Goal: Task Accomplishment & Management: Manage account settings

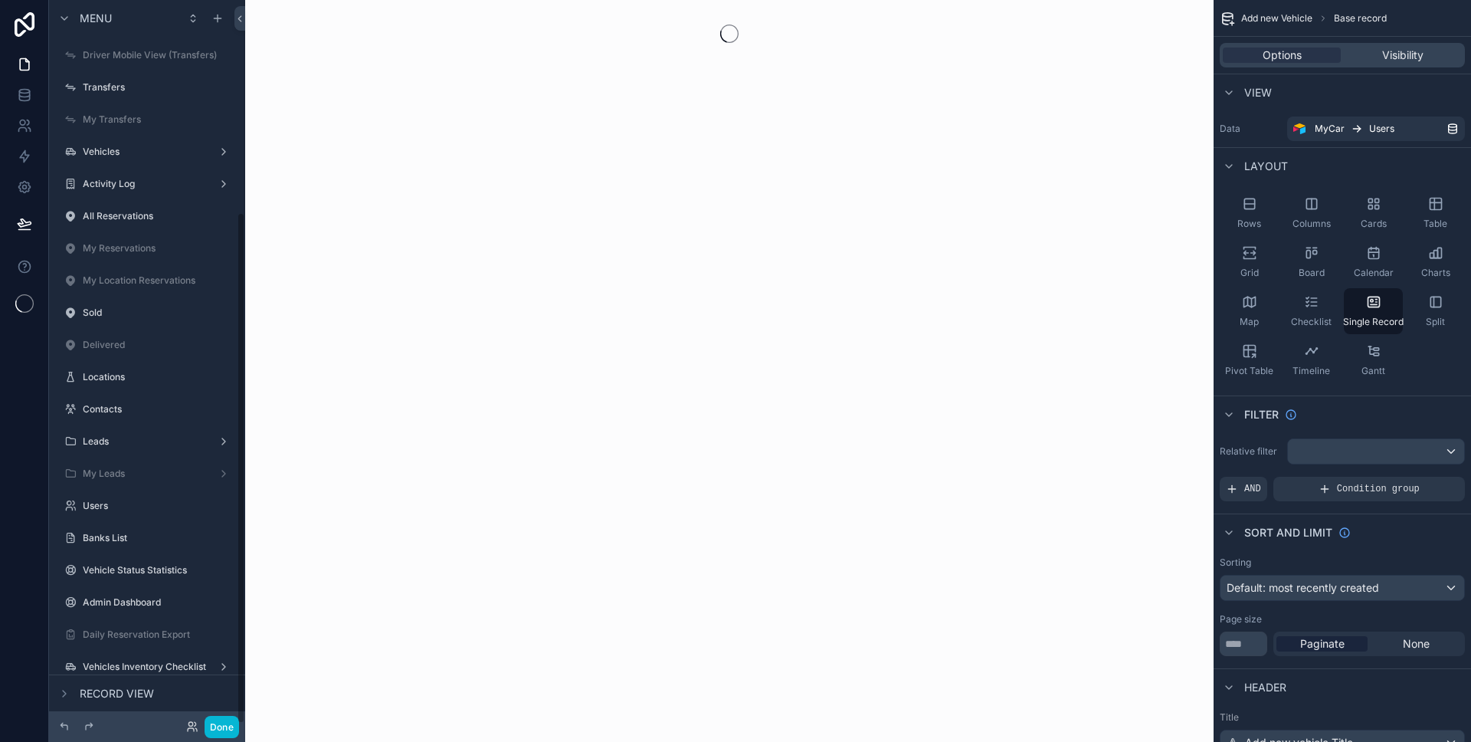
scroll to position [300, 0]
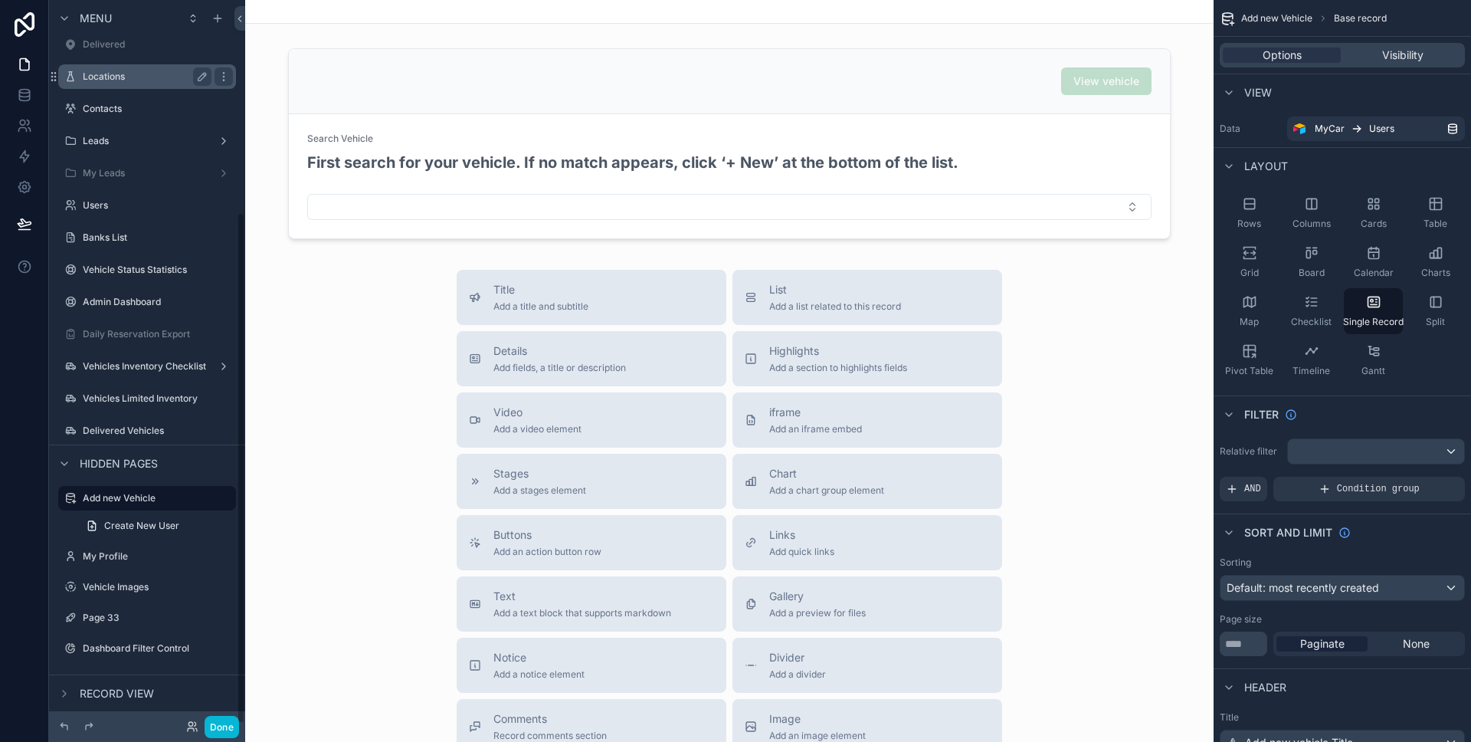
click at [143, 77] on label "Locations" at bounding box center [144, 76] width 123 height 12
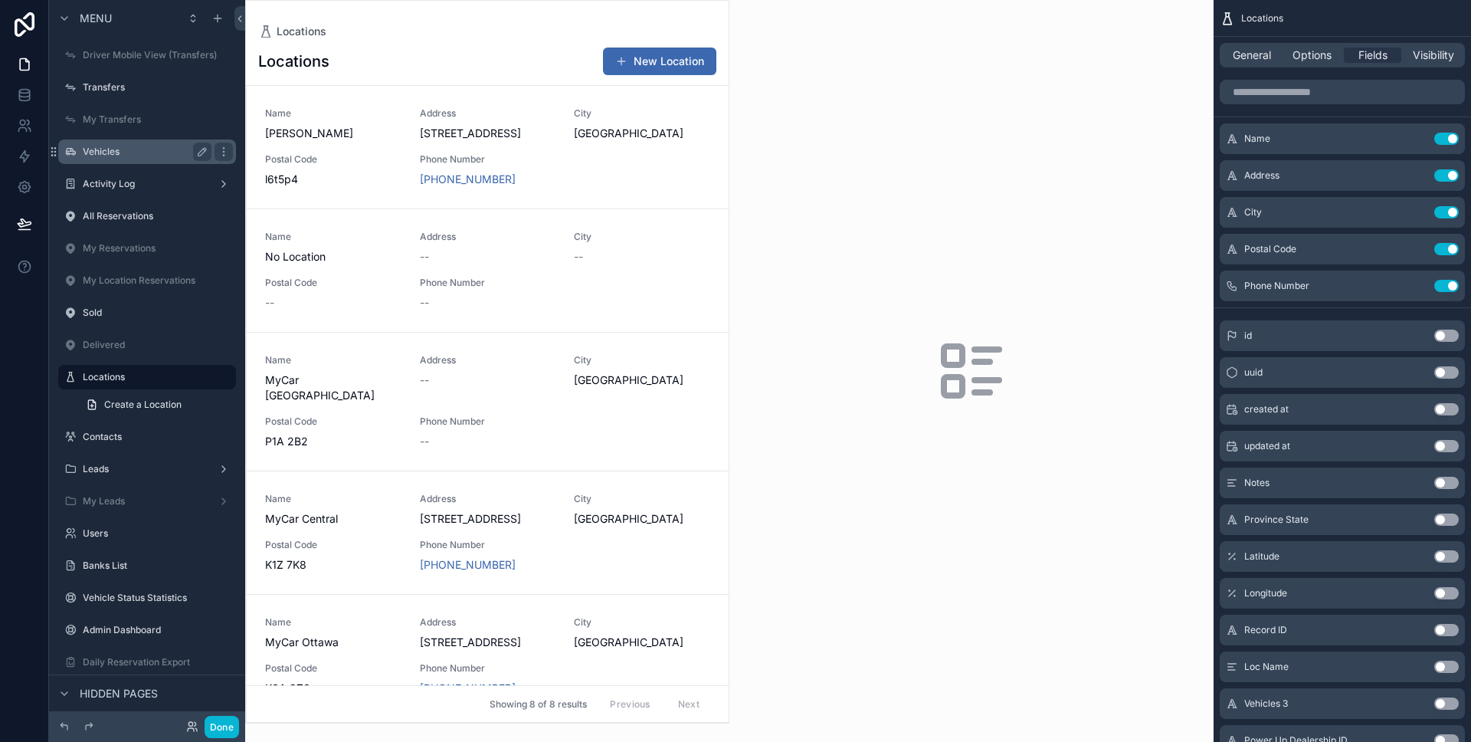
click at [129, 159] on div "Vehicles" at bounding box center [147, 152] width 129 height 18
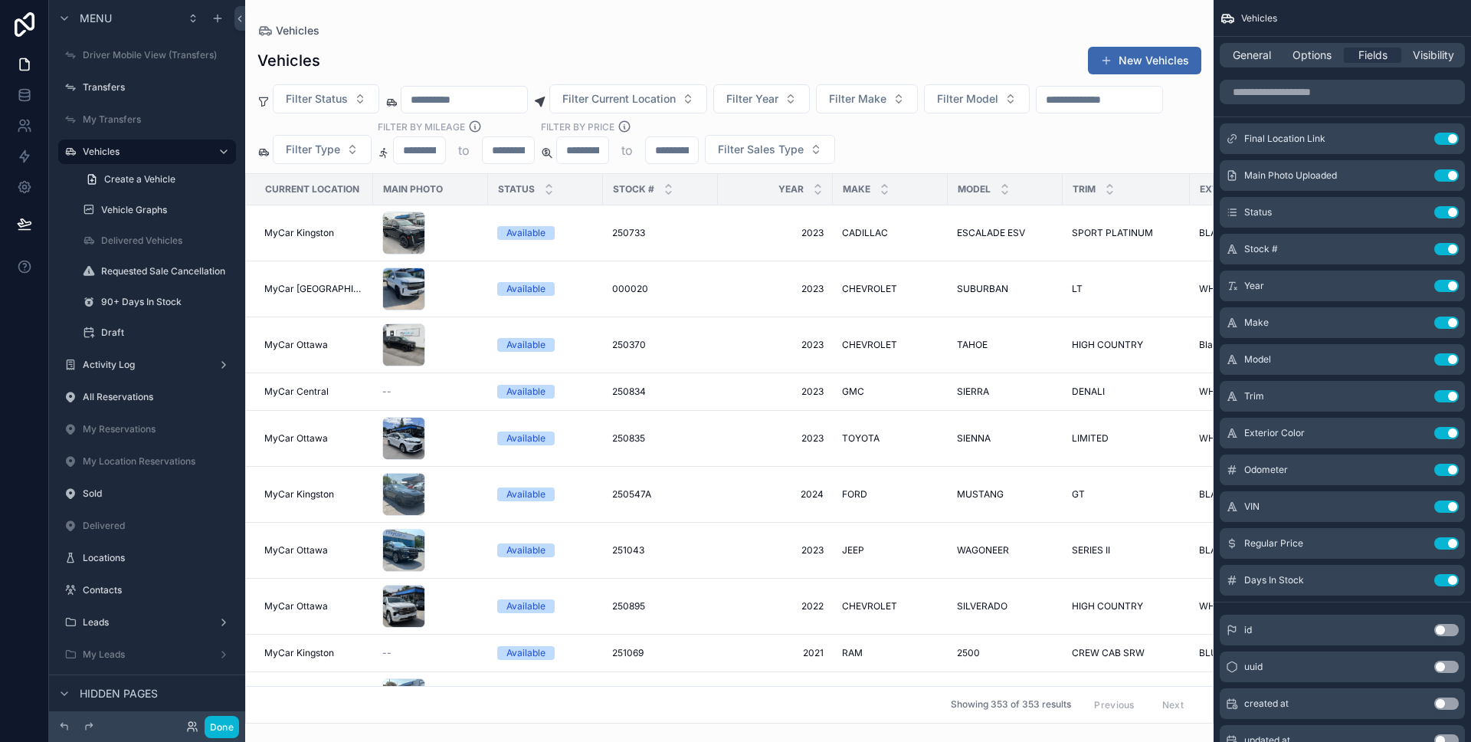
click at [629, 106] on div "scrollable content" at bounding box center [729, 371] width 968 height 742
click at [629, 104] on span "Filter Current Location" at bounding box center [618, 98] width 113 height 15
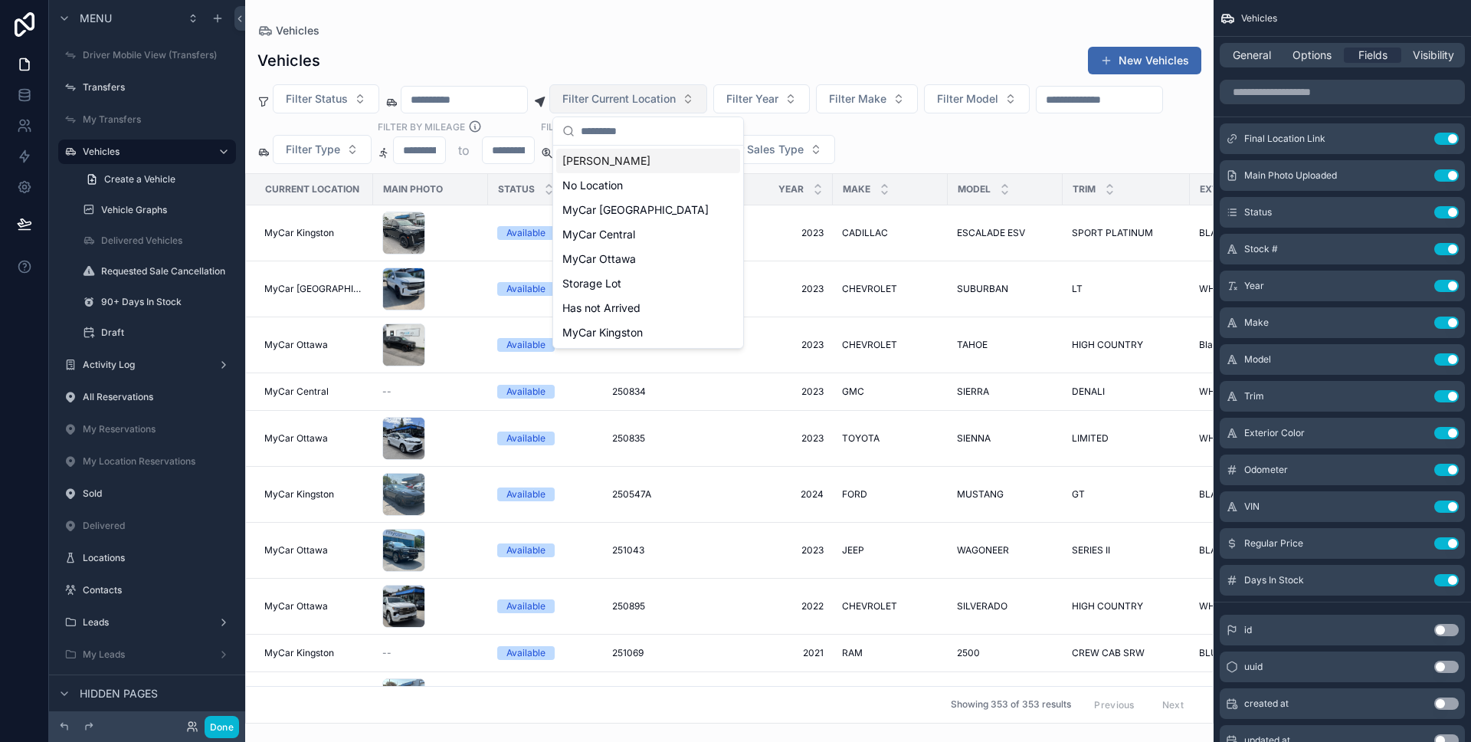
click at [629, 104] on span "Filter Current Location" at bounding box center [618, 98] width 113 height 15
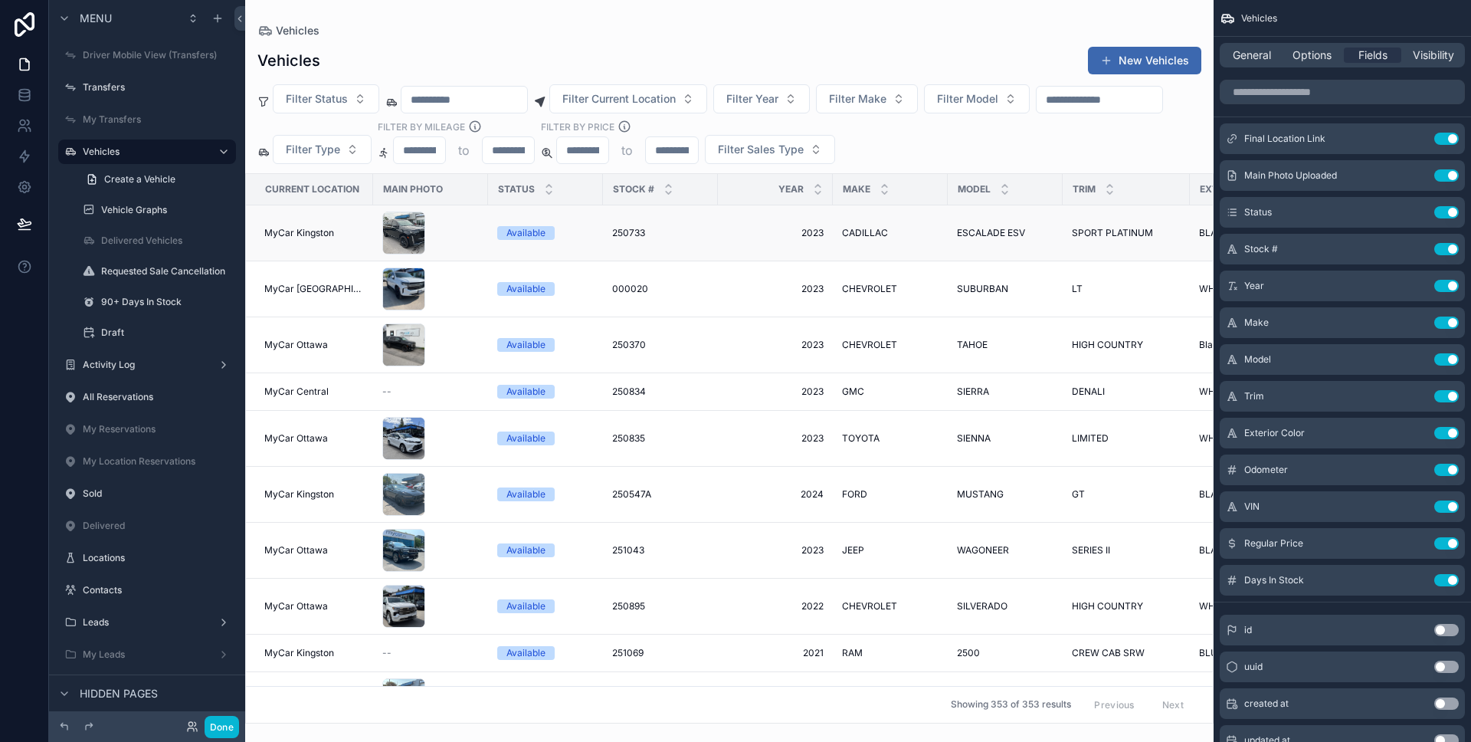
click at [579, 223] on td "Available" at bounding box center [545, 233] width 115 height 56
click at [575, 232] on div "Available" at bounding box center [545, 233] width 97 height 14
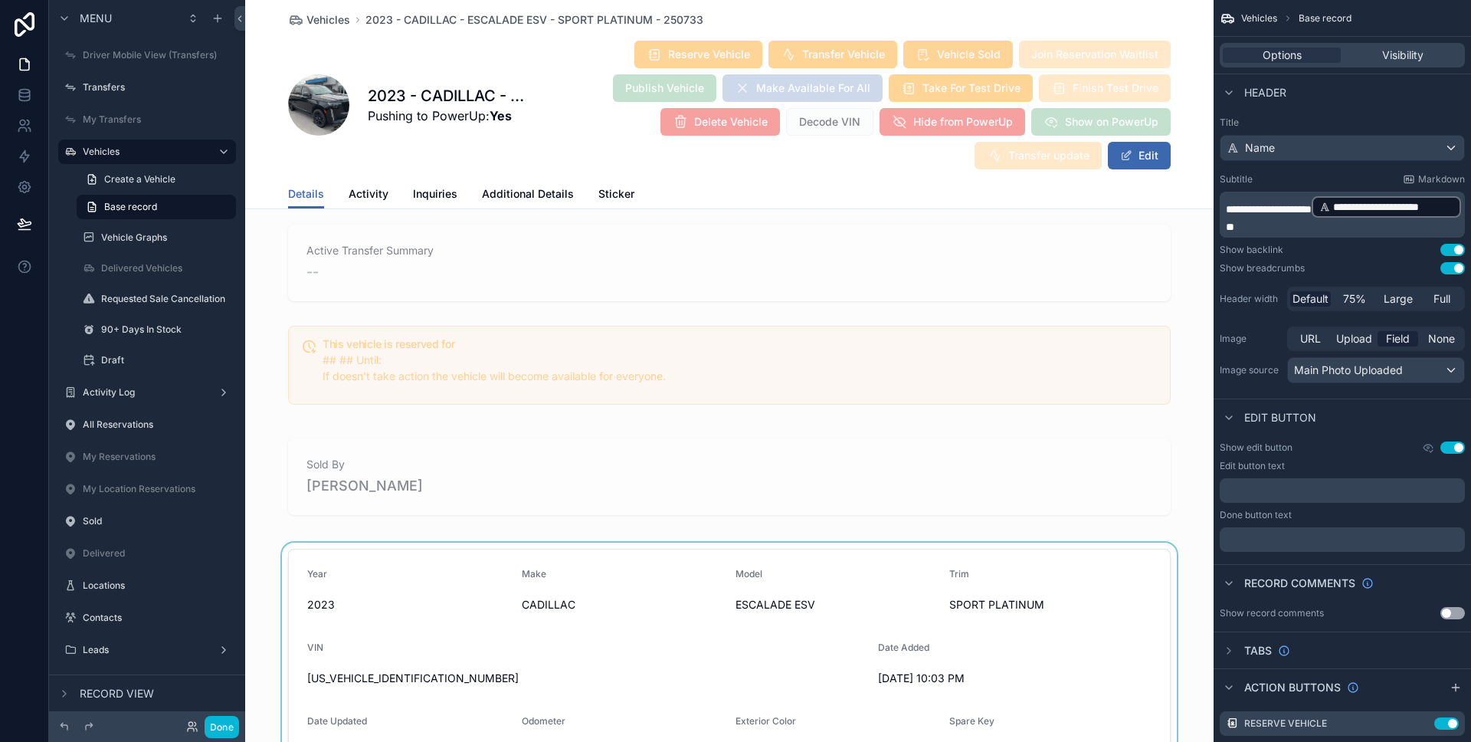
scroll to position [1679, 0]
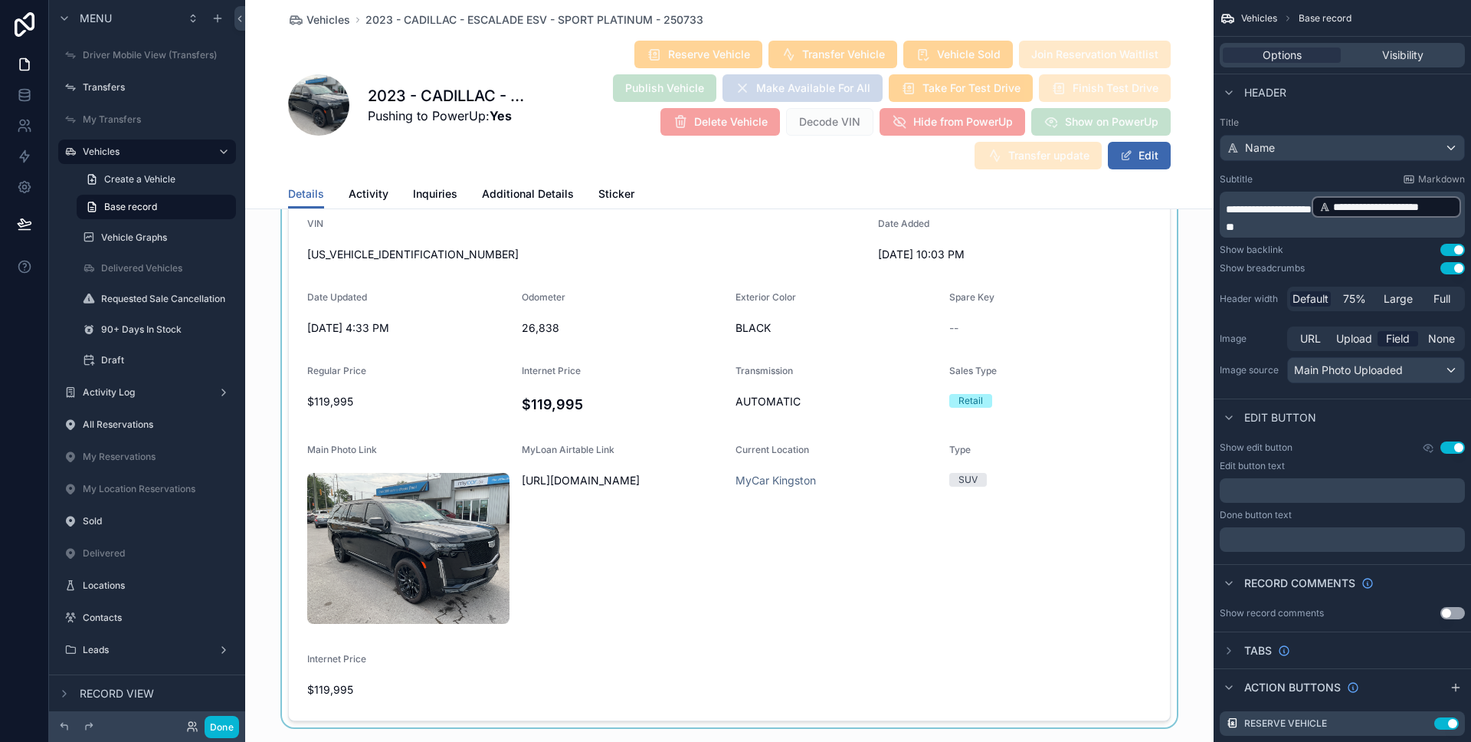
click at [975, 318] on div "scrollable content" at bounding box center [729, 423] width 968 height 609
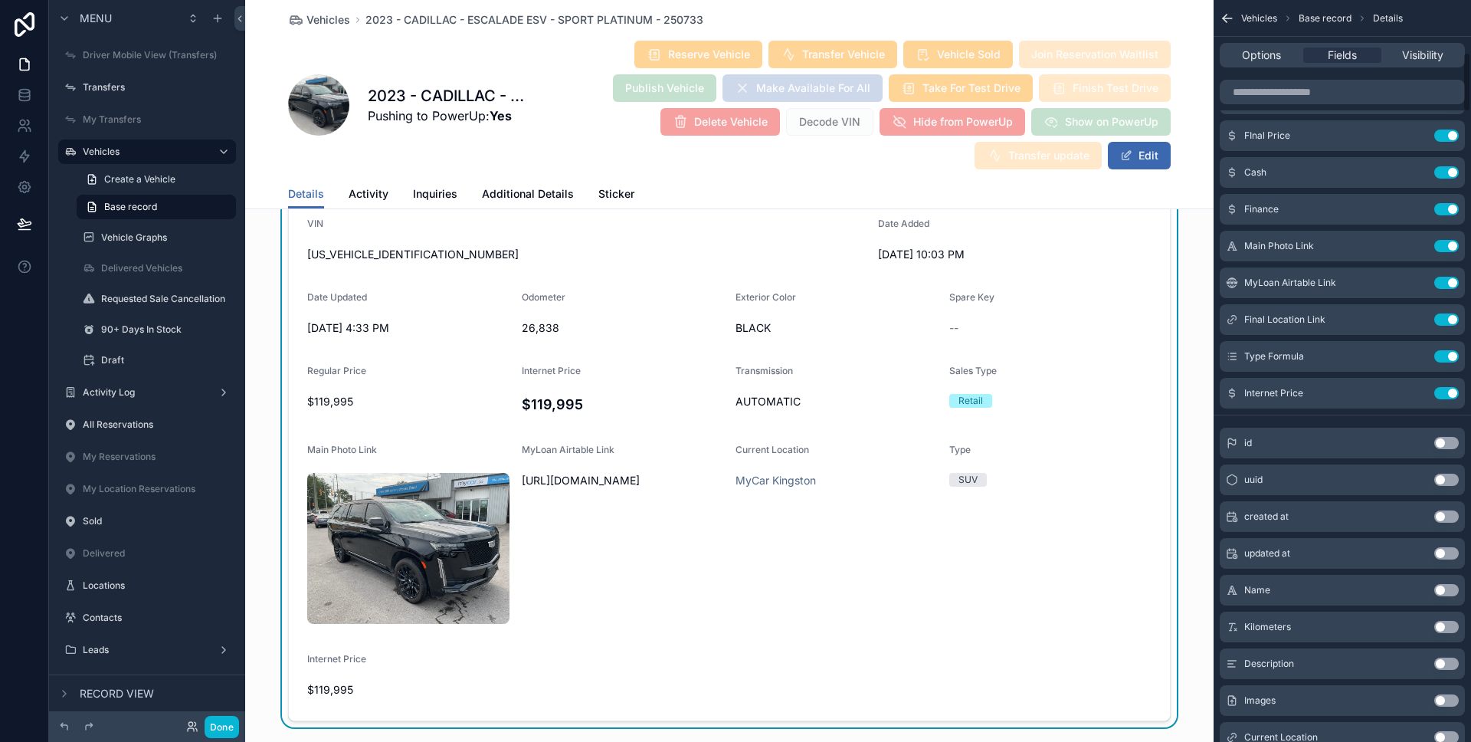
scroll to position [838, 0]
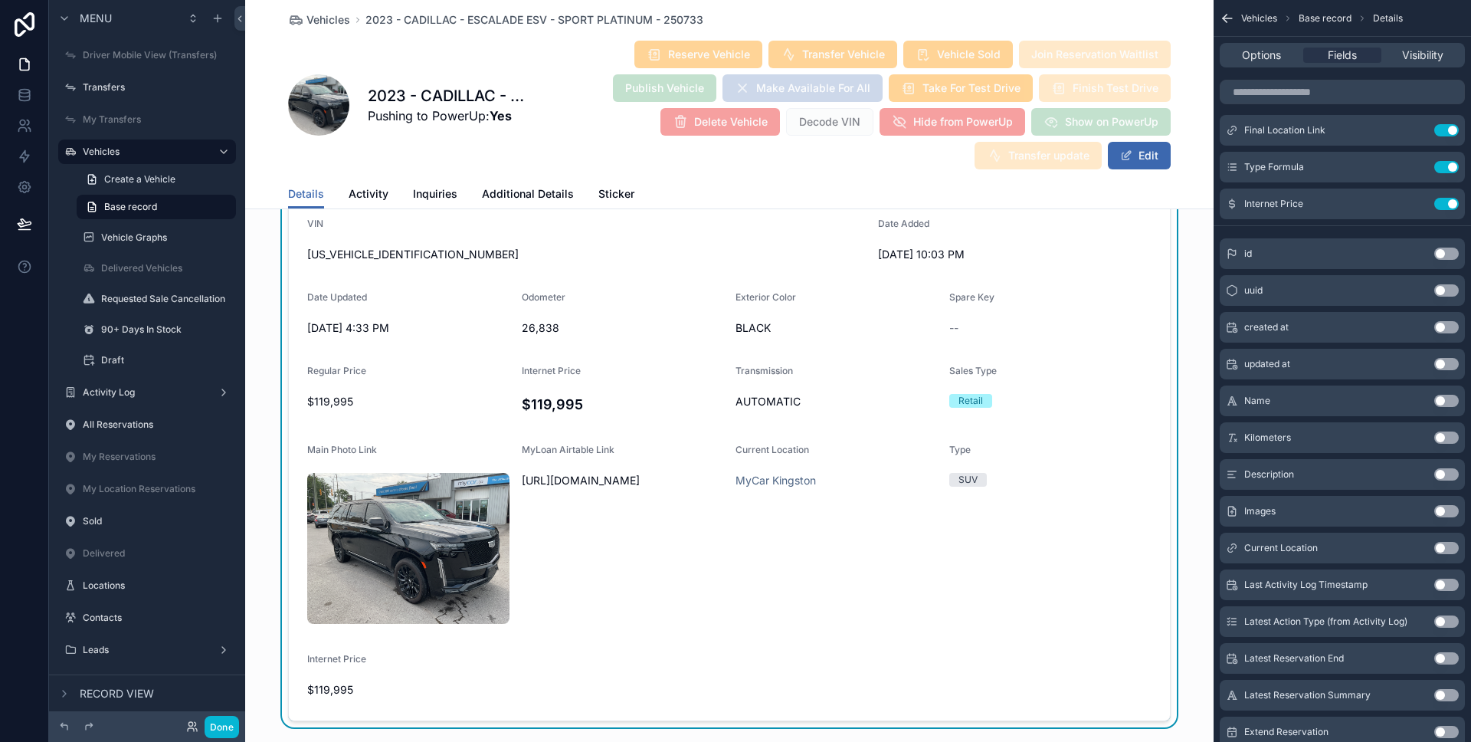
drag, startPoint x: 1445, startPoint y: 547, endPoint x: 1428, endPoint y: 514, distance: 37.0
click at [1445, 547] on button "Use setting" at bounding box center [1446, 548] width 25 height 12
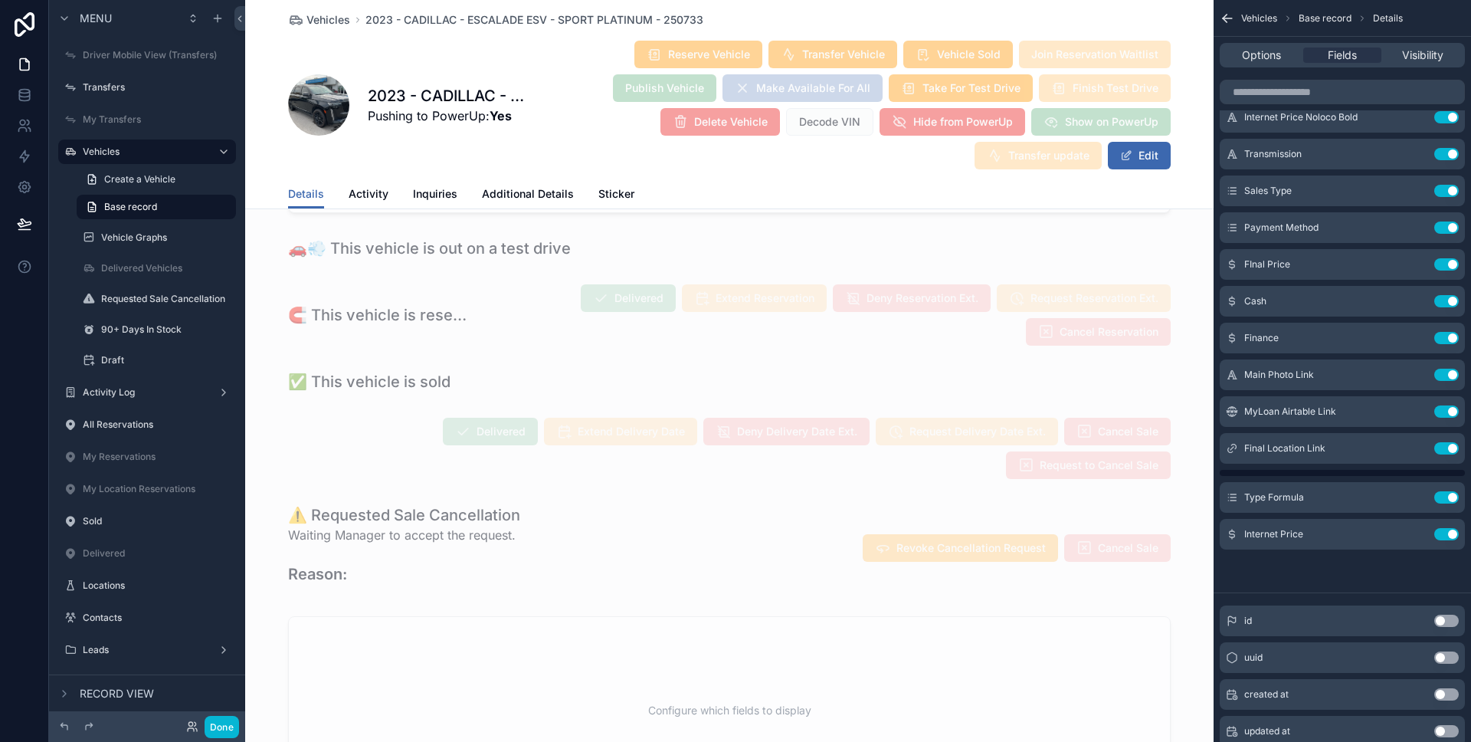
scroll to position [1679, 0]
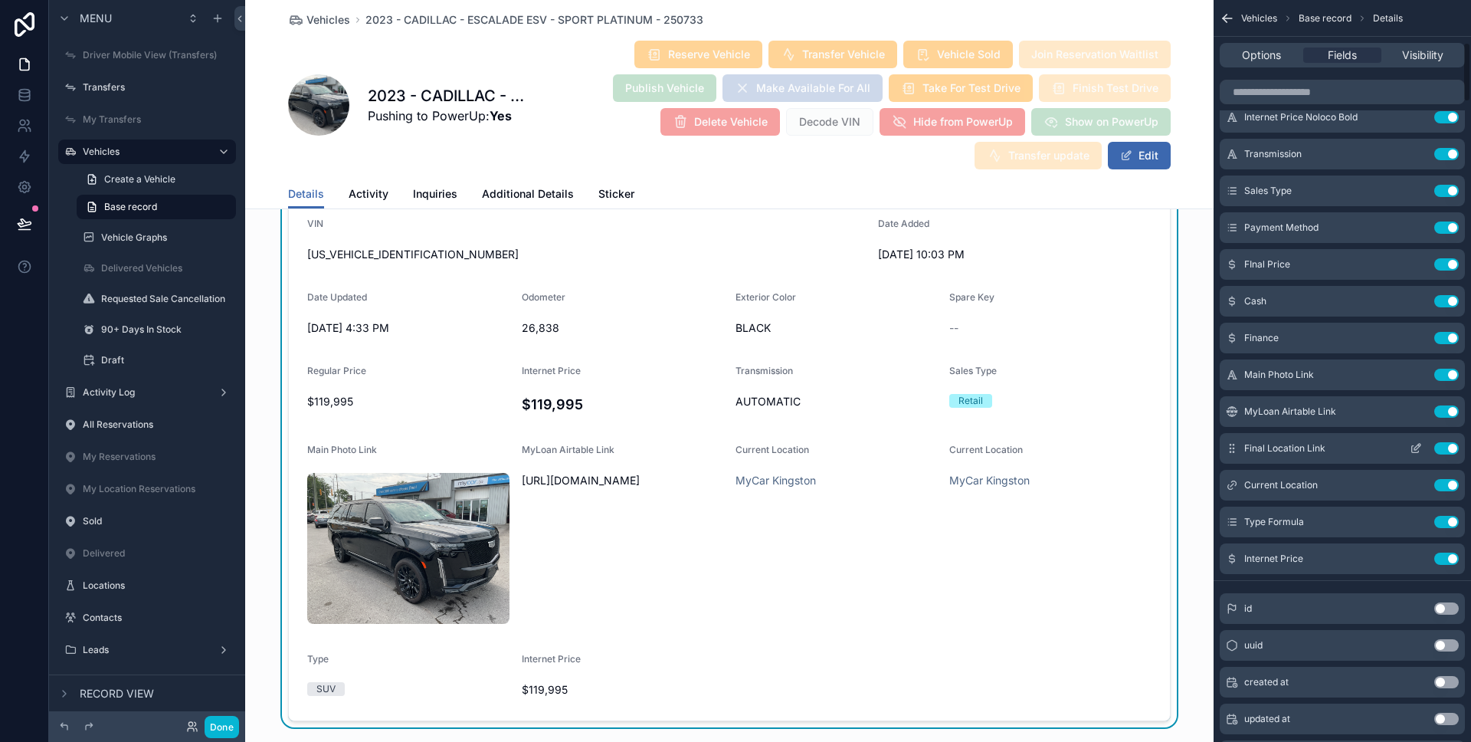
click at [1441, 450] on button "Use setting" at bounding box center [1446, 448] width 25 height 12
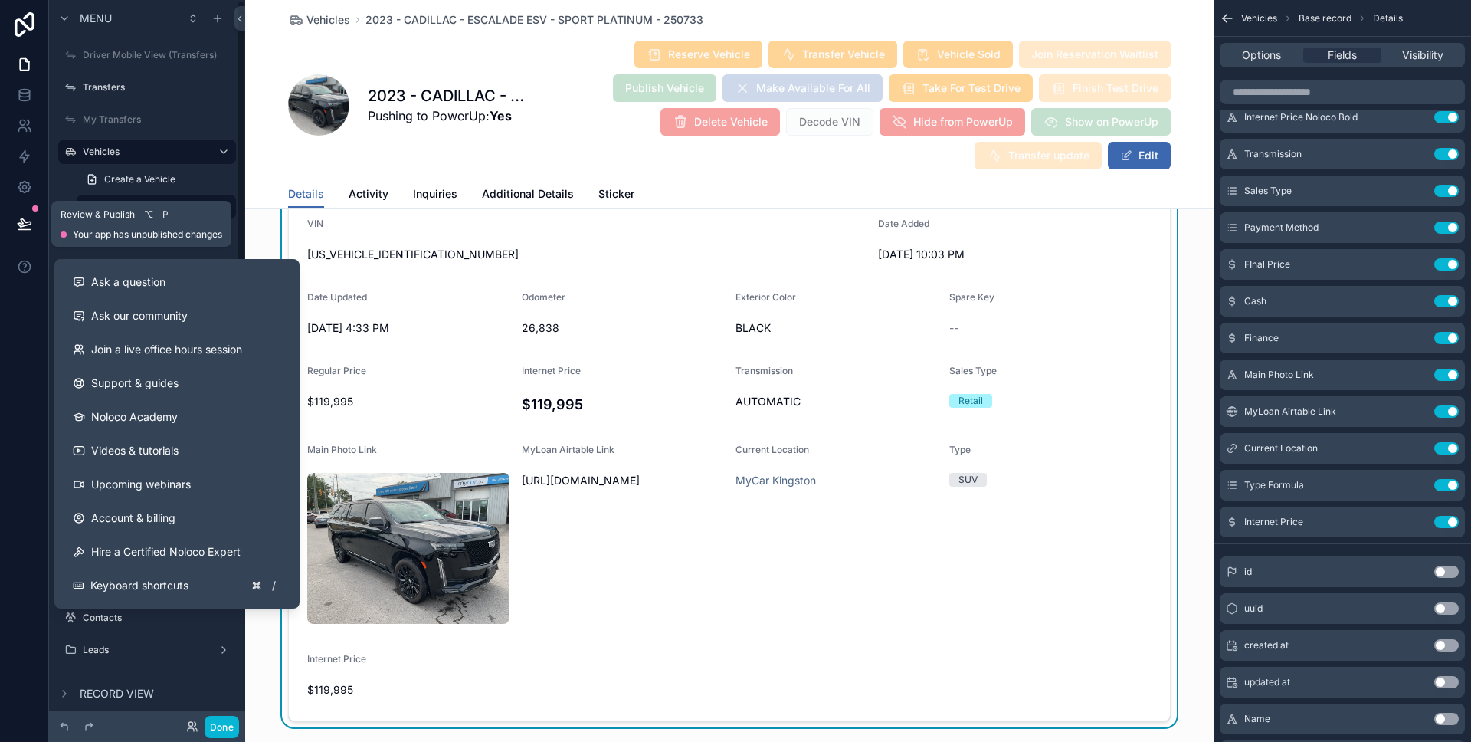
click at [14, 224] on button at bounding box center [25, 223] width 34 height 43
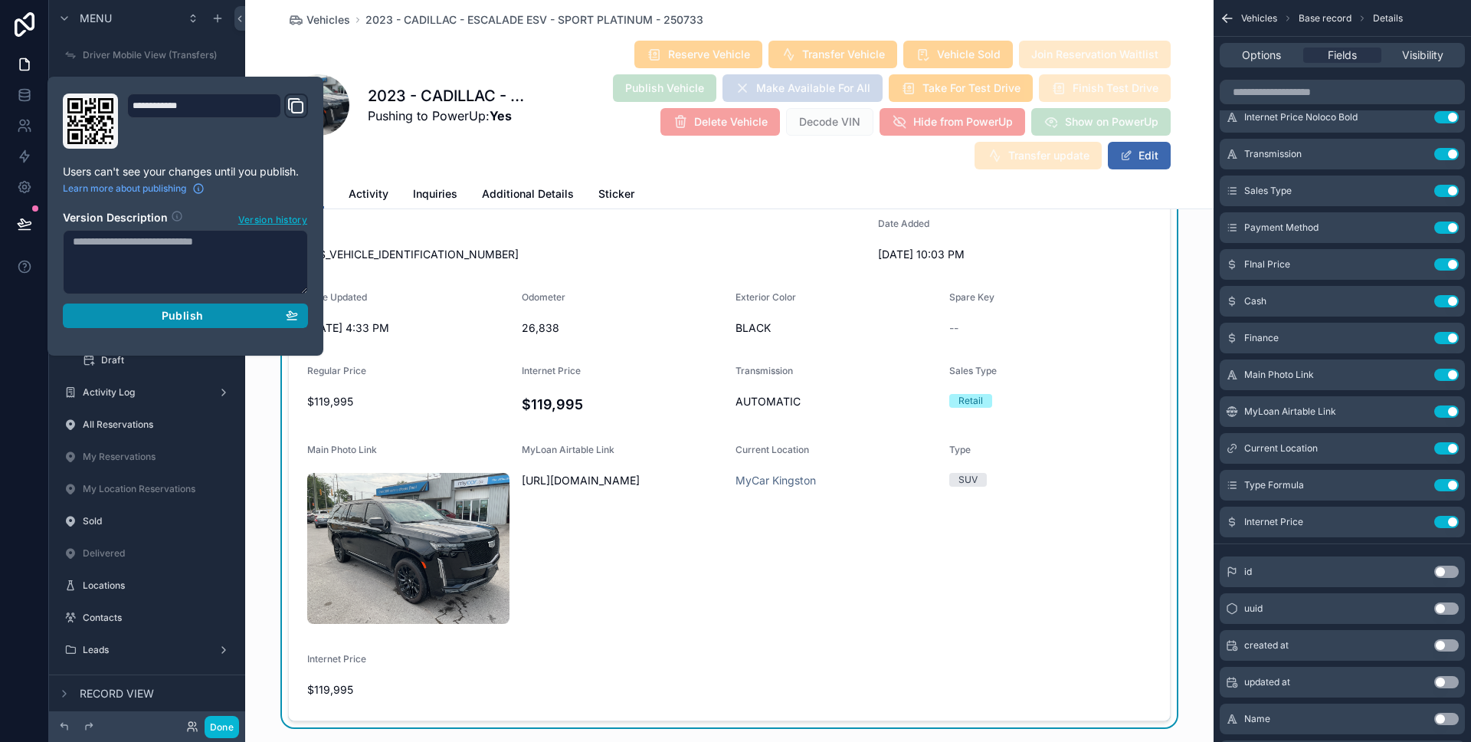
click at [117, 313] on div "Publish" at bounding box center [185, 316] width 225 height 14
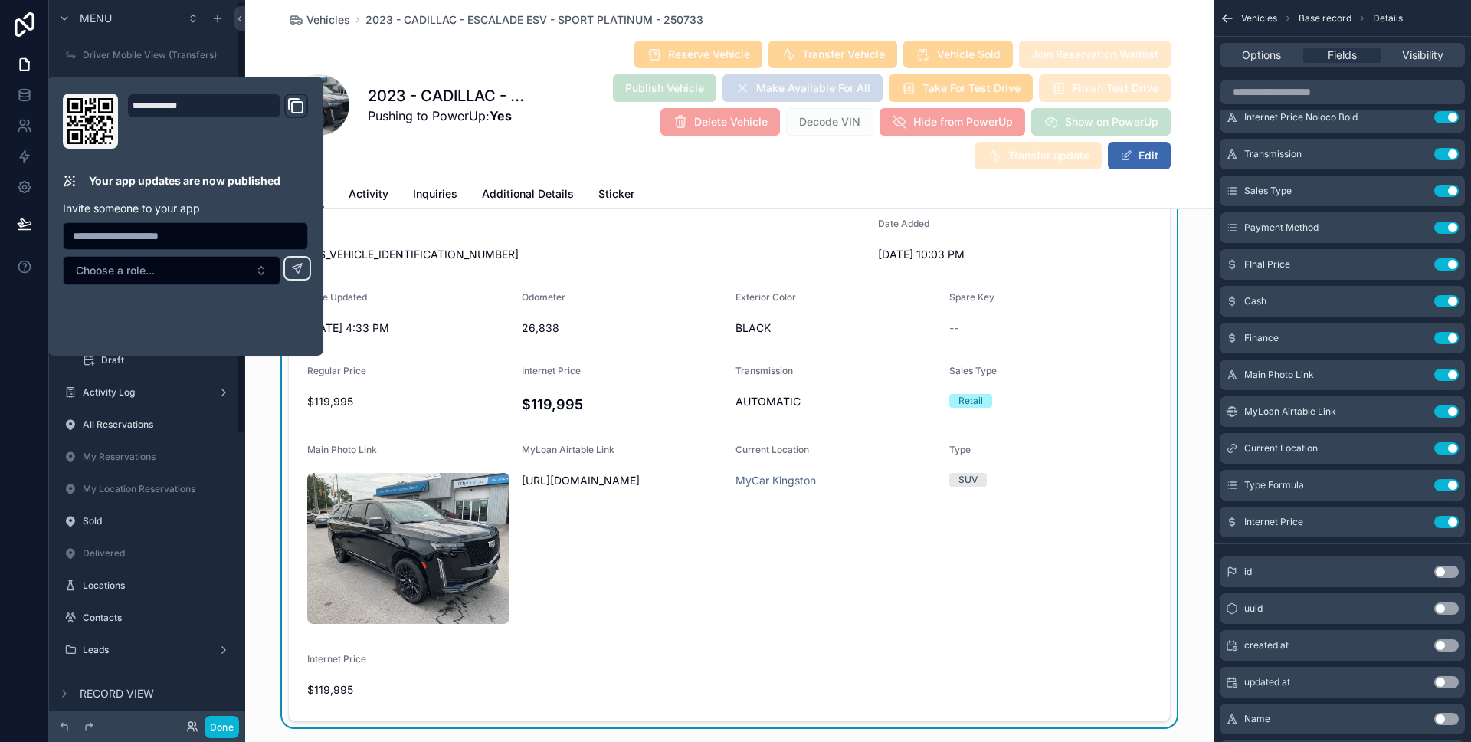
click at [19, 418] on div at bounding box center [24, 371] width 49 height 742
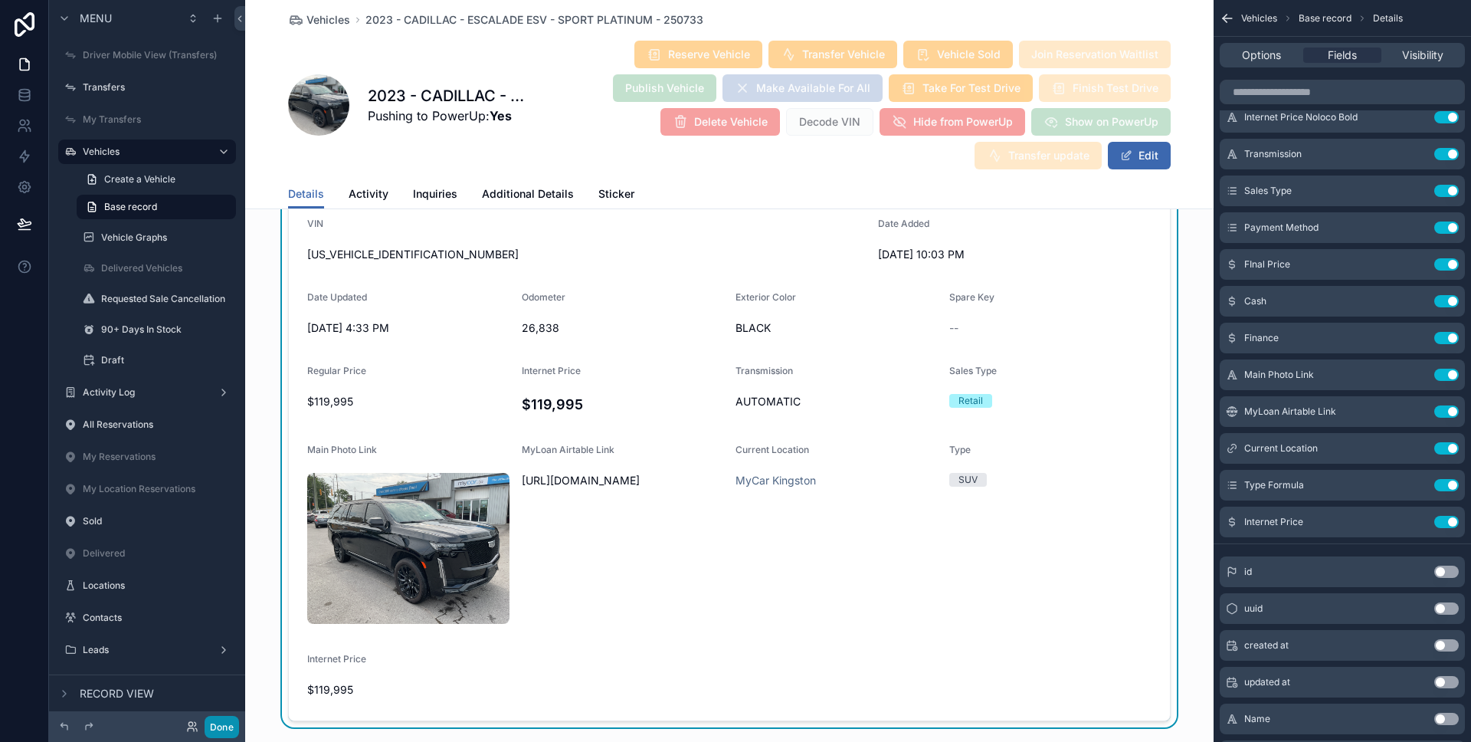
click at [237, 719] on button "Done" at bounding box center [222, 727] width 34 height 22
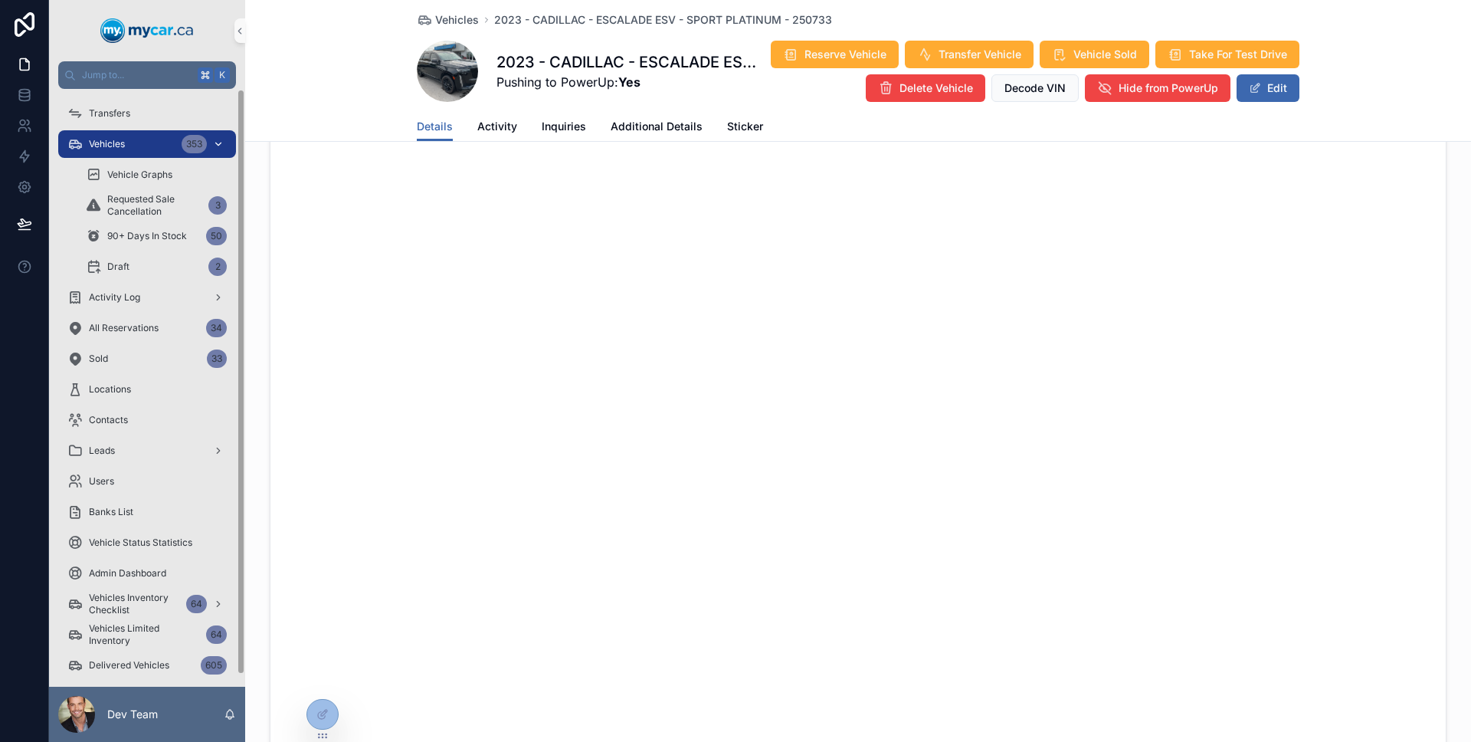
click at [158, 140] on div "Vehicles 353" at bounding box center [146, 144] width 159 height 25
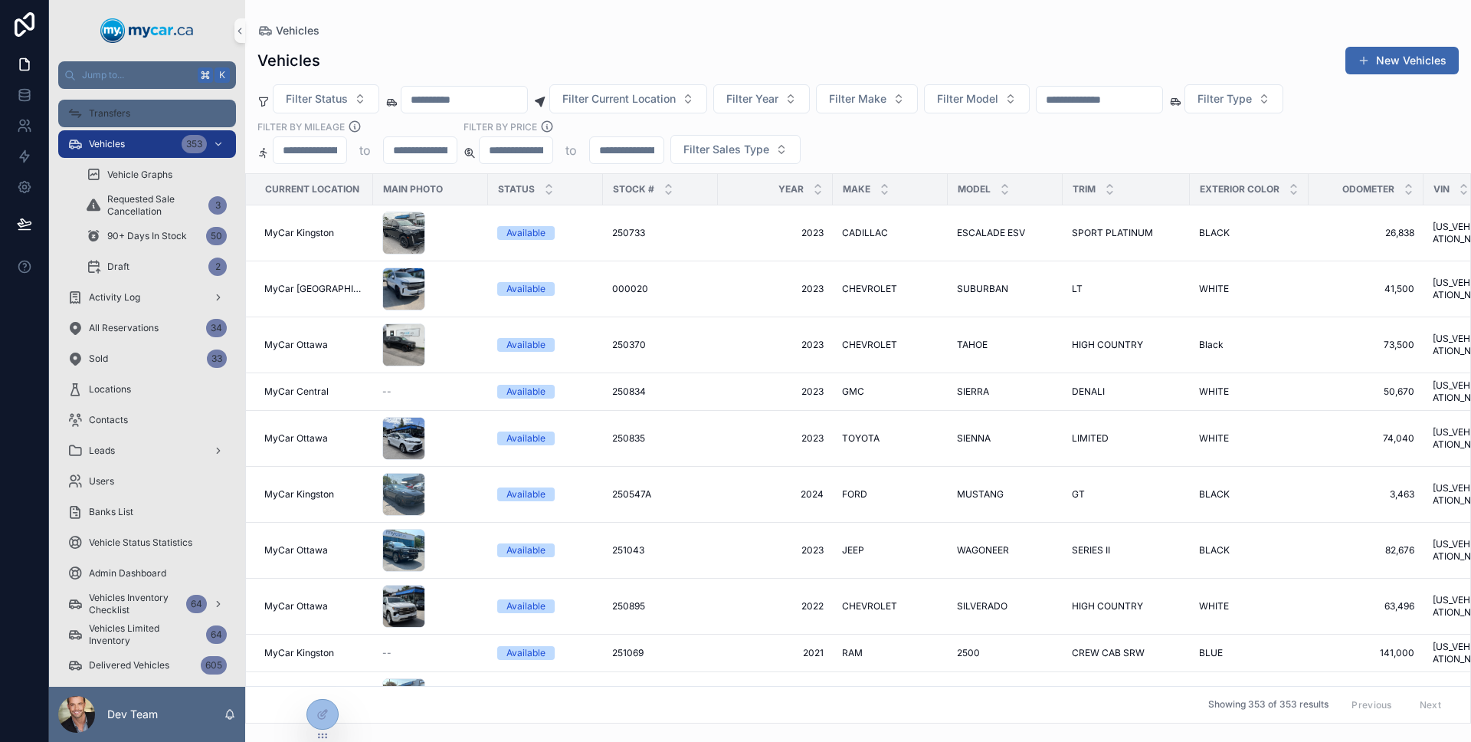
click at [139, 107] on div "Transfers" at bounding box center [146, 113] width 159 height 25
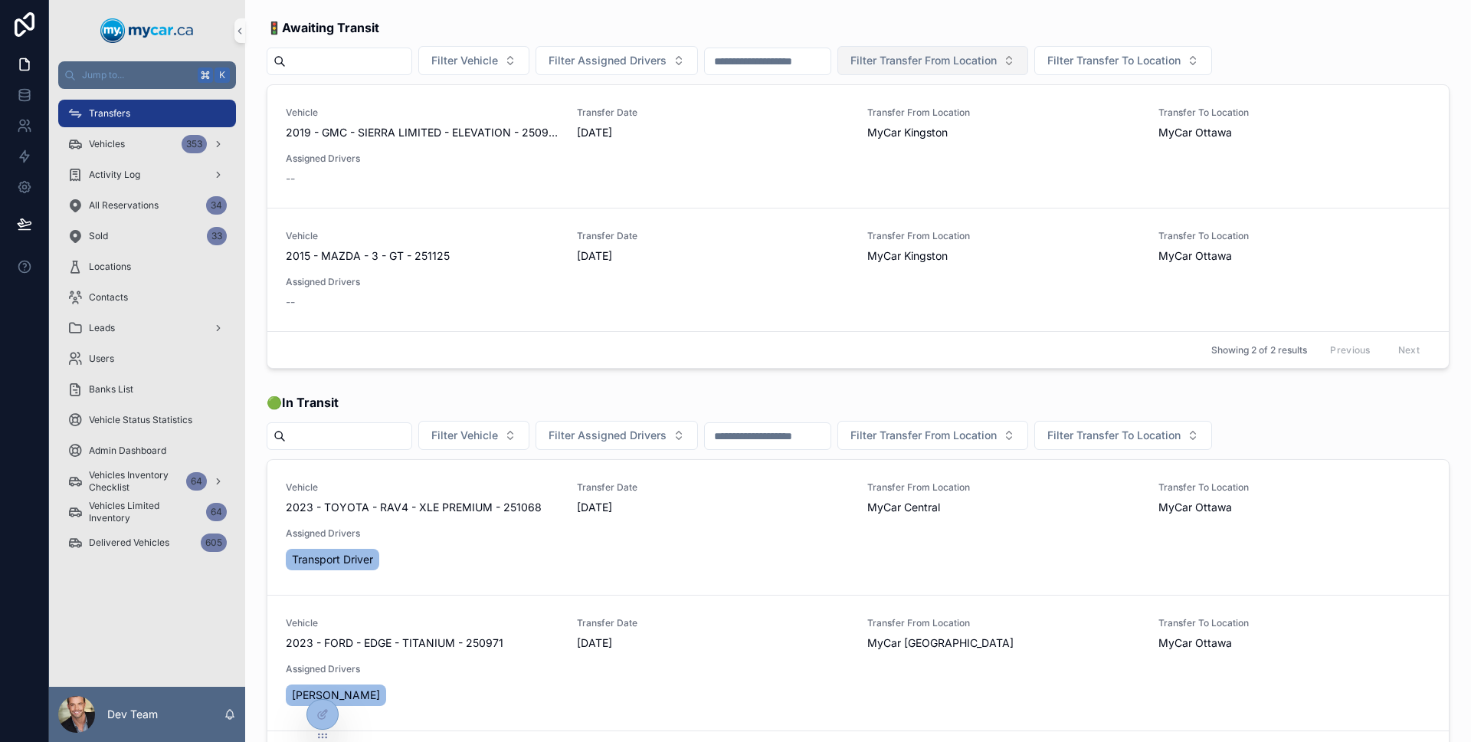
click at [893, 69] on button "Filter Transfer From Location" at bounding box center [932, 60] width 191 height 29
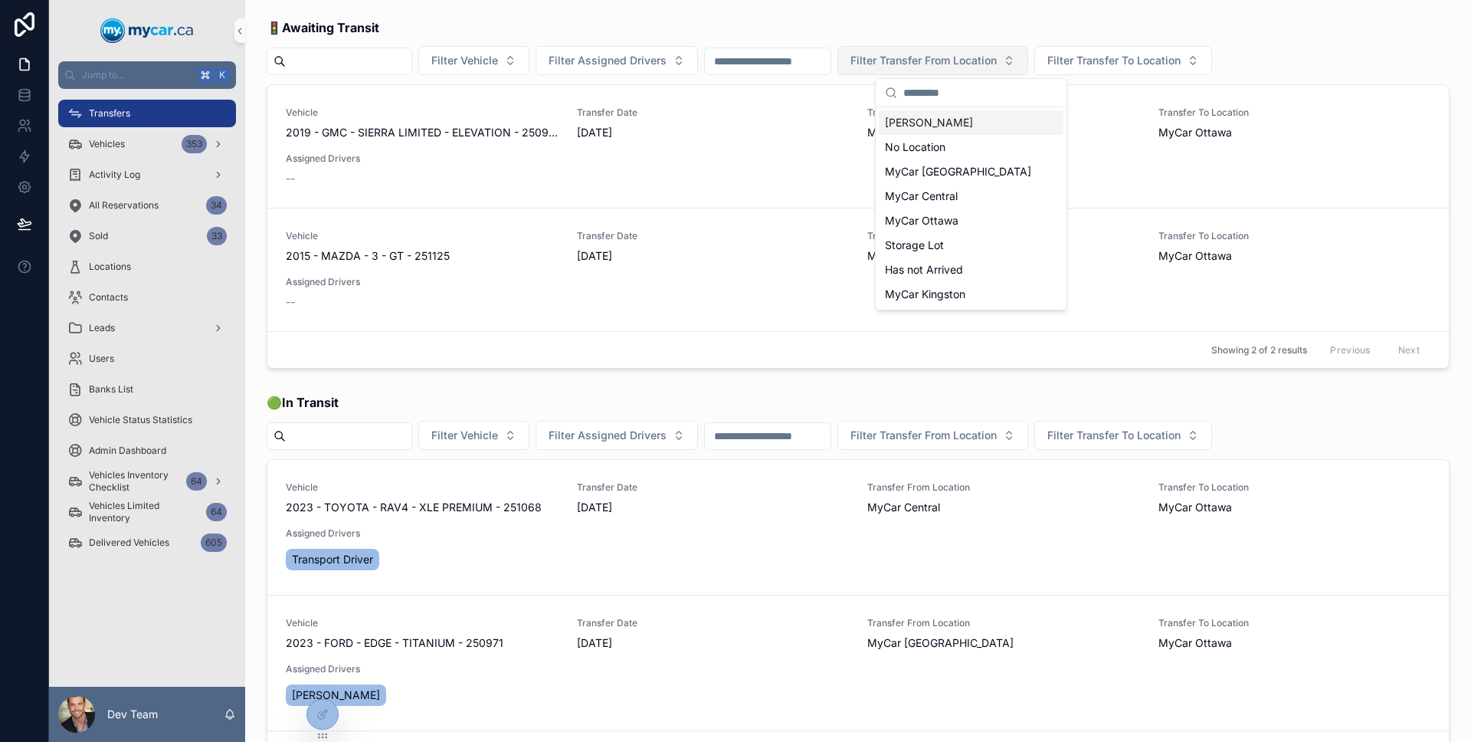
click at [893, 69] on button "Filter Transfer From Location" at bounding box center [932, 60] width 191 height 29
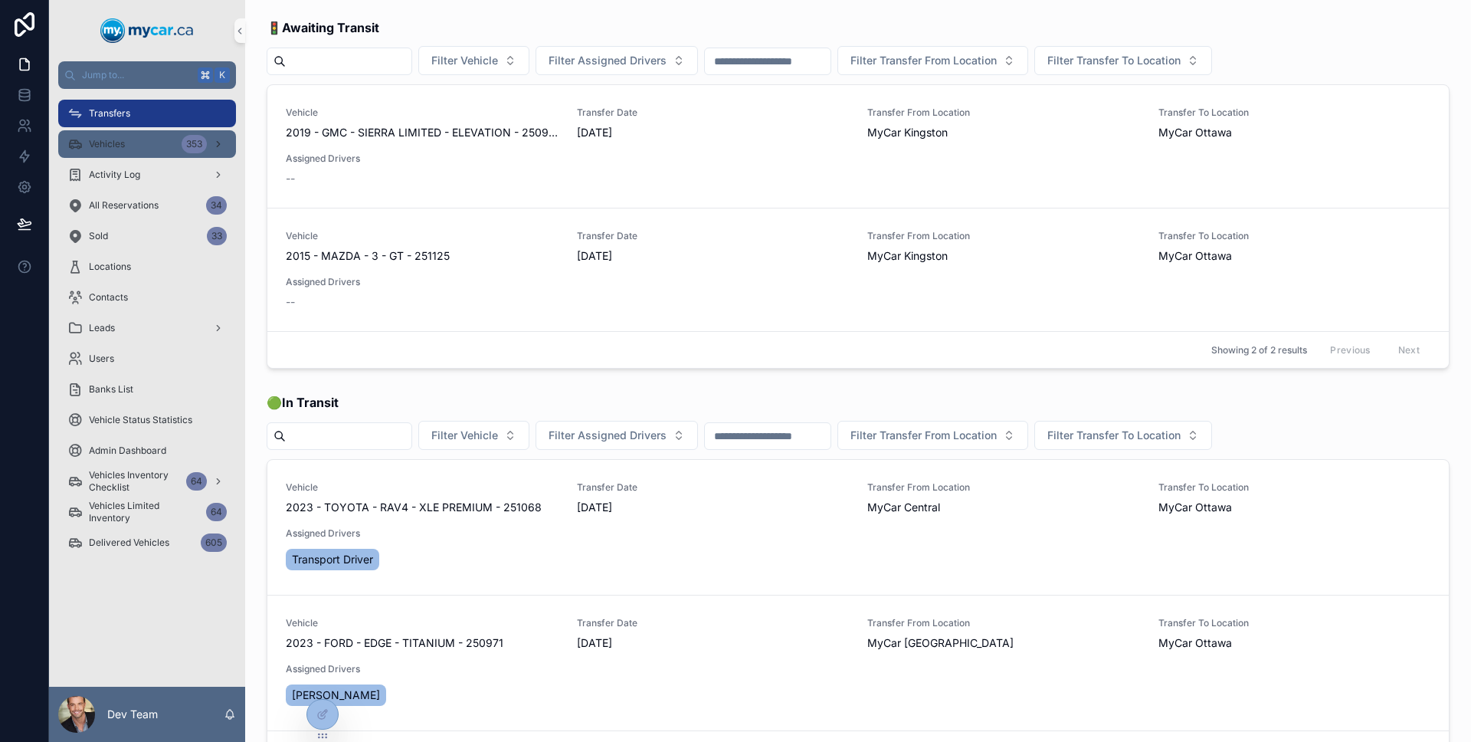
click at [157, 138] on div "Vehicles 353" at bounding box center [146, 144] width 159 height 25
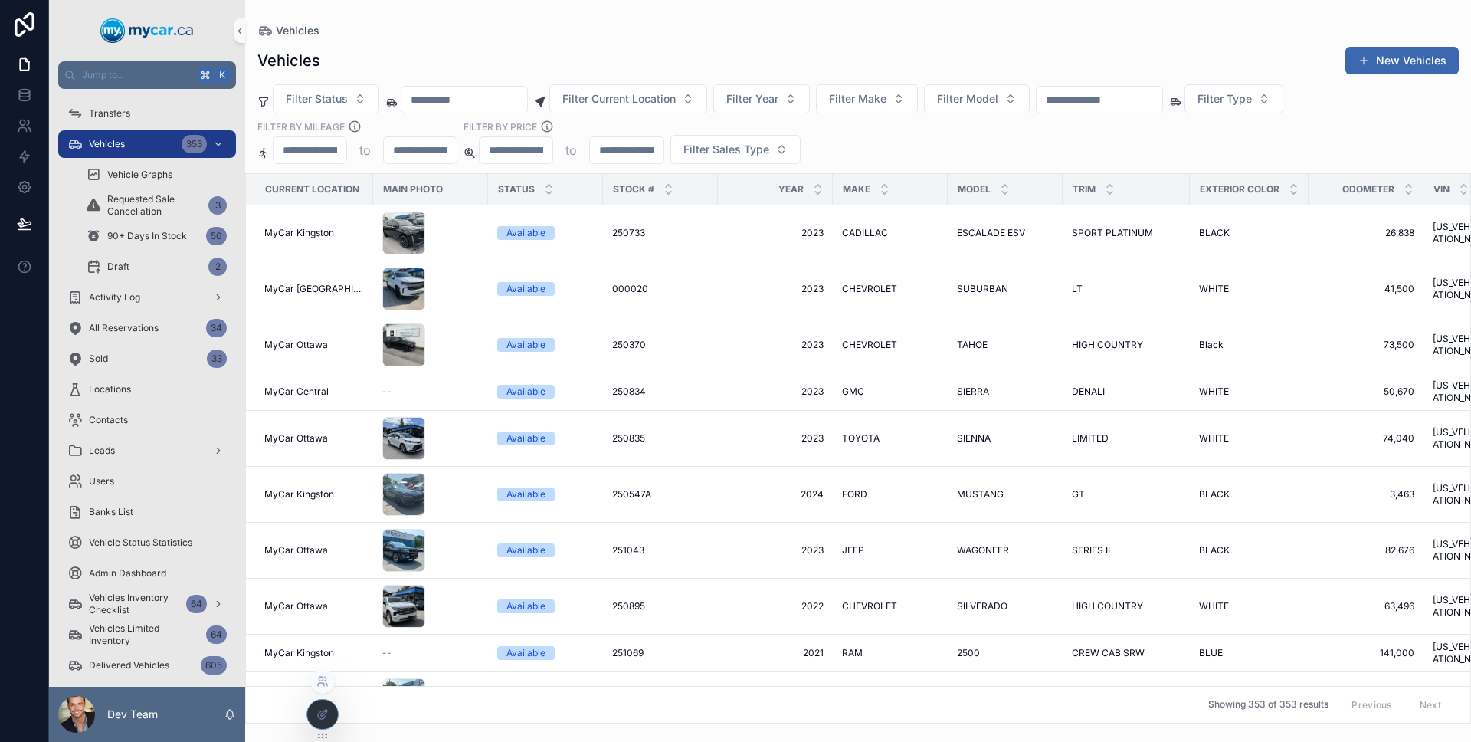
click at [330, 721] on div at bounding box center [322, 714] width 31 height 29
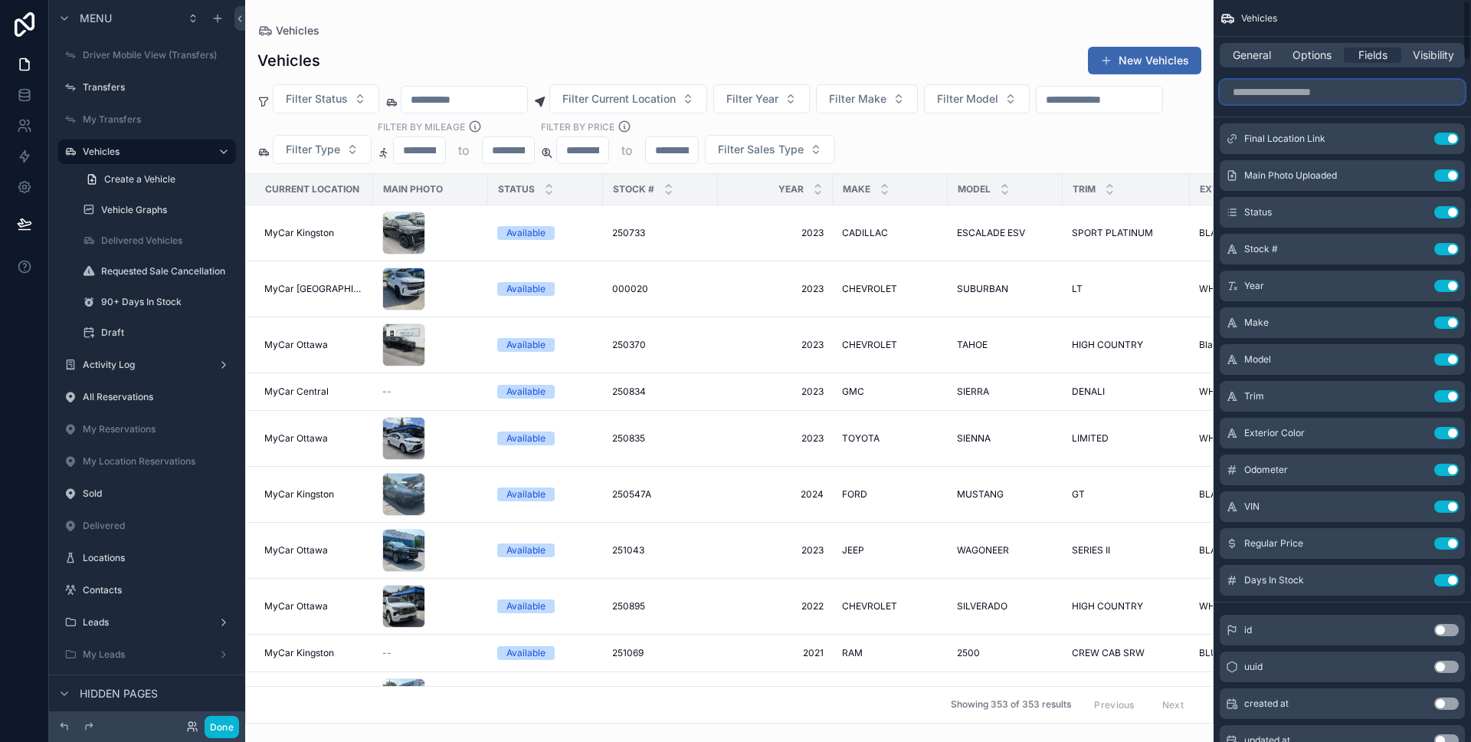
click at [1325, 95] on input "scrollable content" at bounding box center [1342, 92] width 245 height 25
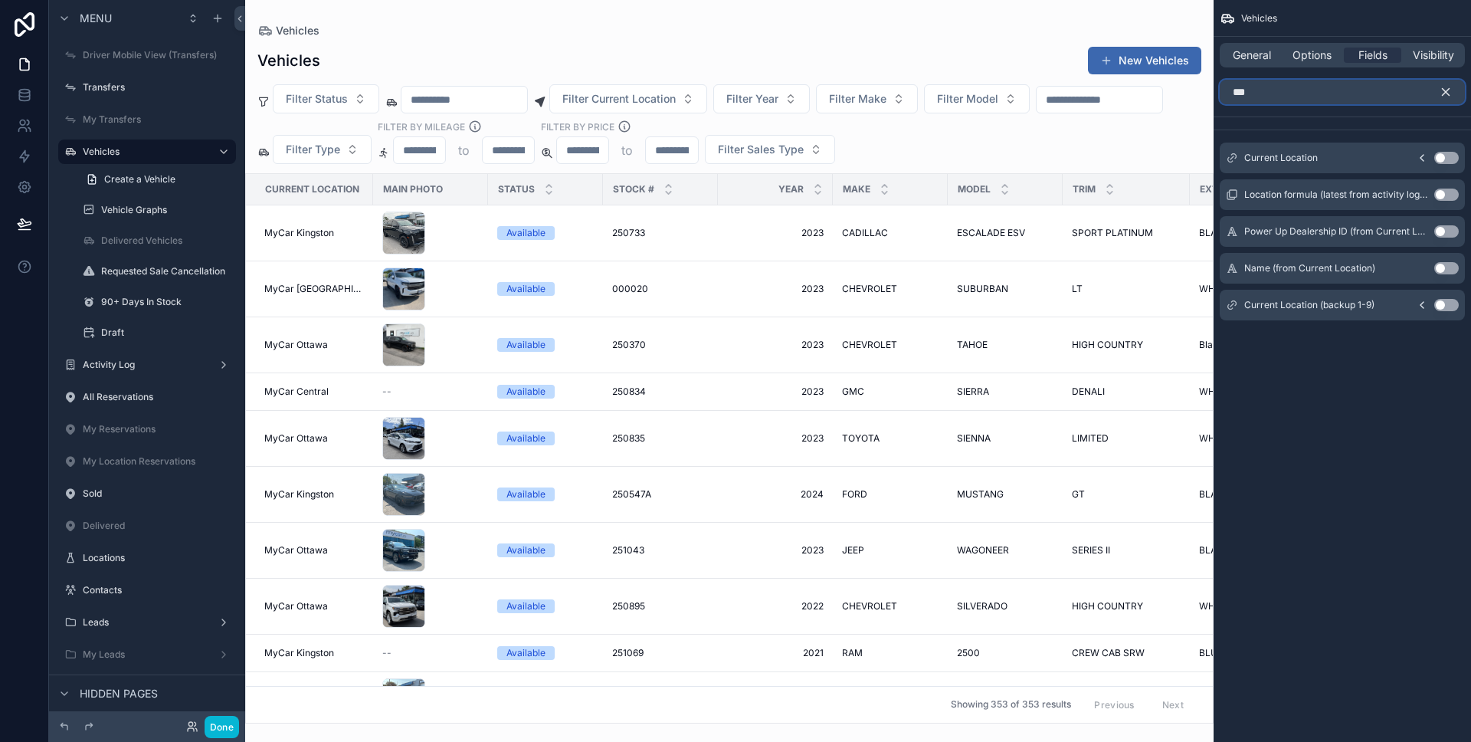
type input "***"
click at [1444, 155] on button "Use setting" at bounding box center [1446, 158] width 25 height 12
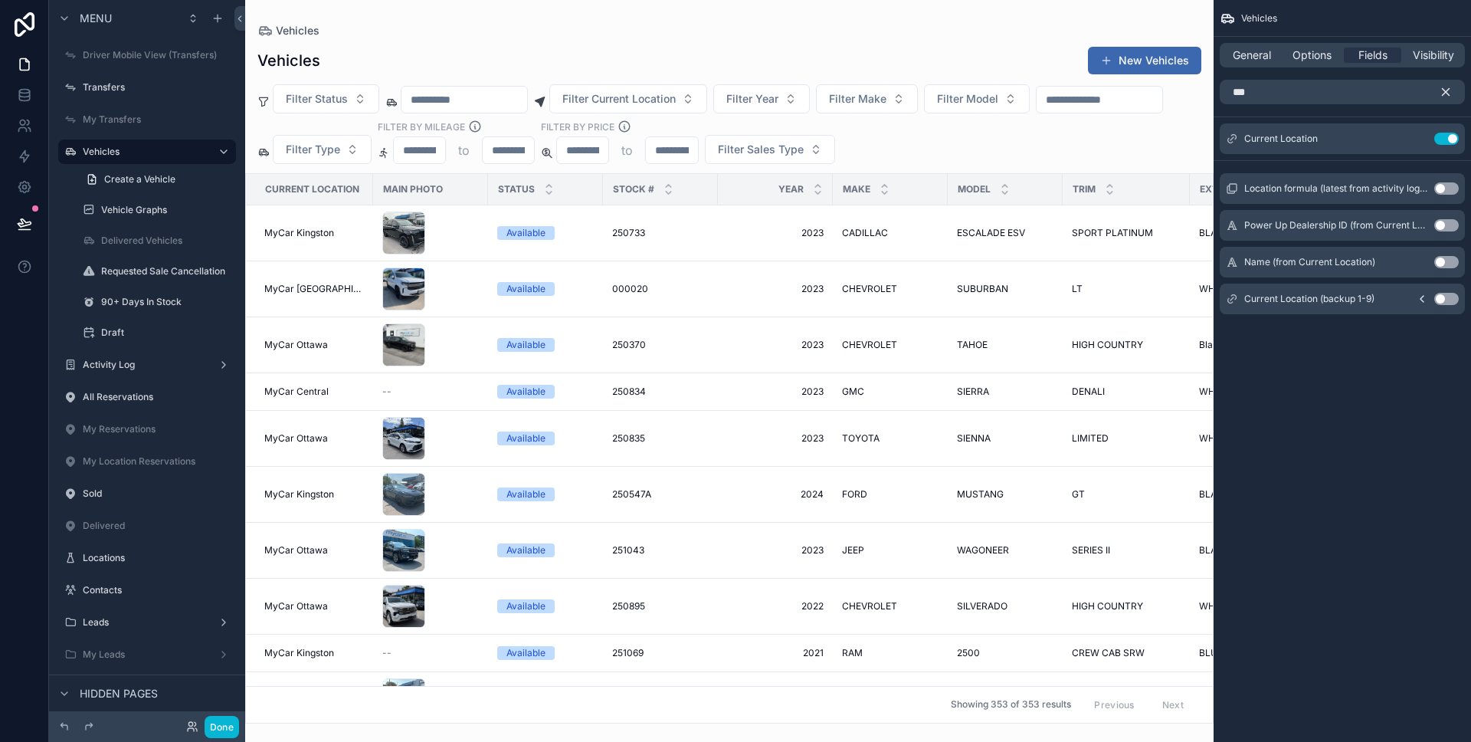
click at [1445, 93] on icon "scrollable content" at bounding box center [1446, 92] width 7 height 7
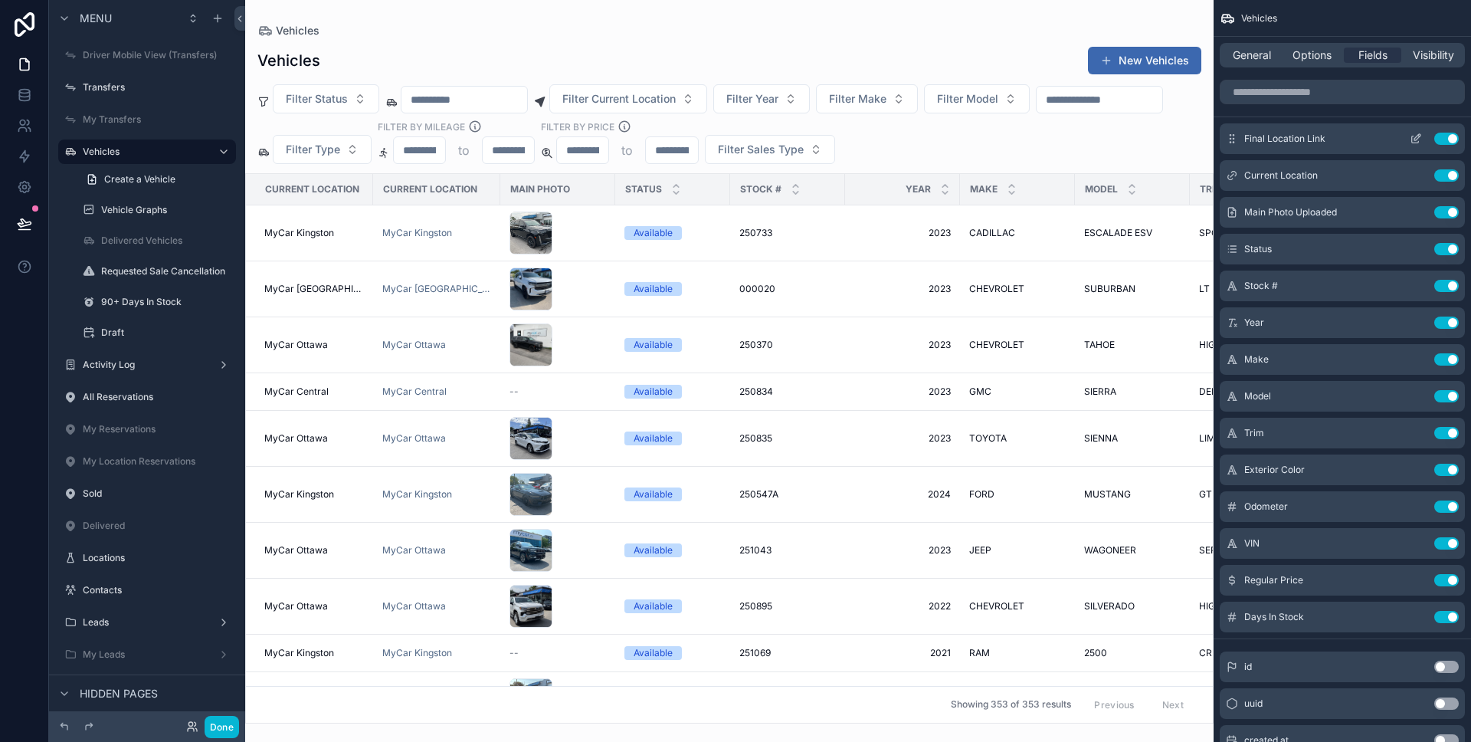
click at [1440, 137] on button "Use setting" at bounding box center [1446, 139] width 25 height 12
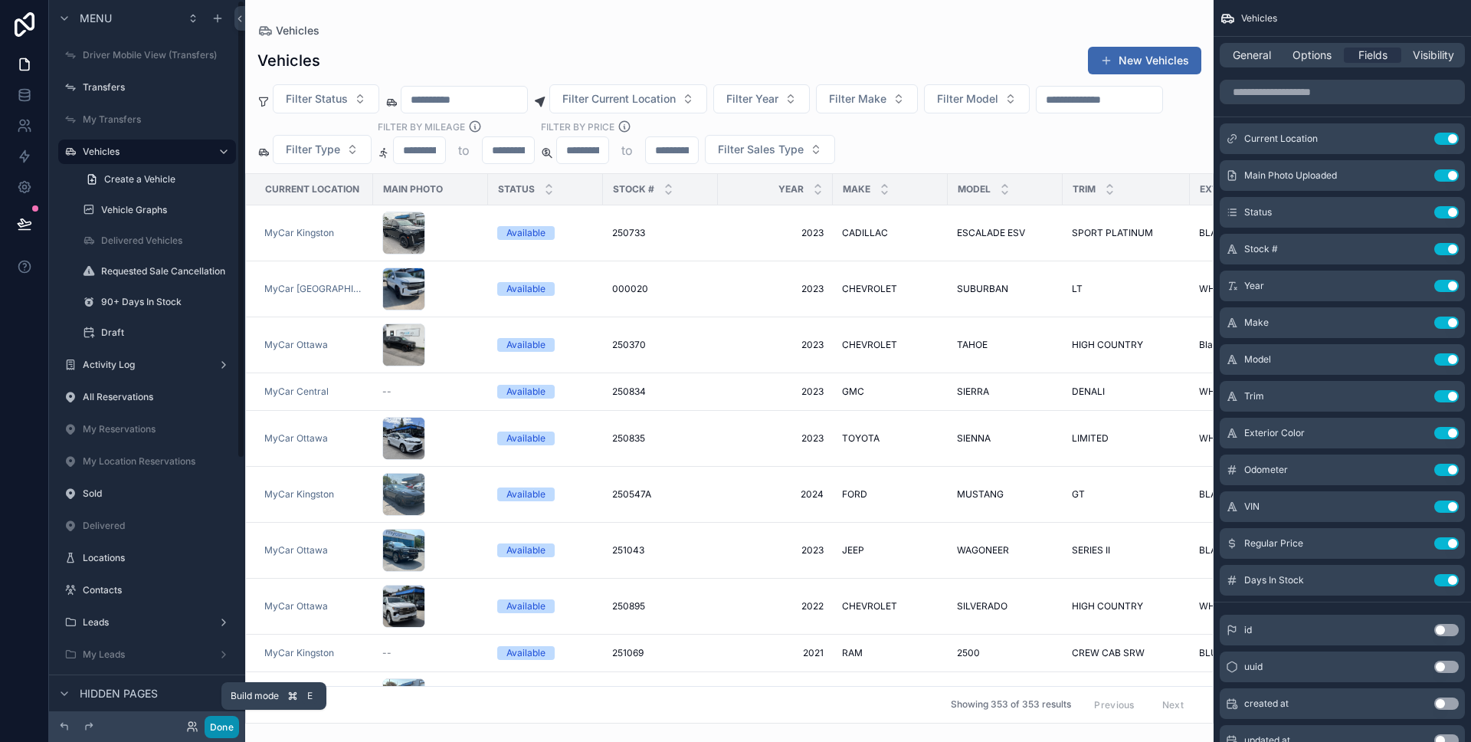
click at [231, 725] on button "Done" at bounding box center [222, 727] width 34 height 22
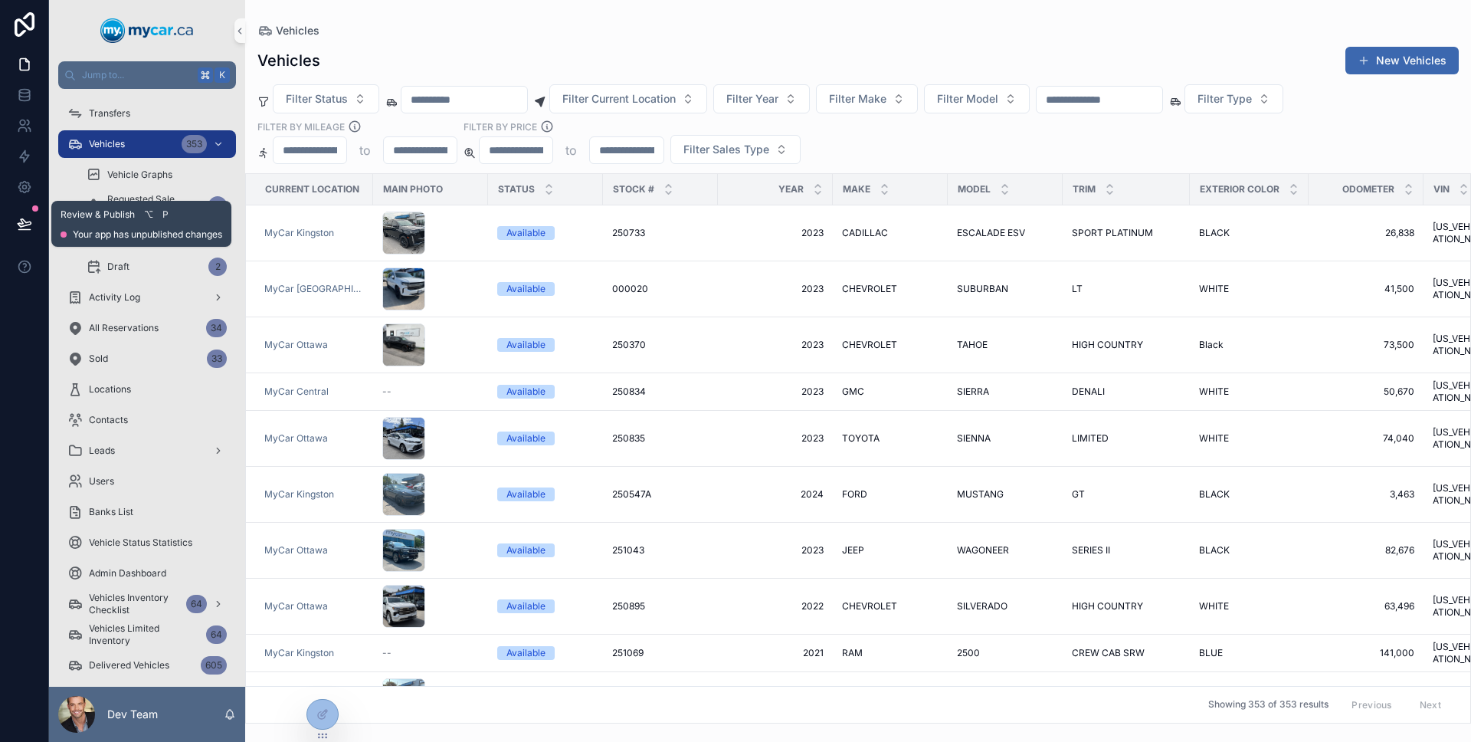
click at [25, 217] on icon at bounding box center [24, 223] width 15 height 15
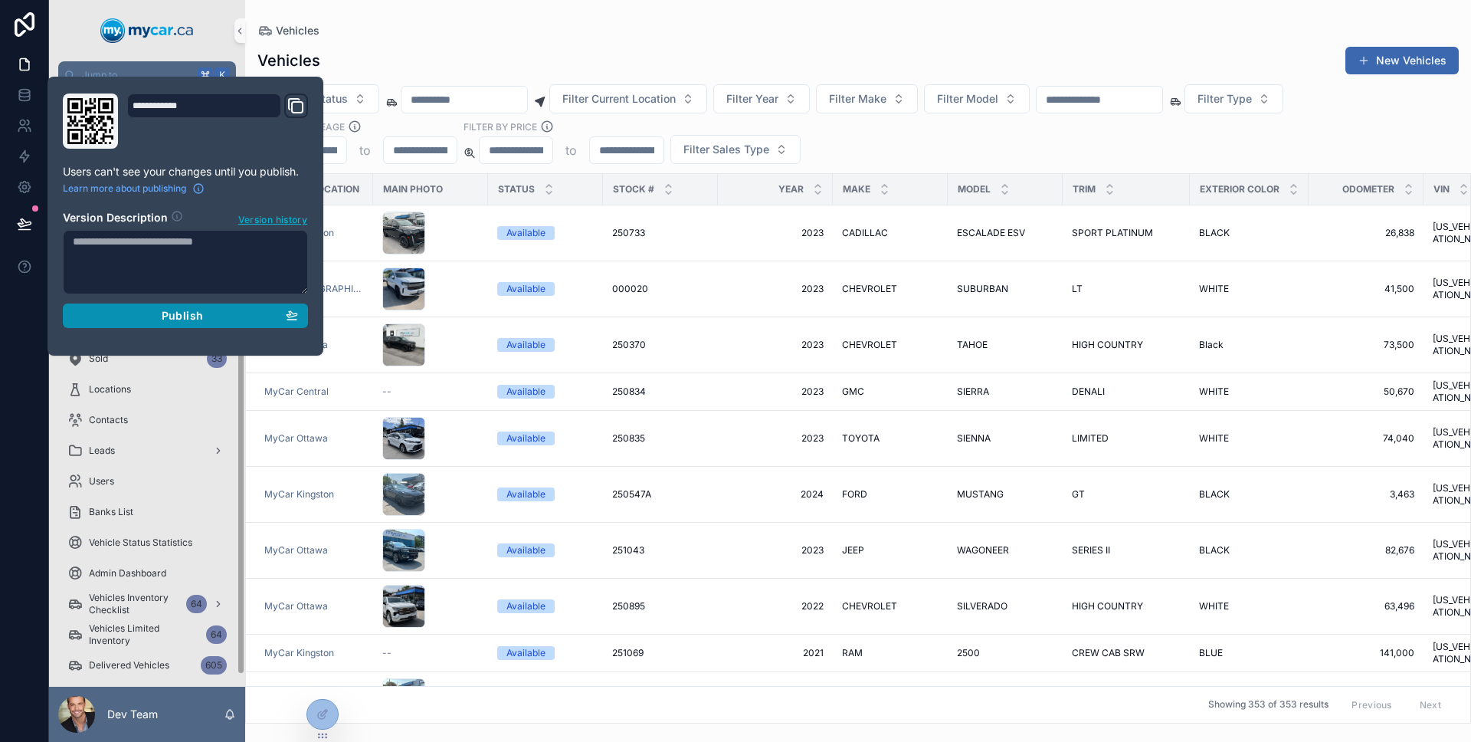
click at [119, 311] on div "Publish" at bounding box center [185, 316] width 225 height 14
click at [13, 319] on div at bounding box center [24, 371] width 49 height 742
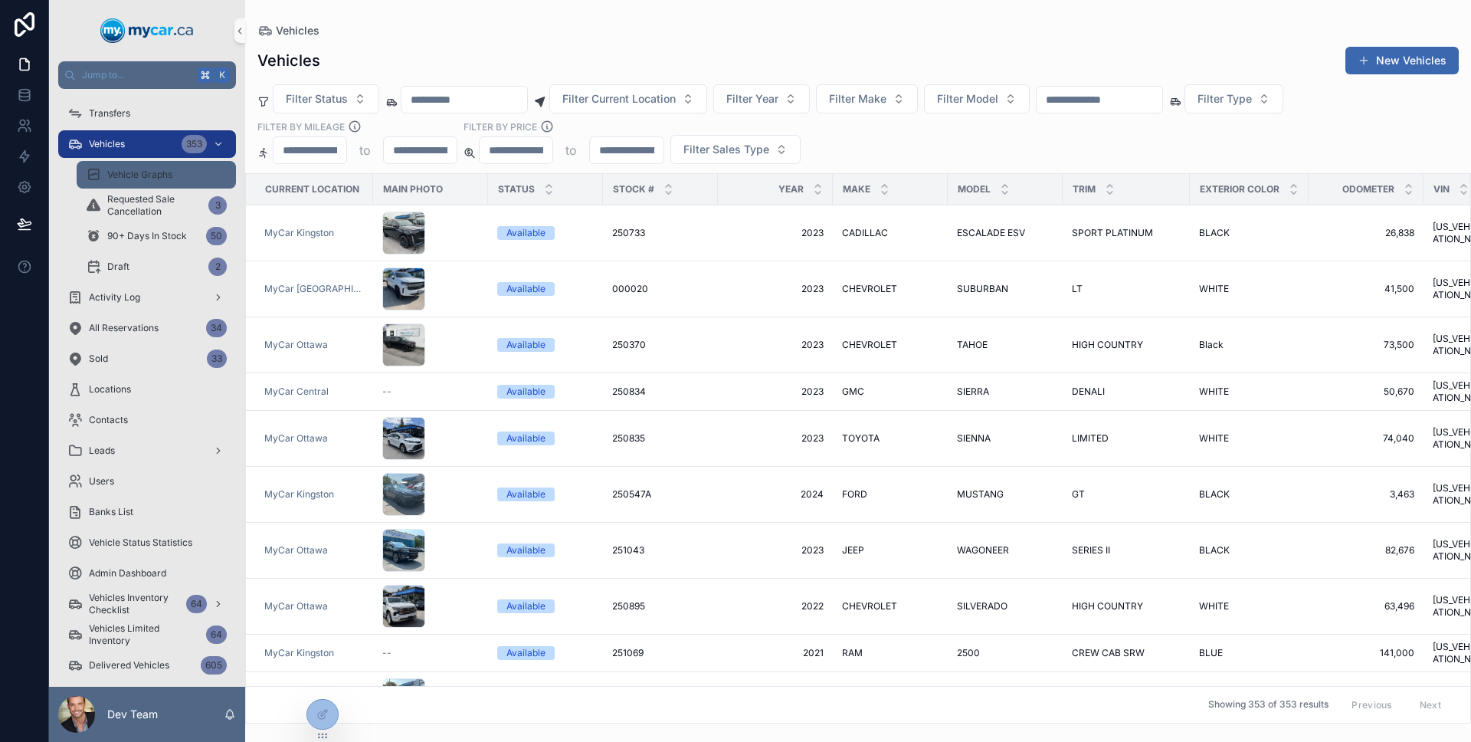
click at [163, 178] on span "Vehicle Graphs" at bounding box center [139, 175] width 65 height 12
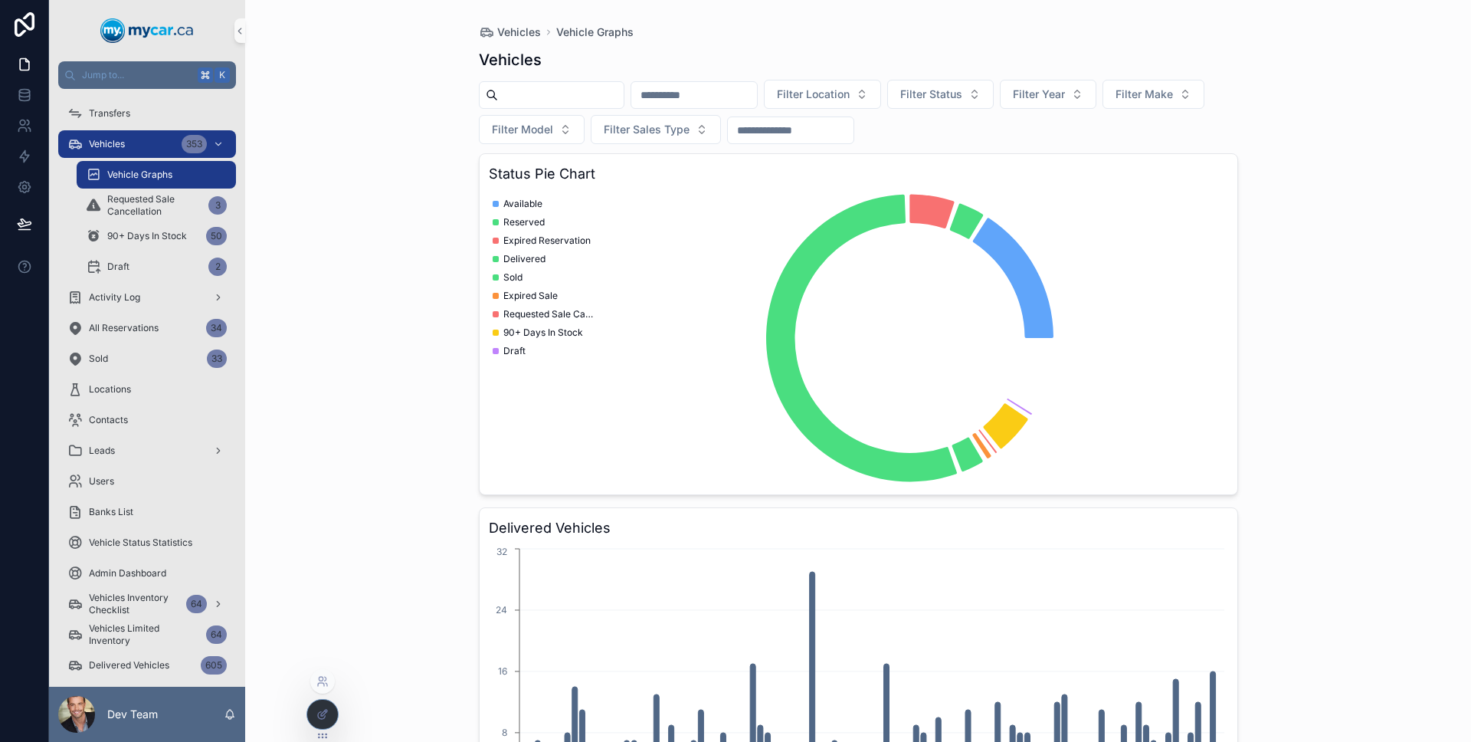
click at [333, 717] on div at bounding box center [322, 714] width 31 height 29
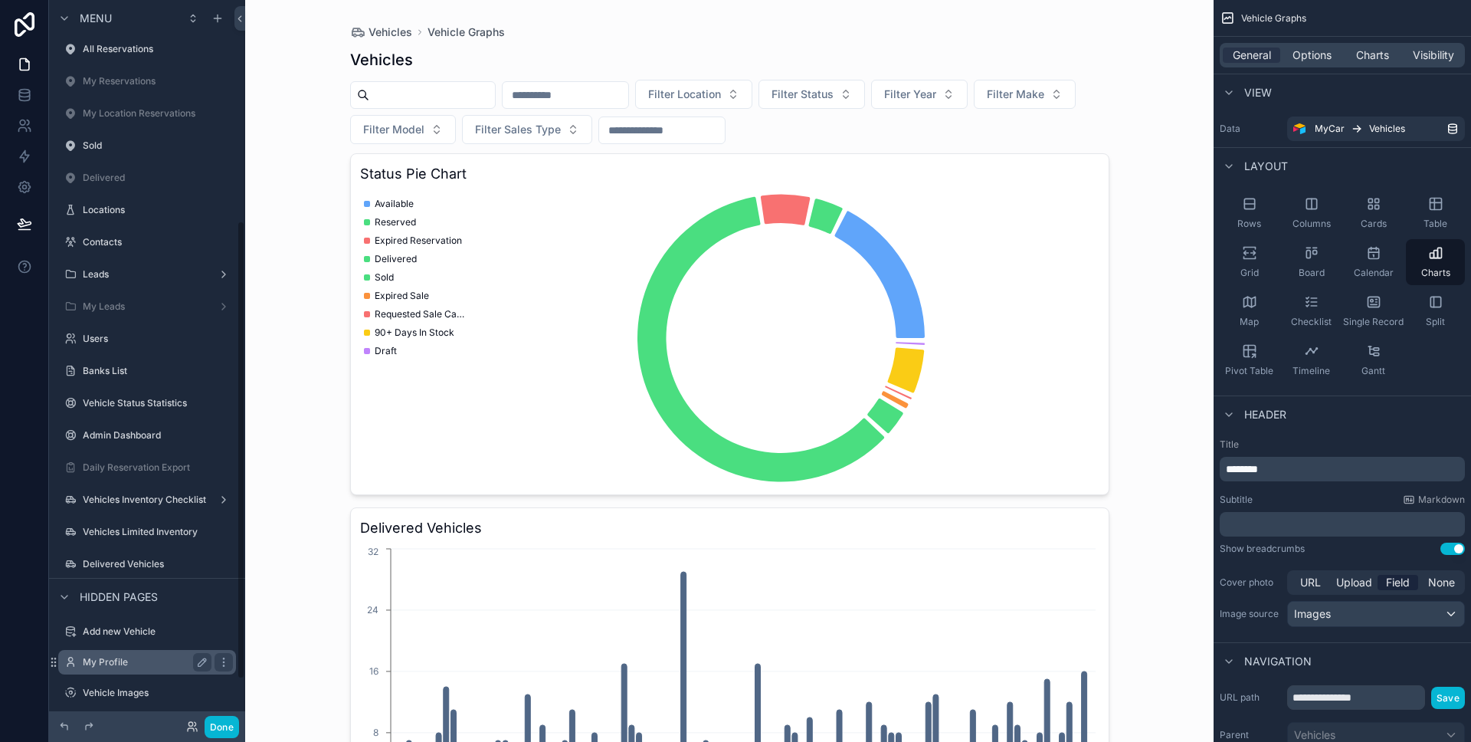
scroll to position [417, 0]
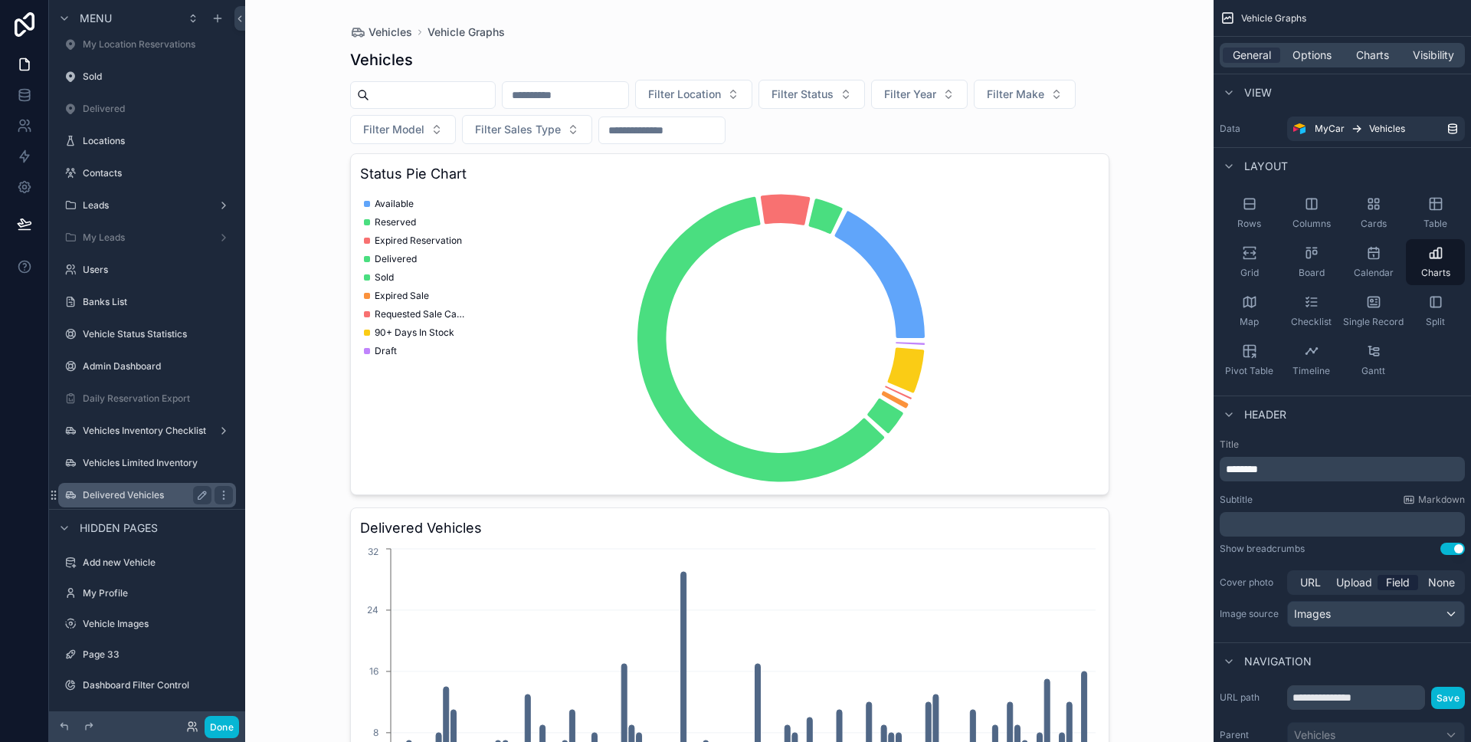
click at [152, 493] on label "Delivered Vehicles" at bounding box center [144, 495] width 123 height 12
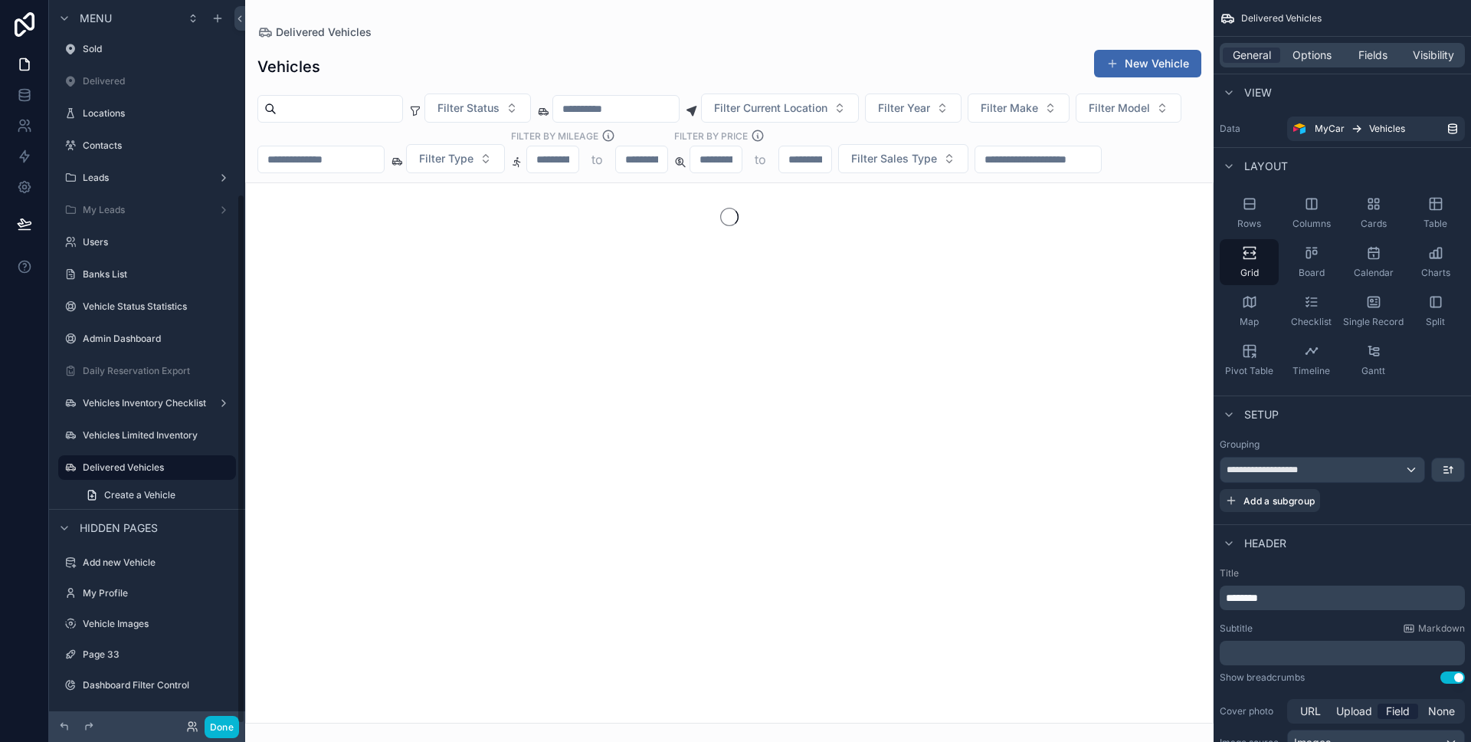
scroll to position [264, 0]
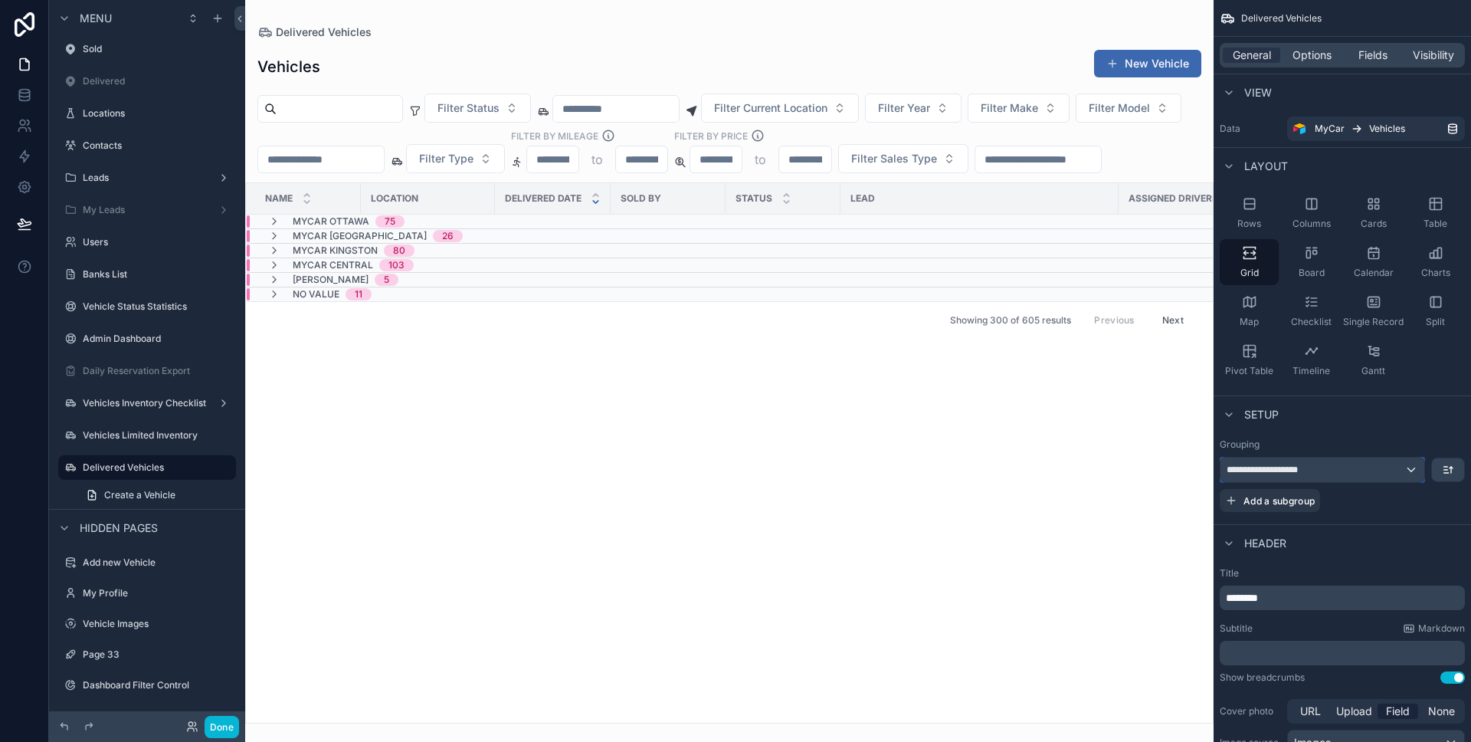
click at [1340, 462] on div "**********" at bounding box center [1323, 469] width 204 height 25
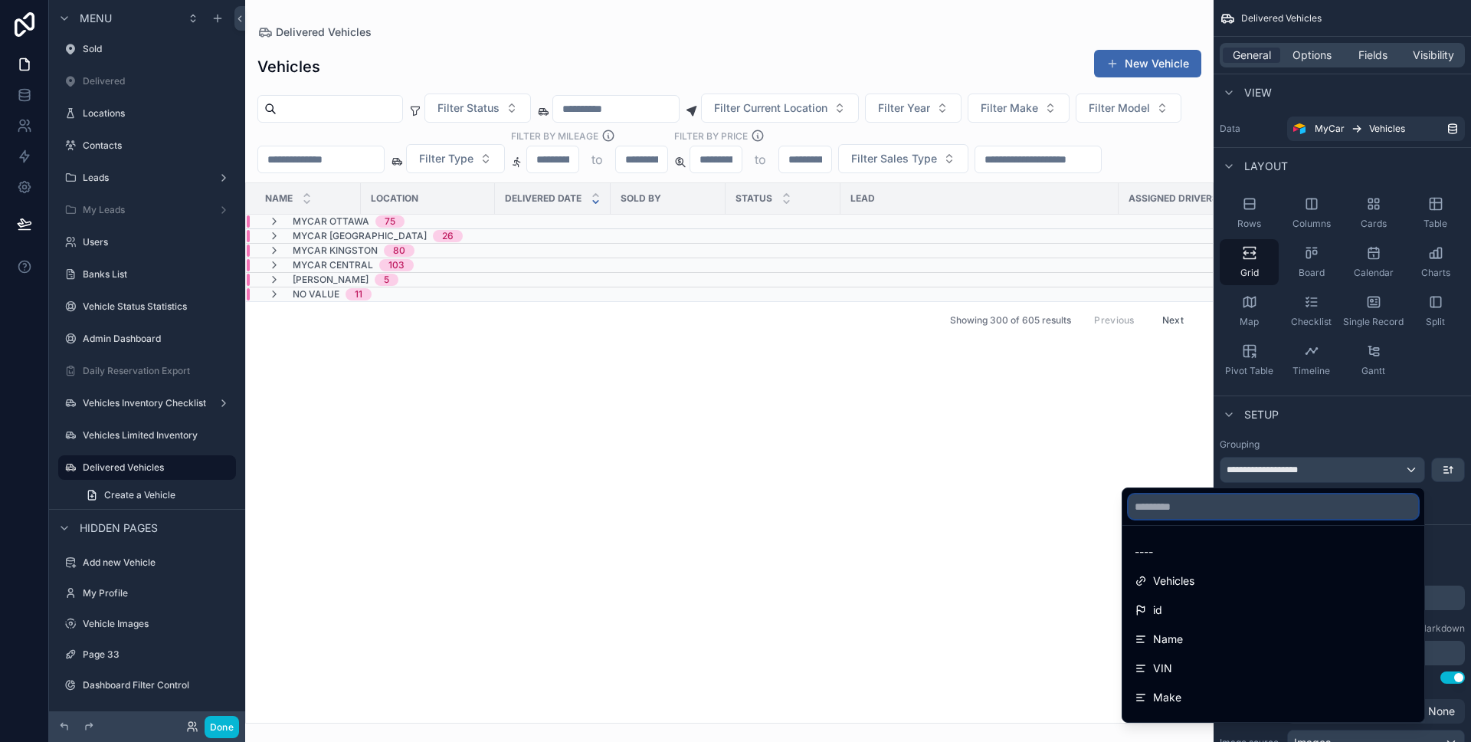
click at [1316, 500] on input "text" at bounding box center [1274, 506] width 290 height 25
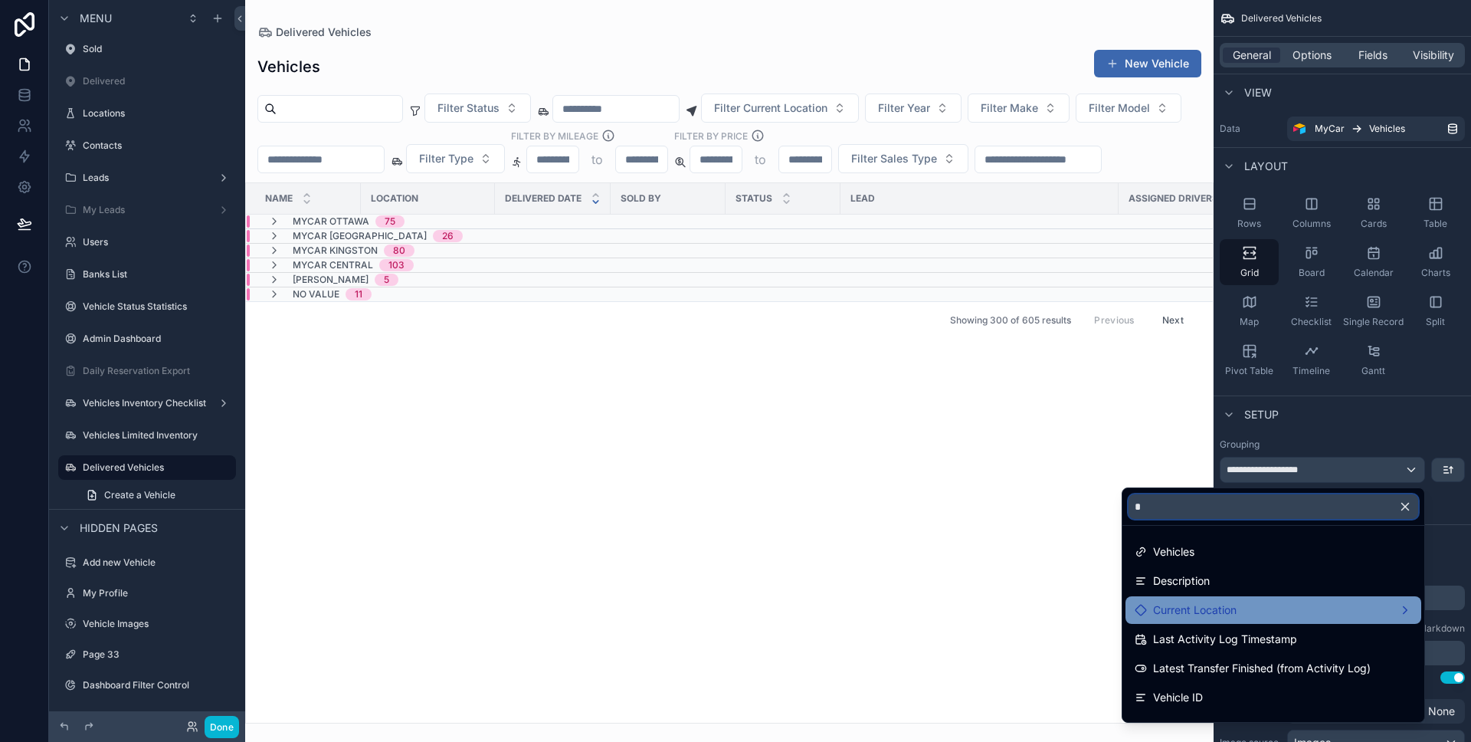
type input "*"
click at [1259, 618] on div "Current Location" at bounding box center [1273, 610] width 277 height 18
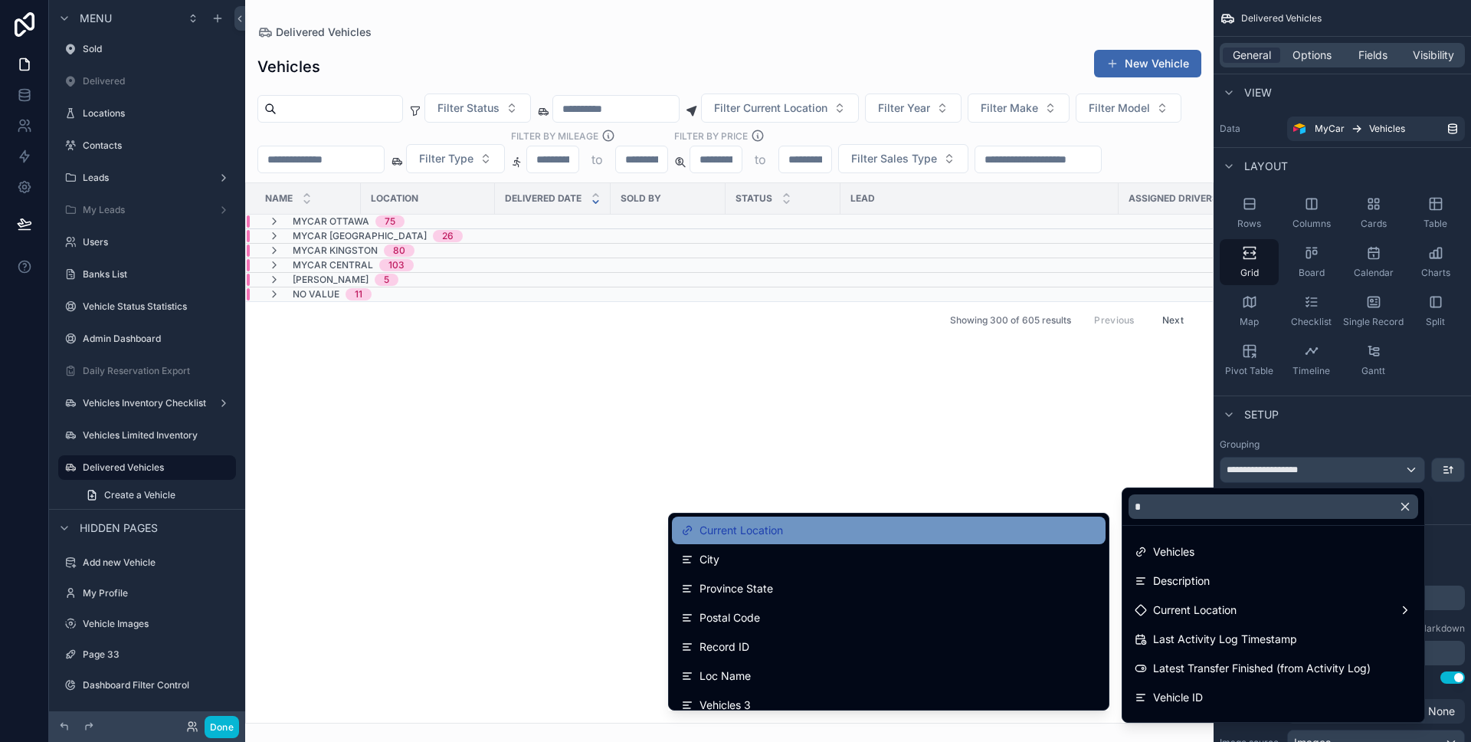
click at [965, 532] on div "Current Location" at bounding box center [888, 530] width 415 height 18
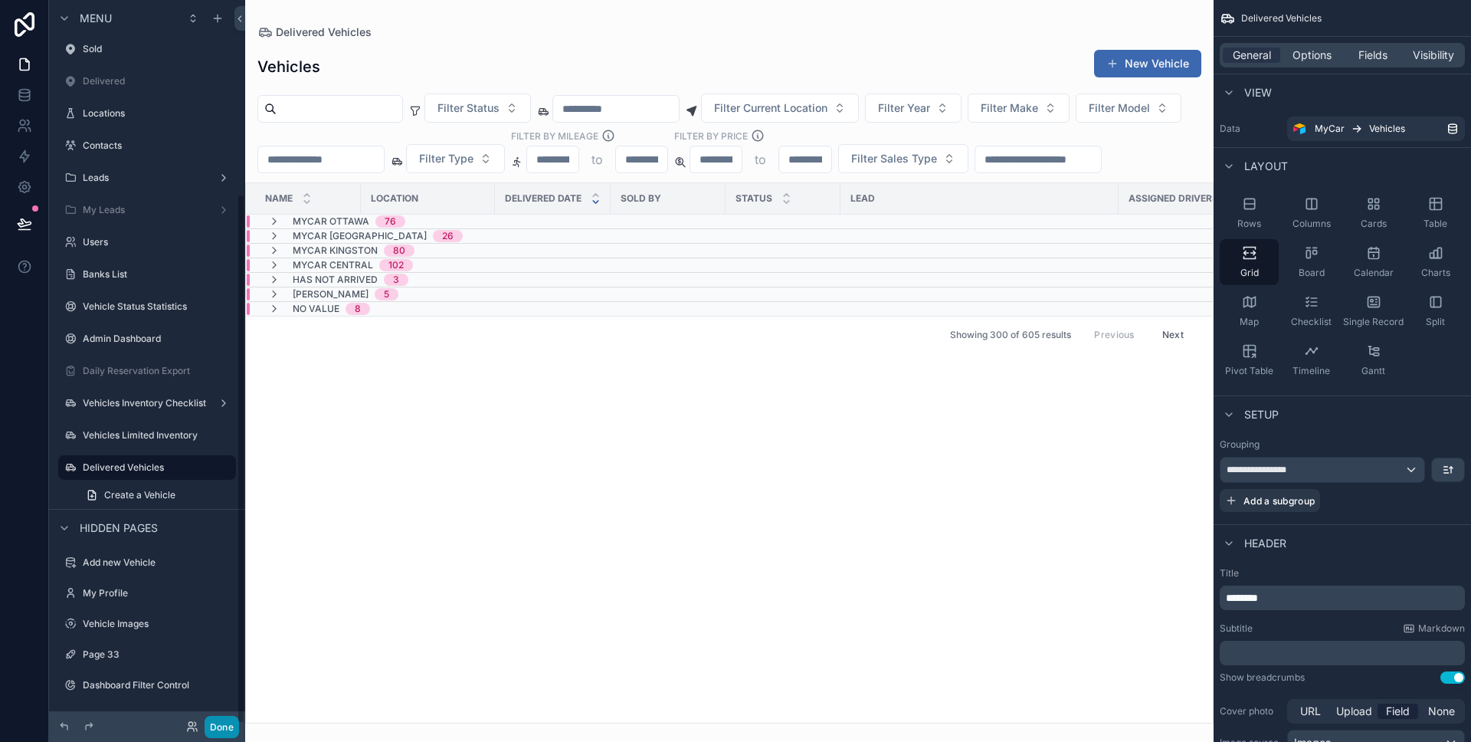
click at [229, 719] on button "Done" at bounding box center [222, 727] width 34 height 22
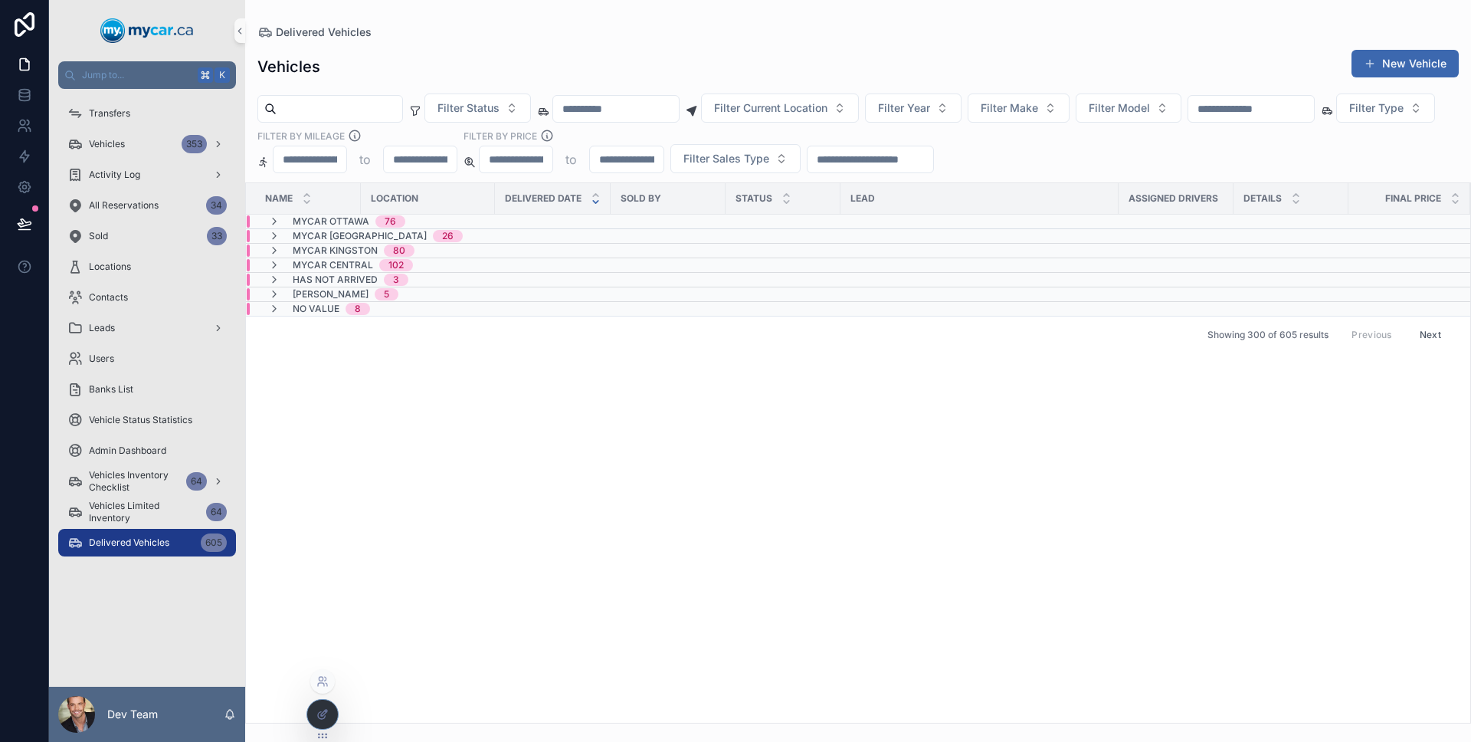
click at [320, 706] on div at bounding box center [322, 714] width 31 height 29
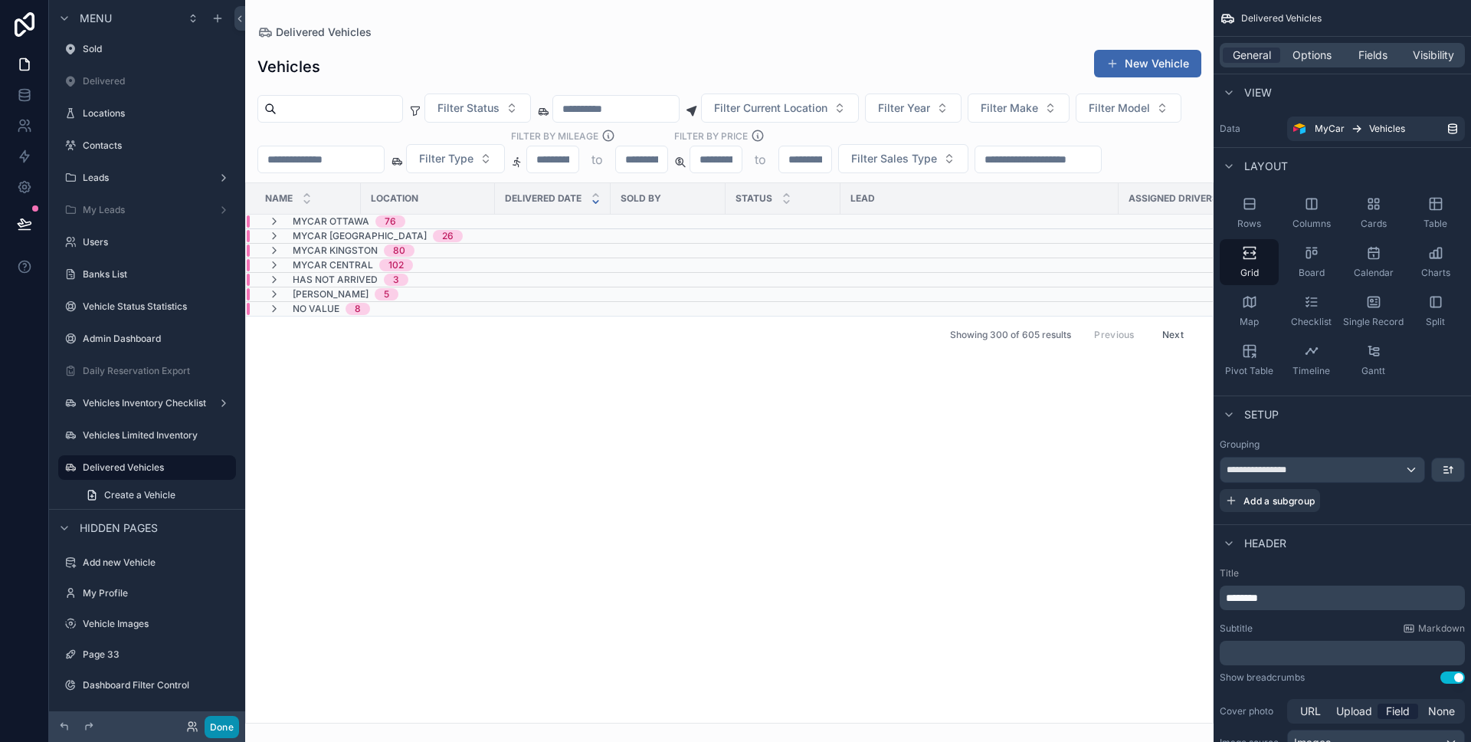
click at [230, 726] on button "Done" at bounding box center [222, 727] width 34 height 22
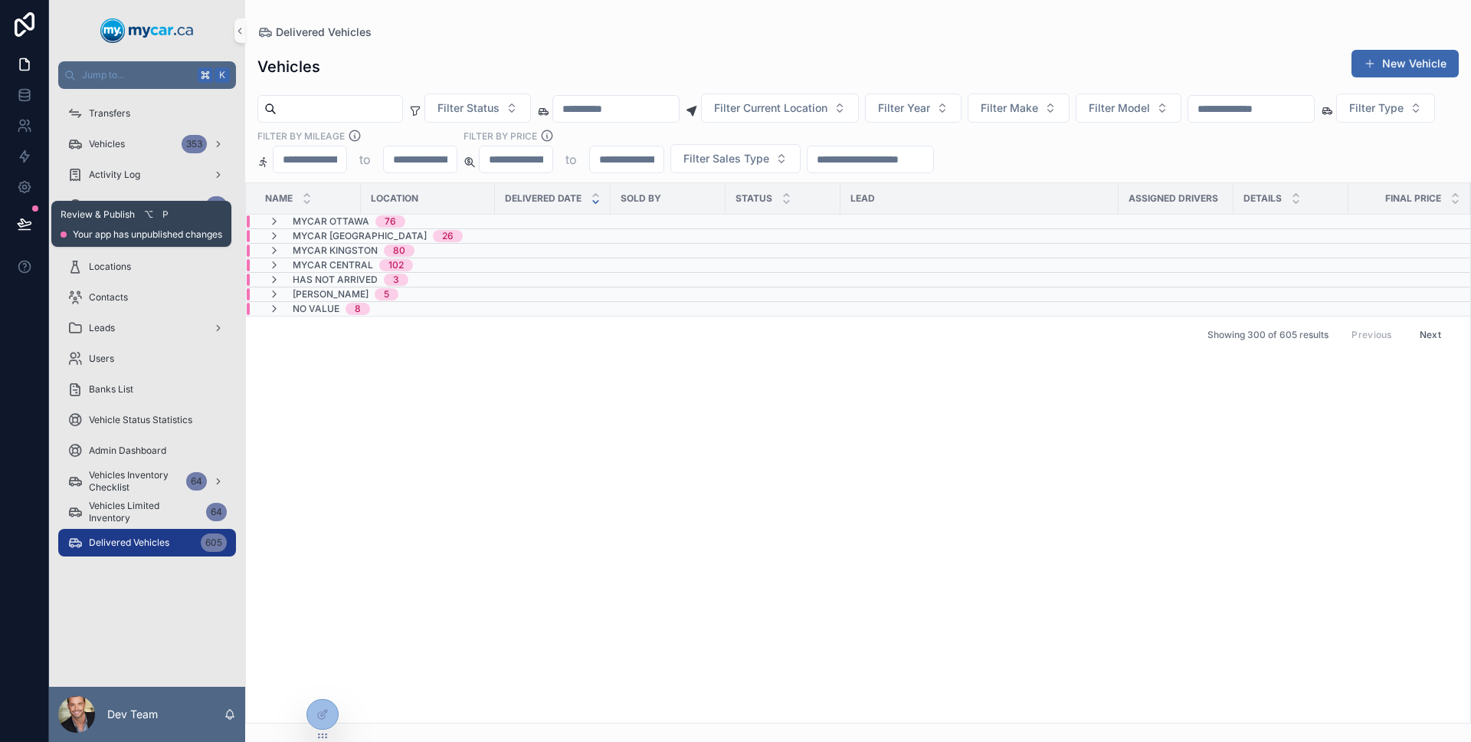
click at [17, 222] on icon at bounding box center [24, 223] width 15 height 15
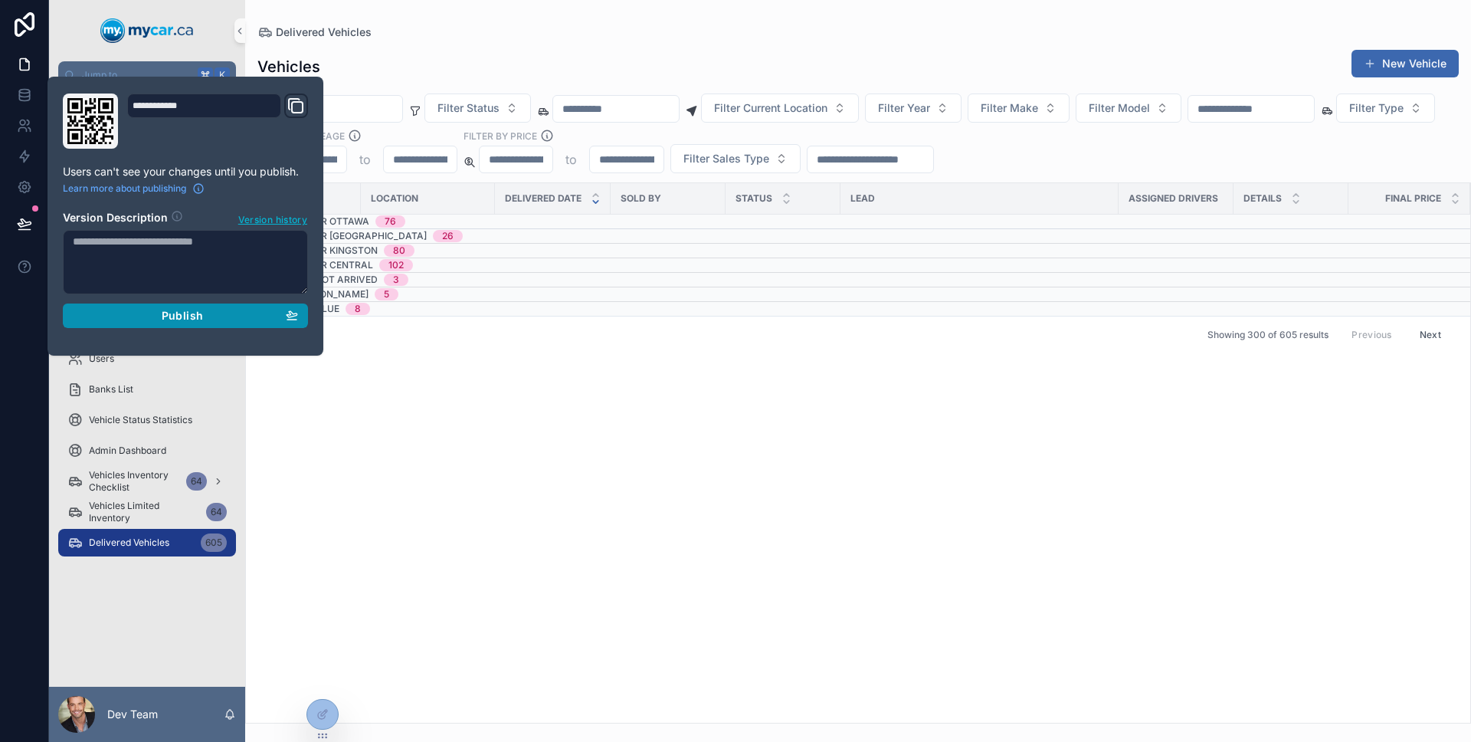
click at [128, 309] on div "Publish" at bounding box center [185, 316] width 225 height 14
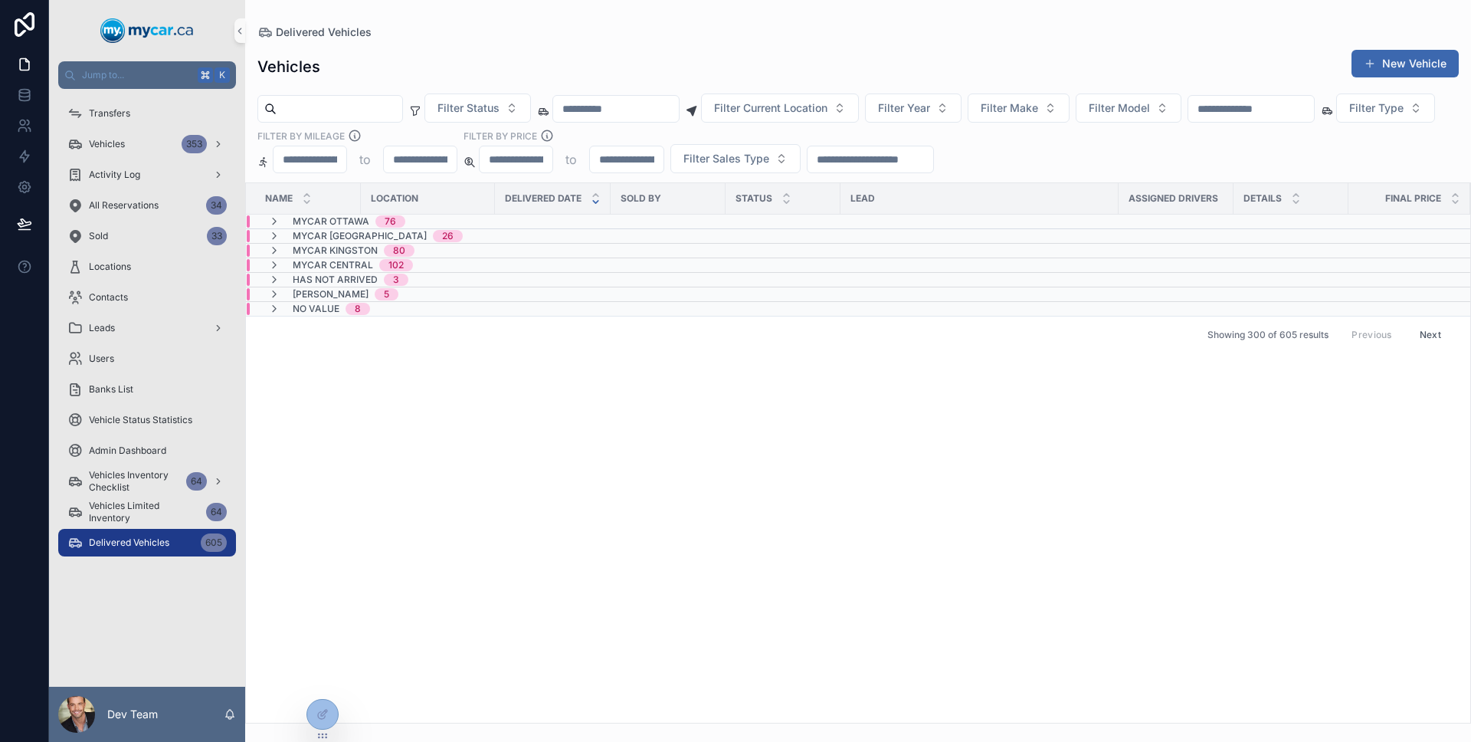
click at [371, 421] on div "Name Location Delivered Date Sold By Status Lead Assigned Drivers Details FInal…" at bounding box center [858, 452] width 1224 height 539
click at [143, 520] on span "Vehicles Limited Inventory" at bounding box center [144, 512] width 111 height 25
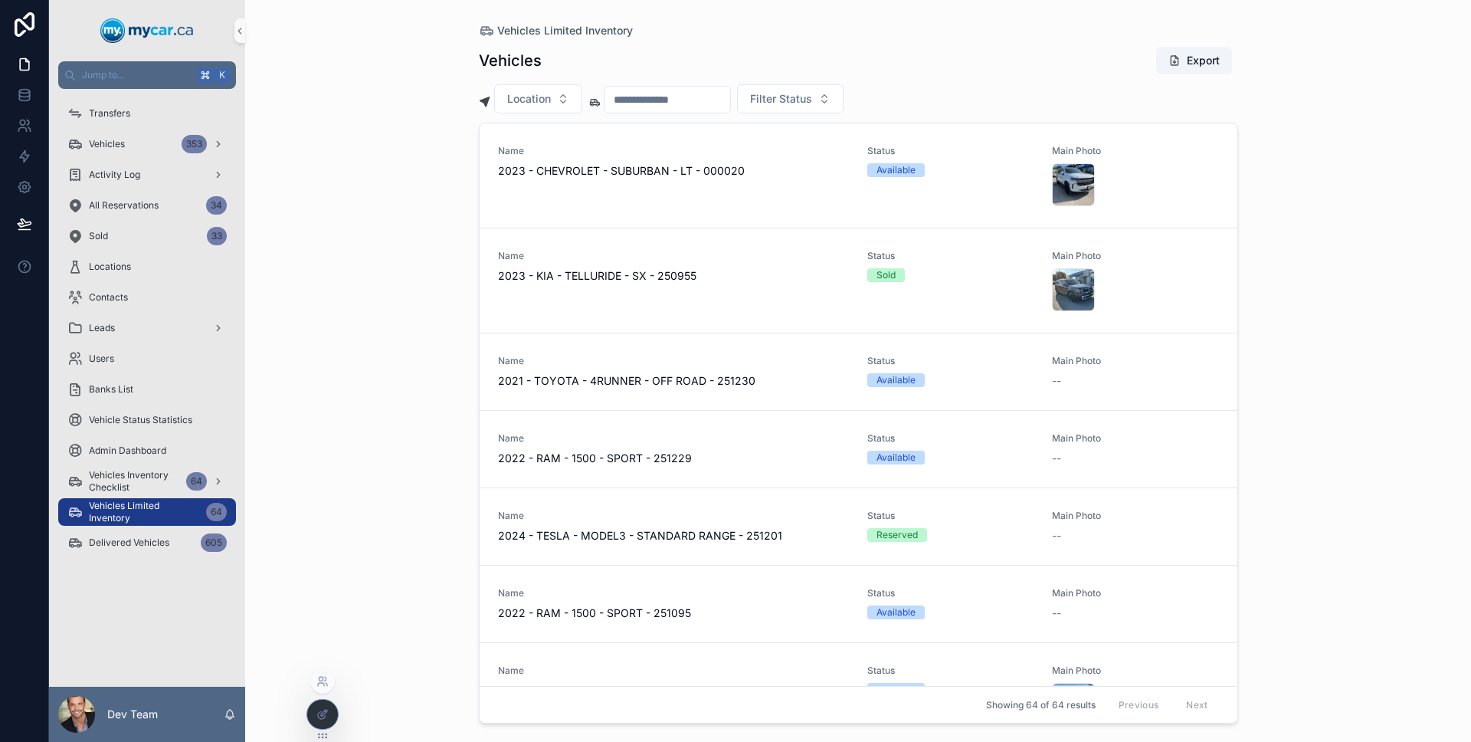
click at [322, 720] on div at bounding box center [322, 714] width 31 height 29
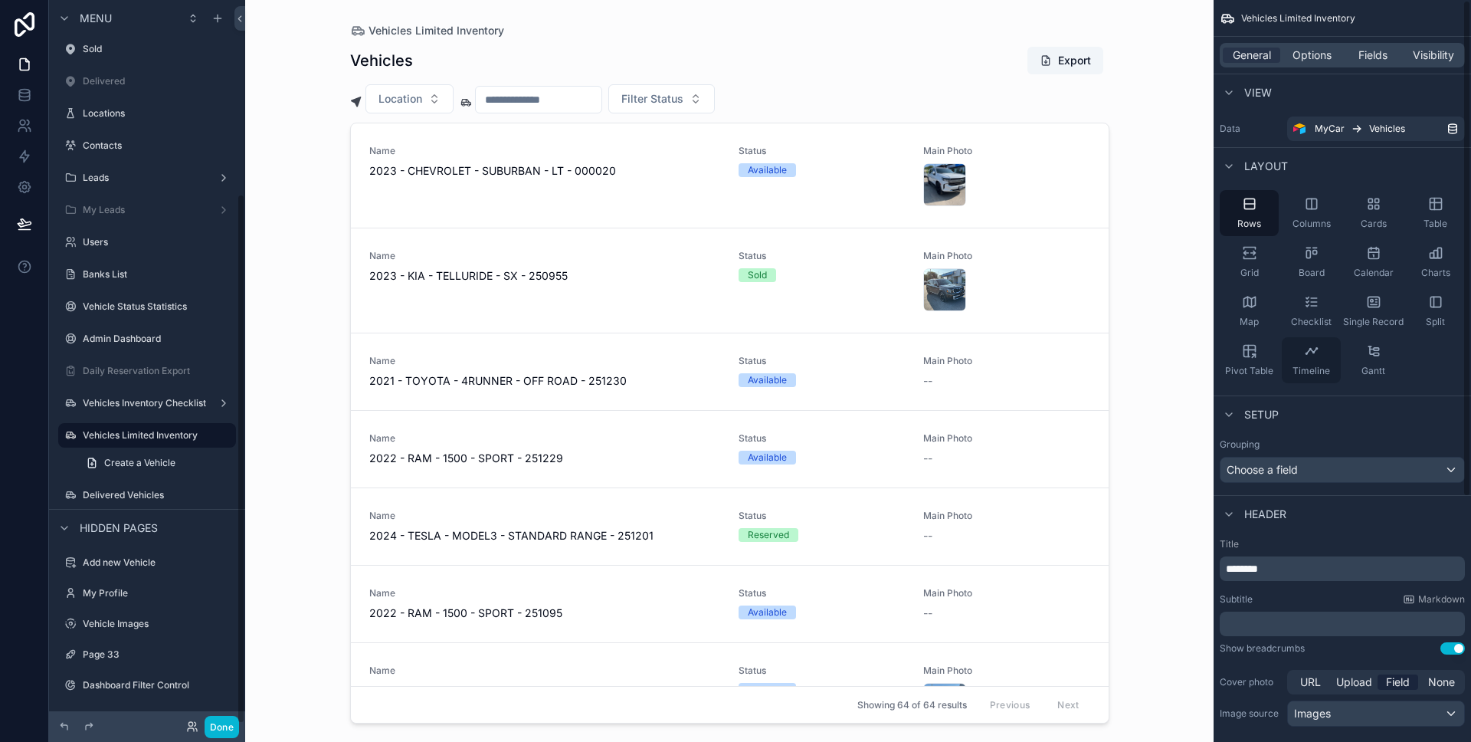
scroll to position [20, 0]
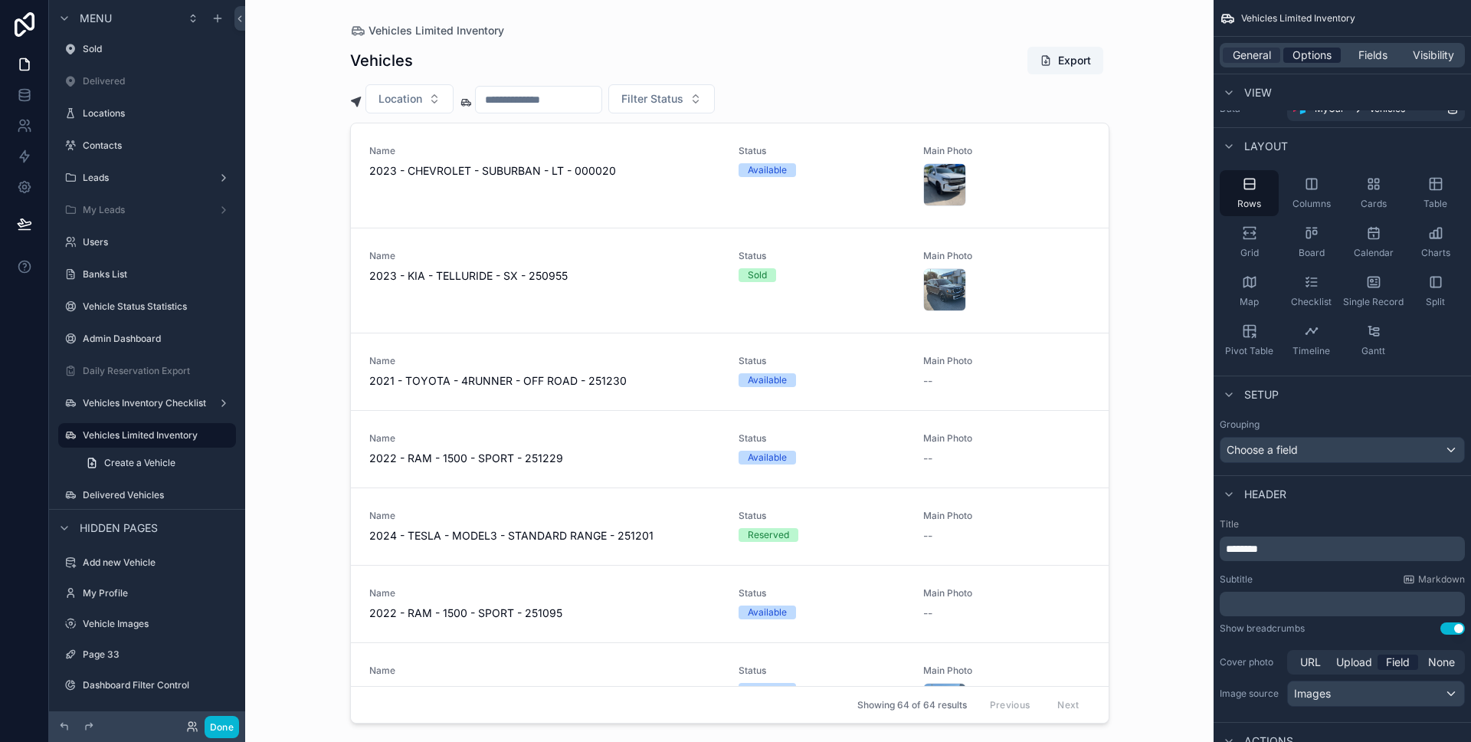
click at [1328, 51] on span "Options" at bounding box center [1312, 55] width 39 height 15
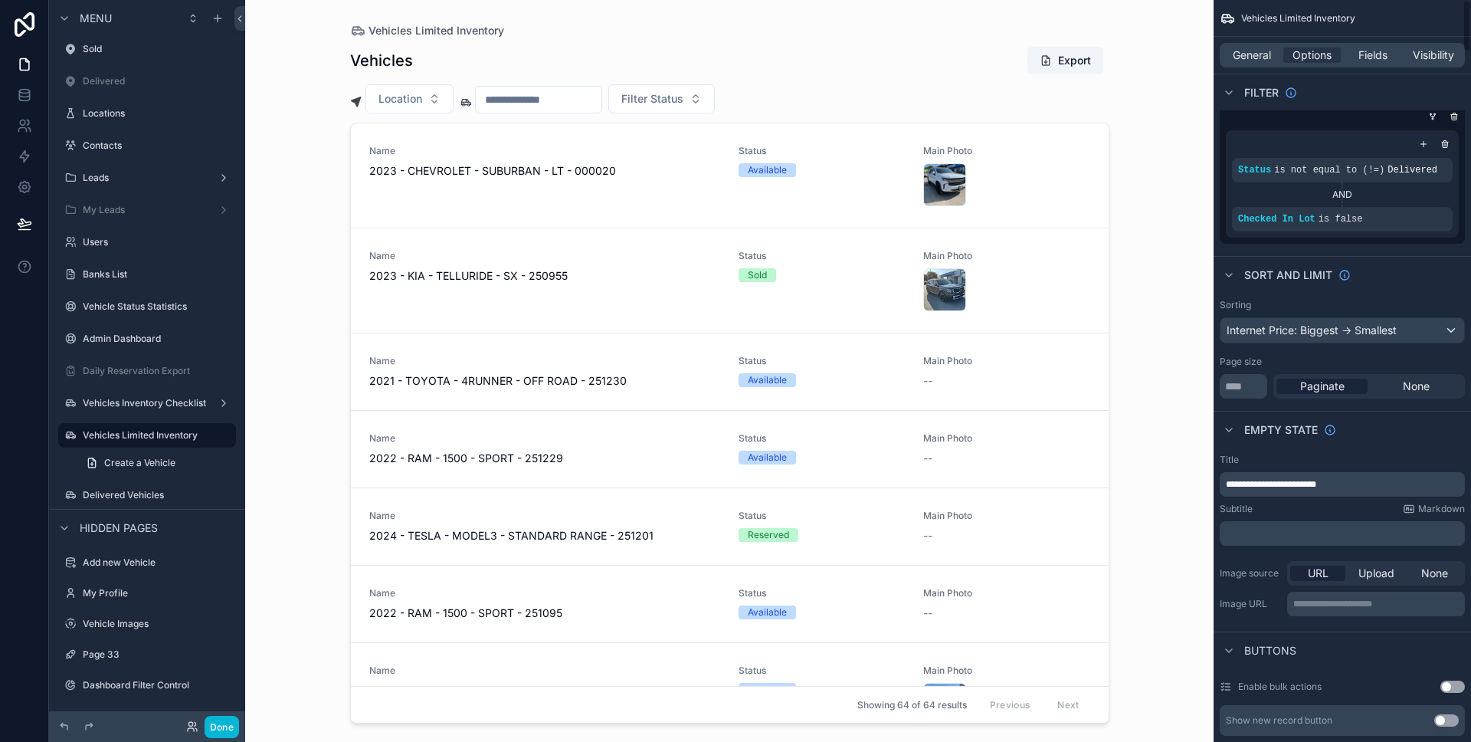
scroll to position [0, 0]
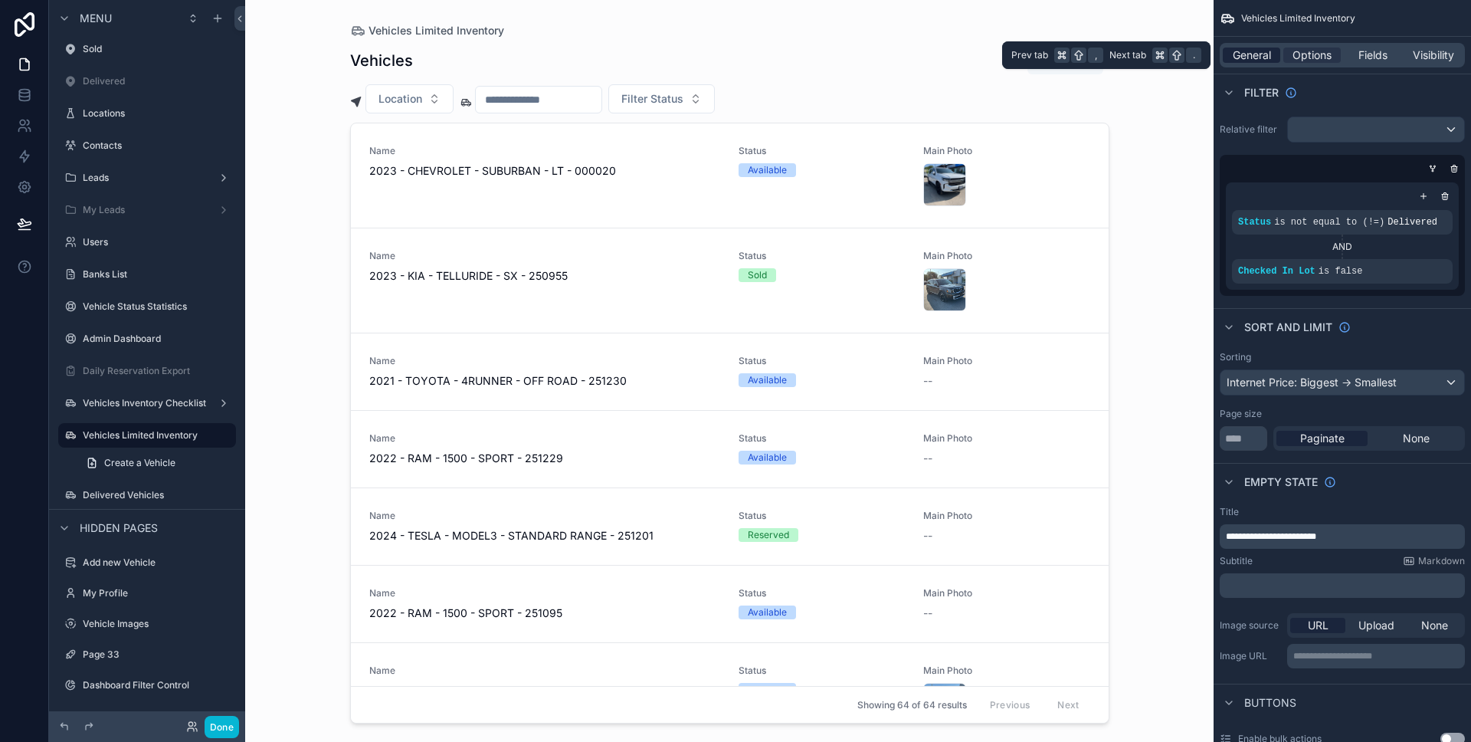
click at [1275, 49] on div "General" at bounding box center [1251, 55] width 57 height 15
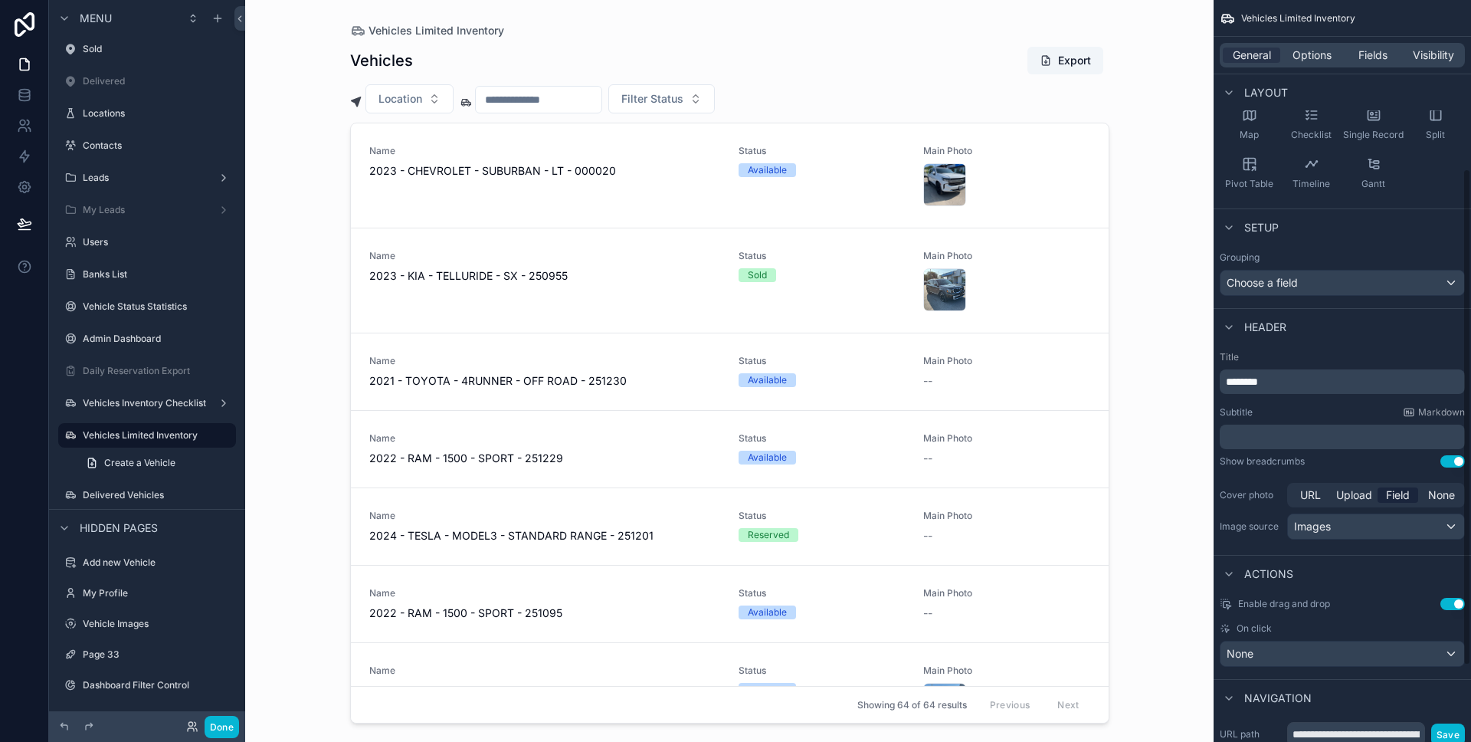
scroll to position [330, 0]
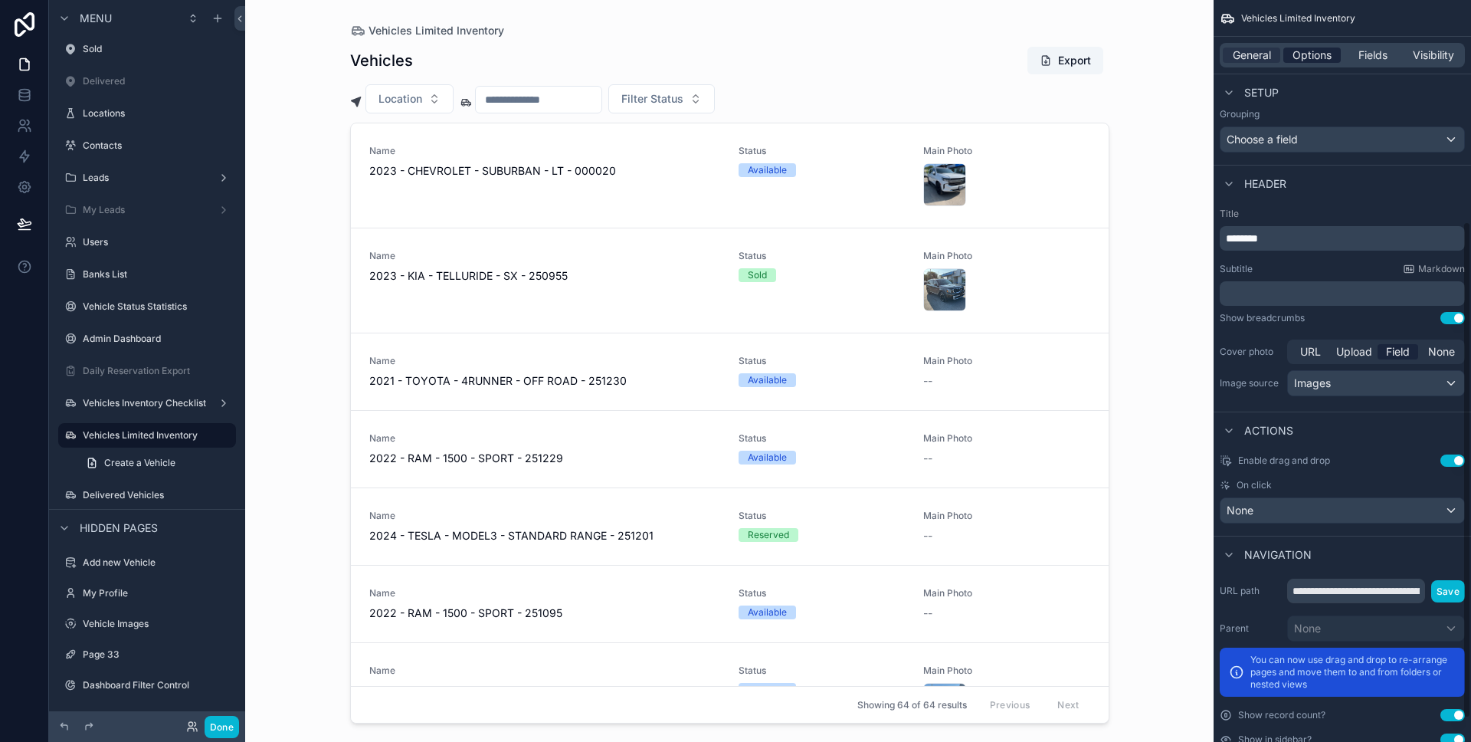
click at [1322, 59] on span "Options" at bounding box center [1312, 55] width 39 height 15
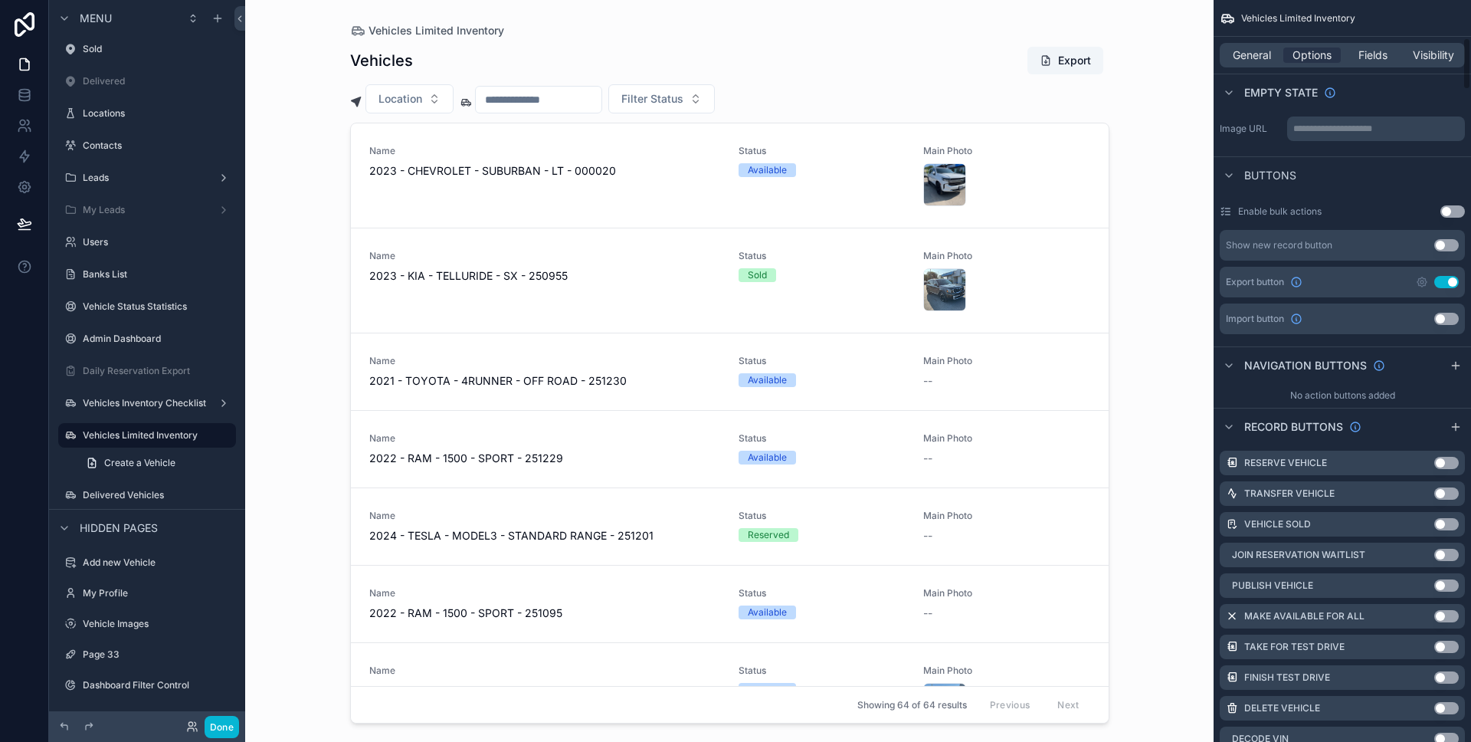
scroll to position [671, 0]
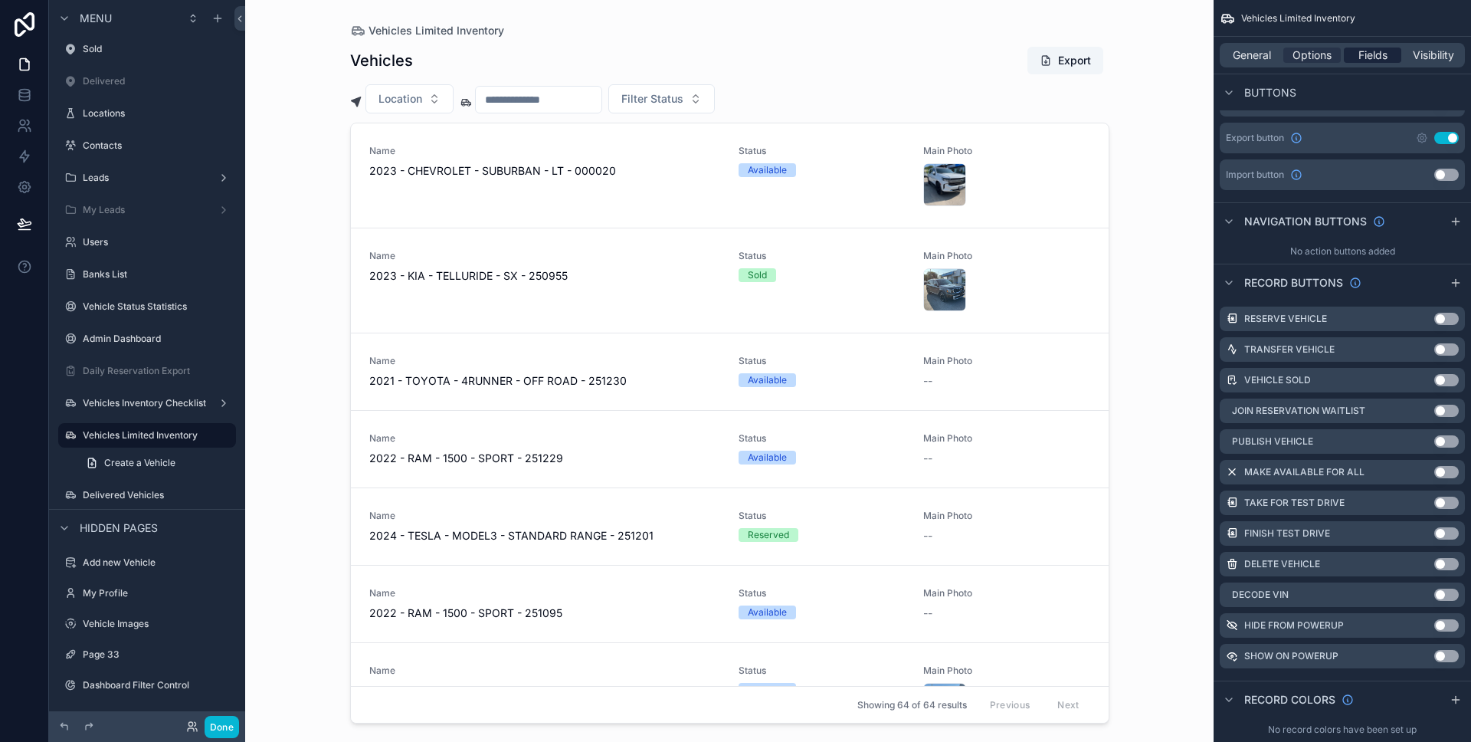
click at [1361, 46] on div "General Options Fields Visibility" at bounding box center [1342, 55] width 245 height 25
click at [1362, 51] on span "Fields" at bounding box center [1372, 55] width 29 height 15
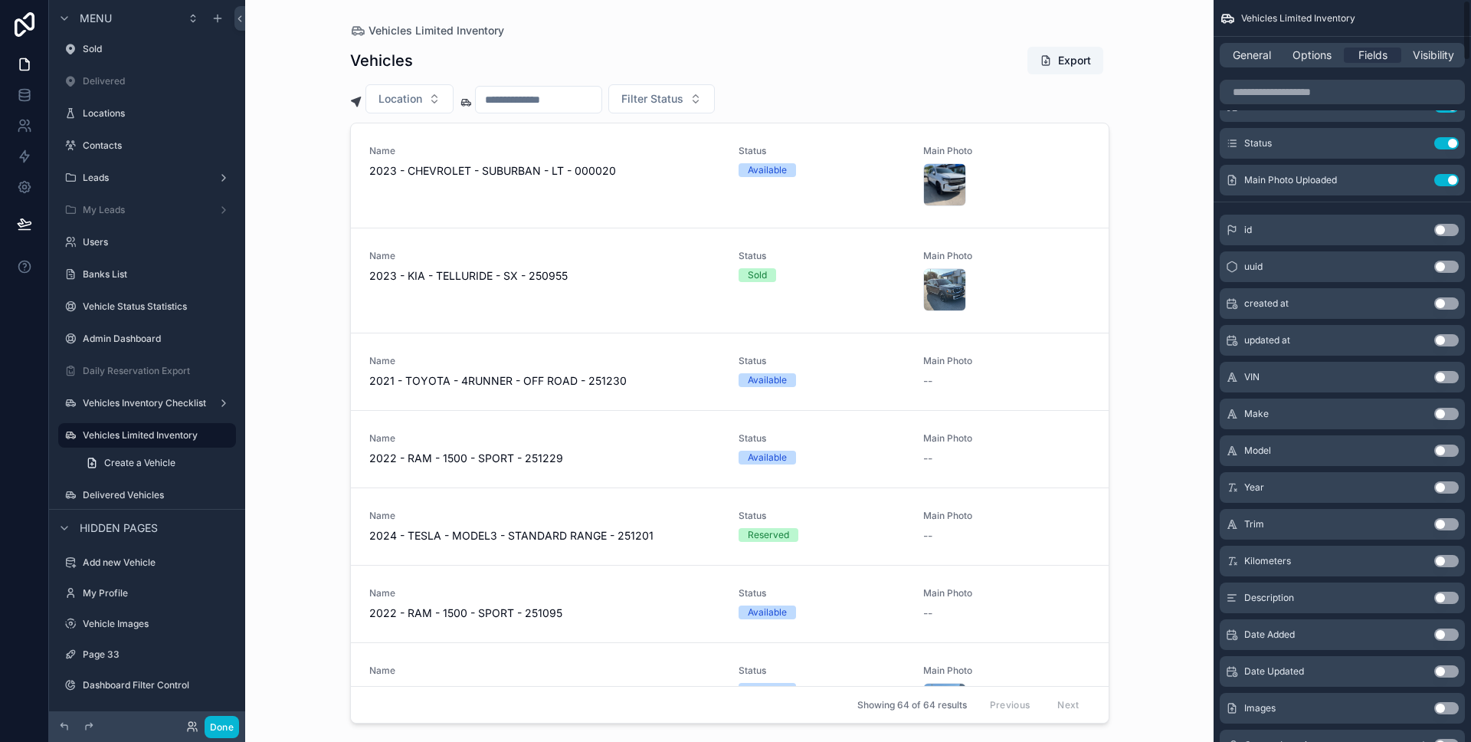
scroll to position [0, 0]
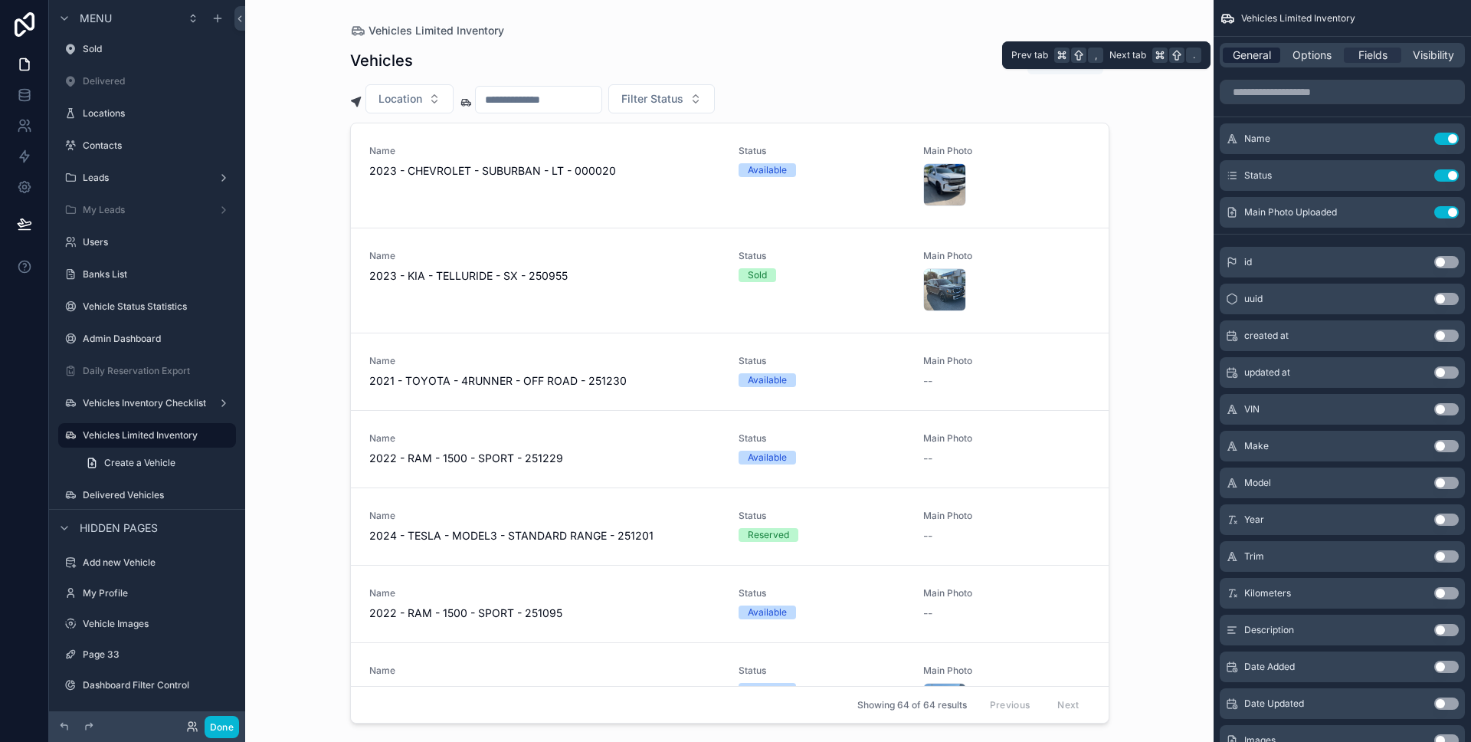
click at [1265, 48] on span "General" at bounding box center [1252, 55] width 38 height 15
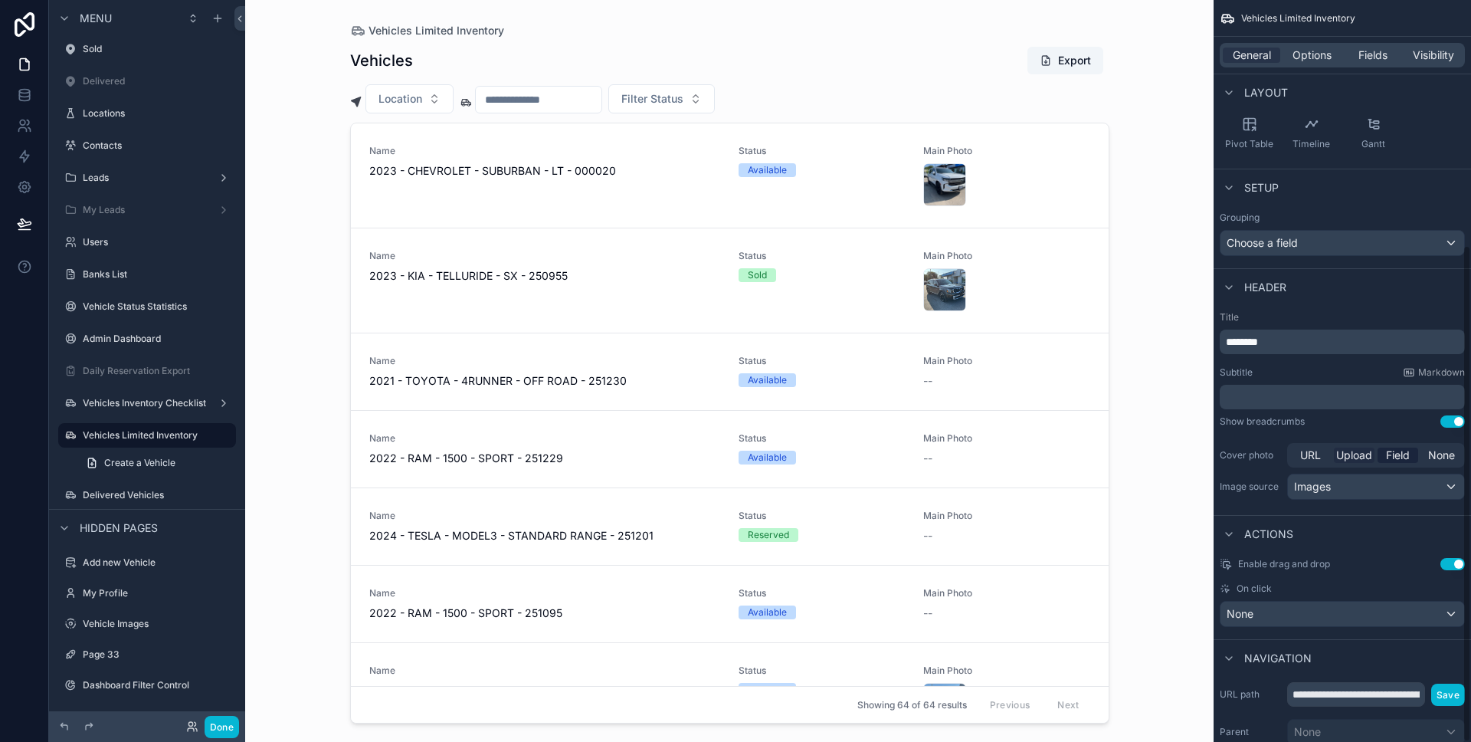
scroll to position [365, 0]
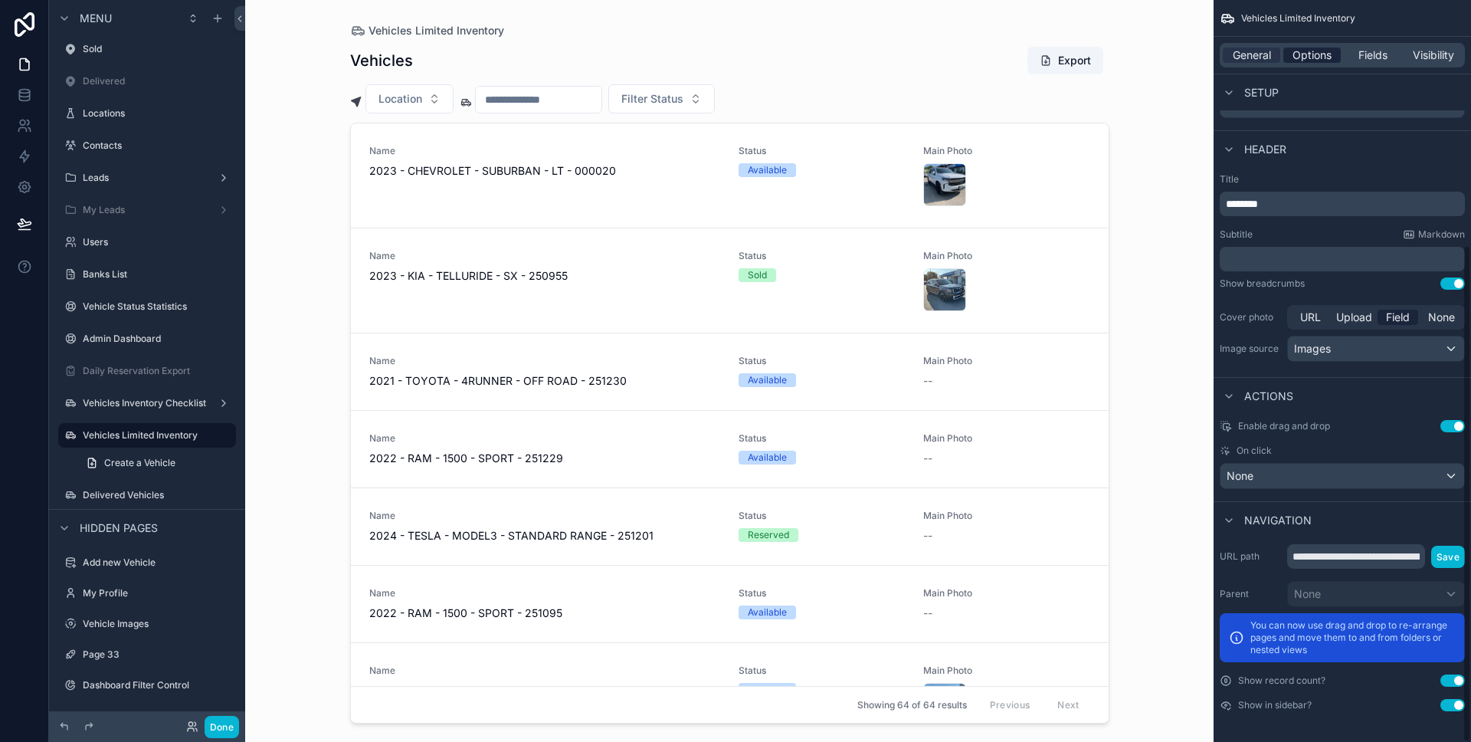
click at [1303, 53] on span "Options" at bounding box center [1312, 55] width 39 height 15
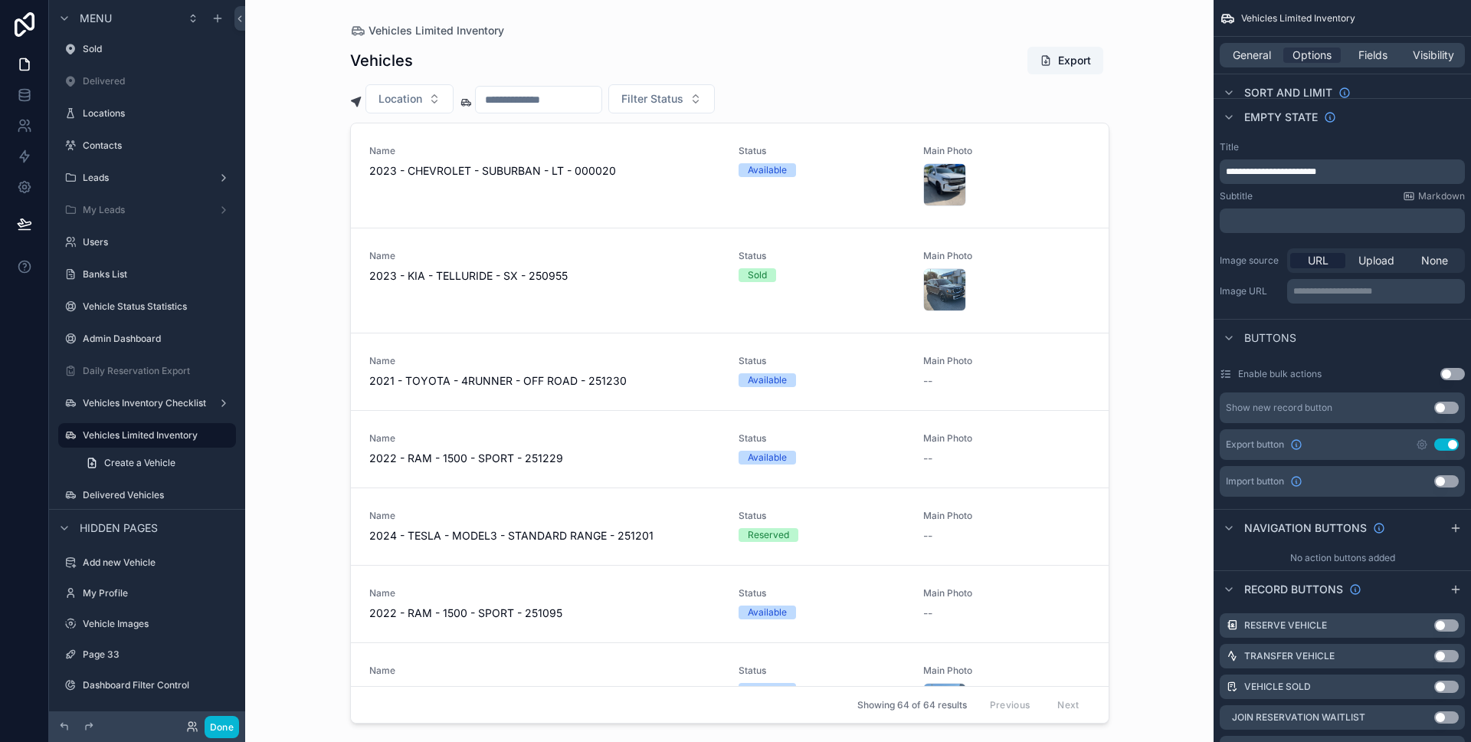
scroll to position [0, 0]
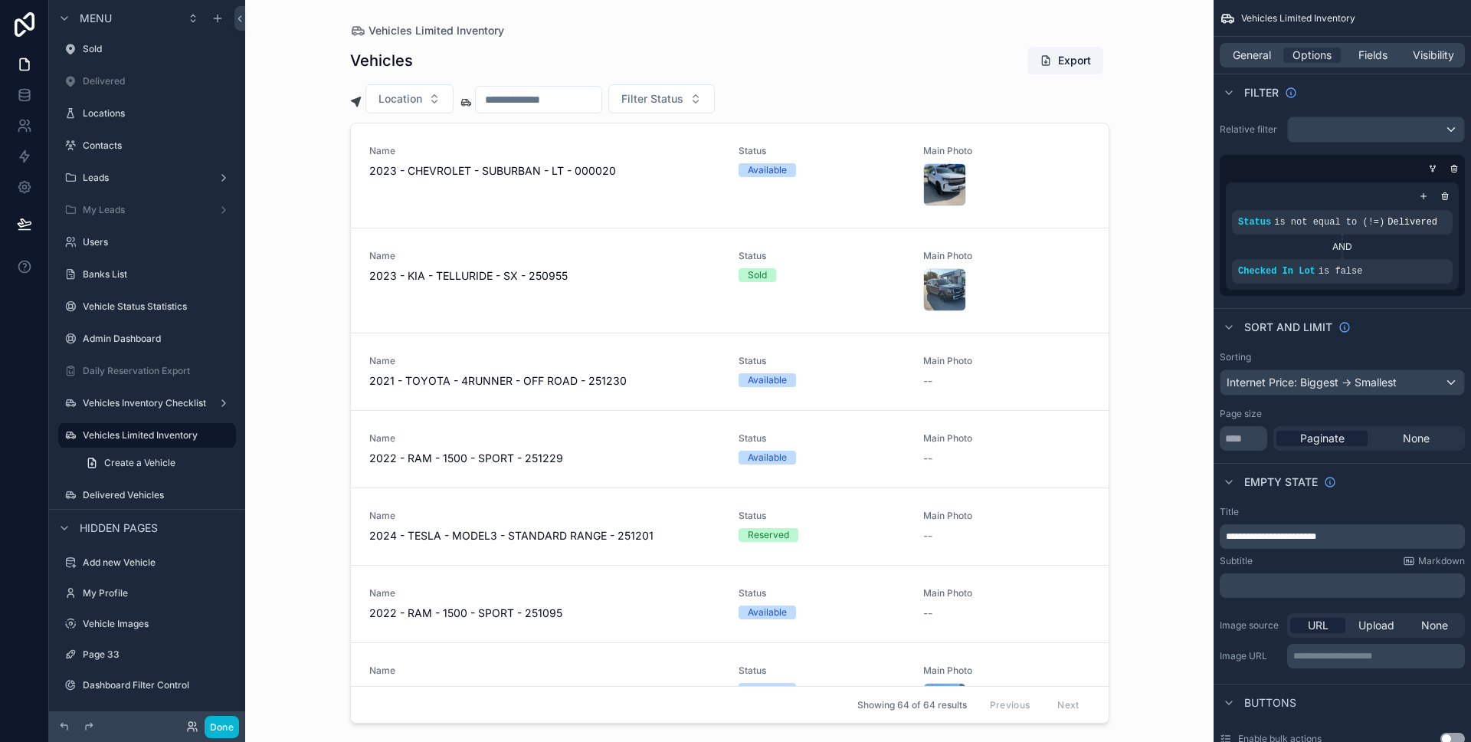
click at [1362, 46] on div "General Options Fields Visibility" at bounding box center [1342, 55] width 245 height 25
click at [1362, 58] on span "Fields" at bounding box center [1372, 55] width 29 height 15
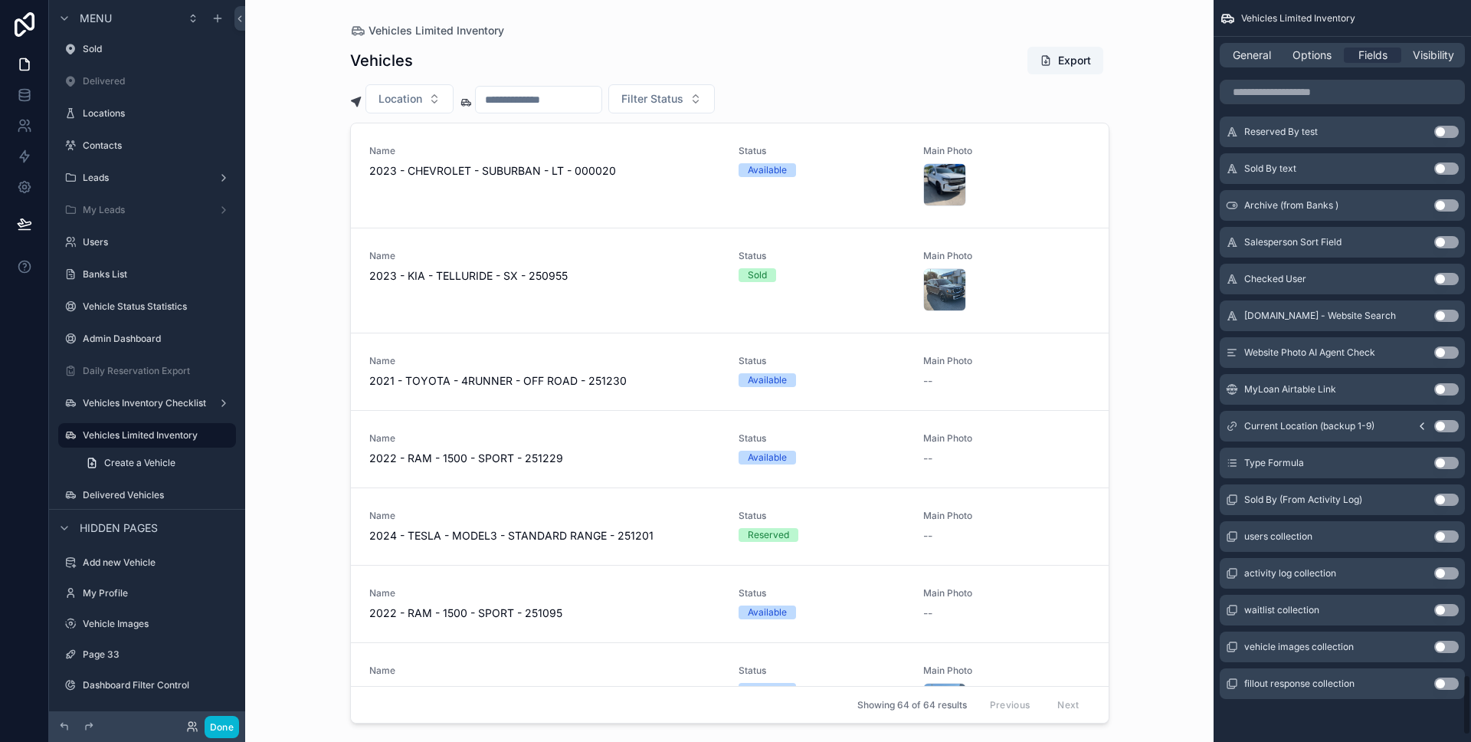
scroll to position [8217, 0]
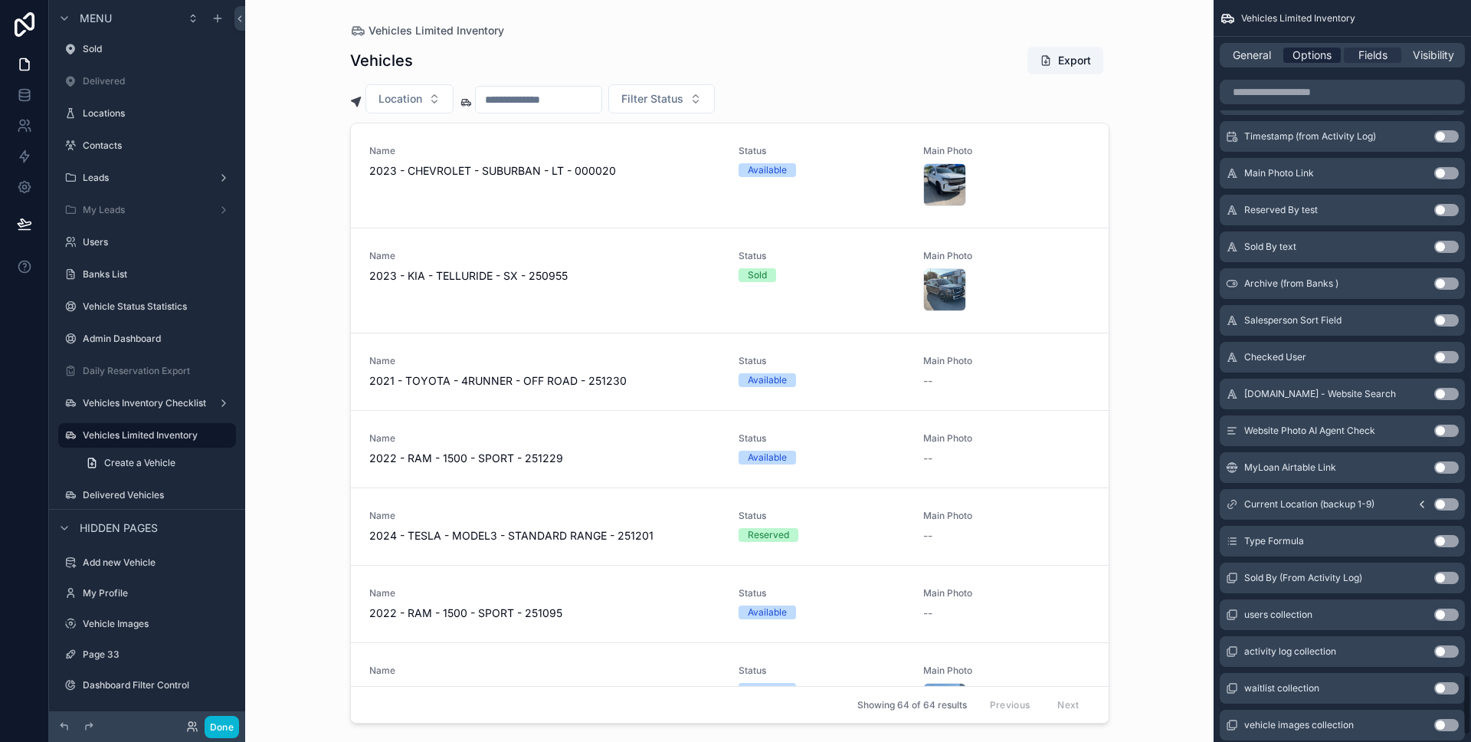
click at [1330, 62] on span "Options" at bounding box center [1312, 55] width 39 height 15
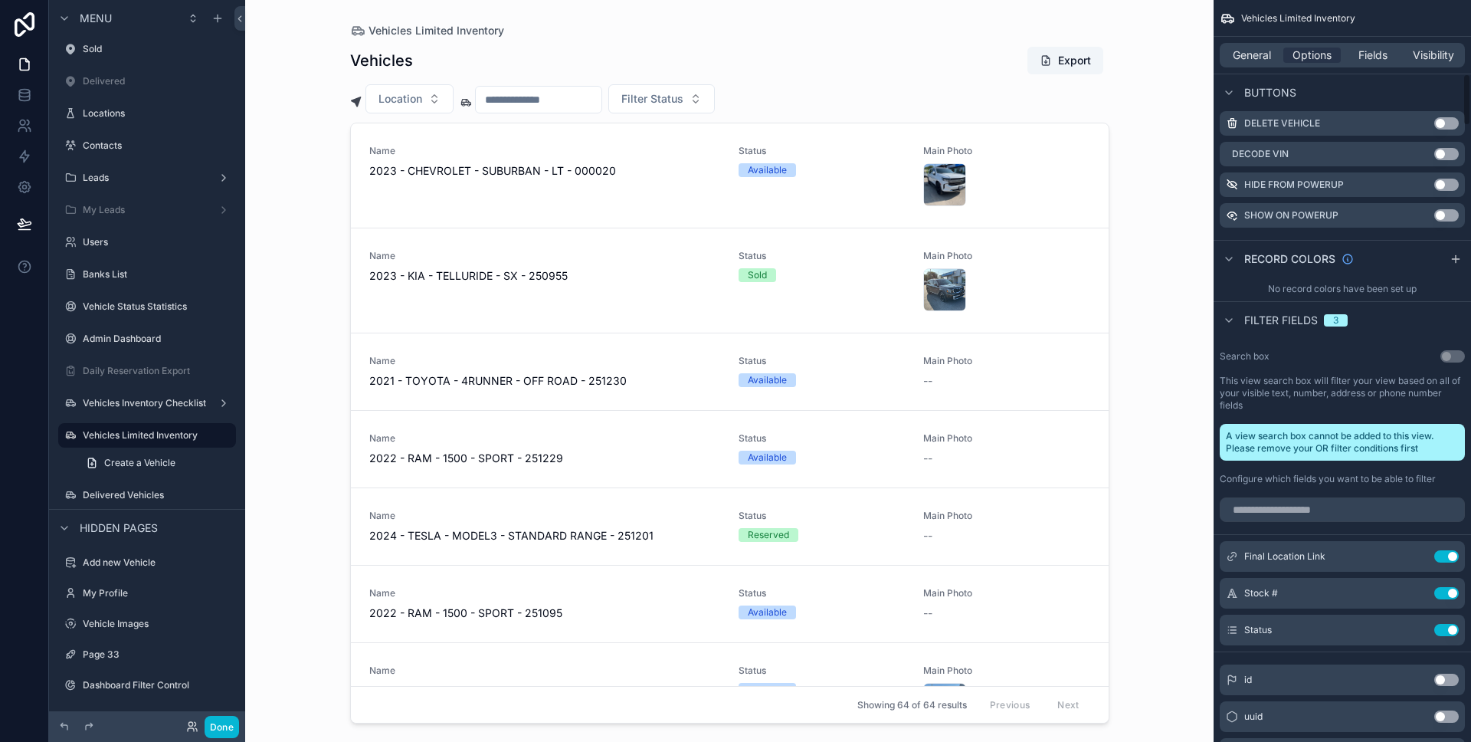
scroll to position [1191, 0]
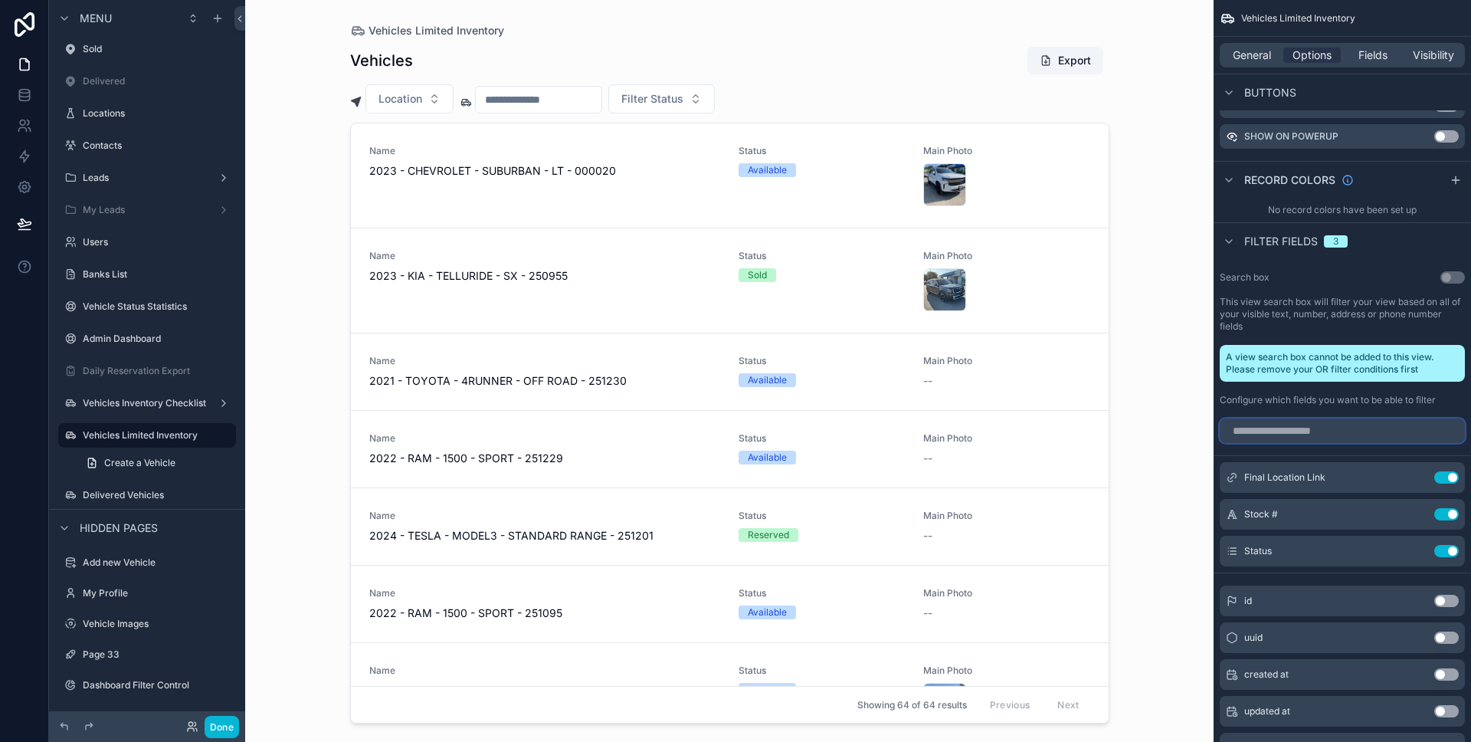
click at [1353, 425] on input "scrollable content" at bounding box center [1342, 430] width 245 height 25
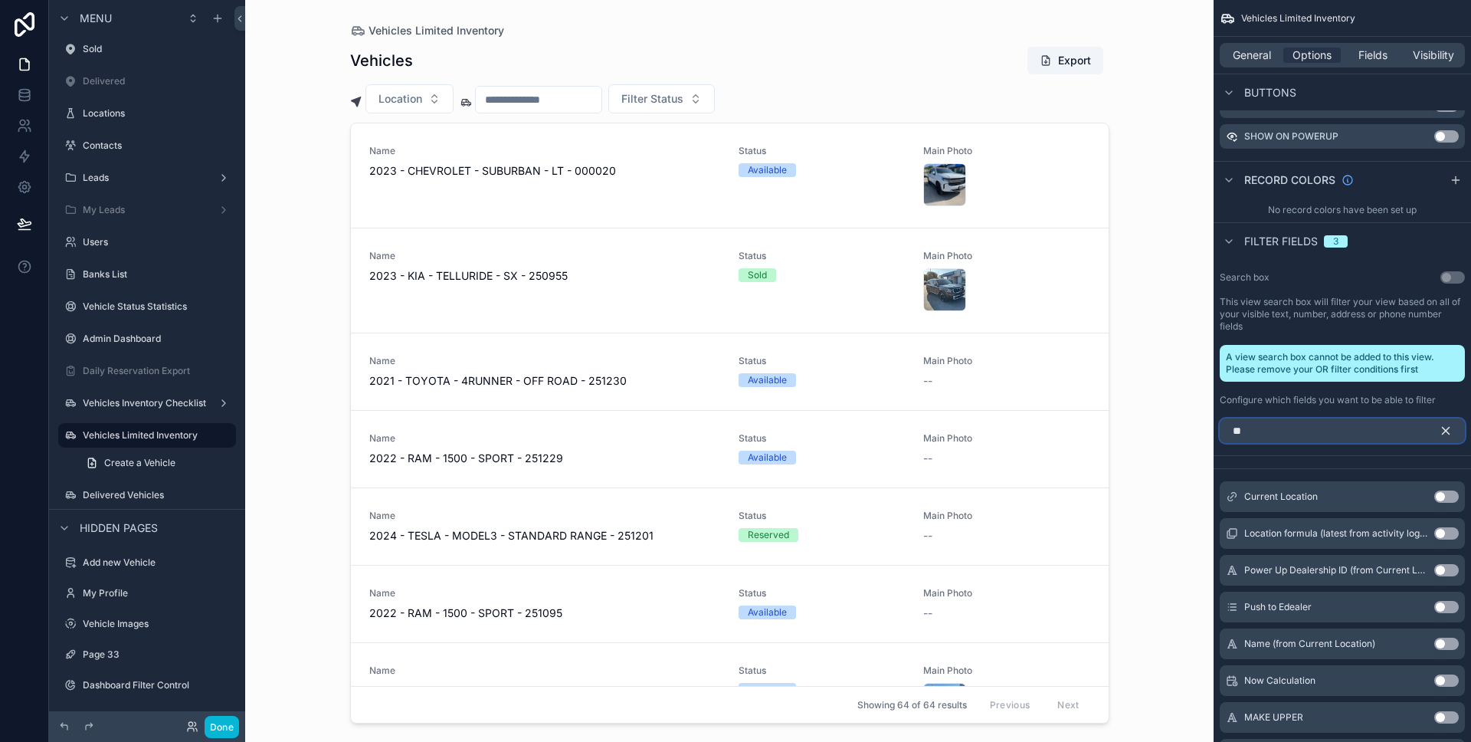
type input "**"
click at [1448, 497] on button "Use setting" at bounding box center [1446, 496] width 25 height 12
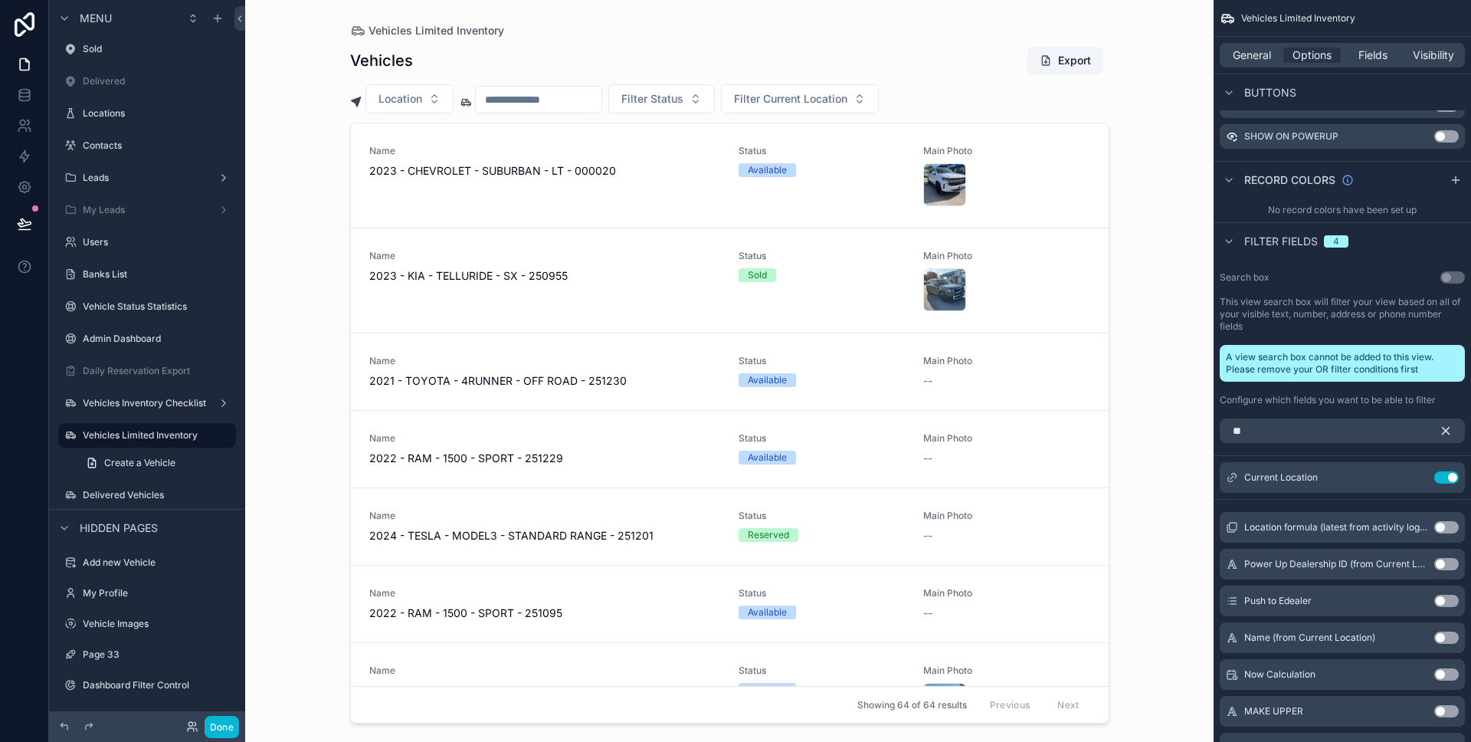
click at [1447, 427] on icon "scrollable content" at bounding box center [1446, 431] width 14 height 14
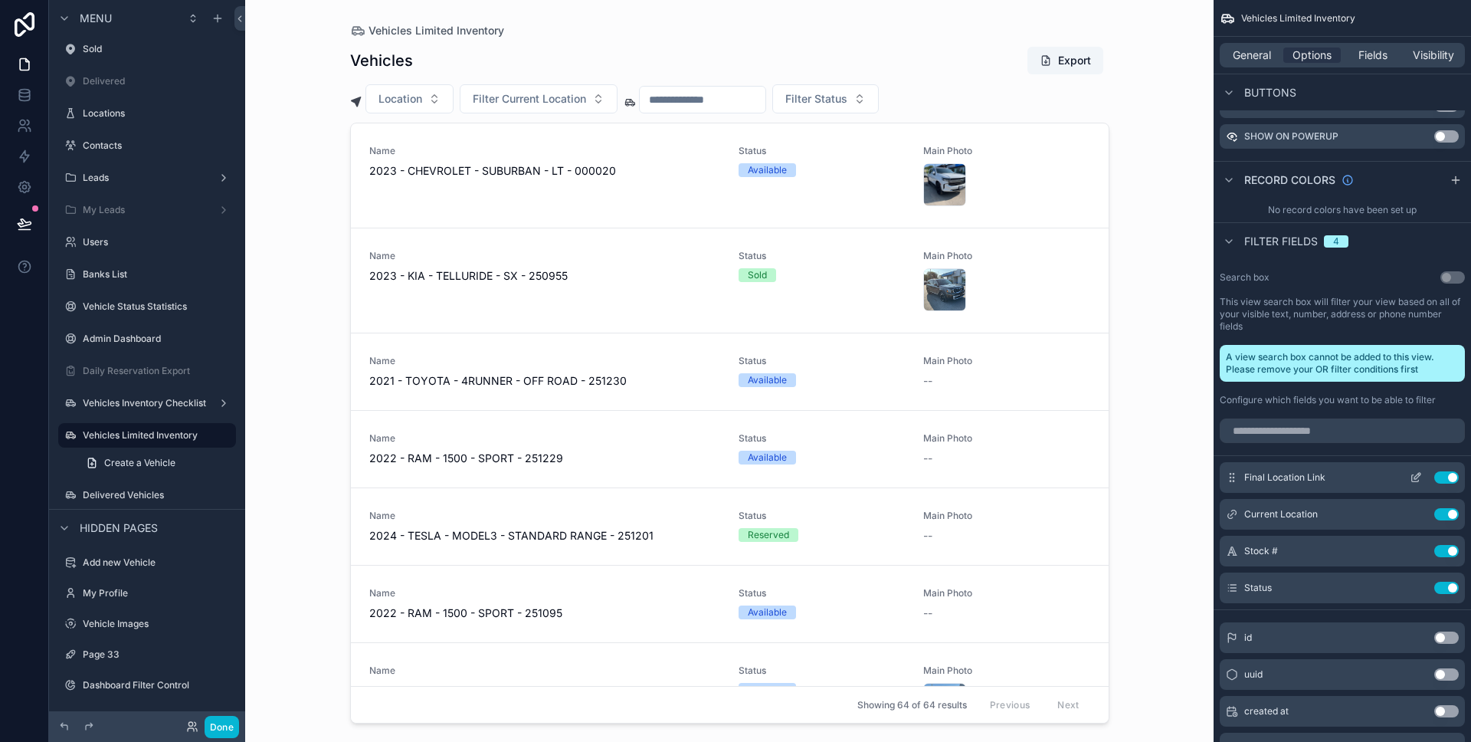
click at [1450, 478] on button "Use setting" at bounding box center [1446, 477] width 25 height 12
click at [463, 113] on div "scrollable content" at bounding box center [730, 361] width 784 height 723
click at [479, 101] on button "Filter Current Location" at bounding box center [429, 98] width 158 height 29
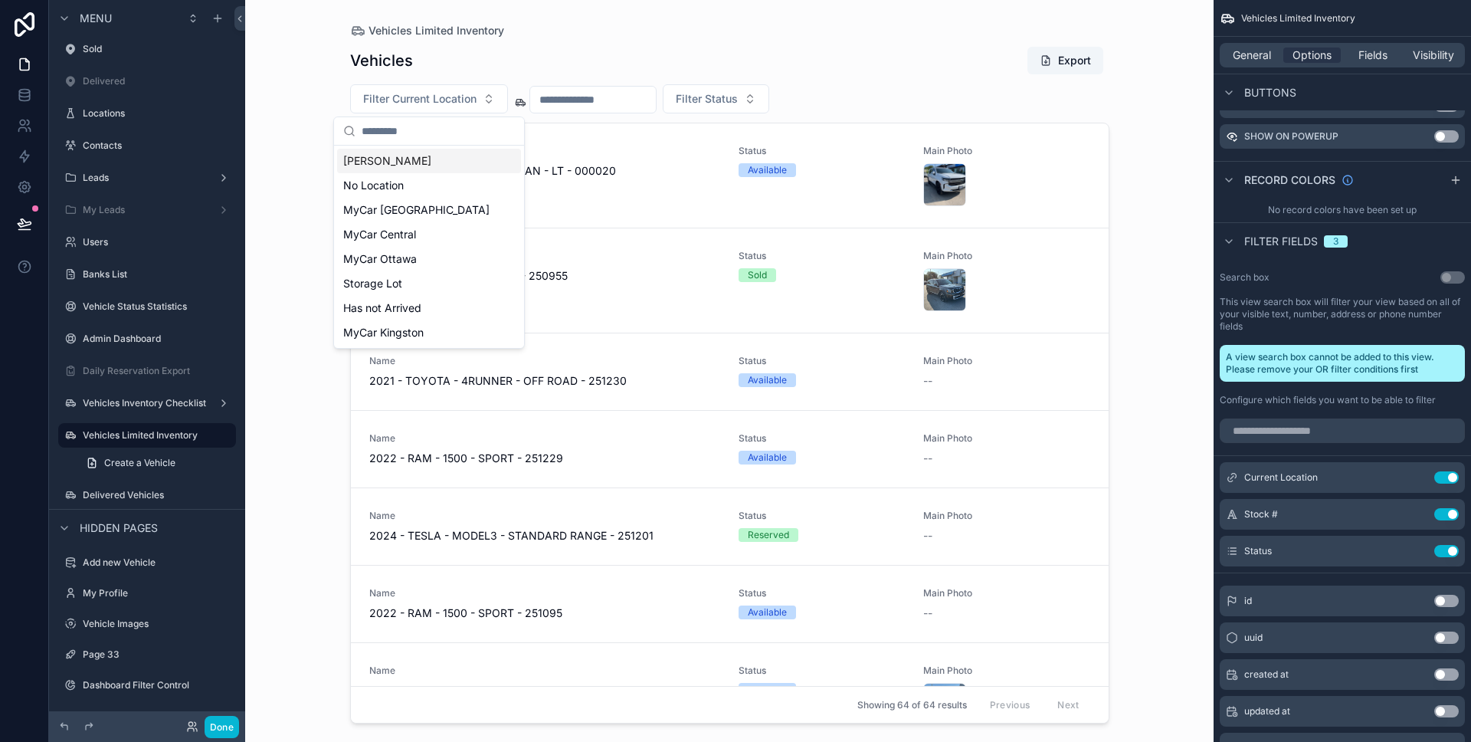
click at [479, 101] on button "Filter Current Location" at bounding box center [429, 98] width 158 height 29
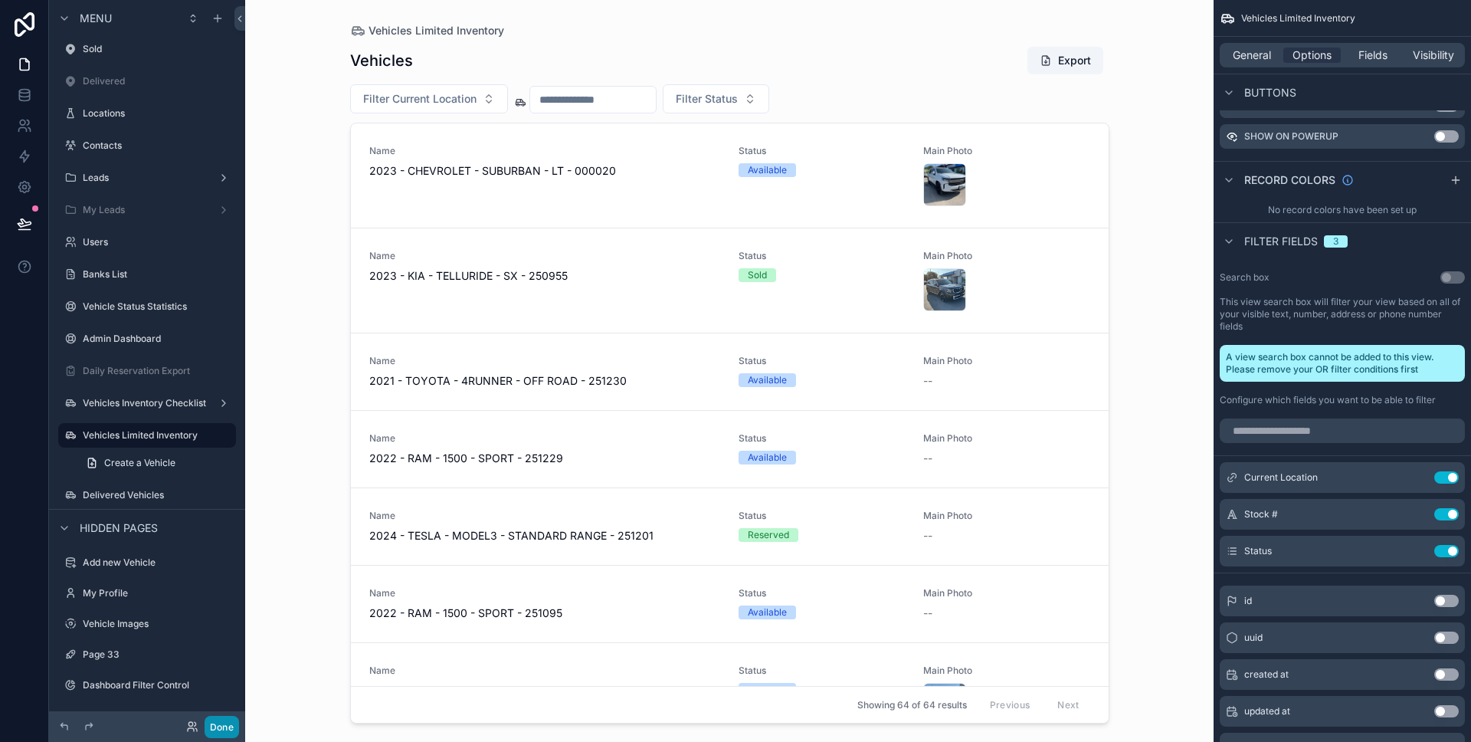
click at [234, 724] on button "Done" at bounding box center [222, 727] width 34 height 22
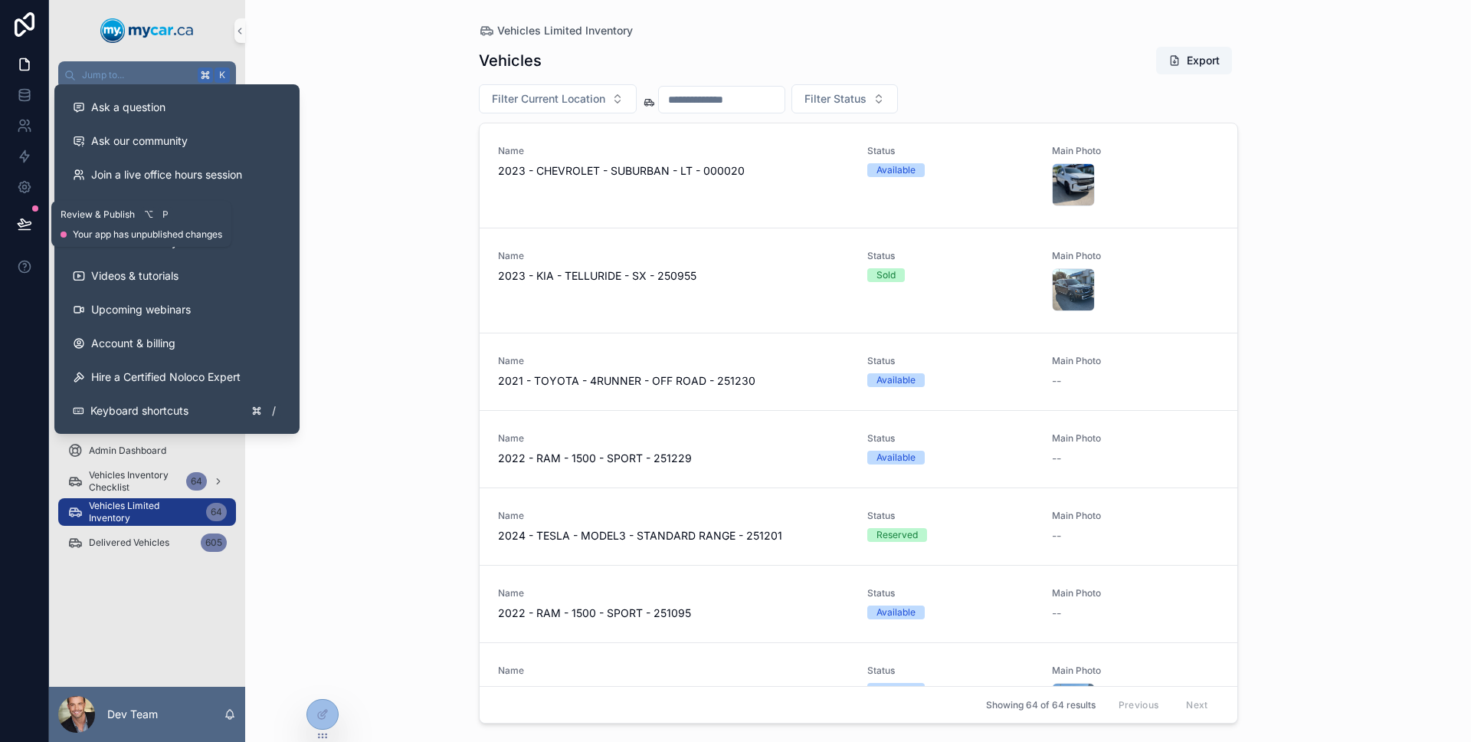
click at [28, 230] on icon at bounding box center [24, 223] width 15 height 15
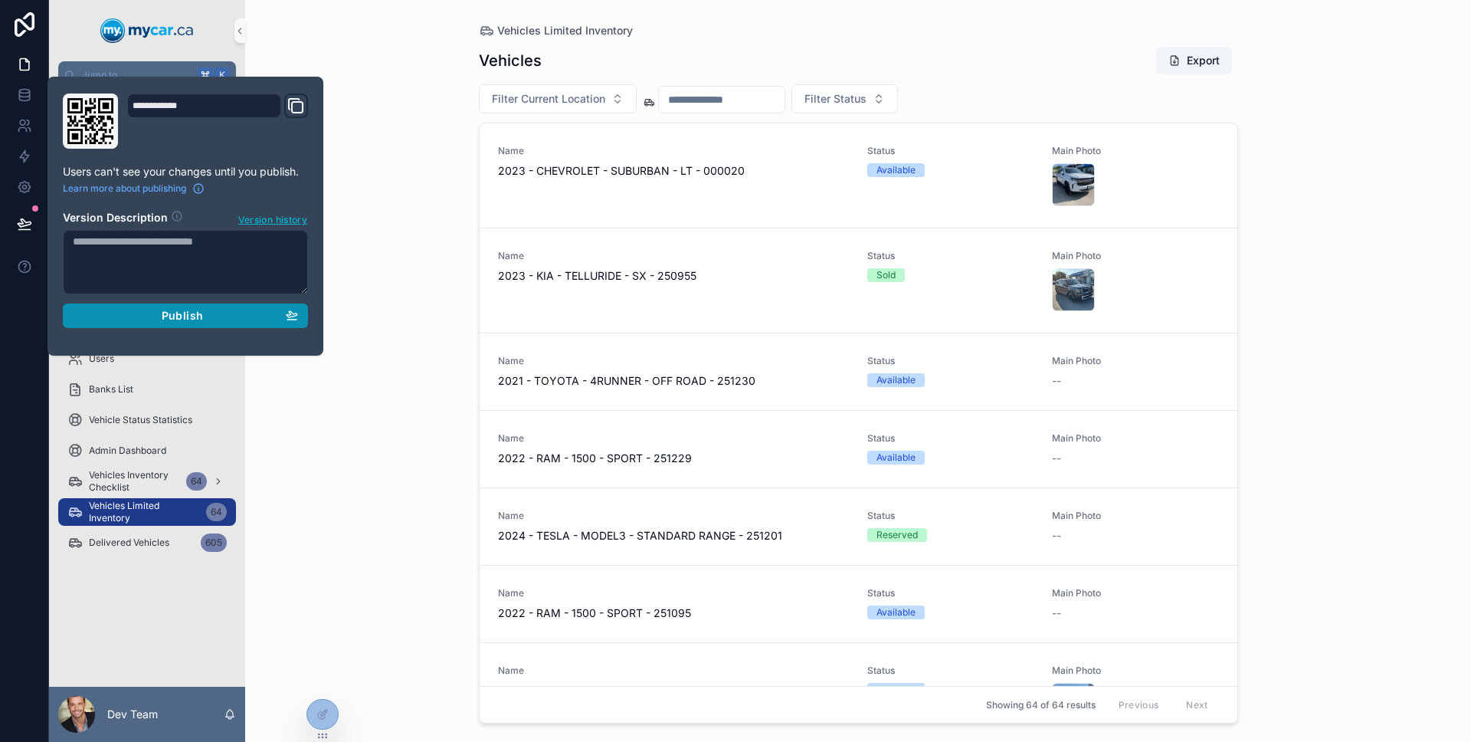
click at [149, 307] on button "Publish" at bounding box center [185, 315] width 245 height 25
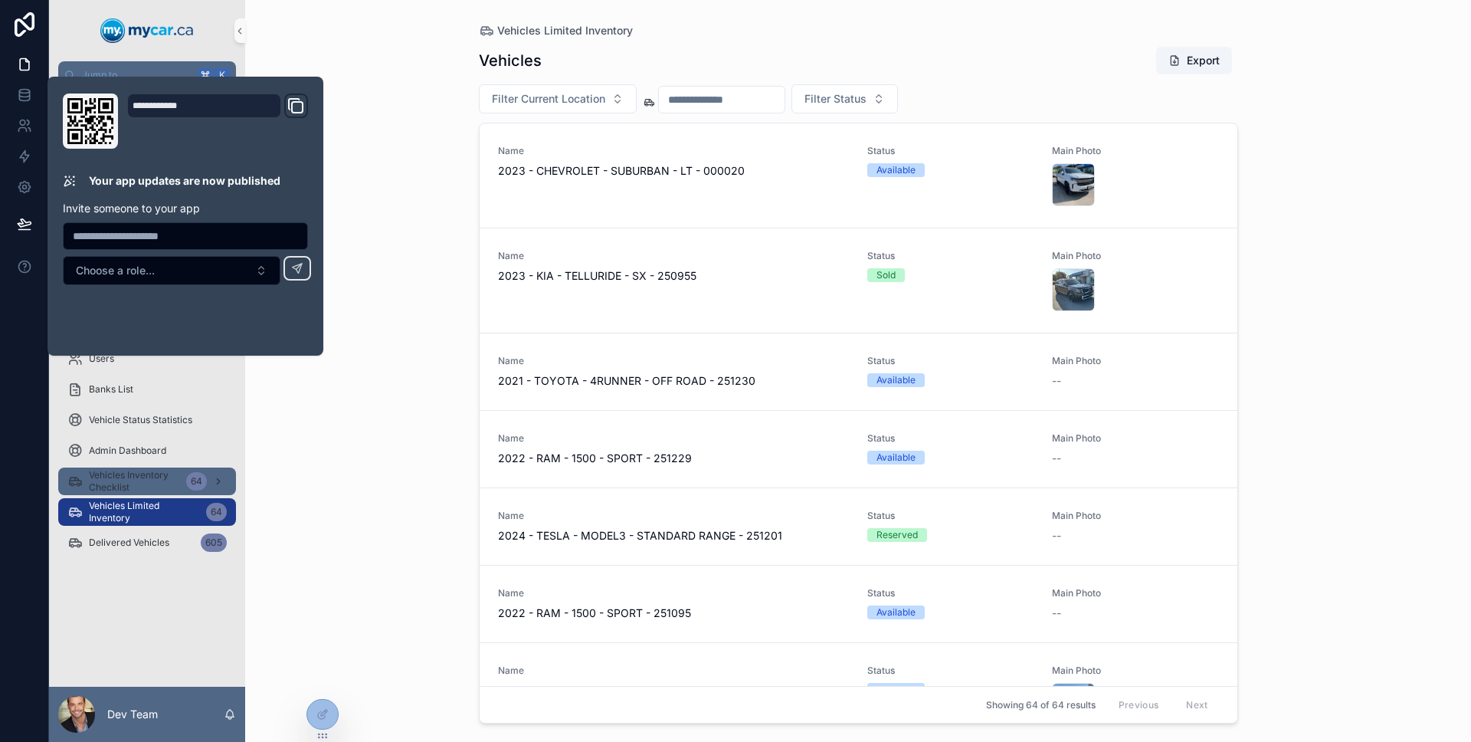
click at [120, 474] on span "Vehicles Inventory Checklist" at bounding box center [134, 481] width 91 height 25
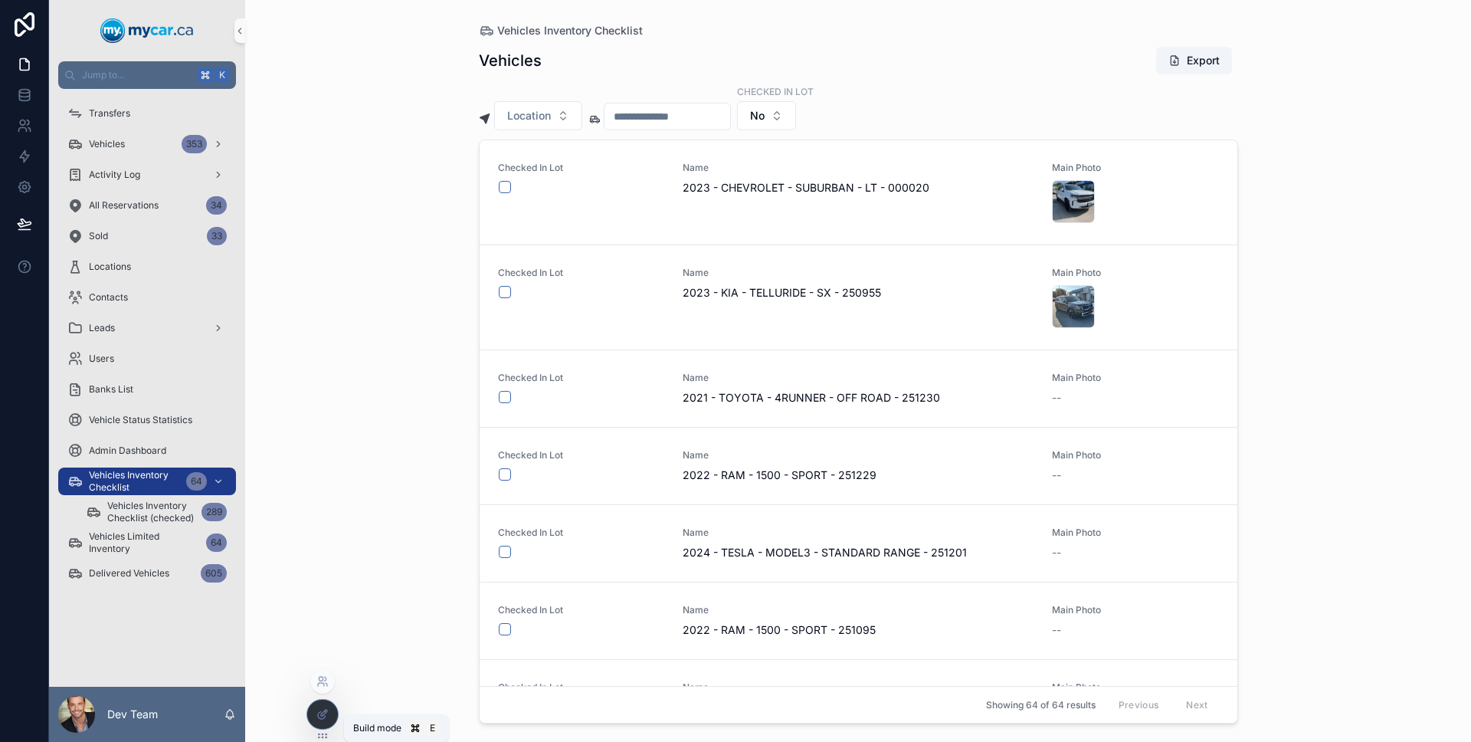
click at [323, 710] on icon at bounding box center [322, 714] width 12 height 12
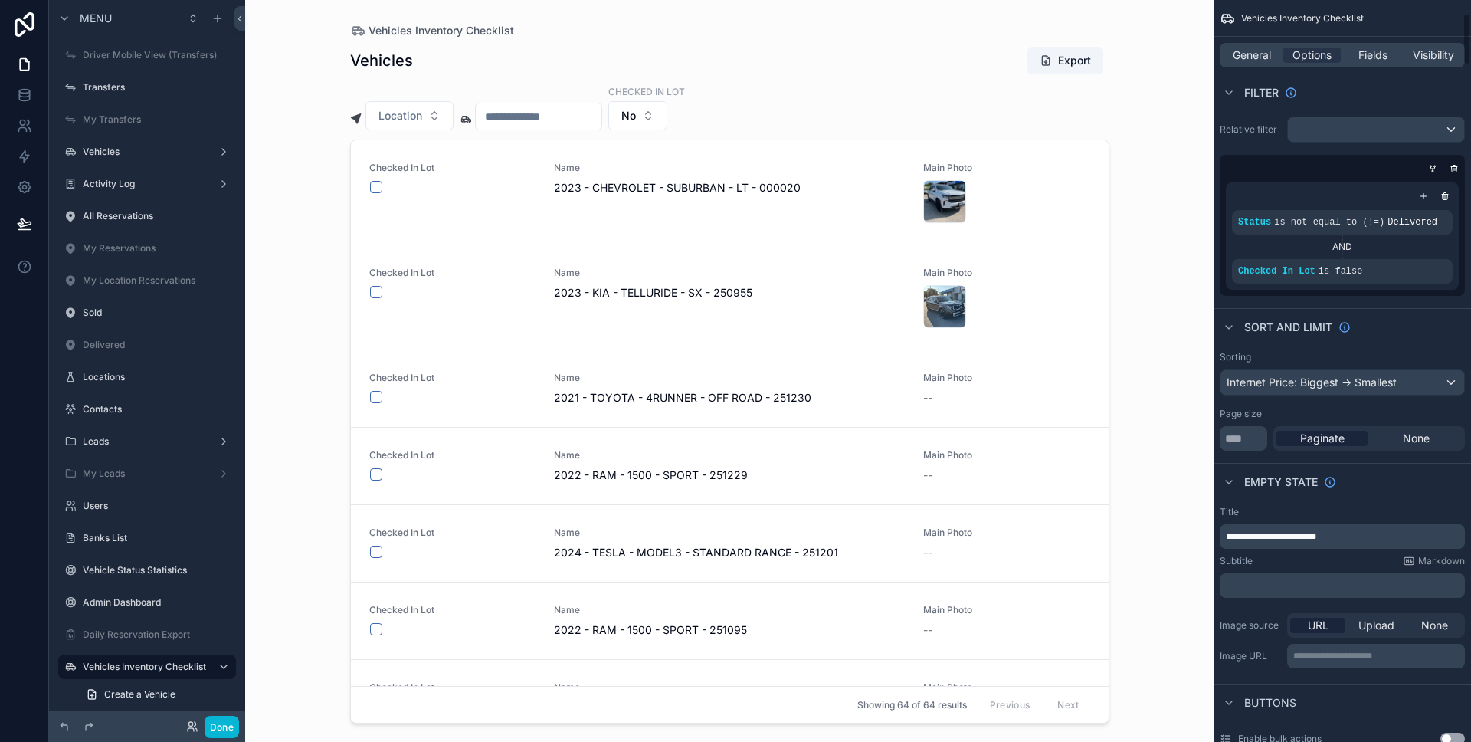
scroll to position [190, 0]
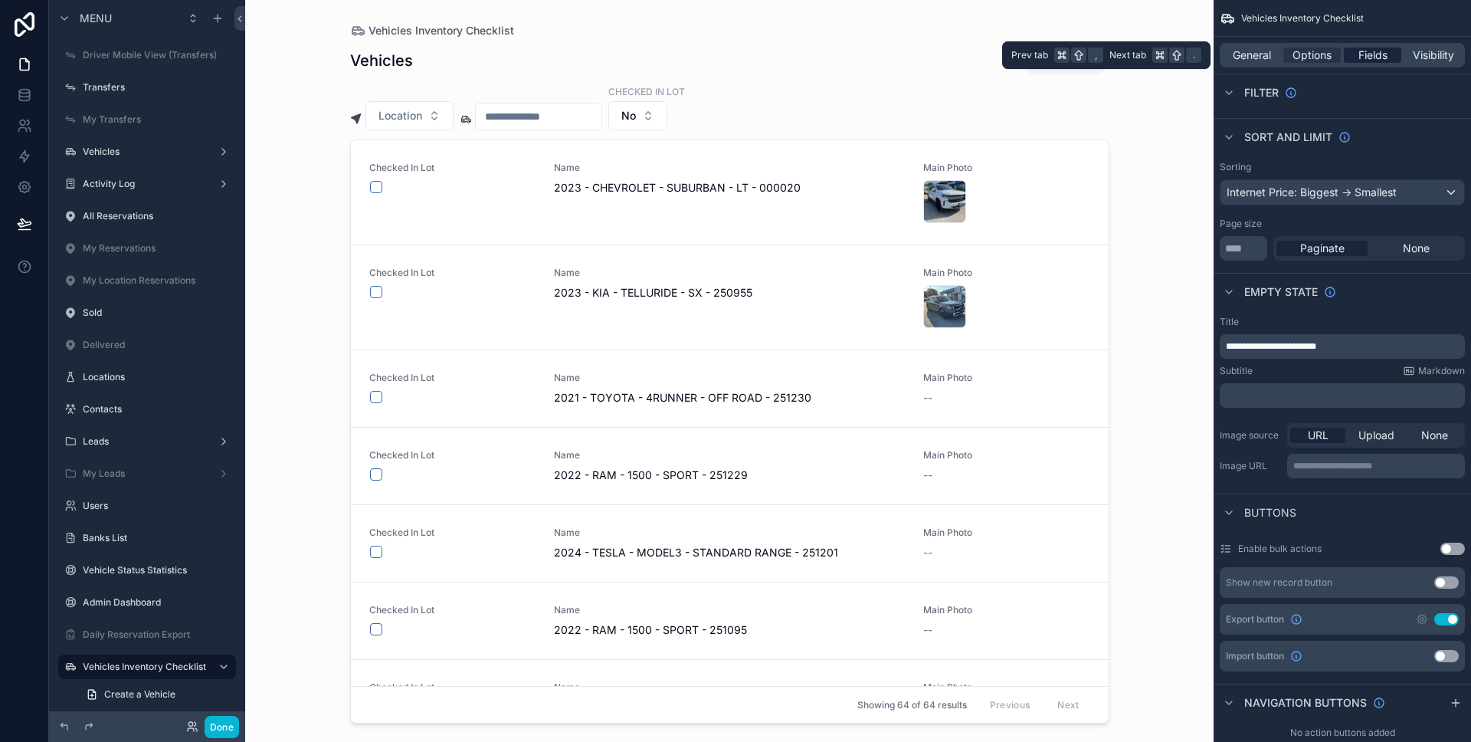
click at [1379, 58] on span "Fields" at bounding box center [1372, 55] width 29 height 15
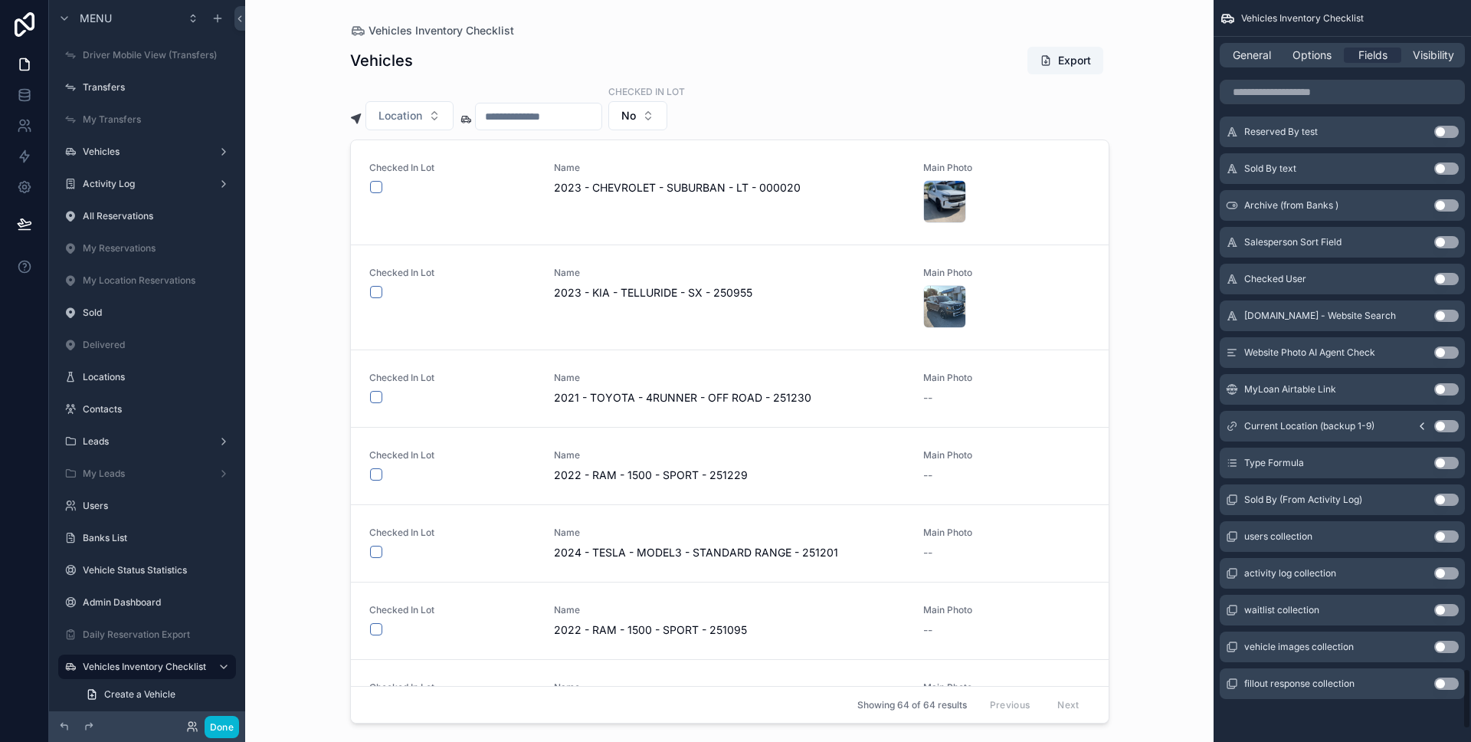
scroll to position [8139, 0]
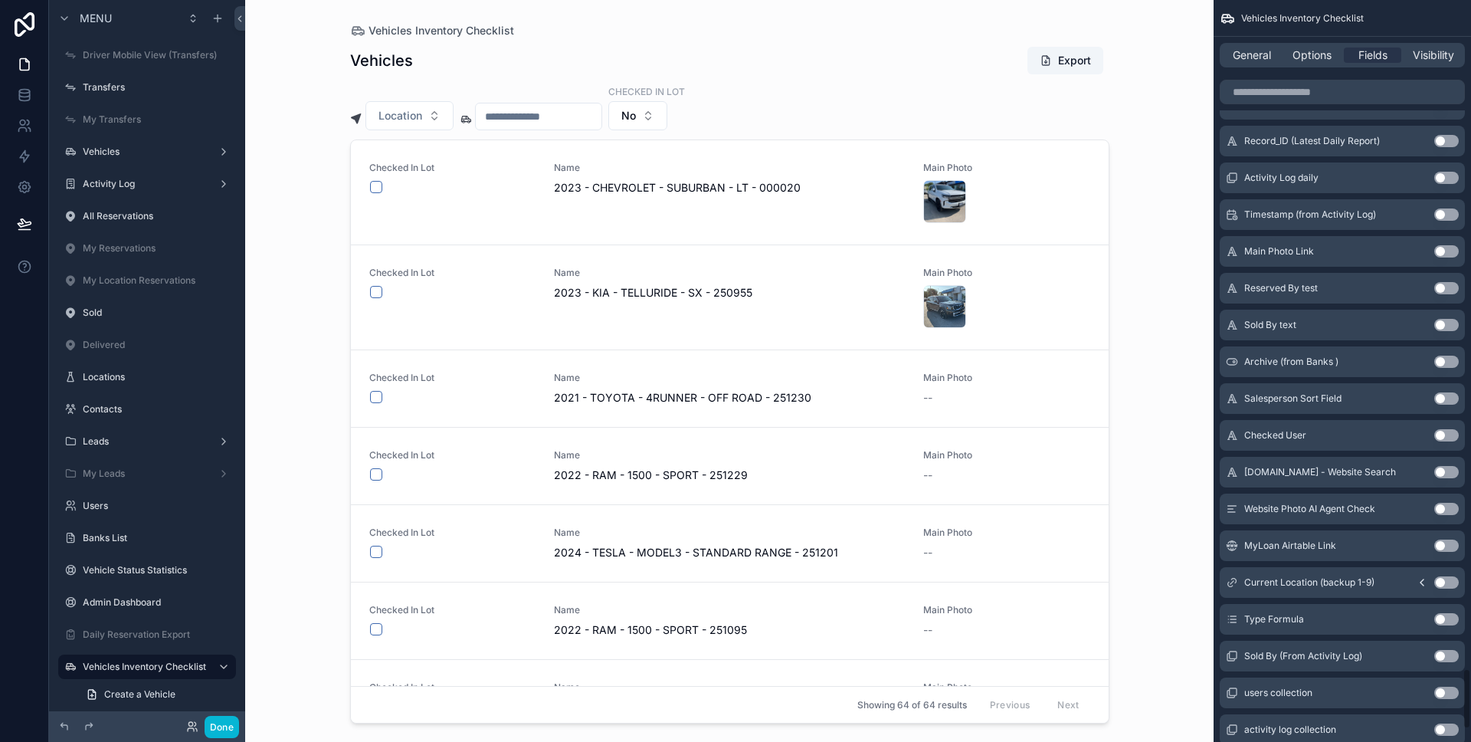
click at [1314, 69] on div "General Options Fields Visibility" at bounding box center [1342, 55] width 257 height 37
click at [1314, 61] on span "Options" at bounding box center [1312, 55] width 39 height 15
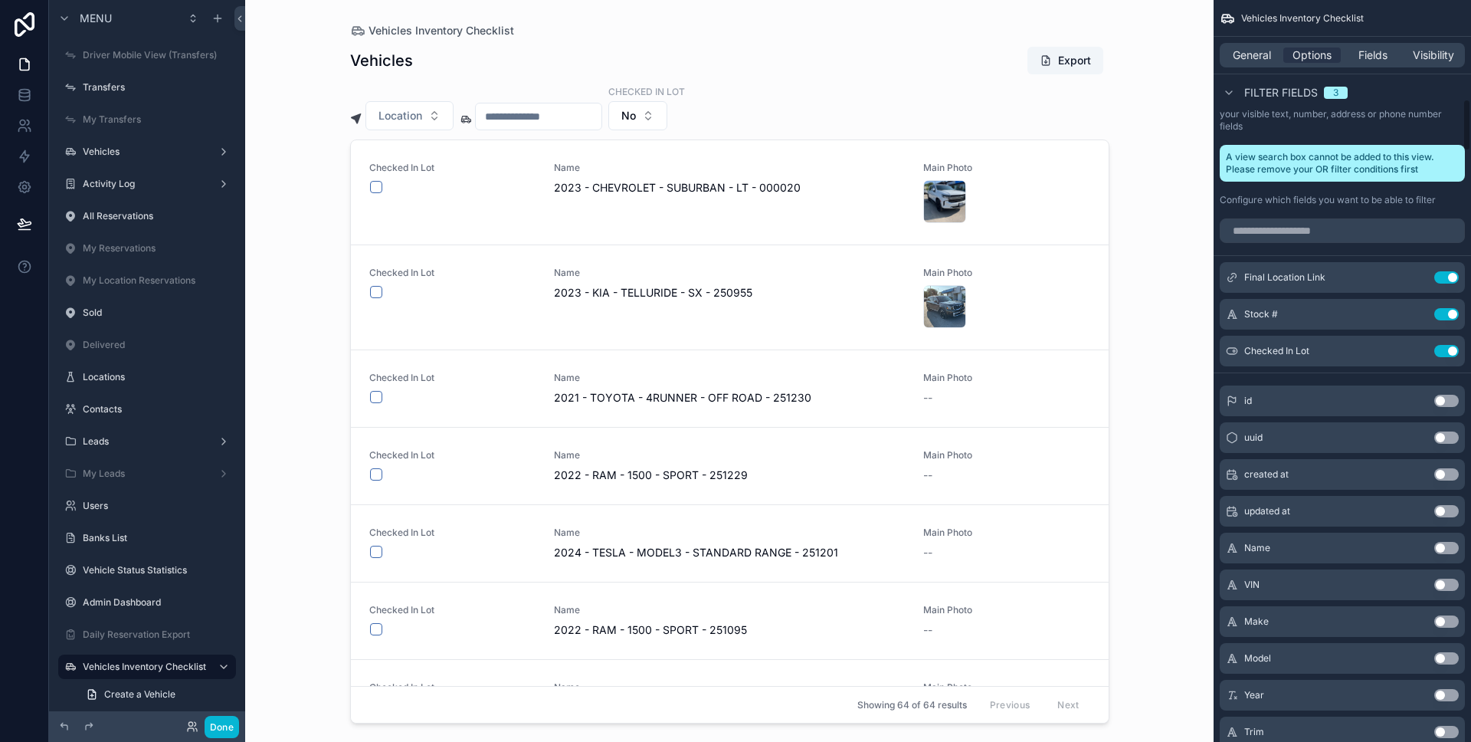
scroll to position [1381, 0]
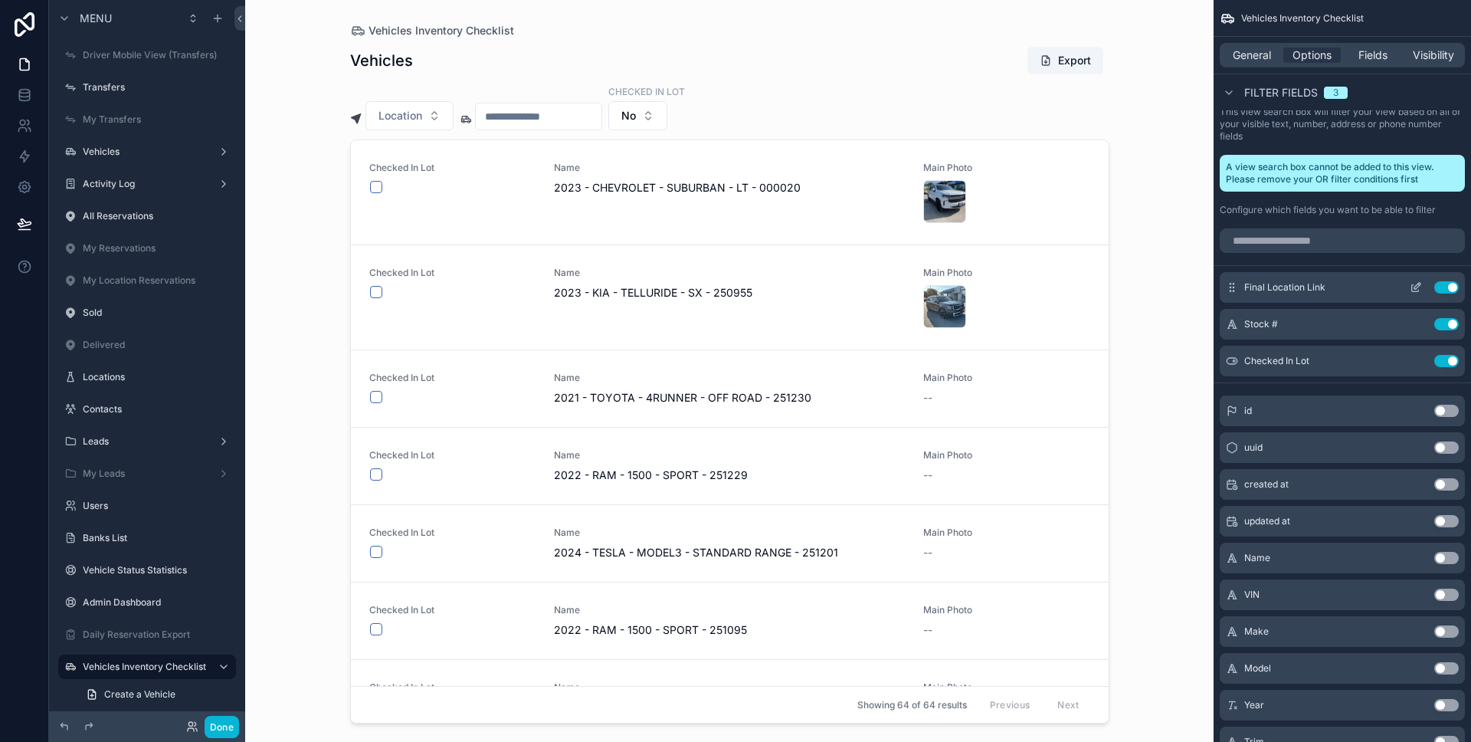
click at [1420, 290] on icon "scrollable content" at bounding box center [1416, 287] width 12 height 12
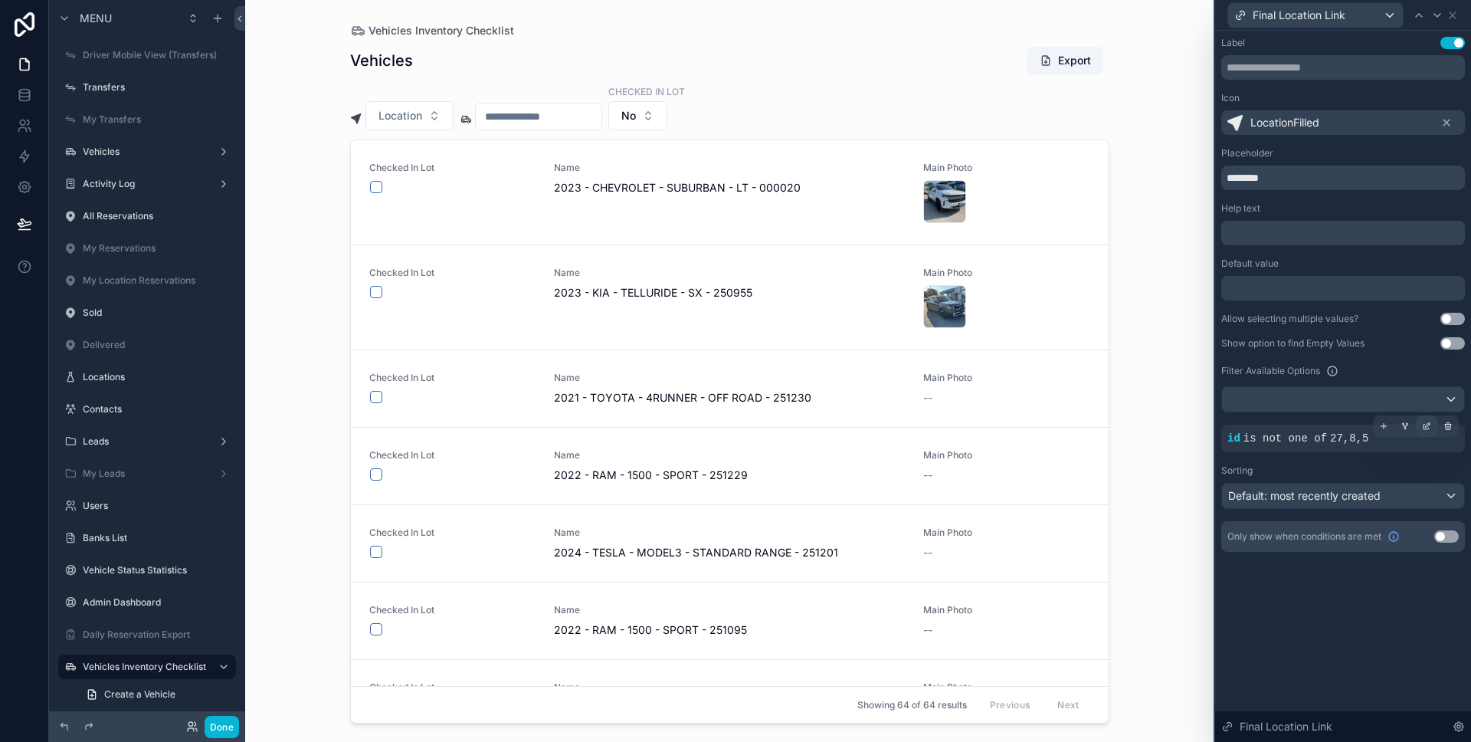
click at [1420, 430] on div at bounding box center [1426, 425] width 21 height 21
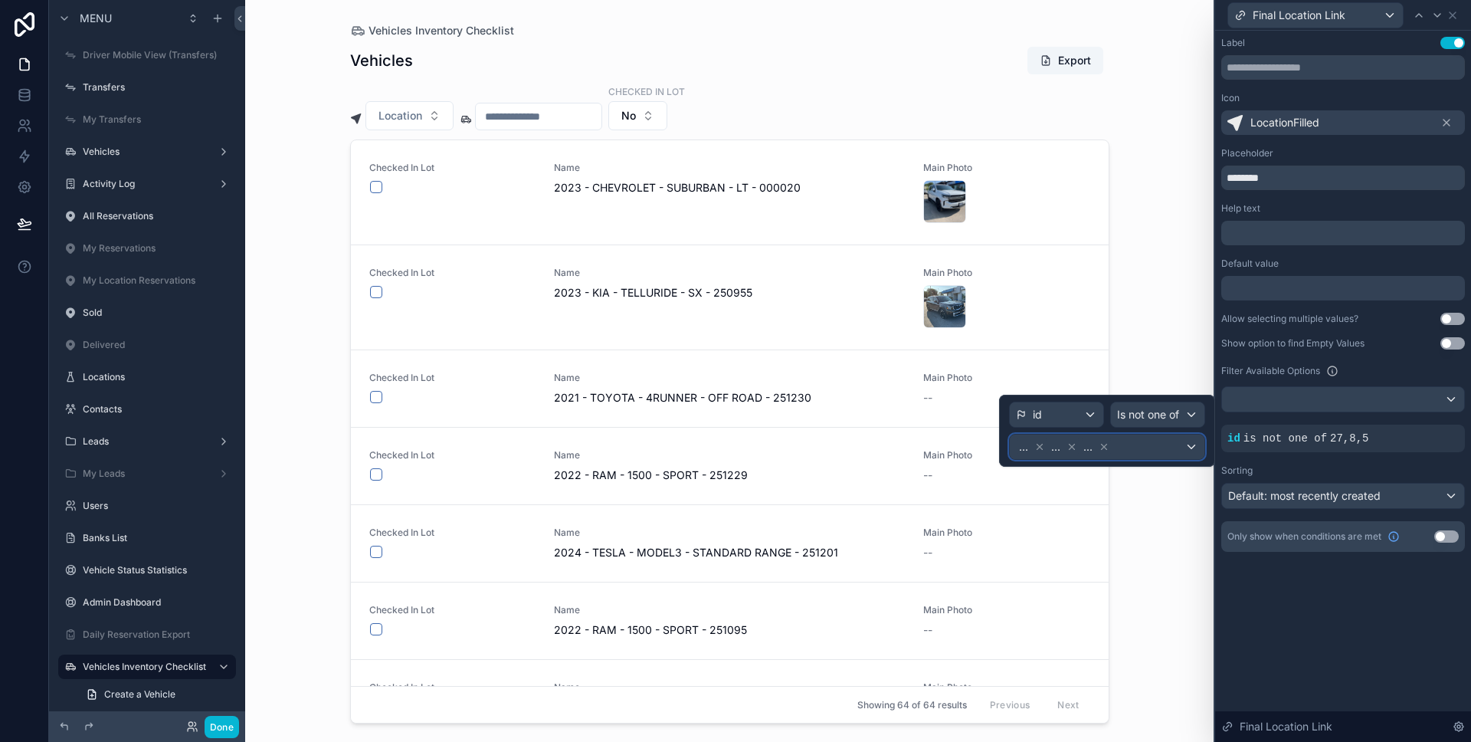
click at [1147, 454] on div "... ... ..." at bounding box center [1107, 446] width 195 height 25
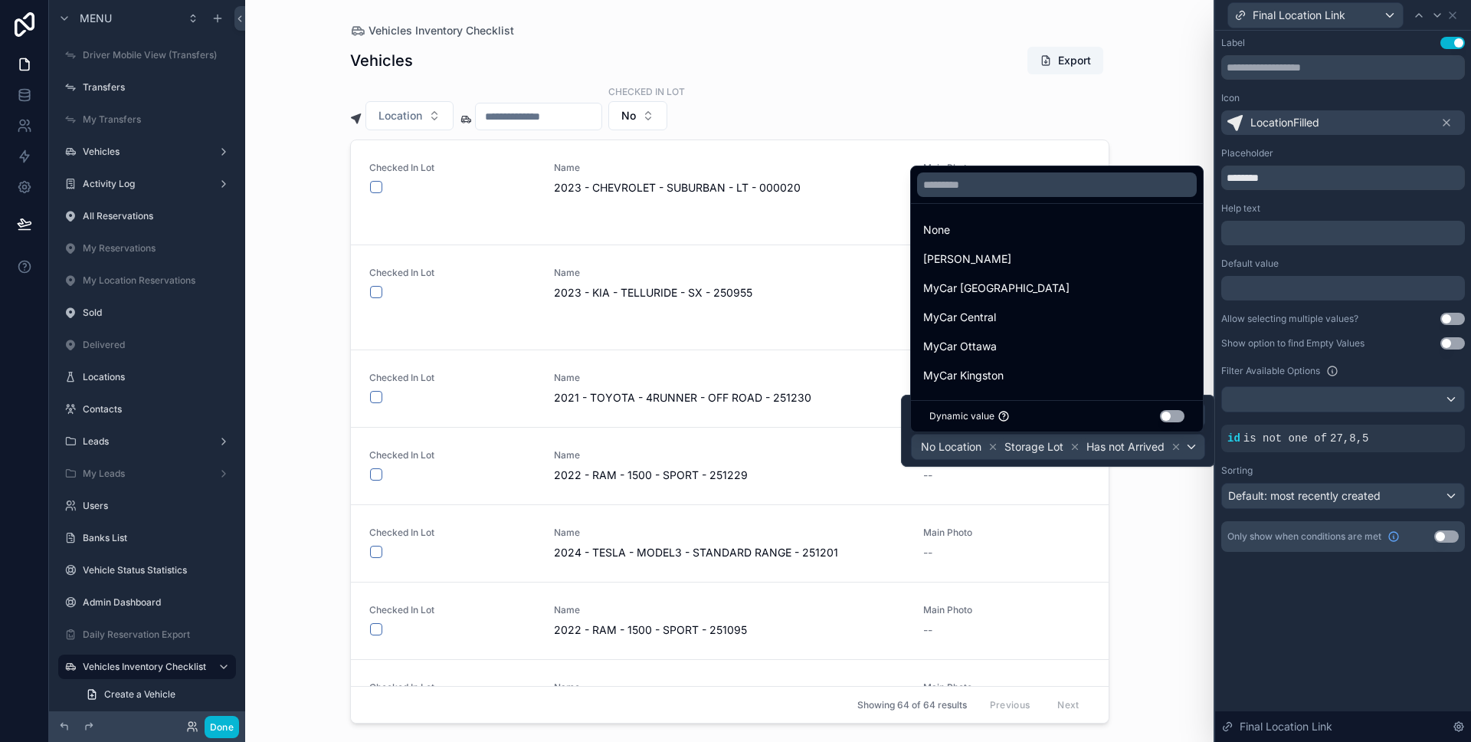
click at [1354, 613] on div "Label Use setting Icon LocationFilled Placeholder ******** Help text ﻿ Default …" at bounding box center [1343, 386] width 256 height 711
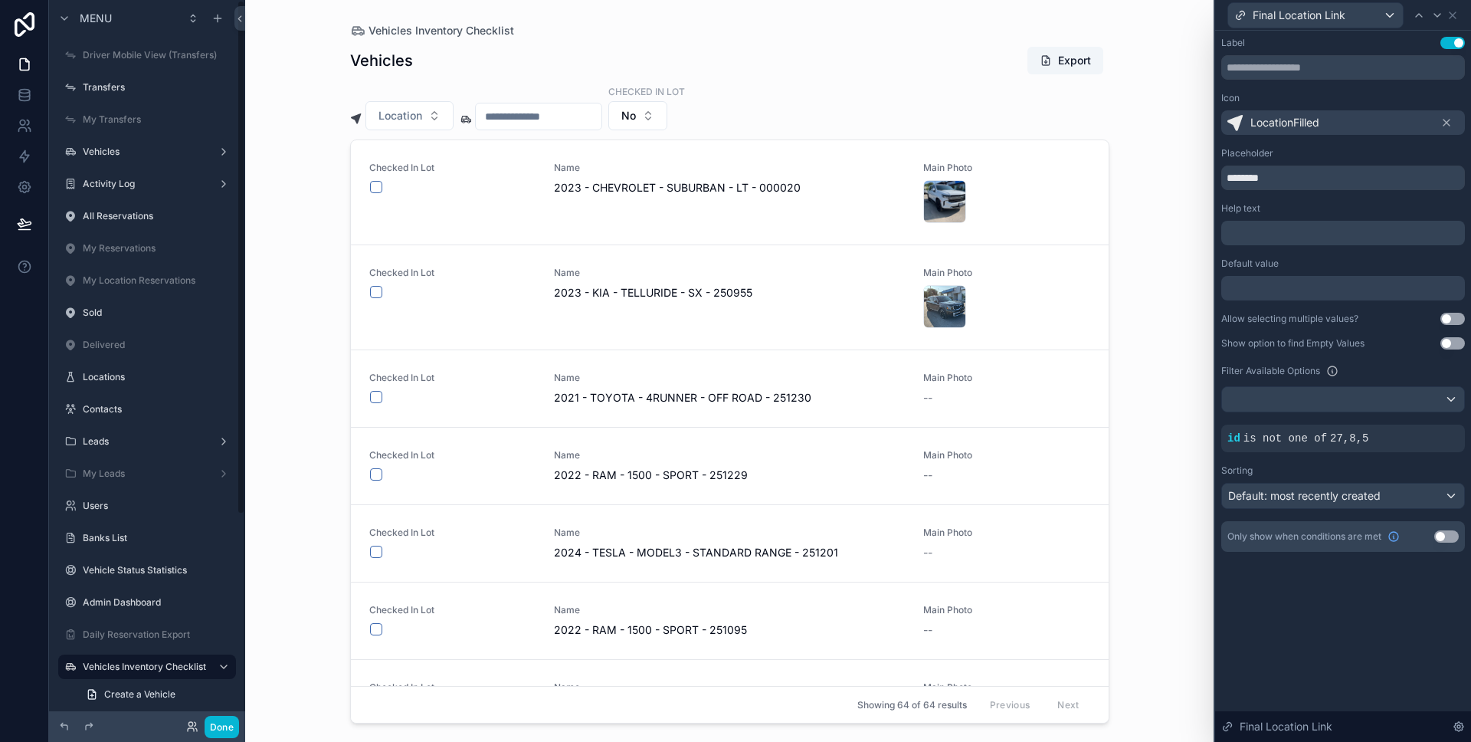
scroll to position [177, 0]
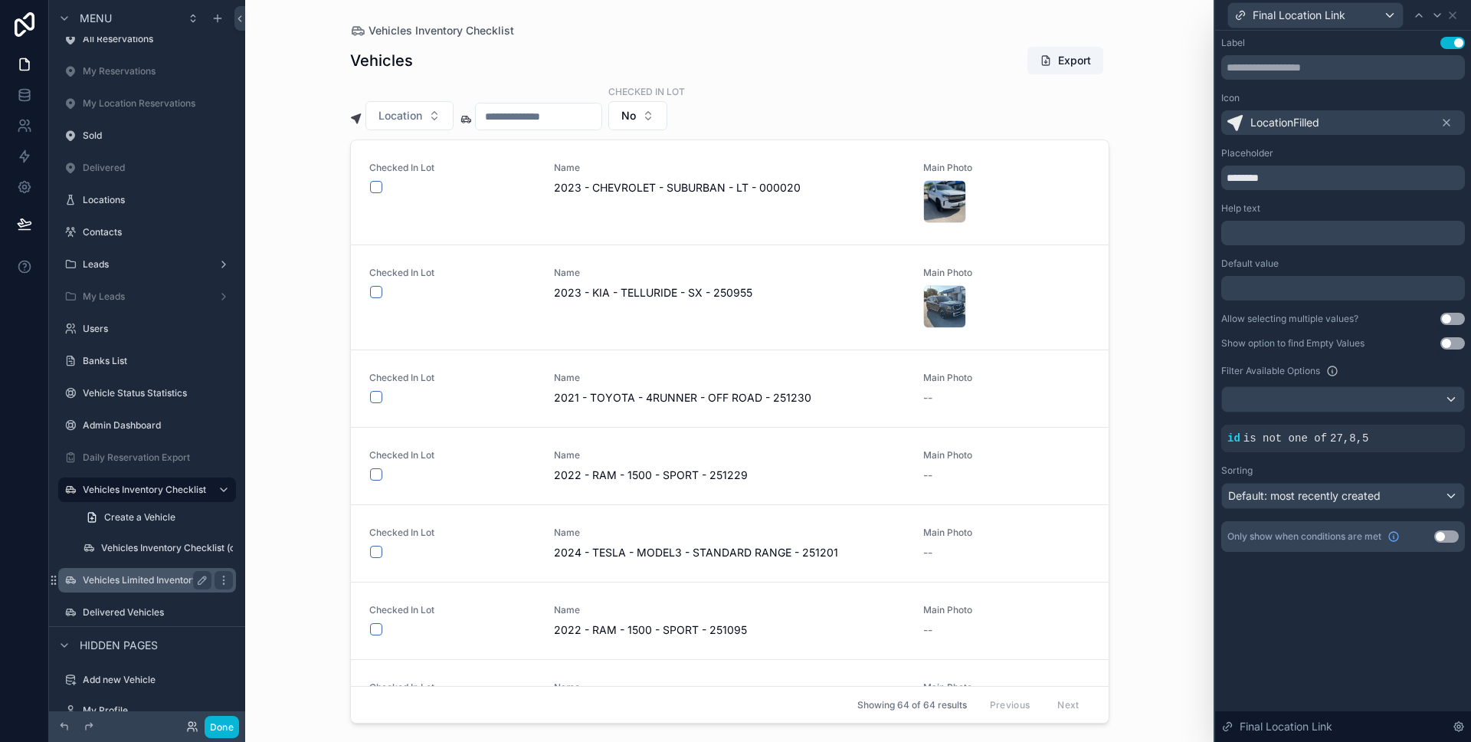
click at [179, 574] on label "Vehicles Limited Inventory" at bounding box center [144, 580] width 123 height 12
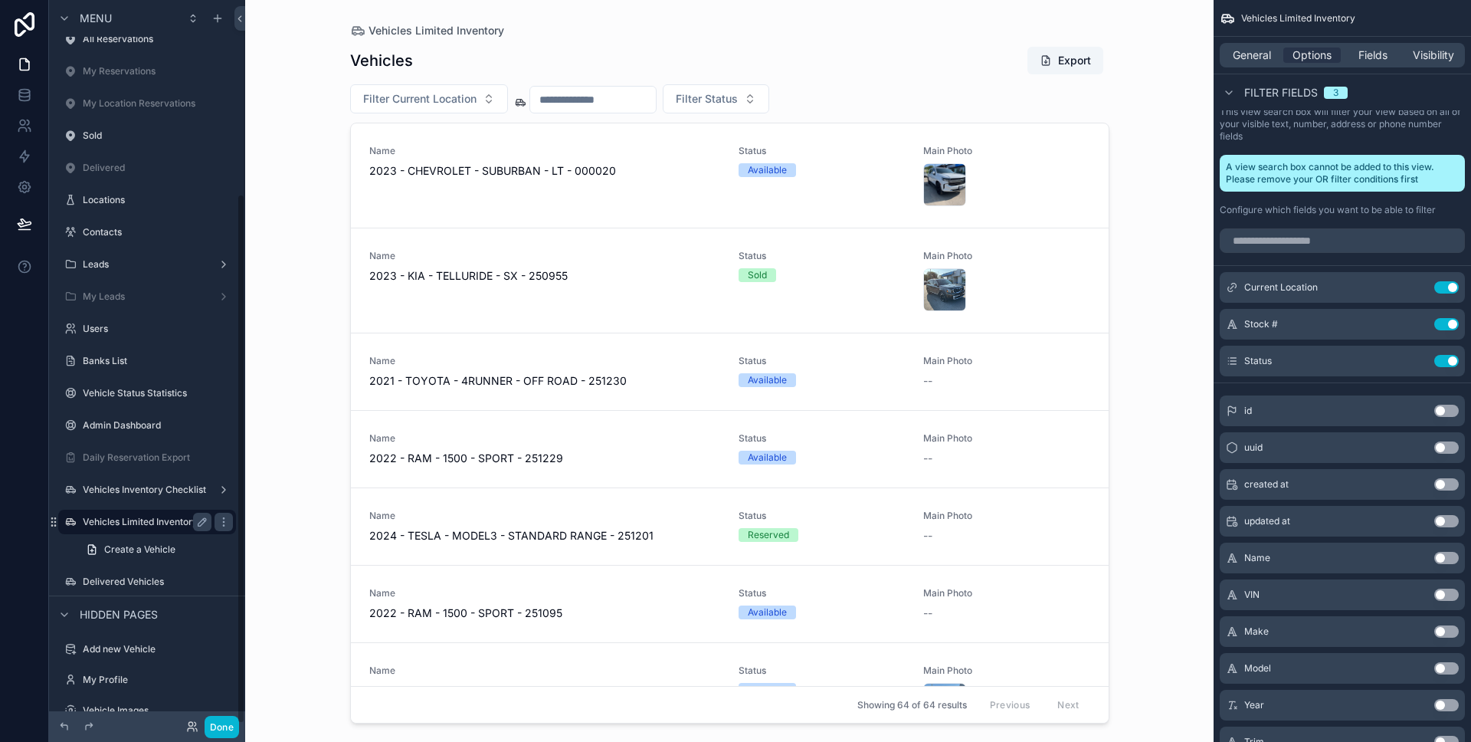
scroll to position [264, 0]
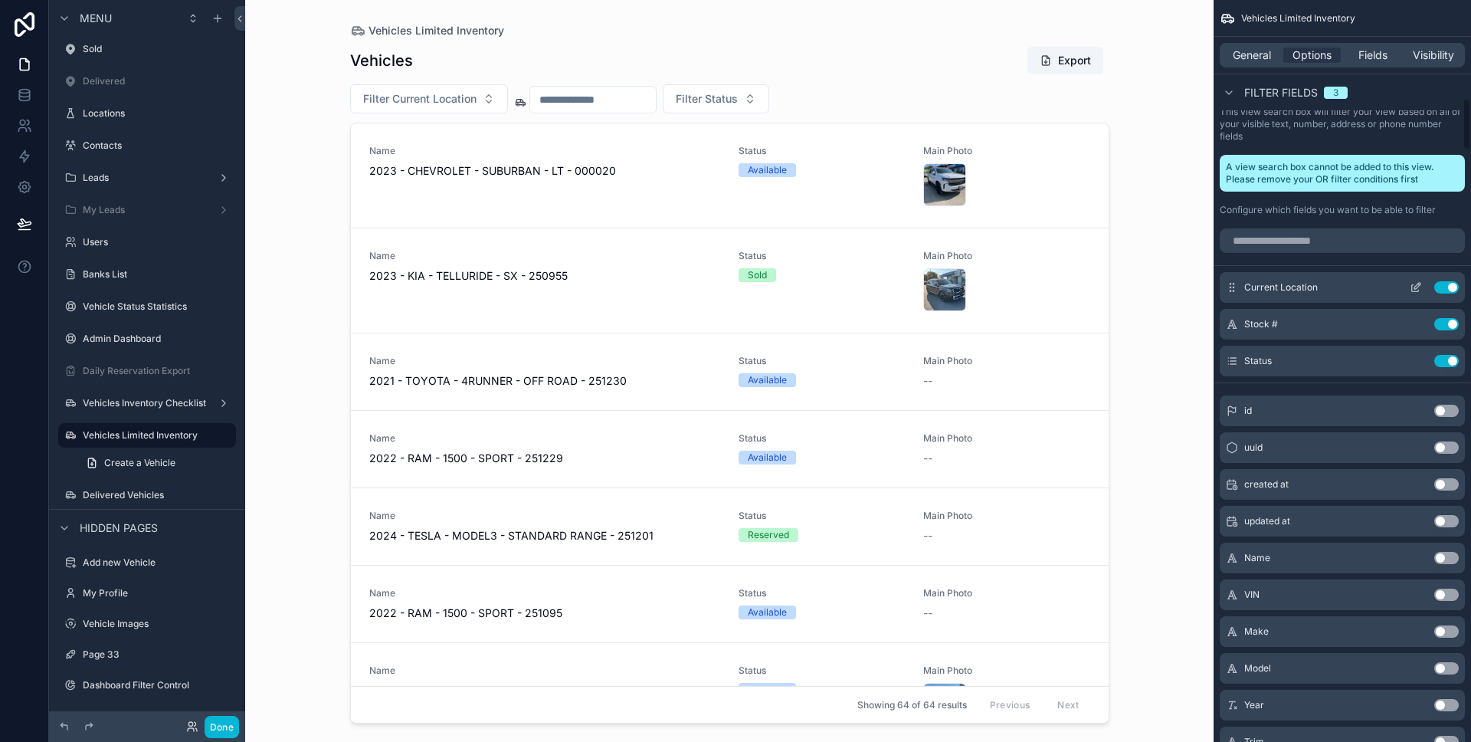
click at [1416, 287] on icon "scrollable content" at bounding box center [1416, 287] width 12 height 12
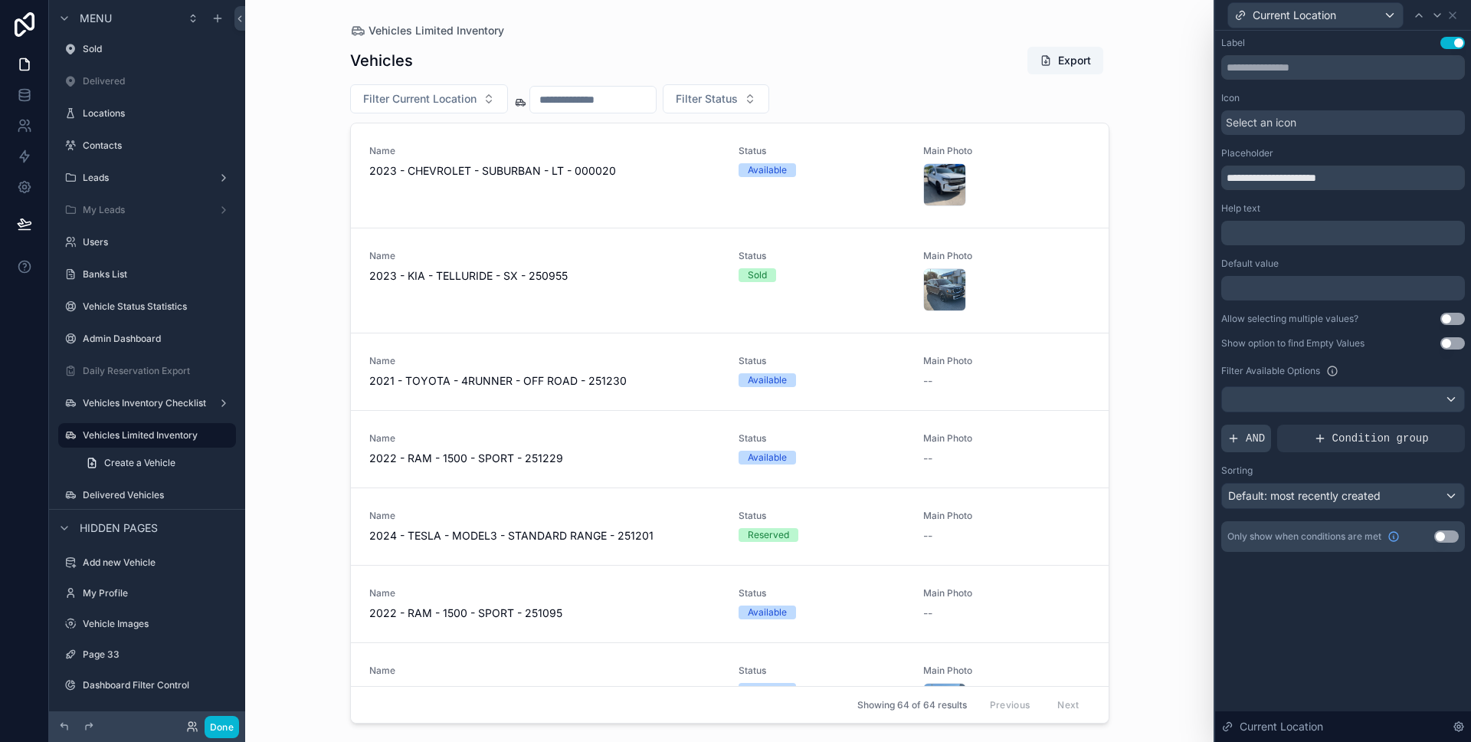
click at [1242, 437] on div "AND" at bounding box center [1246, 438] width 50 height 28
click at [1424, 427] on icon at bounding box center [1426, 425] width 9 height 9
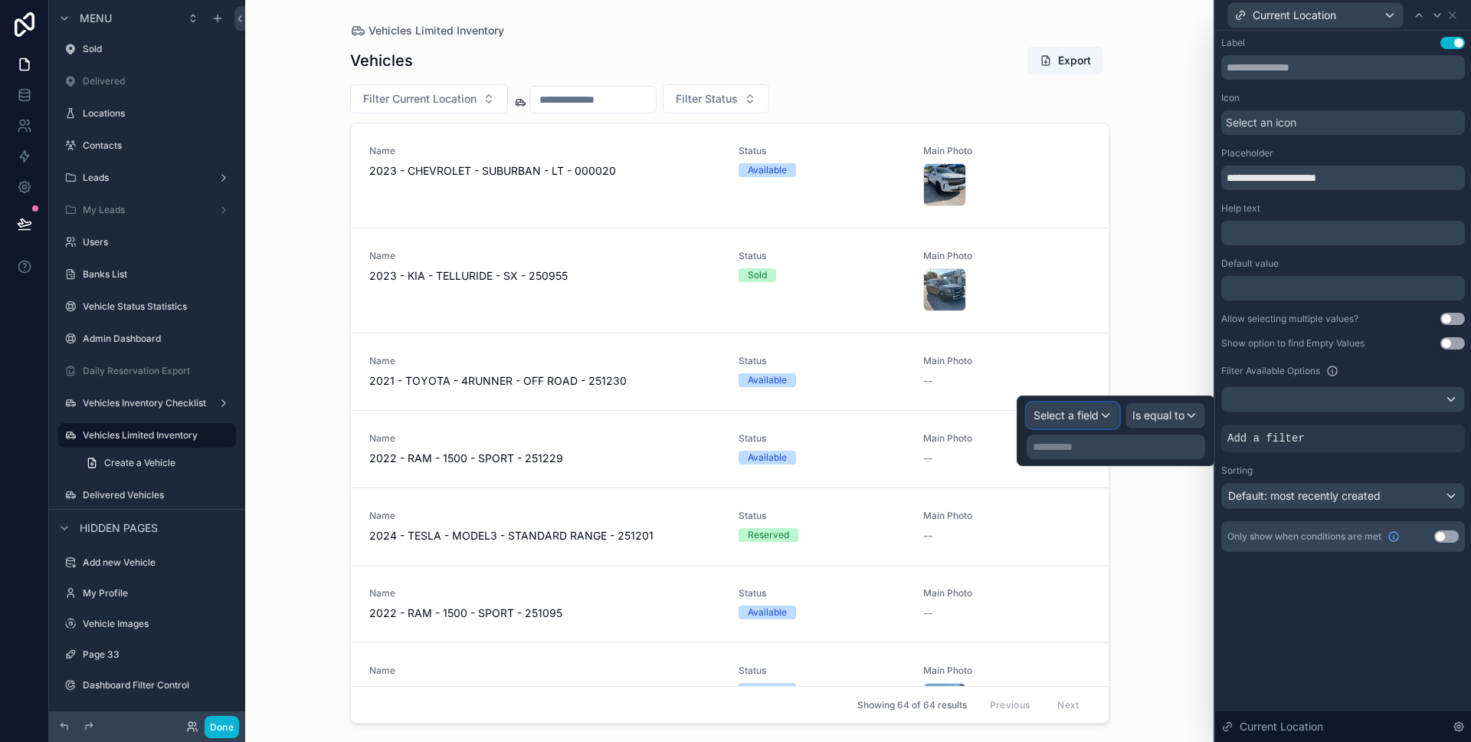
click at [1104, 408] on div "Select a field" at bounding box center [1072, 415] width 91 height 25
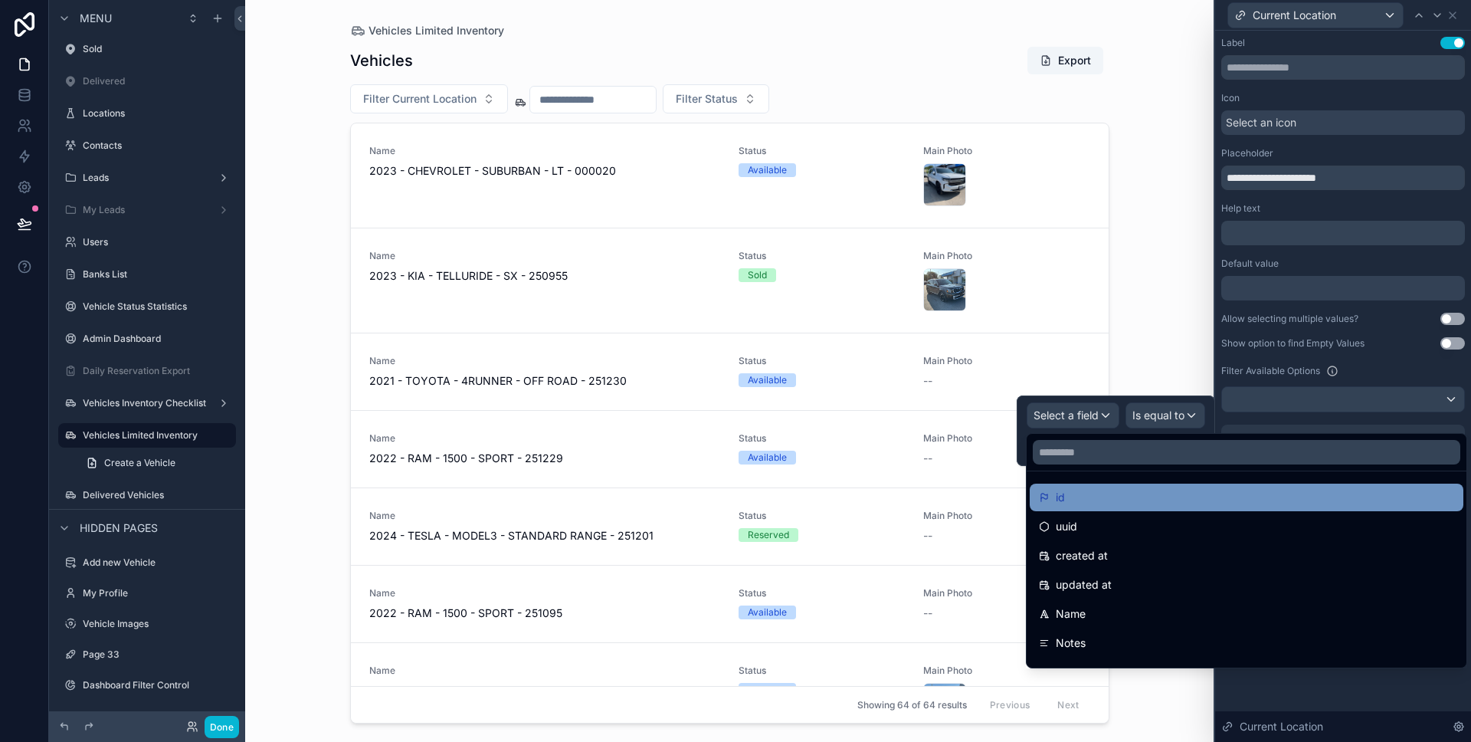
click at [1106, 487] on div "id" at bounding box center [1247, 497] width 434 height 28
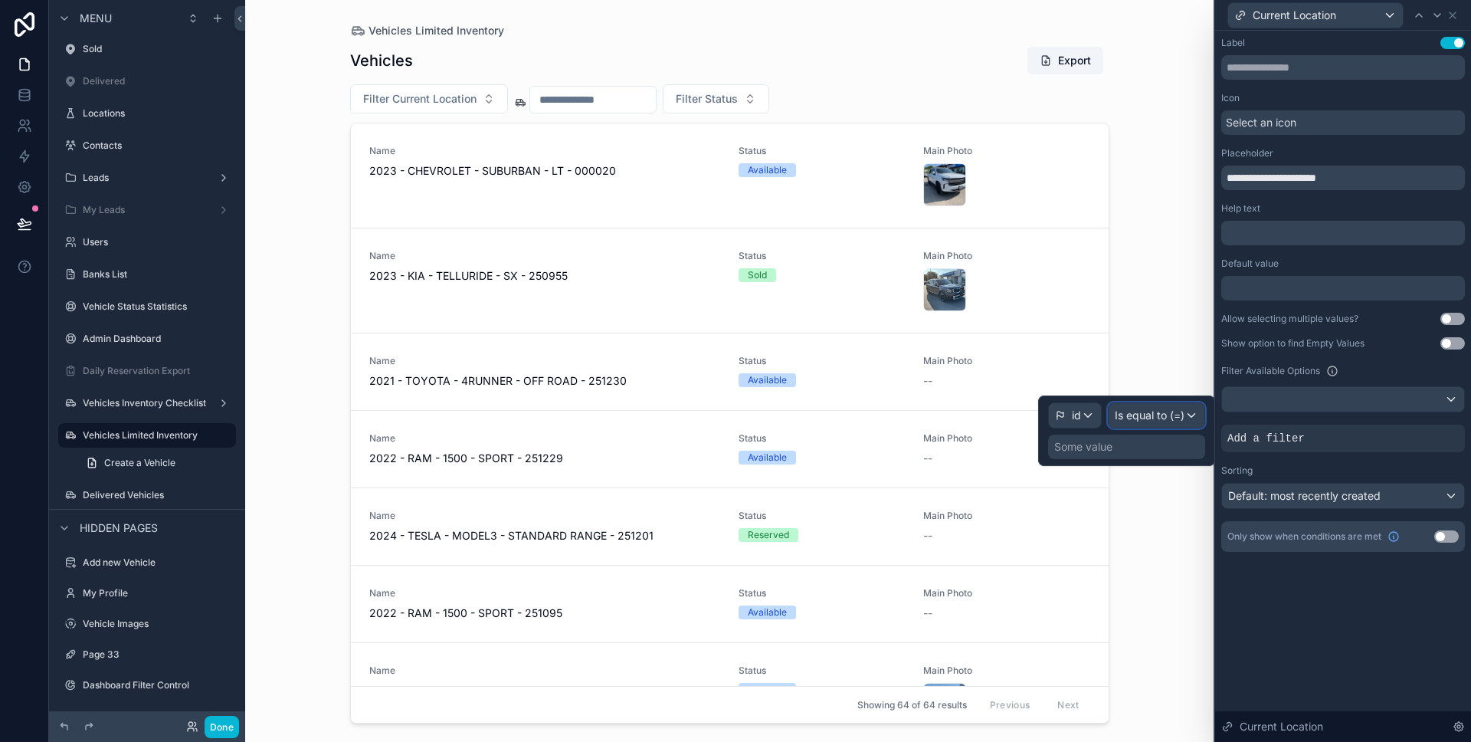
click at [1138, 421] on span "Is equal to (=)" at bounding box center [1150, 415] width 70 height 15
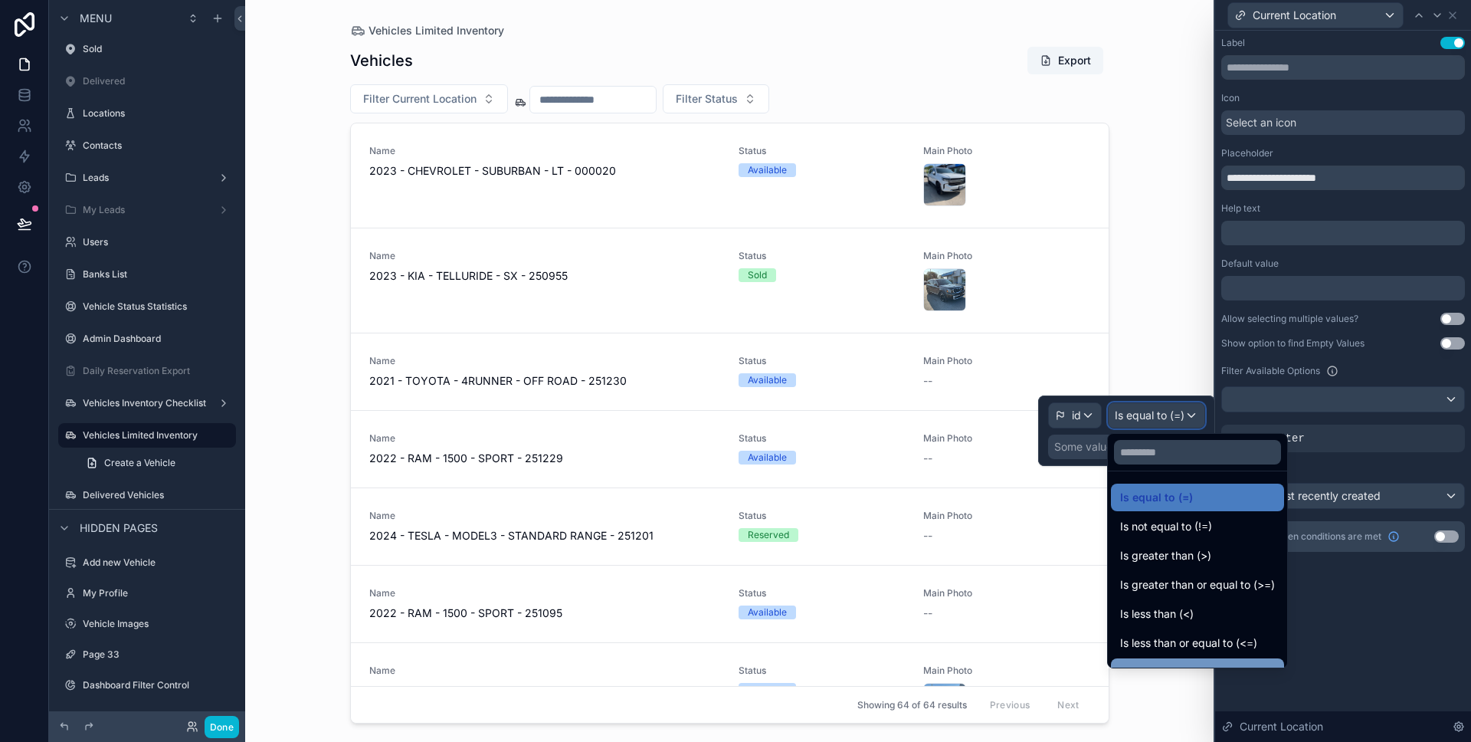
scroll to position [109, 0]
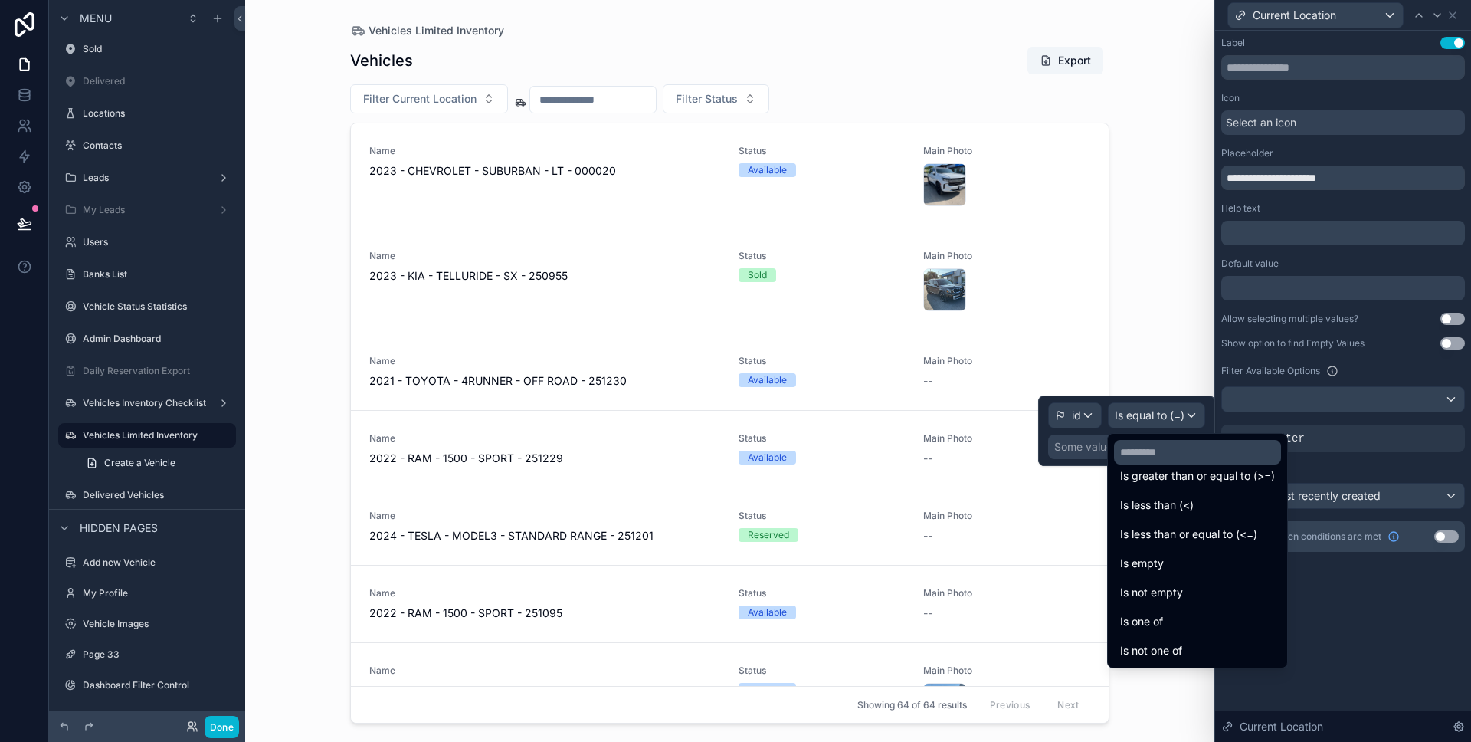
click at [1174, 647] on span "Is not one of" at bounding box center [1151, 650] width 62 height 18
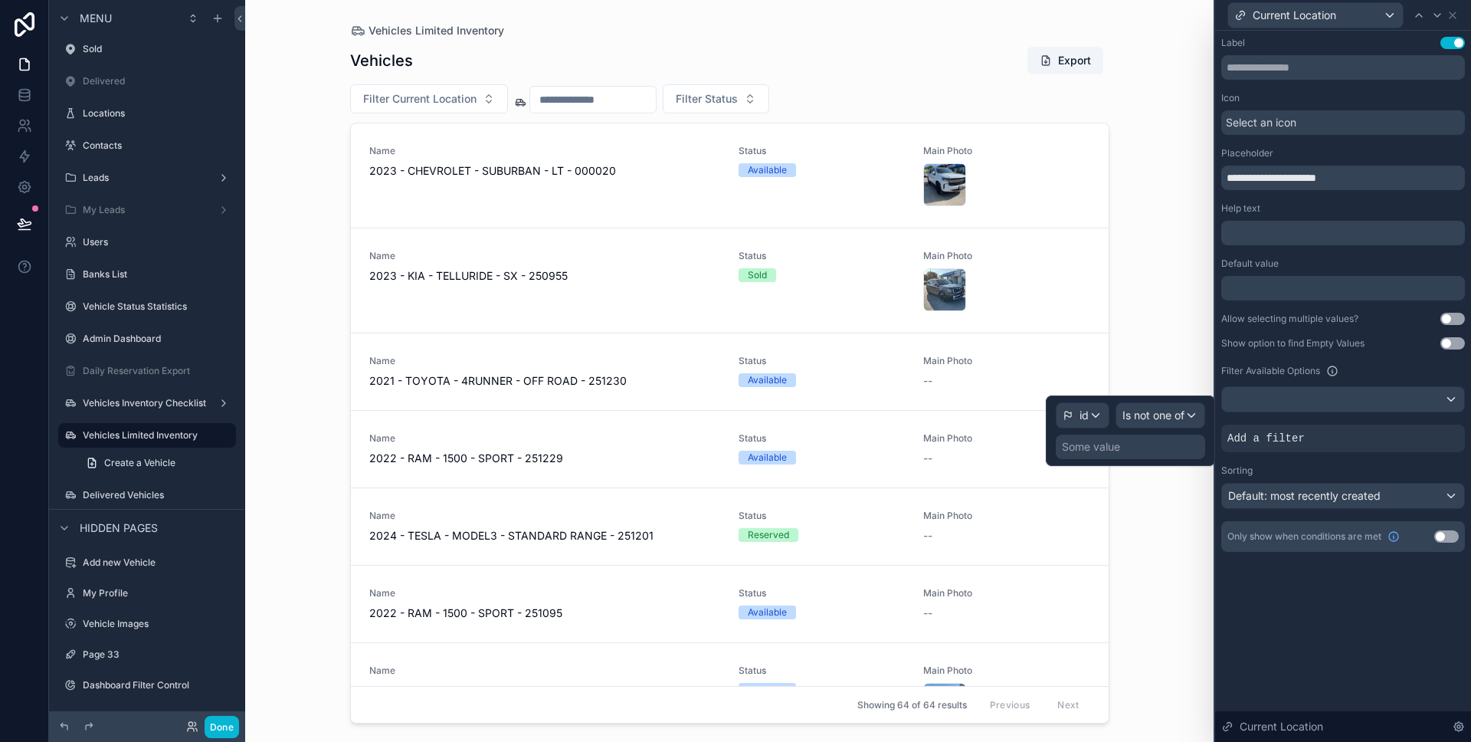
click at [1136, 452] on div "Some value" at bounding box center [1130, 446] width 149 height 25
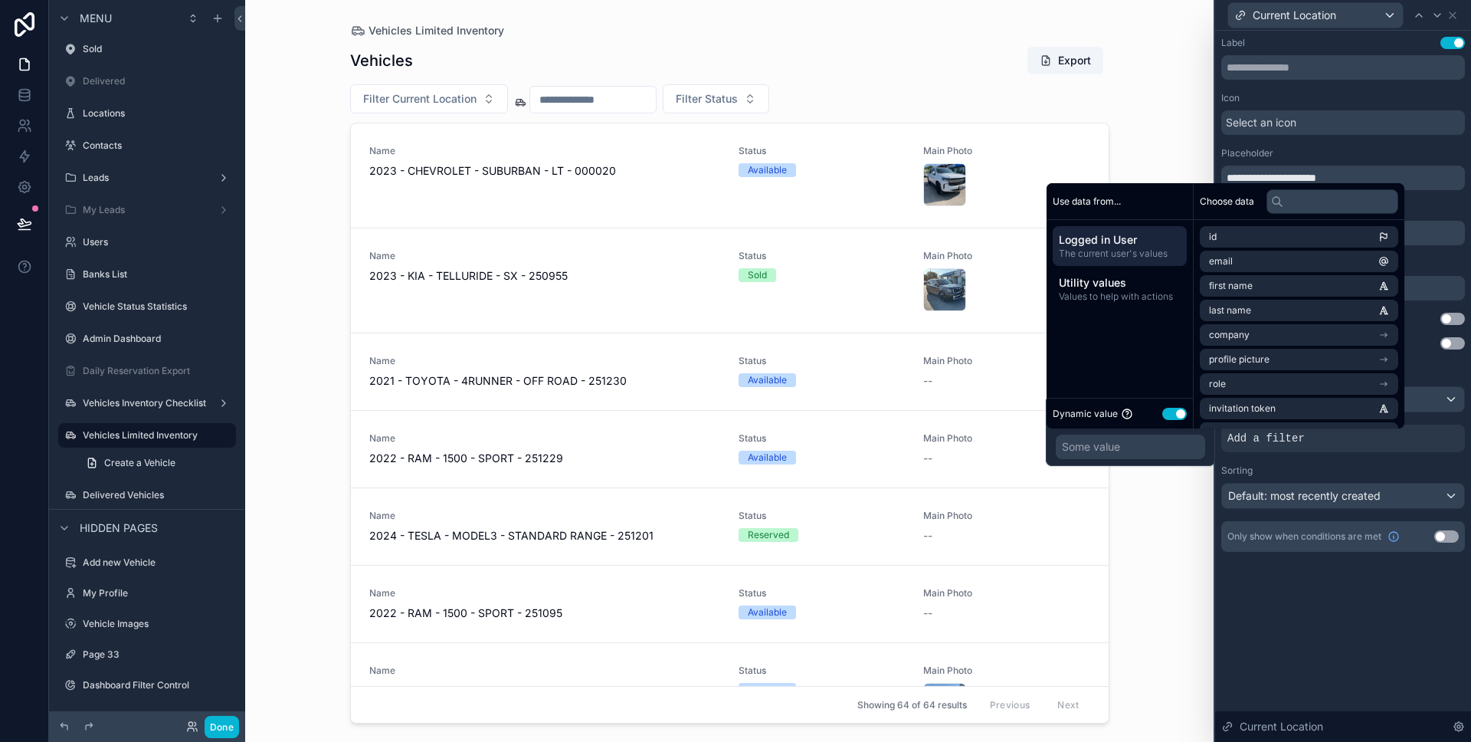
click at [1158, 421] on div "Dynamic value Use setting" at bounding box center [1120, 414] width 134 height 18
click at [1165, 415] on button "Use setting" at bounding box center [1174, 414] width 25 height 12
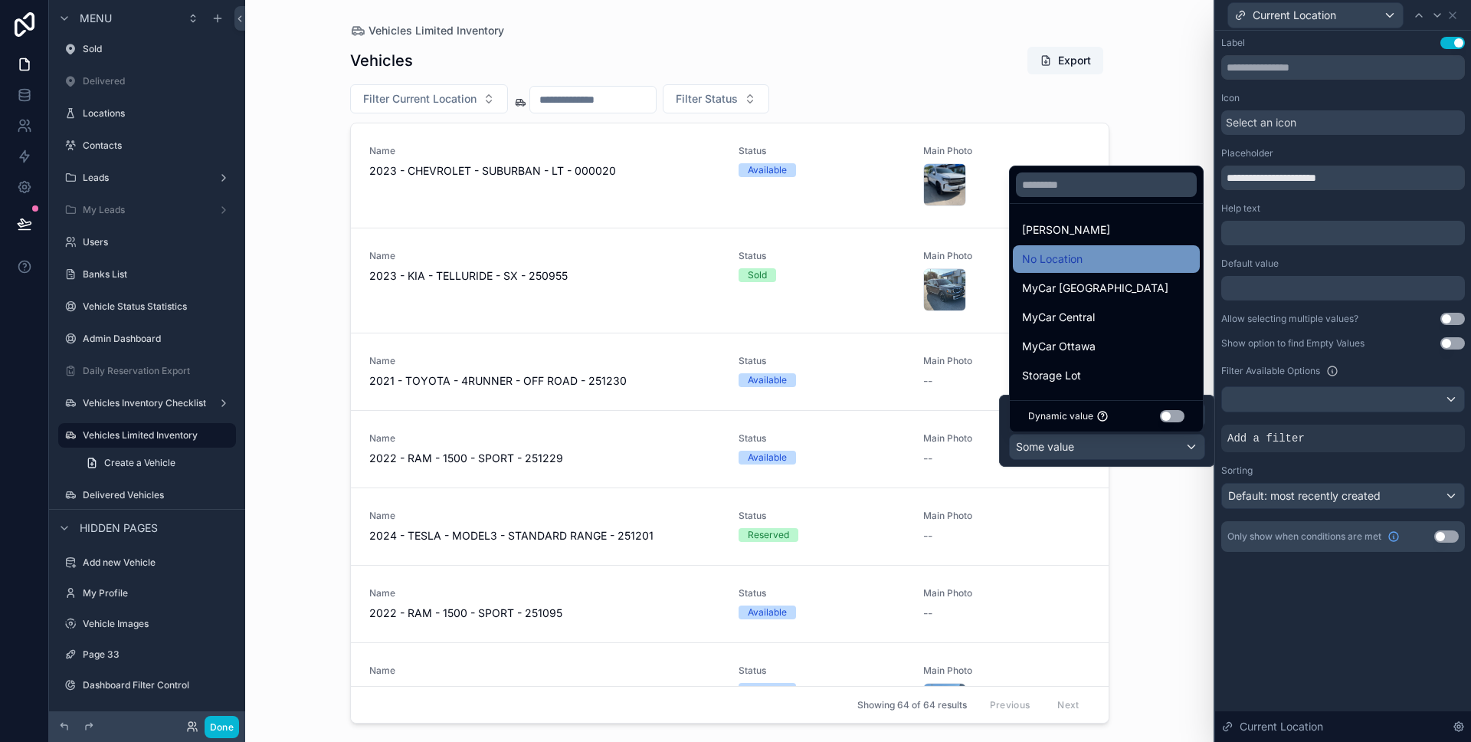
click at [1103, 257] on div "No Location" at bounding box center [1106, 259] width 169 height 18
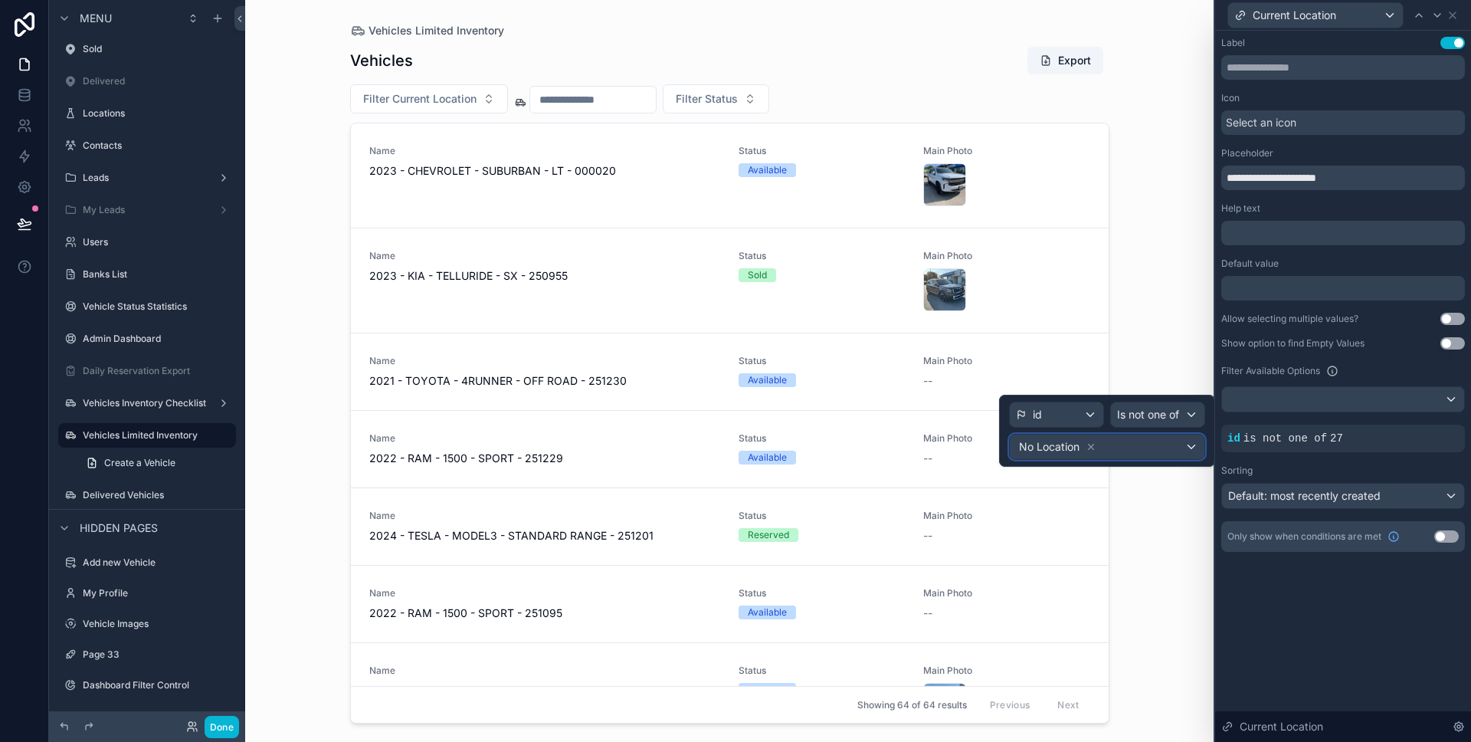
click at [1129, 448] on div "No Location" at bounding box center [1107, 446] width 195 height 25
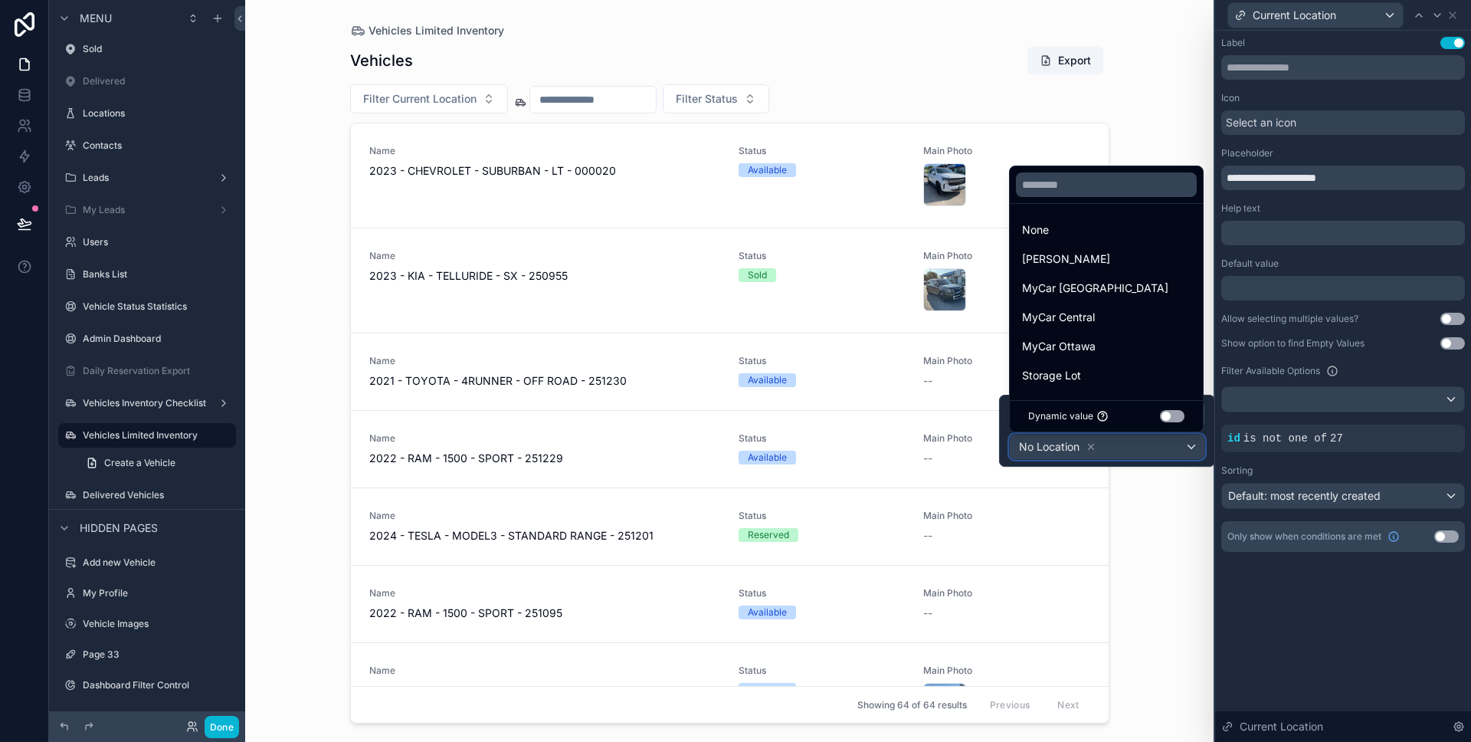
scroll to position [60, 0]
click at [1092, 446] on div at bounding box center [1107, 431] width 216 height 72
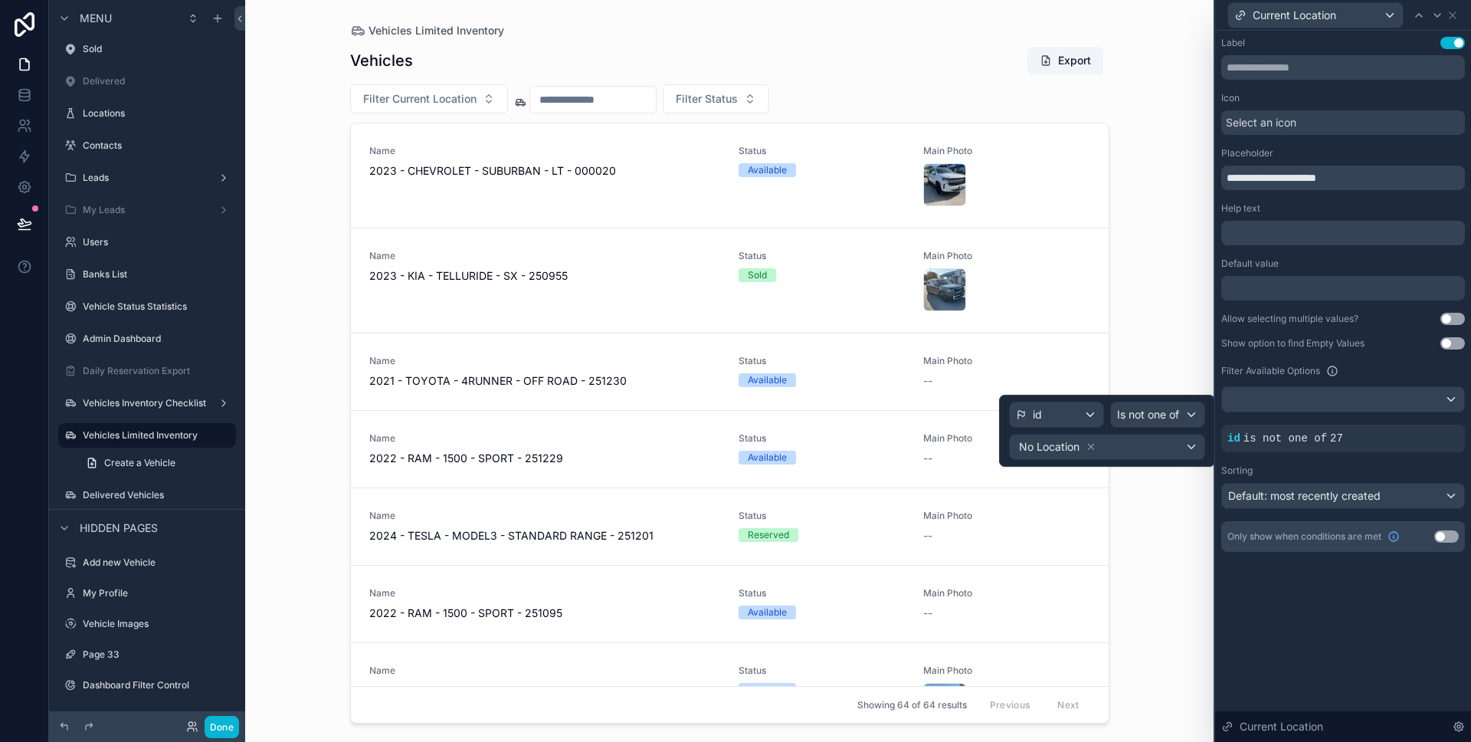
click at [1092, 446] on icon at bounding box center [1091, 446] width 5 height 5
click at [0, 0] on icon at bounding box center [0, 0] width 0 height 0
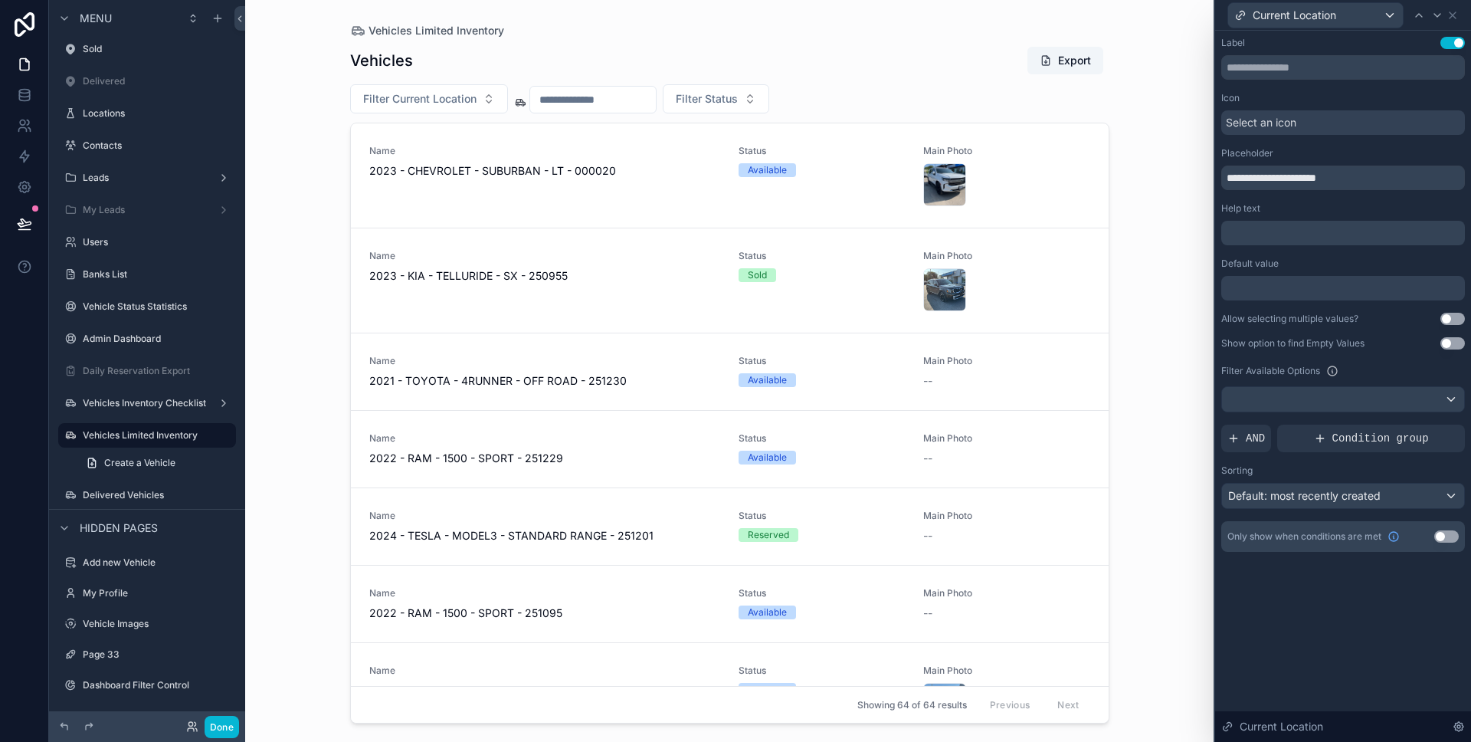
click at [1361, 579] on div "**********" at bounding box center [1343, 310] width 256 height 558
click at [232, 724] on button "Done" at bounding box center [222, 727] width 34 height 22
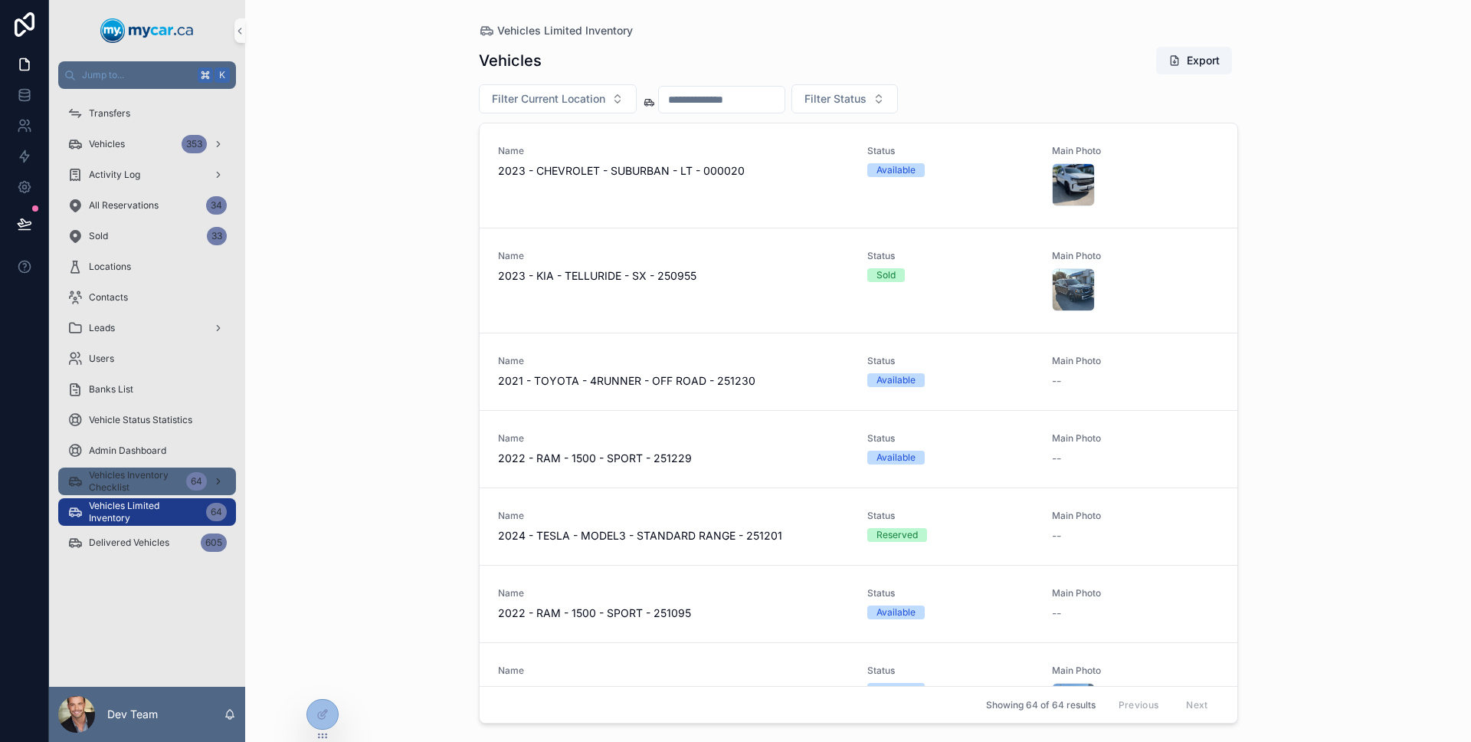
click at [148, 493] on link "Vehicles Inventory Checklist 64" at bounding box center [147, 481] width 178 height 28
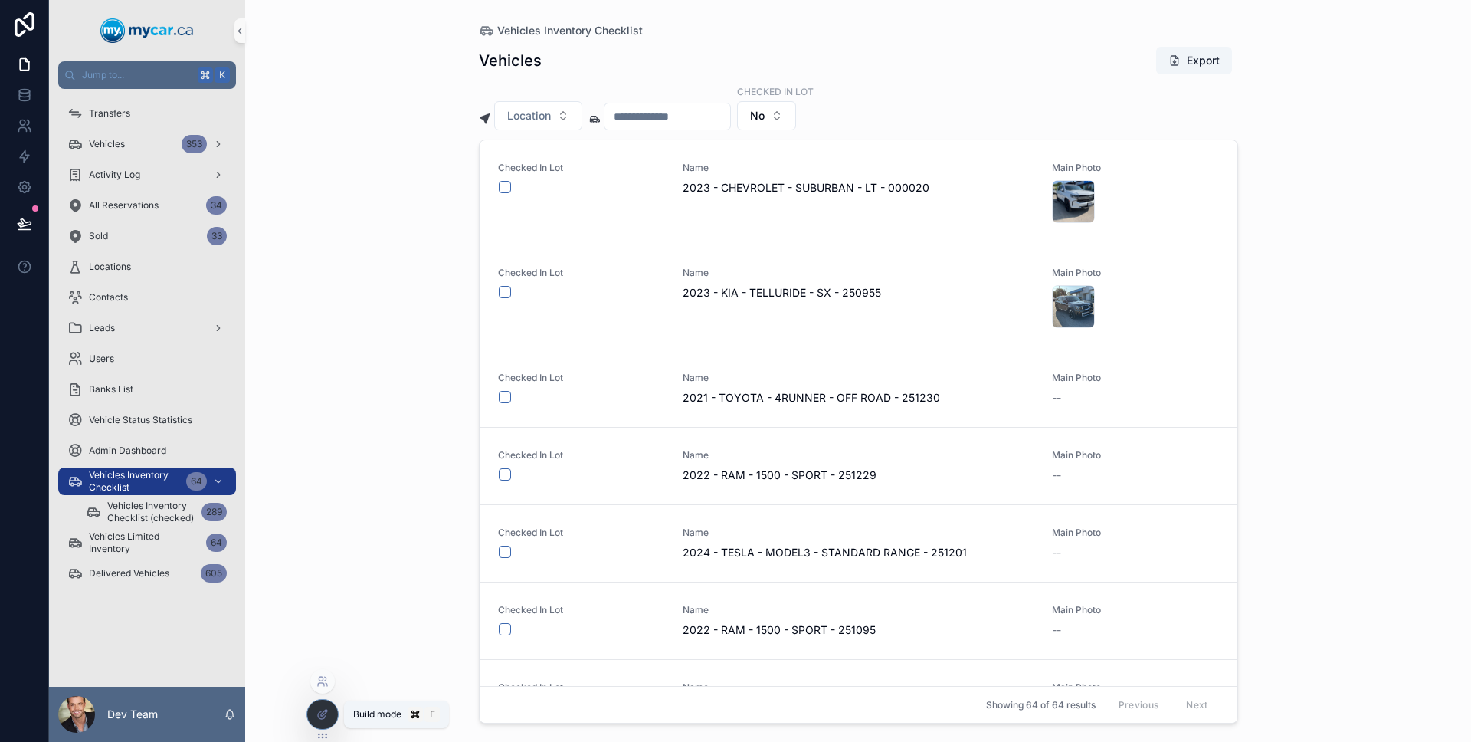
click at [322, 704] on div at bounding box center [322, 714] width 31 height 29
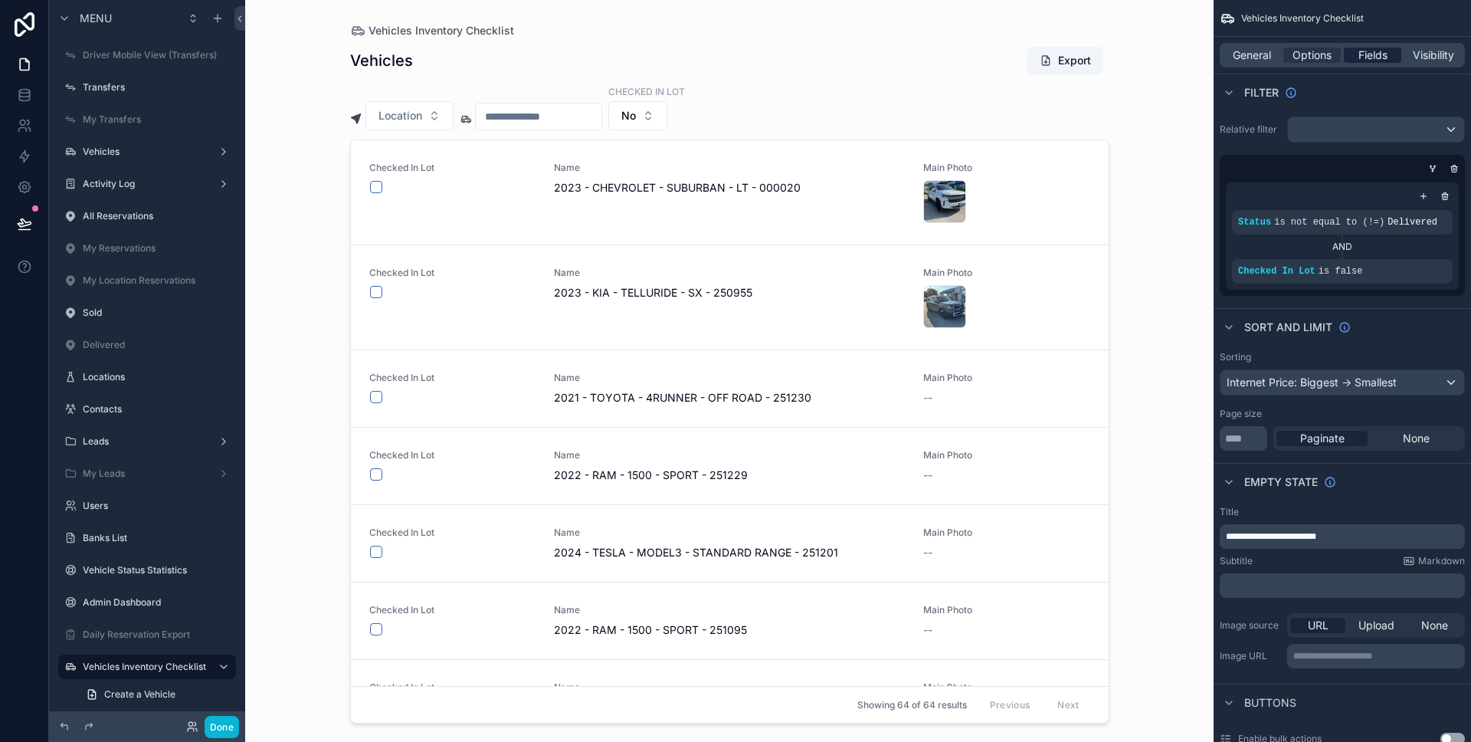
click at [1366, 61] on span "Fields" at bounding box center [1372, 55] width 29 height 15
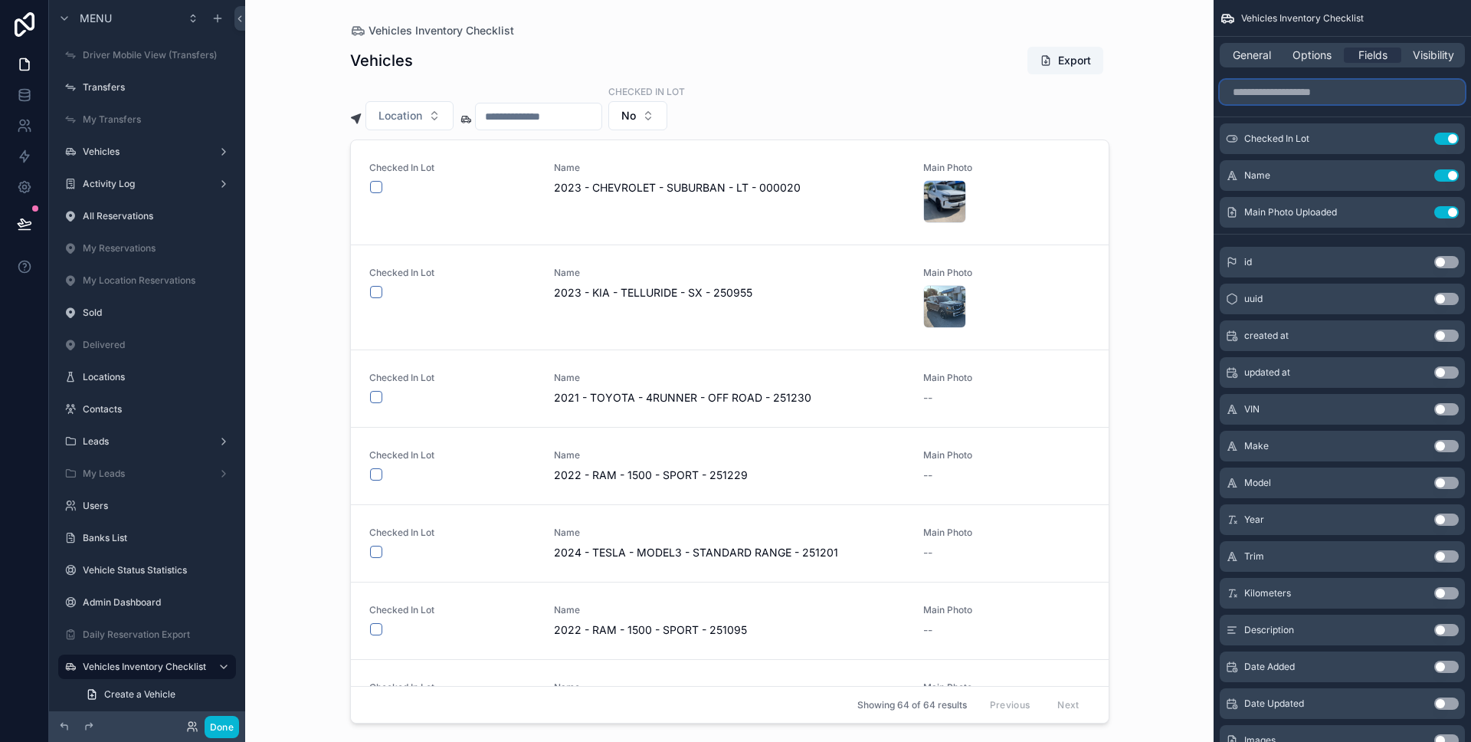
click at [1331, 100] on input "scrollable content" at bounding box center [1342, 92] width 245 height 25
click at [1328, 57] on span "Options" at bounding box center [1312, 55] width 39 height 15
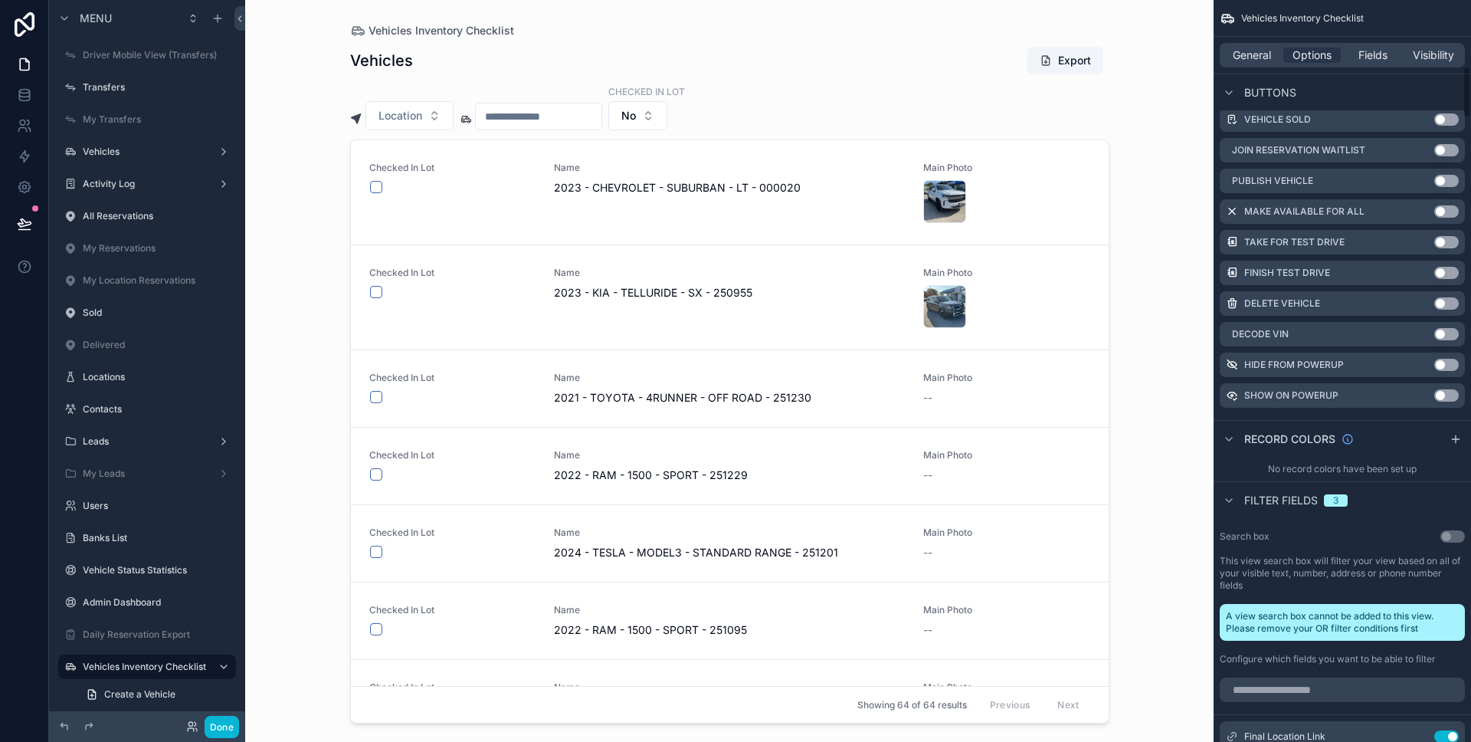
scroll to position [1247, 0]
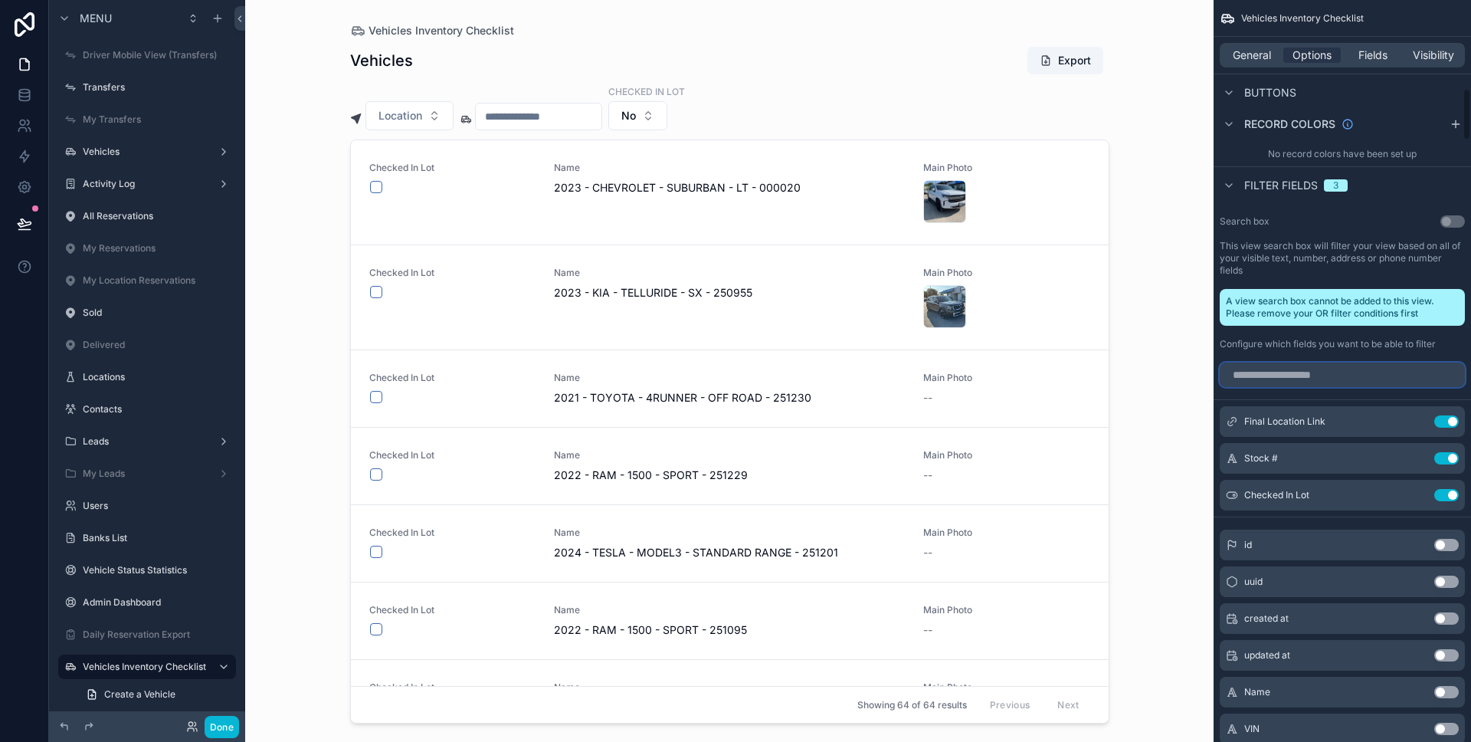
click at [1386, 382] on input "scrollable content" at bounding box center [1342, 374] width 245 height 25
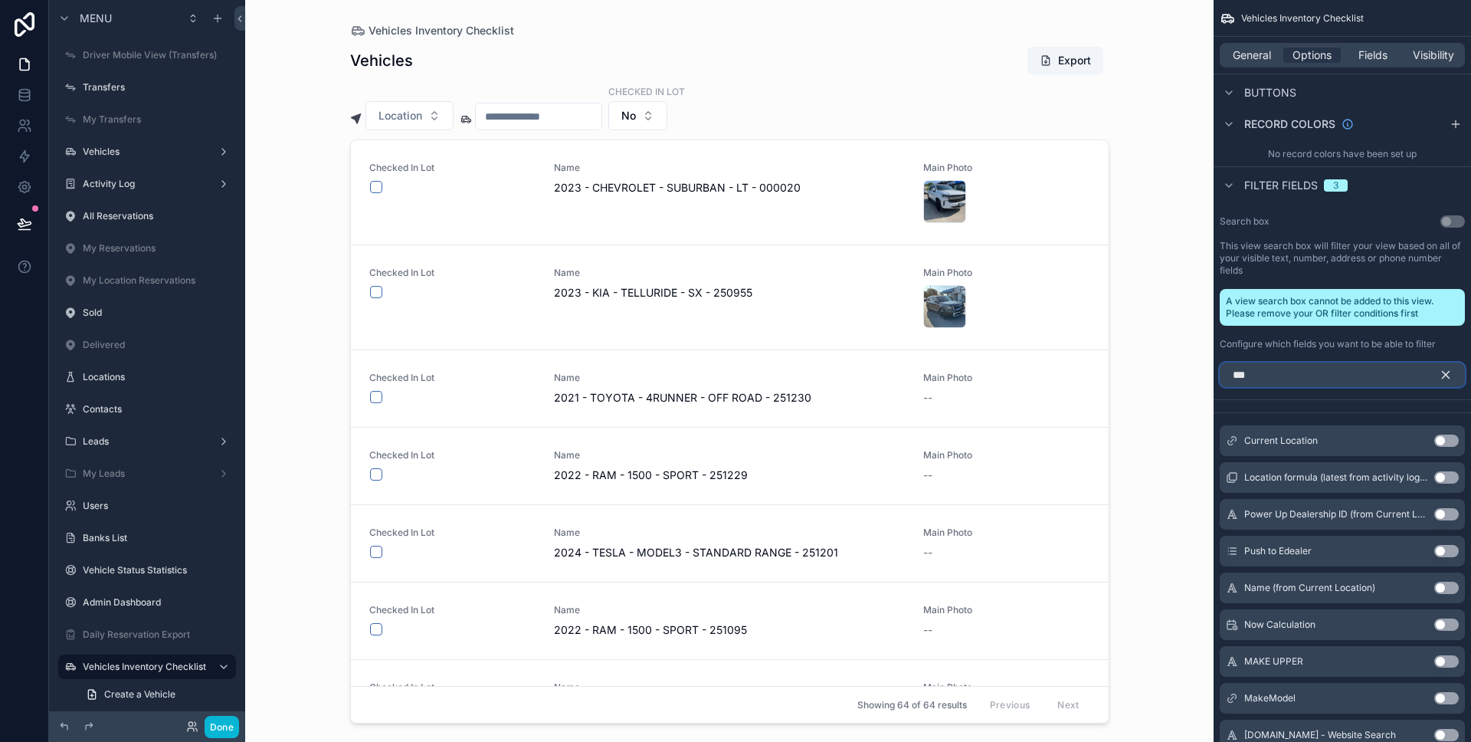
scroll to position [1151, 0]
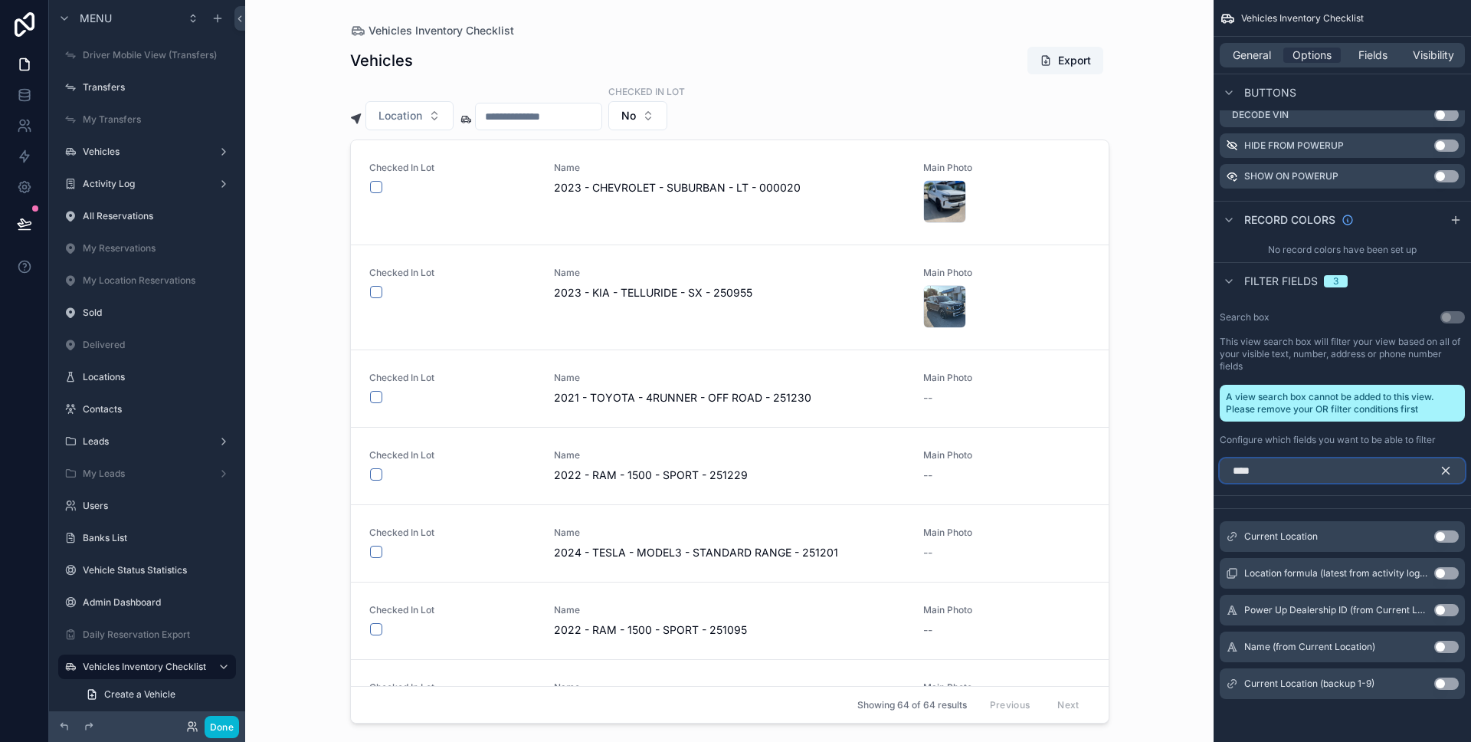
type input "****"
click at [1441, 539] on button "Use setting" at bounding box center [1446, 536] width 25 height 12
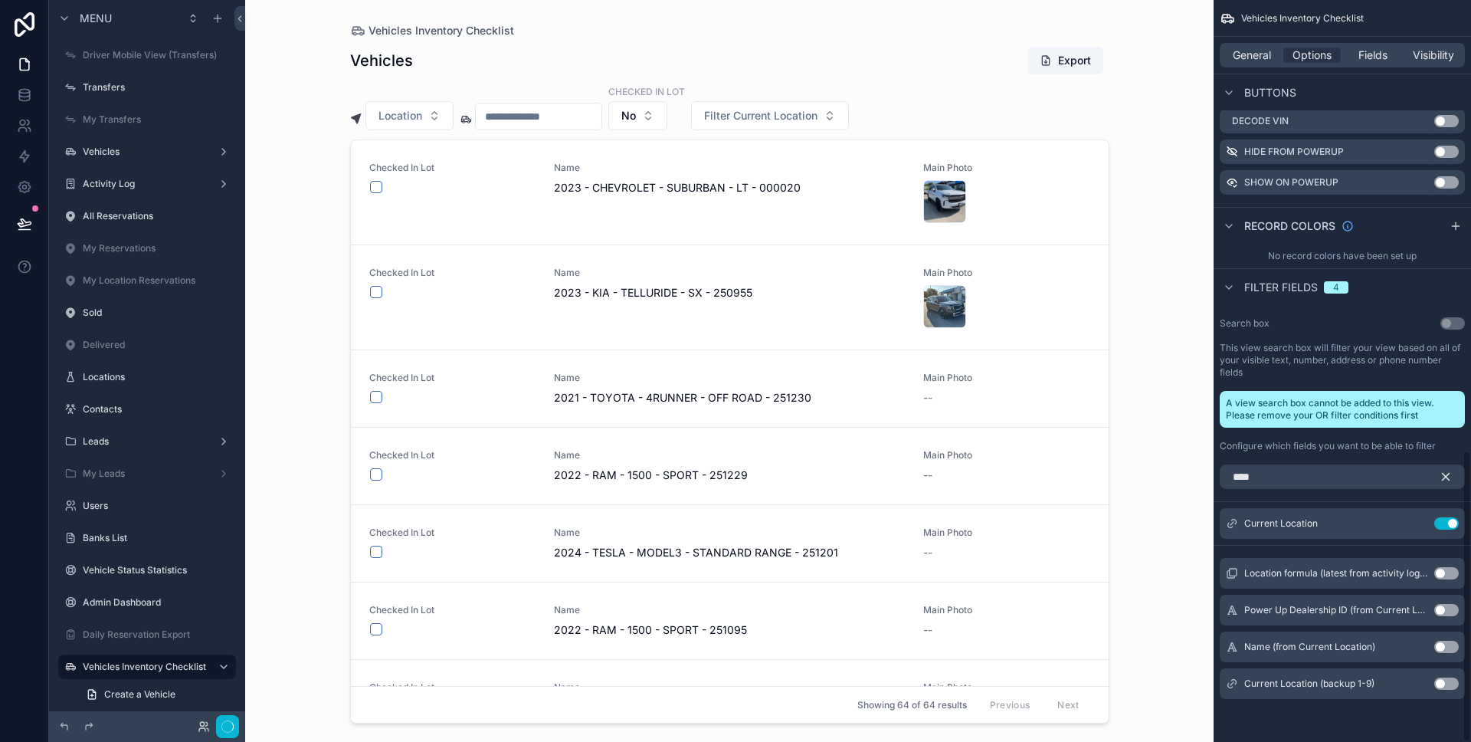
scroll to position [1145, 0]
click at [1444, 480] on icon "scrollable content" at bounding box center [1446, 477] width 14 height 14
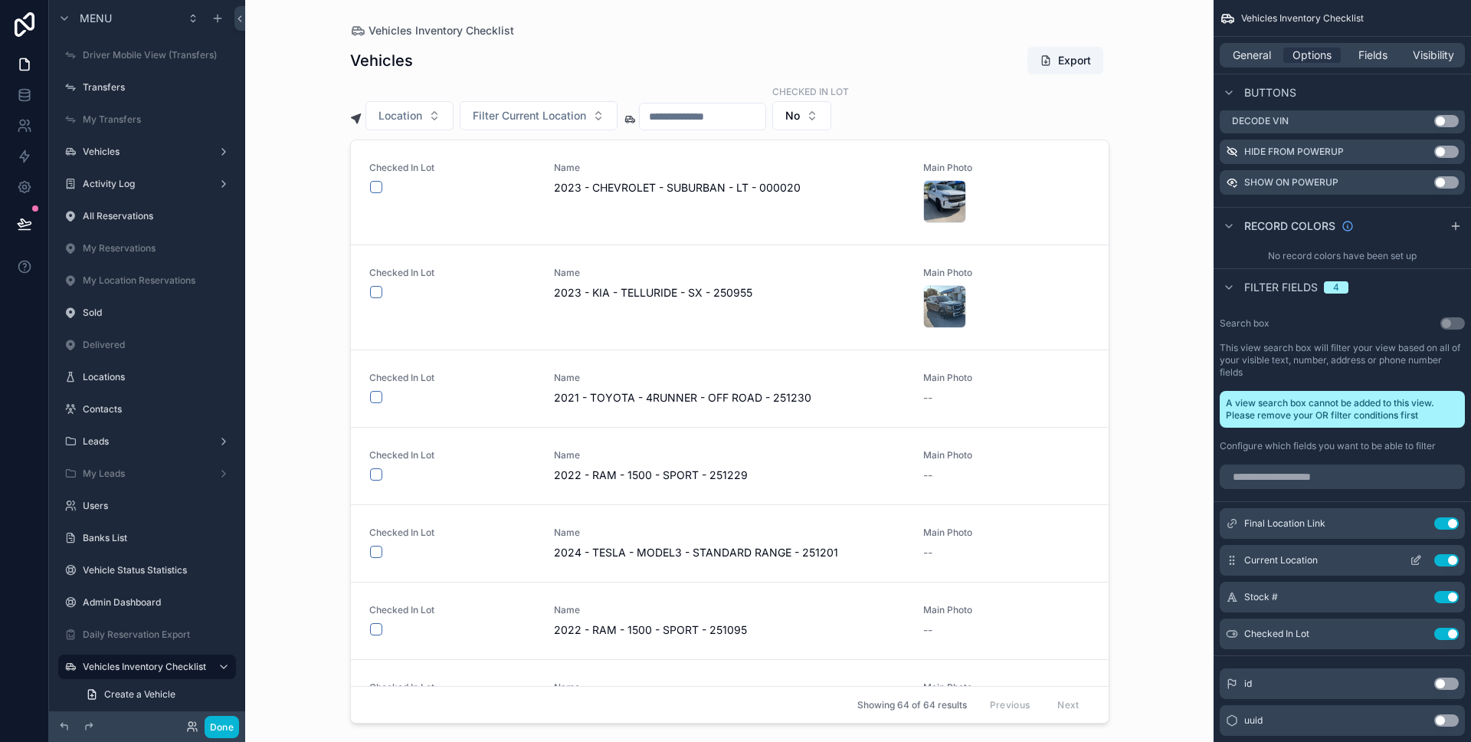
click at [1421, 558] on icon "scrollable content" at bounding box center [1416, 560] width 12 height 12
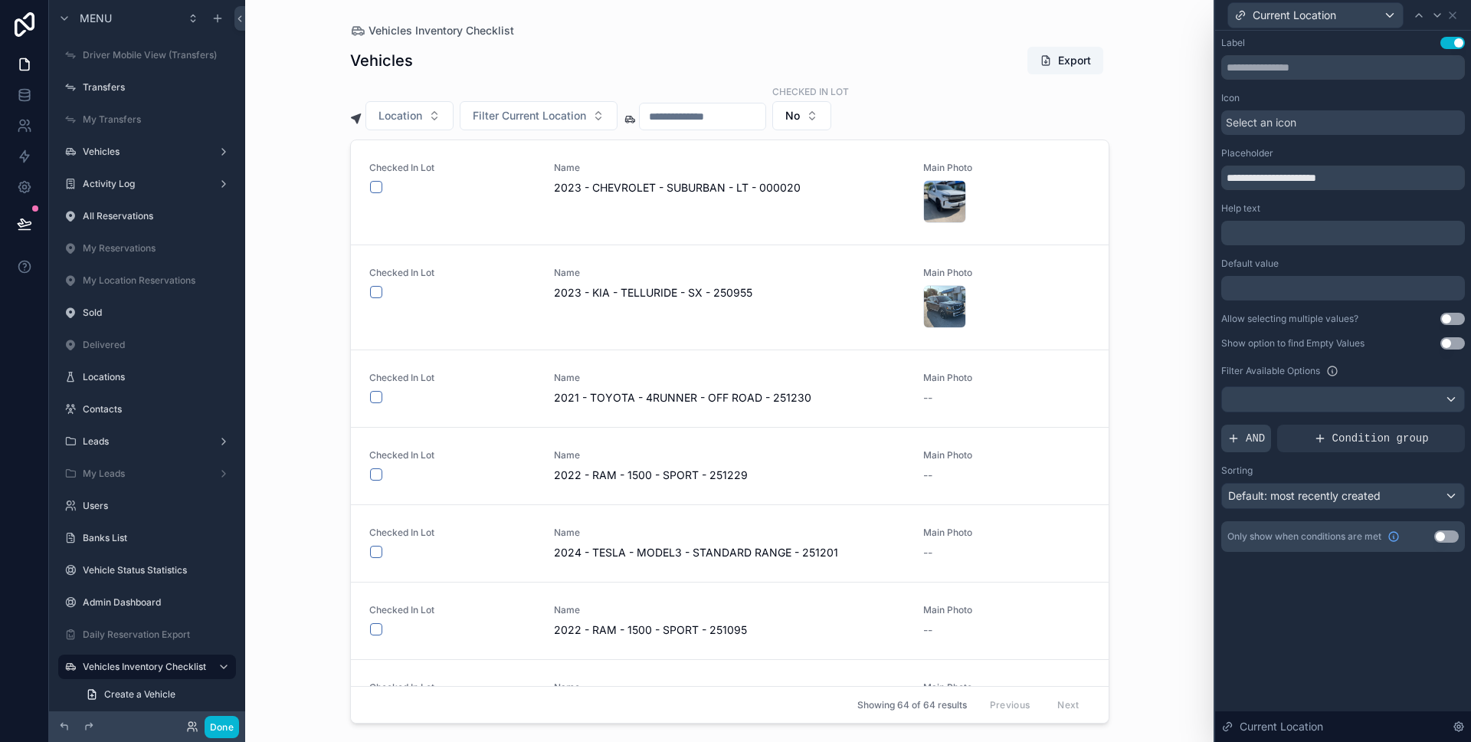
click at [1264, 441] on span "AND" at bounding box center [1255, 438] width 19 height 15
click at [1421, 428] on div at bounding box center [1426, 425] width 21 height 21
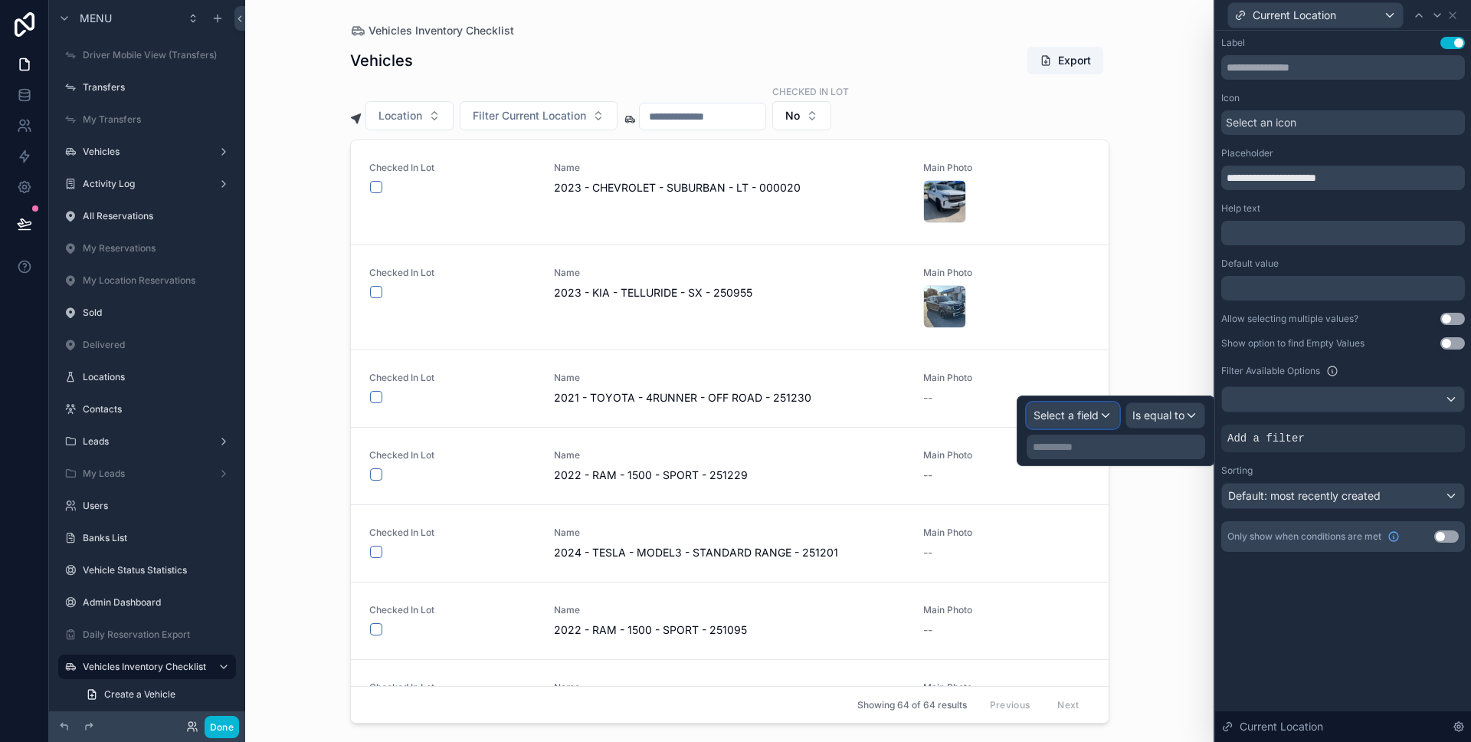
click at [1118, 410] on div "Select a field" at bounding box center [1072, 415] width 91 height 25
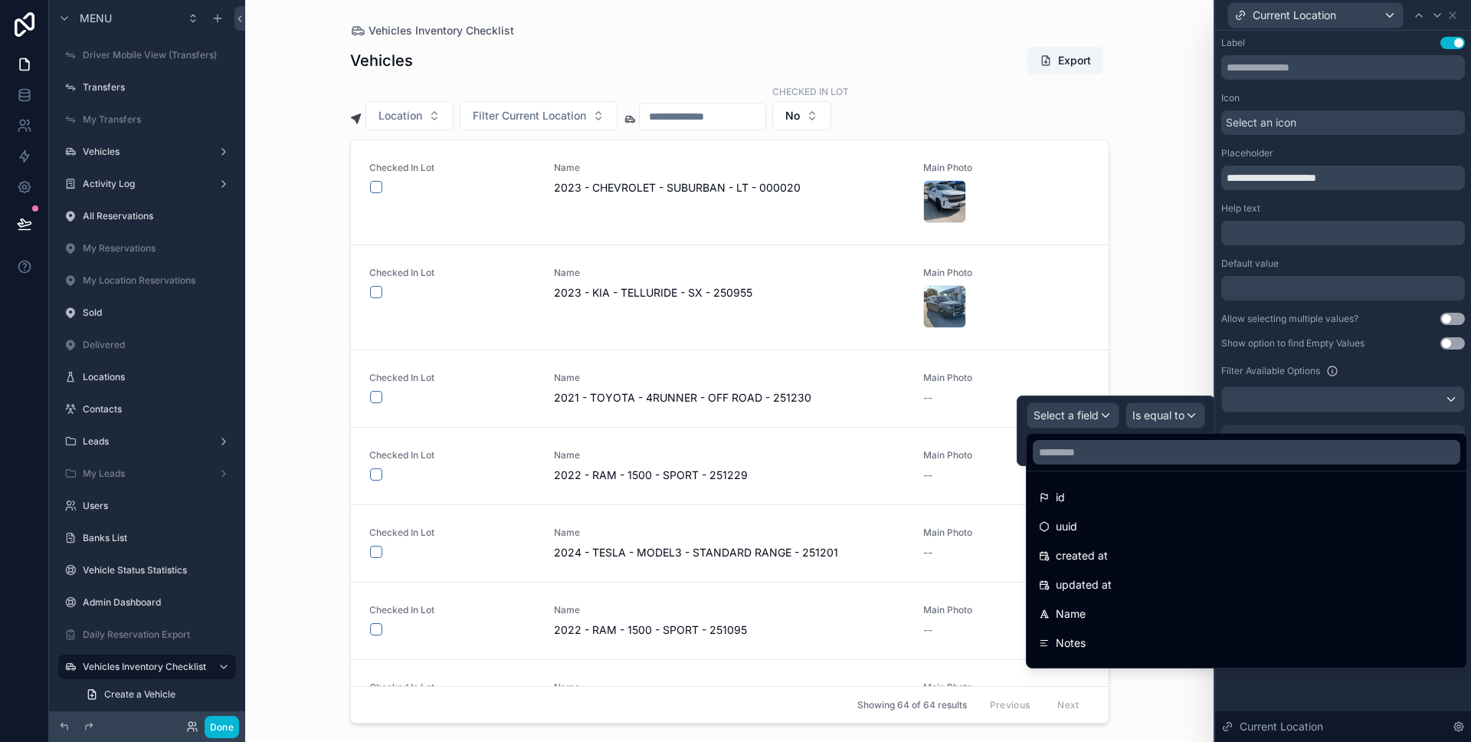
click at [1105, 481] on ul "id uuid created at updated at Name Notes City Province State Postal Code Phone …" at bounding box center [1247, 569] width 440 height 196
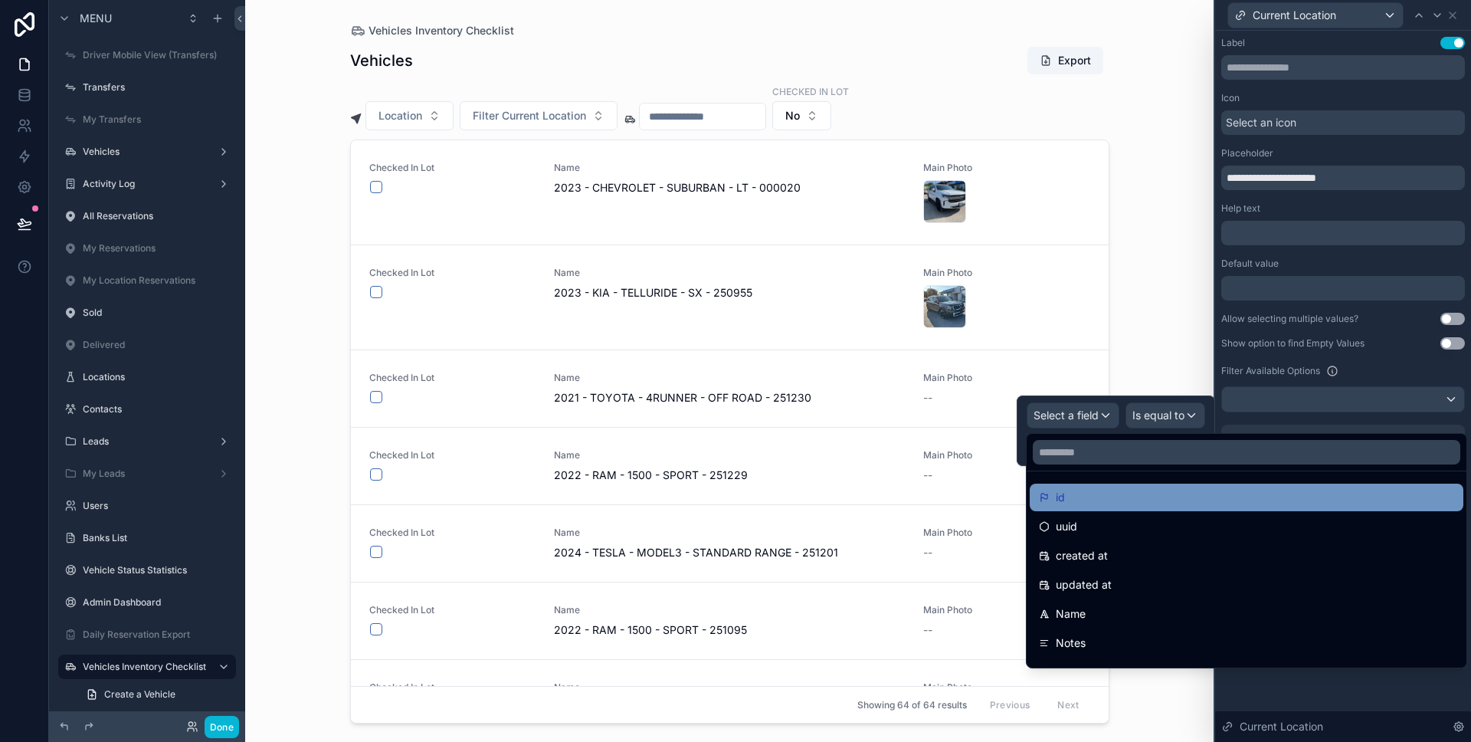
click at [1106, 487] on div "id" at bounding box center [1247, 497] width 434 height 28
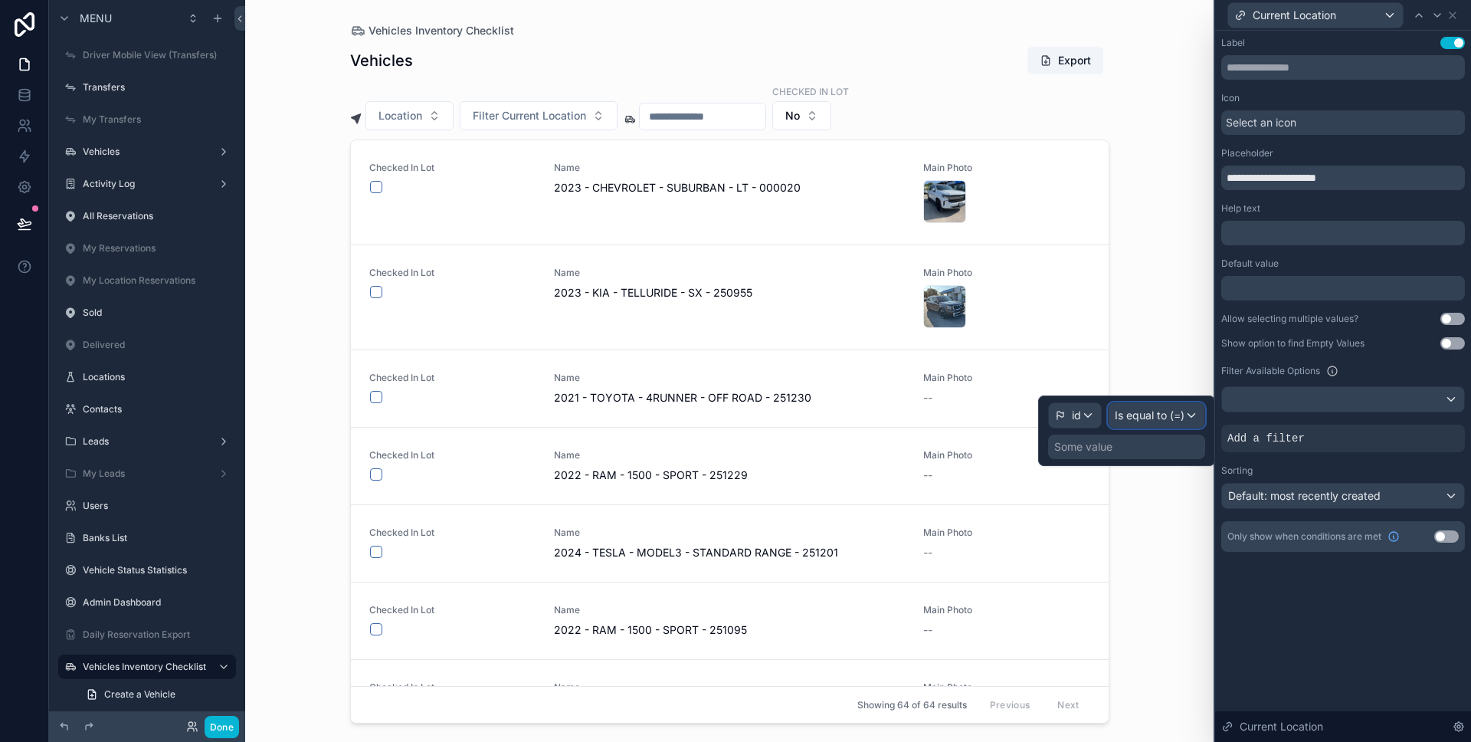
click at [1158, 418] on span "Is equal to (=)" at bounding box center [1150, 415] width 70 height 15
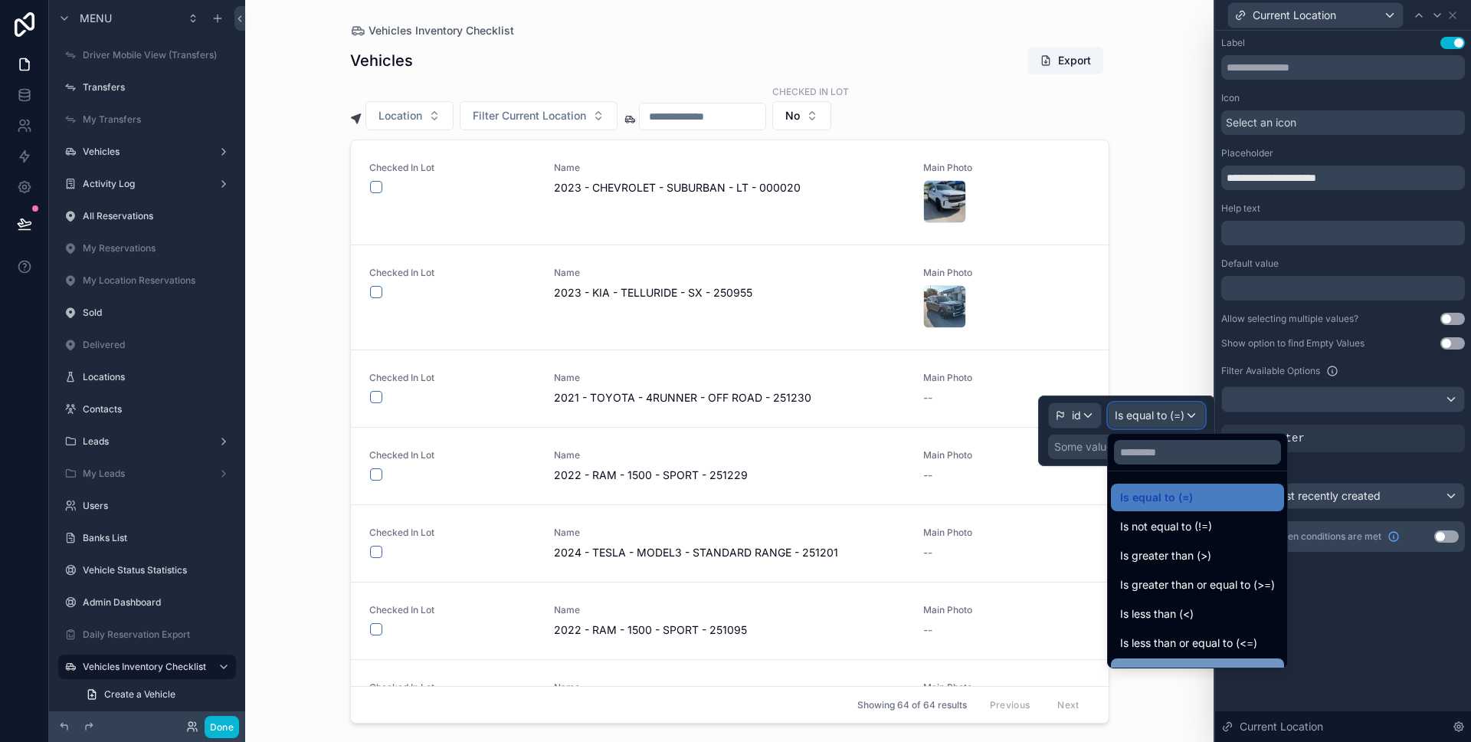
scroll to position [109, 0]
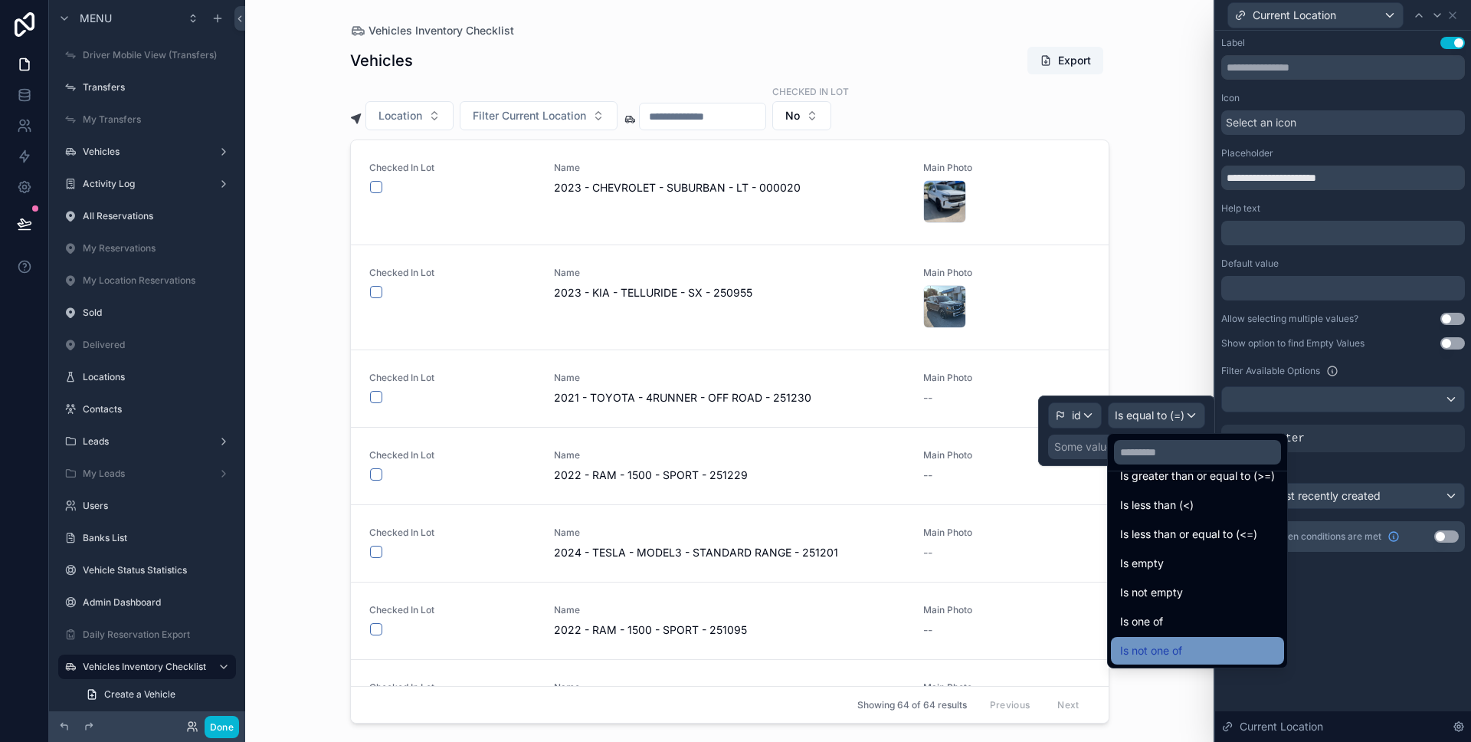
click at [1189, 642] on div "Is not one of" at bounding box center [1197, 650] width 155 height 18
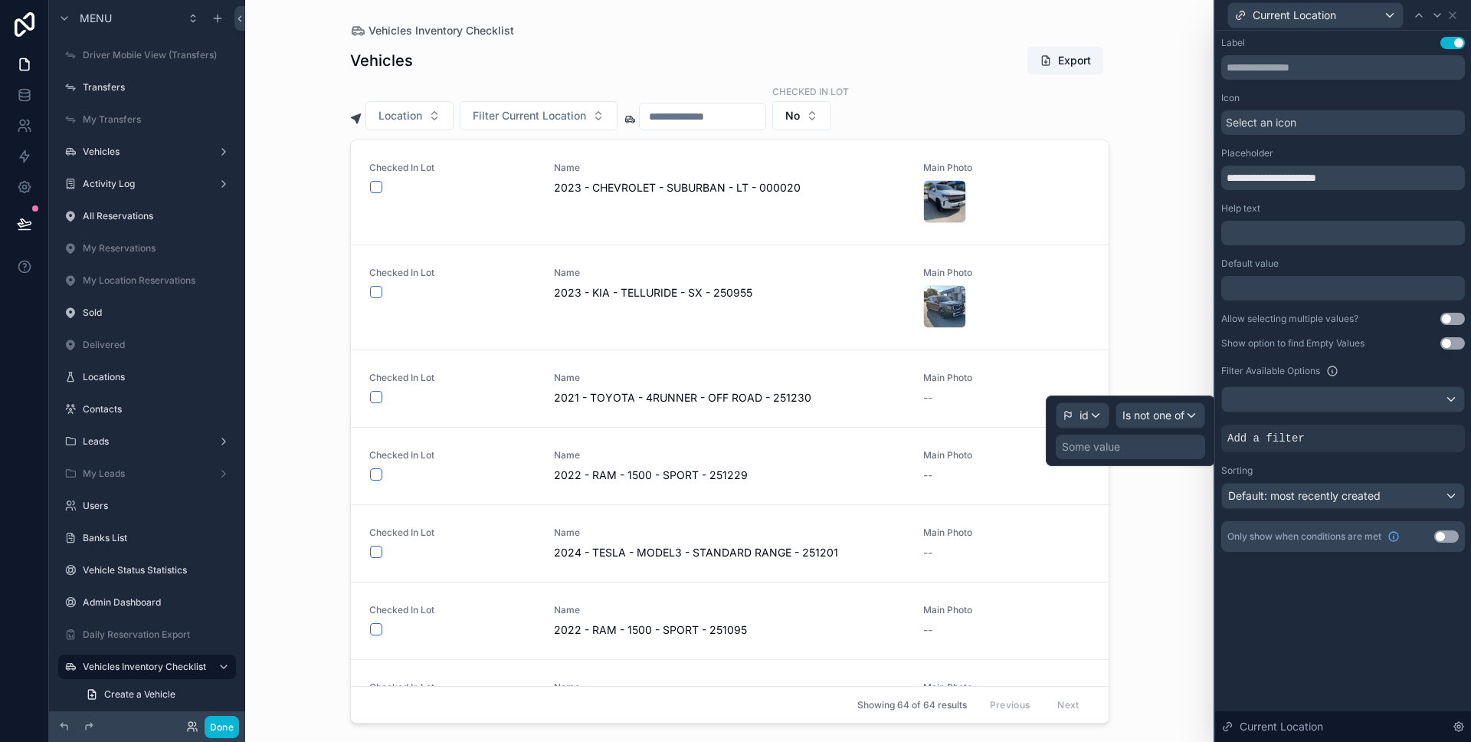
click at [1142, 443] on div "Some value" at bounding box center [1130, 446] width 149 height 25
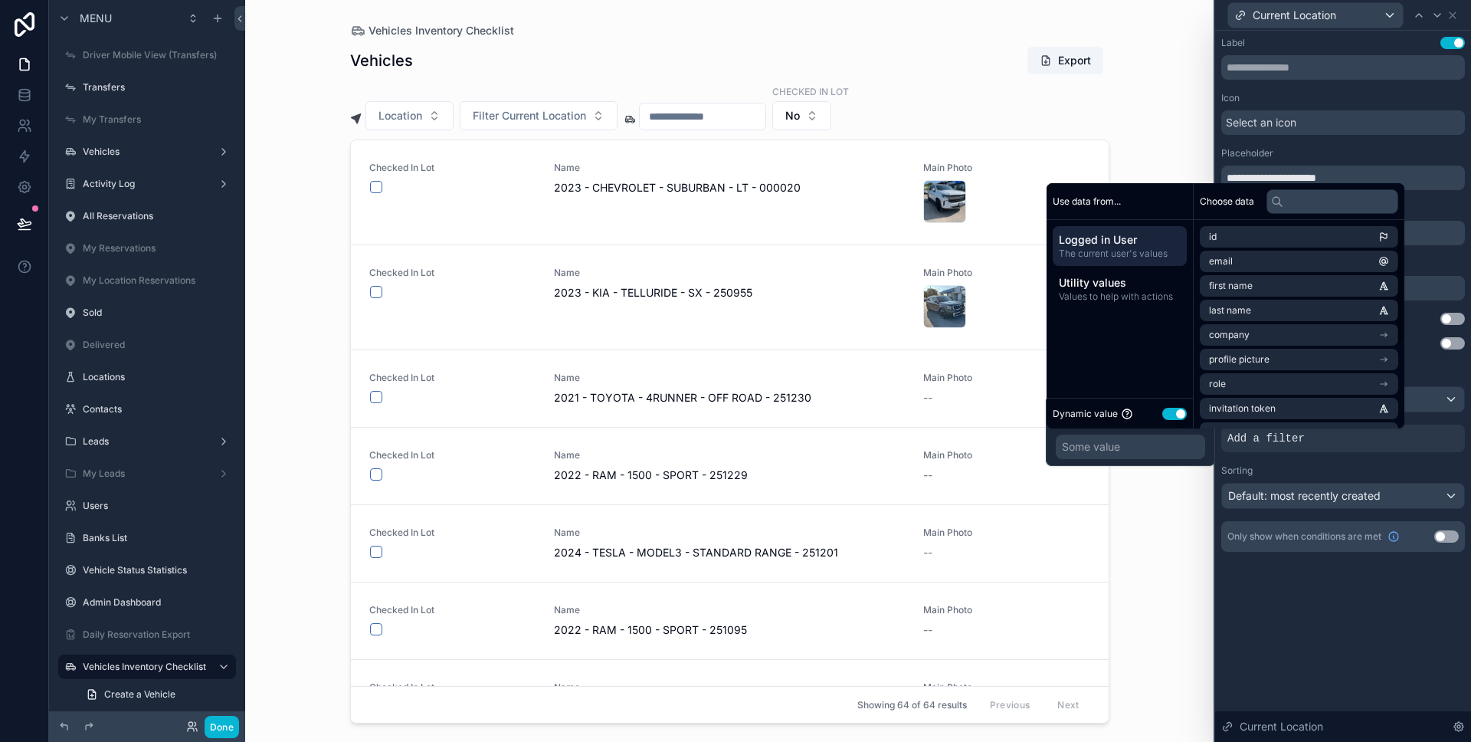
click at [1185, 422] on div "Dynamic value Use setting" at bounding box center [1120, 413] width 146 height 31
click at [1181, 415] on button "Use setting" at bounding box center [1174, 414] width 25 height 12
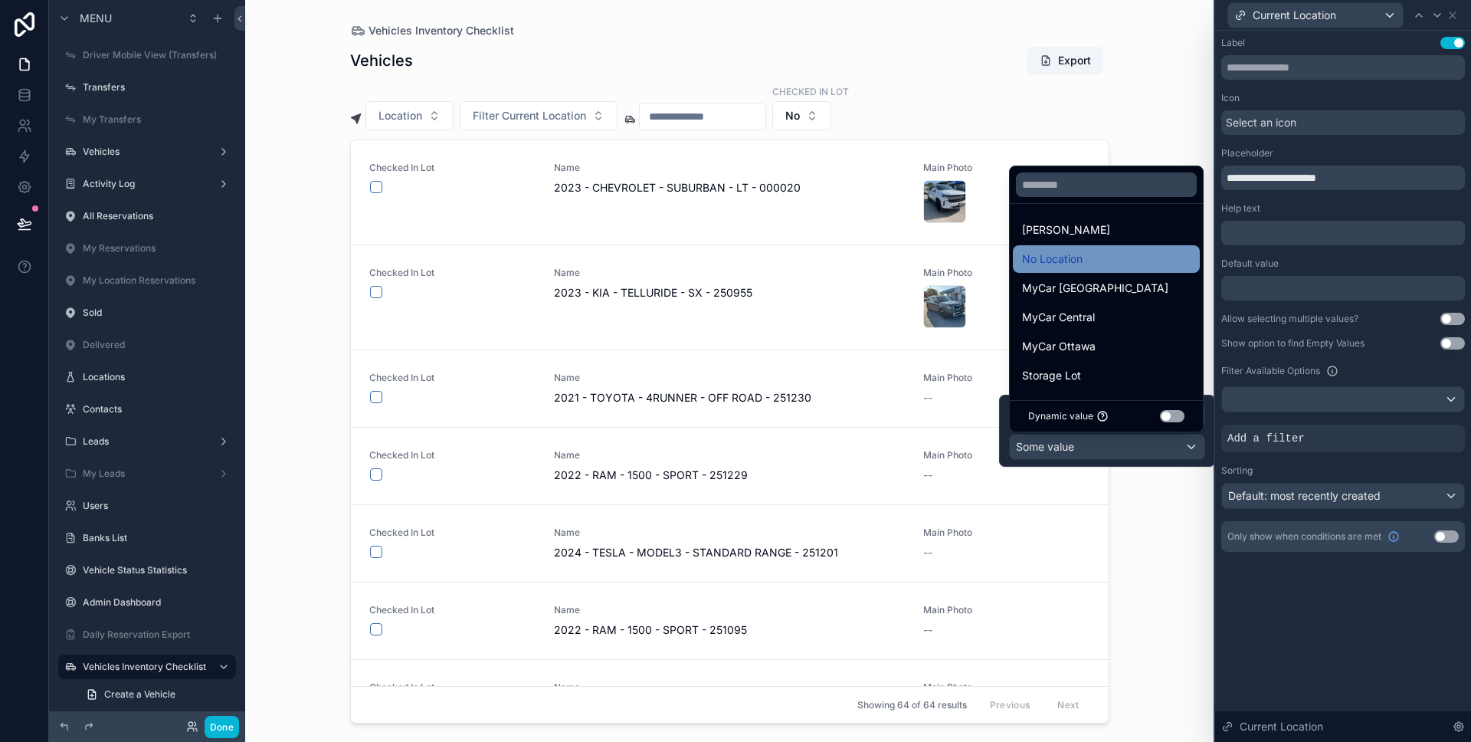
click at [1121, 266] on div "No Location" at bounding box center [1106, 259] width 169 height 18
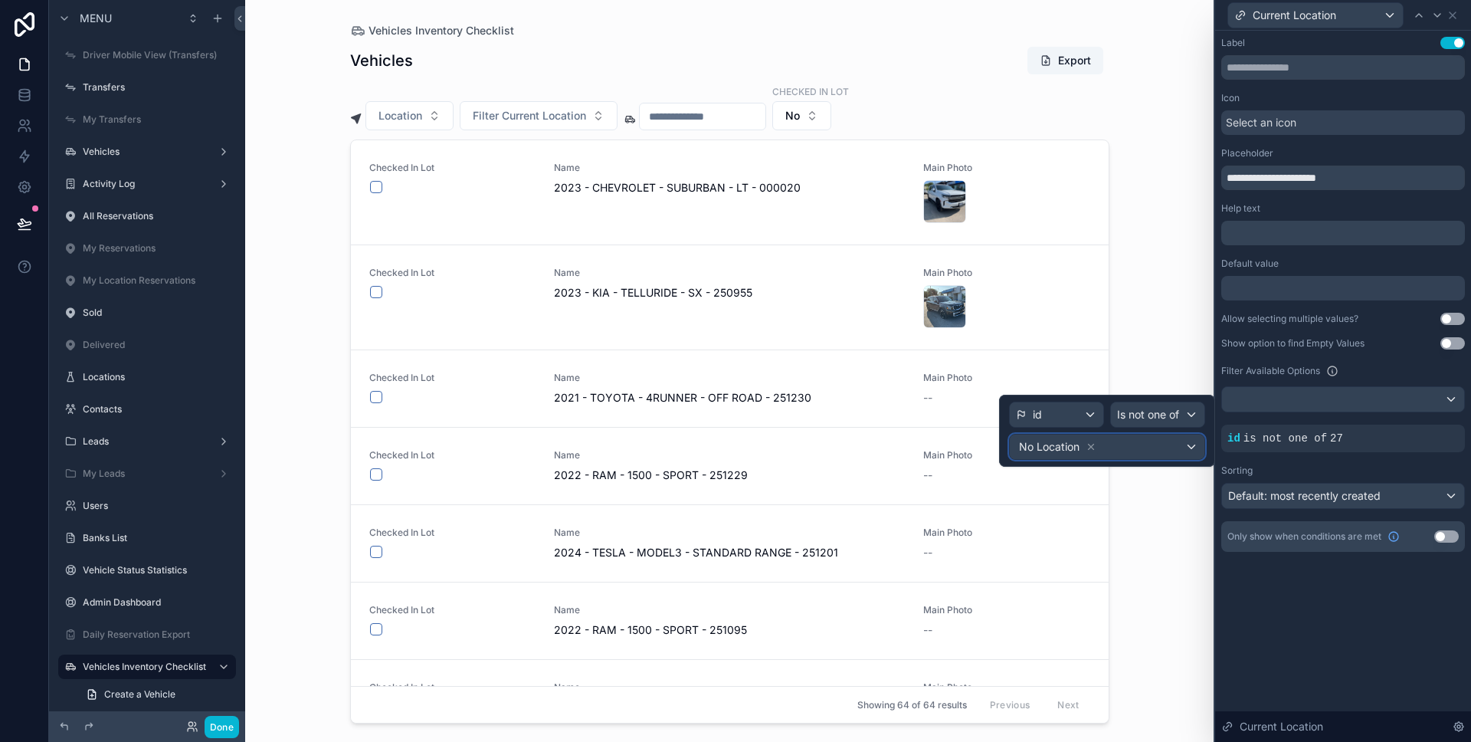
click at [1128, 447] on div "No Location" at bounding box center [1107, 446] width 195 height 25
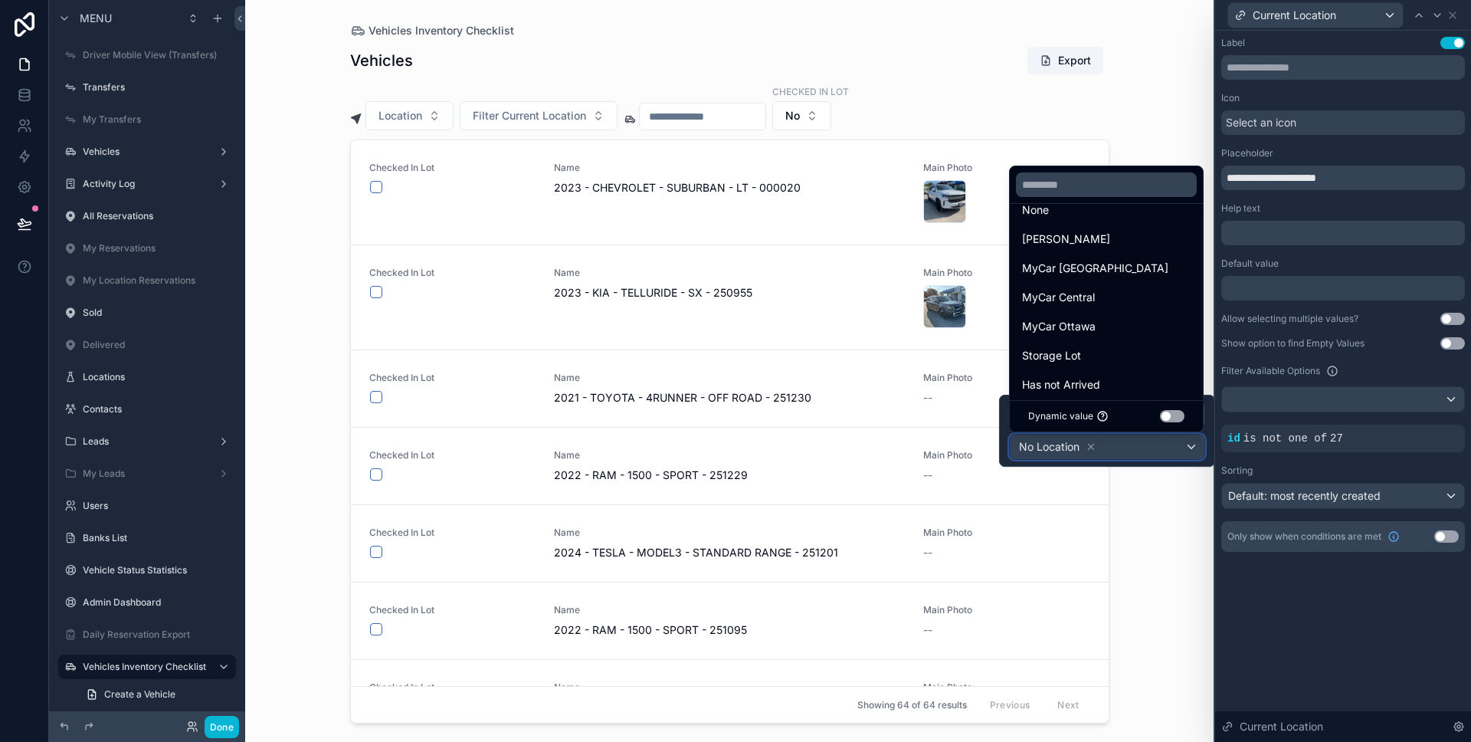
scroll to position [60, 0]
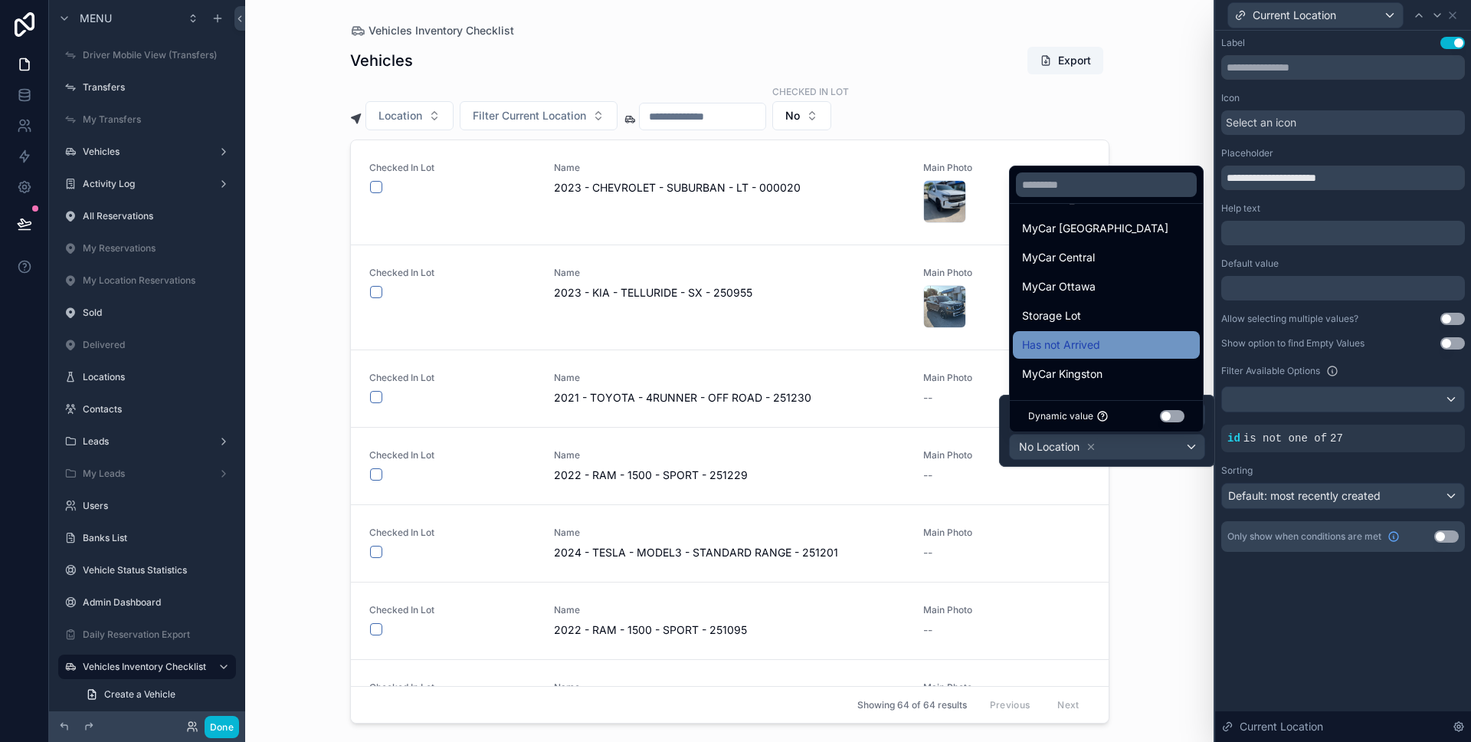
click at [1116, 347] on div "Has not Arrived" at bounding box center [1106, 345] width 169 height 18
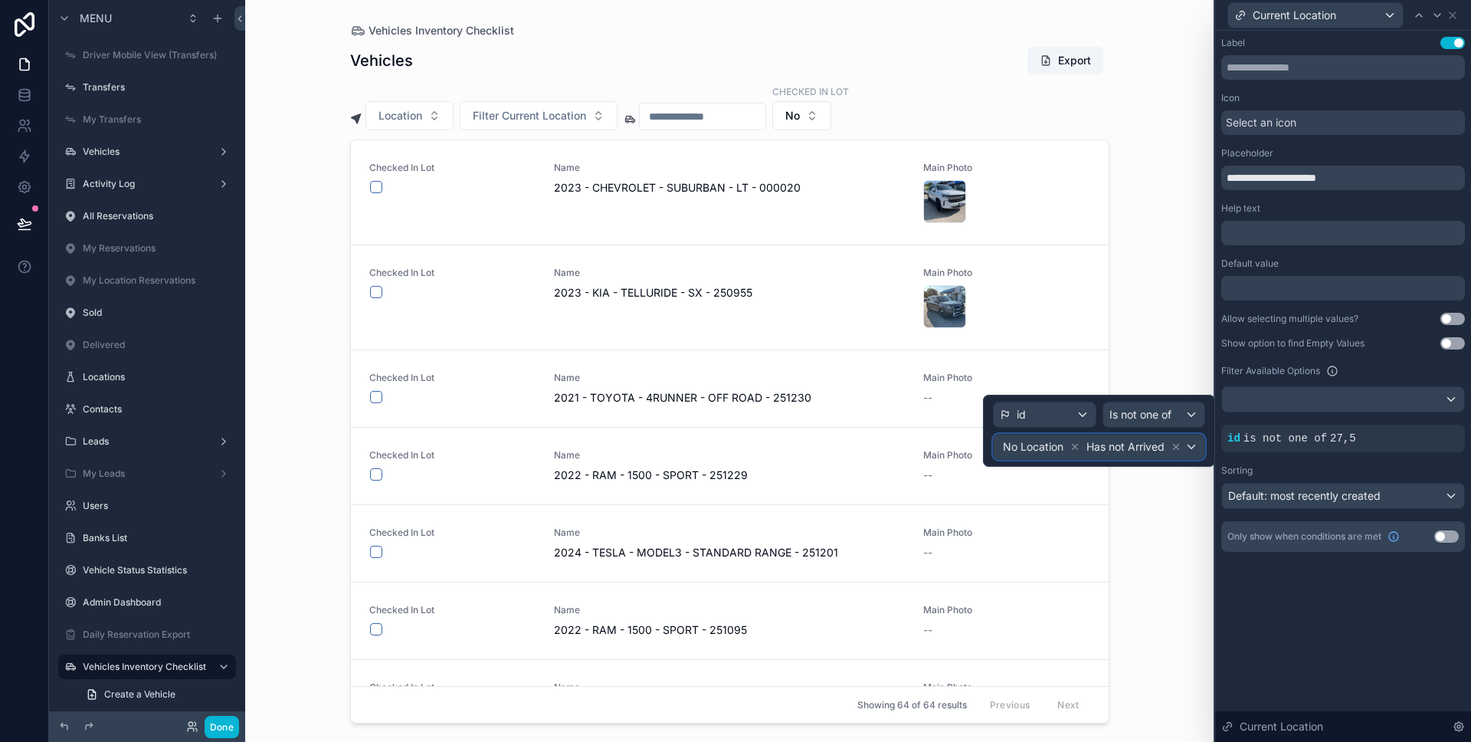
click at [1140, 439] on span "Has not Arrived" at bounding box center [1125, 446] width 78 height 15
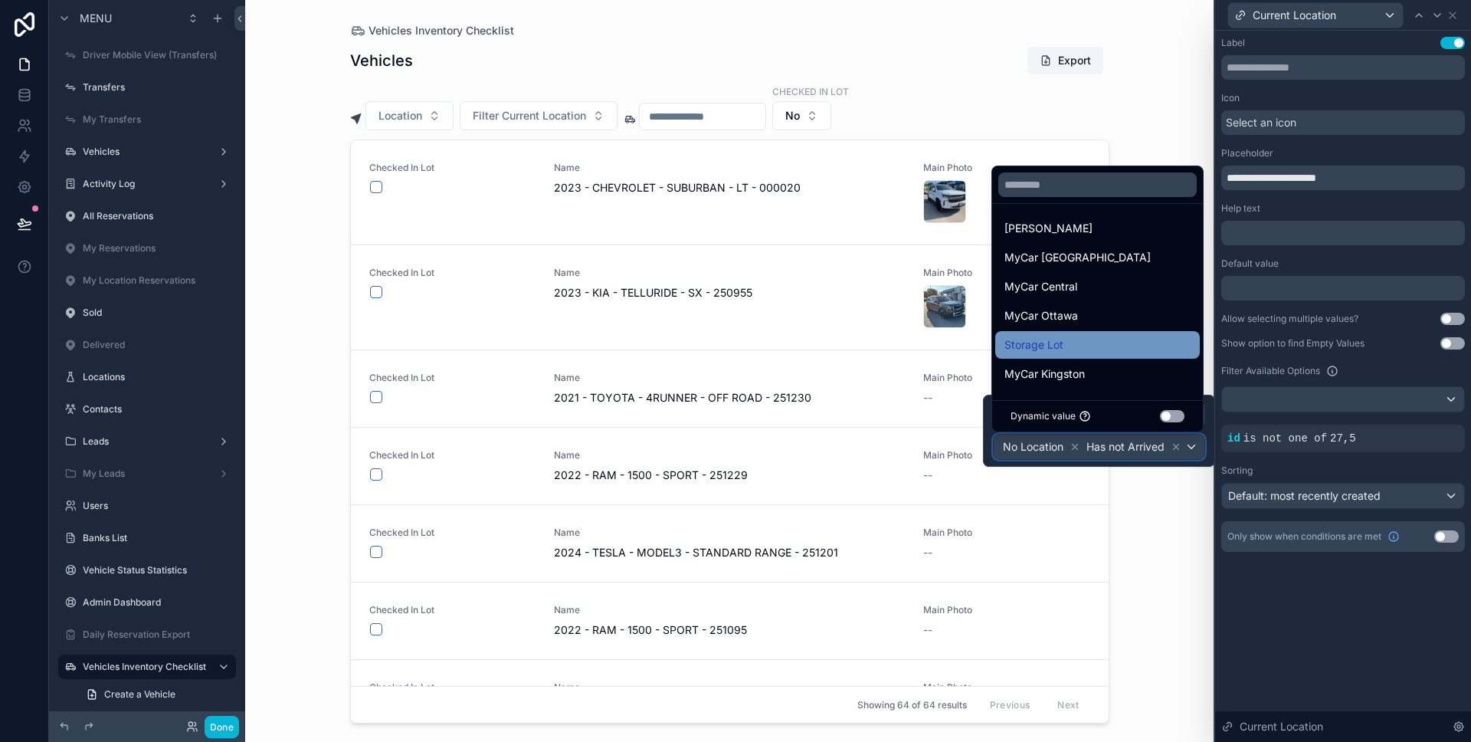
scroll to position [0, 0]
click at [1292, 593] on div "**********" at bounding box center [1343, 386] width 256 height 711
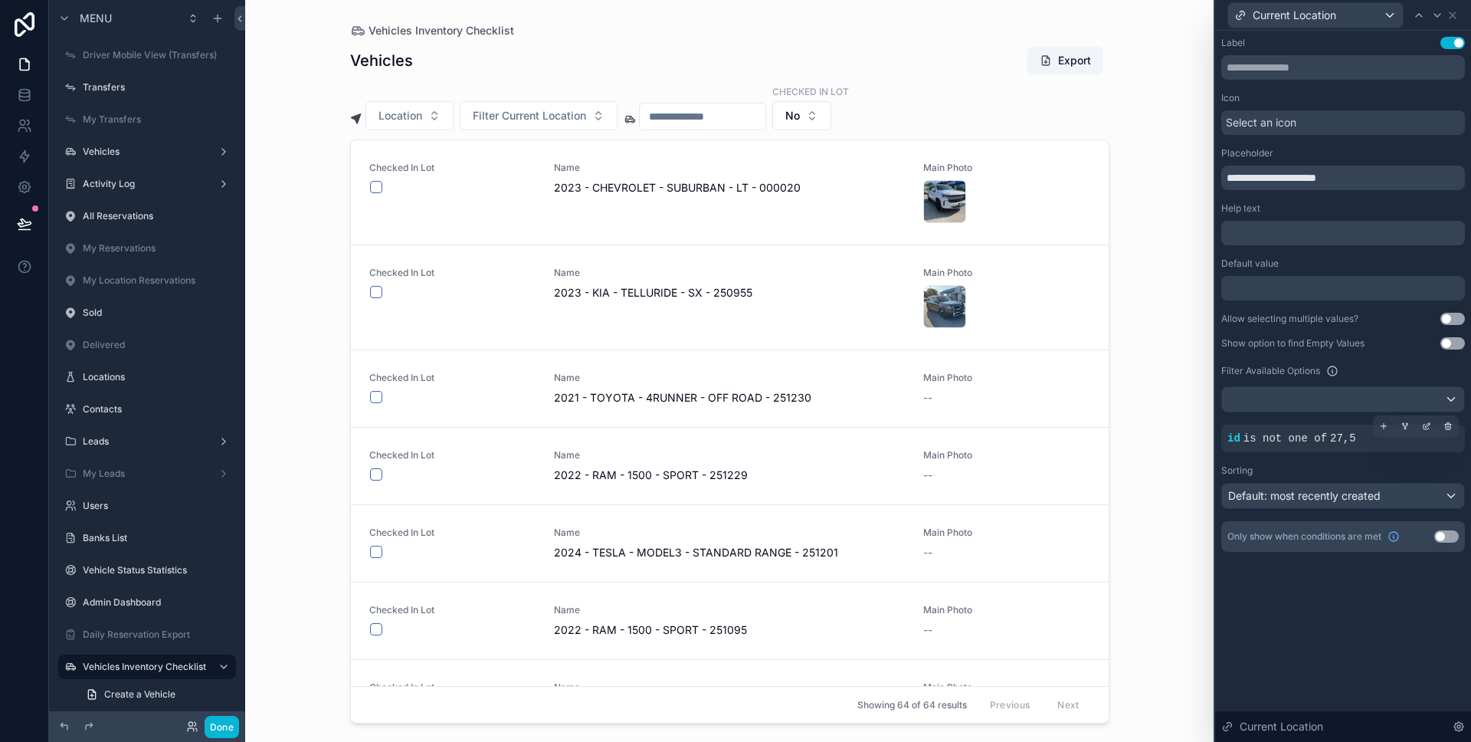
click at [1282, 441] on span "is not one of" at bounding box center [1286, 438] width 84 height 12
click at [1424, 427] on icon at bounding box center [1426, 426] width 5 height 5
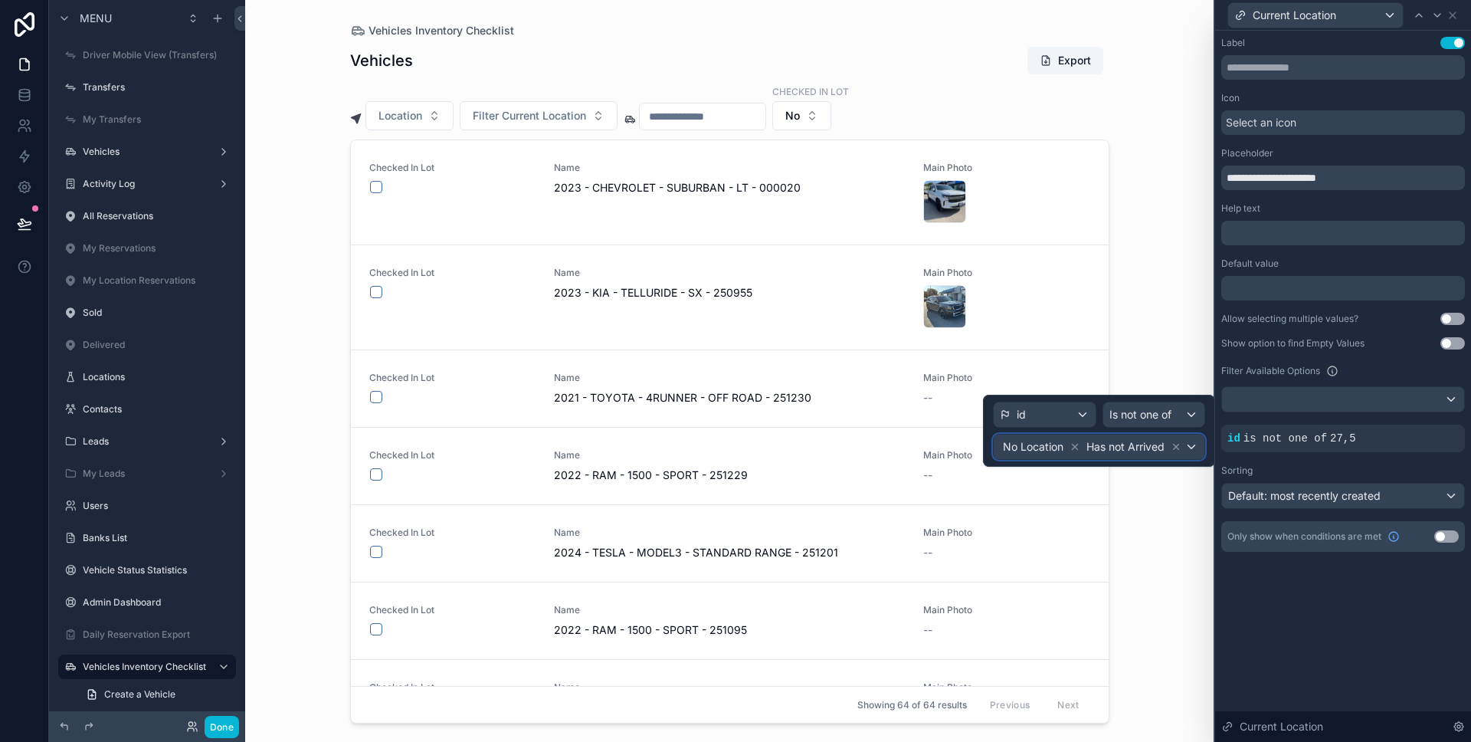
click at [1106, 446] on span "Has not Arrived" at bounding box center [1125, 446] width 78 height 15
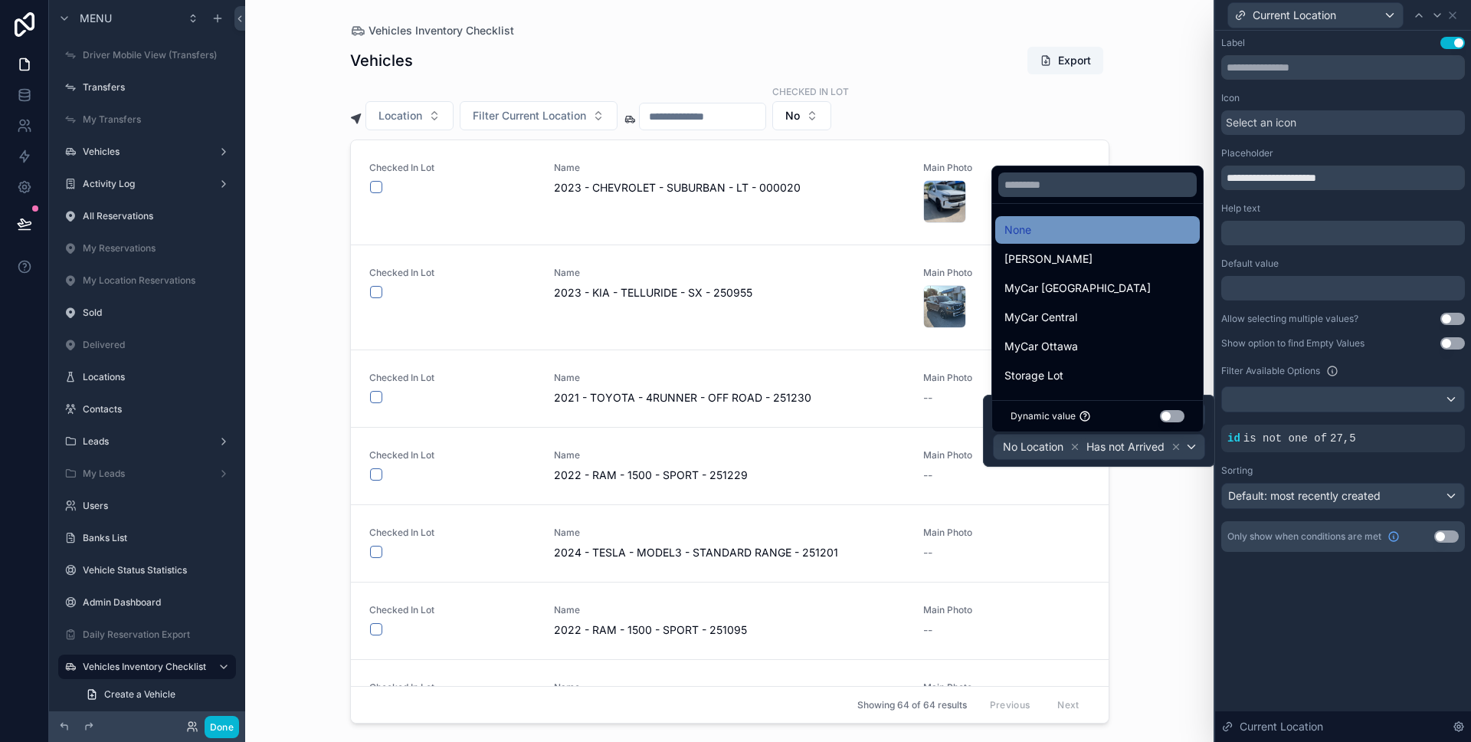
click at [1070, 232] on div "None" at bounding box center [1098, 230] width 186 height 18
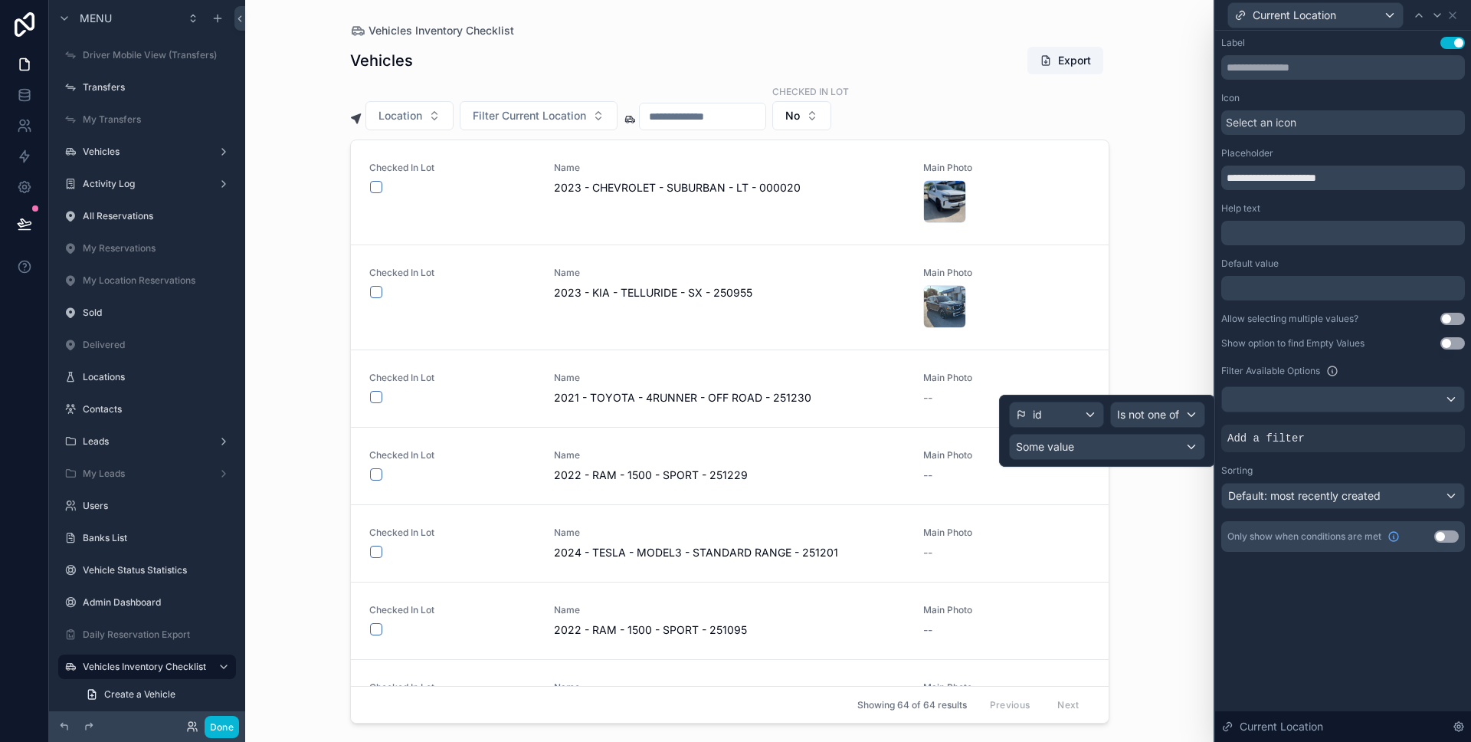
click at [1293, 562] on div "**********" at bounding box center [1343, 310] width 256 height 558
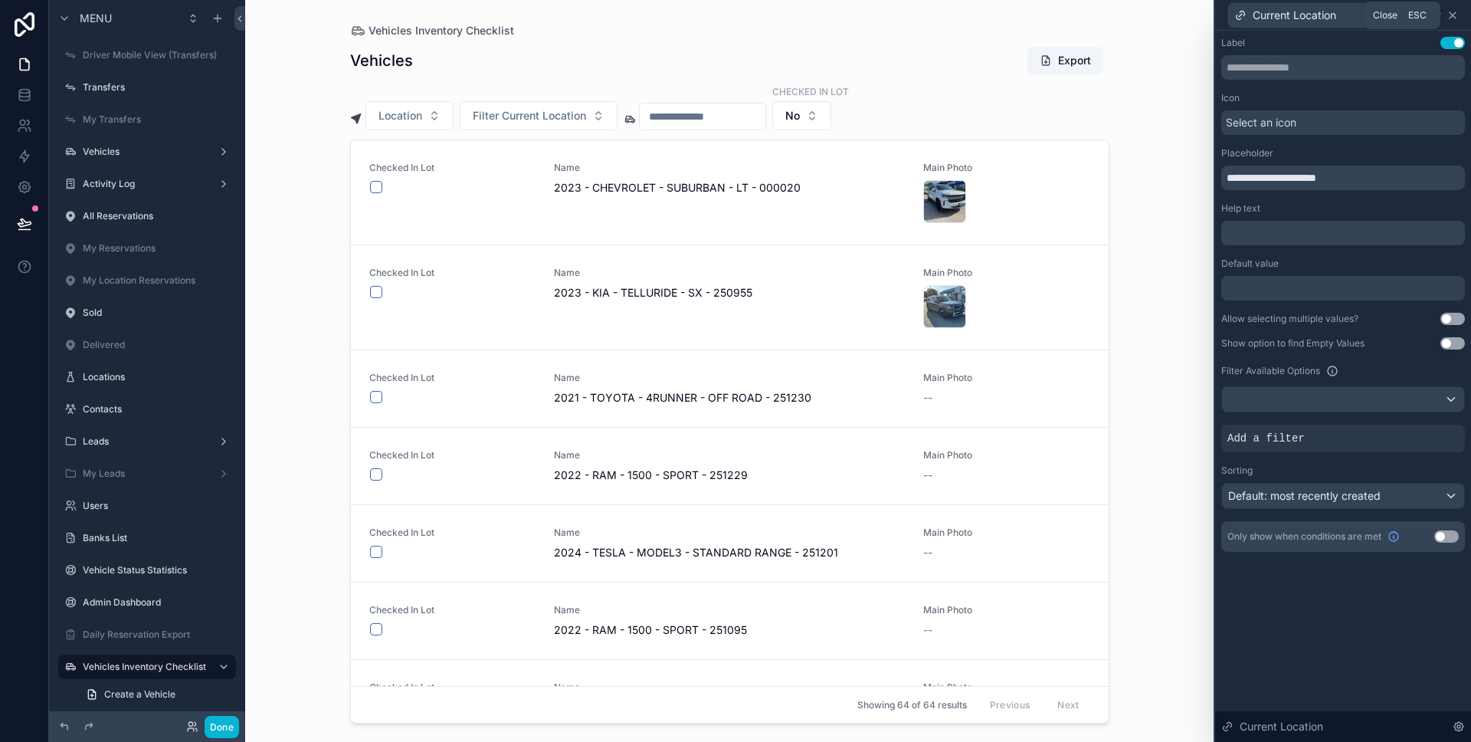
click at [1454, 18] on icon at bounding box center [1453, 15] width 12 height 12
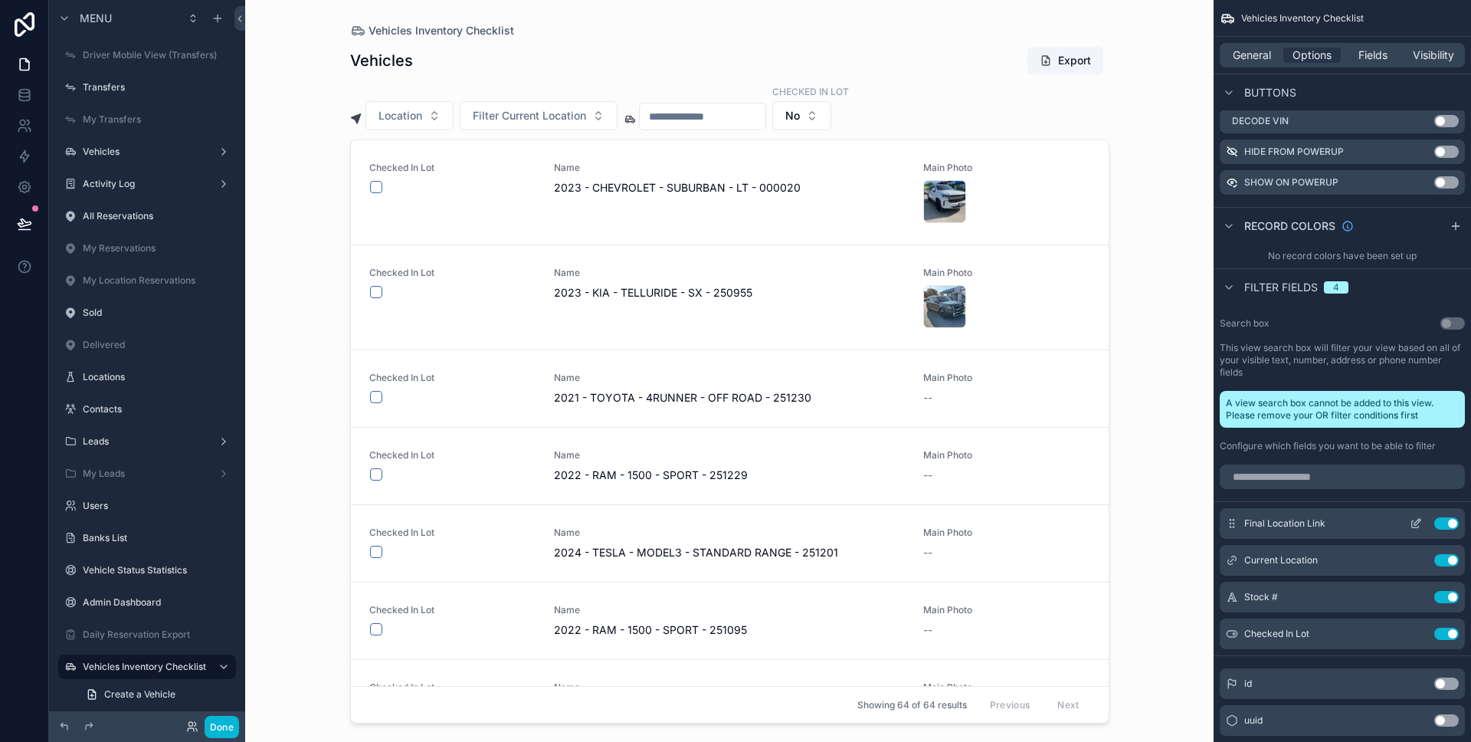
click at [1415, 526] on icon "scrollable content" at bounding box center [1416, 523] width 12 height 12
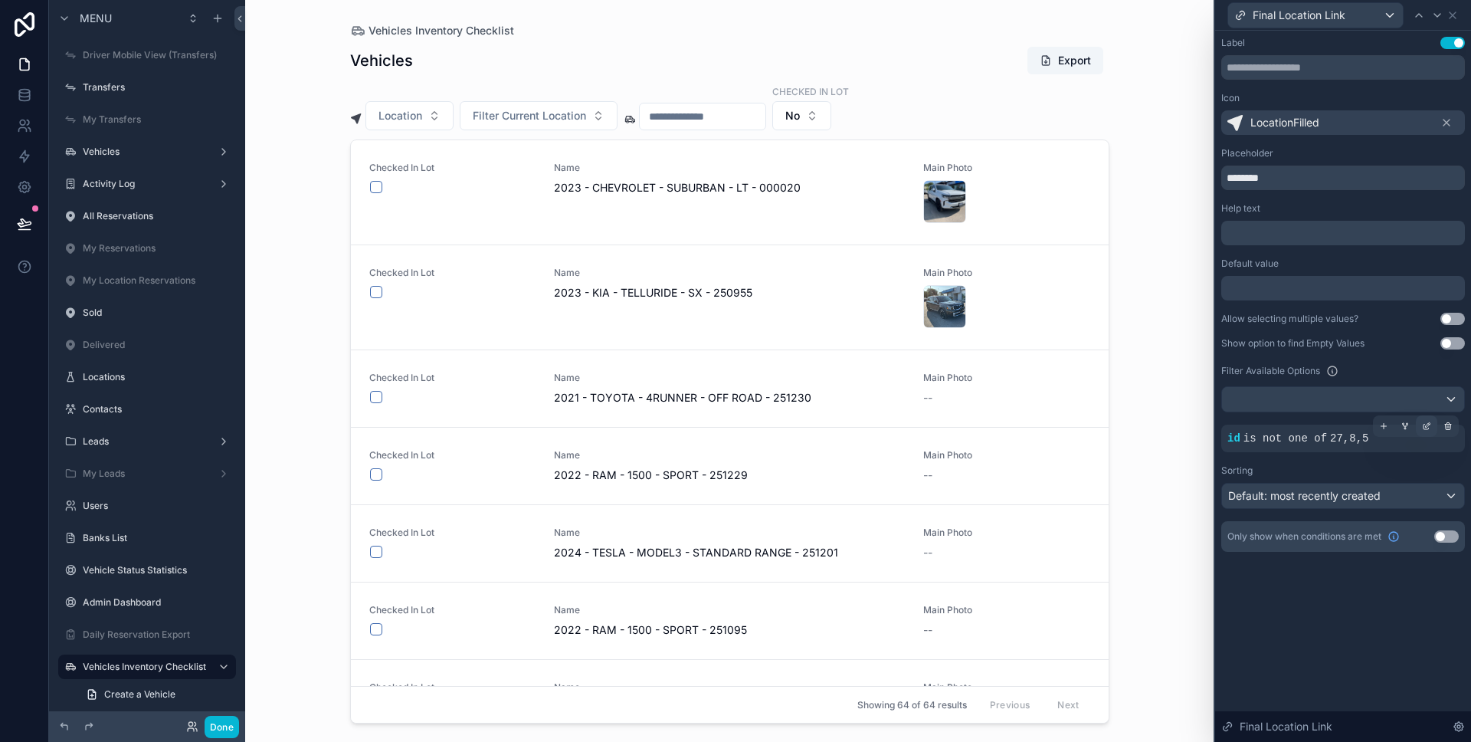
click at [1424, 424] on icon at bounding box center [1426, 425] width 9 height 9
click at [1457, 18] on icon at bounding box center [1453, 15] width 12 height 12
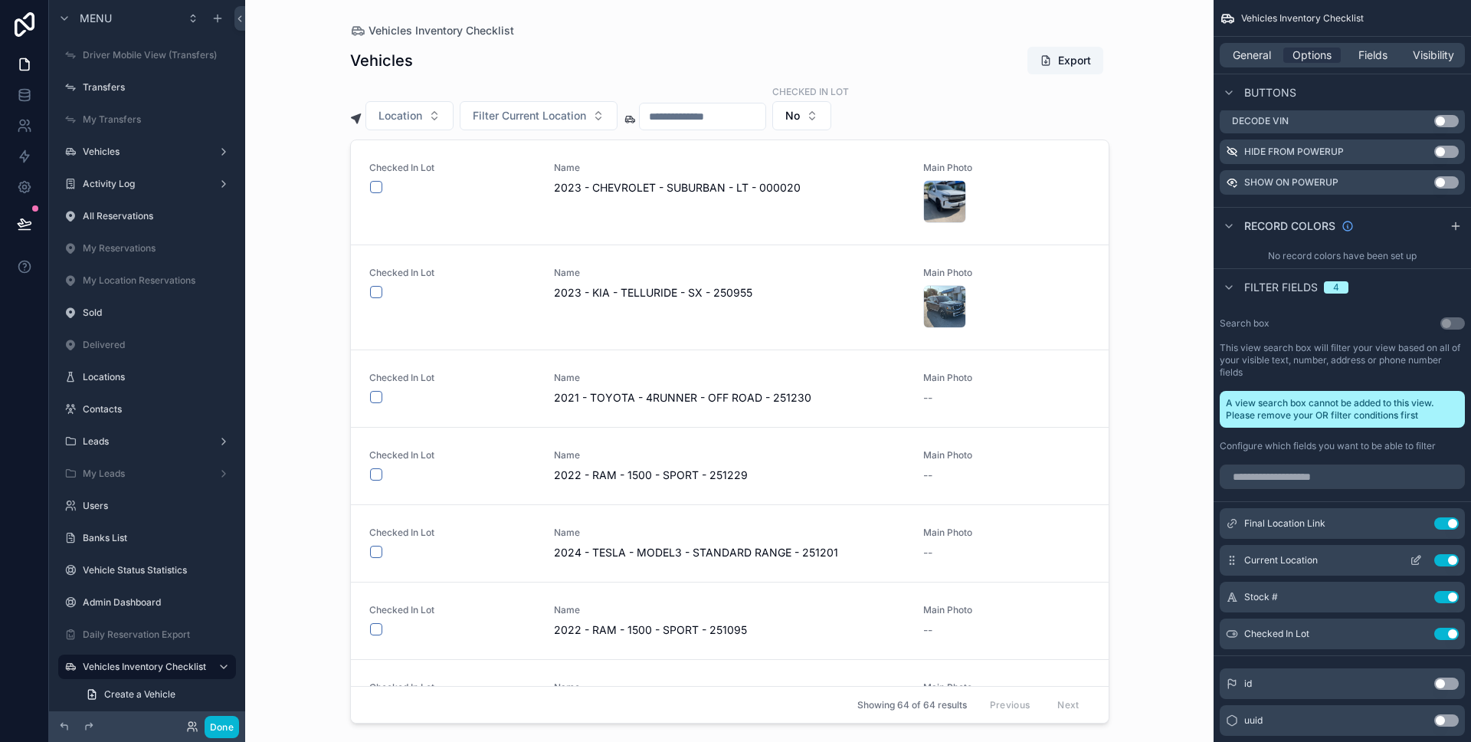
click at [1421, 556] on icon "scrollable content" at bounding box center [1416, 560] width 12 height 12
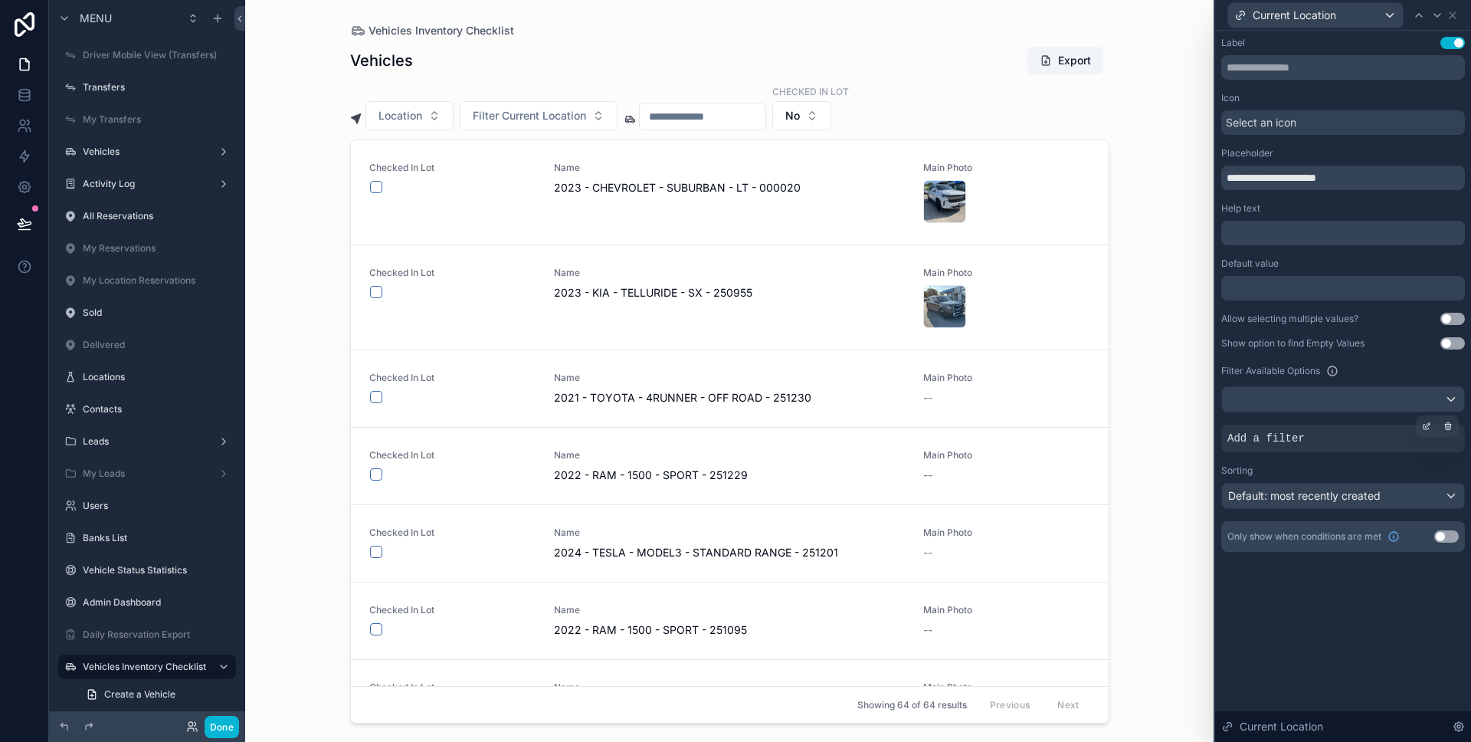
click at [1301, 434] on span "Add a filter" at bounding box center [1265, 438] width 77 height 15
click at [1426, 427] on icon at bounding box center [1428, 424] width 5 height 5
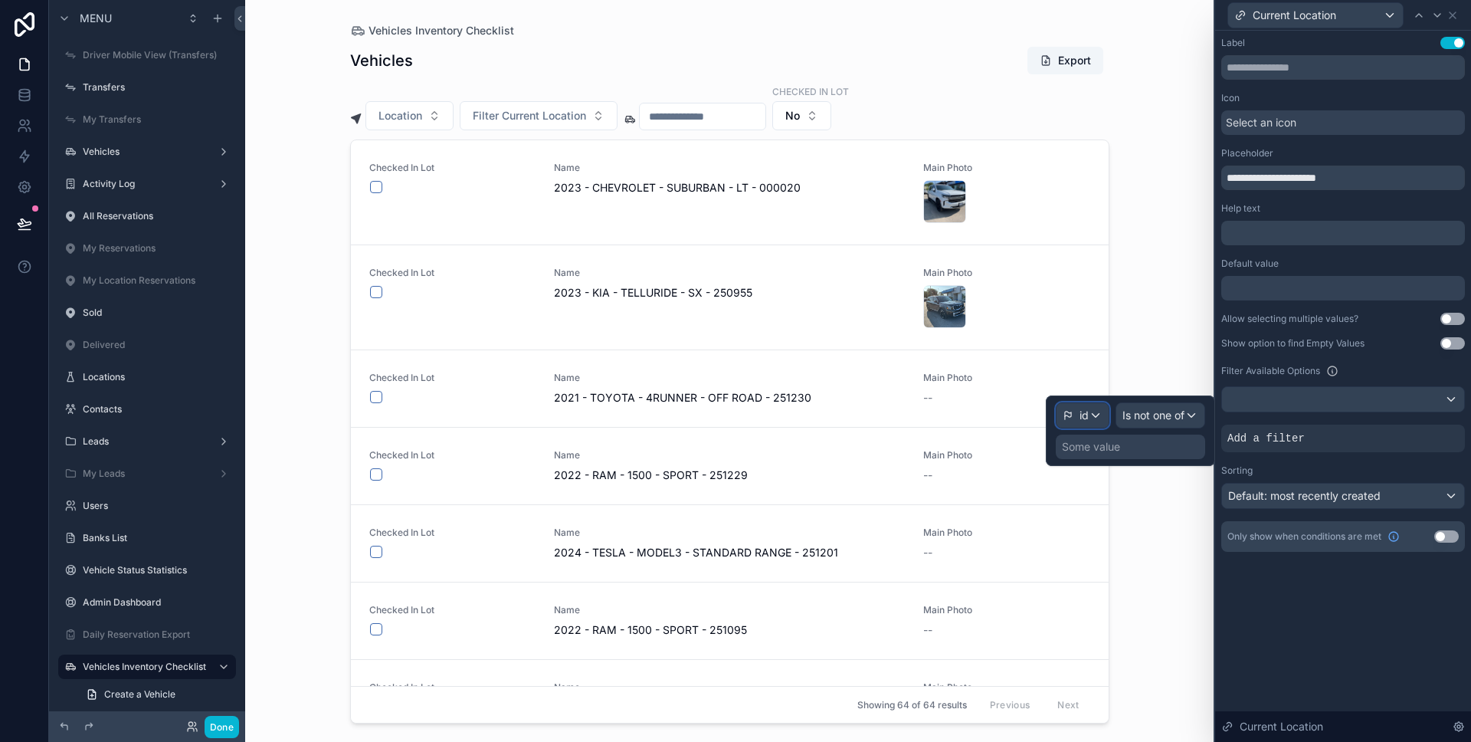
click at [1101, 409] on div "id" at bounding box center [1083, 415] width 52 height 25
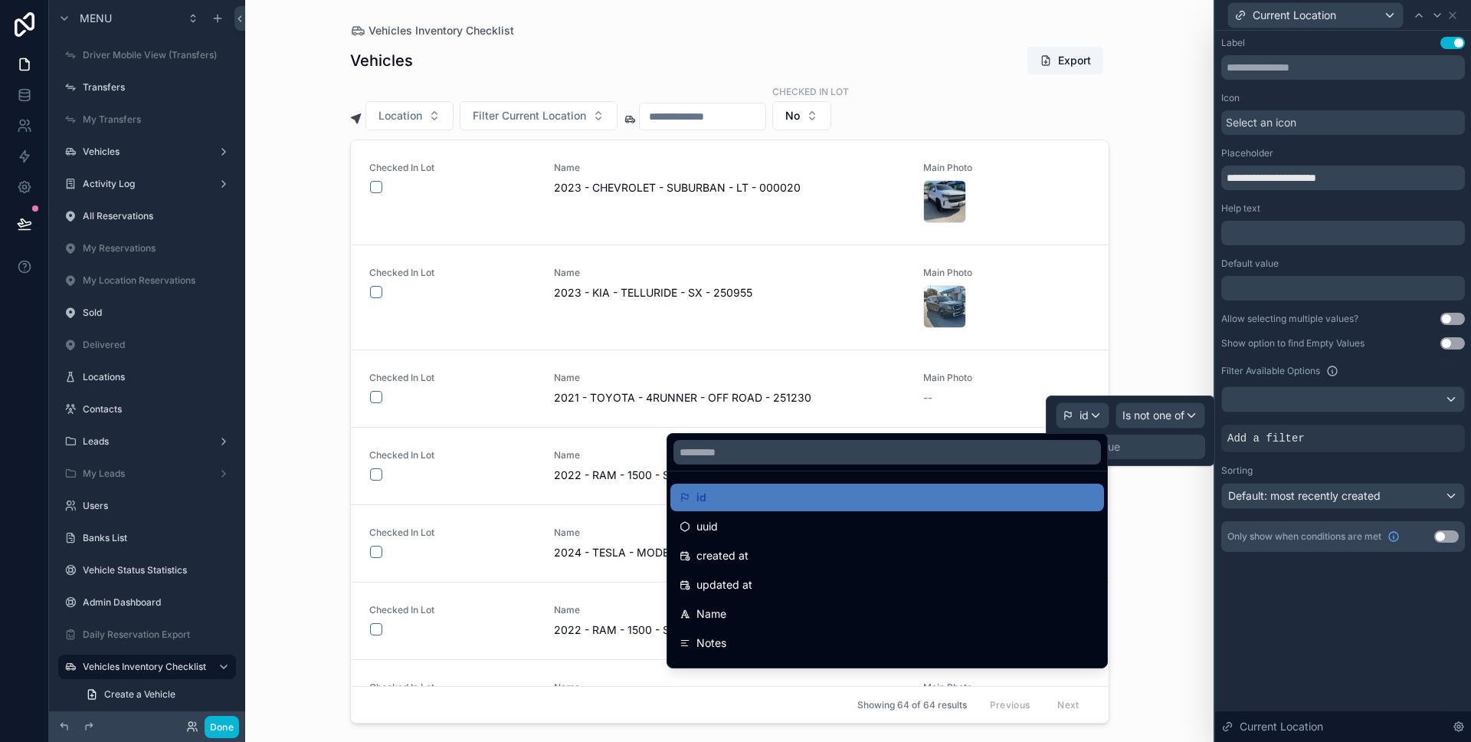
click at [1145, 442] on div at bounding box center [1130, 430] width 169 height 70
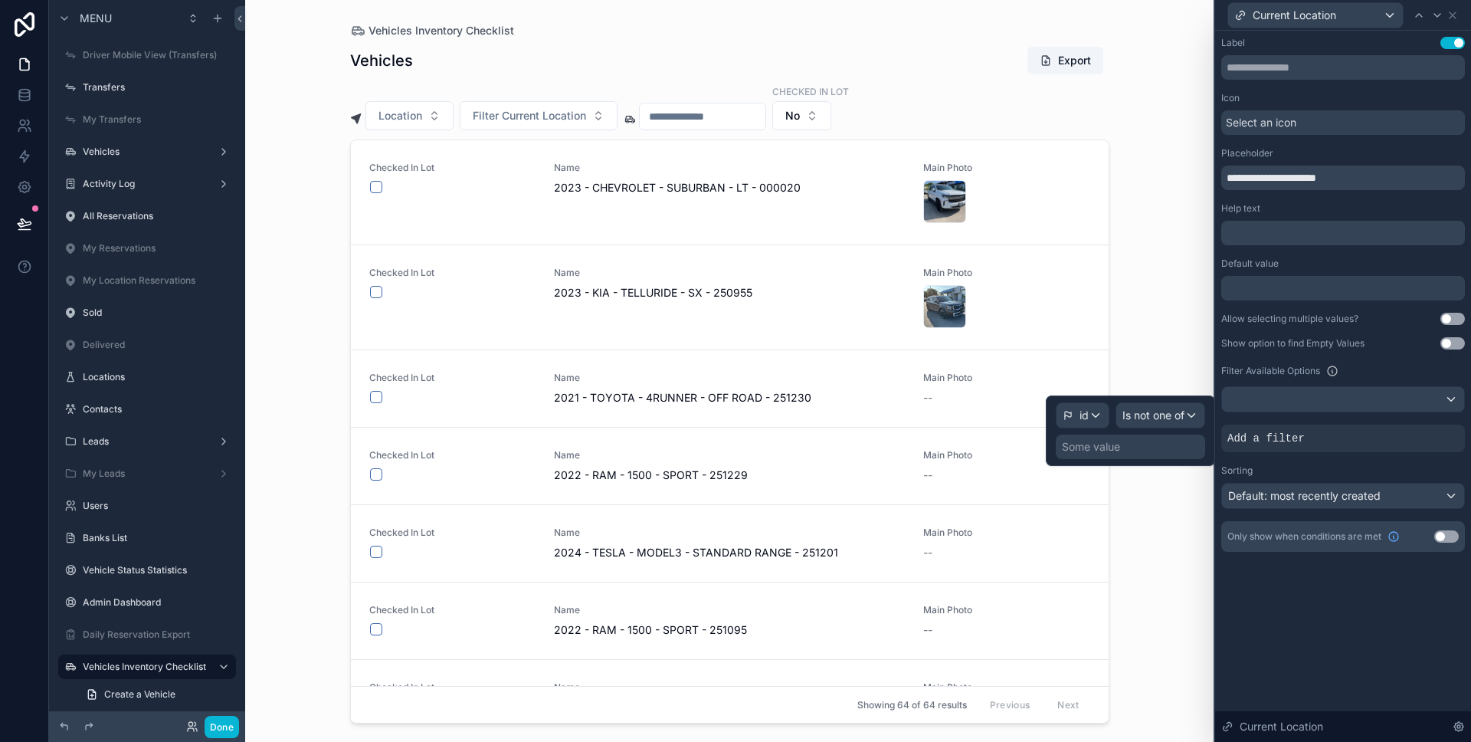
click at [1145, 442] on div "Some value" at bounding box center [1130, 446] width 149 height 25
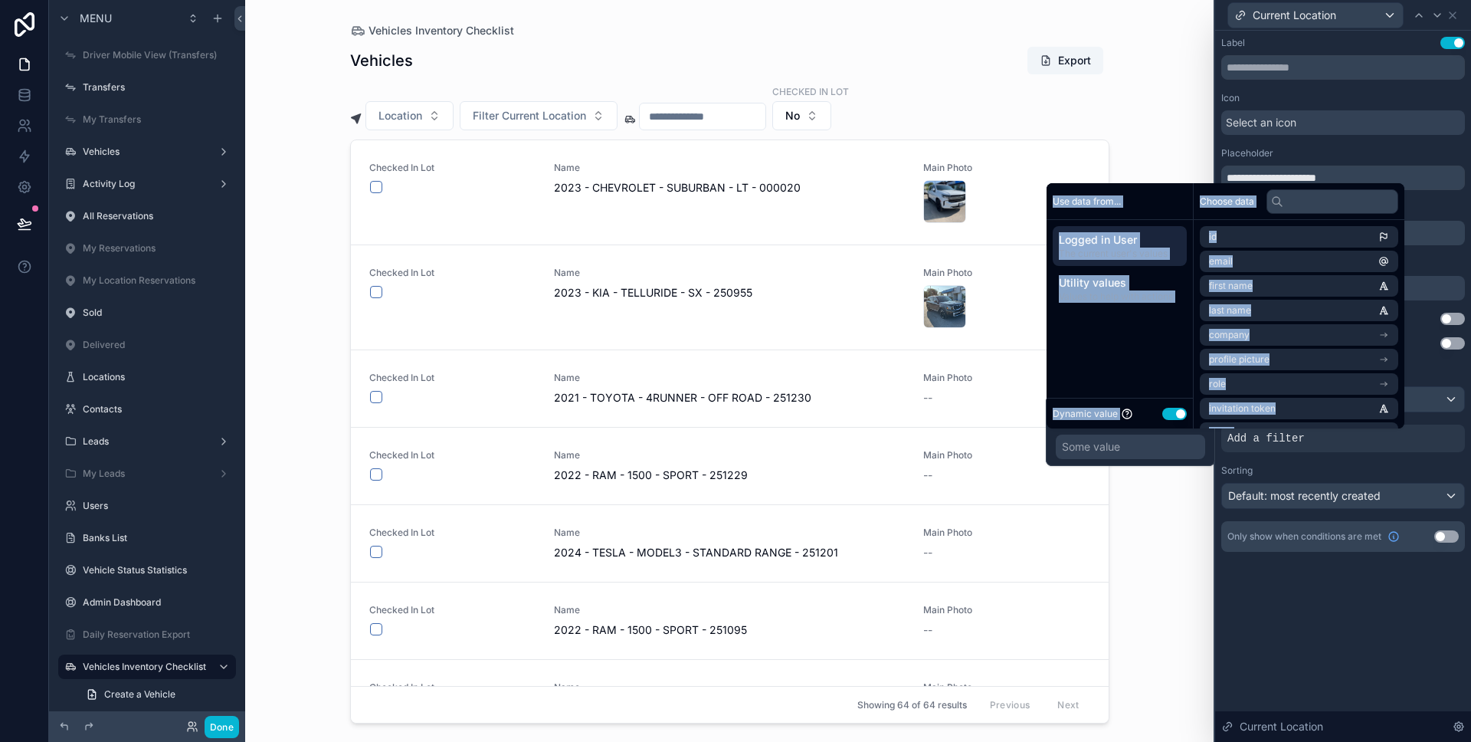
click at [1172, 415] on button "Use setting" at bounding box center [1174, 414] width 25 height 12
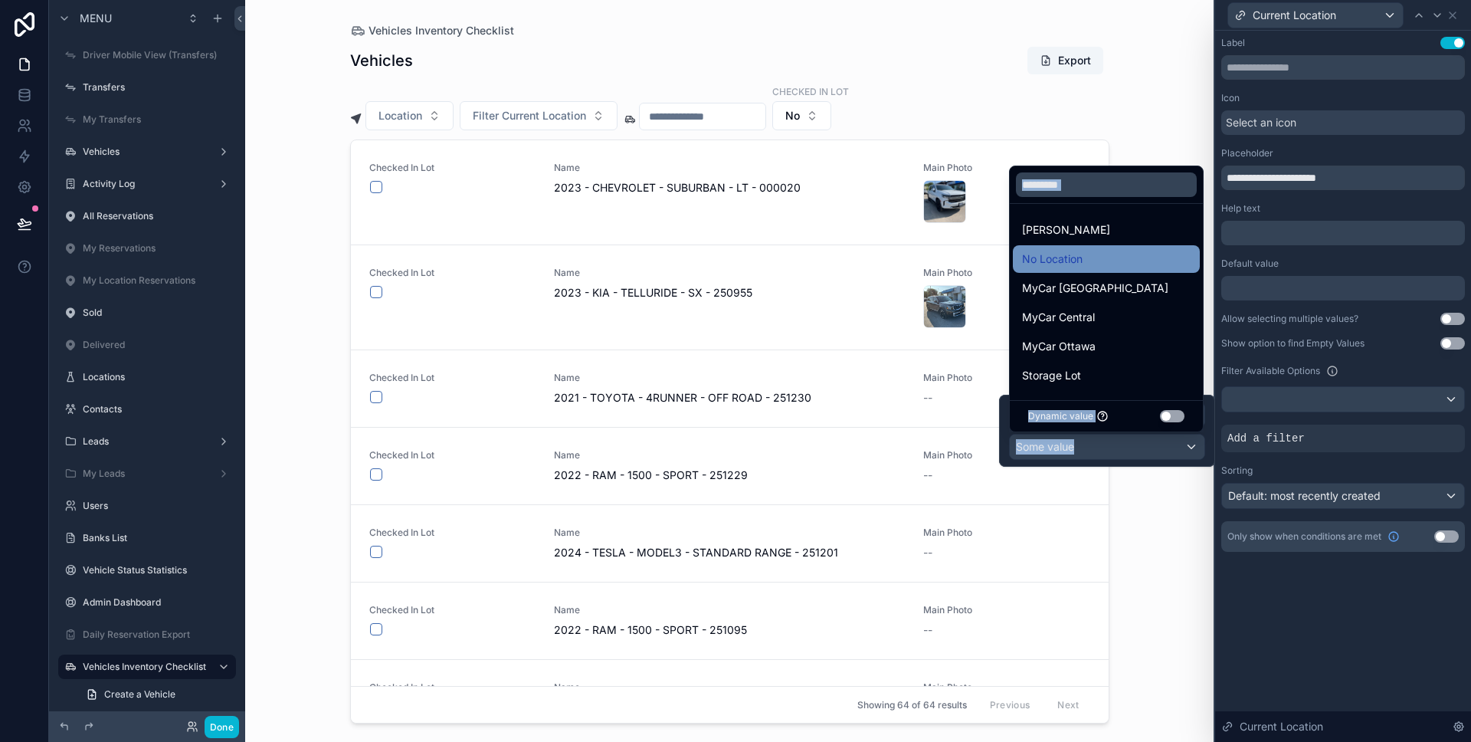
click at [1108, 261] on div "No Location" at bounding box center [1106, 259] width 169 height 18
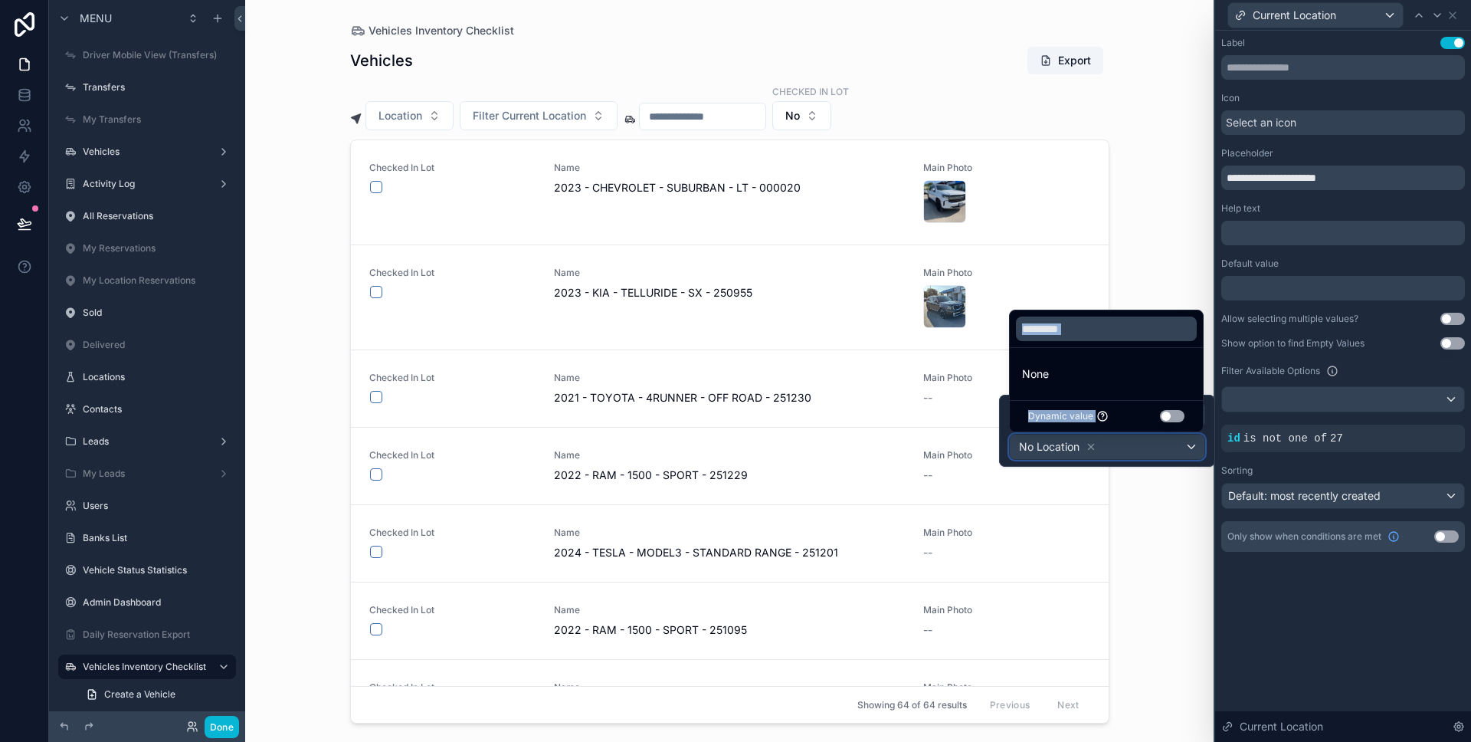
click at [1167, 444] on div "No Location" at bounding box center [1107, 446] width 195 height 25
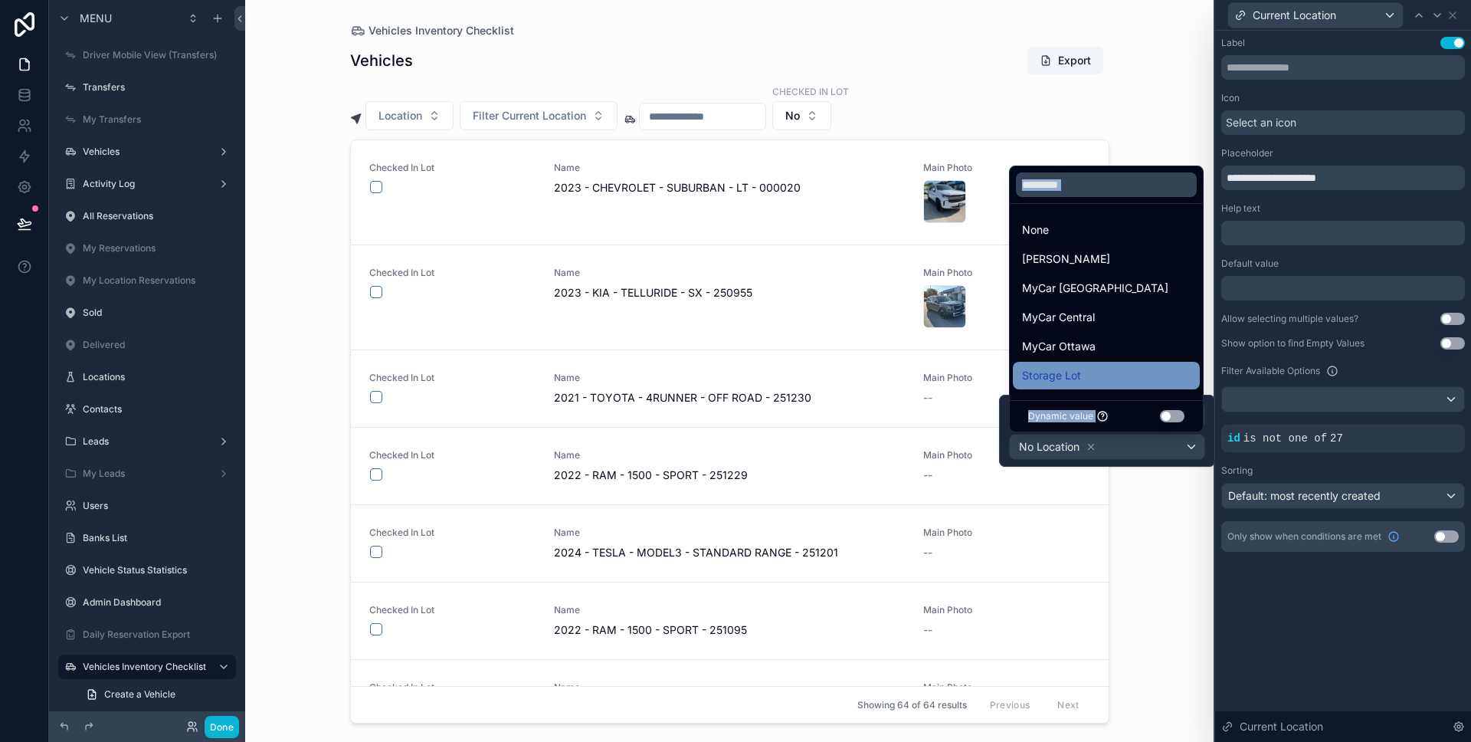
click at [1129, 366] on div "Storage Lot" at bounding box center [1106, 375] width 169 height 18
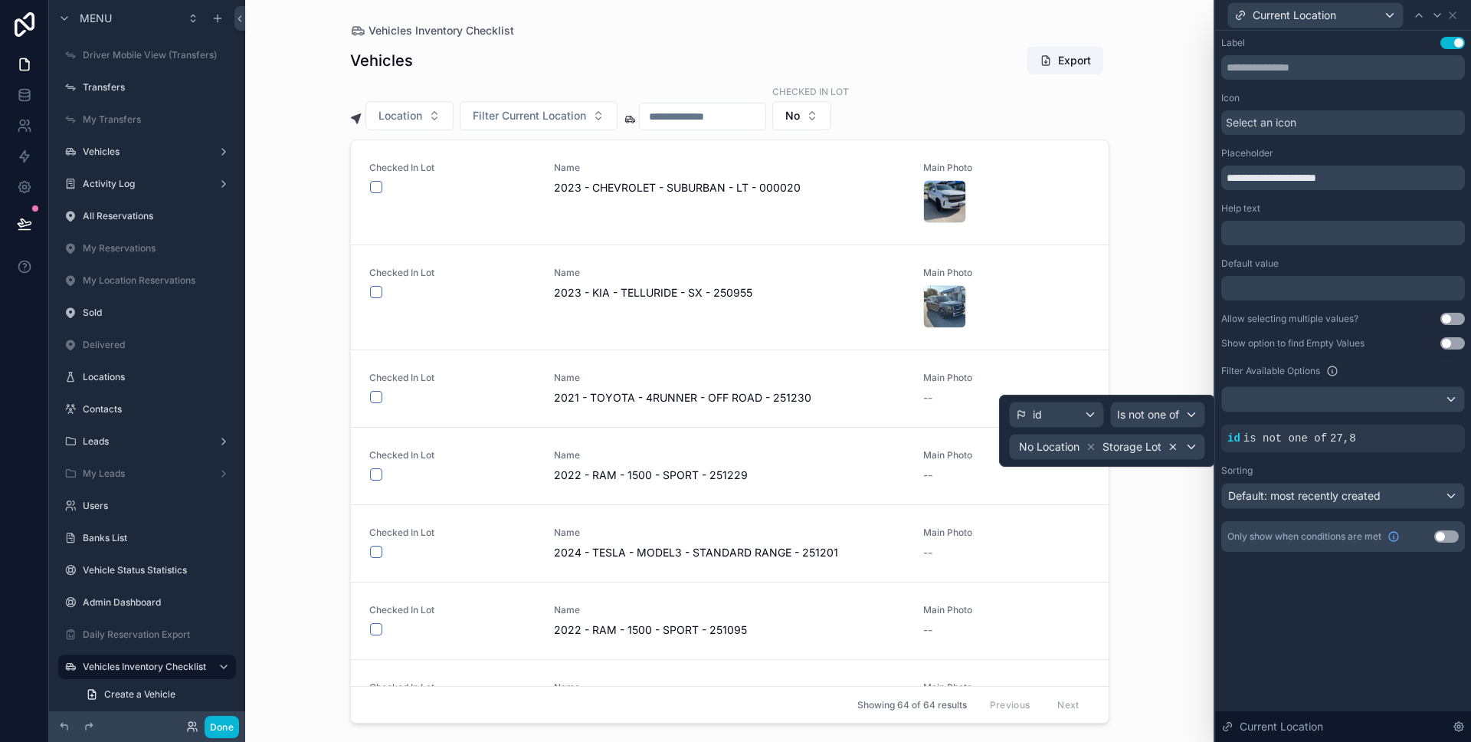
click at [1169, 442] on icon at bounding box center [1173, 446] width 11 height 11
click at [1173, 444] on div "No Location" at bounding box center [1107, 446] width 195 height 25
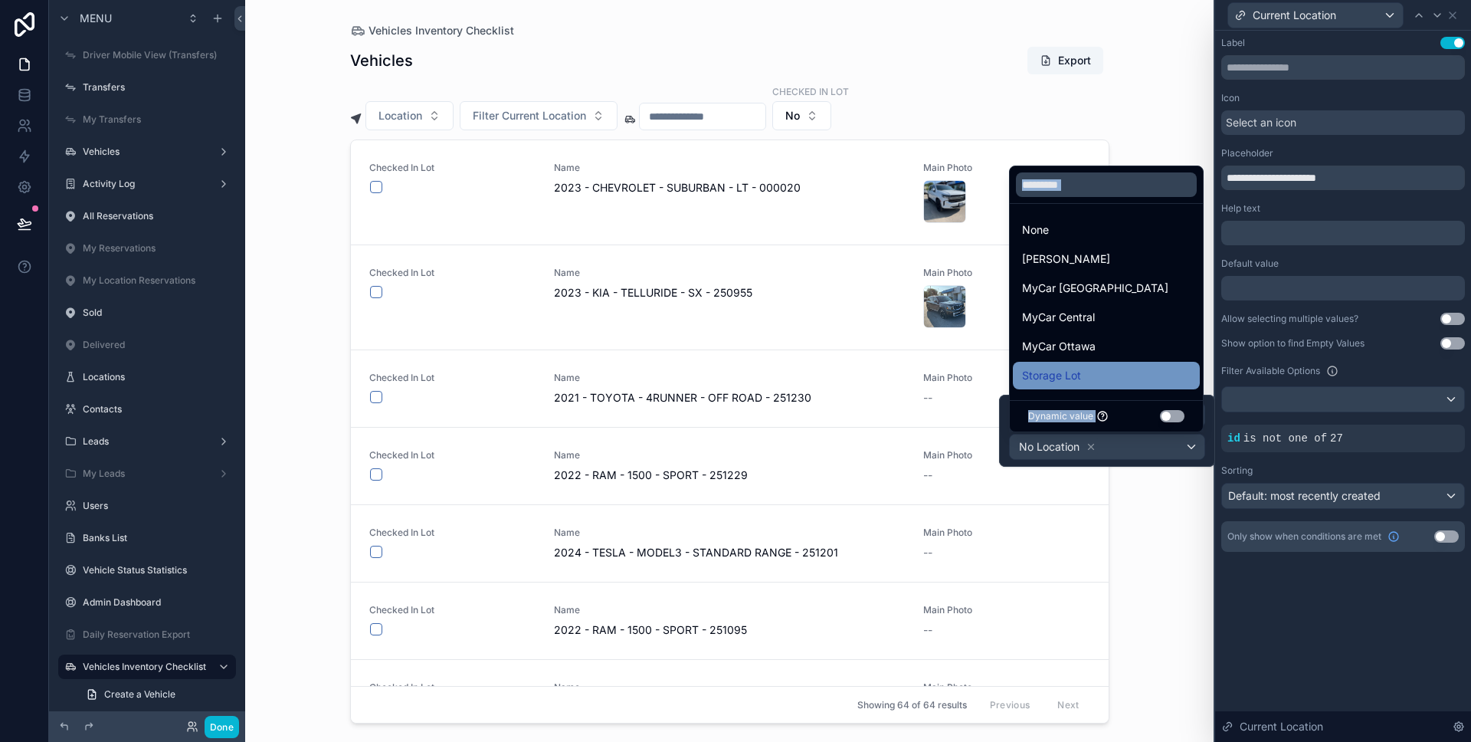
click at [1097, 374] on div "Storage Lot" at bounding box center [1106, 375] width 169 height 18
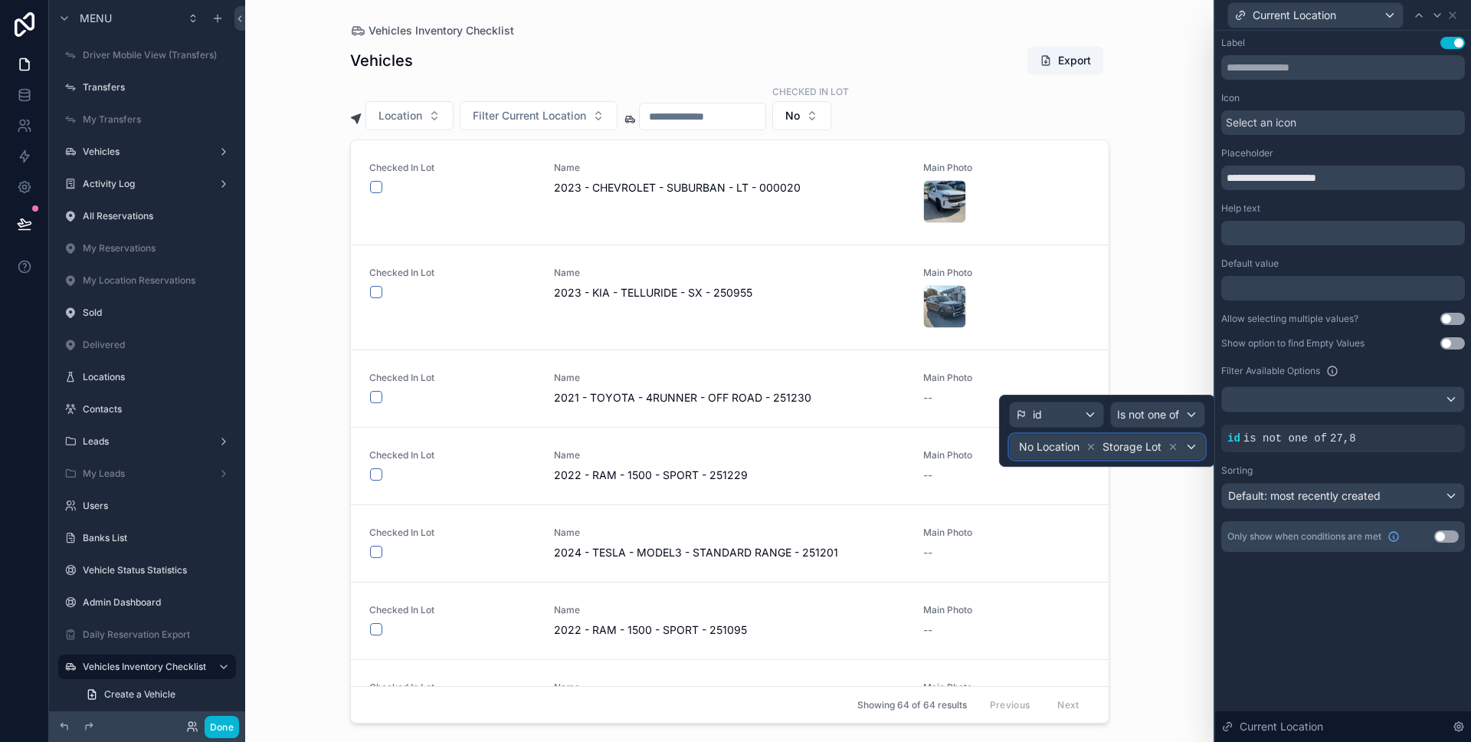
click at [1193, 447] on div "No Location Storage Lot" at bounding box center [1107, 446] width 195 height 25
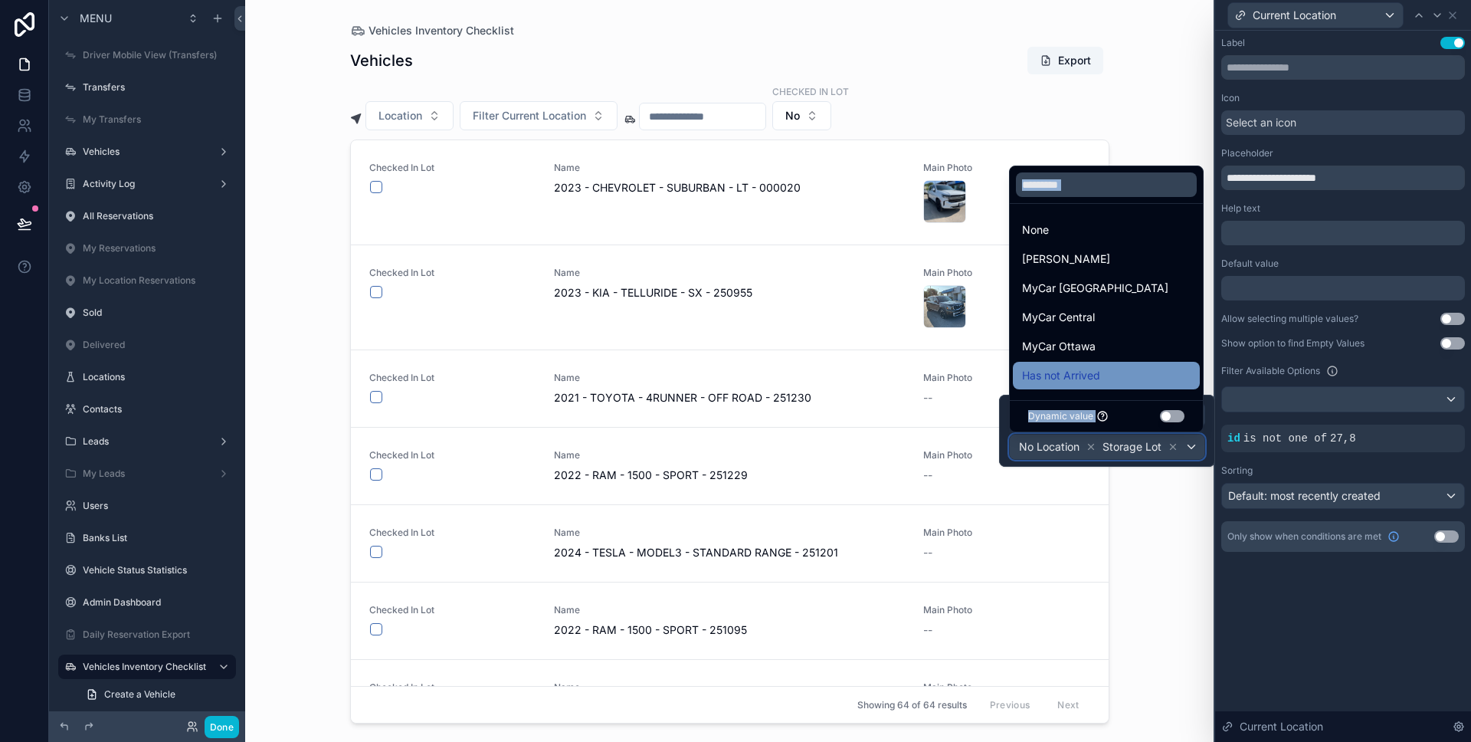
scroll to position [31, 0]
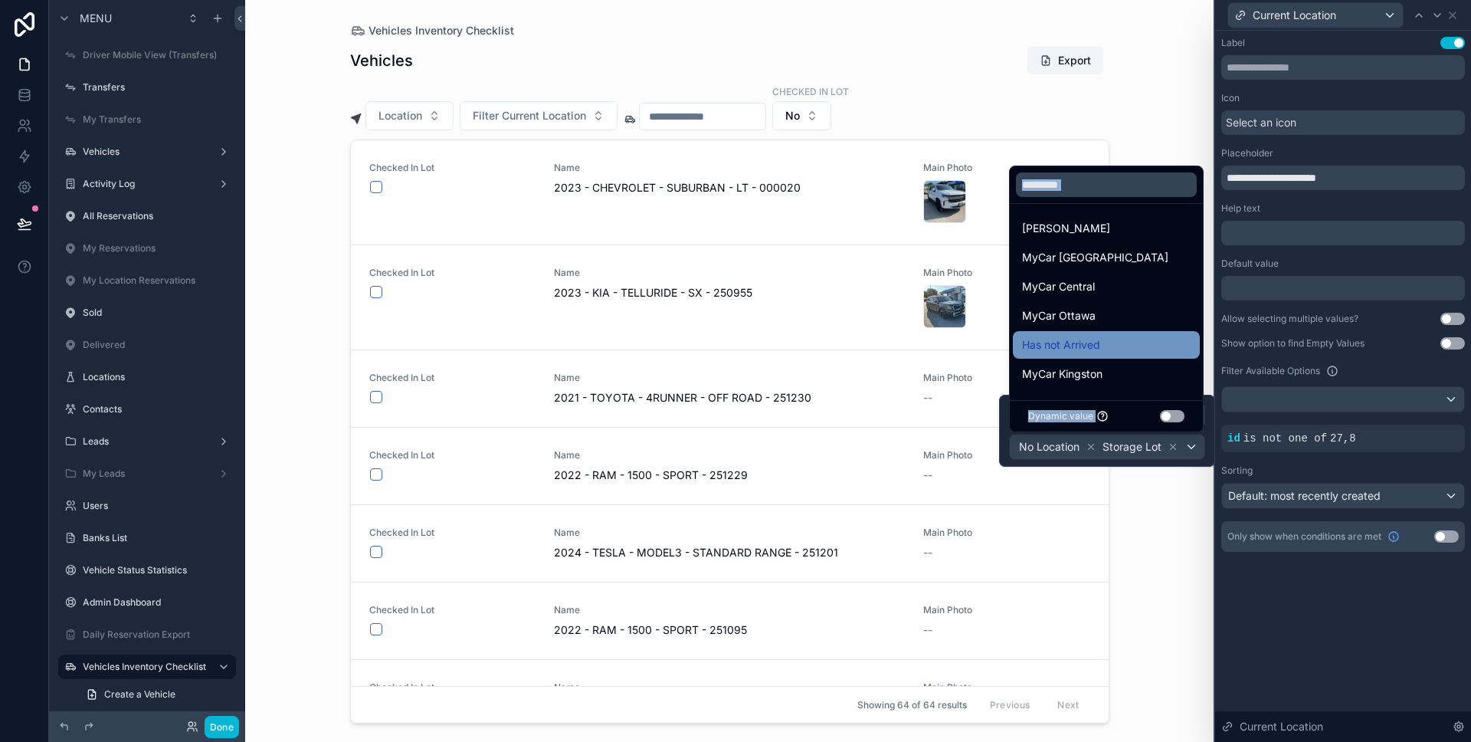
click at [1117, 347] on div "Has not Arrived" at bounding box center [1106, 345] width 169 height 18
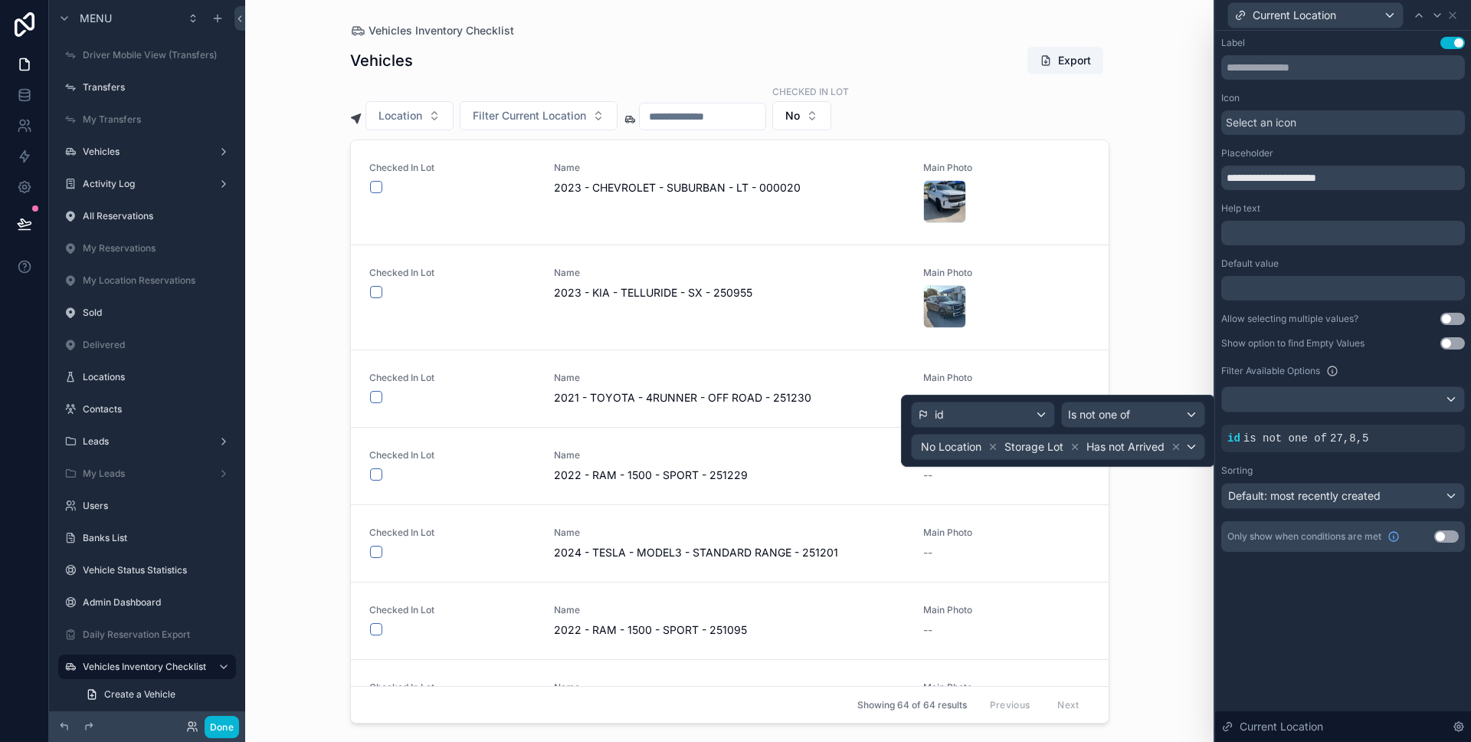
click at [1322, 585] on div "**********" at bounding box center [1343, 310] width 256 height 558
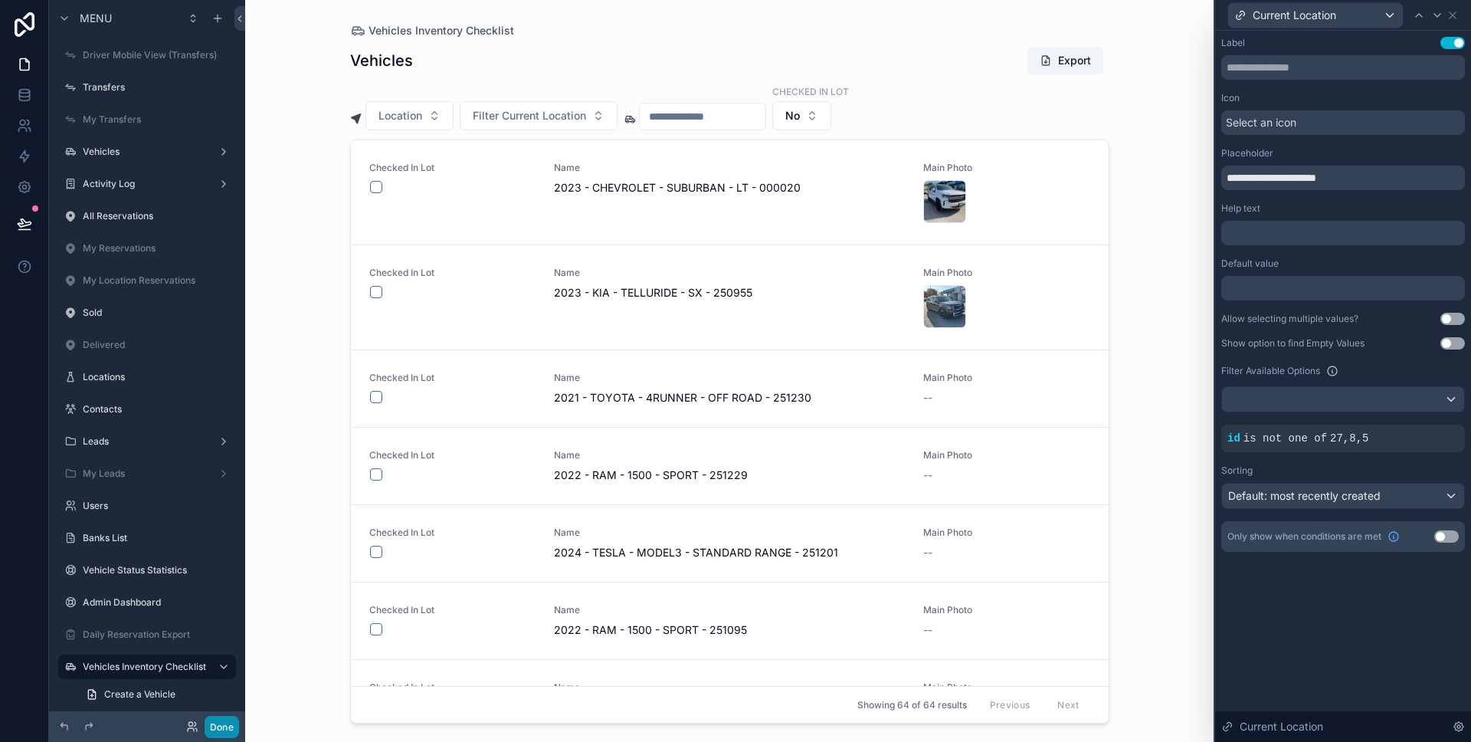
click at [232, 727] on button "Done" at bounding box center [222, 727] width 34 height 22
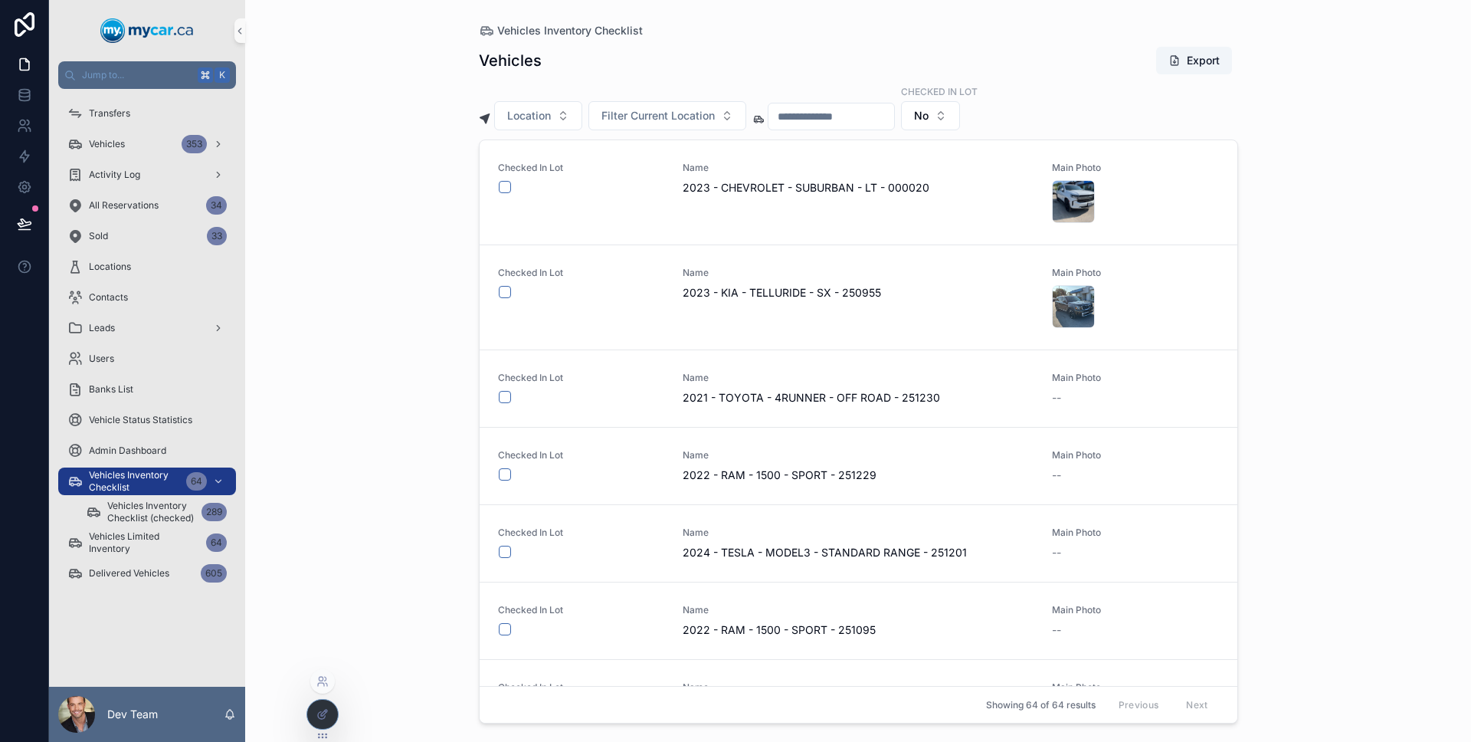
click at [319, 710] on icon at bounding box center [322, 714] width 12 height 12
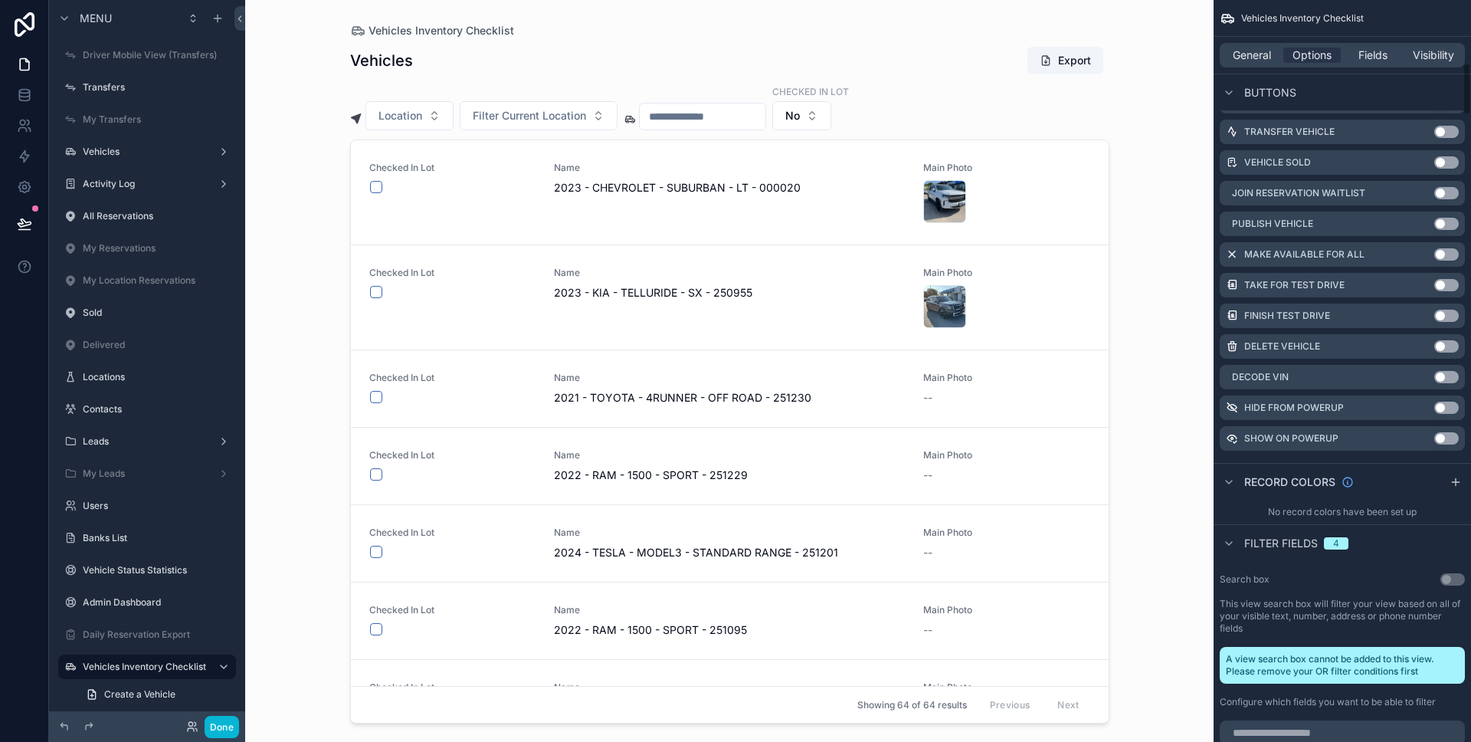
scroll to position [1268, 0]
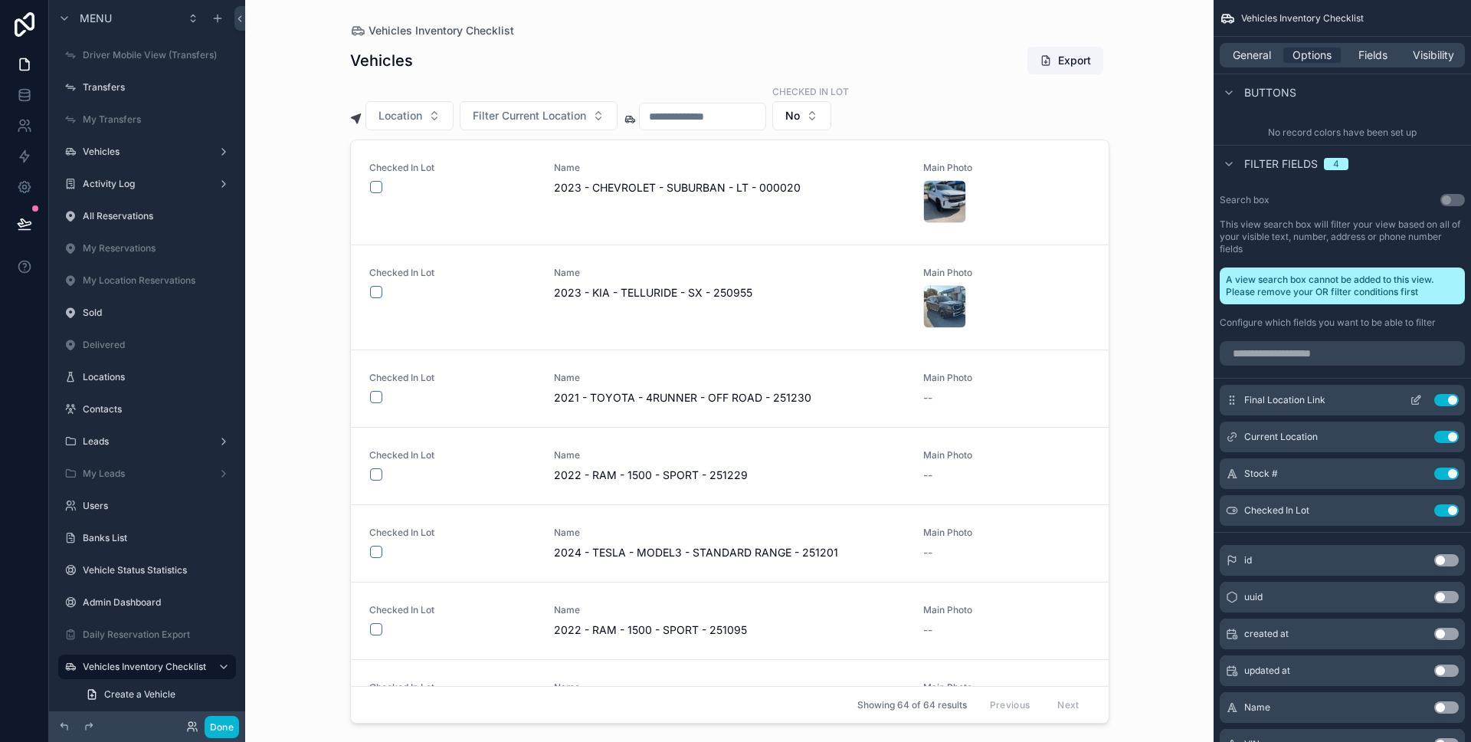
click at [1447, 401] on button "Use setting" at bounding box center [1446, 400] width 25 height 12
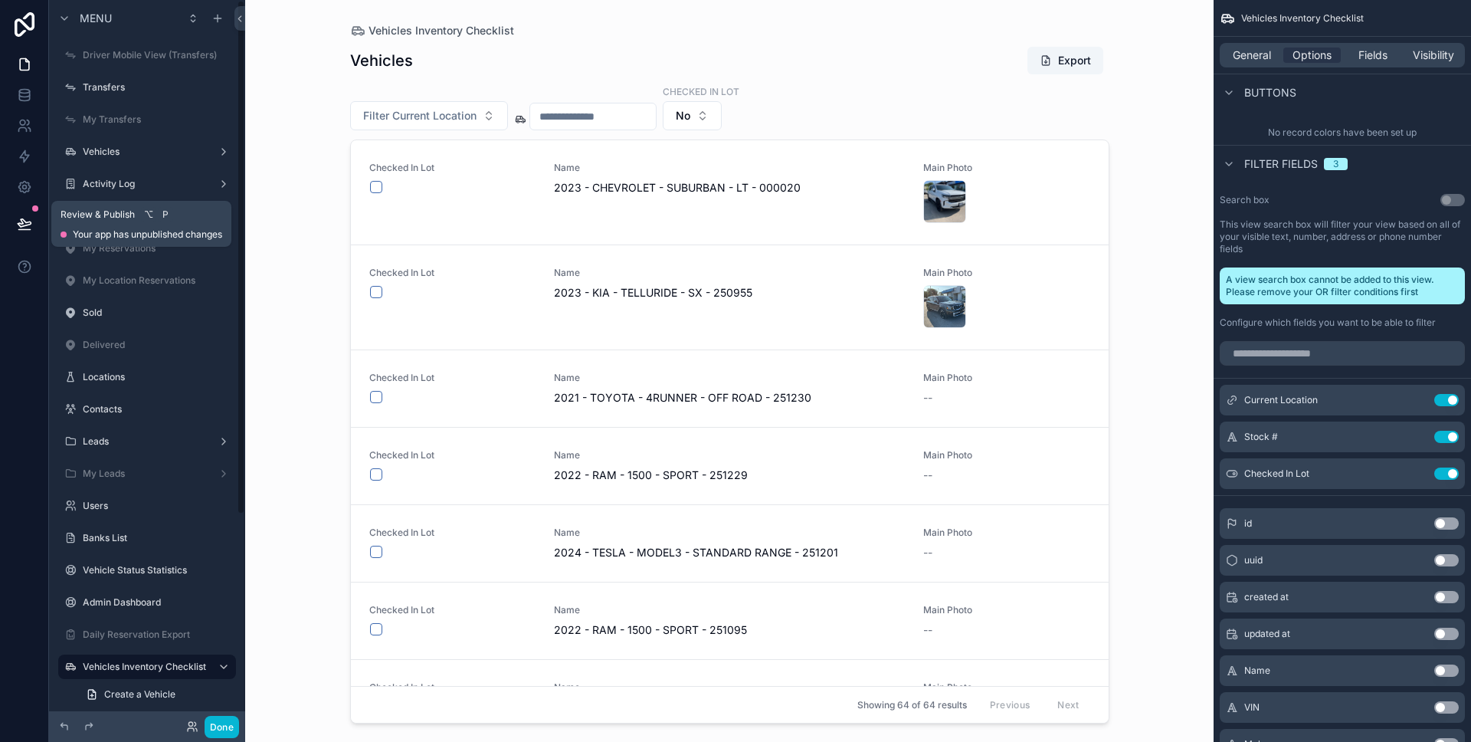
click at [34, 227] on button at bounding box center [25, 223] width 34 height 43
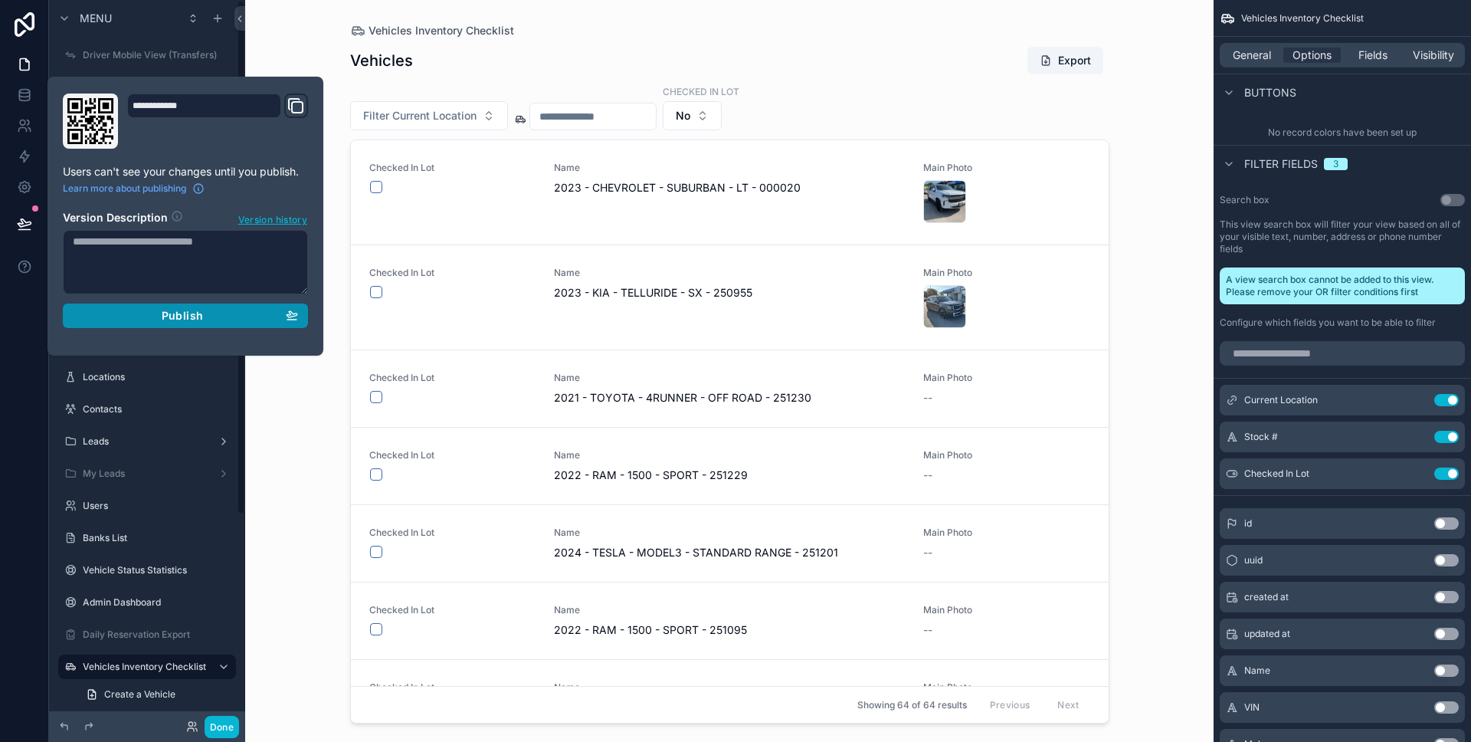
click at [106, 310] on div "Publish" at bounding box center [185, 316] width 225 height 14
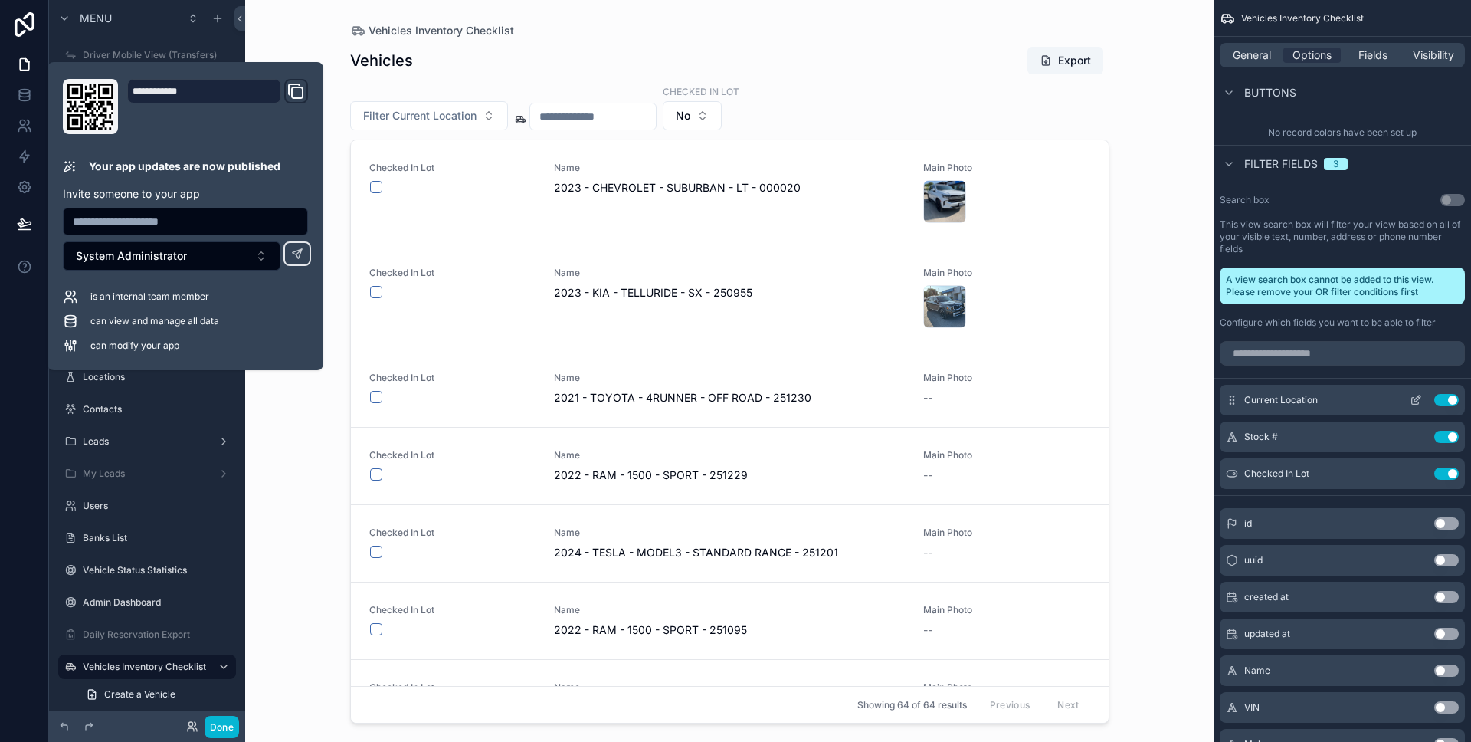
click at [1413, 396] on icon "scrollable content" at bounding box center [1416, 400] width 12 height 12
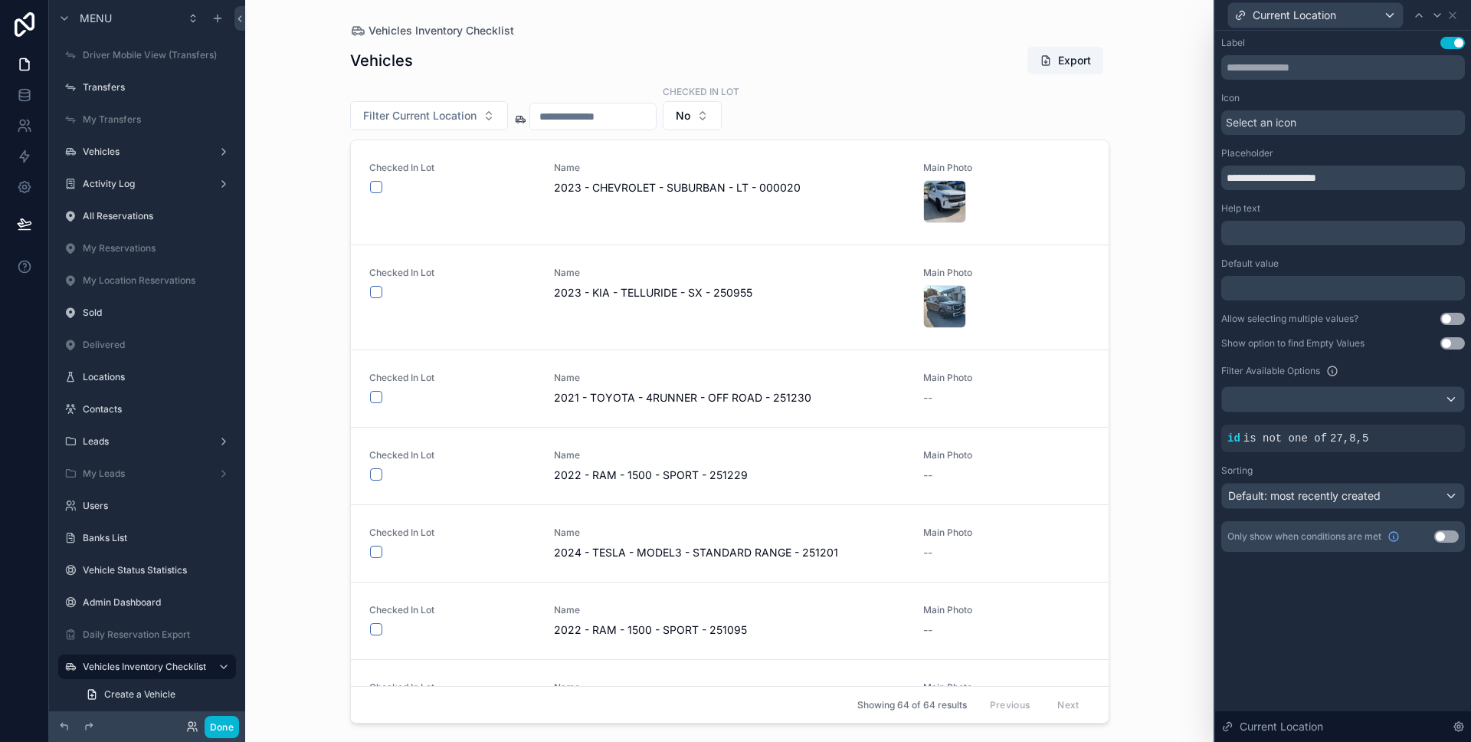
click at [1292, 121] on span "Select an icon" at bounding box center [1261, 122] width 70 height 15
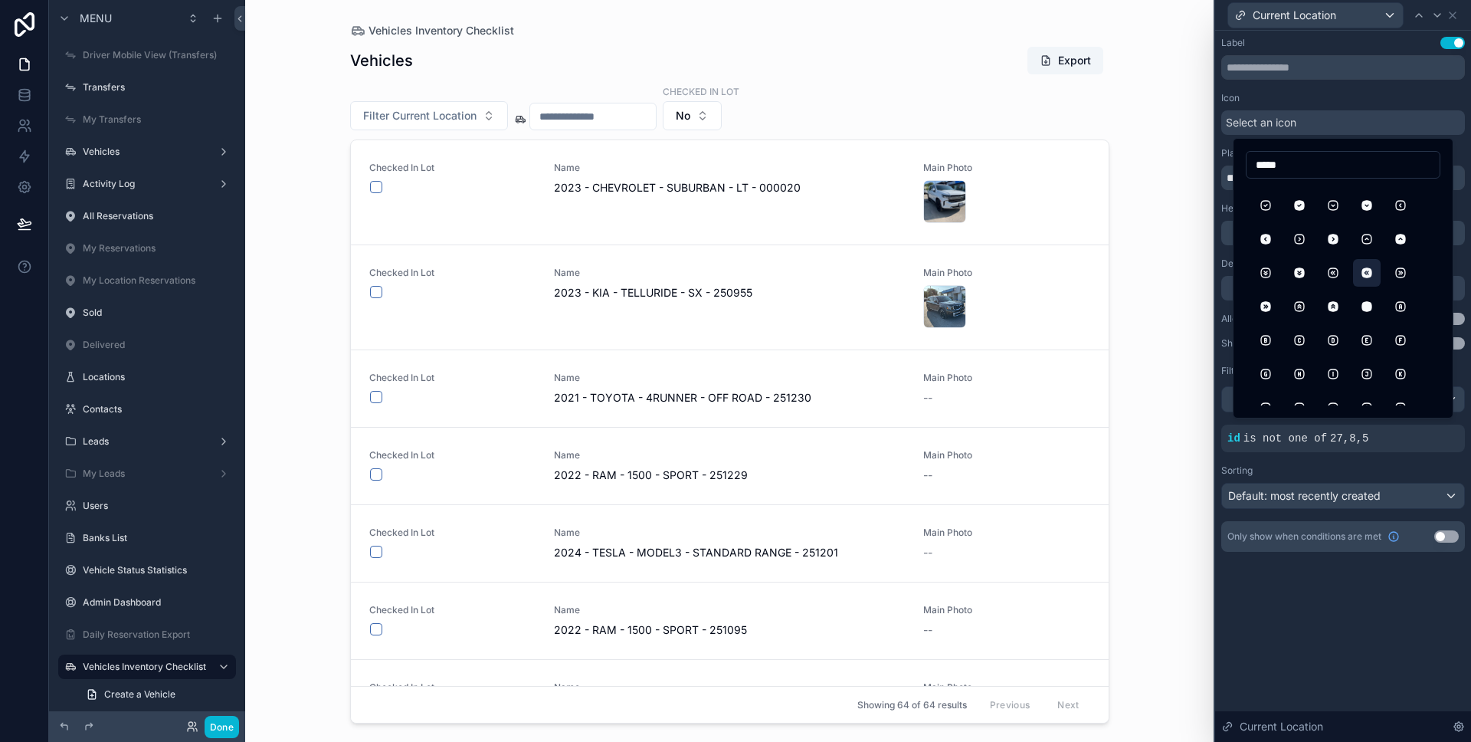
scroll to position [2172, 0]
drag, startPoint x: 1332, startPoint y: 165, endPoint x: 1249, endPoint y: 159, distance: 83.7
click at [1249, 159] on input "*****" at bounding box center [1343, 164] width 193 height 21
type input "********"
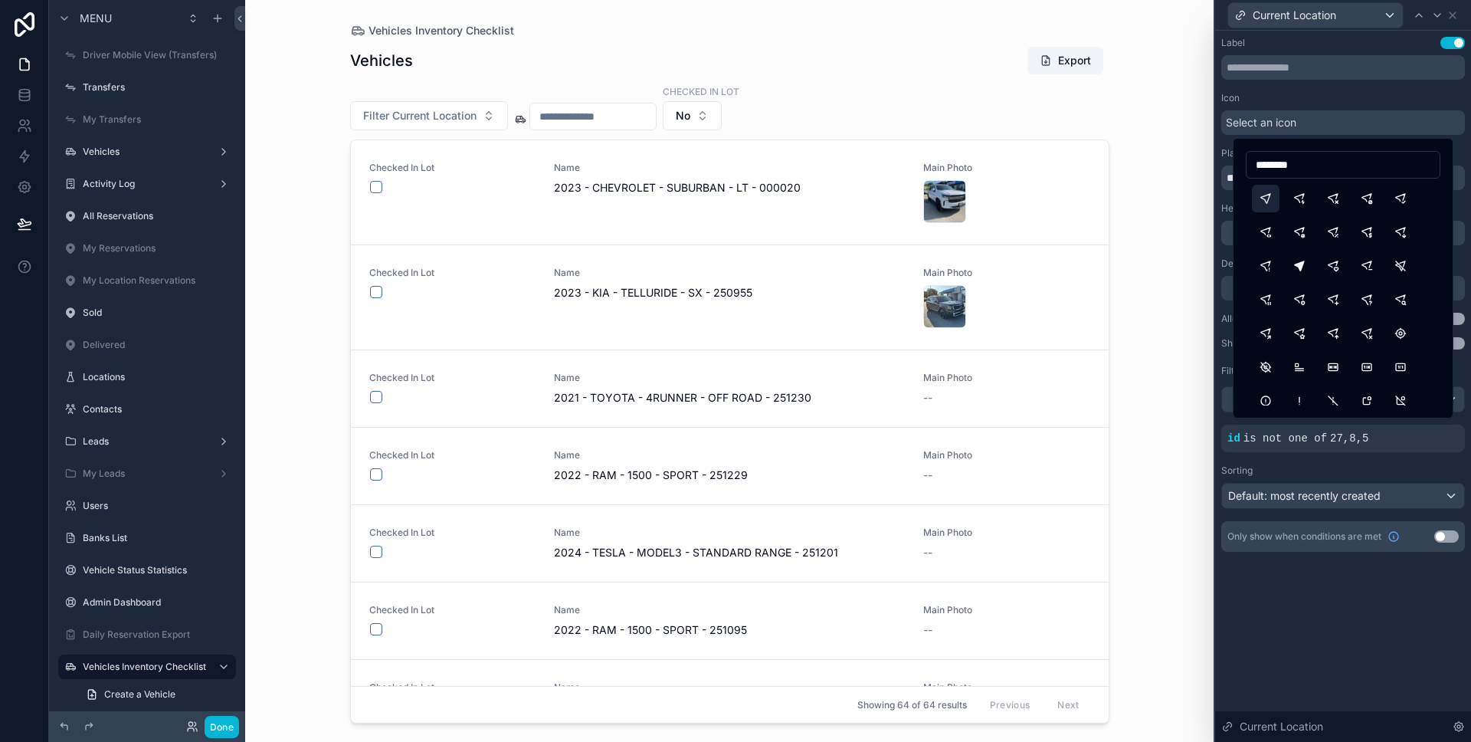
click at [1267, 198] on button "Location" at bounding box center [1266, 199] width 28 height 28
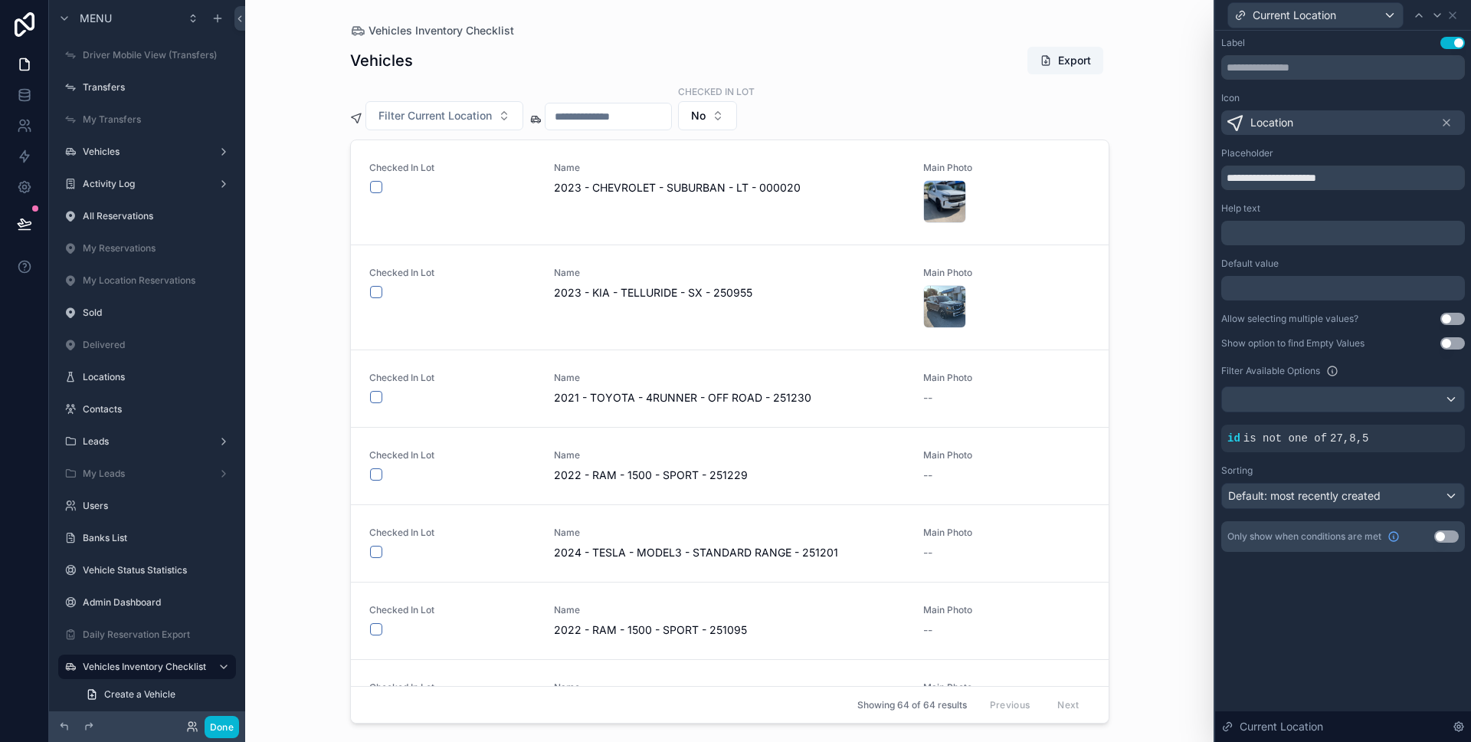
click at [1319, 129] on div "Location" at bounding box center [1343, 122] width 244 height 25
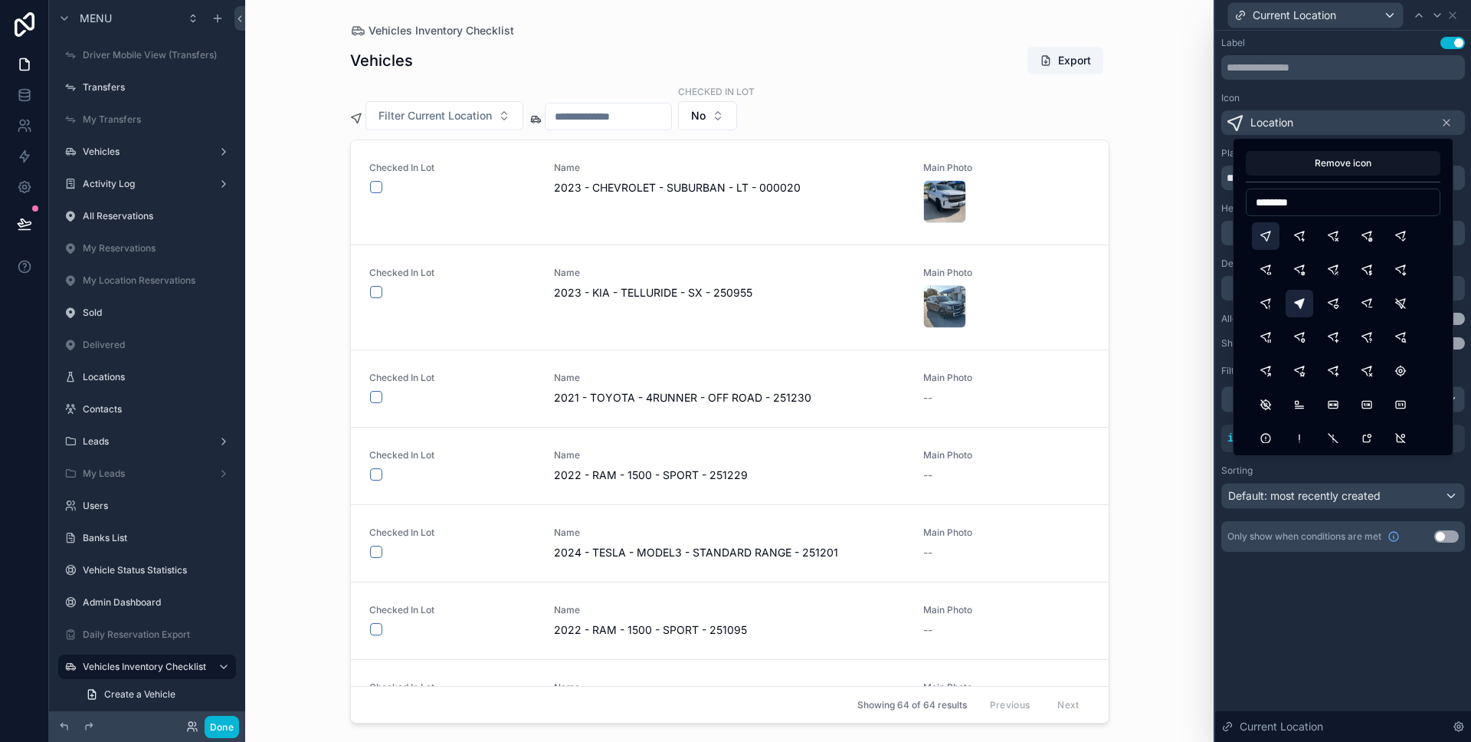
type input "********"
click at [1303, 292] on button "LocationFilled" at bounding box center [1300, 304] width 28 height 28
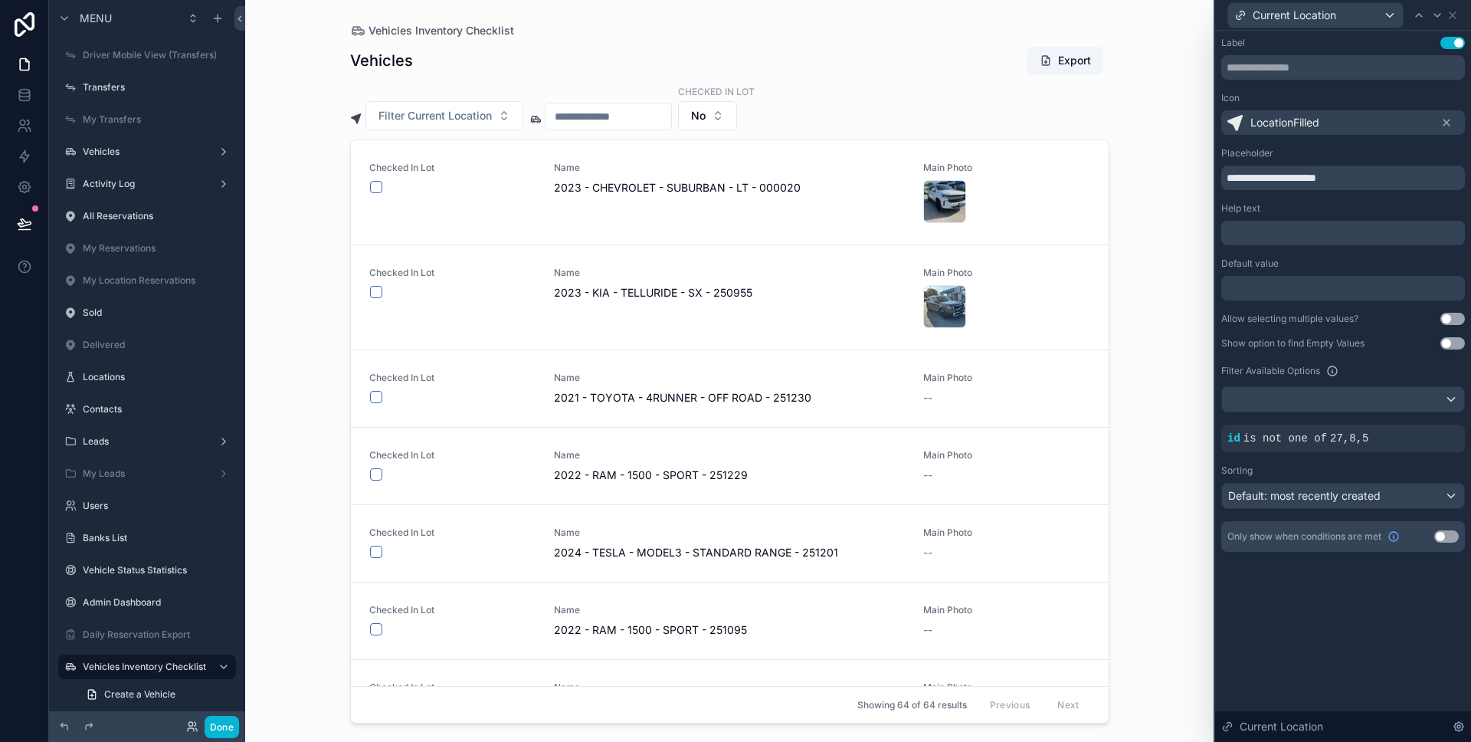
click at [1349, 660] on div "**********" at bounding box center [1343, 386] width 256 height 711
click at [10, 221] on button at bounding box center [25, 223] width 34 height 43
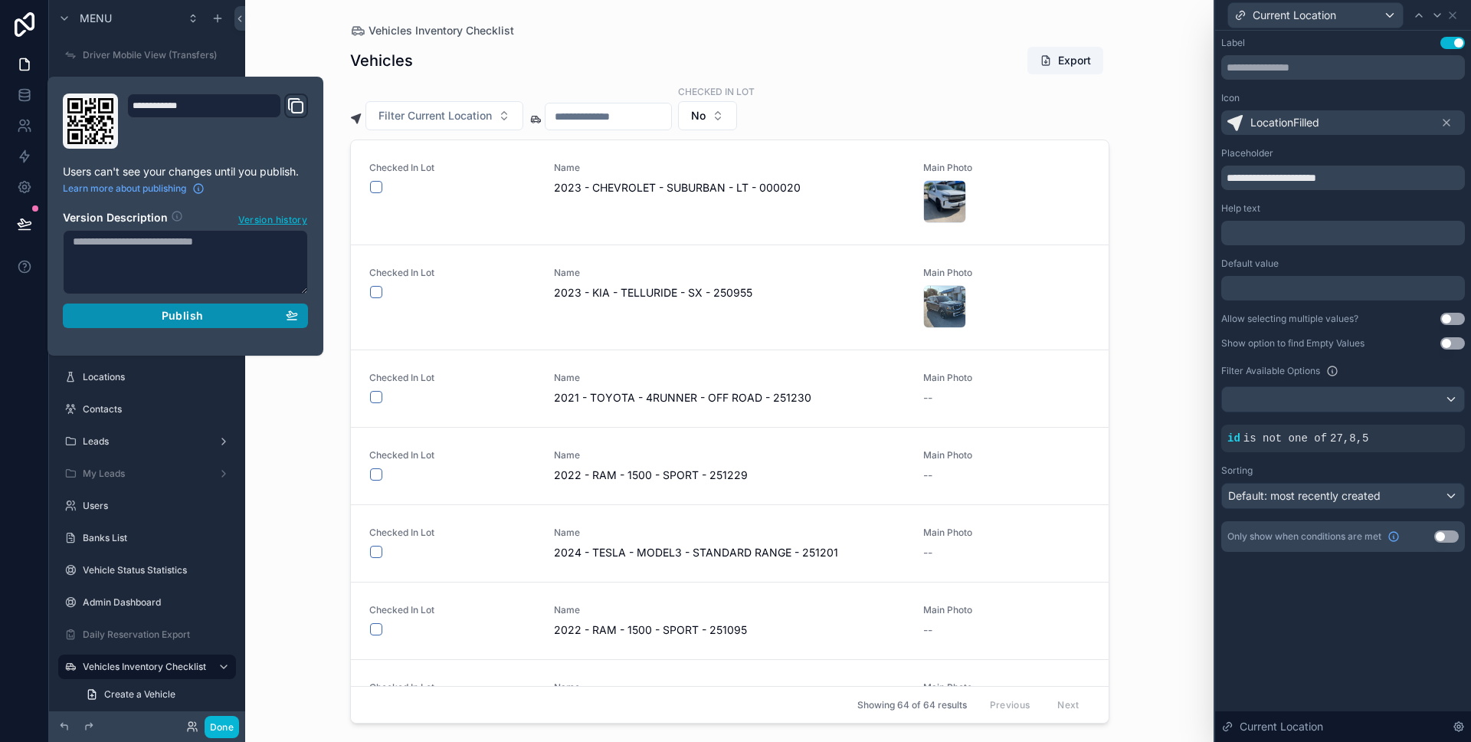
drag, startPoint x: 108, startPoint y: 312, endPoint x: 99, endPoint y: 310, distance: 9.5
click at [107, 313] on div "Publish" at bounding box center [185, 316] width 225 height 14
click at [11, 331] on div at bounding box center [24, 371] width 49 height 742
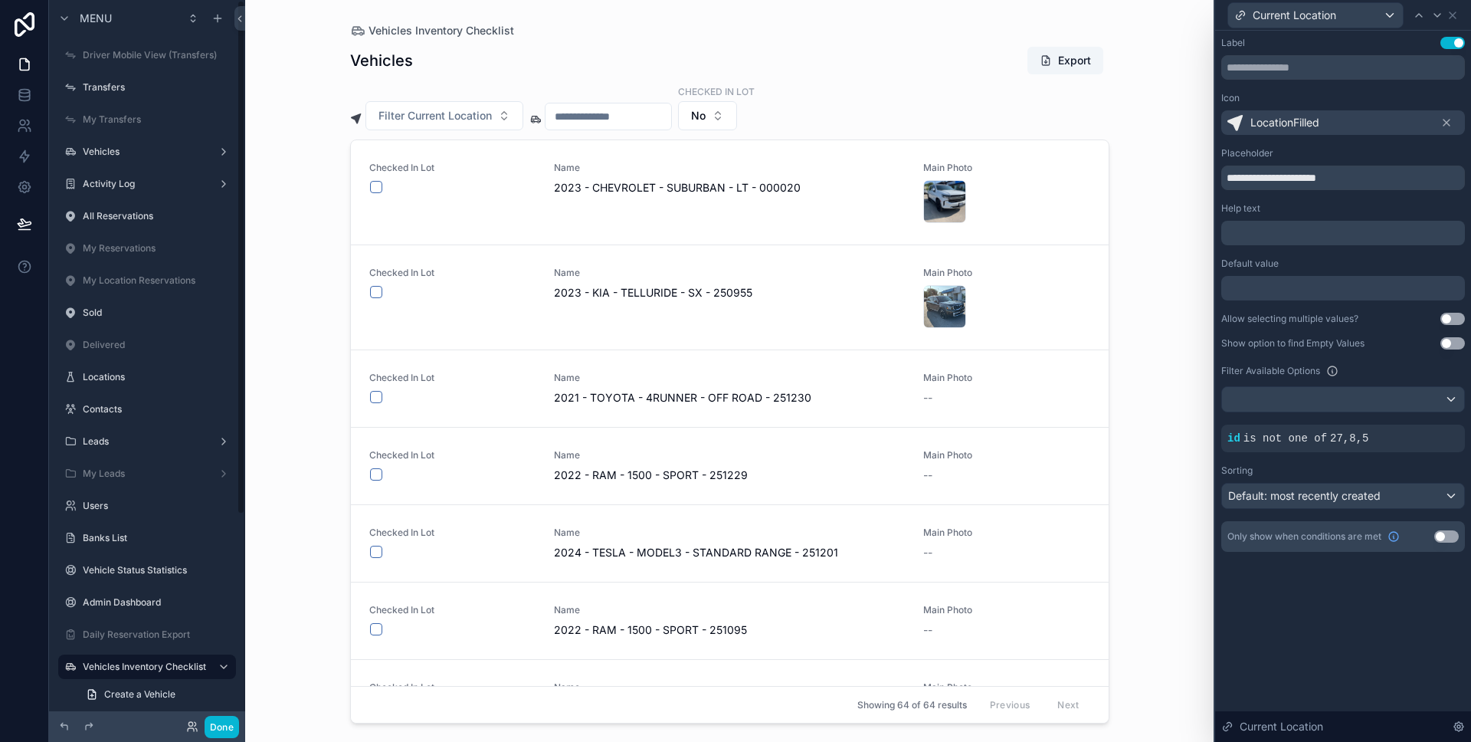
scroll to position [294, 0]
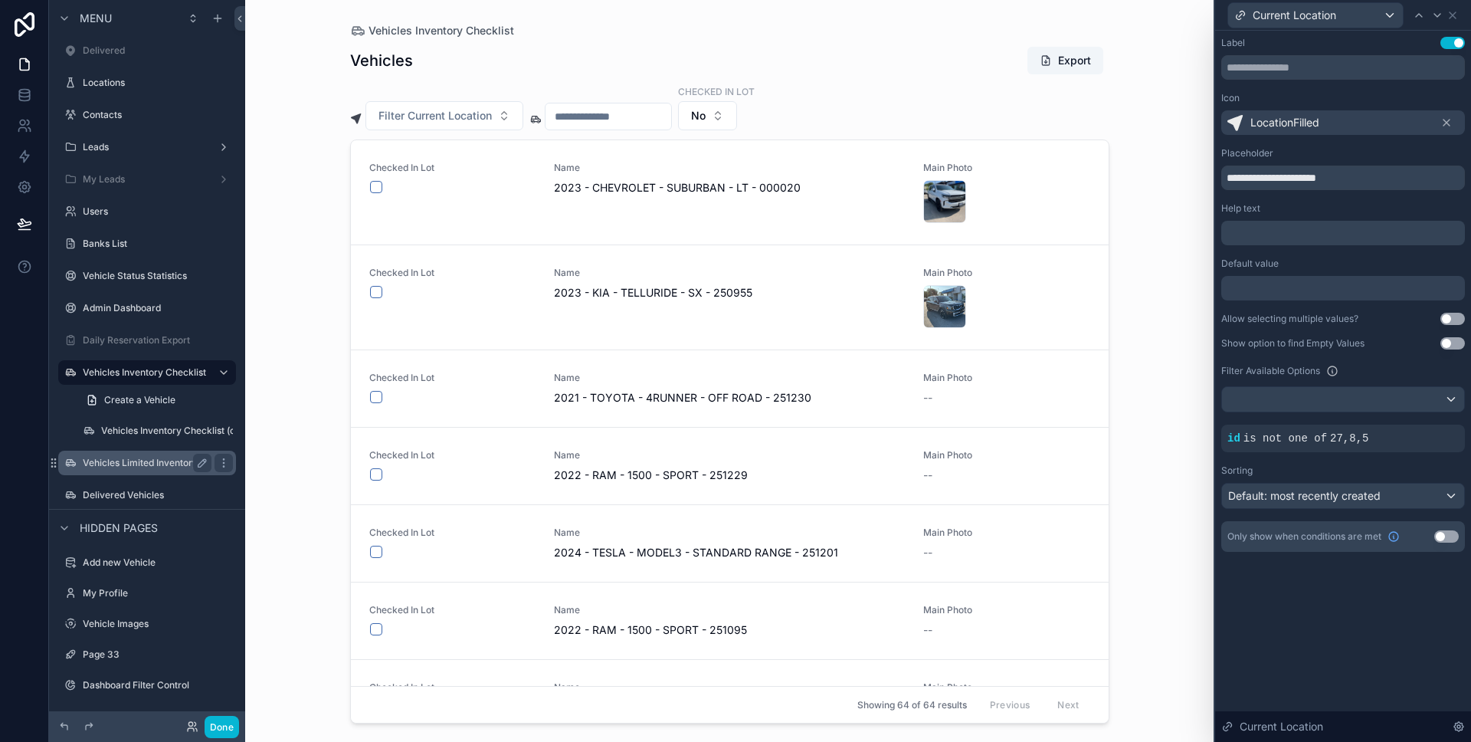
click at [127, 459] on label "Vehicles Limited Inventory" at bounding box center [144, 463] width 123 height 12
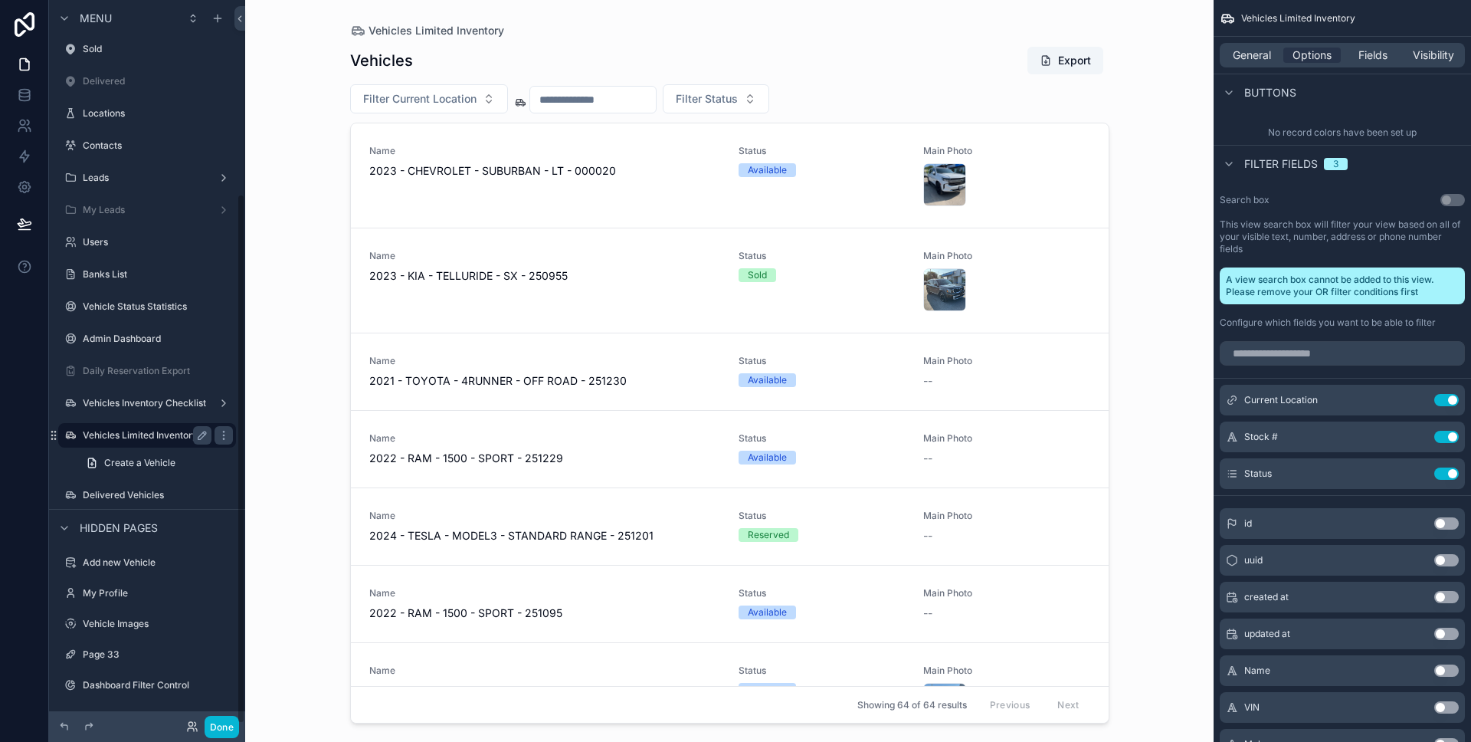
scroll to position [264, 0]
click at [1417, 395] on icon "scrollable content" at bounding box center [1416, 400] width 12 height 12
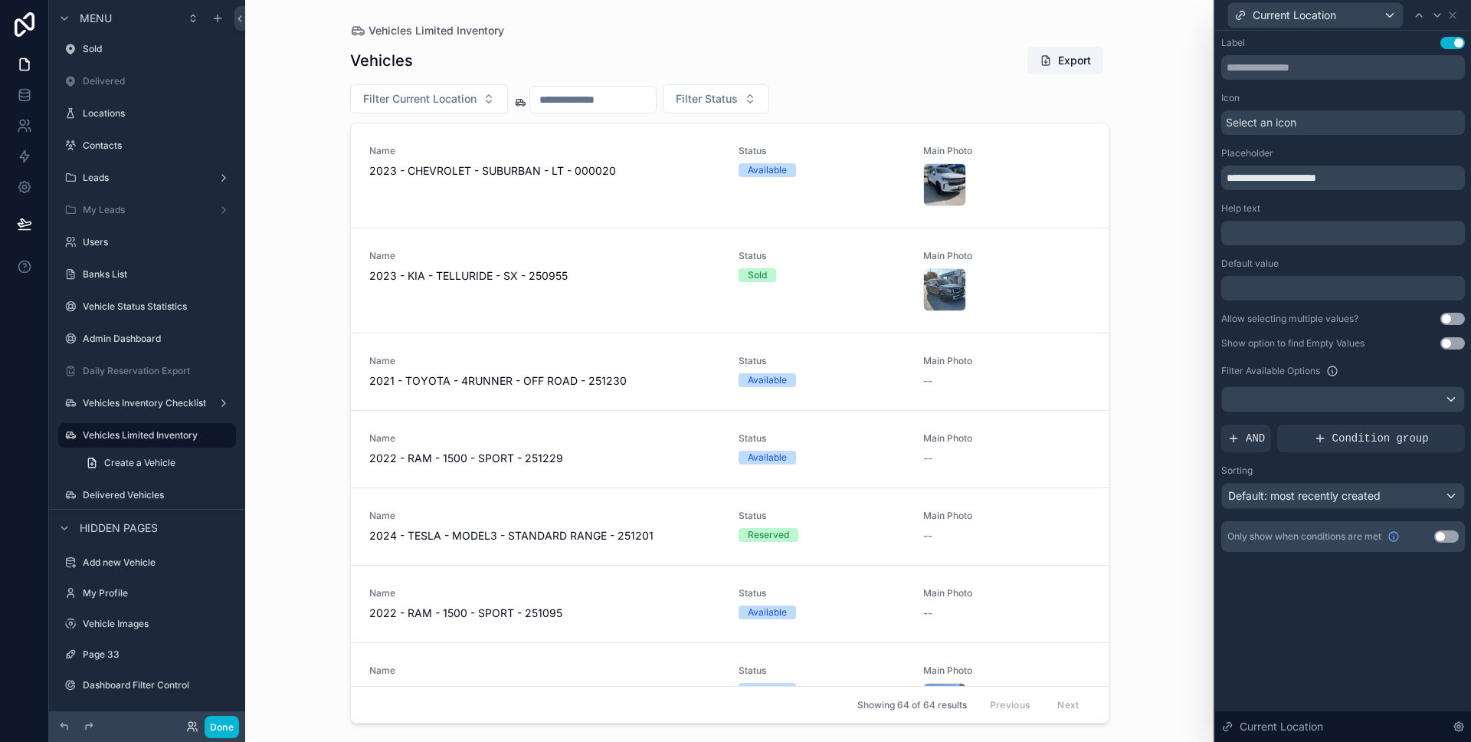
click at [1306, 124] on div "Select an icon" at bounding box center [1343, 122] width 244 height 25
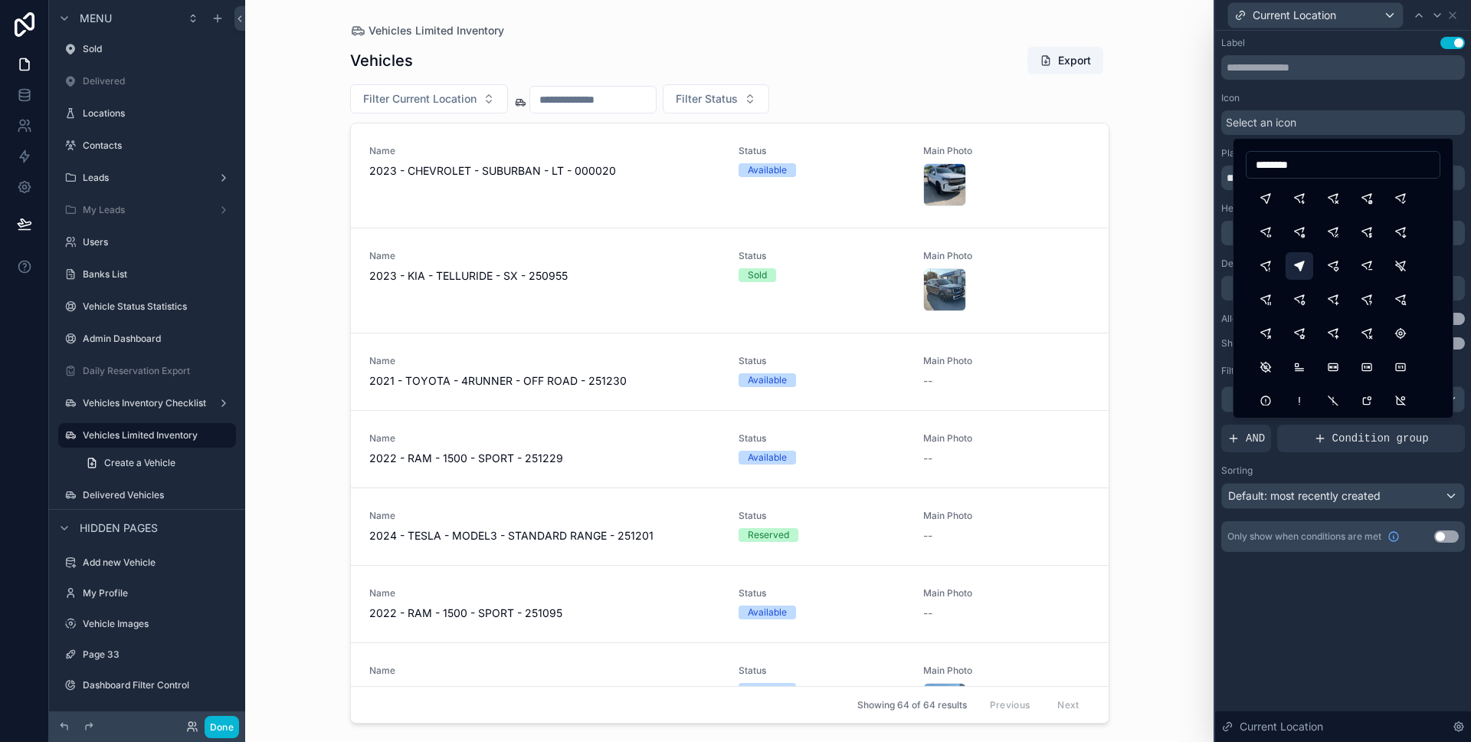
type input "********"
click at [1296, 258] on button "LocationFilled" at bounding box center [1300, 266] width 28 height 28
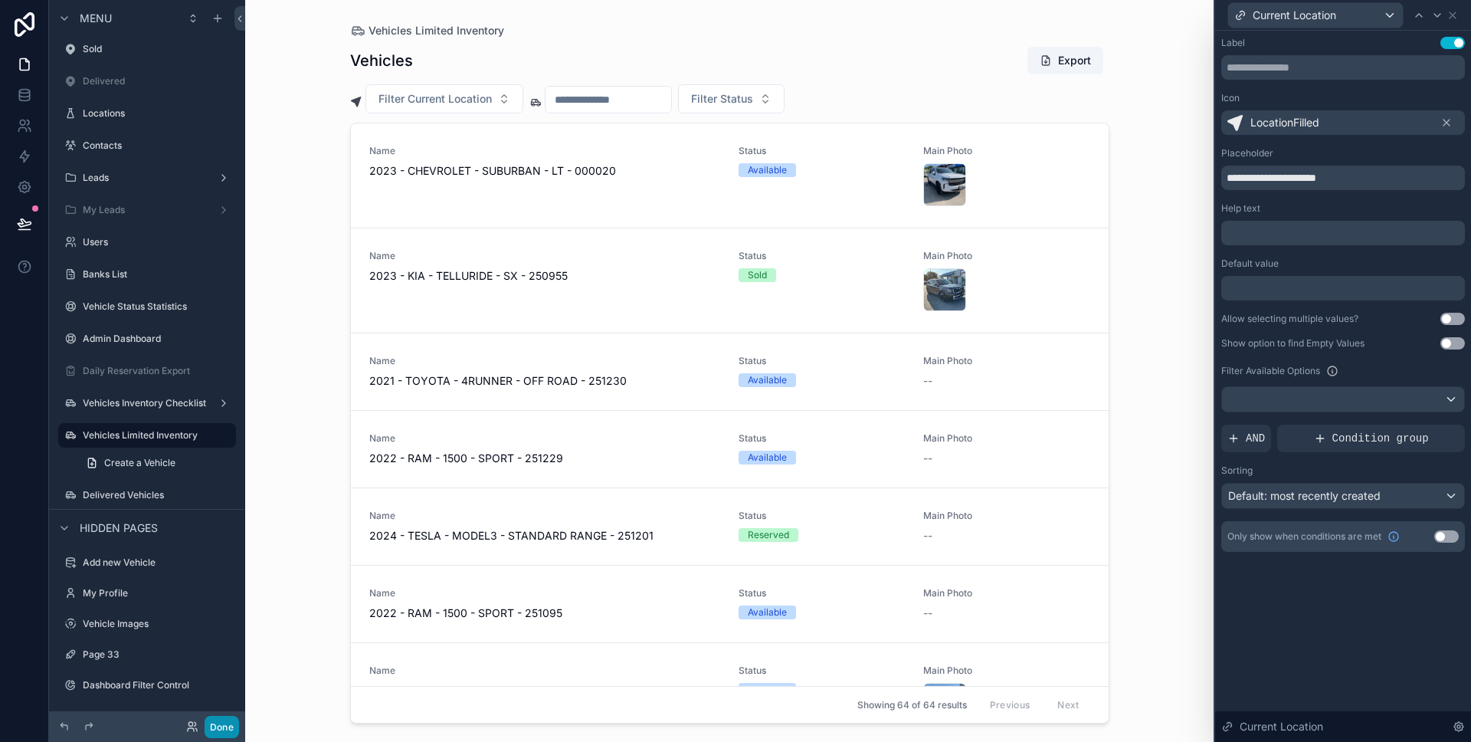
click at [236, 720] on button "Done" at bounding box center [222, 727] width 34 height 22
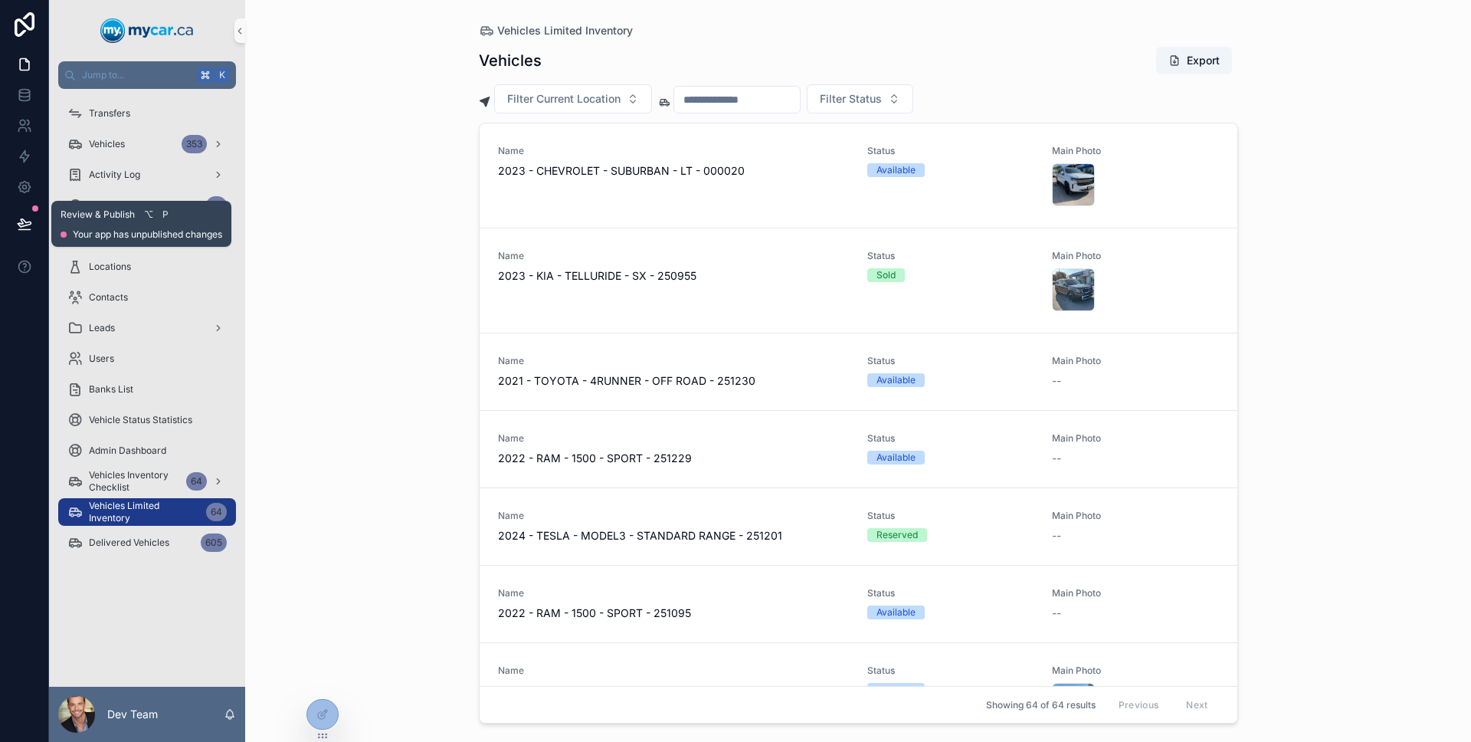
click at [30, 217] on icon at bounding box center [24, 223] width 15 height 15
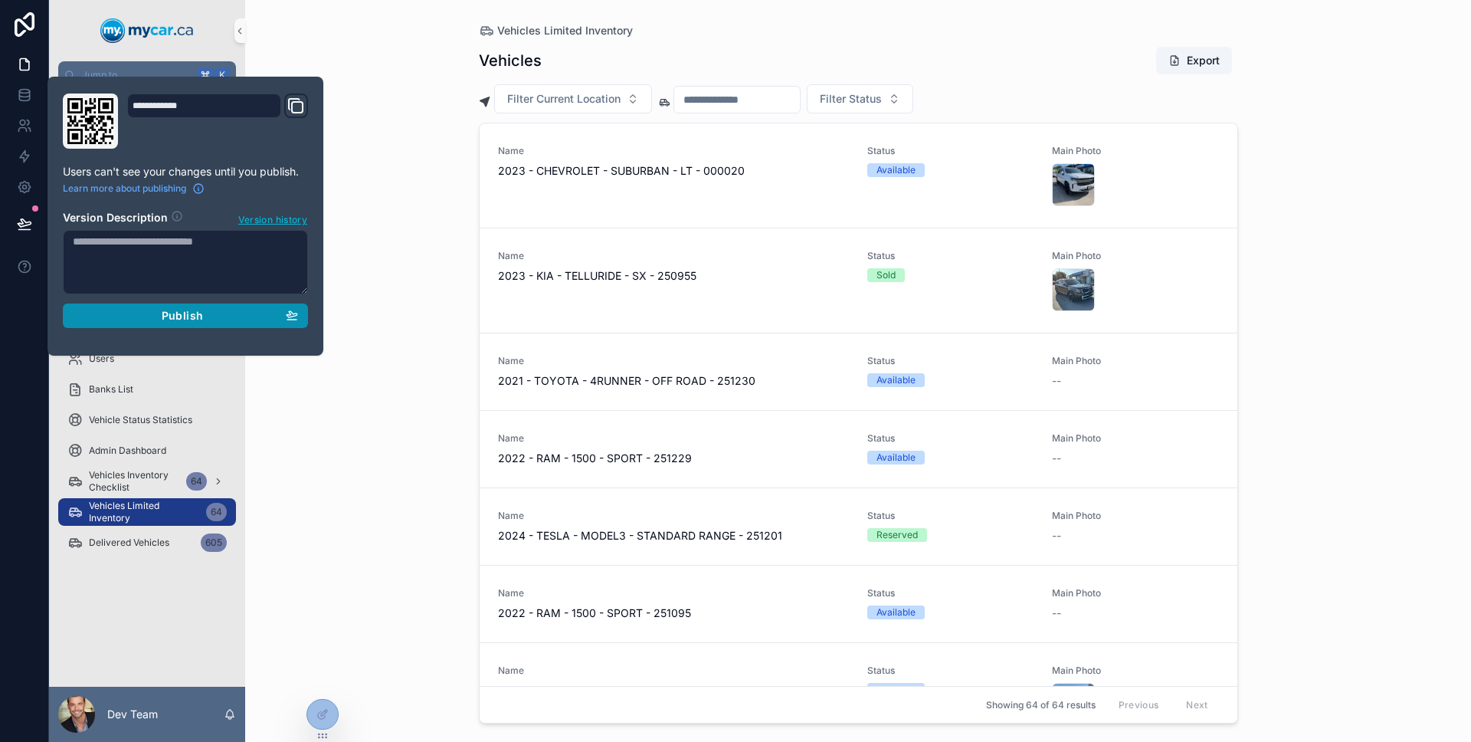
click at [123, 306] on button "Publish" at bounding box center [185, 315] width 245 height 25
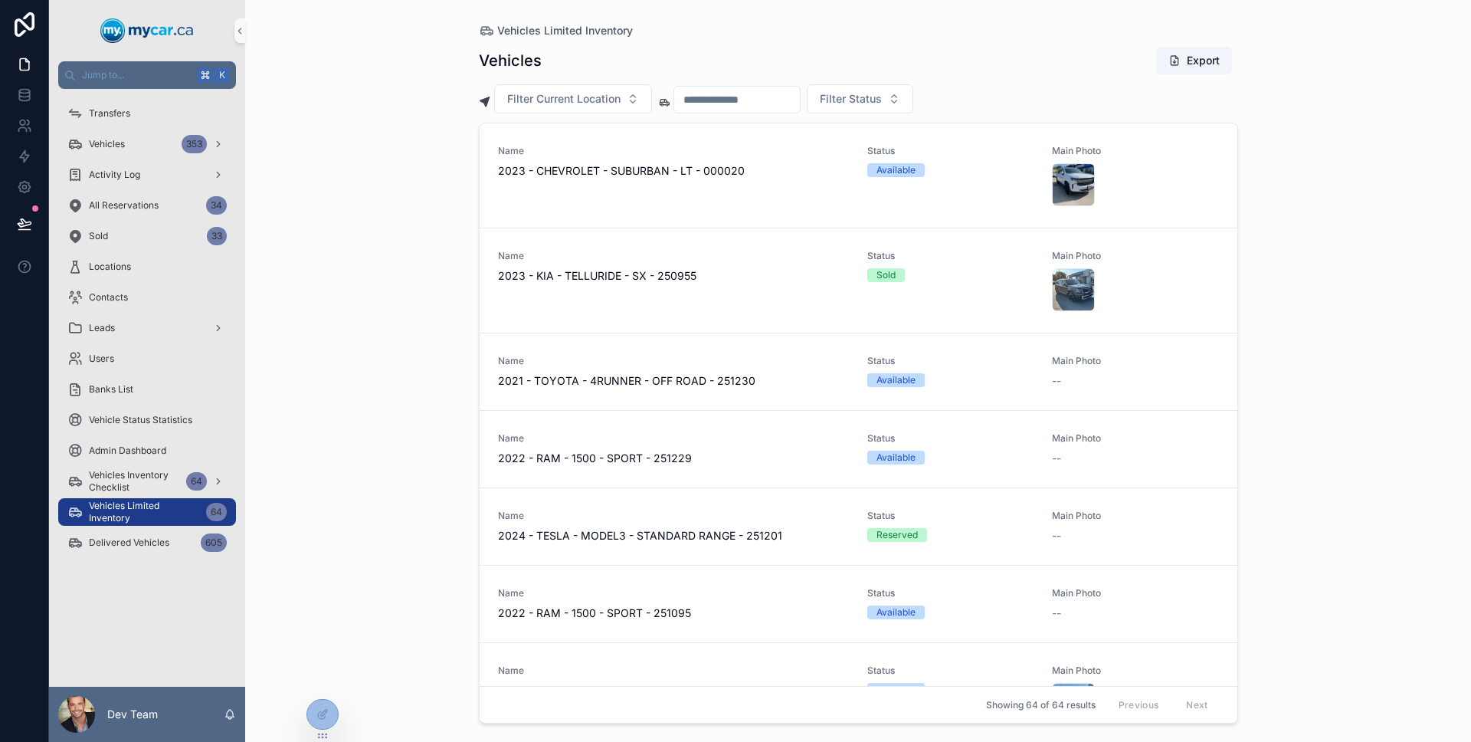
click at [12, 338] on div at bounding box center [24, 371] width 49 height 742
click at [150, 524] on link "Vehicles Limited Inventory 64" at bounding box center [147, 512] width 178 height 28
click at [149, 529] on link "Delivered Vehicles 605" at bounding box center [147, 543] width 178 height 28
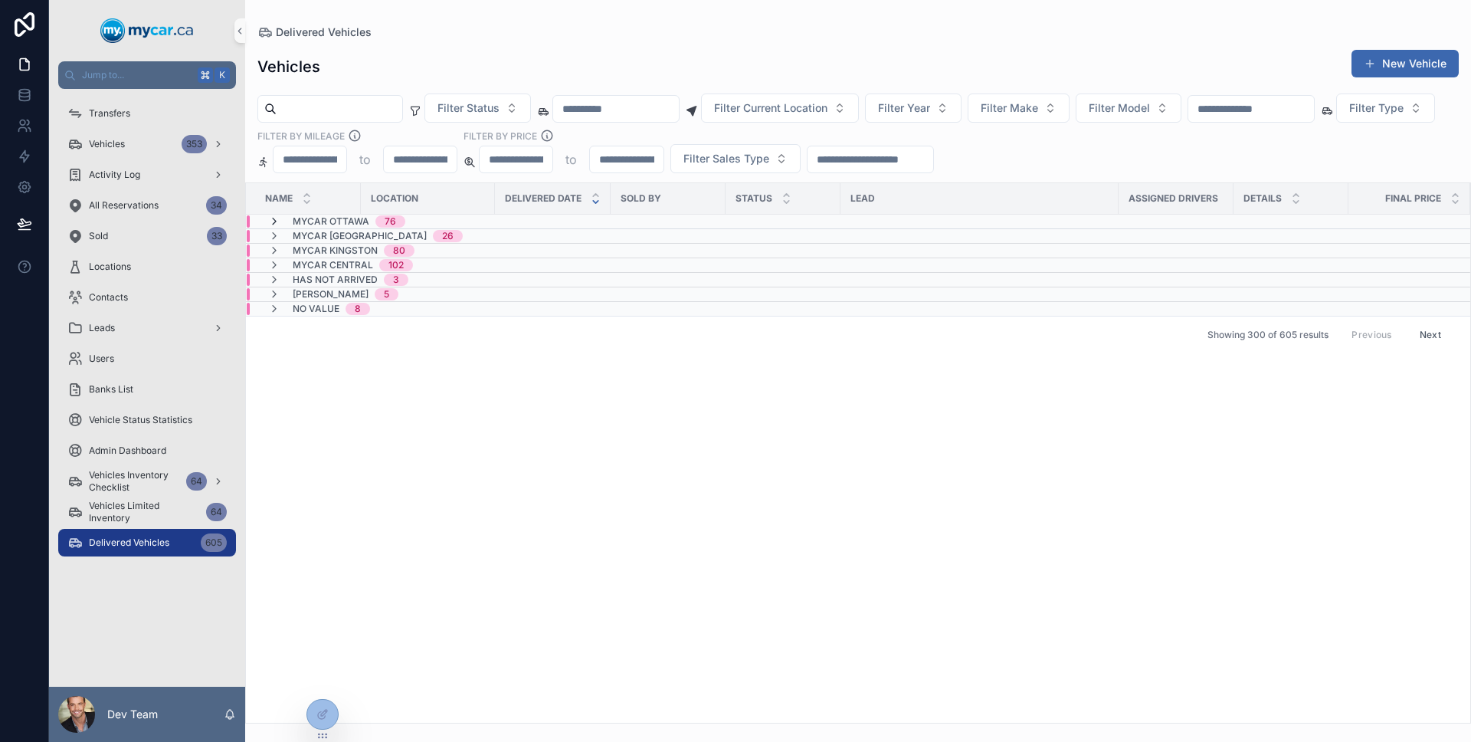
click at [276, 216] on icon "scrollable content" at bounding box center [274, 221] width 12 height 12
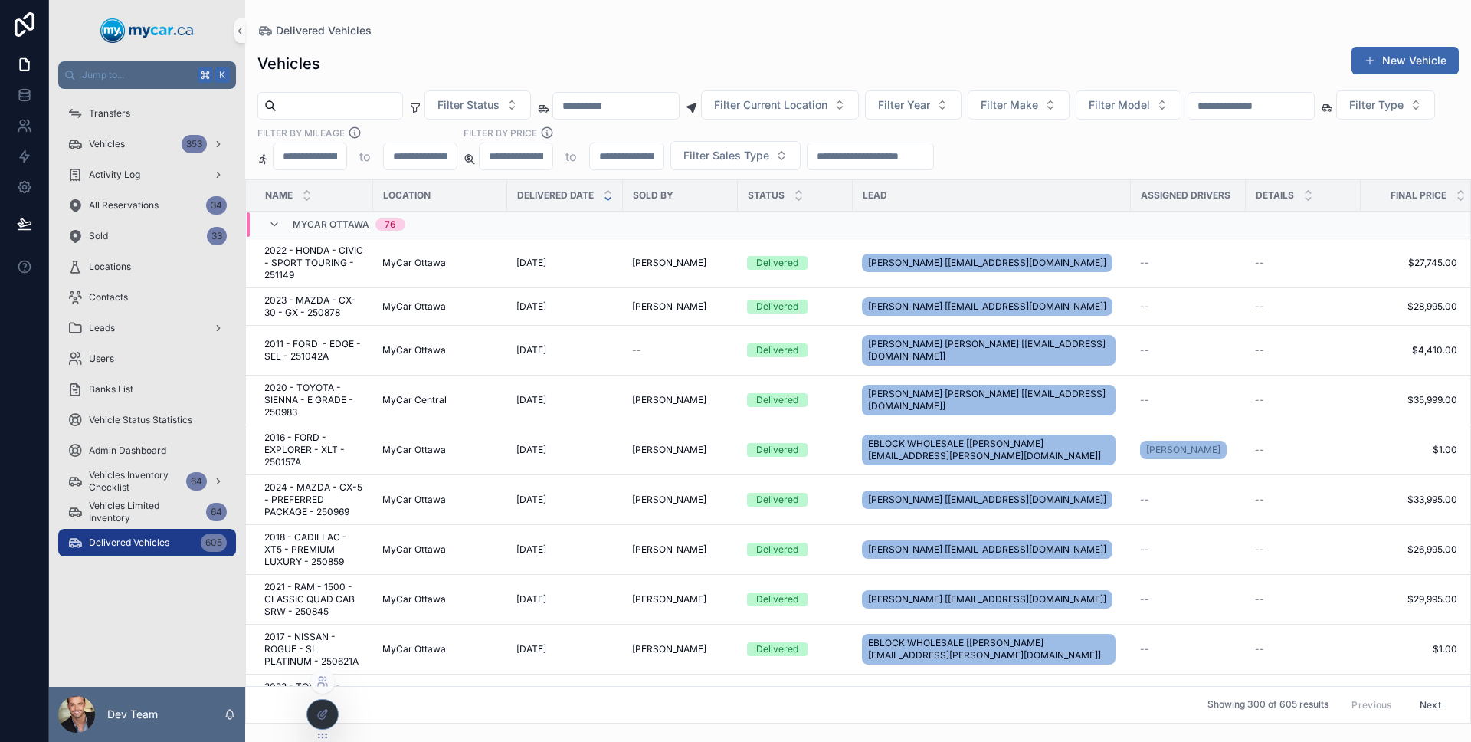
click at [326, 706] on div at bounding box center [322, 714] width 31 height 29
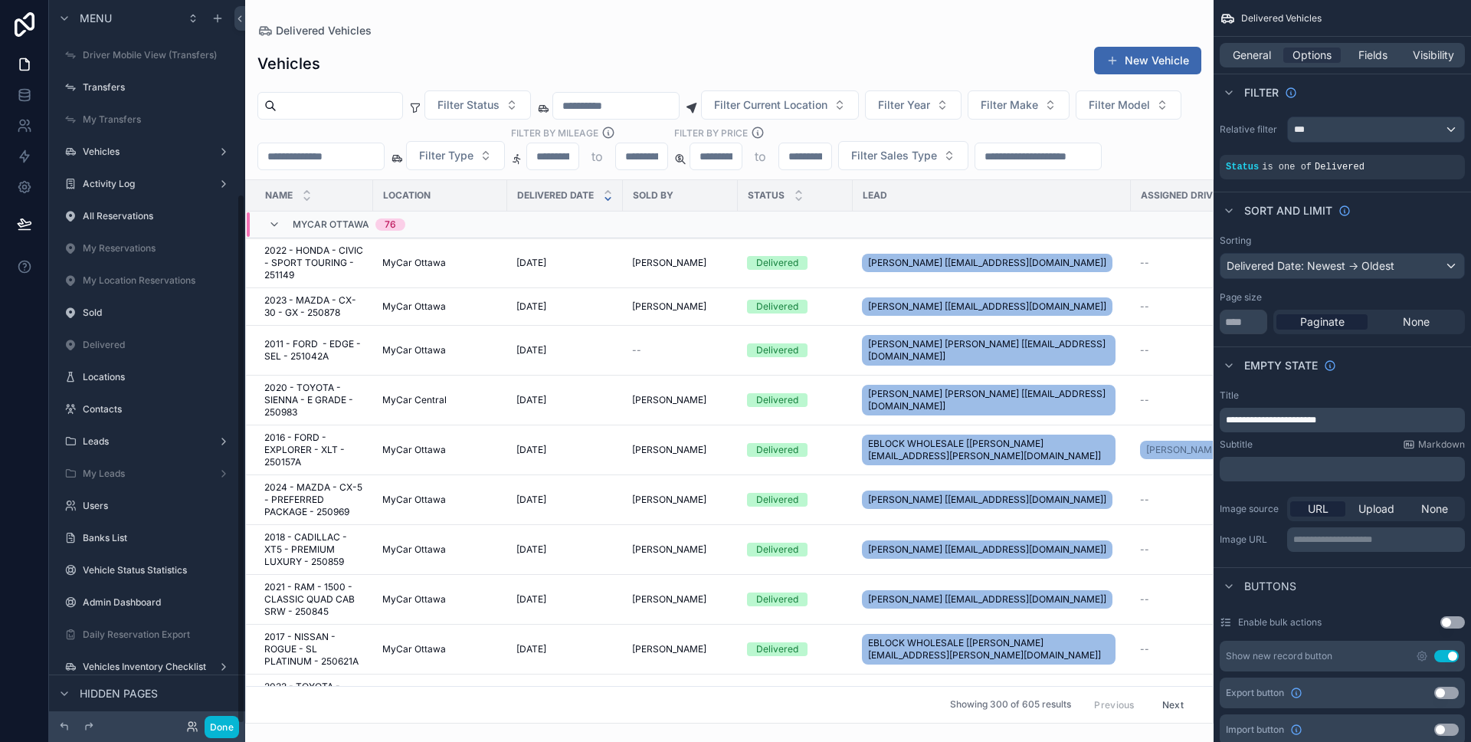
scroll to position [264, 0]
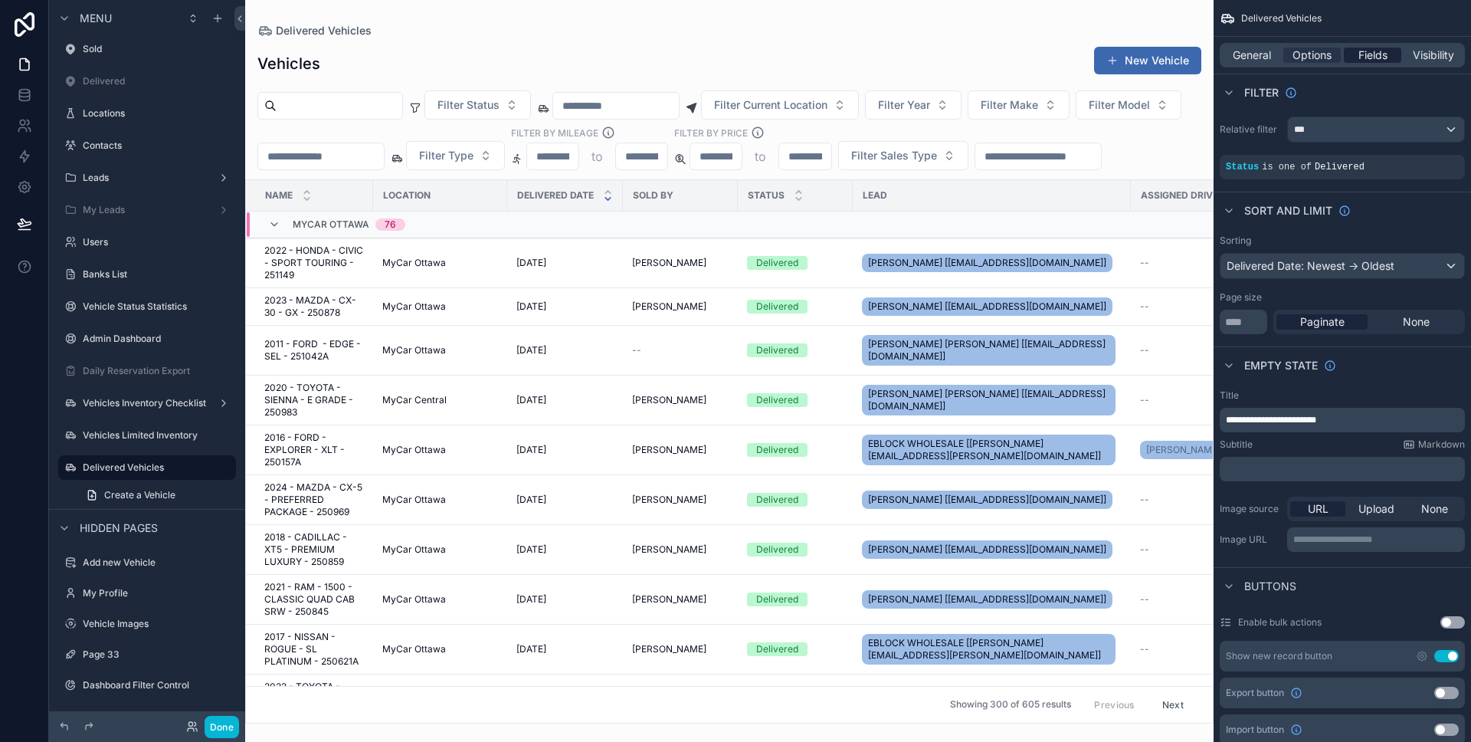
click at [1374, 57] on span "Fields" at bounding box center [1372, 55] width 29 height 15
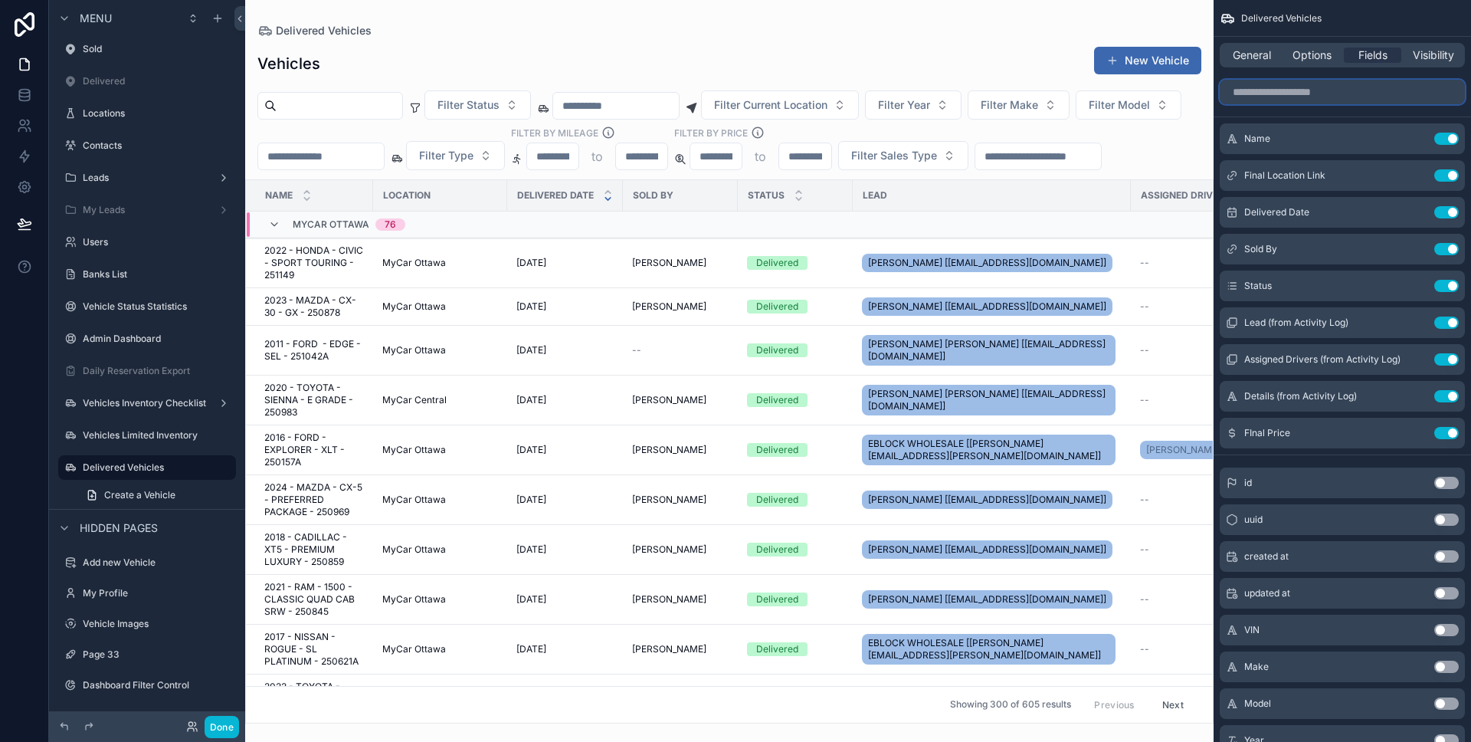
click at [1368, 100] on input "scrollable content" at bounding box center [1342, 92] width 245 height 25
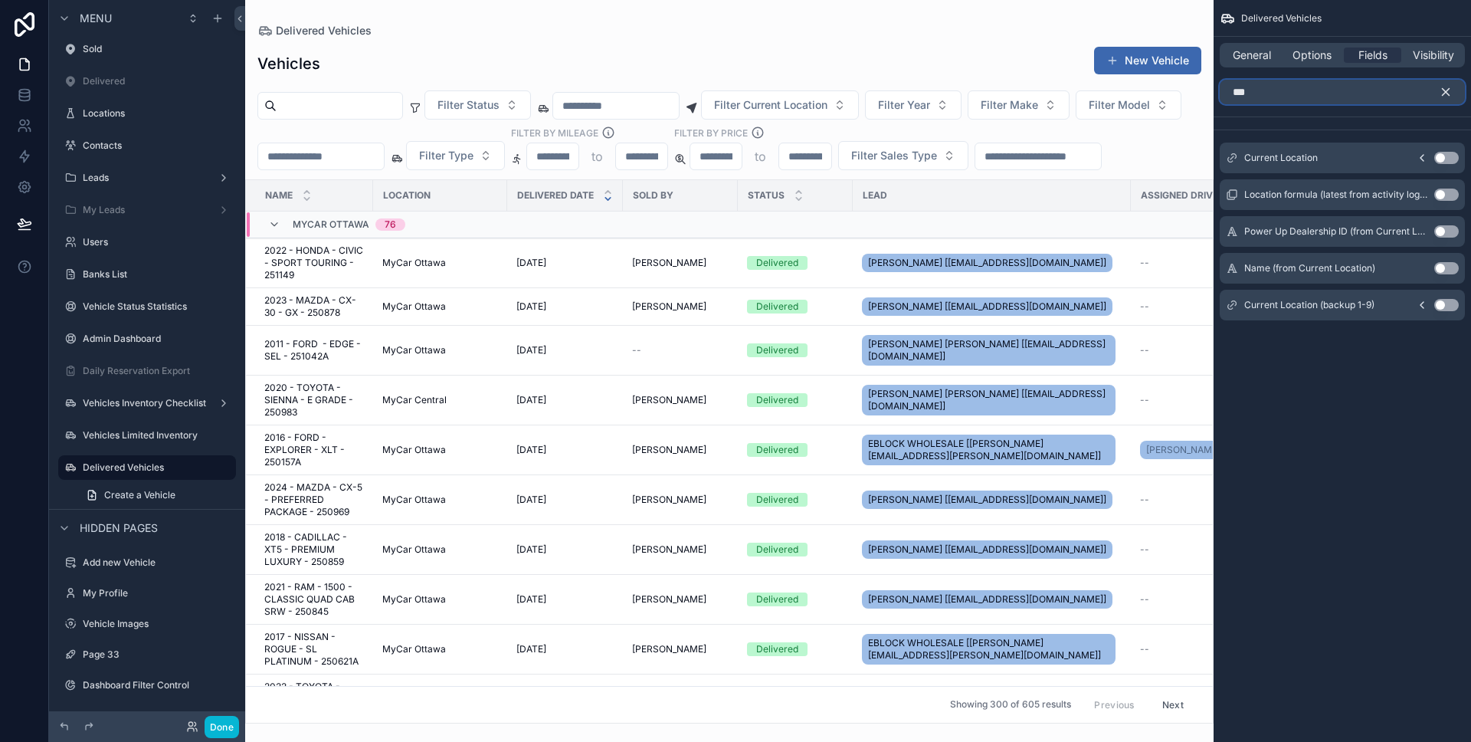
type input "***"
click at [1447, 155] on button "Use setting" at bounding box center [1446, 158] width 25 height 12
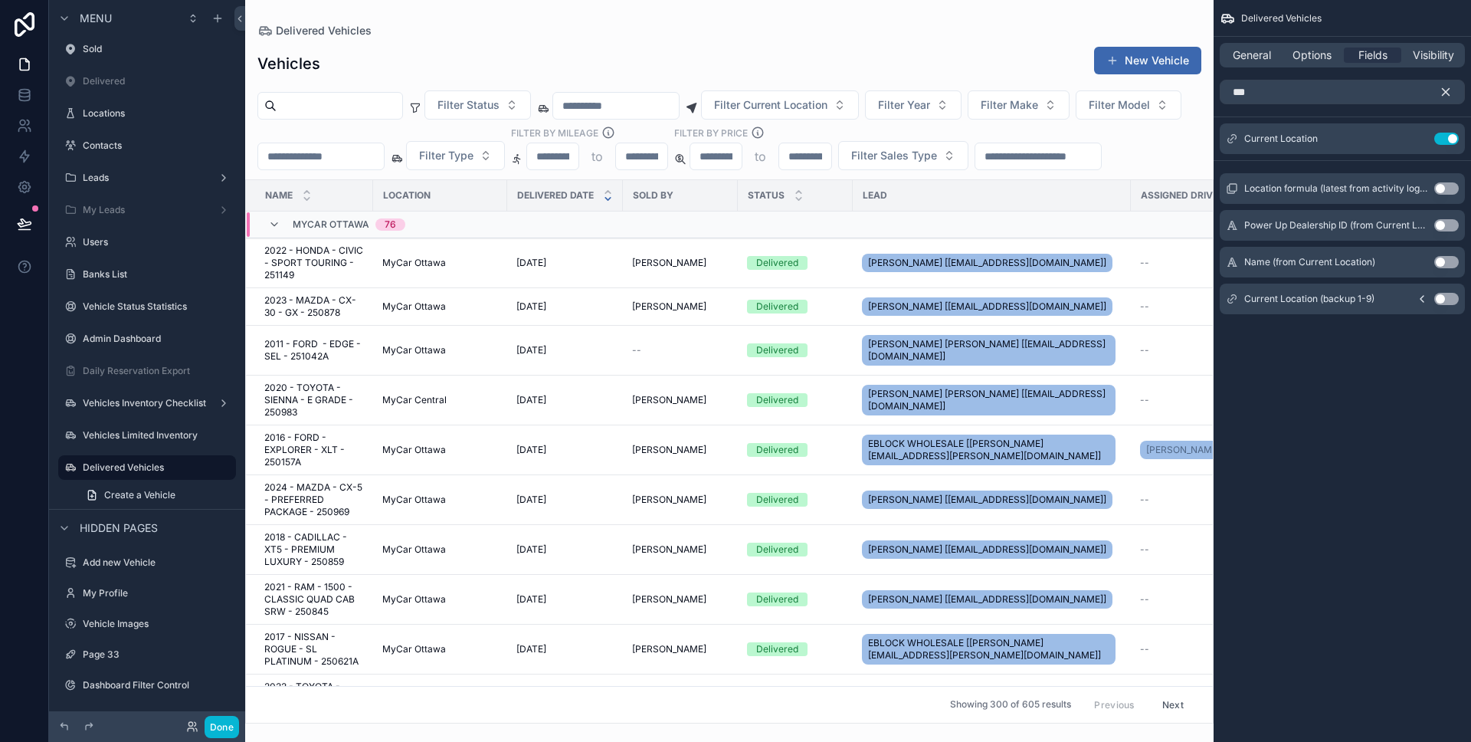
click at [1444, 97] on icon "scrollable content" at bounding box center [1446, 92] width 14 height 14
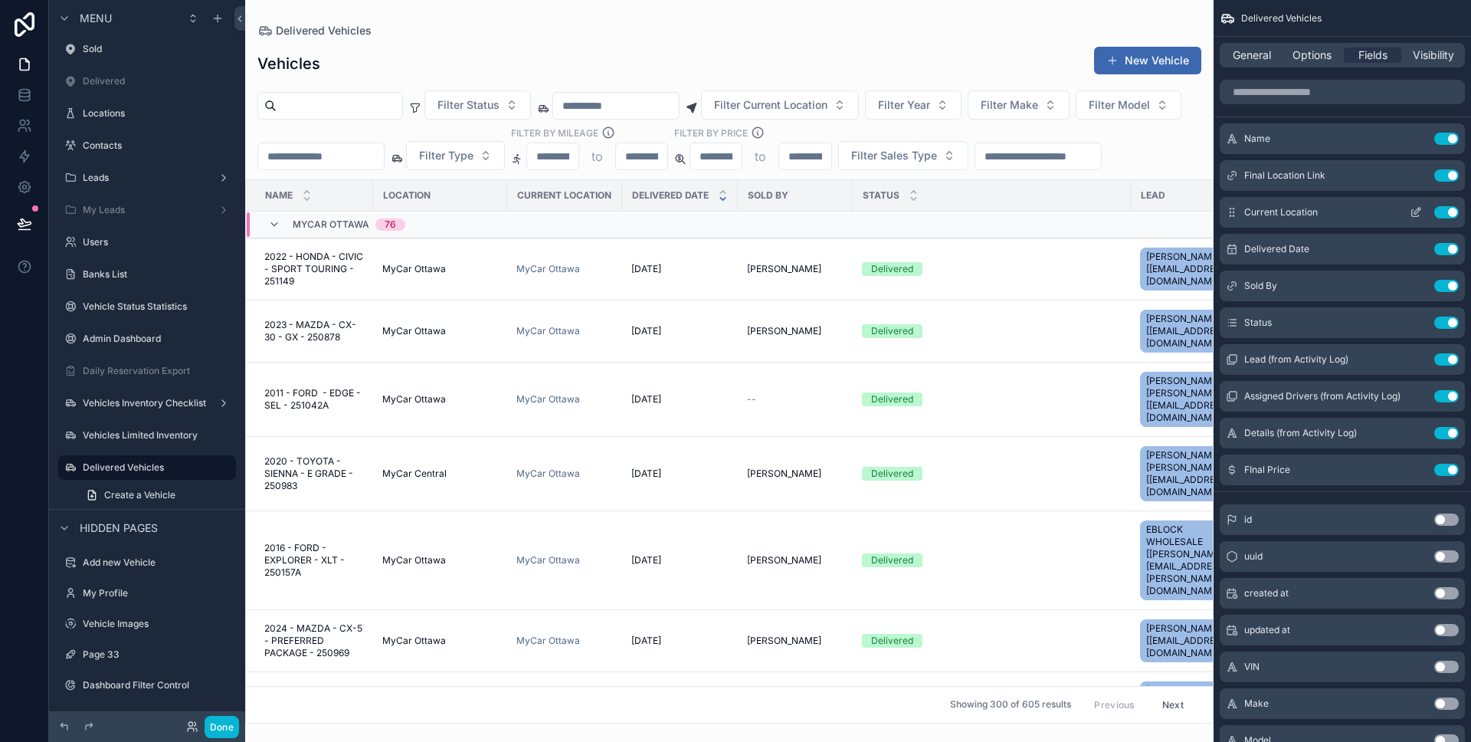
click at [1416, 213] on icon "scrollable content" at bounding box center [1417, 211] width 6 height 6
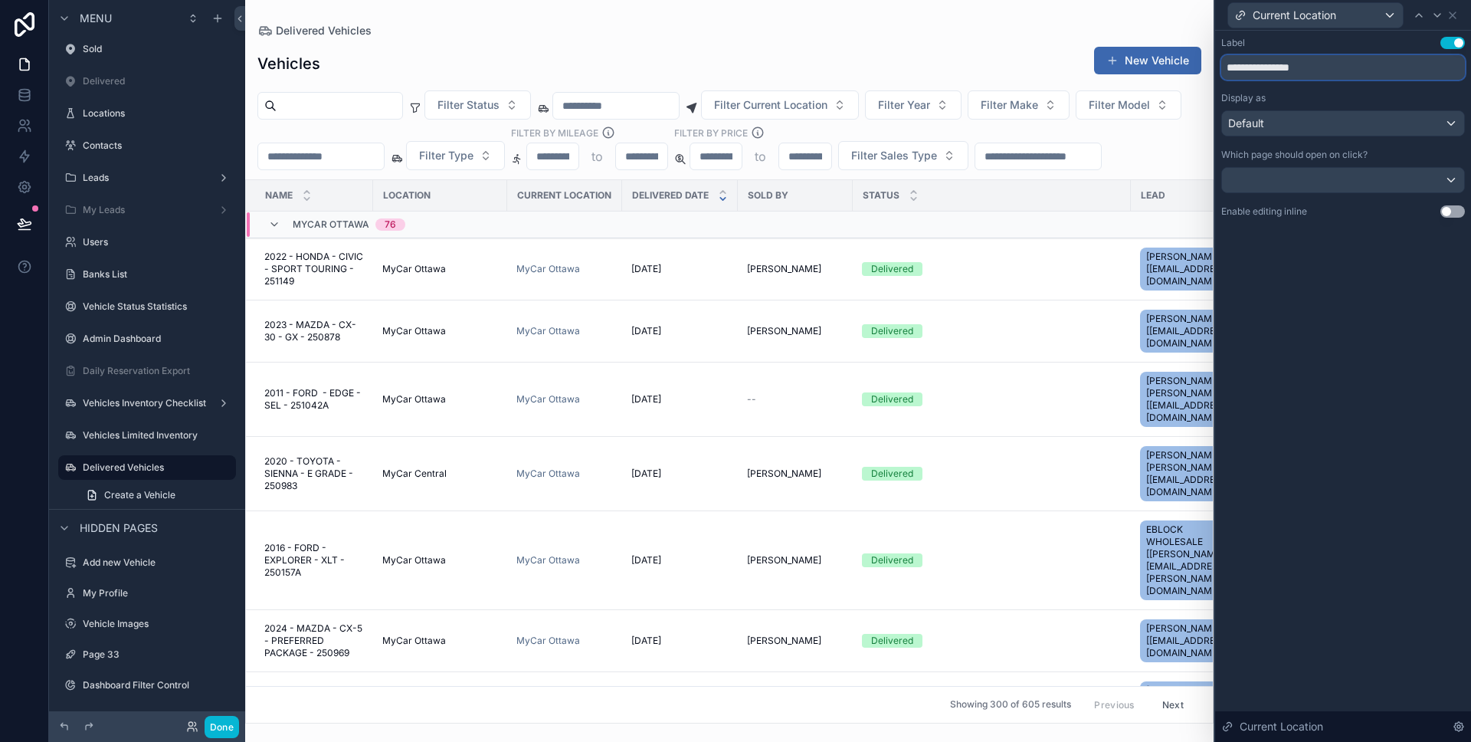
drag, startPoint x: 1267, startPoint y: 70, endPoint x: 1216, endPoint y: 72, distance: 51.4
click at [1216, 72] on div "**********" at bounding box center [1343, 143] width 256 height 224
type input "********"
click at [1454, 19] on div "Current Location" at bounding box center [1343, 15] width 244 height 30
click at [1454, 14] on icon at bounding box center [1453, 15] width 12 height 12
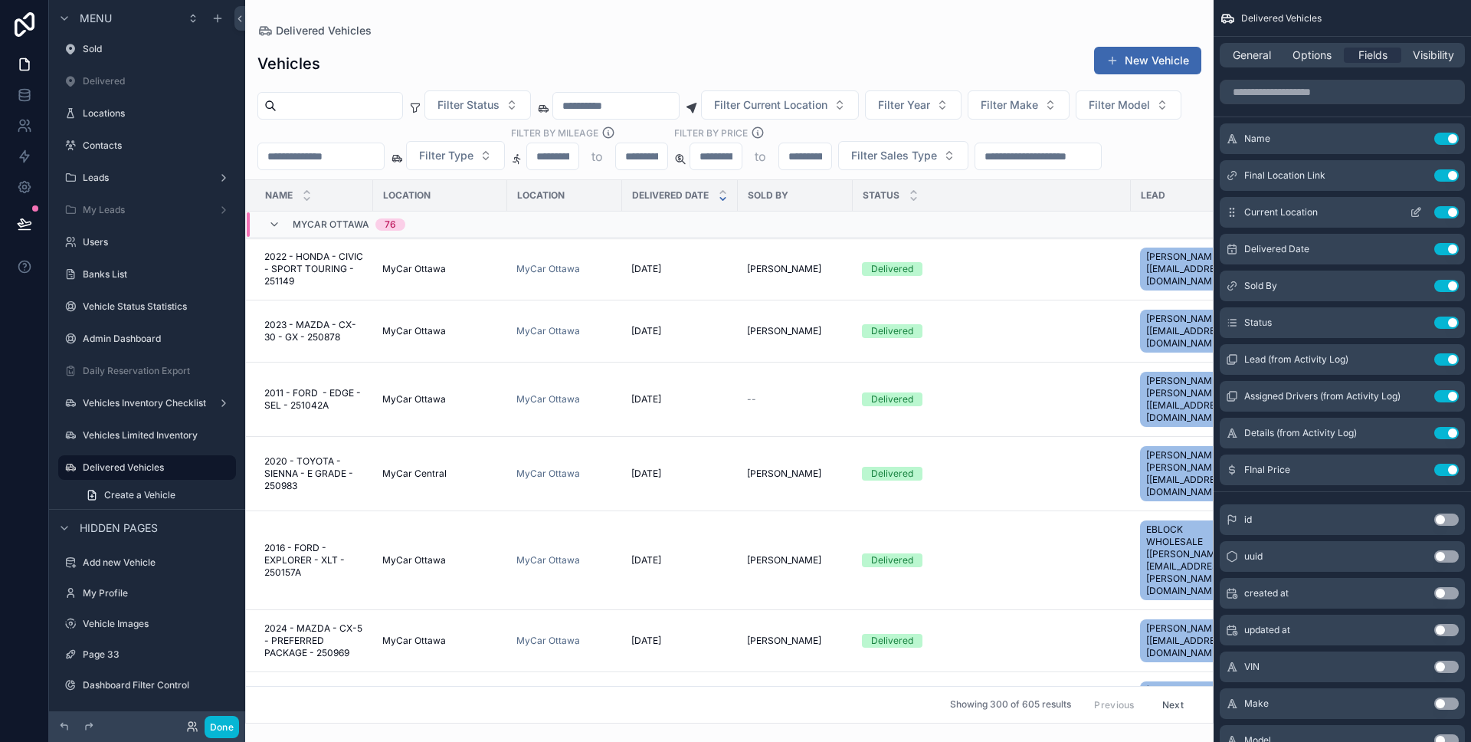
click at [1418, 206] on icon "scrollable content" at bounding box center [1416, 212] width 12 height 12
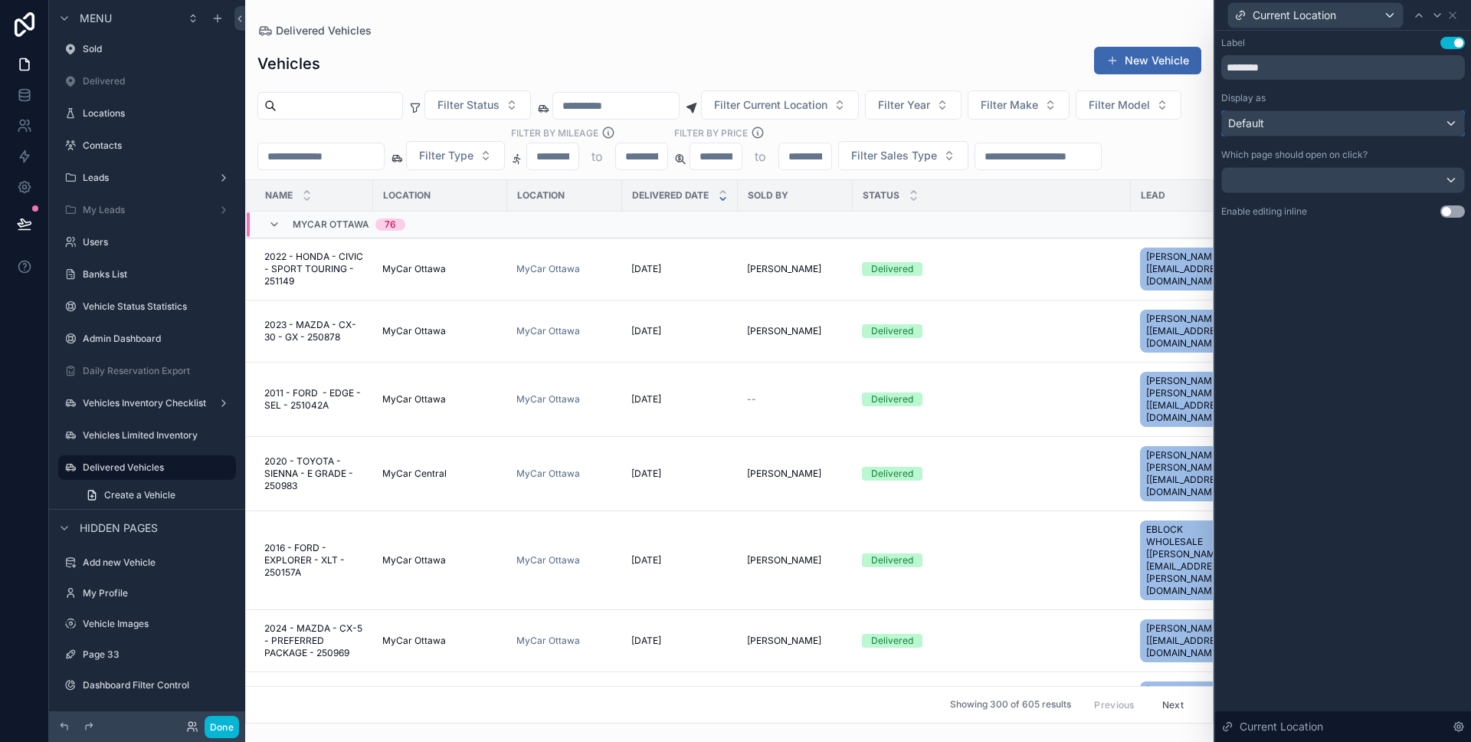
click at [1362, 129] on div "Default" at bounding box center [1343, 123] width 242 height 25
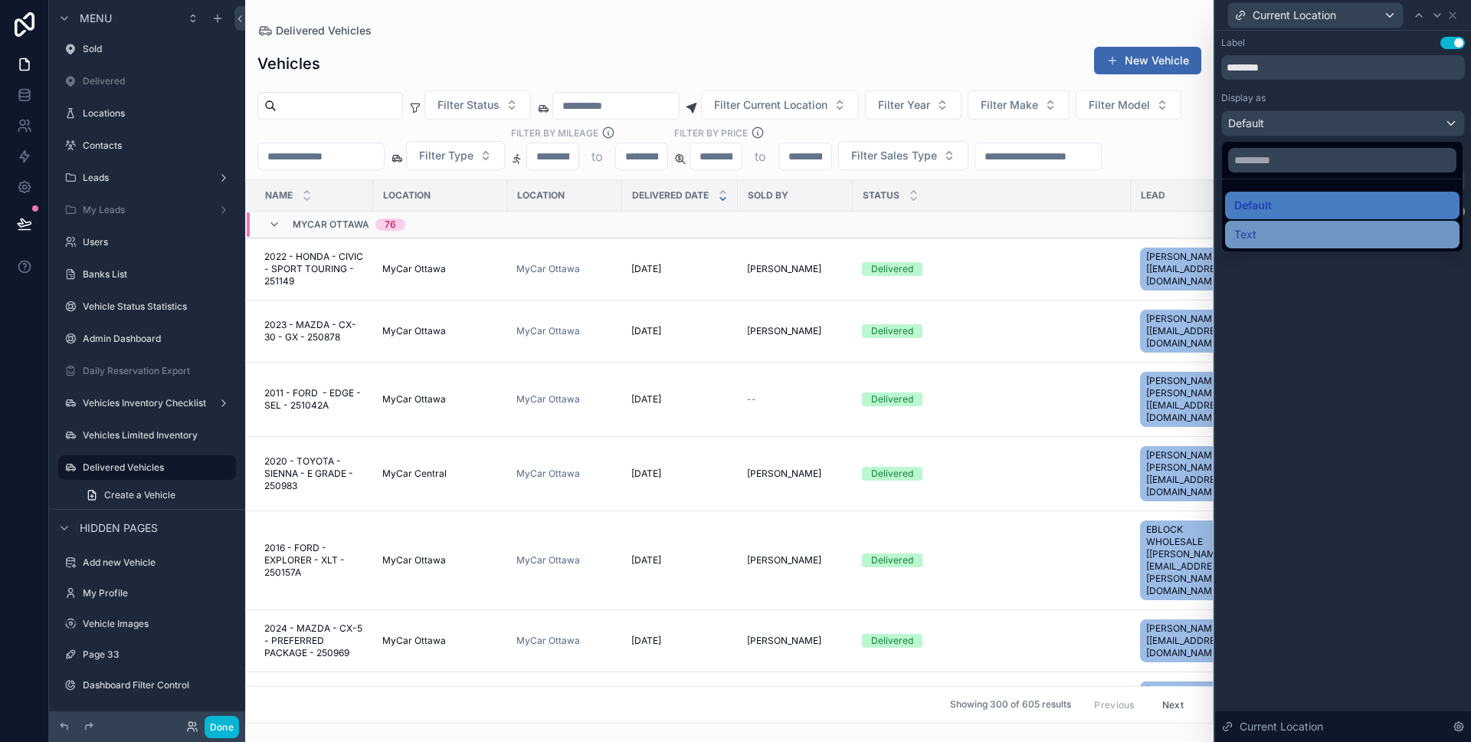
click at [1326, 226] on div "Text" at bounding box center [1342, 234] width 216 height 18
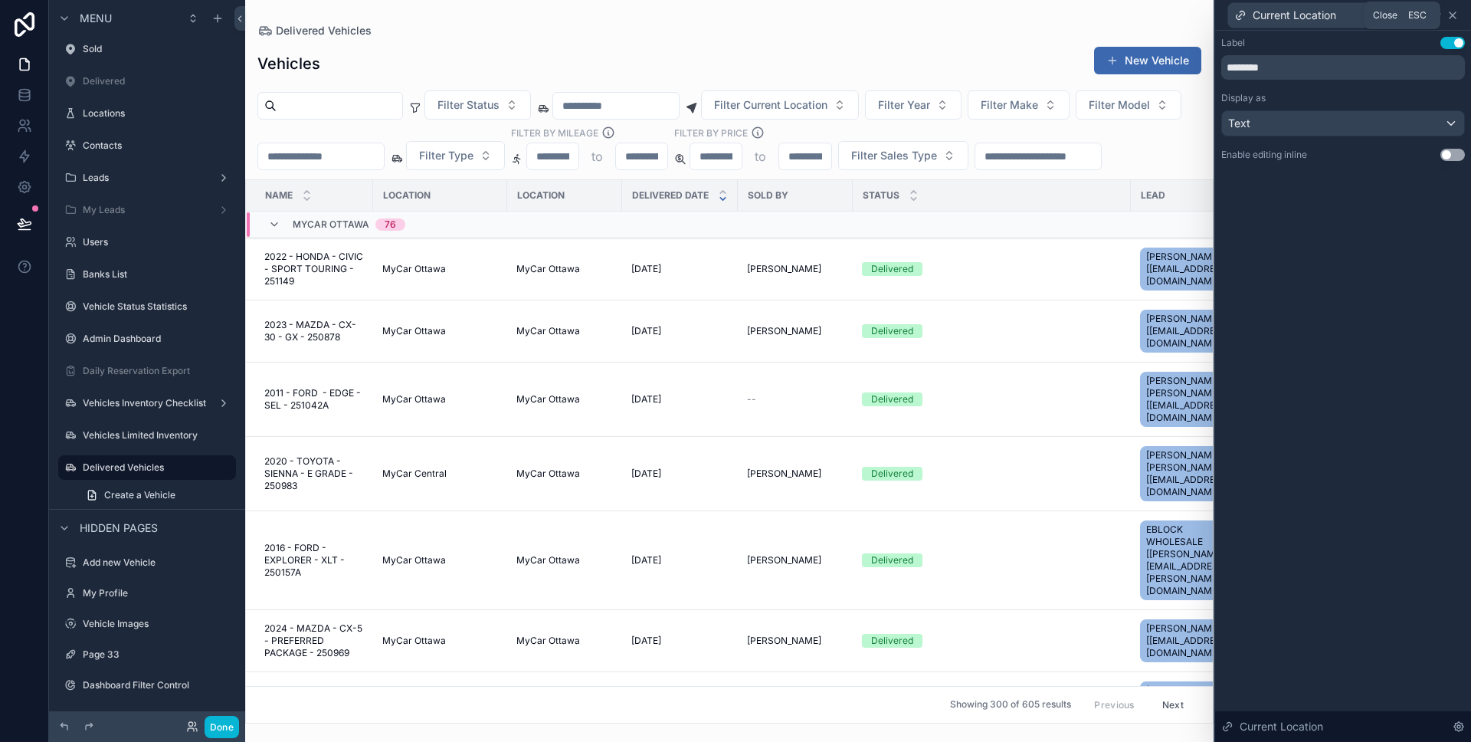
click at [1455, 18] on icon at bounding box center [1453, 15] width 12 height 12
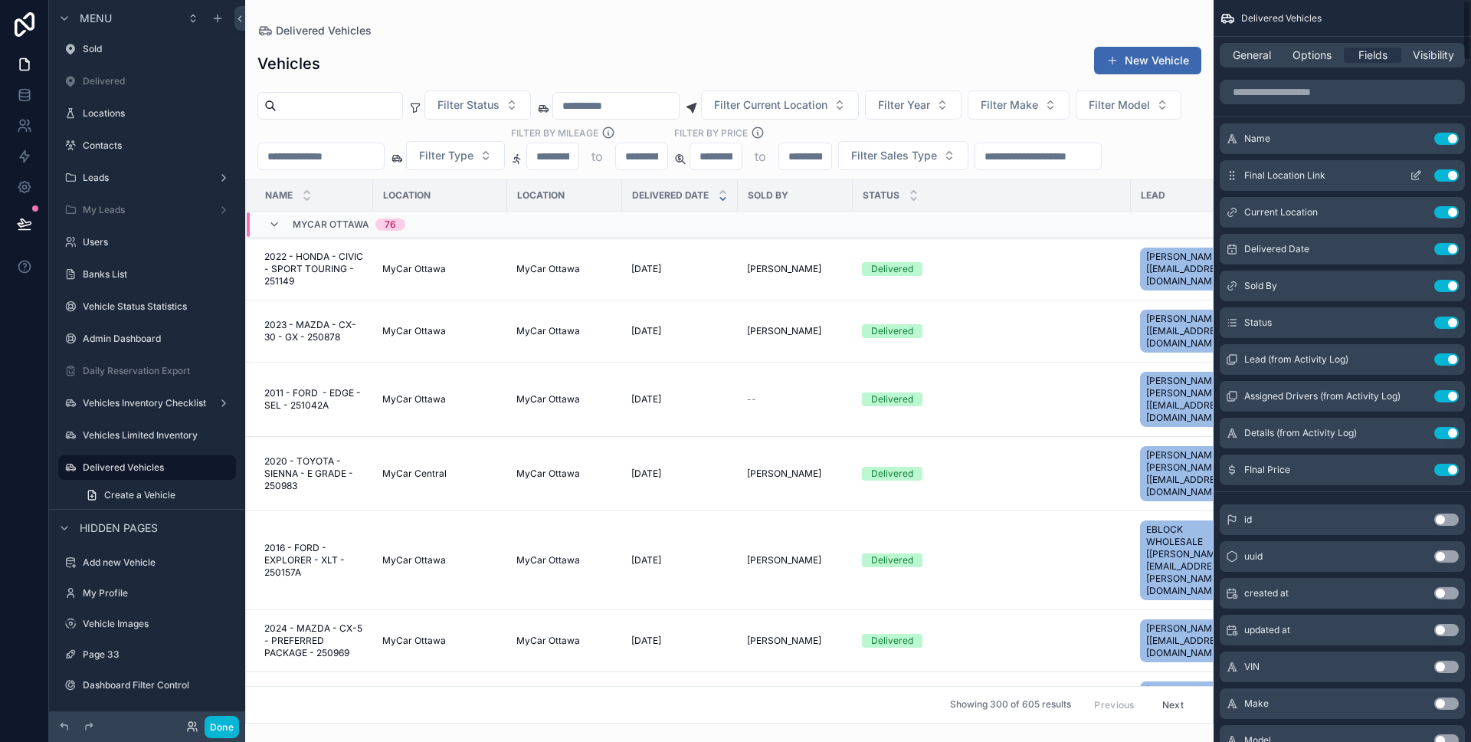
click at [1440, 177] on button "Use setting" at bounding box center [1446, 175] width 25 height 12
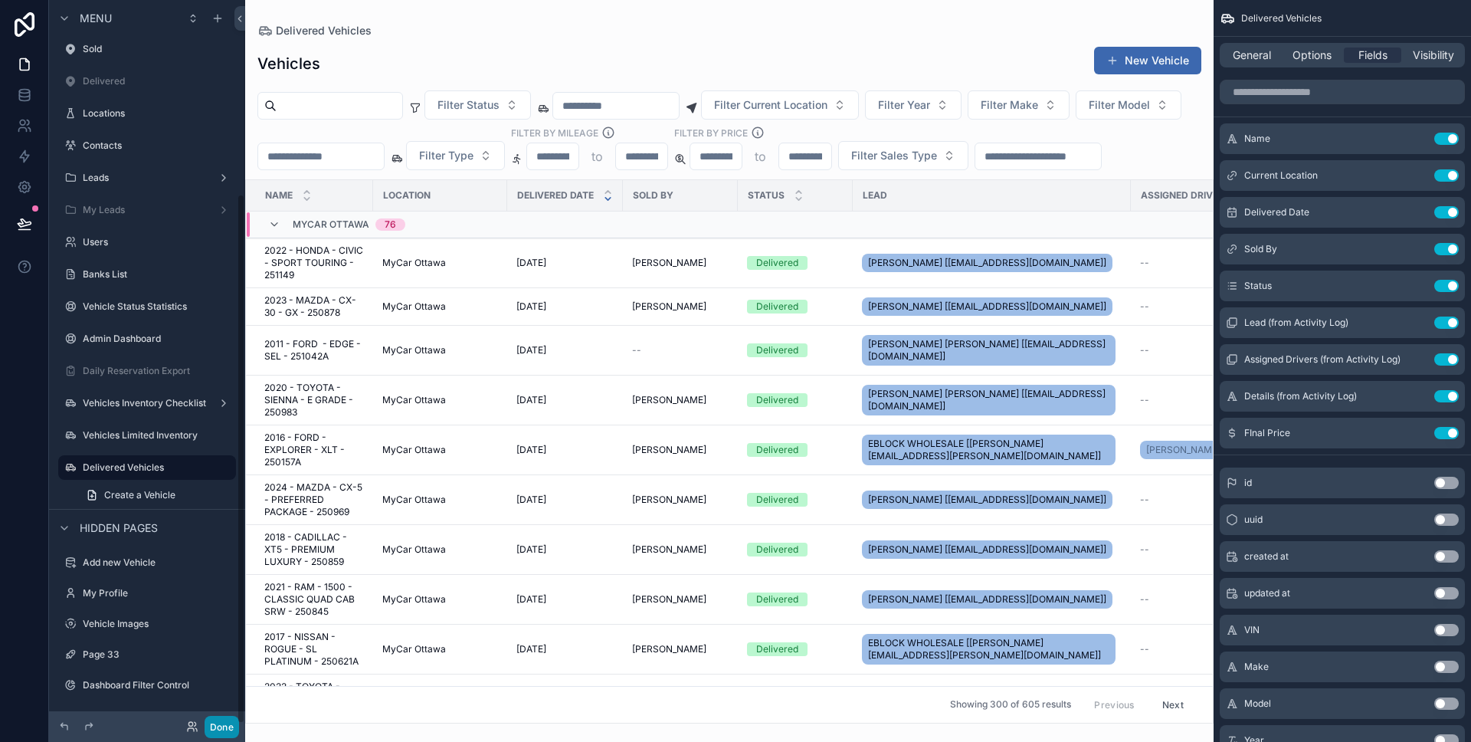
click at [232, 716] on button "Done" at bounding box center [222, 727] width 34 height 22
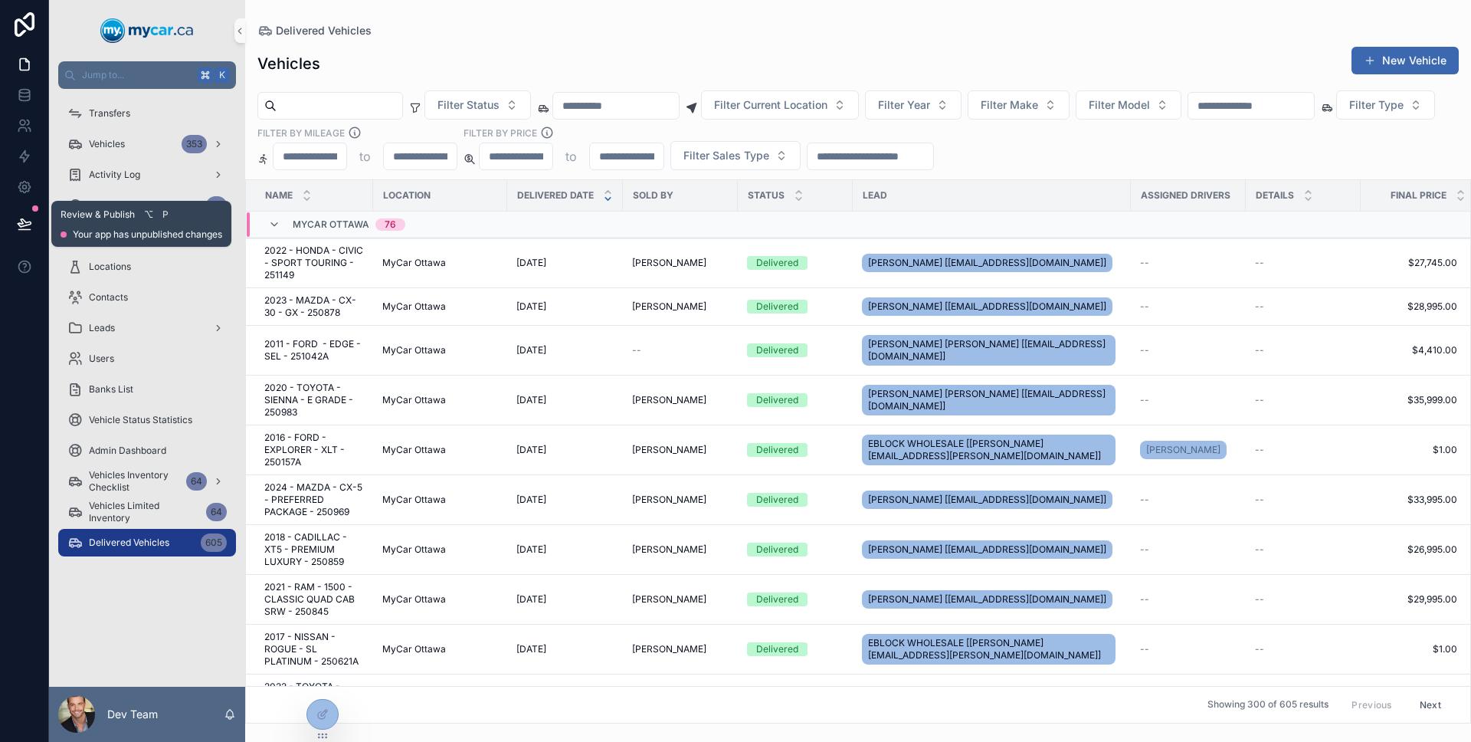
click at [38, 226] on button at bounding box center [25, 223] width 34 height 43
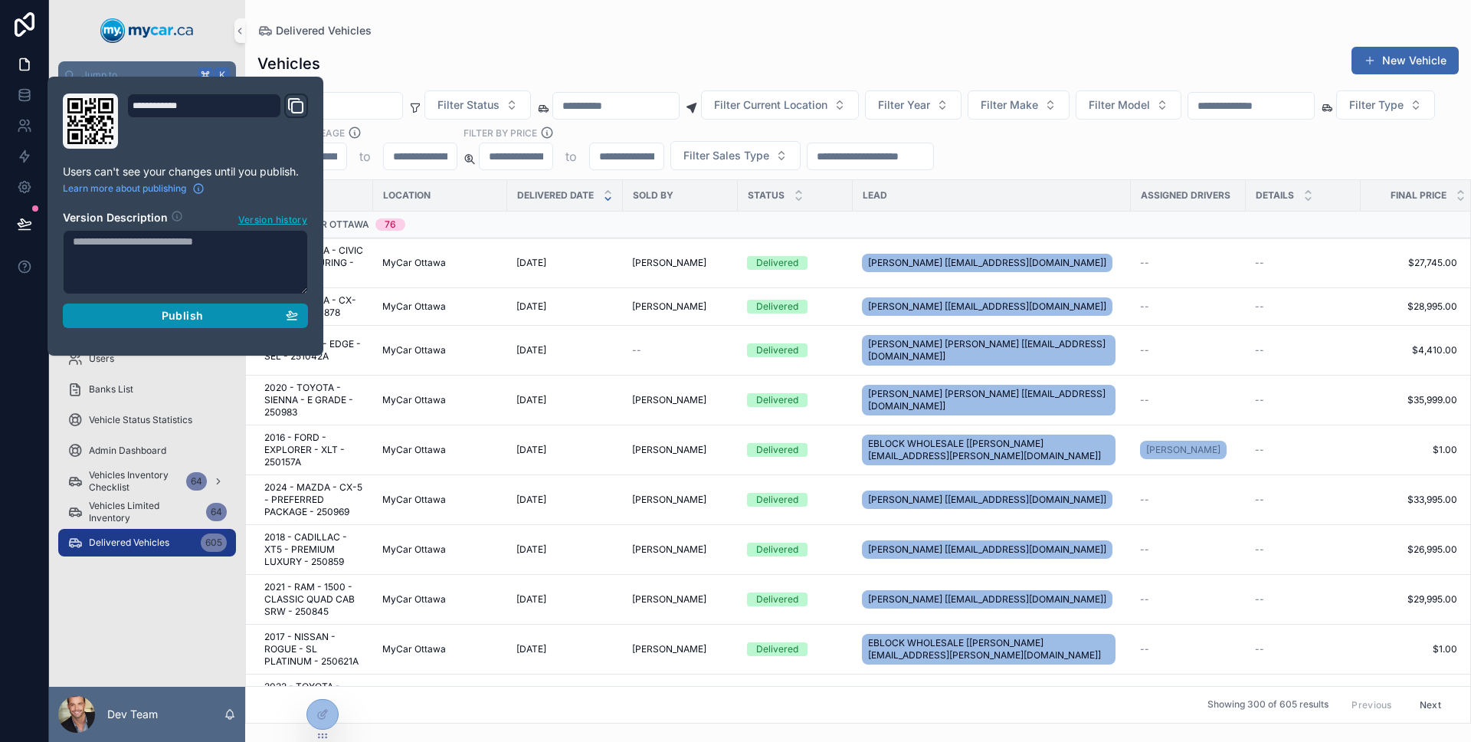
click at [144, 310] on div "Publish" at bounding box center [185, 316] width 225 height 14
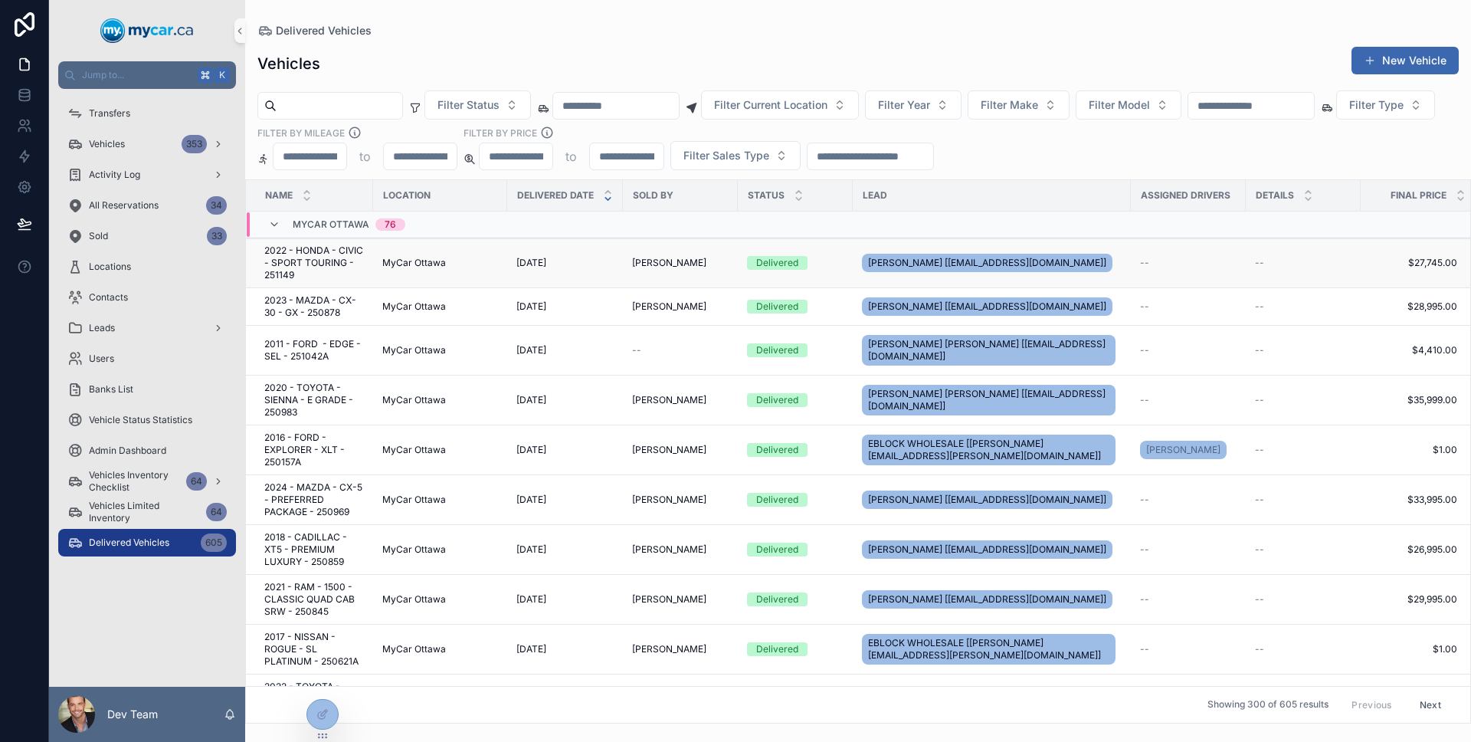
click at [590, 261] on div "9/3/2025 9/3/2025" at bounding box center [564, 263] width 97 height 12
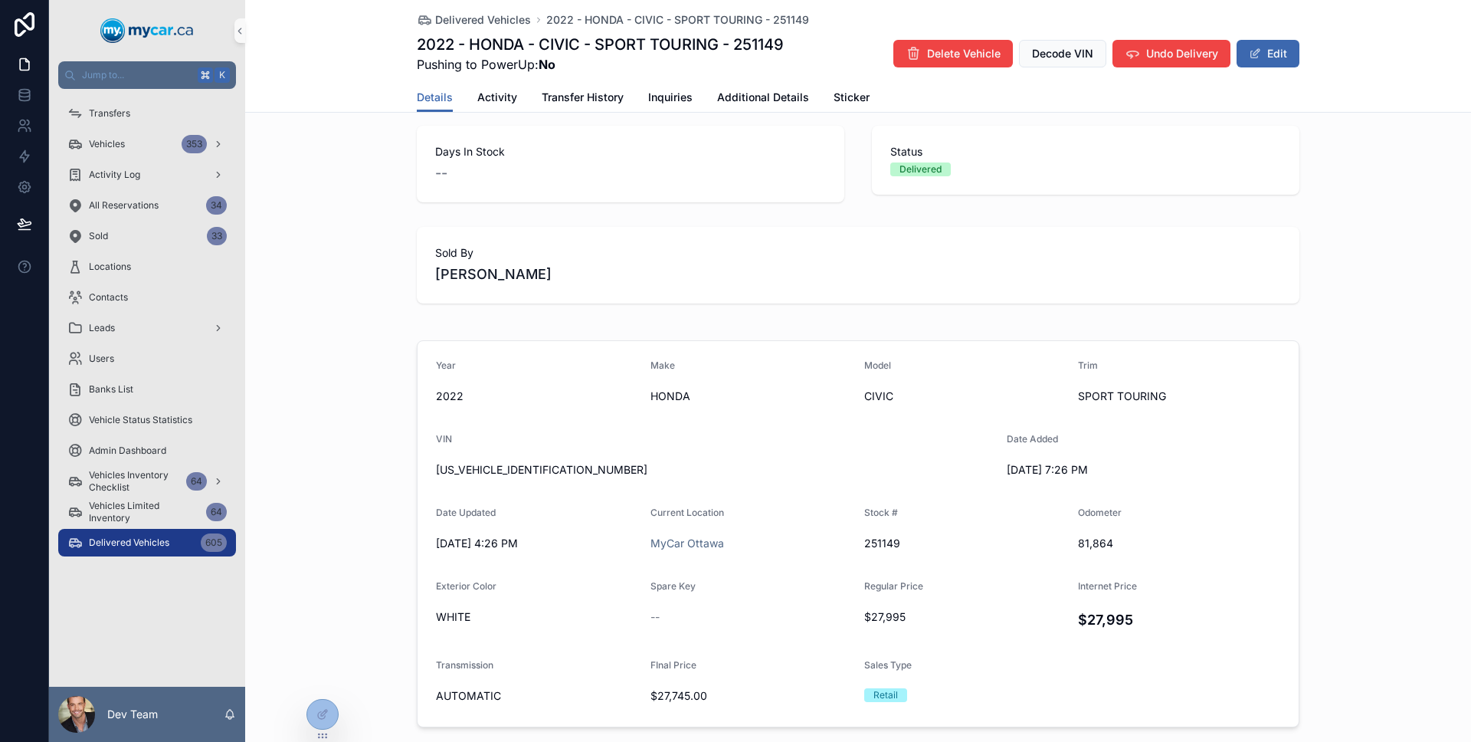
scroll to position [31, 0]
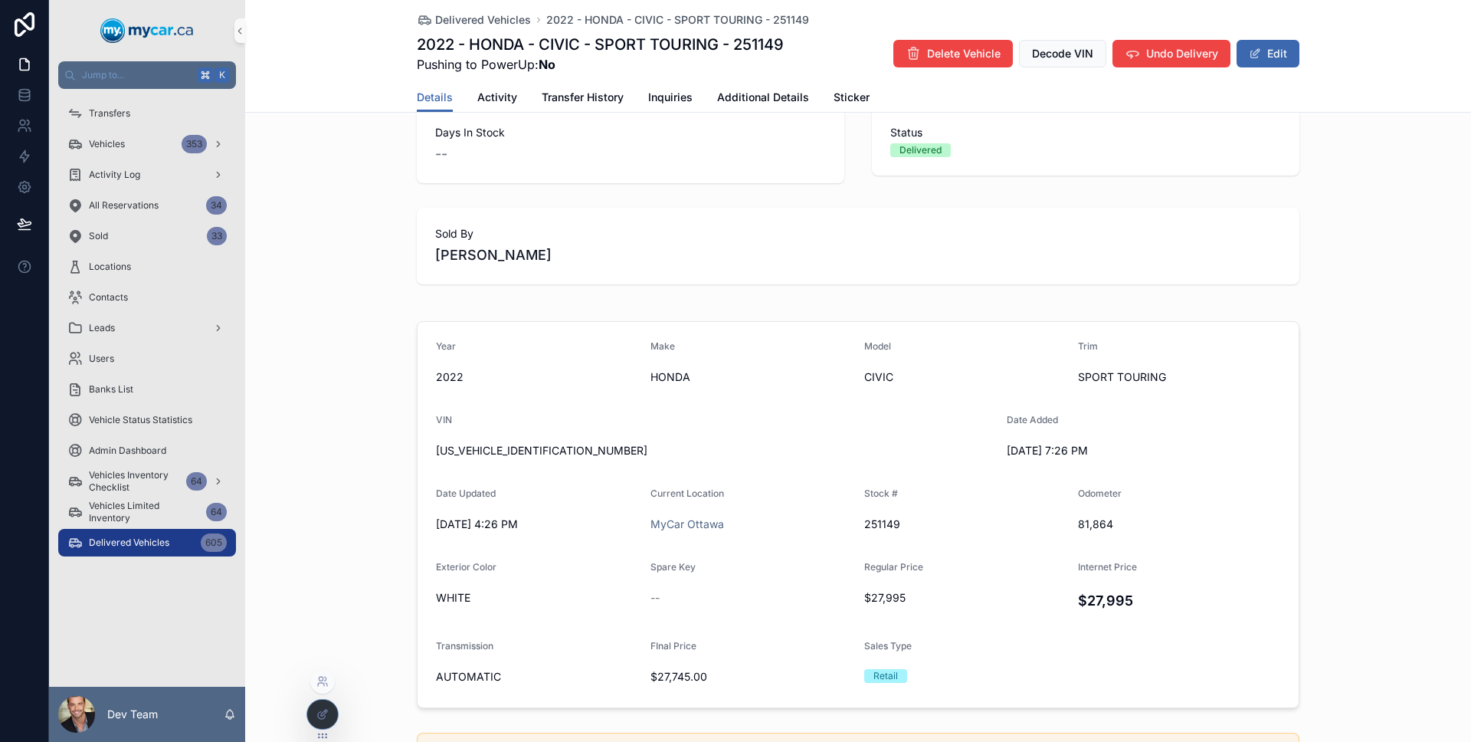
click at [333, 706] on div at bounding box center [322, 714] width 31 height 29
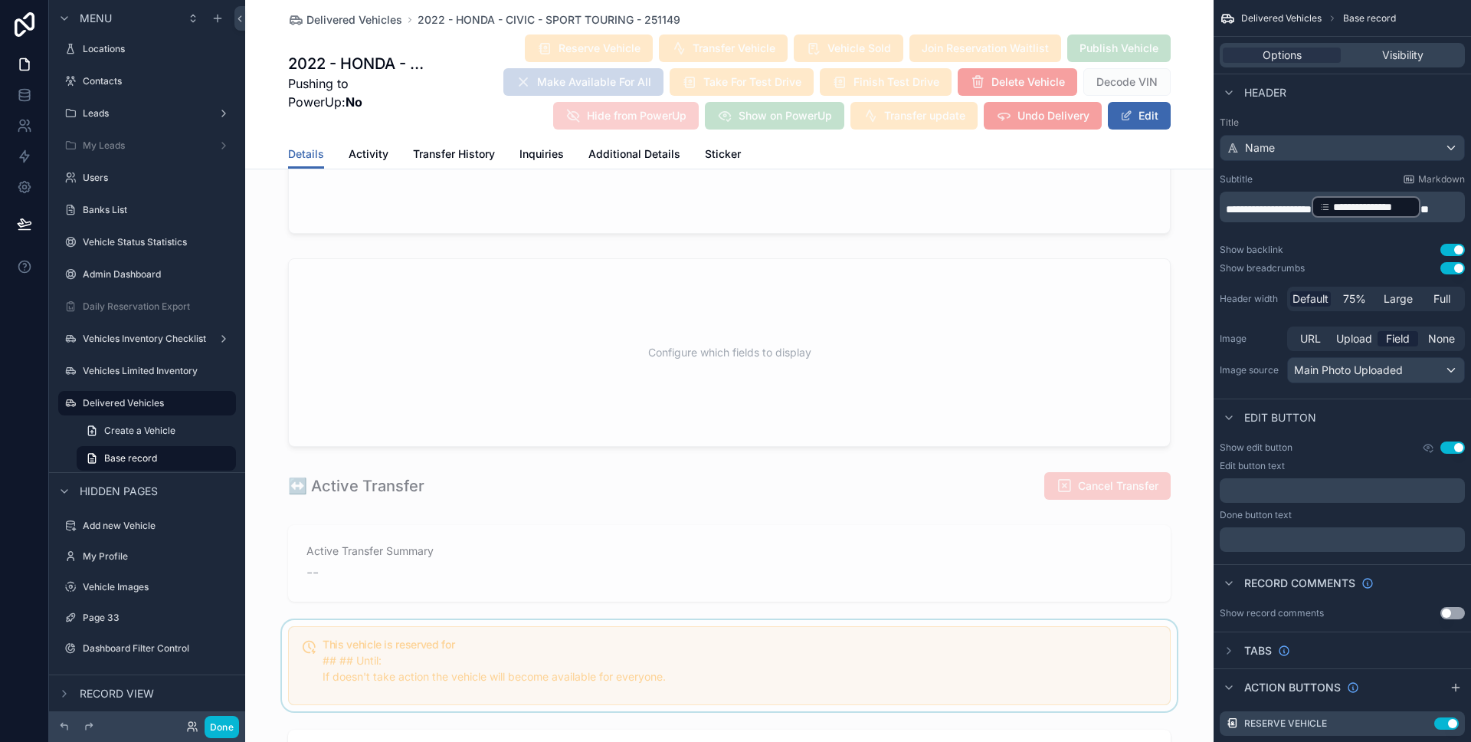
scroll to position [1092, 0]
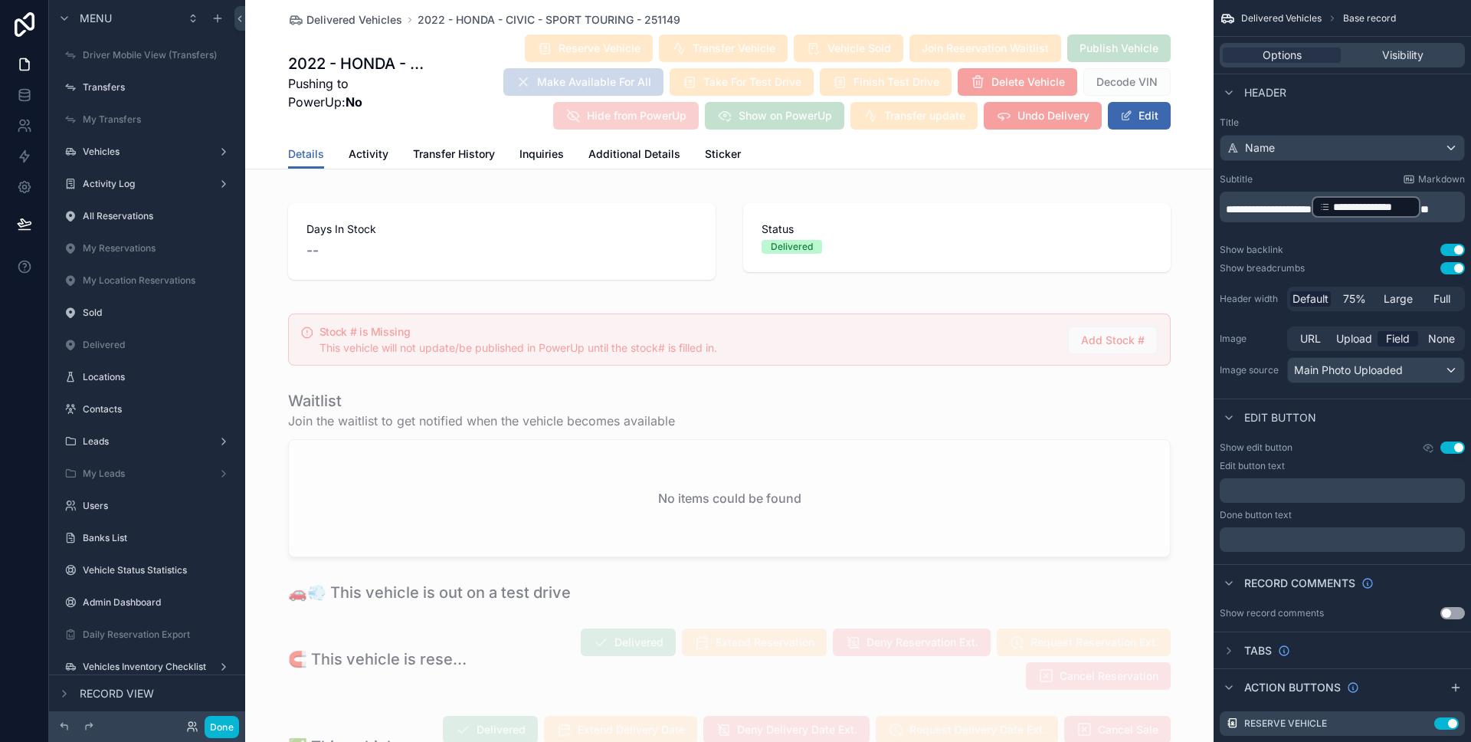
scroll to position [1437, 0]
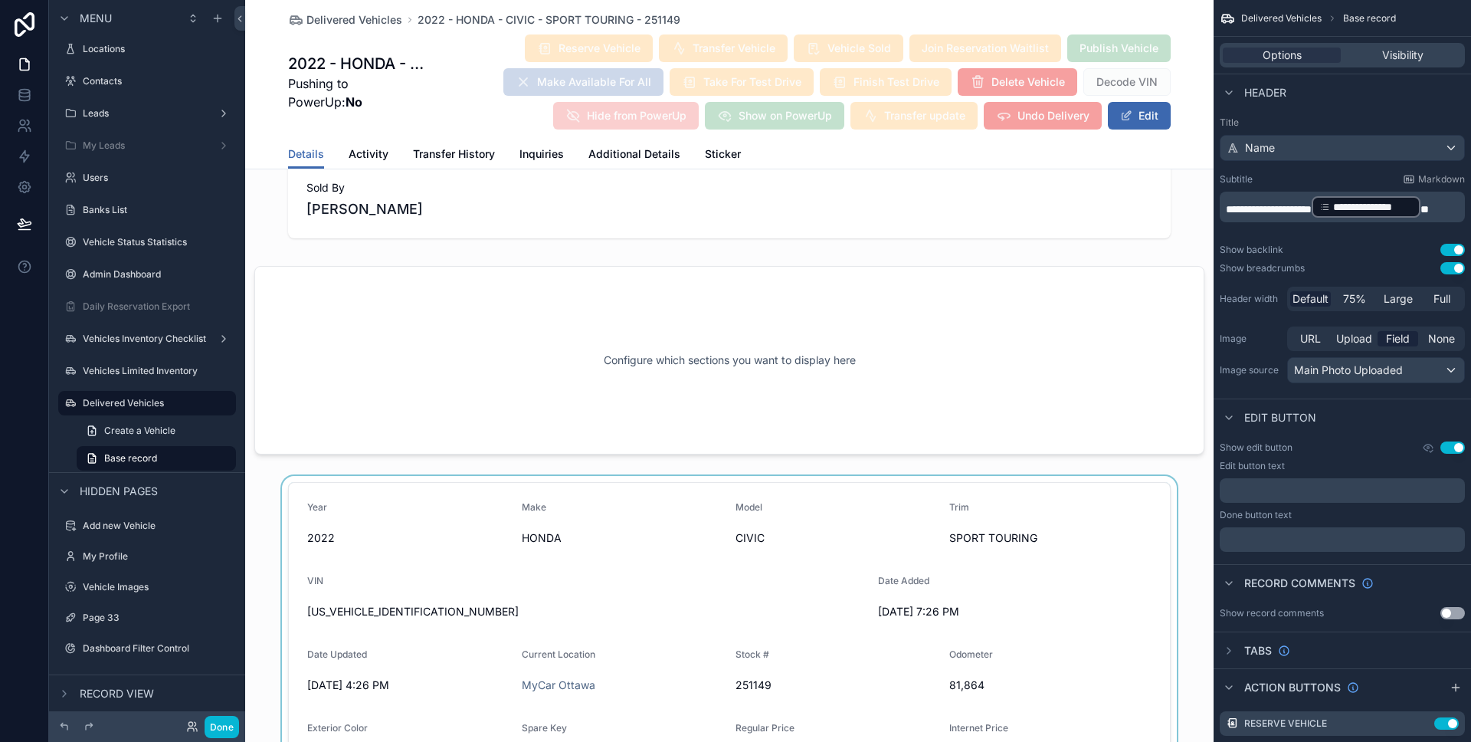
click at [770, 524] on div "scrollable content" at bounding box center [729, 675] width 968 height 399
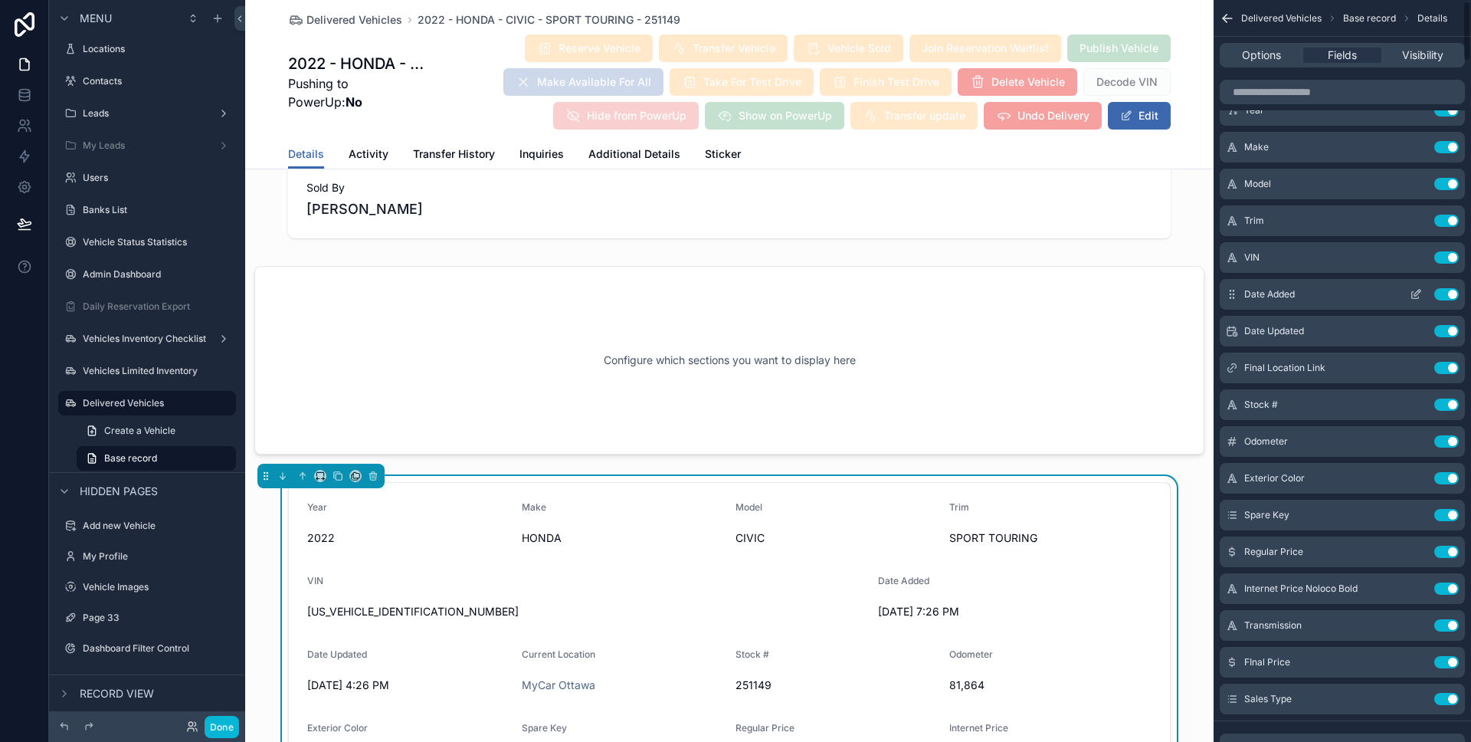
scroll to position [11, 0]
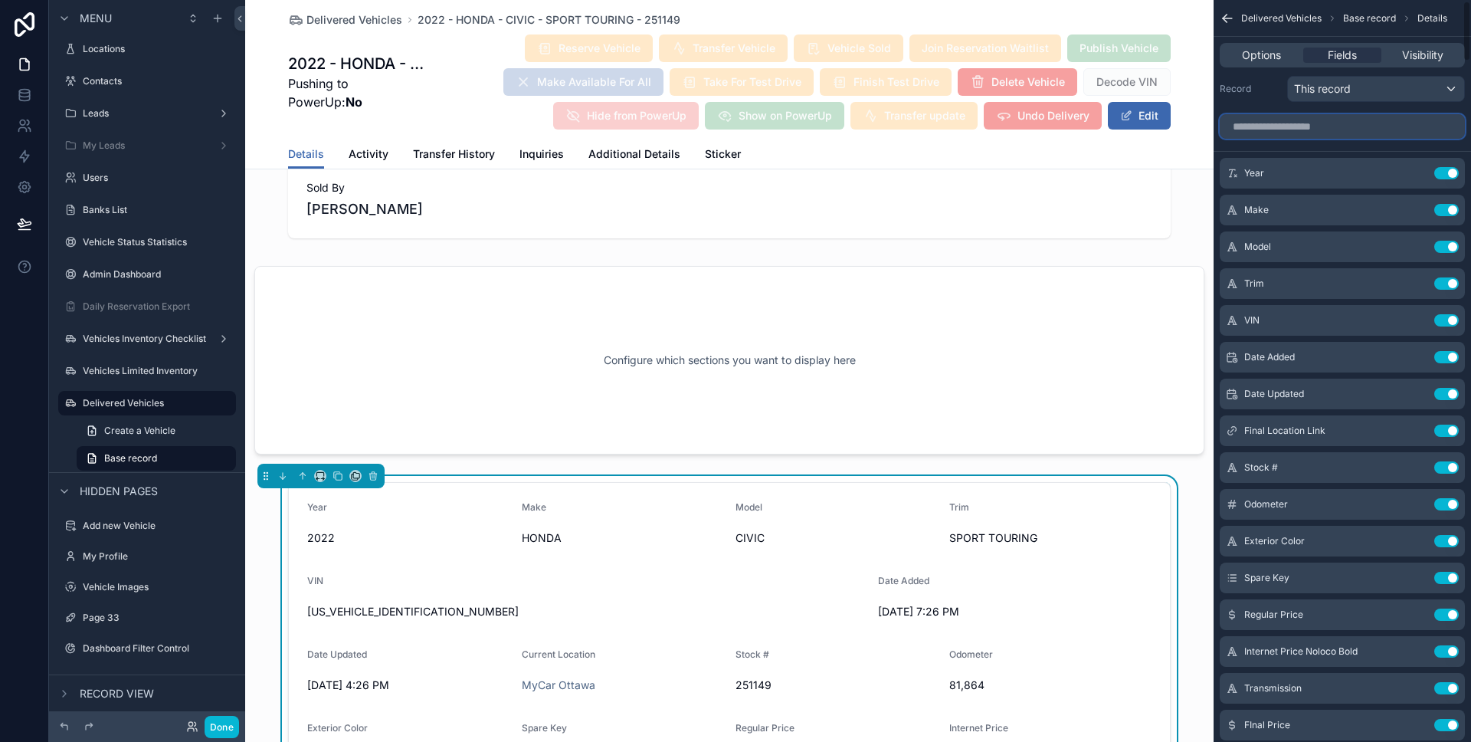
click at [1300, 132] on input "scrollable content" at bounding box center [1342, 126] width 245 height 25
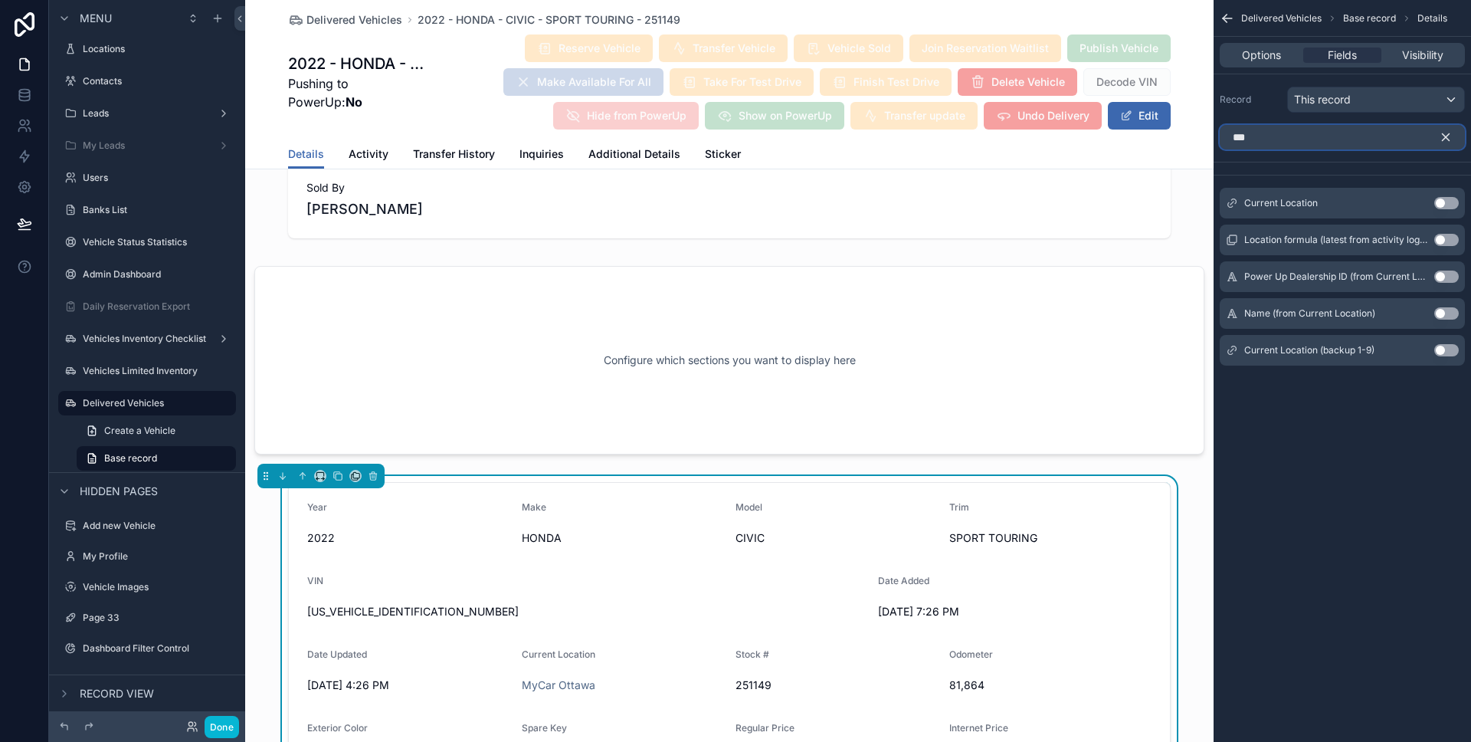
type input "***"
click at [1445, 201] on button "Use setting" at bounding box center [1446, 203] width 25 height 12
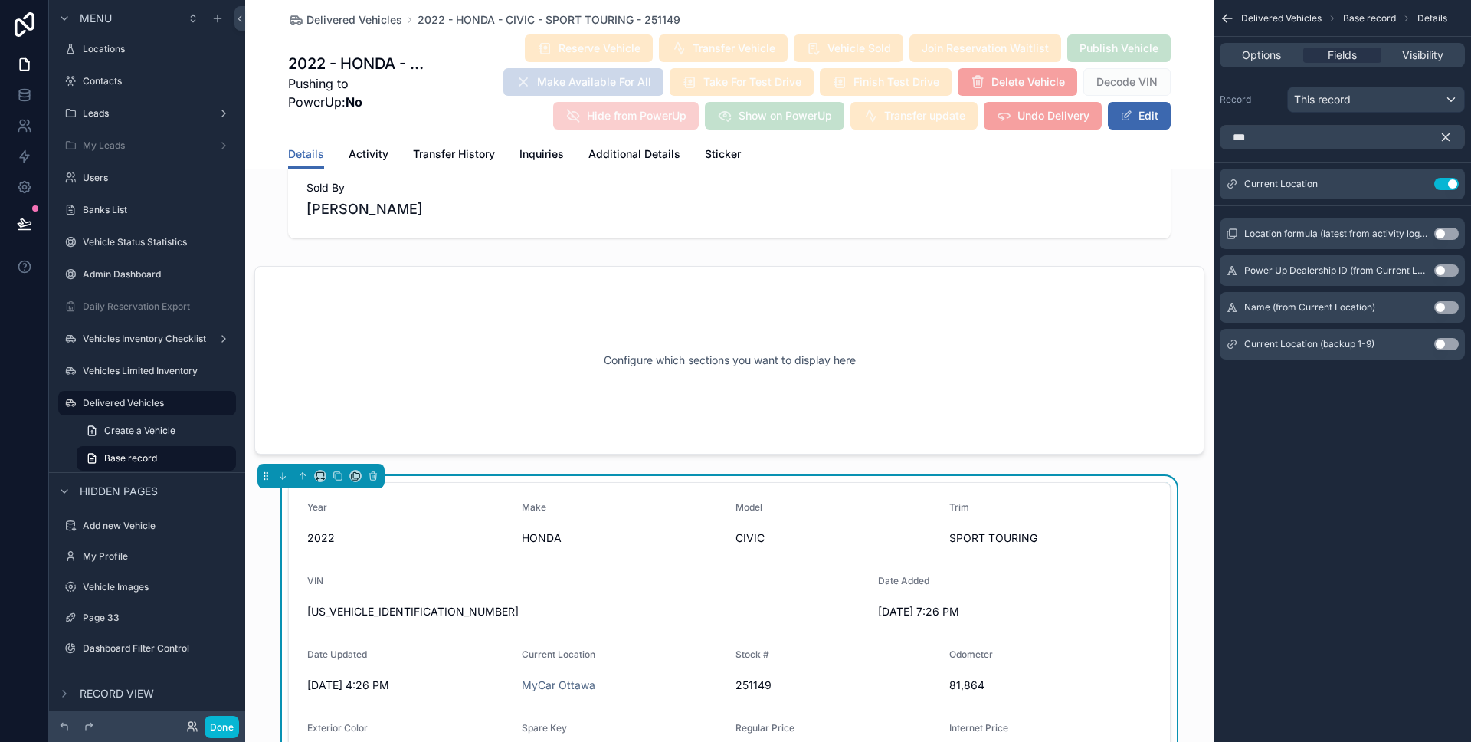
click at [1451, 136] on icon "scrollable content" at bounding box center [1446, 137] width 14 height 14
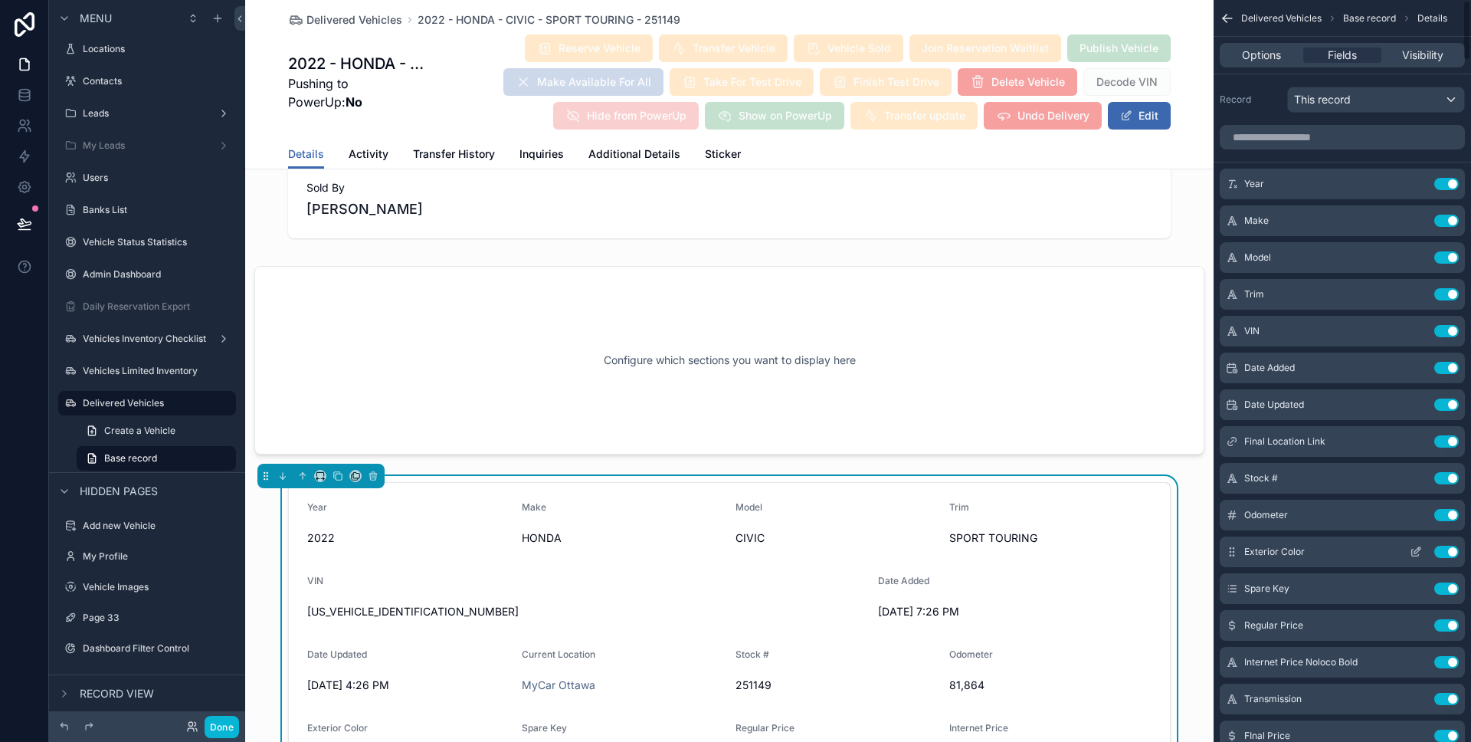
scroll to position [190, 0]
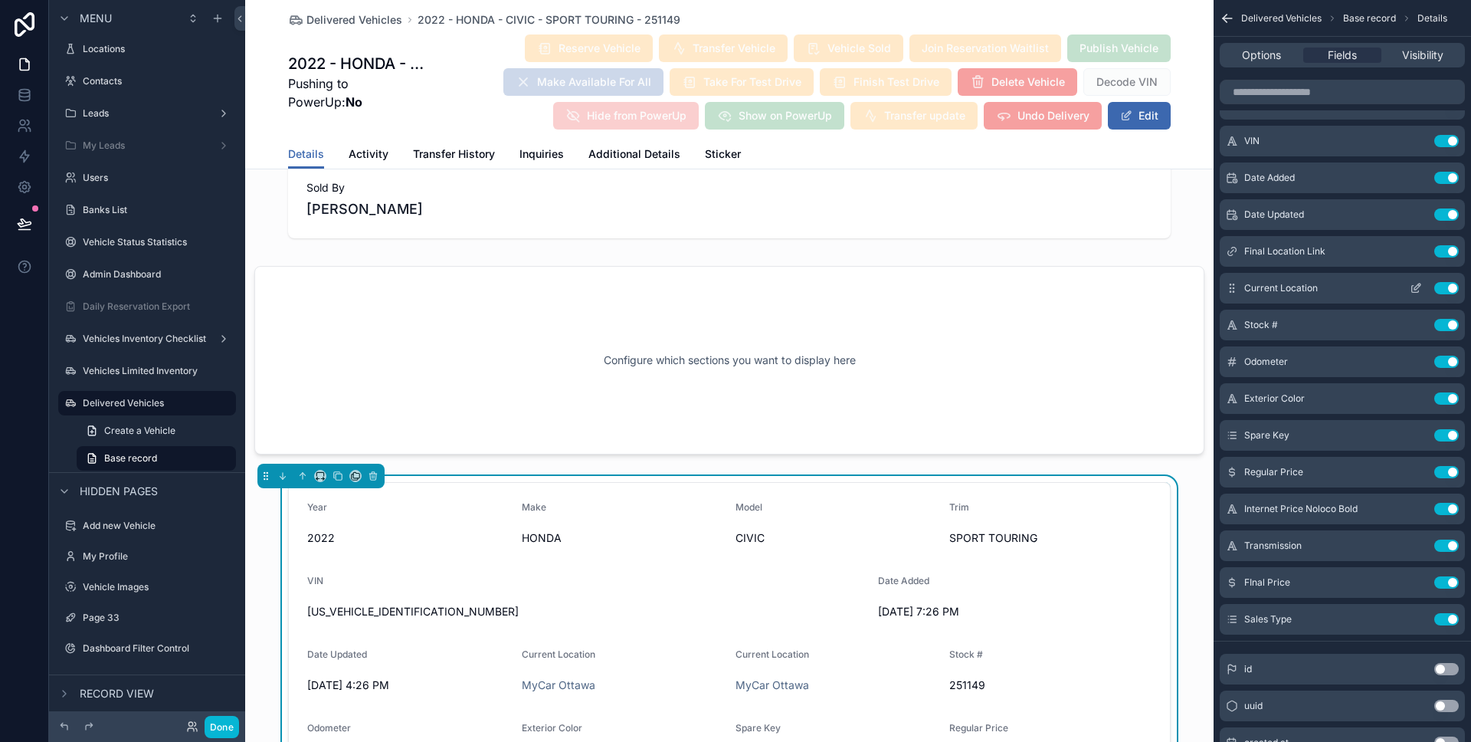
click at [1417, 283] on icon "scrollable content" at bounding box center [1416, 288] width 12 height 12
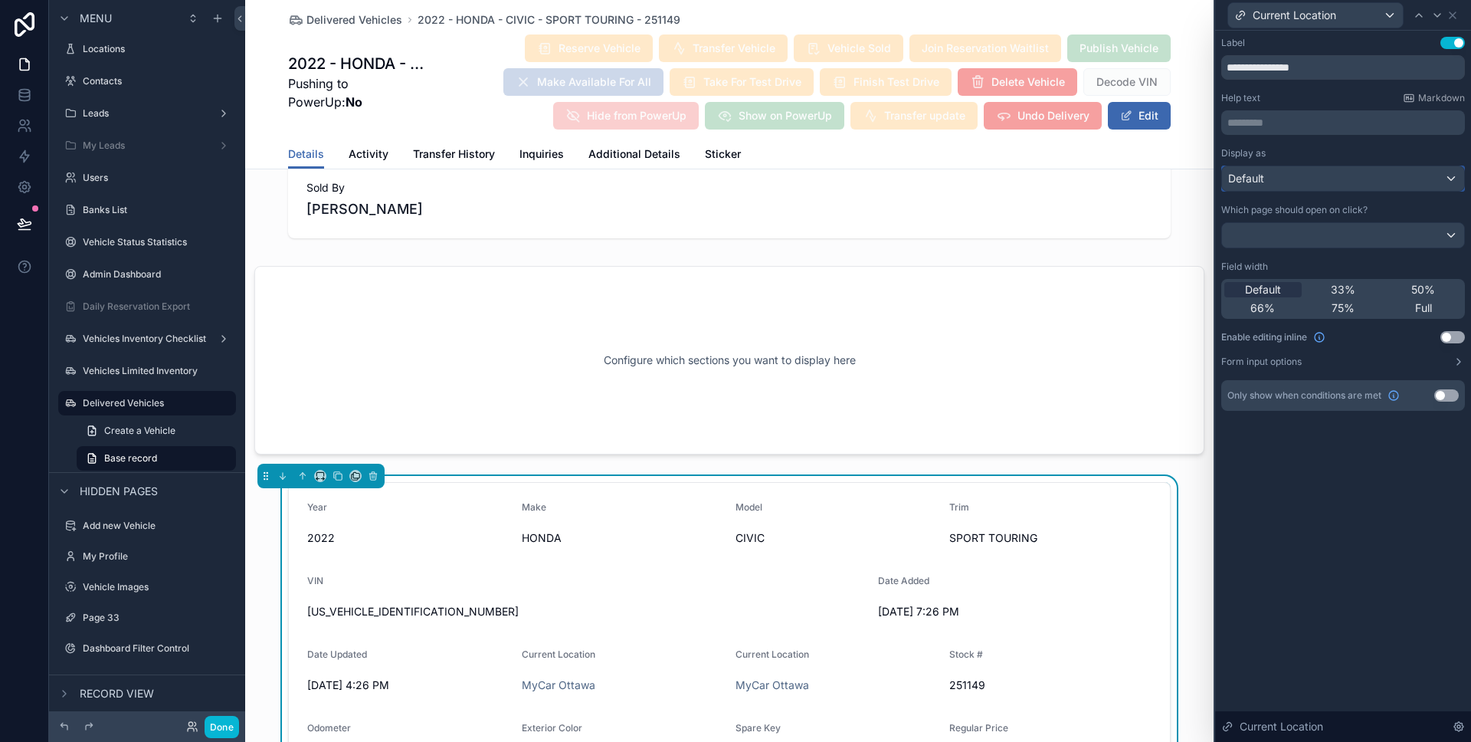
click at [1345, 182] on div "Default" at bounding box center [1343, 178] width 242 height 25
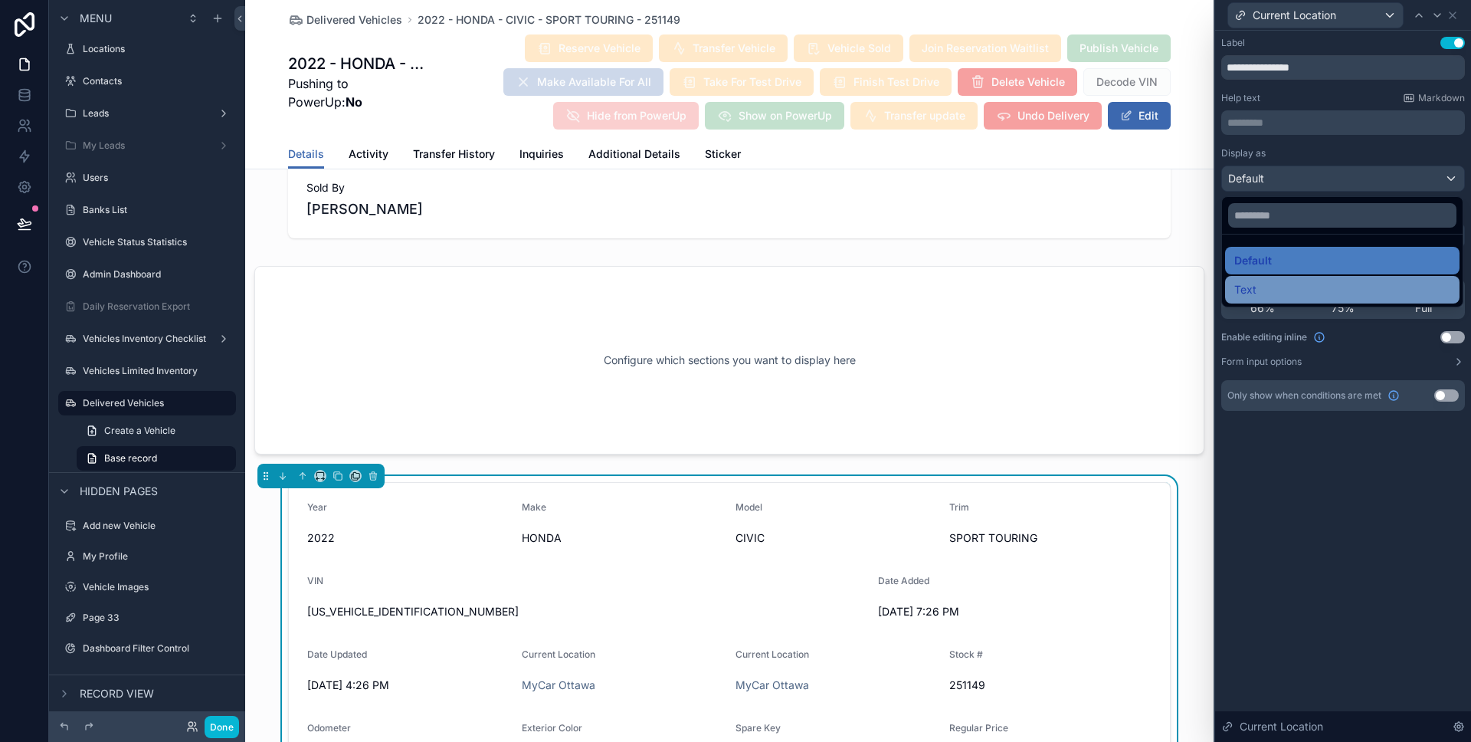
click at [1320, 282] on div "Text" at bounding box center [1342, 289] width 216 height 18
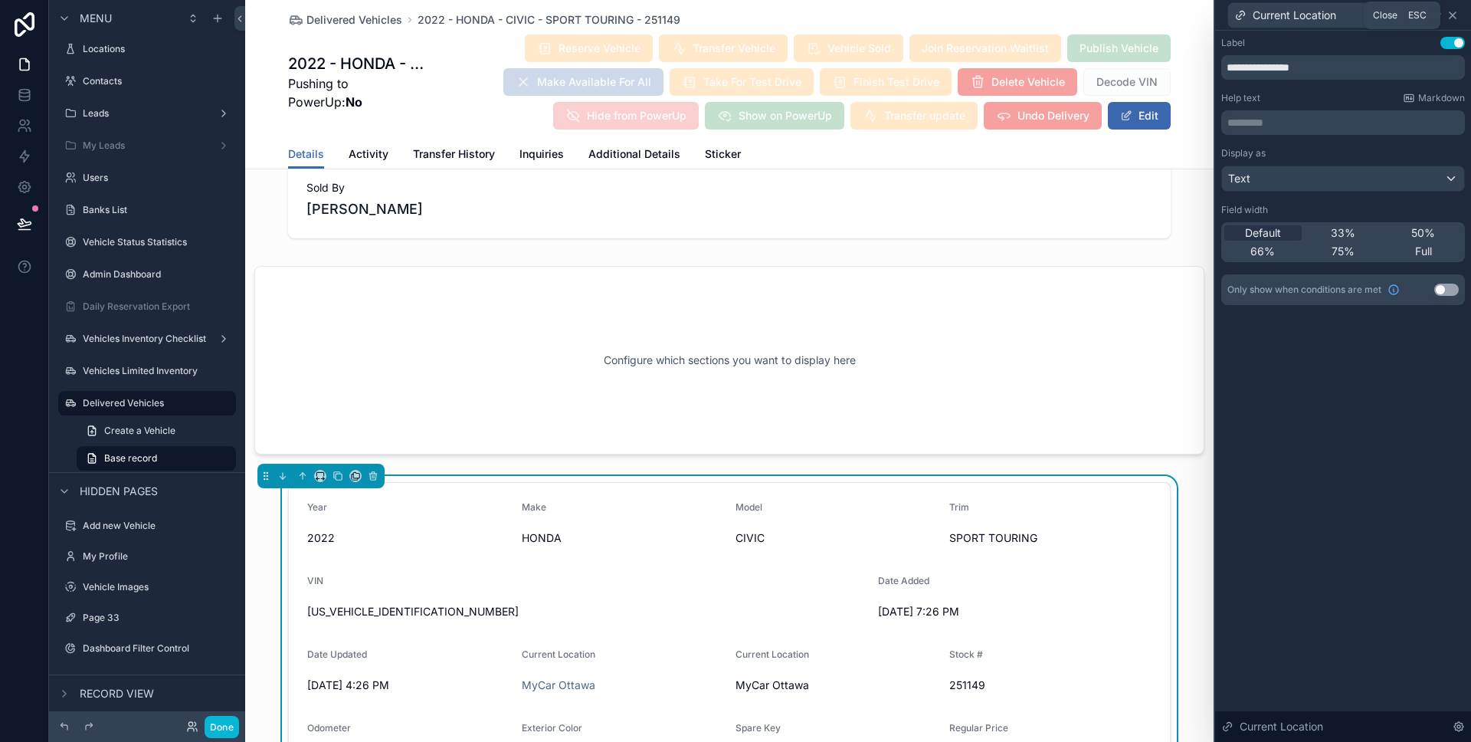
click at [1454, 18] on icon at bounding box center [1453, 15] width 12 height 12
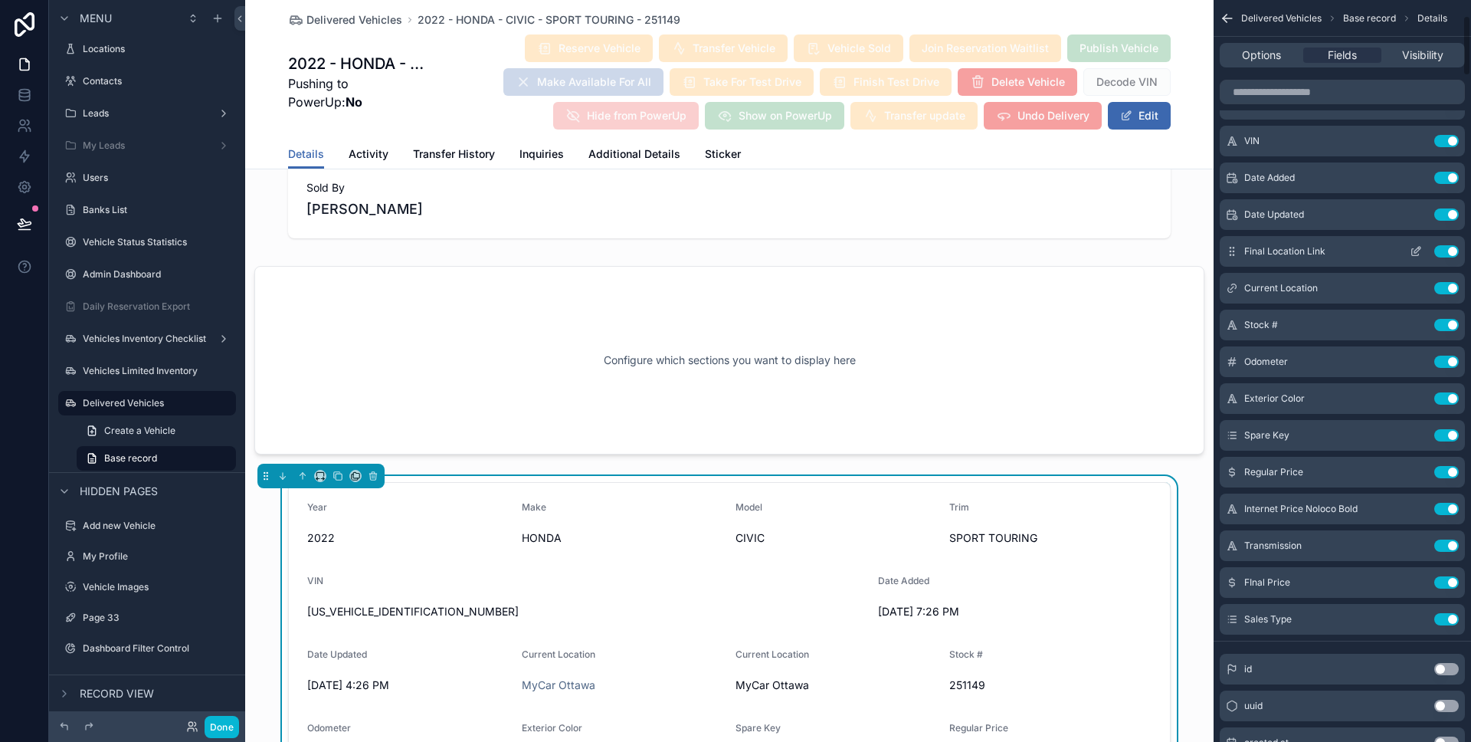
click at [1412, 249] on icon "scrollable content" at bounding box center [1416, 251] width 12 height 12
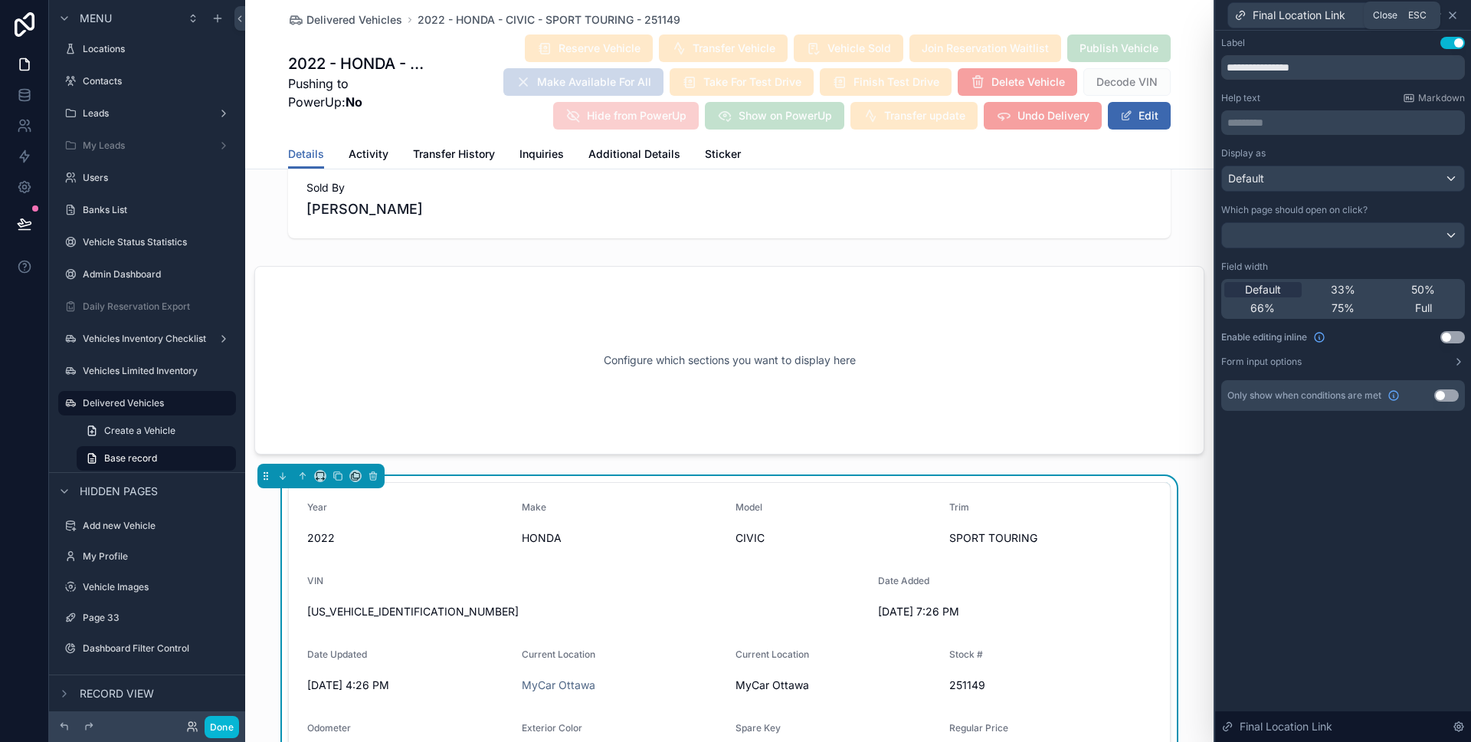
click at [1458, 14] on icon at bounding box center [1453, 15] width 12 height 12
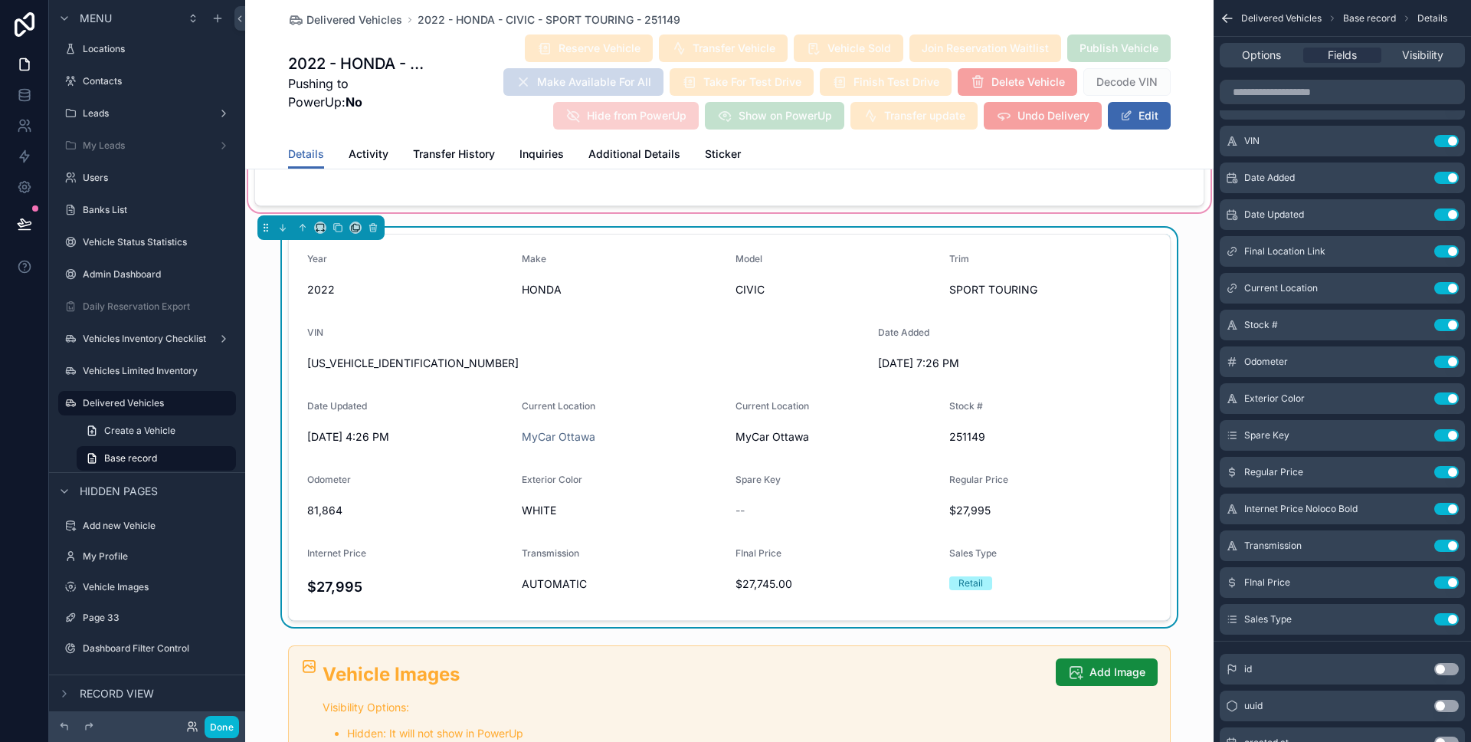
scroll to position [1384, 0]
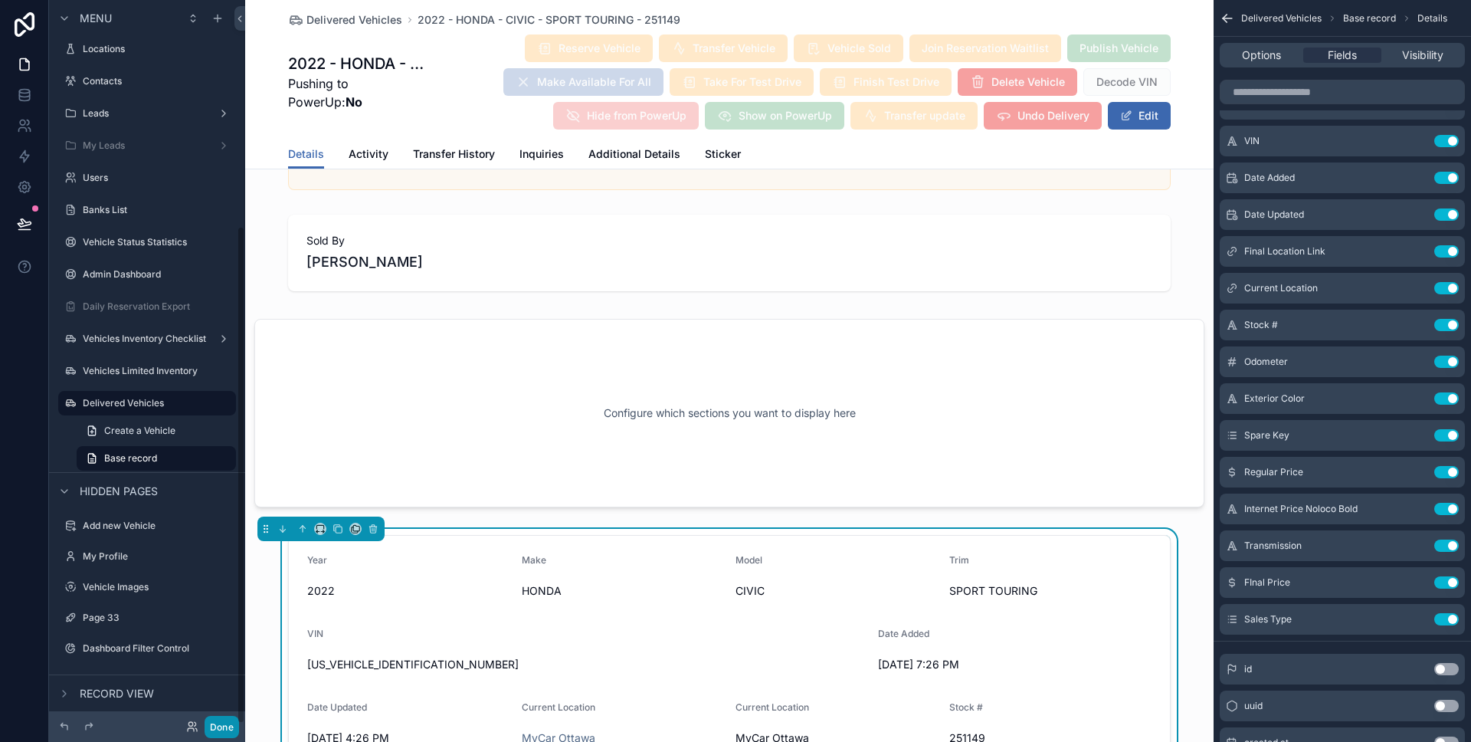
click at [221, 726] on button "Done" at bounding box center [222, 727] width 34 height 22
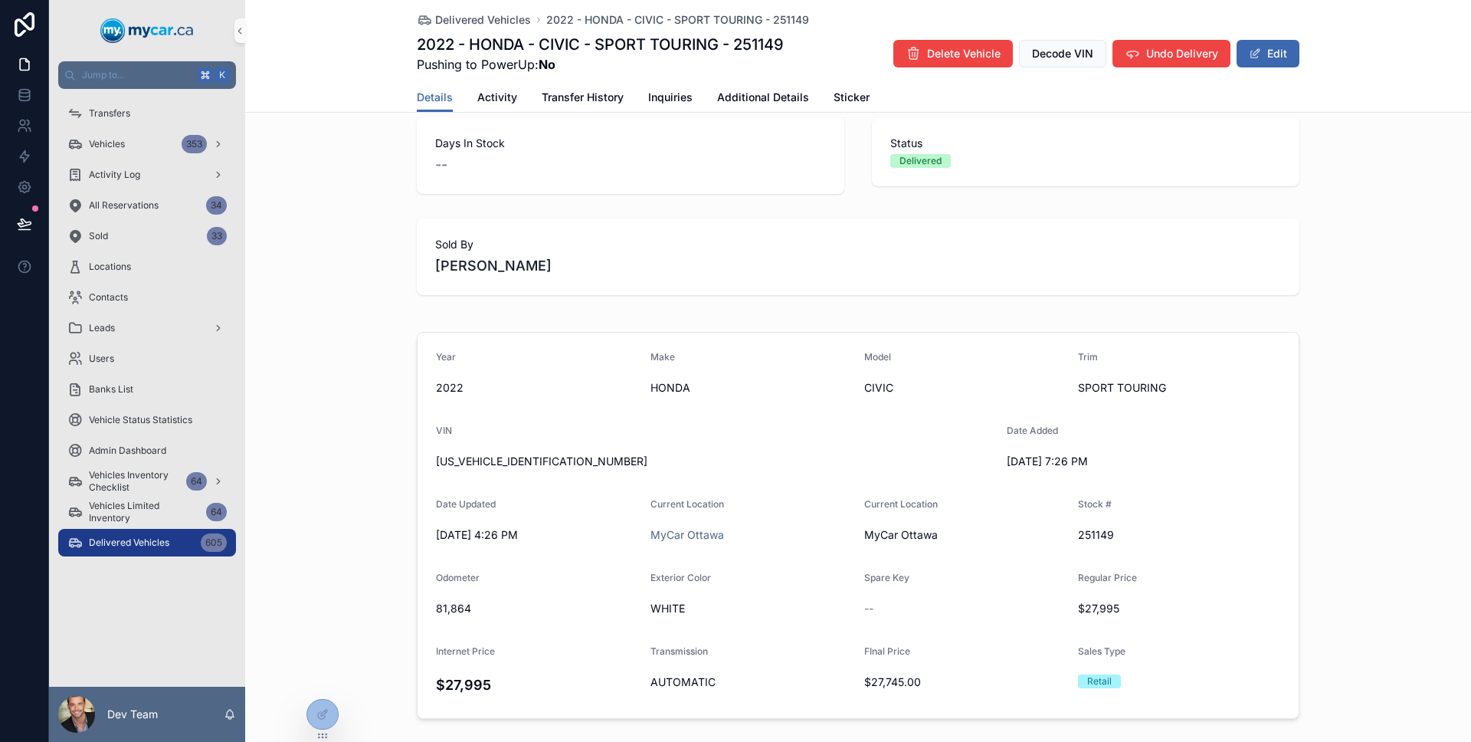
scroll to position [0, 0]
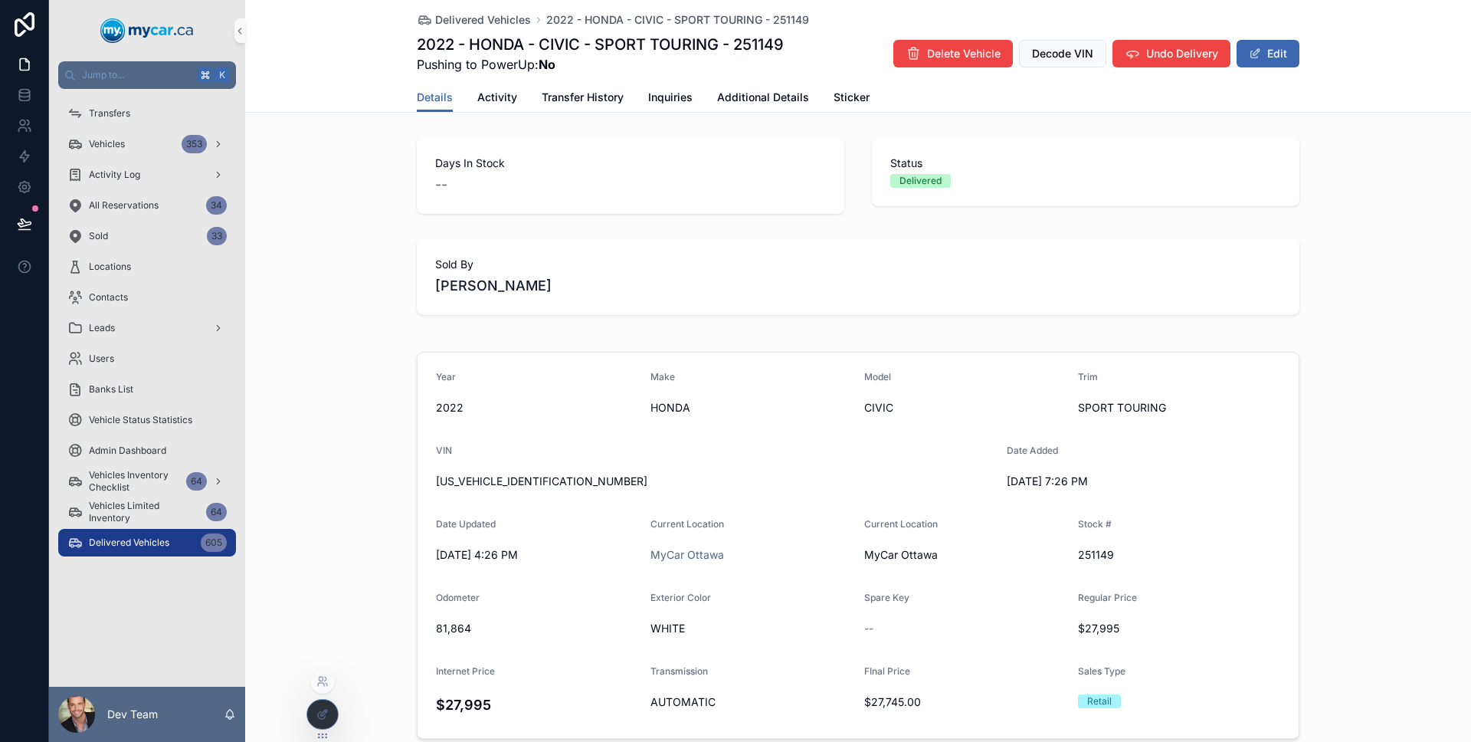
click at [324, 699] on div at bounding box center [322, 684] width 25 height 31
click at [320, 709] on icon at bounding box center [322, 714] width 12 height 12
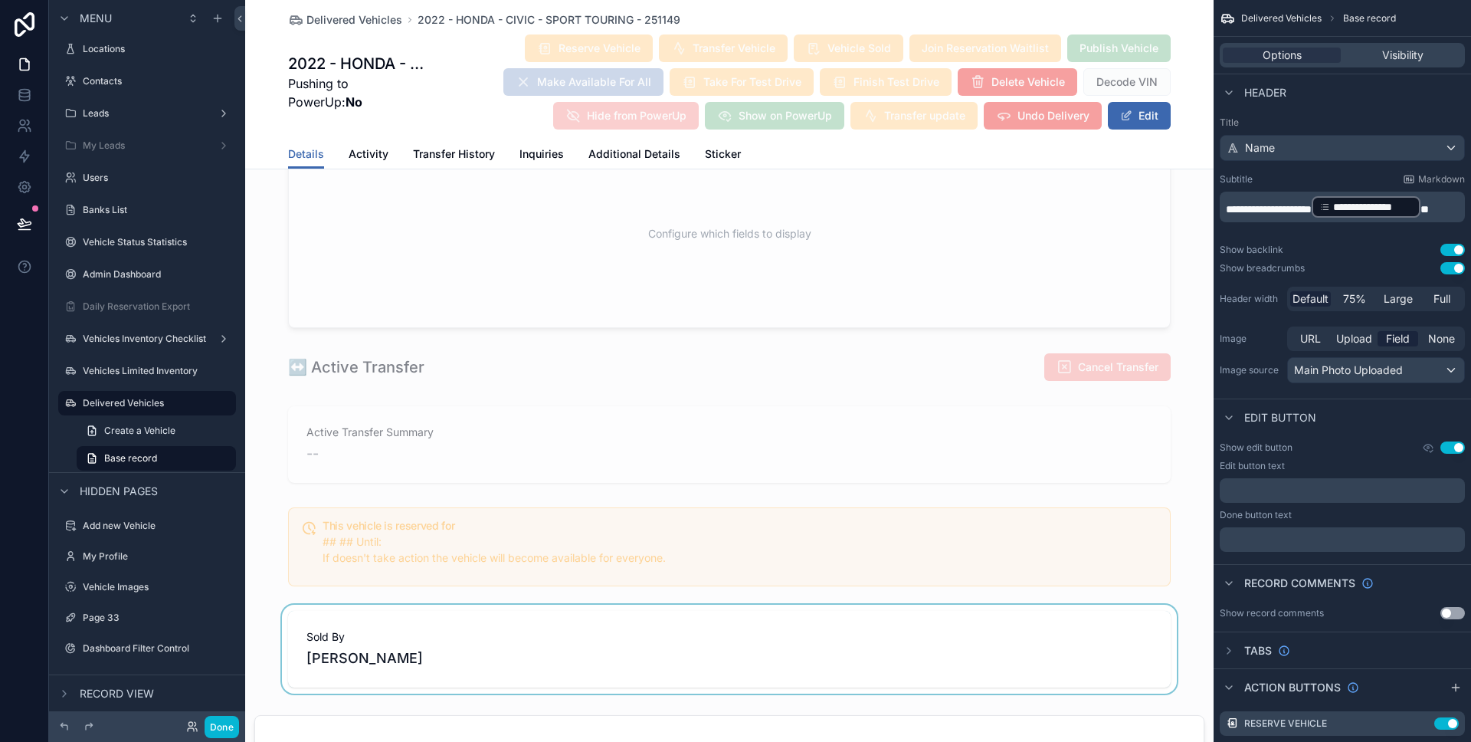
scroll to position [1155, 0]
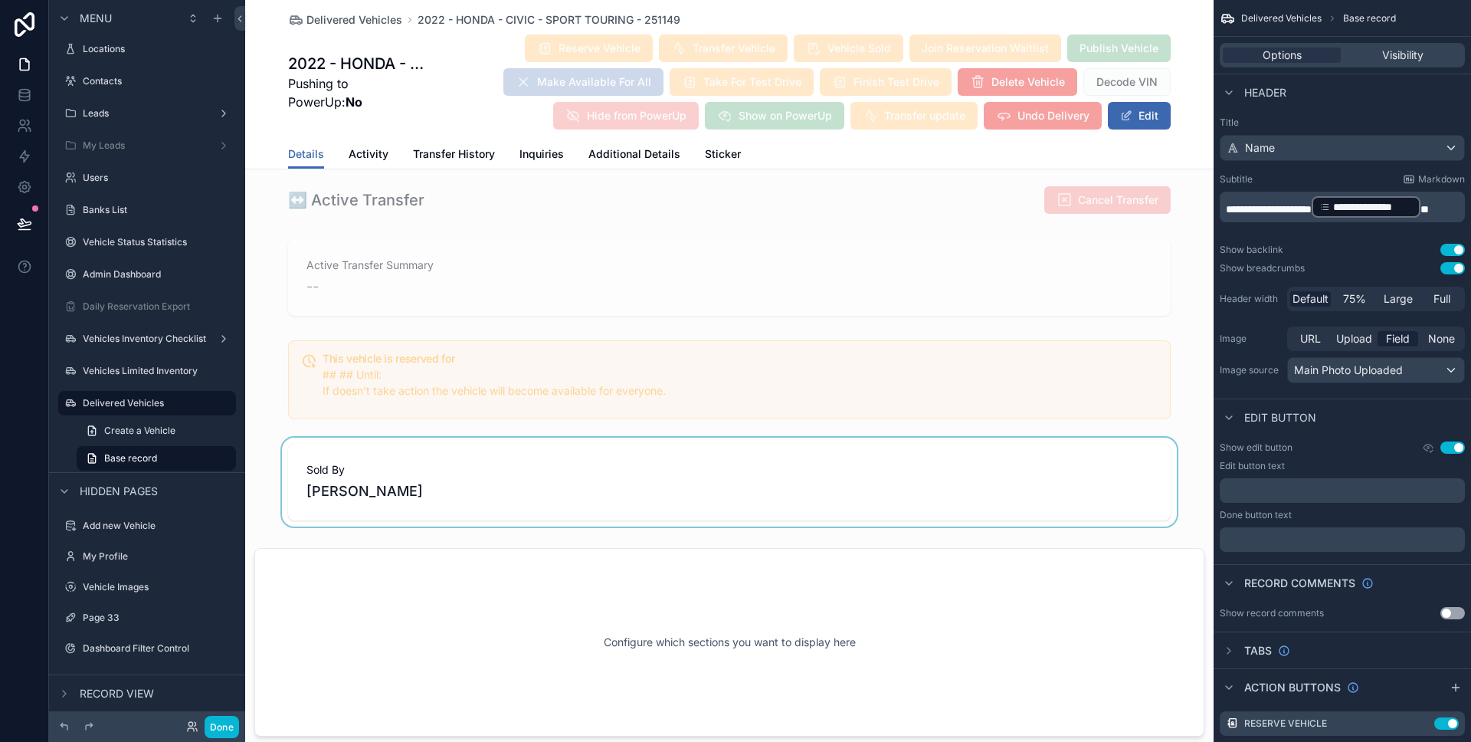
click at [637, 517] on div "scrollable content" at bounding box center [729, 482] width 968 height 89
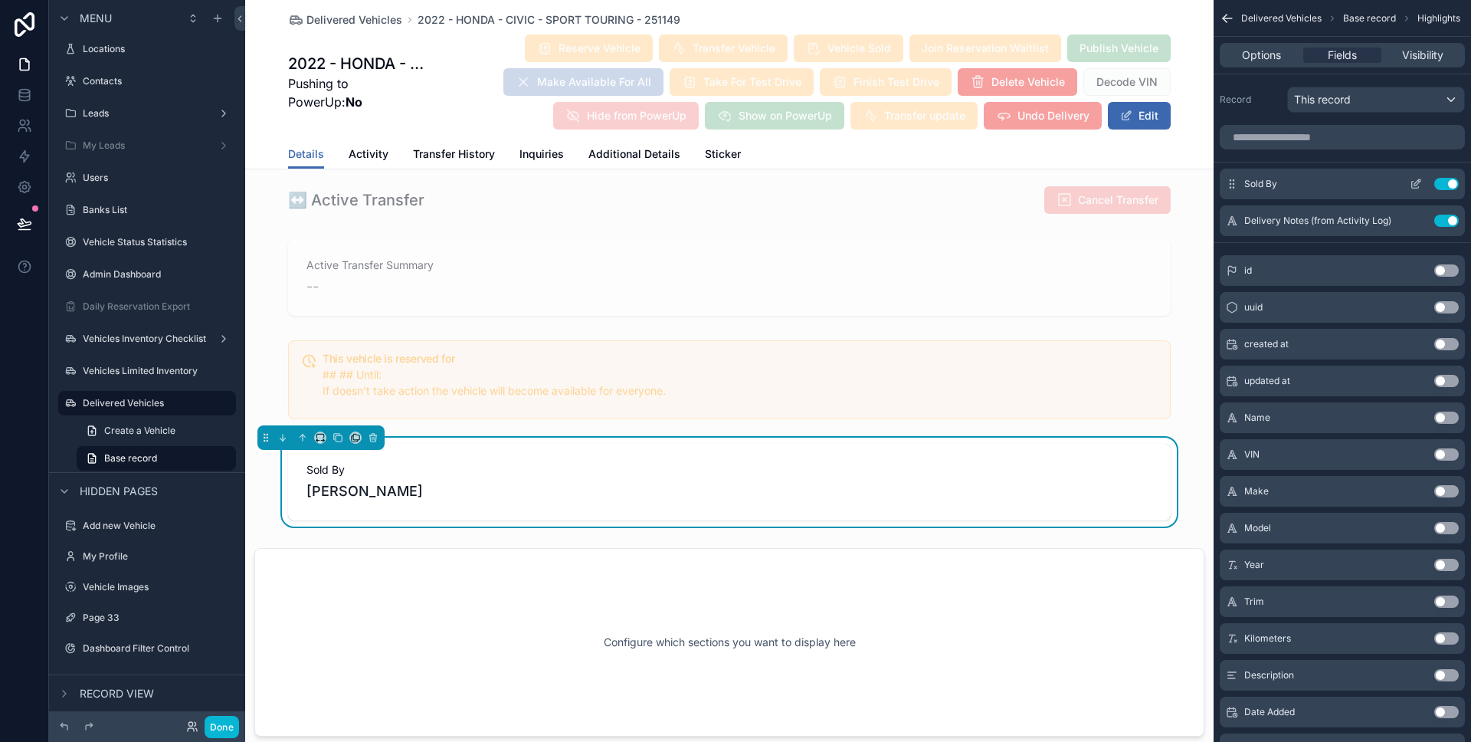
click at [1417, 182] on icon "scrollable content" at bounding box center [1416, 184] width 12 height 12
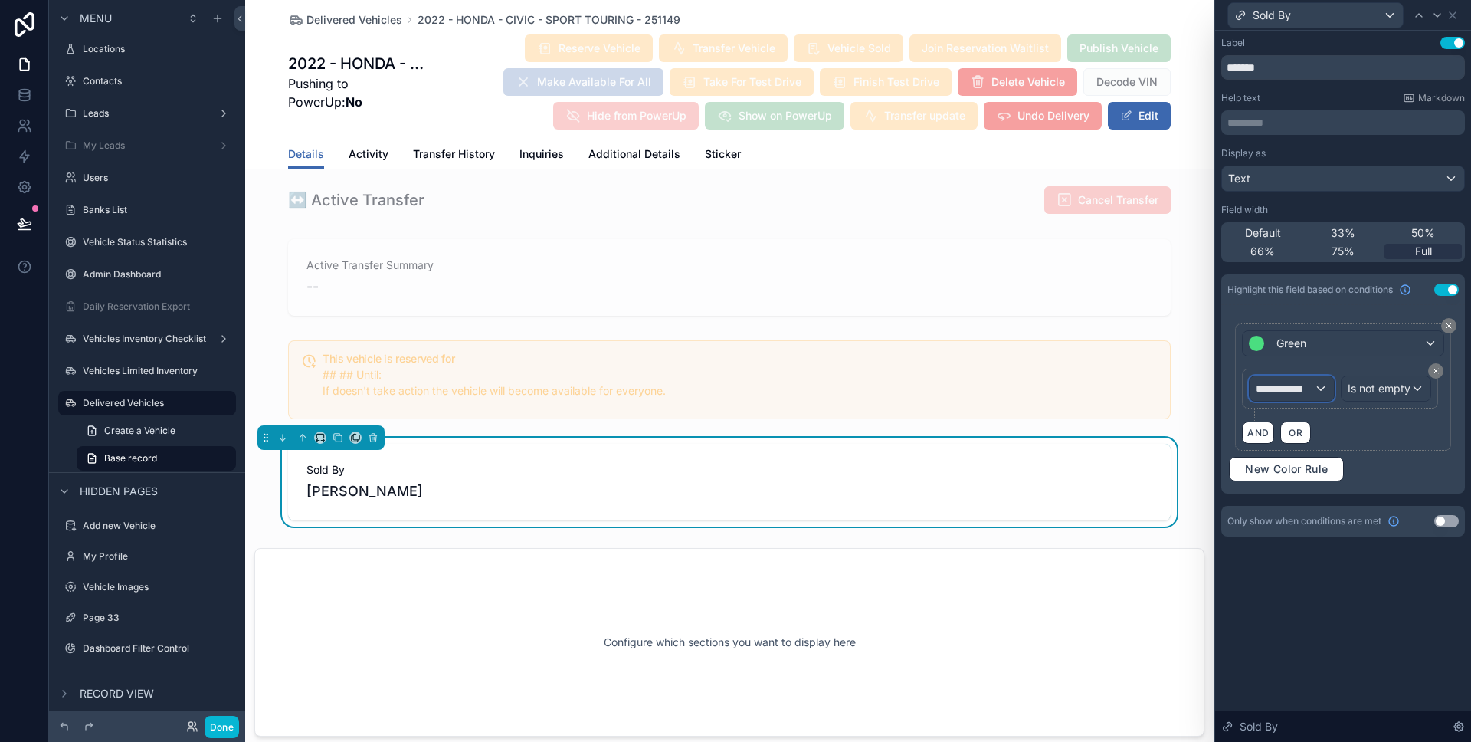
click at [1328, 385] on div "**********" at bounding box center [1292, 388] width 84 height 25
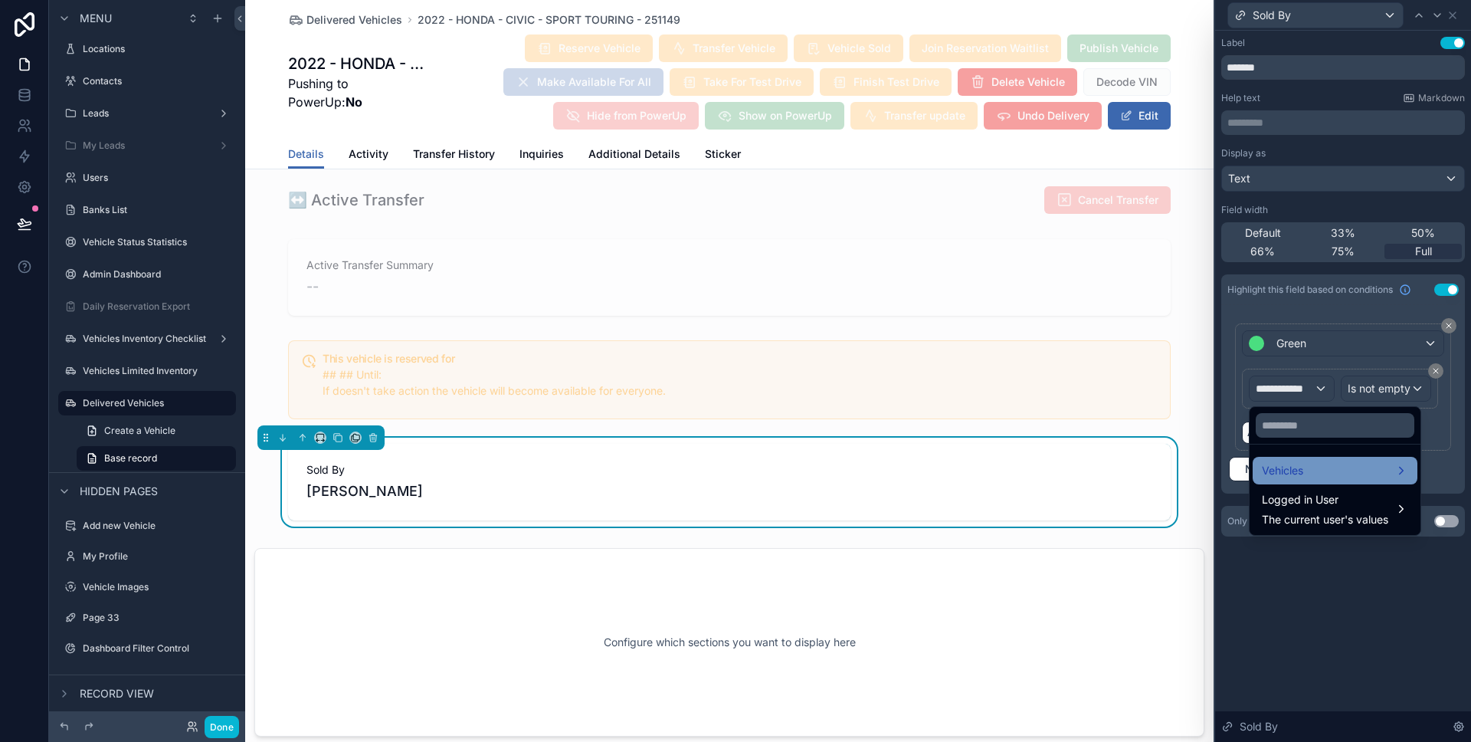
click at [1306, 467] on div "Vehicles" at bounding box center [1335, 470] width 146 height 18
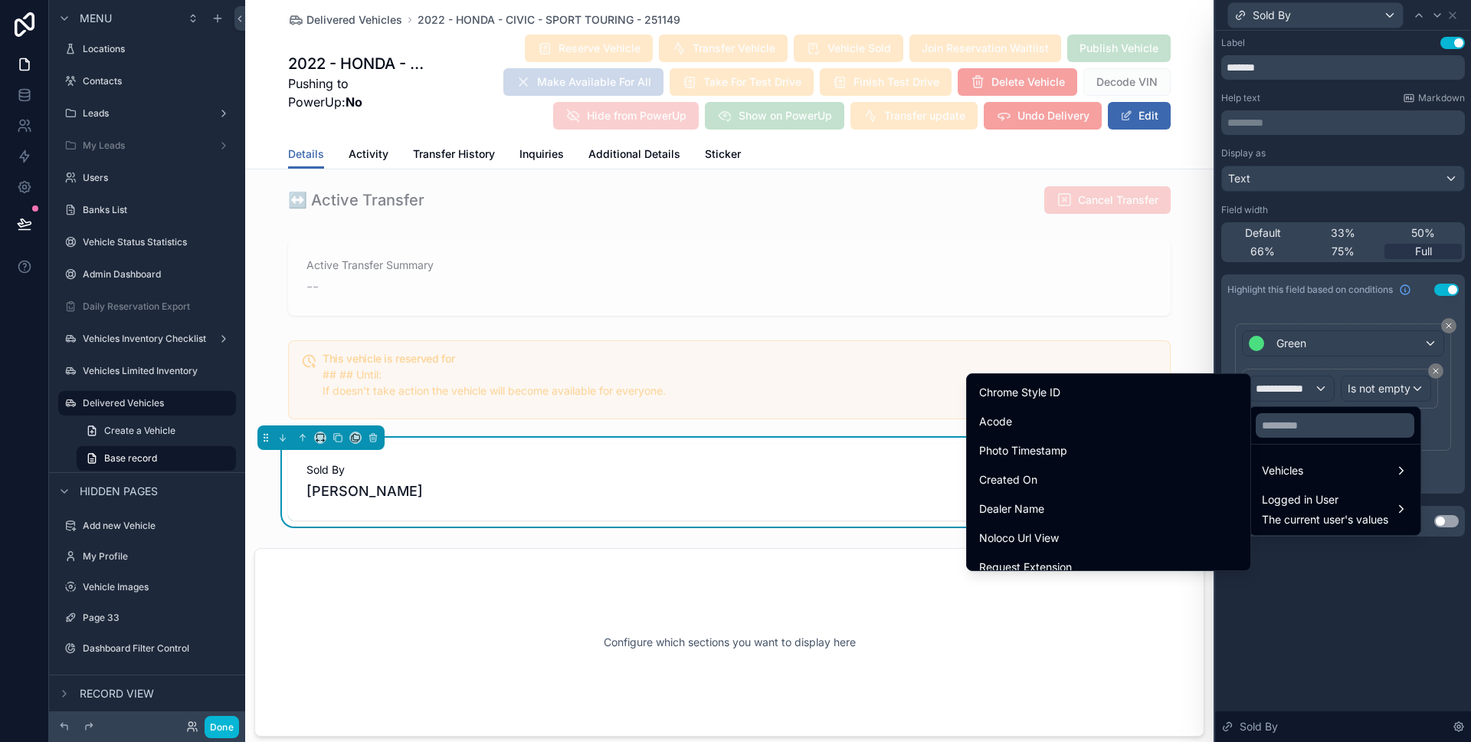
scroll to position [1615, 0]
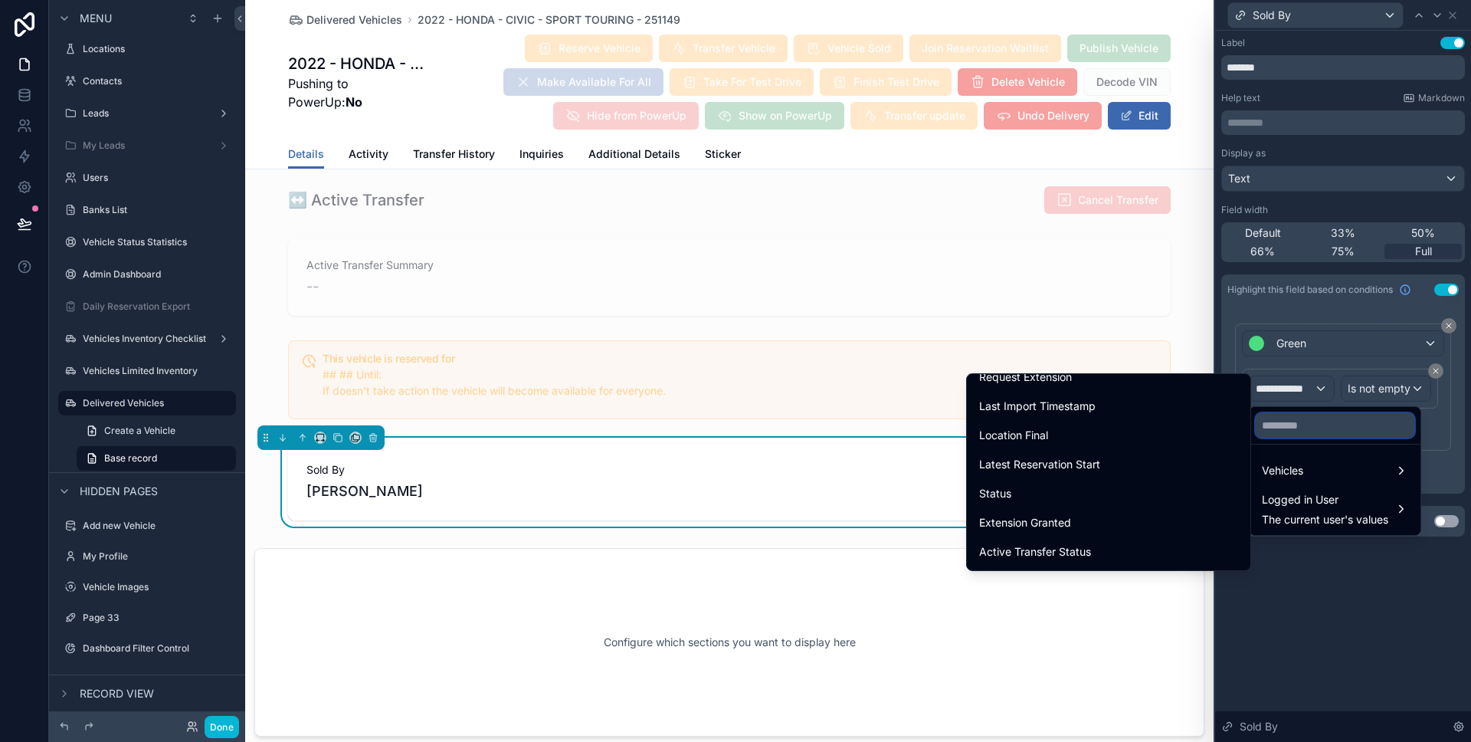
click at [1268, 429] on input "text" at bounding box center [1335, 425] width 159 height 25
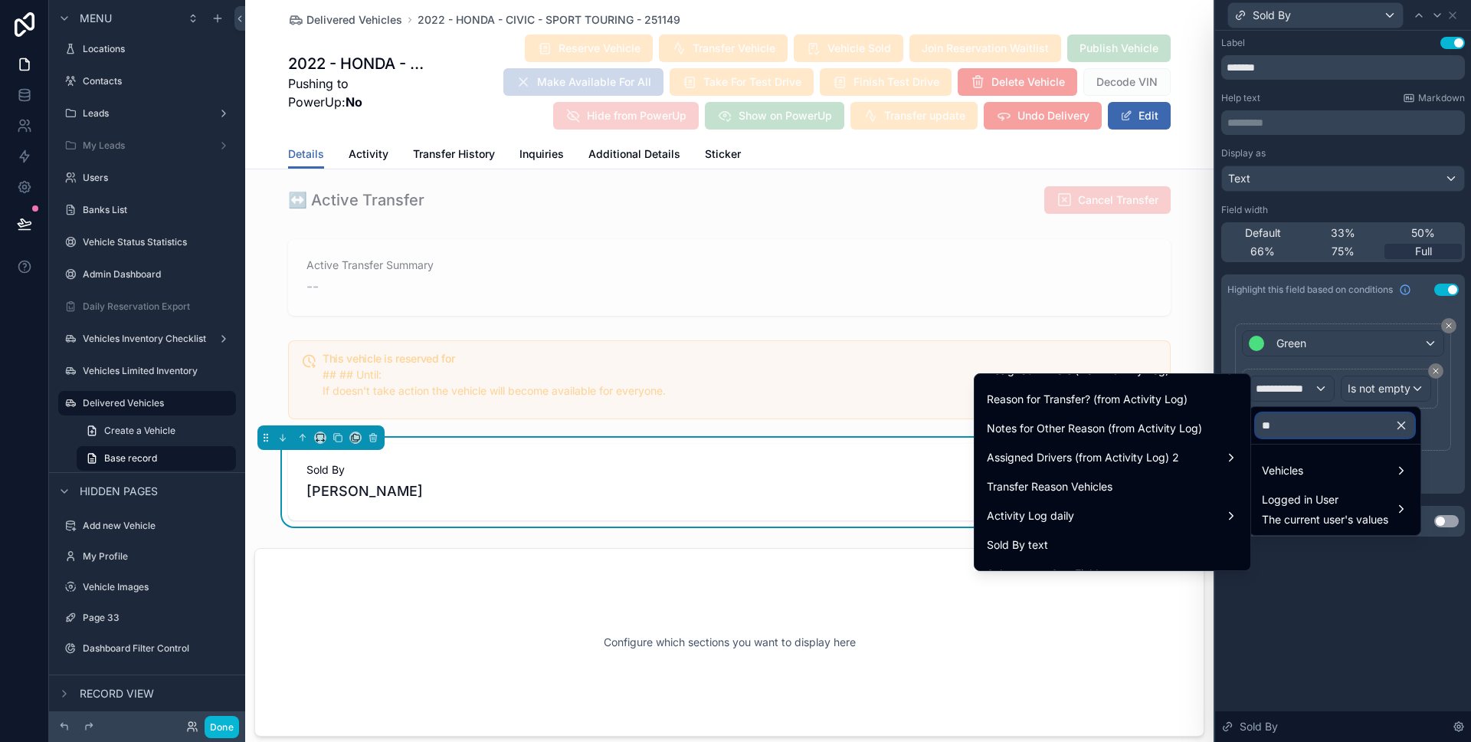
scroll to position [241, 0]
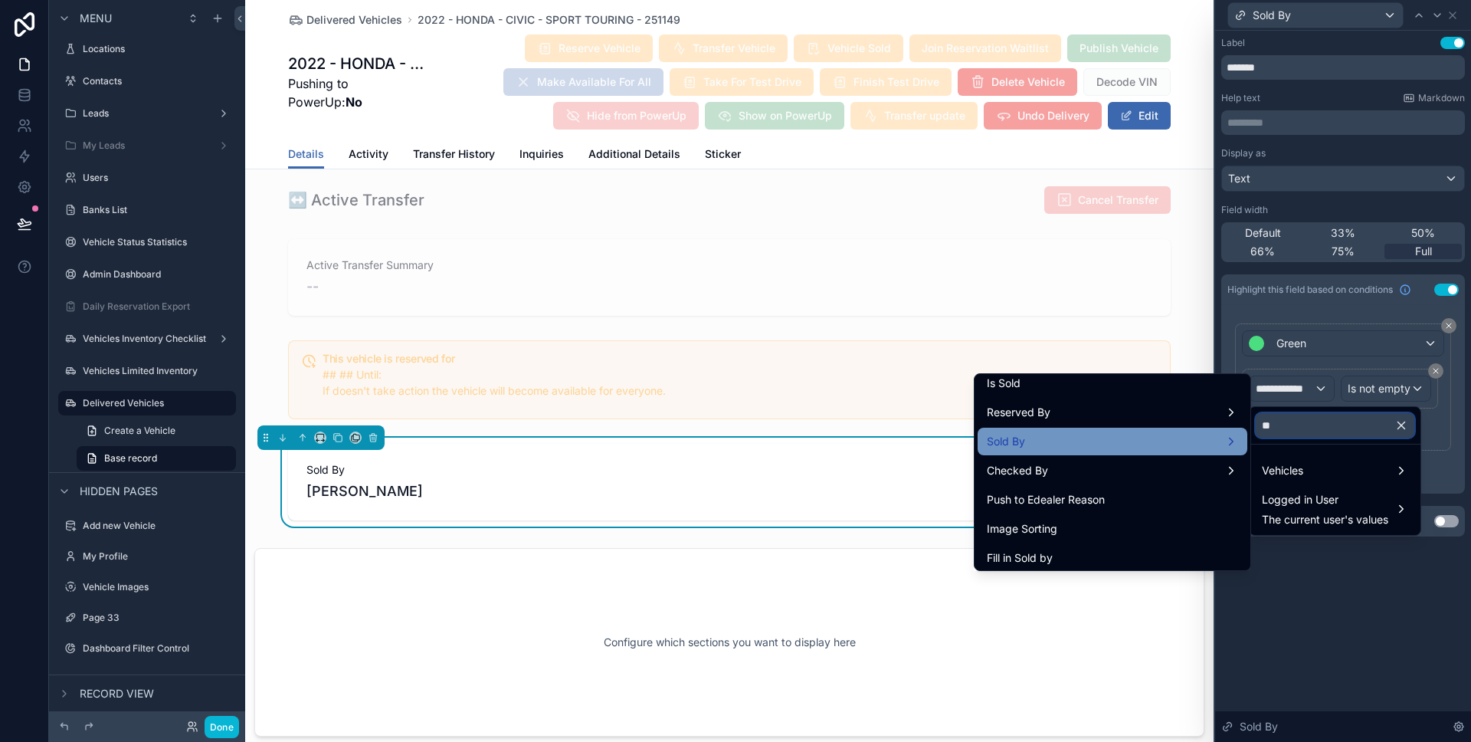
type input "**"
click at [1142, 451] on div "Sold By" at bounding box center [1113, 442] width 270 height 28
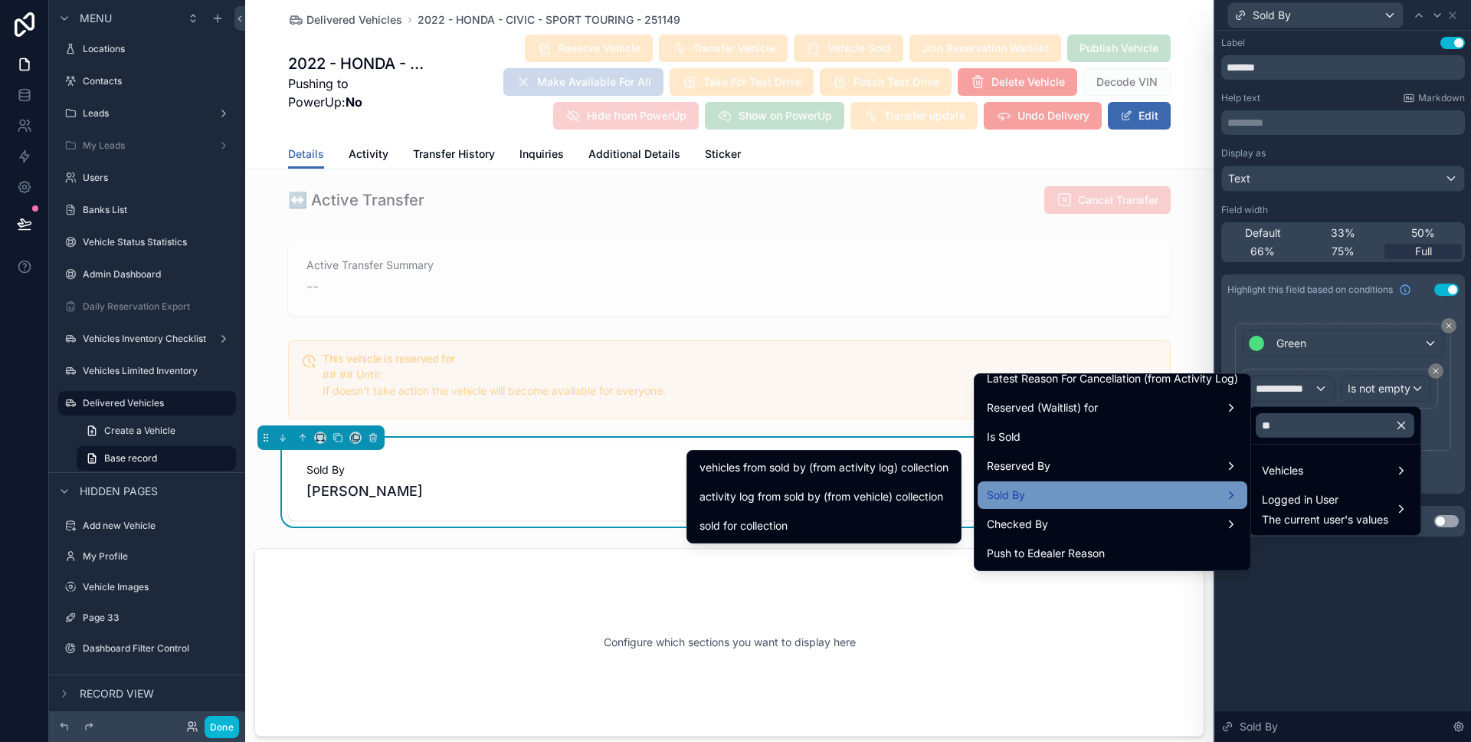
scroll to position [197, 0]
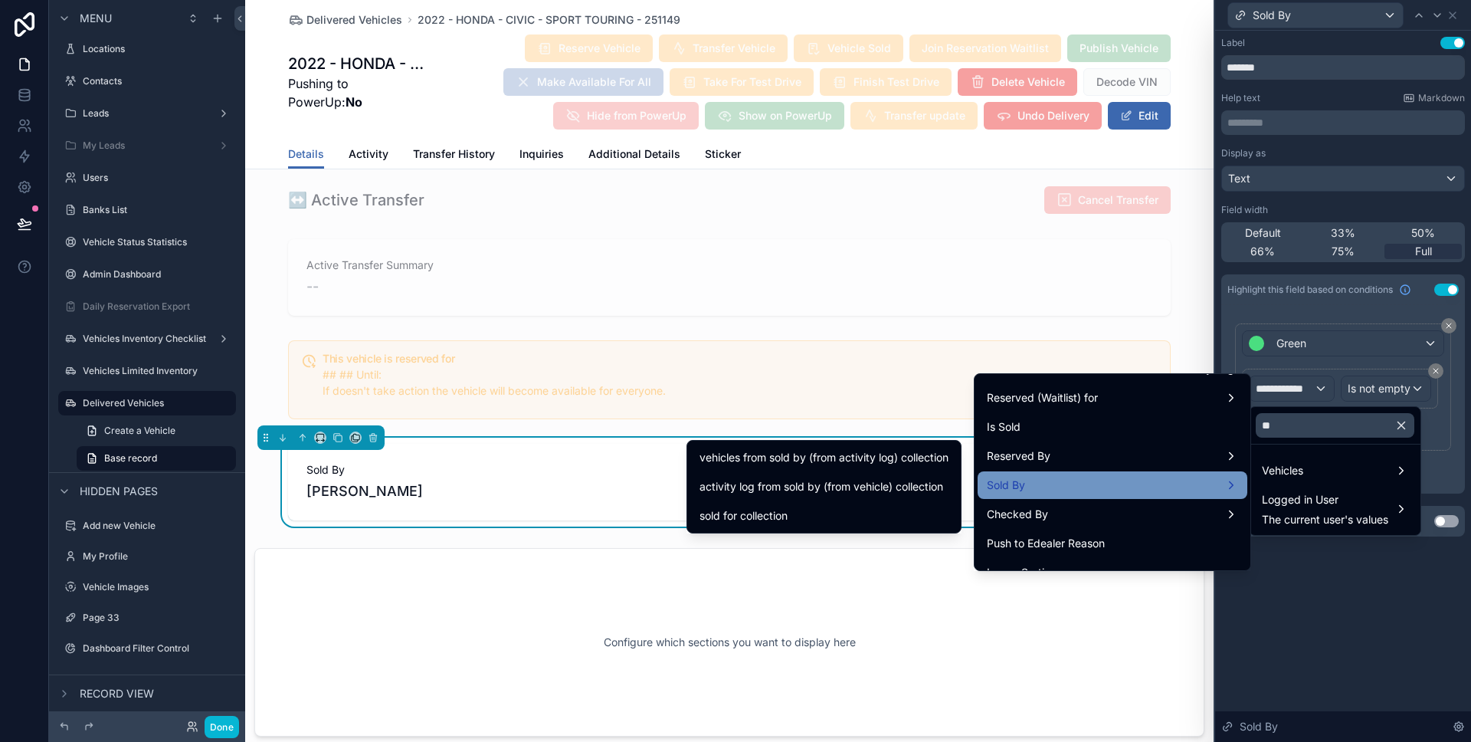
click at [1083, 477] on div "Sold By" at bounding box center [1112, 485] width 251 height 18
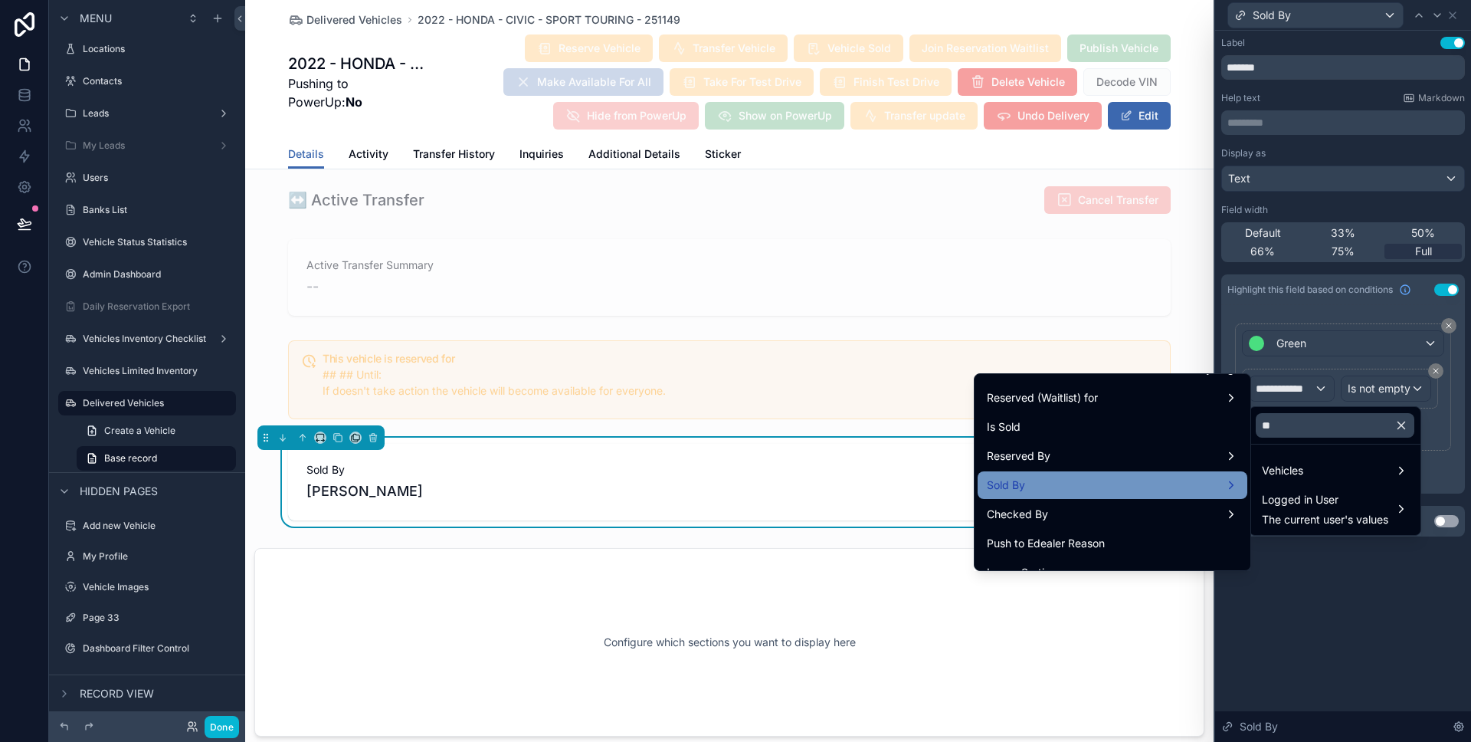
click at [1083, 477] on div "Sold By" at bounding box center [1112, 485] width 251 height 18
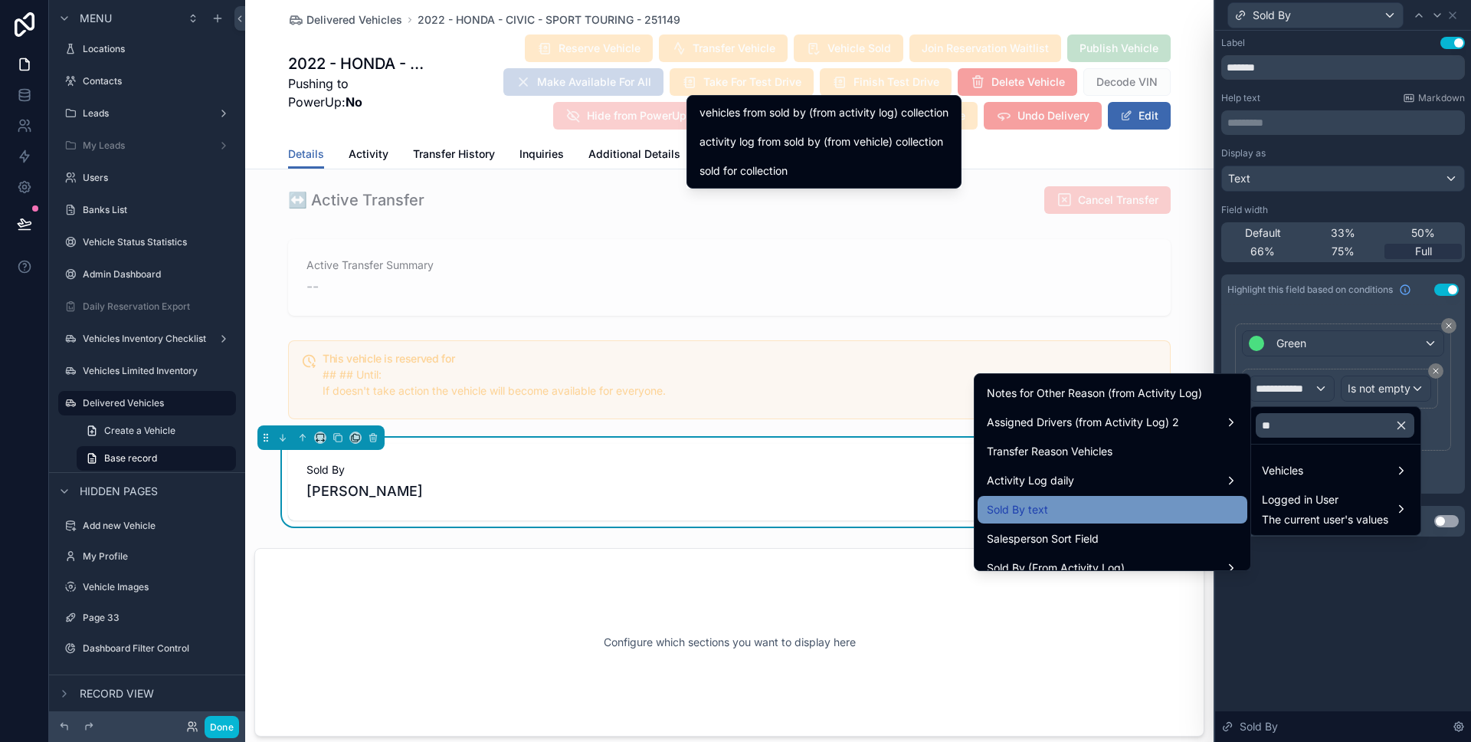
scroll to position [576, 0]
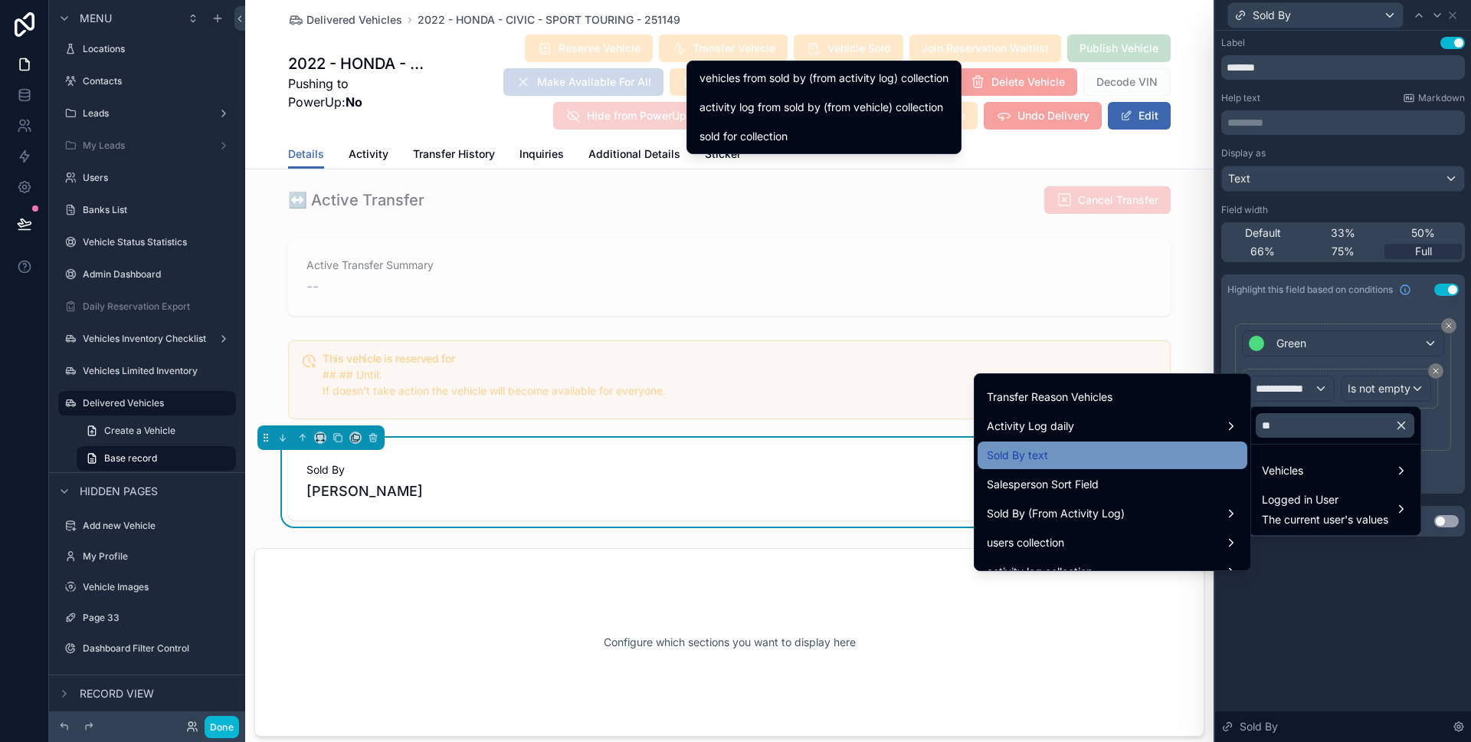
click at [1063, 464] on div "Sold By text" at bounding box center [1112, 455] width 251 height 18
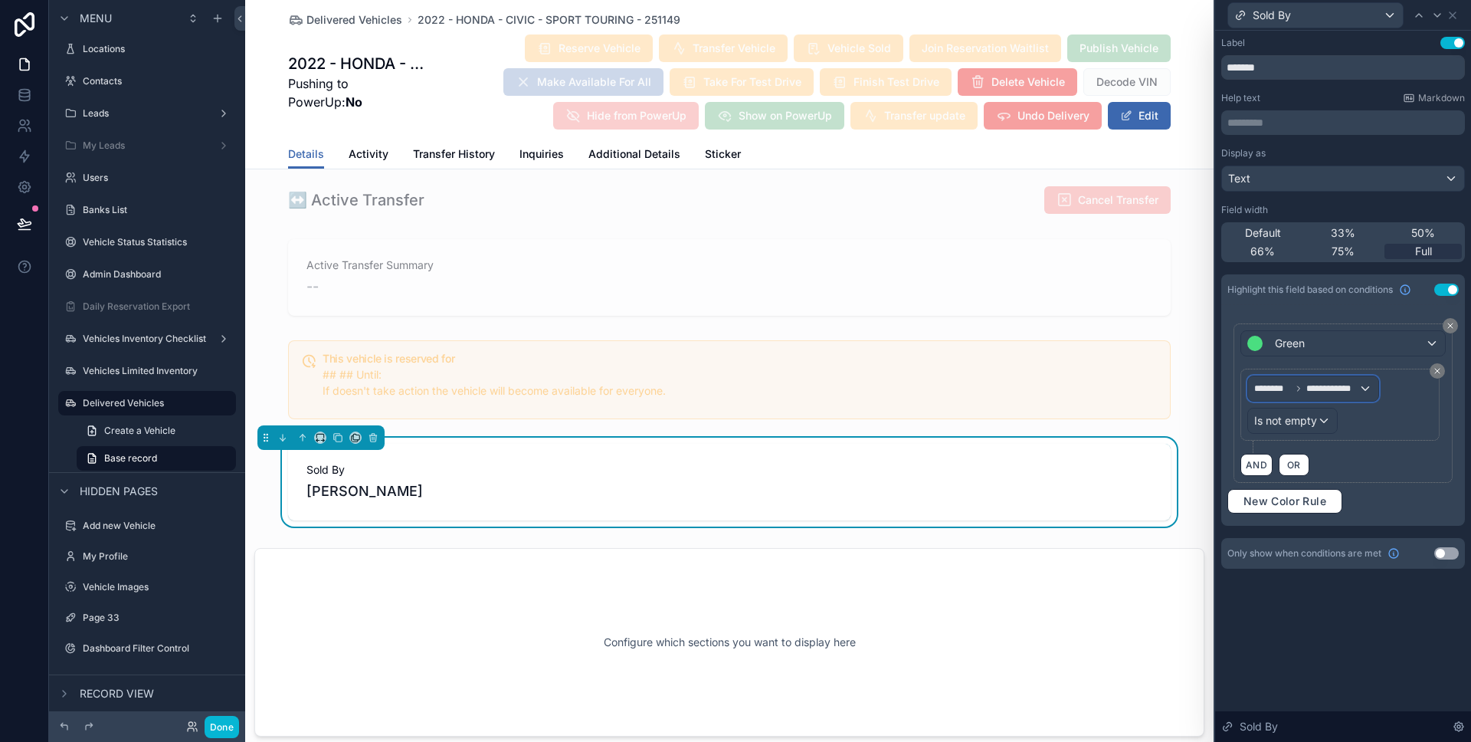
click at [1313, 392] on span "**********" at bounding box center [1332, 388] width 52 height 12
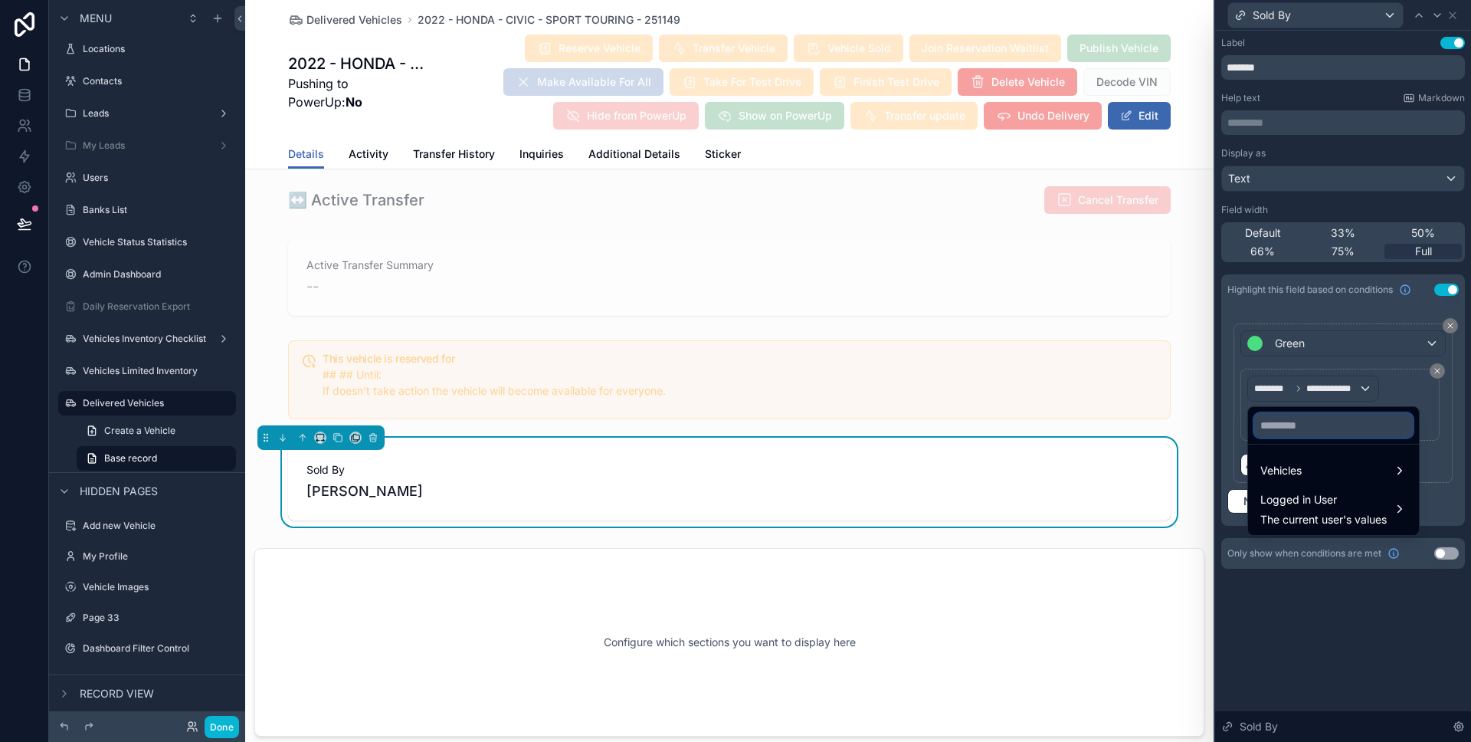
click at [1308, 429] on input "text" at bounding box center [1333, 425] width 159 height 25
click at [1307, 473] on div "Vehicles" at bounding box center [1333, 470] width 146 height 18
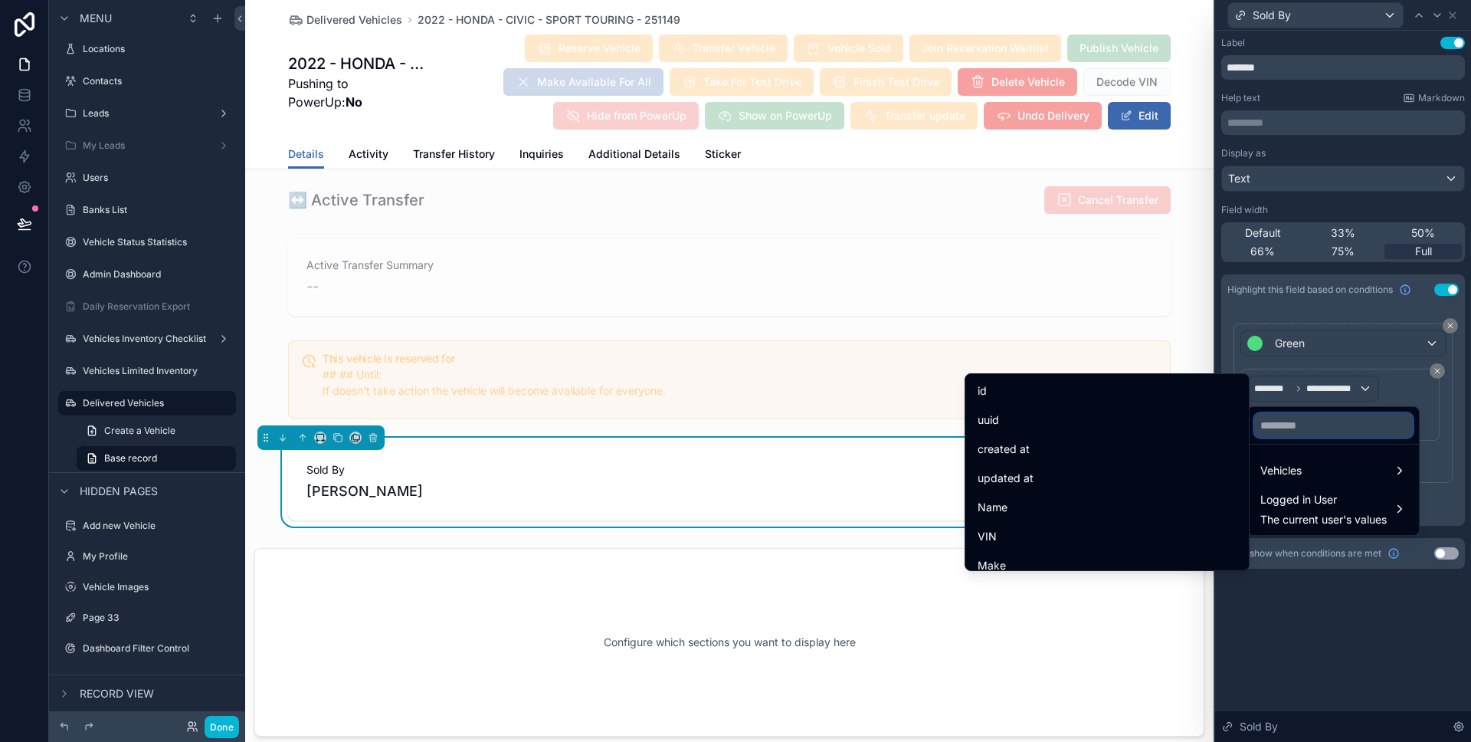
click at [1316, 432] on input "text" at bounding box center [1333, 425] width 159 height 25
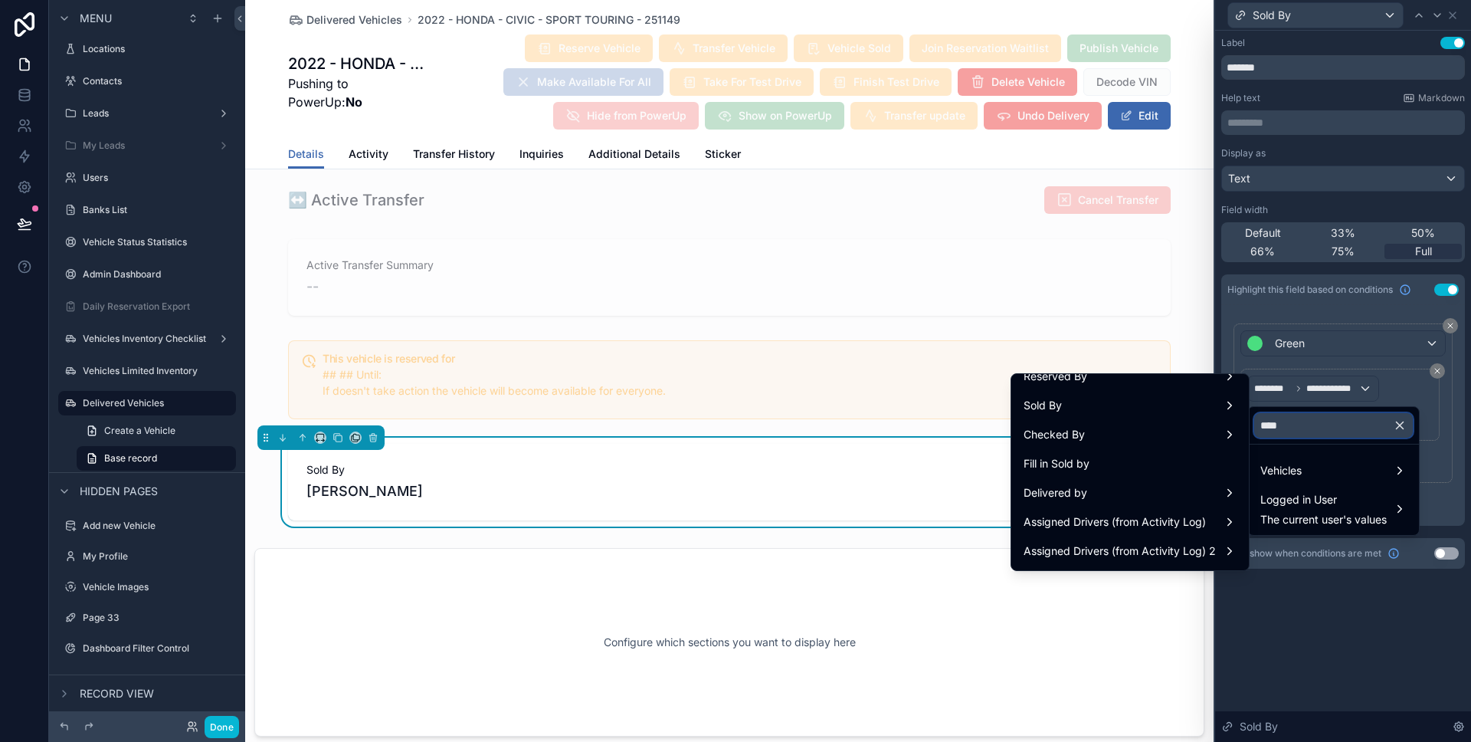
scroll to position [303, 0]
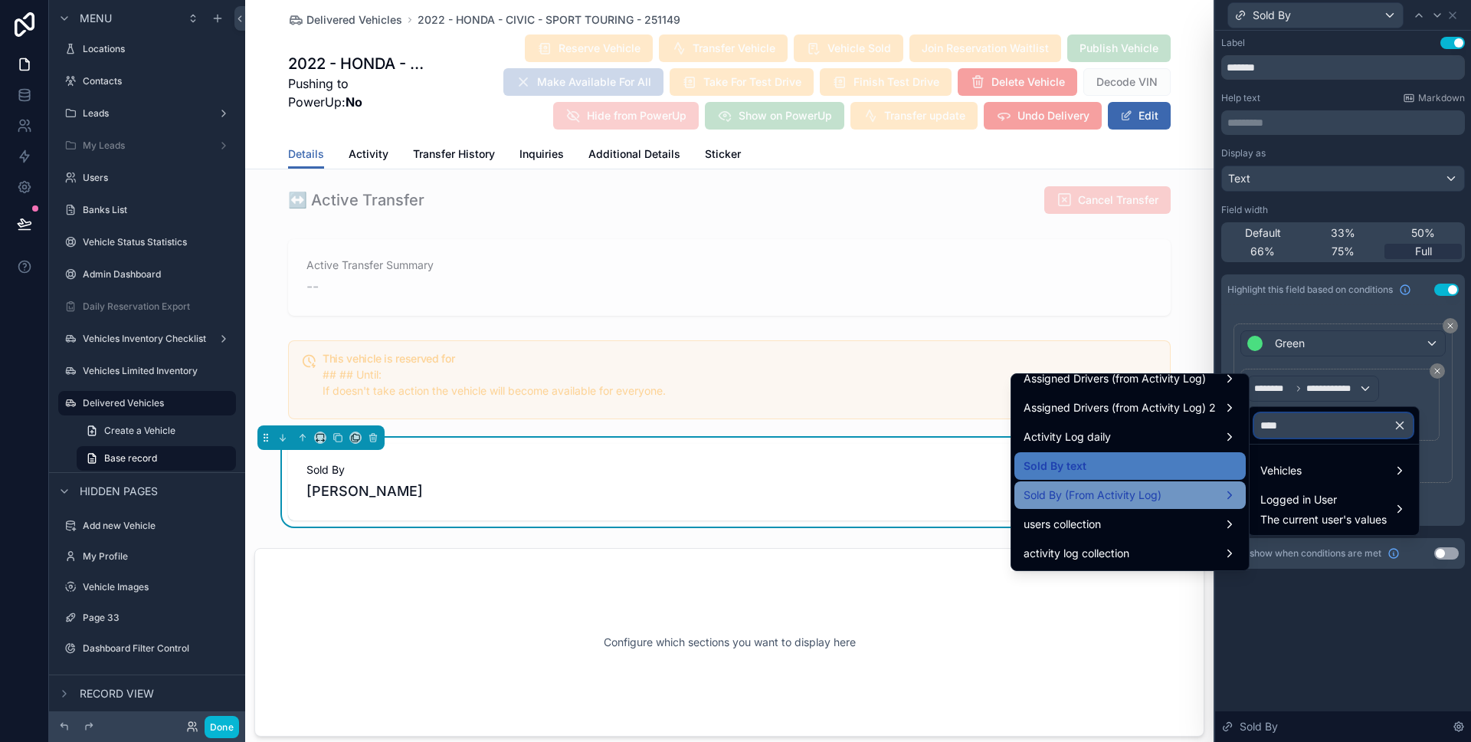
type input "****"
click at [1149, 497] on div "Sold By (From Activity Log)" at bounding box center [1130, 495] width 213 height 18
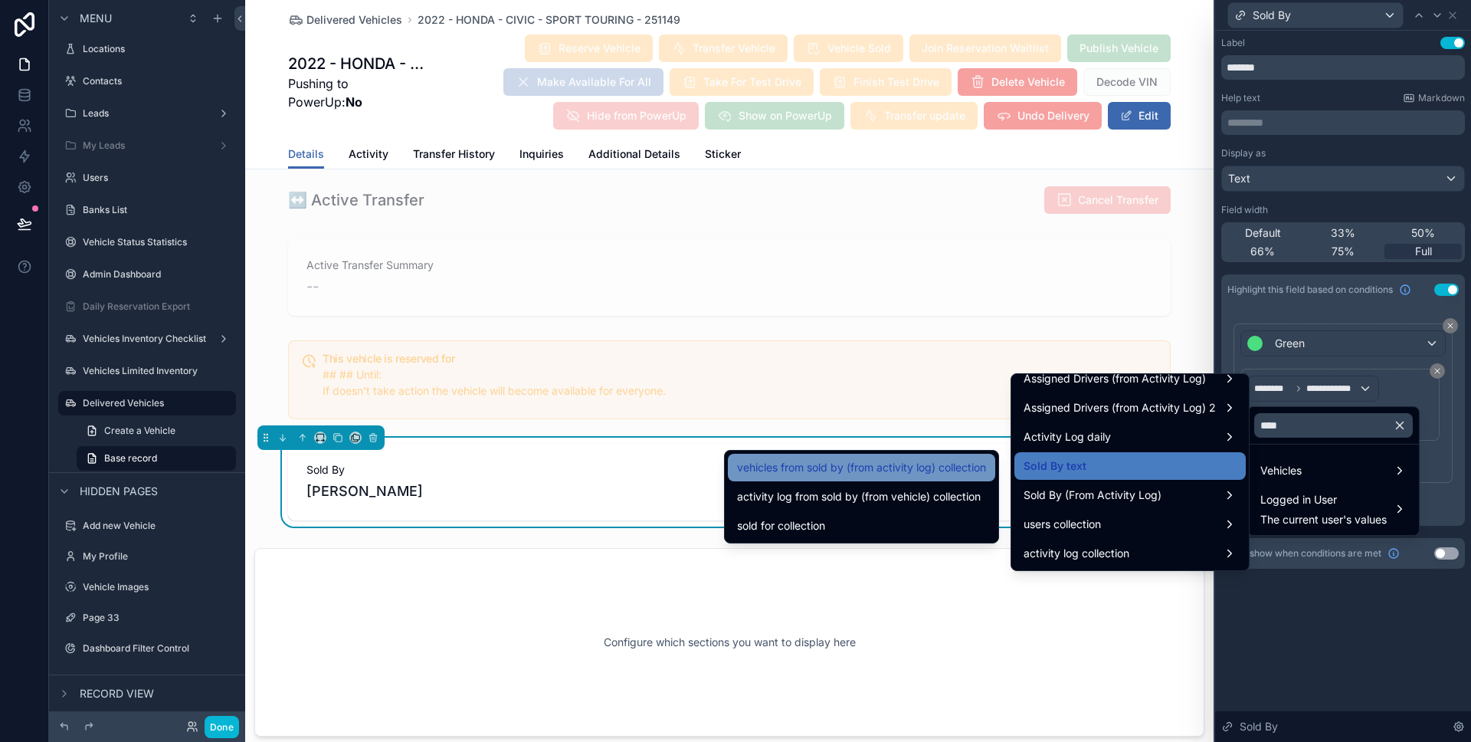
click at [954, 477] on div "vehicles from sold by (from activity log) collection" at bounding box center [861, 468] width 267 height 28
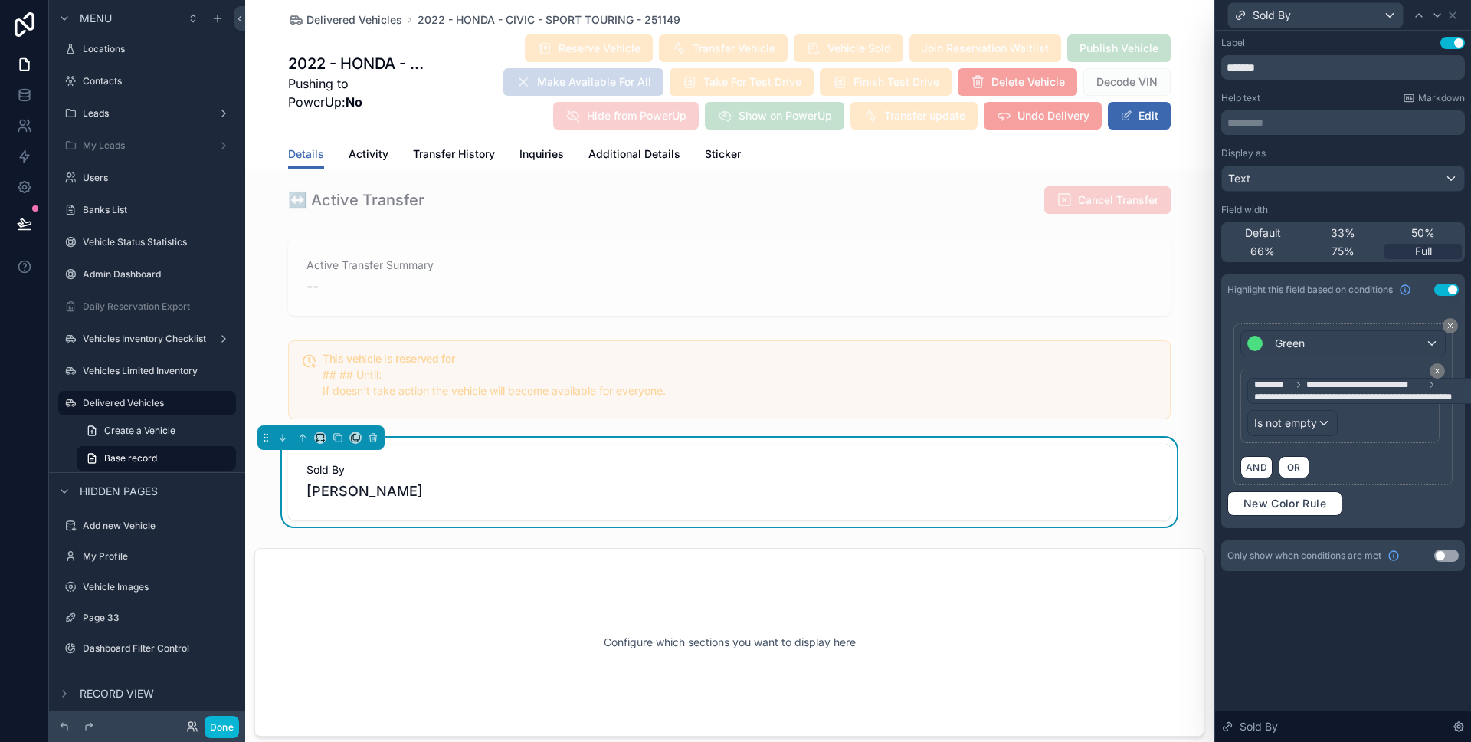
click at [1318, 615] on div "**********" at bounding box center [1343, 386] width 256 height 711
click at [215, 725] on button "Done" at bounding box center [222, 727] width 34 height 22
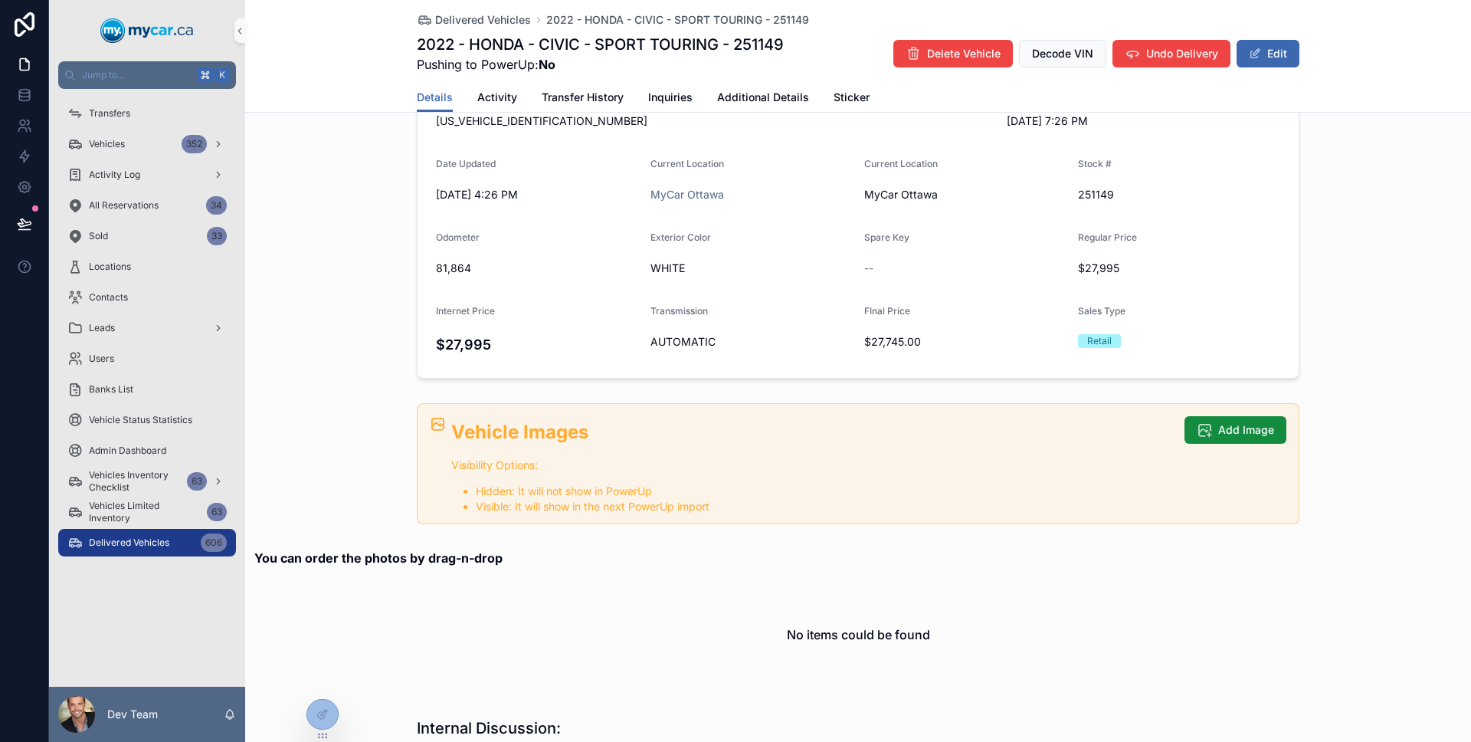
scroll to position [0, 0]
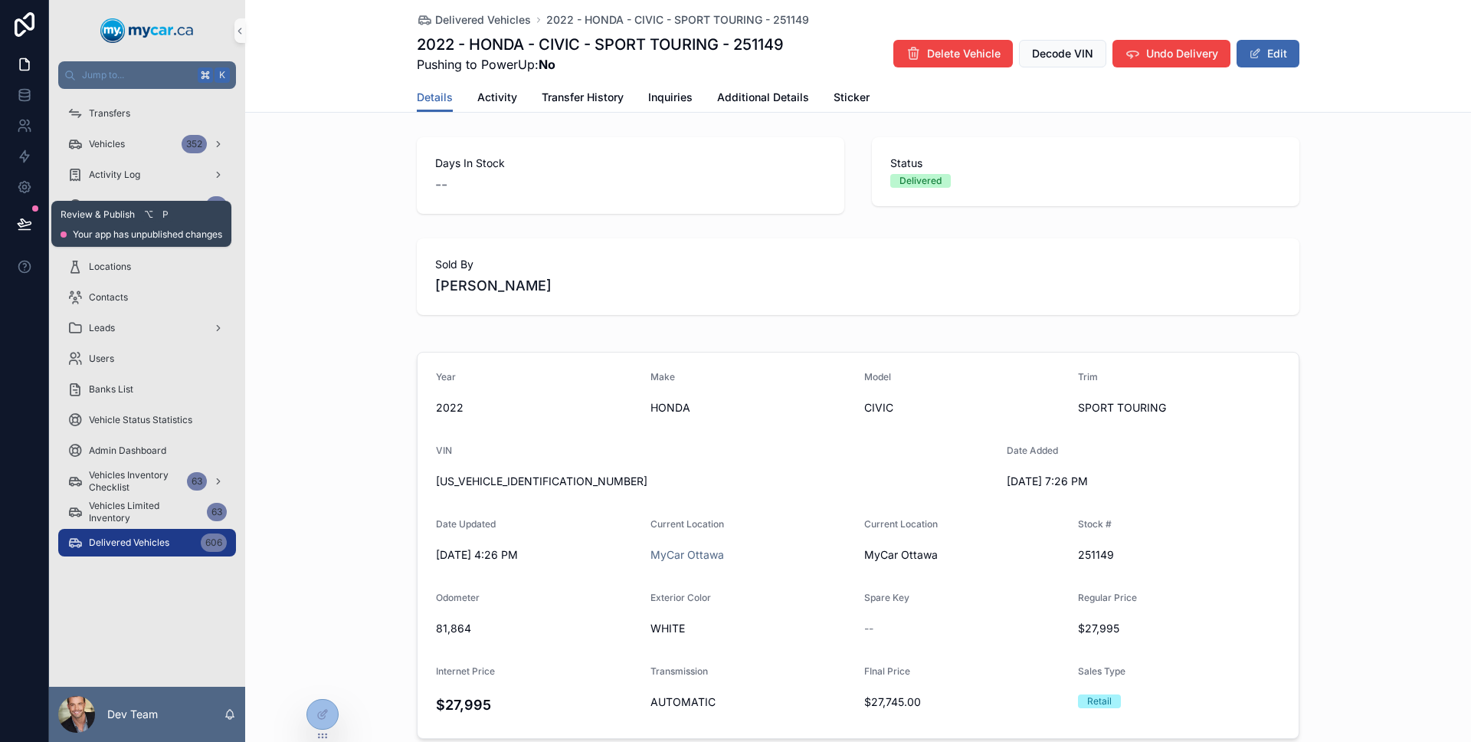
click at [27, 223] on icon at bounding box center [24, 223] width 15 height 15
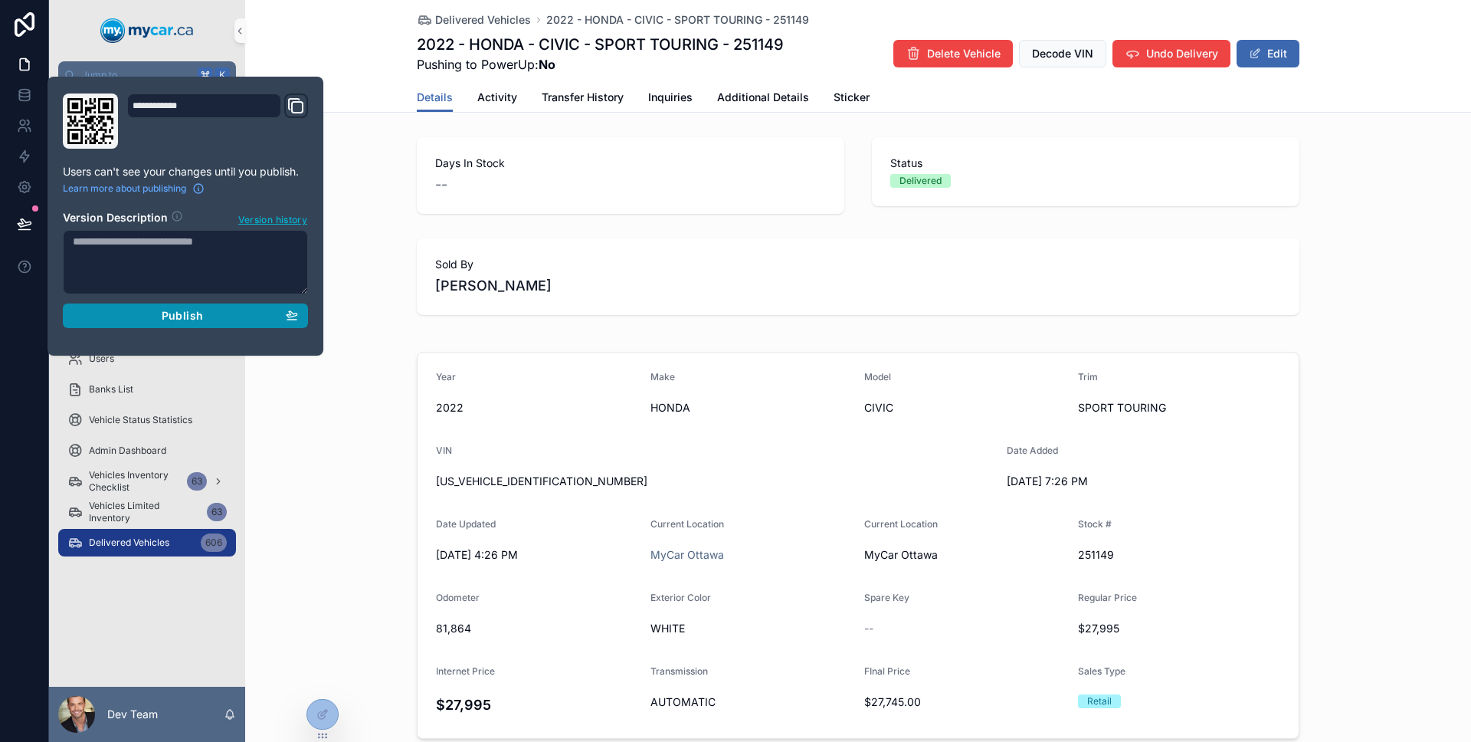
click at [132, 310] on div "Publish" at bounding box center [185, 316] width 225 height 14
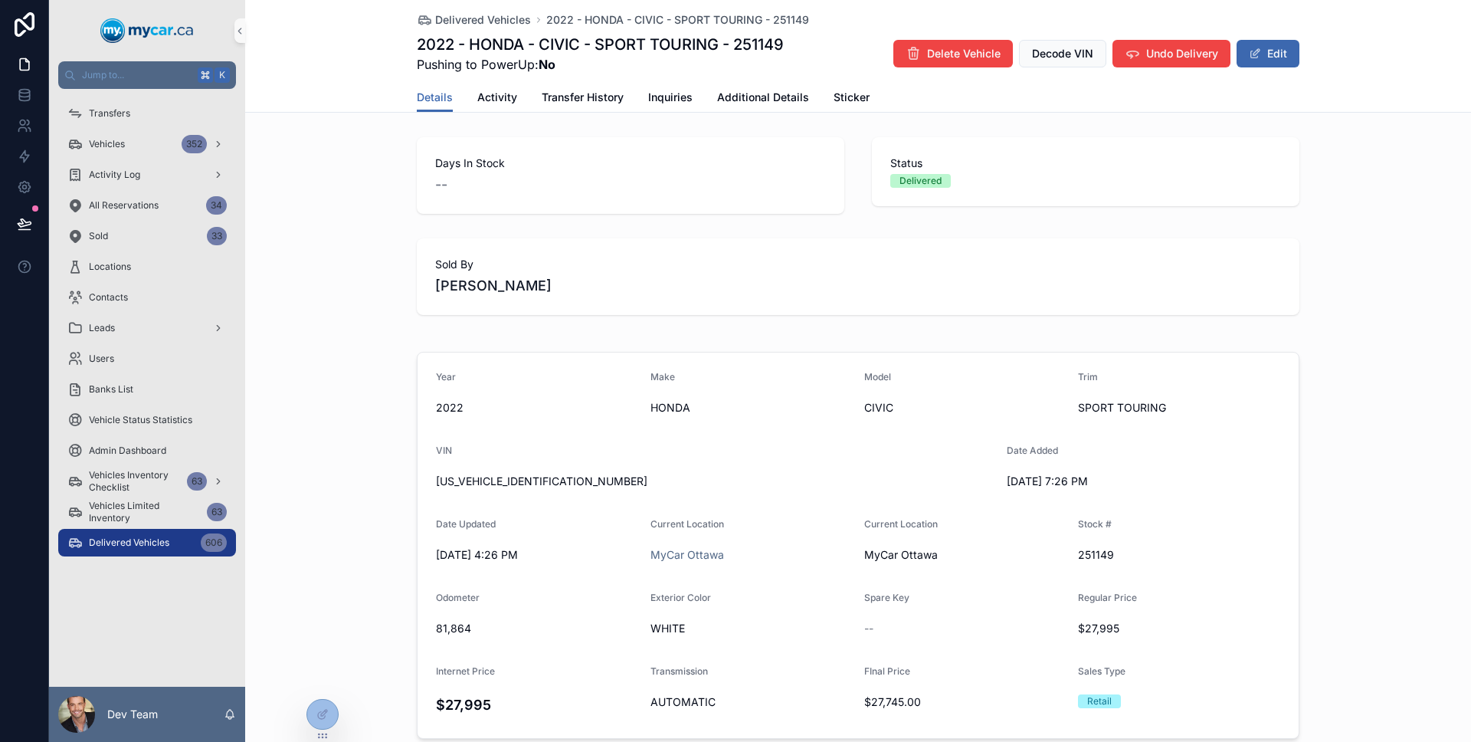
click at [31, 326] on div at bounding box center [24, 371] width 49 height 742
click at [197, 538] on div "Delivered Vehicles 607" at bounding box center [146, 542] width 159 height 25
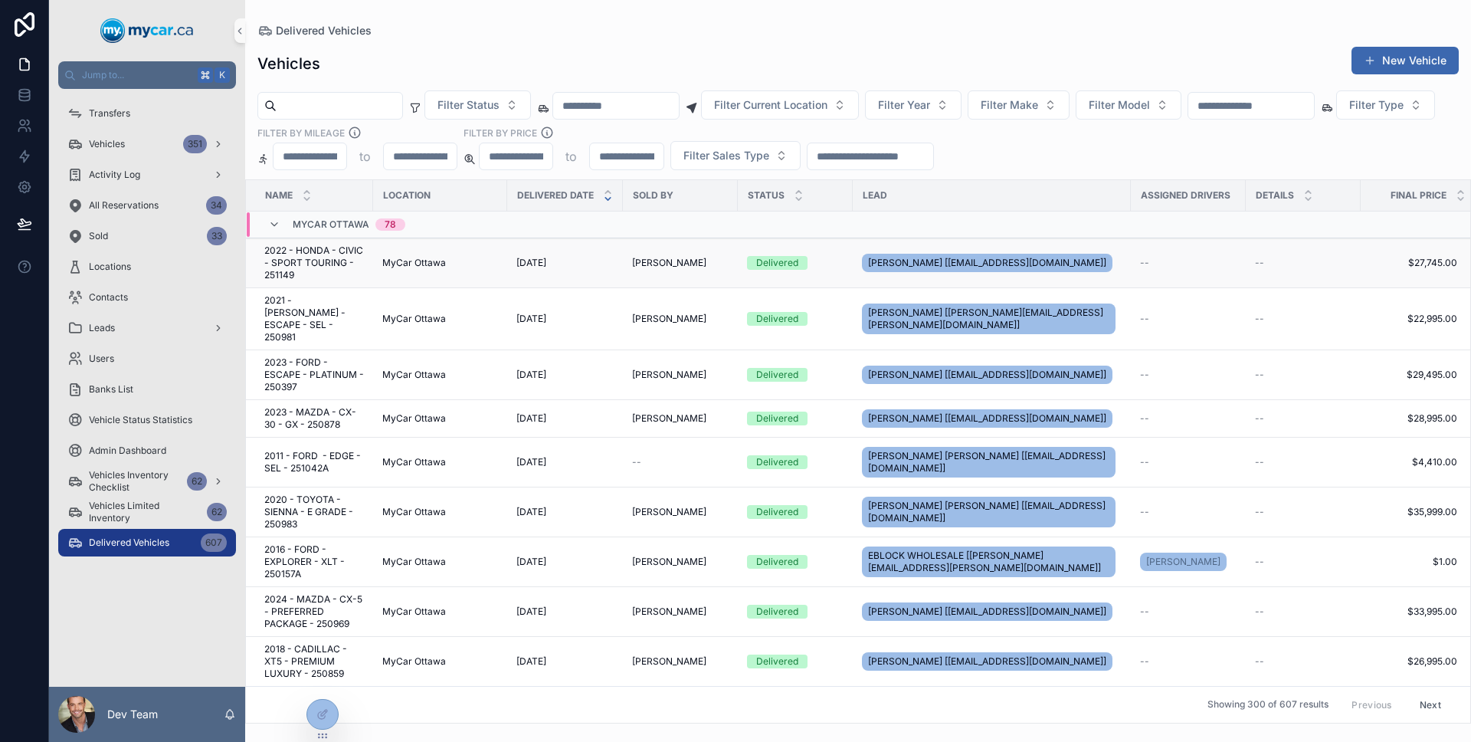
click at [699, 268] on div "Tim Sen" at bounding box center [680, 263] width 97 height 12
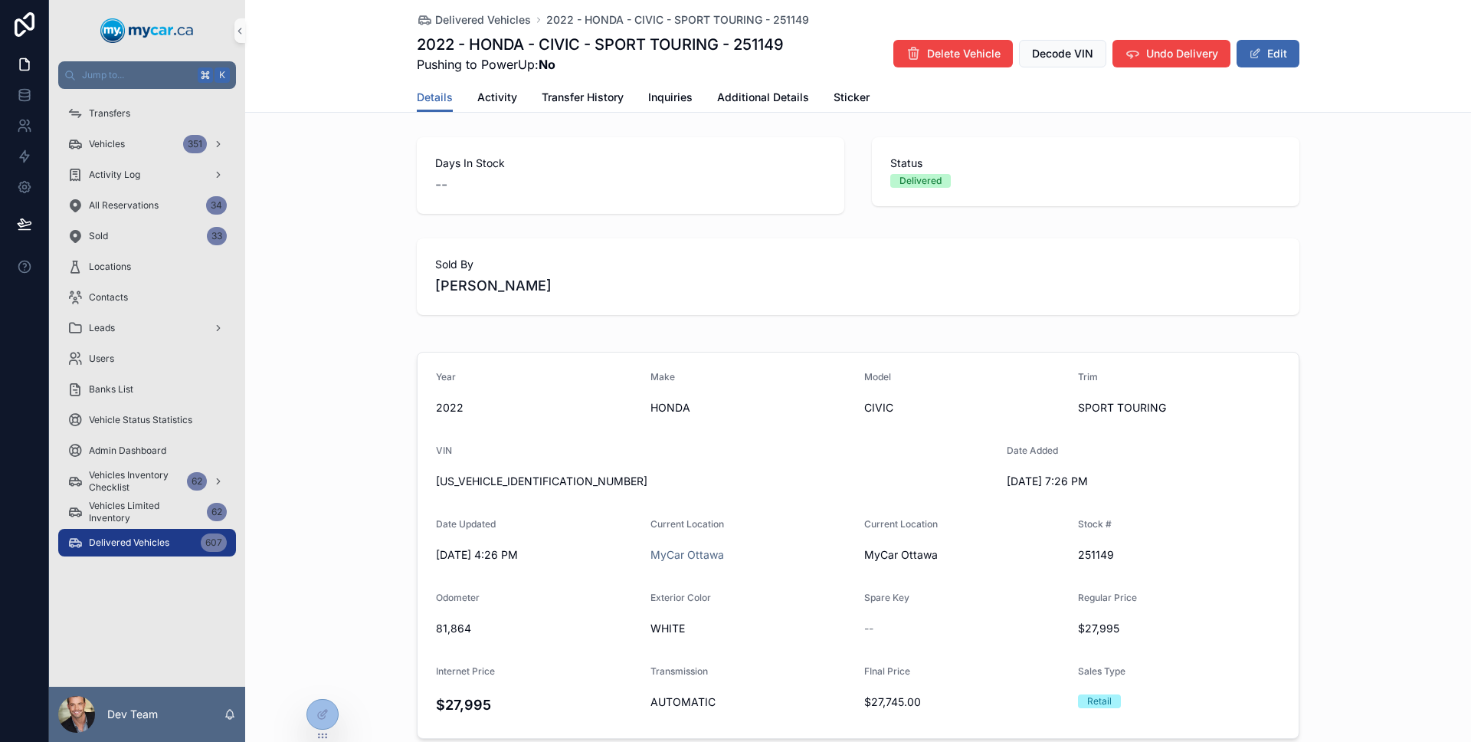
click at [103, 529] on link "Delivered Vehicles 607" at bounding box center [147, 543] width 178 height 28
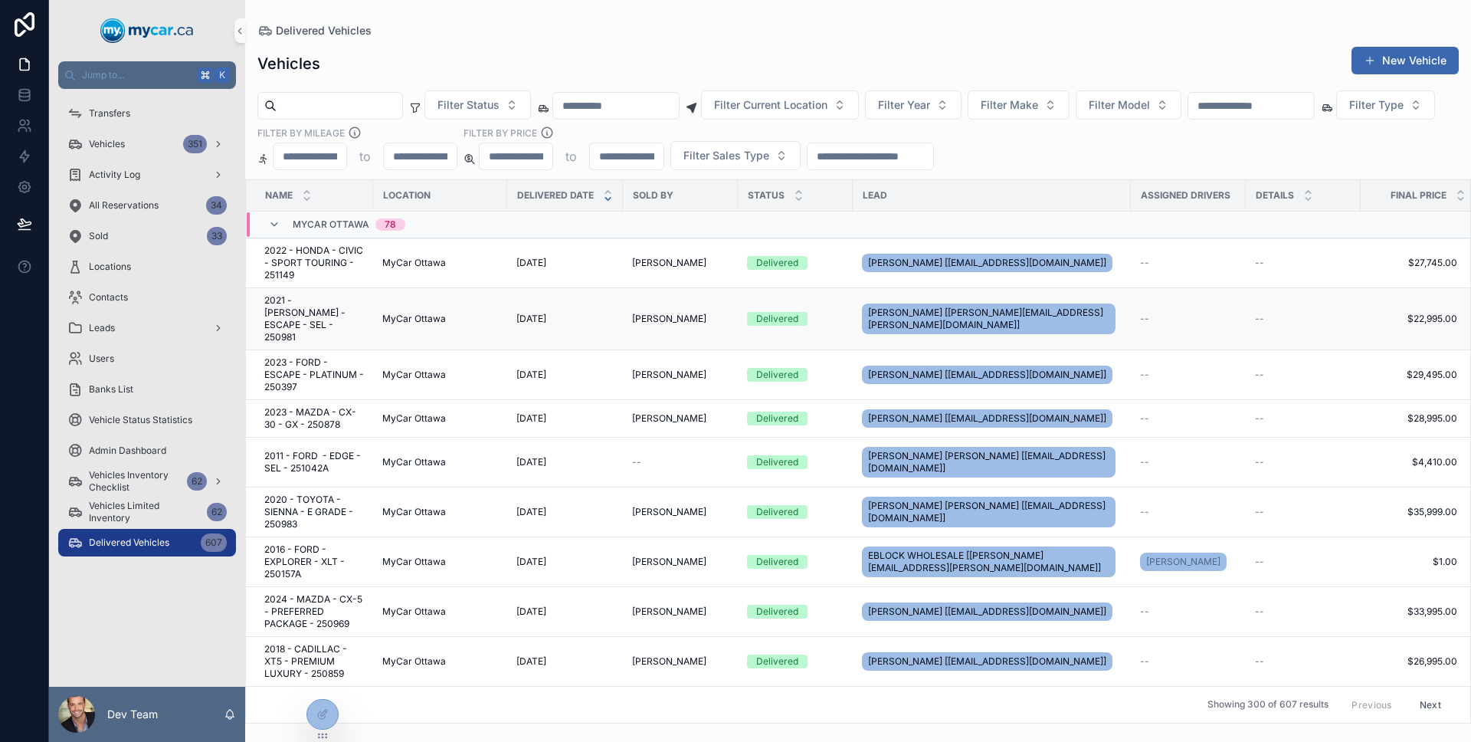
click at [546, 316] on span "[DATE]" at bounding box center [531, 319] width 30 height 12
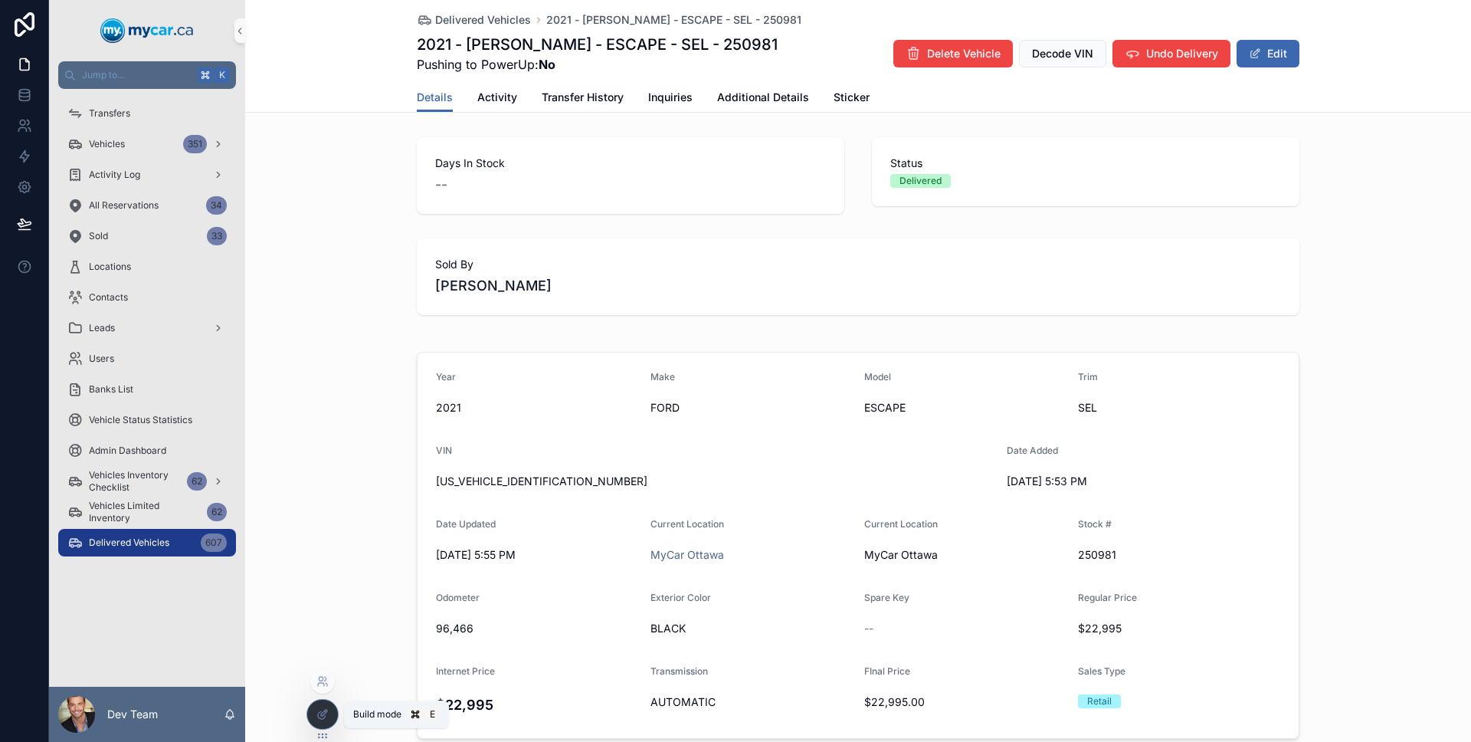
click at [316, 702] on div at bounding box center [322, 714] width 31 height 29
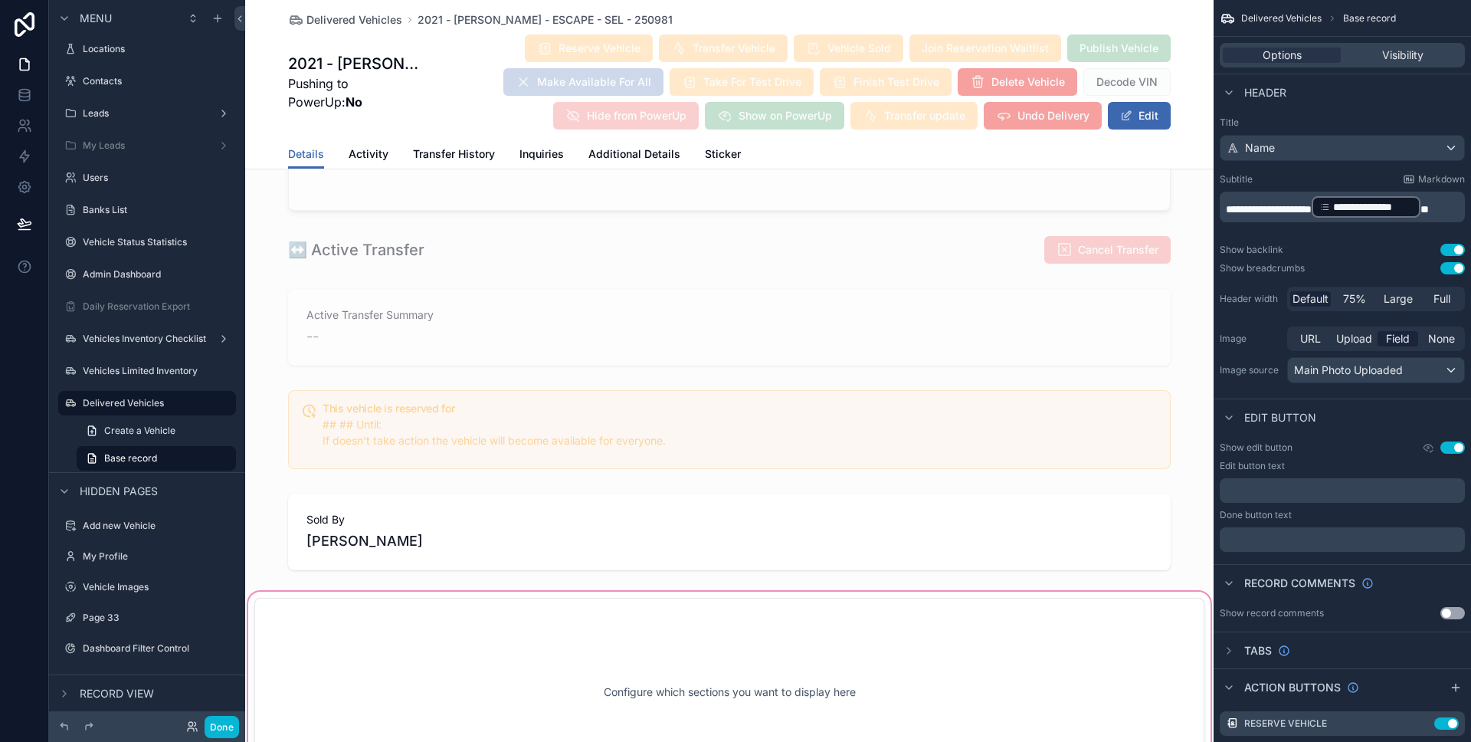
scroll to position [1263, 0]
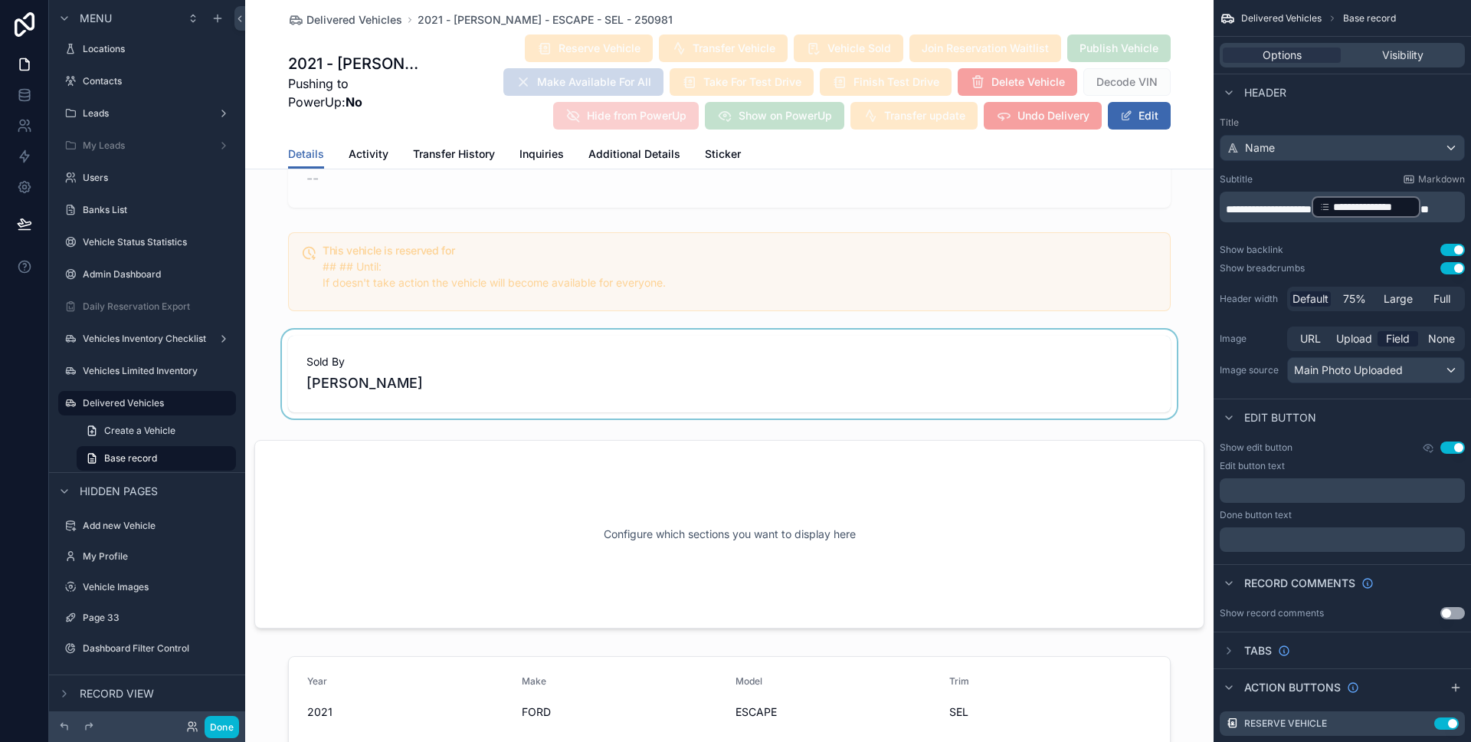
click at [727, 403] on div "scrollable content" at bounding box center [729, 373] width 968 height 89
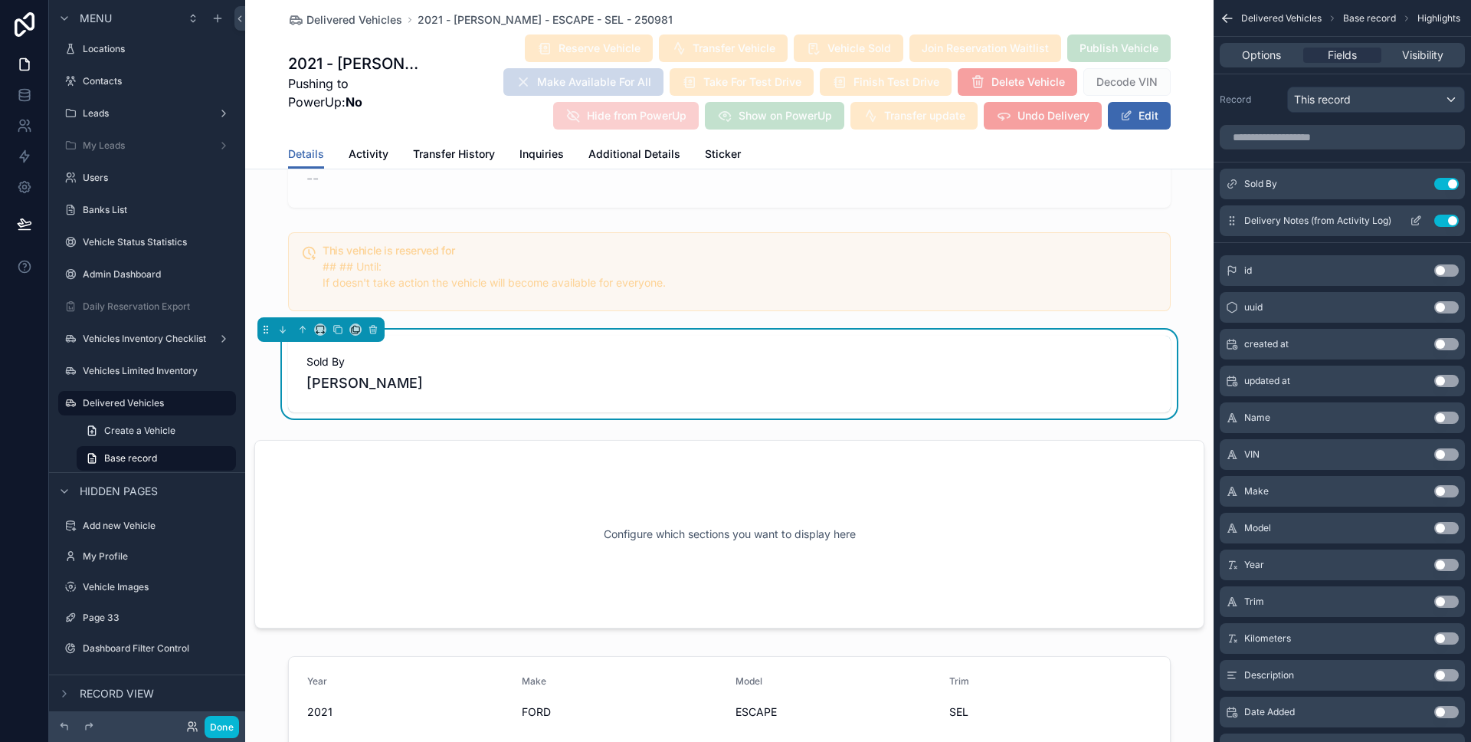
click at [1417, 218] on icon "scrollable content" at bounding box center [1417, 219] width 6 height 6
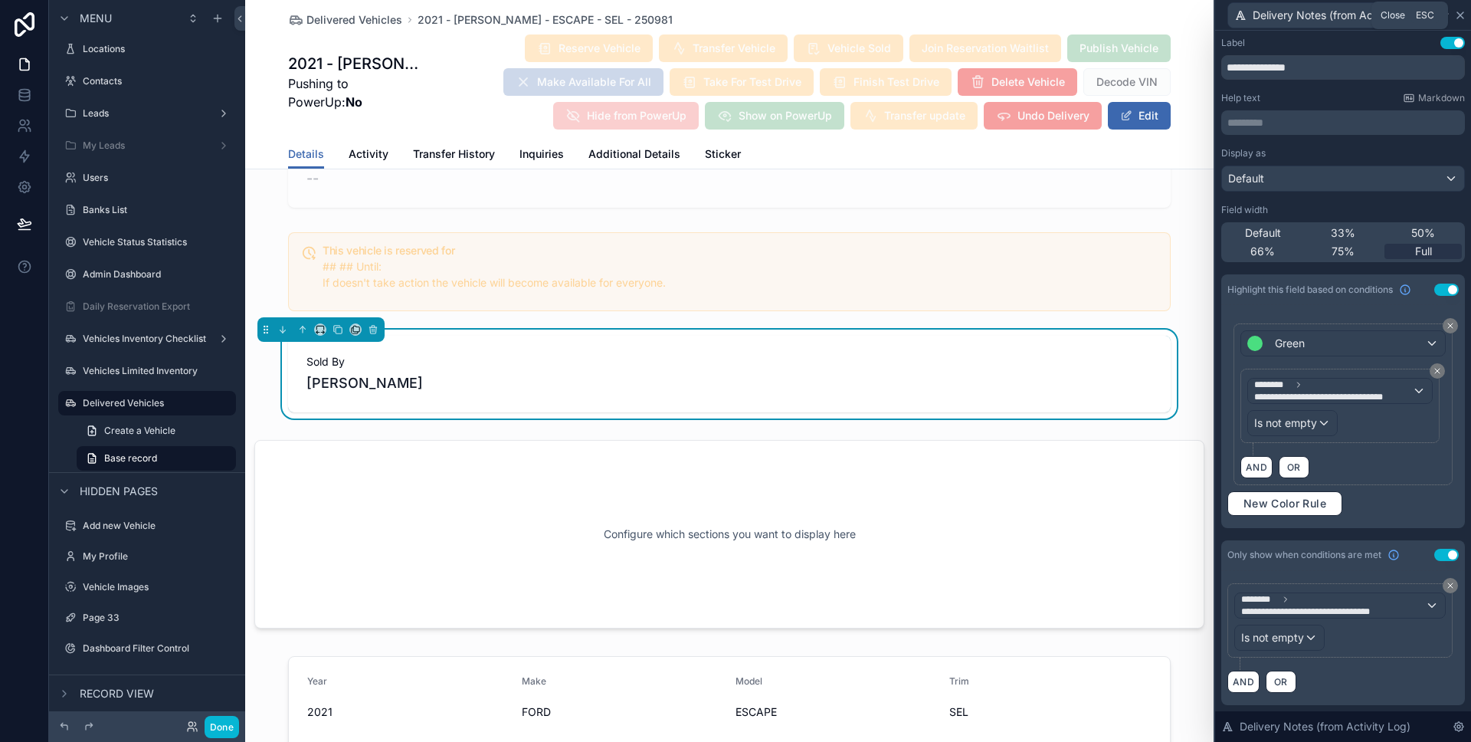
click at [1461, 14] on icon at bounding box center [1460, 15] width 6 height 6
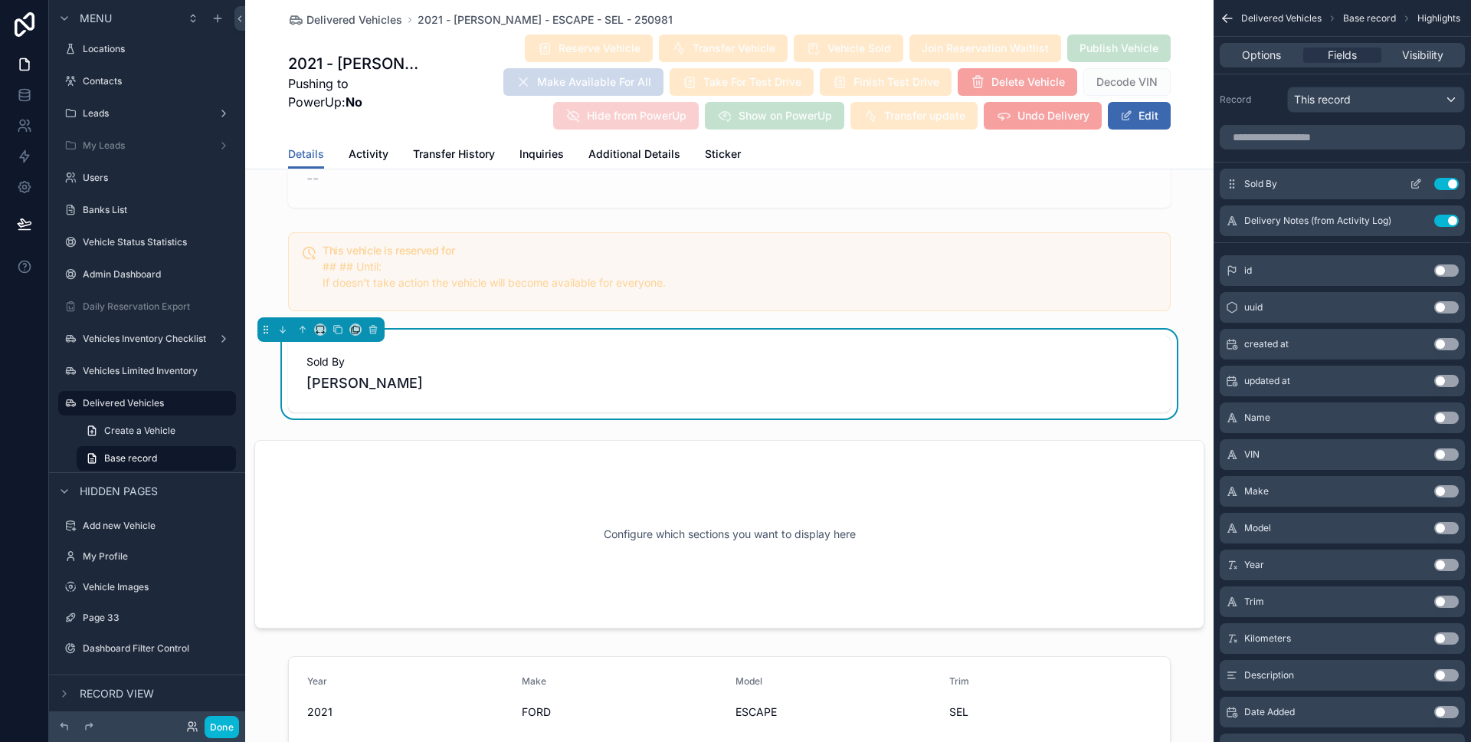
click at [1416, 180] on icon "scrollable content" at bounding box center [1416, 184] width 12 height 12
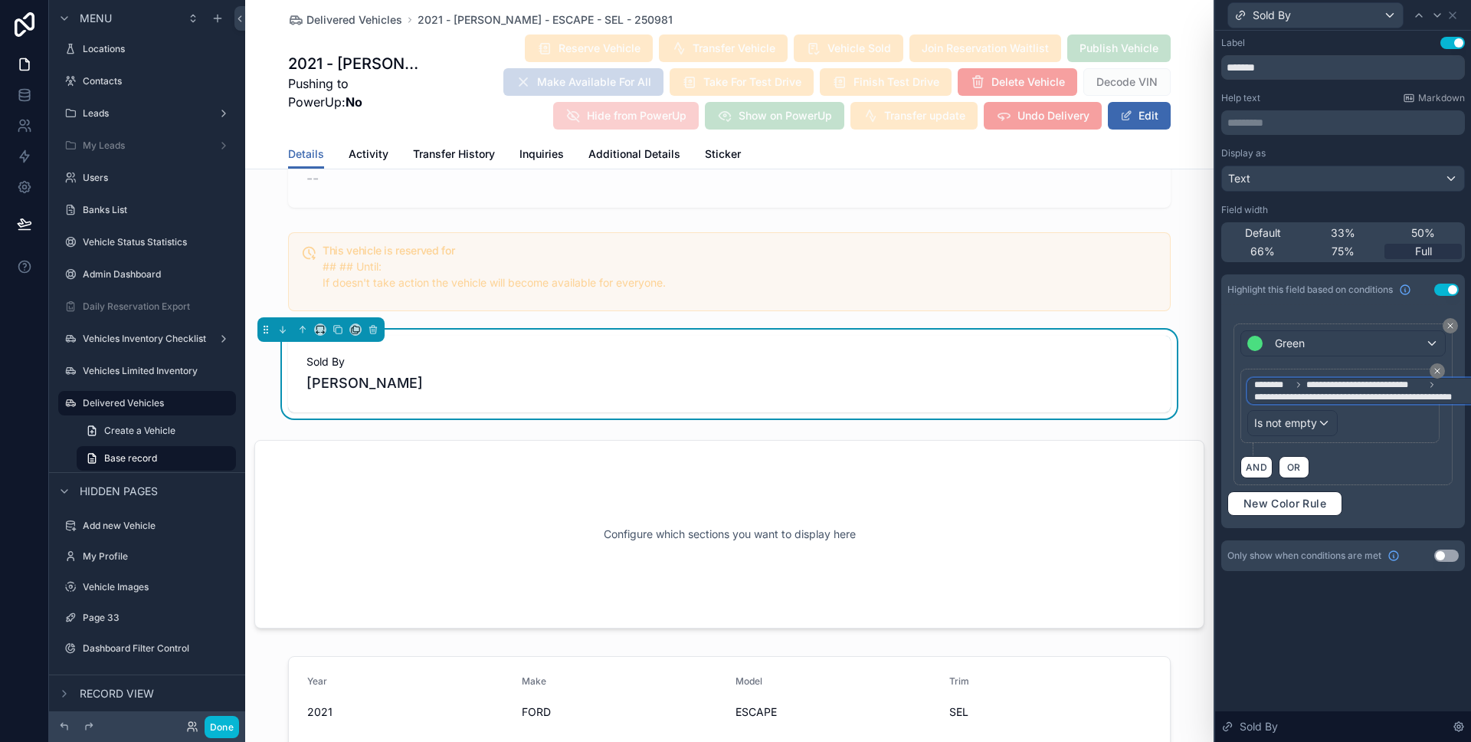
click at [1341, 381] on span "**********" at bounding box center [1365, 385] width 119 height 12
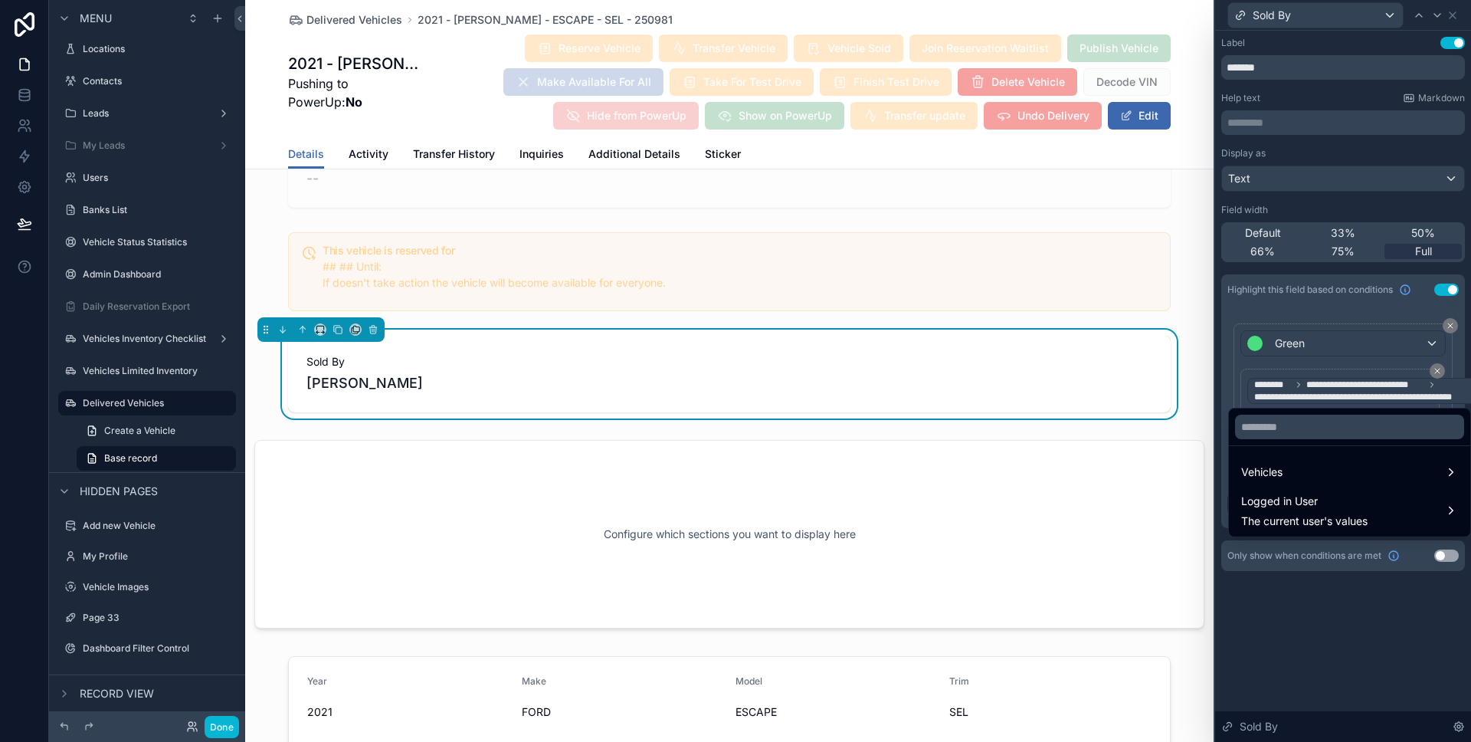
click at [1436, 369] on div at bounding box center [1343, 371] width 256 height 742
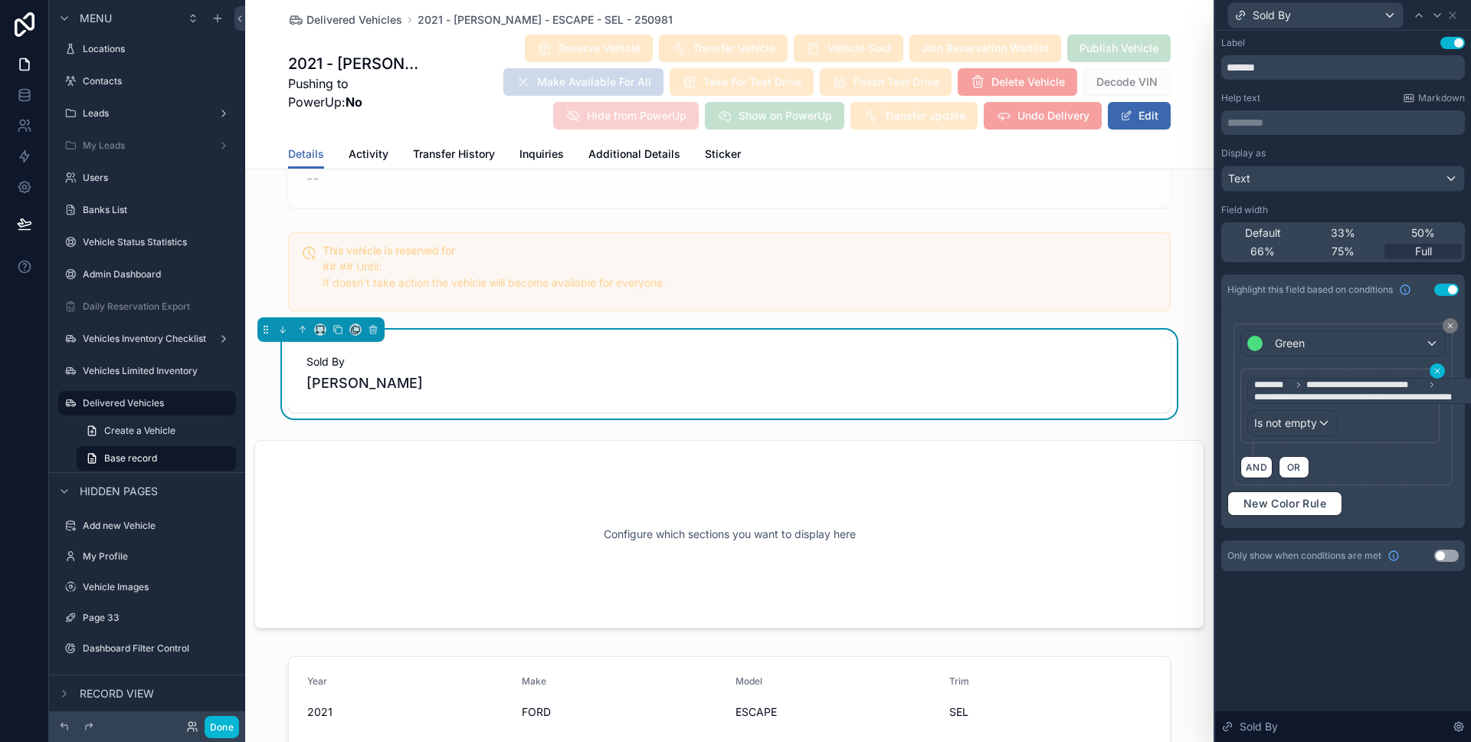
click at [1438, 369] on icon at bounding box center [1437, 370] width 9 height 9
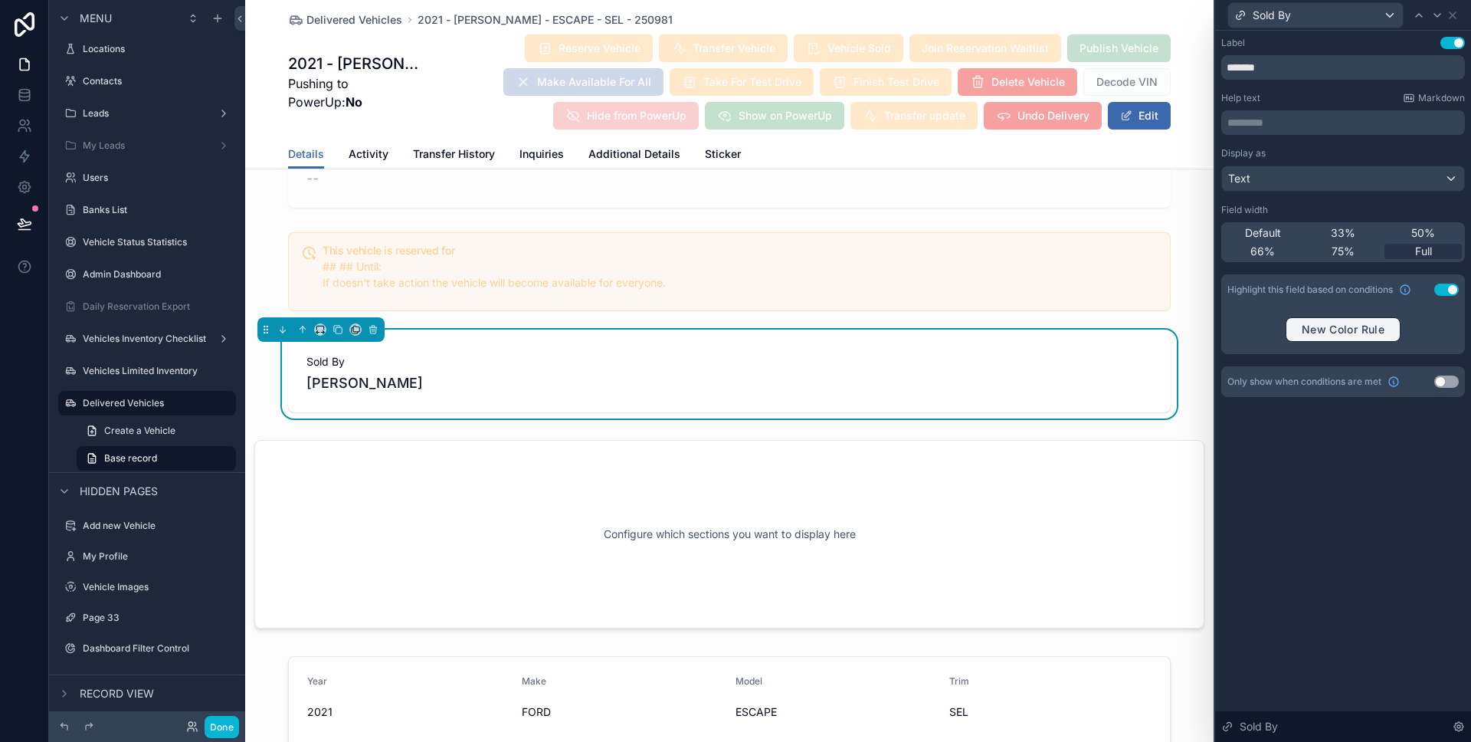
click at [1376, 333] on span "New Color Rule" at bounding box center [1343, 330] width 95 height 14
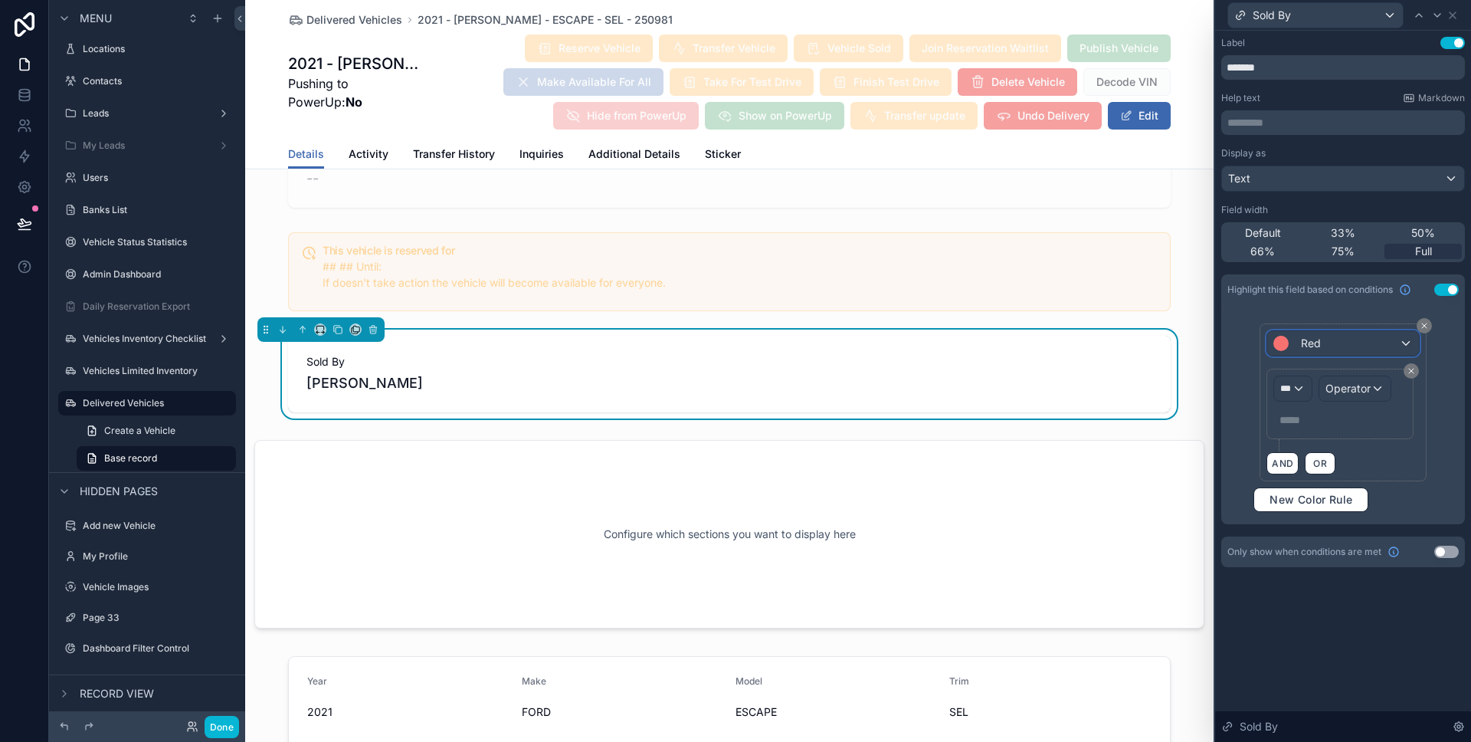
click at [1365, 341] on div "Red" at bounding box center [1342, 343] width 151 height 25
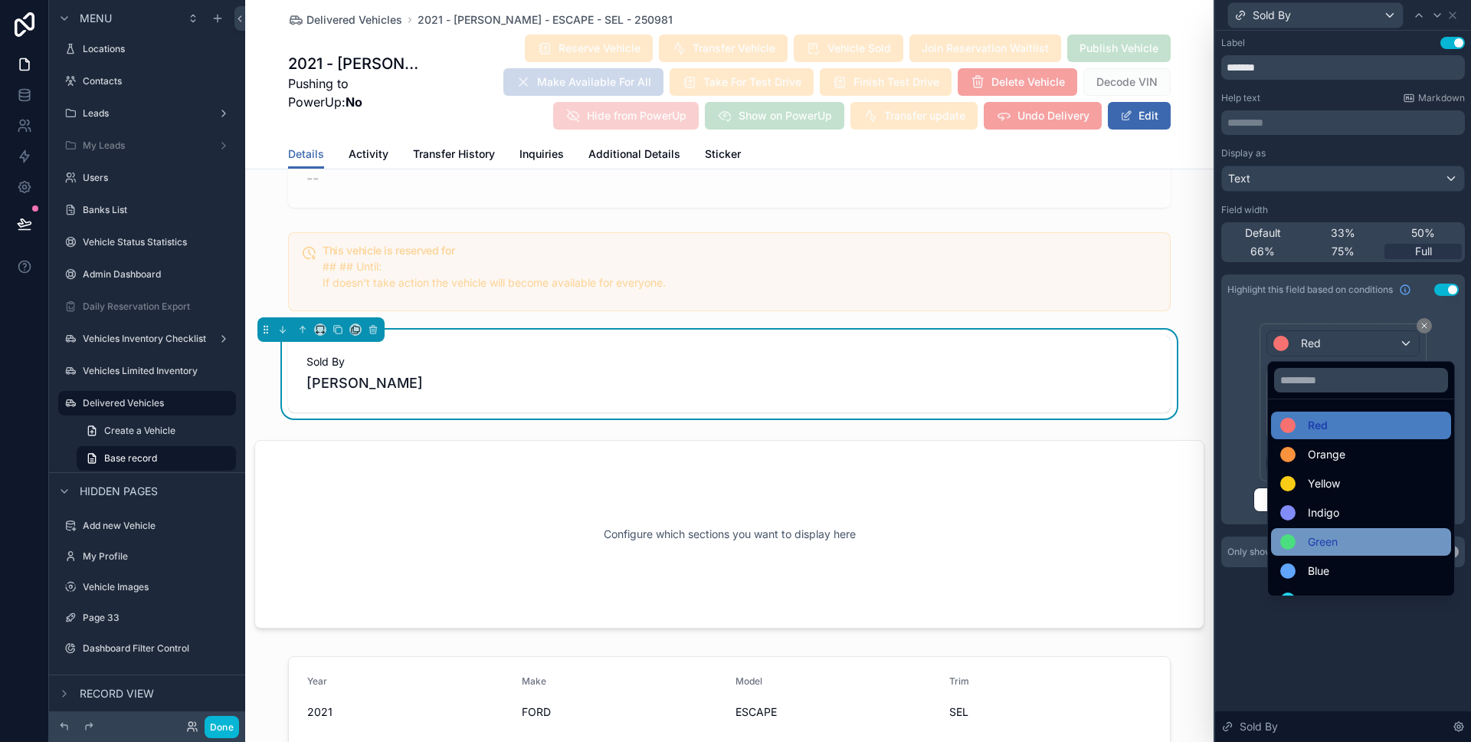
click at [1335, 531] on div "Green" at bounding box center [1361, 542] width 180 height 28
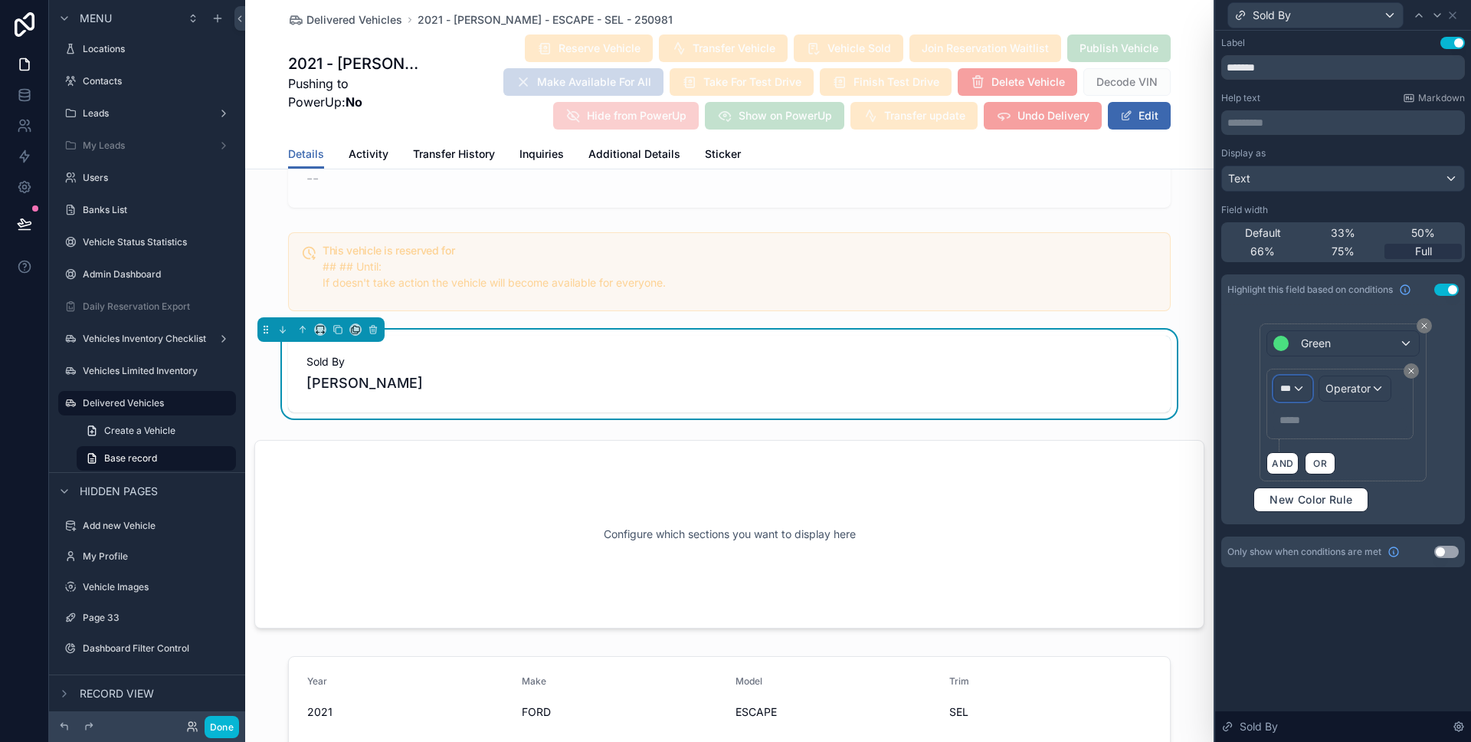
click at [1294, 390] on div "***" at bounding box center [1292, 388] width 37 height 25
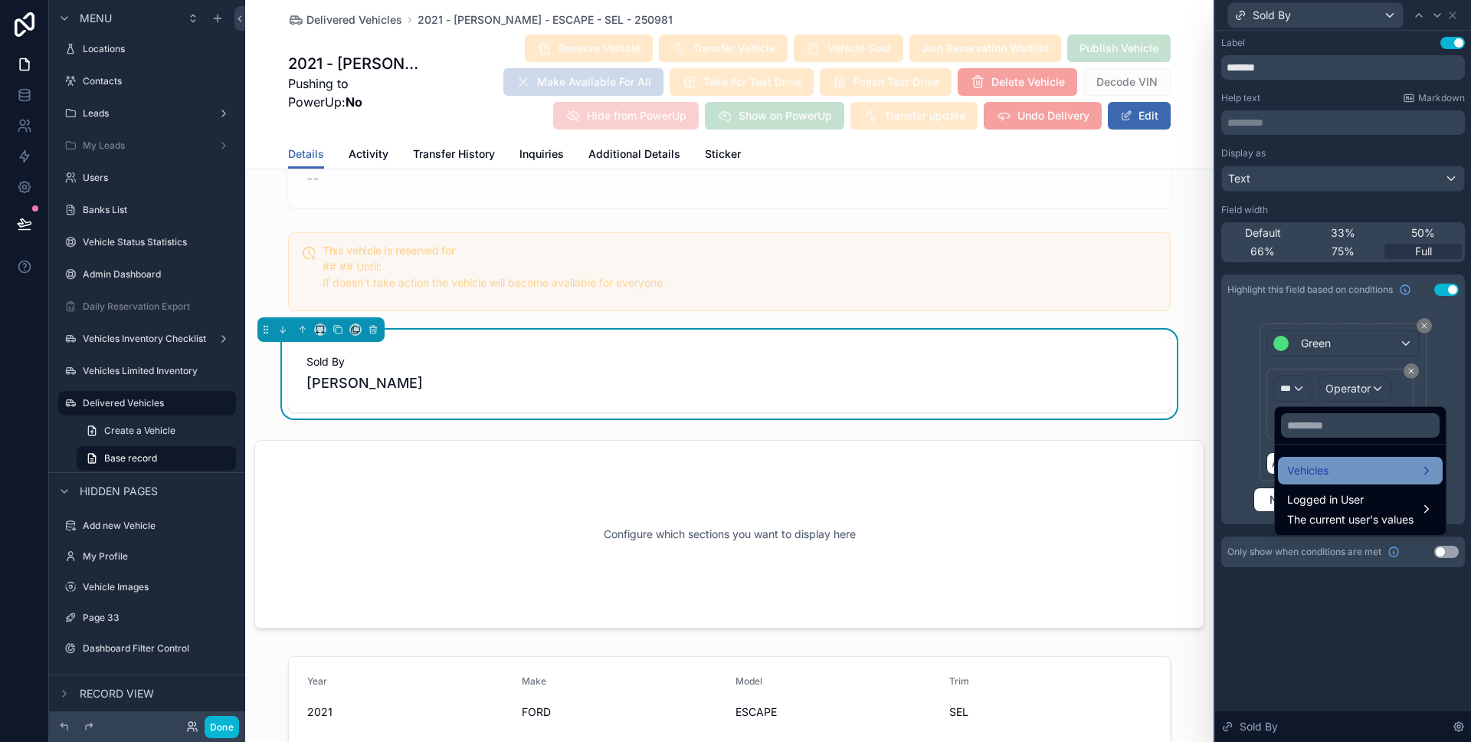
click at [1320, 463] on span "Vehicles" at bounding box center [1307, 470] width 41 height 18
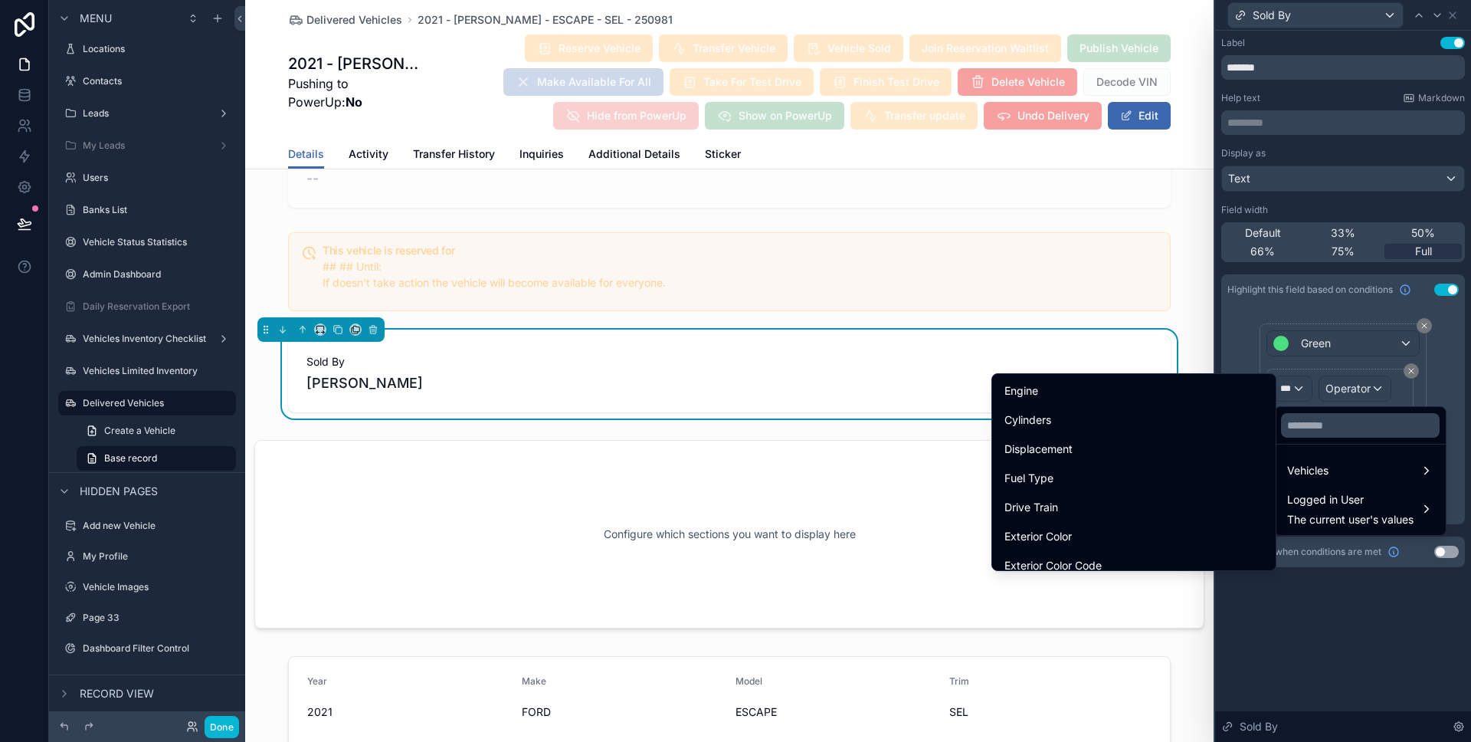
scroll to position [1089, 0]
click at [1339, 421] on input "text" at bounding box center [1360, 425] width 159 height 25
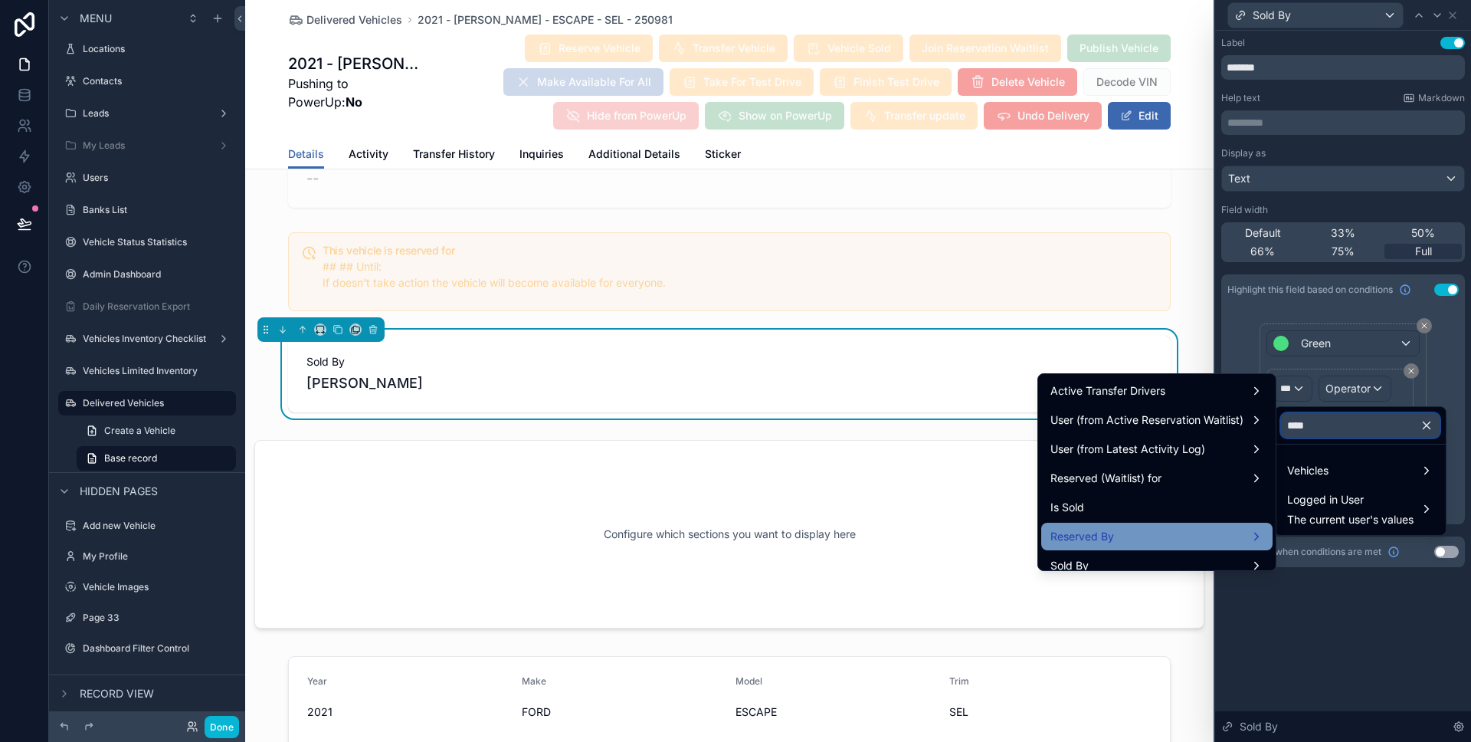
scroll to position [28, 0]
type input "****"
click at [1170, 543] on div "Sold By" at bounding box center [1156, 537] width 213 height 18
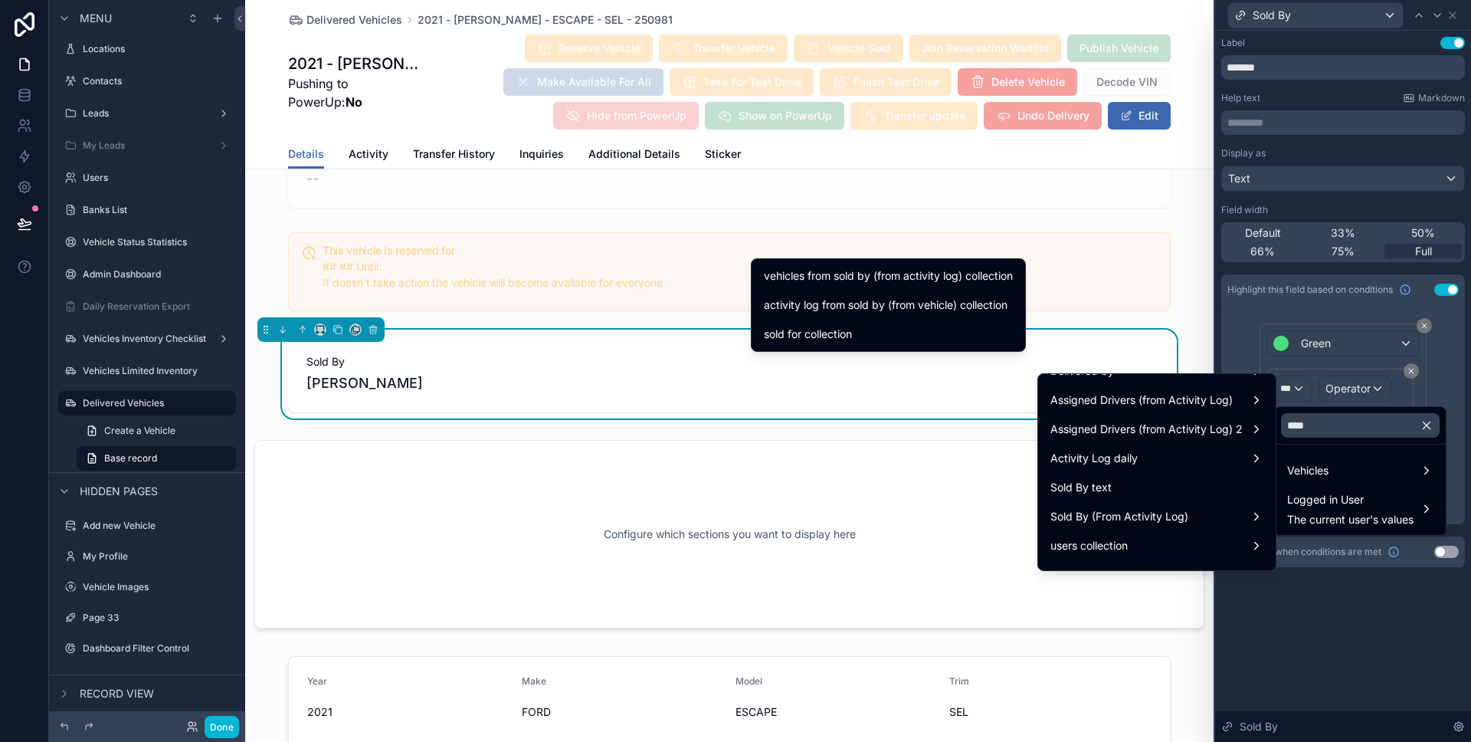
scroll to position [287, 0]
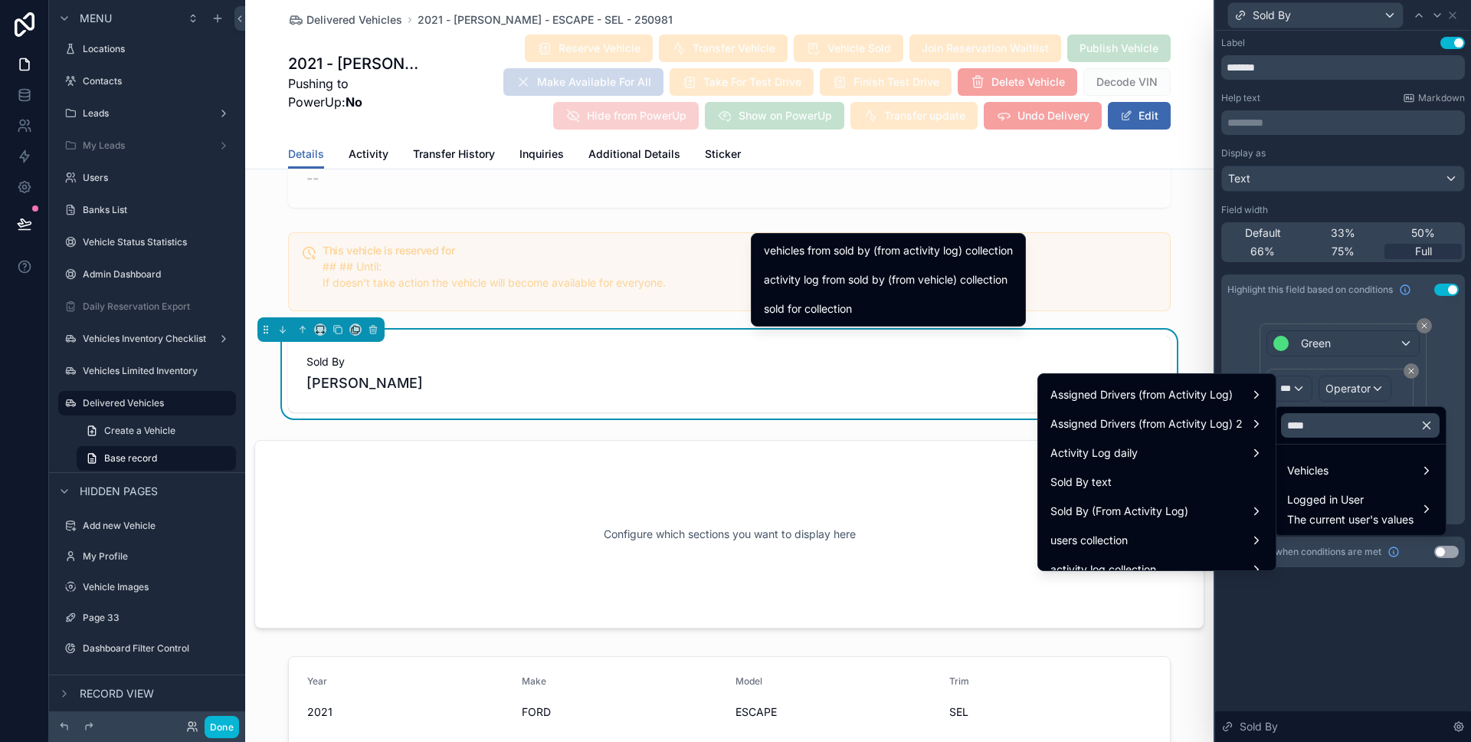
click at [1432, 425] on icon "button" at bounding box center [1427, 425] width 14 height 14
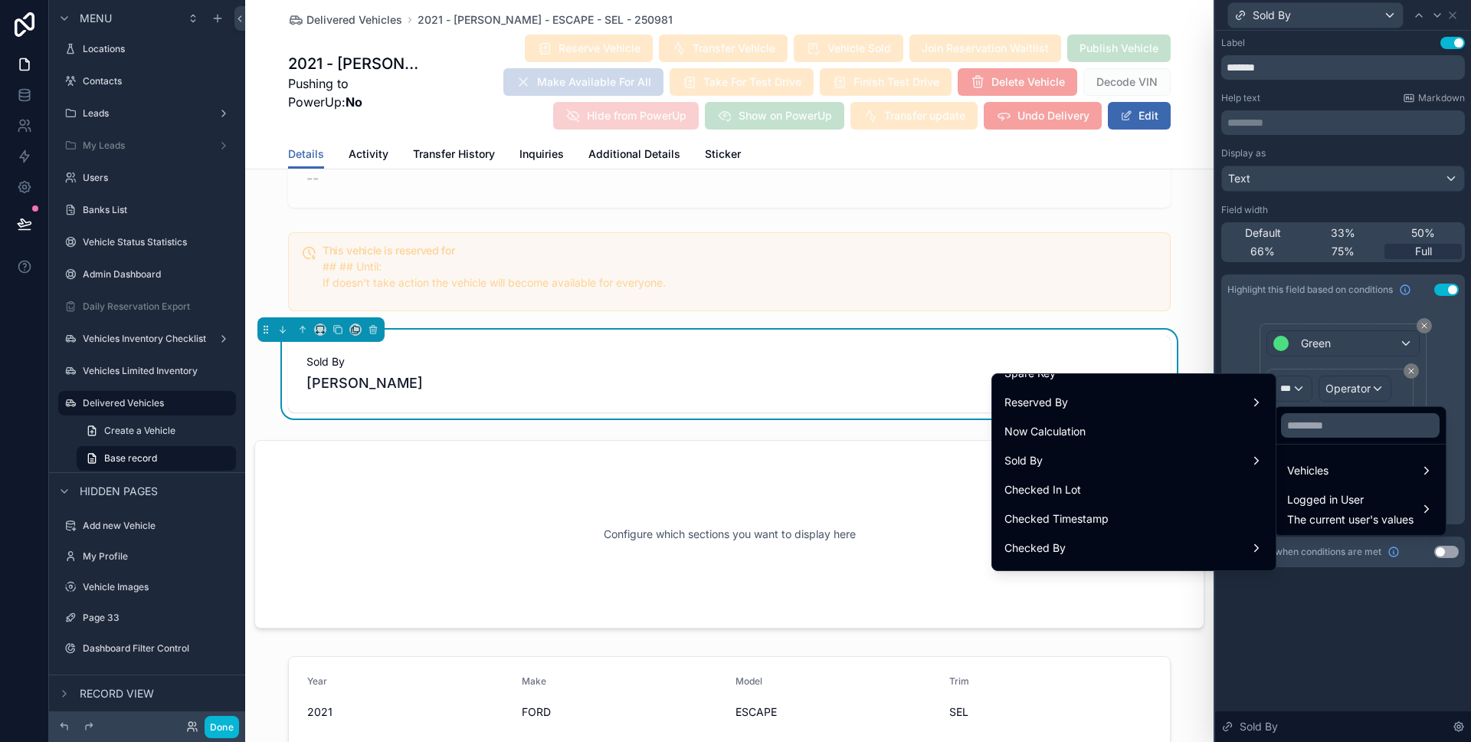
scroll to position [4531, 0]
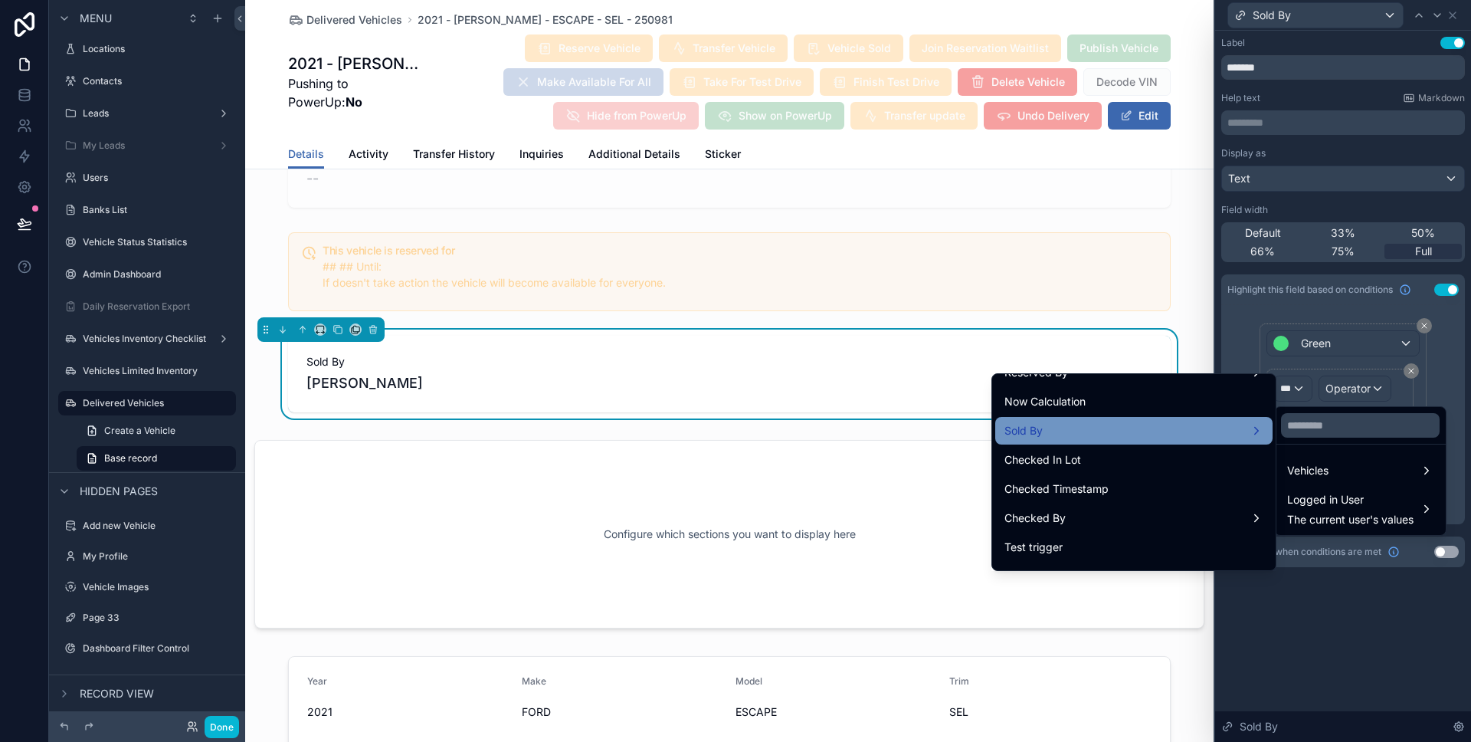
click at [1197, 420] on div "Sold By" at bounding box center [1133, 431] width 277 height 28
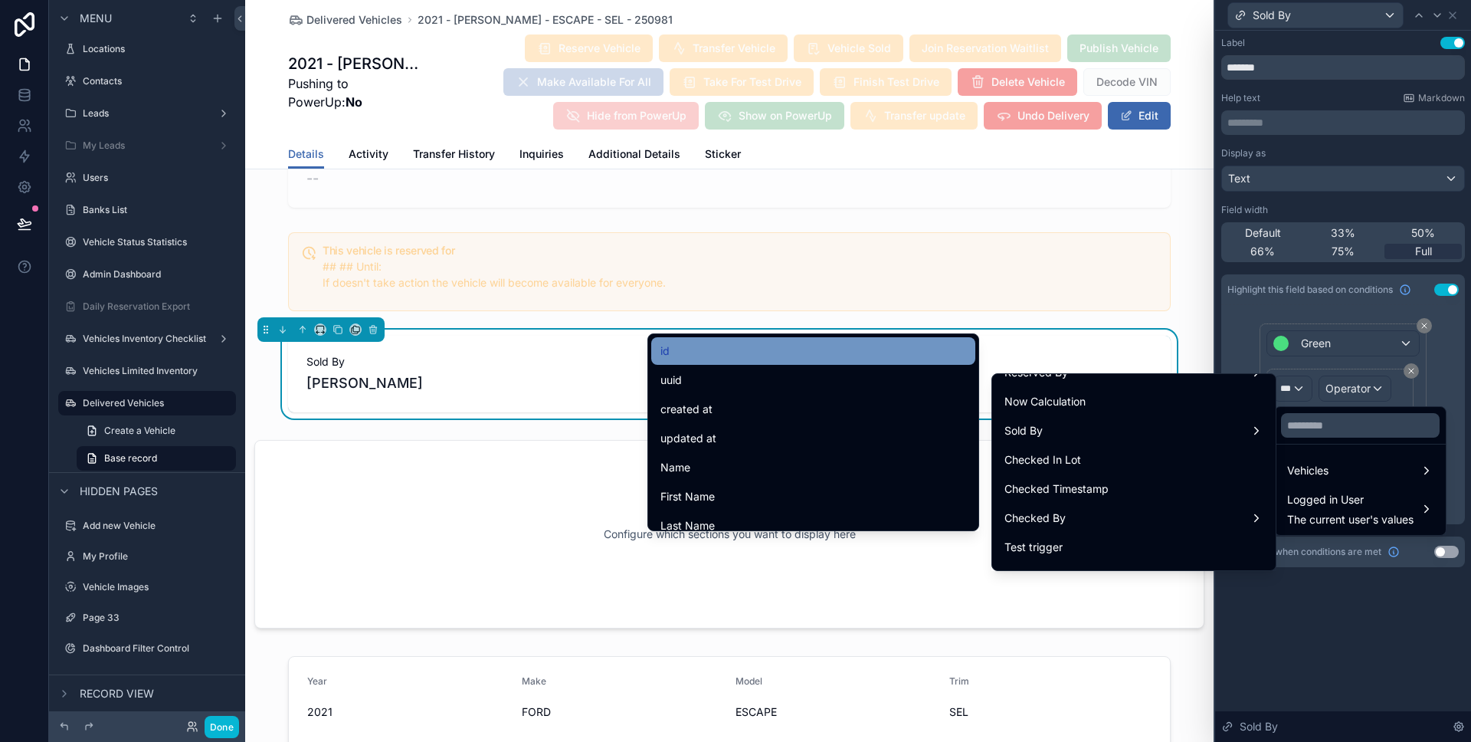
click at [798, 357] on div "id" at bounding box center [813, 351] width 306 height 18
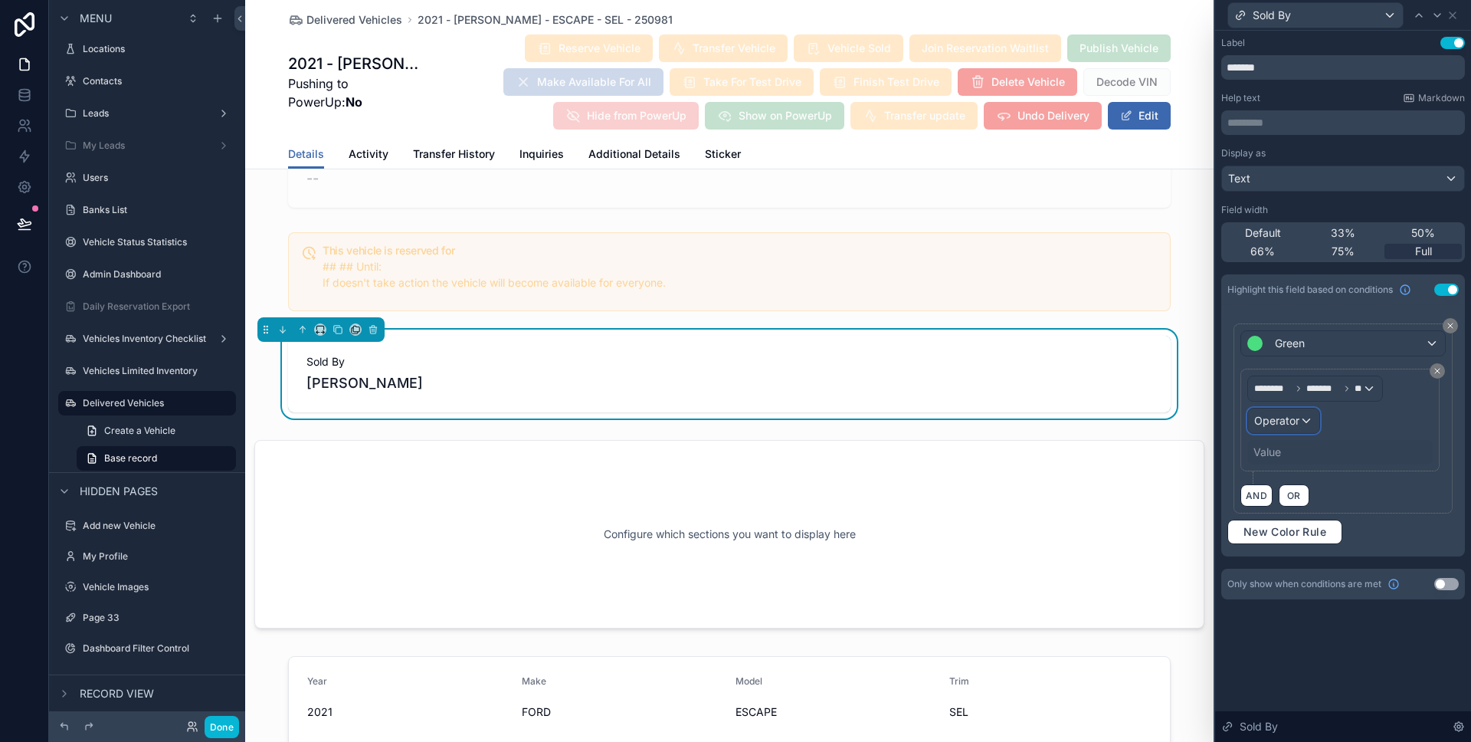
click at [1280, 426] on span "Operator" at bounding box center [1276, 420] width 45 height 13
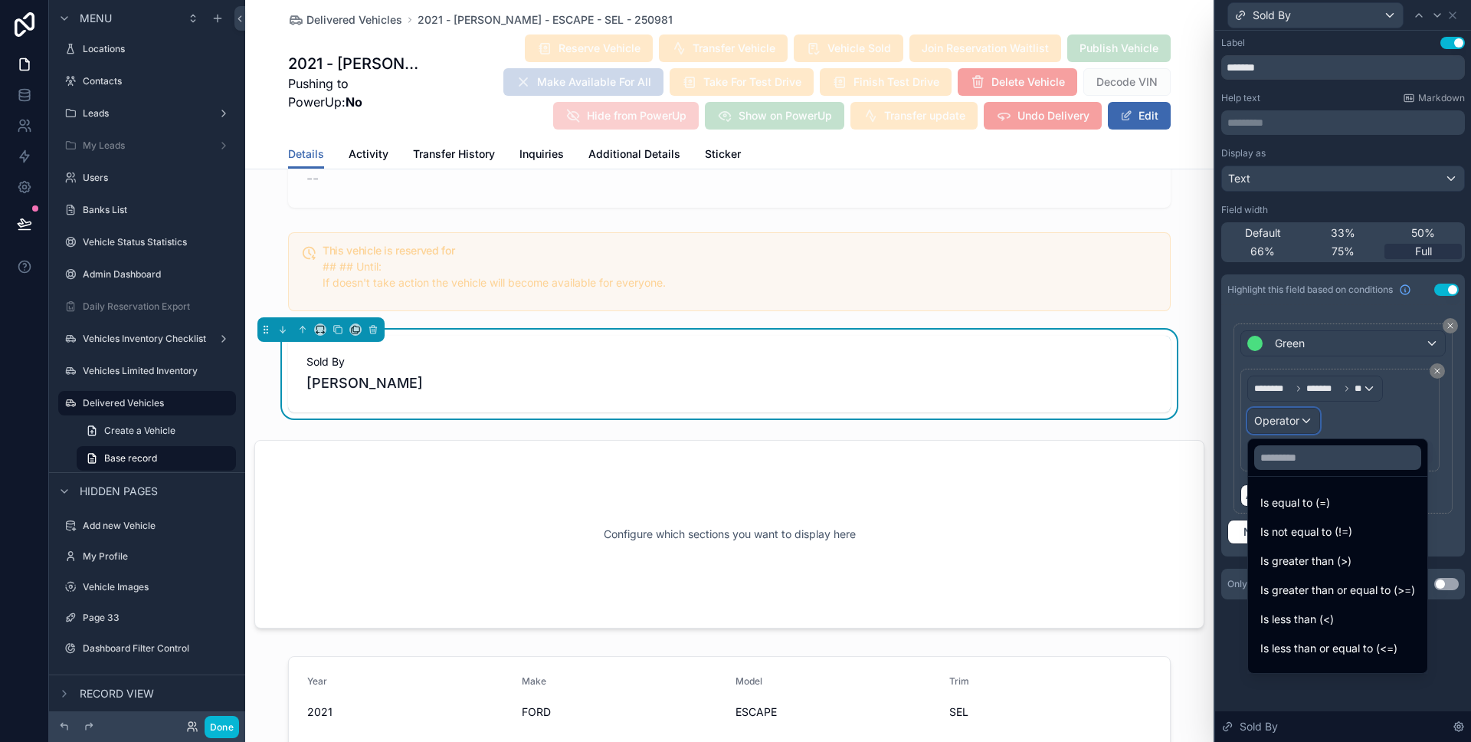
scroll to position [109, 0]
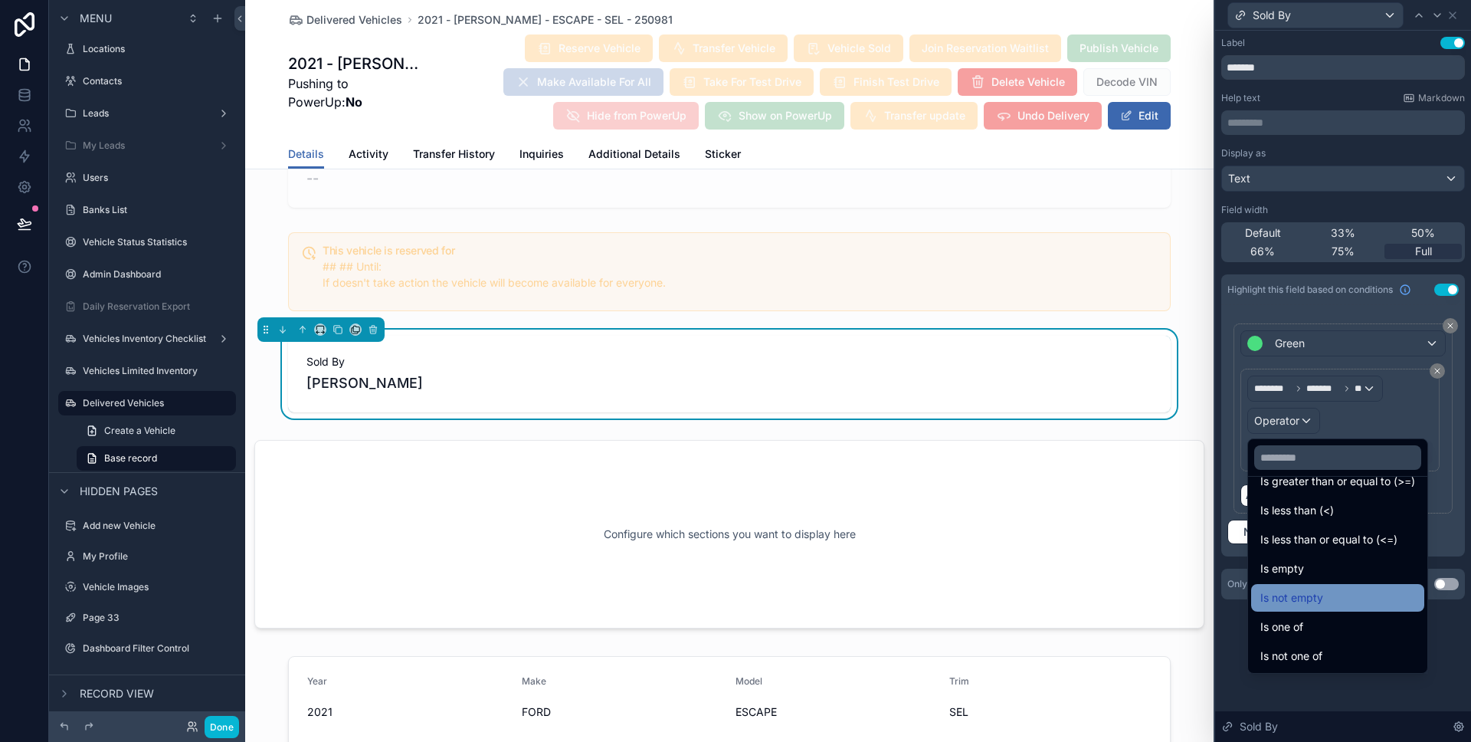
click at [1334, 601] on div "Is not empty" at bounding box center [1337, 597] width 155 height 18
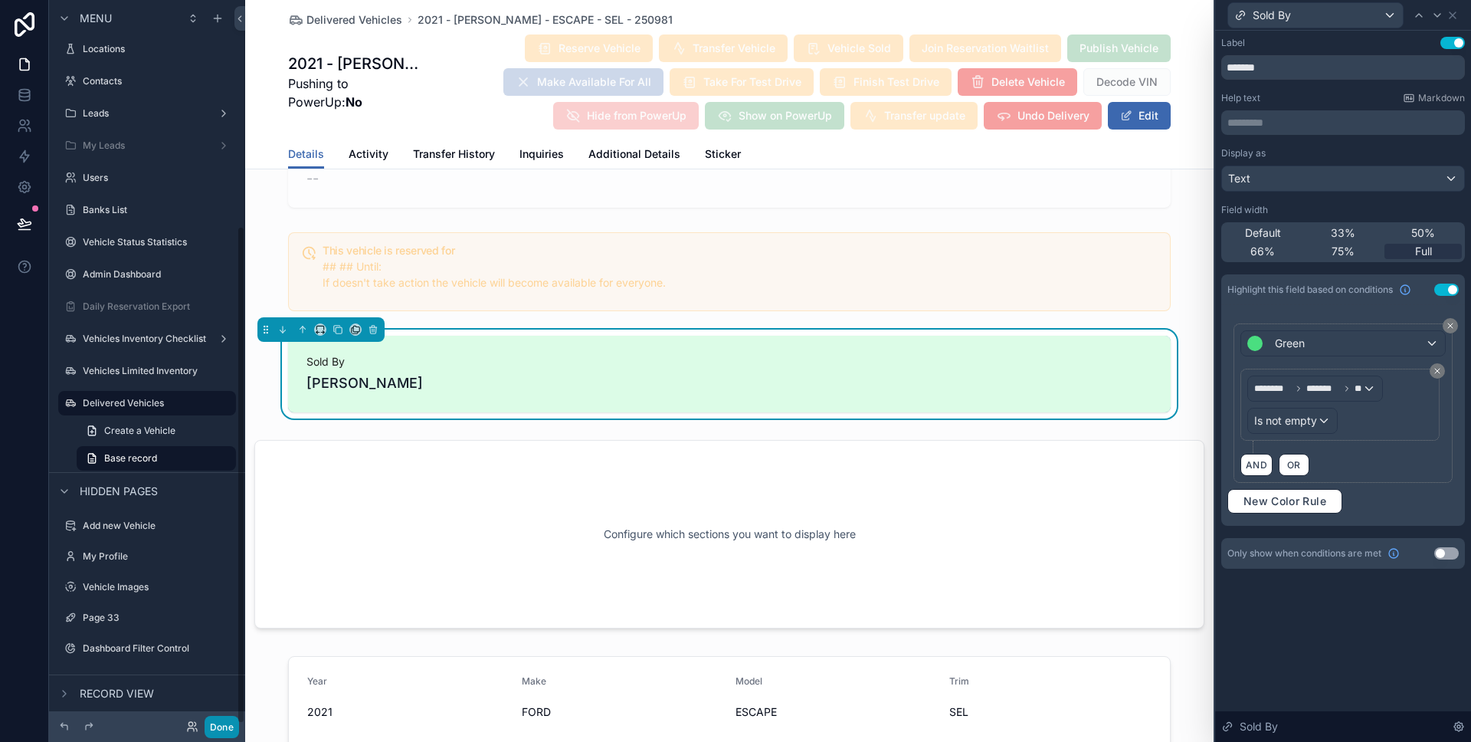
click at [223, 718] on button "Done" at bounding box center [222, 727] width 34 height 22
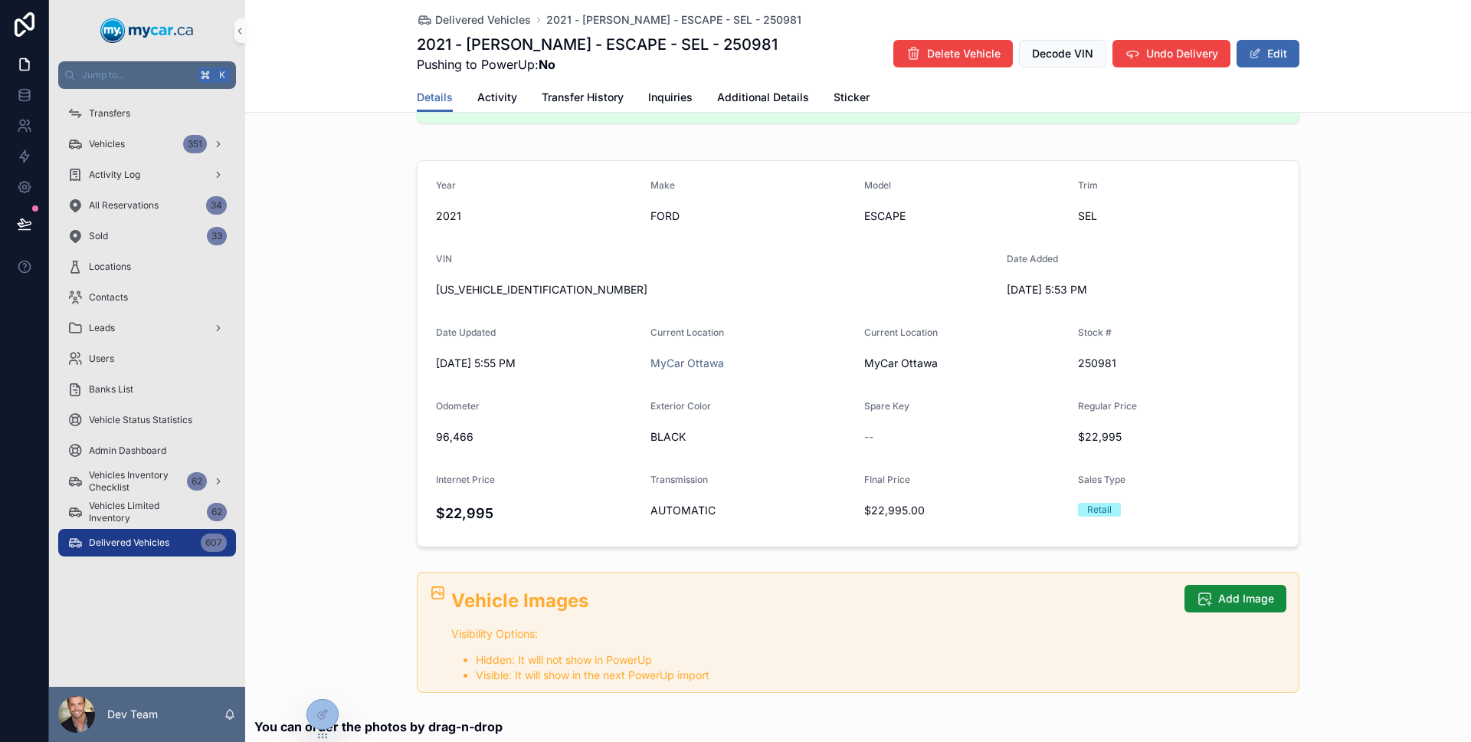
scroll to position [0, 0]
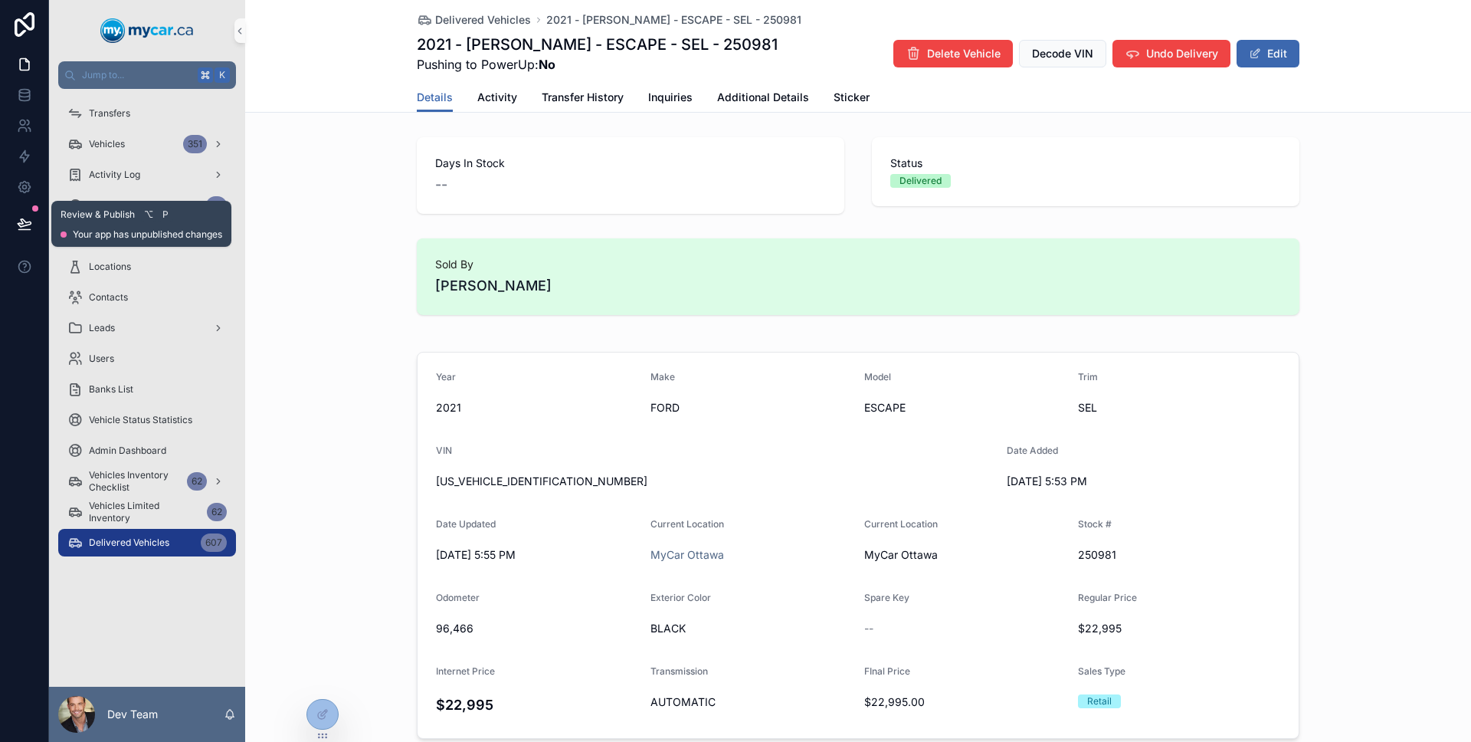
click at [26, 228] on icon at bounding box center [24, 223] width 15 height 15
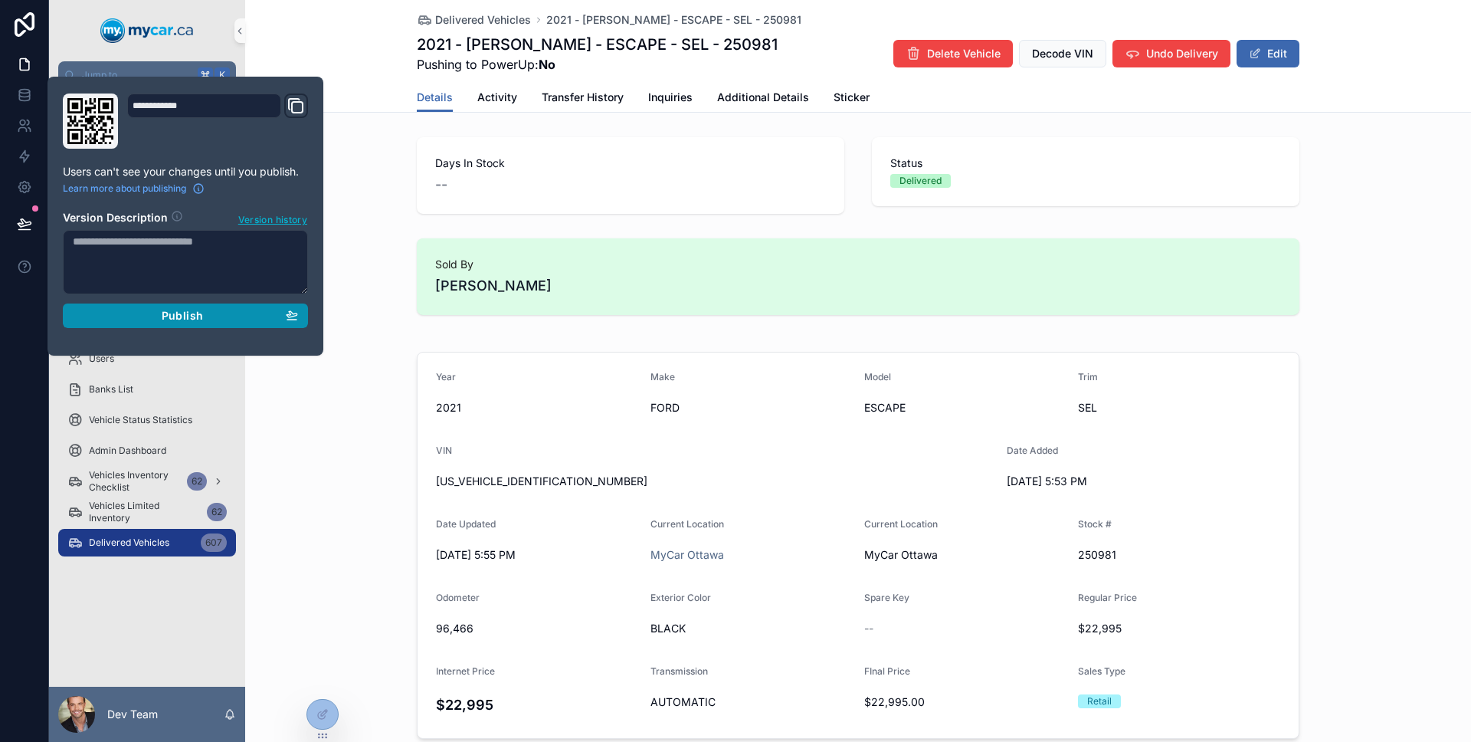
click at [146, 309] on div "Publish" at bounding box center [185, 316] width 225 height 14
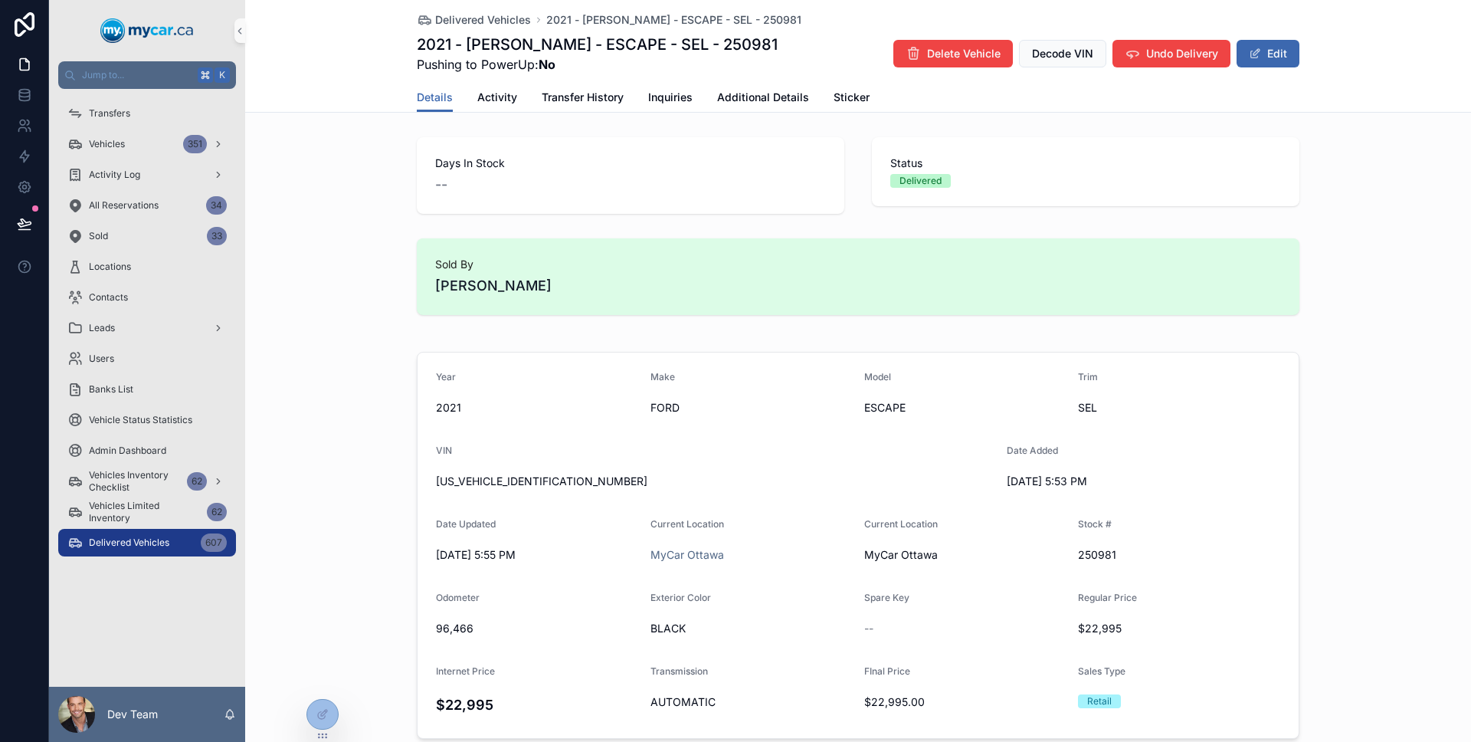
click at [21, 336] on div at bounding box center [24, 371] width 49 height 742
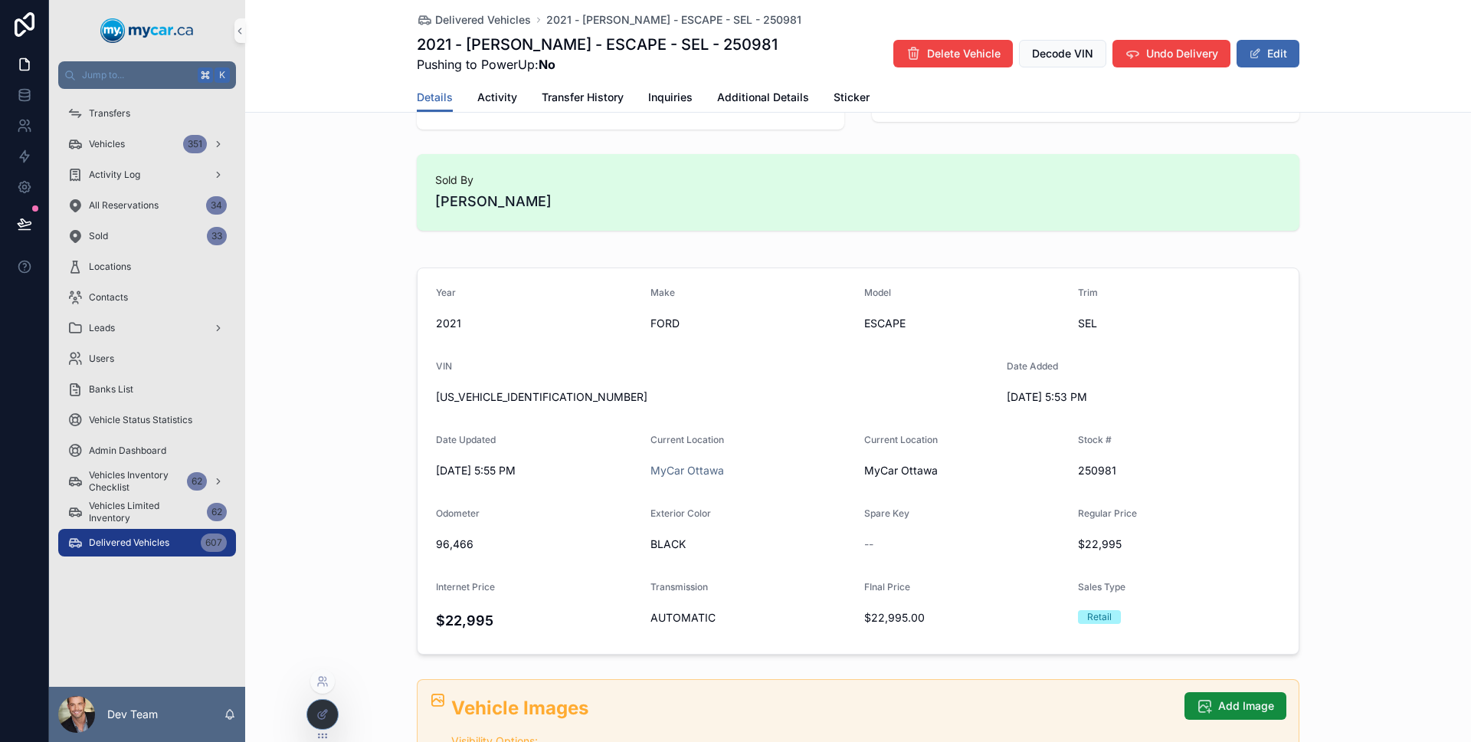
click at [328, 709] on icon at bounding box center [322, 714] width 12 height 12
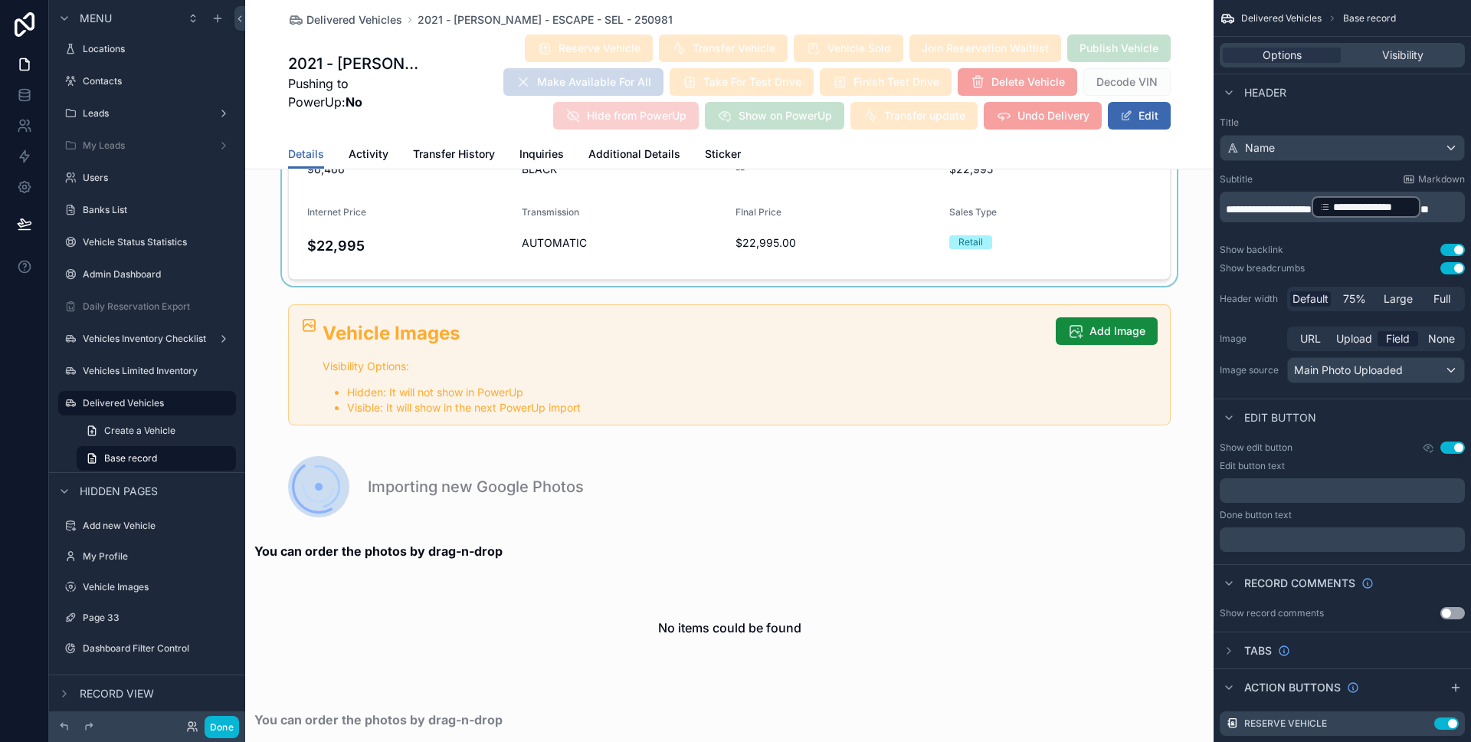
scroll to position [1647, 0]
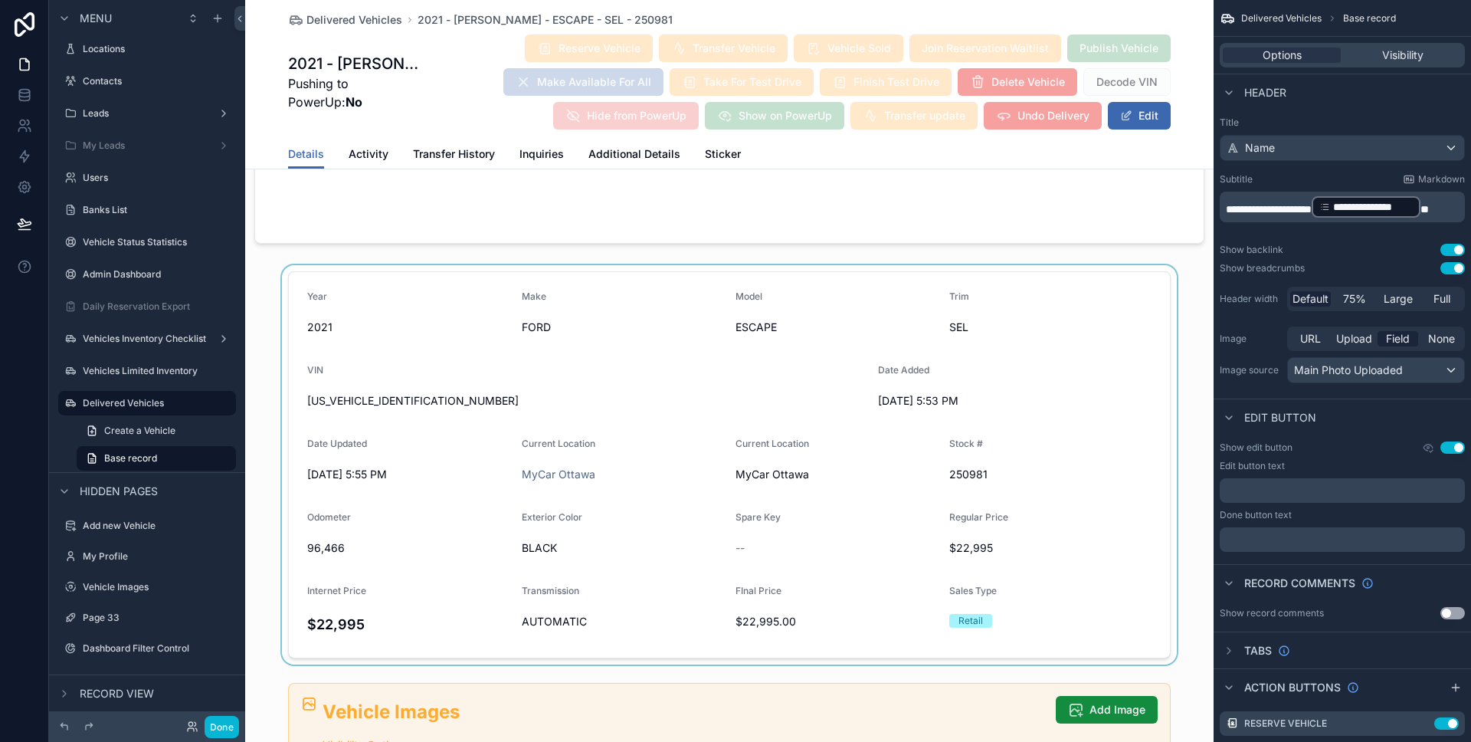
click at [1032, 421] on div "scrollable content" at bounding box center [729, 464] width 968 height 399
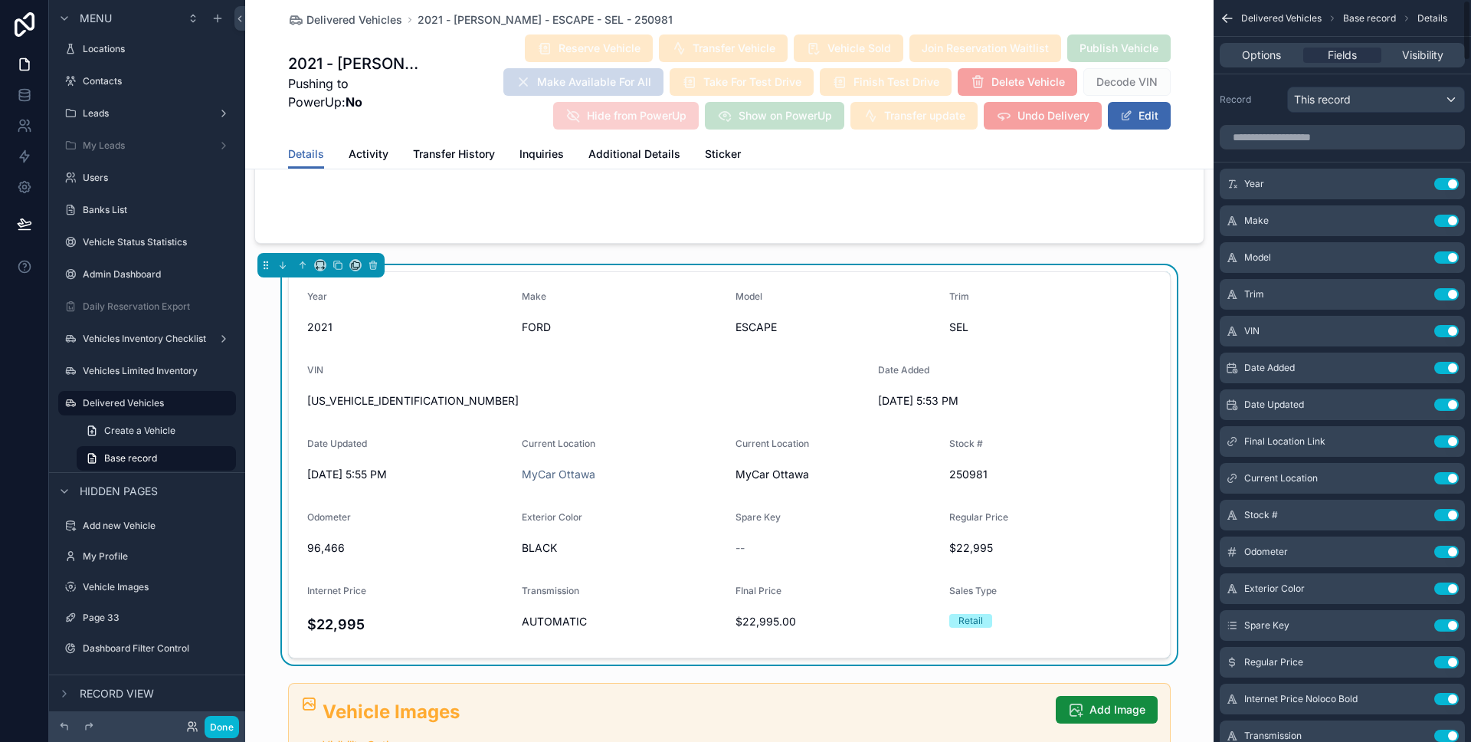
scroll to position [9, 0]
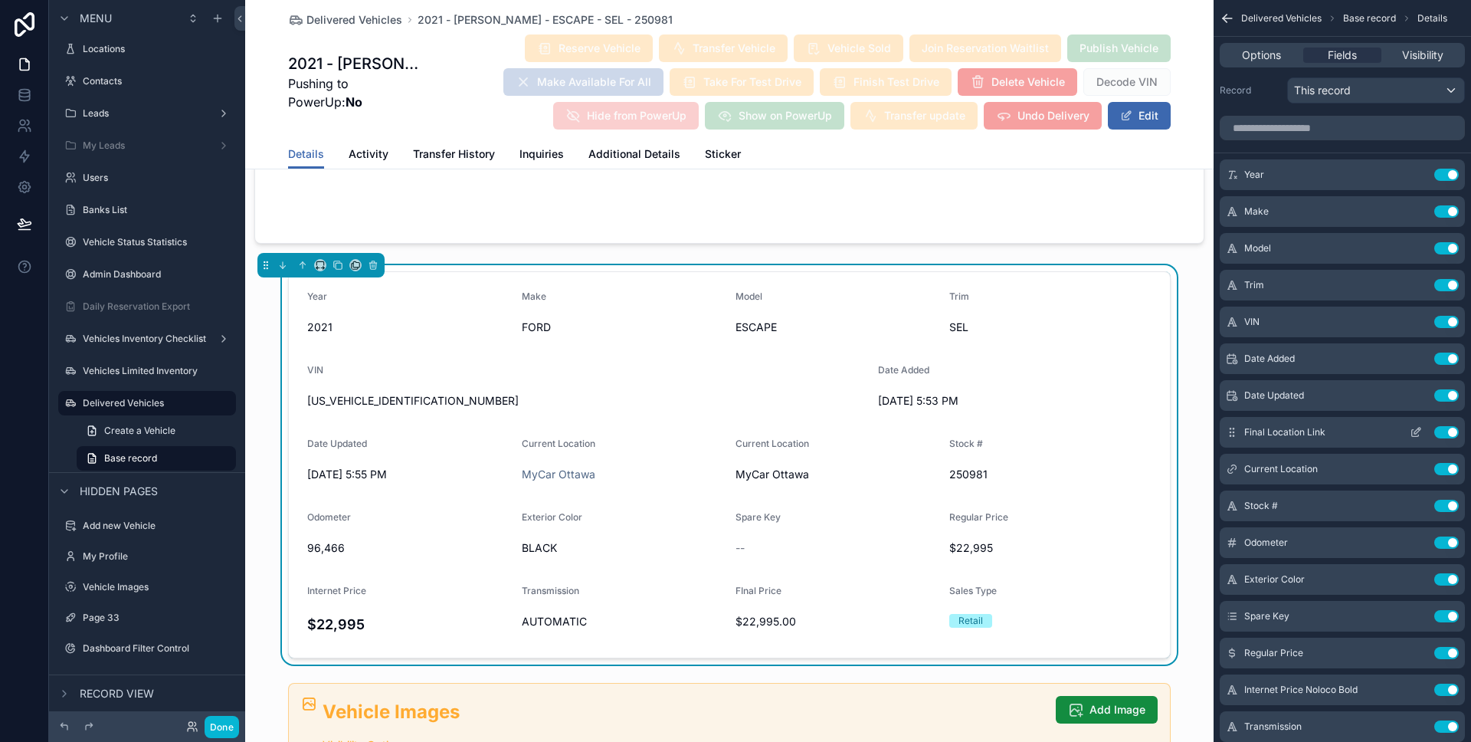
click at [1448, 434] on button "Use setting" at bounding box center [1446, 432] width 25 height 12
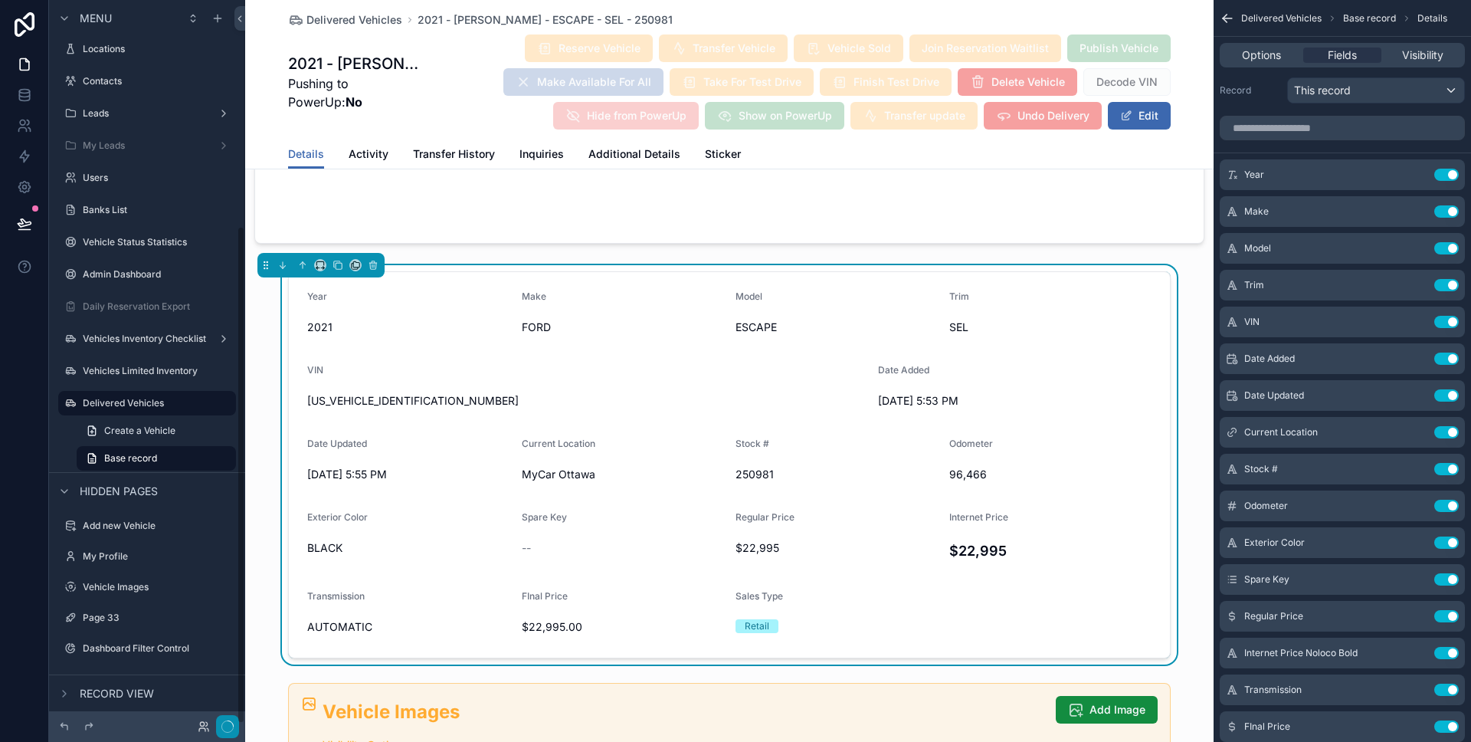
click at [228, 723] on icon "button" at bounding box center [227, 726] width 12 height 12
click at [229, 721] on button "Done" at bounding box center [222, 727] width 34 height 22
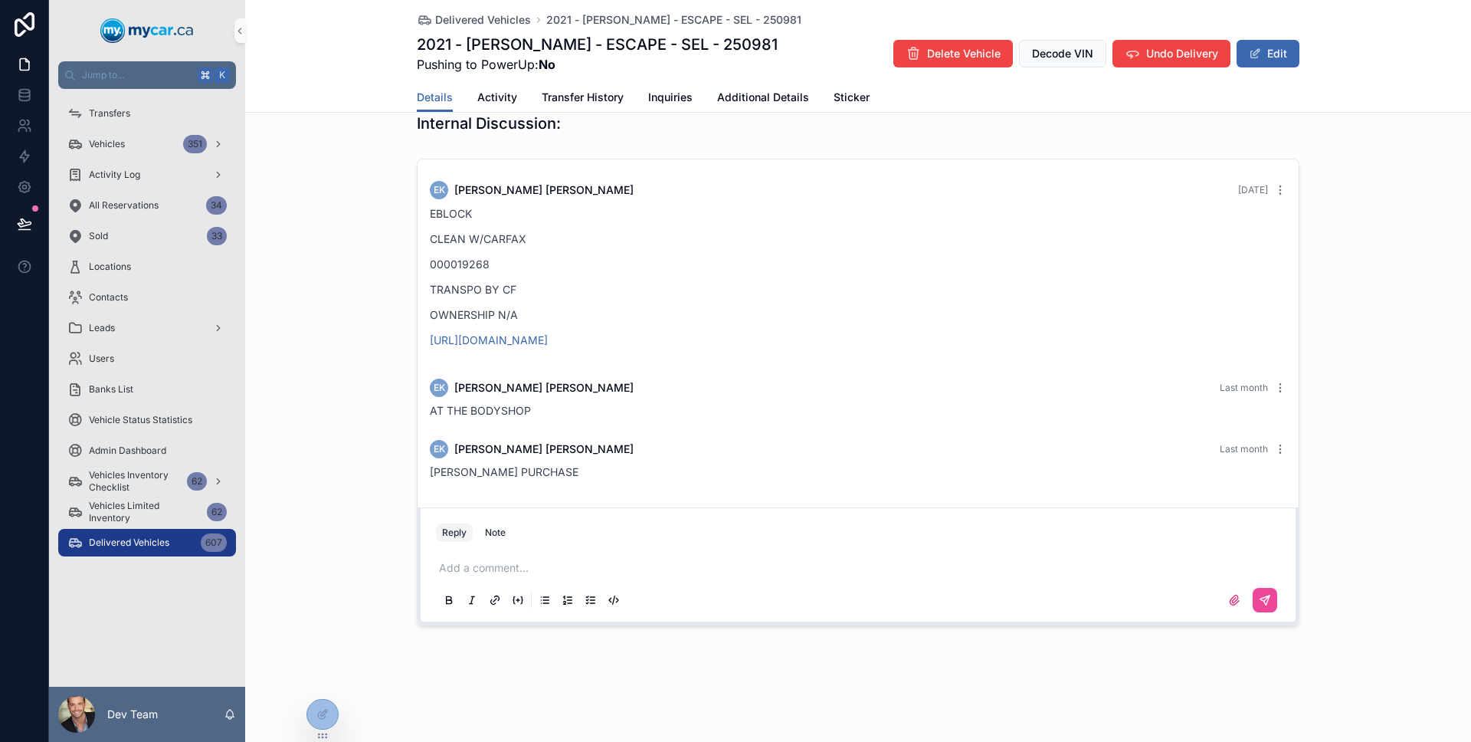
scroll to position [965, 0]
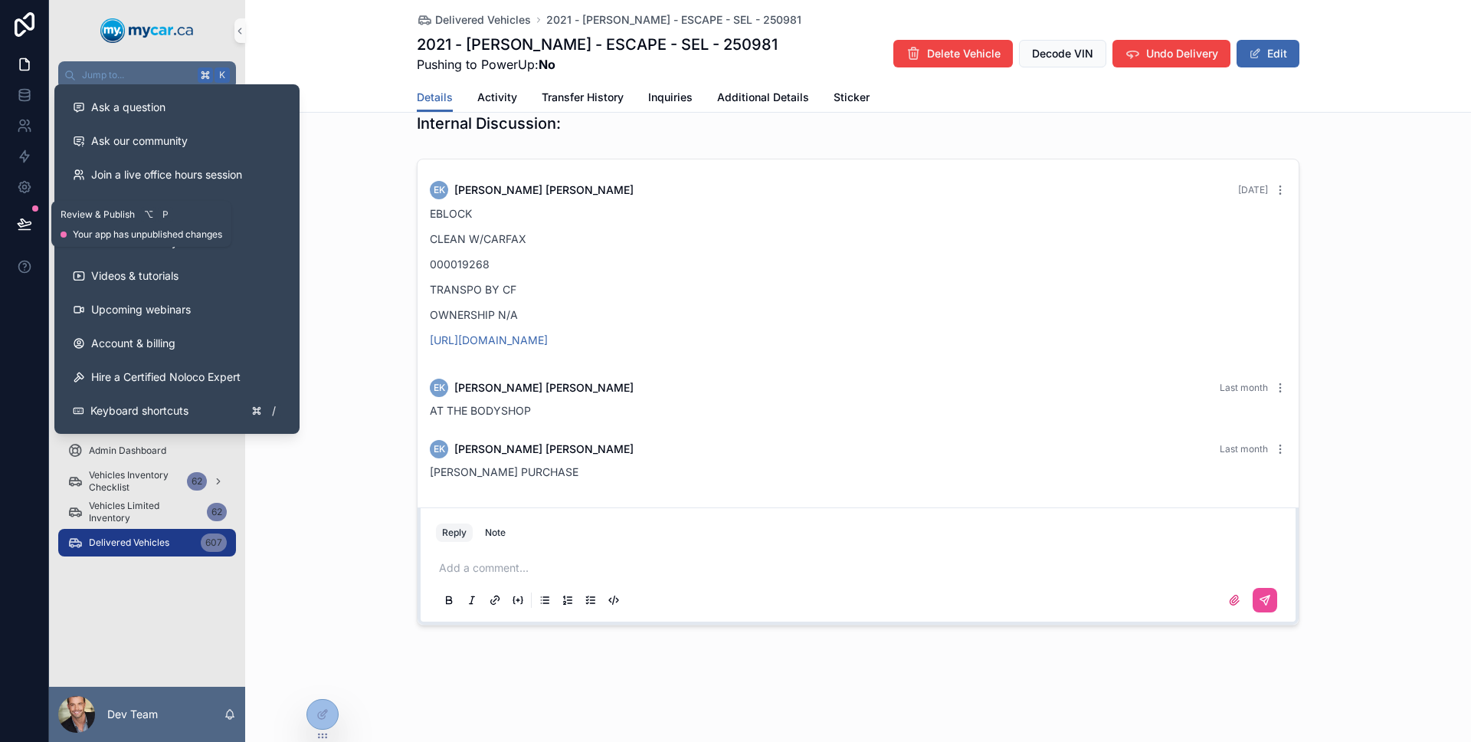
click at [31, 223] on icon at bounding box center [24, 223] width 13 height 8
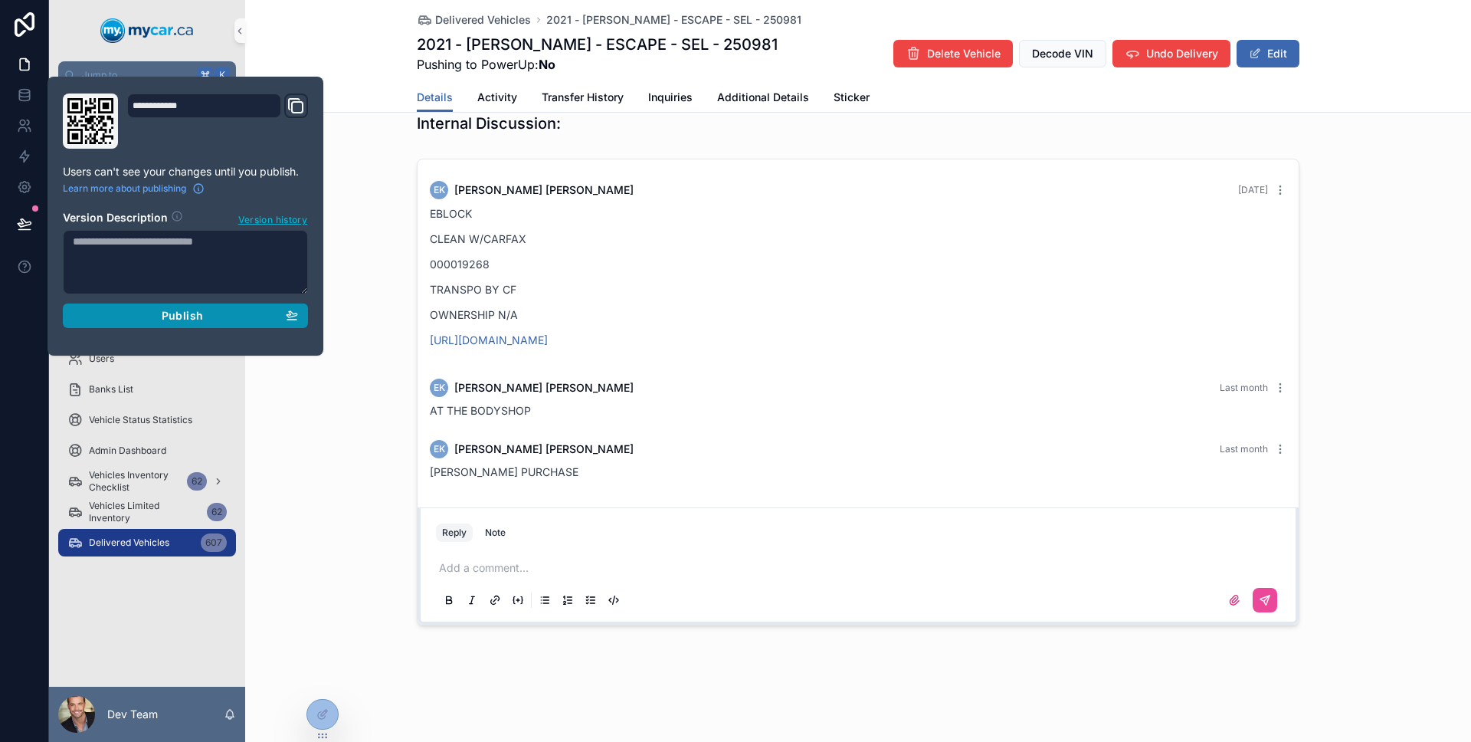
click at [107, 306] on button "Publish" at bounding box center [185, 315] width 245 height 25
click at [142, 489] on span "Vehicles Inventory Checklist" at bounding box center [135, 481] width 92 height 25
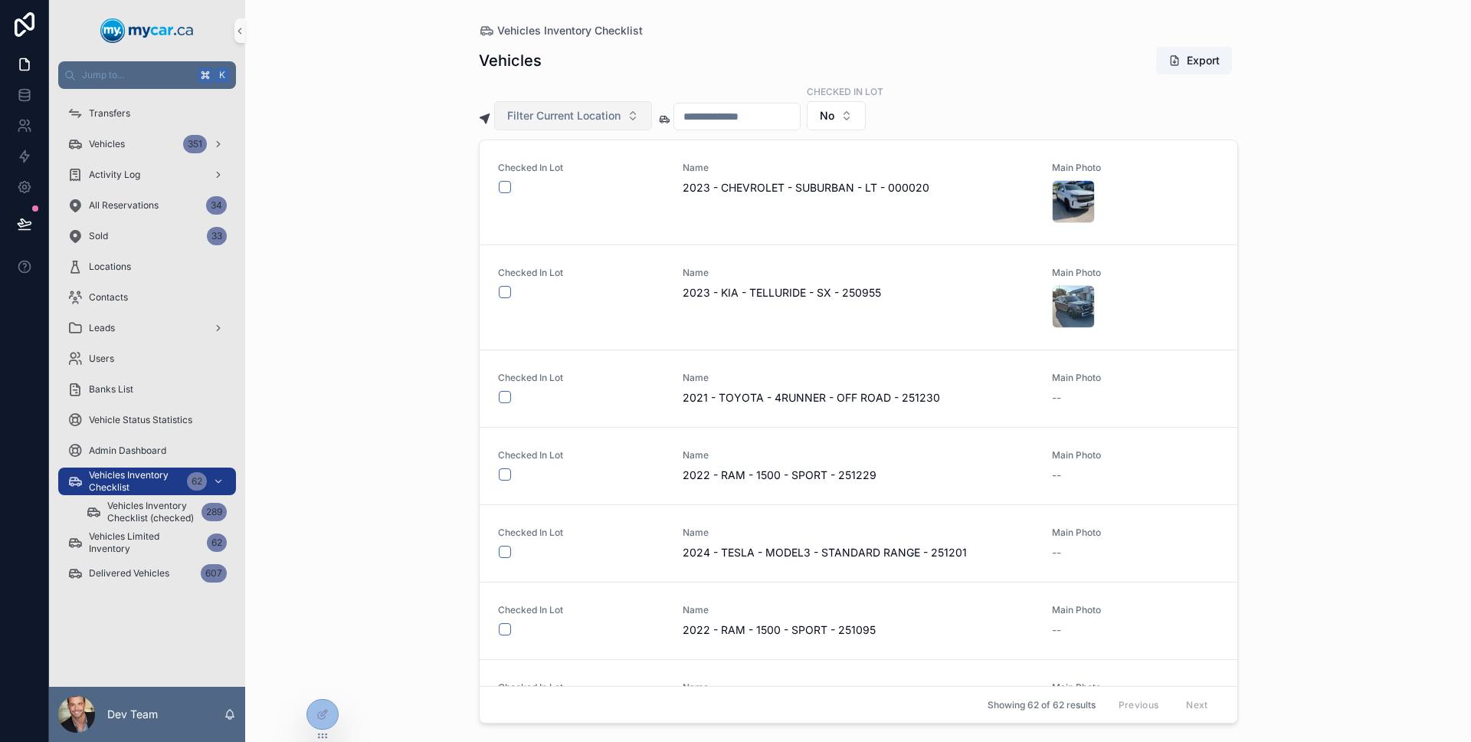
click at [535, 107] on button "Filter Current Location" at bounding box center [573, 115] width 158 height 29
click at [426, 144] on div "Vehicles Inventory Checklist Vehicles Export Filter Current Location Checked in…" at bounding box center [858, 371] width 1226 height 742
click at [142, 446] on span "Admin Dashboard" at bounding box center [127, 450] width 77 height 12
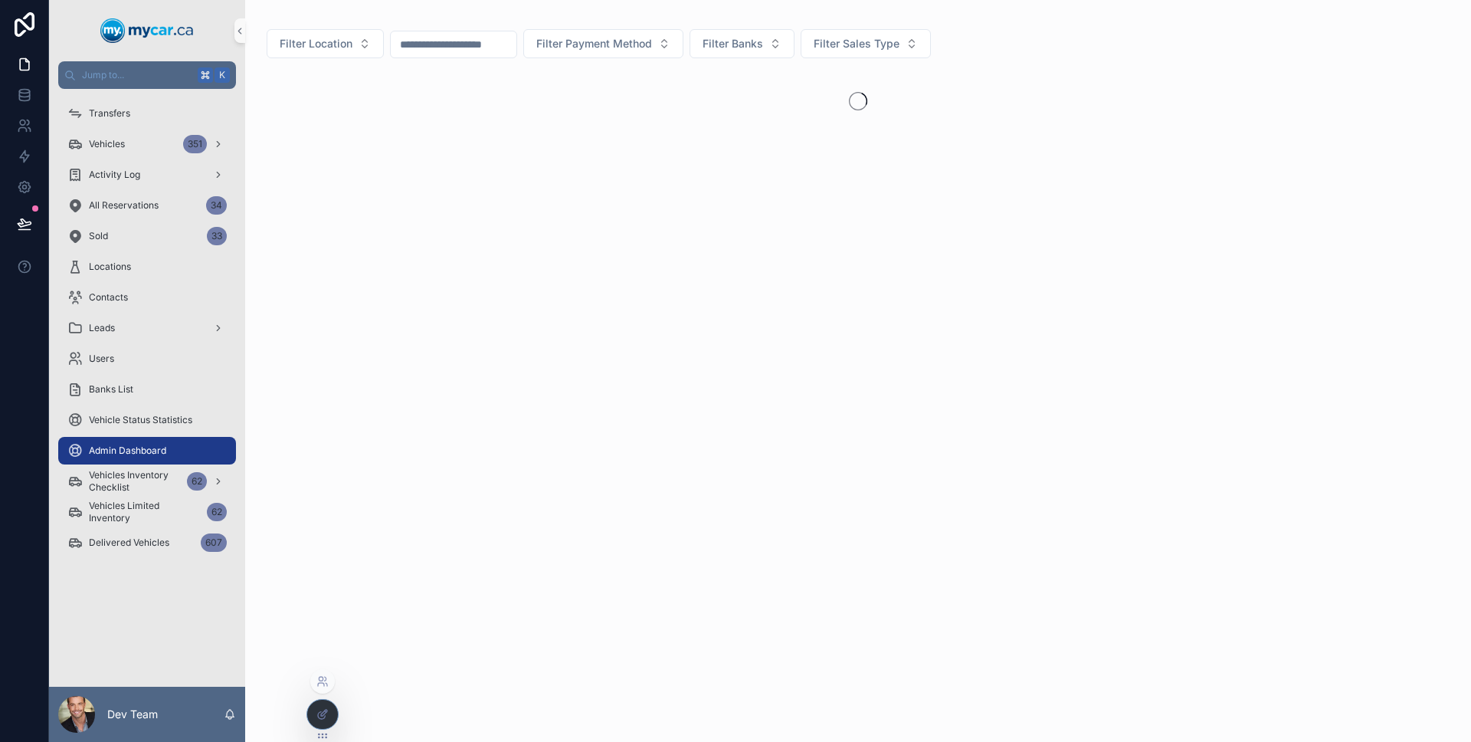
click at [331, 710] on div at bounding box center [322, 714] width 31 height 29
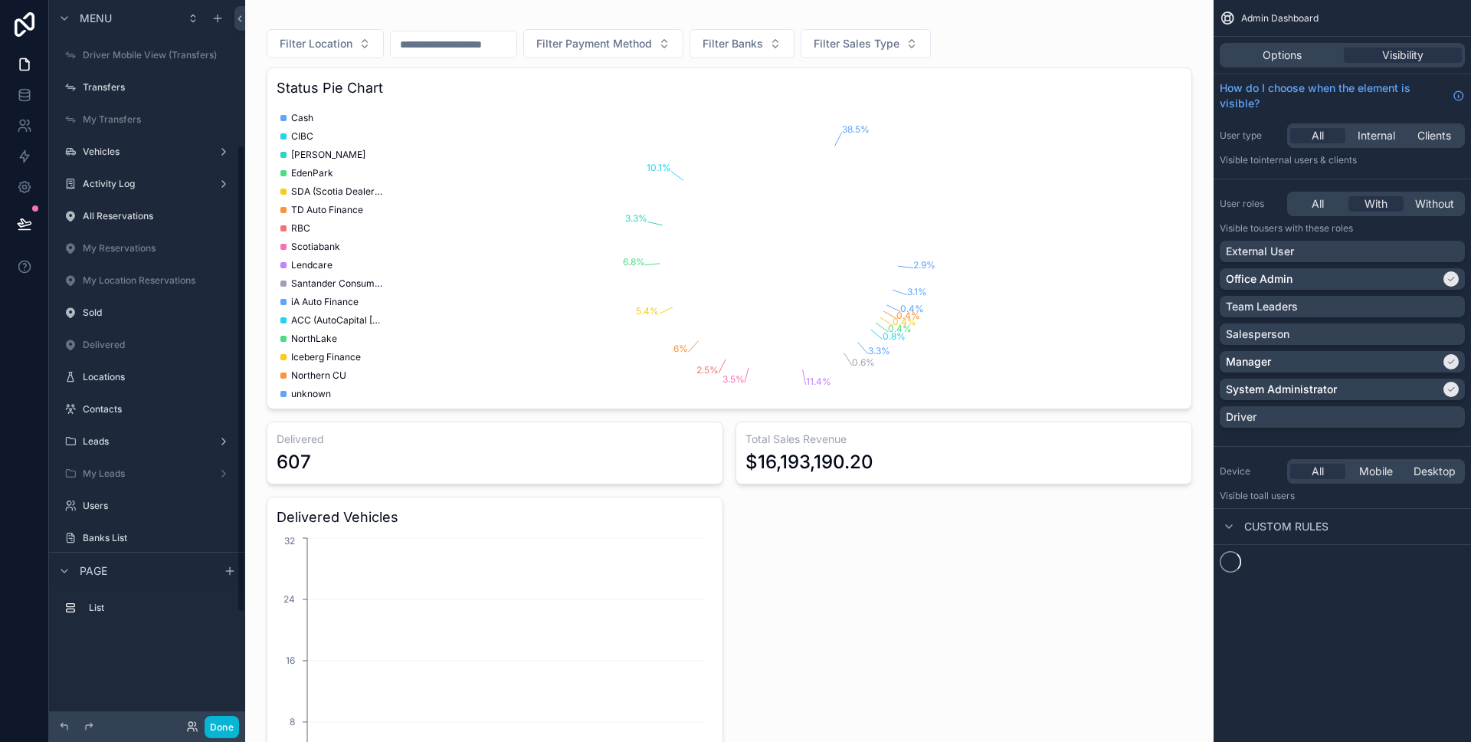
scroll to position [224, 0]
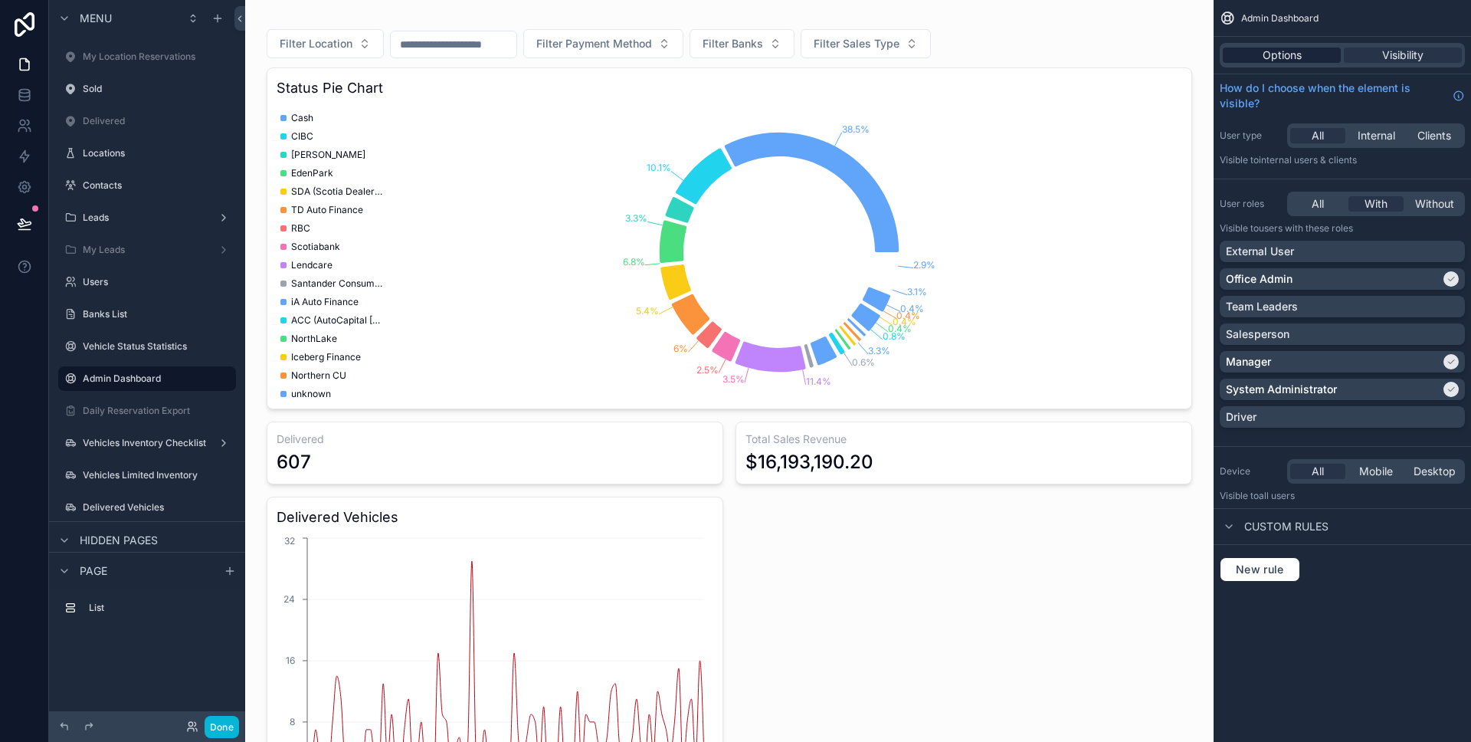
click at [1303, 57] on div "Options" at bounding box center [1282, 55] width 118 height 15
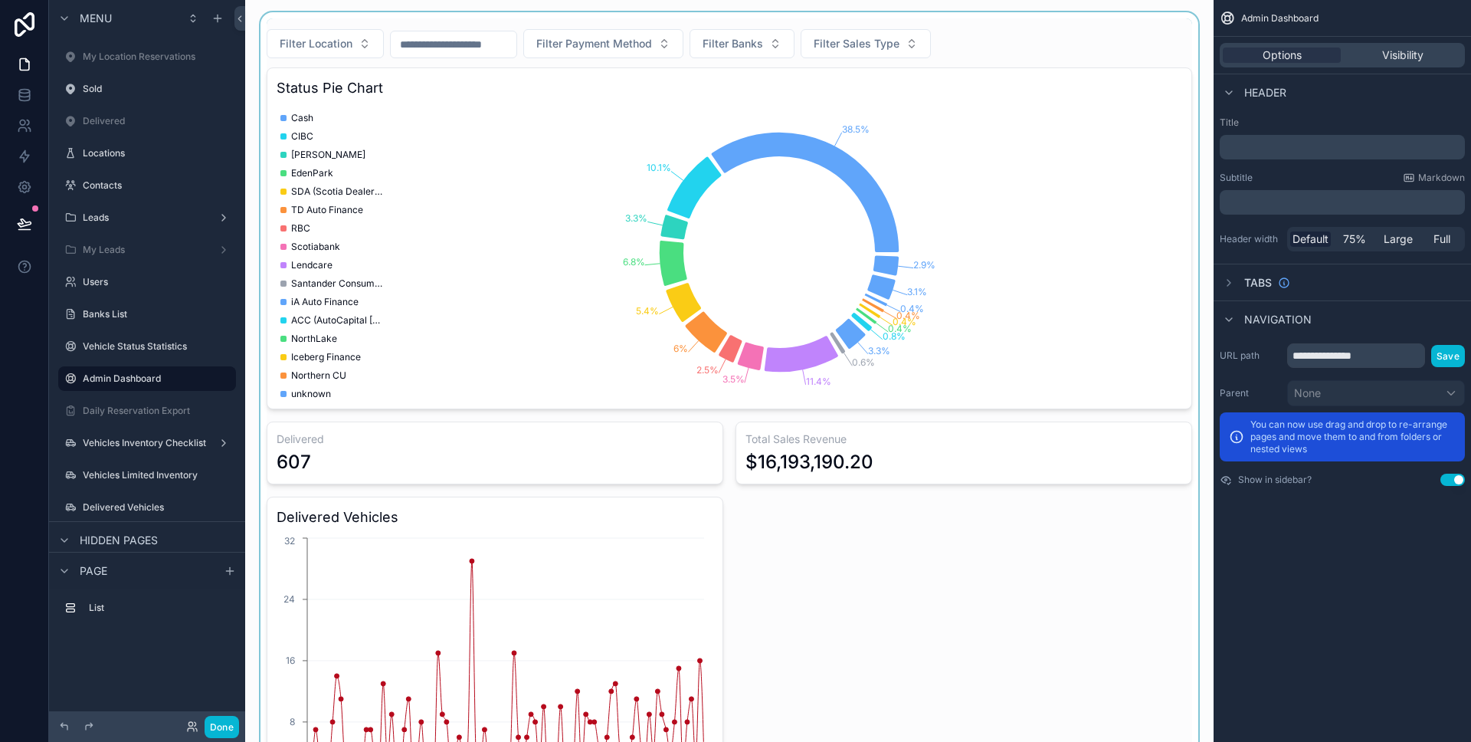
click at [1002, 46] on div "scrollable content" at bounding box center [729, 428] width 944 height 832
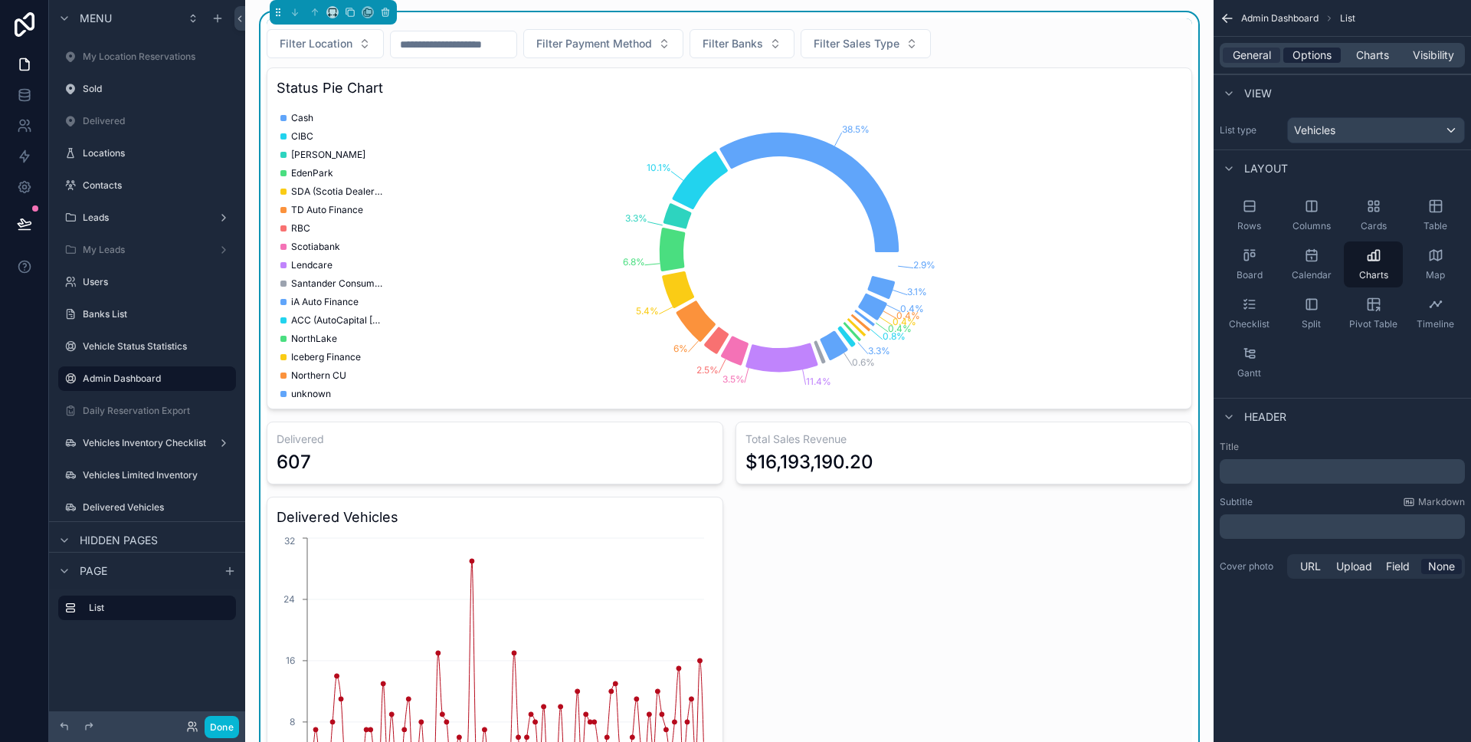
click at [1316, 54] on span "Options" at bounding box center [1312, 55] width 39 height 15
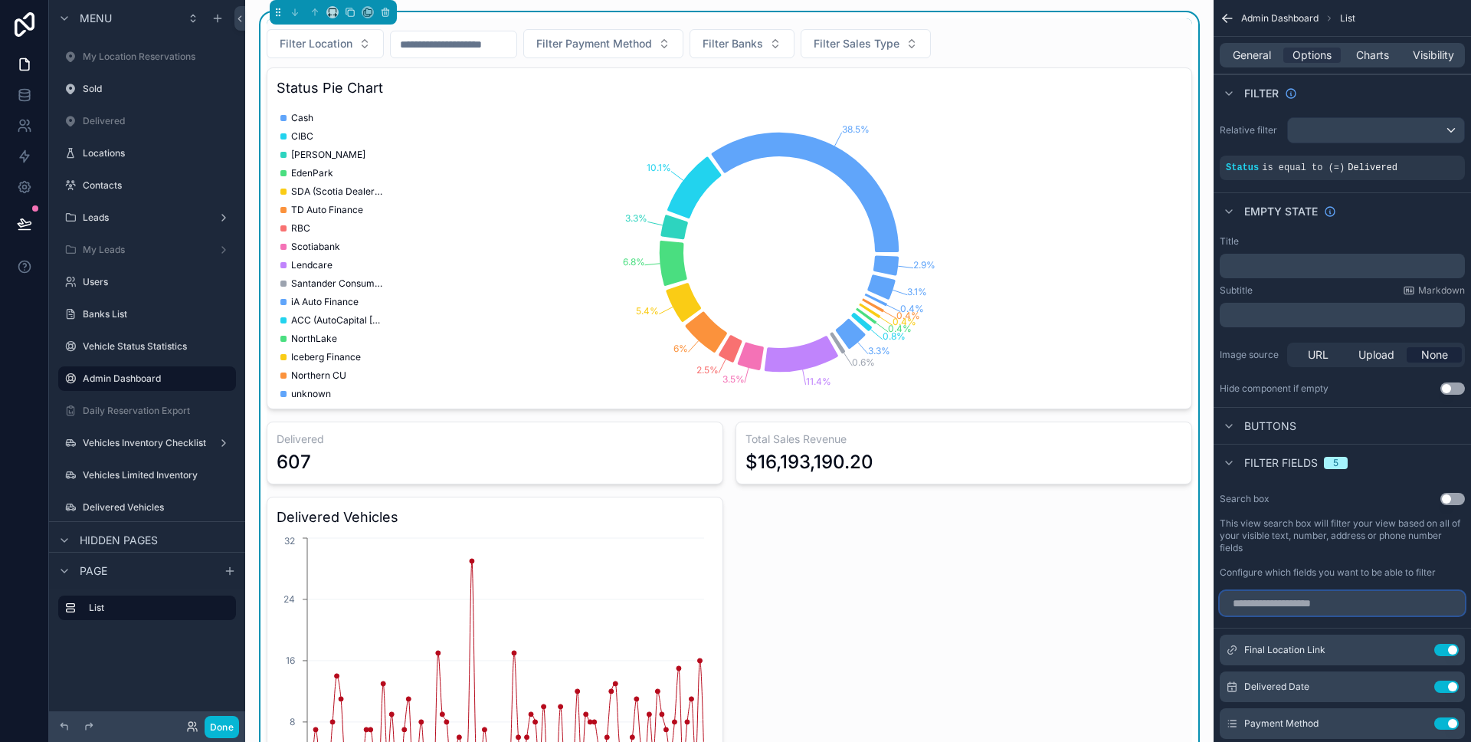
click at [1353, 605] on input "scrollable content" at bounding box center [1342, 603] width 245 height 25
click at [346, 41] on span "Filter Location" at bounding box center [316, 43] width 73 height 15
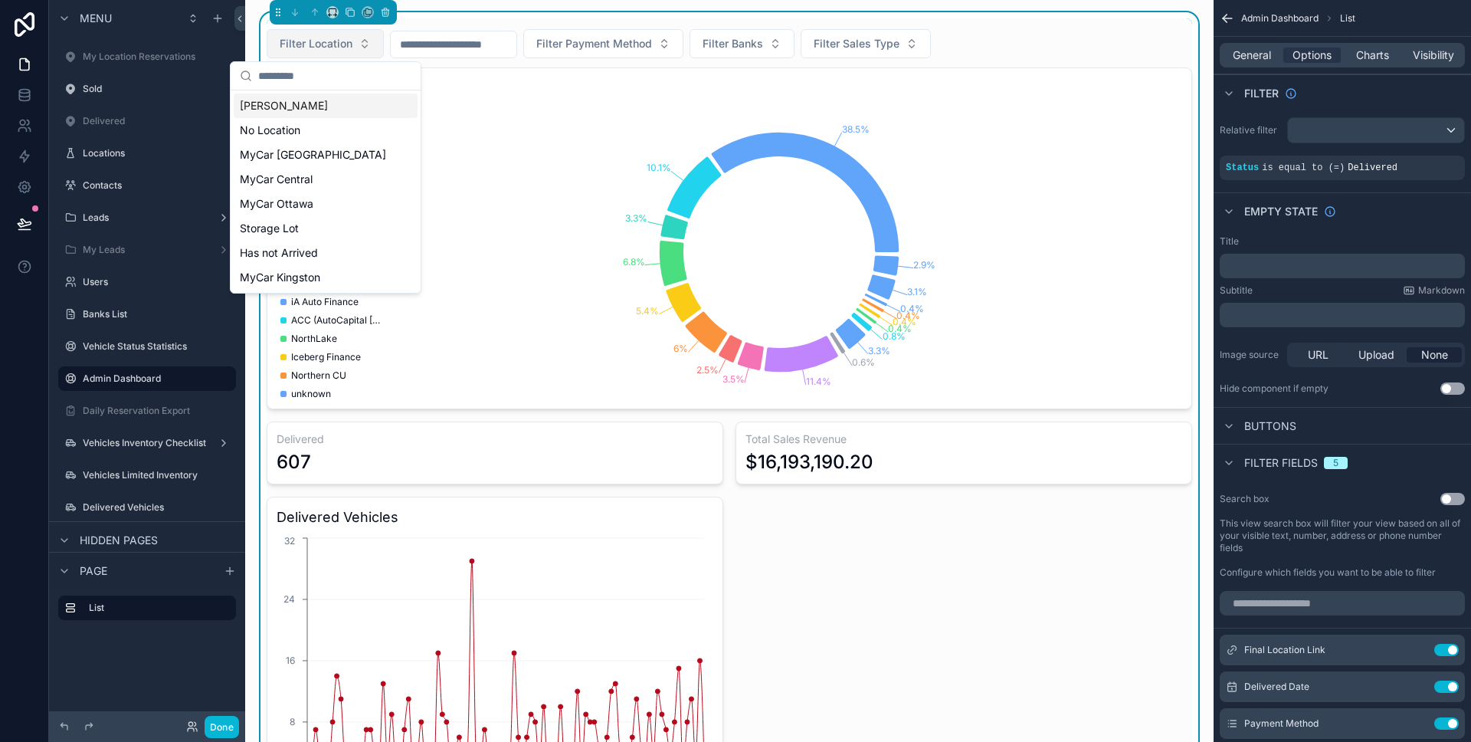
click at [346, 41] on span "Filter Location" at bounding box center [316, 43] width 73 height 15
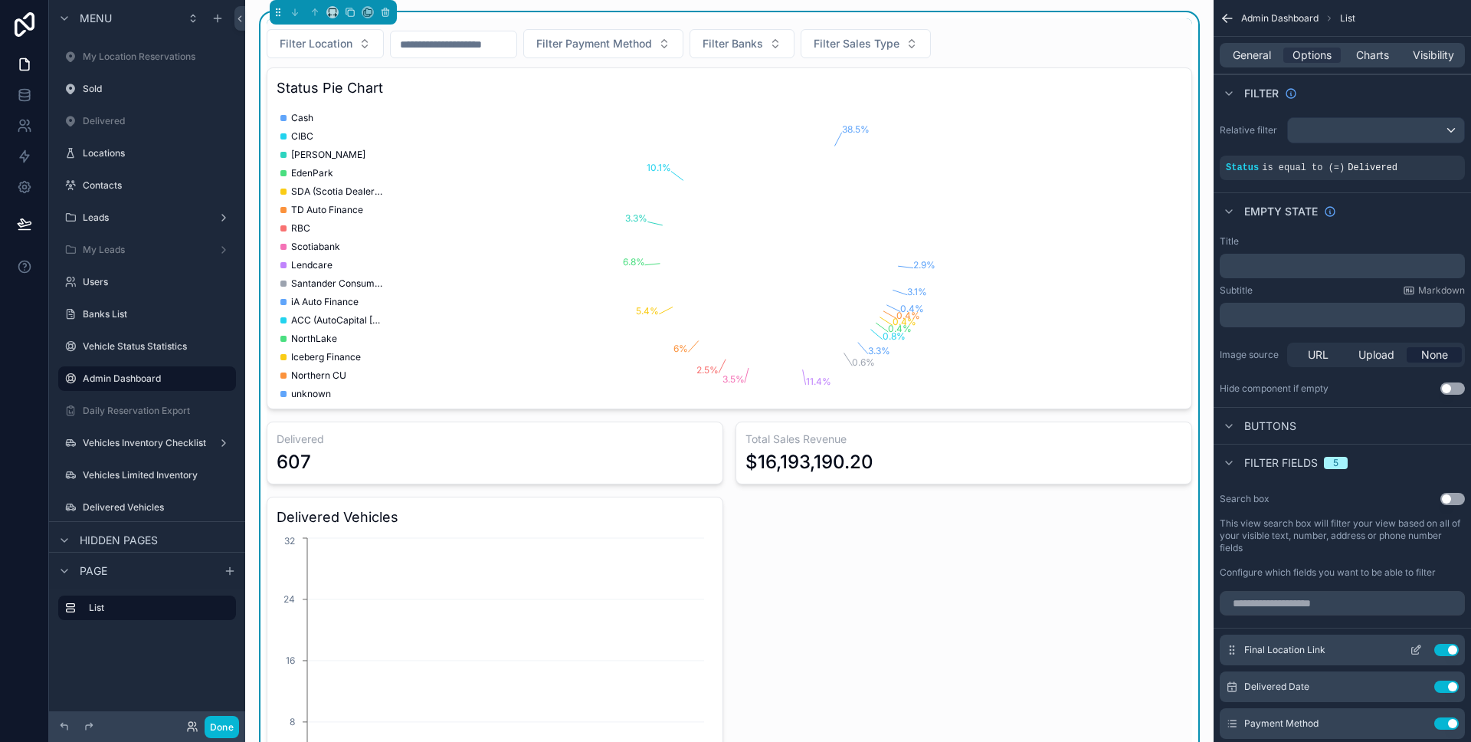
click at [1419, 647] on icon "scrollable content" at bounding box center [1419, 647] width 2 height 2
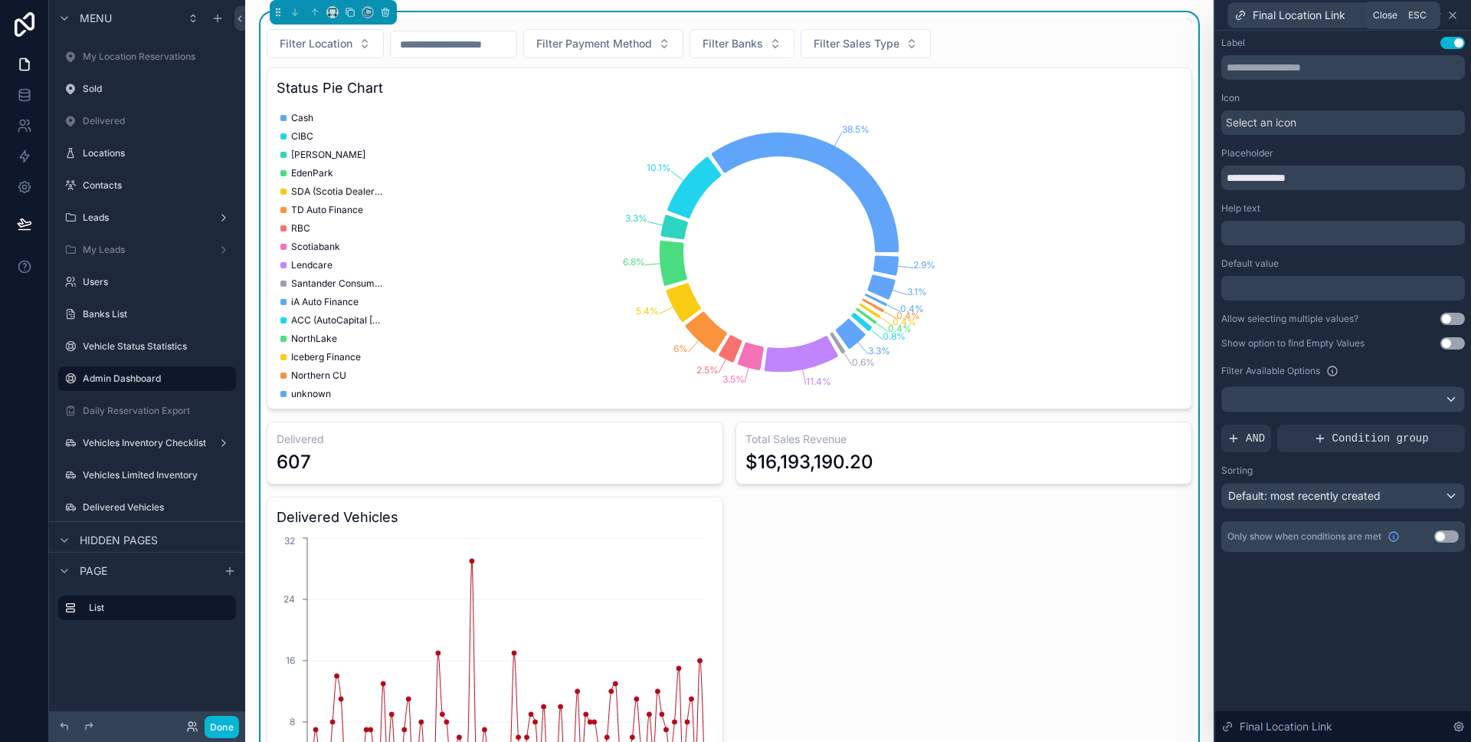
click at [1454, 15] on icon at bounding box center [1453, 15] width 12 height 12
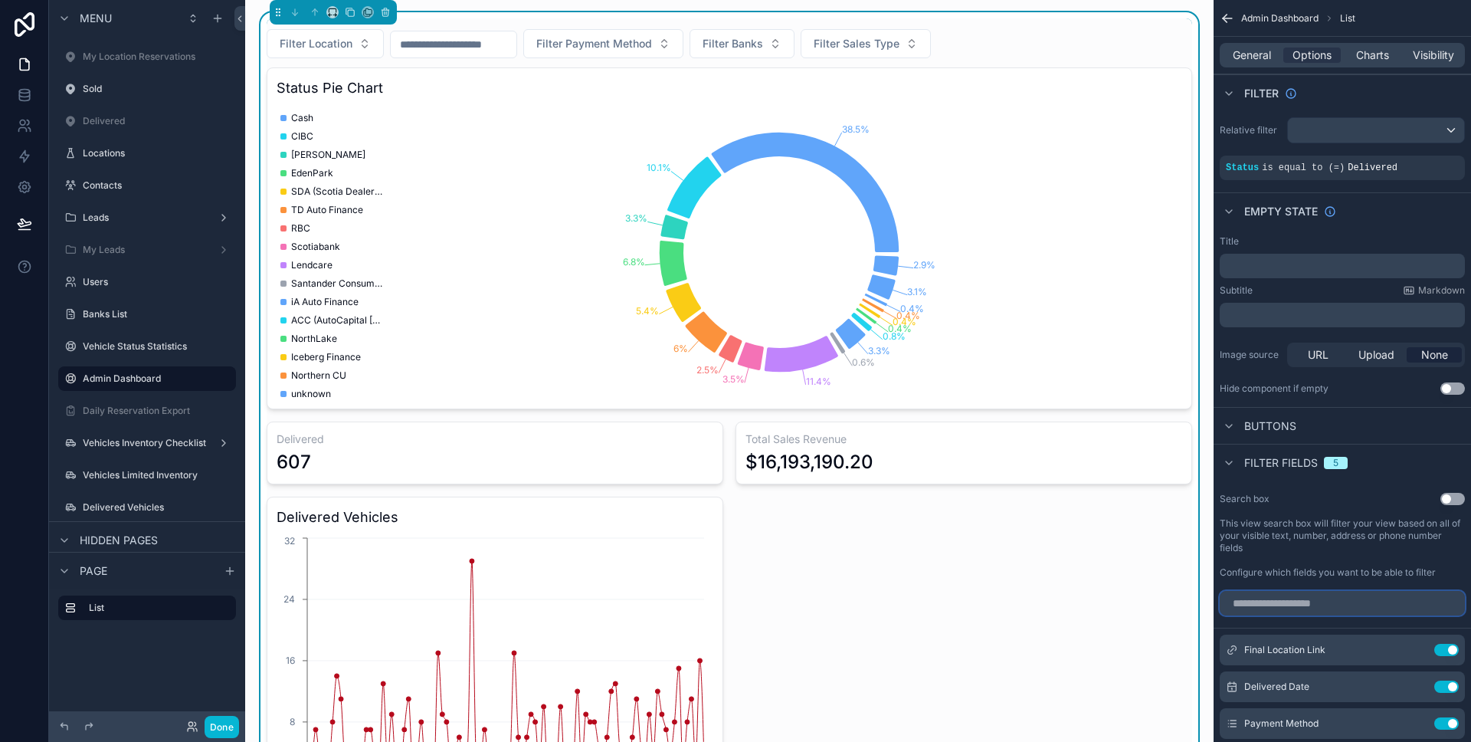
click at [1339, 607] on input "scrollable content" at bounding box center [1342, 603] width 245 height 25
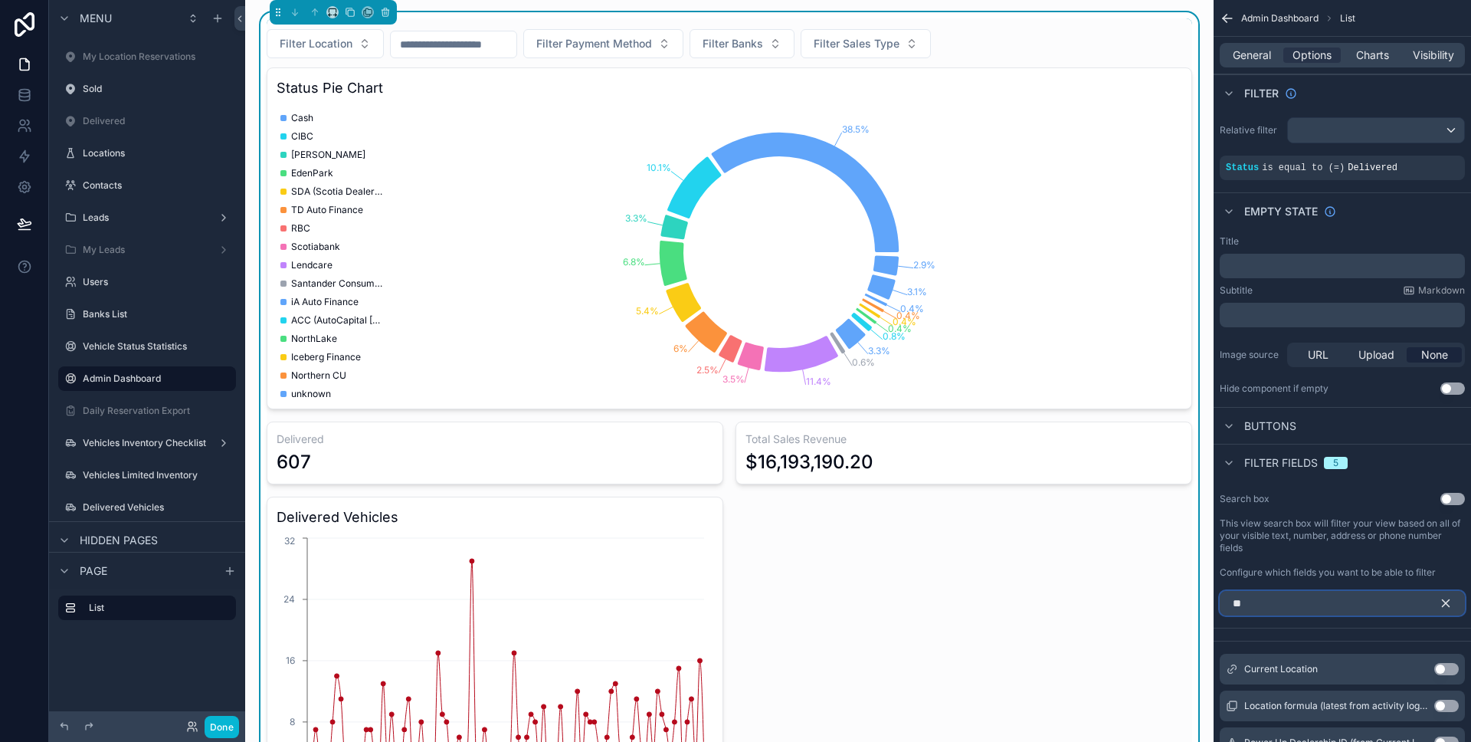
type input "**"
click at [1447, 667] on button "Use setting" at bounding box center [1446, 669] width 25 height 12
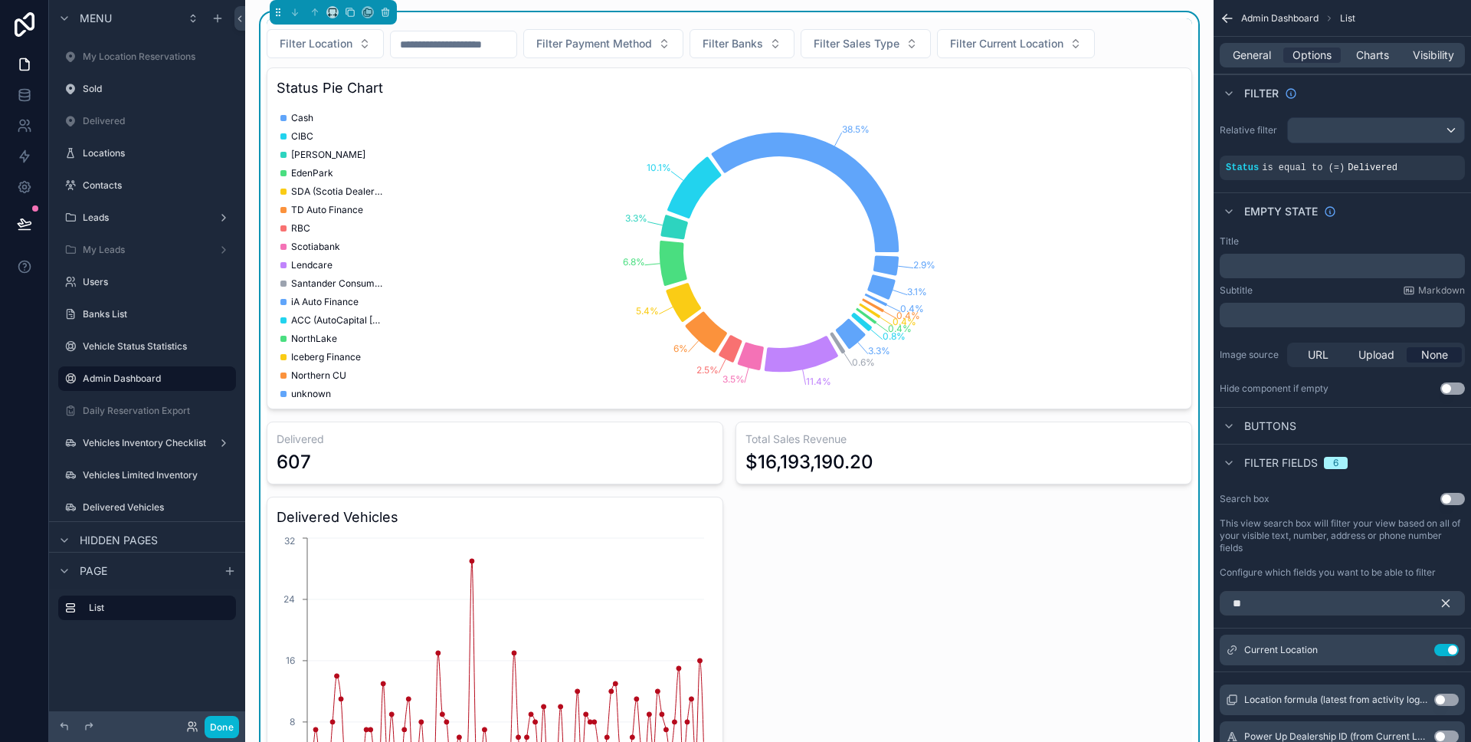
click at [1447, 605] on icon "scrollable content" at bounding box center [1446, 603] width 7 height 7
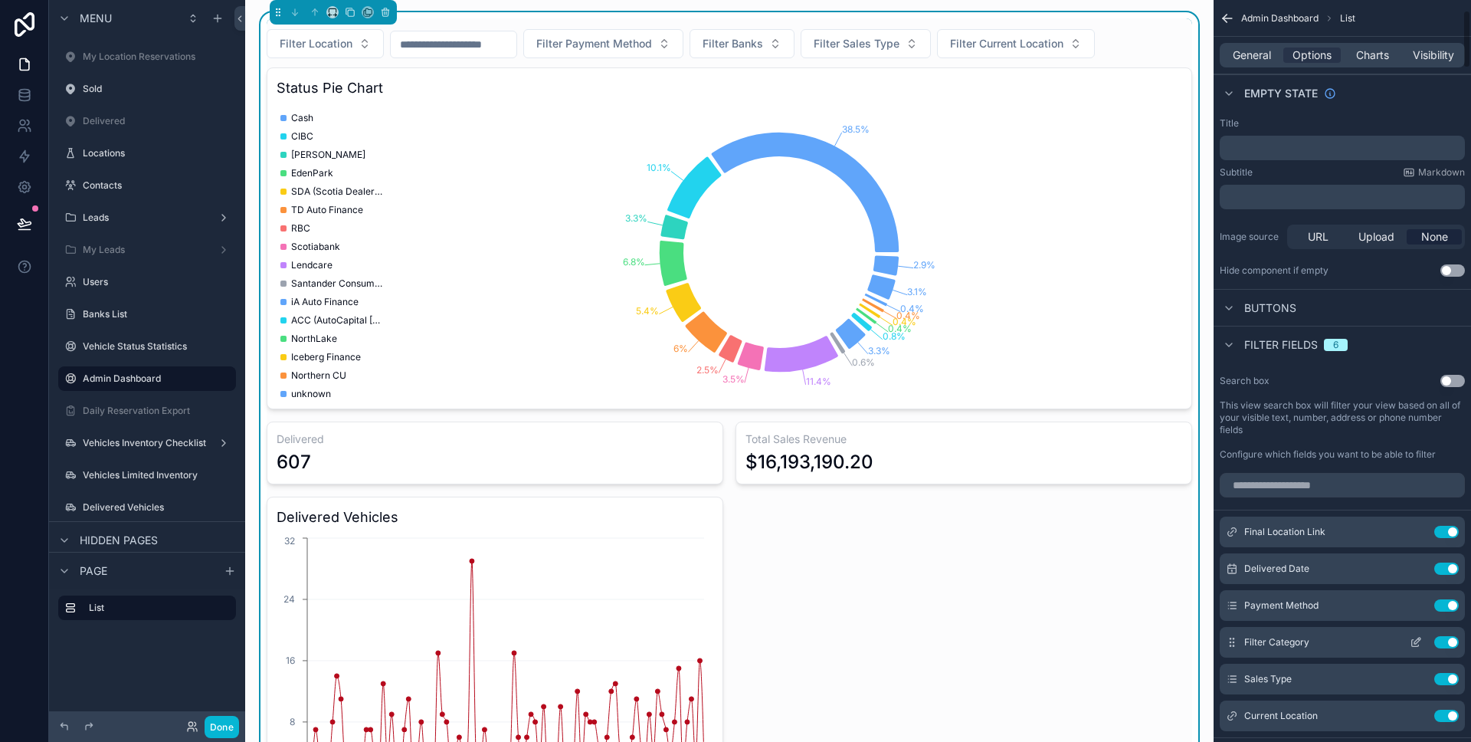
scroll to position [219, 0]
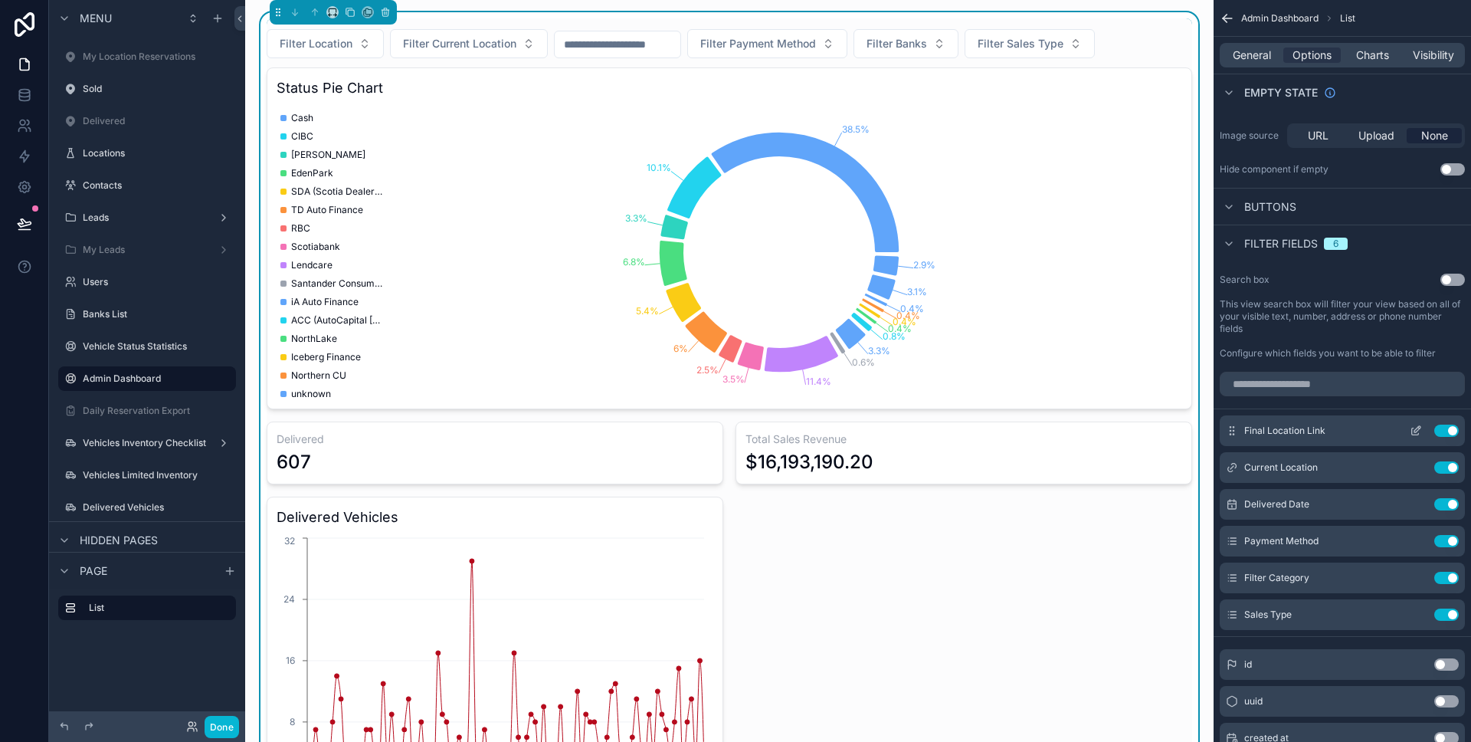
click at [1444, 430] on button "Use setting" at bounding box center [1446, 430] width 25 height 12
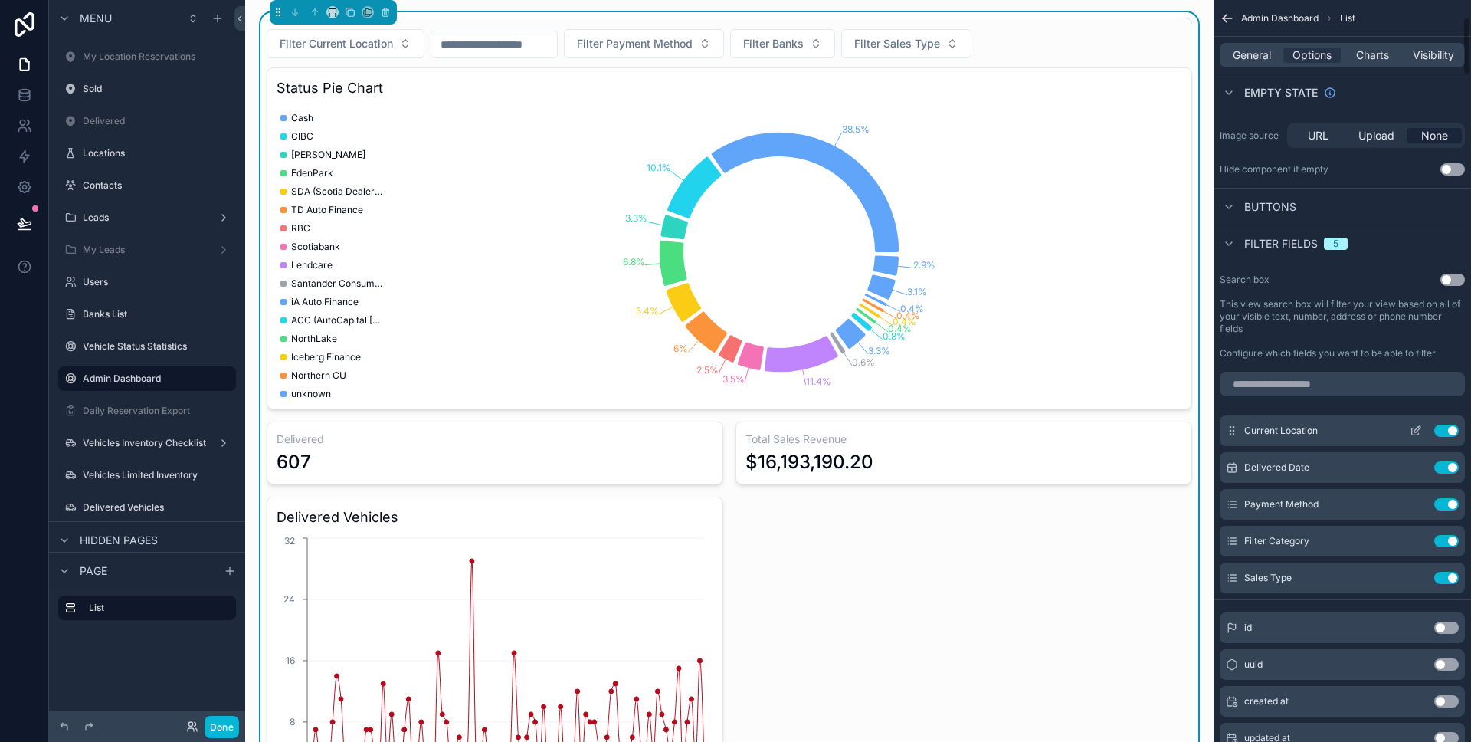
click at [1418, 430] on icon "scrollable content" at bounding box center [1416, 430] width 12 height 12
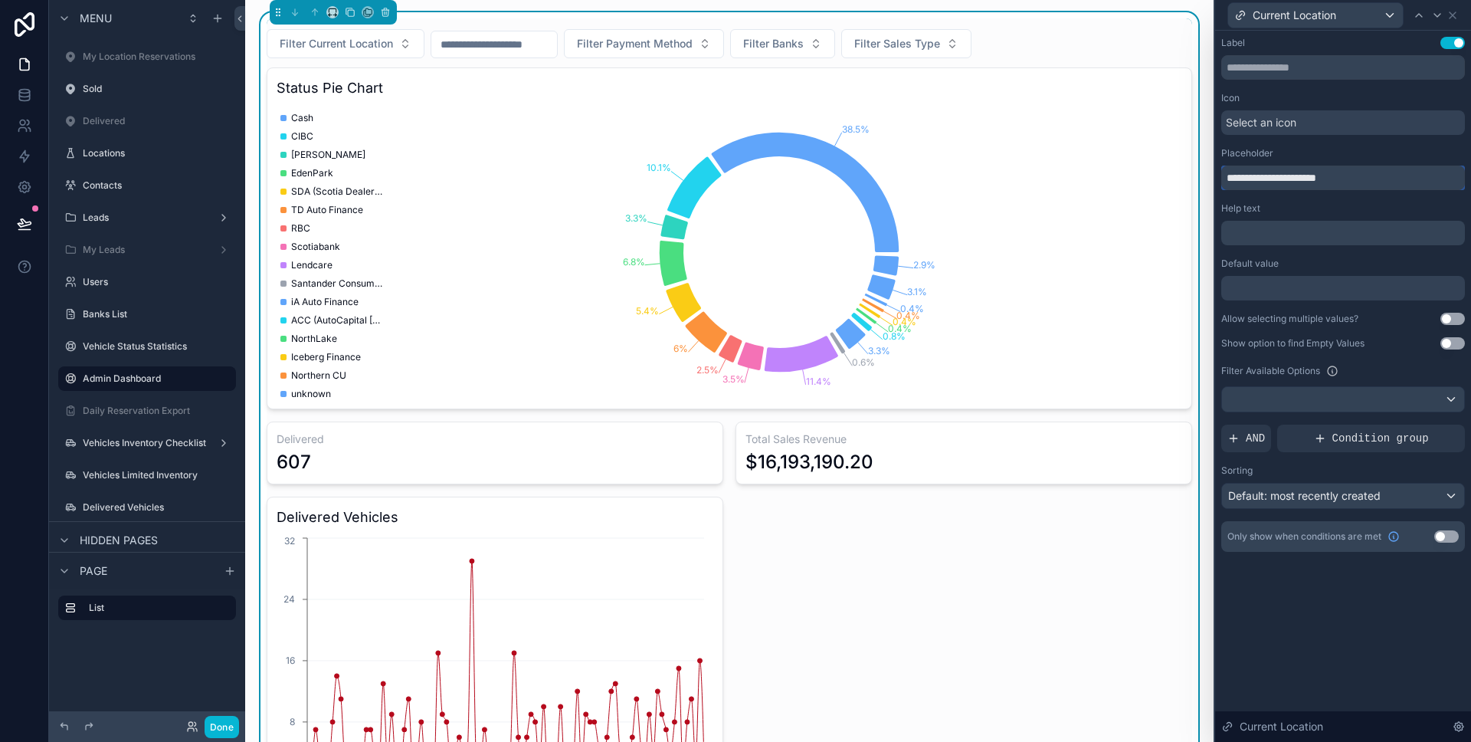
drag, startPoint x: 1295, startPoint y: 175, endPoint x: 1256, endPoint y: 176, distance: 39.1
click at [1256, 176] on input "**********" at bounding box center [1343, 178] width 244 height 25
type input "**********"
click at [1455, 17] on icon at bounding box center [1453, 15] width 12 height 12
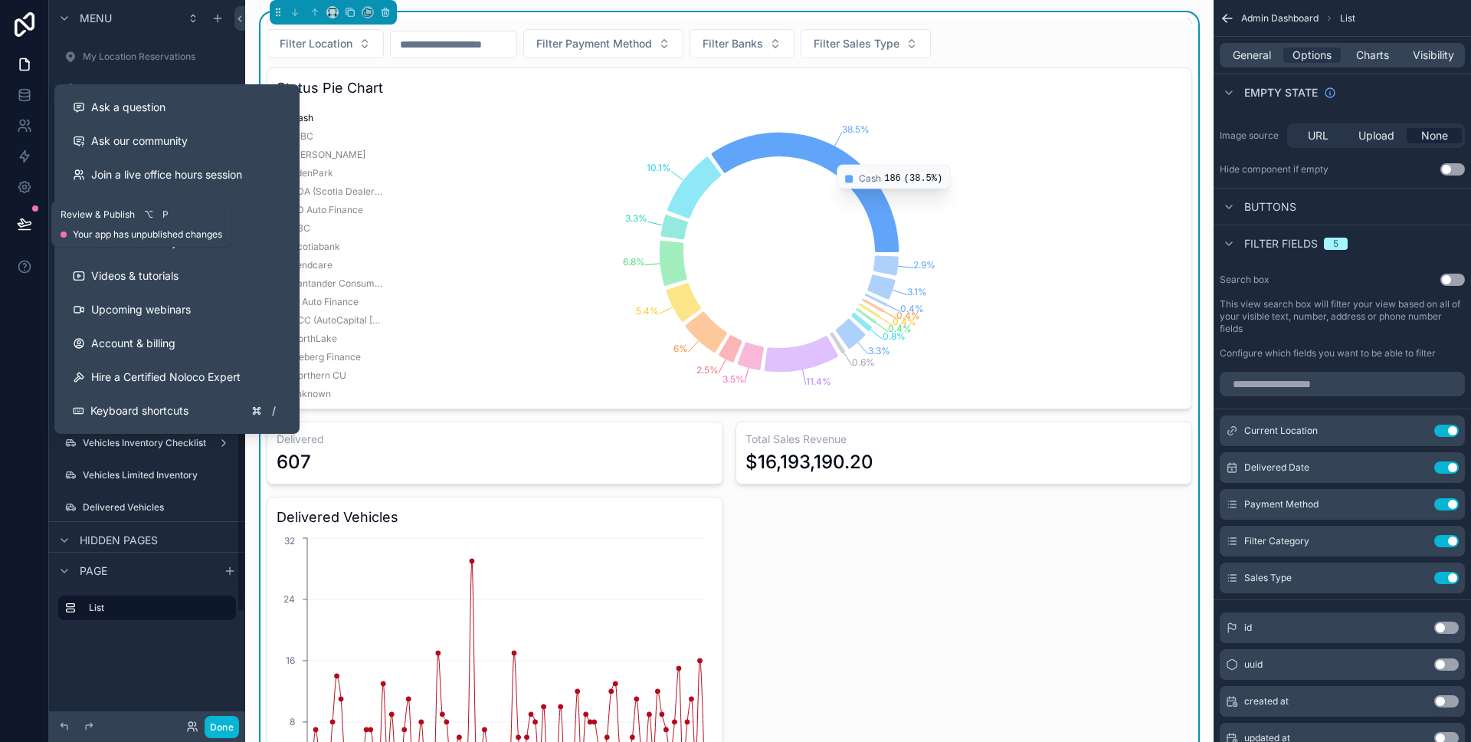
click at [22, 230] on icon at bounding box center [23, 230] width 11 height 0
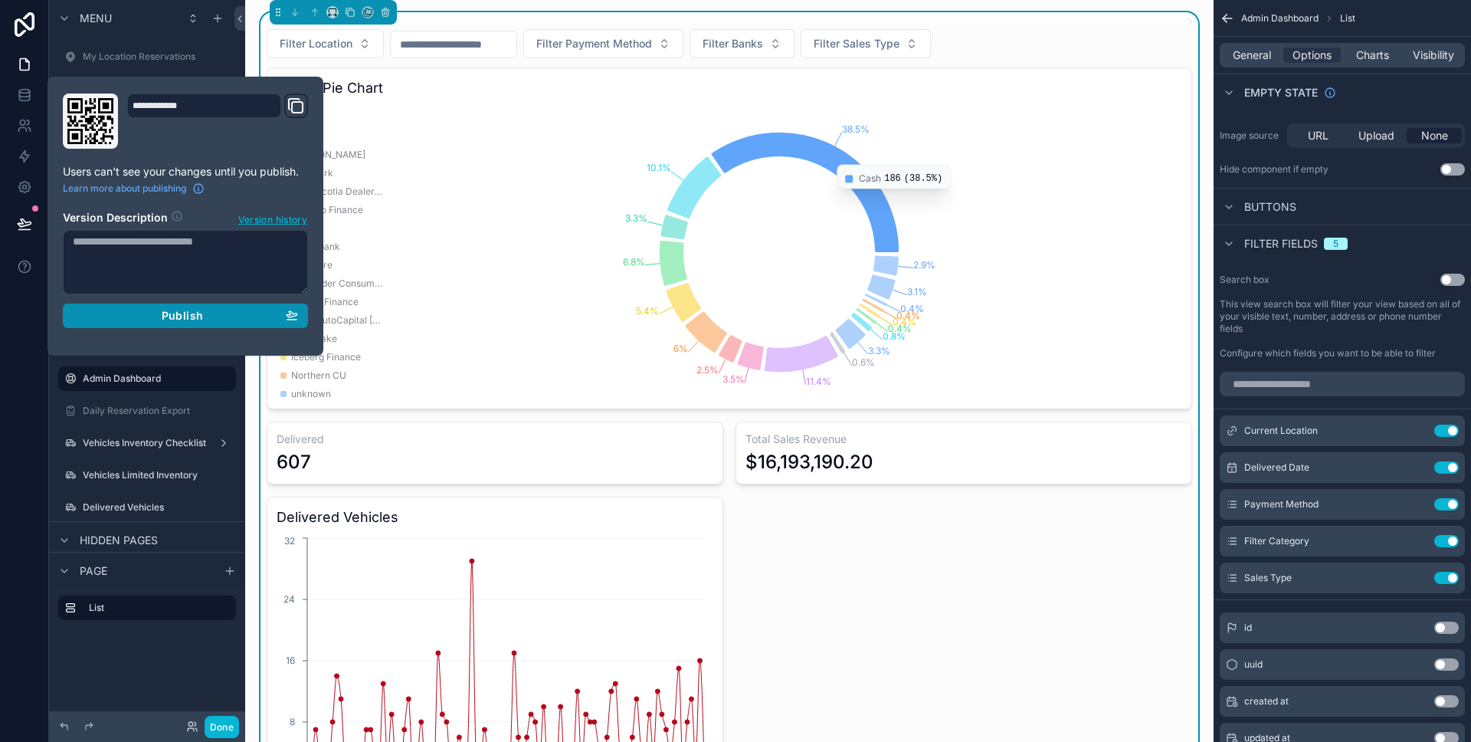
click at [86, 307] on button "Publish" at bounding box center [185, 315] width 245 height 25
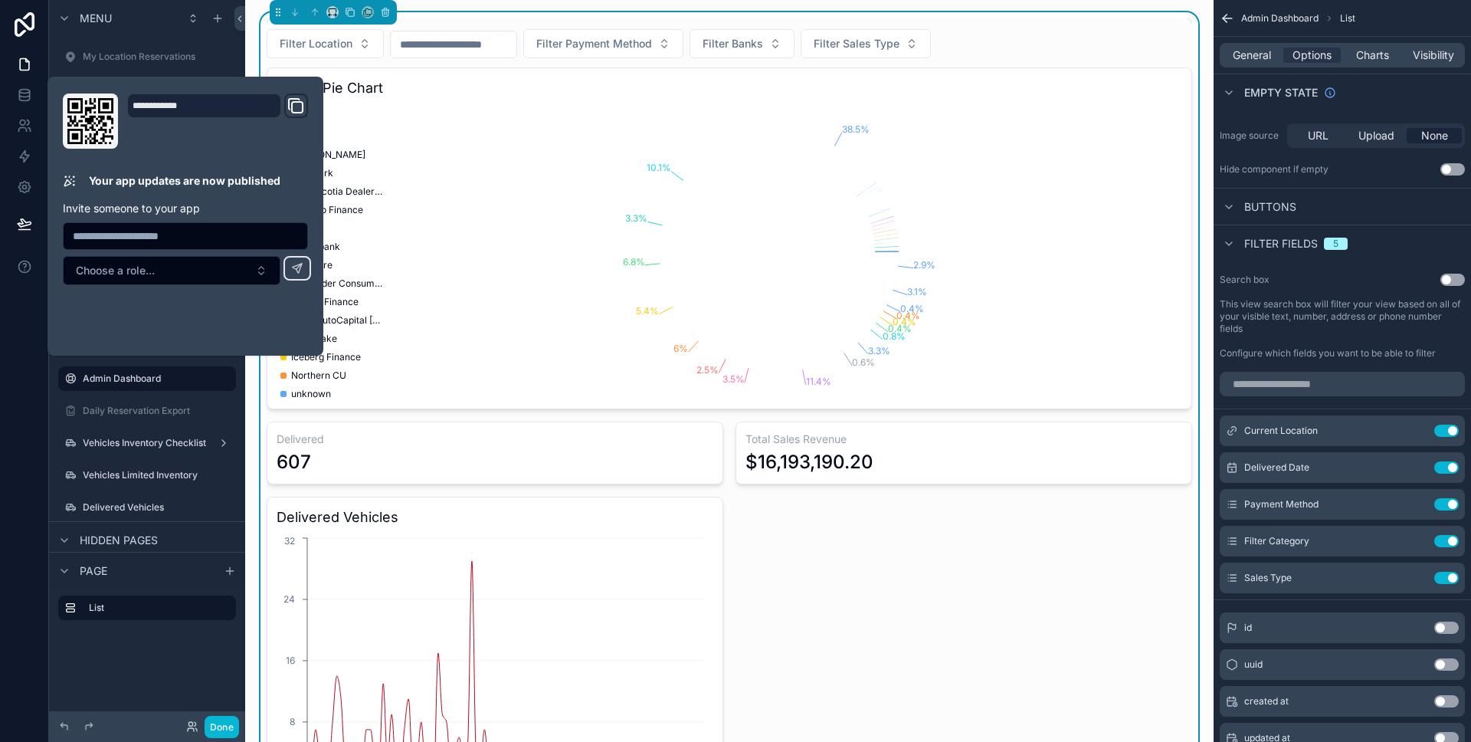
click at [15, 395] on div at bounding box center [24, 371] width 49 height 742
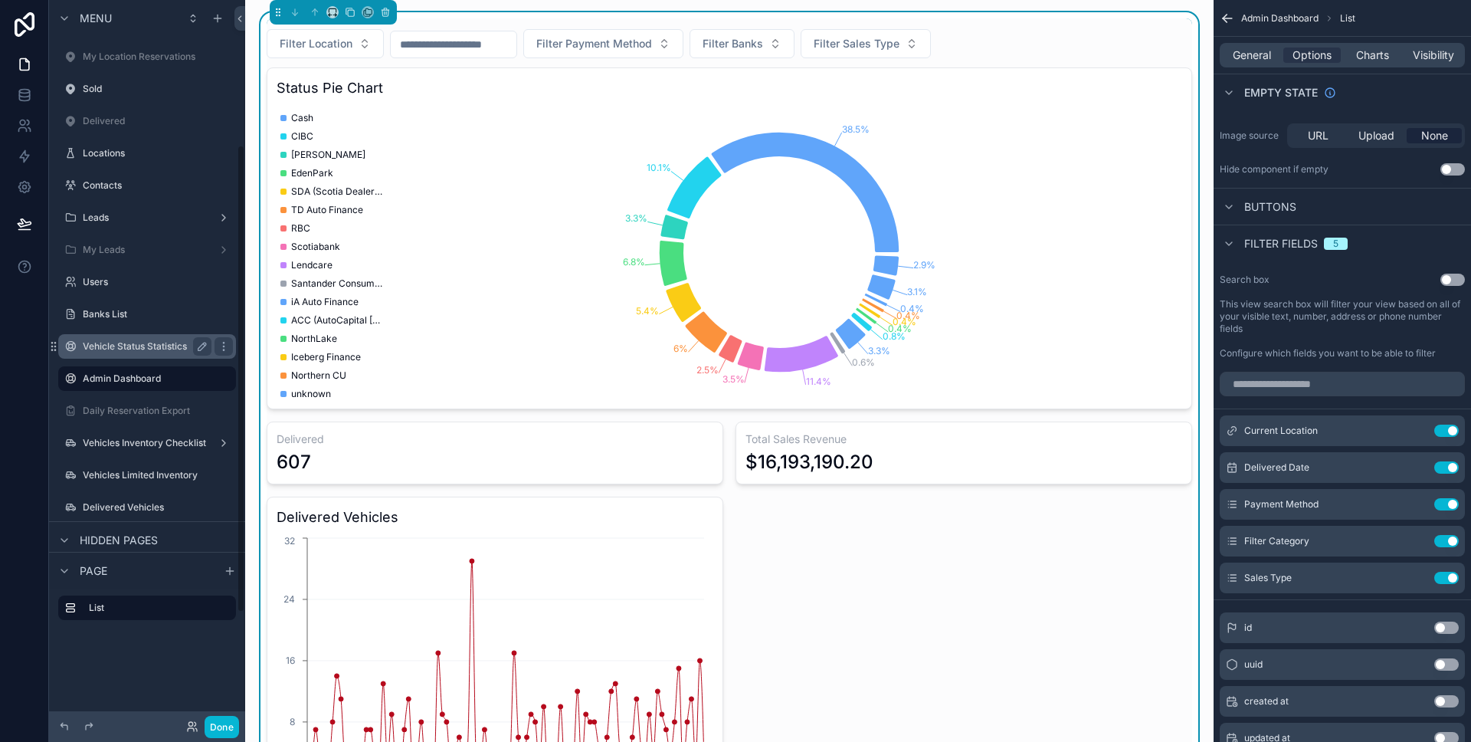
click at [118, 353] on div "Vehicle Status Statistics" at bounding box center [147, 346] width 129 height 18
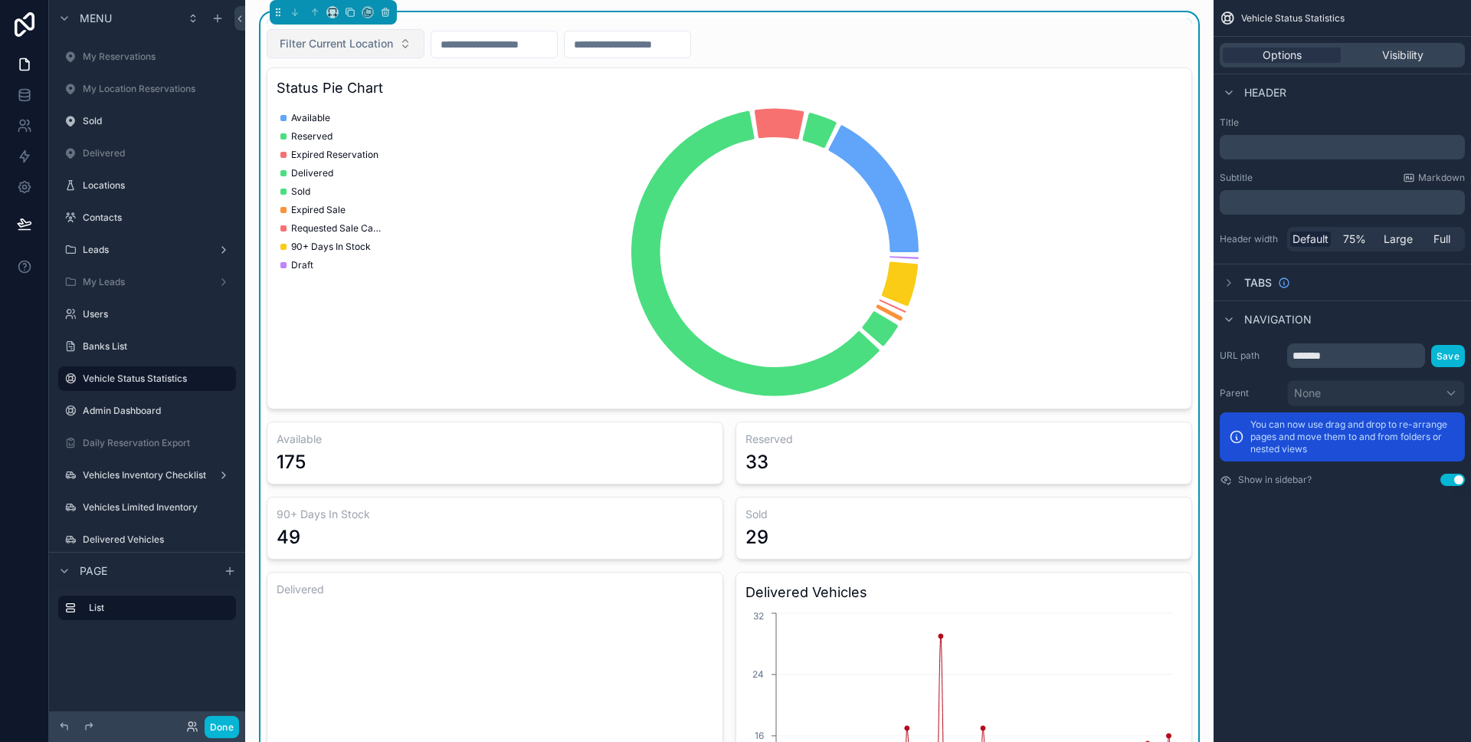
click at [372, 54] on button "Filter Current Location" at bounding box center [346, 43] width 158 height 29
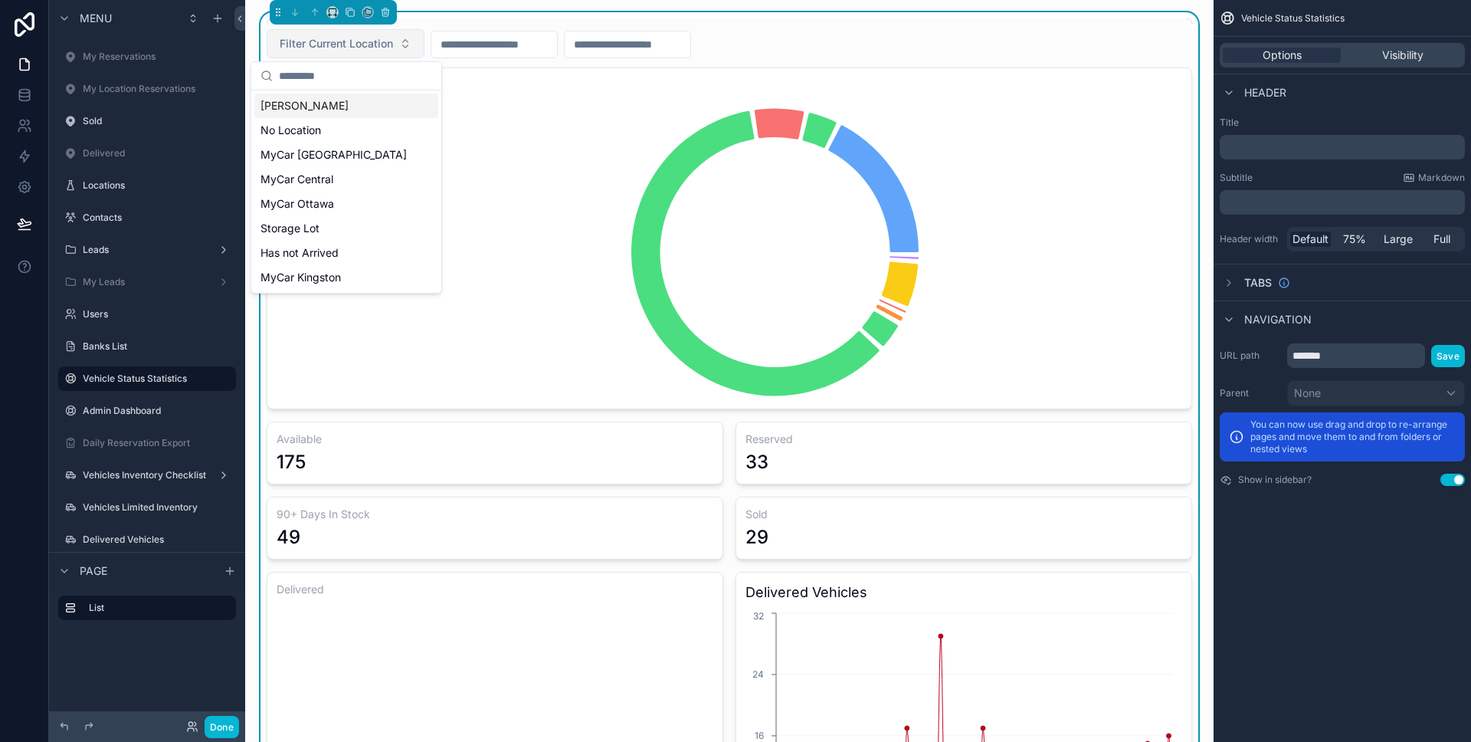
click at [372, 54] on button "Filter Current Location" at bounding box center [346, 43] width 158 height 29
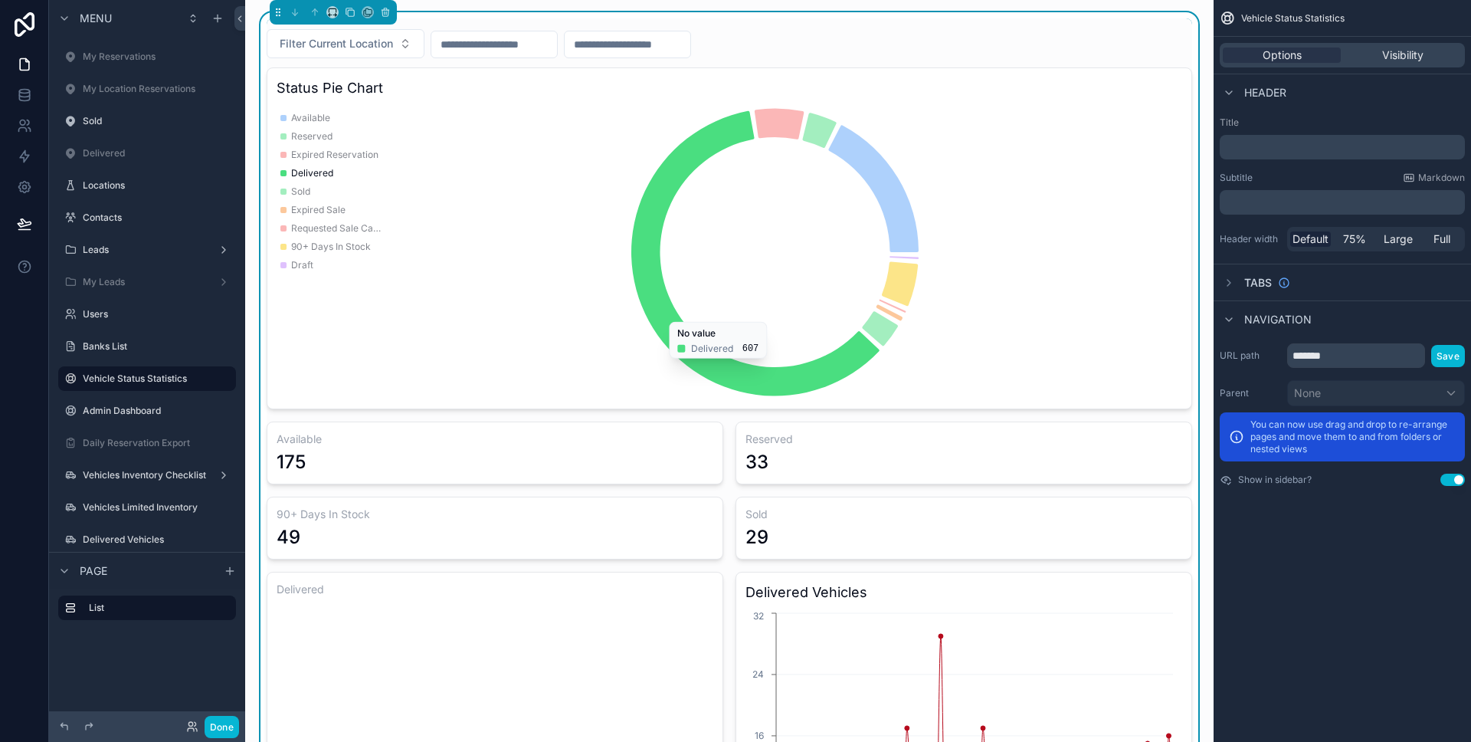
click at [480, 283] on icon "chart" at bounding box center [724, 252] width 894 height 294
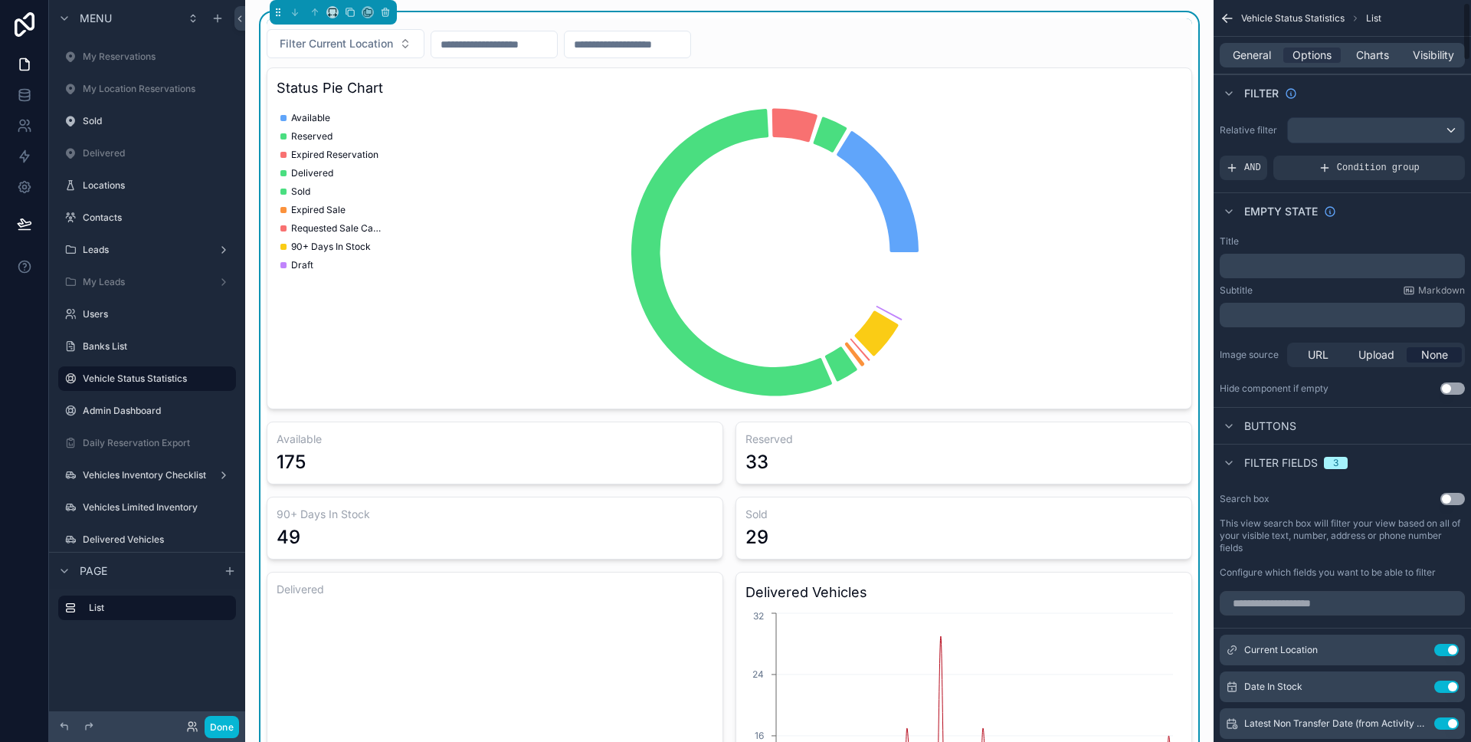
scroll to position [33, 0]
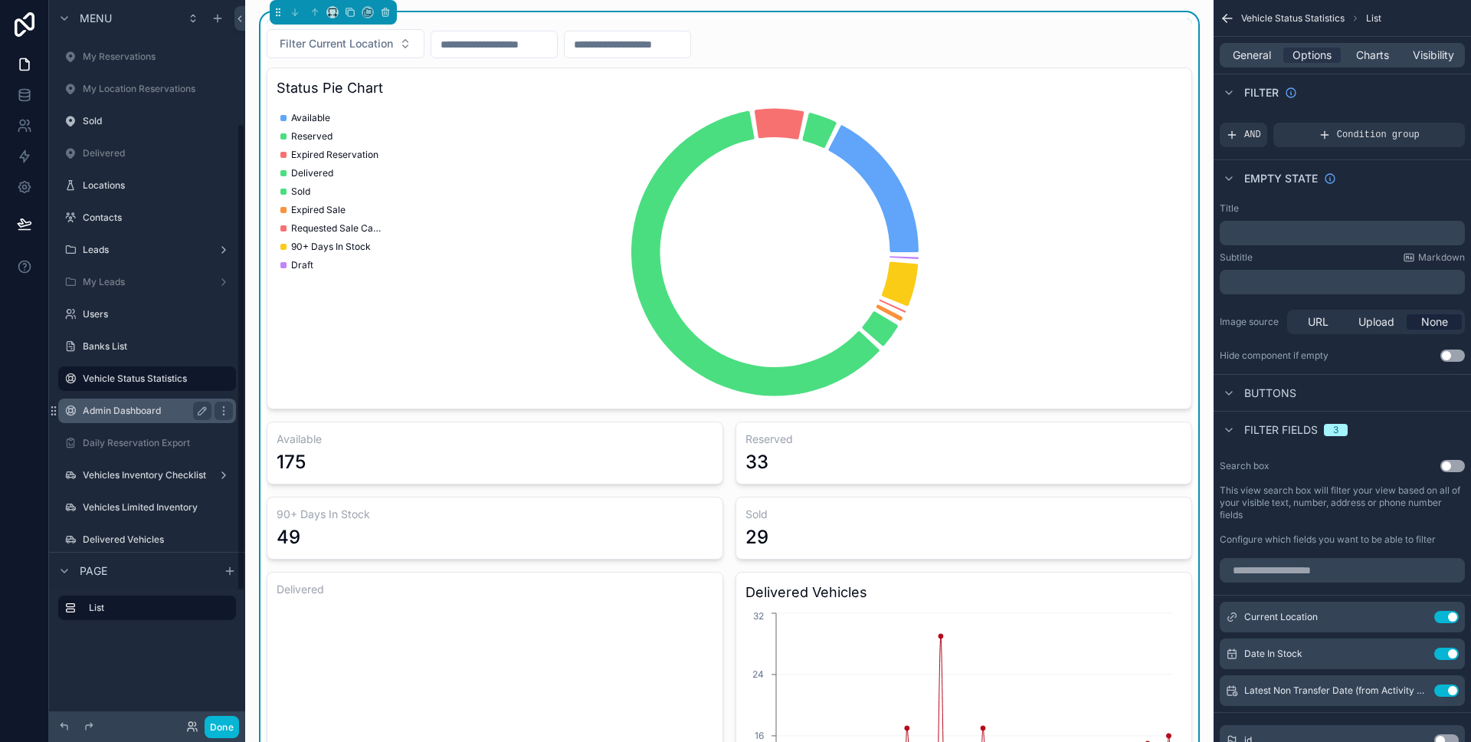
click at [152, 405] on label "Admin Dashboard" at bounding box center [144, 411] width 123 height 12
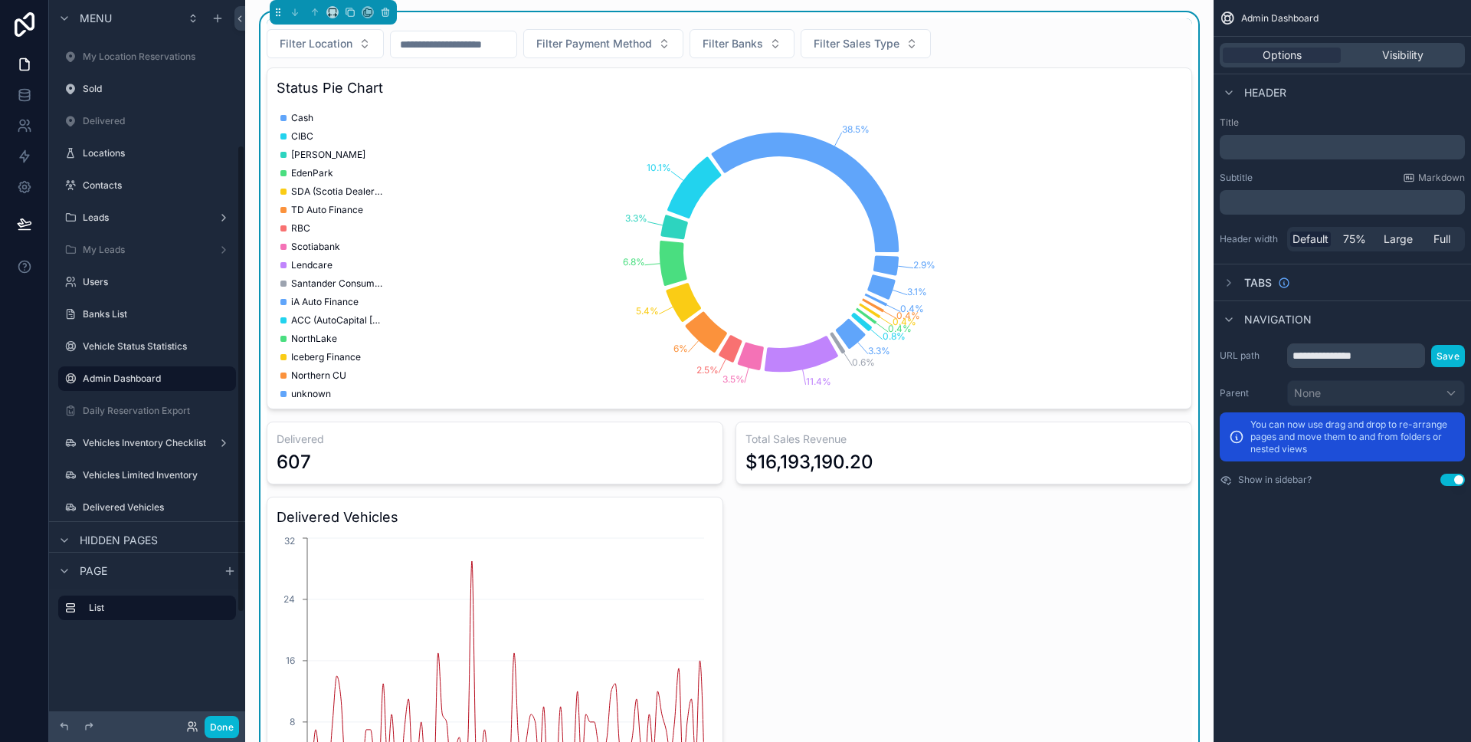
click at [927, 146] on icon "38.5% 10.1% 3.3% 6.8% 5.4% 6% 2.5% 3.5% 11.4% 0.6% 3.3% 0.8% 0.4% 0.4% 0.4% 0.4…" at bounding box center [724, 252] width 894 height 294
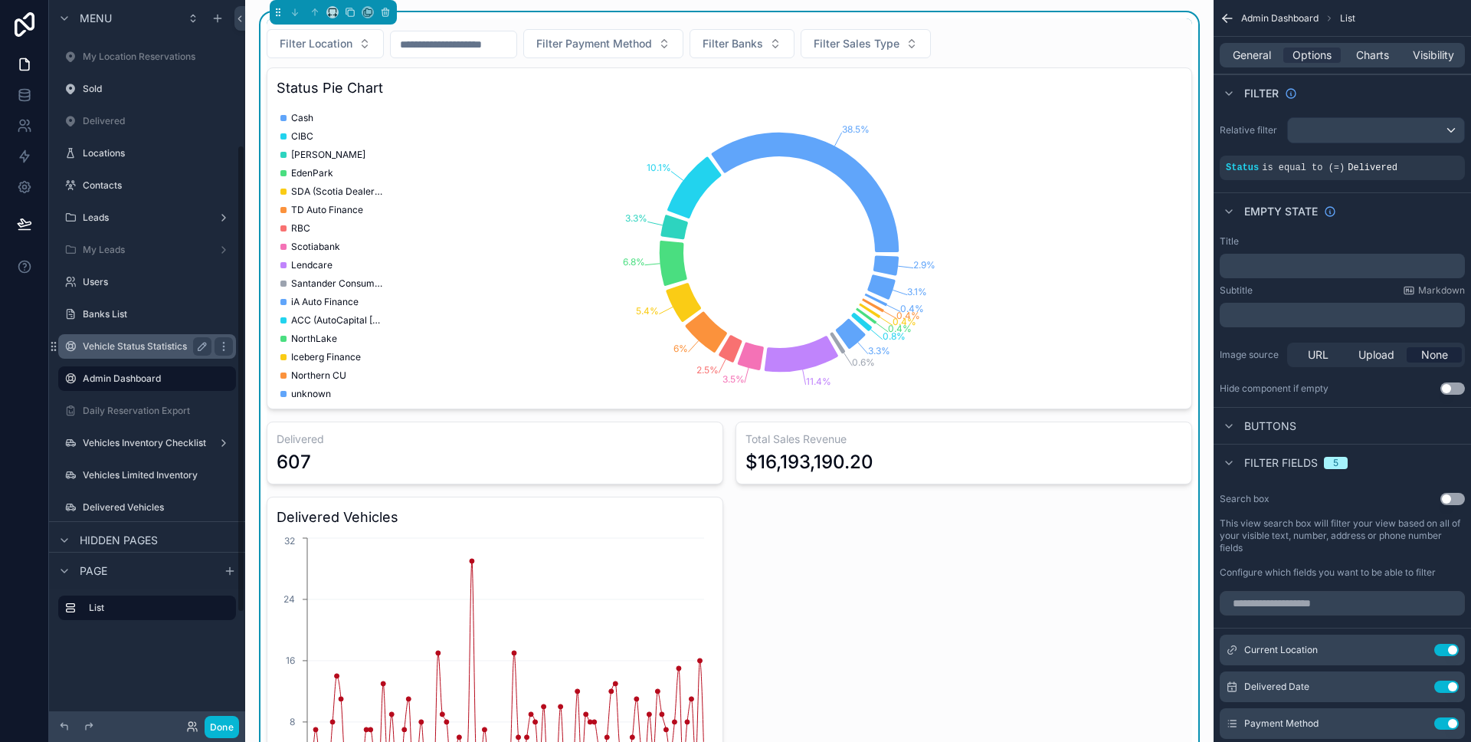
click at [122, 339] on div "Vehicle Status Statistics" at bounding box center [147, 346] width 129 height 18
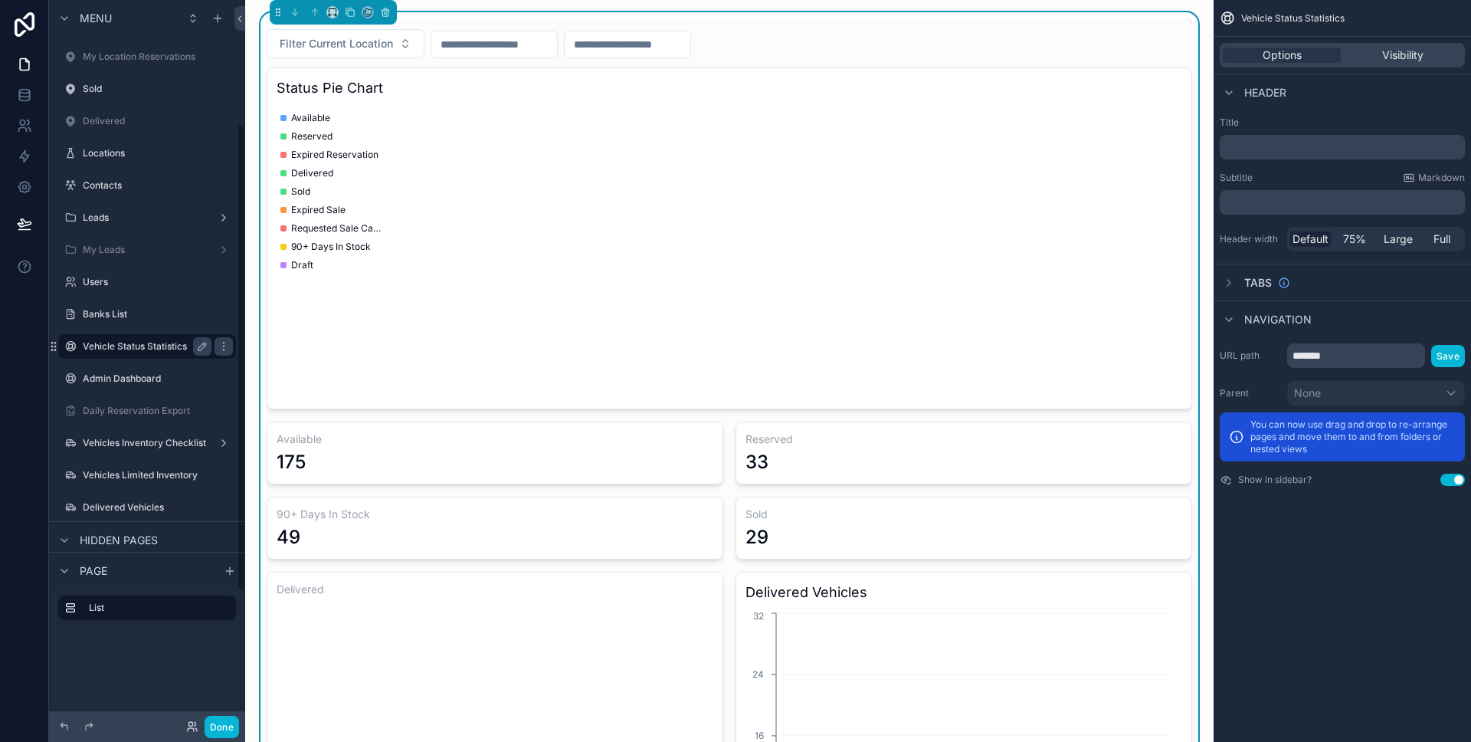
scroll to position [192, 0]
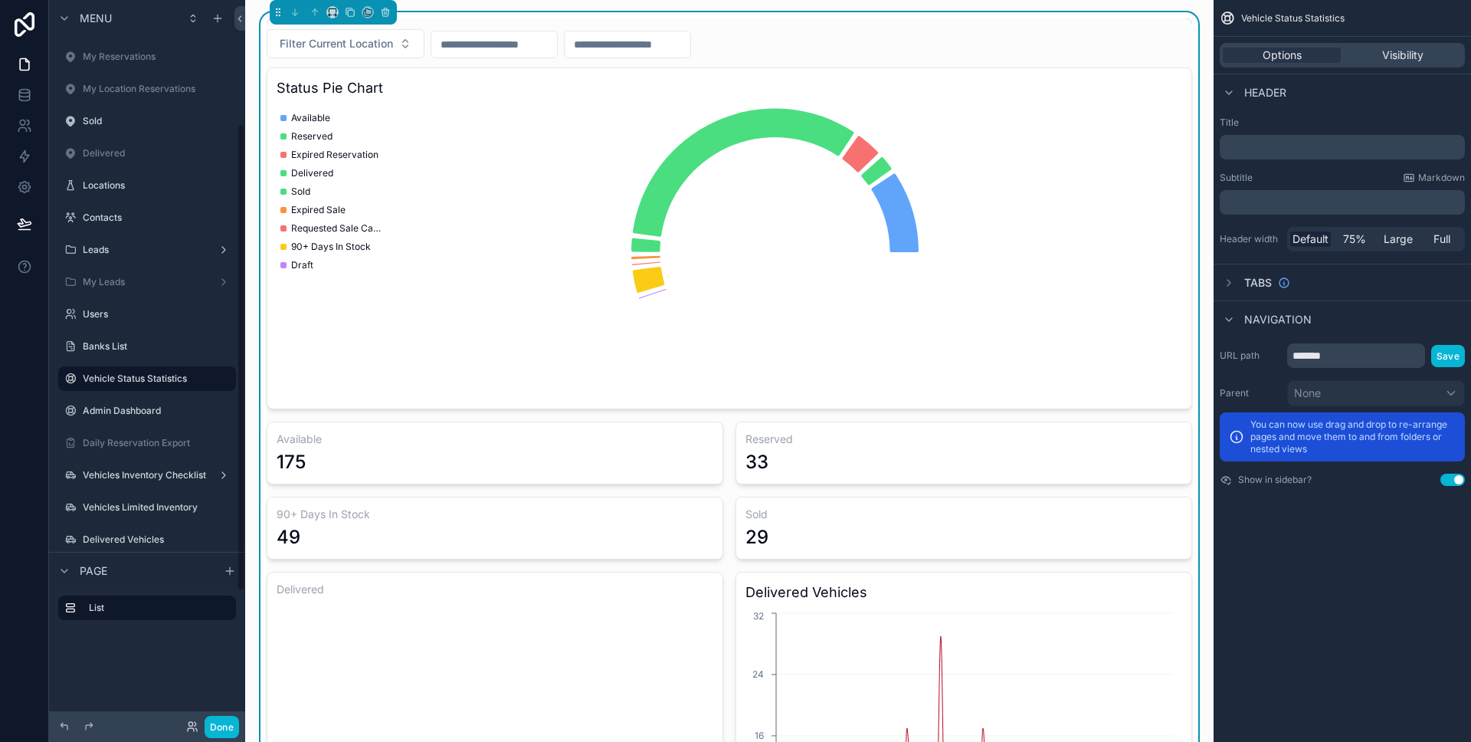
click at [1034, 30] on div "Filter Current Location" at bounding box center [730, 43] width 926 height 29
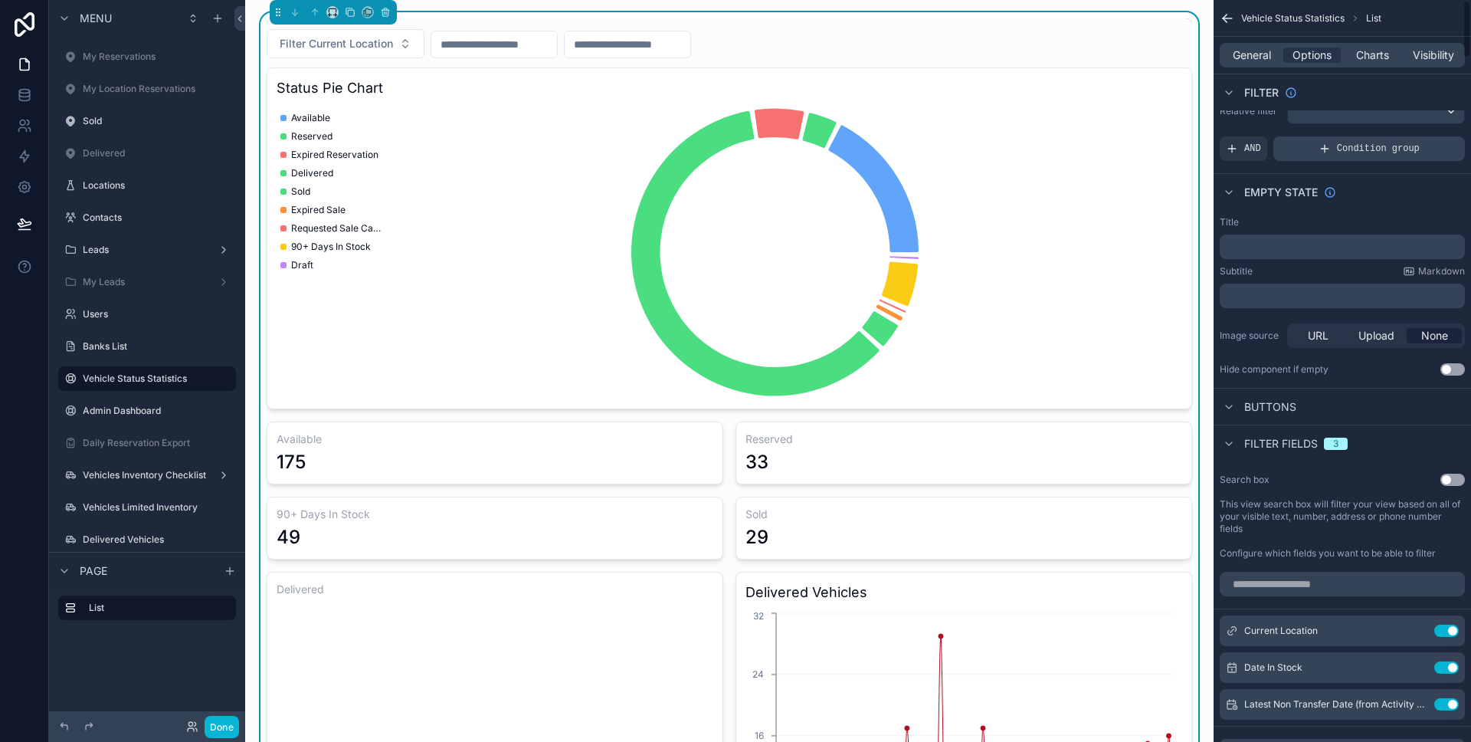
scroll to position [0, 0]
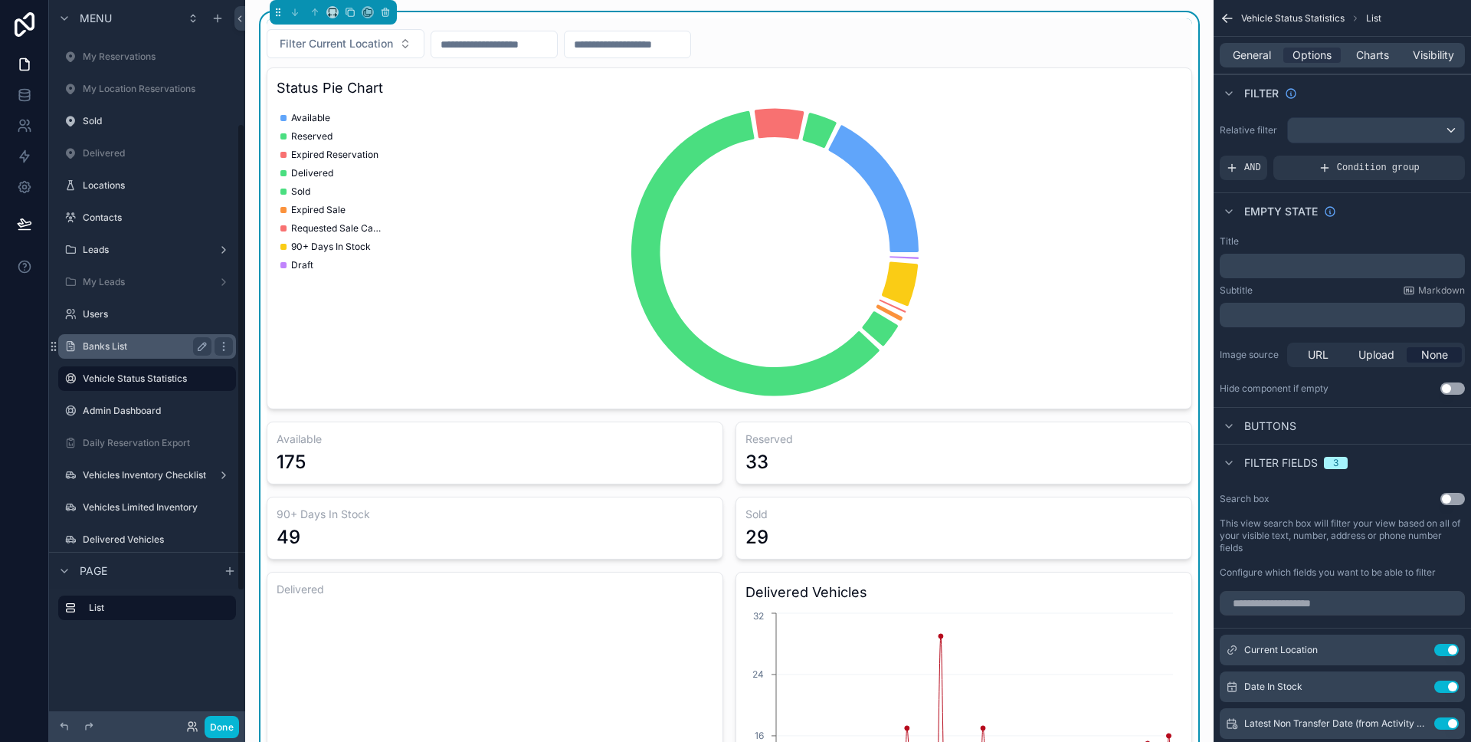
click at [117, 340] on label "Banks List" at bounding box center [144, 346] width 123 height 12
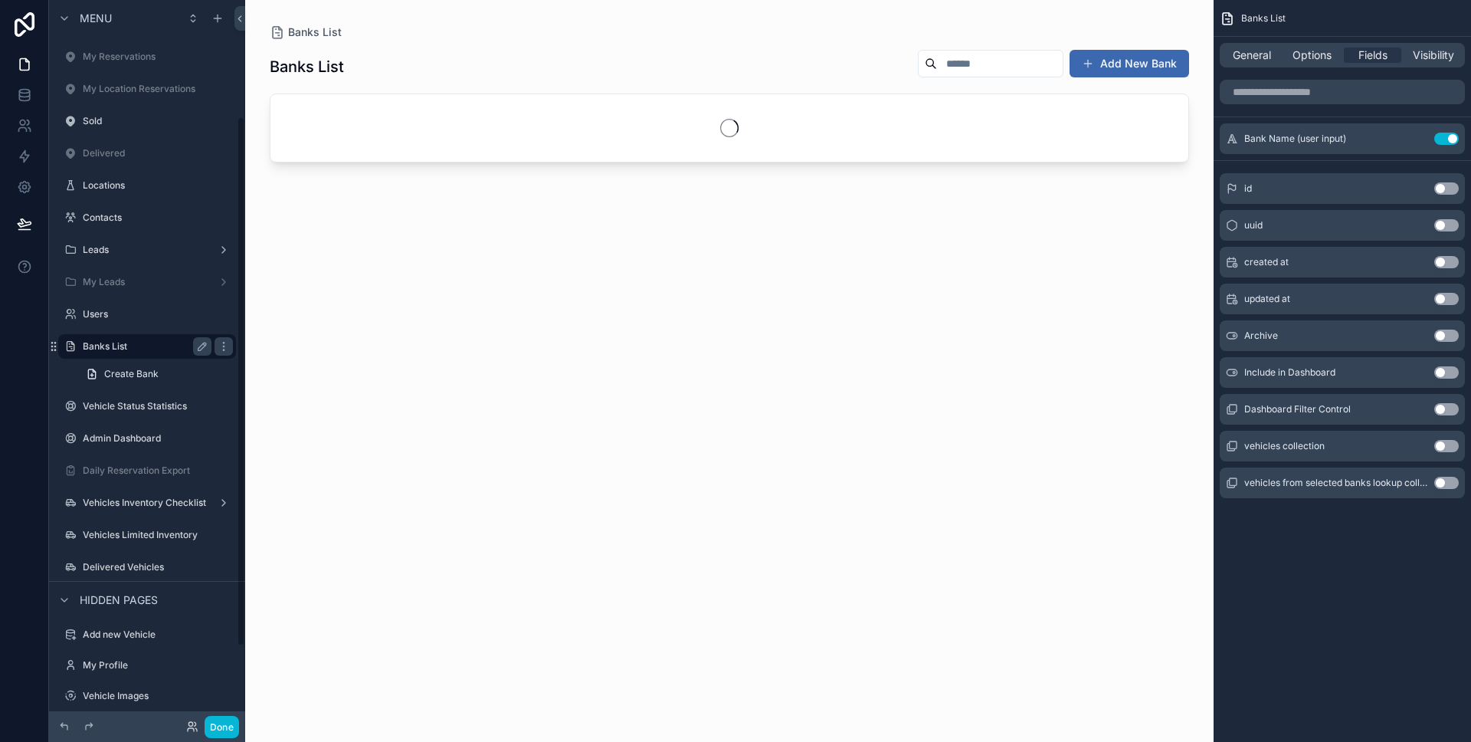
scroll to position [159, 0]
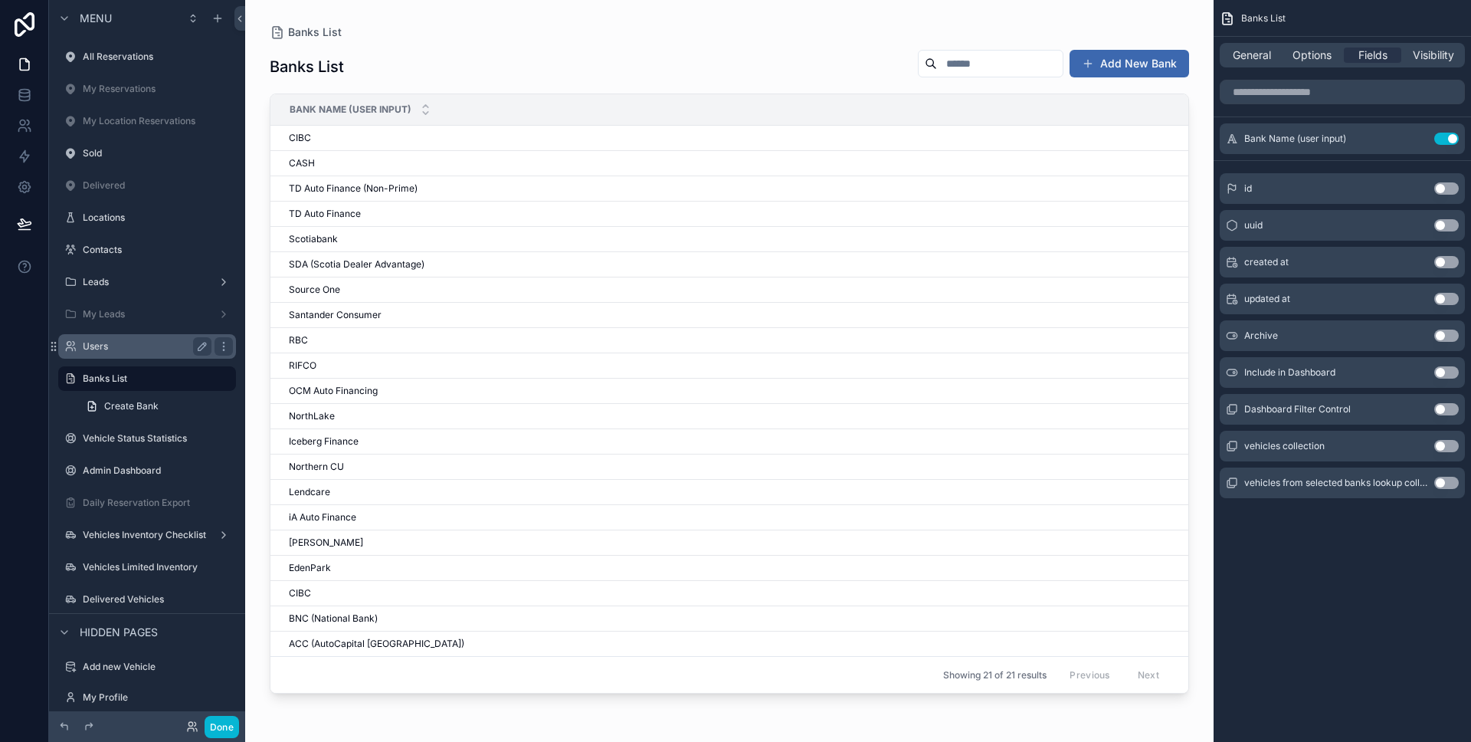
click at [113, 340] on label "Users" at bounding box center [144, 346] width 123 height 12
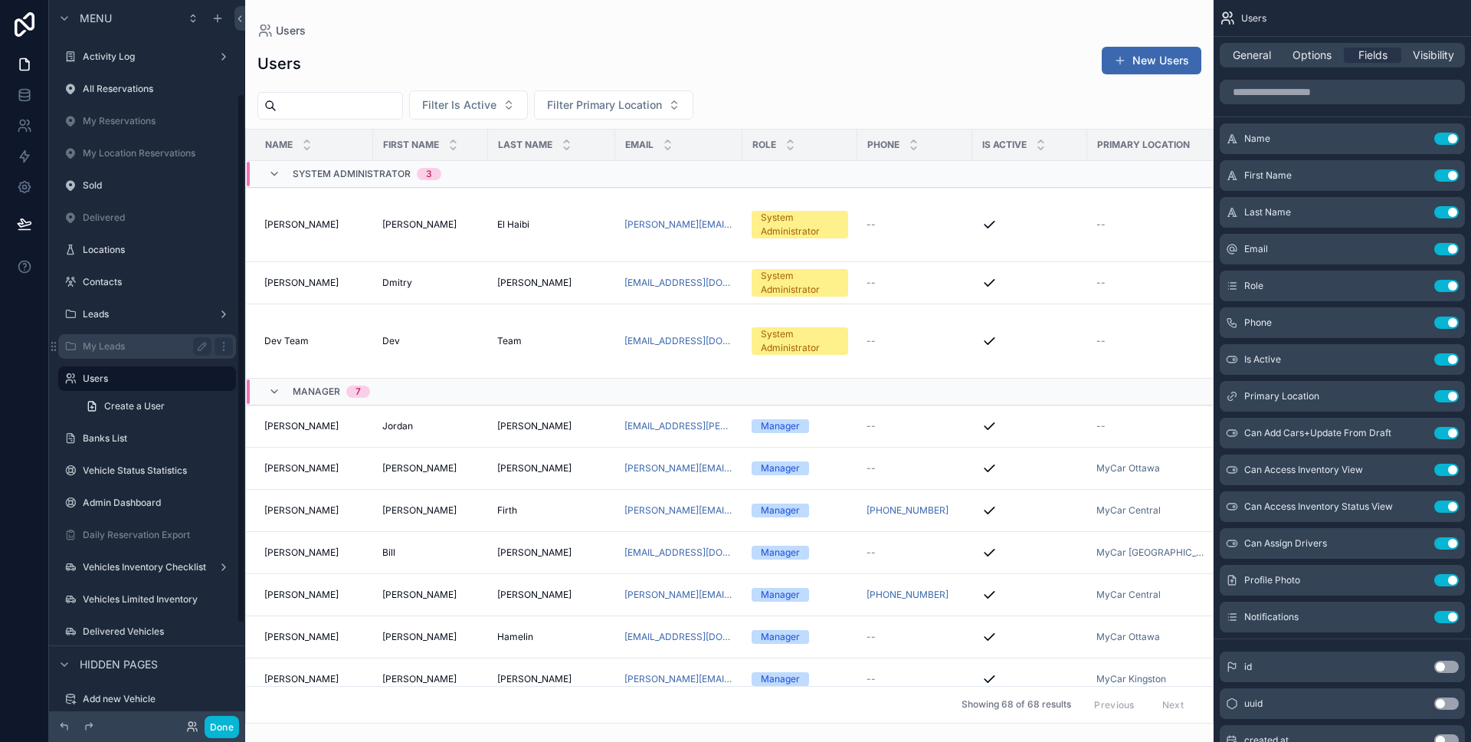
click at [129, 340] on label "My Leads" at bounding box center [144, 346] width 123 height 12
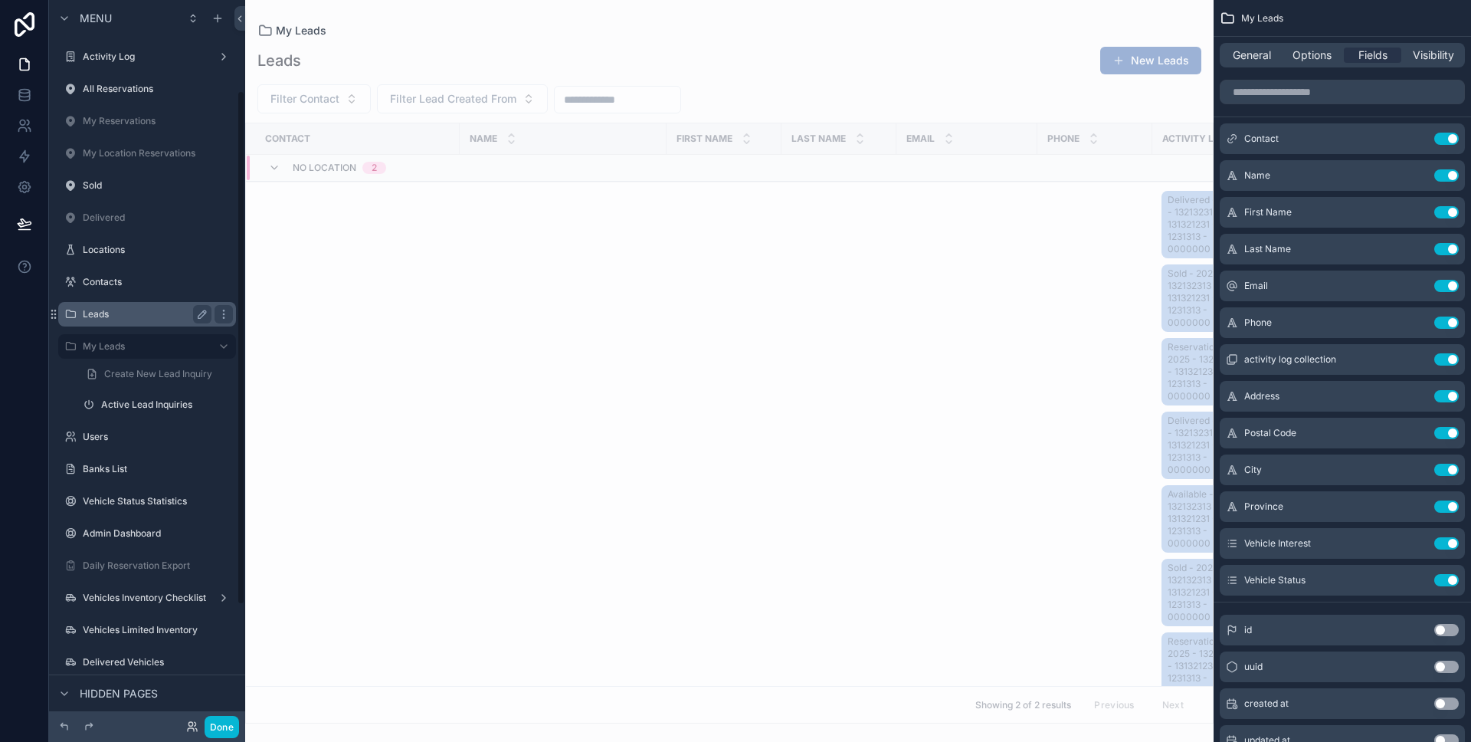
click at [153, 303] on div "Leads" at bounding box center [147, 314] width 172 height 25
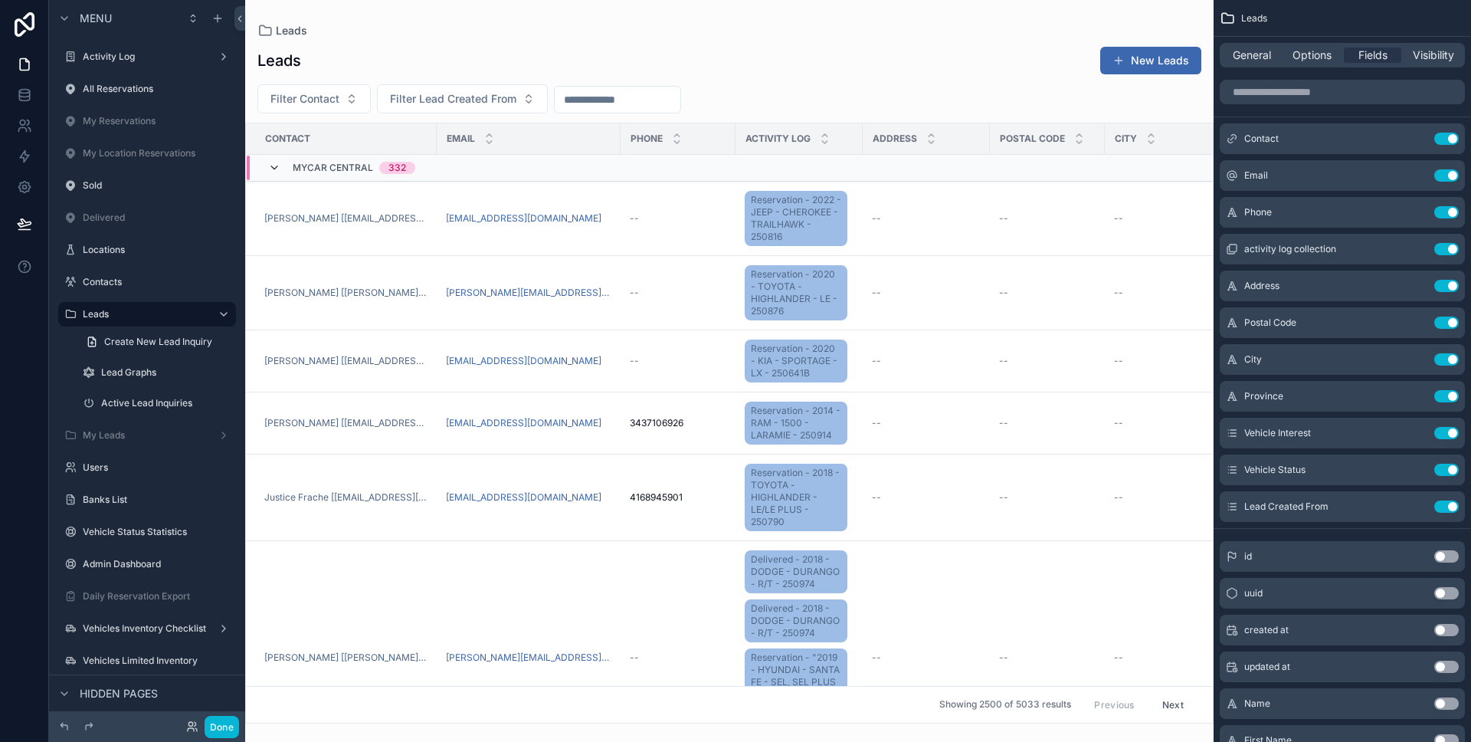
click at [278, 167] on icon "scrollable content" at bounding box center [274, 168] width 12 height 12
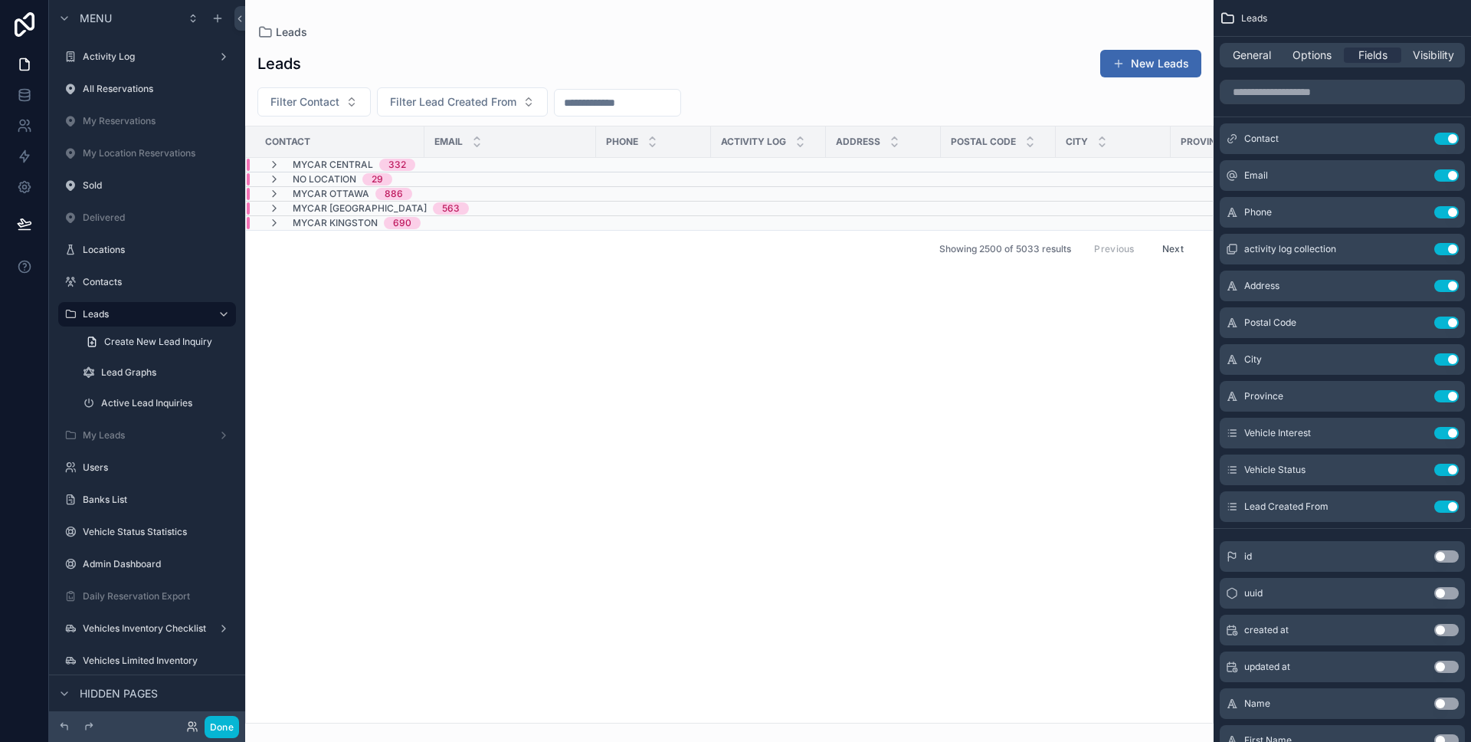
click at [278, 167] on icon "scrollable content" at bounding box center [274, 165] width 12 height 12
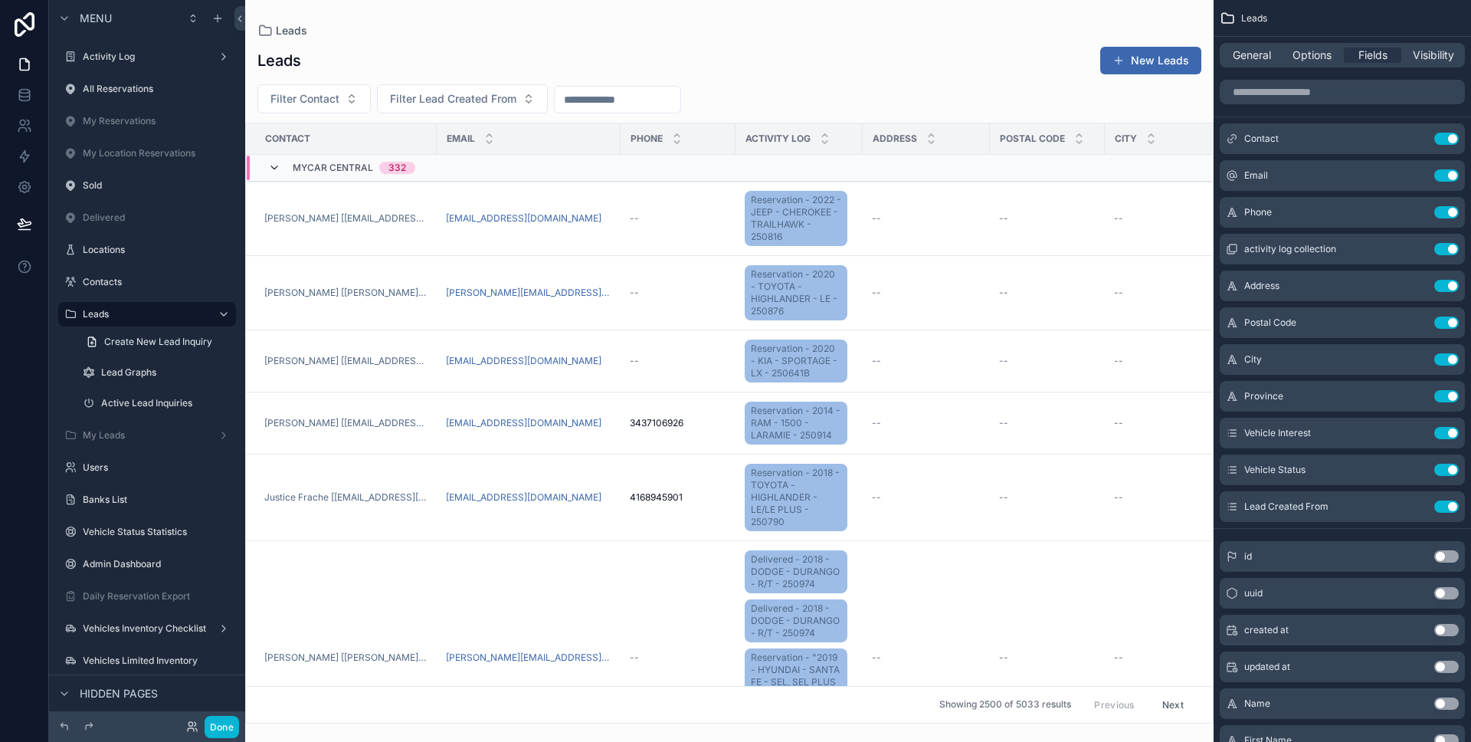
click at [278, 166] on icon "scrollable content" at bounding box center [274, 168] width 12 height 12
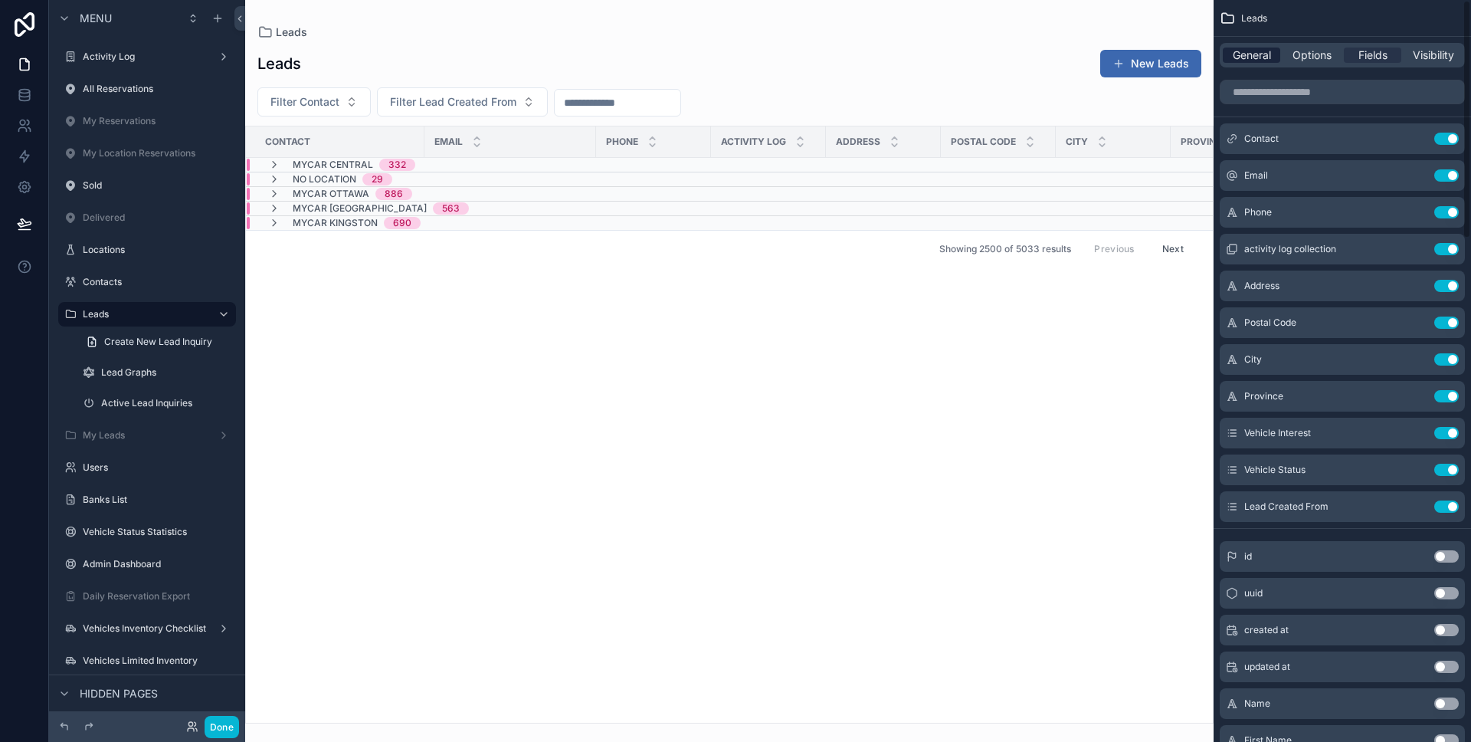
click at [1254, 58] on span "General" at bounding box center [1252, 55] width 38 height 15
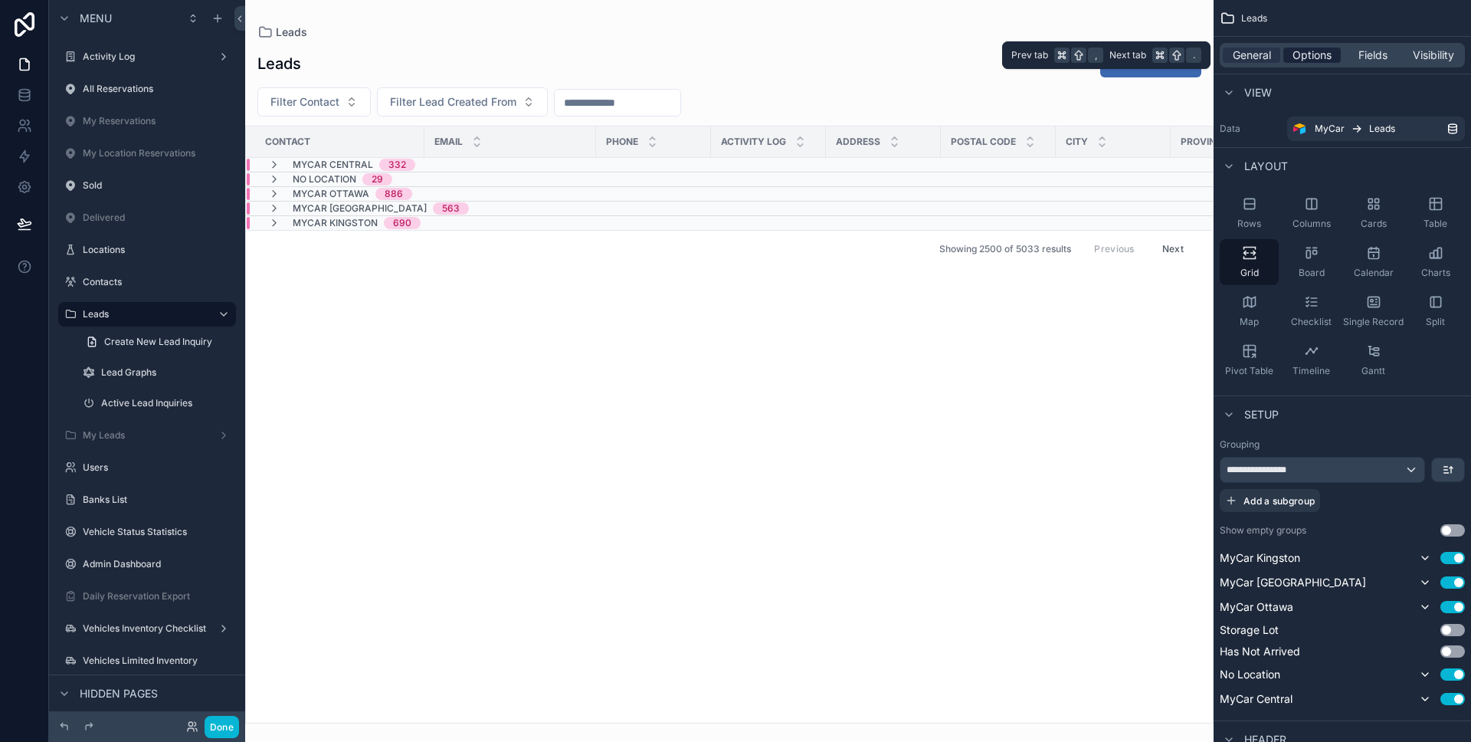
click at [1301, 54] on span "Options" at bounding box center [1312, 55] width 39 height 15
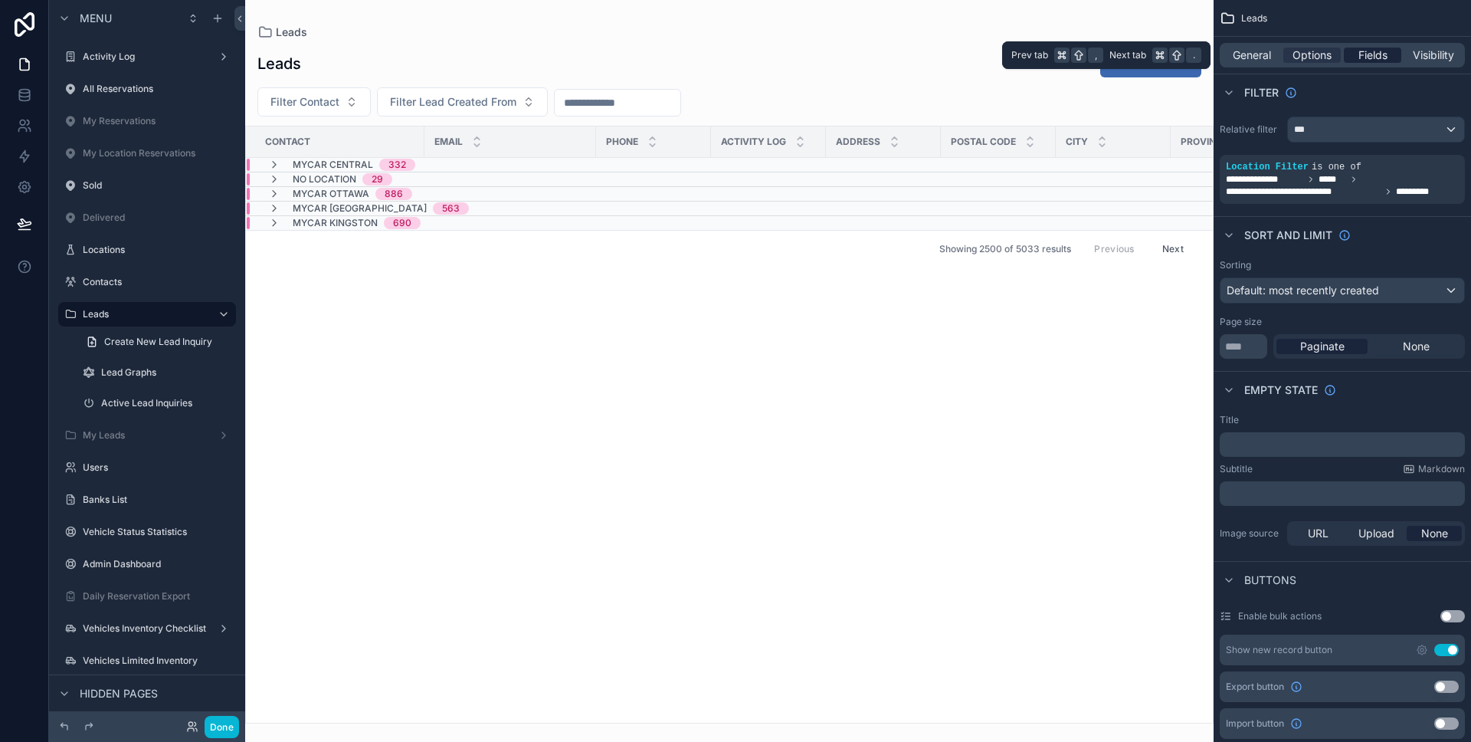
click at [1381, 48] on span "Fields" at bounding box center [1372, 55] width 29 height 15
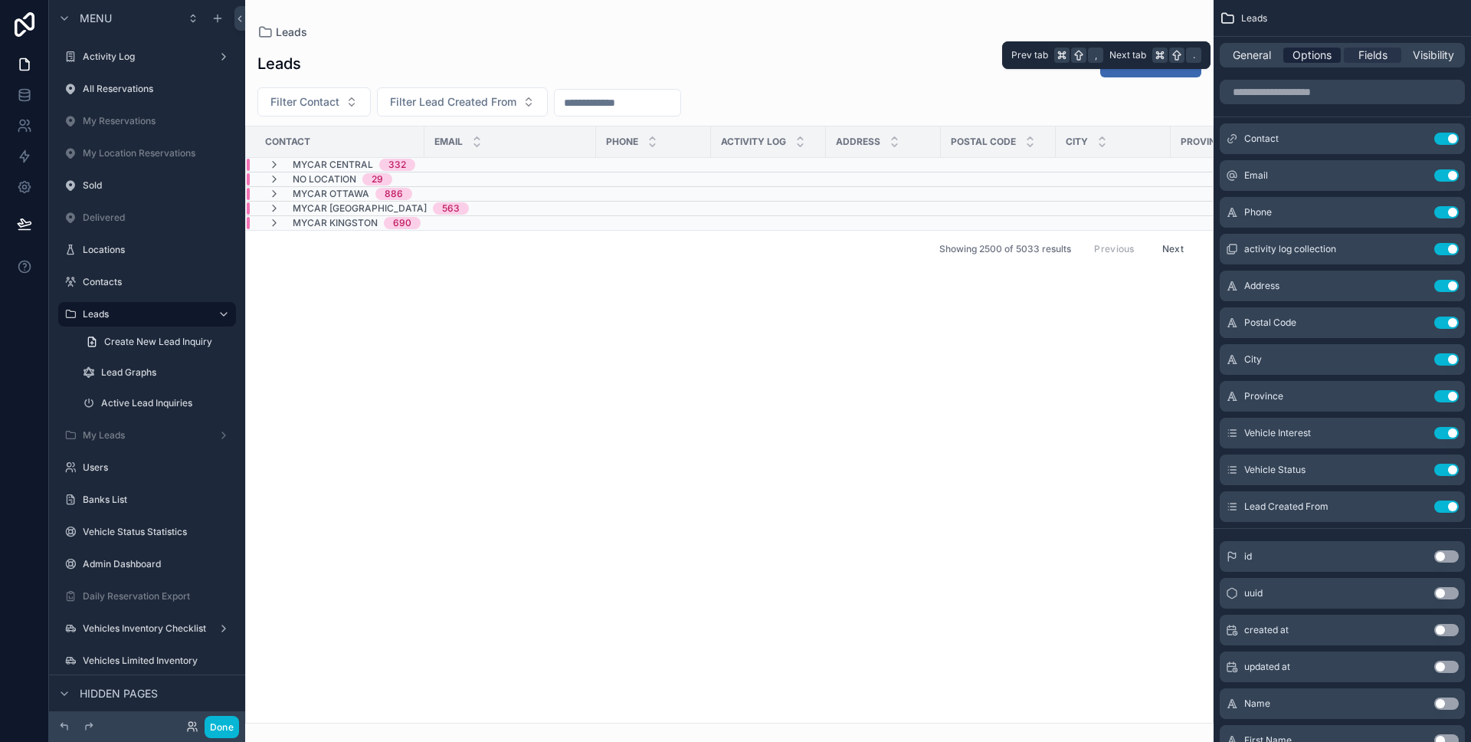
click at [1336, 57] on div "Options" at bounding box center [1311, 55] width 57 height 15
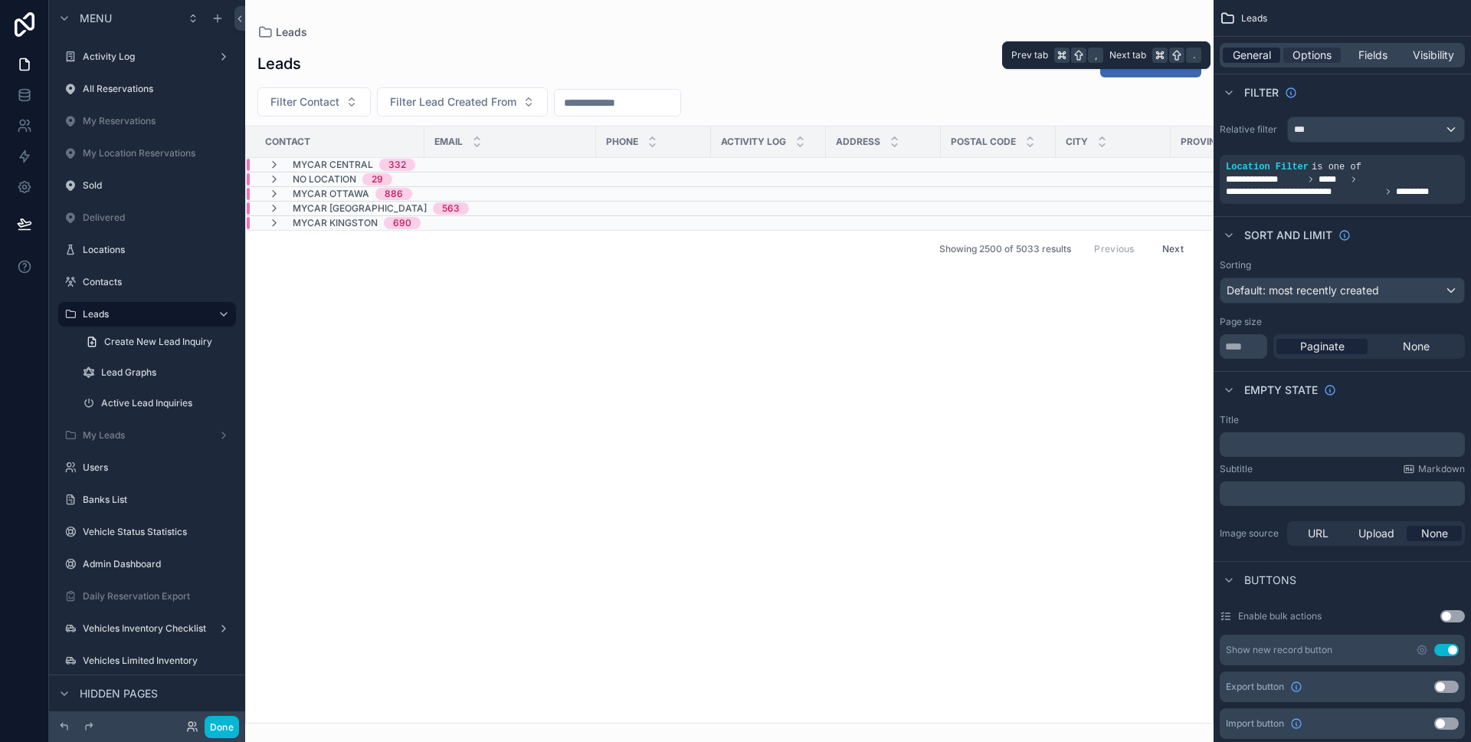
click at [1276, 55] on div "General" at bounding box center [1251, 55] width 57 height 15
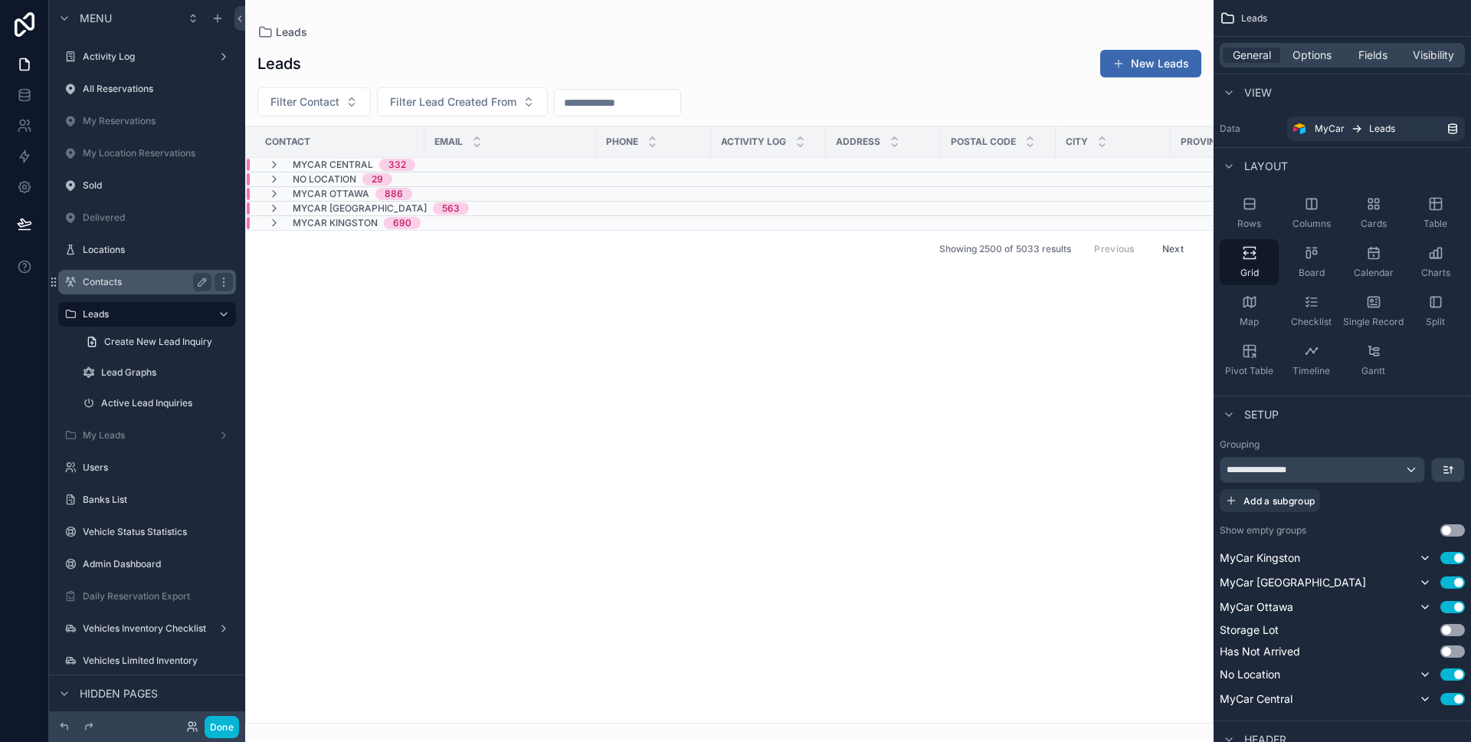
click at [138, 287] on label "Contacts" at bounding box center [144, 282] width 123 height 12
click at [138, 192] on label "Sold" at bounding box center [158, 185] width 150 height 12
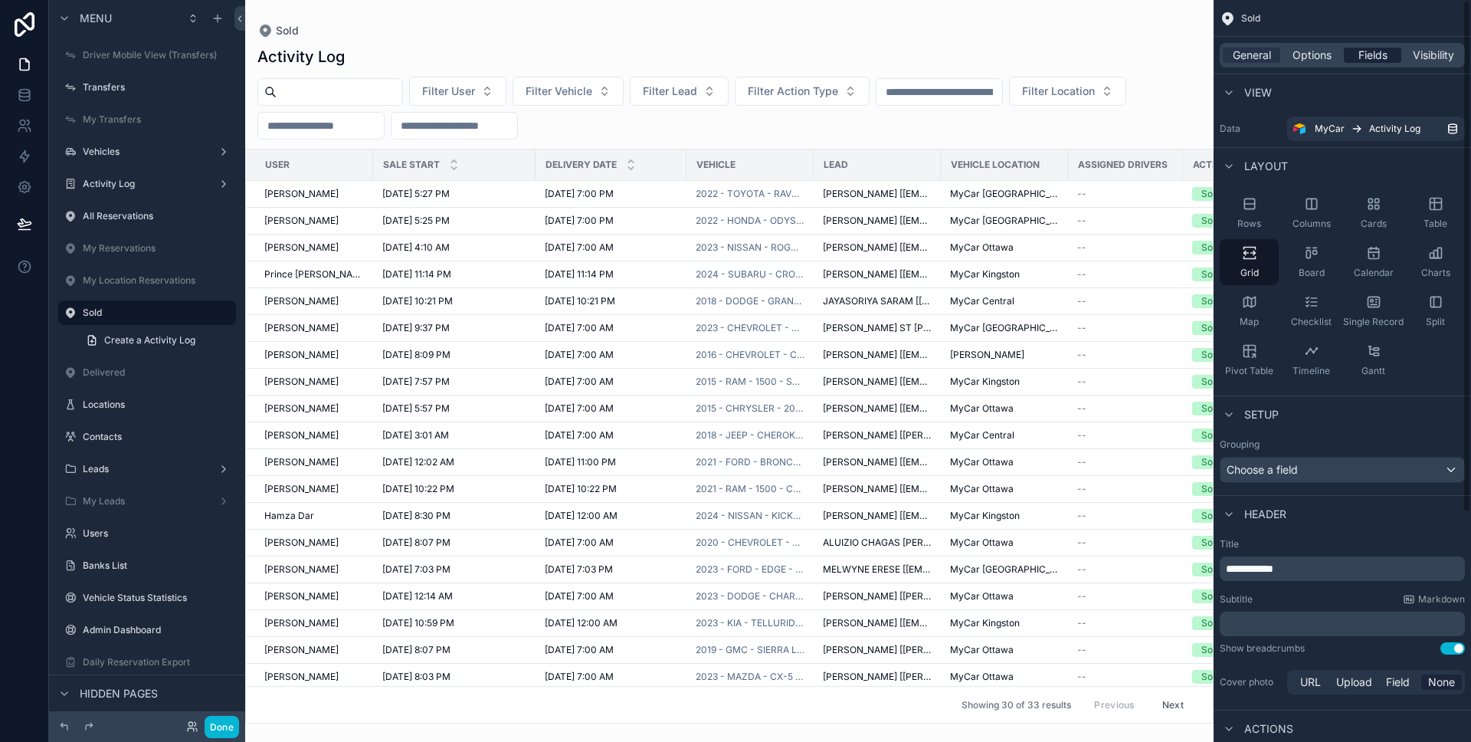
click at [1371, 57] on span "Fields" at bounding box center [1372, 55] width 29 height 15
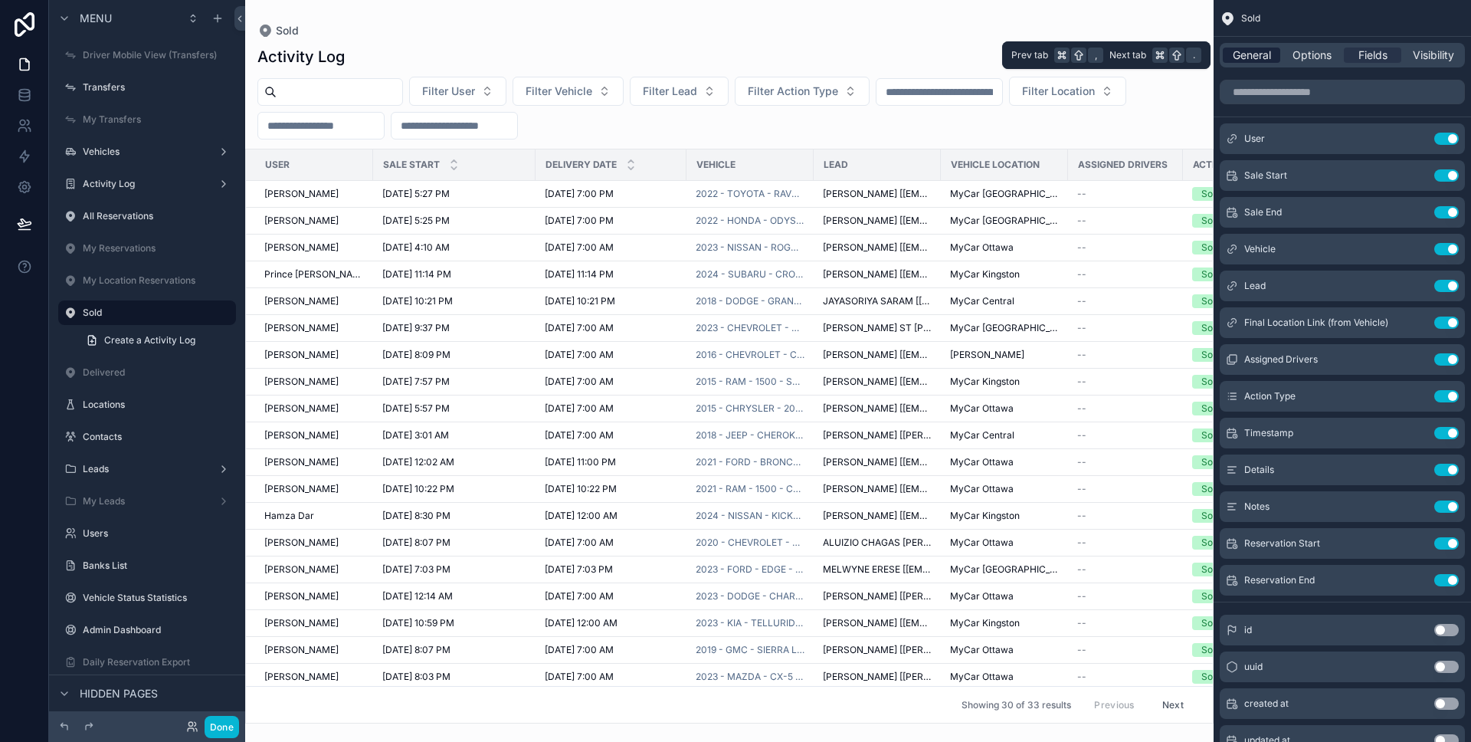
click at [1244, 60] on span "General" at bounding box center [1252, 55] width 38 height 15
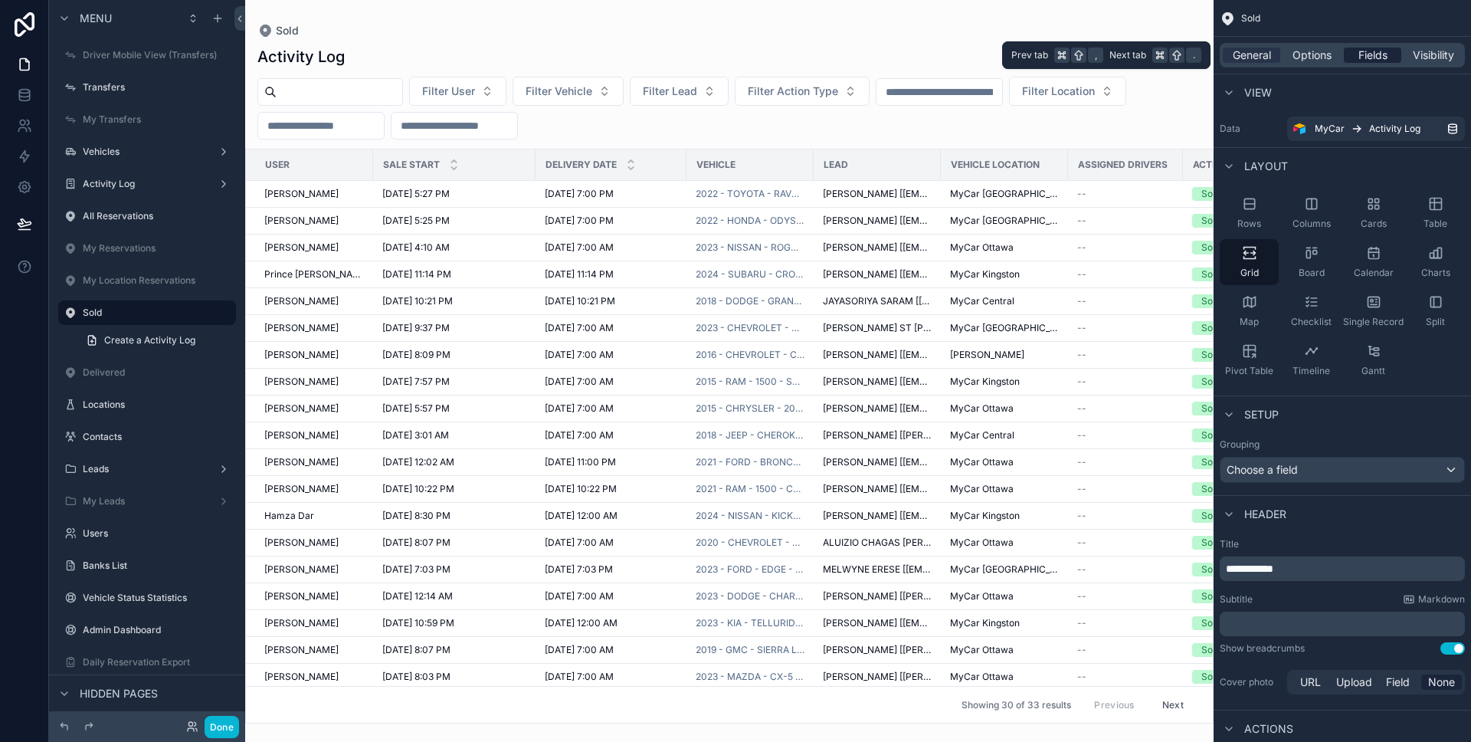
click at [1367, 55] on span "Fields" at bounding box center [1372, 55] width 29 height 15
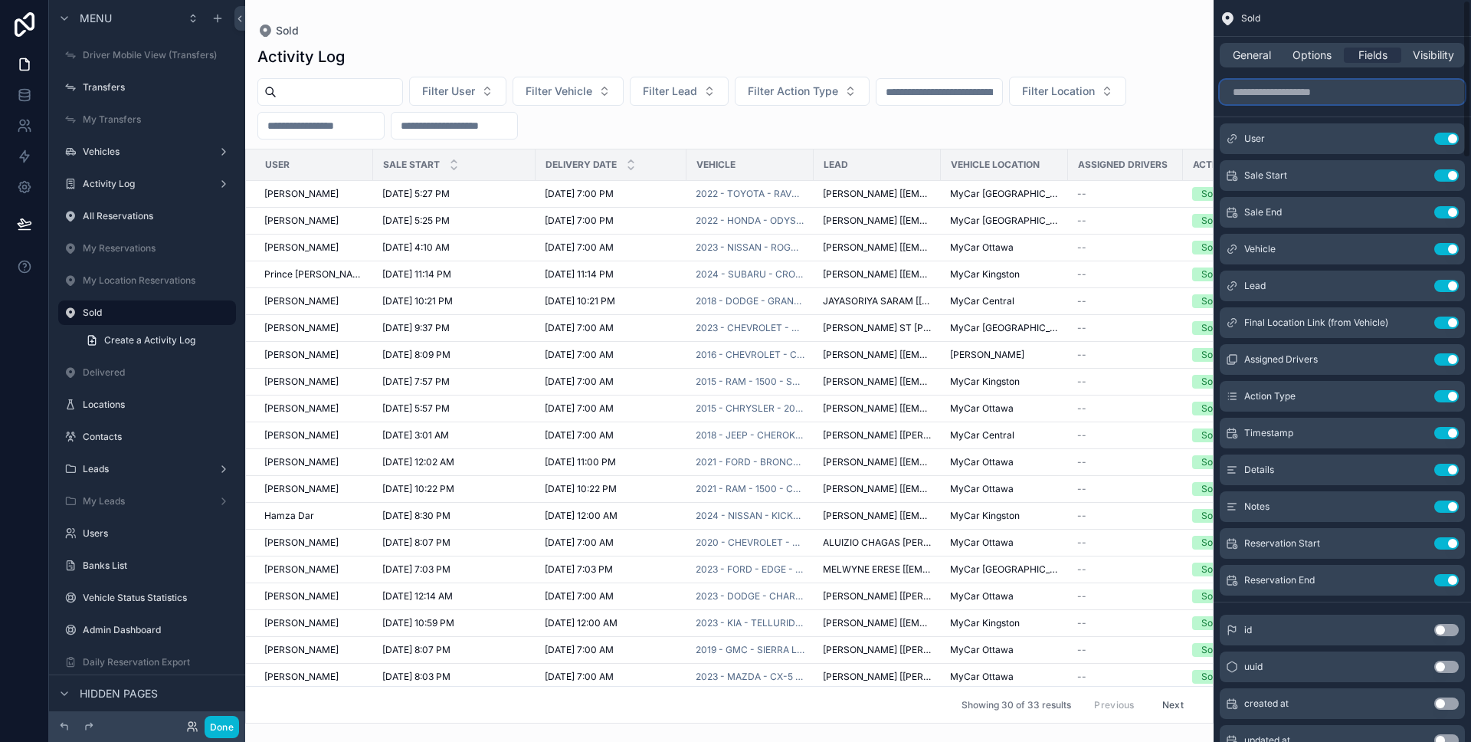
click at [1278, 91] on input "scrollable content" at bounding box center [1342, 92] width 245 height 25
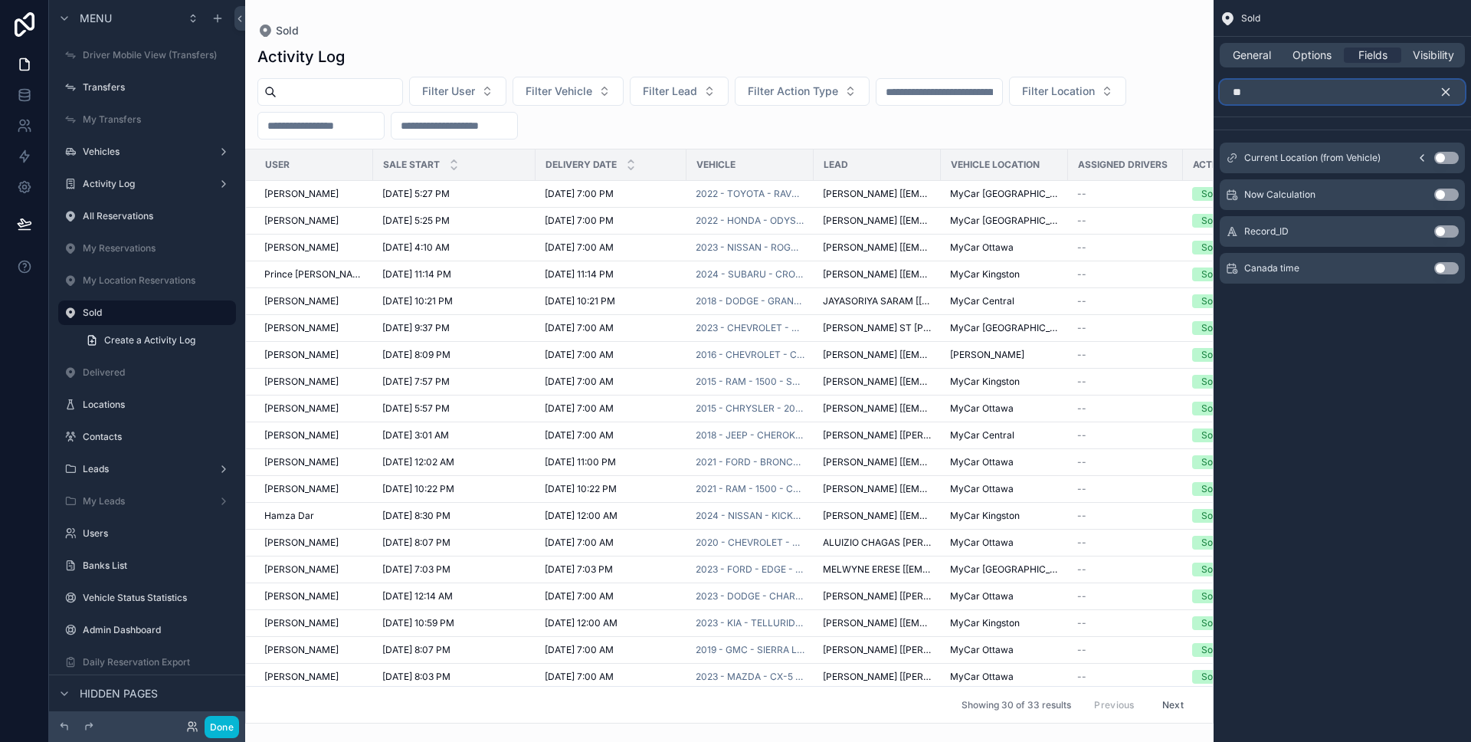
type input "**"
click at [1448, 159] on button "Use setting" at bounding box center [1446, 158] width 25 height 12
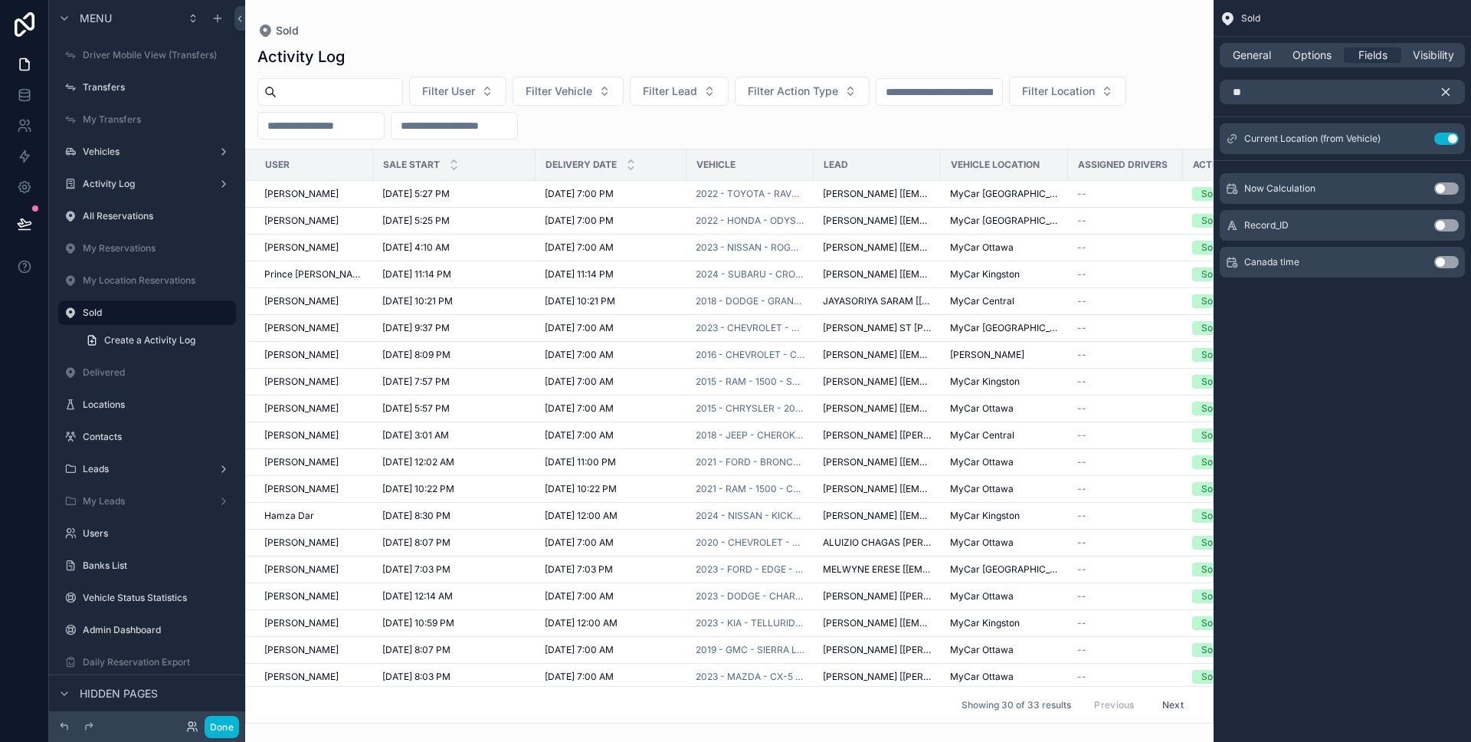
click at [1447, 89] on icon "scrollable content" at bounding box center [1446, 92] width 14 height 14
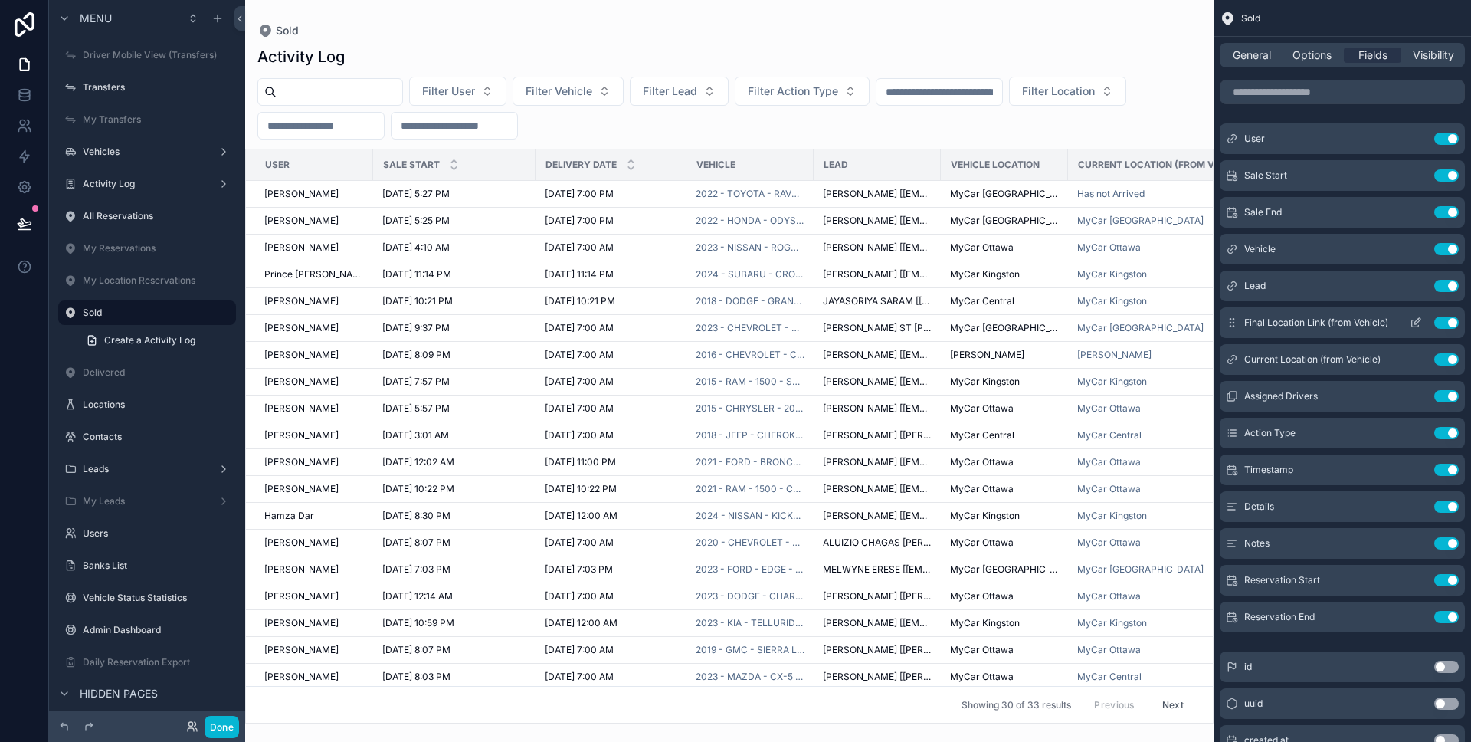
click at [1421, 323] on icon "scrollable content" at bounding box center [1416, 322] width 12 height 12
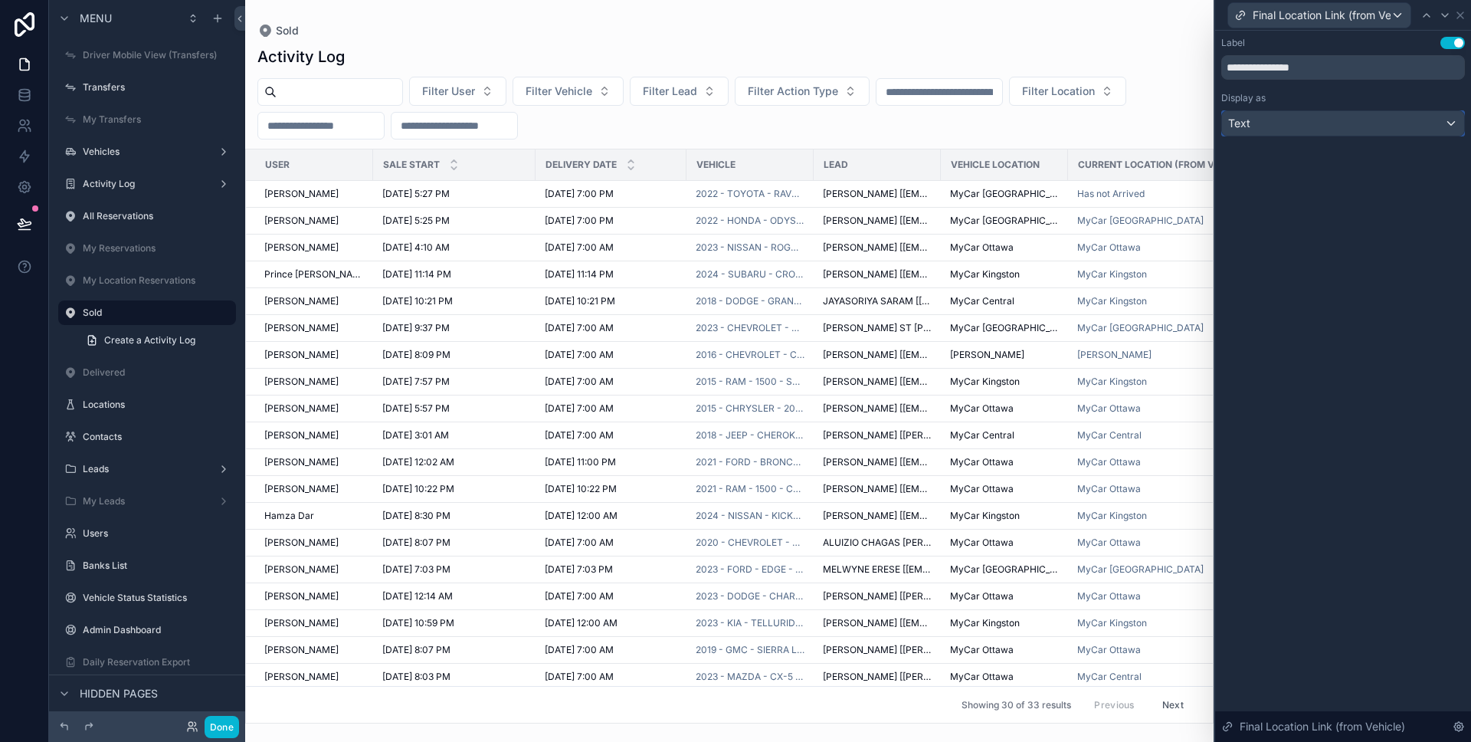
click at [1369, 130] on div "Text" at bounding box center [1343, 123] width 242 height 25
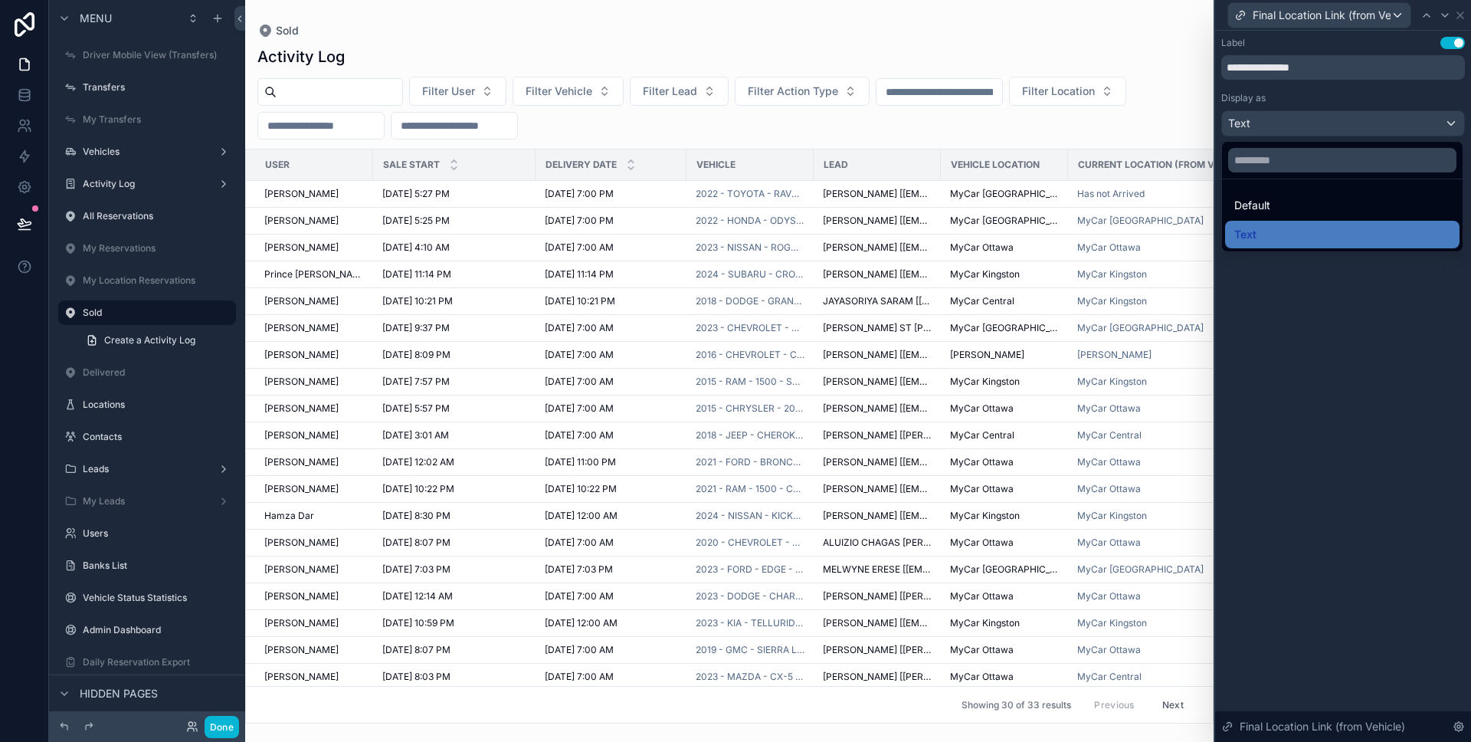
click at [1339, 285] on div at bounding box center [1343, 371] width 256 height 742
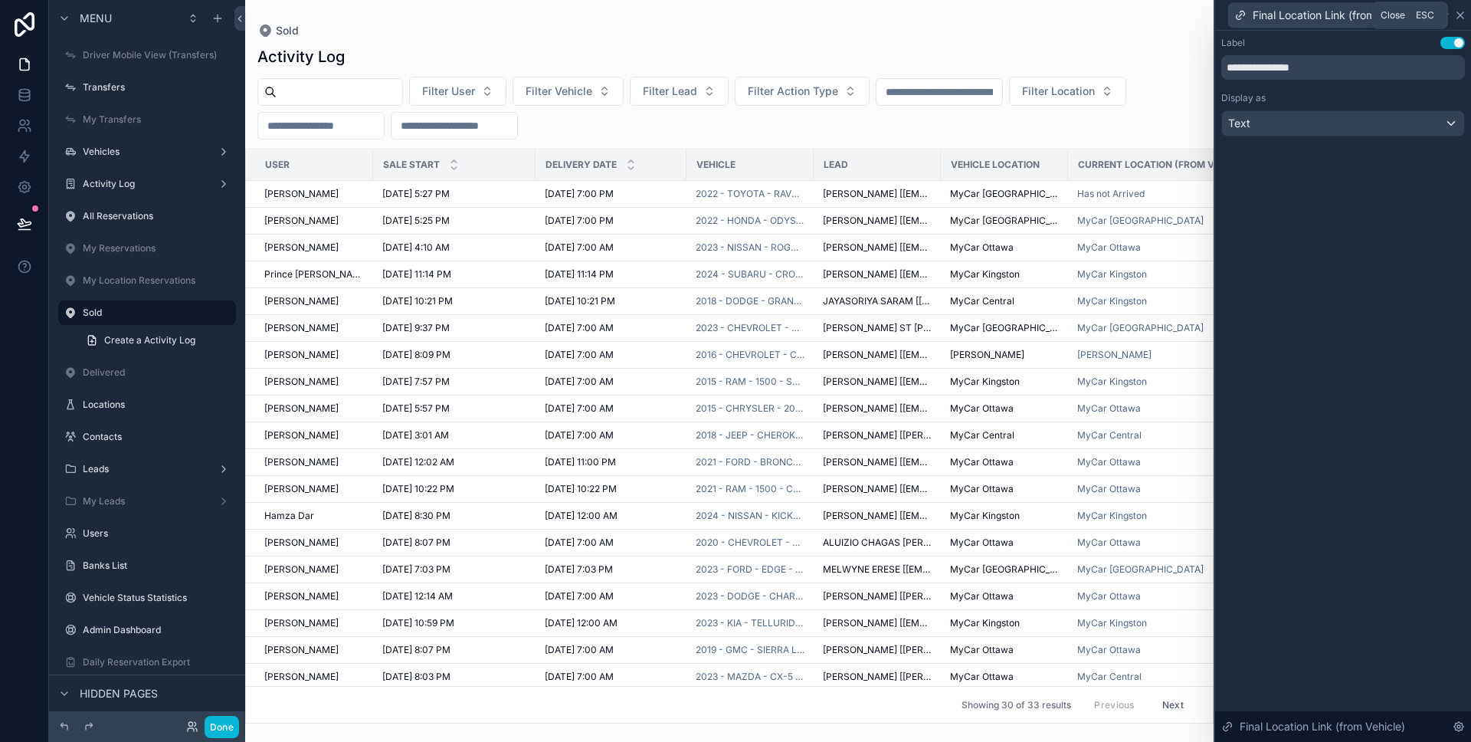
click at [1460, 17] on icon at bounding box center [1460, 15] width 12 height 12
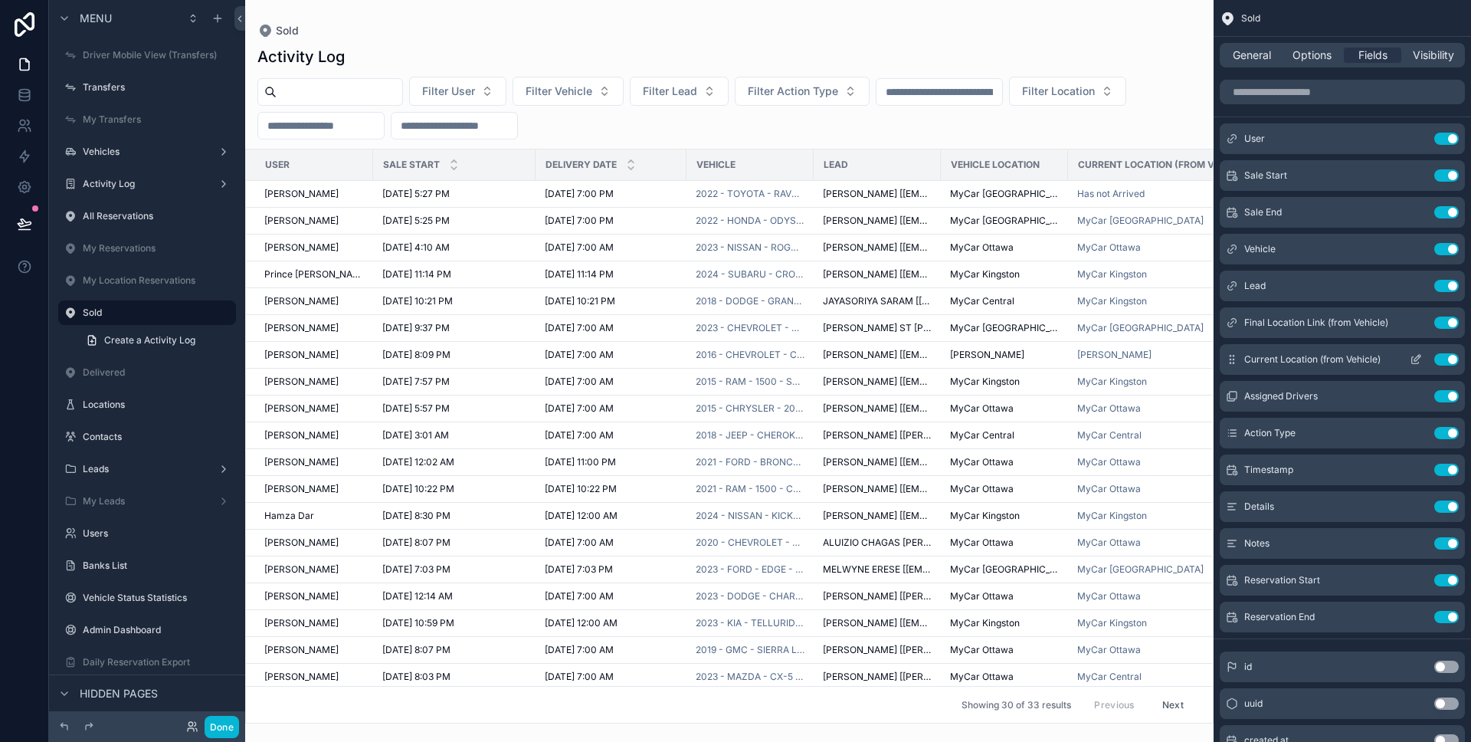
click at [1415, 359] on icon "scrollable content" at bounding box center [1416, 359] width 12 height 12
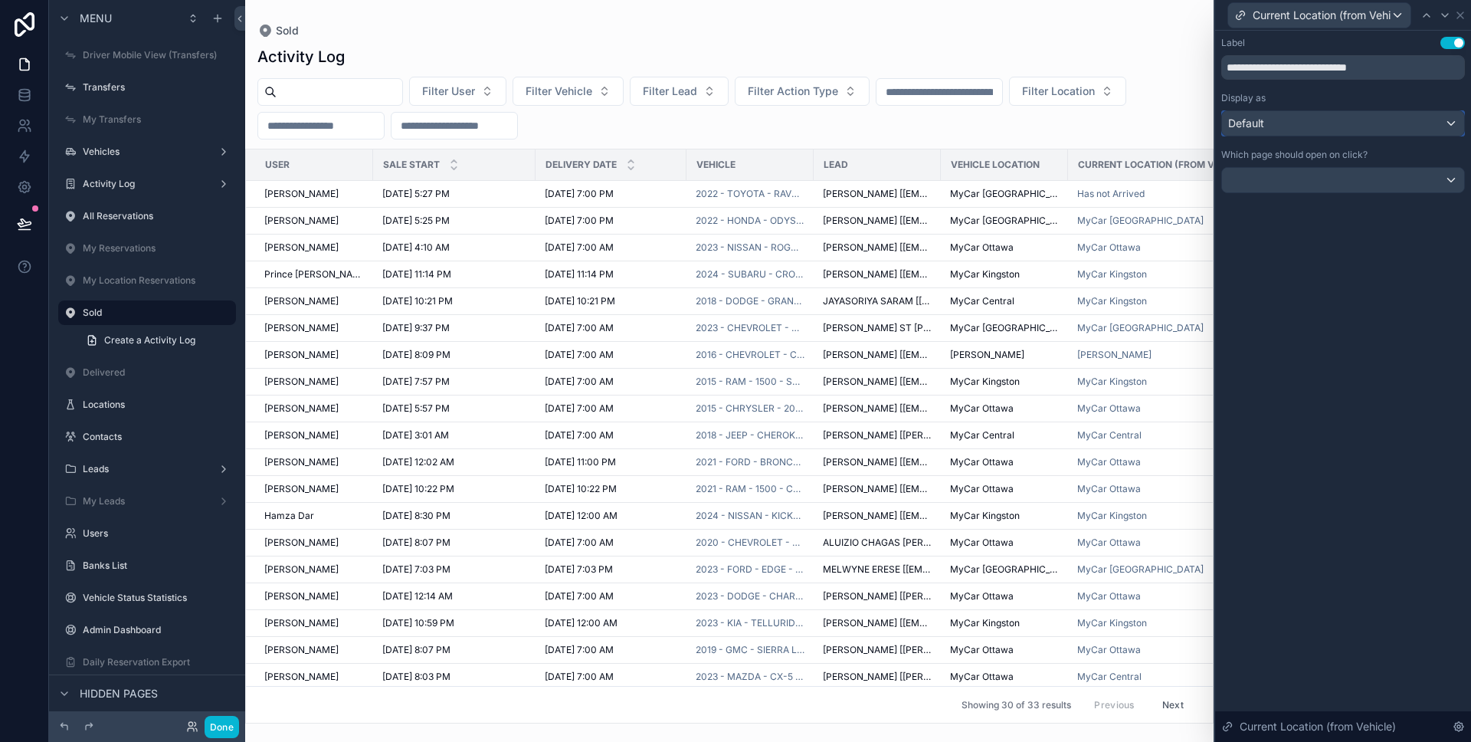
click at [1305, 129] on div "Default" at bounding box center [1343, 123] width 242 height 25
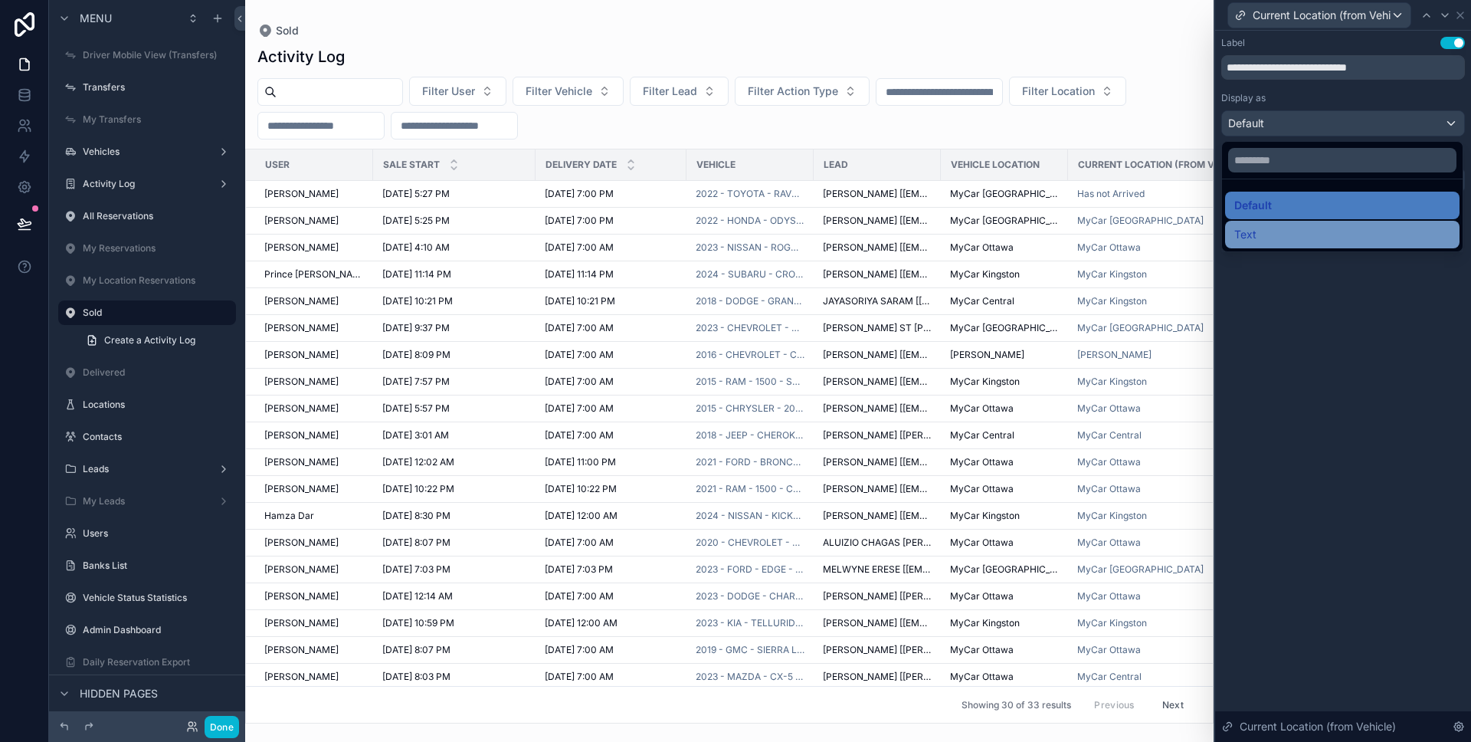
click at [1281, 227] on div "Text" at bounding box center [1342, 234] width 216 height 18
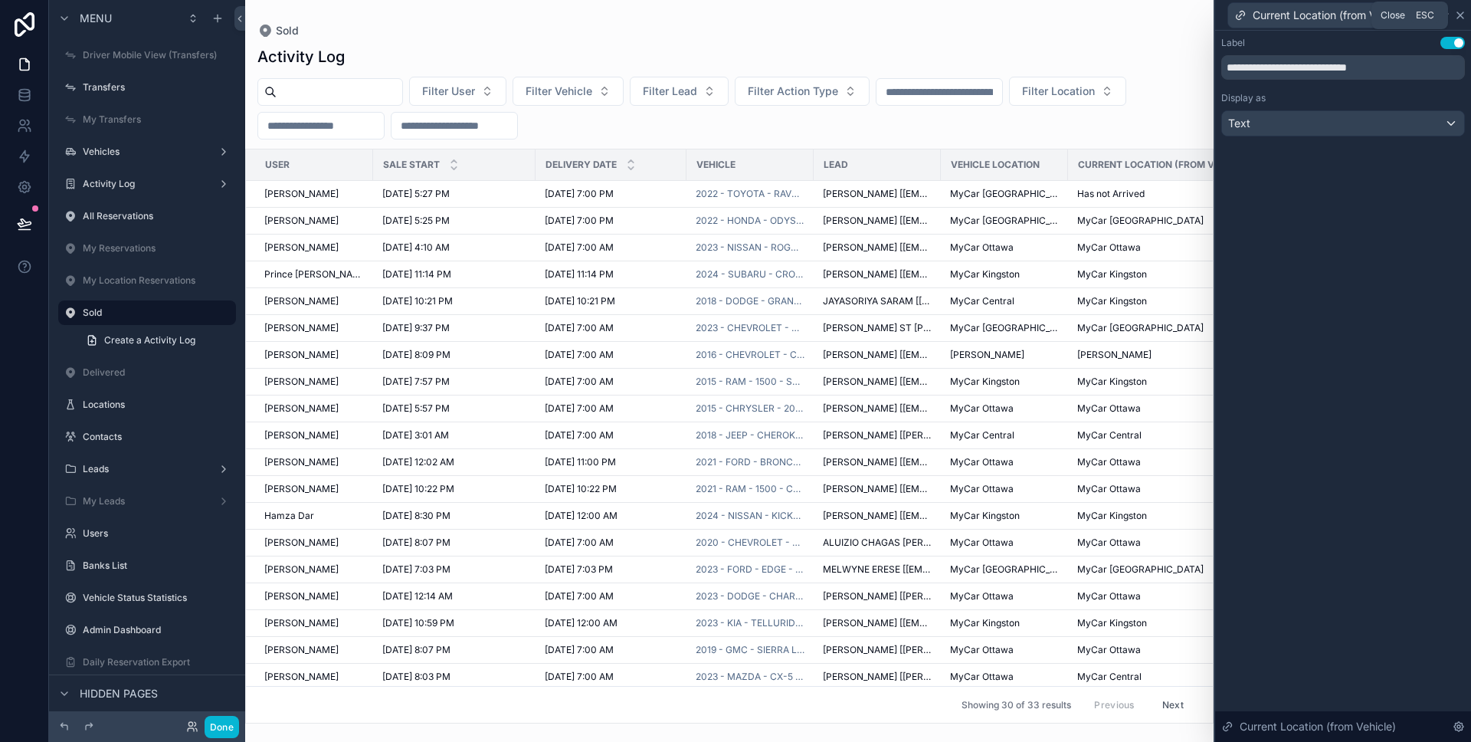
click at [1458, 16] on icon at bounding box center [1460, 15] width 6 height 6
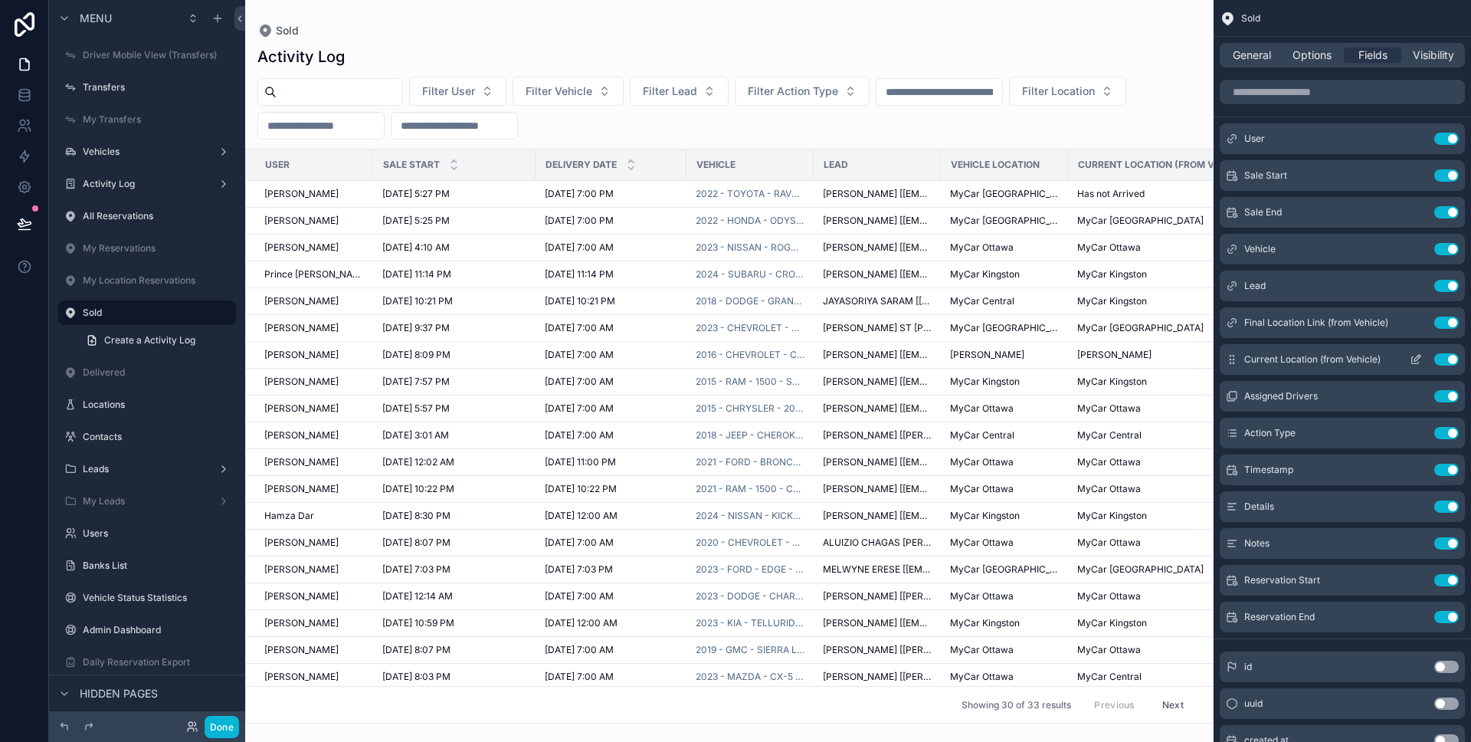
click at [1410, 359] on icon "scrollable content" at bounding box center [1416, 359] width 12 height 12
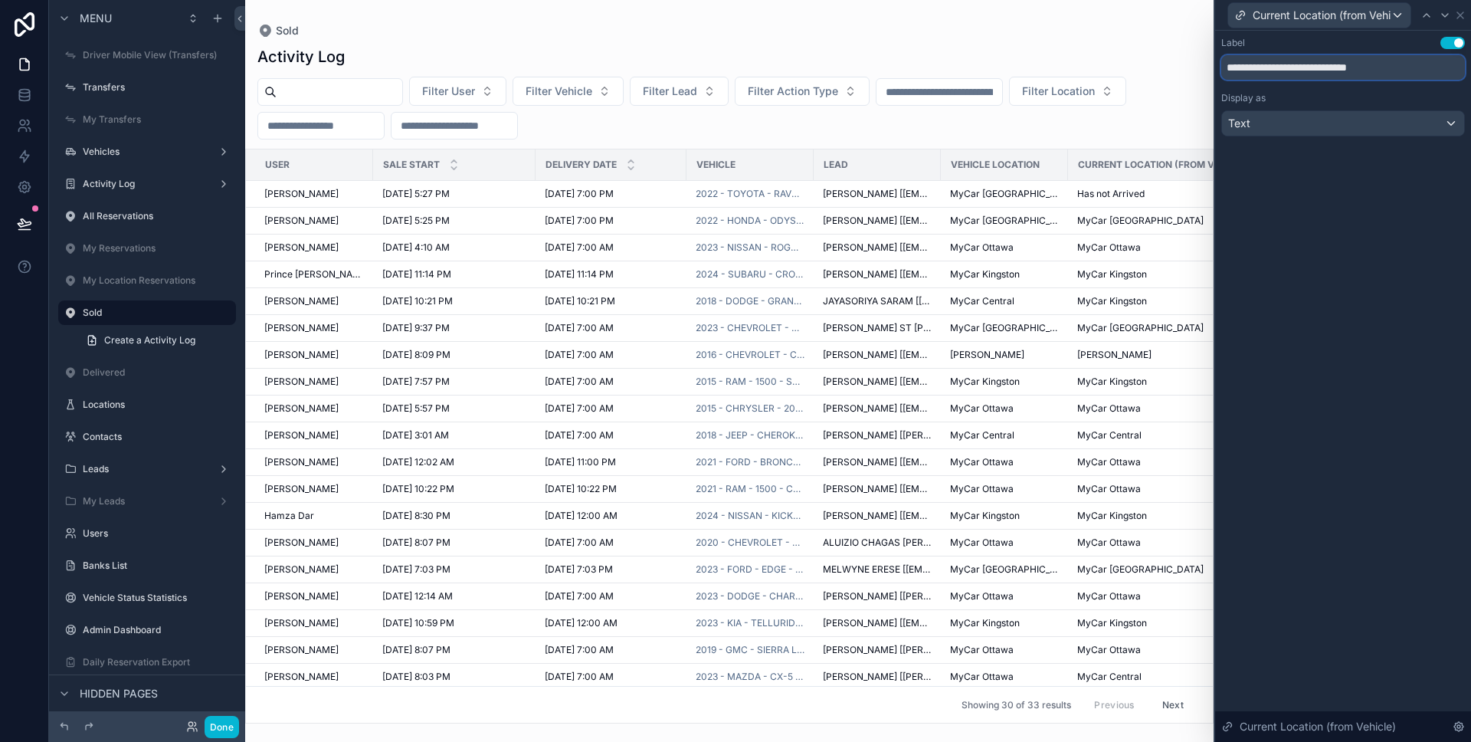
drag, startPoint x: 1397, startPoint y: 70, endPoint x: 1424, endPoint y: 75, distance: 28.0
click at [1313, 68] on input "**********" at bounding box center [1343, 67] width 244 height 25
drag, startPoint x: 1269, startPoint y: 67, endPoint x: 1222, endPoint y: 67, distance: 46.7
click at [1222, 67] on input "**********" at bounding box center [1343, 67] width 244 height 25
type input "**********"
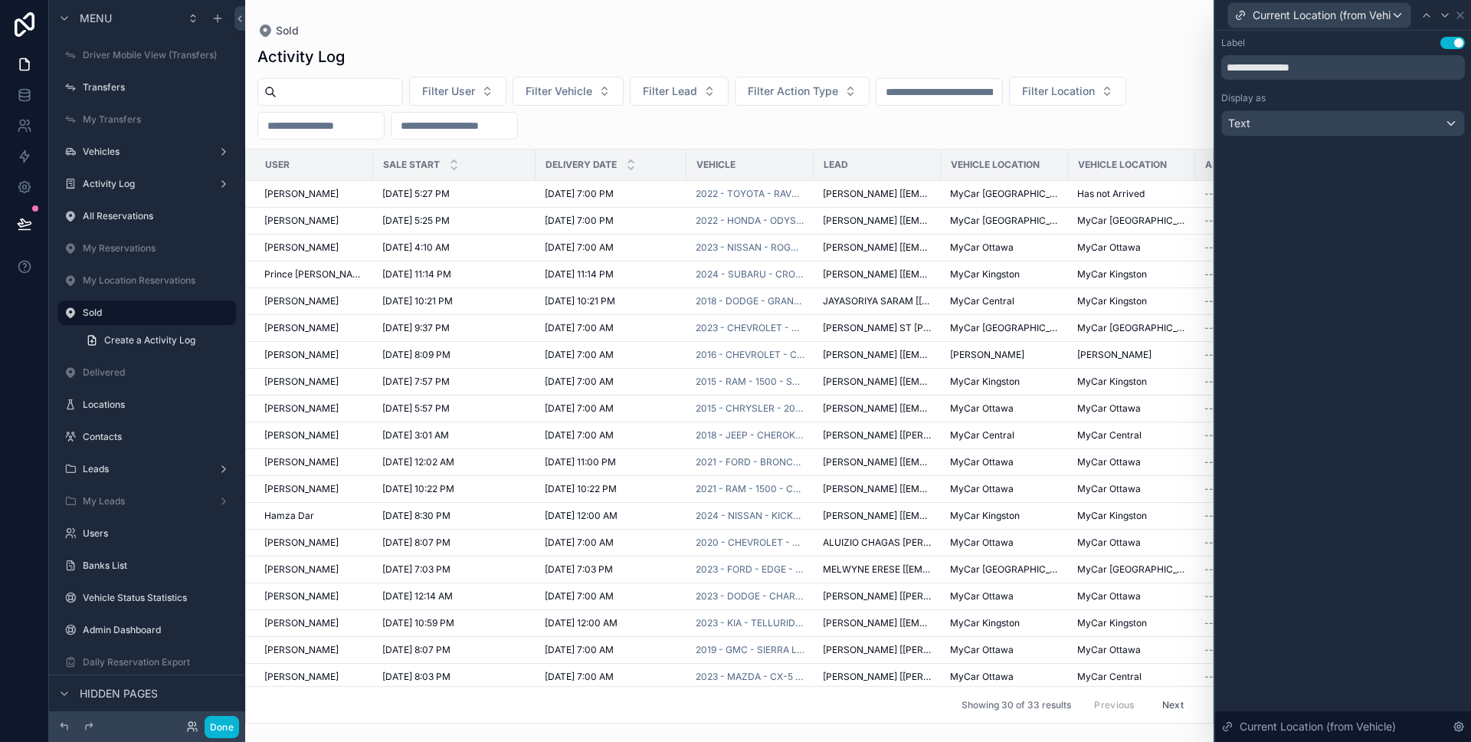
click at [1282, 202] on div "**********" at bounding box center [1343, 386] width 256 height 711
click at [1460, 14] on icon at bounding box center [1460, 15] width 6 height 6
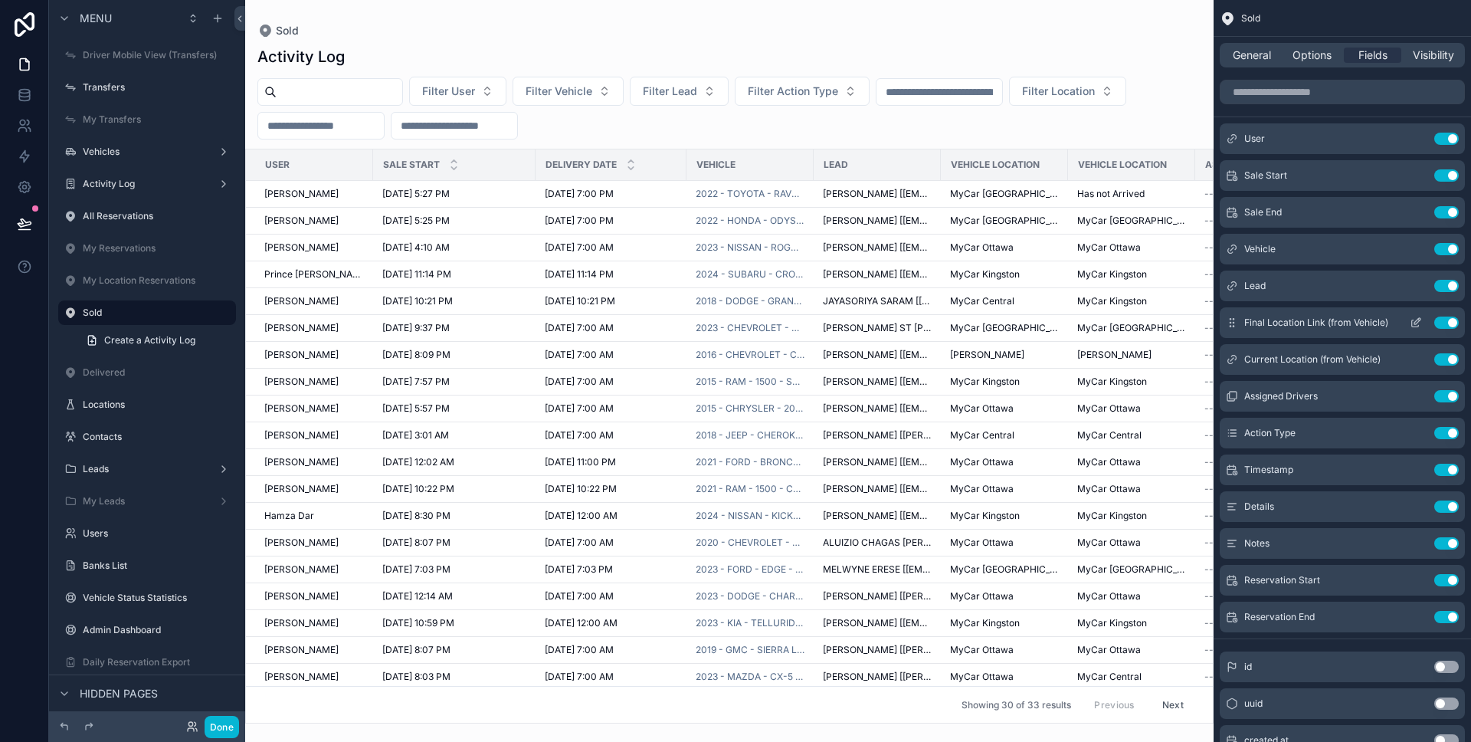
click at [1450, 320] on button "Use setting" at bounding box center [1446, 322] width 25 height 12
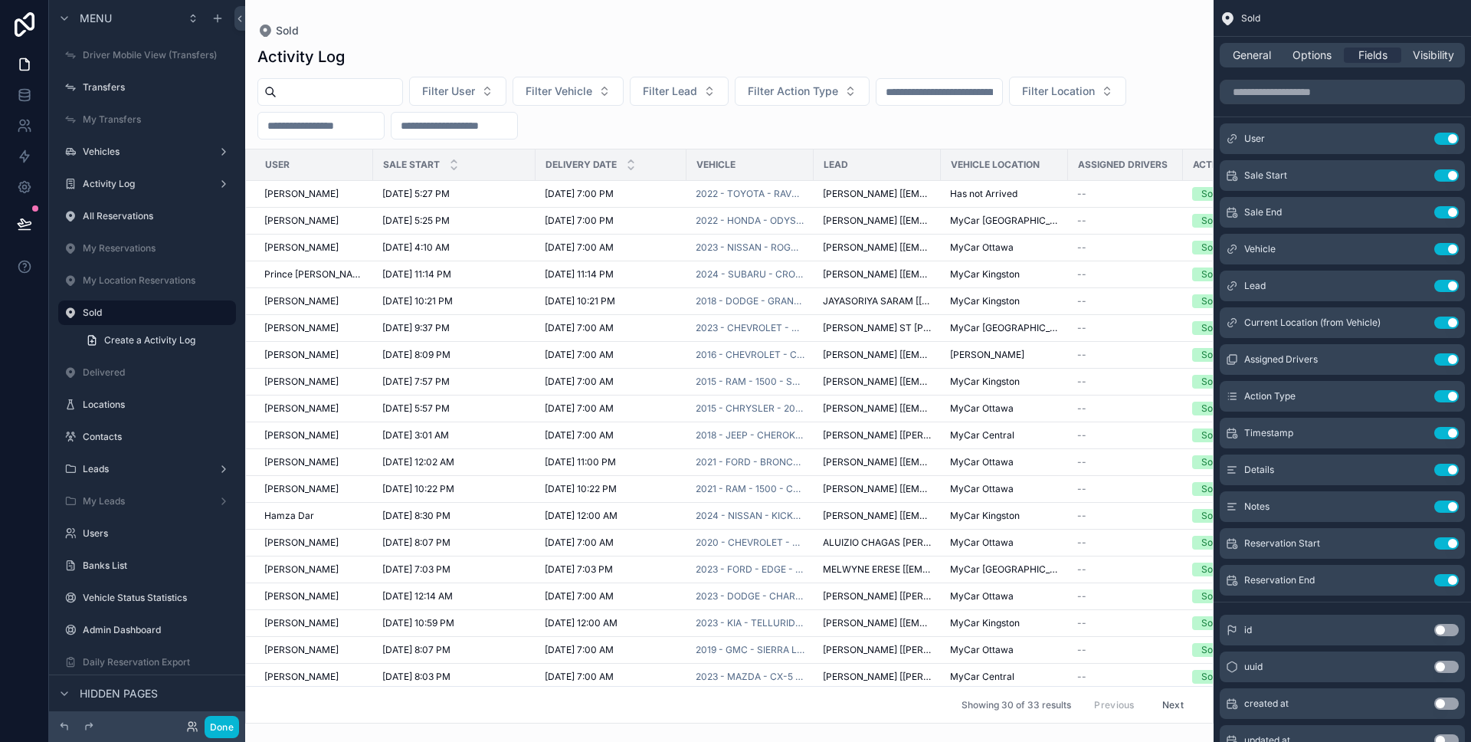
drag, startPoint x: 773, startPoint y: 715, endPoint x: 816, endPoint y: 714, distance: 42.9
click at [816, 714] on div "scrollable content" at bounding box center [729, 371] width 968 height 742
click at [26, 218] on icon at bounding box center [24, 223] width 15 height 15
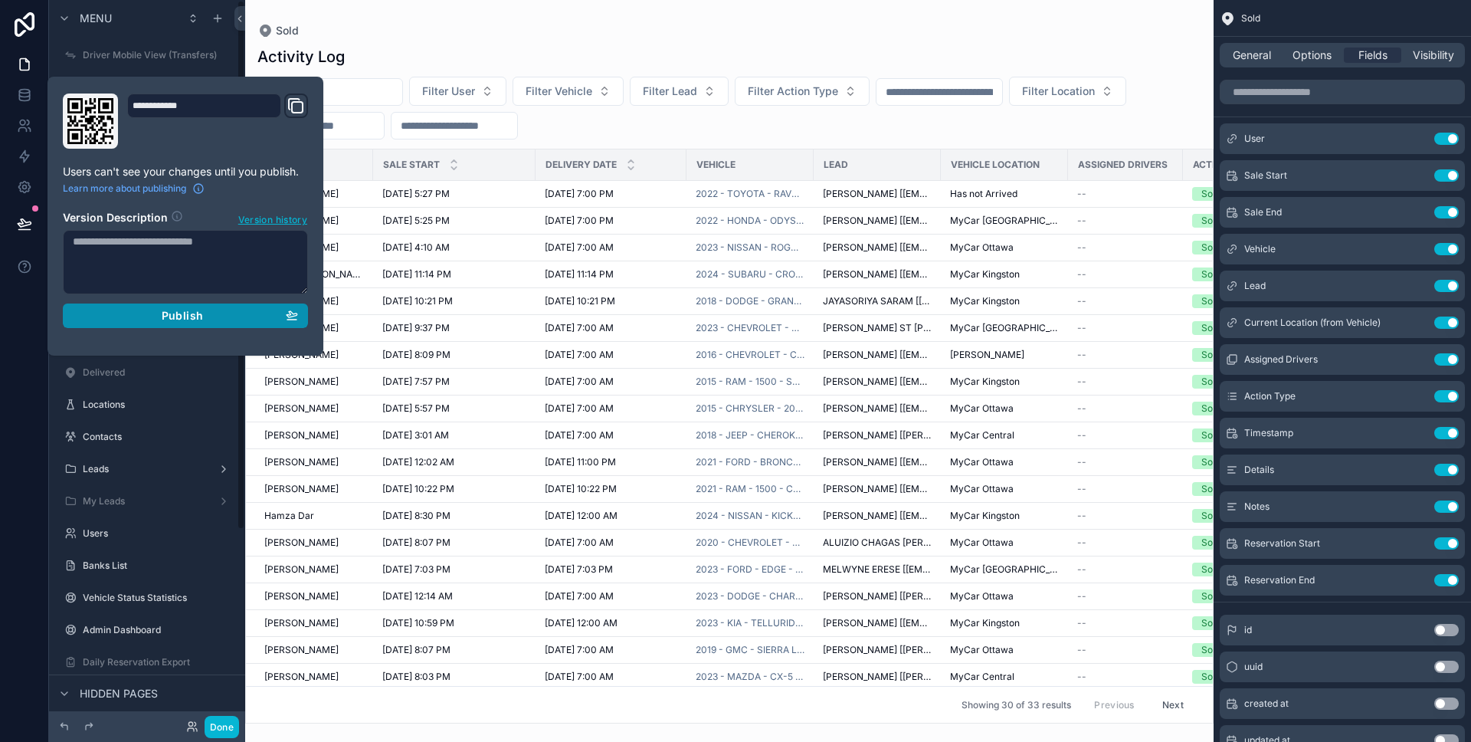
drag, startPoint x: 138, startPoint y: 316, endPoint x: 98, endPoint y: 317, distance: 39.9
click at [138, 316] on div "Publish" at bounding box center [185, 316] width 225 height 14
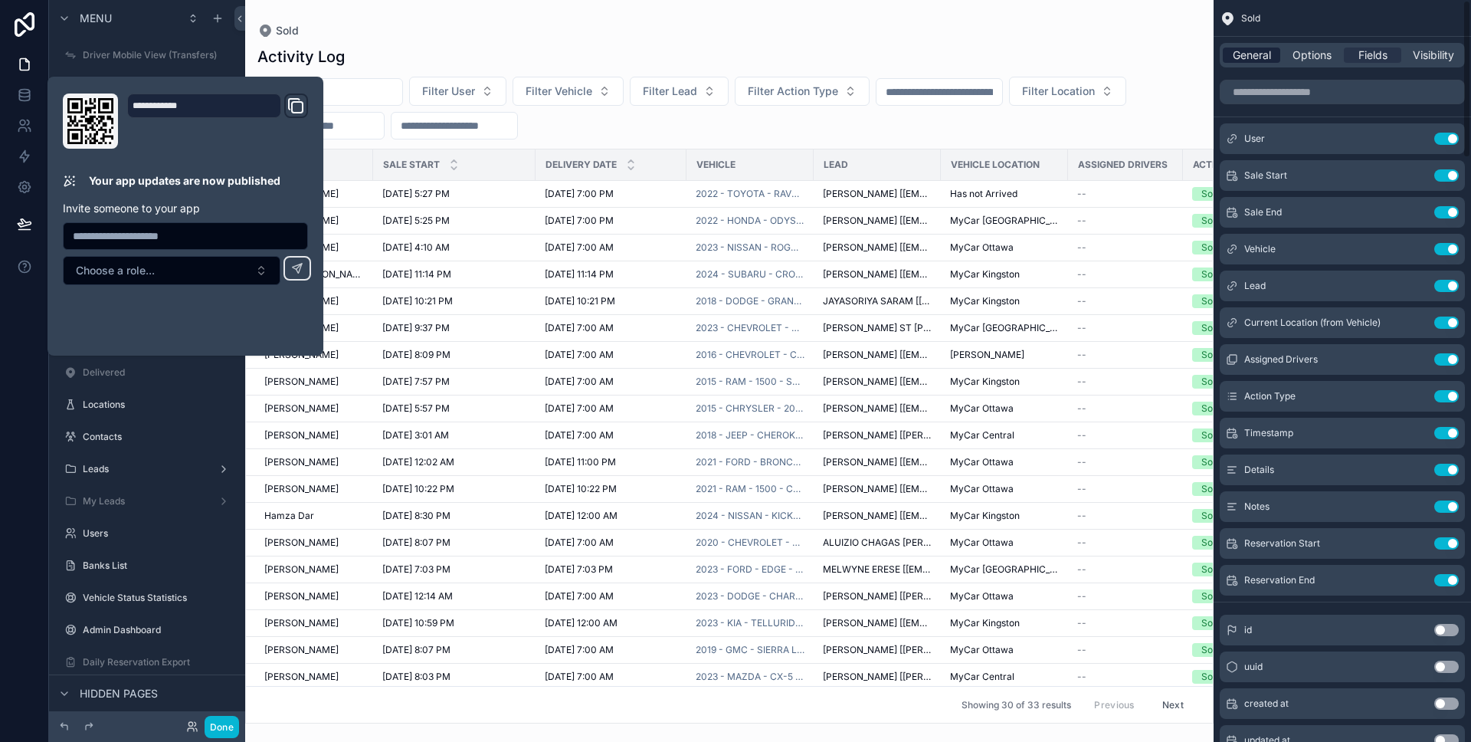
click at [1273, 53] on div "General" at bounding box center [1251, 55] width 57 height 15
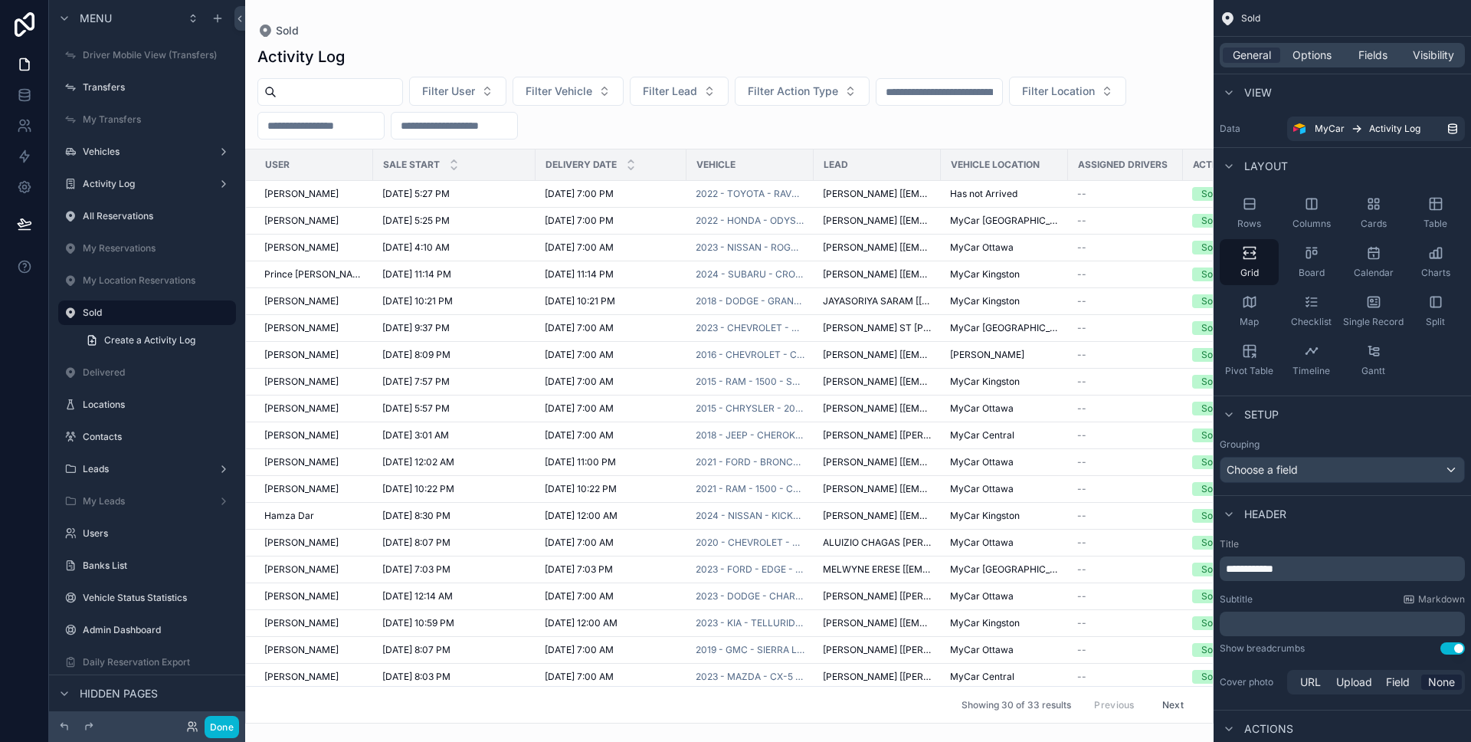
scroll to position [221, 0]
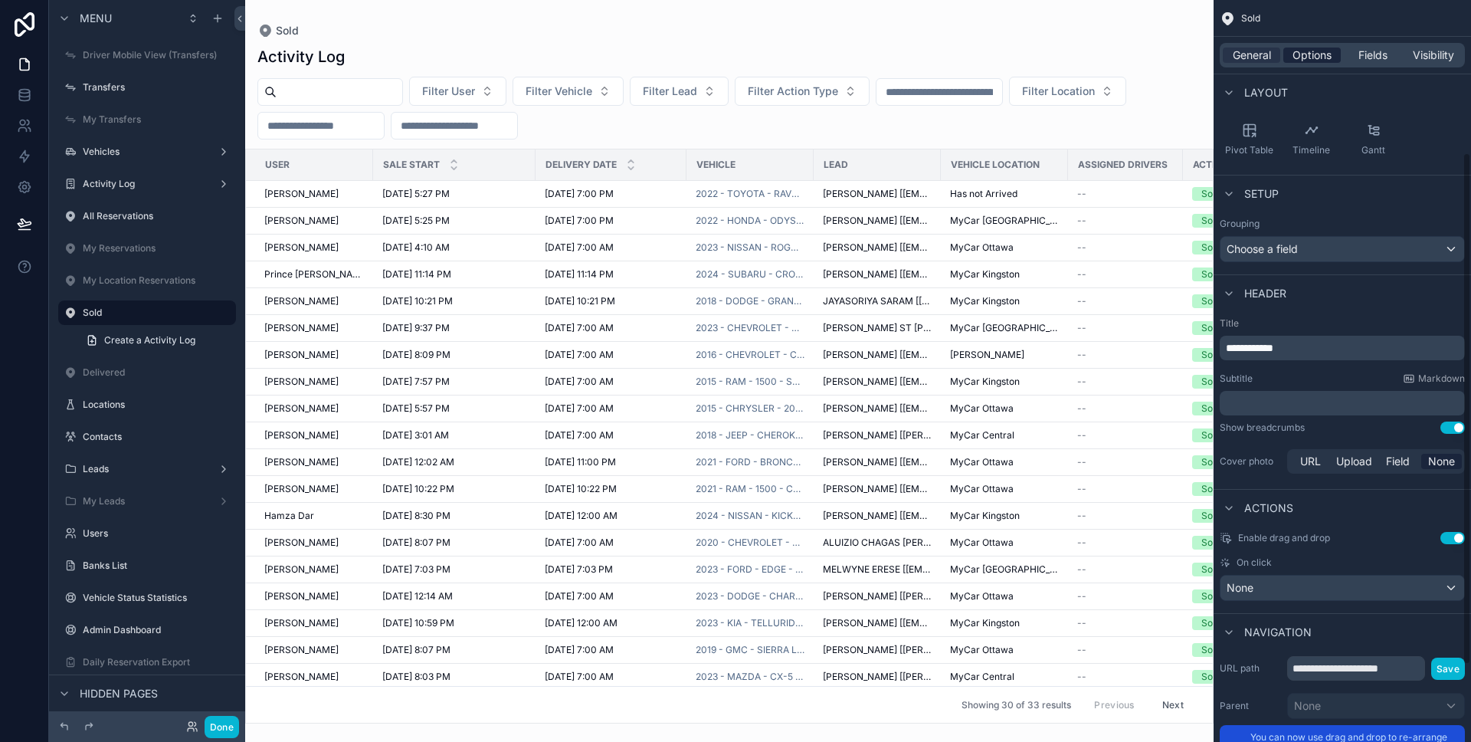
click at [1315, 59] on span "Options" at bounding box center [1312, 55] width 39 height 15
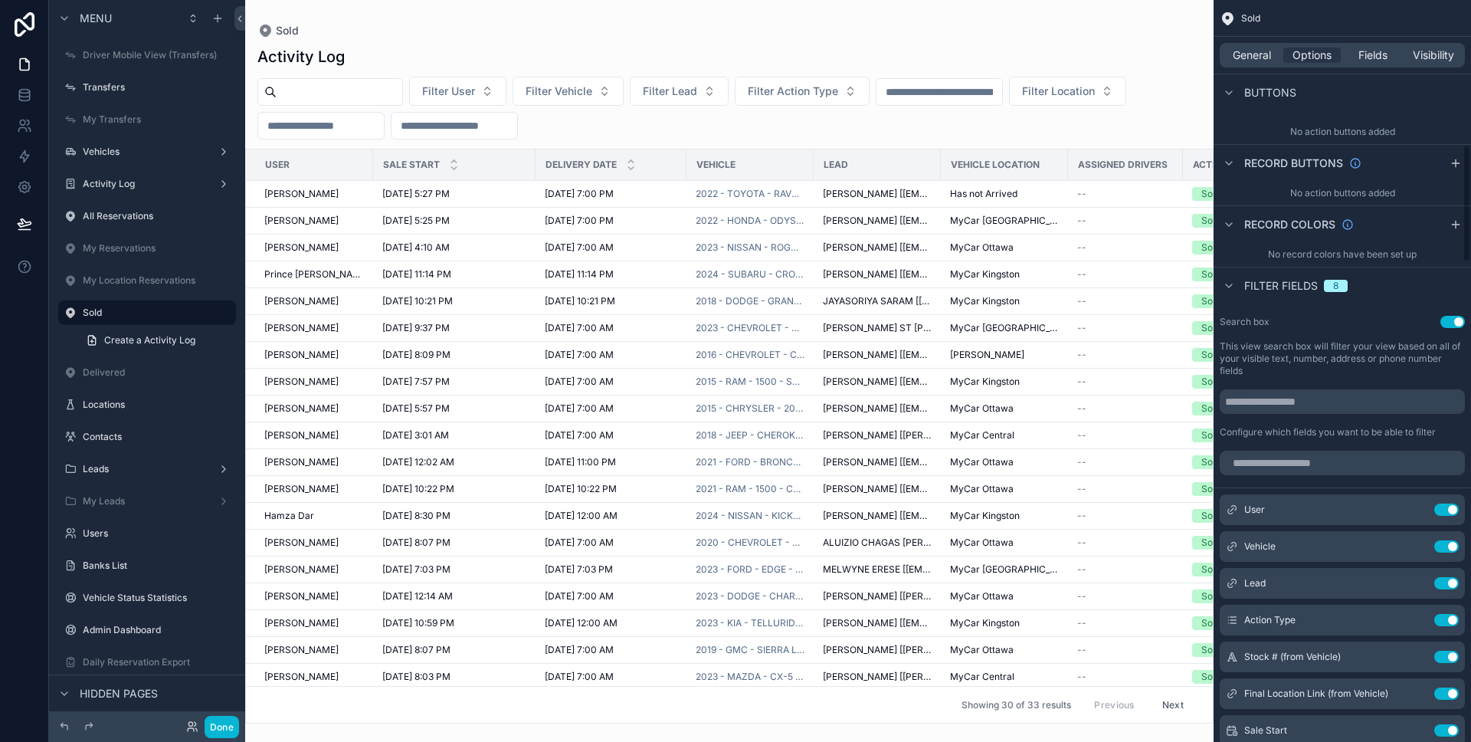
scroll to position [903, 0]
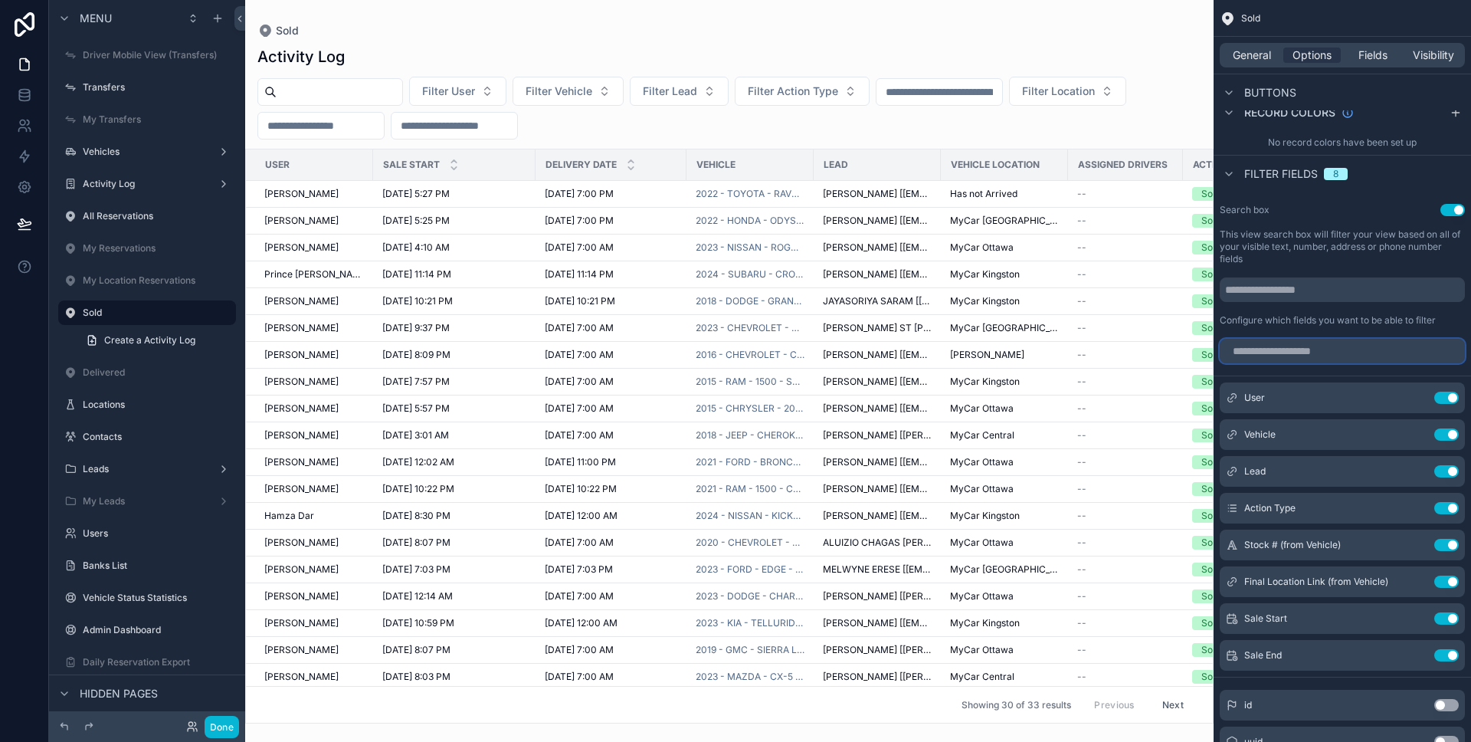
click at [1345, 359] on input "scrollable content" at bounding box center [1342, 351] width 245 height 25
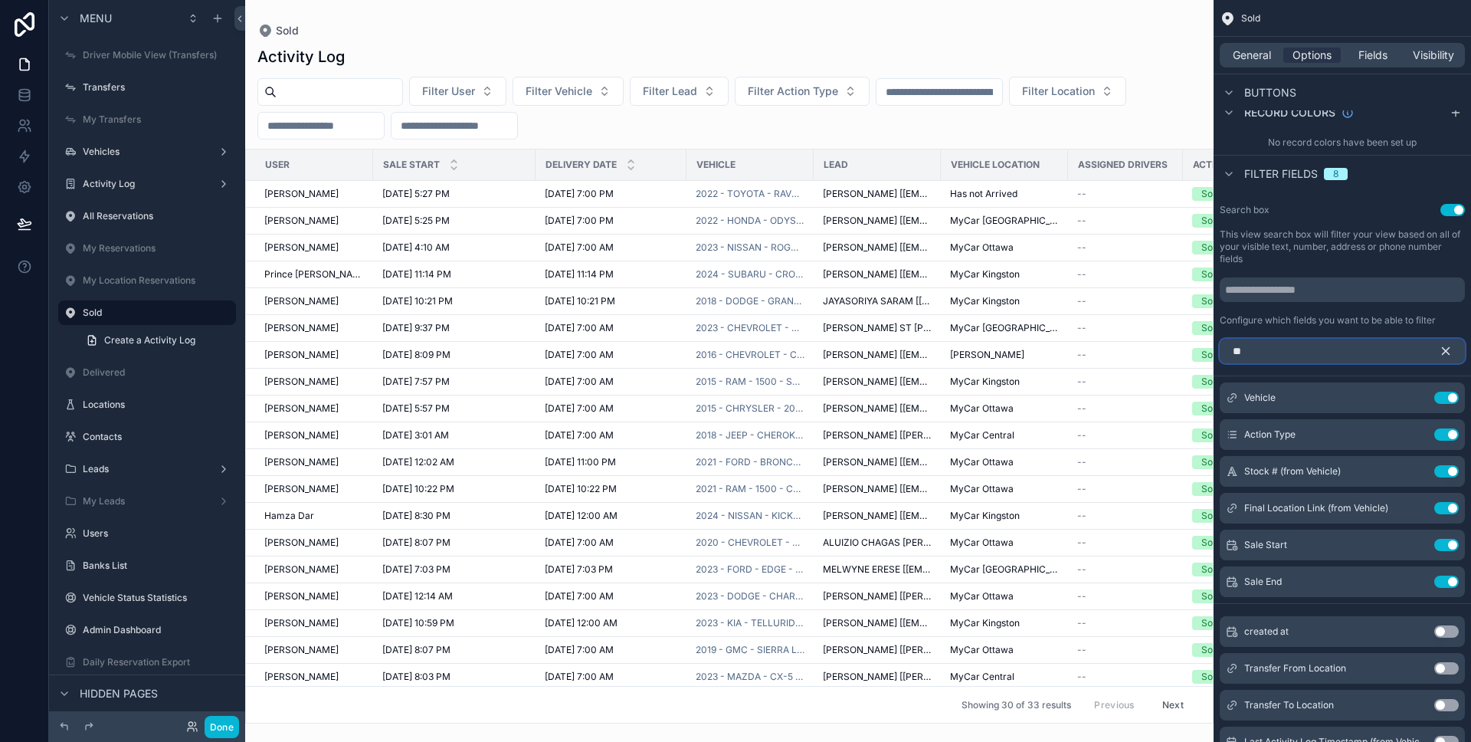
scroll to position [746, 0]
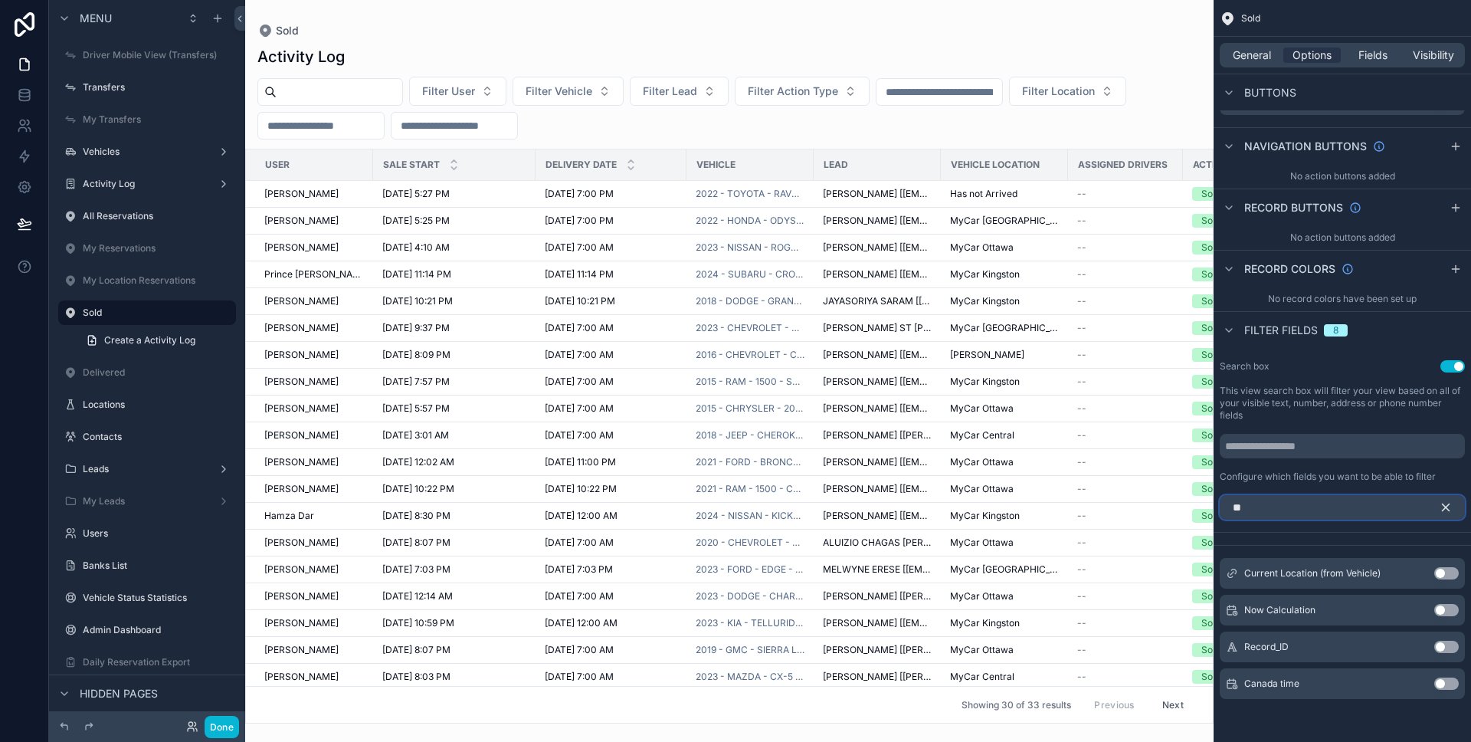
type input "**"
click at [1442, 573] on button "Use setting" at bounding box center [1446, 573] width 25 height 12
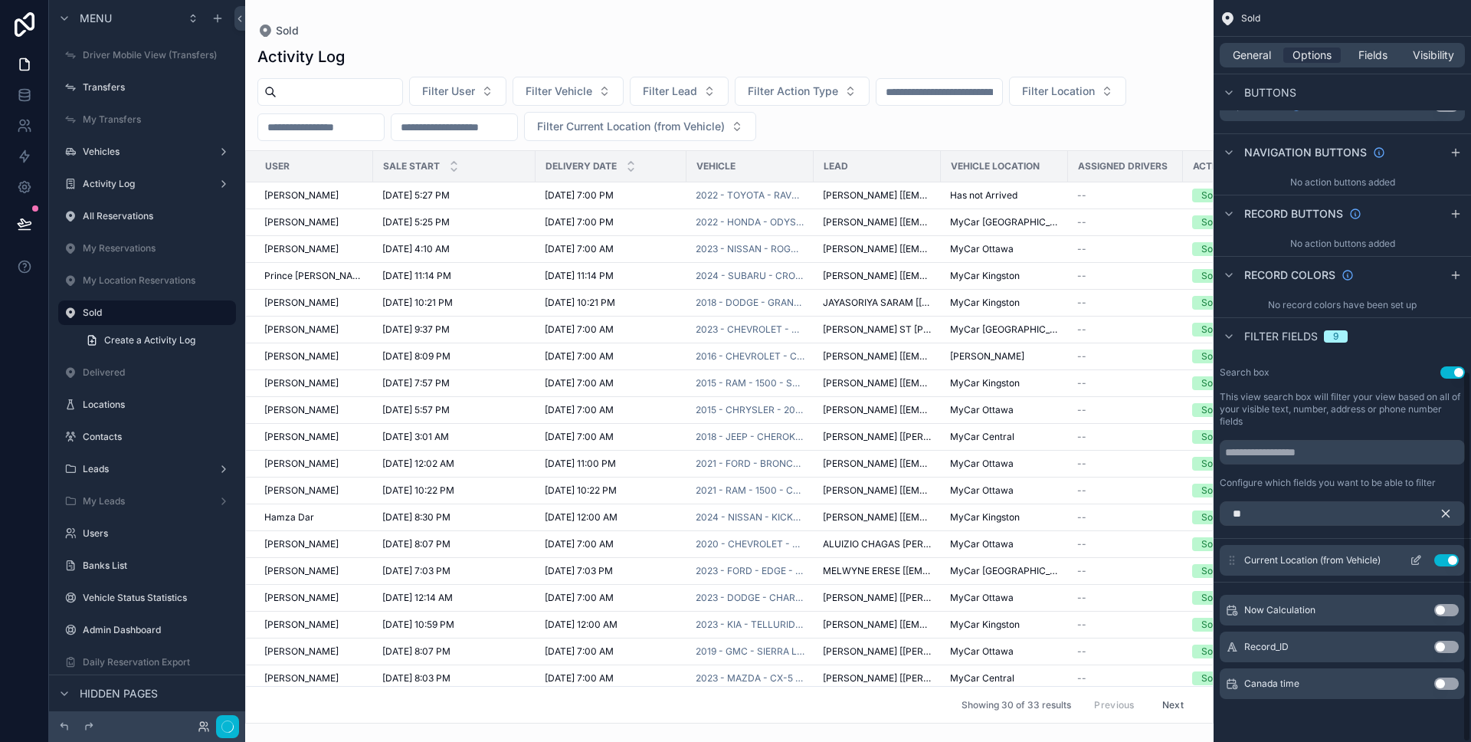
scroll to position [740, 0]
click at [1445, 514] on icon "scrollable content" at bounding box center [1446, 513] width 14 height 14
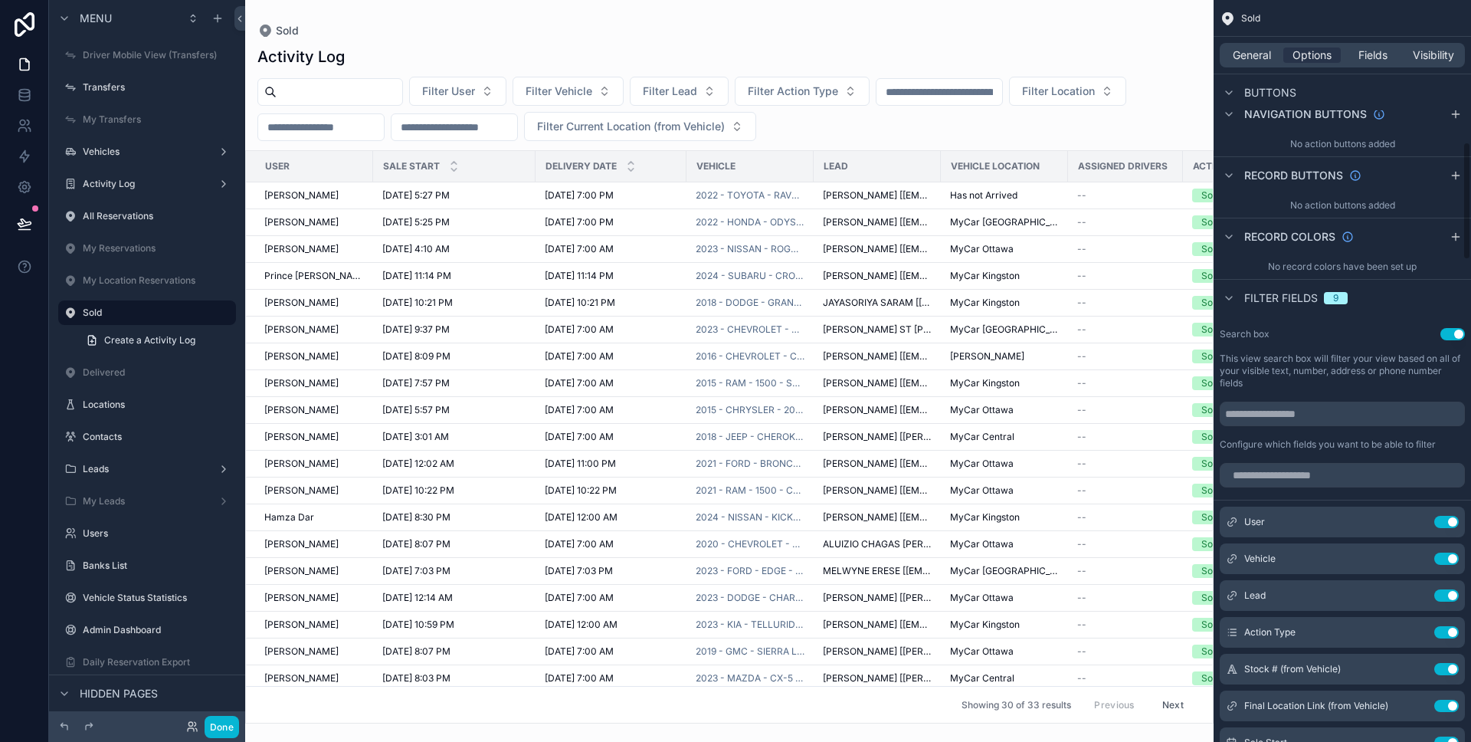
scroll to position [969, 0]
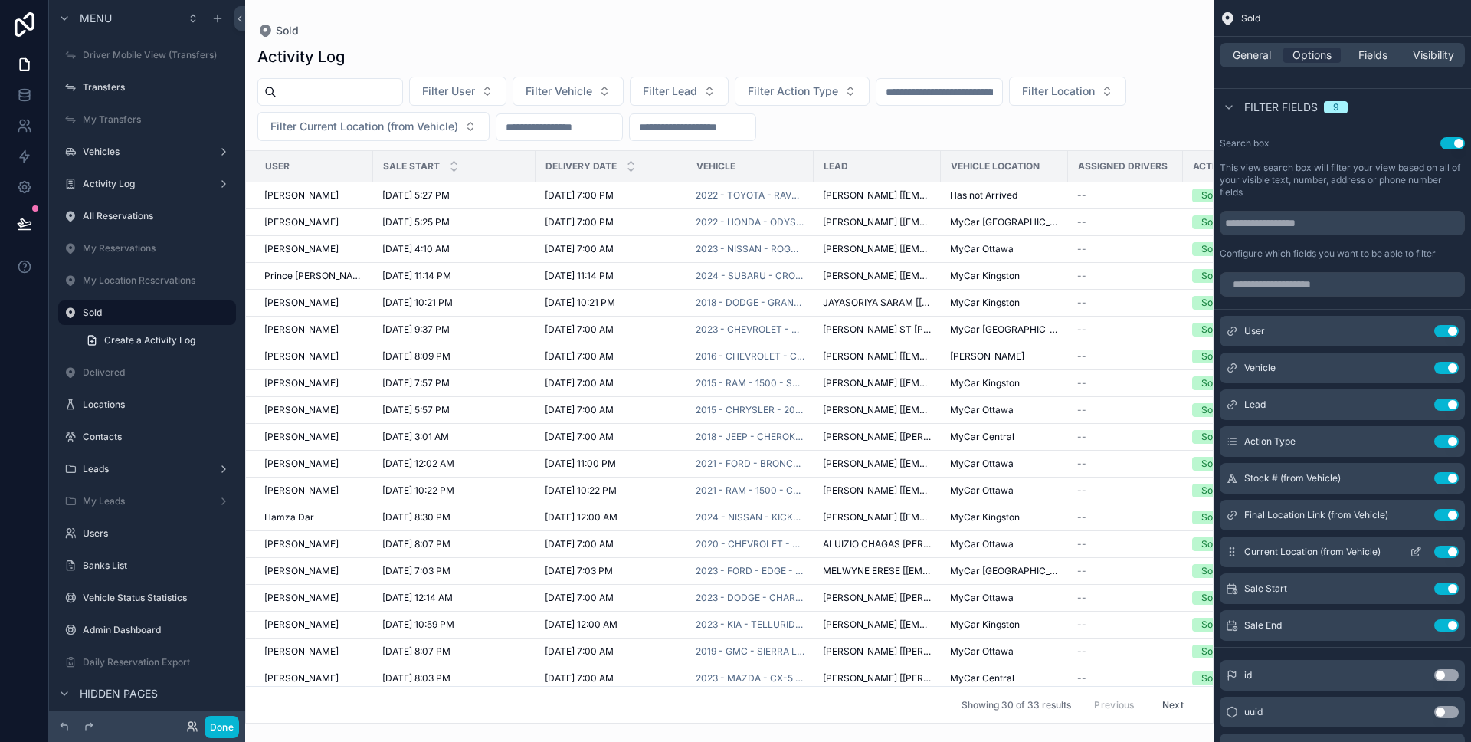
click at [1412, 554] on icon "scrollable content" at bounding box center [1416, 552] width 12 height 12
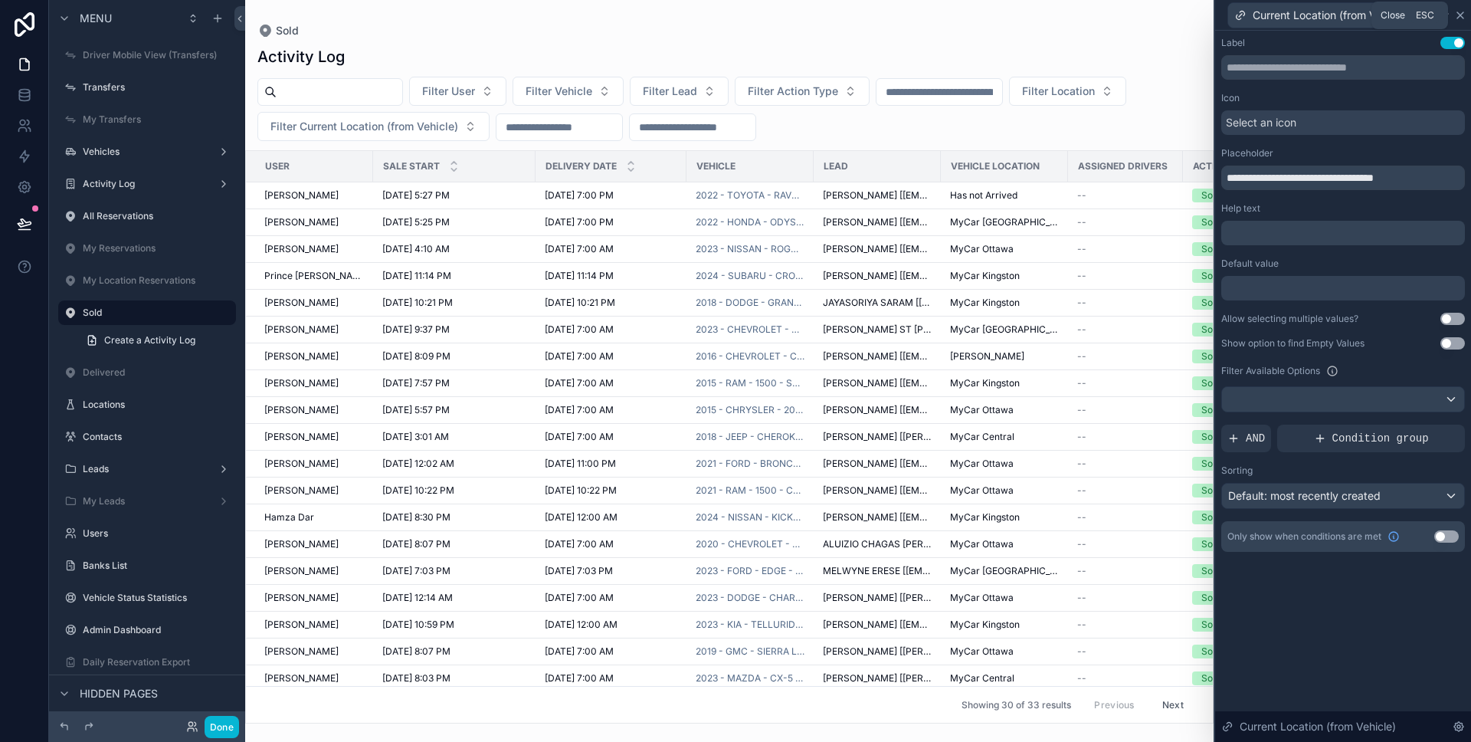
click at [1462, 18] on icon at bounding box center [1460, 15] width 12 height 12
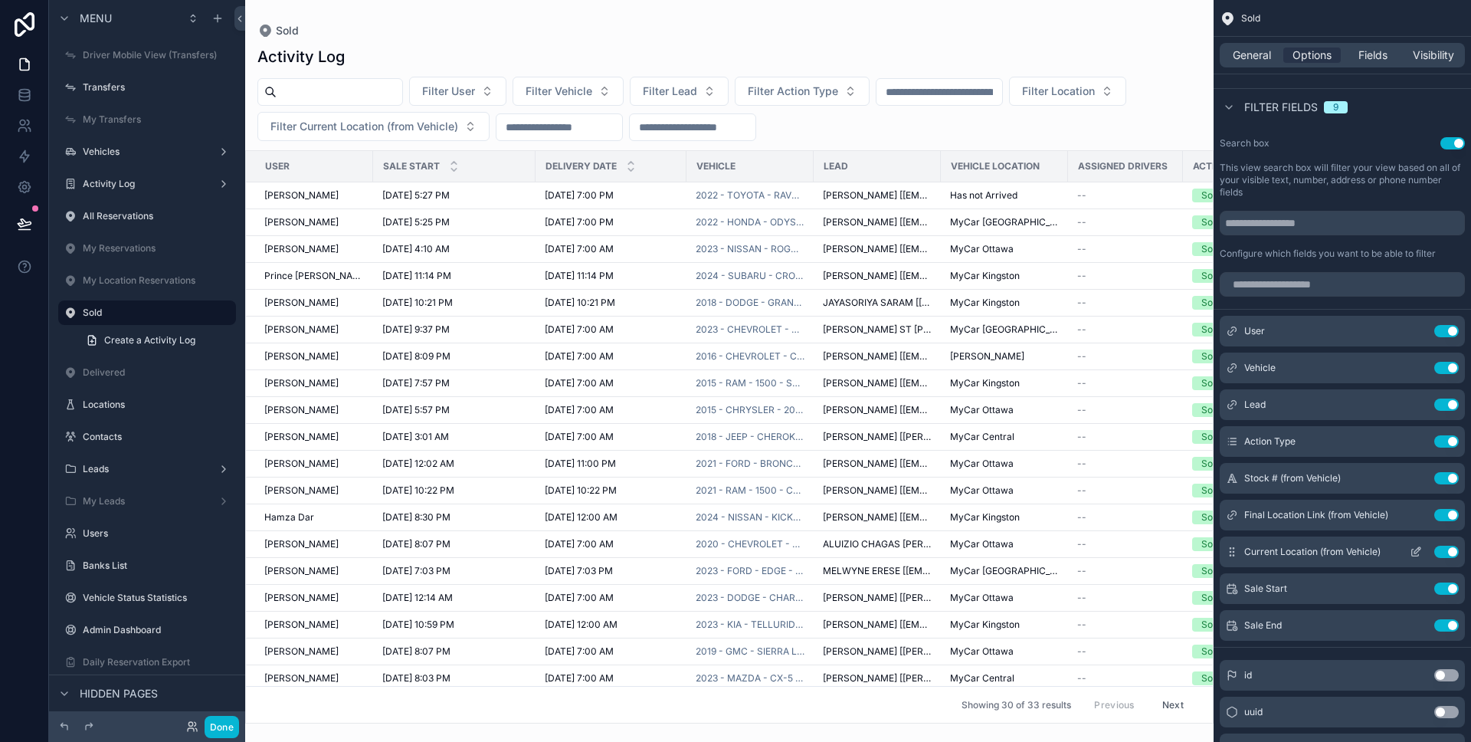
click at [1416, 551] on icon "scrollable content" at bounding box center [1416, 552] width 12 height 12
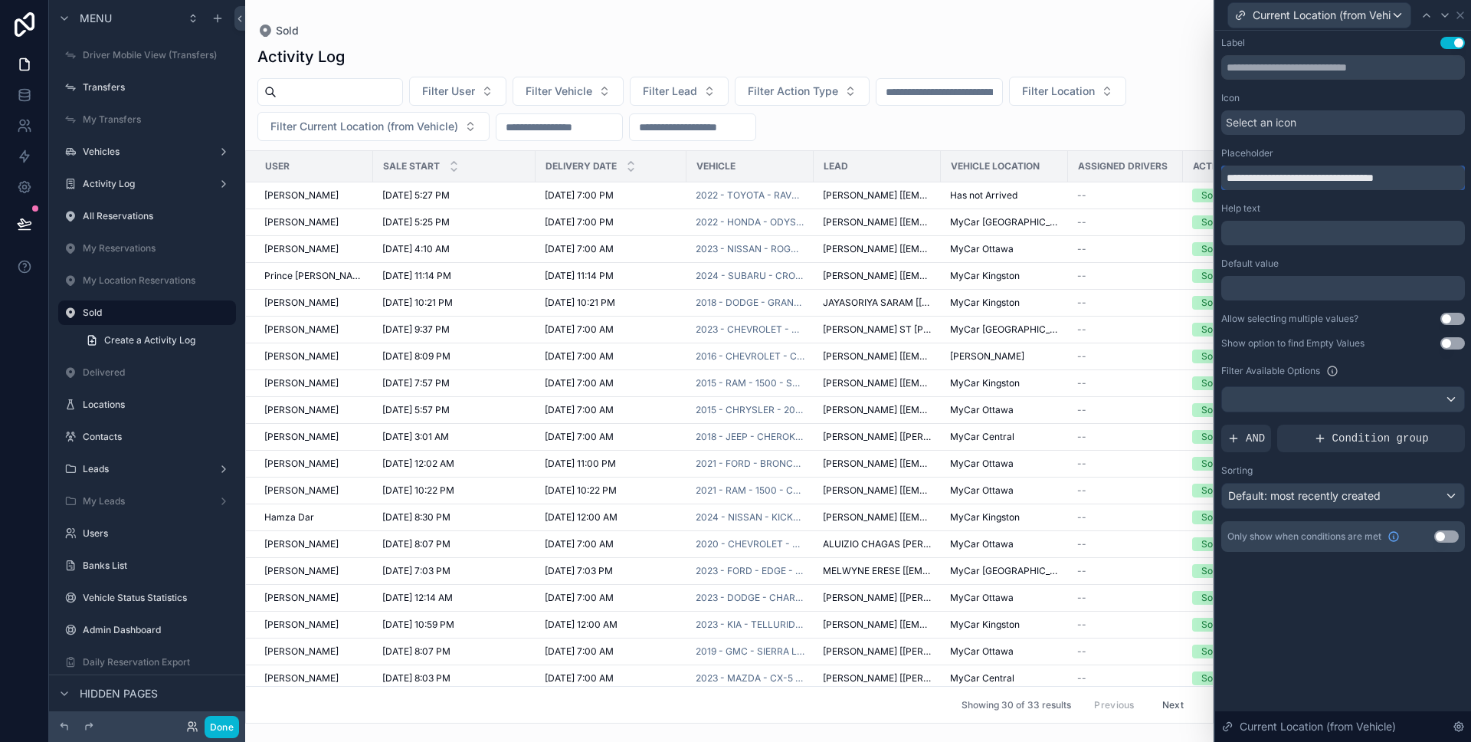
drag, startPoint x: 1439, startPoint y: 184, endPoint x: 1342, endPoint y: 179, distance: 96.7
click at [1342, 179] on input "**********" at bounding box center [1343, 178] width 244 height 25
drag, startPoint x: 1295, startPoint y: 178, endPoint x: 1254, endPoint y: 179, distance: 40.6
click at [1254, 179] on input "**********" at bounding box center [1343, 178] width 244 height 25
type input "**********"
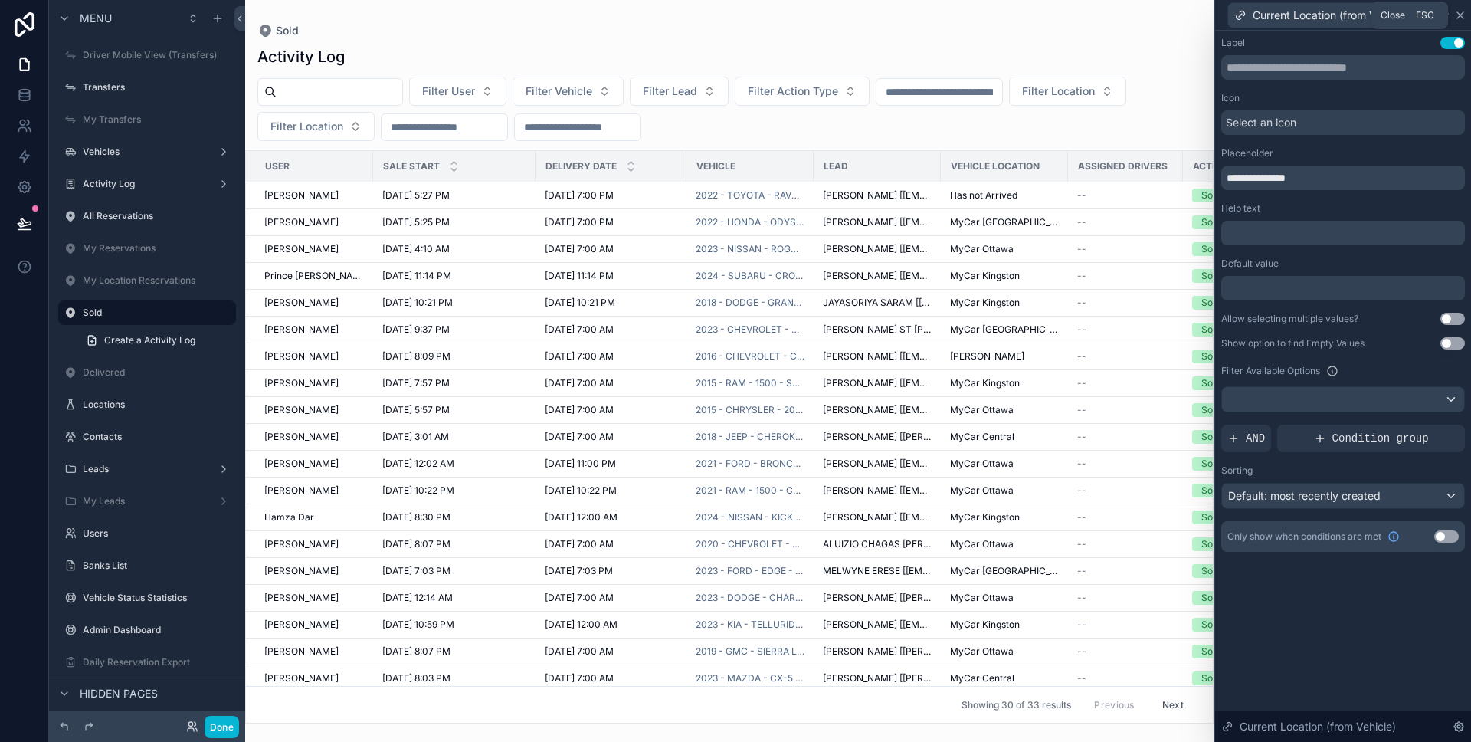
click at [1460, 16] on icon at bounding box center [1460, 15] width 12 height 12
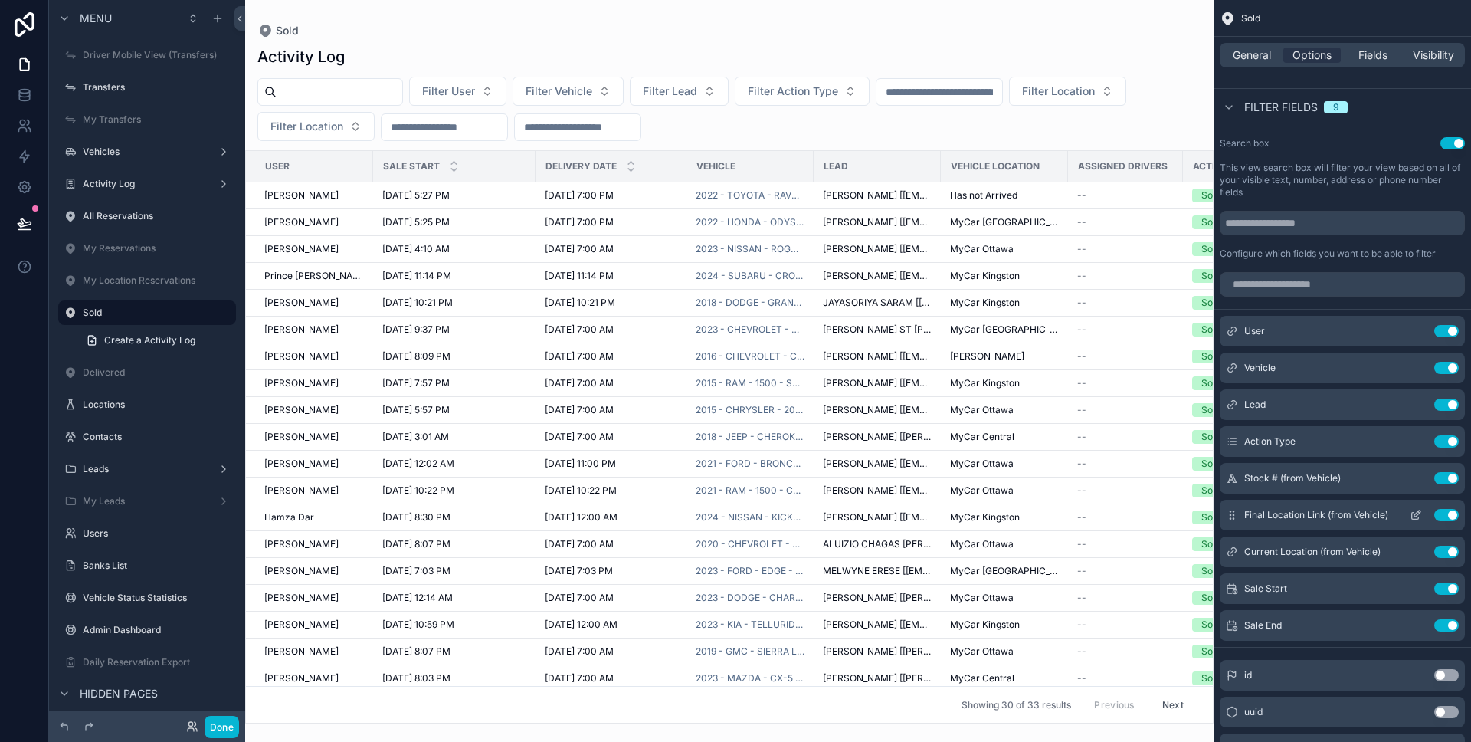
click at [1414, 513] on icon "scrollable content" at bounding box center [1416, 515] width 12 height 12
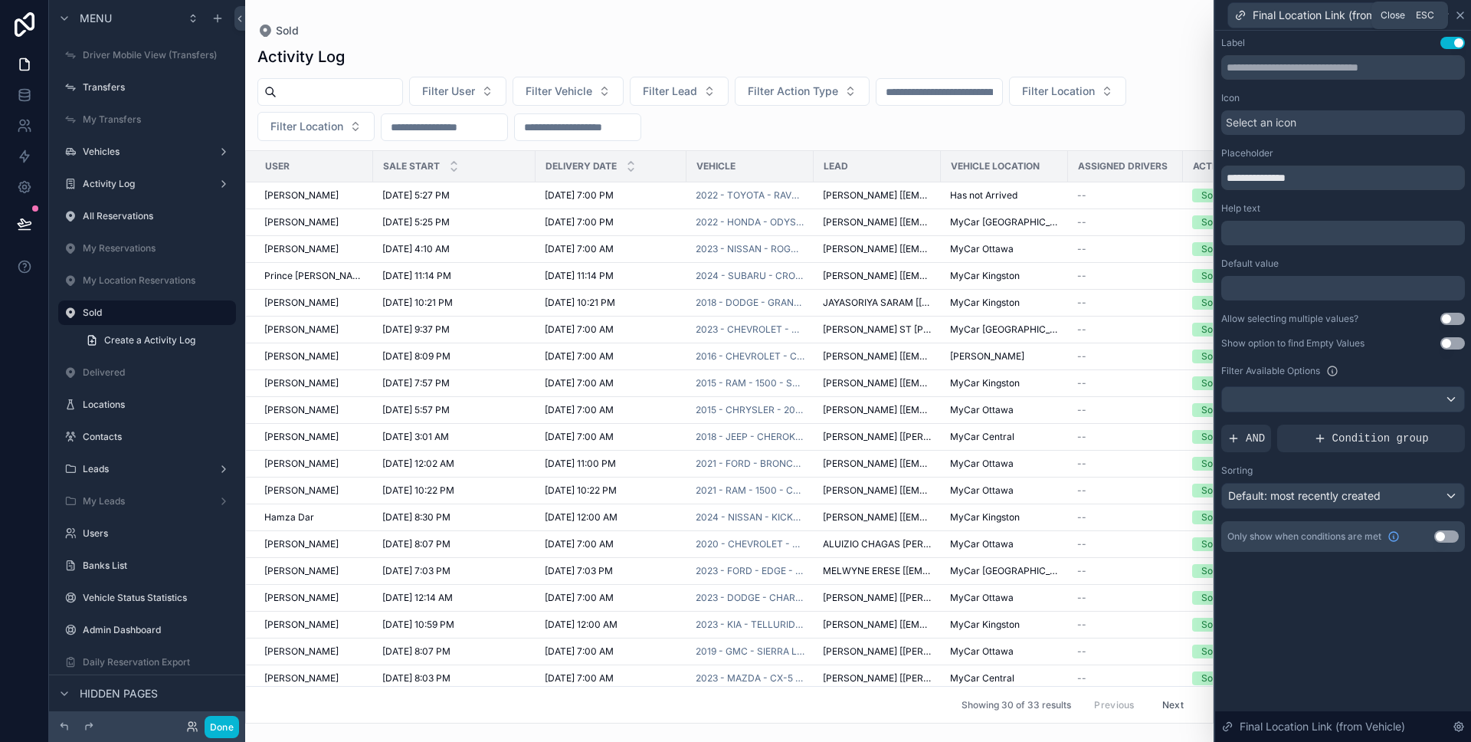
click at [1464, 16] on icon at bounding box center [1460, 15] width 12 height 12
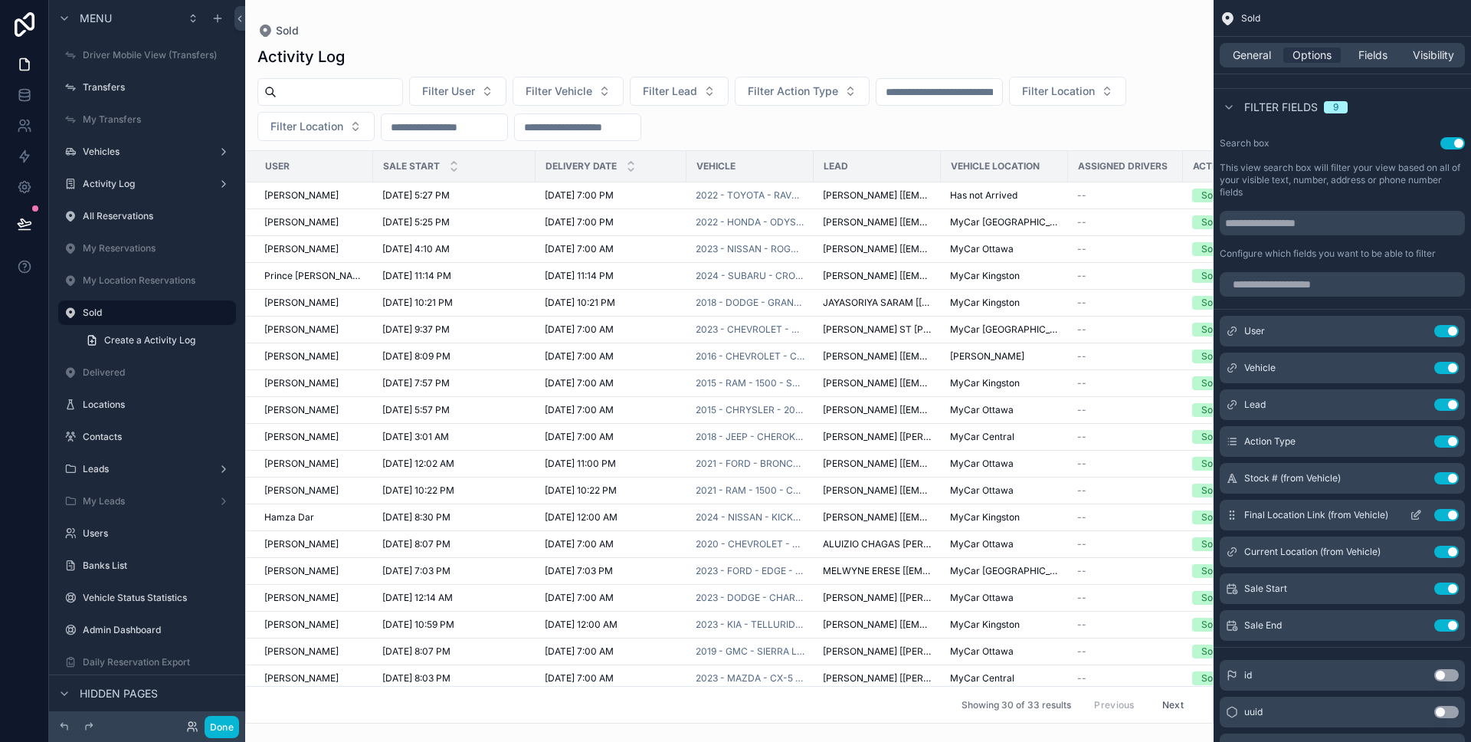
click at [1447, 513] on button "Use setting" at bounding box center [1446, 515] width 25 height 12
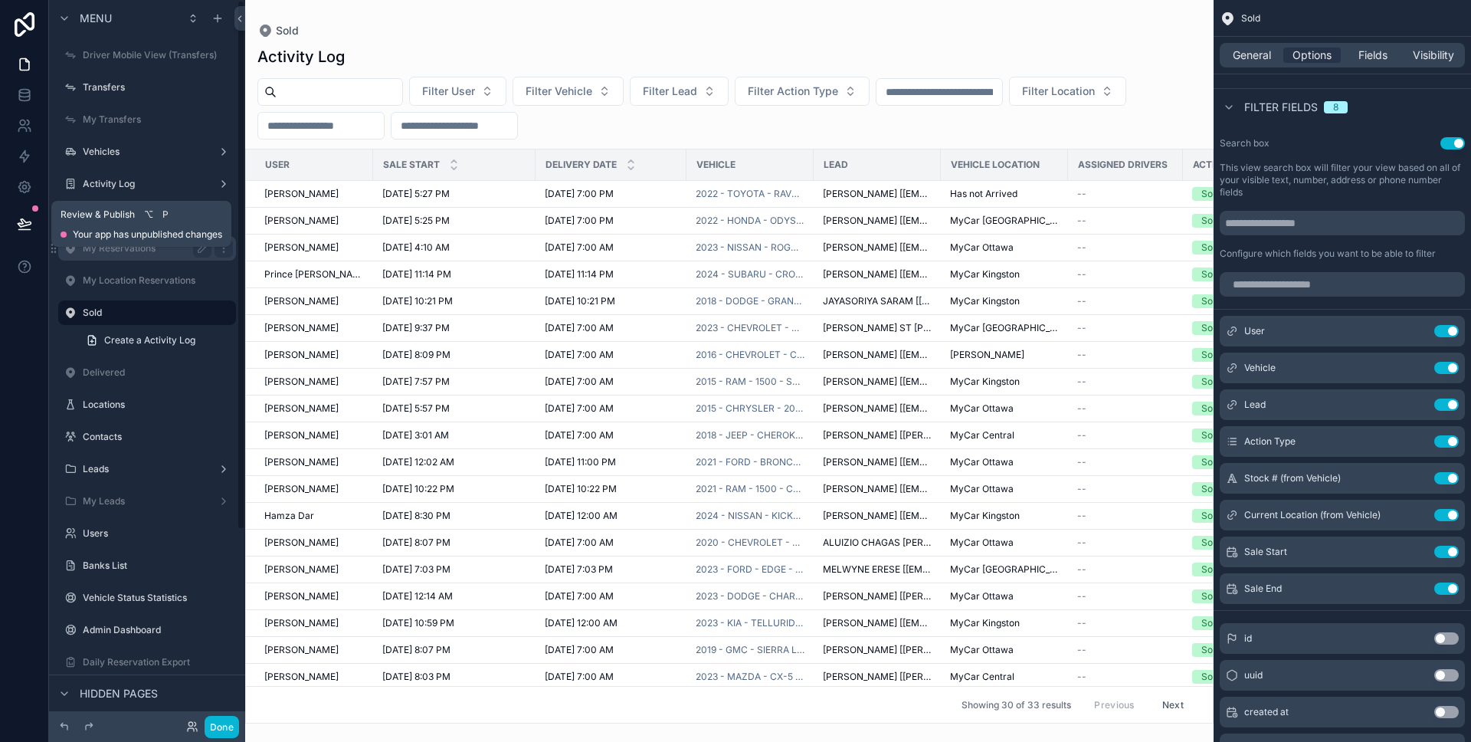
click at [18, 221] on icon at bounding box center [24, 223] width 15 height 15
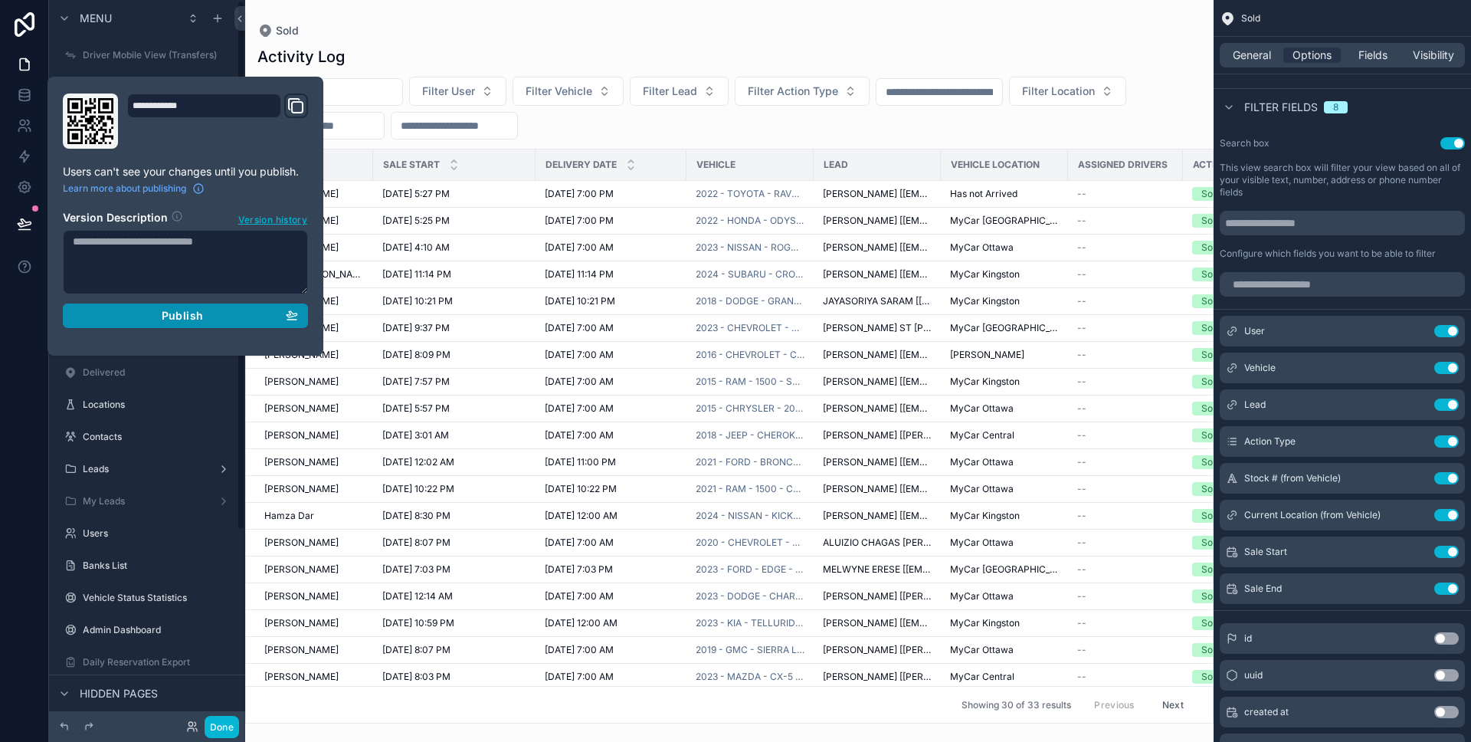
click at [102, 310] on div "Publish" at bounding box center [185, 316] width 225 height 14
click at [18, 324] on div at bounding box center [24, 371] width 49 height 742
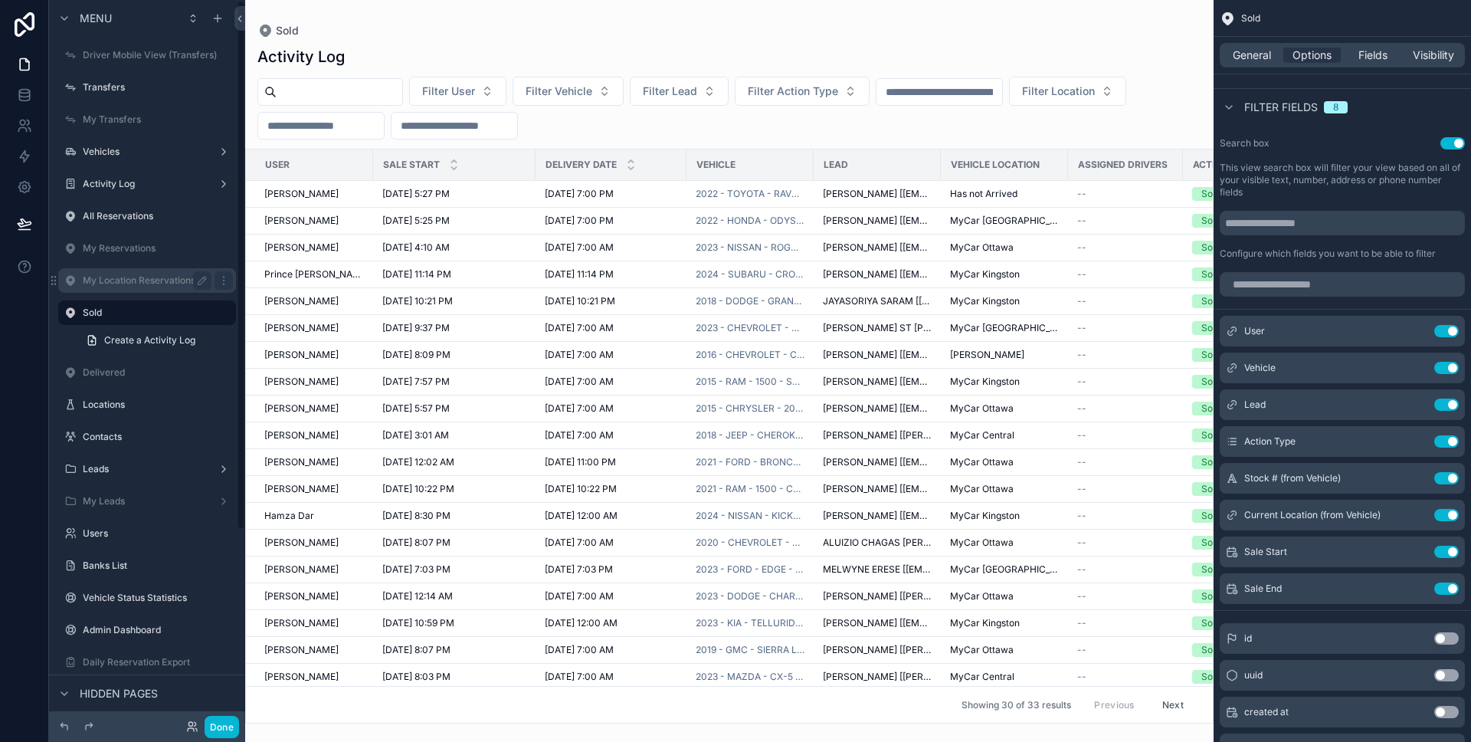
click at [135, 283] on label "My Location Reservations" at bounding box center [144, 280] width 123 height 12
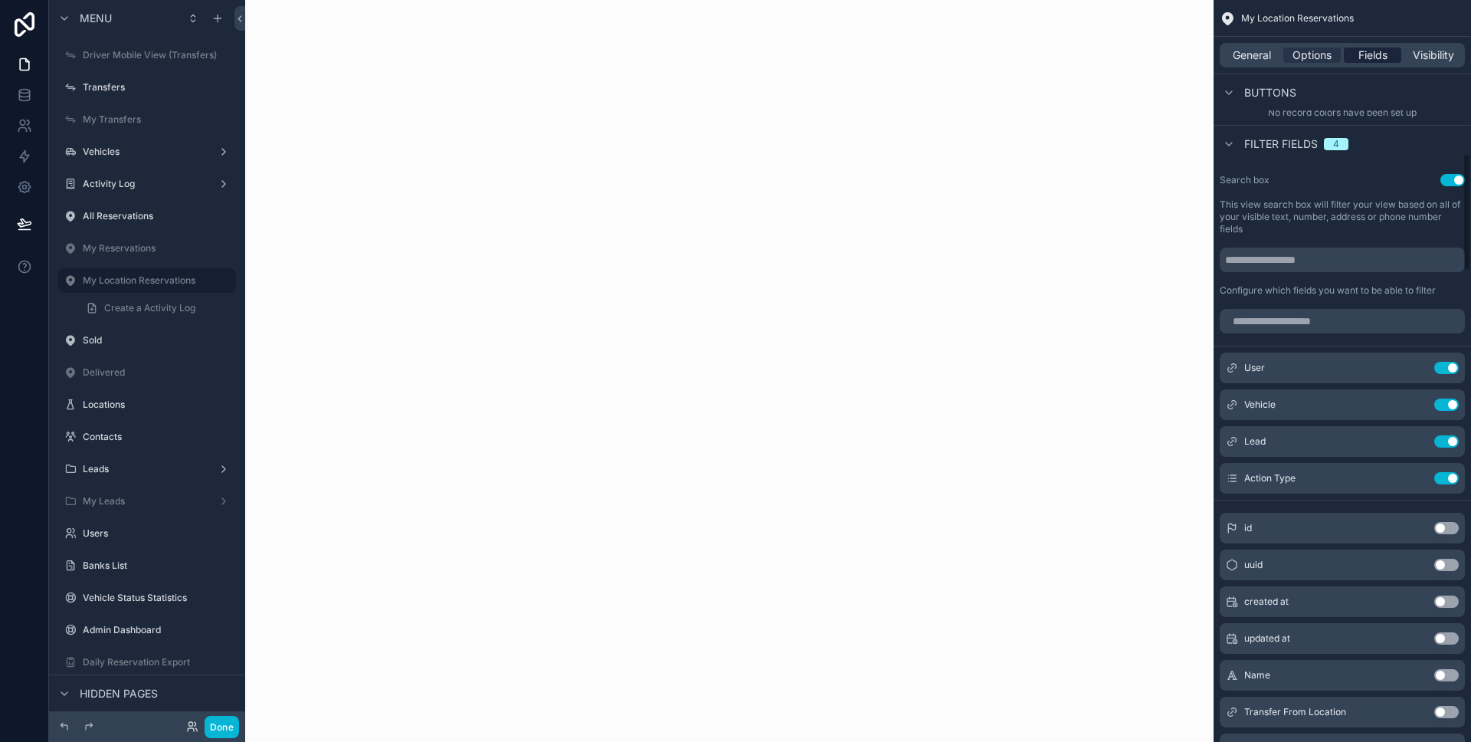
click at [1379, 61] on span "Fields" at bounding box center [1372, 55] width 29 height 15
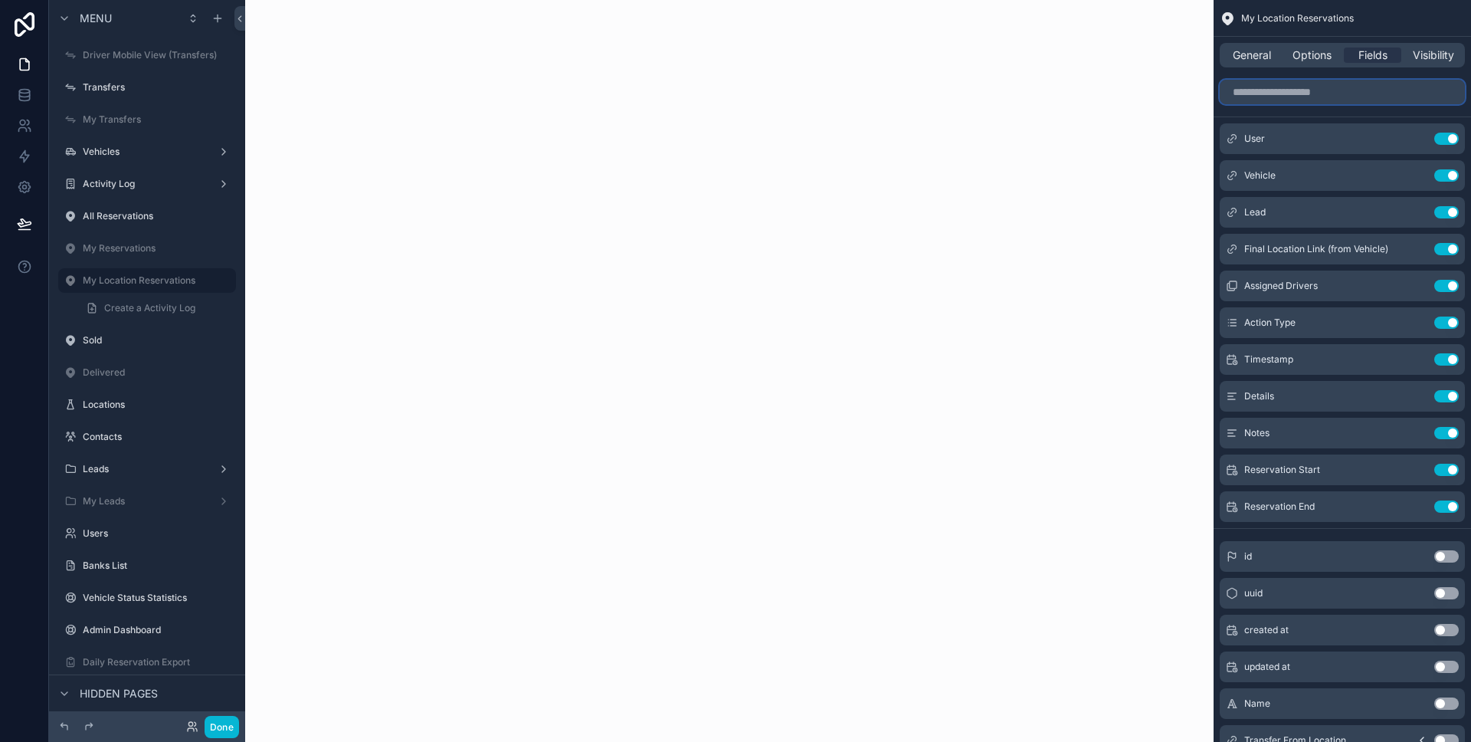
click at [1395, 97] on input "scrollable content" at bounding box center [1342, 92] width 245 height 25
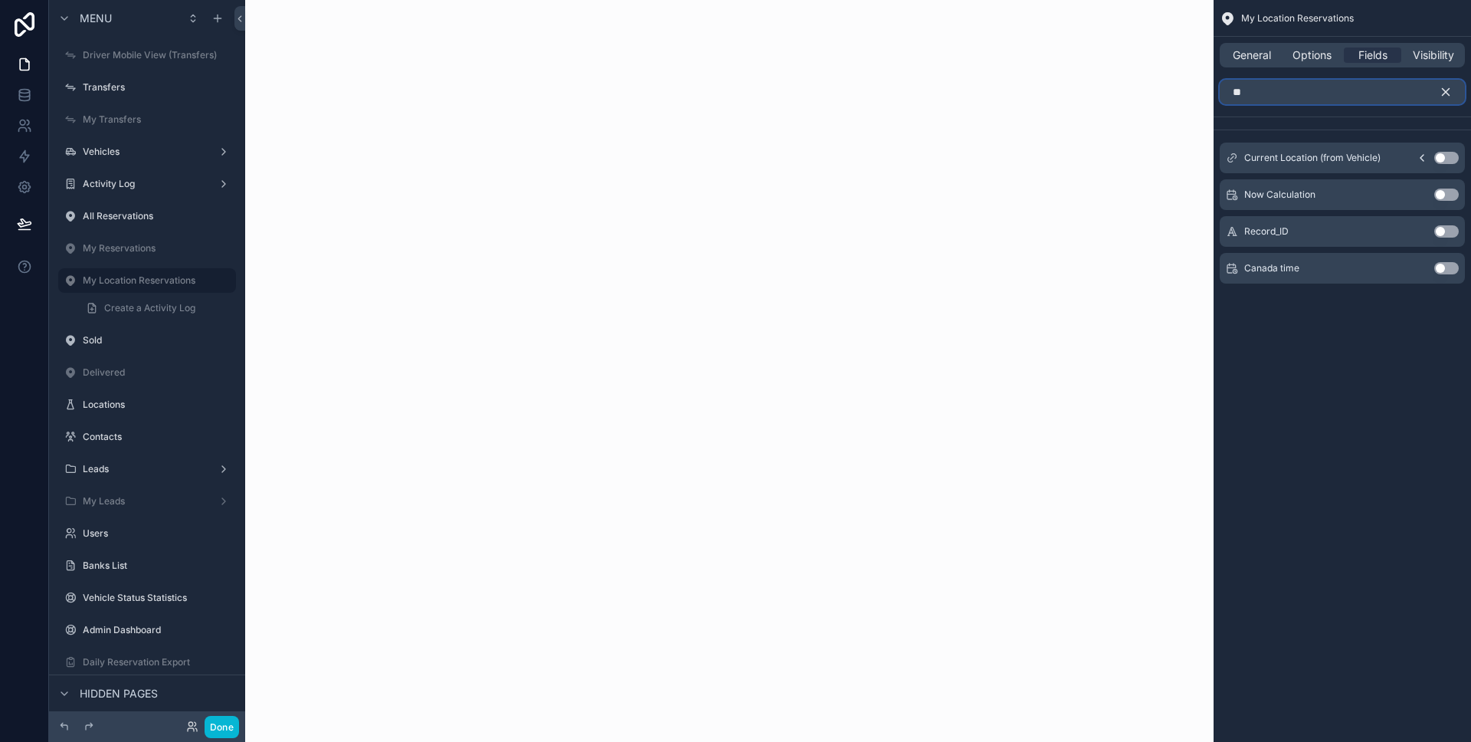
type input "**"
click at [1435, 155] on button "Use setting" at bounding box center [1446, 158] width 25 height 12
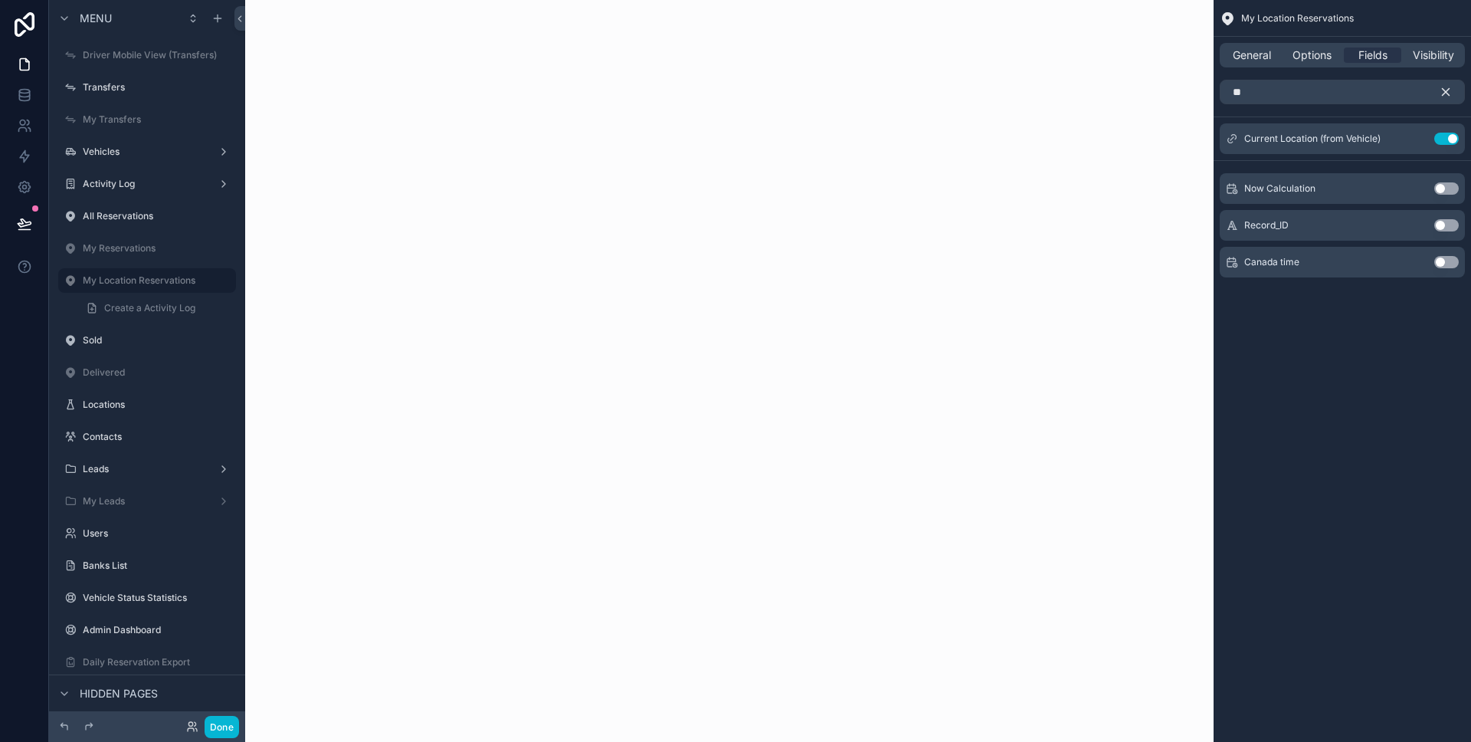
click at [1445, 88] on icon "scrollable content" at bounding box center [1446, 92] width 14 height 14
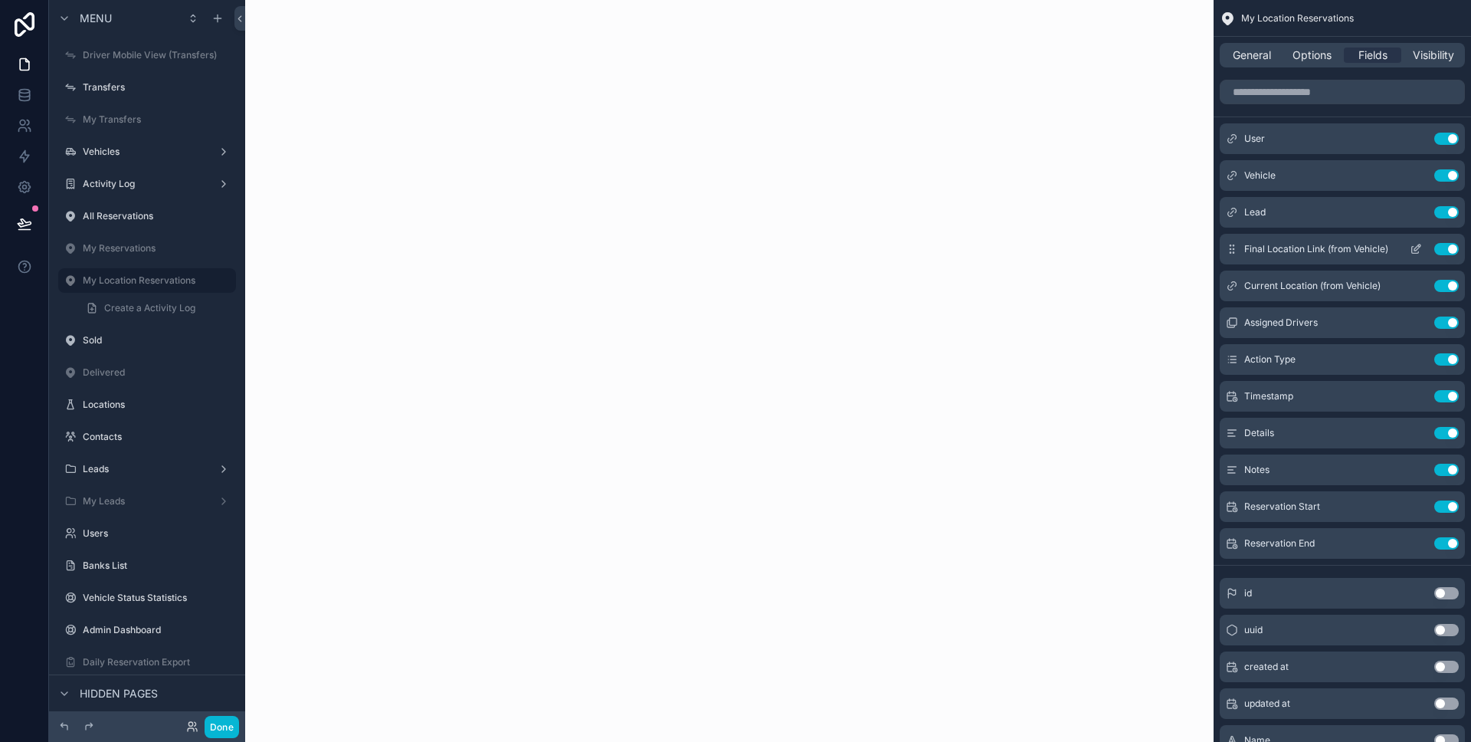
click at [1415, 249] on icon "scrollable content" at bounding box center [1416, 249] width 12 height 12
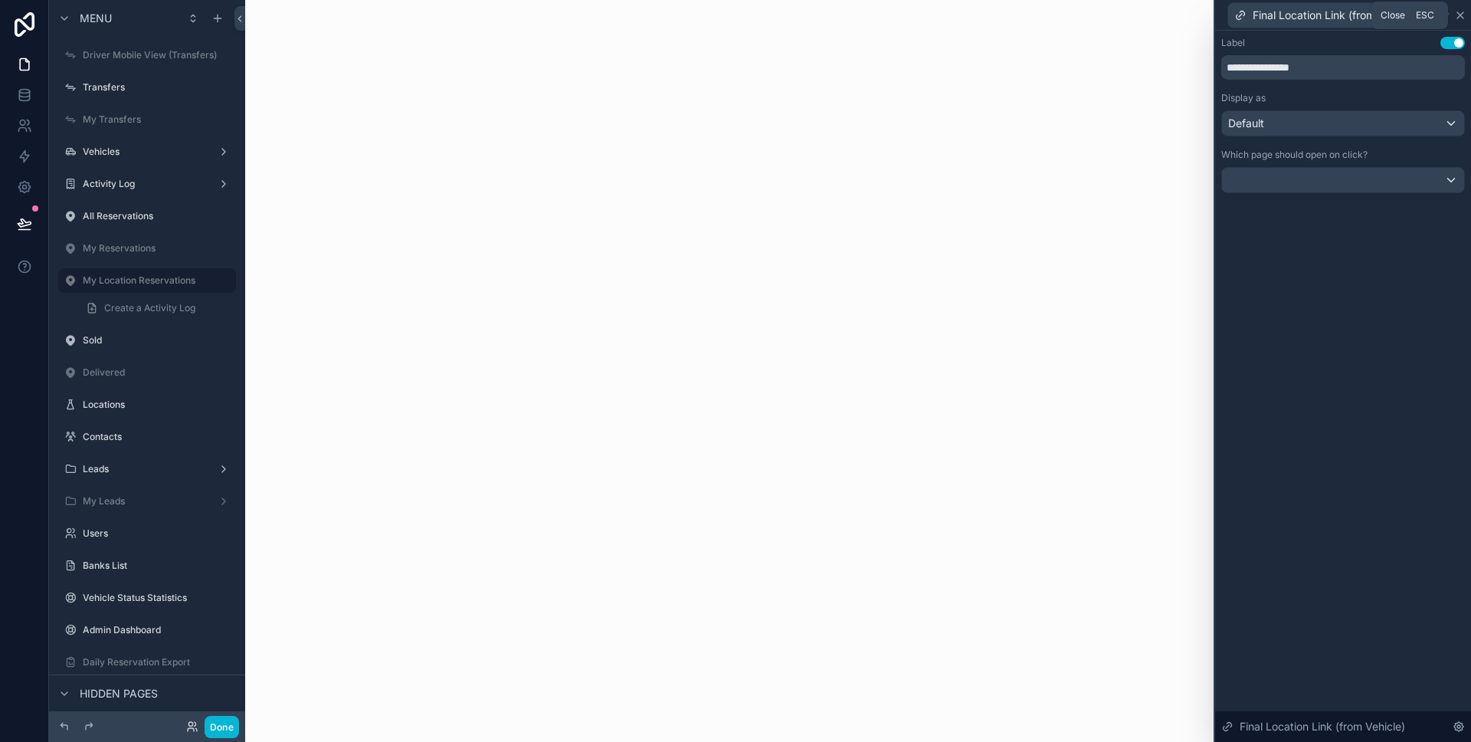
click at [1462, 17] on icon at bounding box center [1460, 15] width 6 height 6
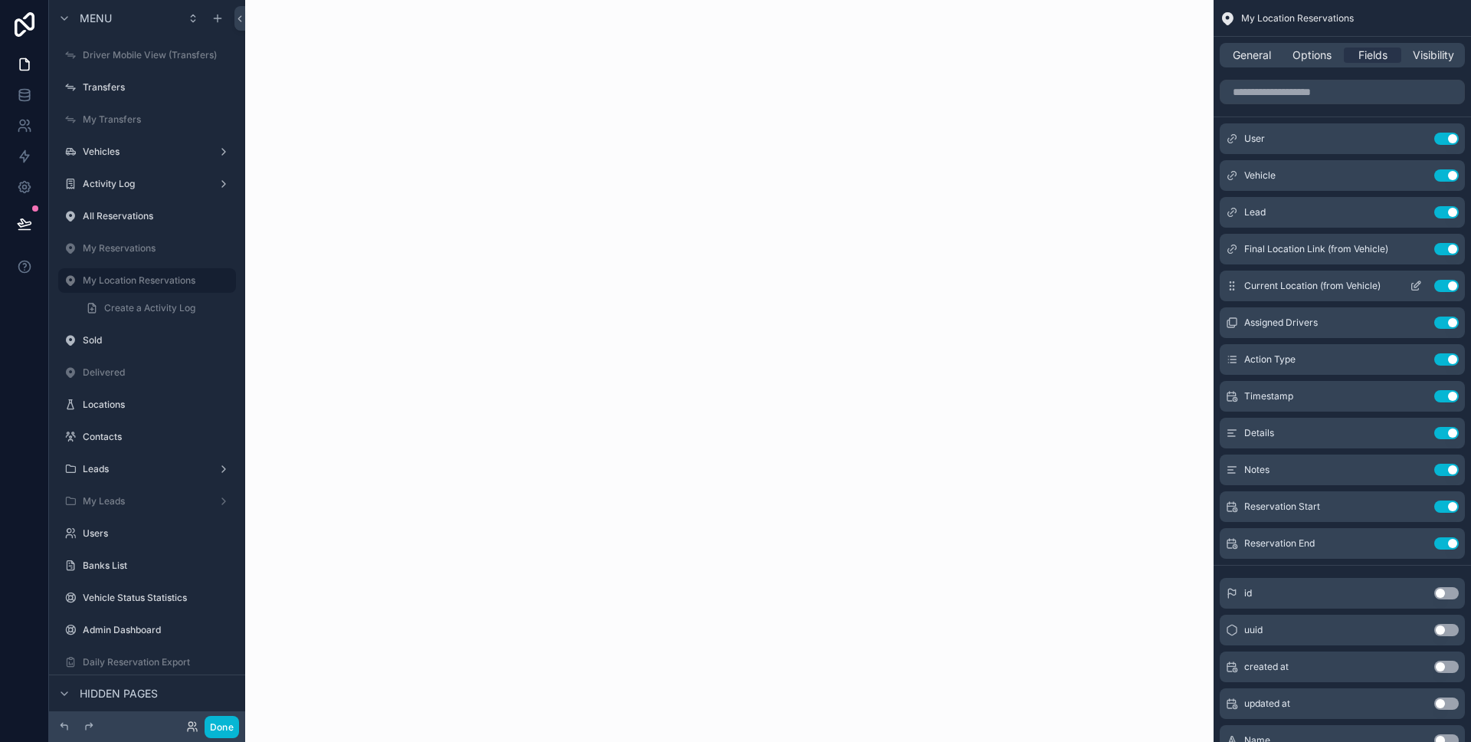
click at [1414, 290] on icon "scrollable content" at bounding box center [1415, 286] width 7 height 7
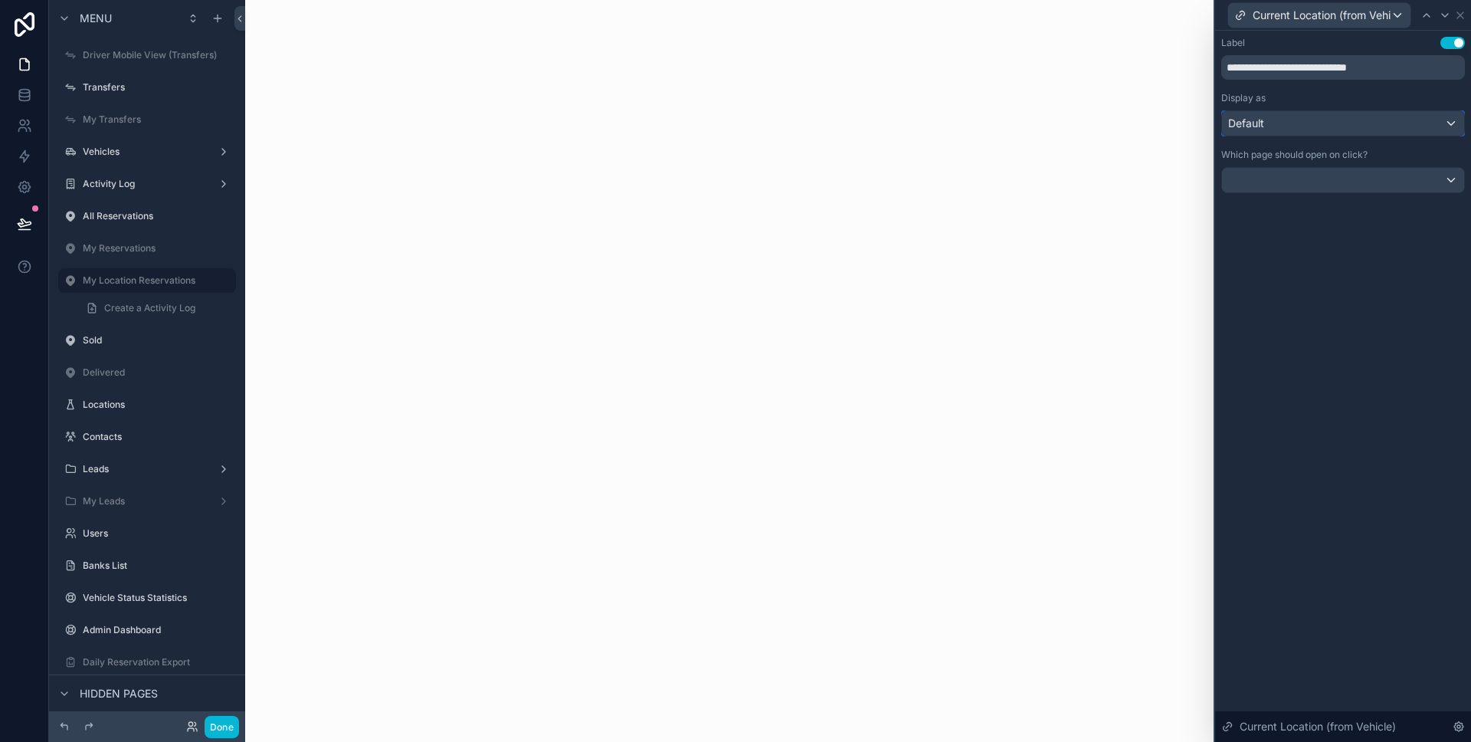
click at [1335, 126] on div "Default" at bounding box center [1343, 123] width 242 height 25
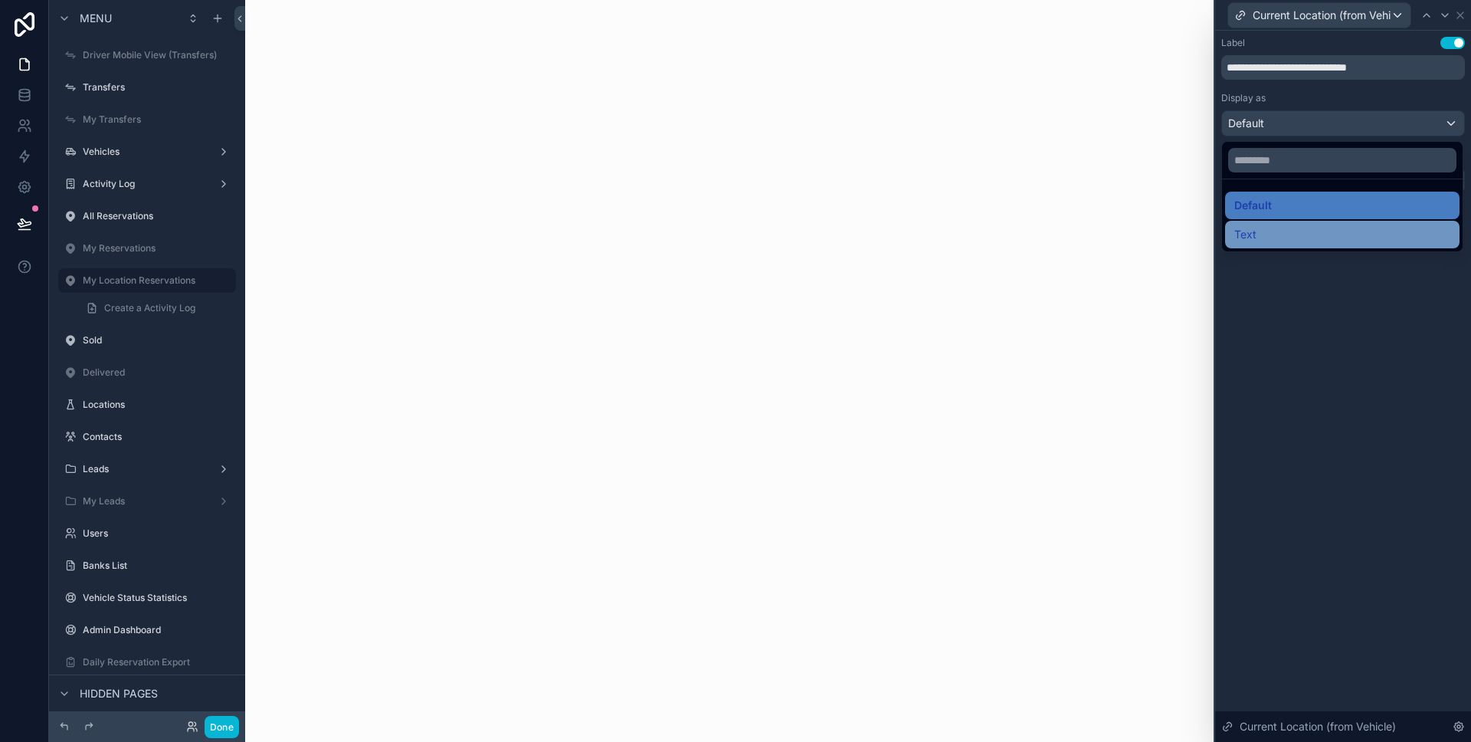
click at [1309, 222] on div "Text" at bounding box center [1342, 235] width 234 height 28
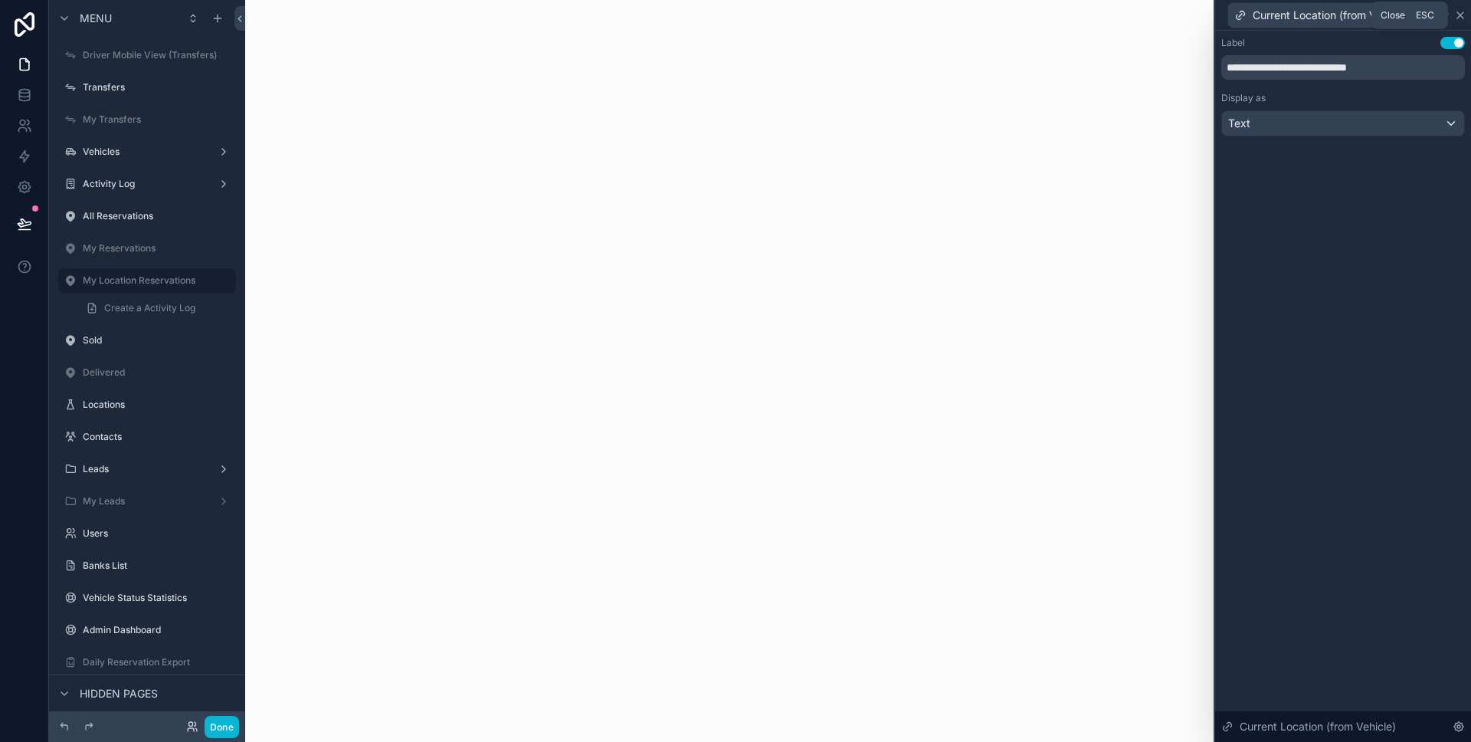
click at [1460, 18] on icon at bounding box center [1460, 15] width 12 height 12
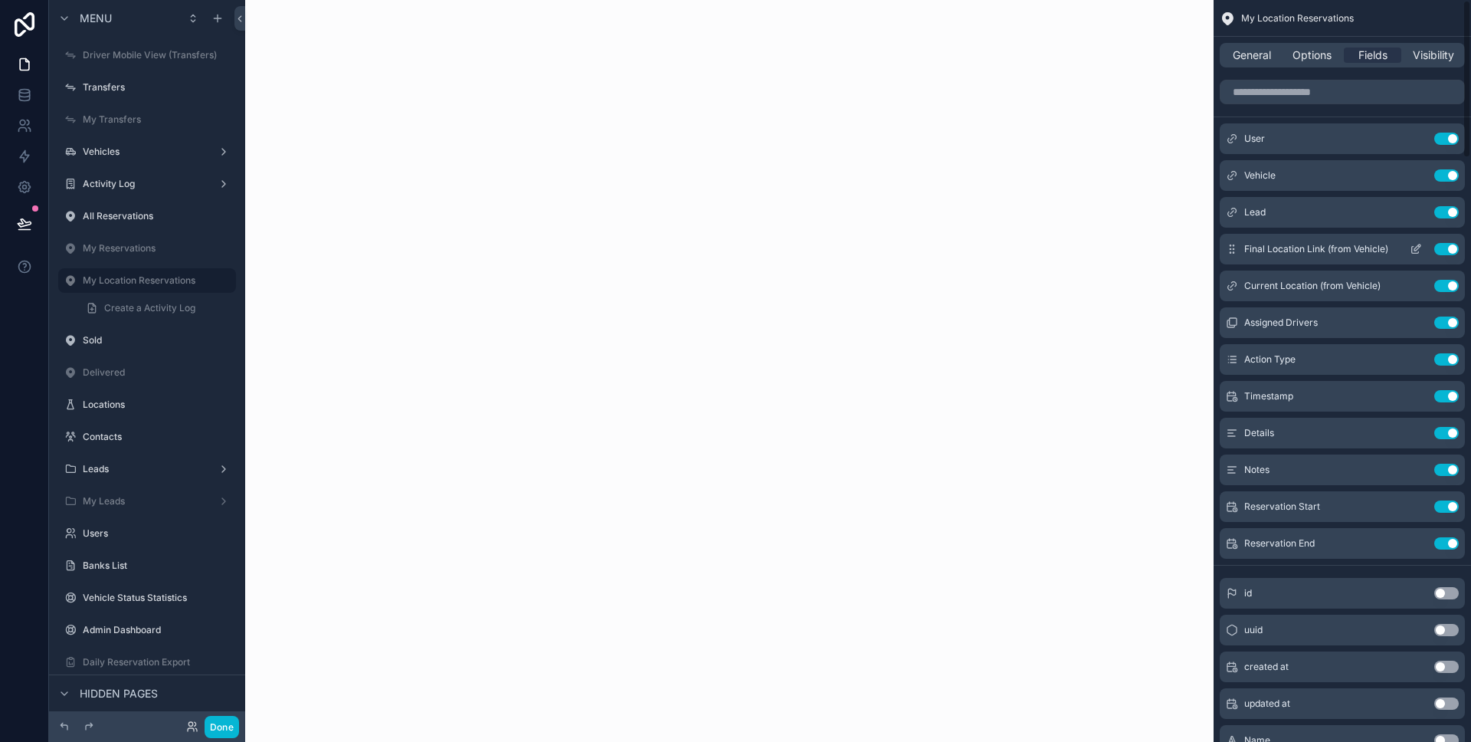
click at [1414, 251] on icon "scrollable content" at bounding box center [1416, 249] width 12 height 12
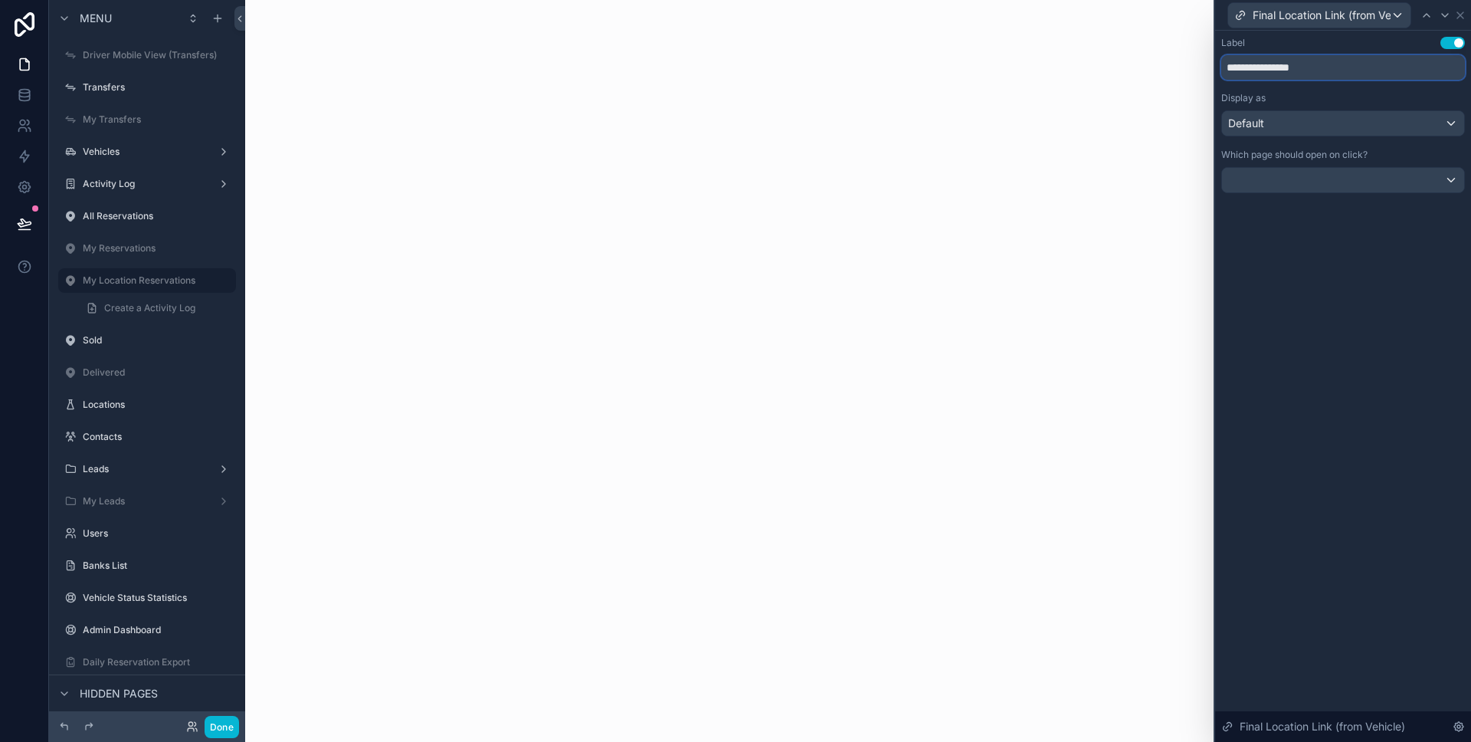
drag, startPoint x: 1337, startPoint y: 67, endPoint x: 1205, endPoint y: 64, distance: 131.8
click at [1206, 64] on div "**********" at bounding box center [735, 371] width 1471 height 742
click at [1461, 17] on icon at bounding box center [1460, 15] width 6 height 6
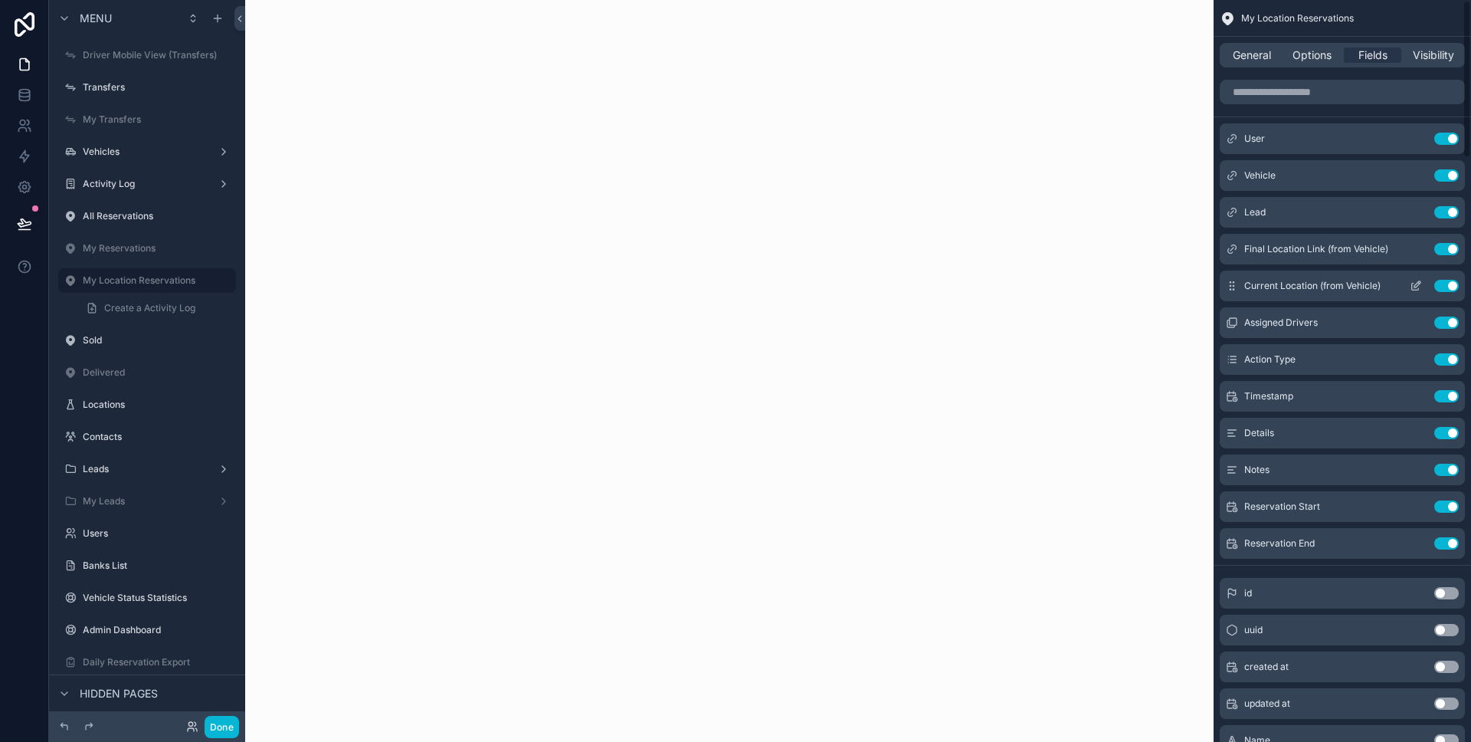
click at [1414, 282] on icon "scrollable content" at bounding box center [1416, 286] width 12 height 12
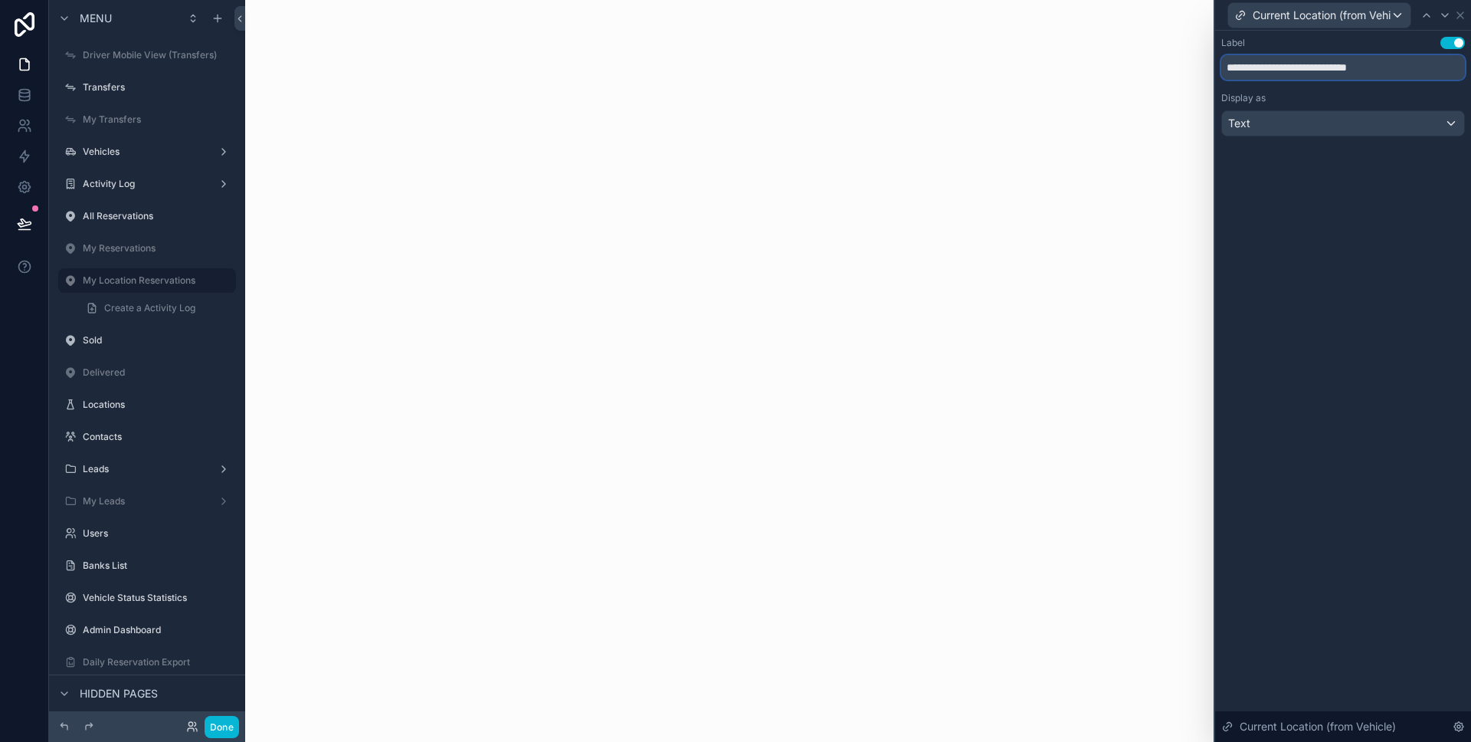
drag, startPoint x: 1393, startPoint y: 76, endPoint x: 1202, endPoint y: 67, distance: 191.0
click at [1202, 67] on div "**********" at bounding box center [735, 371] width 1471 height 742
paste input "text"
type input "**********"
click at [1460, 18] on icon at bounding box center [1460, 15] width 12 height 12
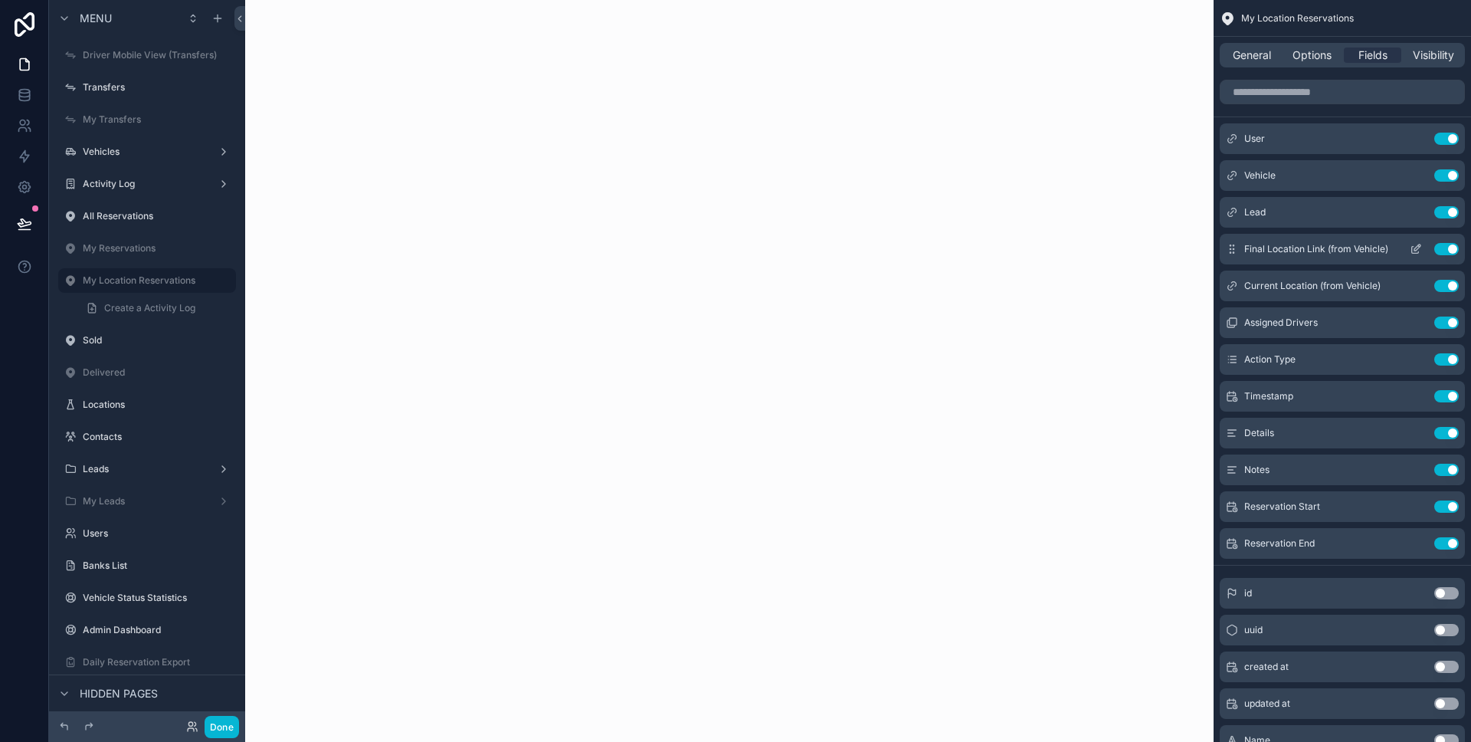
click at [1441, 250] on button "Use setting" at bounding box center [1446, 249] width 25 height 12
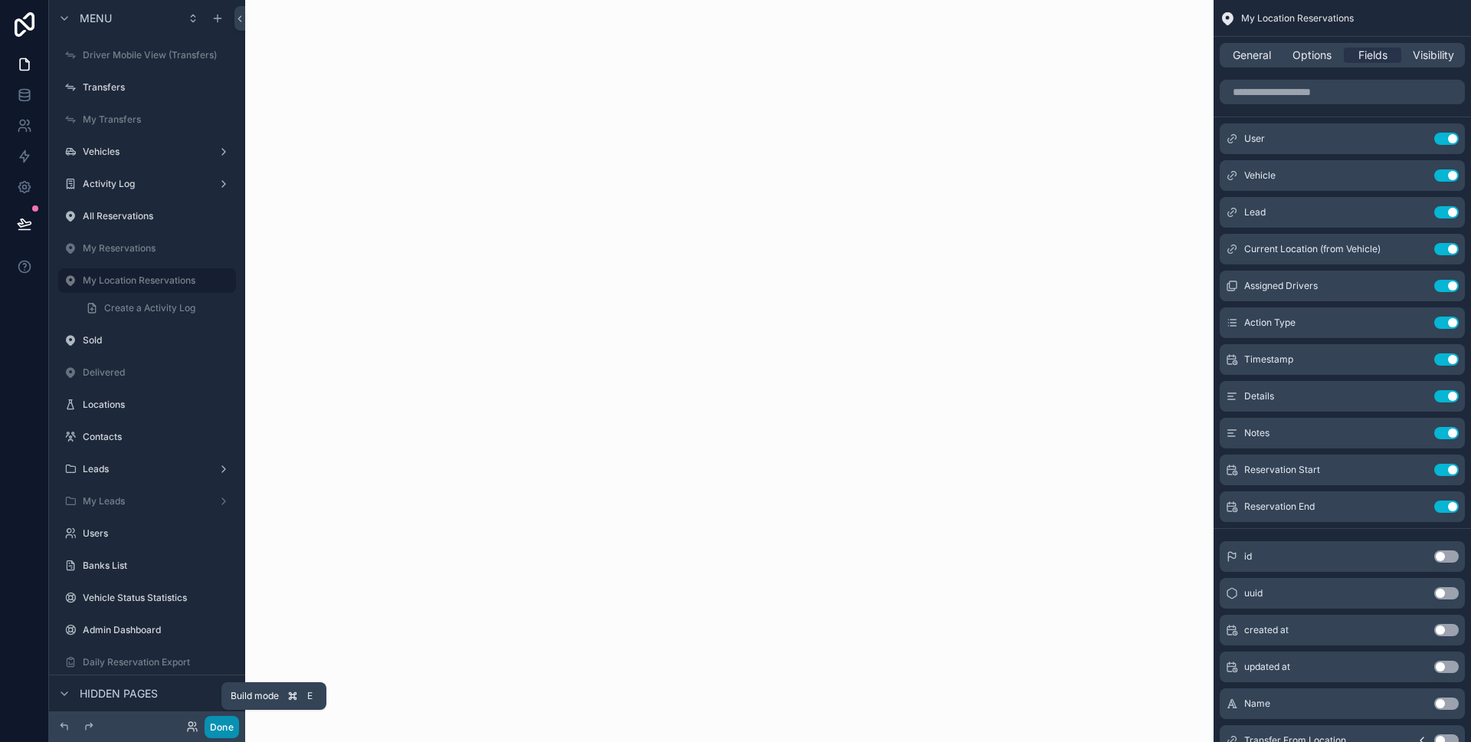
click at [218, 725] on button "Done" at bounding box center [222, 727] width 34 height 22
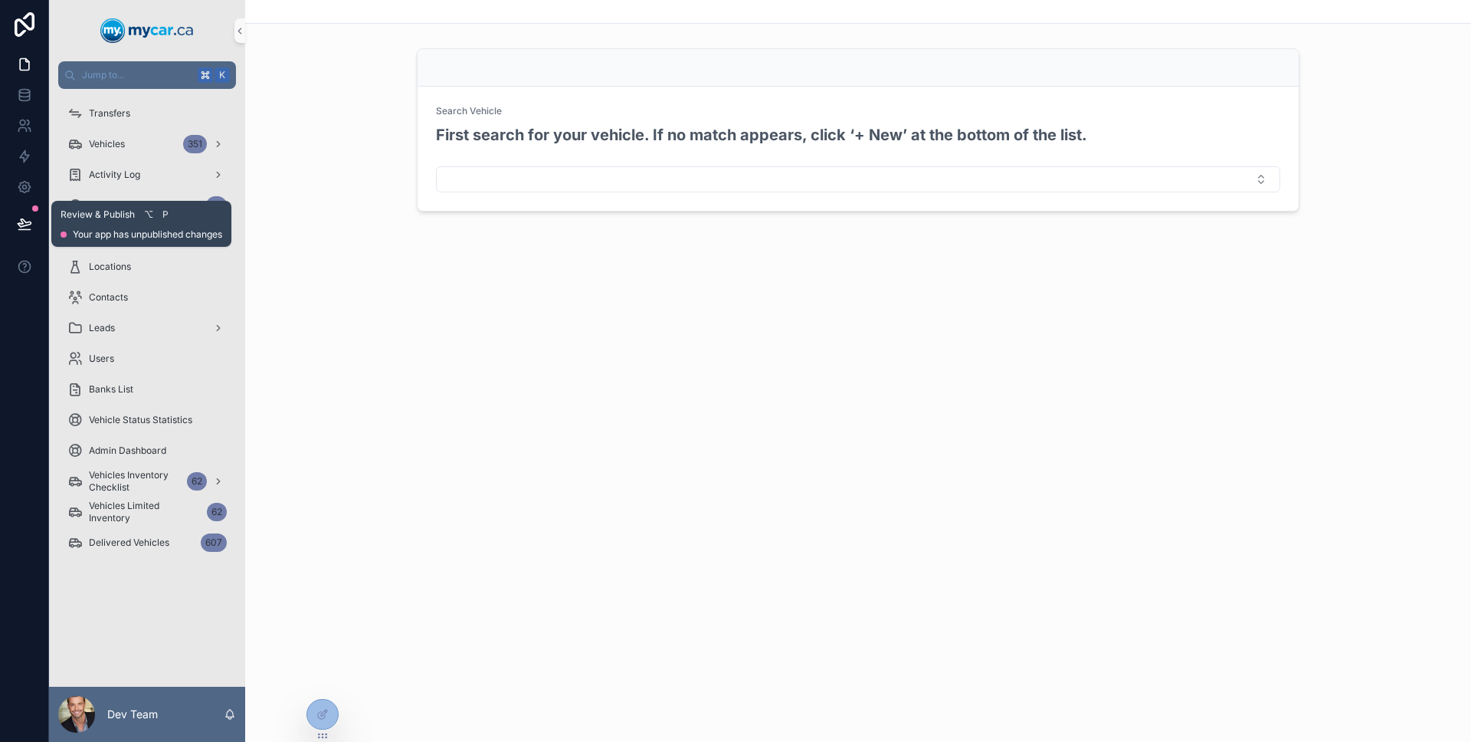
click at [35, 228] on button at bounding box center [25, 223] width 34 height 43
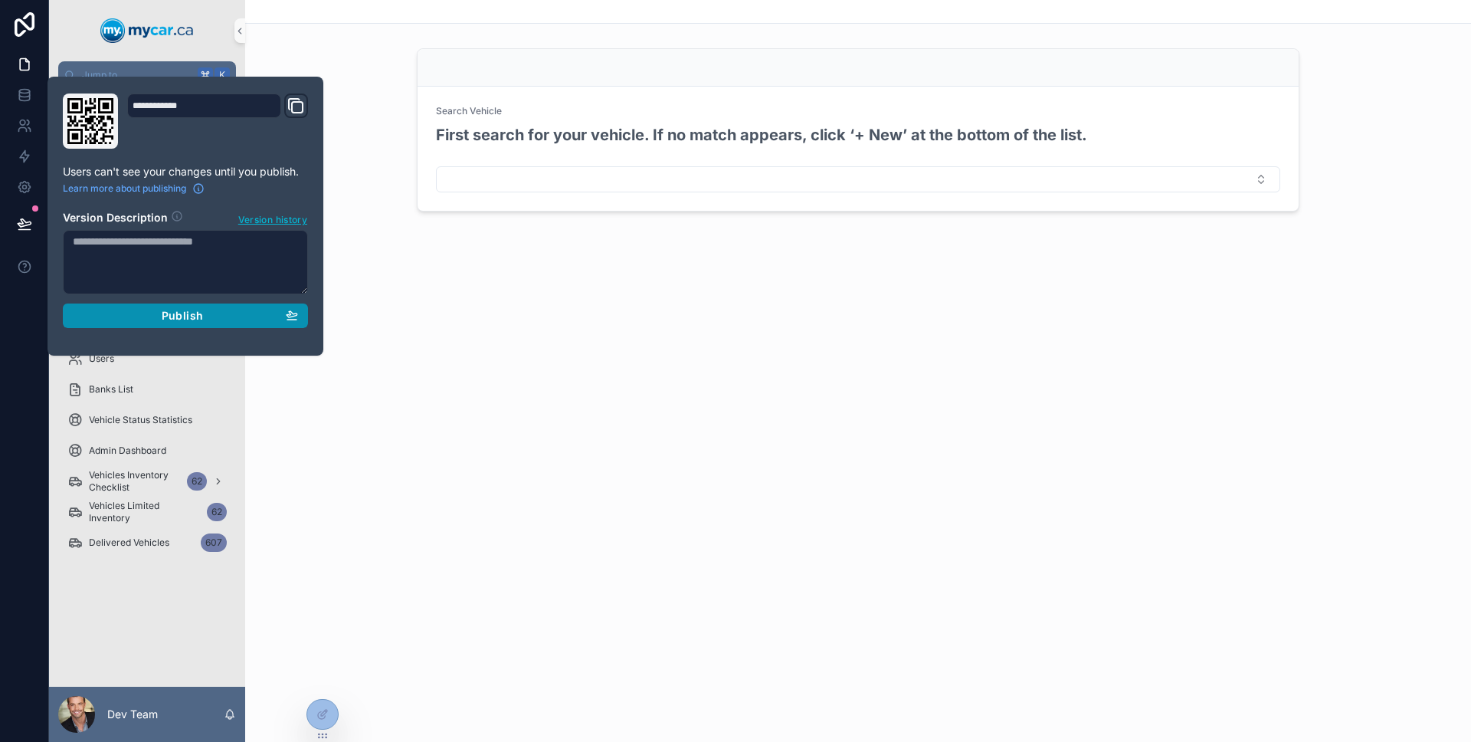
click at [91, 310] on div "Publish" at bounding box center [185, 316] width 225 height 14
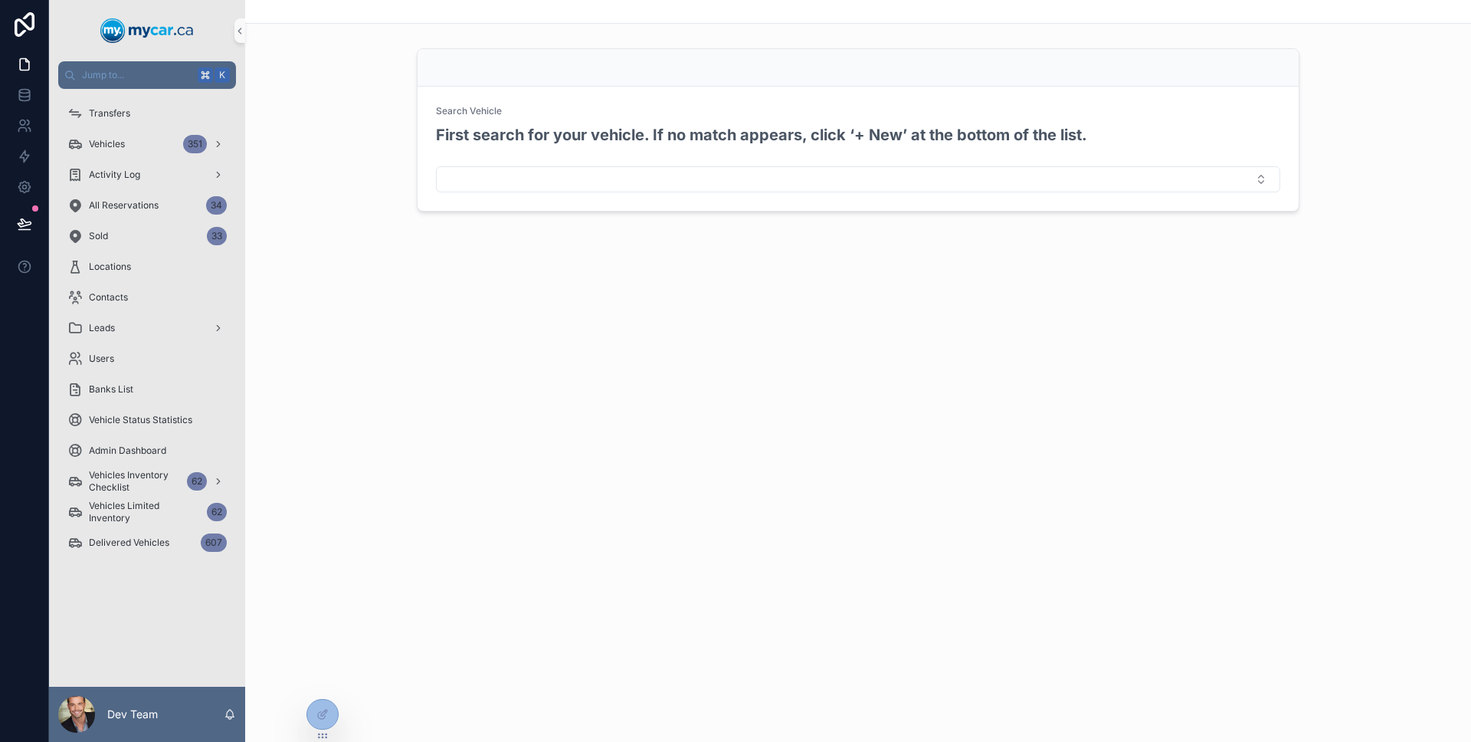
click at [15, 322] on div at bounding box center [24, 371] width 49 height 742
click at [126, 272] on span "Locations" at bounding box center [110, 267] width 42 height 12
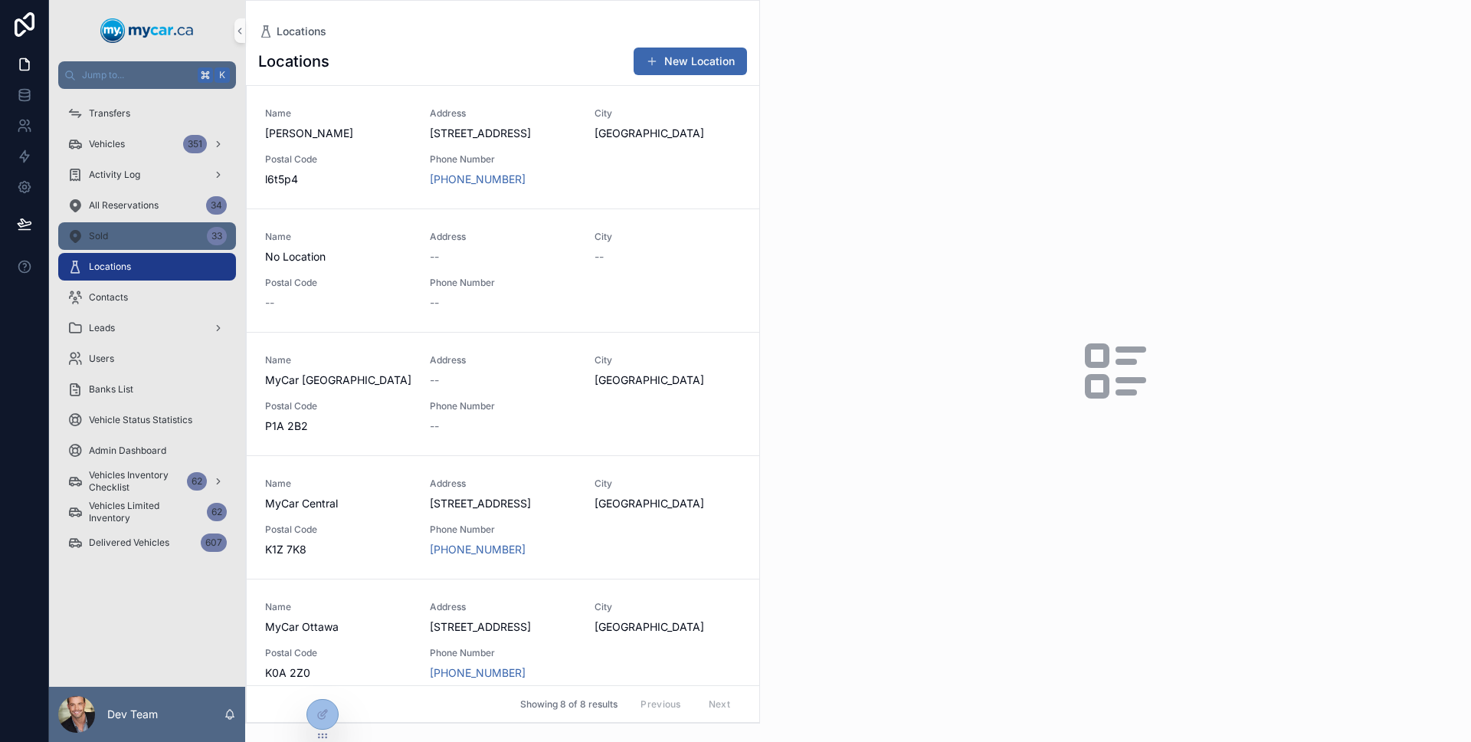
click at [113, 247] on div "Sold 33" at bounding box center [146, 236] width 159 height 25
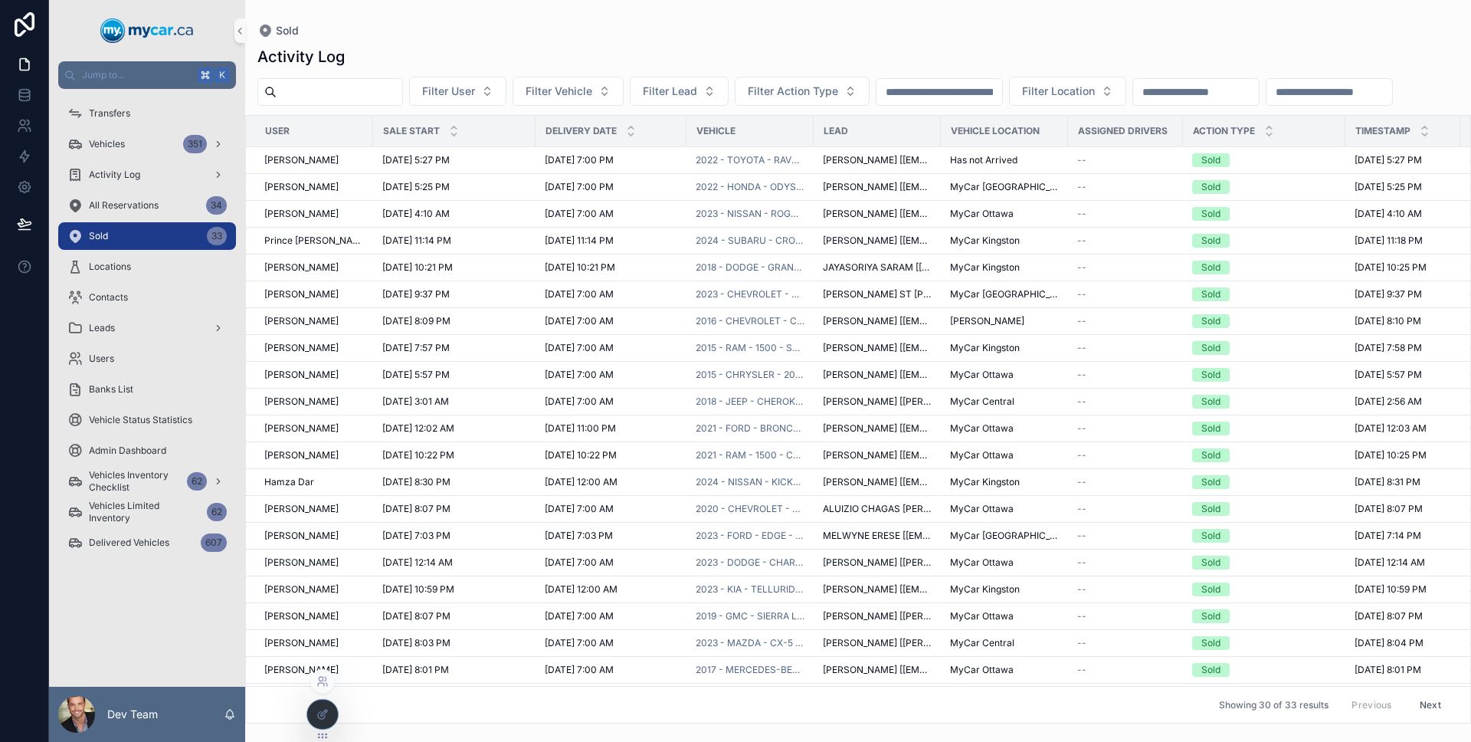
click at [320, 708] on icon at bounding box center [322, 714] width 12 height 12
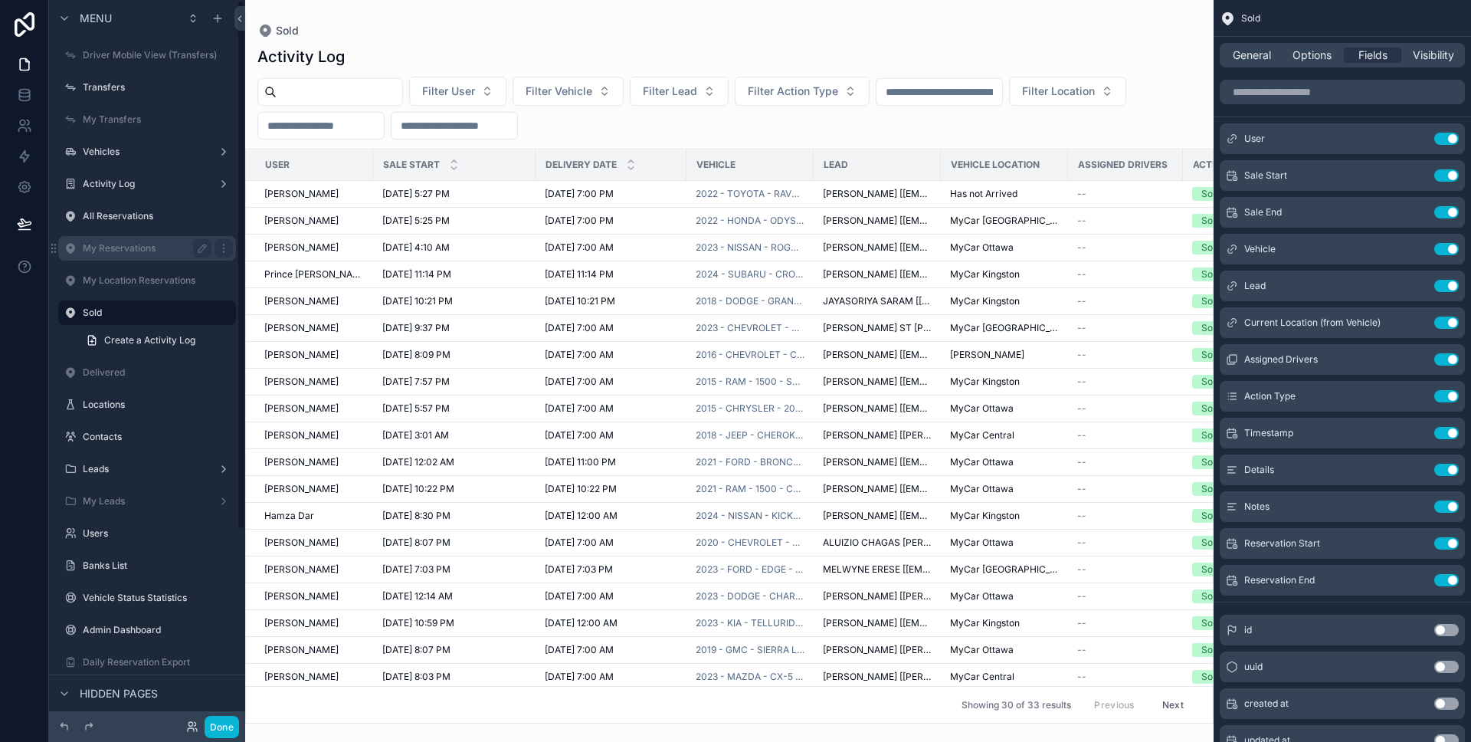
click at [134, 258] on div "My Reservations" at bounding box center [147, 248] width 172 height 25
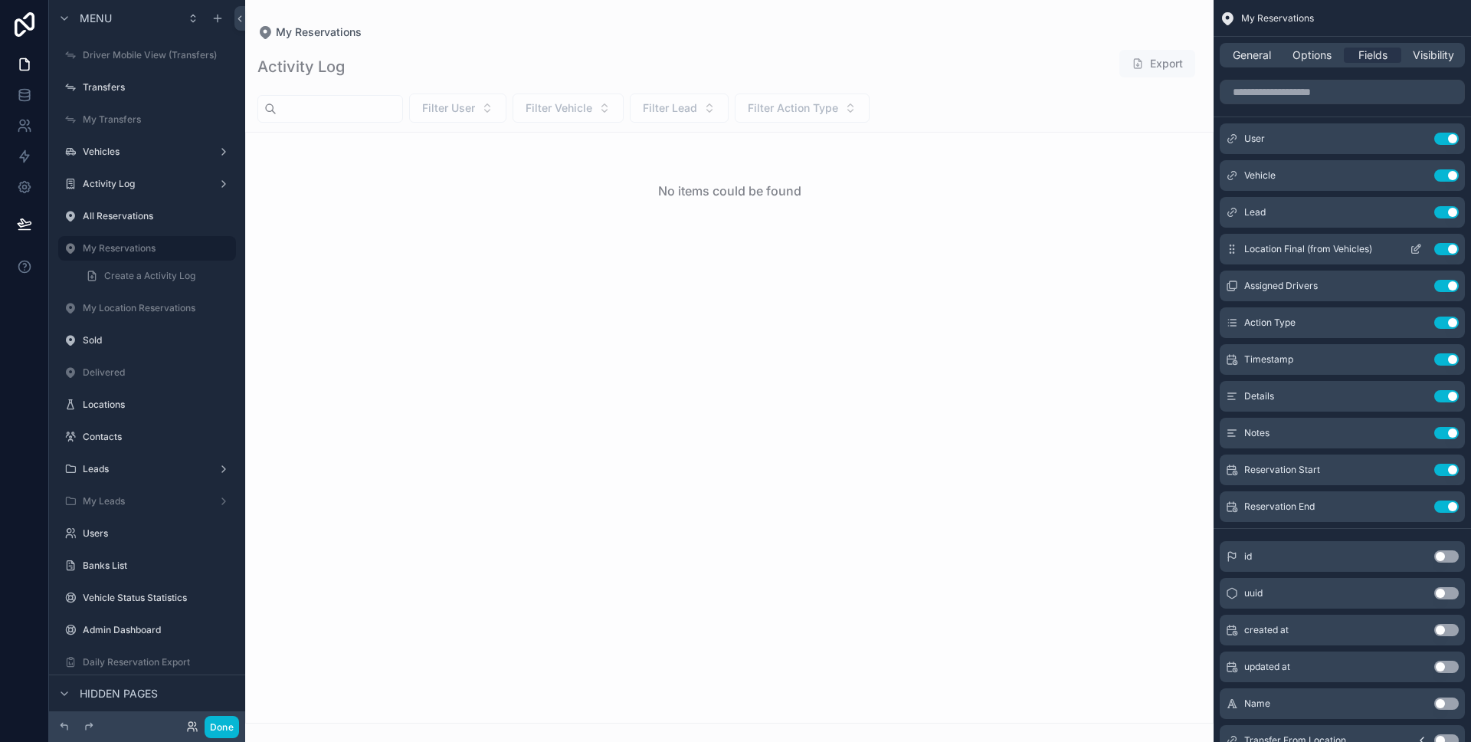
click at [1416, 254] on icon "scrollable content" at bounding box center [1416, 249] width 12 height 12
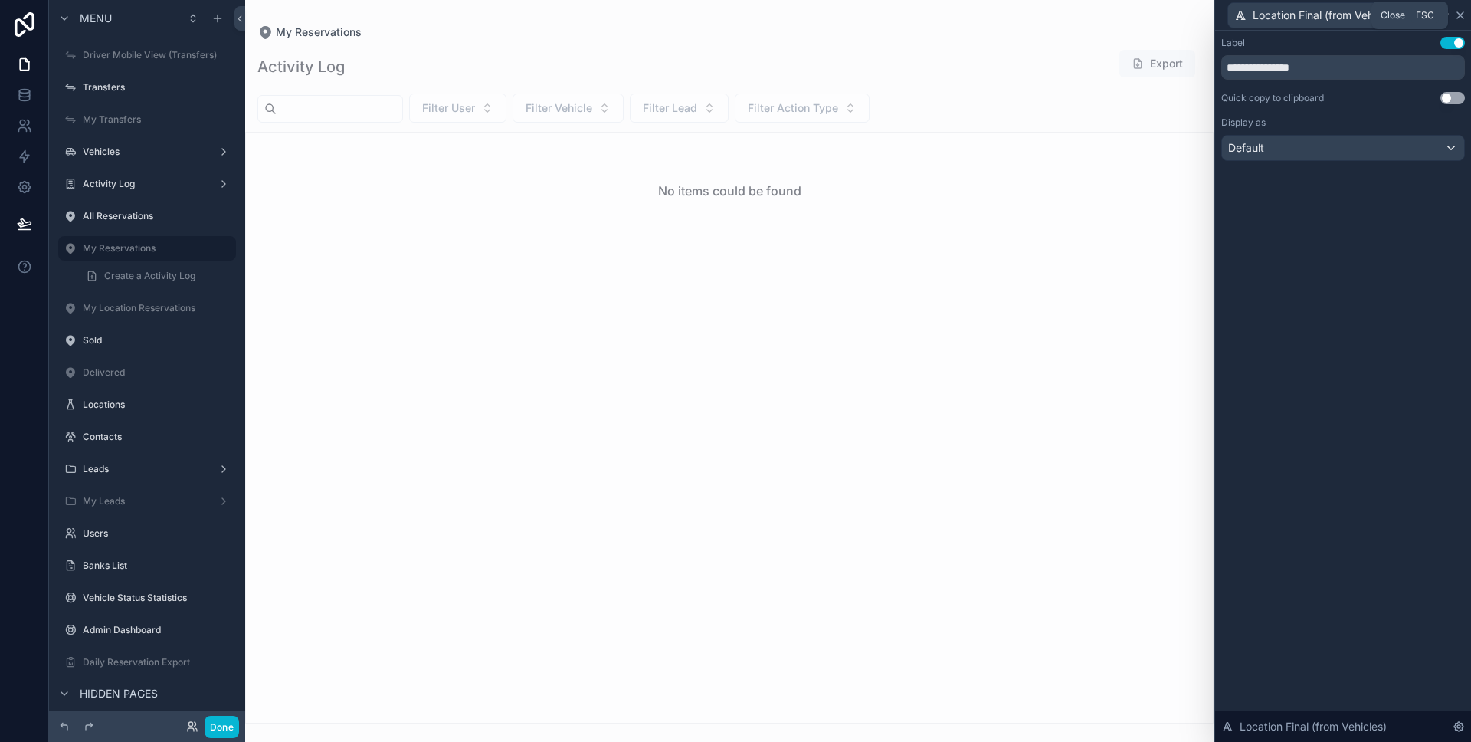
click at [1460, 14] on icon at bounding box center [1460, 15] width 12 height 12
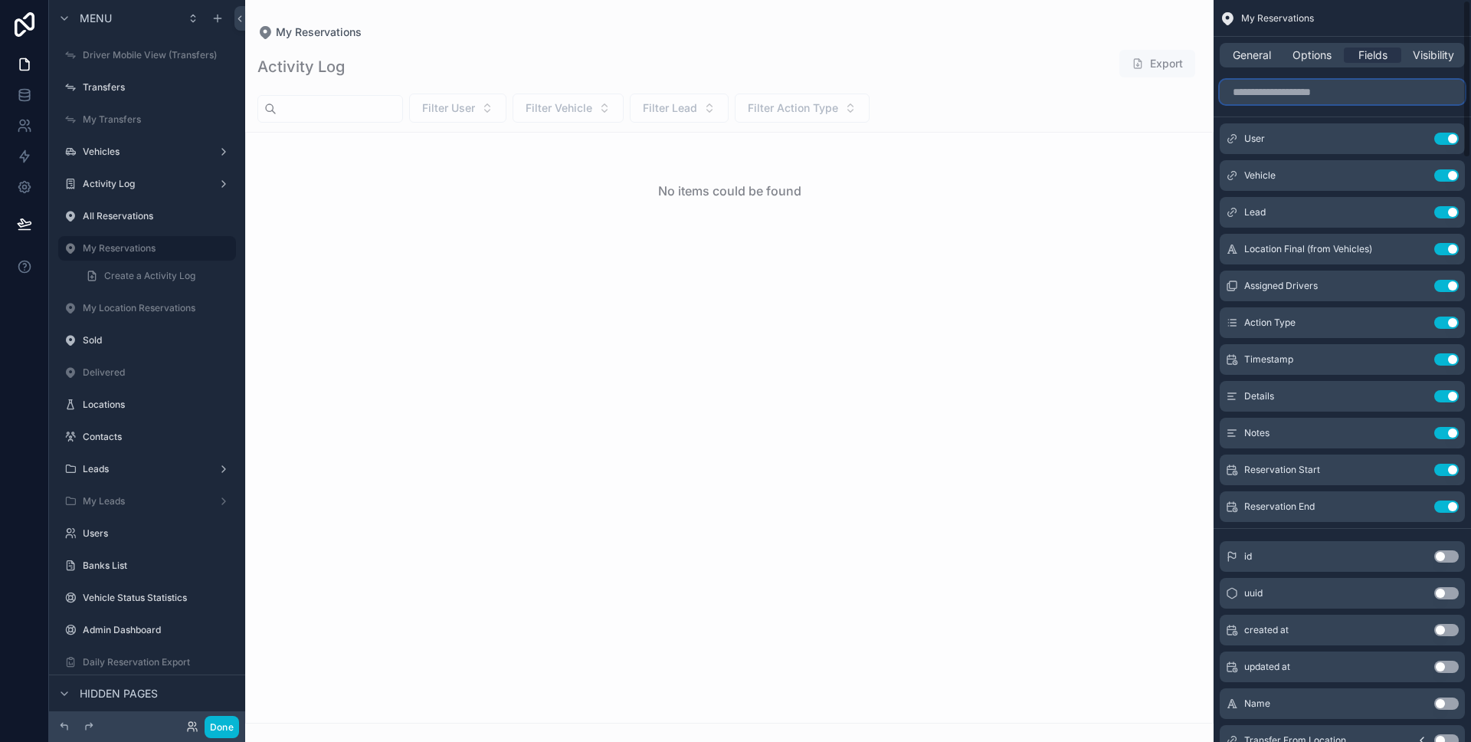
click at [1356, 87] on input "scrollable content" at bounding box center [1342, 92] width 245 height 25
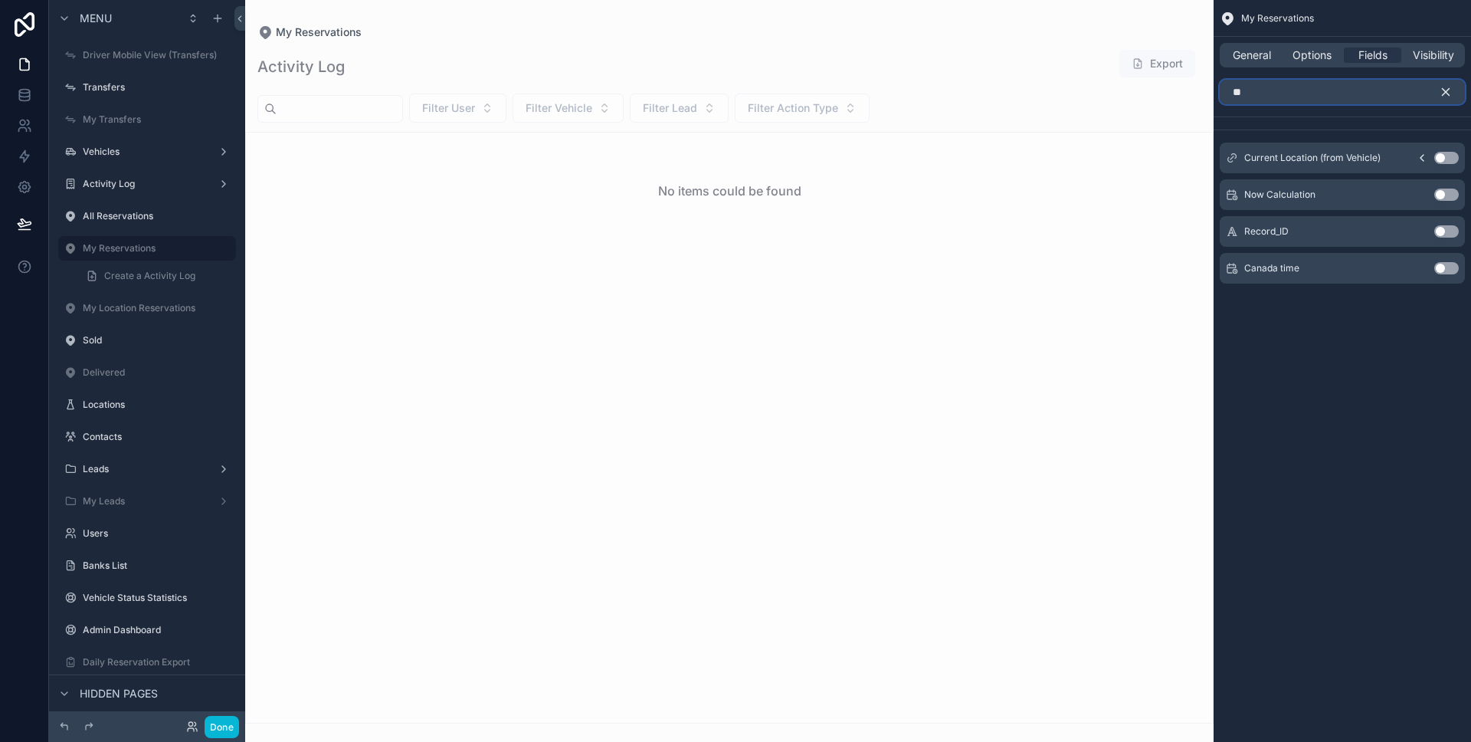
type input "**"
click at [1443, 156] on button "Use setting" at bounding box center [1446, 158] width 25 height 12
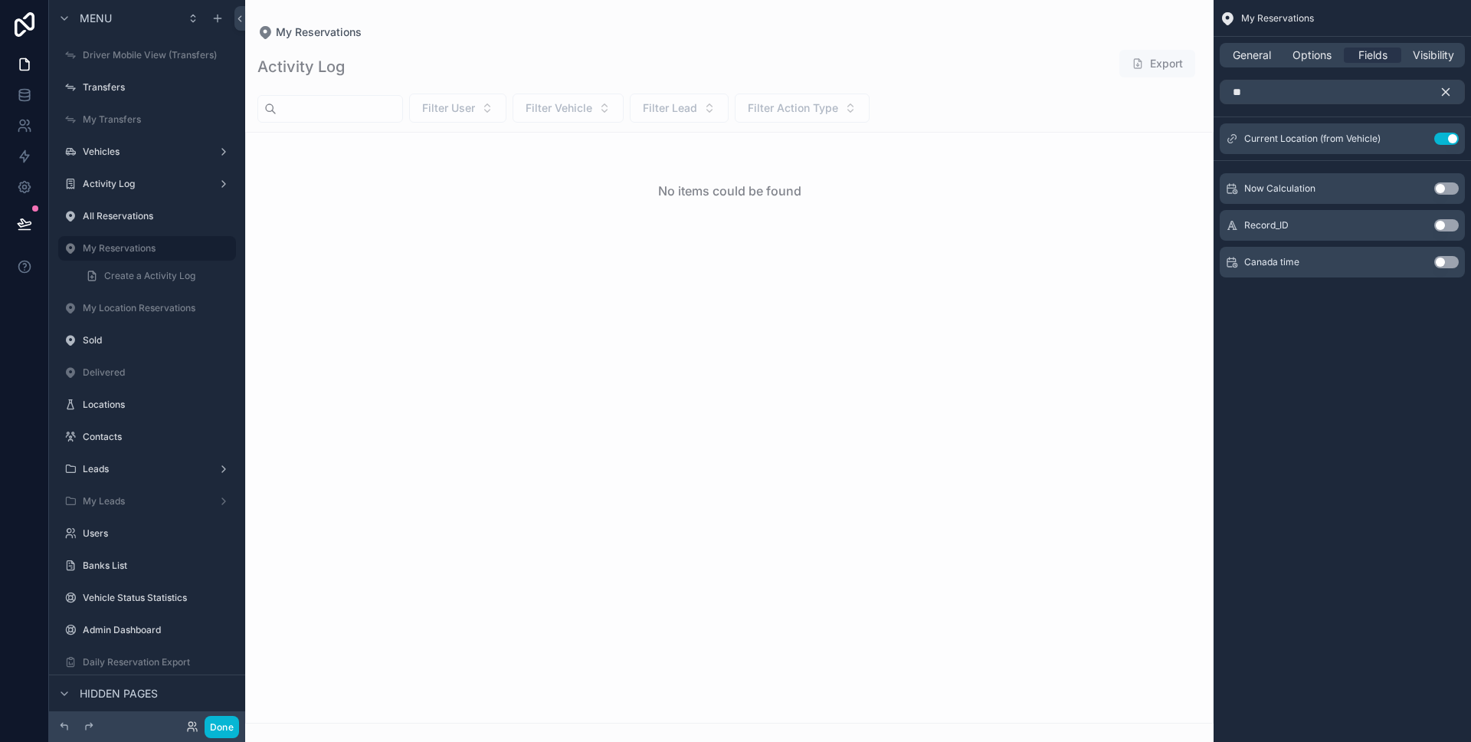
click at [1453, 85] on button "scrollable content" at bounding box center [1452, 92] width 26 height 25
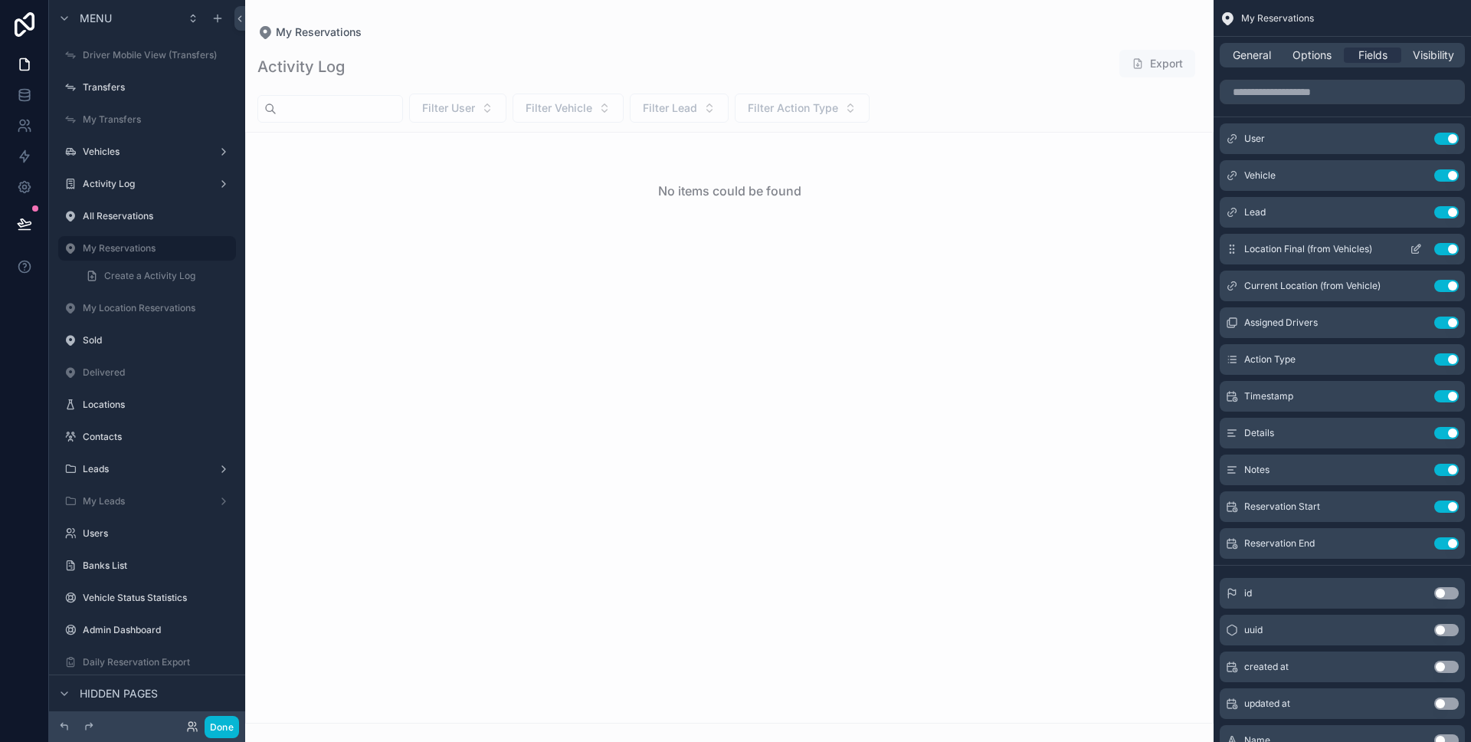
click at [1412, 247] on icon "scrollable content" at bounding box center [1416, 249] width 12 height 12
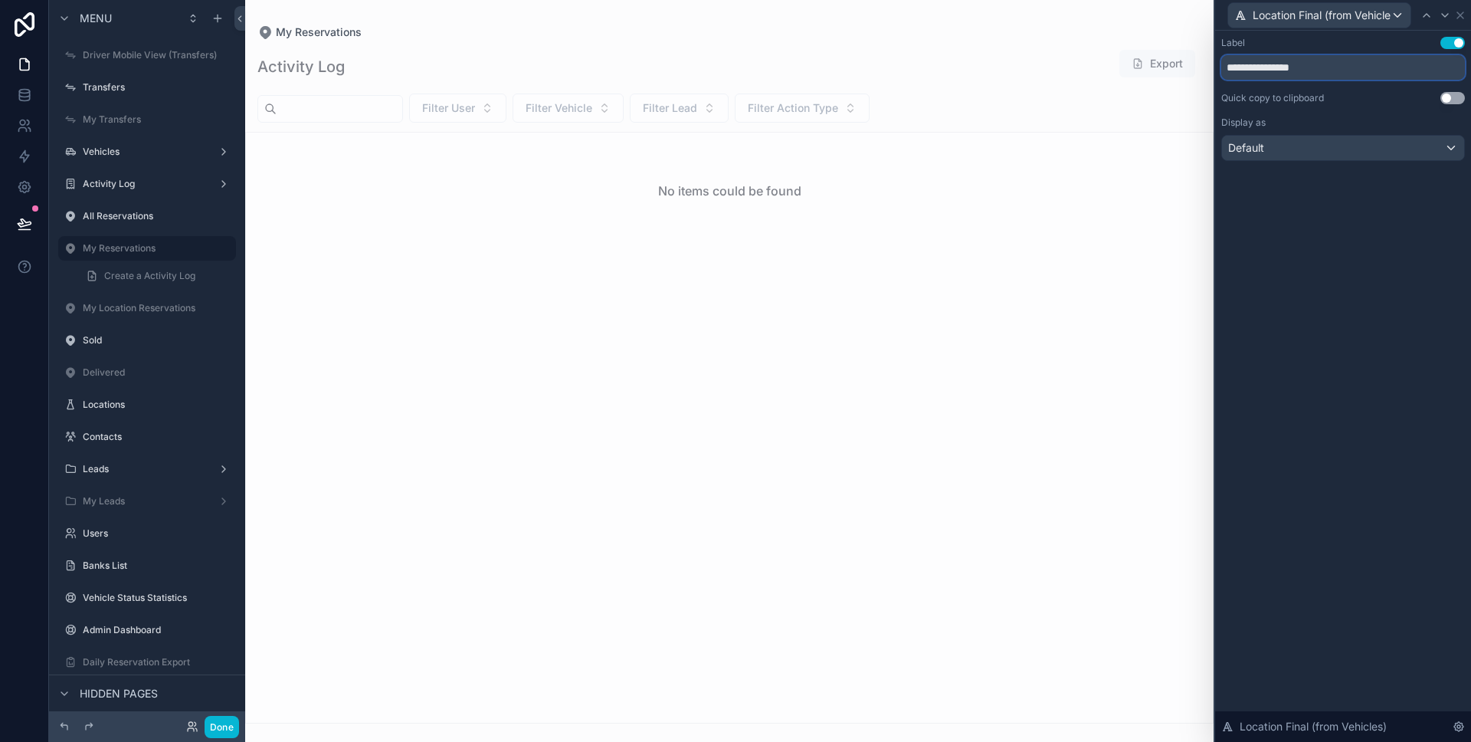
click at [1322, 61] on input "**********" at bounding box center [1343, 67] width 244 height 25
click at [1457, 18] on icon at bounding box center [1460, 15] width 12 height 12
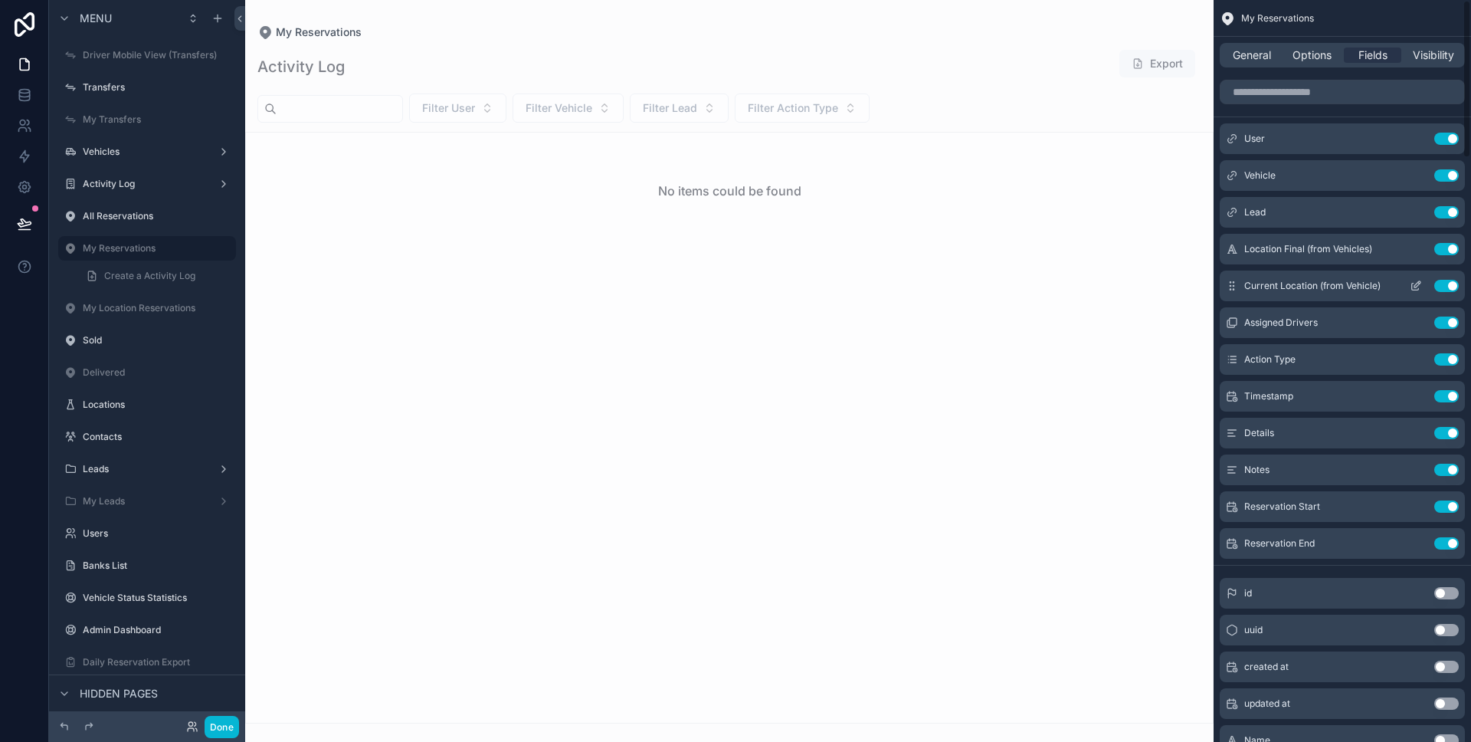
click at [1417, 285] on icon "scrollable content" at bounding box center [1417, 284] width 6 height 6
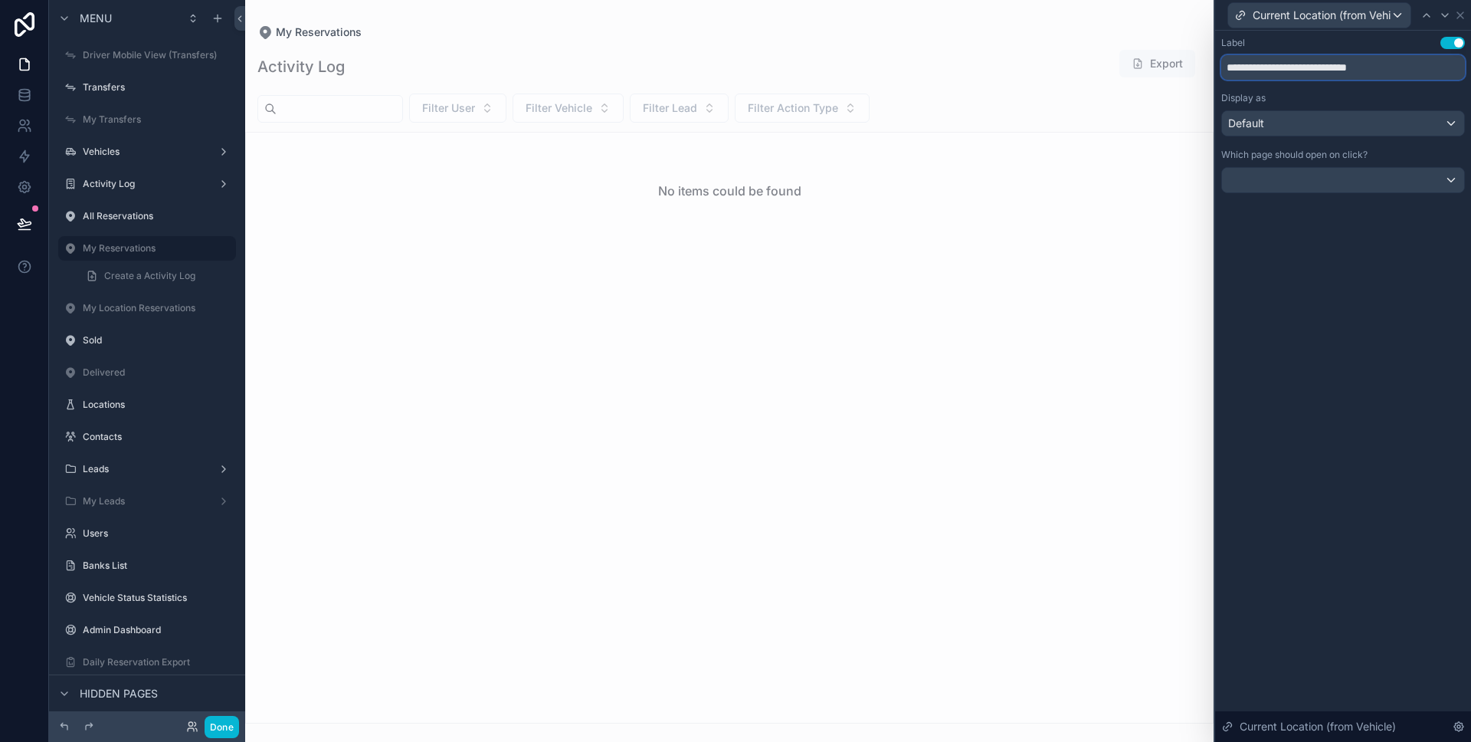
click at [1345, 70] on input "**********" at bounding box center [1343, 67] width 244 height 25
paste input "text"
type input "**********"
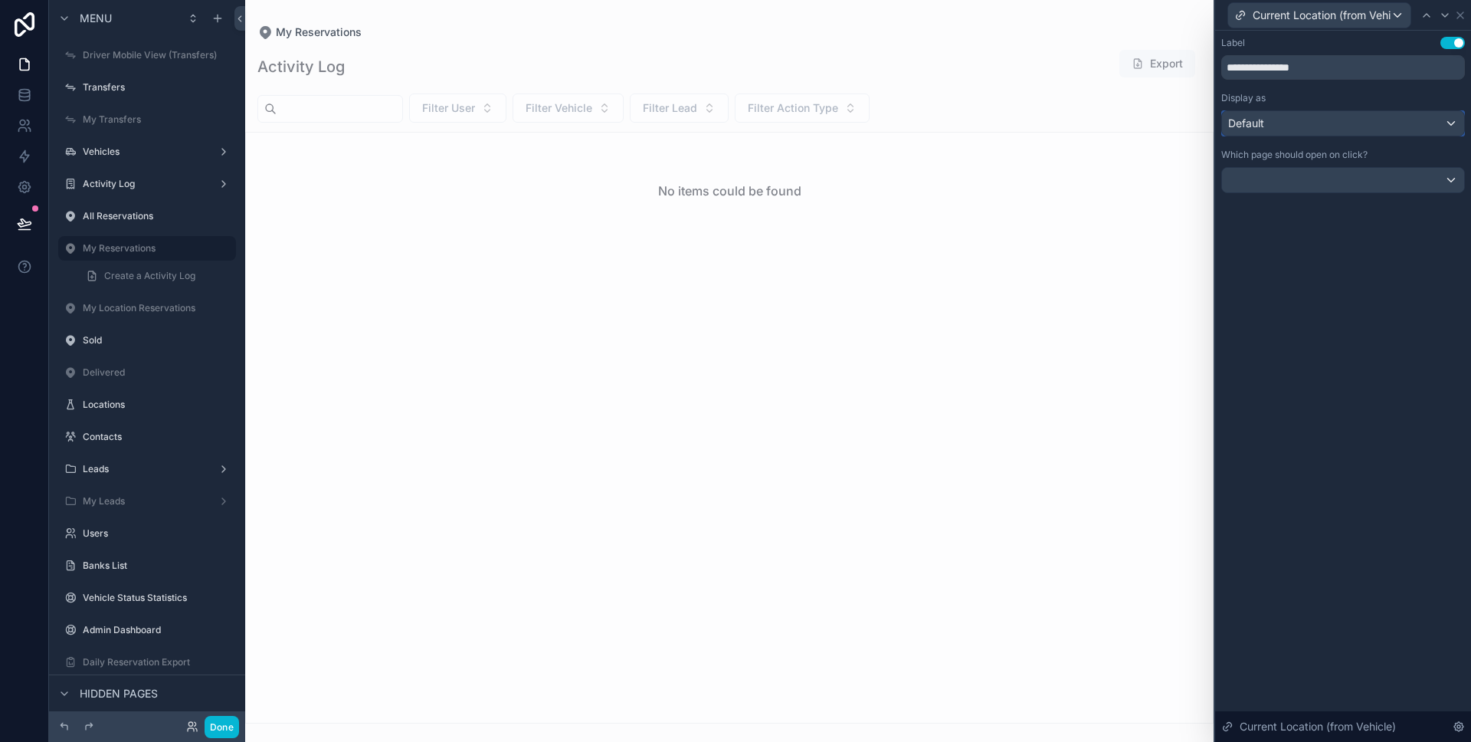
click at [1390, 118] on div "Default" at bounding box center [1343, 123] width 242 height 25
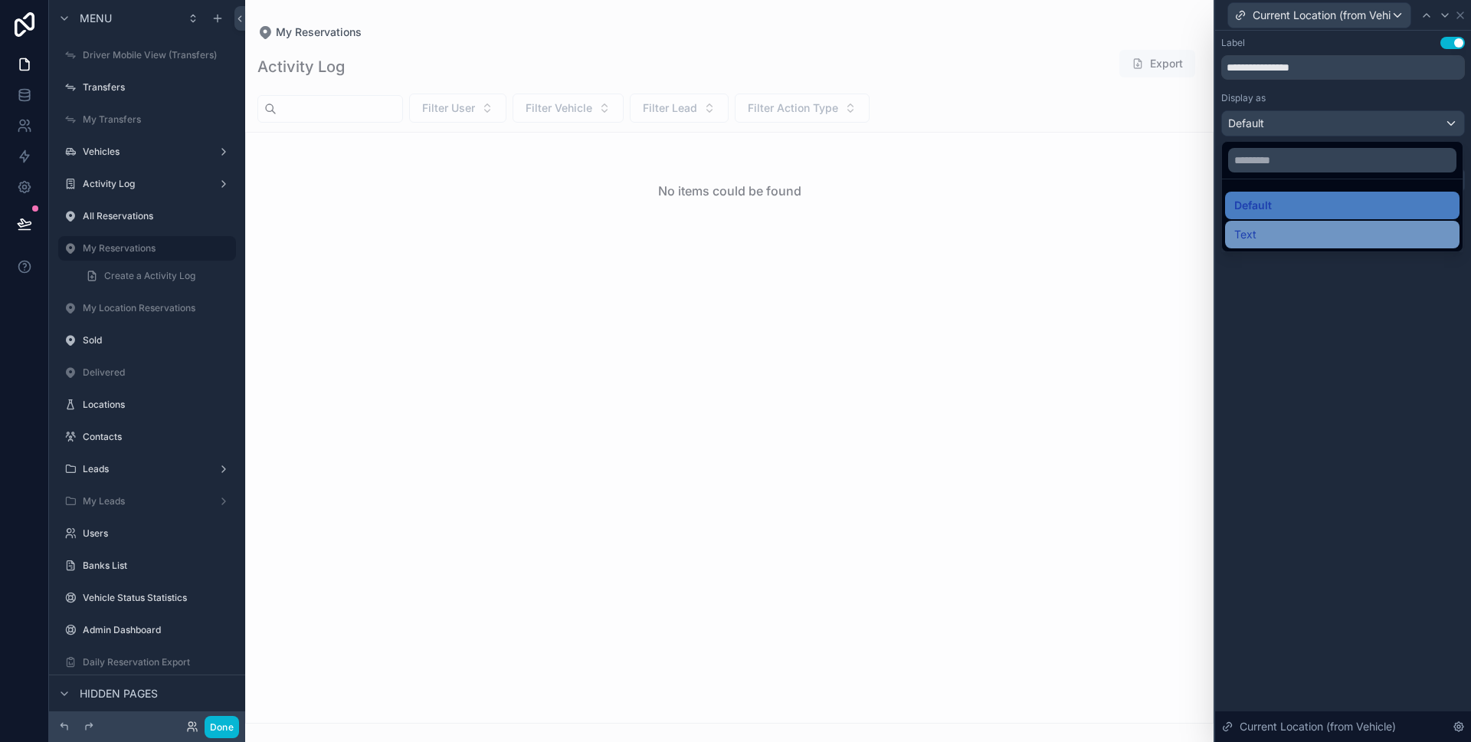
click at [1334, 223] on div "Text" at bounding box center [1342, 235] width 234 height 28
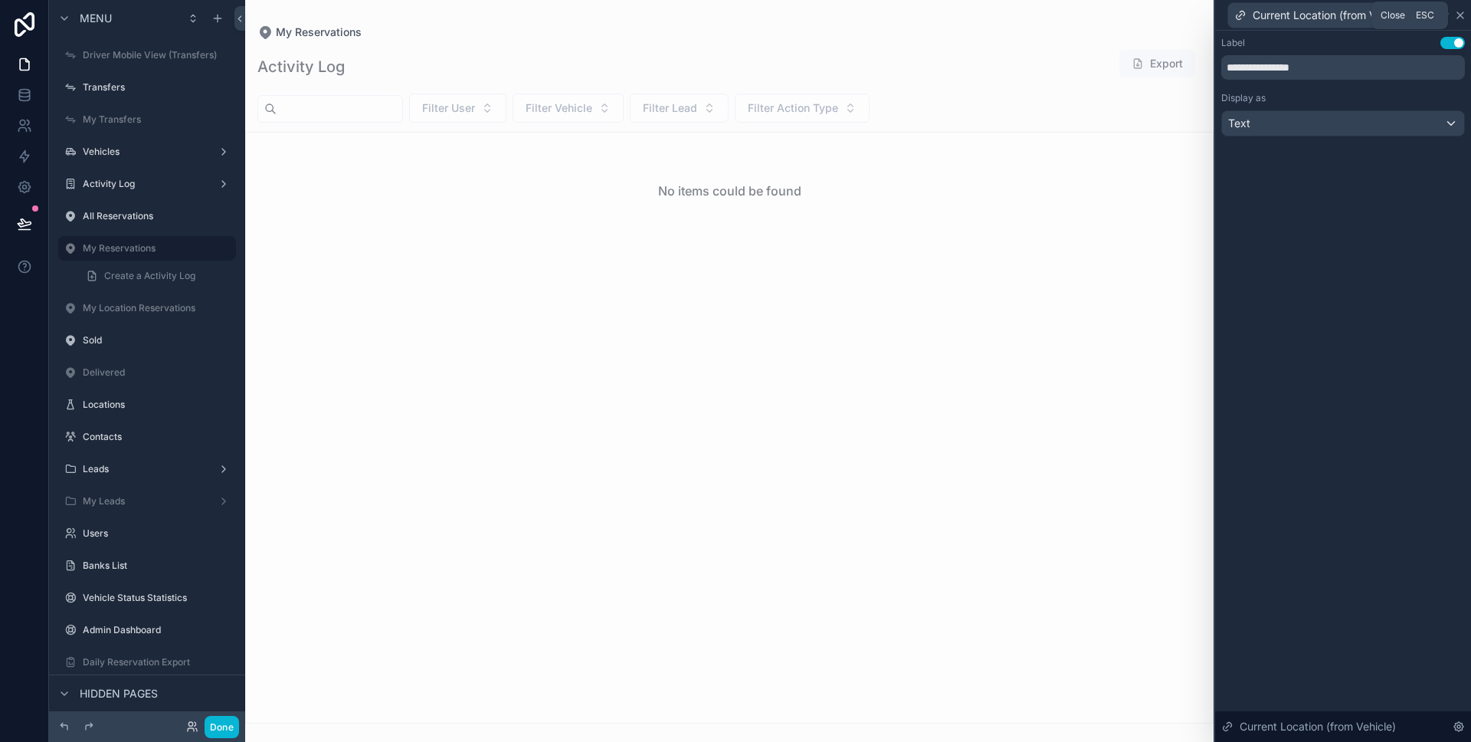
click at [1457, 19] on icon at bounding box center [1460, 15] width 12 height 12
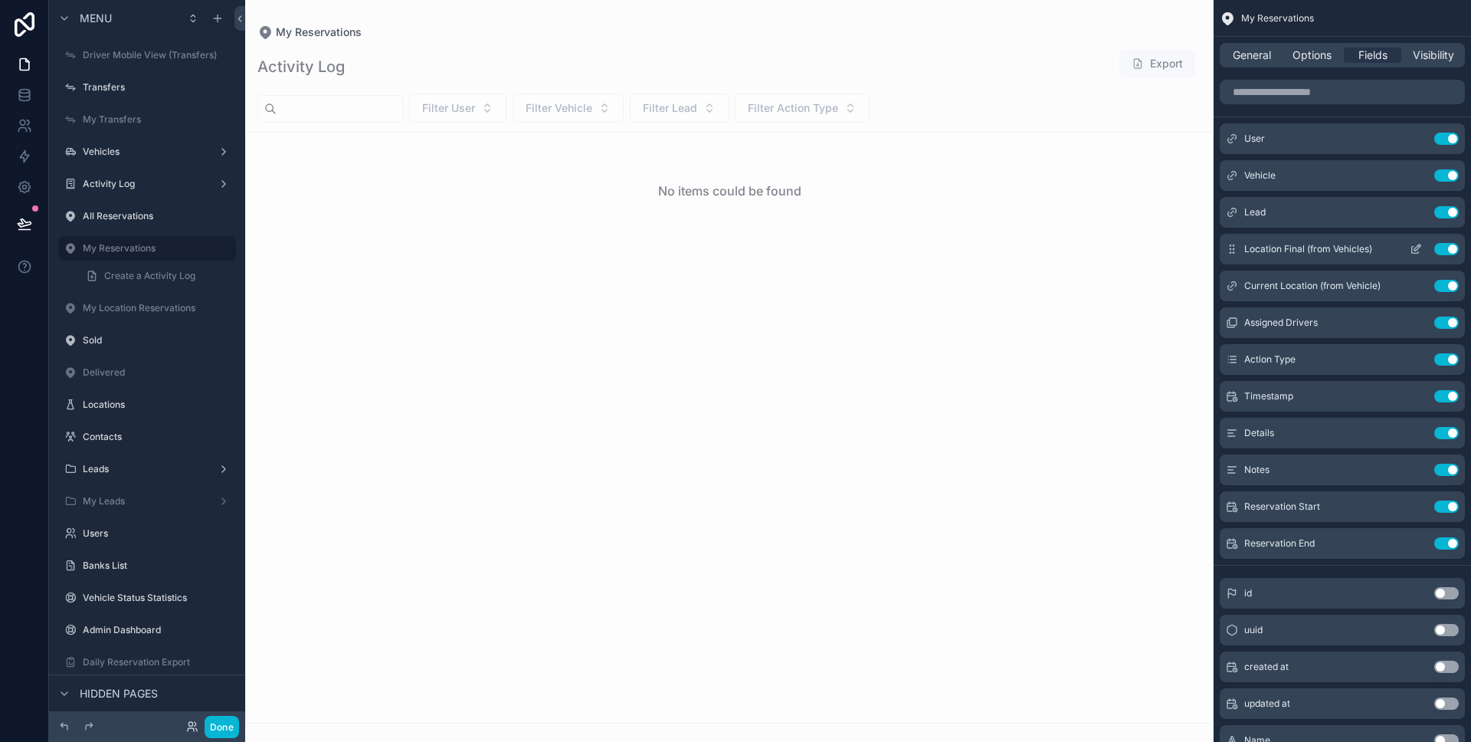
click at [1447, 250] on button "Use setting" at bounding box center [1446, 249] width 25 height 12
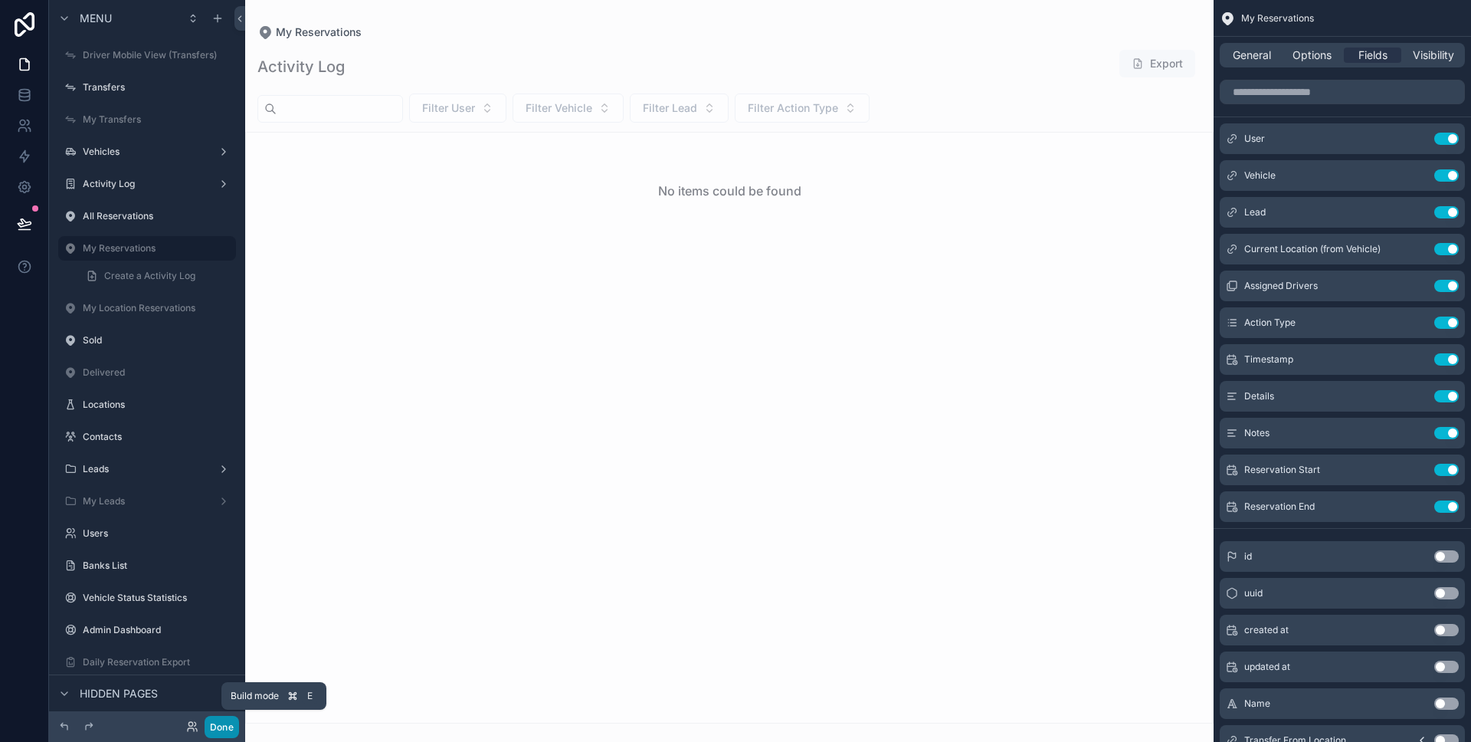
click at [228, 729] on button "Done" at bounding box center [222, 727] width 34 height 22
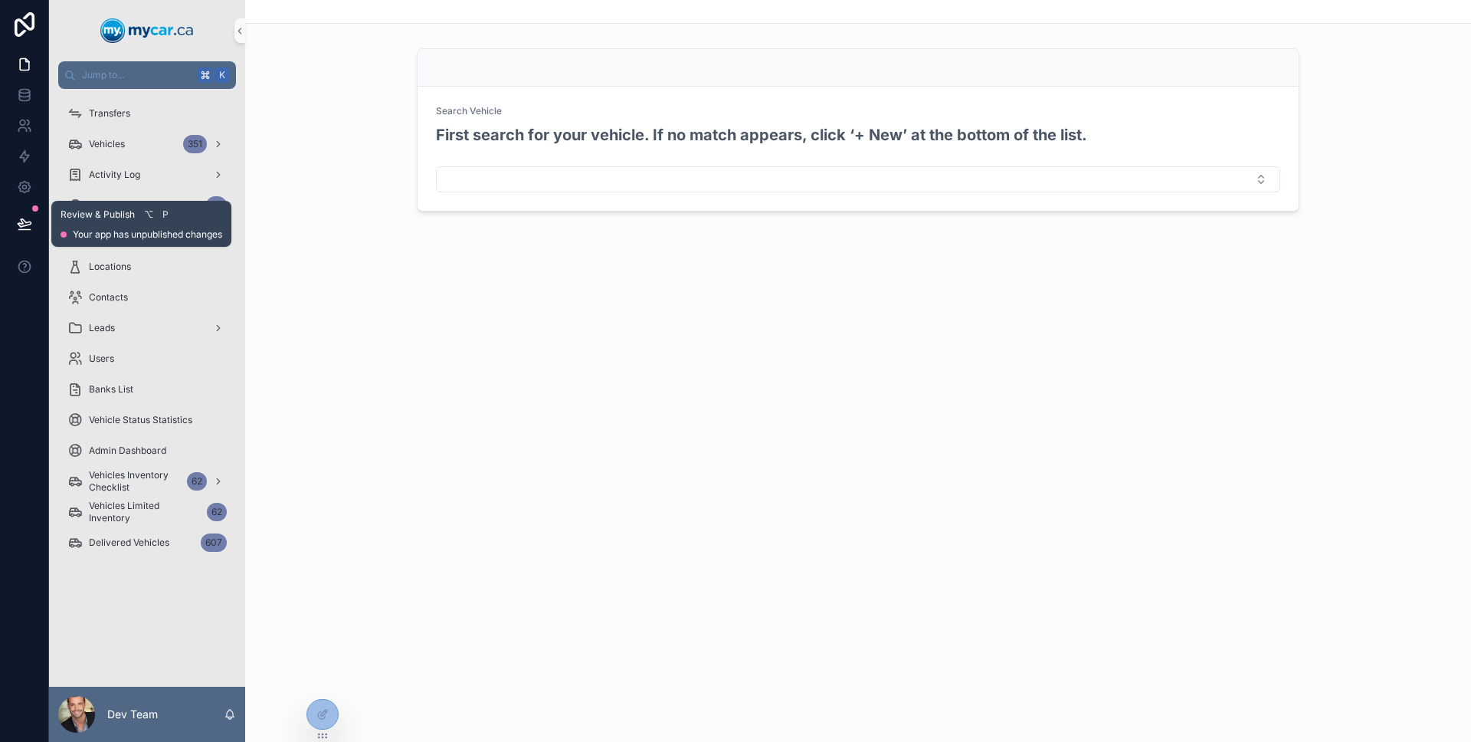
click at [32, 222] on button at bounding box center [25, 223] width 34 height 43
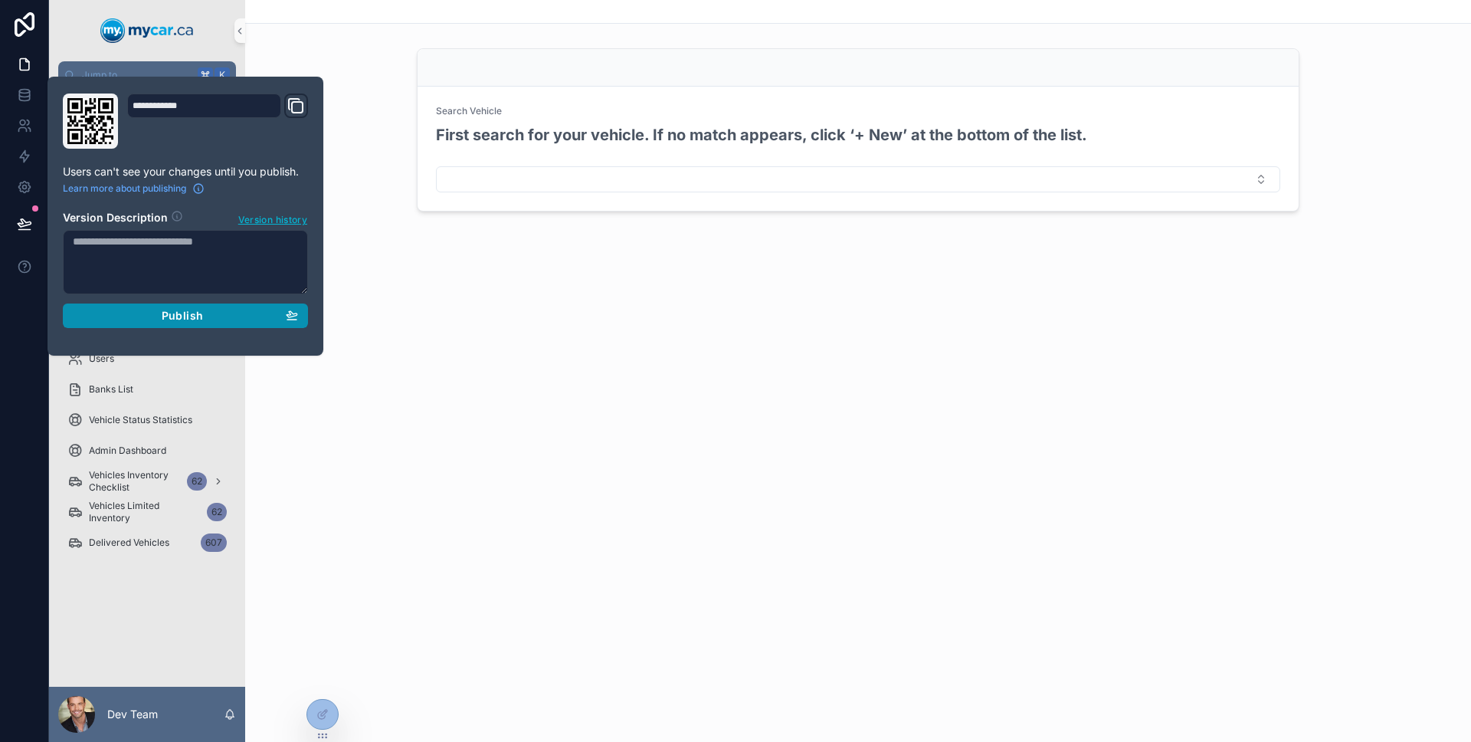
click at [103, 320] on div "Publish" at bounding box center [185, 316] width 225 height 14
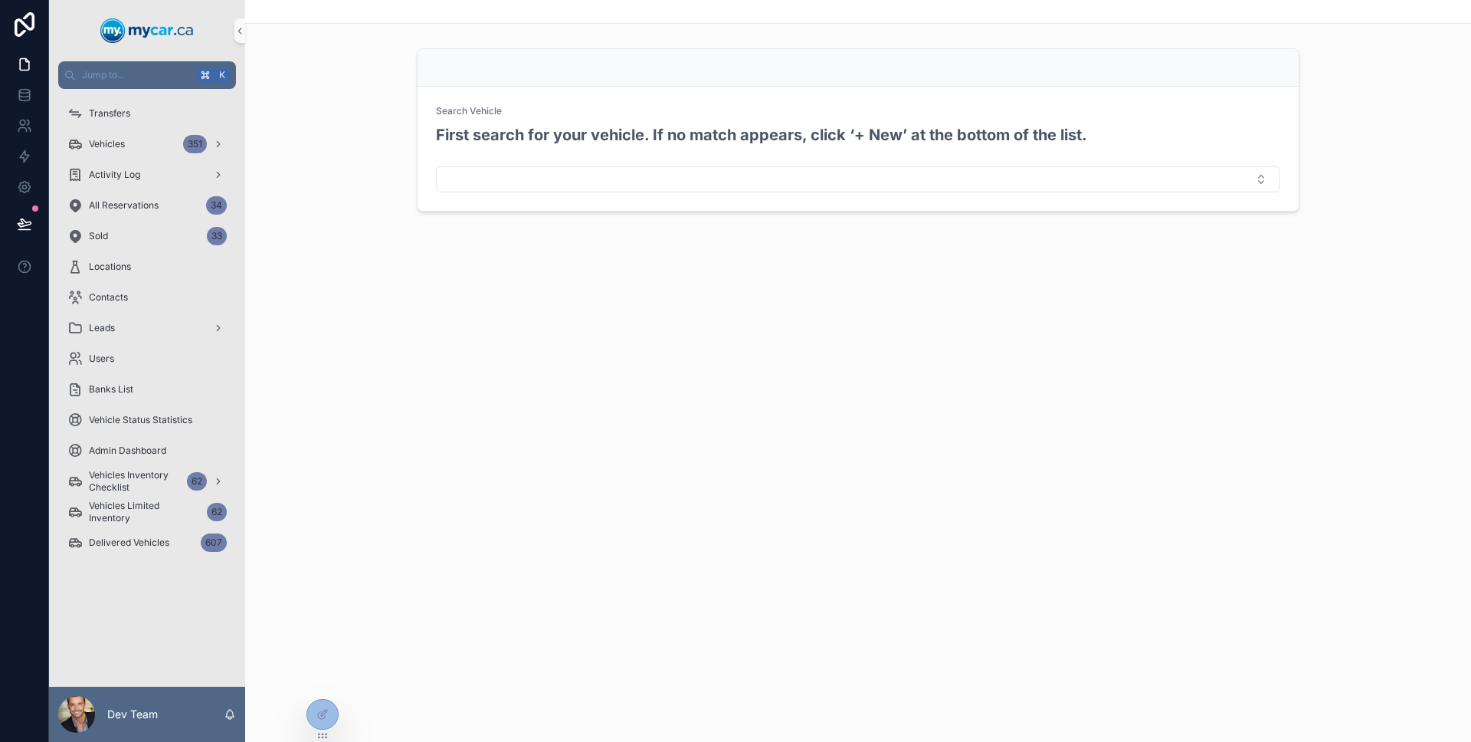
click at [10, 331] on div at bounding box center [24, 371] width 49 height 742
click at [122, 215] on div "All Reservations 34" at bounding box center [146, 205] width 159 height 25
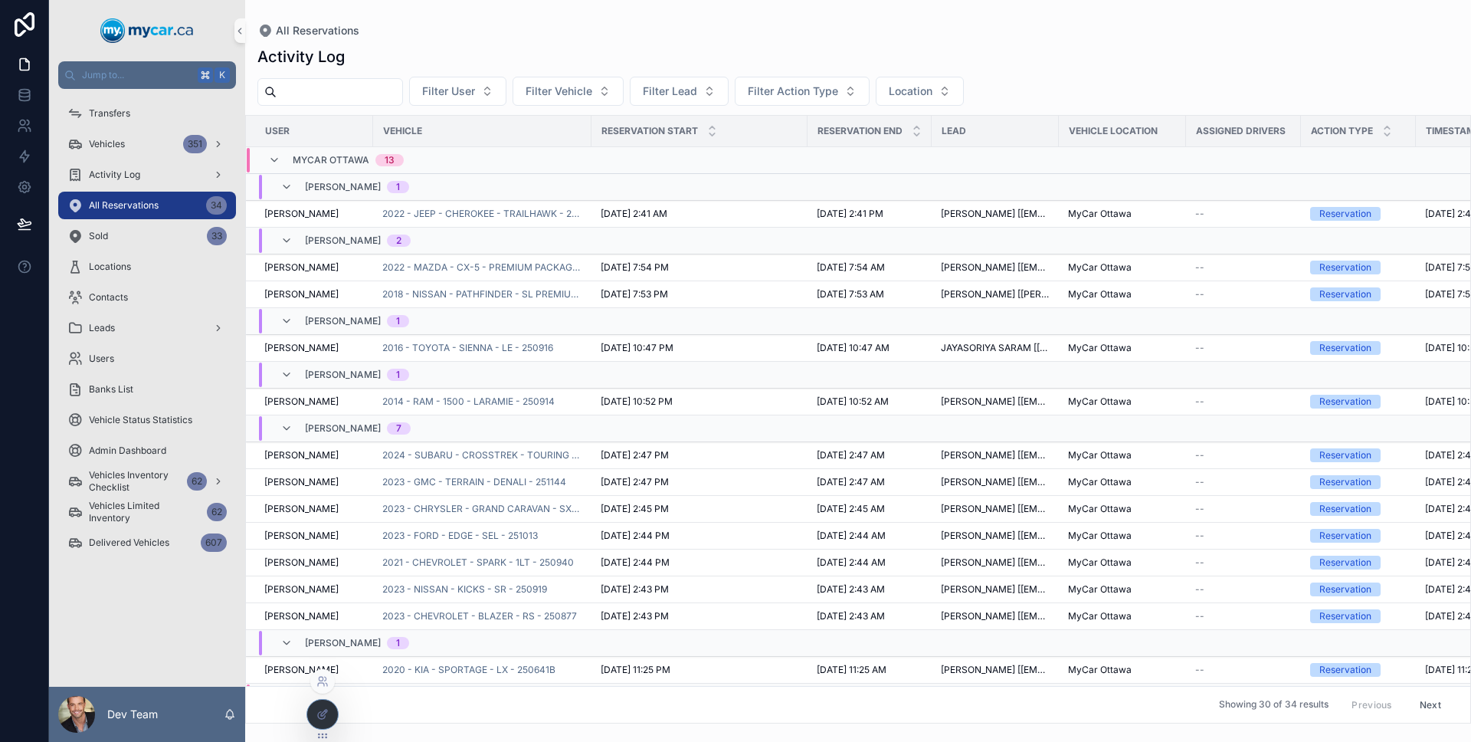
click at [324, 706] on div at bounding box center [322, 714] width 31 height 29
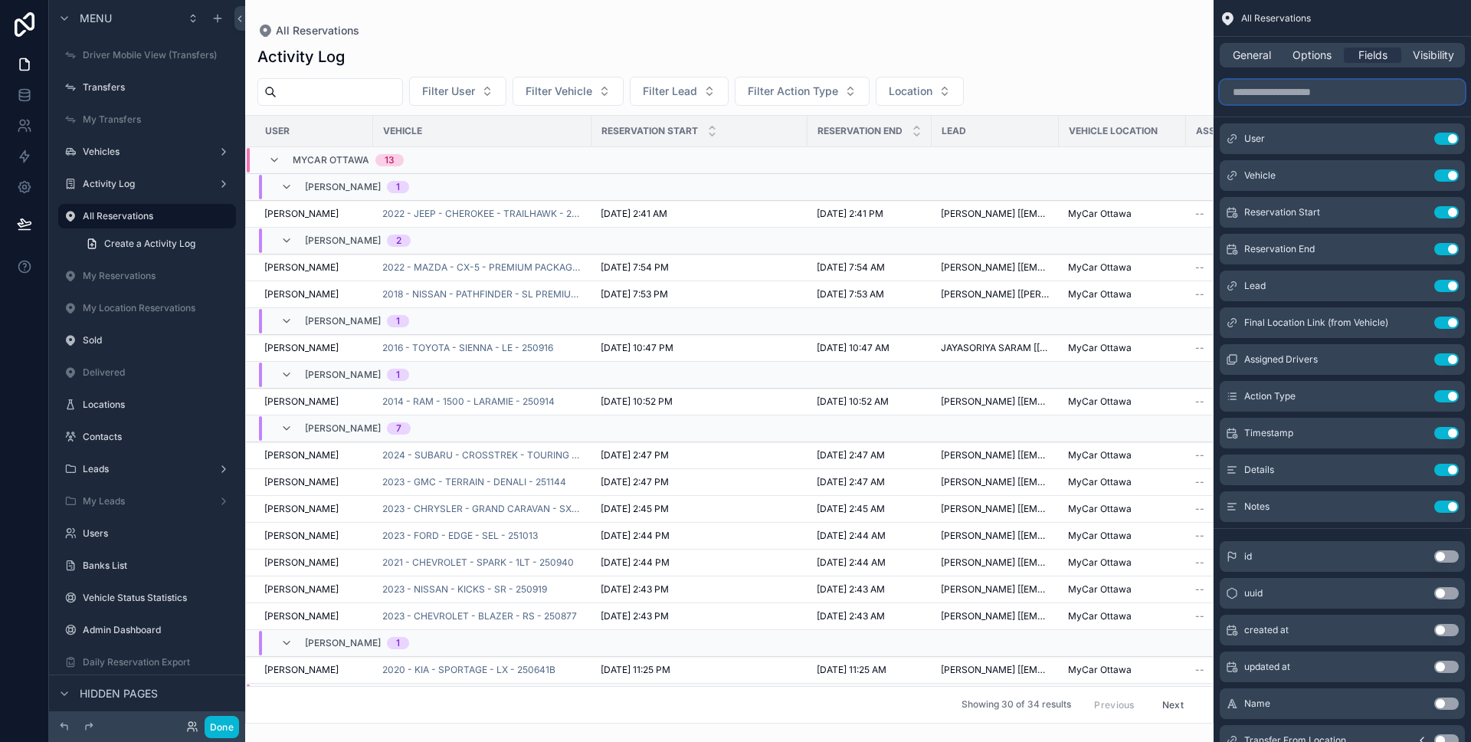
click at [1374, 102] on input "scrollable content" at bounding box center [1342, 92] width 245 height 25
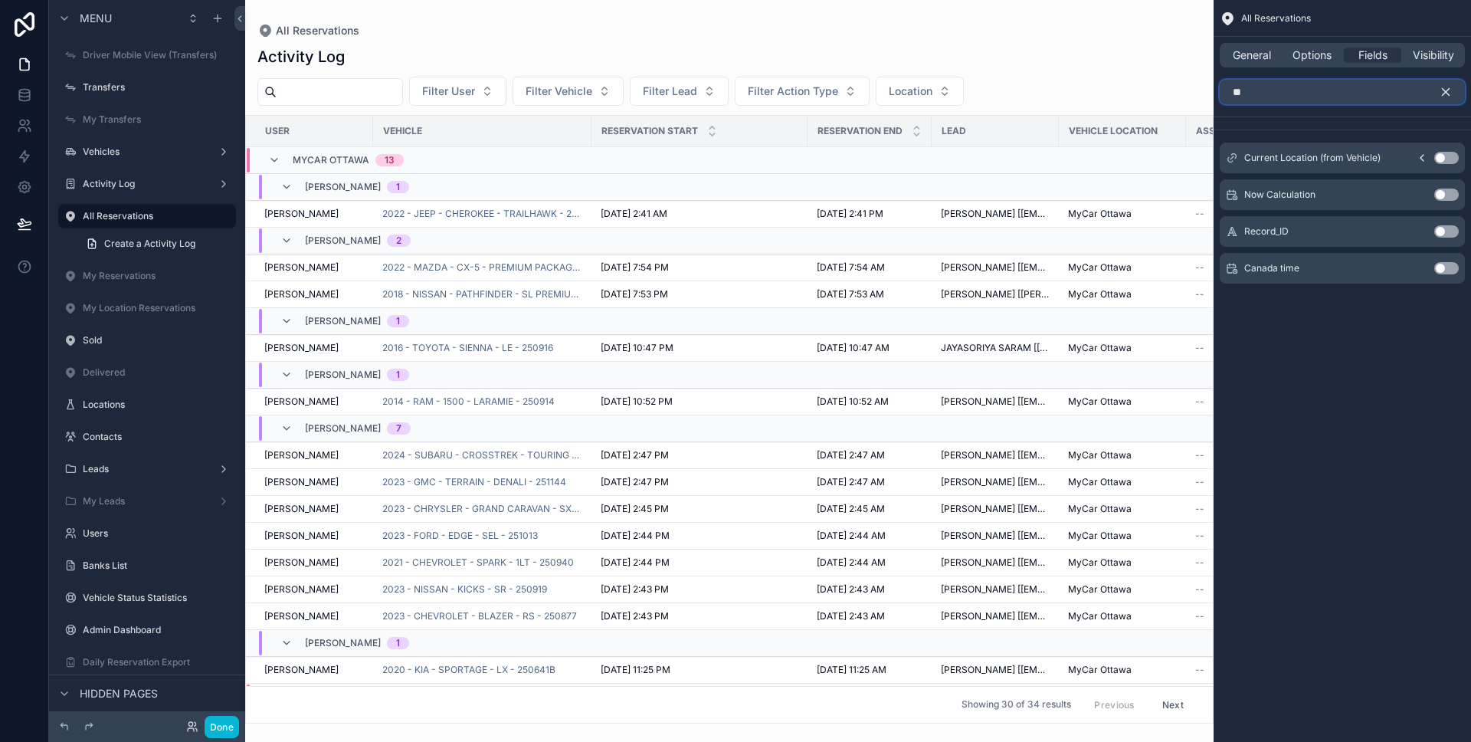
type input "**"
click at [1447, 160] on button "Use setting" at bounding box center [1446, 158] width 25 height 12
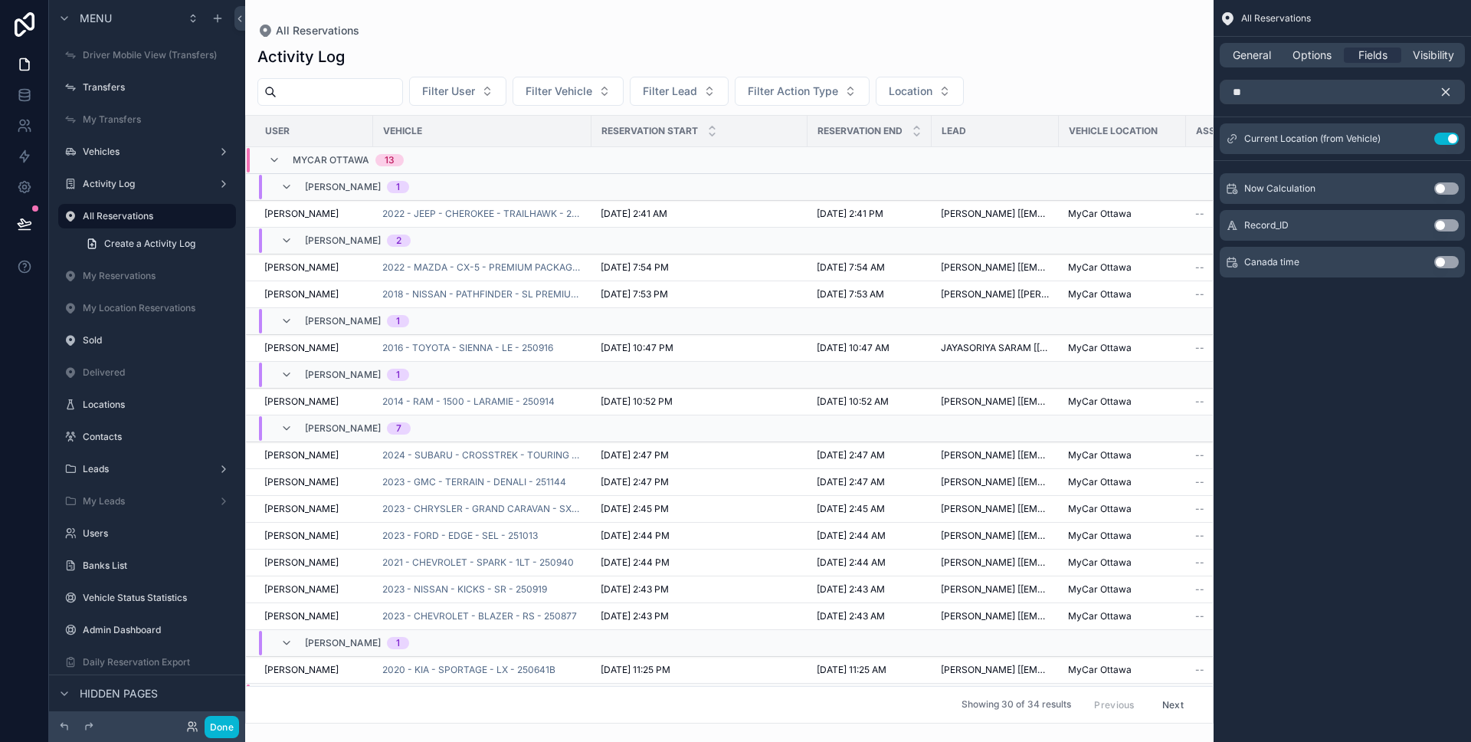
click at [1450, 91] on icon "scrollable content" at bounding box center [1446, 92] width 14 height 14
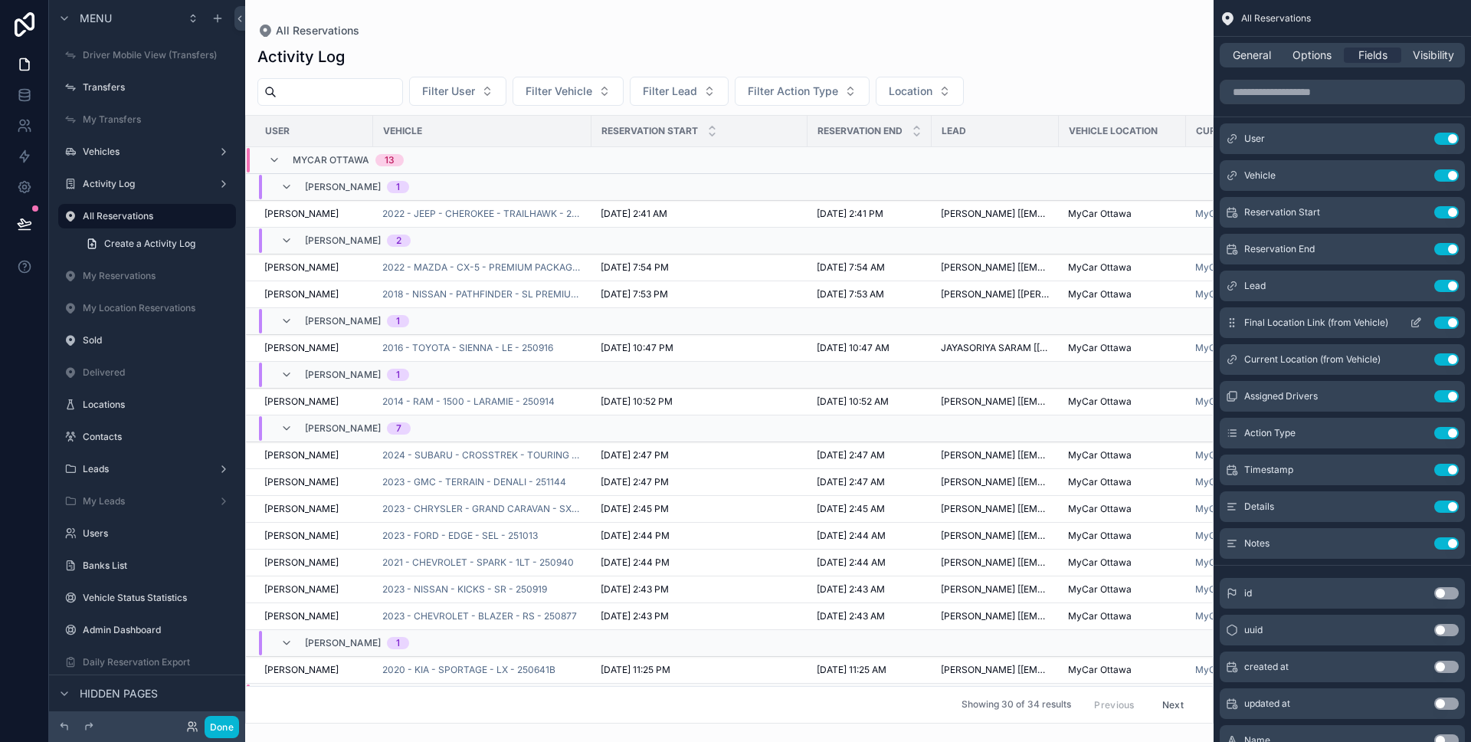
click at [1421, 323] on icon "scrollable content" at bounding box center [1416, 322] width 12 height 12
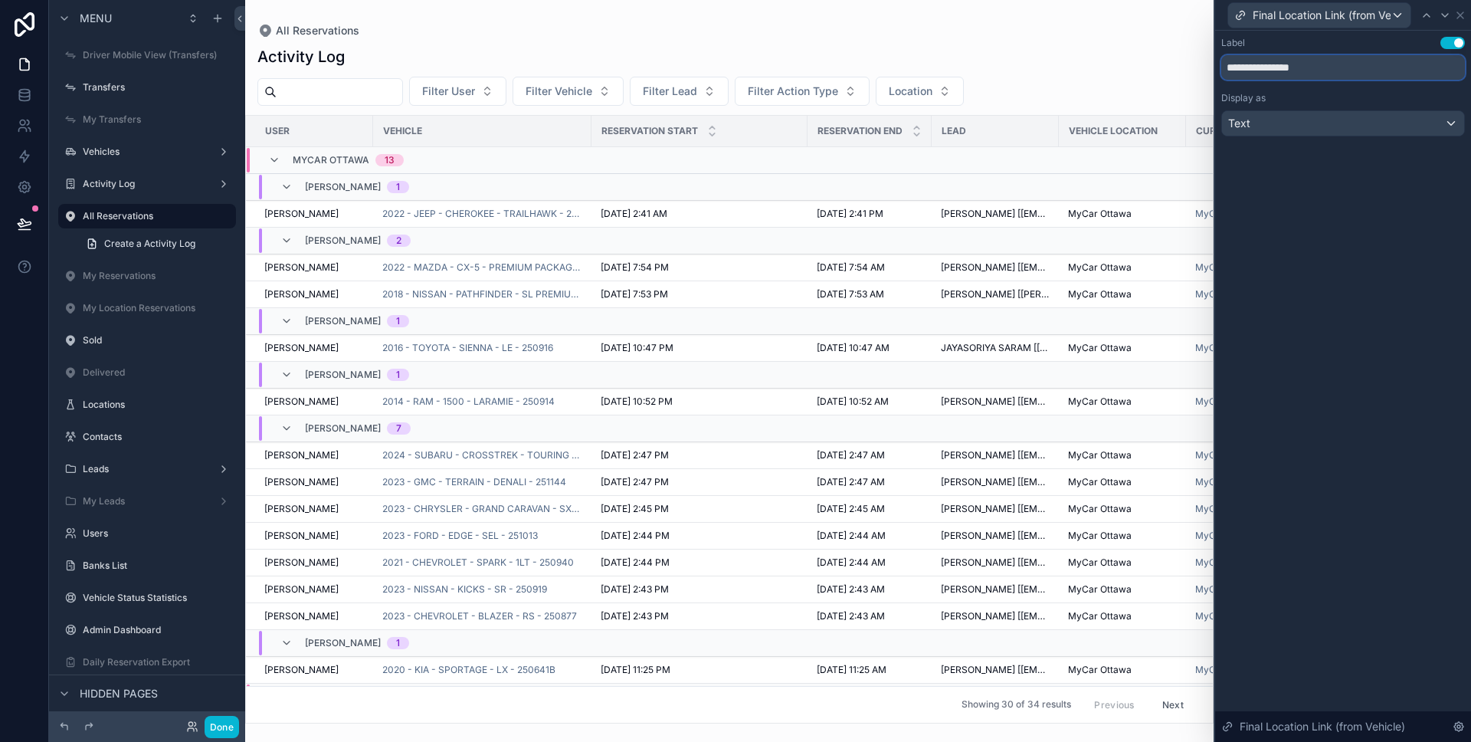
click at [1319, 67] on input "**********" at bounding box center [1343, 67] width 244 height 25
click at [1458, 15] on icon at bounding box center [1460, 15] width 12 height 12
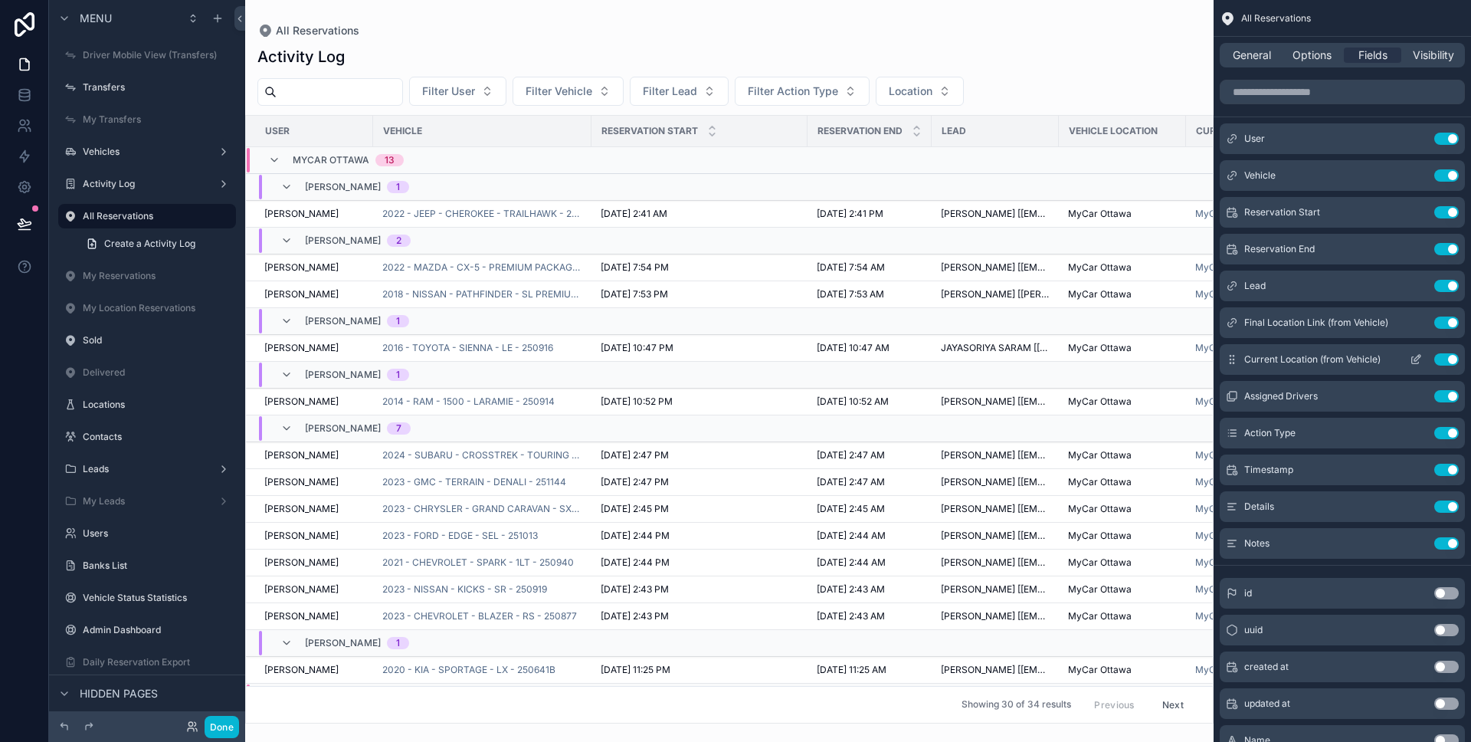
click at [1421, 357] on button "scrollable content" at bounding box center [1416, 359] width 25 height 12
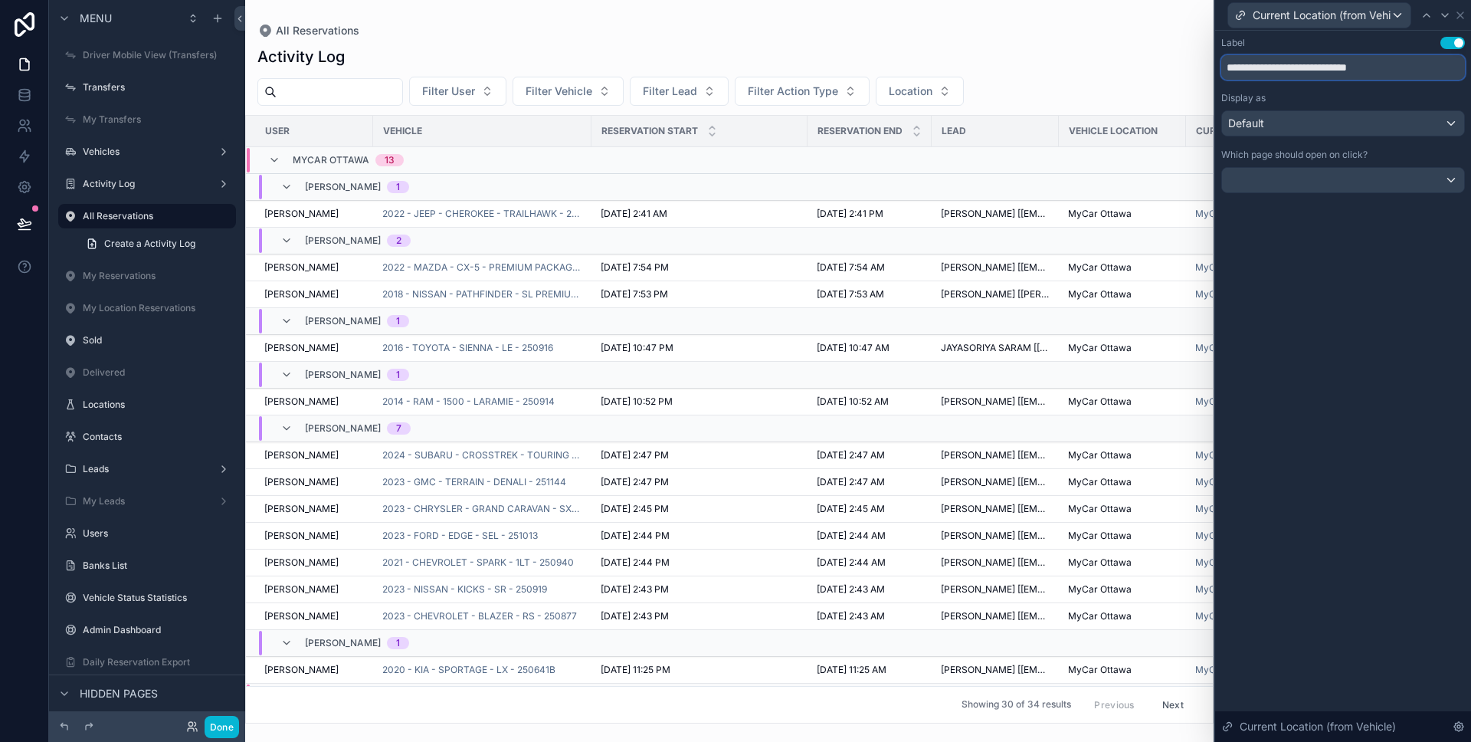
click at [1294, 72] on input "**********" at bounding box center [1343, 67] width 244 height 25
click at [1295, 73] on input "**********" at bounding box center [1343, 67] width 244 height 25
paste input "text"
type input "**********"
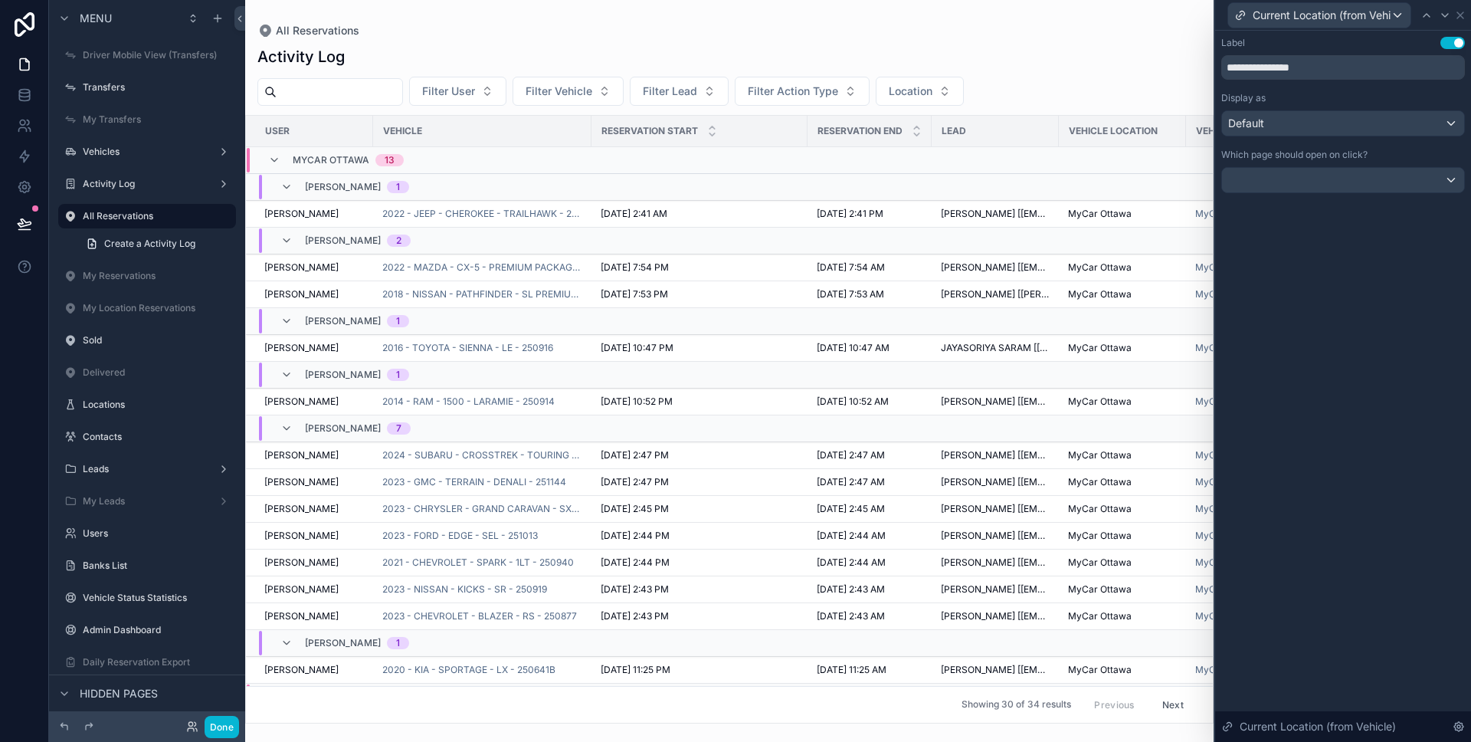
click at [1394, 107] on div "Display as Default" at bounding box center [1343, 114] width 244 height 44
click at [1391, 111] on div "Default" at bounding box center [1343, 123] width 242 height 25
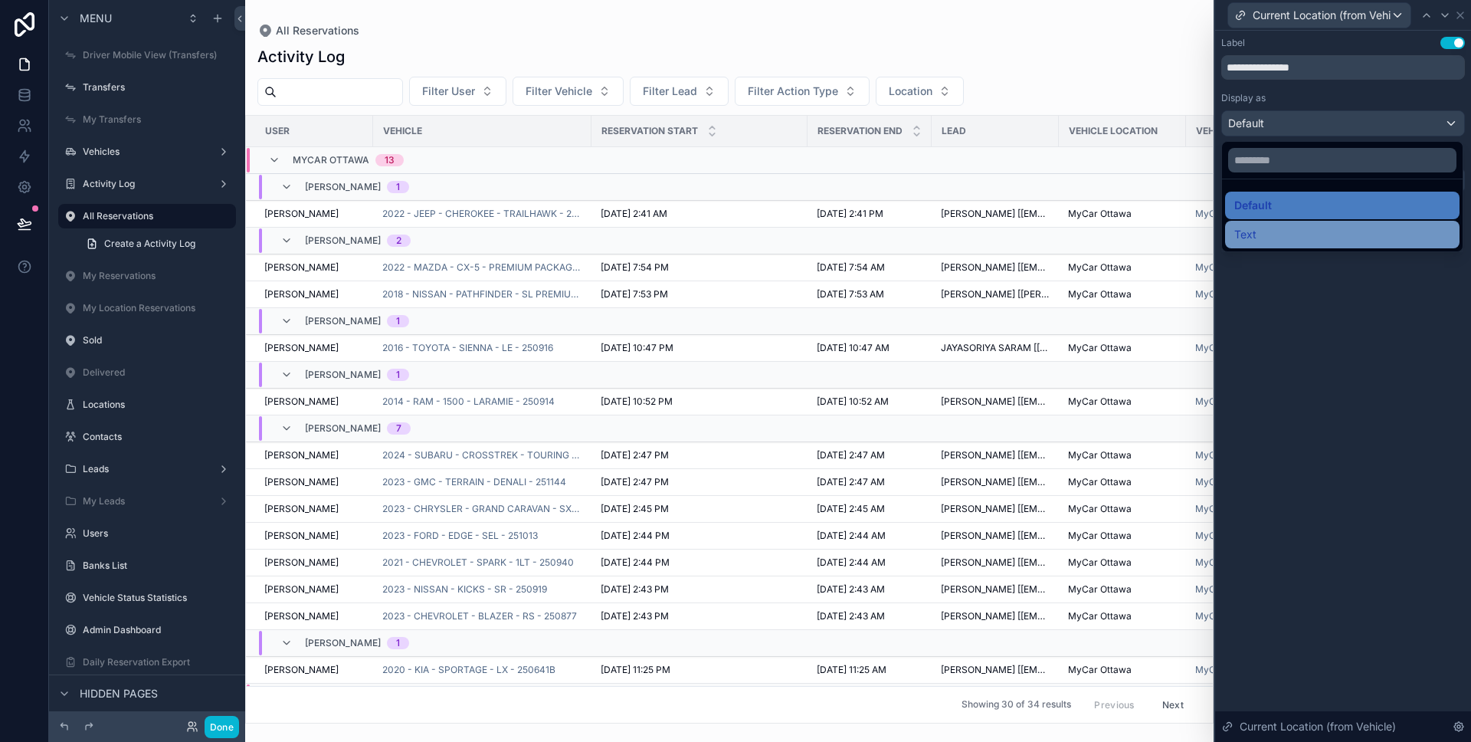
click at [1335, 223] on div "Text" at bounding box center [1342, 235] width 234 height 28
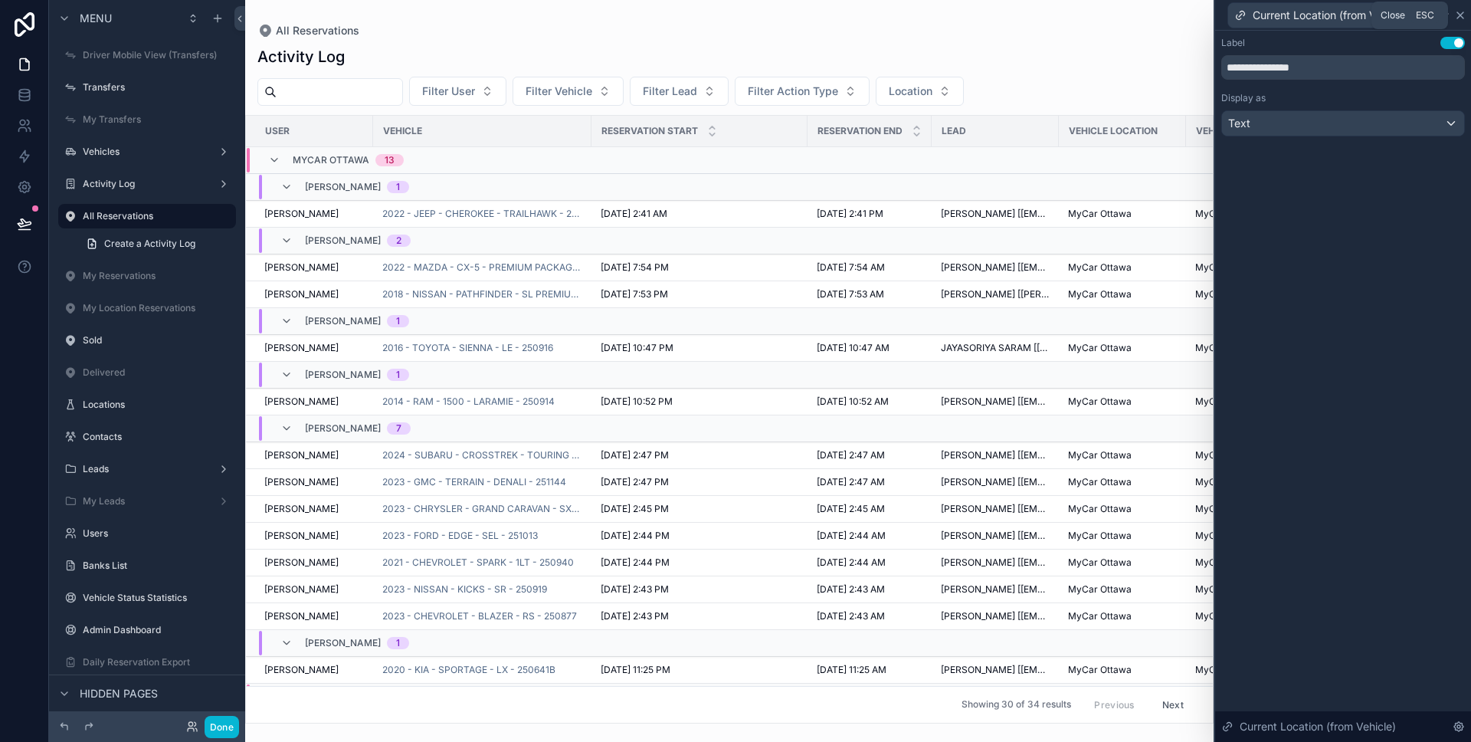
click at [1463, 20] on icon at bounding box center [1460, 15] width 12 height 12
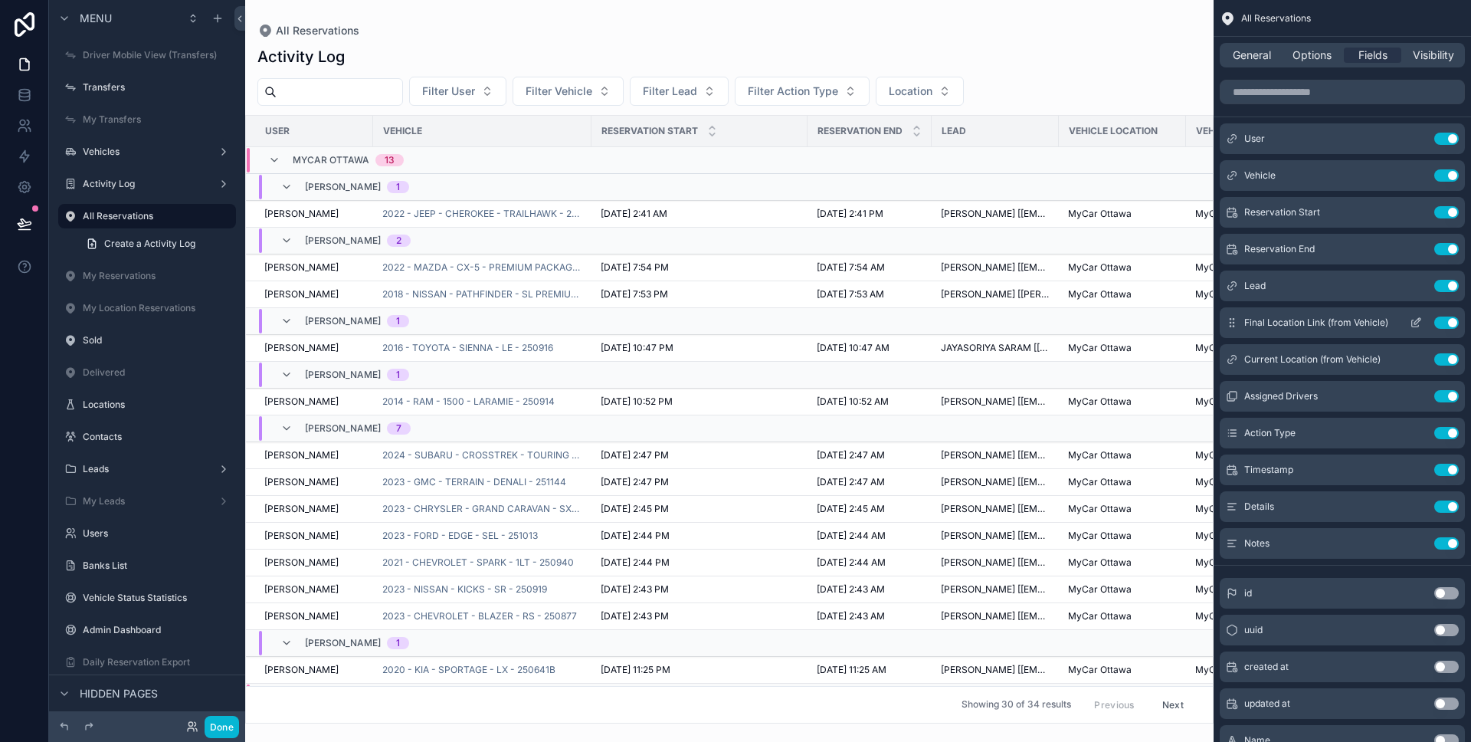
click at [1417, 321] on icon "scrollable content" at bounding box center [1416, 322] width 12 height 12
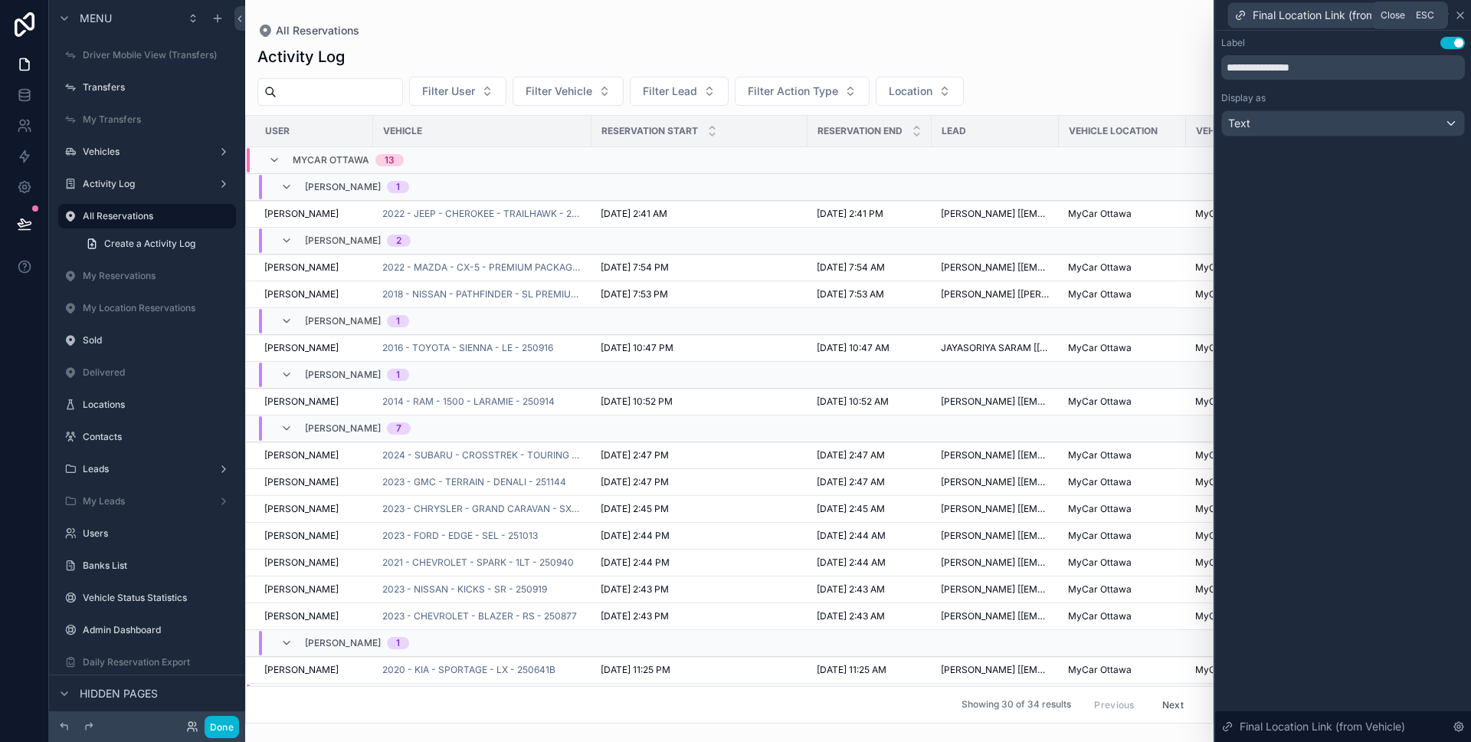
click at [1460, 18] on icon at bounding box center [1460, 15] width 12 height 12
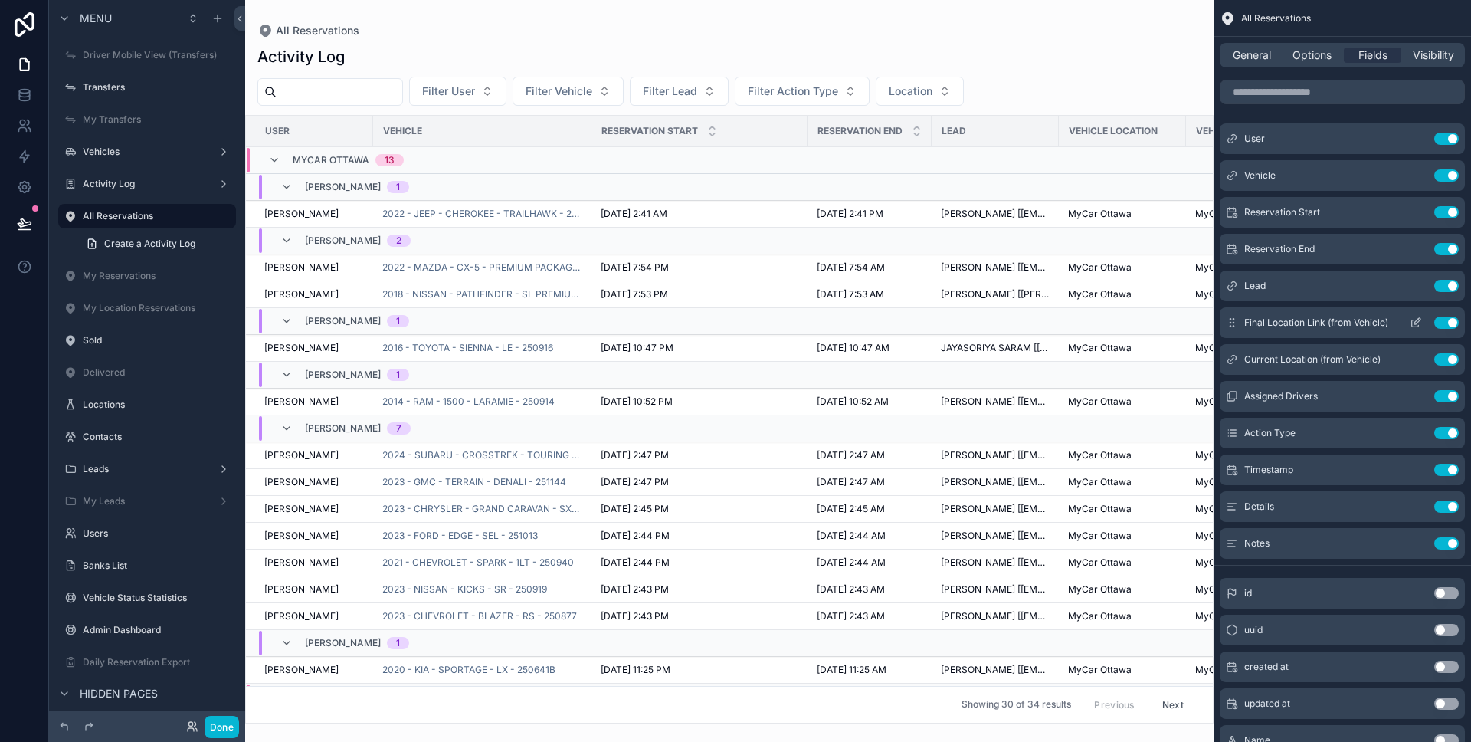
click at [1447, 321] on button "Use setting" at bounding box center [1446, 322] width 25 height 12
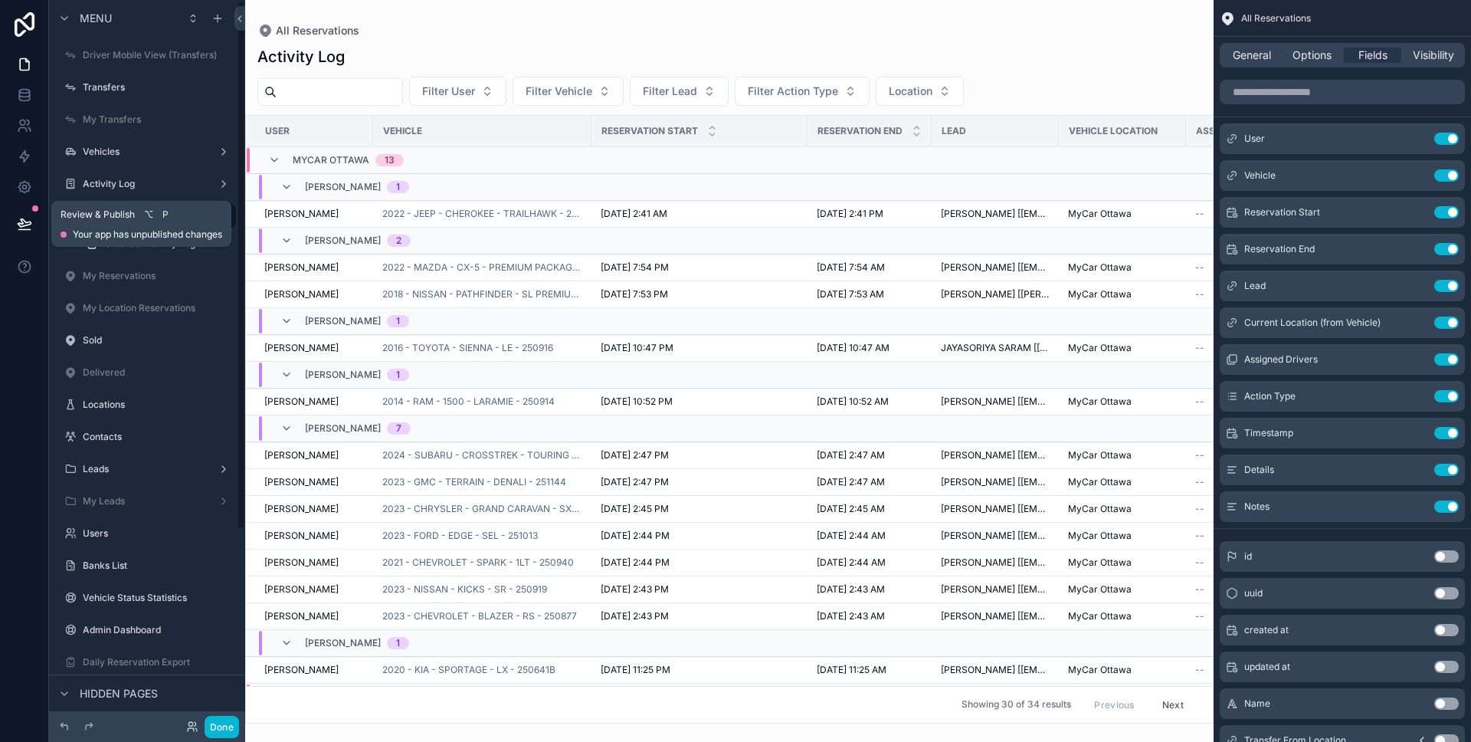
click at [31, 229] on icon at bounding box center [24, 223] width 15 height 15
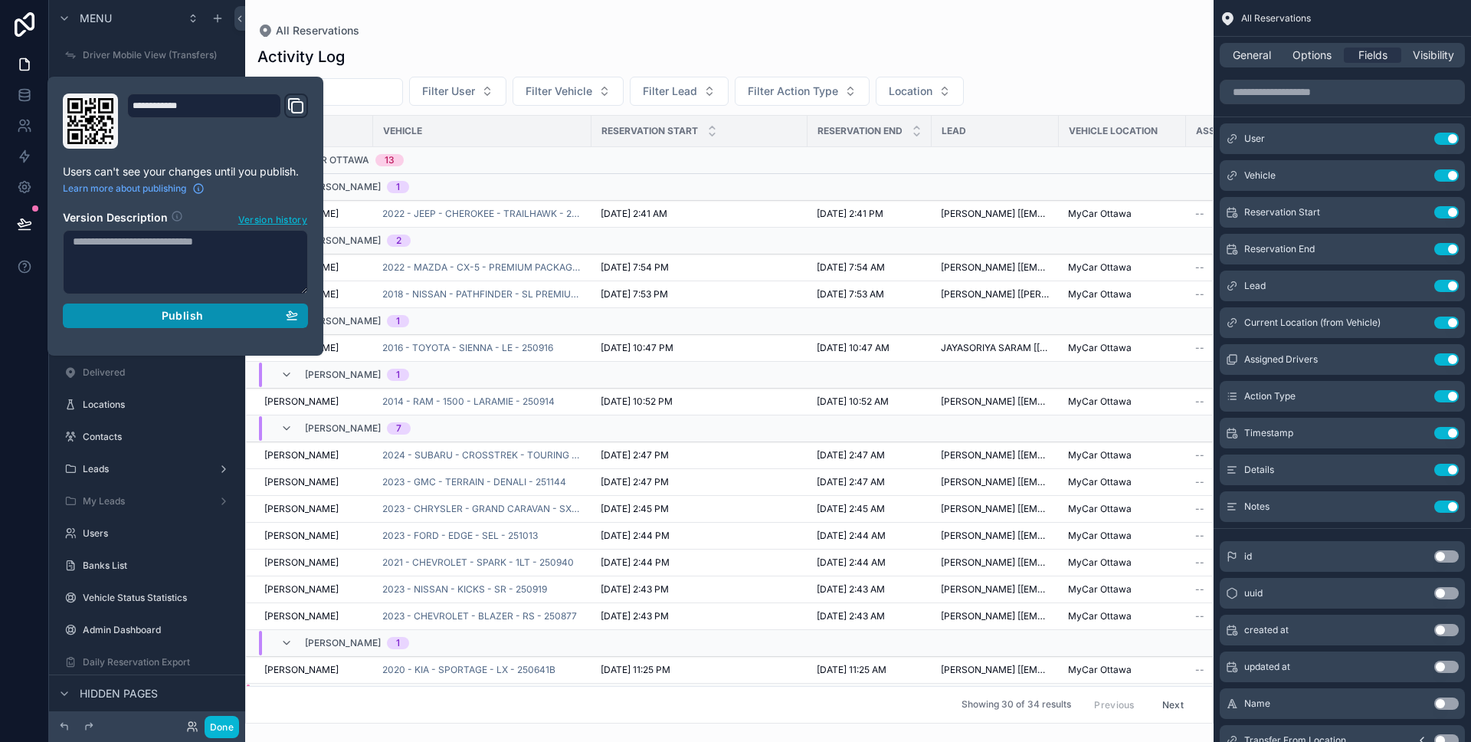
click at [121, 315] on div "Publish" at bounding box center [185, 316] width 225 height 14
click at [4, 323] on div at bounding box center [24, 371] width 49 height 742
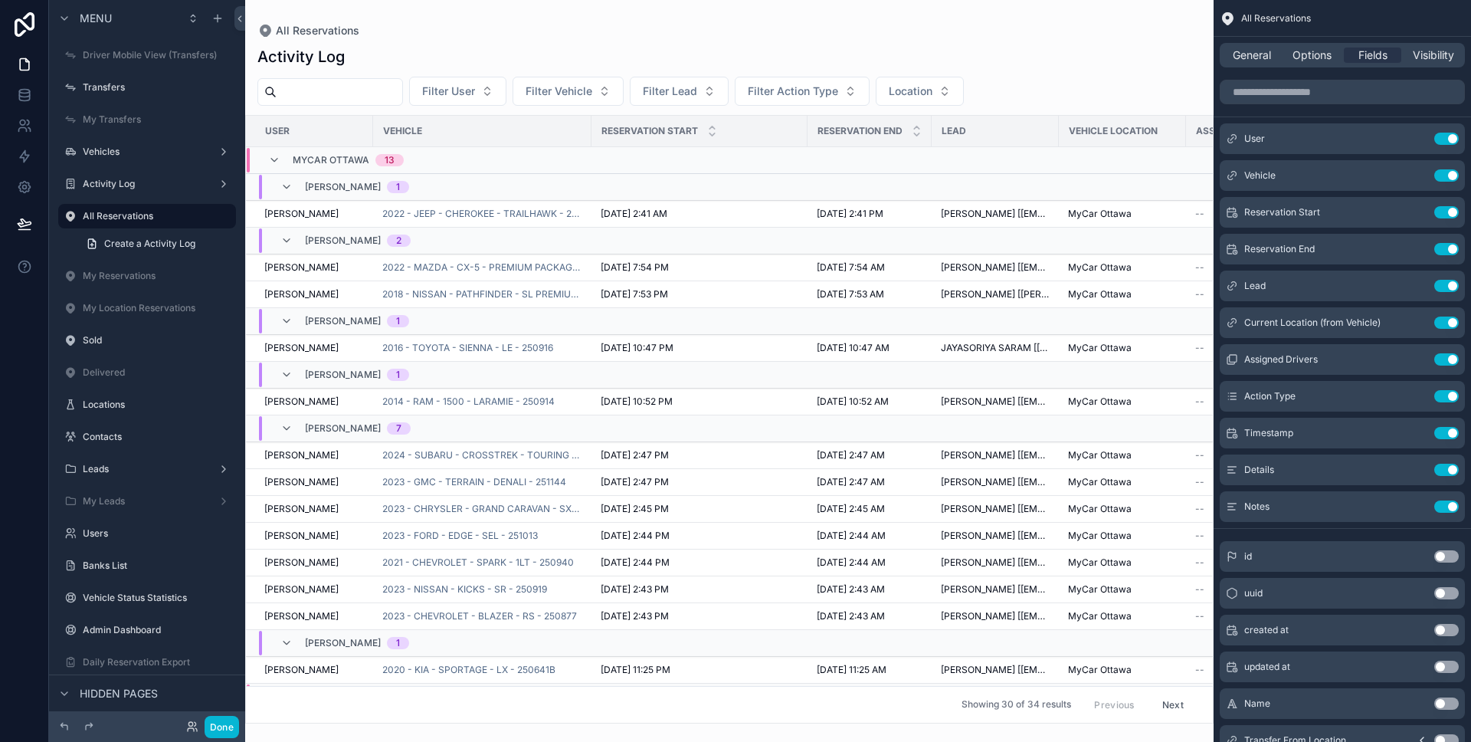
click at [1319, 66] on div "General Options Fields Visibility" at bounding box center [1342, 55] width 245 height 25
click at [1316, 58] on span "Options" at bounding box center [1312, 55] width 39 height 15
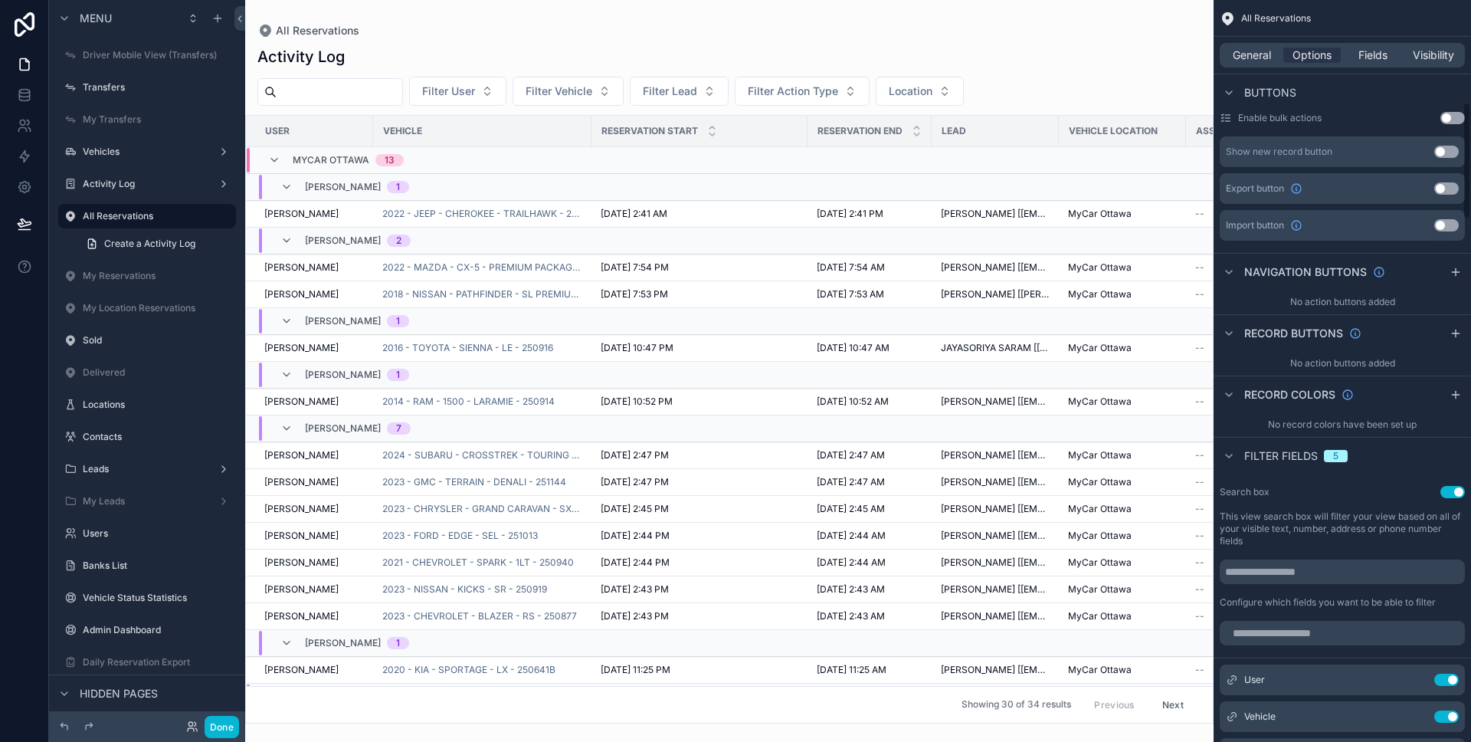
scroll to position [901, 0]
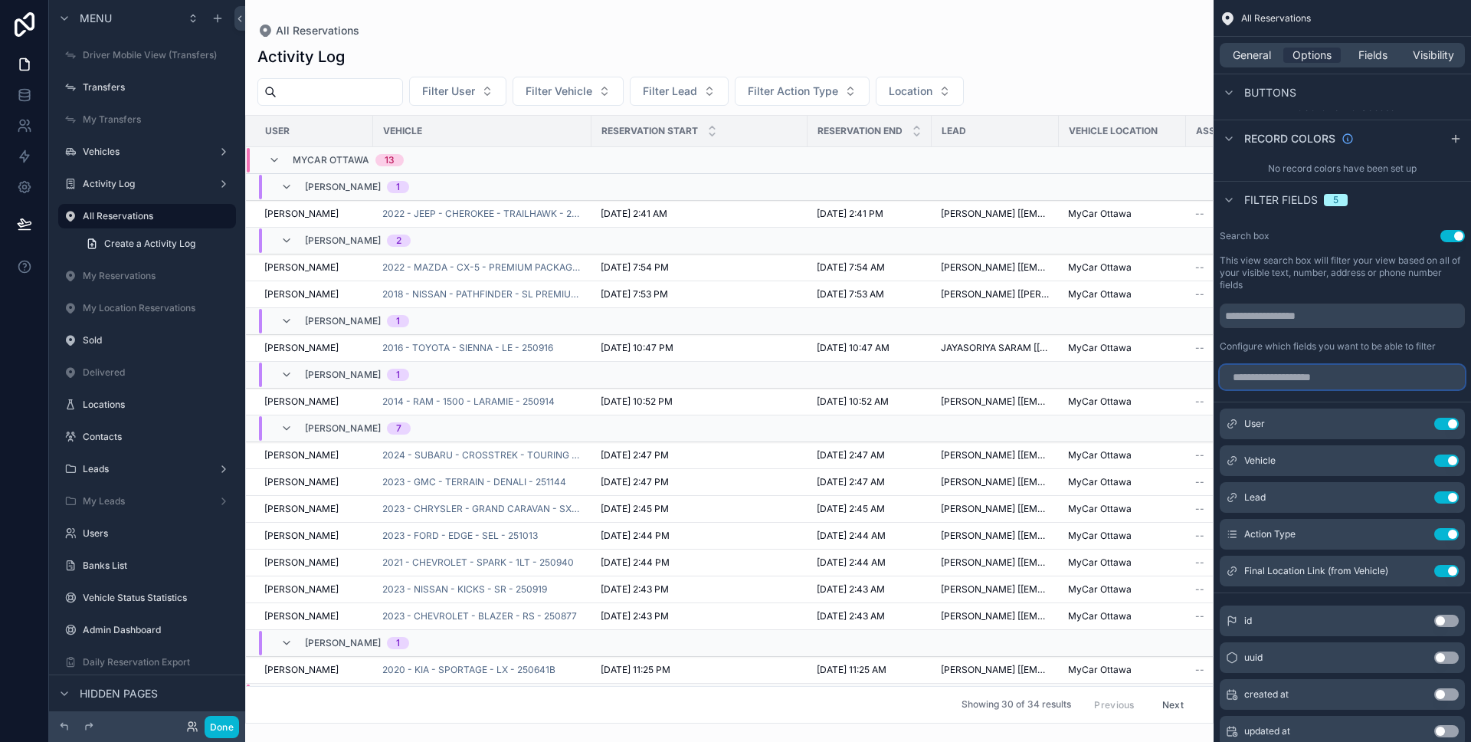
click at [1351, 380] on input "scrollable content" at bounding box center [1342, 377] width 245 height 25
click at [134, 283] on div "My Reservations" at bounding box center [147, 276] width 129 height 18
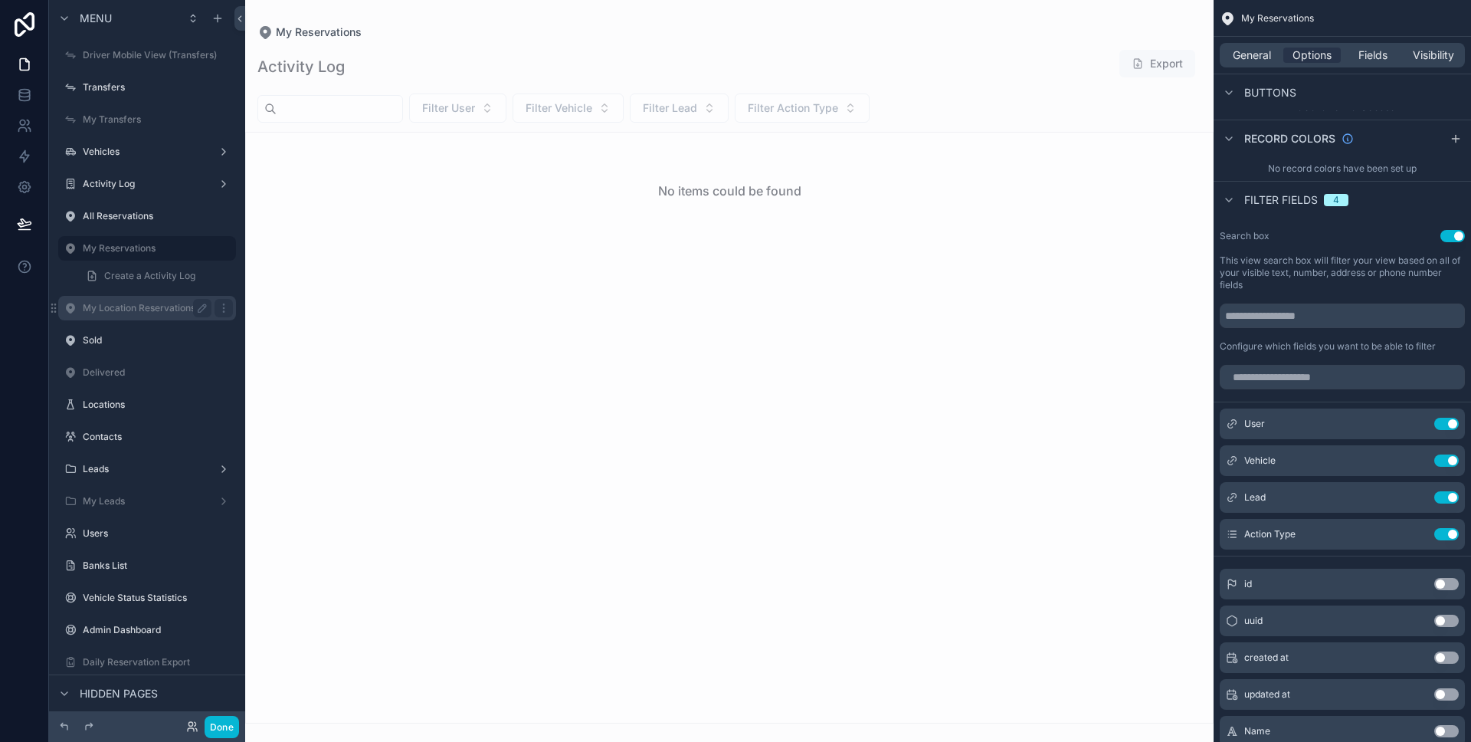
click at [130, 305] on label "My Location Reservations" at bounding box center [144, 308] width 123 height 12
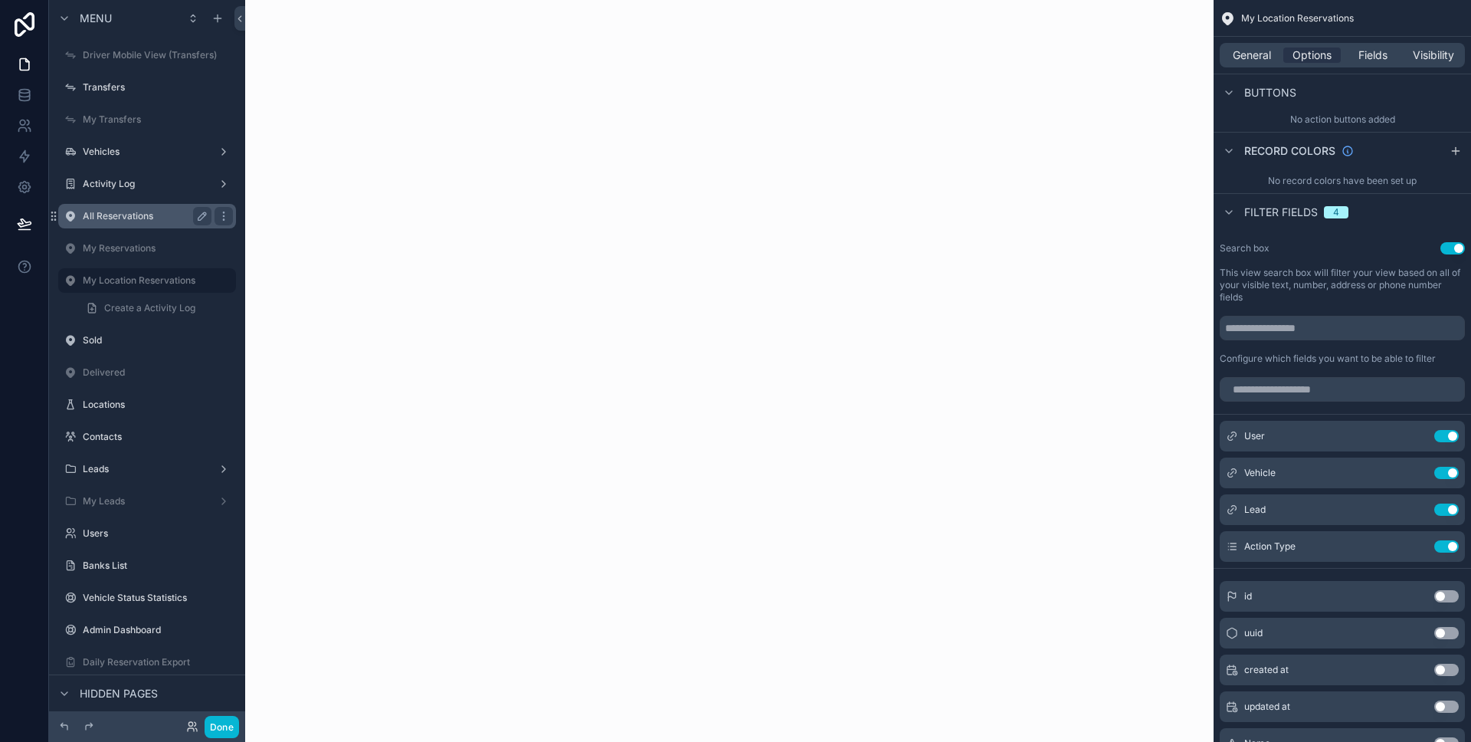
click at [129, 220] on label "All Reservations" at bounding box center [144, 216] width 123 height 12
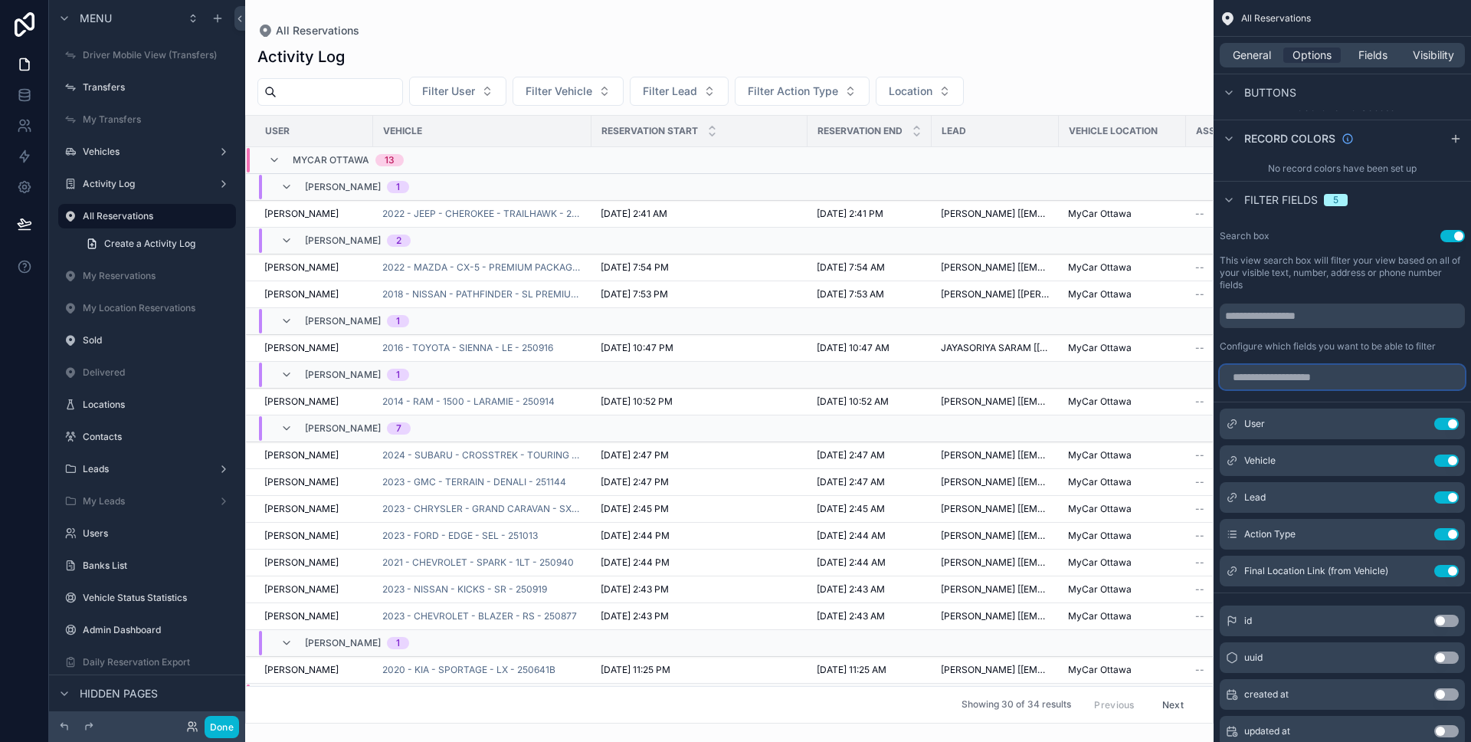
click at [1323, 375] on input "scrollable content" at bounding box center [1342, 377] width 245 height 25
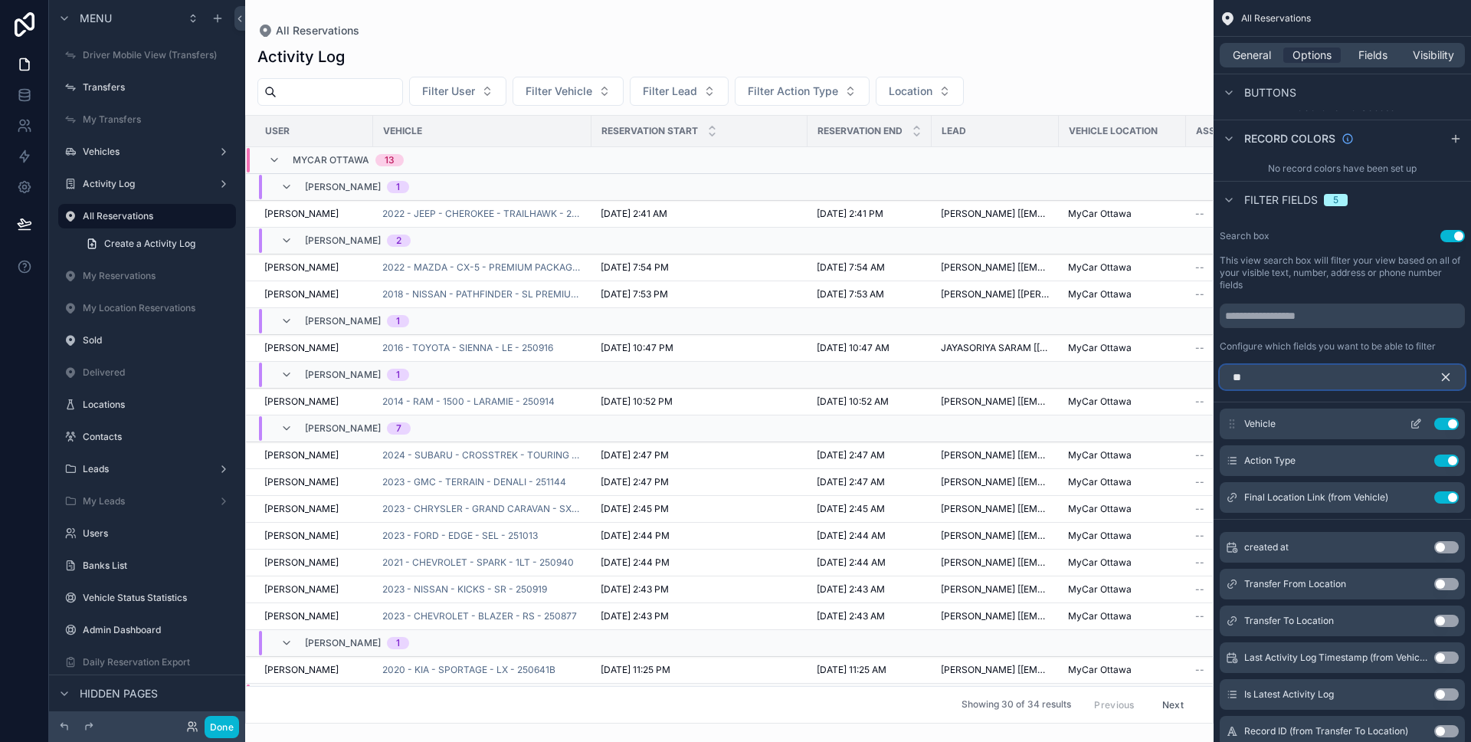
scroll to position [771, 0]
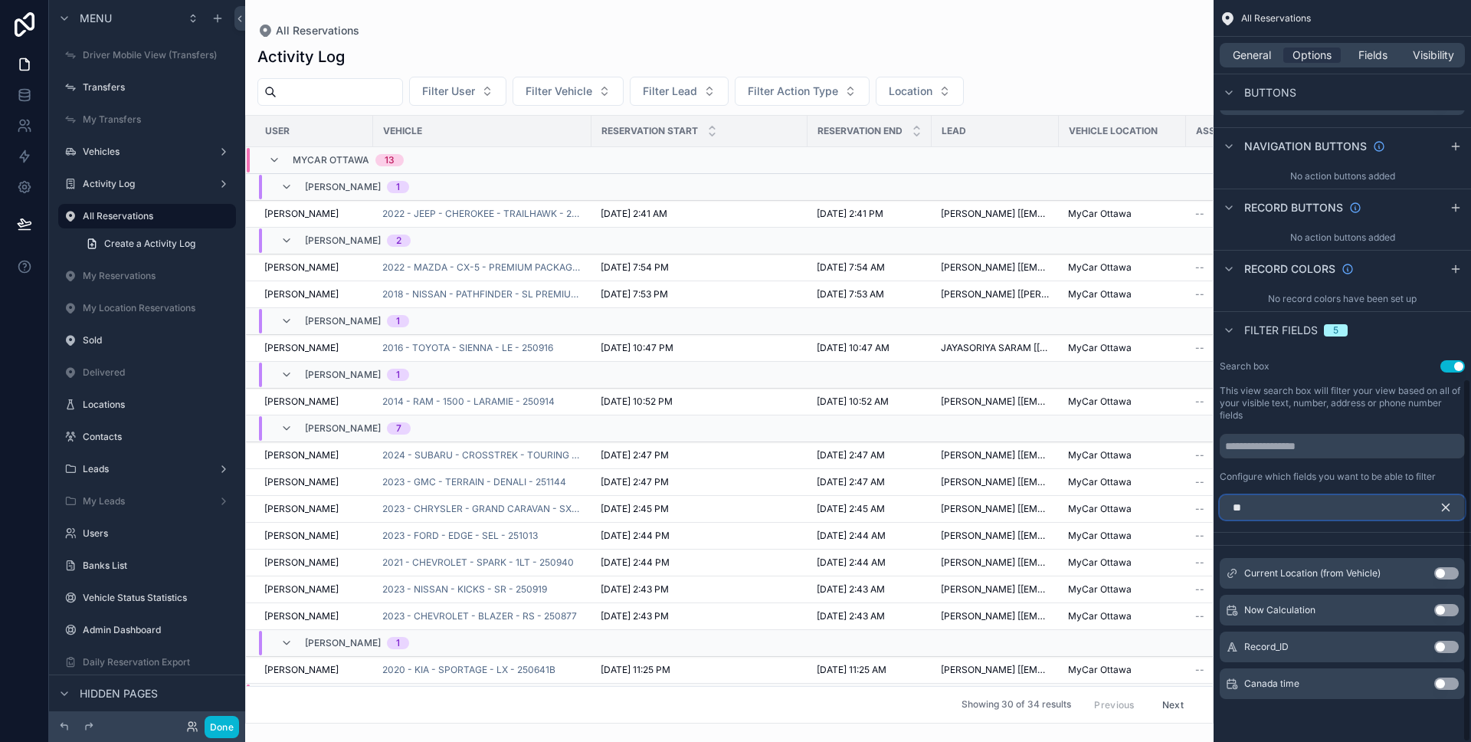
type input "**"
click at [1440, 575] on button "Use setting" at bounding box center [1446, 573] width 25 height 12
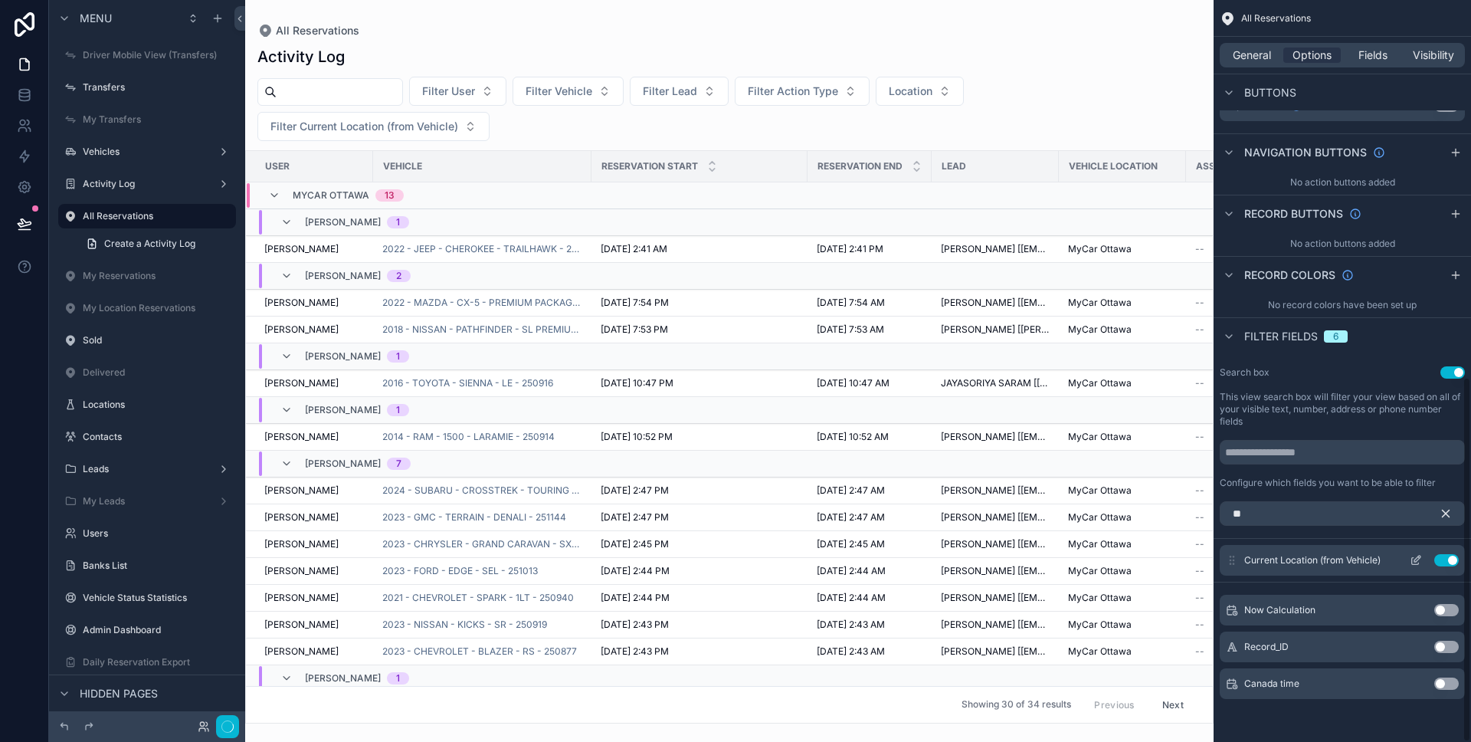
scroll to position [765, 0]
click at [1443, 516] on icon "scrollable content" at bounding box center [1446, 513] width 7 height 7
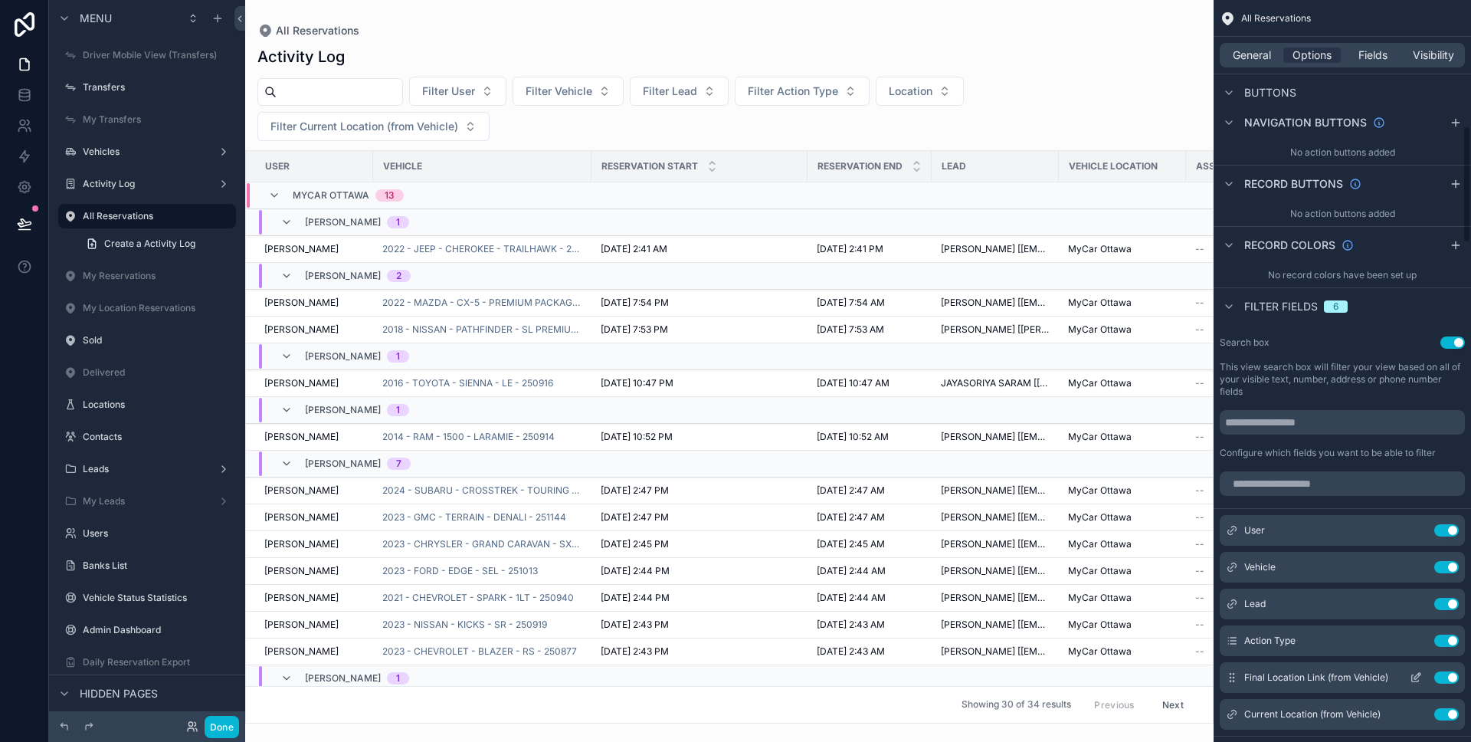
scroll to position [814, 0]
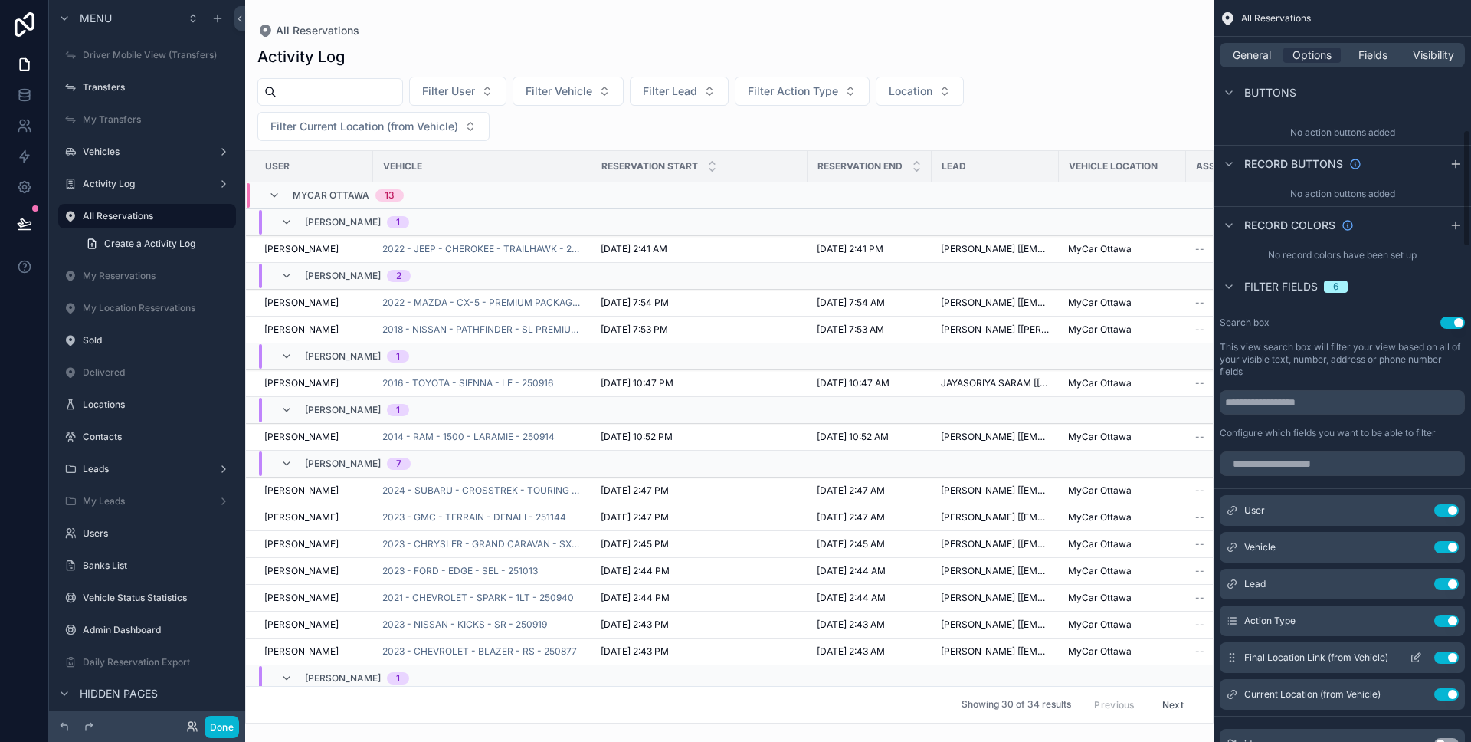
click at [1414, 650] on div "Final Location Link (from Vehicle) Use setting" at bounding box center [1342, 657] width 245 height 31
click at [1415, 652] on icon "scrollable content" at bounding box center [1416, 657] width 12 height 12
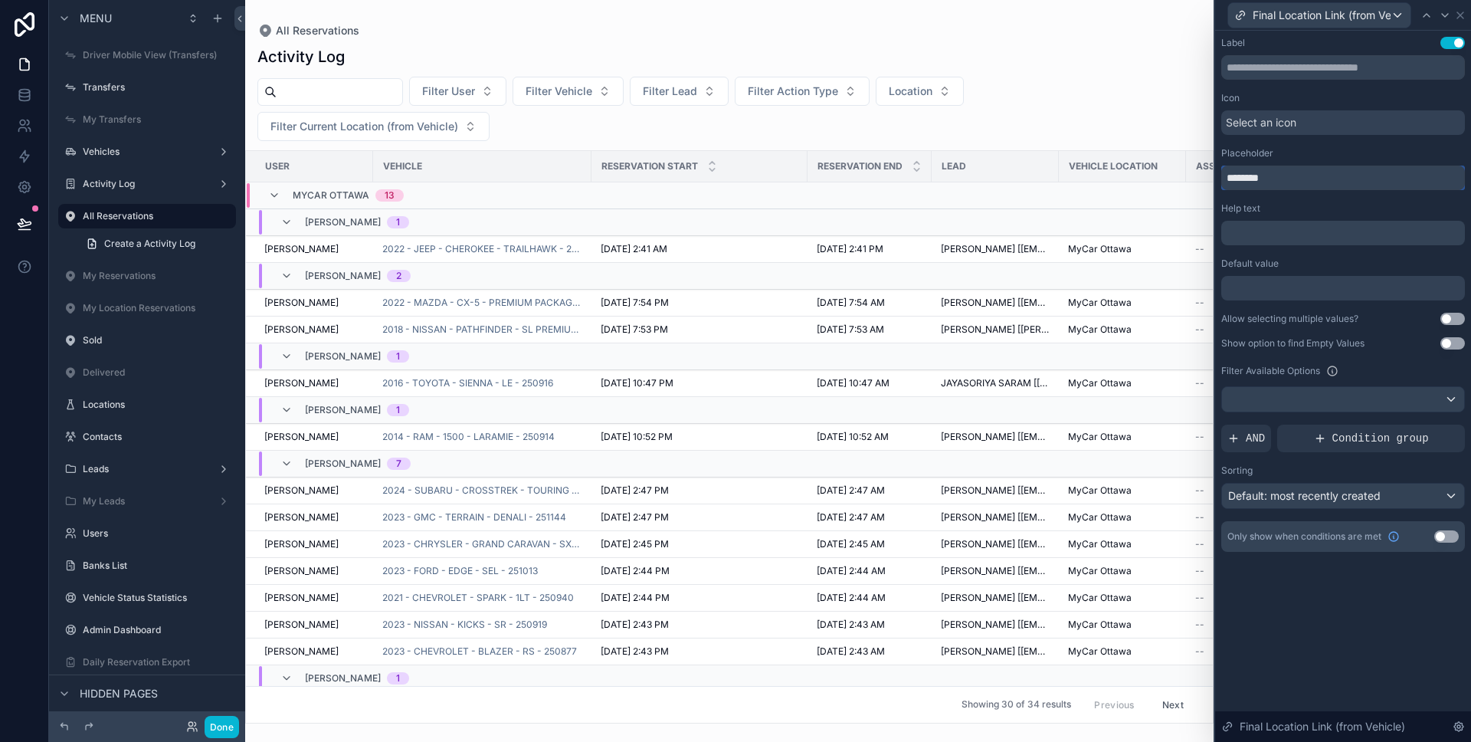
drag, startPoint x: 1300, startPoint y: 179, endPoint x: 1218, endPoint y: 174, distance: 82.9
click at [1218, 174] on div "Label Use setting Icon Select an icon Placeholder ******** Help text ﻿ Default …" at bounding box center [1343, 310] width 256 height 558
click at [1460, 18] on icon at bounding box center [1460, 15] width 12 height 12
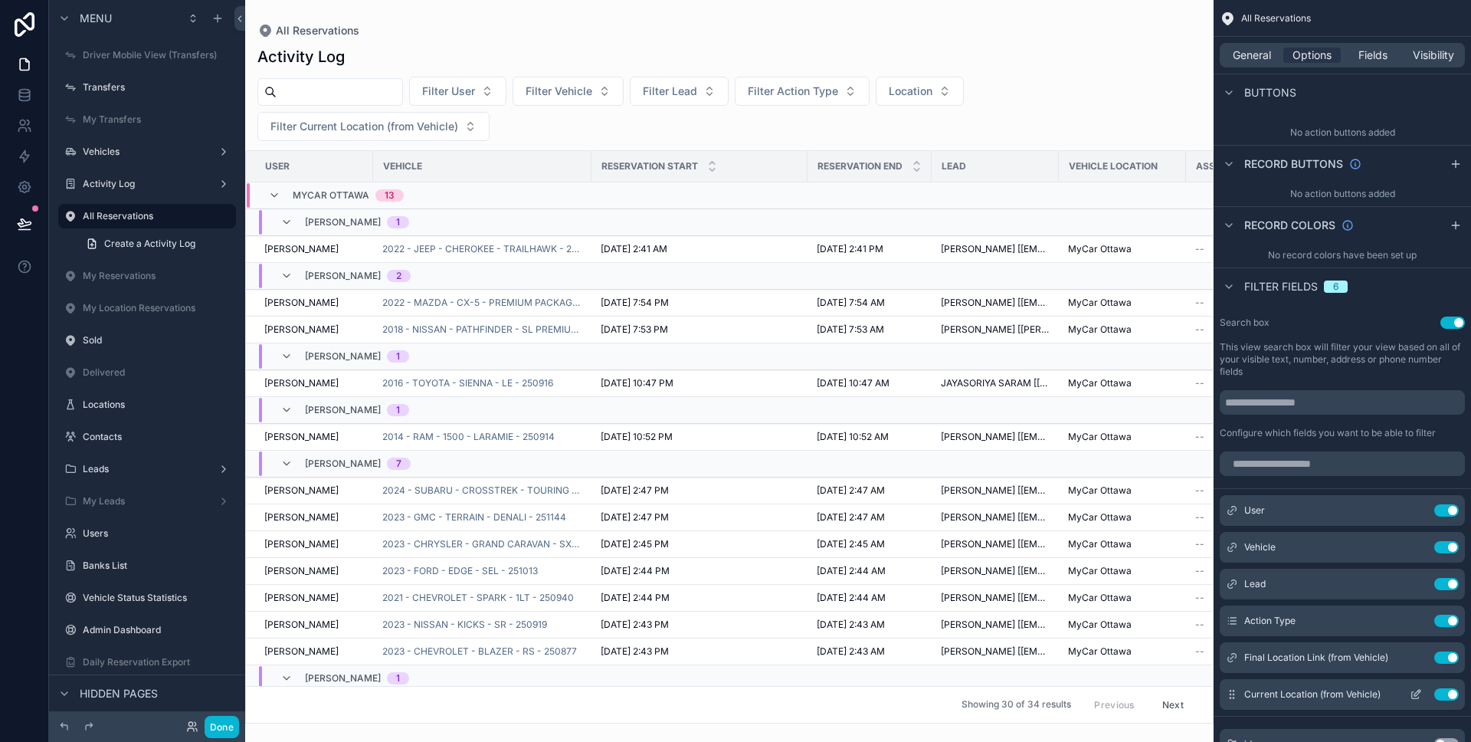
click at [1420, 694] on icon "scrollable content" at bounding box center [1416, 694] width 12 height 12
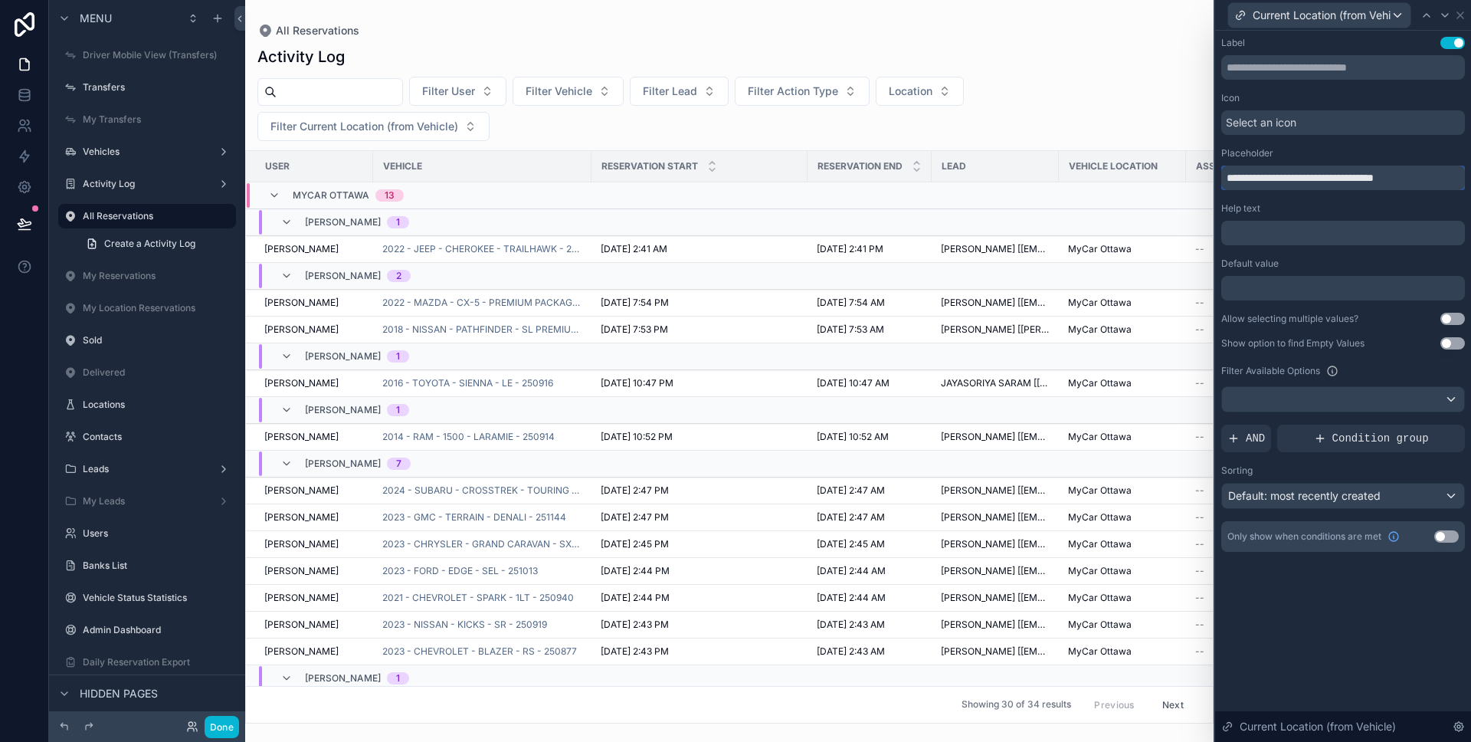
scroll to position [814, 0]
drag, startPoint x: 0, startPoint y: 0, endPoint x: 1208, endPoint y: 174, distance: 1220.8
click at [1208, 174] on div "**********" at bounding box center [735, 371] width 1471 height 742
paste input "text"
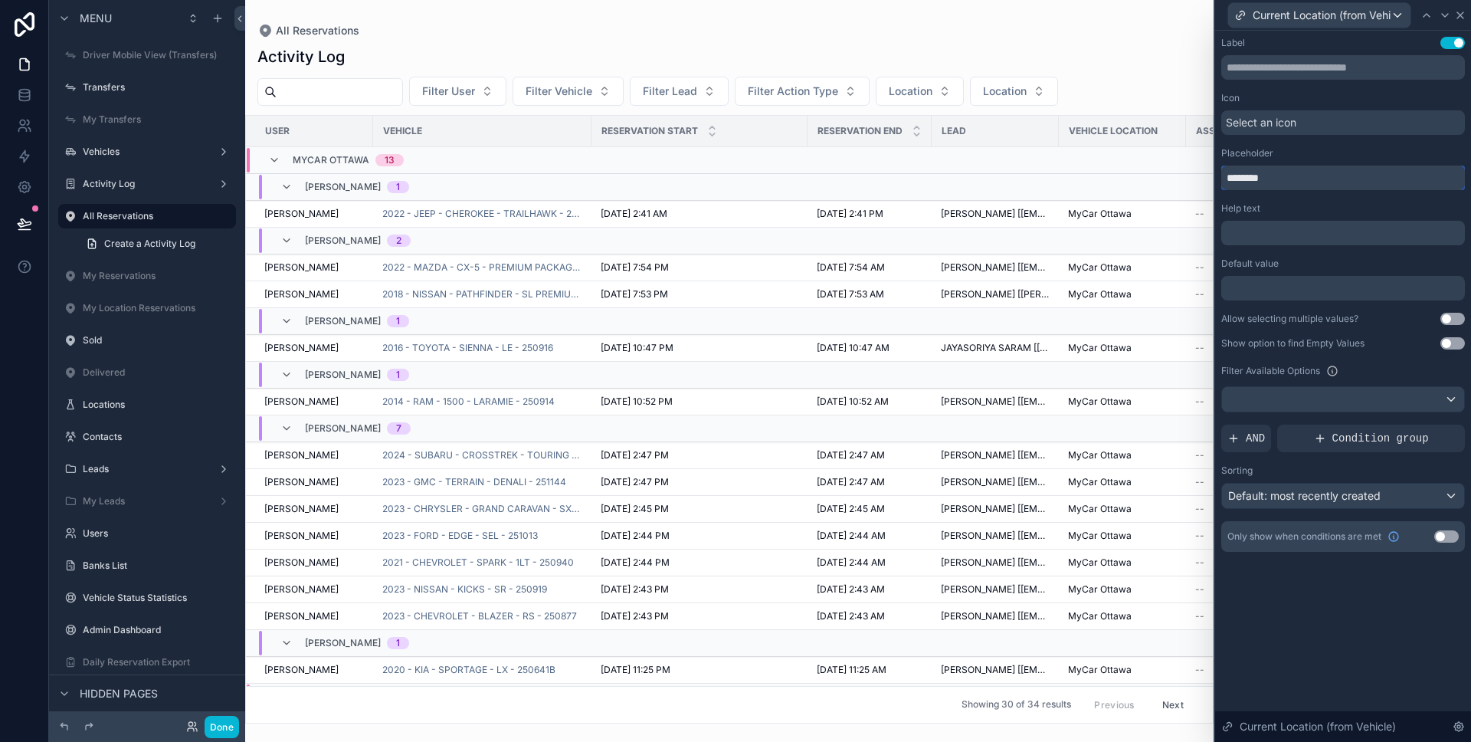
type input "********"
click at [1459, 20] on icon at bounding box center [1460, 15] width 12 height 12
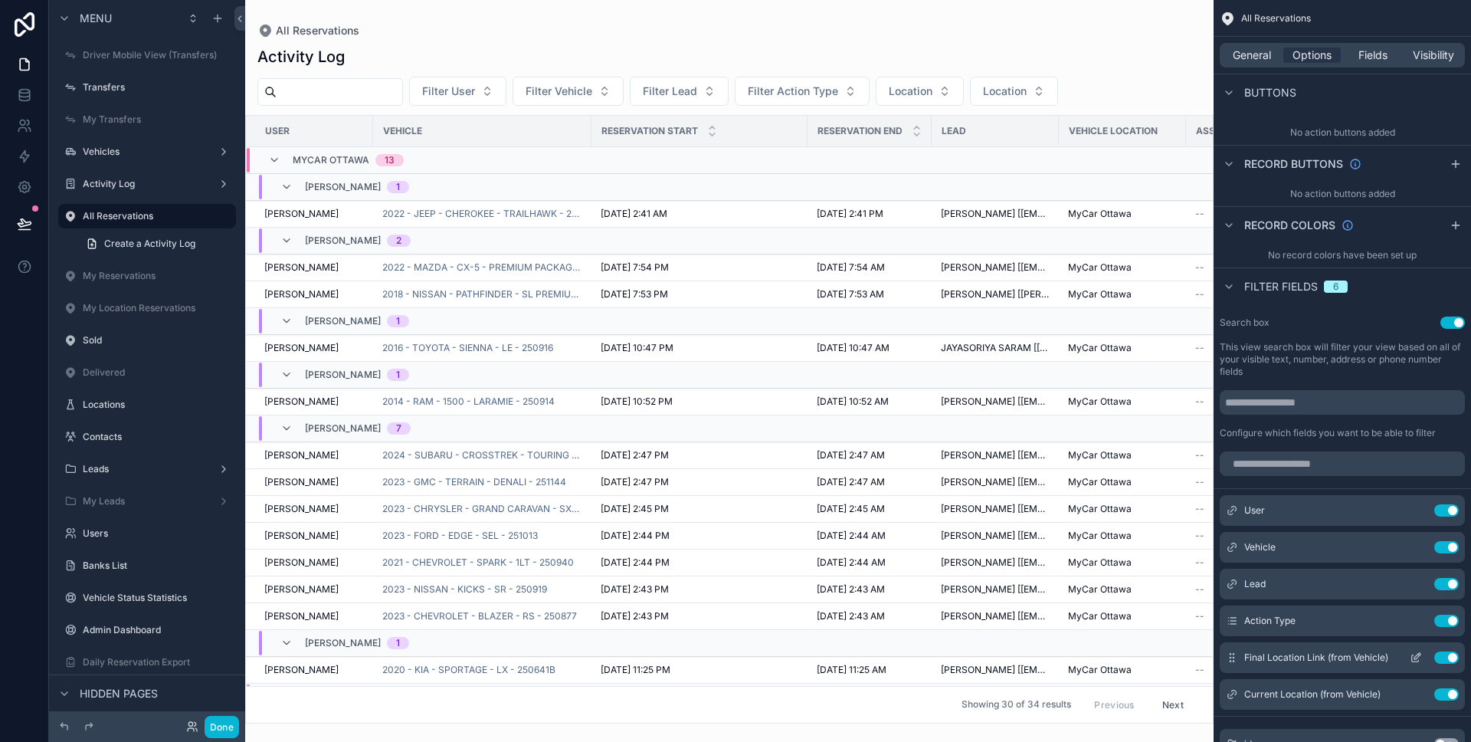
click at [1417, 656] on icon "scrollable content" at bounding box center [1416, 657] width 12 height 12
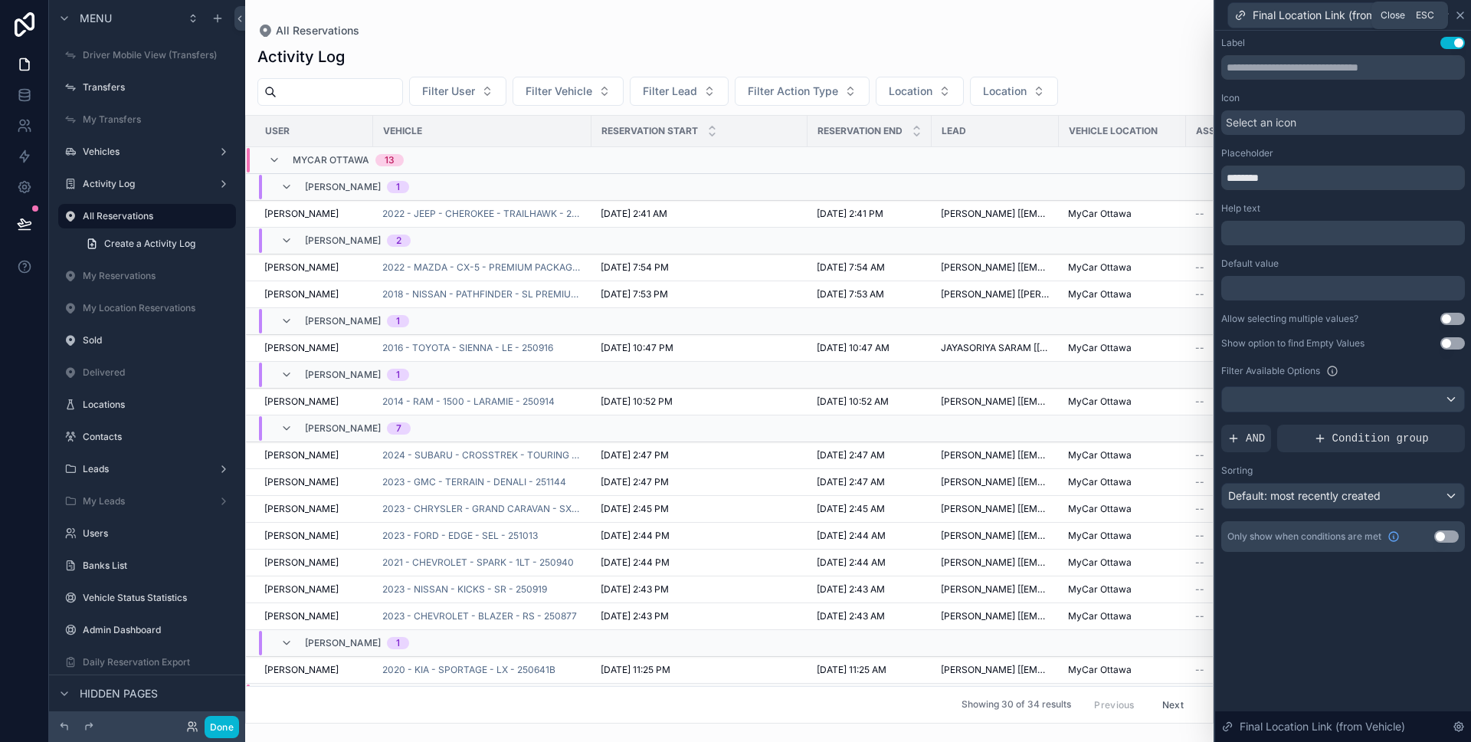
click at [1463, 15] on icon at bounding box center [1460, 15] width 12 height 12
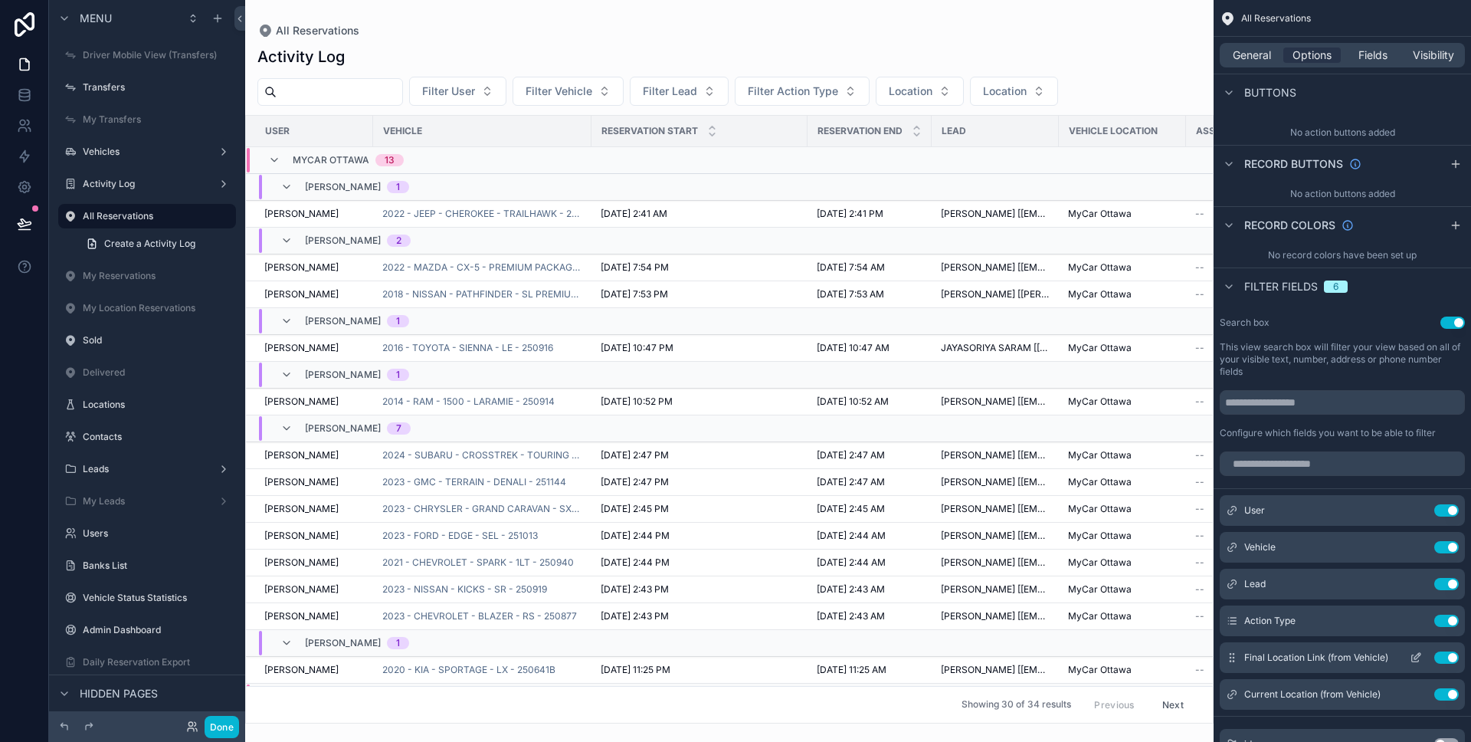
click at [1443, 657] on button "Use setting" at bounding box center [1446, 657] width 25 height 12
click at [230, 720] on button "Done" at bounding box center [222, 727] width 34 height 22
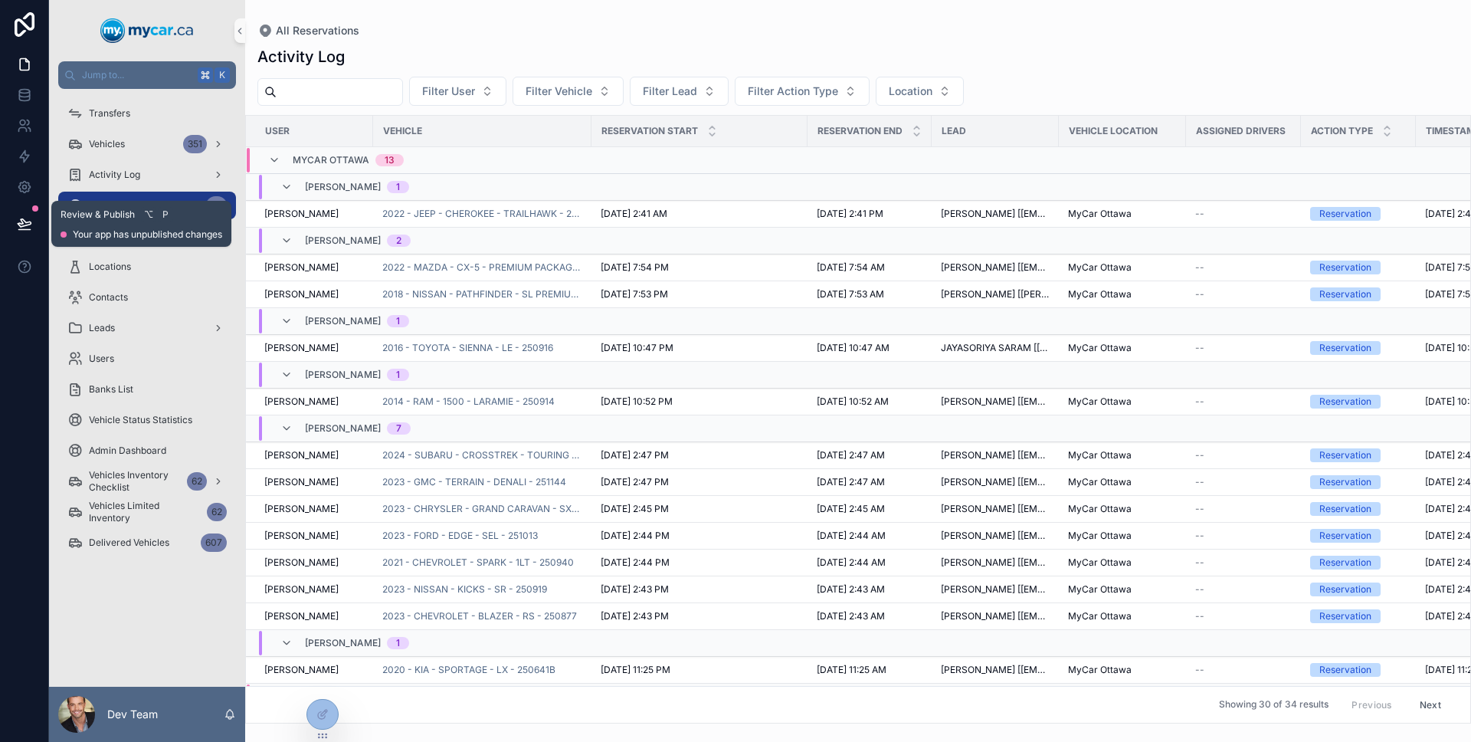
click at [8, 224] on button at bounding box center [25, 223] width 34 height 43
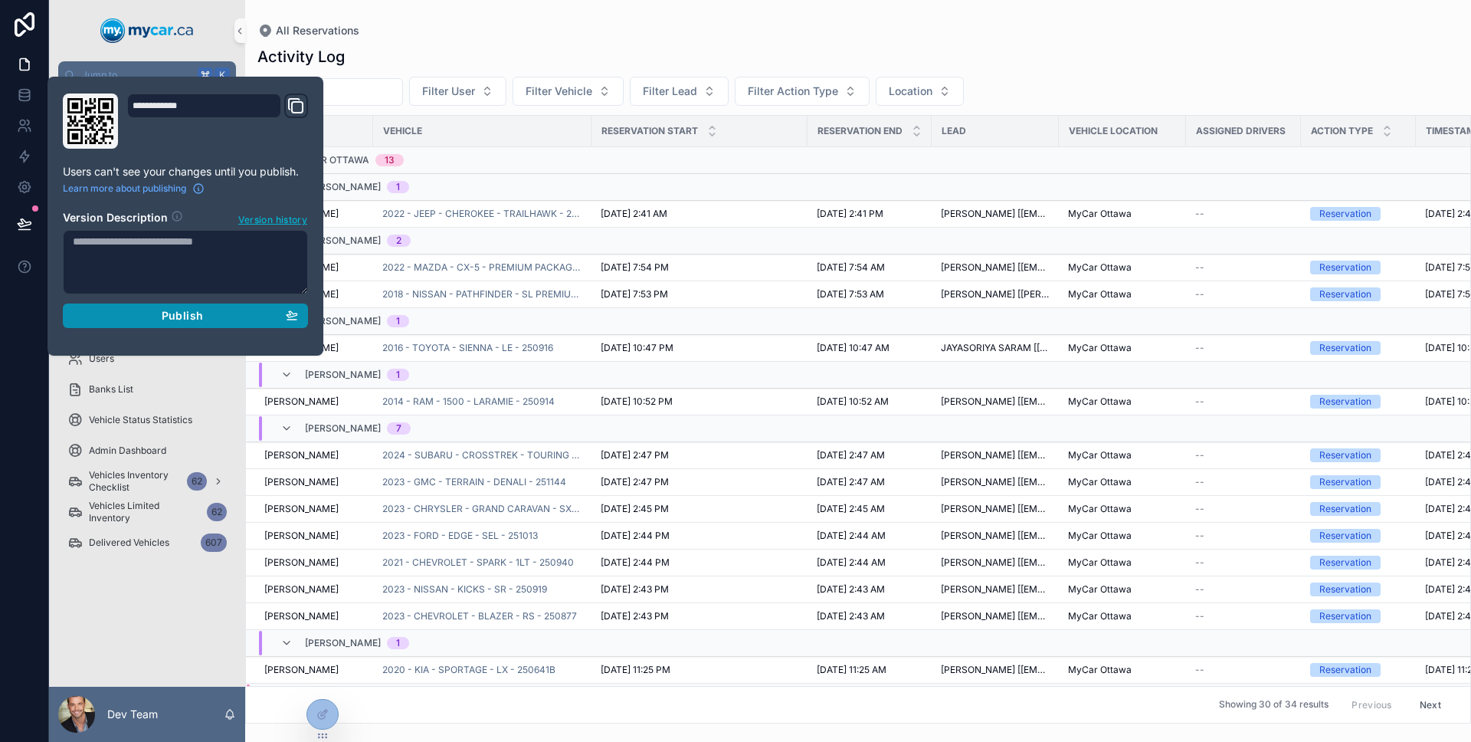
click at [304, 316] on button "Publish" at bounding box center [185, 315] width 245 height 25
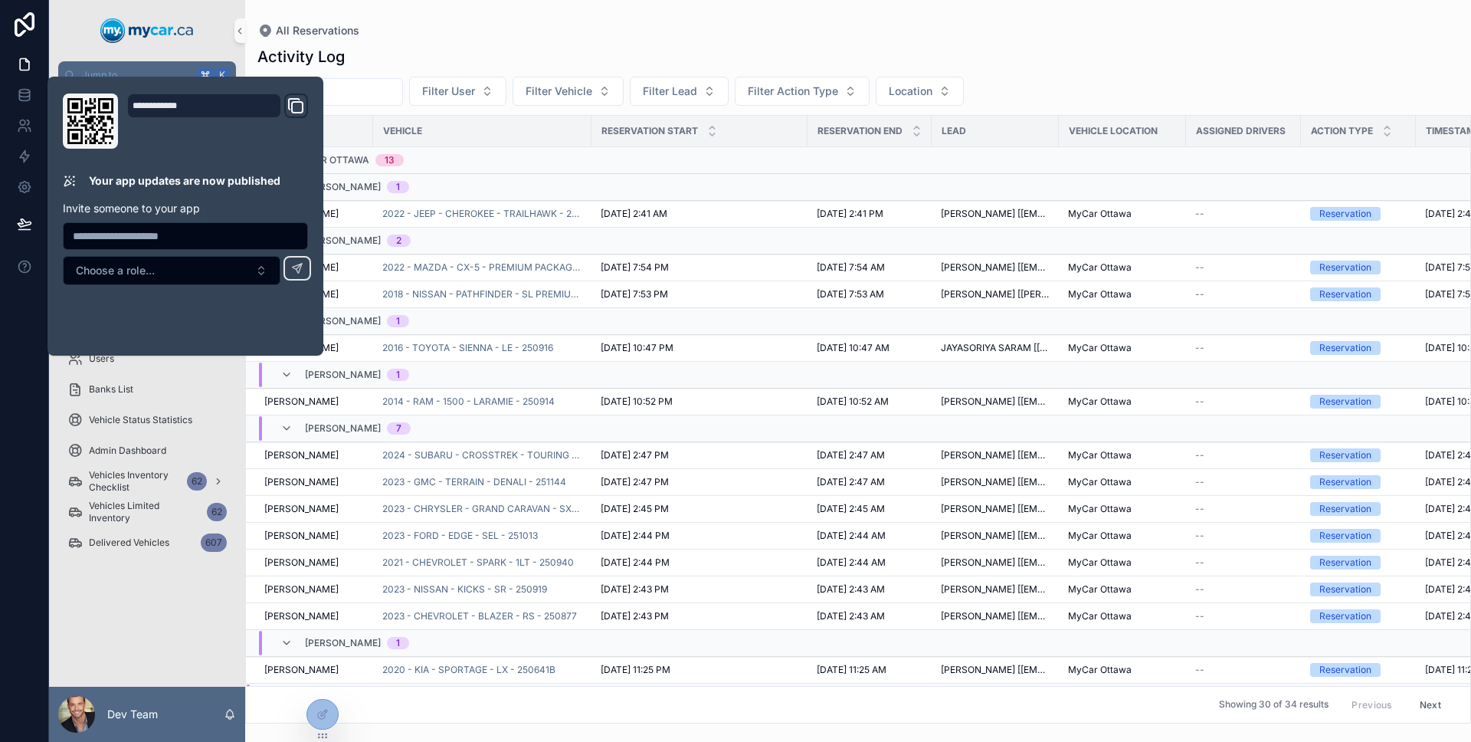
click at [19, 344] on div at bounding box center [24, 371] width 49 height 742
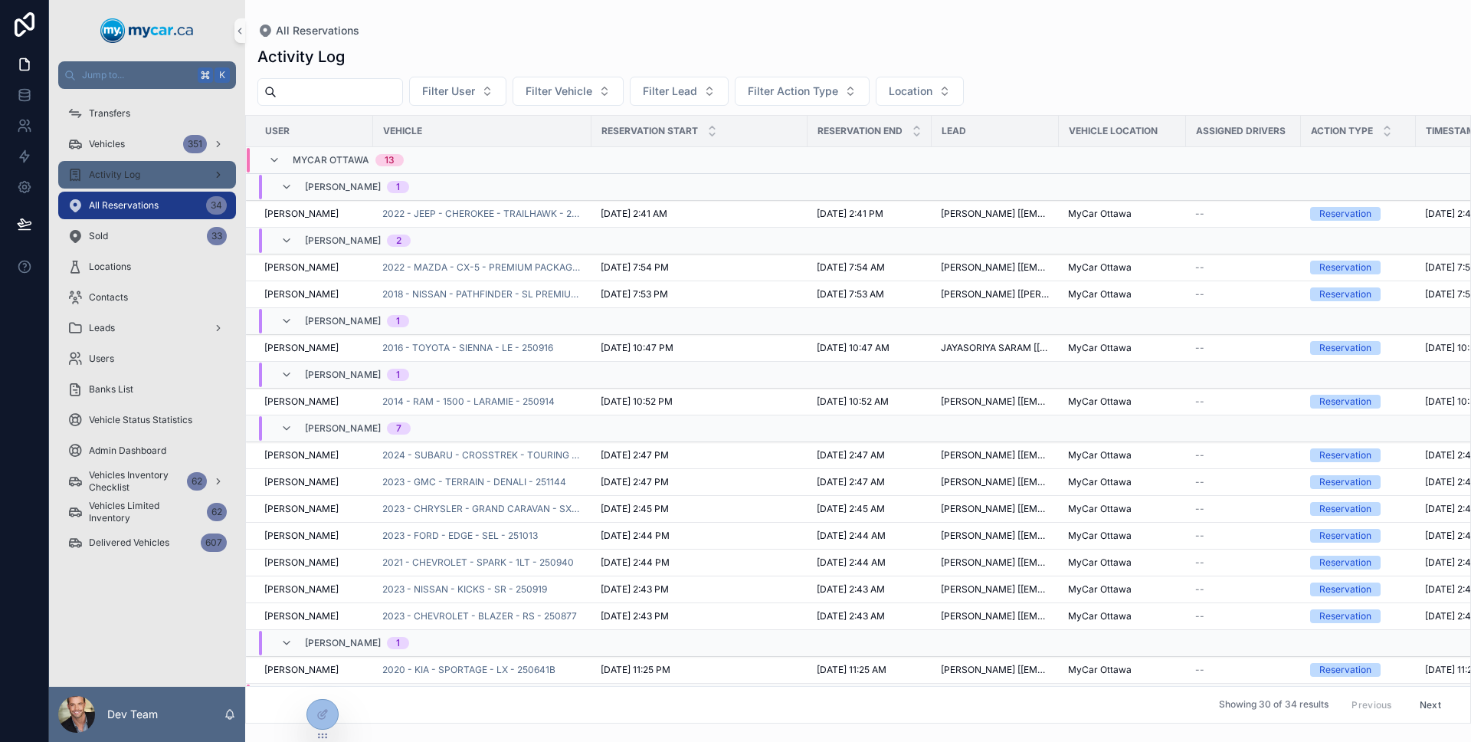
click at [116, 172] on span "Activity Log" at bounding box center [114, 175] width 51 height 12
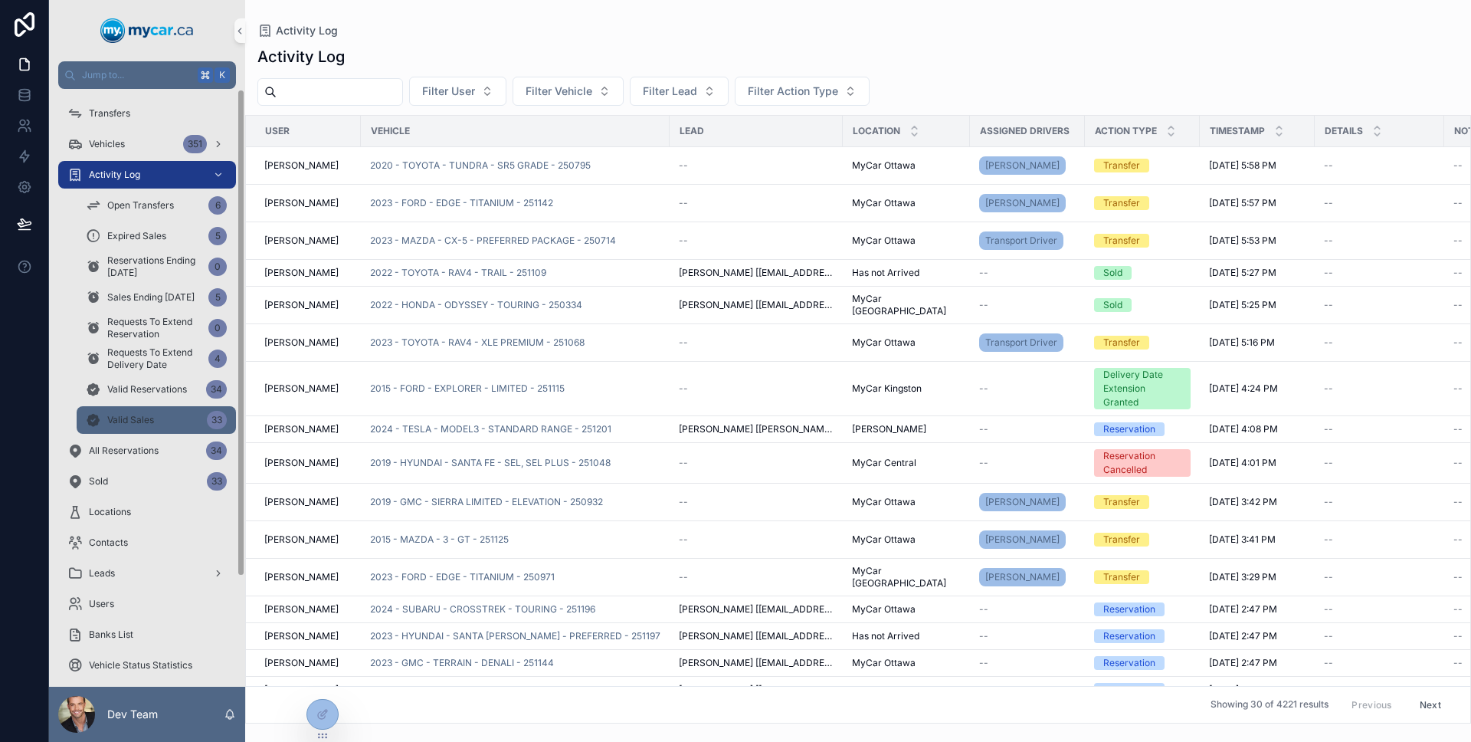
click at [110, 424] on span "Valid Sales" at bounding box center [130, 420] width 47 height 12
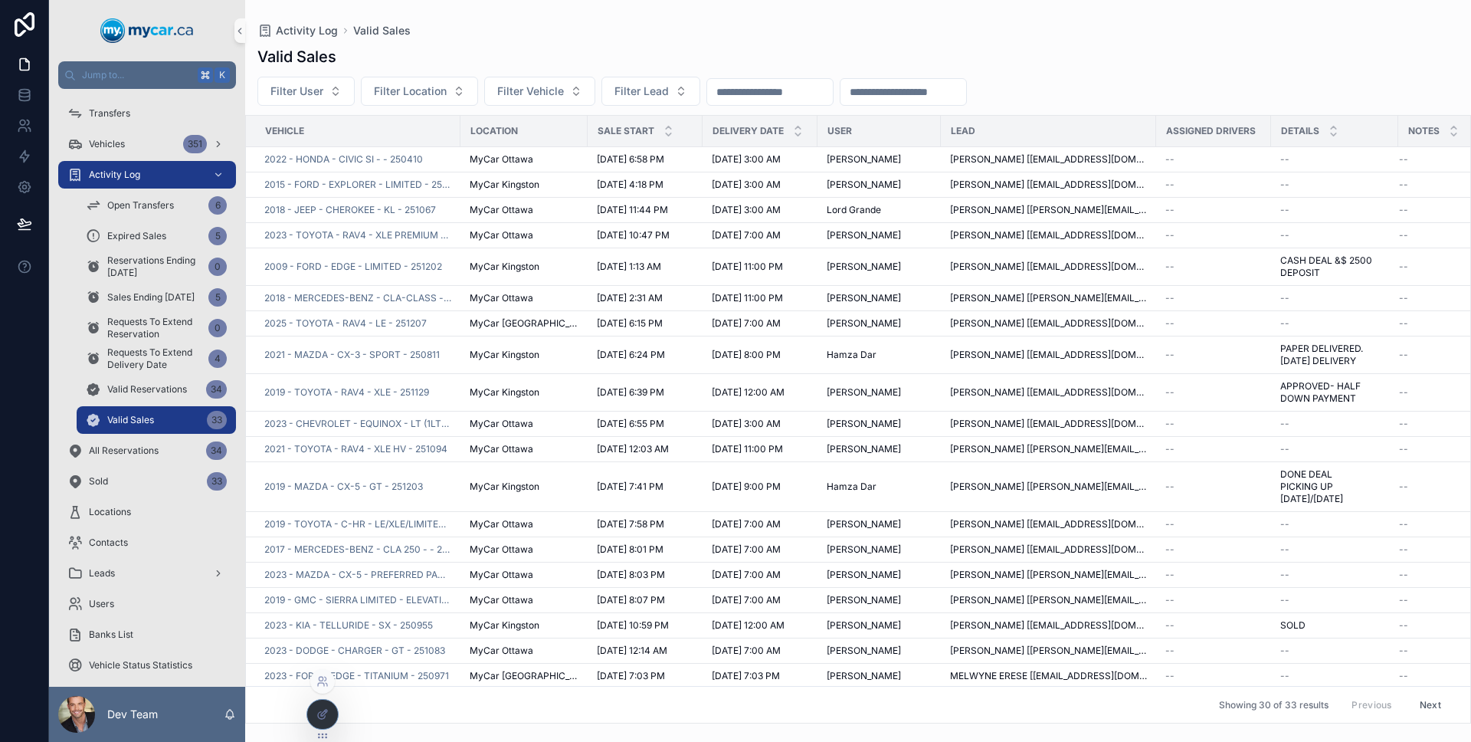
click at [325, 709] on icon at bounding box center [322, 714] width 12 height 12
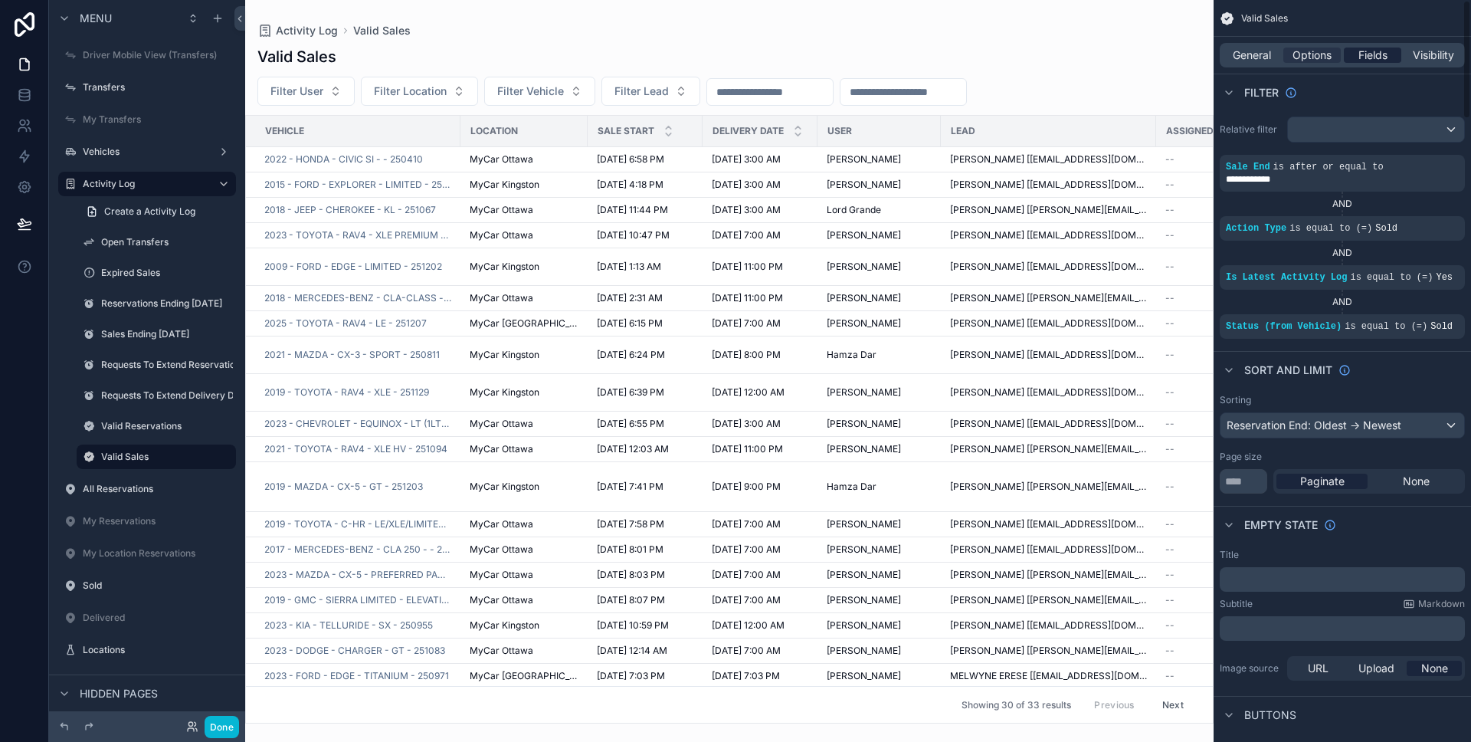
click at [1358, 54] on span "Fields" at bounding box center [1372, 55] width 29 height 15
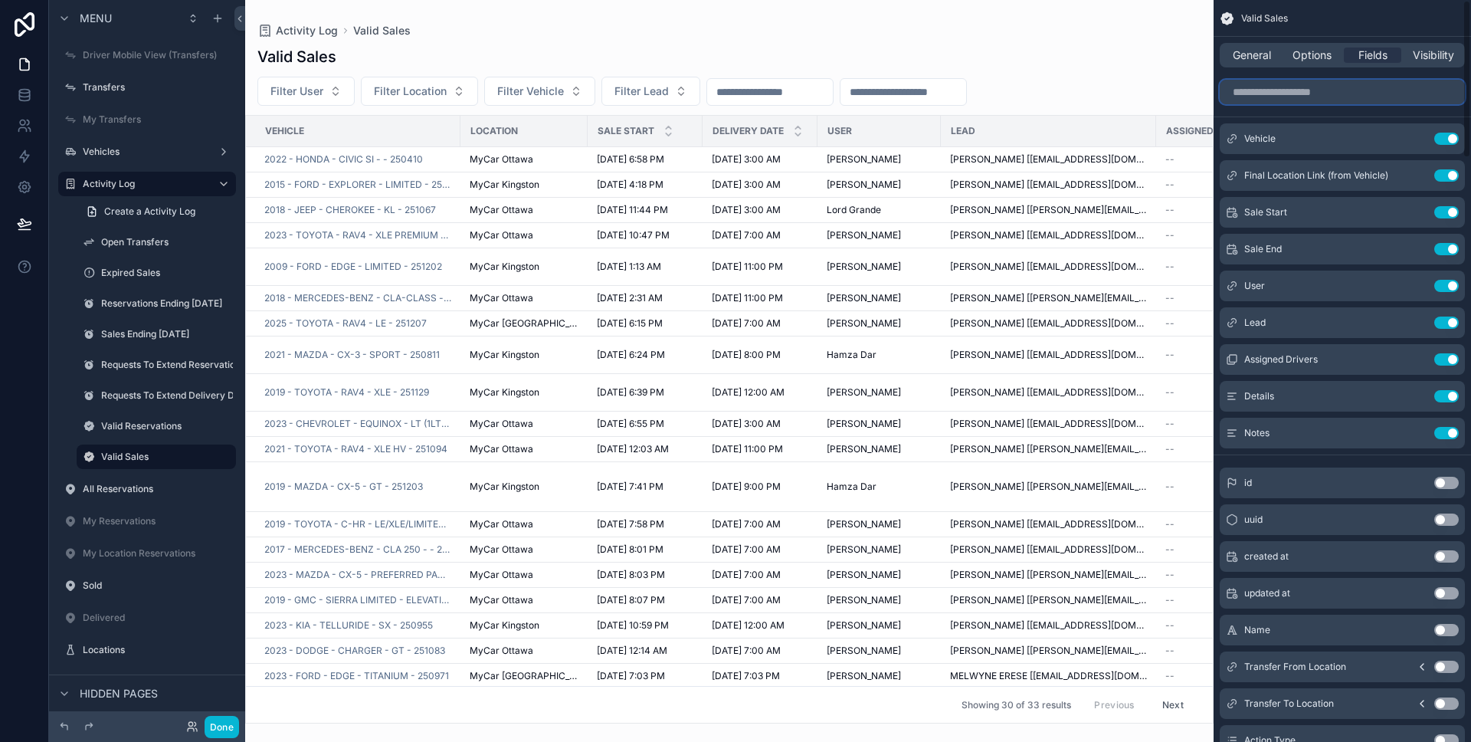
click at [1361, 91] on input "scrollable content" at bounding box center [1342, 92] width 245 height 25
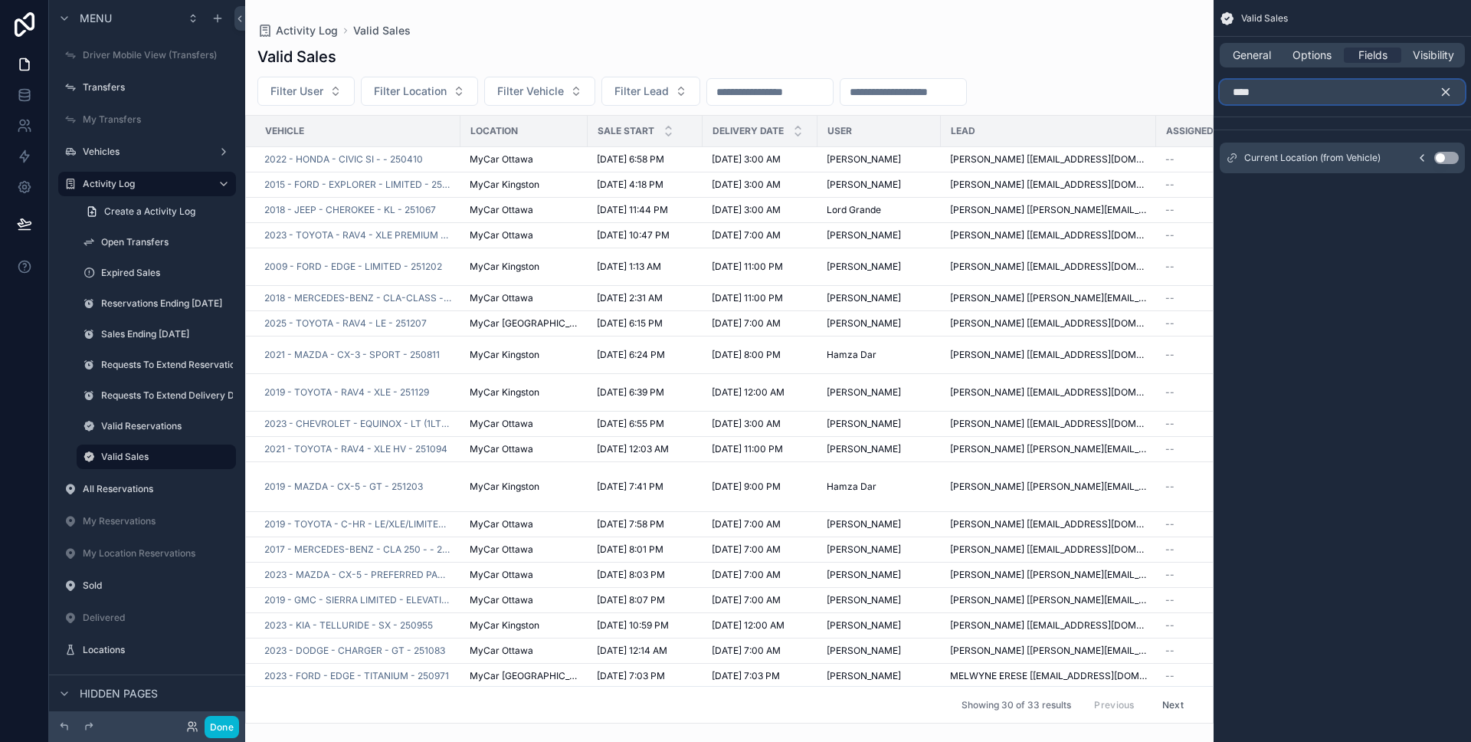
type input "****"
click at [1454, 158] on button "Use setting" at bounding box center [1446, 158] width 25 height 12
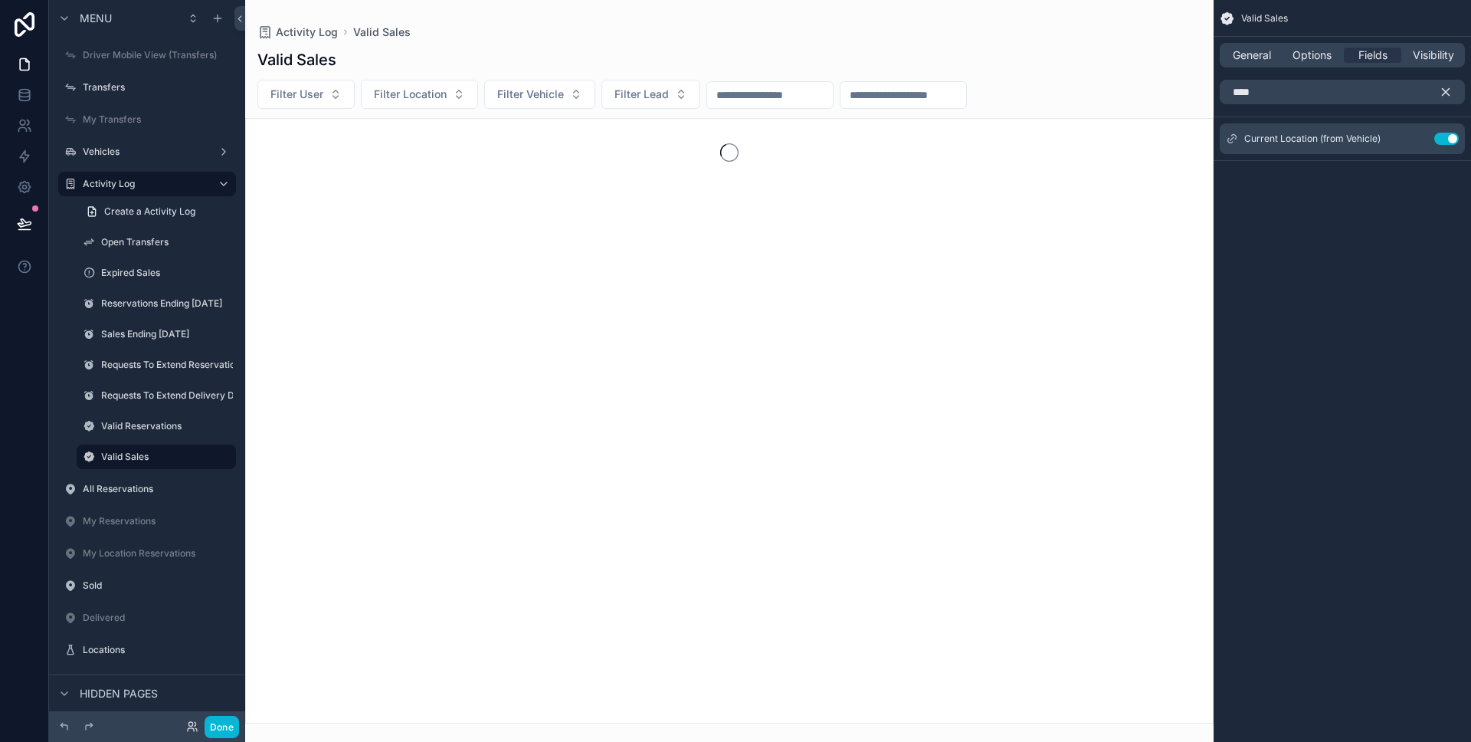
click at [1446, 90] on icon "scrollable content" at bounding box center [1446, 92] width 14 height 14
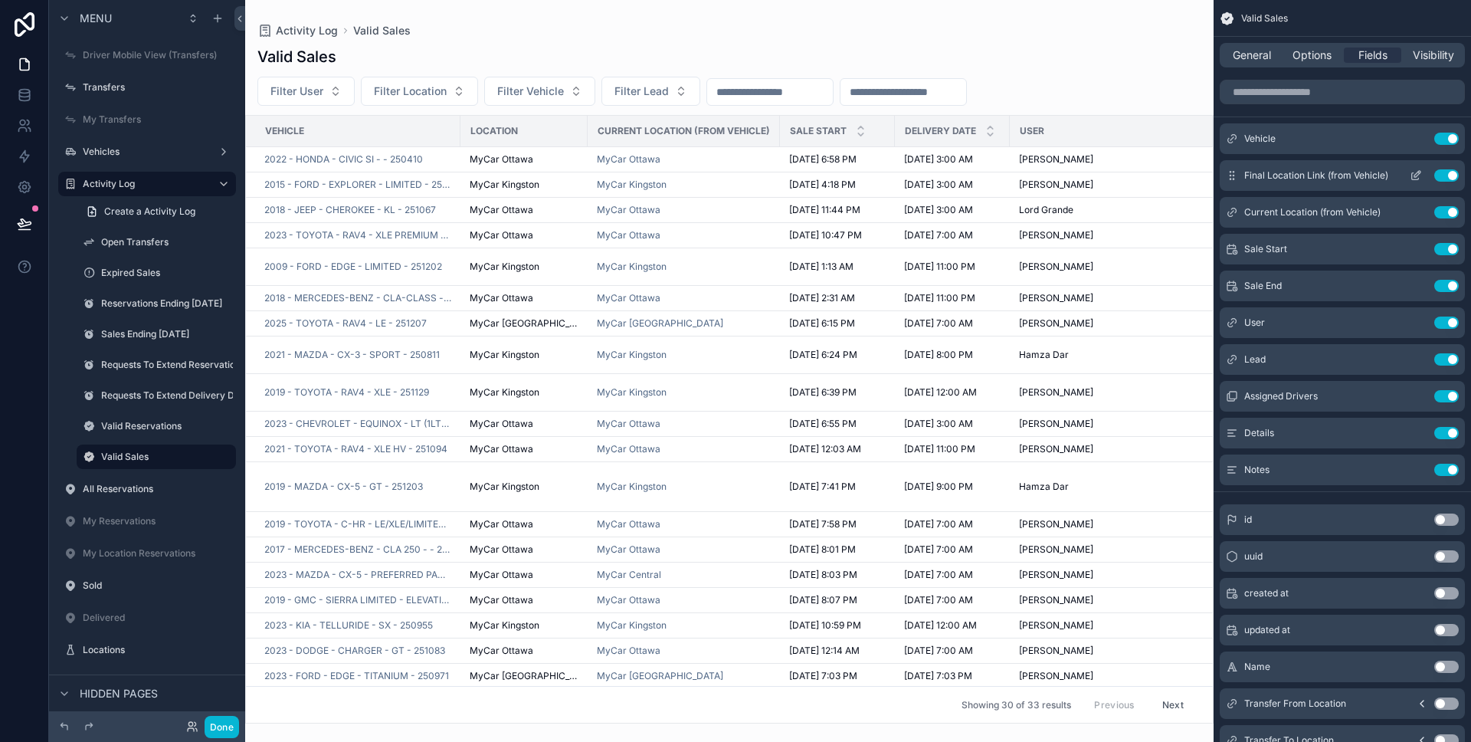
click at [1417, 178] on icon "scrollable content" at bounding box center [1416, 175] width 12 height 12
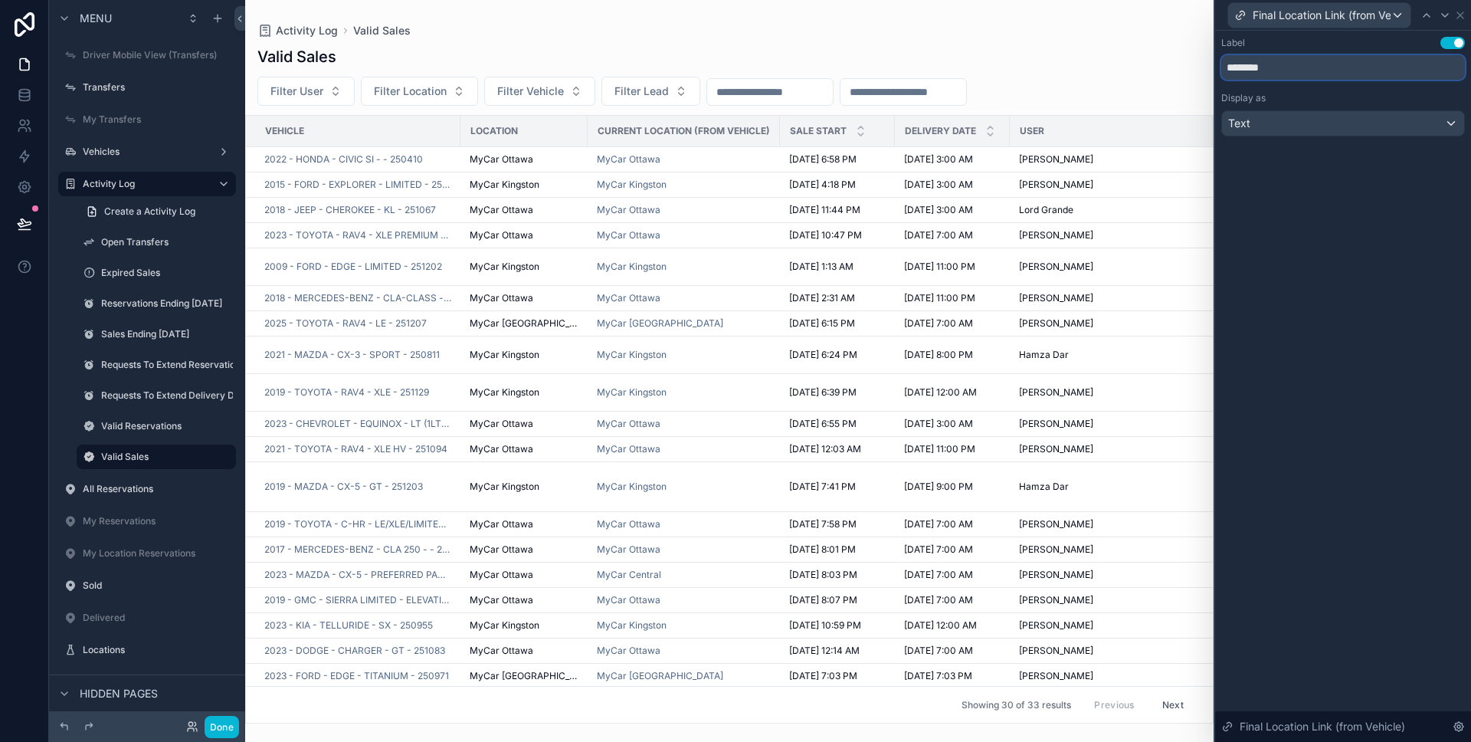
click at [1342, 71] on input "********" at bounding box center [1343, 67] width 244 height 25
click at [1463, 20] on icon at bounding box center [1460, 15] width 12 height 12
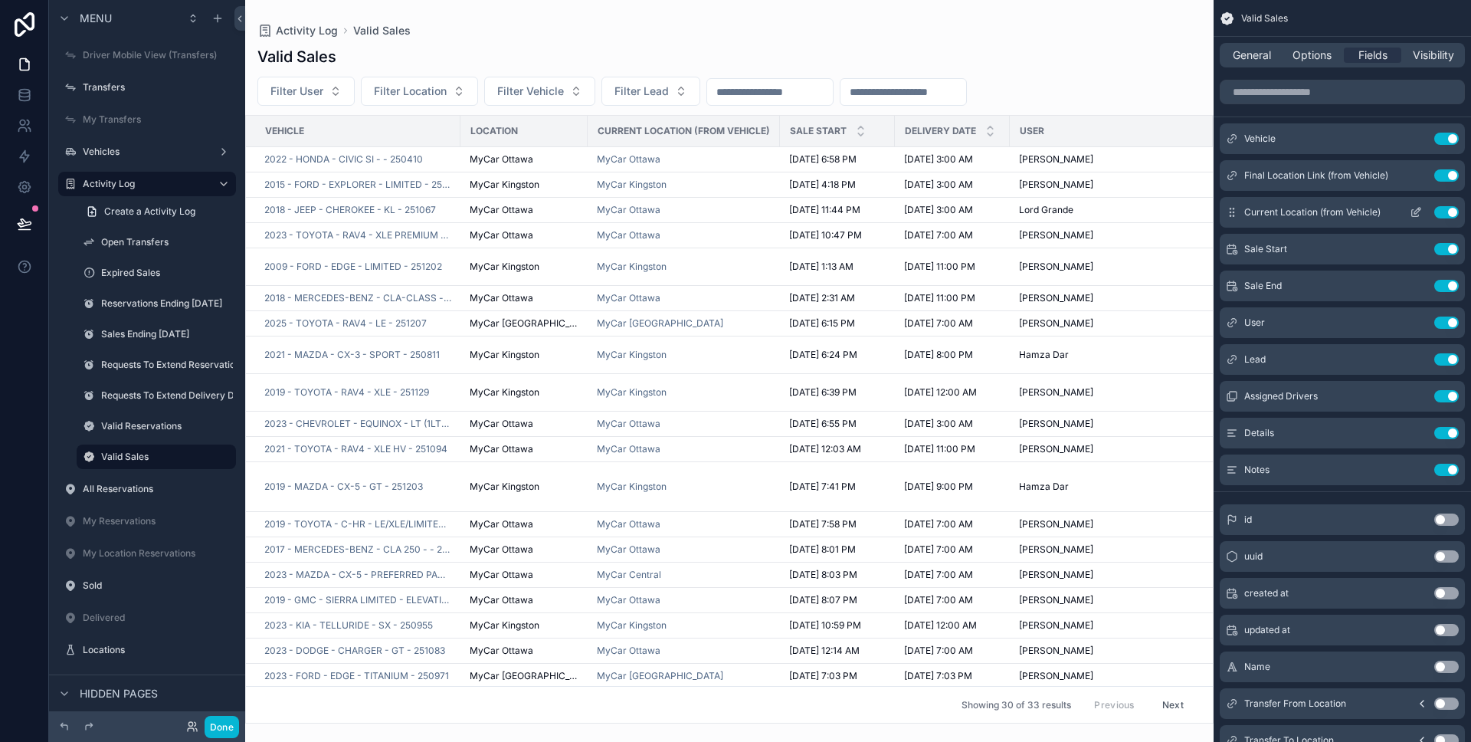
click at [1416, 211] on icon "scrollable content" at bounding box center [1417, 211] width 6 height 6
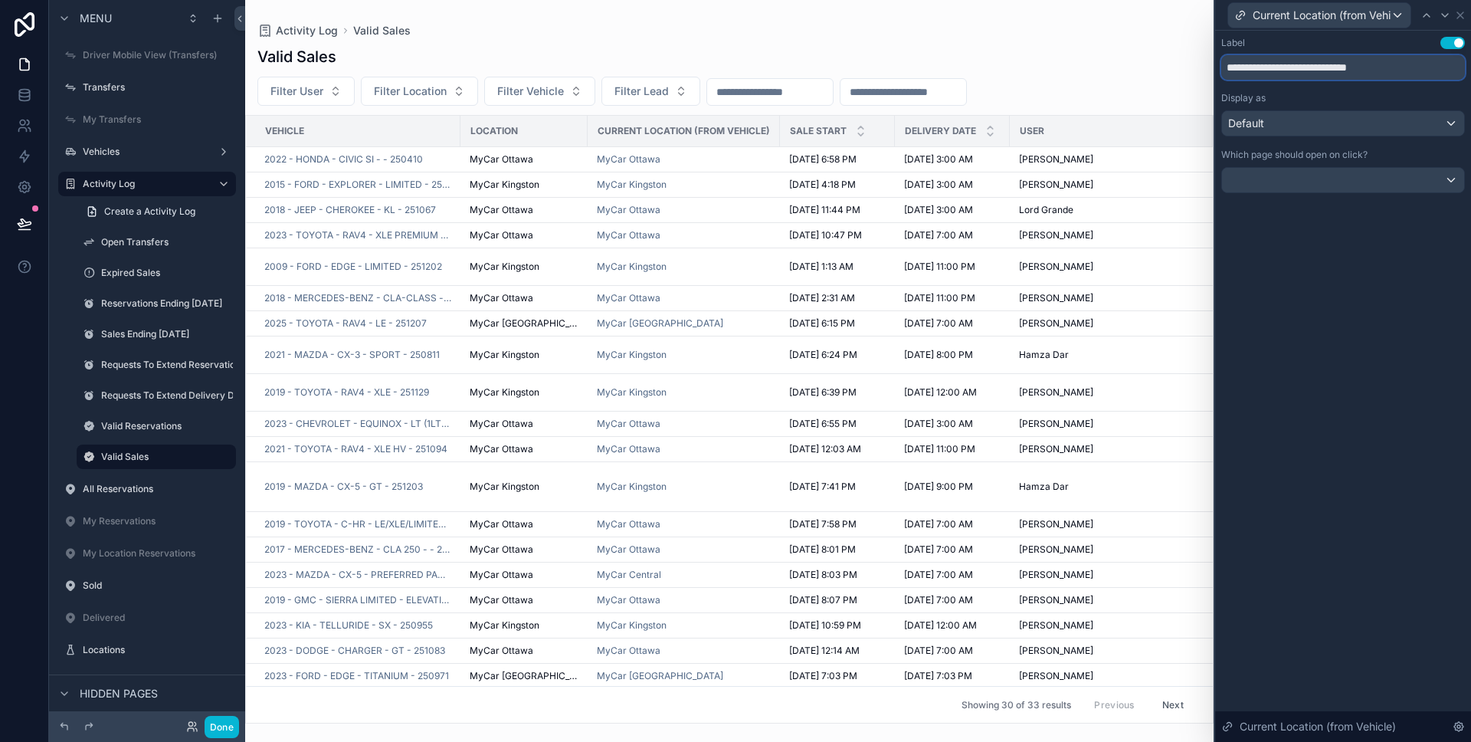
click at [1349, 71] on input "**********" at bounding box center [1343, 67] width 244 height 25
click at [1405, 62] on input "**********" at bounding box center [1343, 67] width 244 height 25
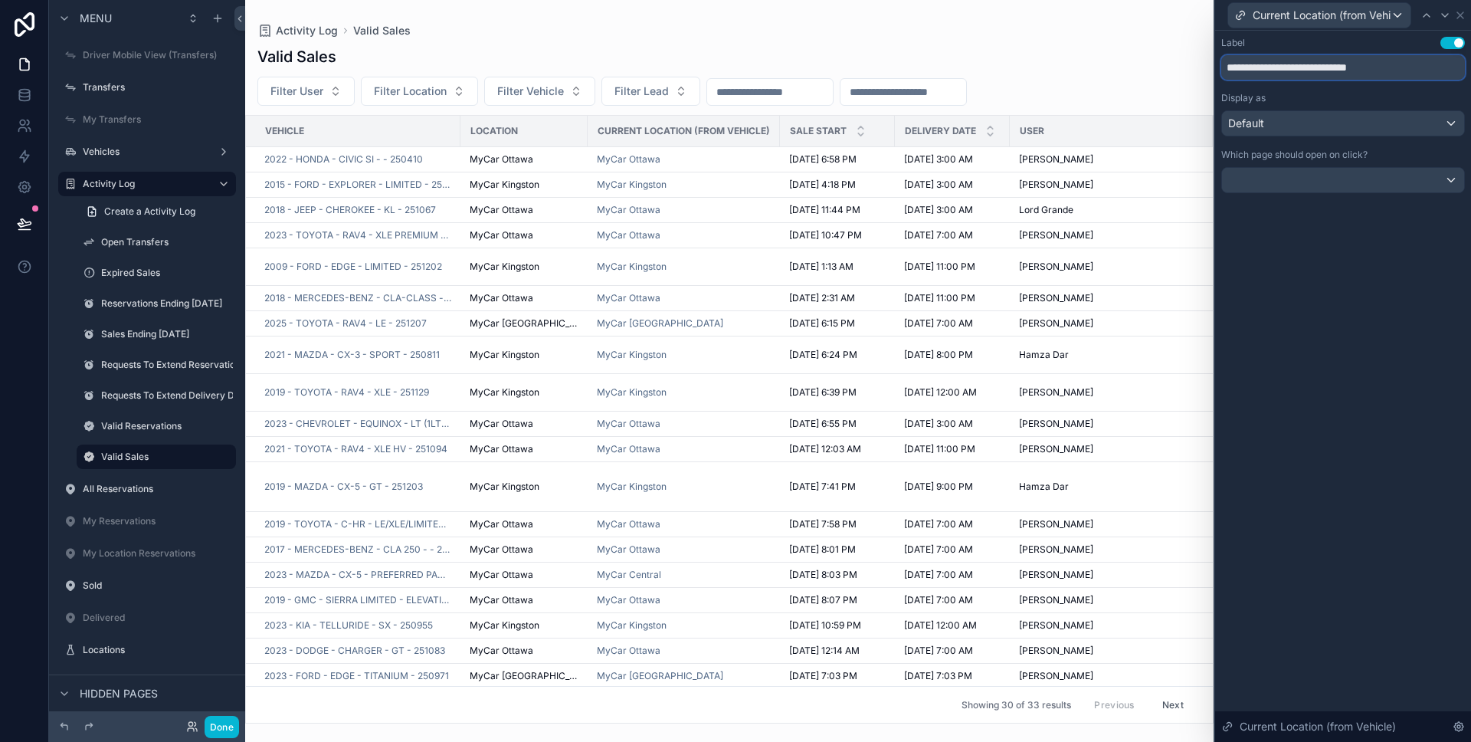
click at [1405, 62] on input "**********" at bounding box center [1343, 67] width 244 height 25
paste input "text"
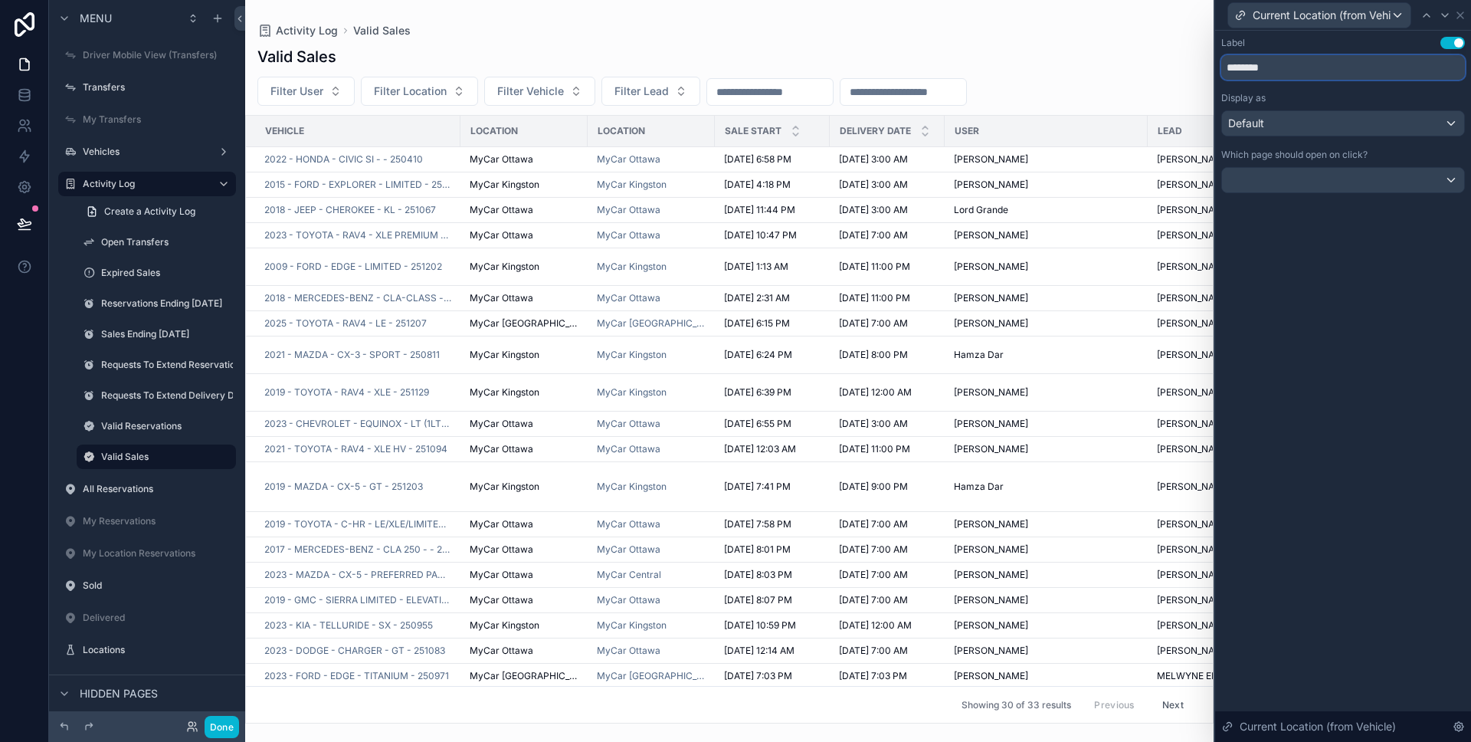
type input "********"
click at [1356, 122] on div "Default" at bounding box center [1343, 123] width 242 height 25
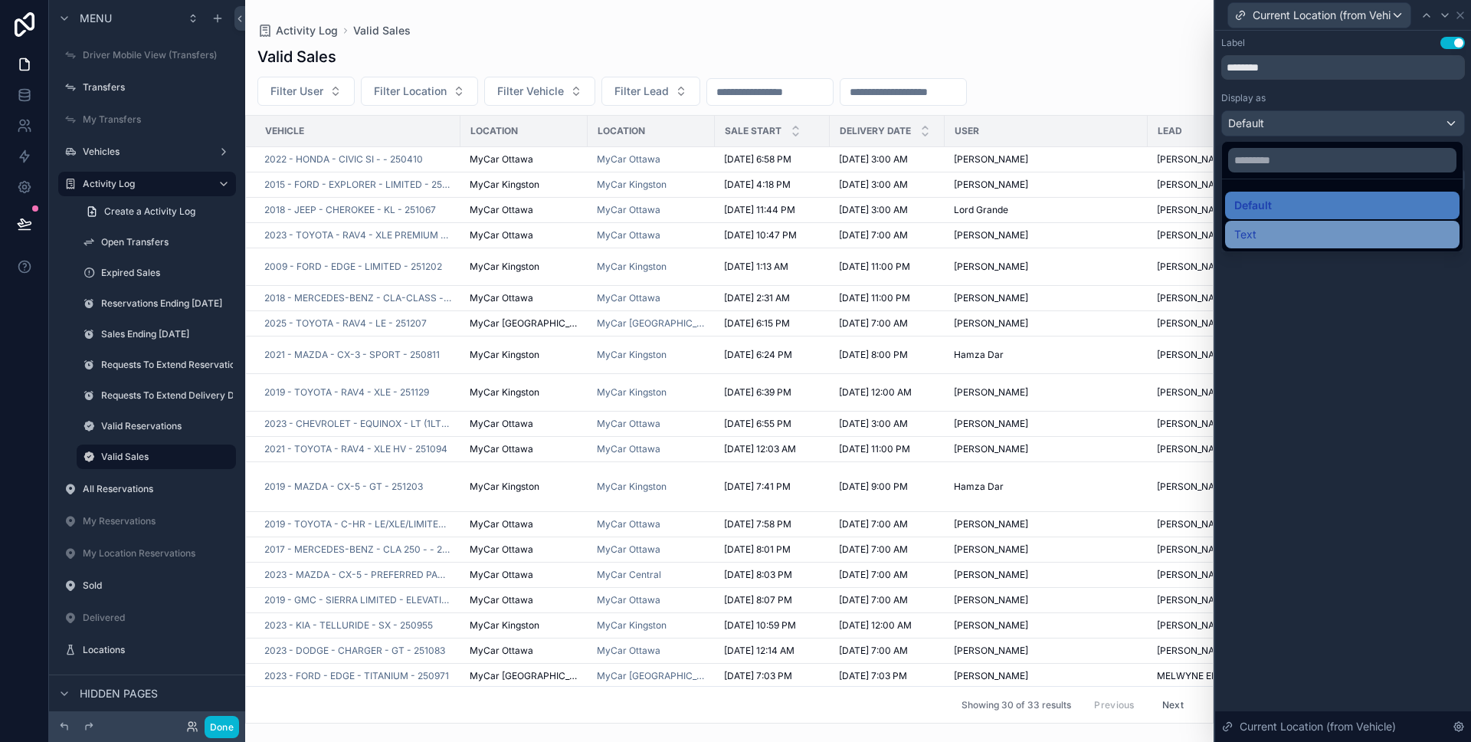
click at [1300, 225] on div "Text" at bounding box center [1342, 234] width 216 height 18
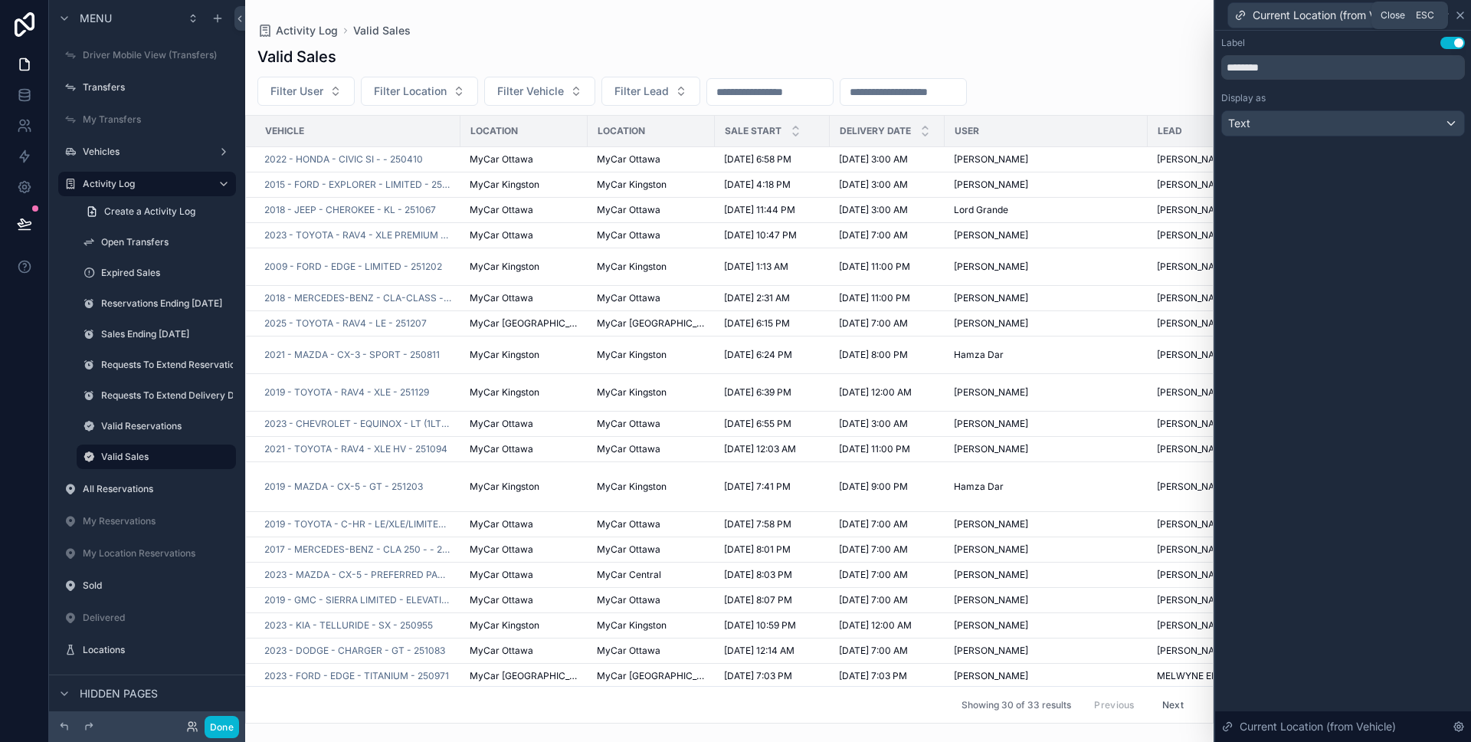
click at [1460, 19] on icon at bounding box center [1460, 15] width 12 height 12
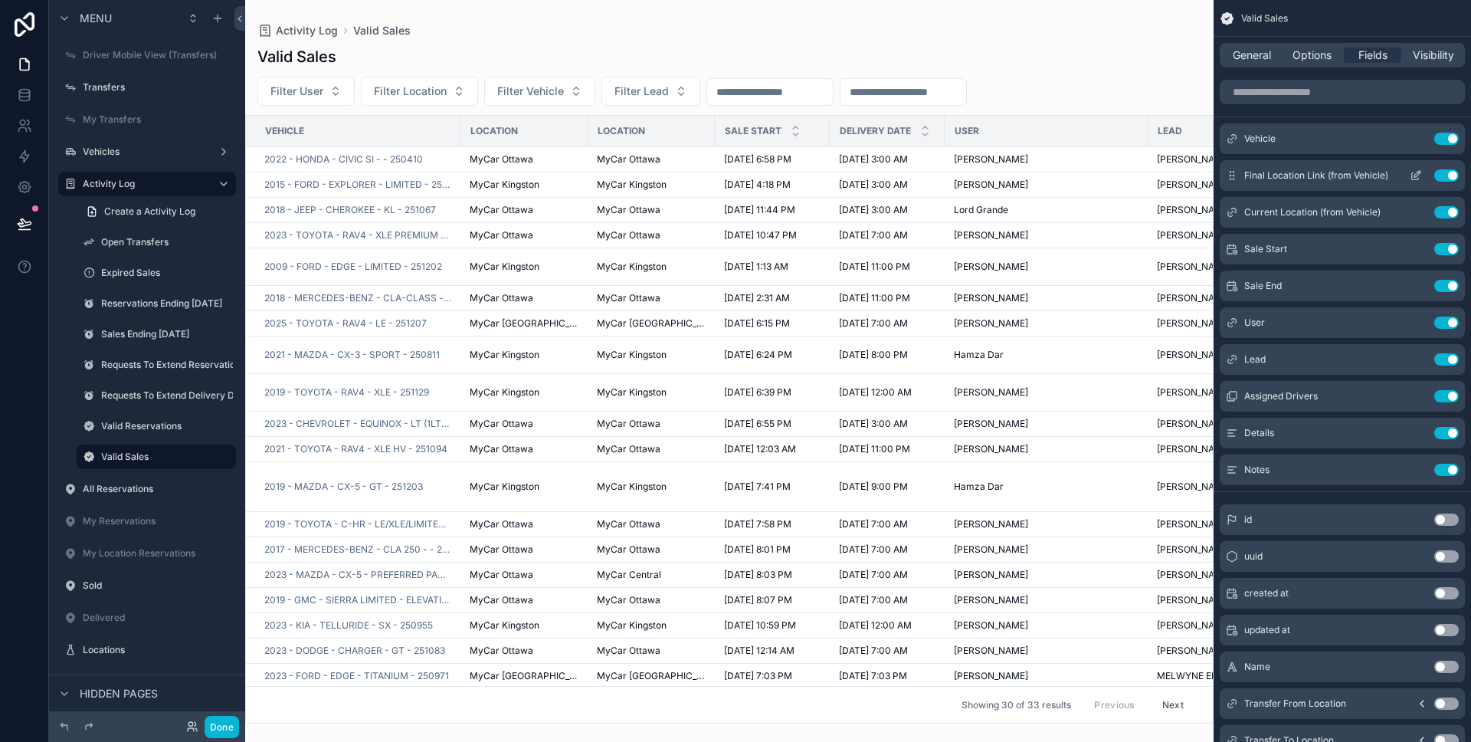
click at [1447, 174] on button "Use setting" at bounding box center [1446, 175] width 25 height 12
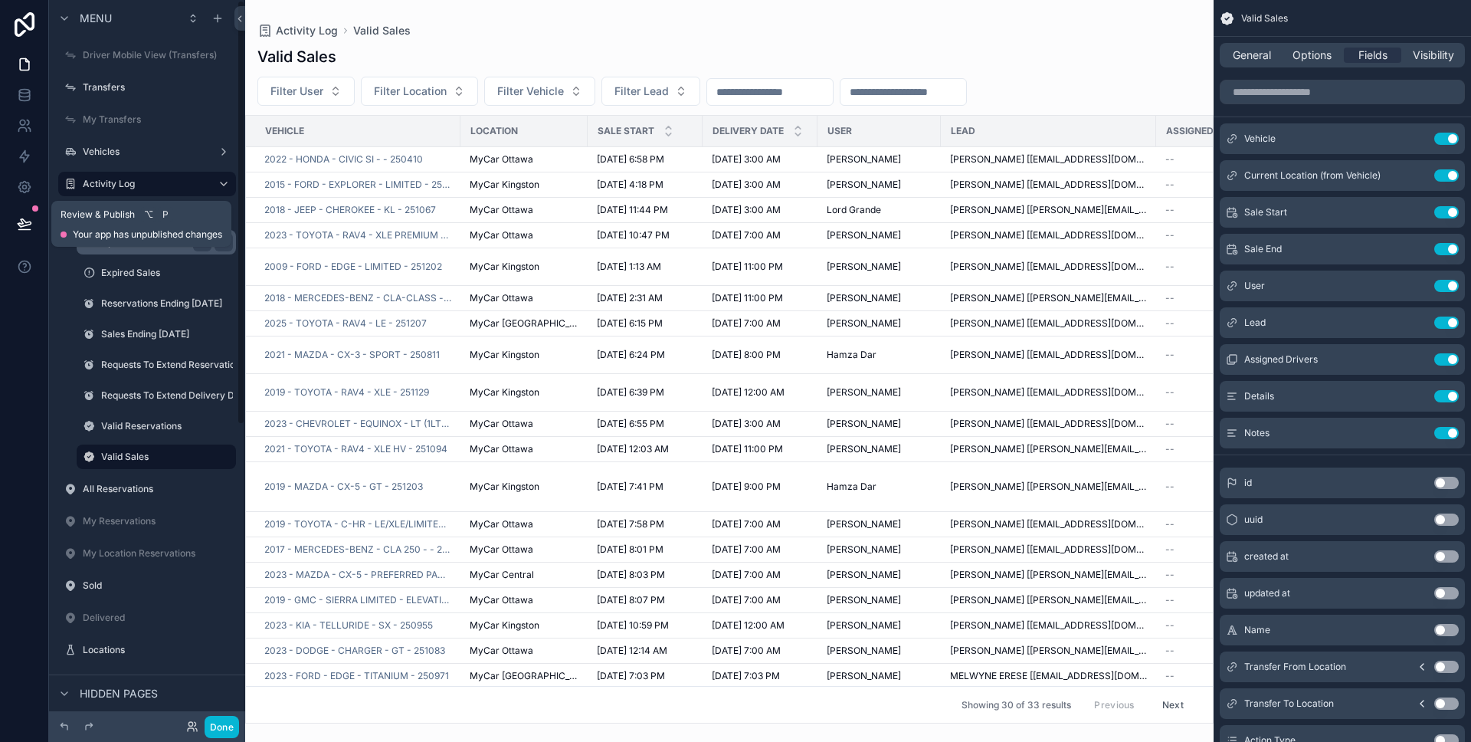
drag, startPoint x: 21, startPoint y: 216, endPoint x: 90, endPoint y: 253, distance: 77.5
click at [21, 216] on icon at bounding box center [24, 223] width 15 height 15
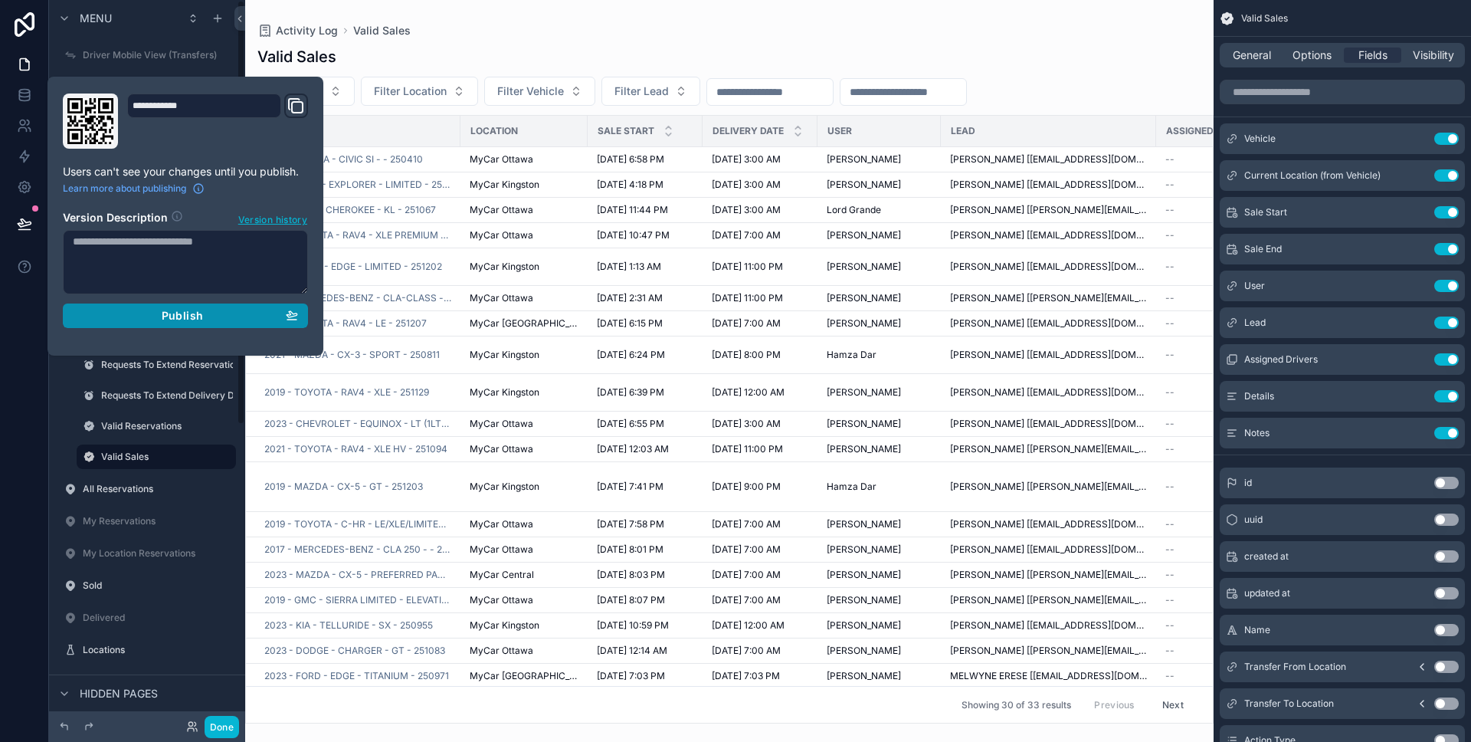
click at [115, 306] on button "Publish" at bounding box center [185, 315] width 245 height 25
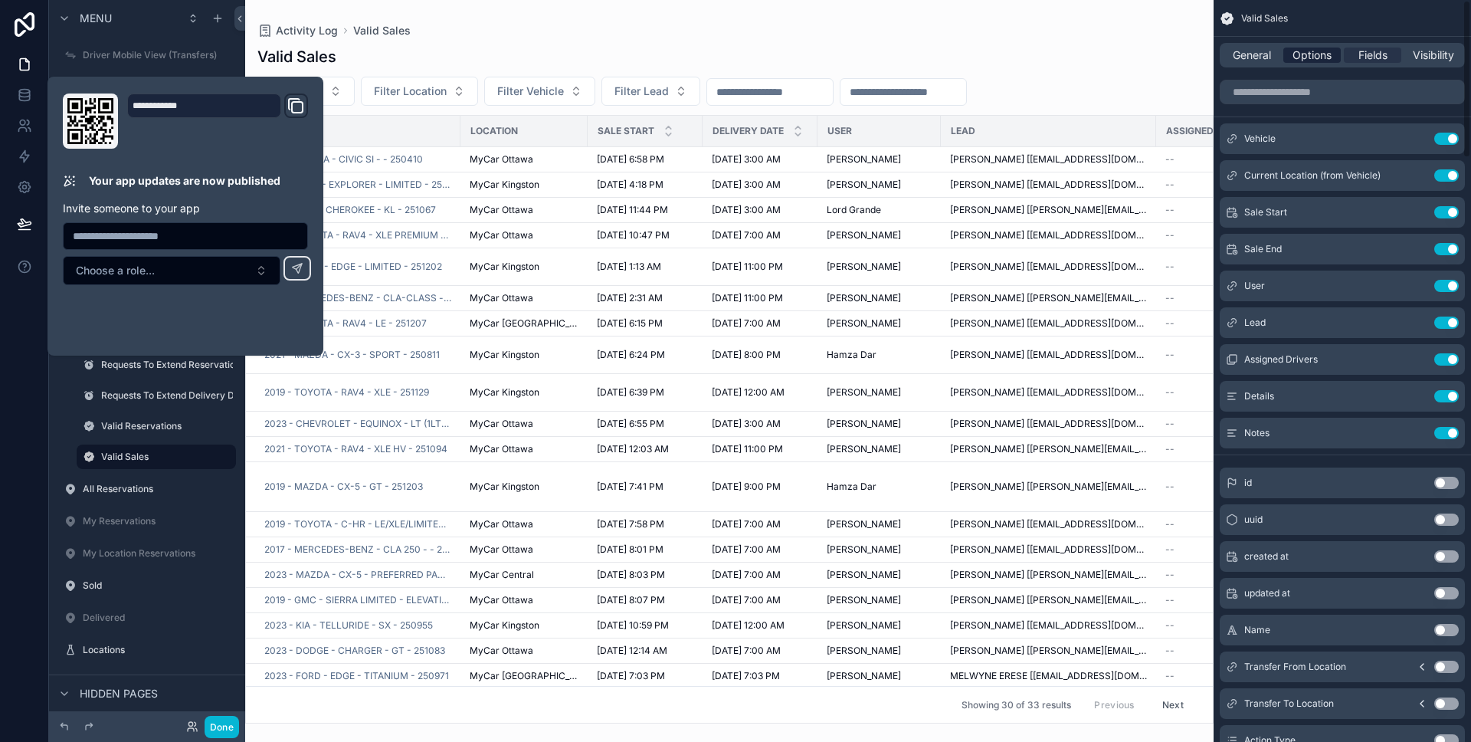
click at [1323, 48] on span "Options" at bounding box center [1312, 55] width 39 height 15
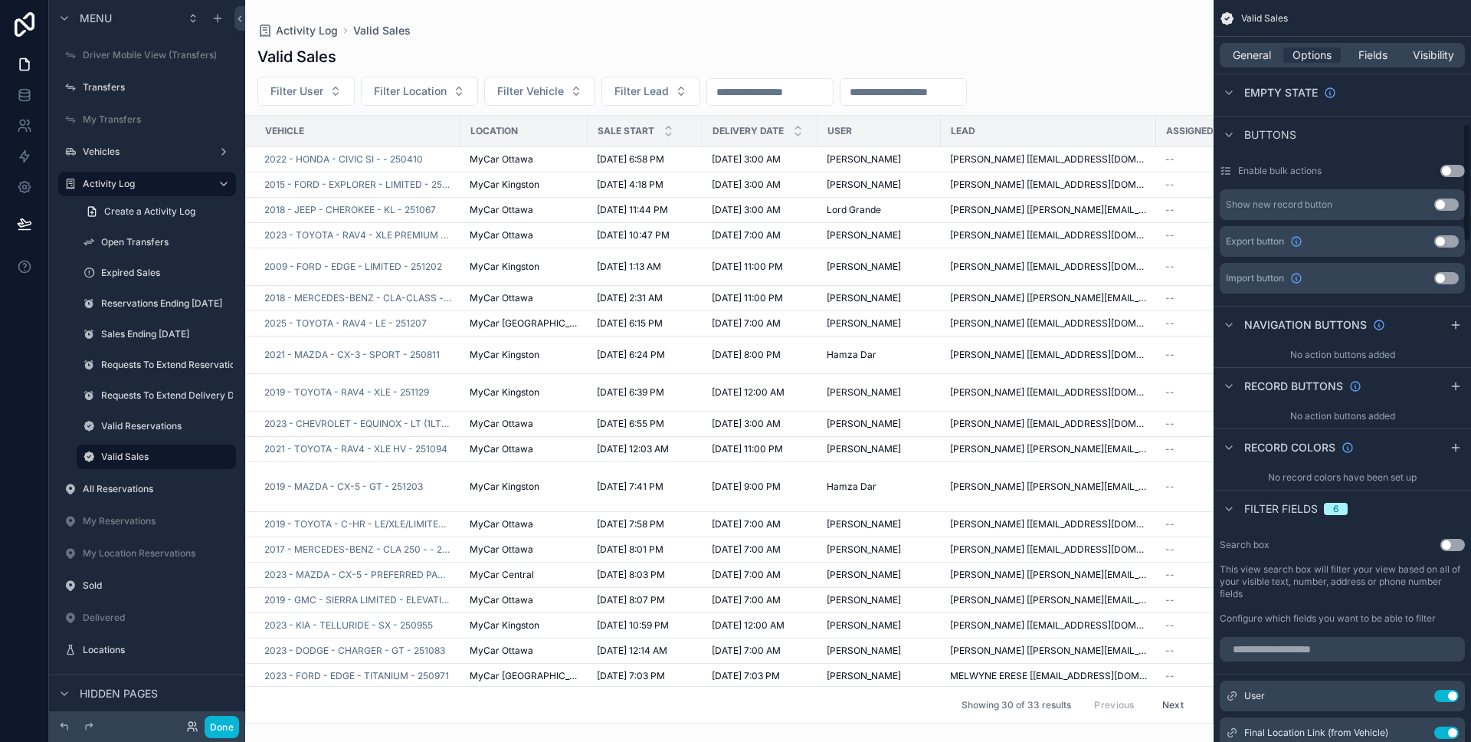
scroll to position [772, 0]
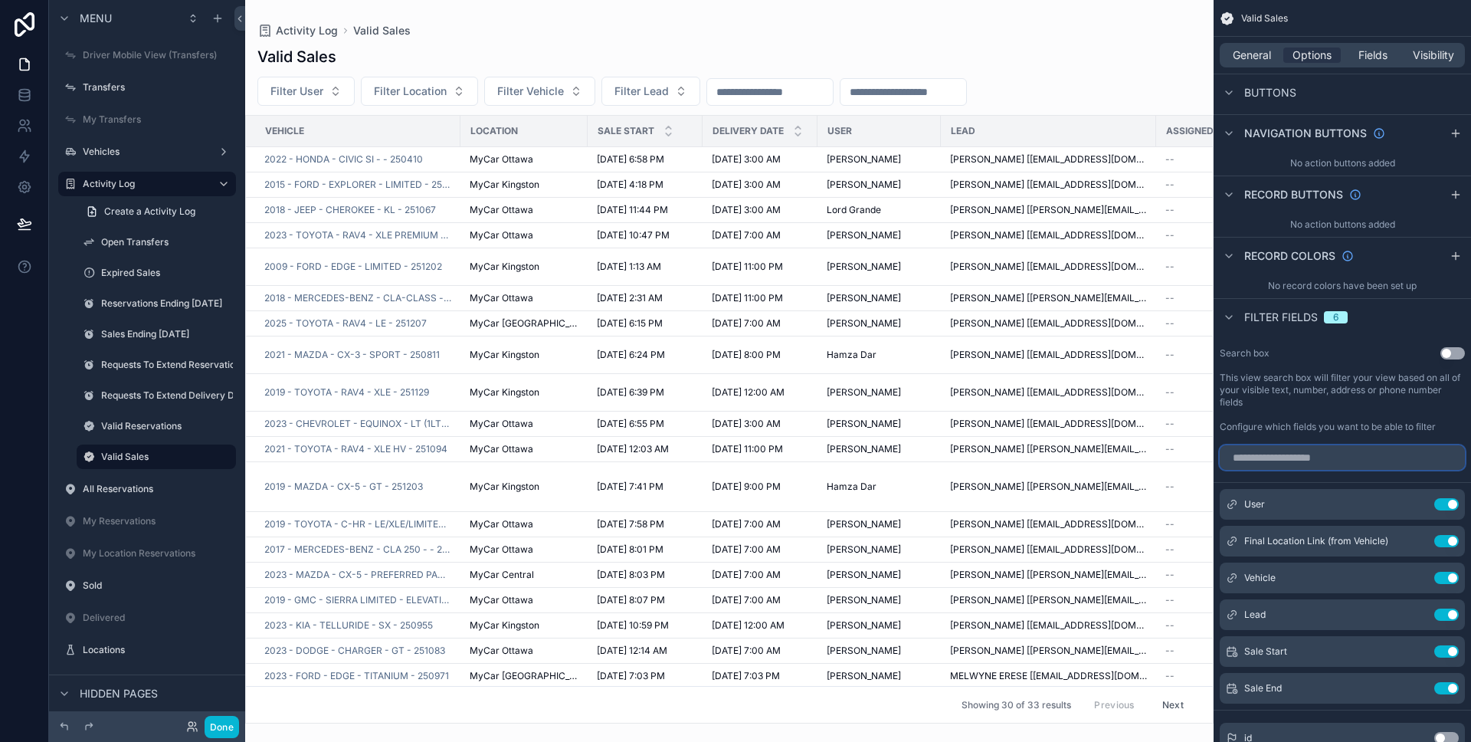
click at [1352, 465] on input "scrollable content" at bounding box center [1342, 457] width 245 height 25
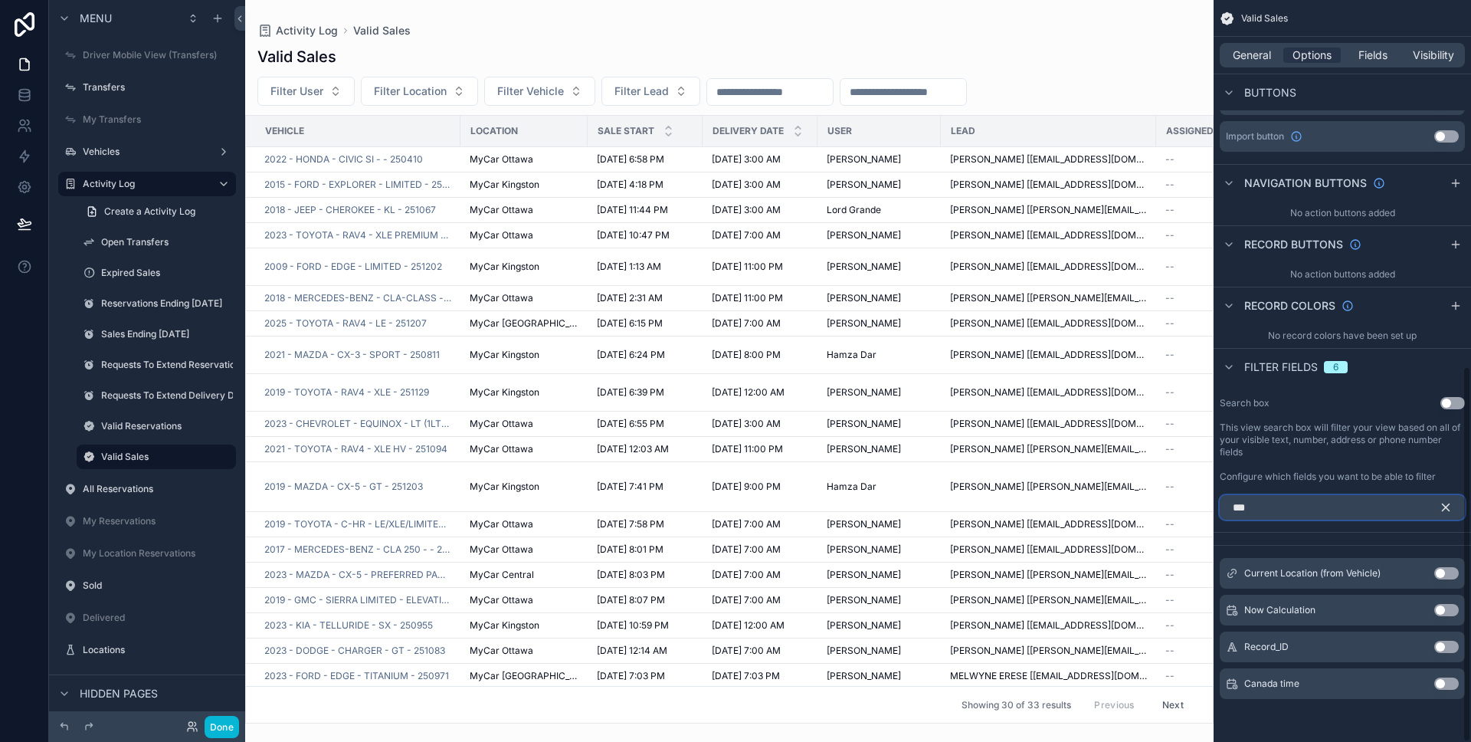
scroll to position [611, 0]
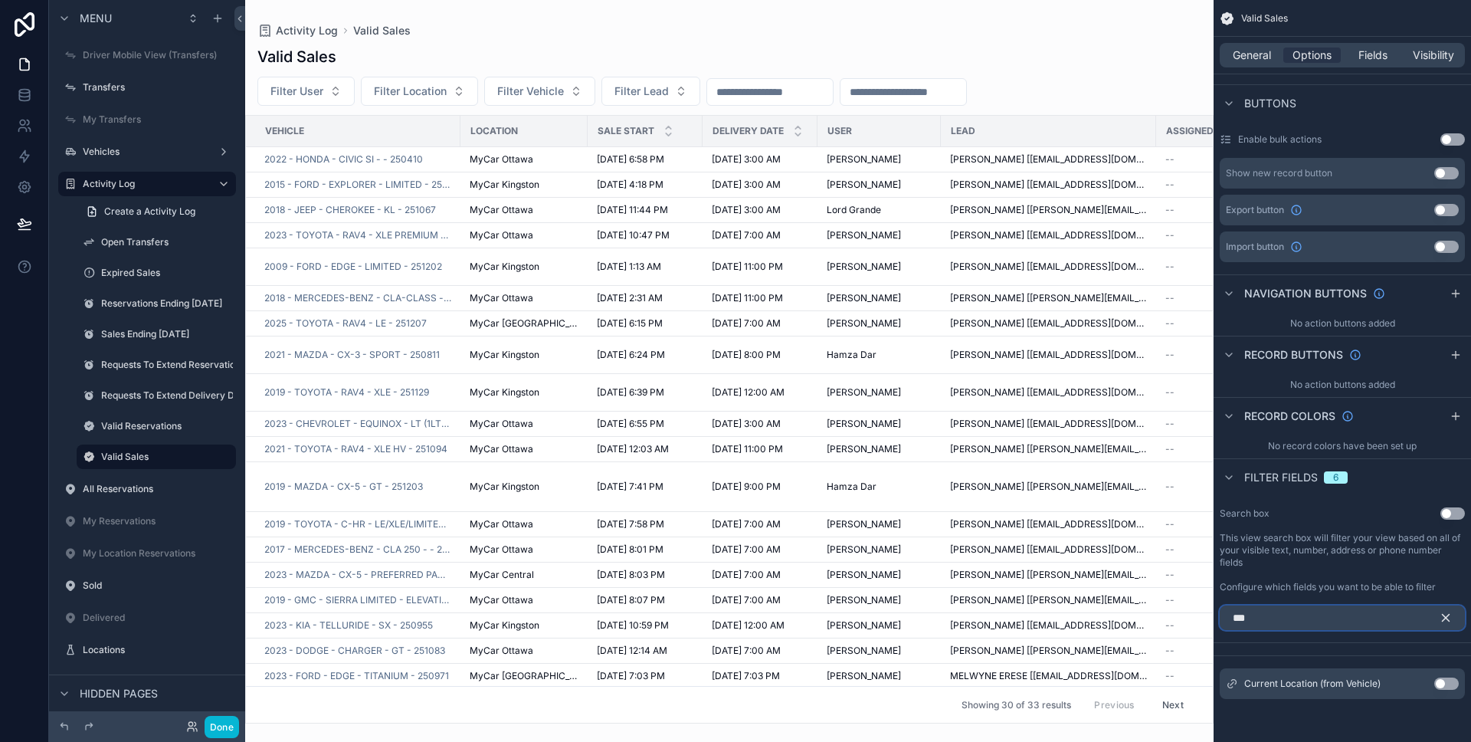
type input "***"
click at [1446, 685] on button "Use setting" at bounding box center [1446, 683] width 25 height 12
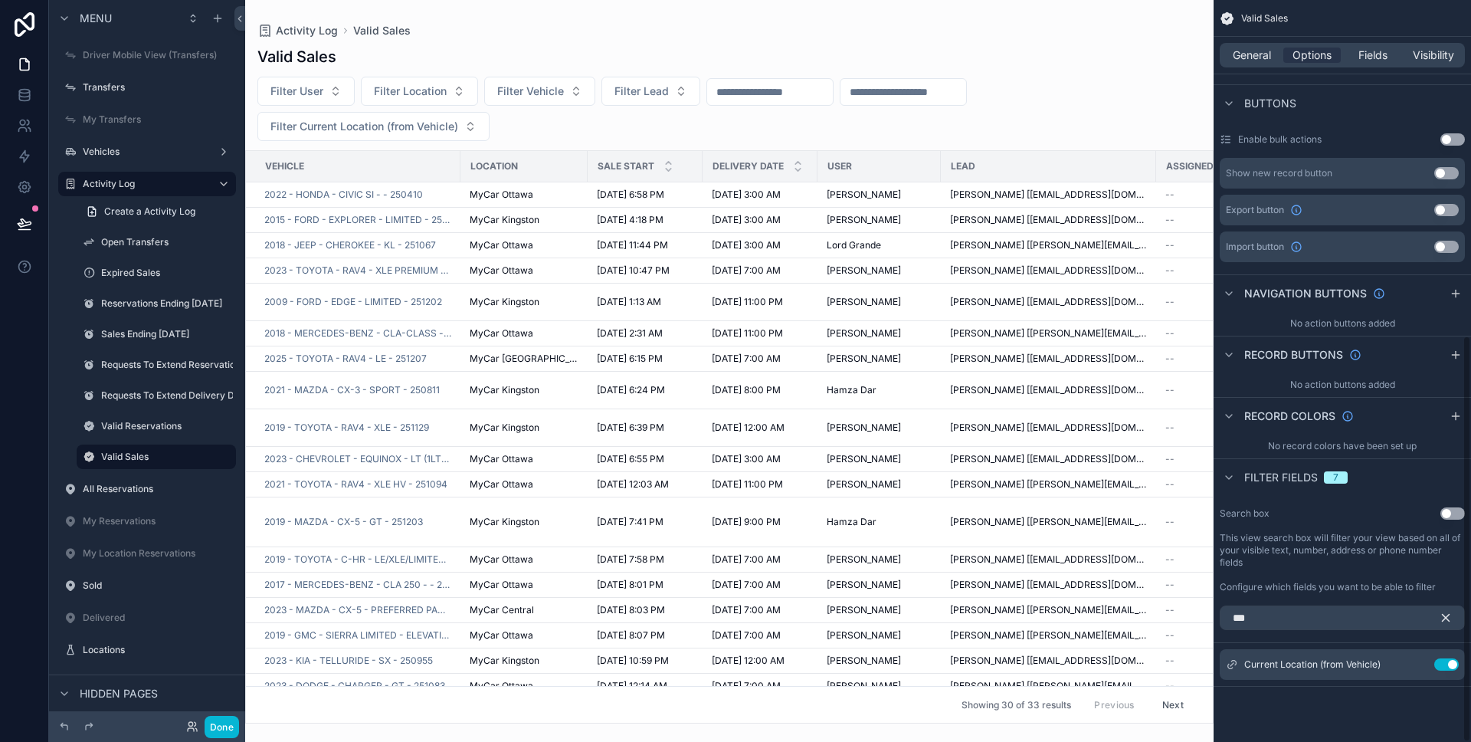
click at [1444, 620] on icon "scrollable content" at bounding box center [1446, 618] width 14 height 14
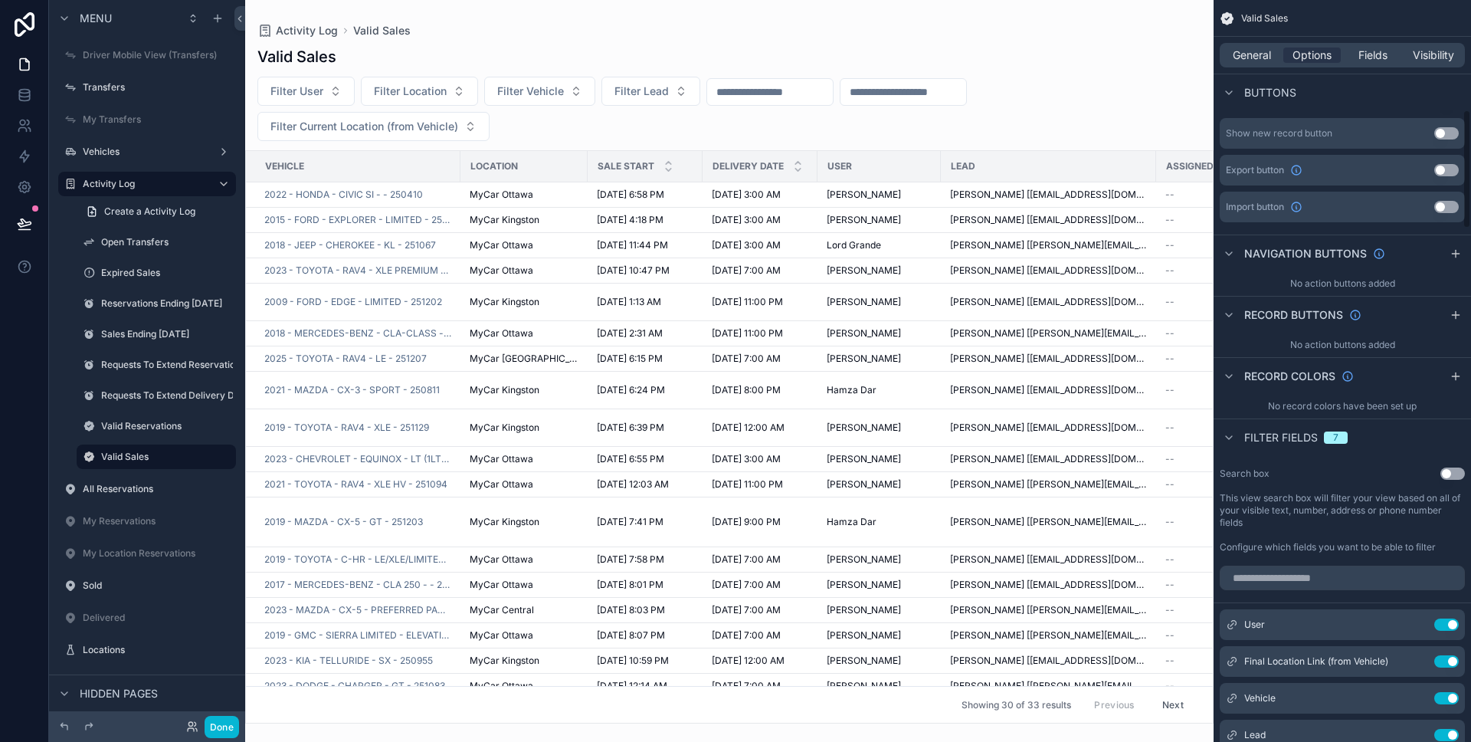
scroll to position [842, 0]
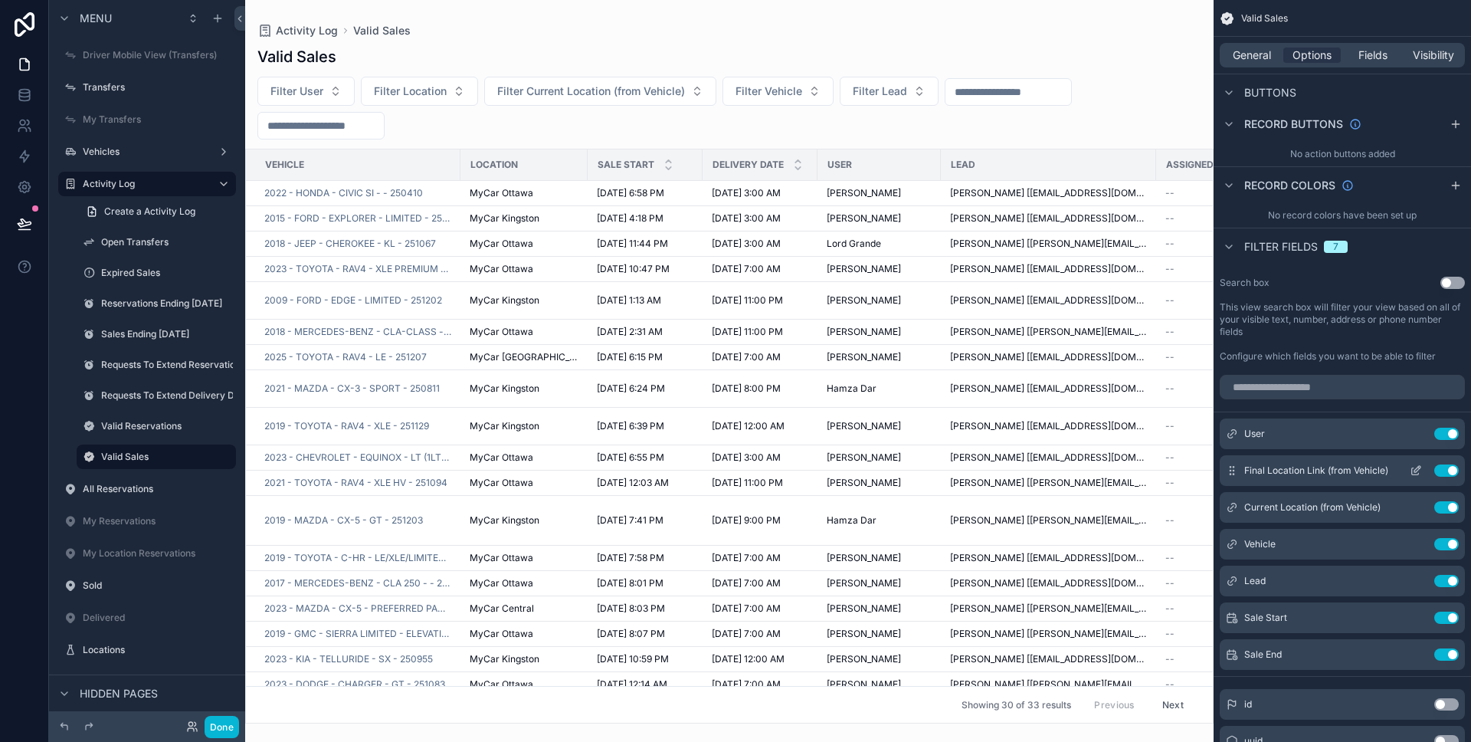
click at [1421, 465] on icon "scrollable content" at bounding box center [1416, 470] width 12 height 12
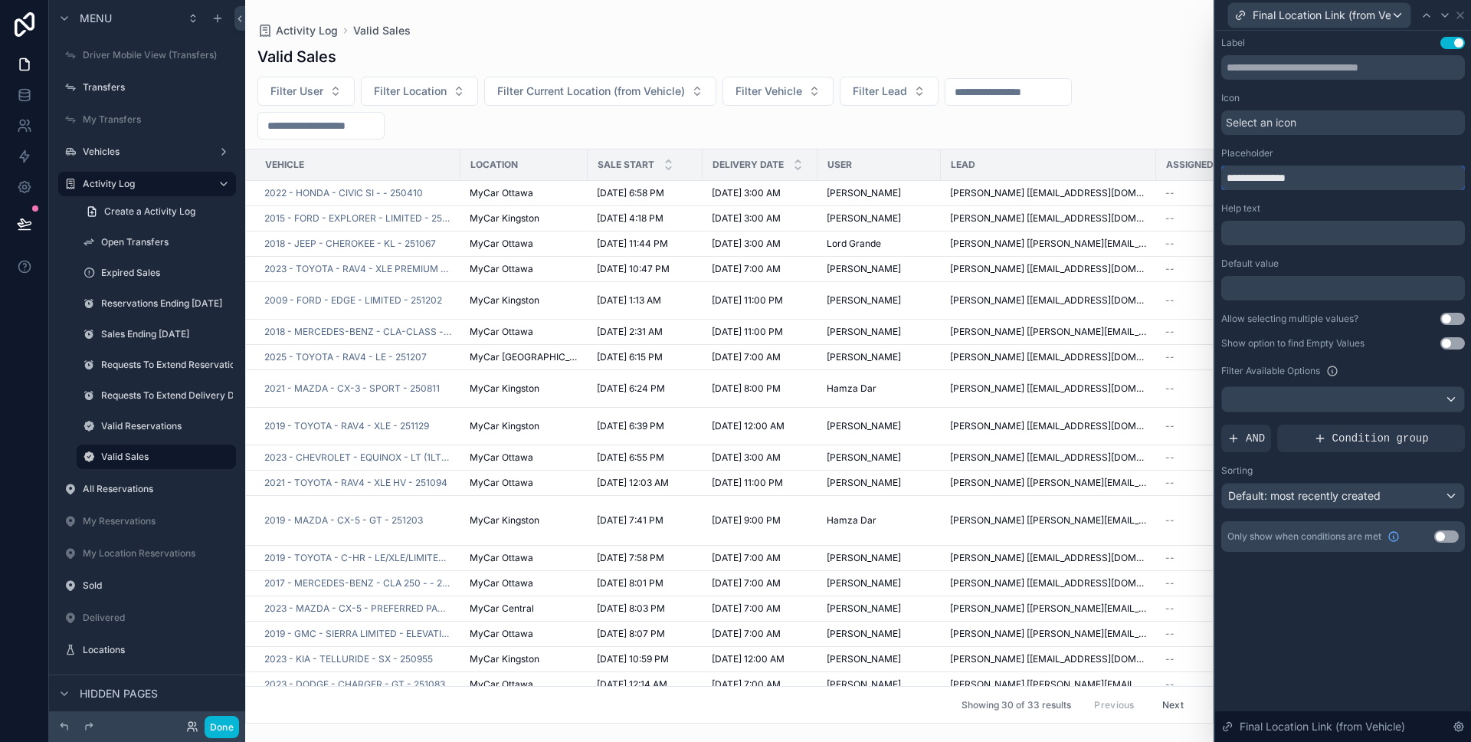
click at [1363, 167] on input "**********" at bounding box center [1343, 178] width 244 height 25
click at [1461, 19] on icon at bounding box center [1460, 15] width 12 height 12
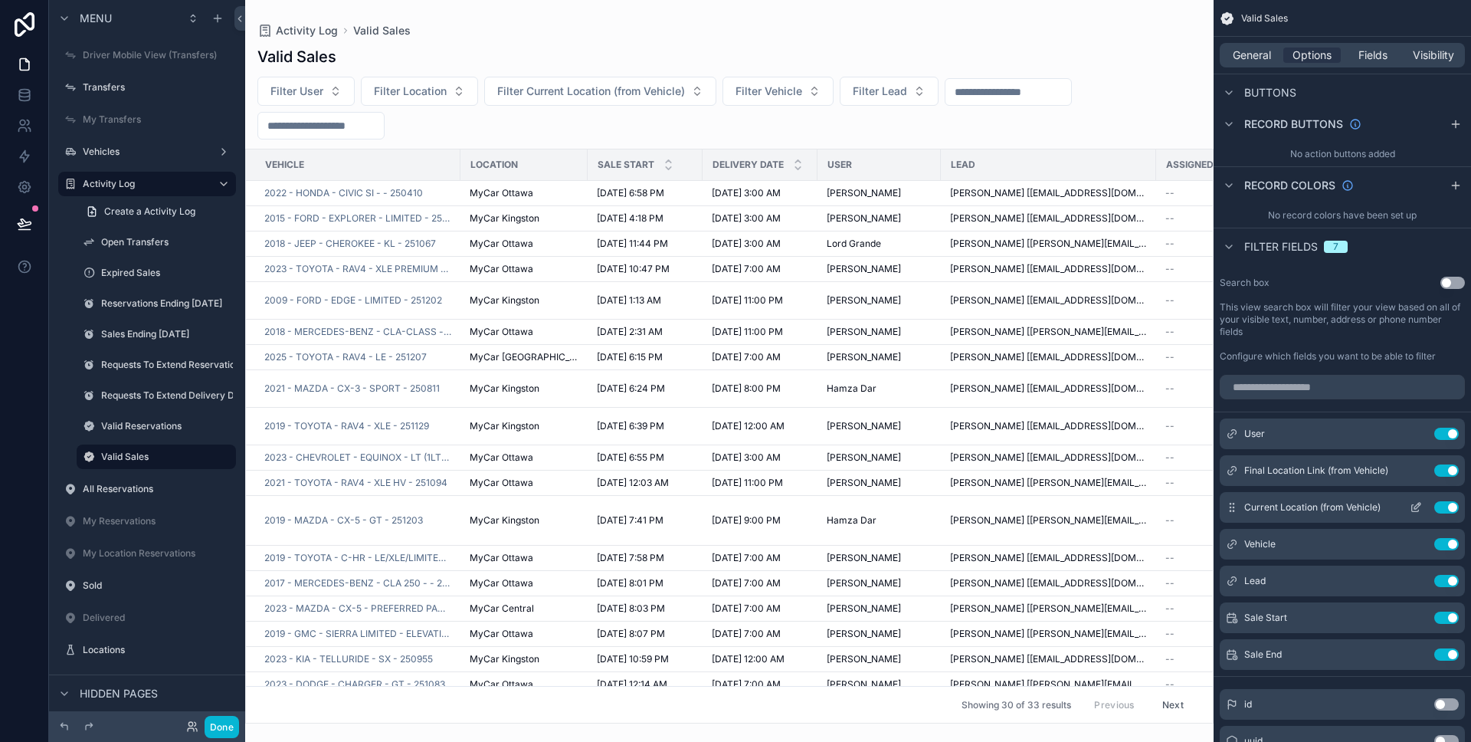
click at [1414, 505] on icon "scrollable content" at bounding box center [1416, 507] width 12 height 12
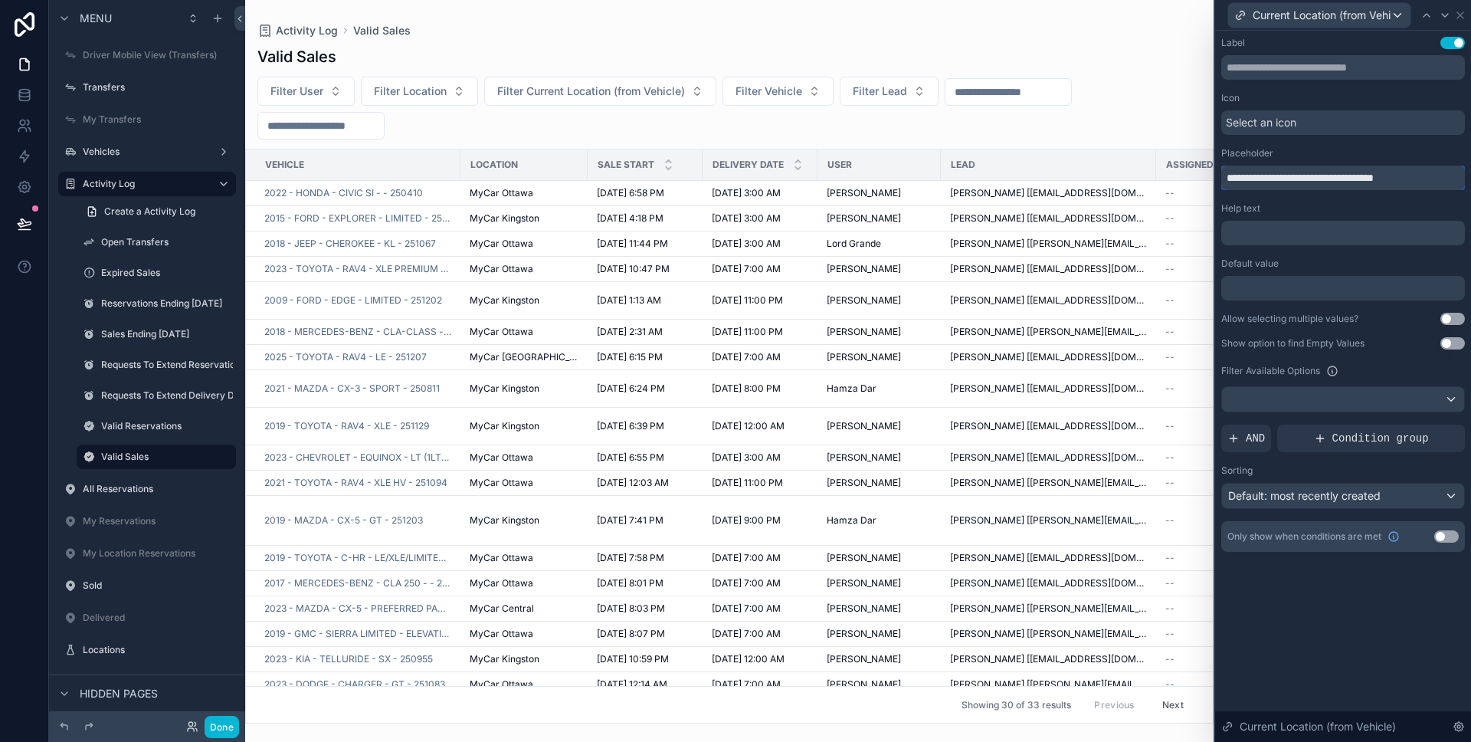
click at [1303, 182] on input "**********" at bounding box center [1343, 178] width 244 height 25
paste input "text"
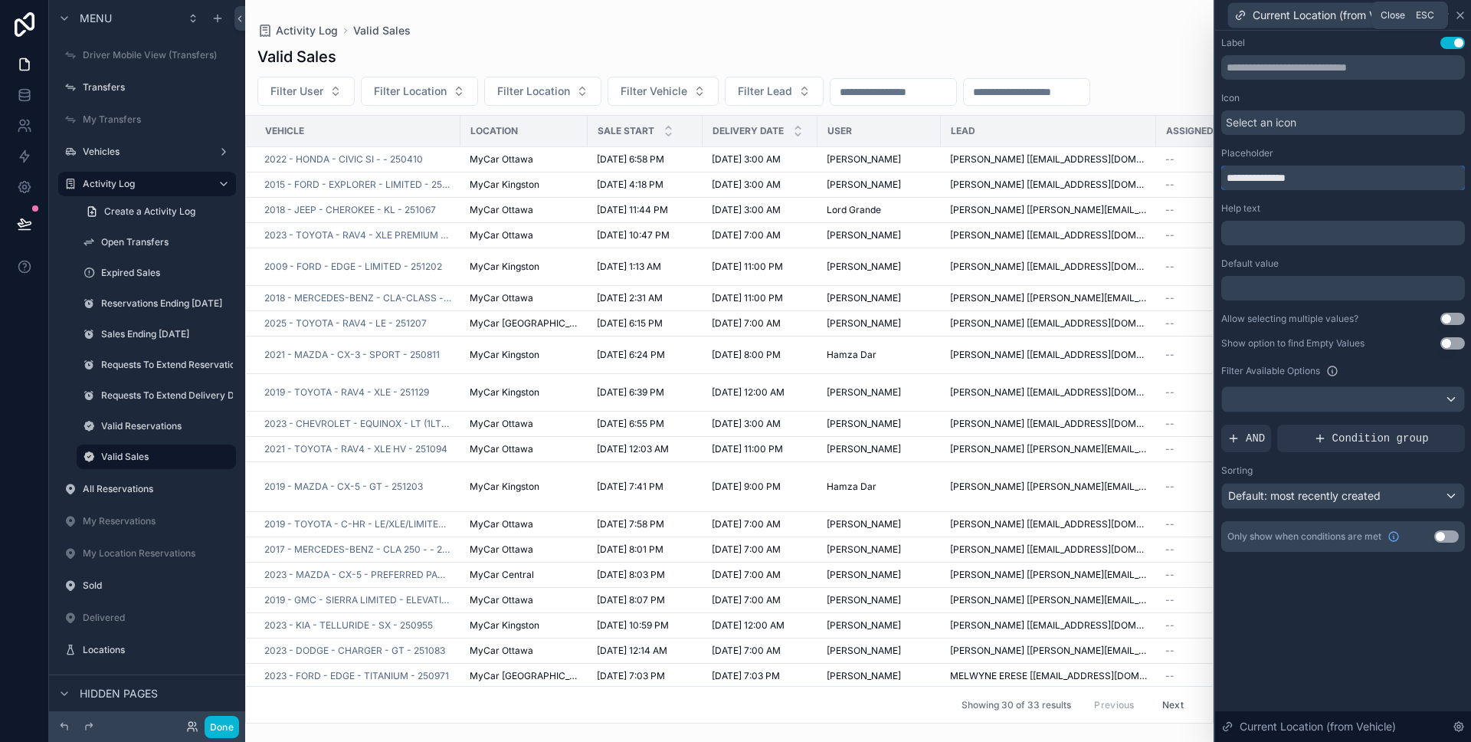
type input "**********"
click at [1461, 18] on icon at bounding box center [1460, 15] width 12 height 12
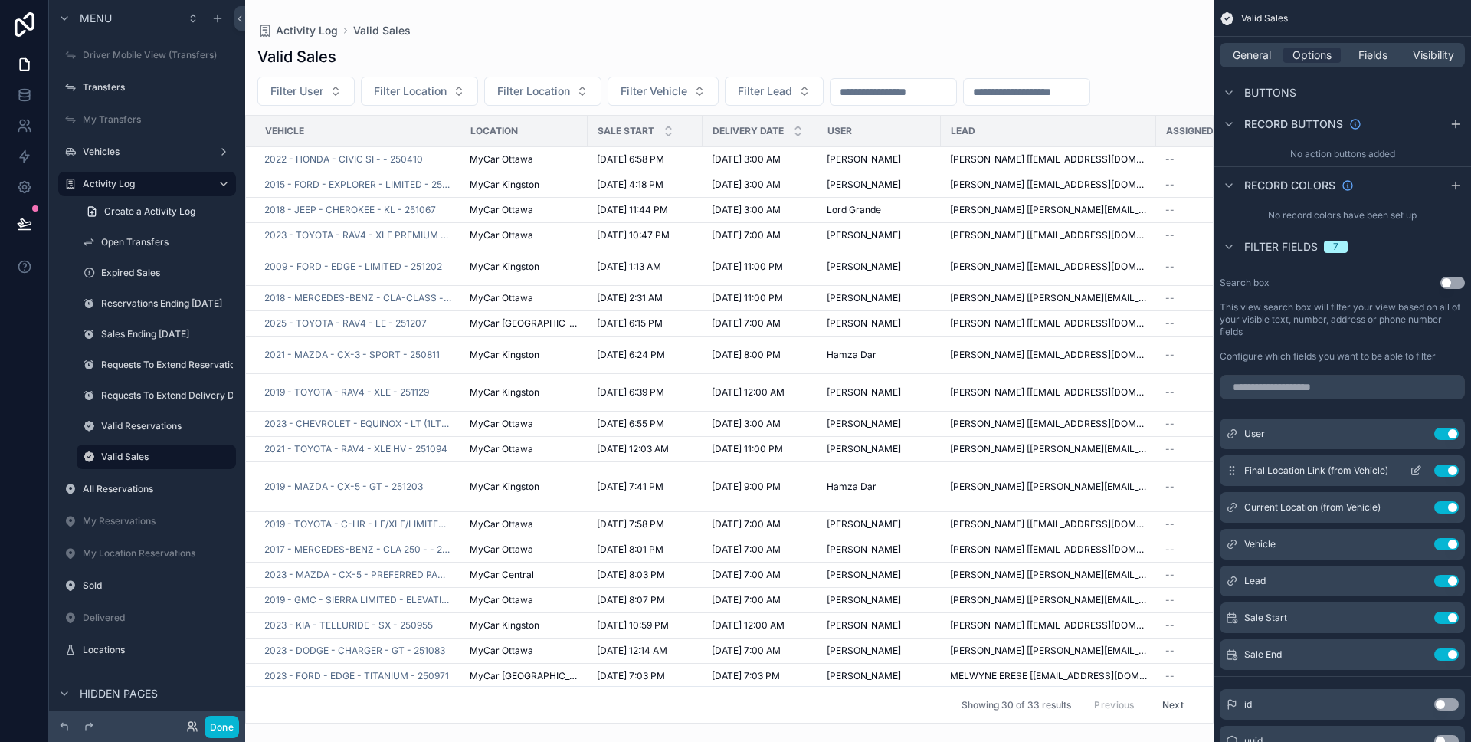
click at [1443, 467] on button "Use setting" at bounding box center [1446, 470] width 25 height 12
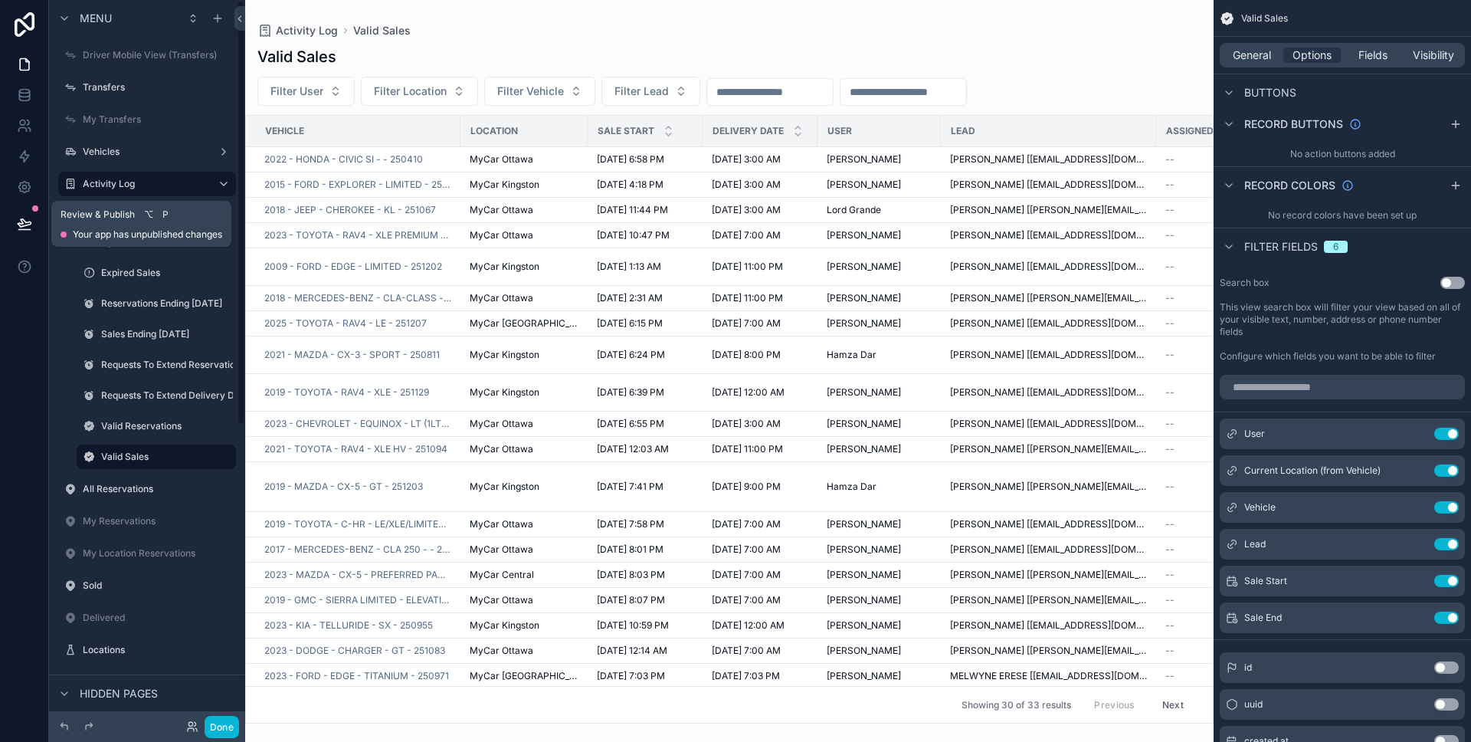
click at [26, 223] on icon at bounding box center [24, 223] width 15 height 15
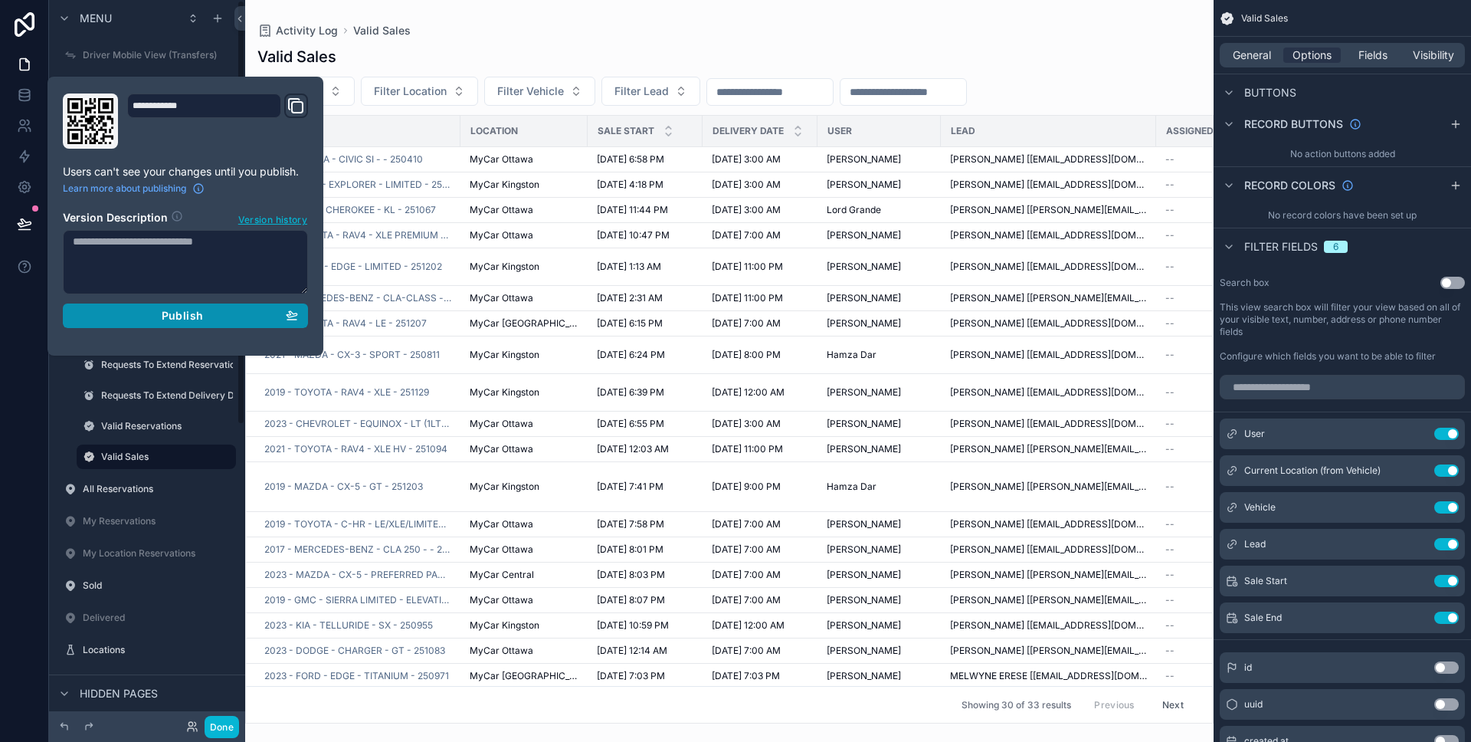
click at [114, 318] on div "Publish" at bounding box center [185, 316] width 225 height 14
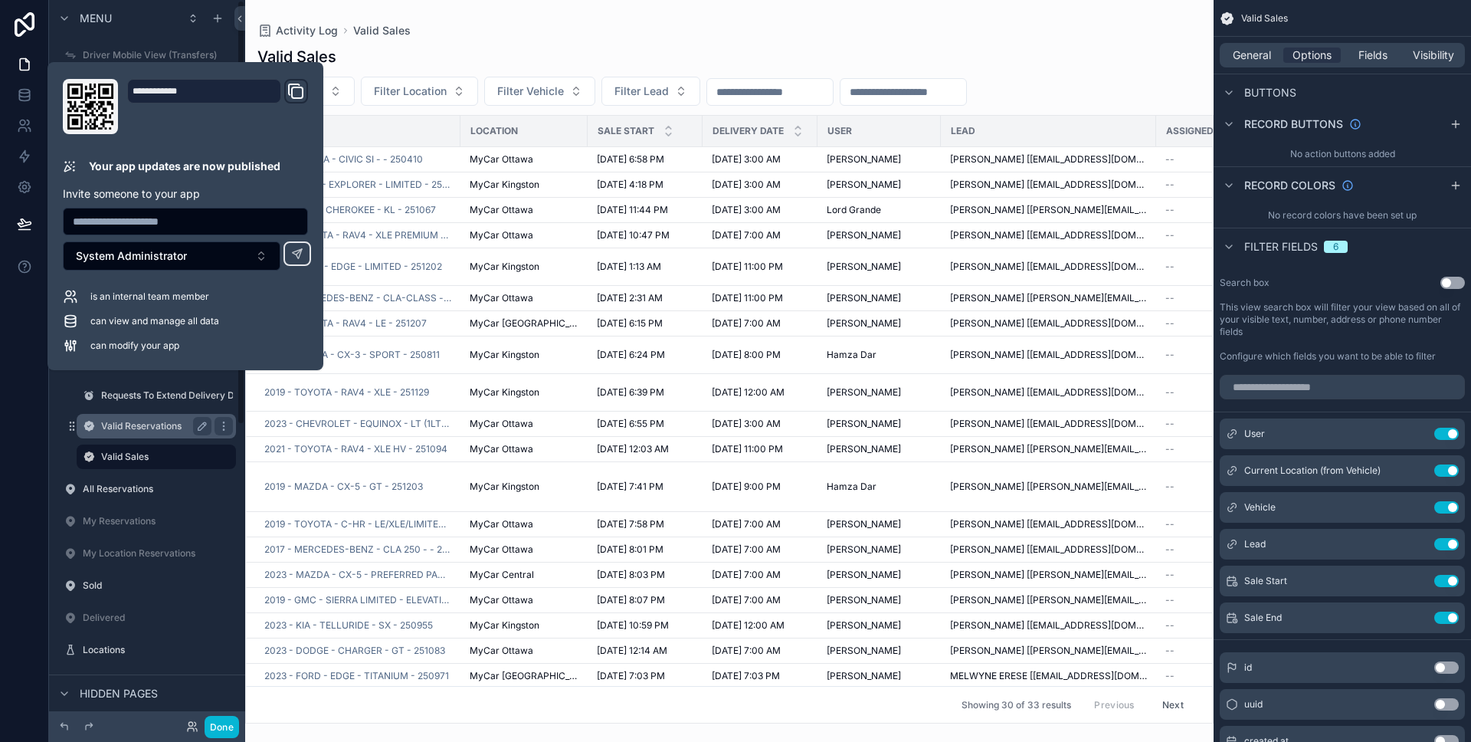
click at [113, 425] on label "Valid Reservations" at bounding box center [153, 426] width 104 height 12
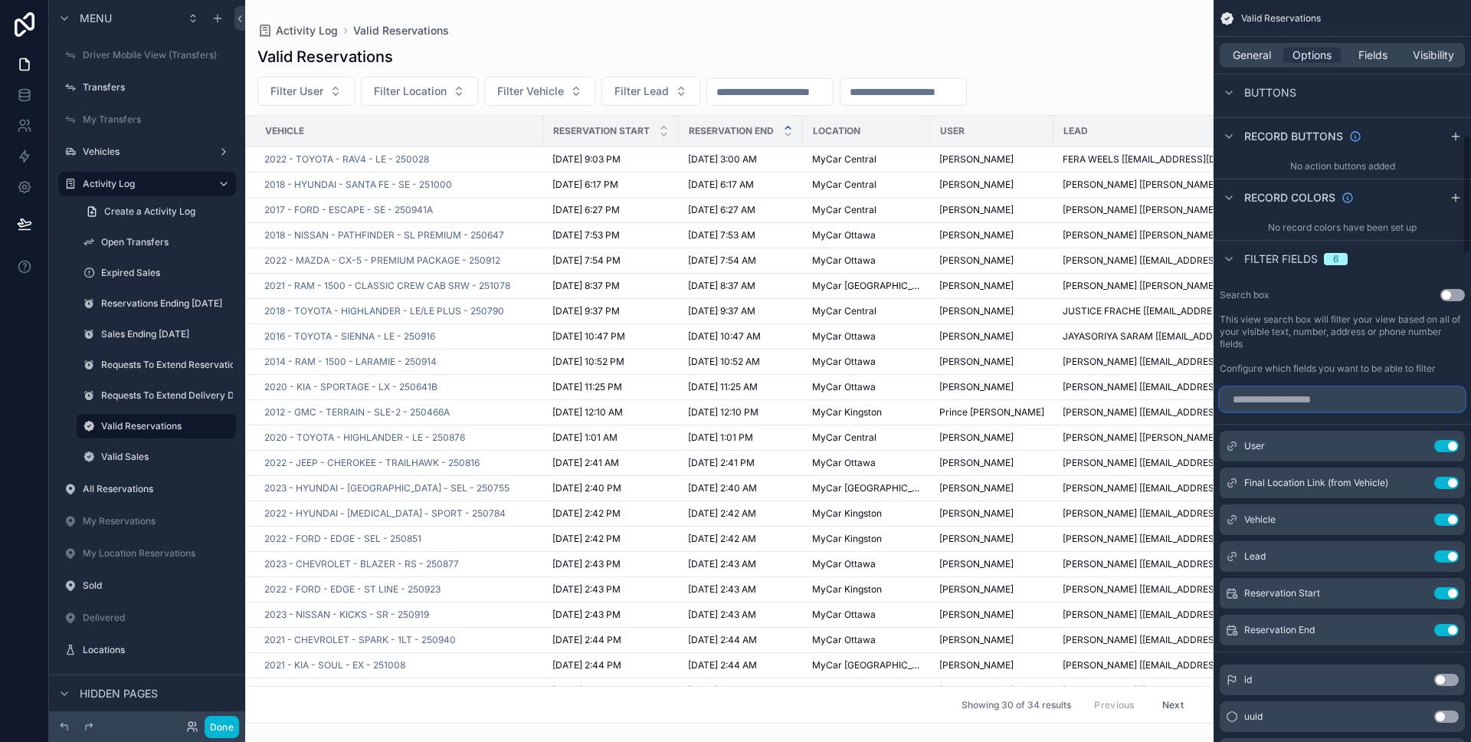
click at [1375, 403] on input "scrollable content" at bounding box center [1342, 399] width 245 height 25
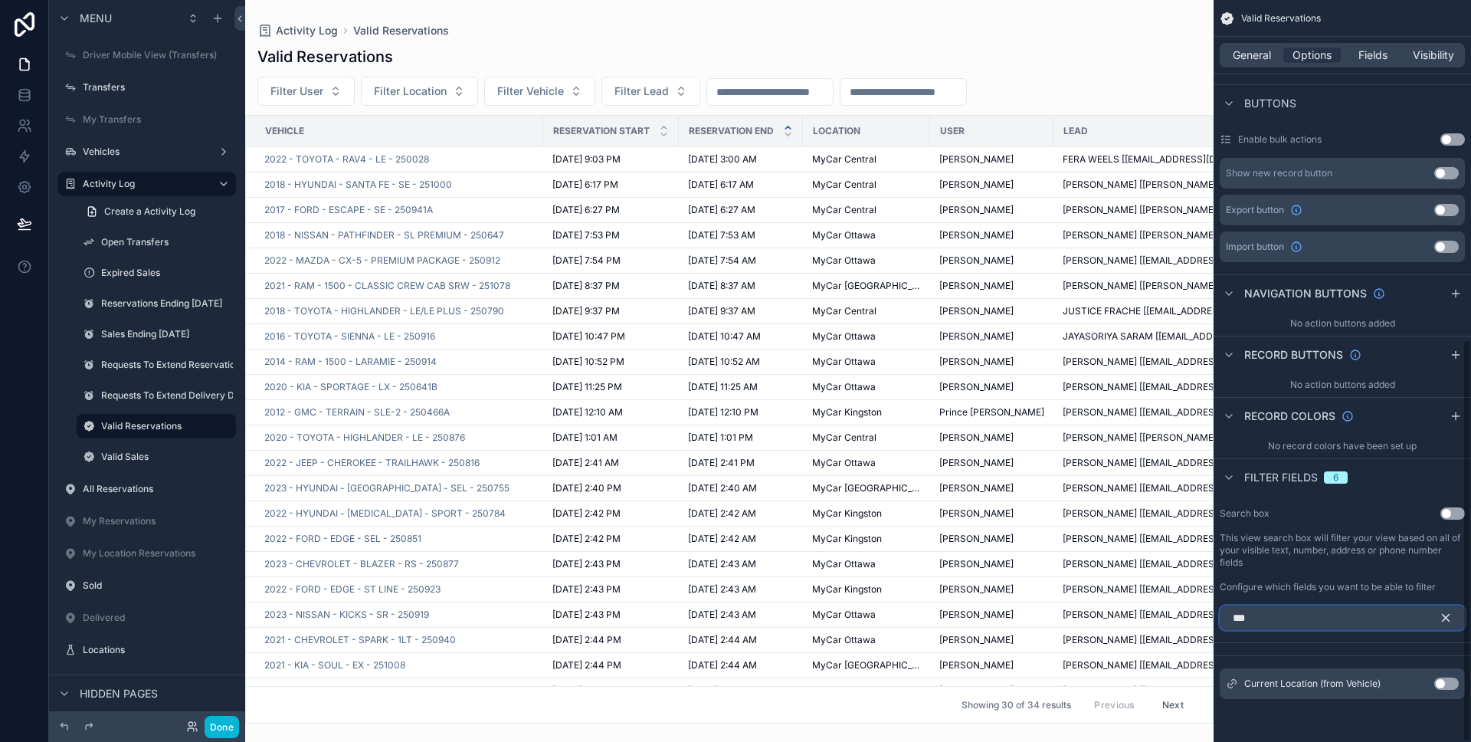
scroll to position [624, 0]
type input "***"
click at [1450, 683] on button "Use setting" at bounding box center [1446, 683] width 25 height 12
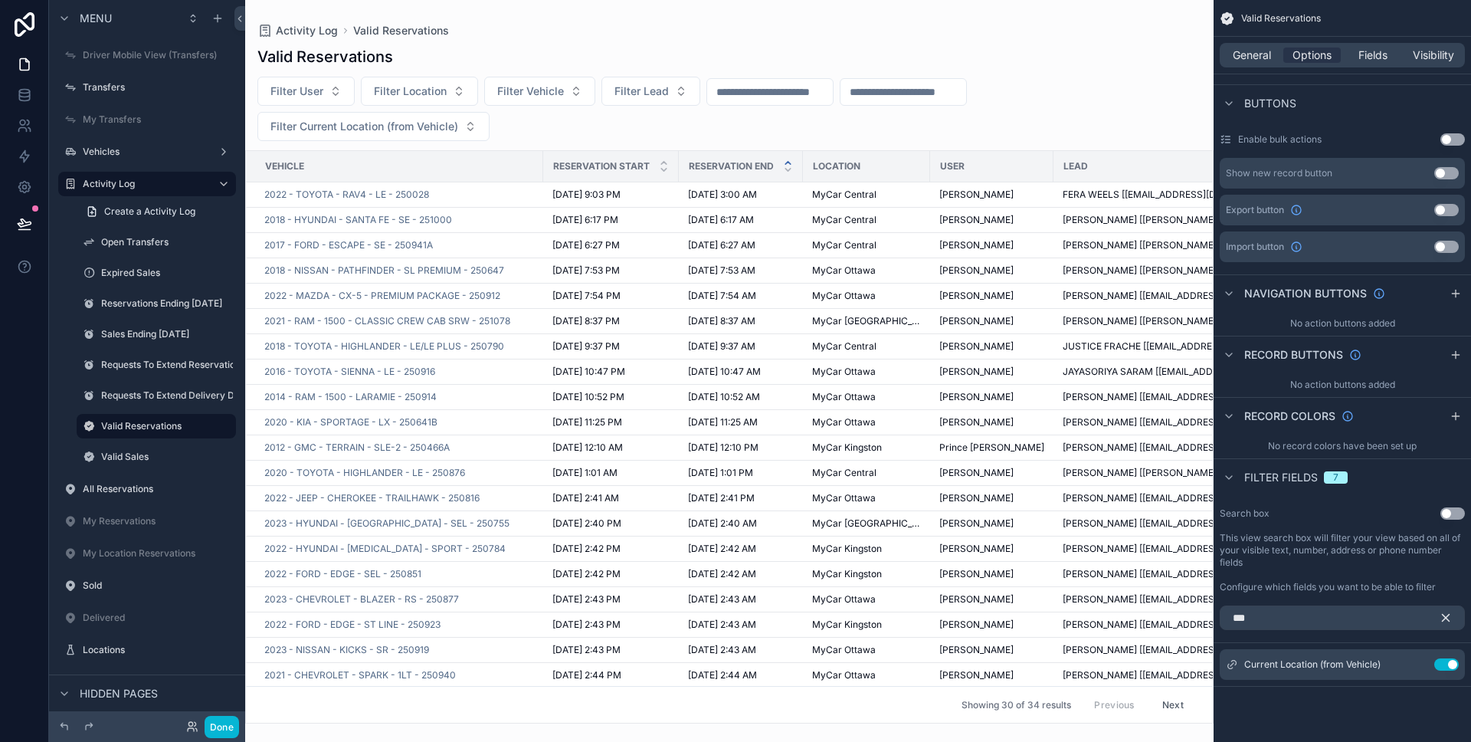
click at [1449, 616] on icon "scrollable content" at bounding box center [1446, 618] width 14 height 14
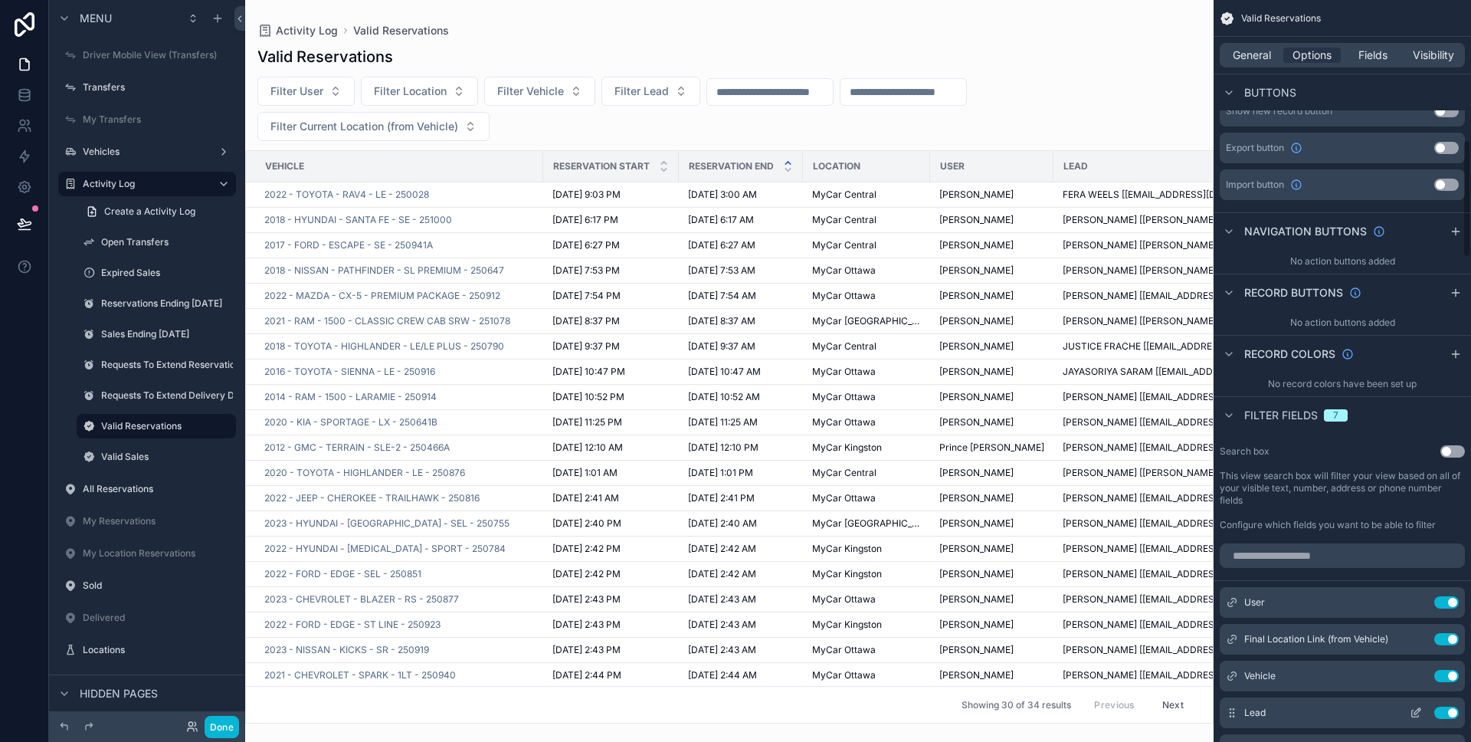
scroll to position [873, 0]
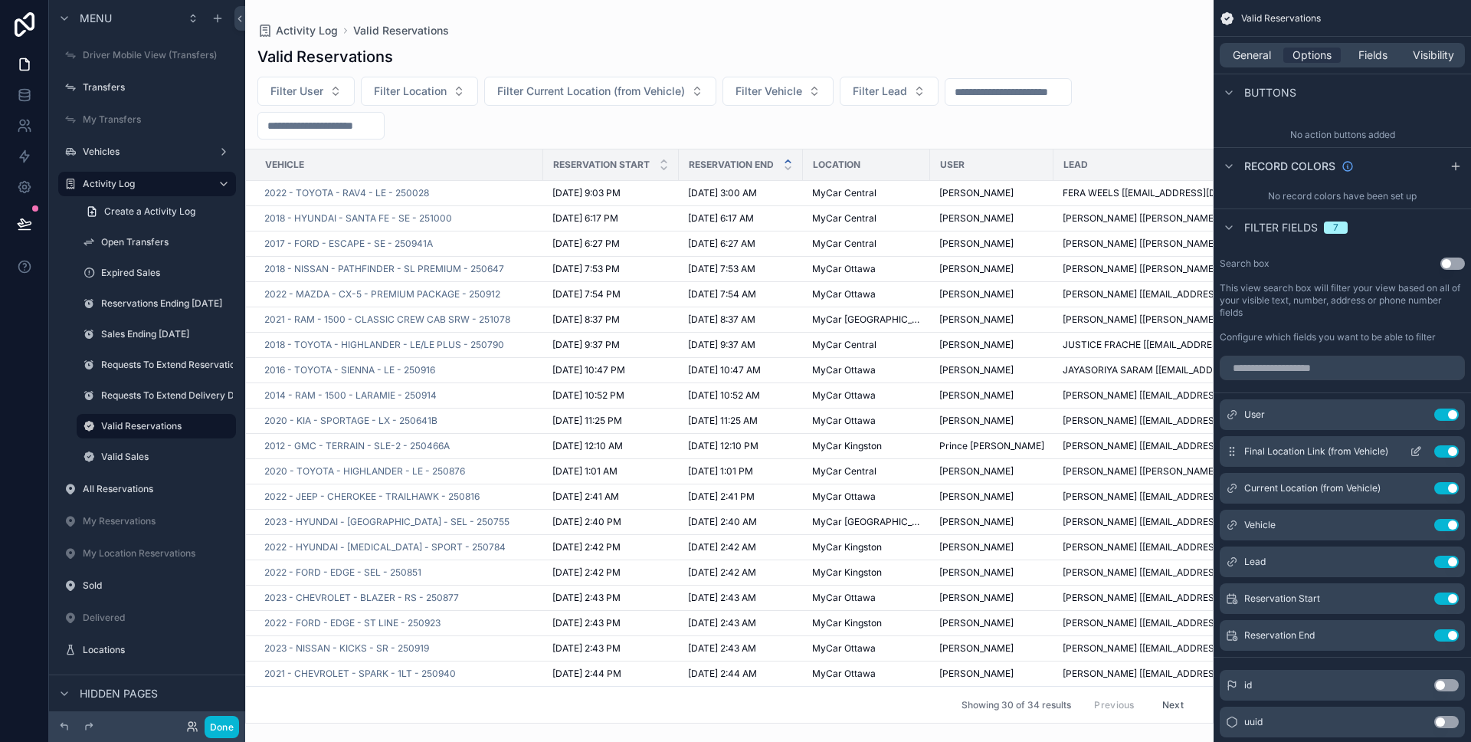
click at [1420, 450] on icon "scrollable content" at bounding box center [1416, 451] width 12 height 12
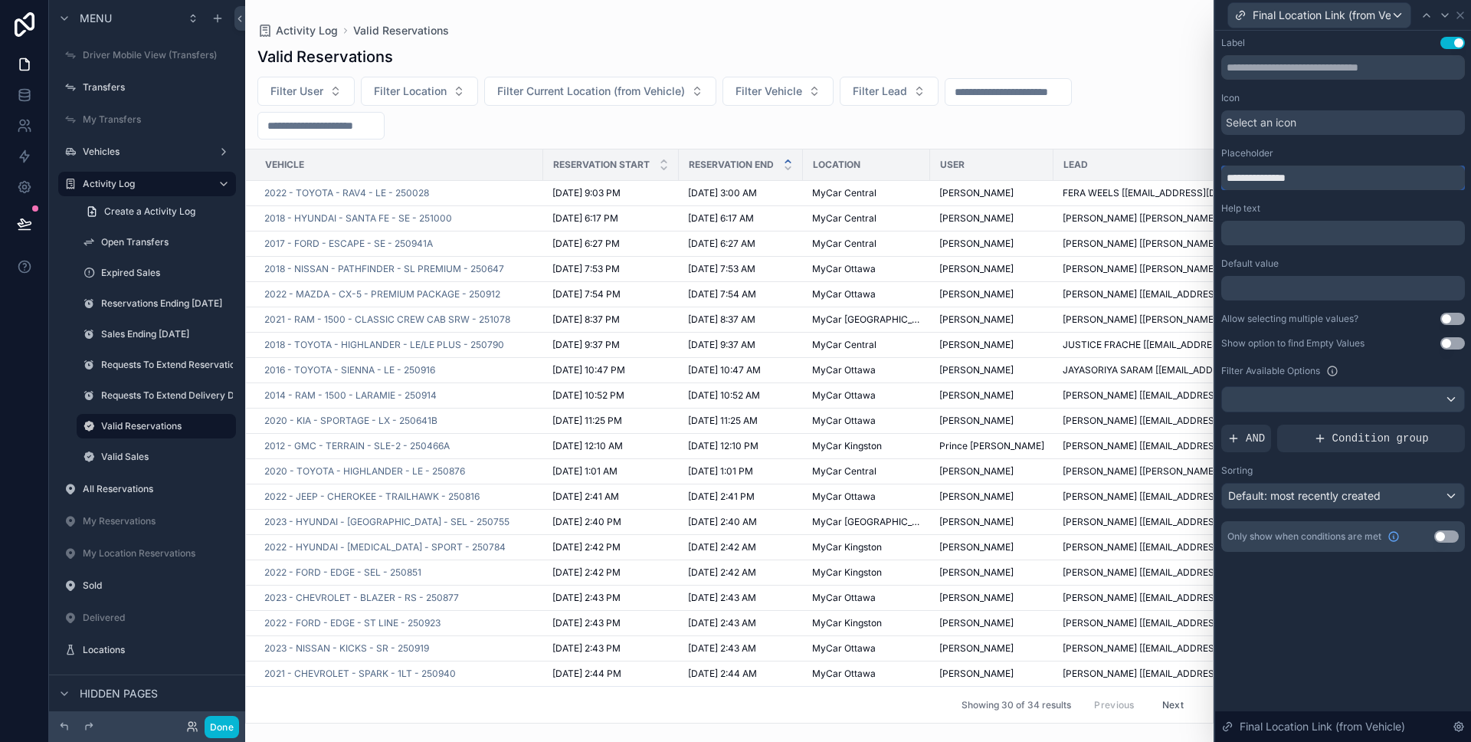
click at [1332, 169] on input "**********" at bounding box center [1343, 178] width 244 height 25
click at [1457, 11] on icon at bounding box center [1460, 15] width 12 height 12
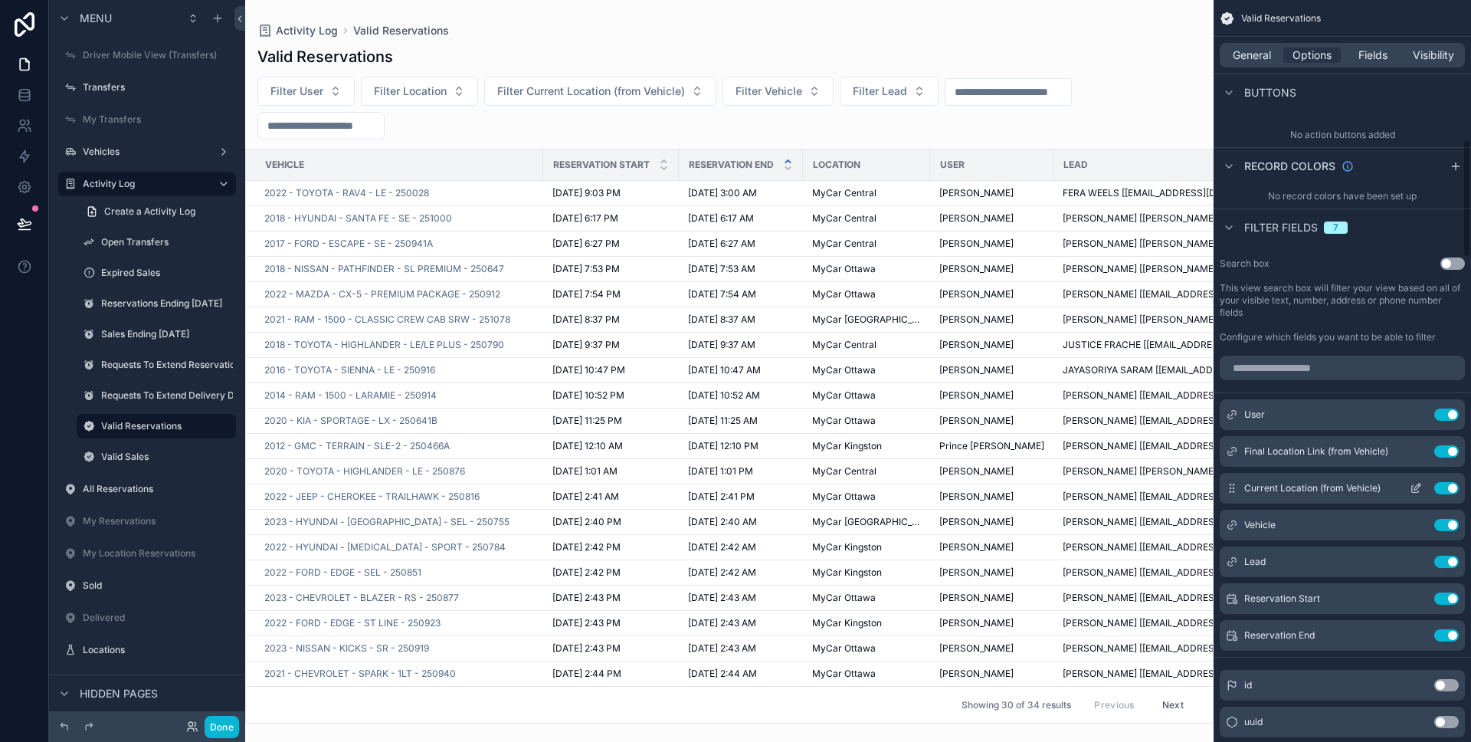
click at [1419, 484] on icon "scrollable content" at bounding box center [1416, 488] width 12 height 12
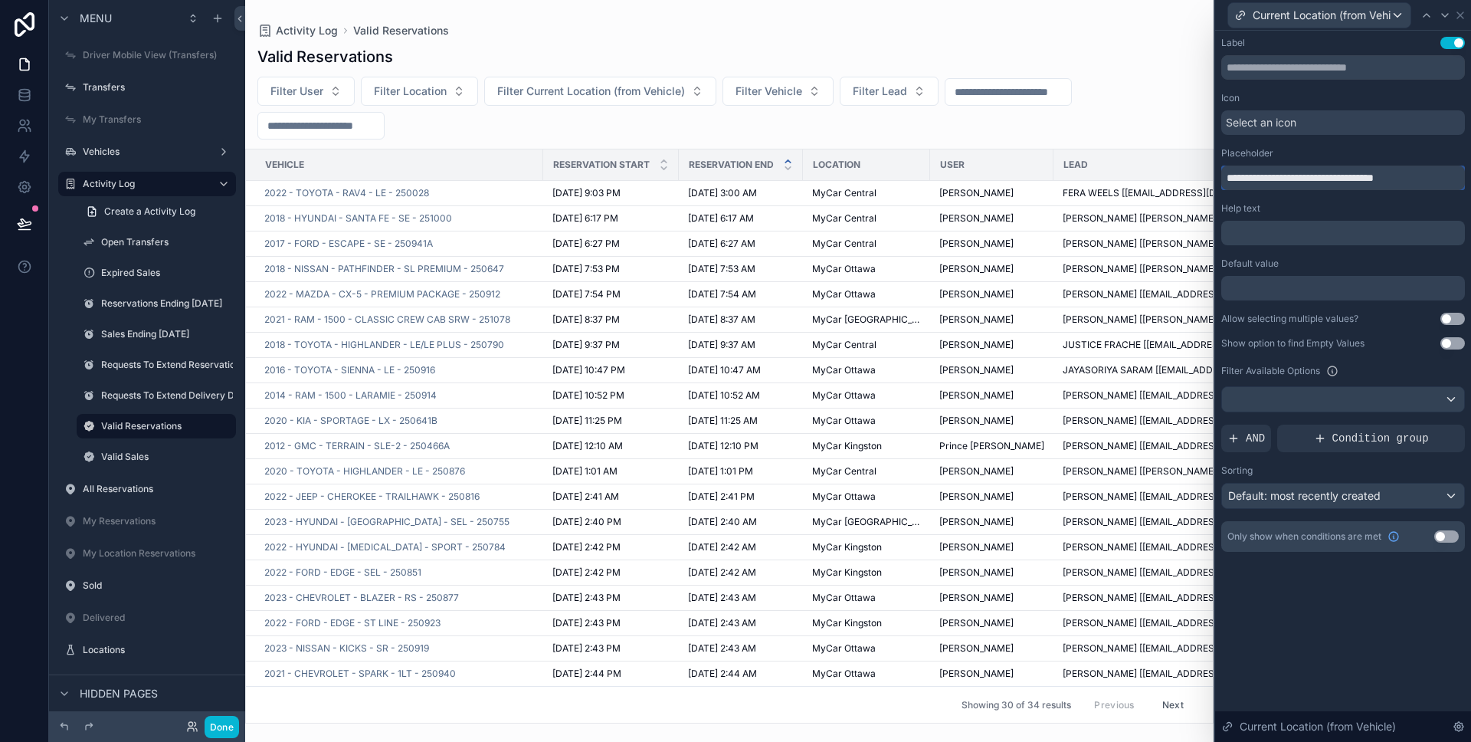
click at [1309, 179] on input "**********" at bounding box center [1343, 178] width 244 height 25
paste input "text"
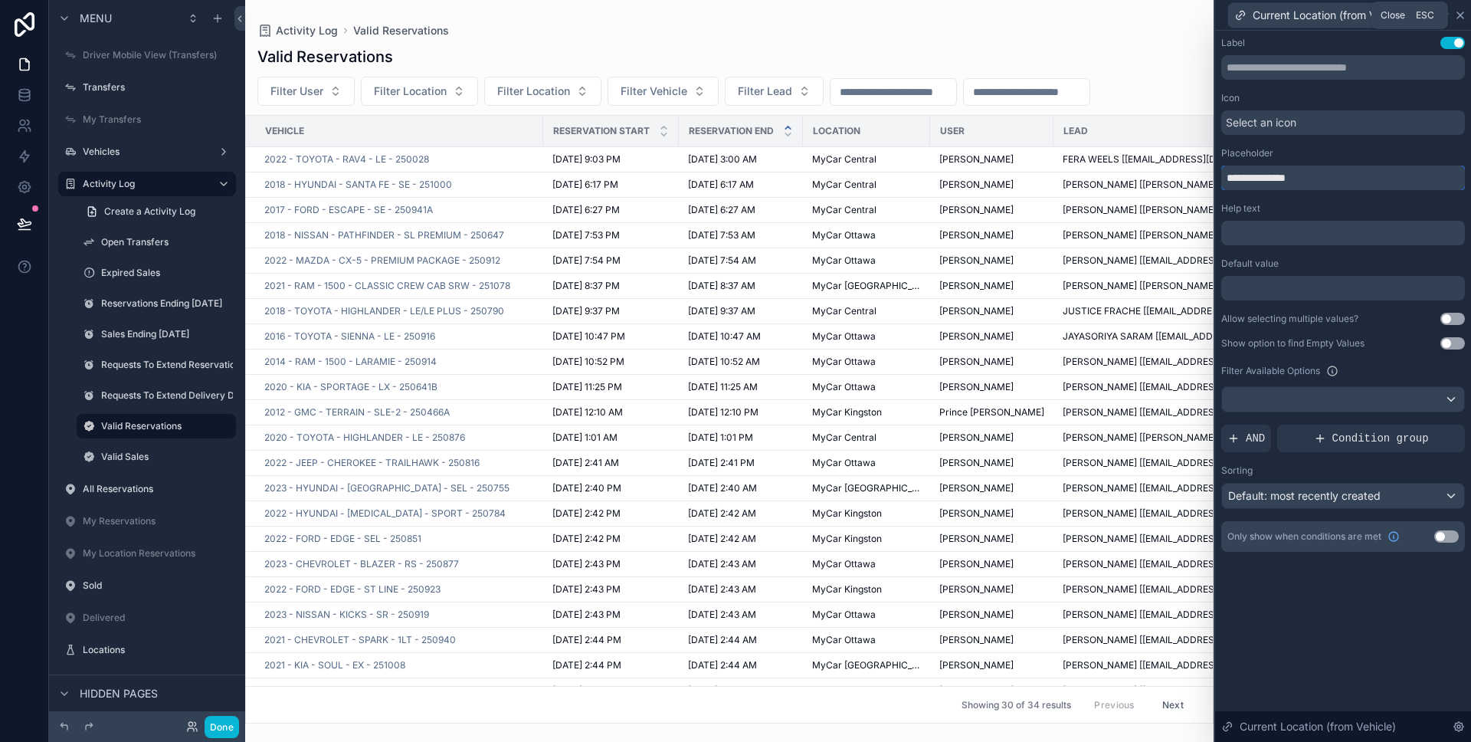
type input "**********"
click at [1460, 14] on icon at bounding box center [1460, 15] width 6 height 6
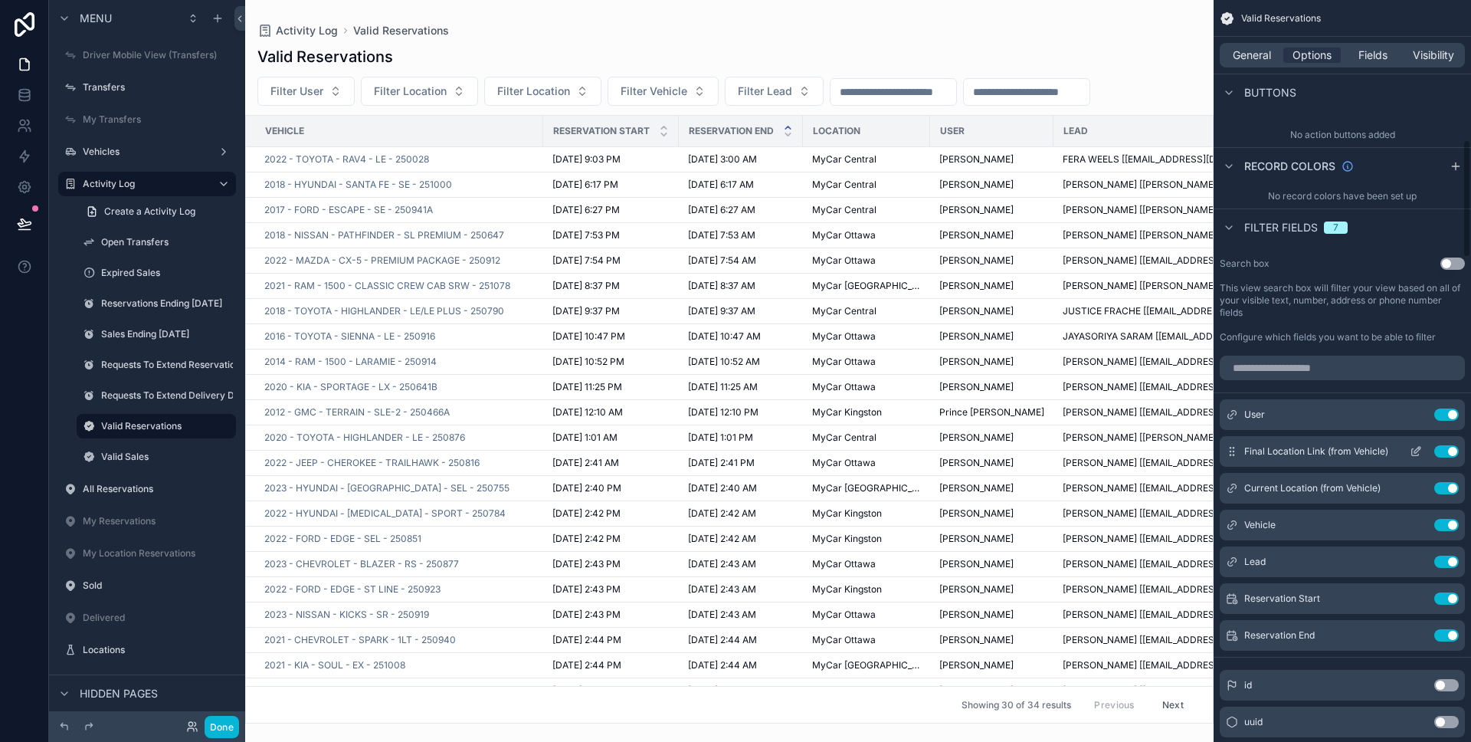
click at [1414, 455] on icon "scrollable content" at bounding box center [1415, 452] width 7 height 7
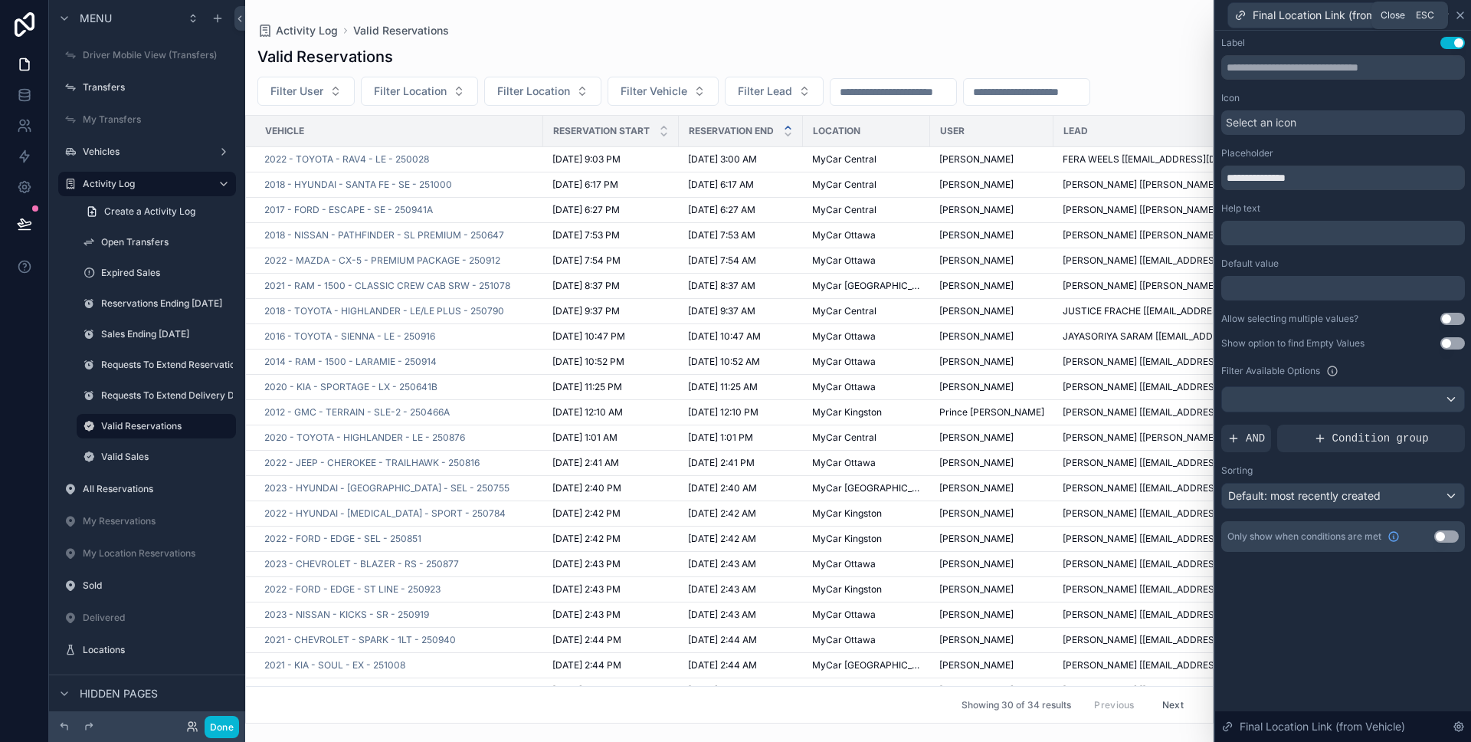
click at [1457, 13] on icon at bounding box center [1460, 15] width 12 height 12
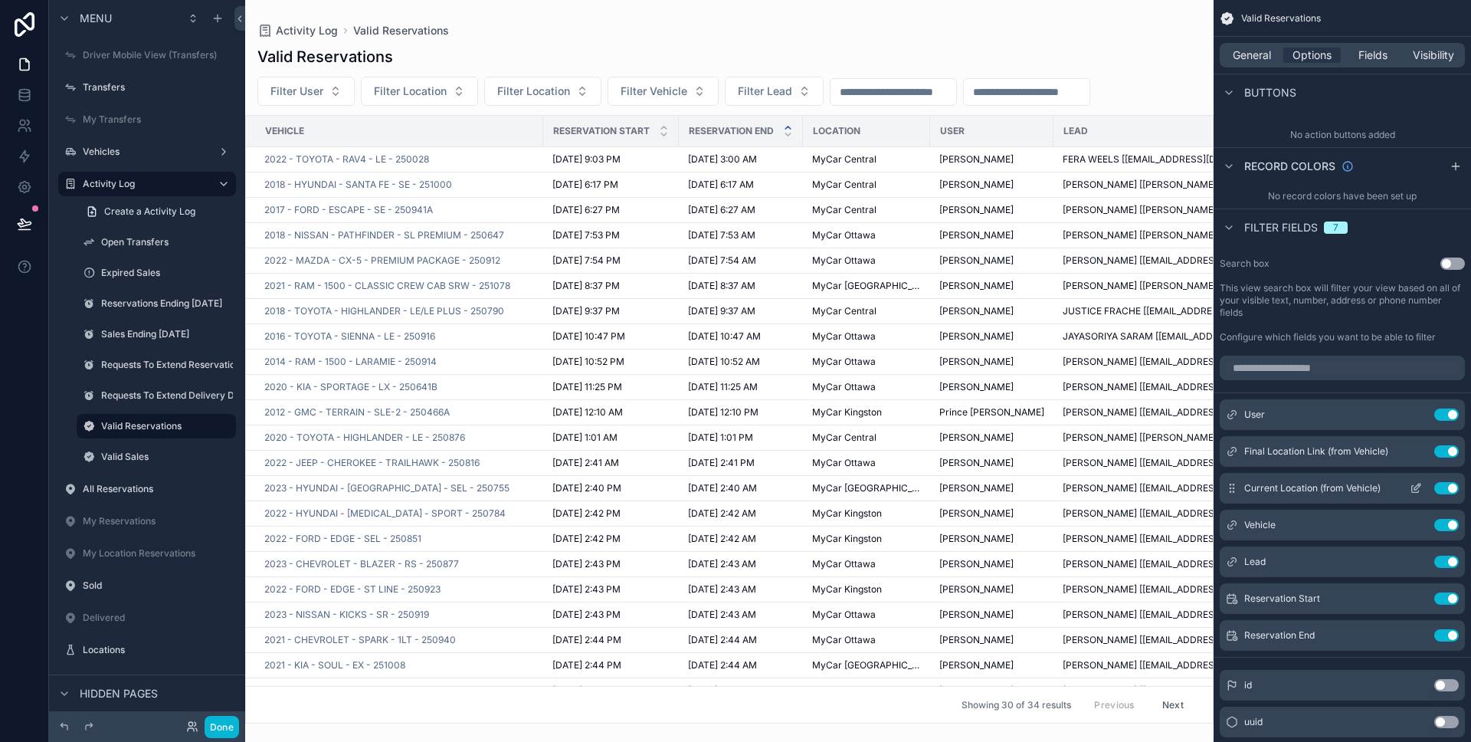
click at [1452, 454] on button "Use setting" at bounding box center [1446, 451] width 25 height 12
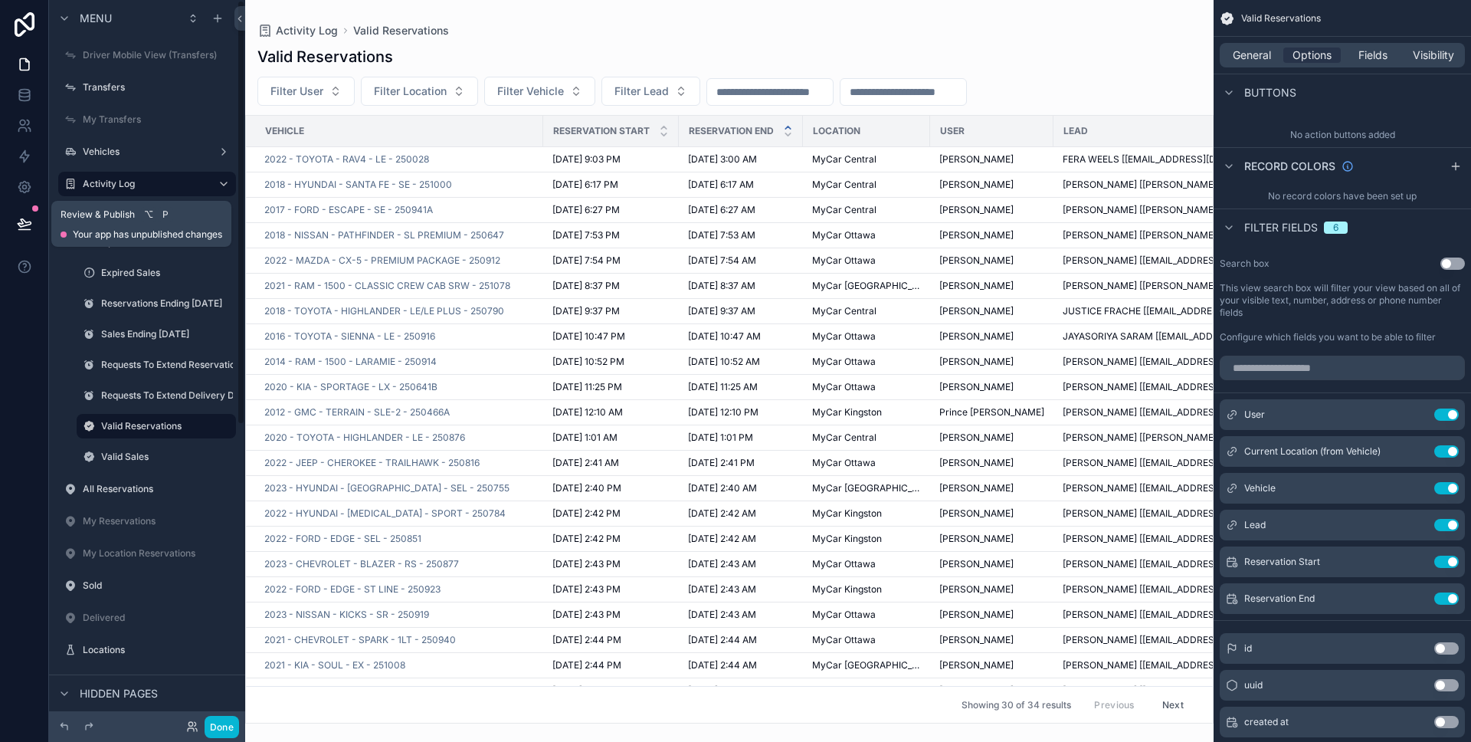
click at [25, 224] on icon at bounding box center [24, 223] width 15 height 15
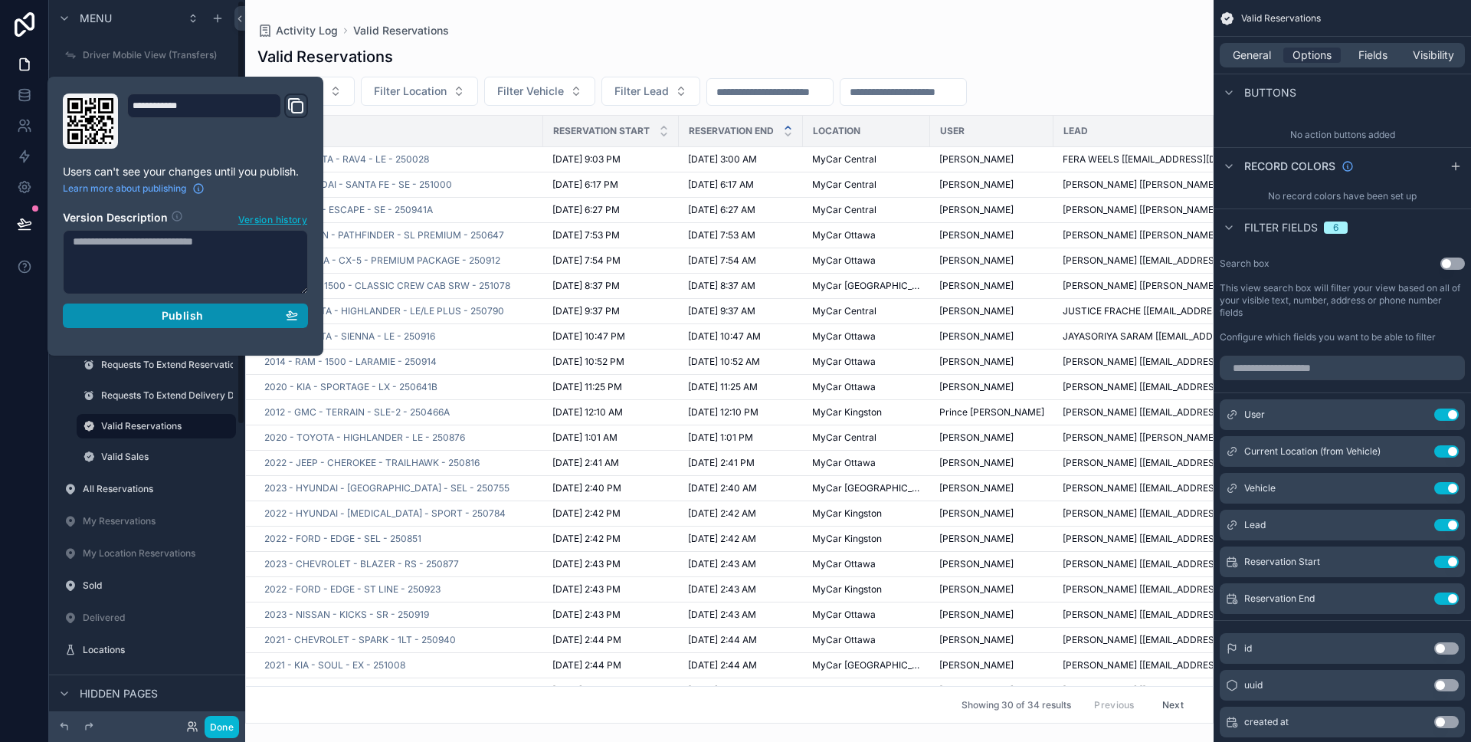
click at [120, 312] on div "Publish" at bounding box center [185, 316] width 225 height 14
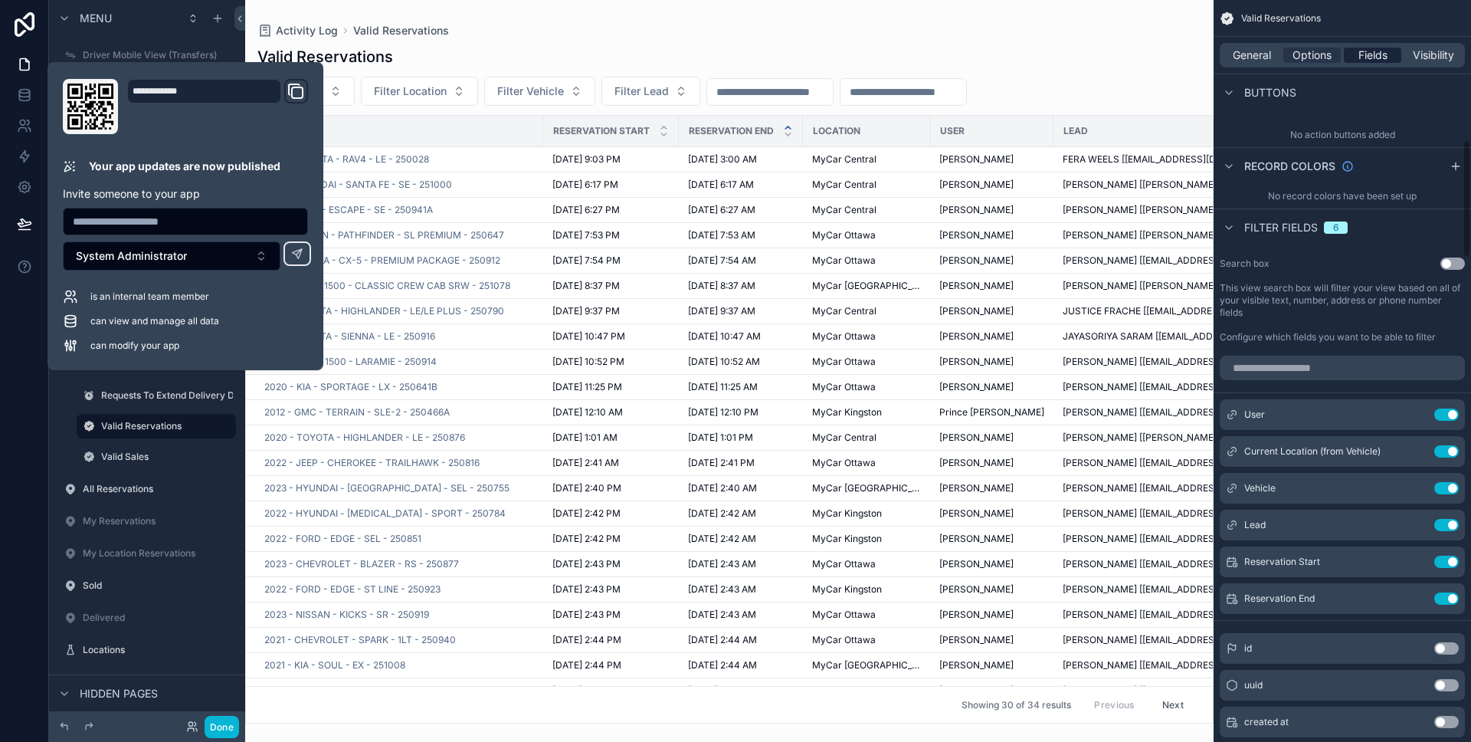
click at [1365, 61] on span "Fields" at bounding box center [1372, 55] width 29 height 15
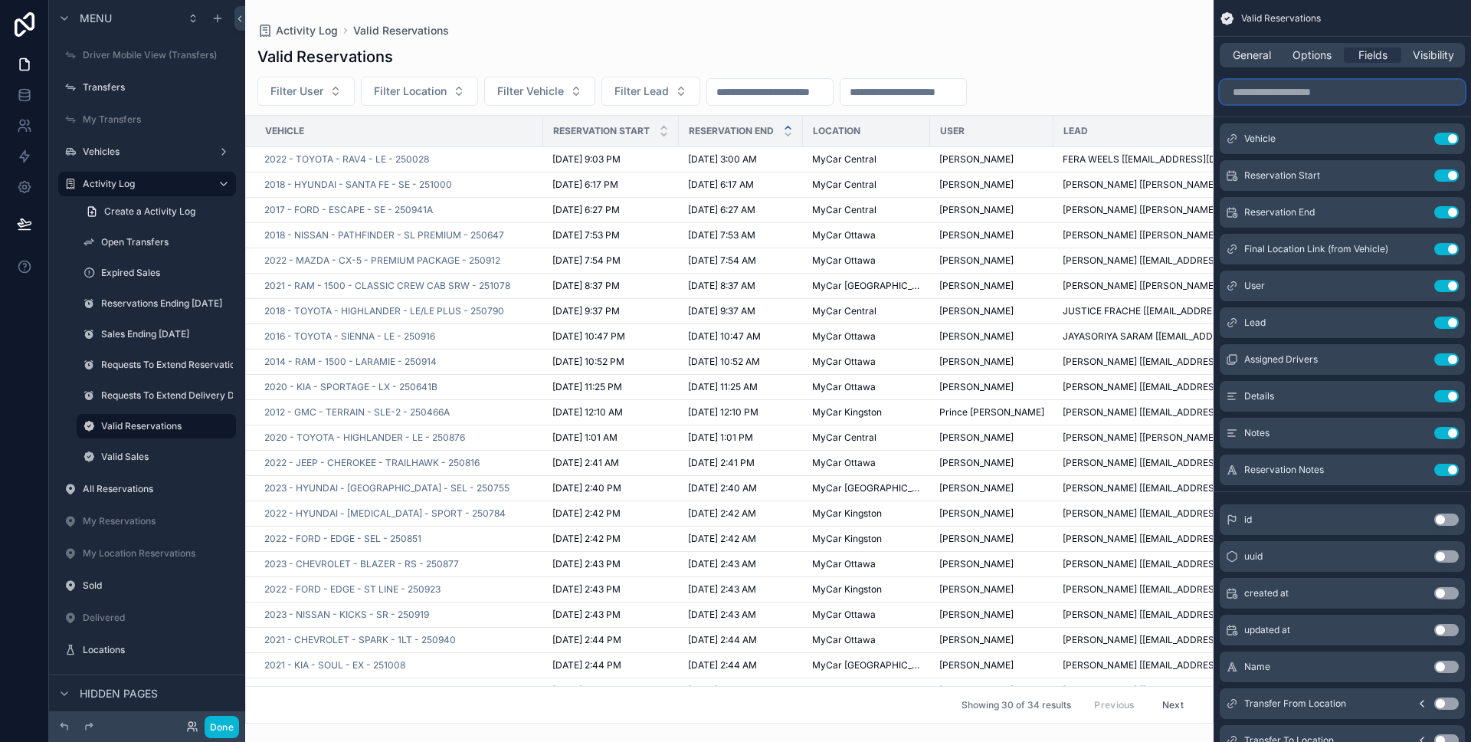
click at [1354, 93] on input "scrollable content" at bounding box center [1342, 92] width 245 height 25
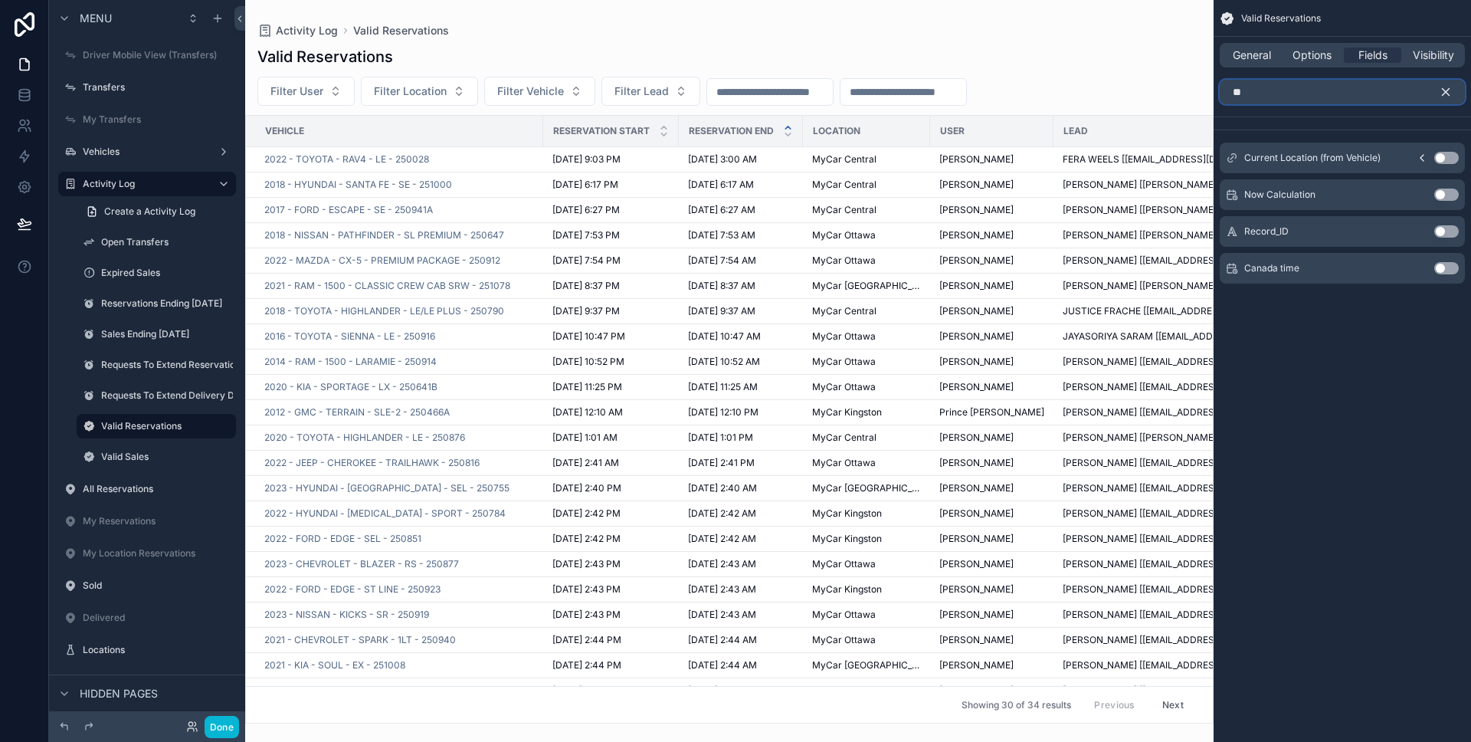
type input "**"
click at [1442, 160] on button "Use setting" at bounding box center [1446, 158] width 25 height 12
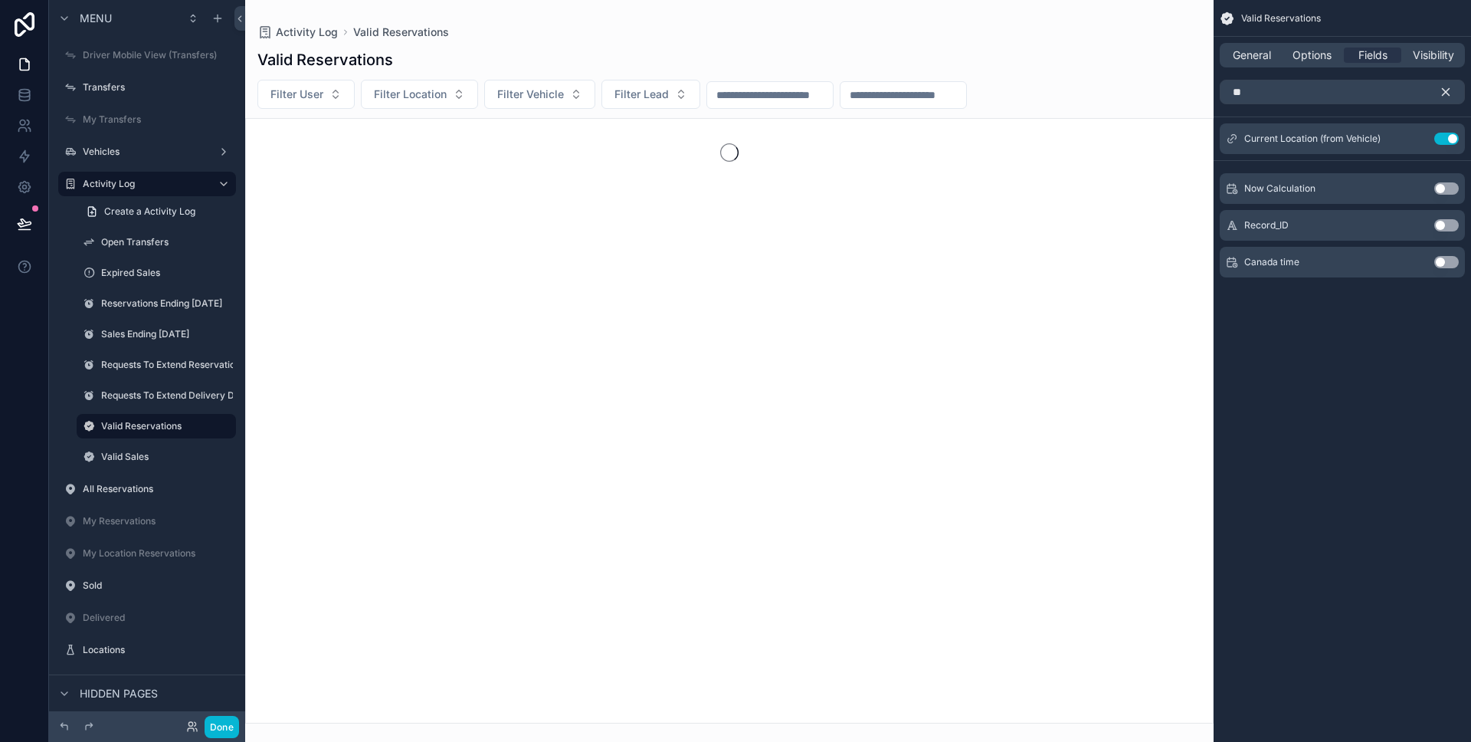
click at [1450, 80] on button "scrollable content" at bounding box center [1452, 92] width 26 height 25
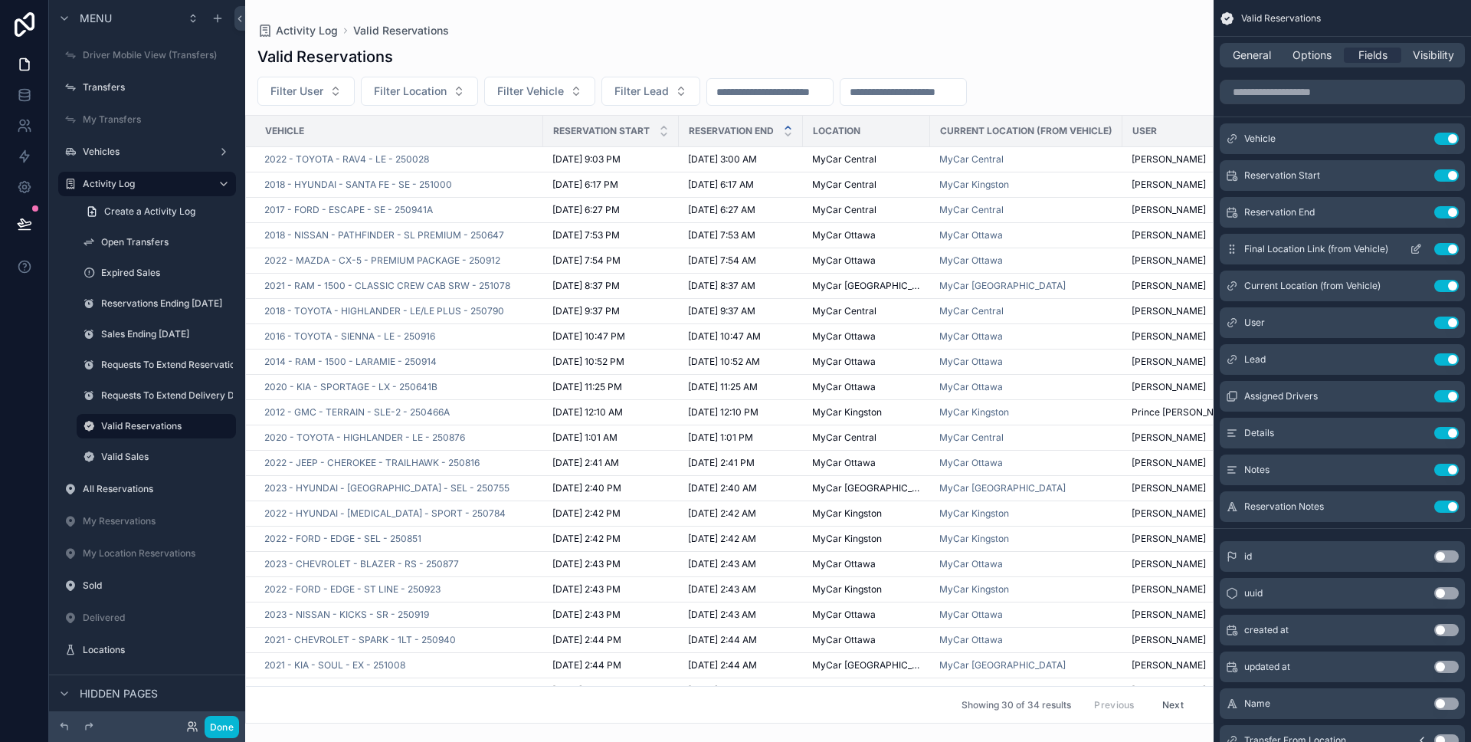
click at [1420, 252] on icon "scrollable content" at bounding box center [1416, 249] width 12 height 12
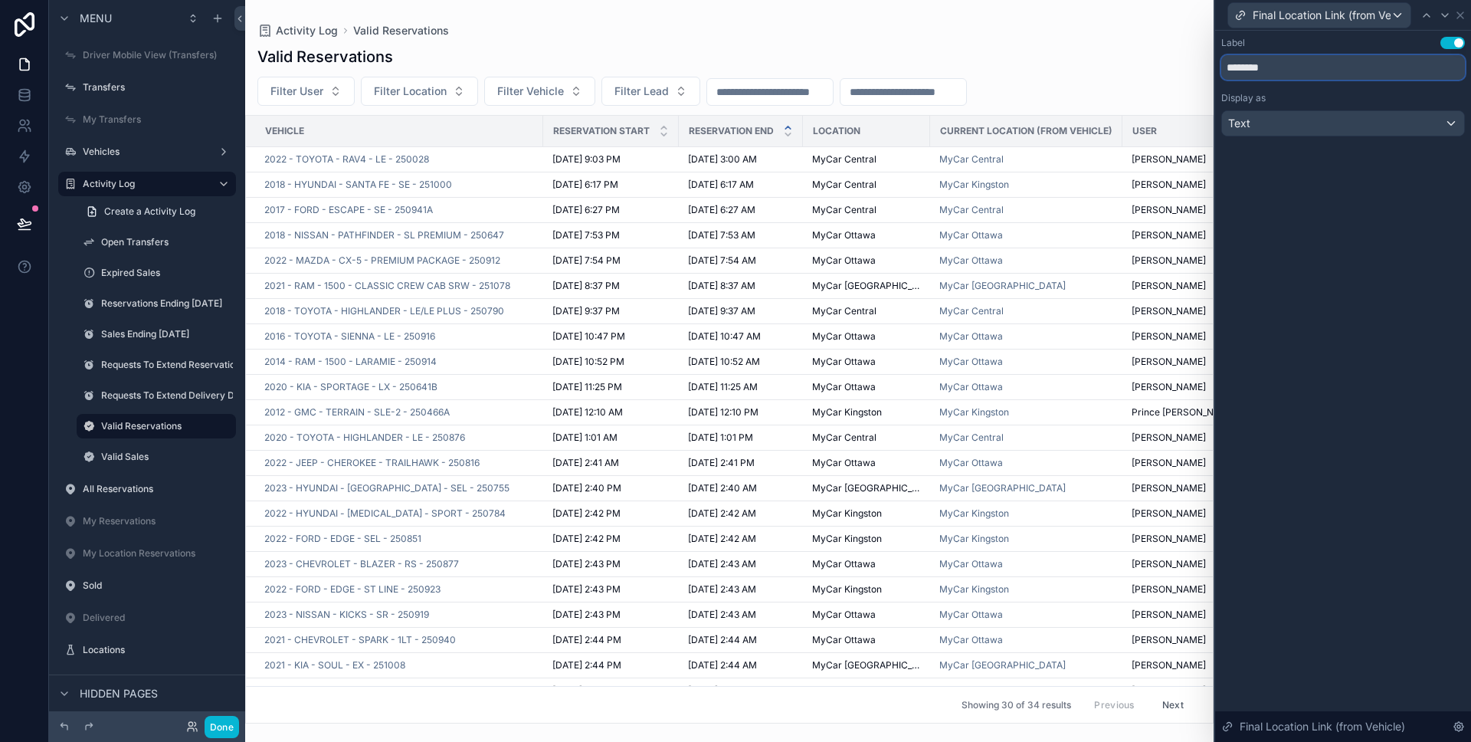
click at [1290, 64] on input "********" at bounding box center [1343, 67] width 244 height 25
click at [1460, 17] on icon at bounding box center [1460, 15] width 12 height 12
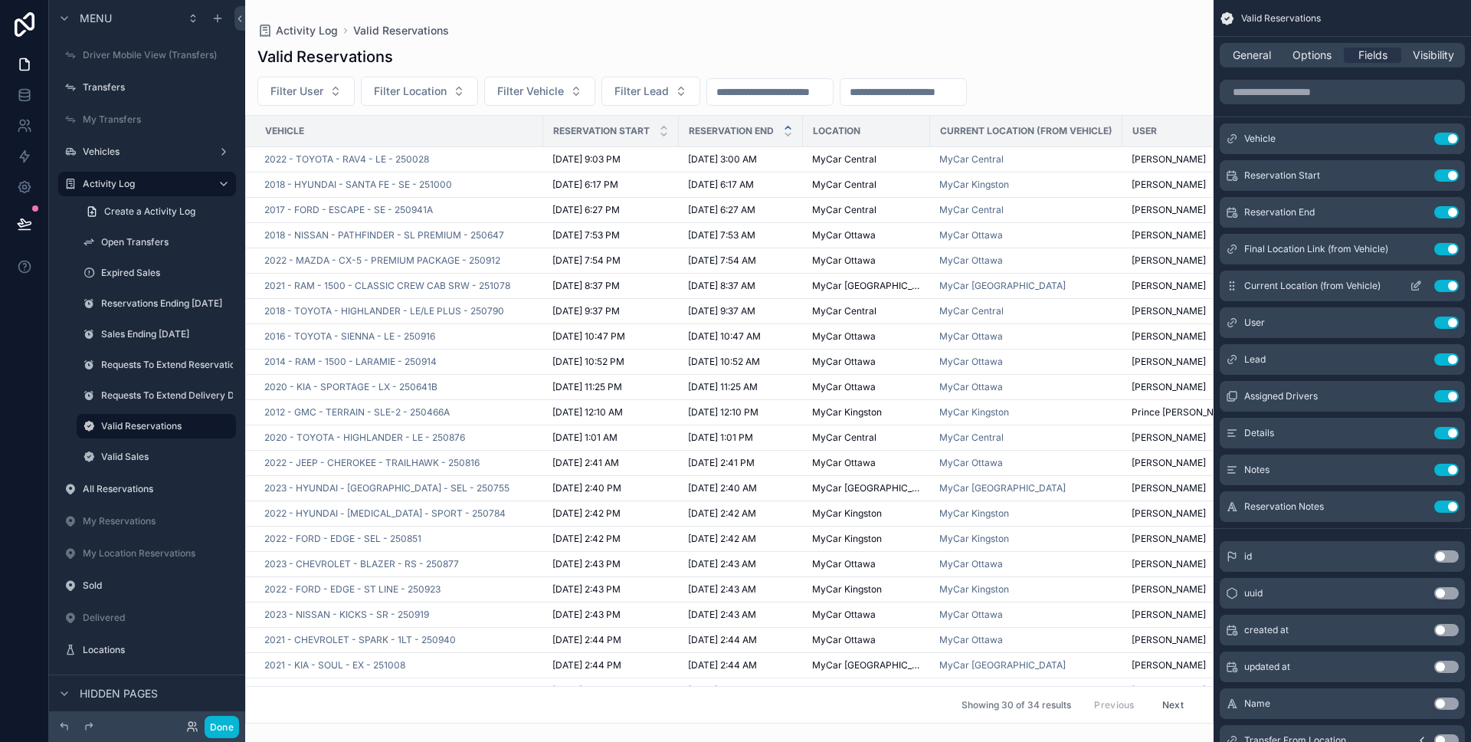
click at [1414, 288] on icon "scrollable content" at bounding box center [1416, 286] width 12 height 12
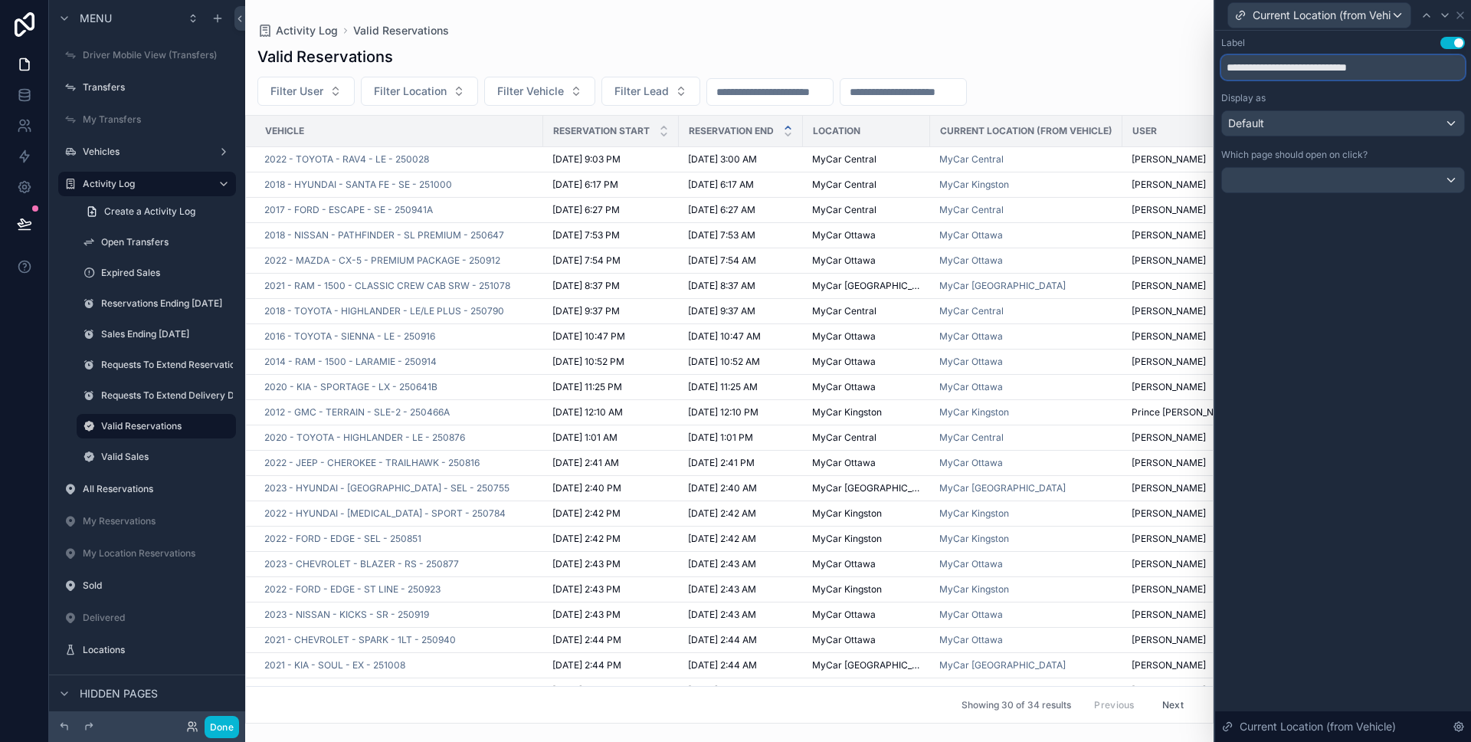
click at [1283, 74] on input "**********" at bounding box center [1343, 67] width 244 height 25
paste input "text"
type input "********"
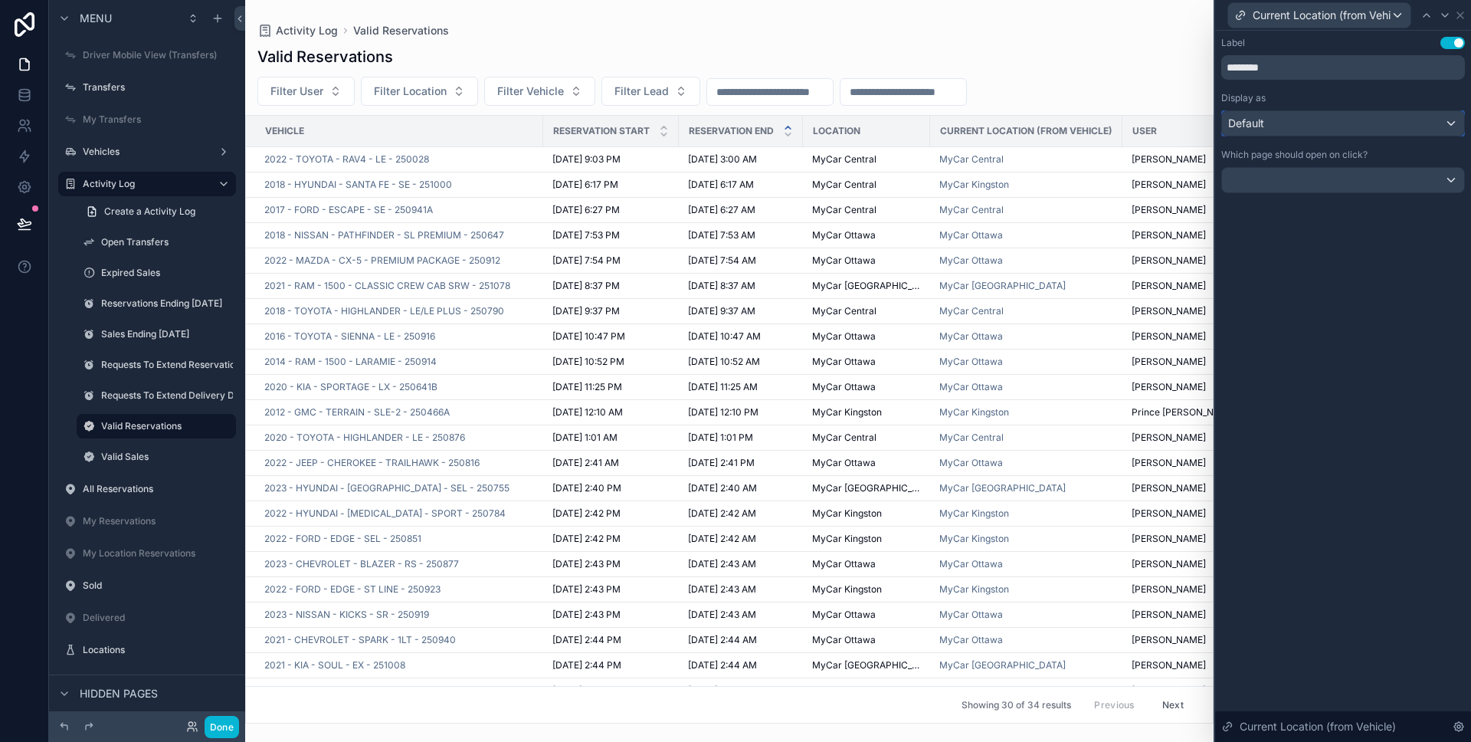
click at [1284, 123] on div "Default" at bounding box center [1343, 123] width 242 height 25
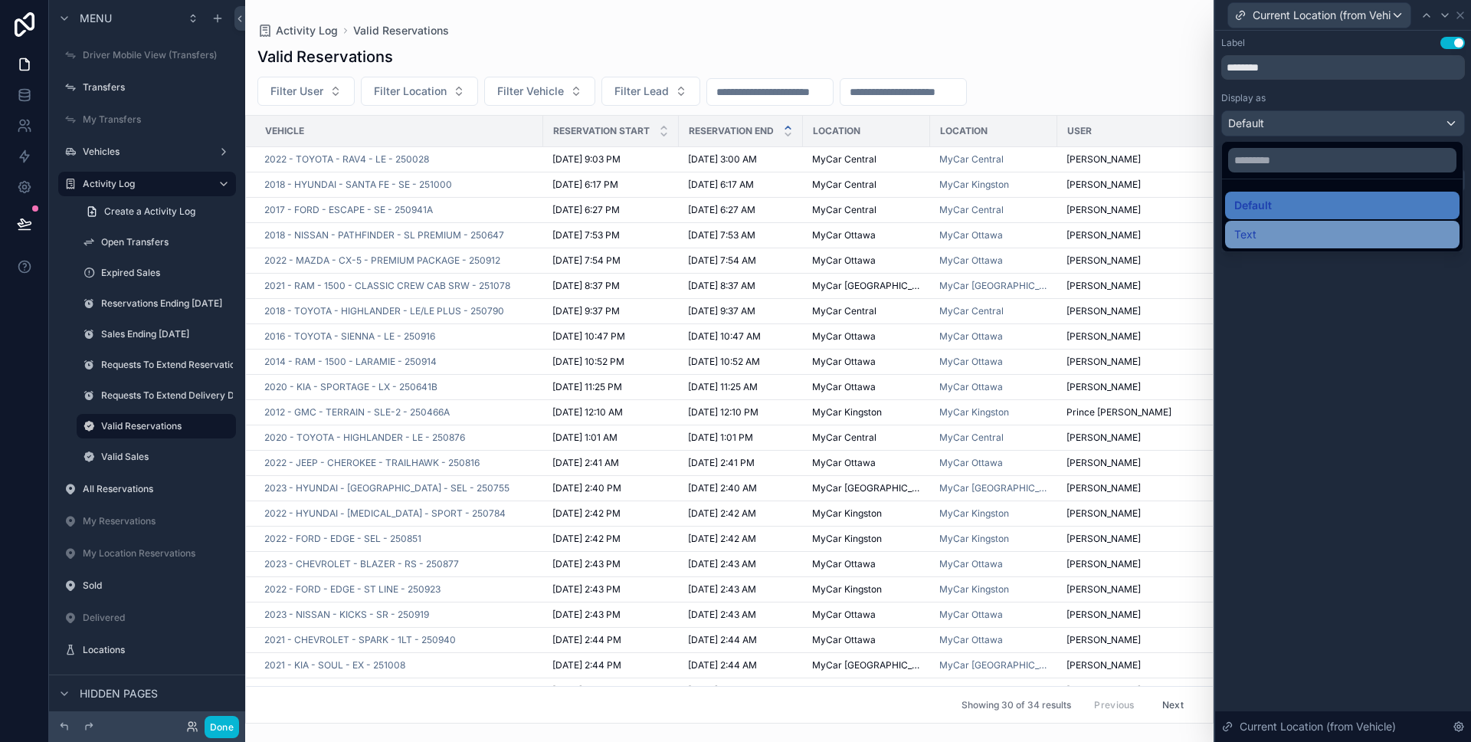
click at [1277, 226] on div "Text" at bounding box center [1342, 234] width 216 height 18
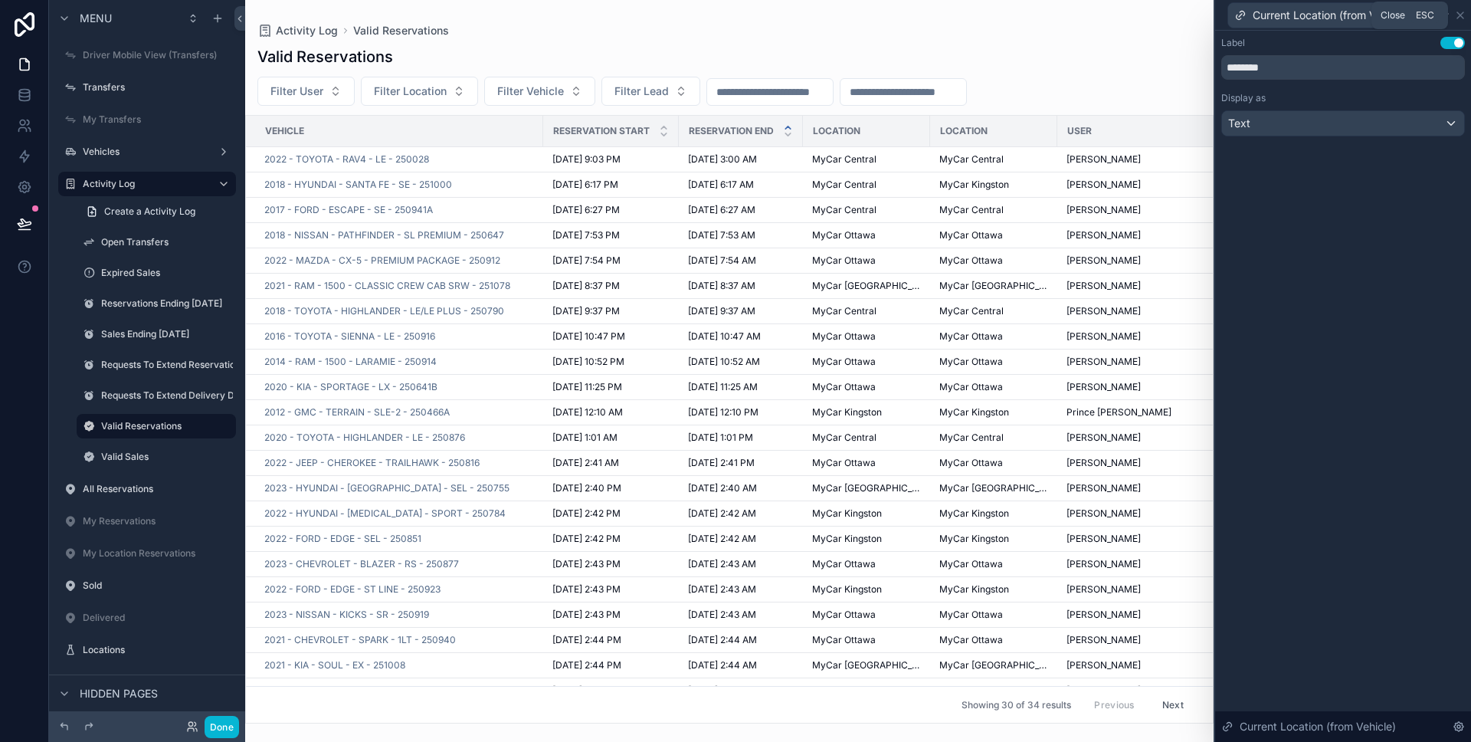
click at [1457, 18] on icon at bounding box center [1460, 15] width 12 height 12
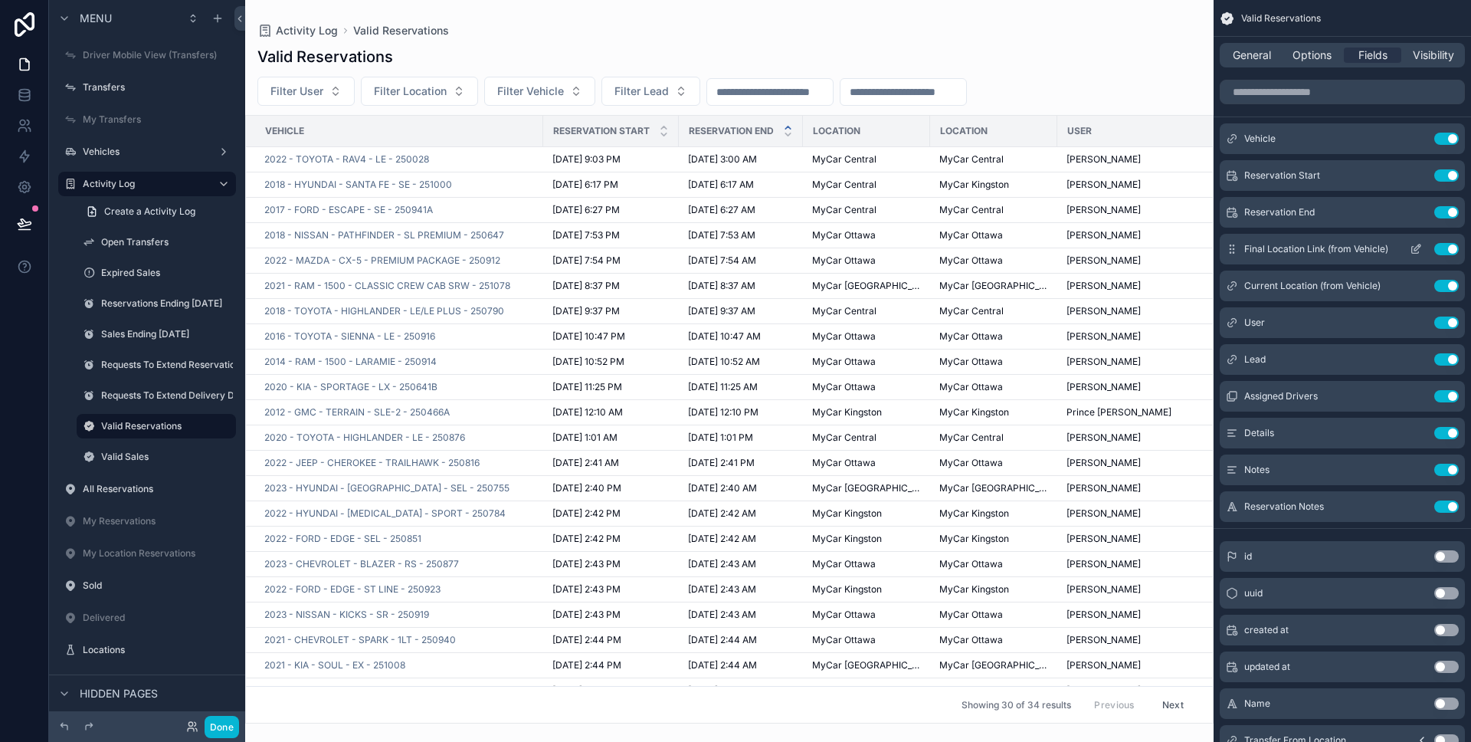
click at [1445, 247] on button "Use setting" at bounding box center [1446, 249] width 25 height 12
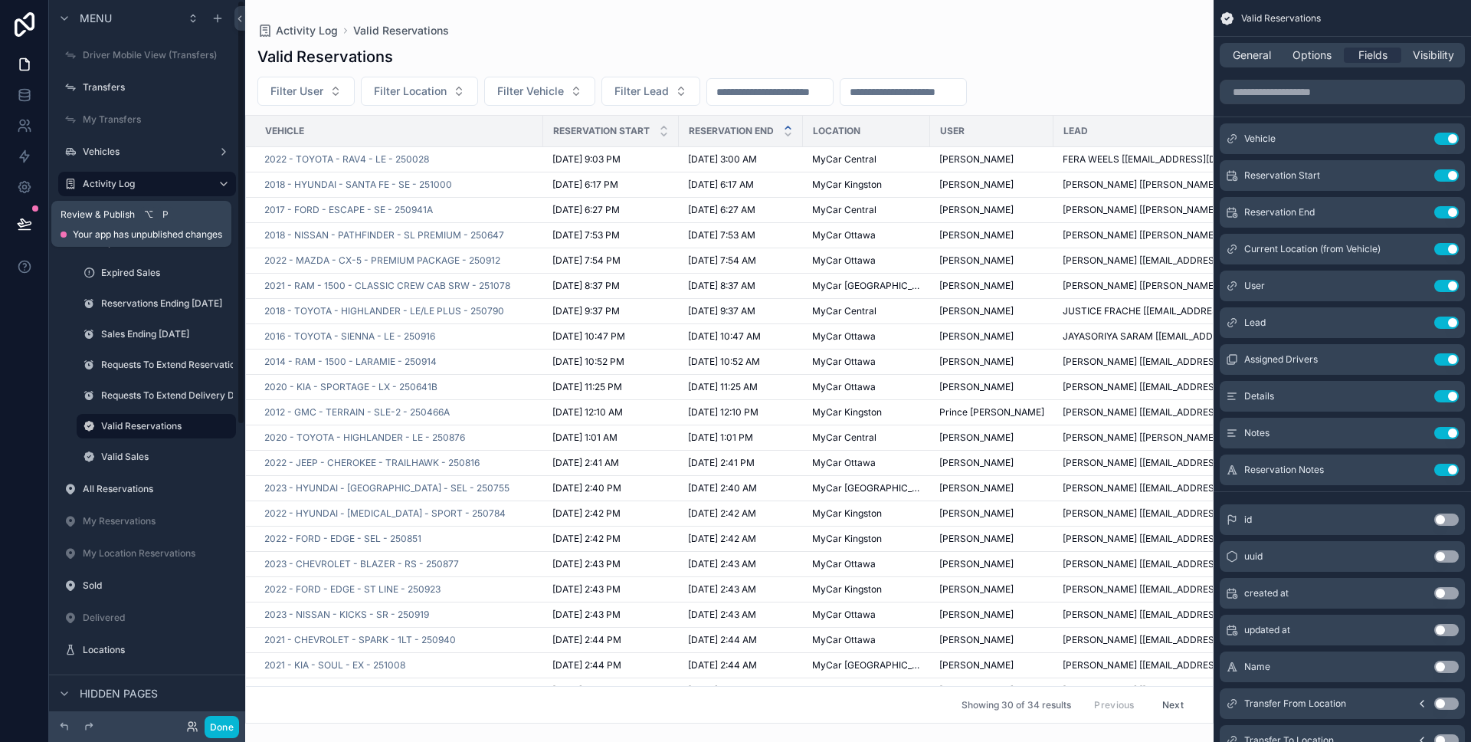
click at [28, 225] on icon at bounding box center [24, 223] width 15 height 15
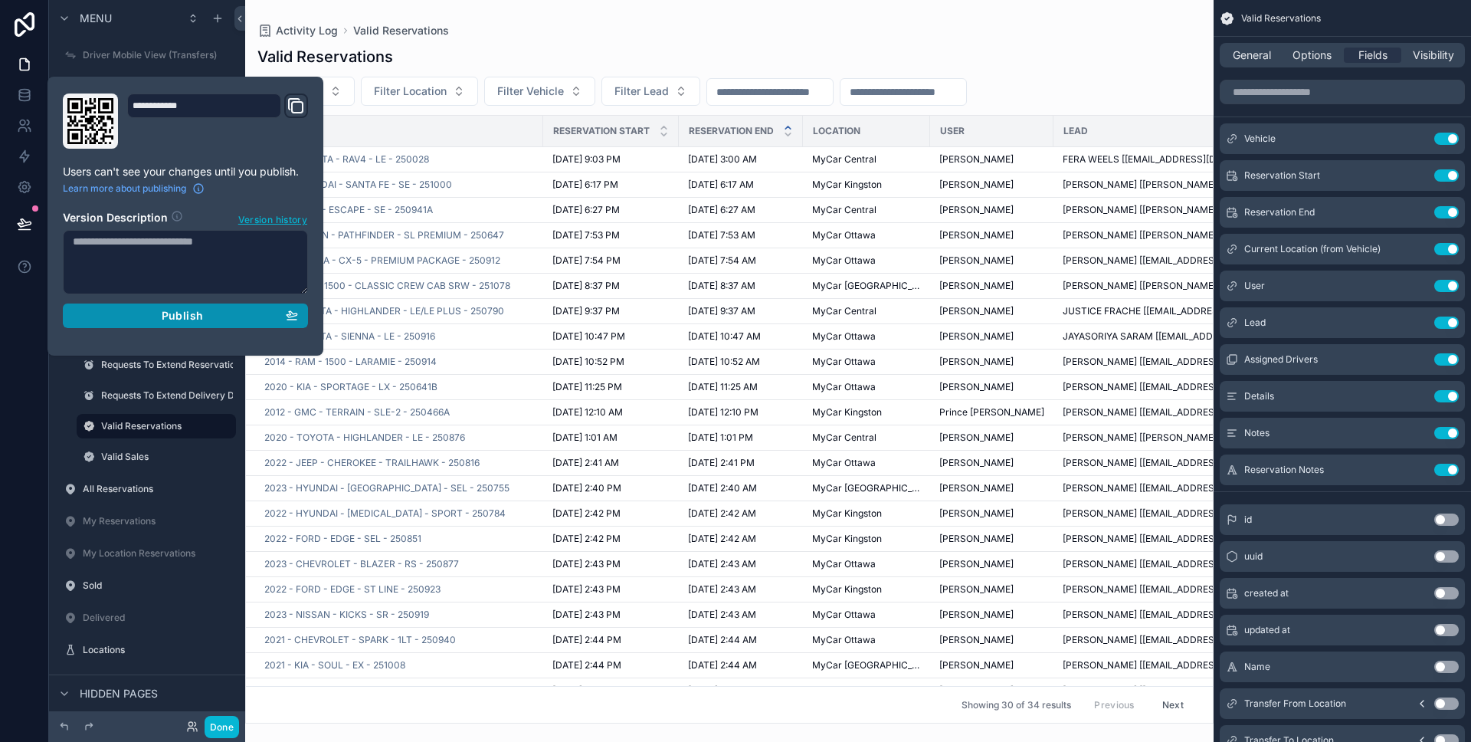
click at [108, 316] on div "Publish" at bounding box center [185, 316] width 225 height 14
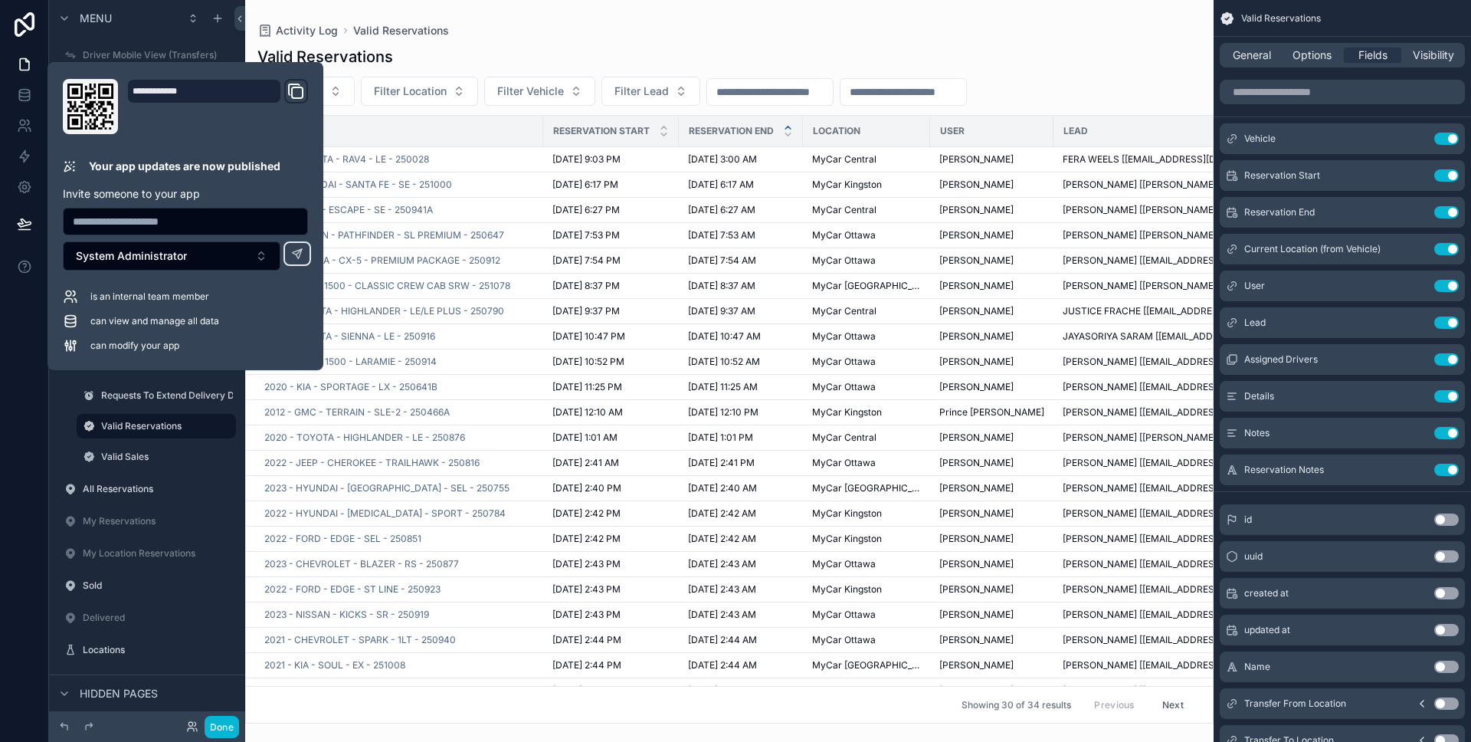
click at [11, 496] on div at bounding box center [24, 371] width 49 height 742
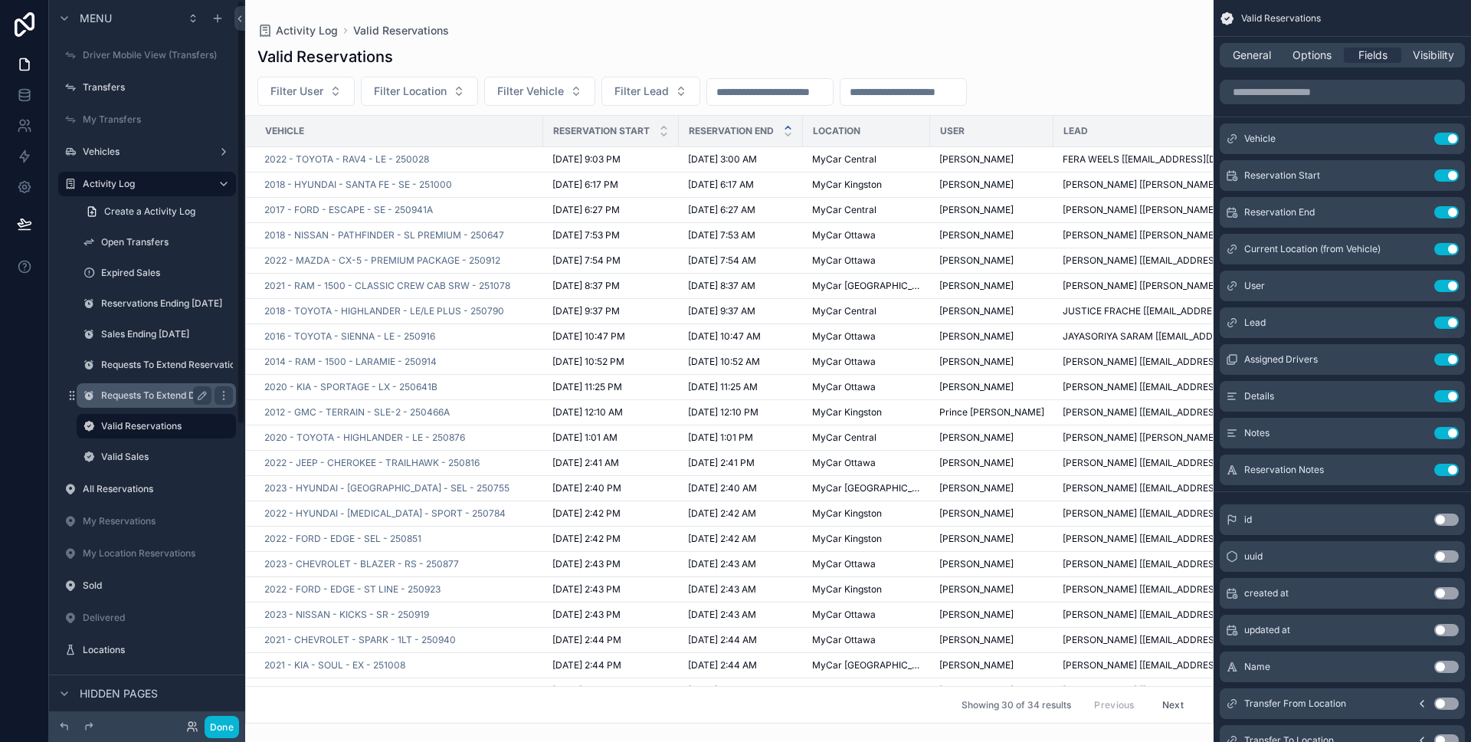
click at [159, 392] on label "Requests To Extend Delivery Date" at bounding box center [174, 395] width 147 height 12
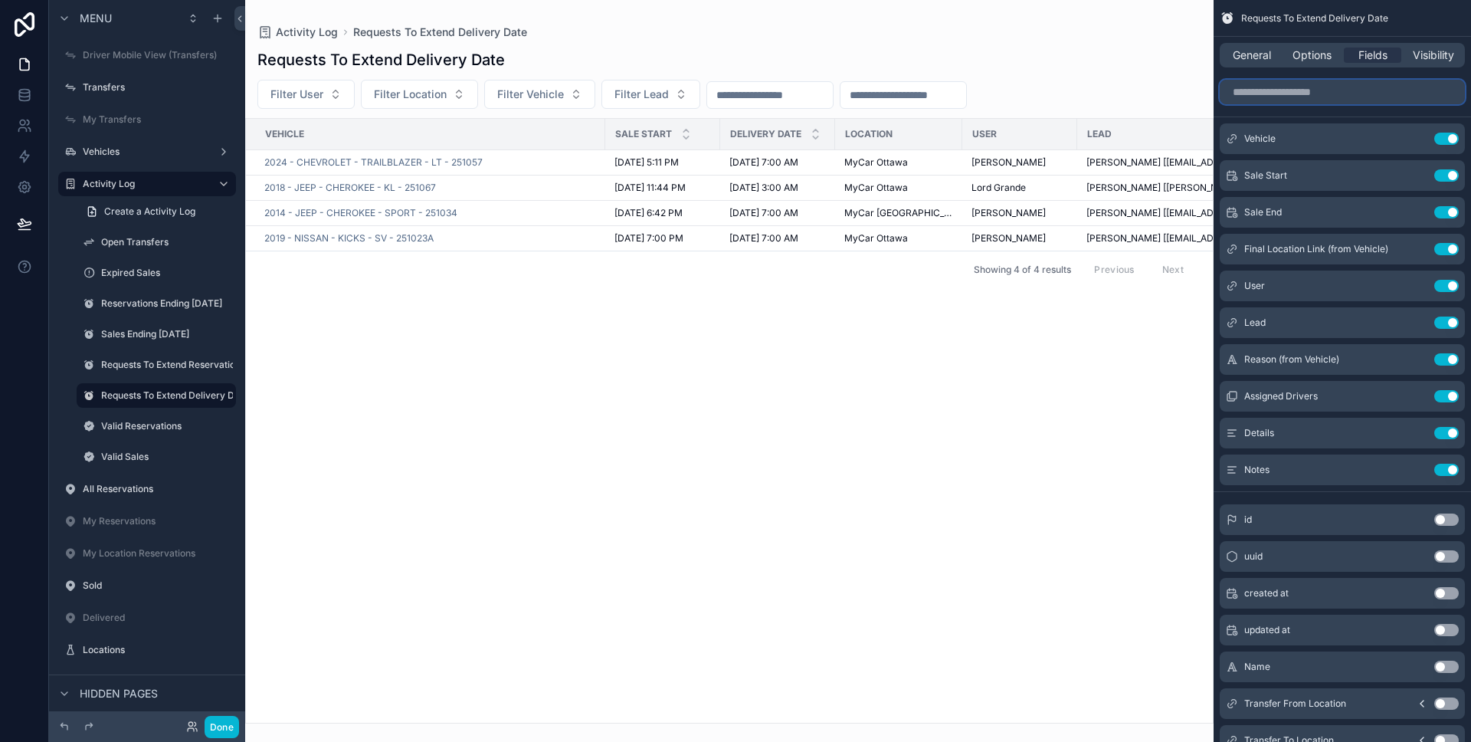
click at [1319, 97] on input "scrollable content" at bounding box center [1342, 92] width 245 height 25
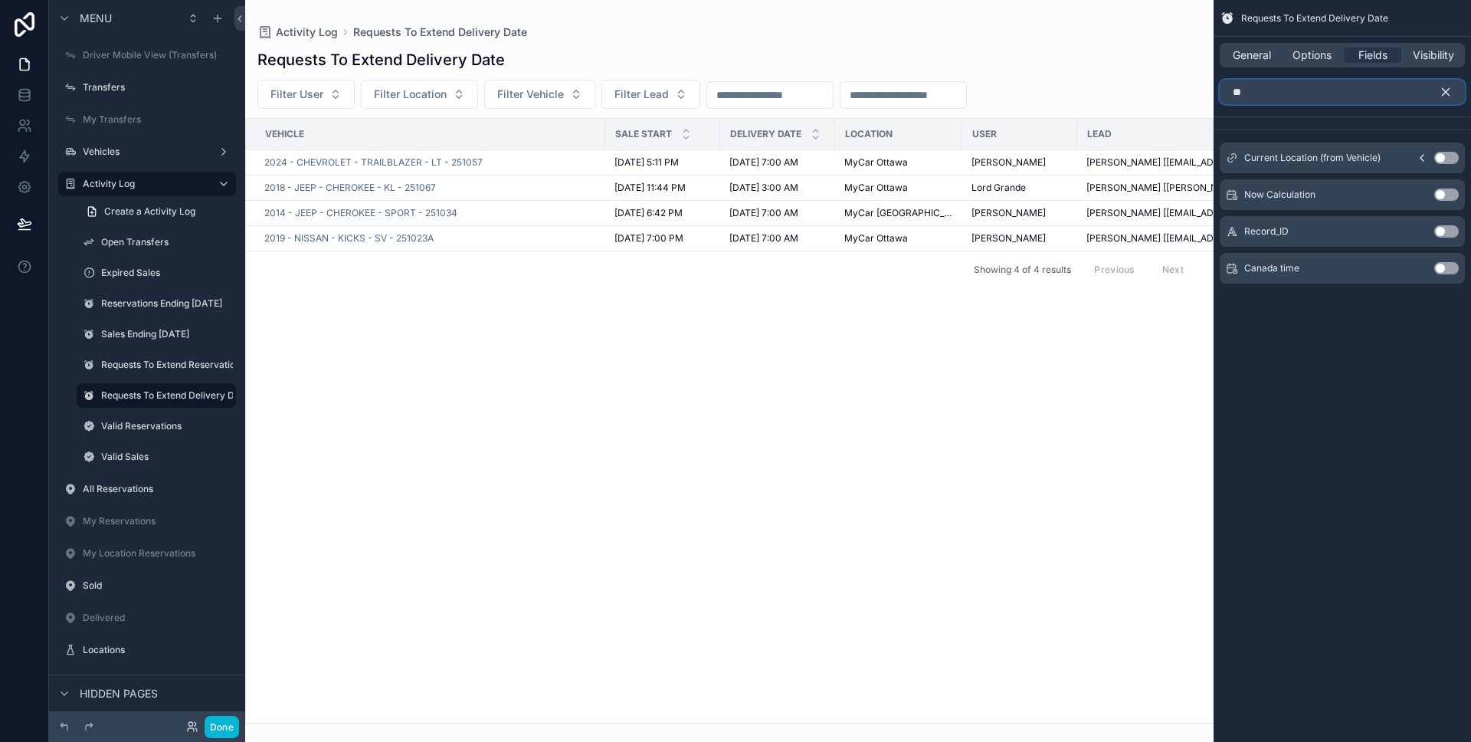
type input "**"
click at [1447, 156] on button "Use setting" at bounding box center [1446, 158] width 25 height 12
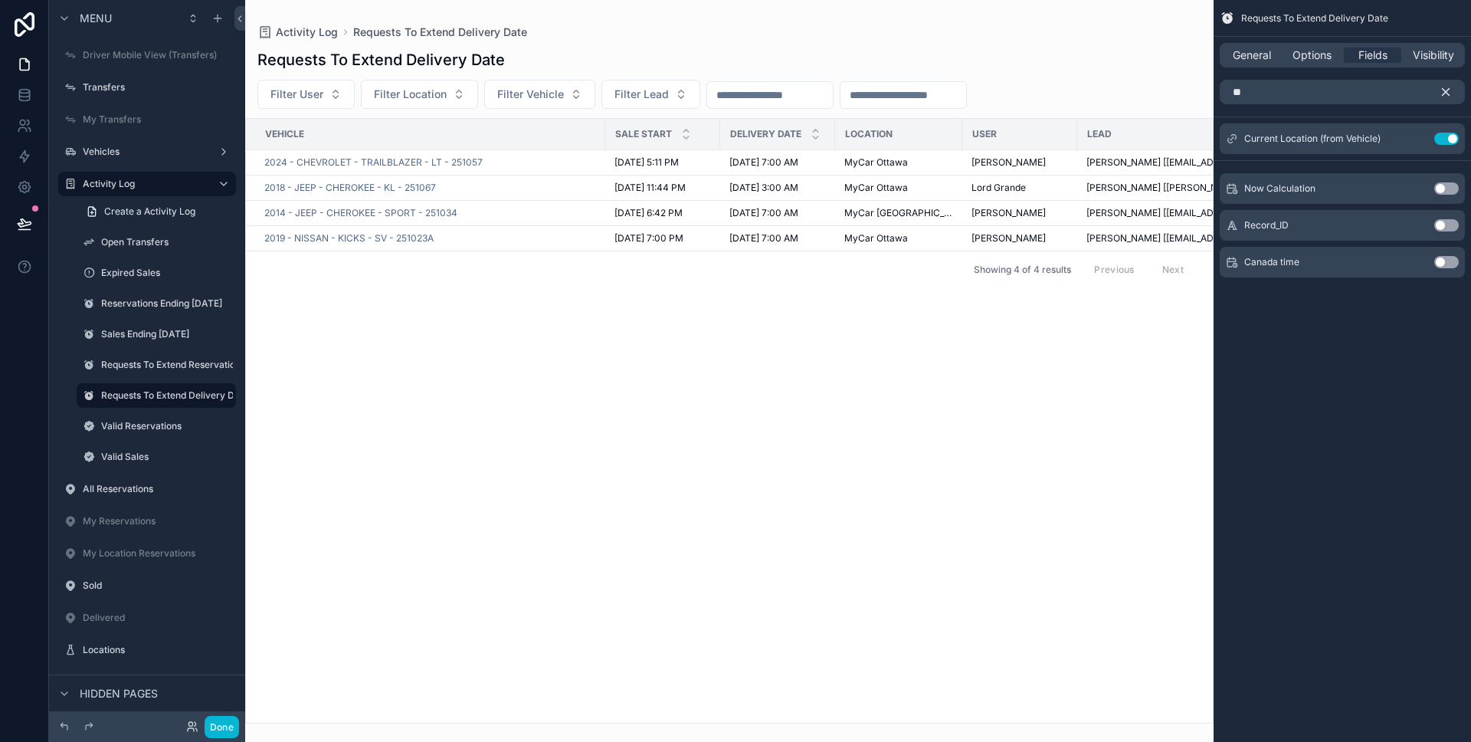
click at [1447, 89] on icon "scrollable content" at bounding box center [1446, 92] width 7 height 7
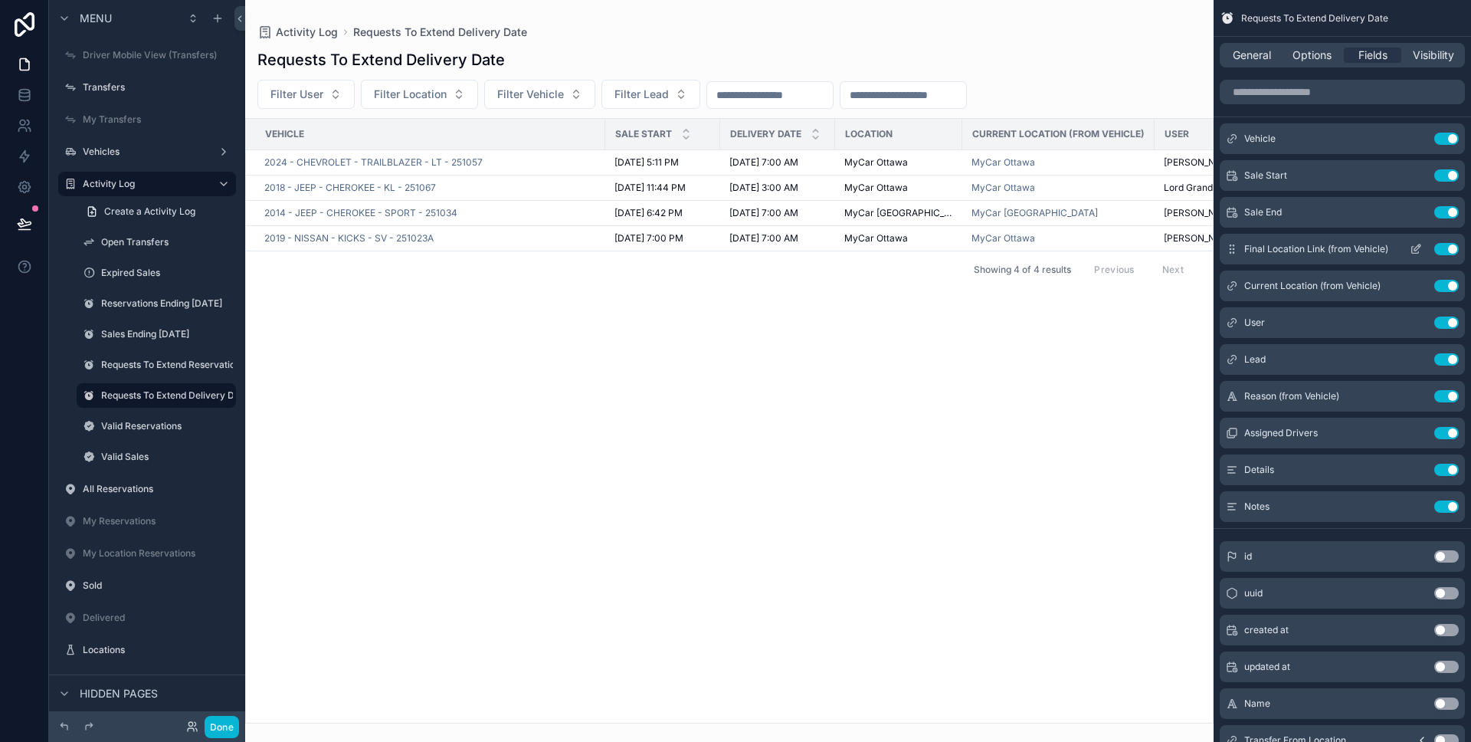
click at [1414, 250] on icon "scrollable content" at bounding box center [1416, 249] width 12 height 12
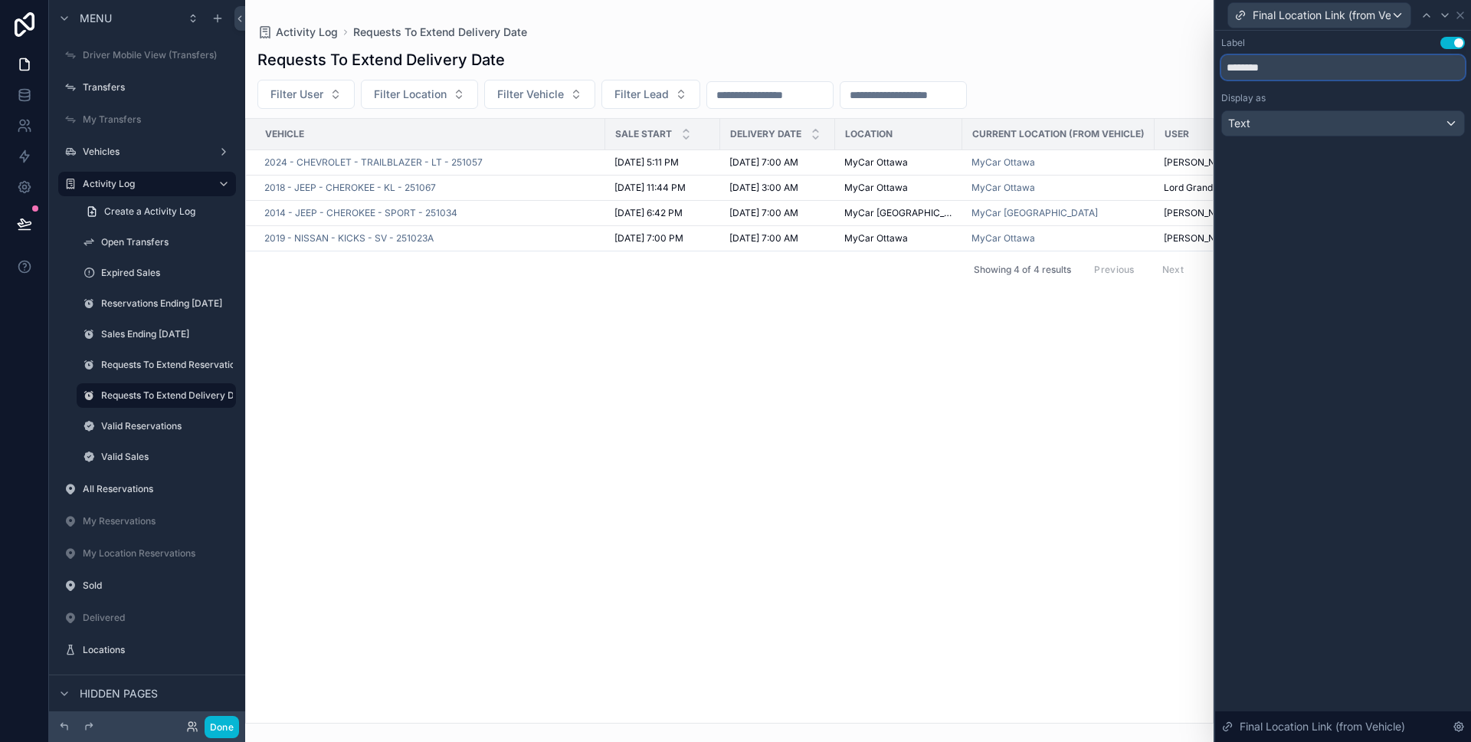
click at [1373, 74] on input "********" at bounding box center [1343, 67] width 244 height 25
click at [1462, 14] on icon at bounding box center [1460, 15] width 12 height 12
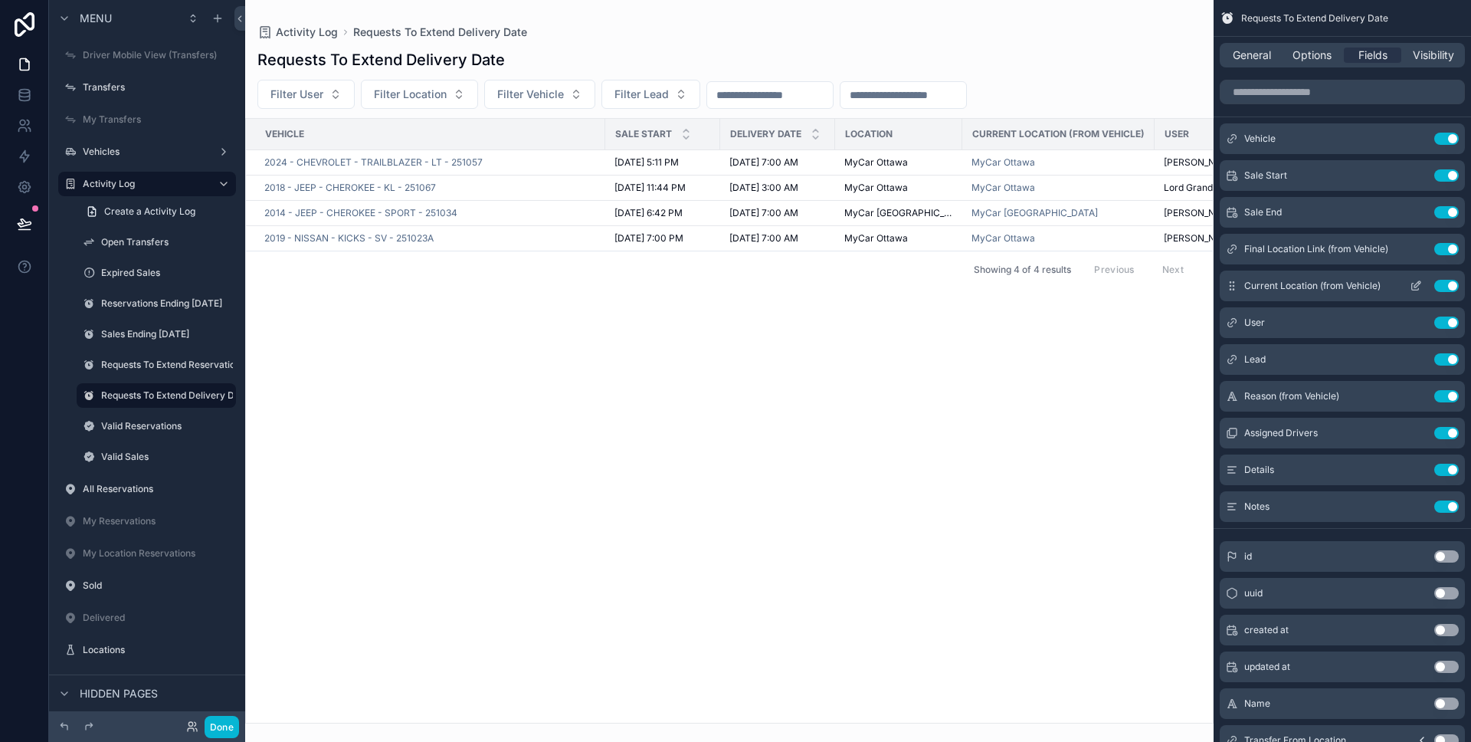
click at [1410, 283] on icon "scrollable content" at bounding box center [1416, 286] width 12 height 12
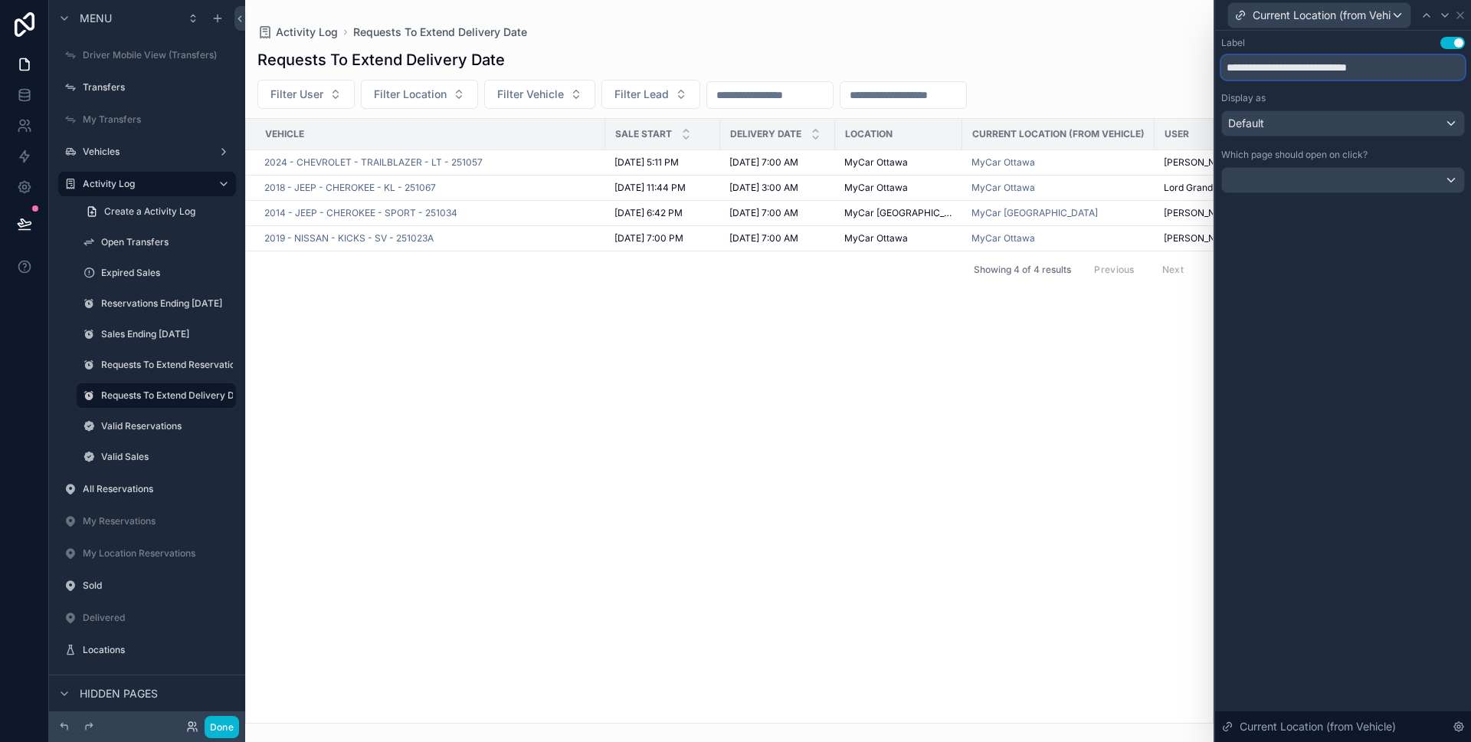
click at [1303, 70] on input "**********" at bounding box center [1343, 67] width 244 height 25
paste input "text"
type input "********"
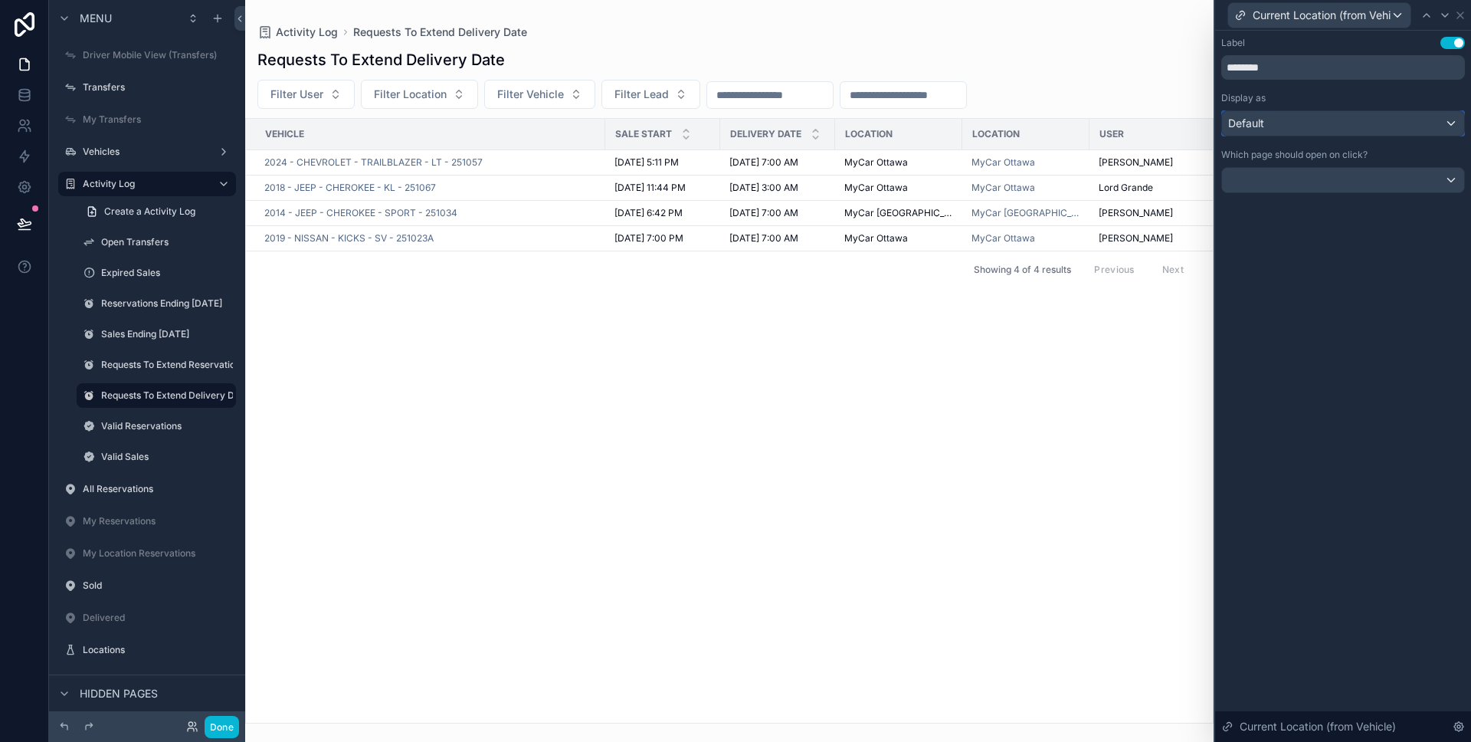
click at [1319, 129] on div "Default" at bounding box center [1343, 123] width 242 height 25
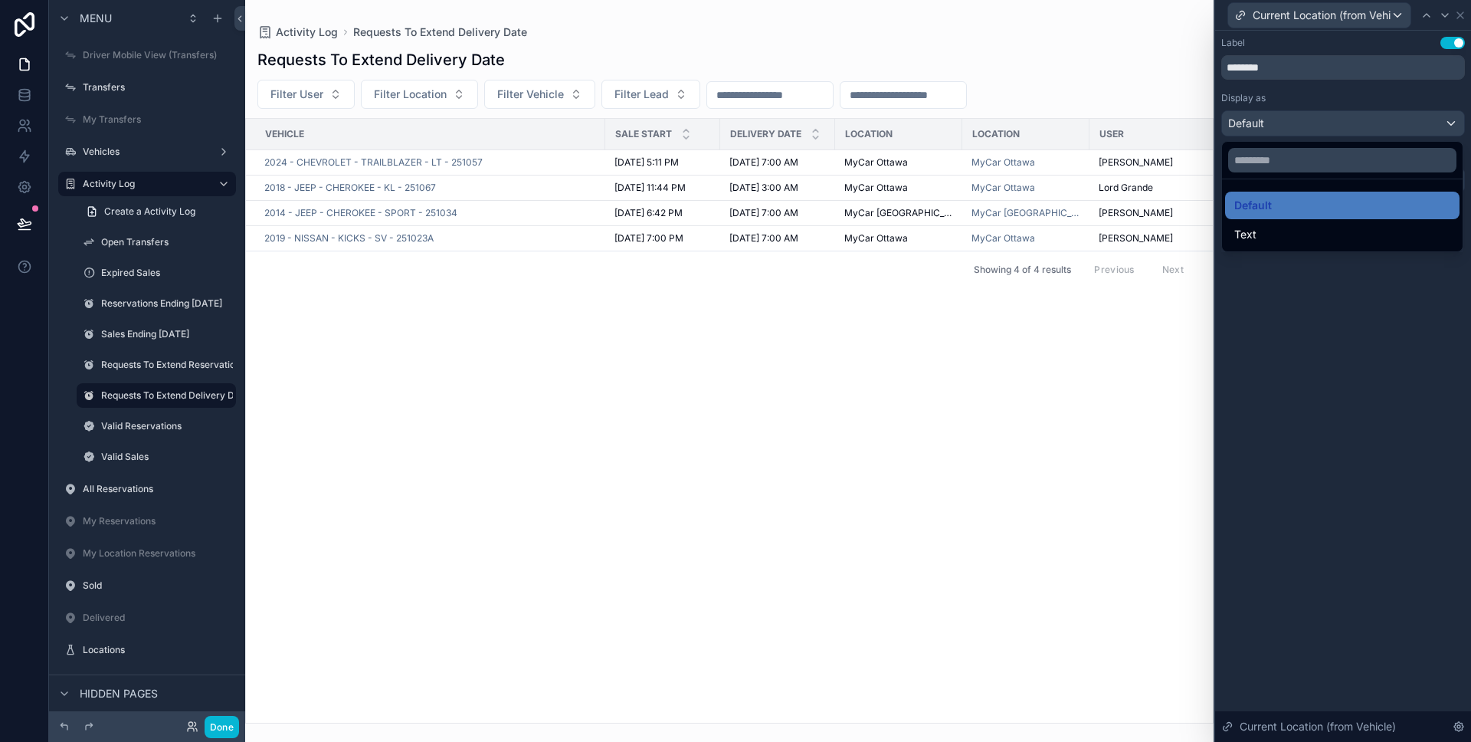
click at [1303, 223] on div "Text" at bounding box center [1342, 235] width 234 height 28
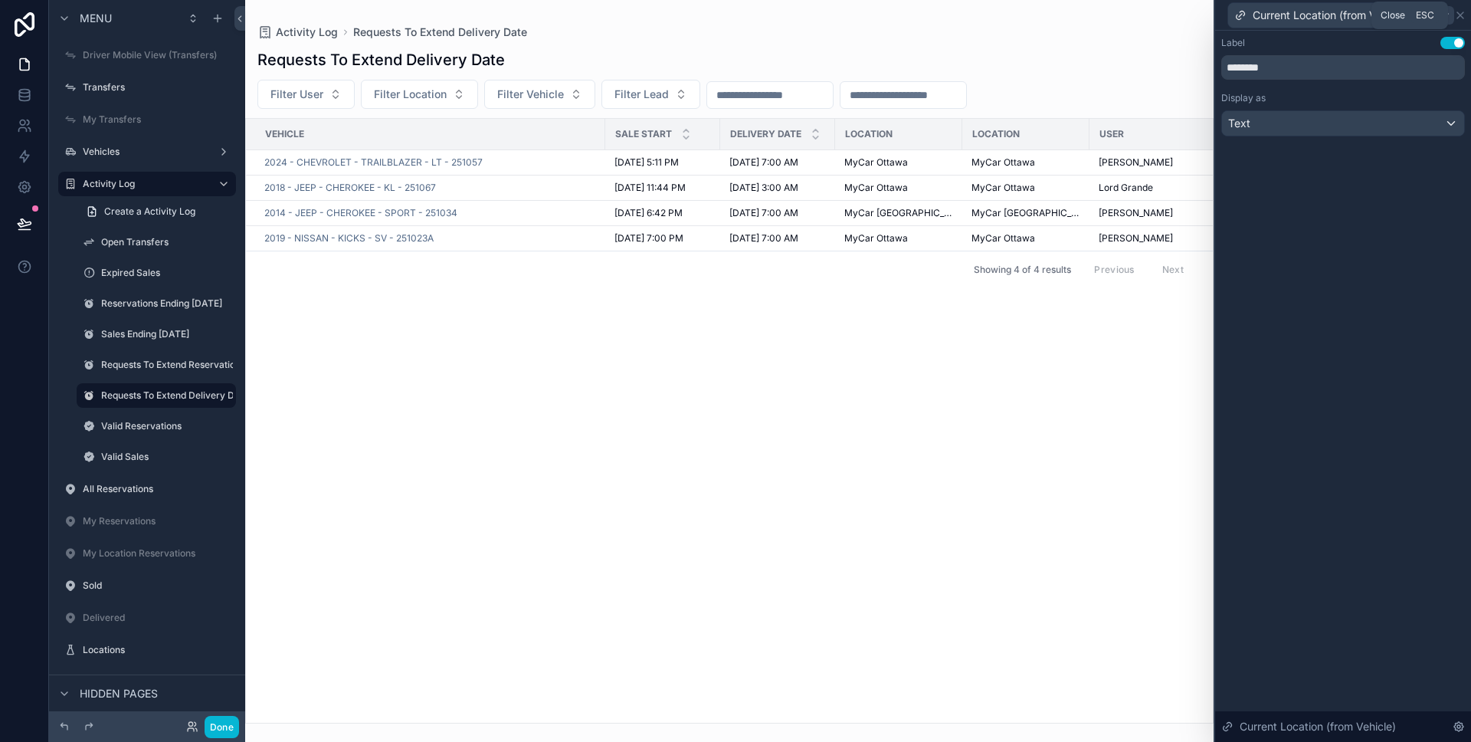
click at [1460, 19] on icon at bounding box center [1460, 15] width 12 height 12
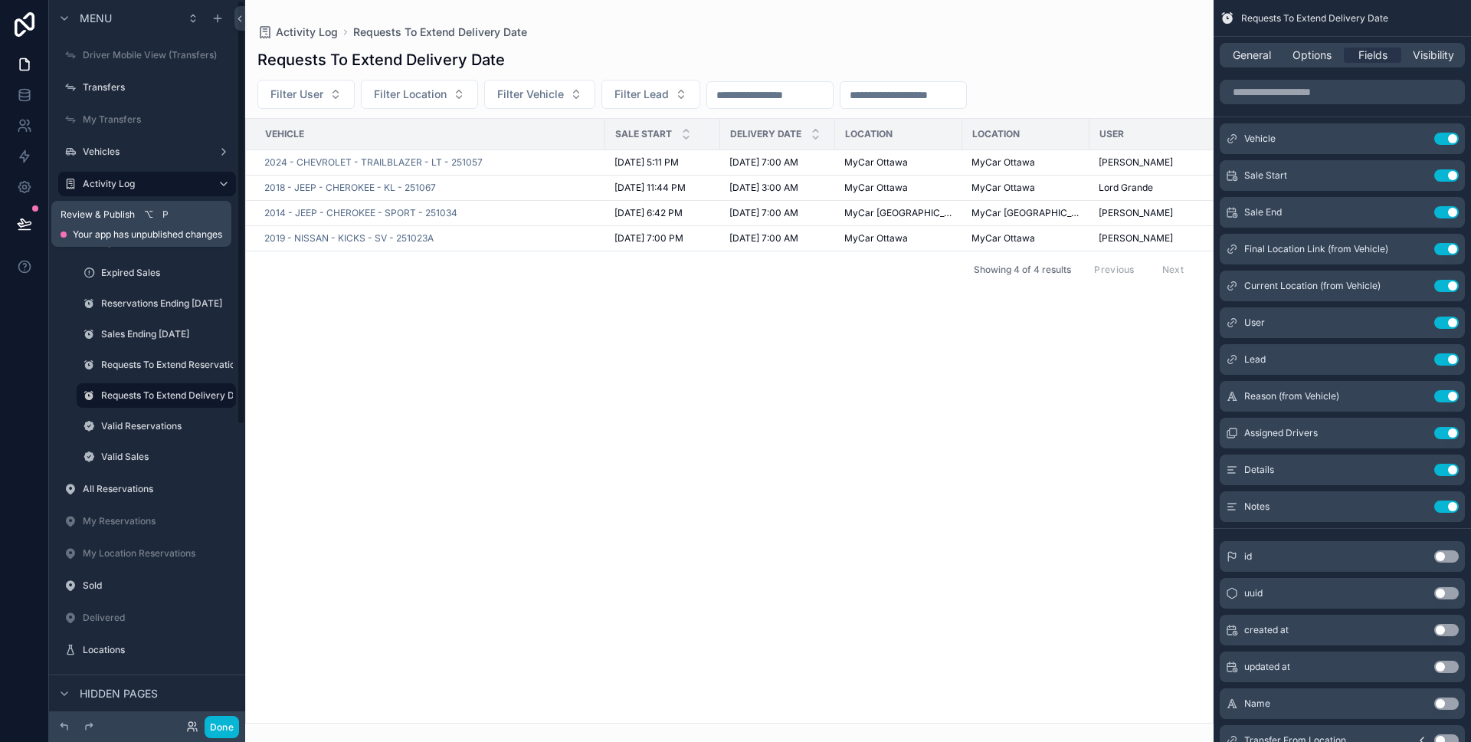
click at [31, 222] on icon at bounding box center [24, 223] width 15 height 15
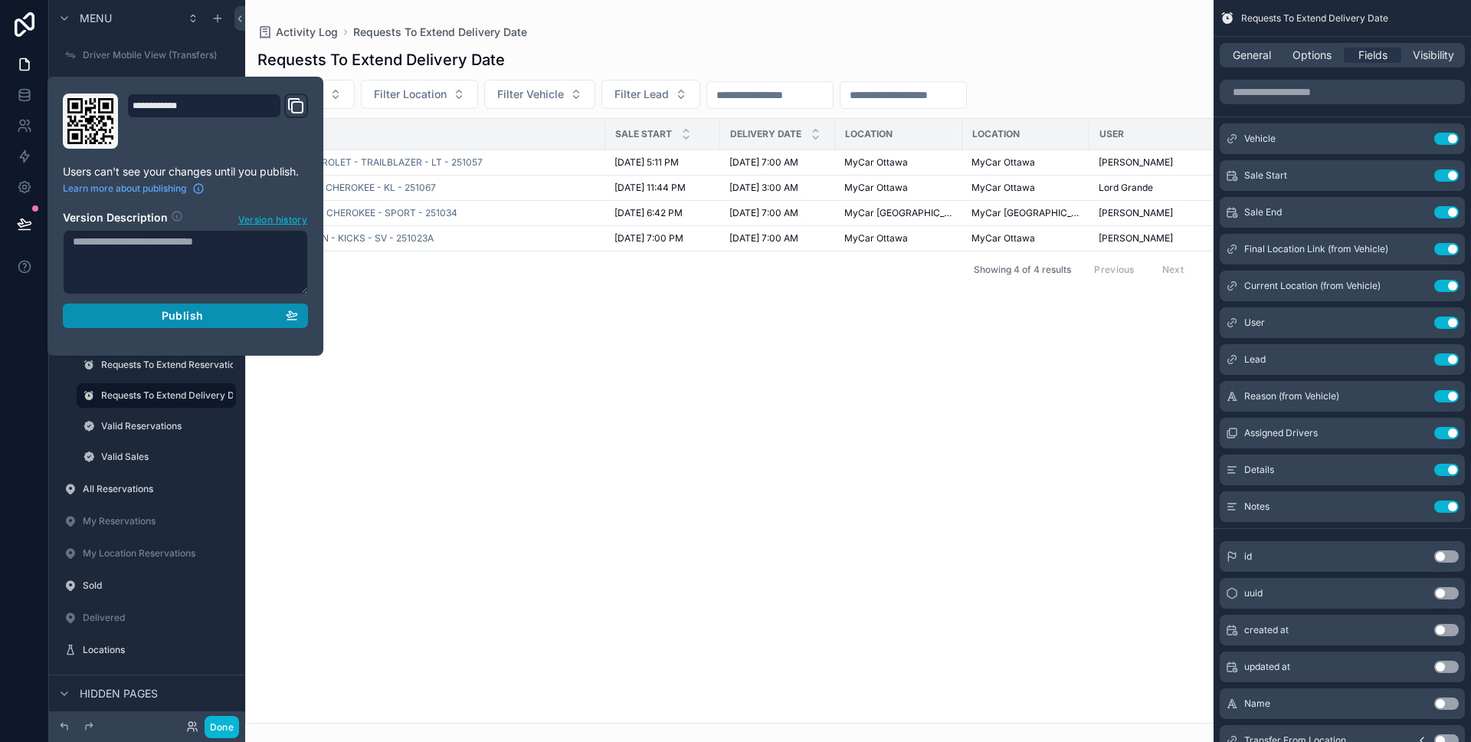
click at [105, 305] on button "Publish" at bounding box center [185, 315] width 245 height 25
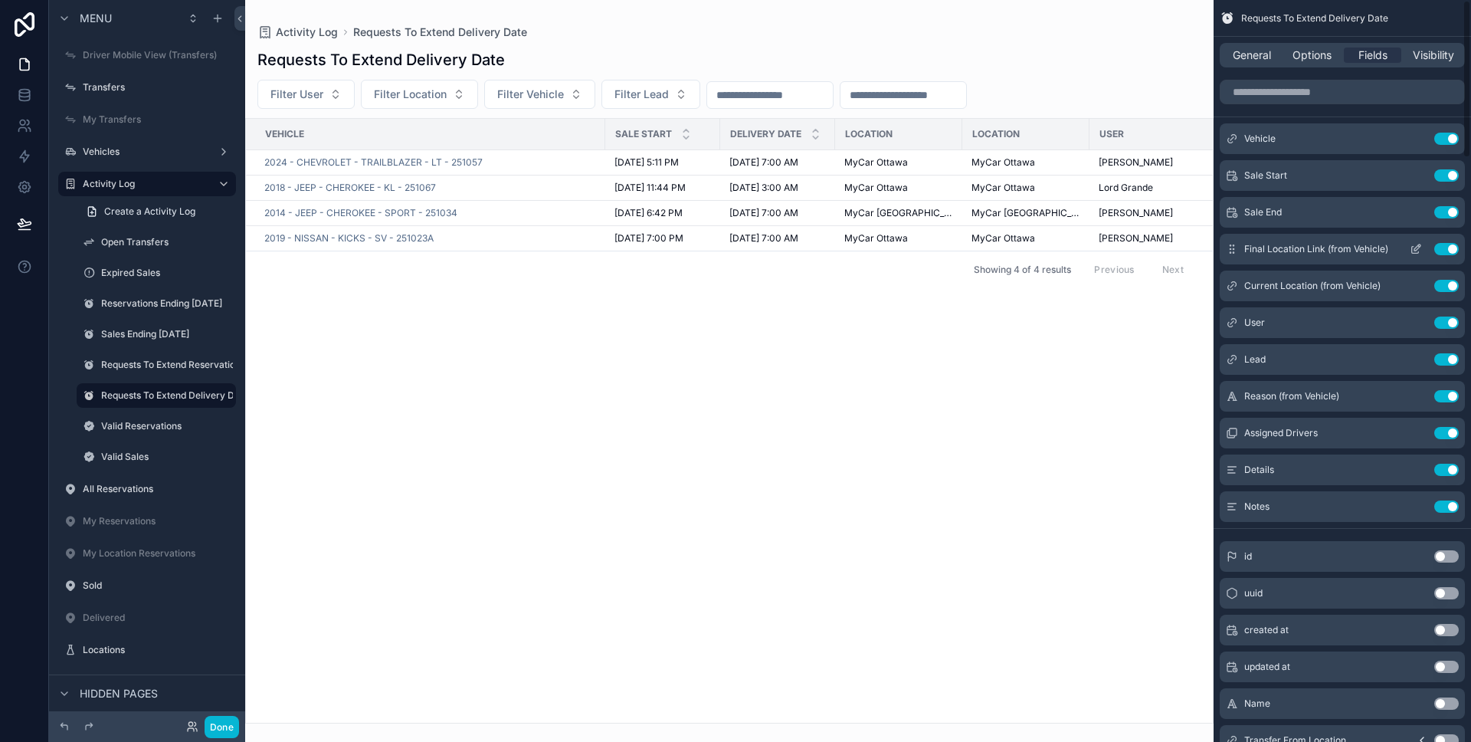
click at [1443, 251] on button "Use setting" at bounding box center [1446, 249] width 25 height 12
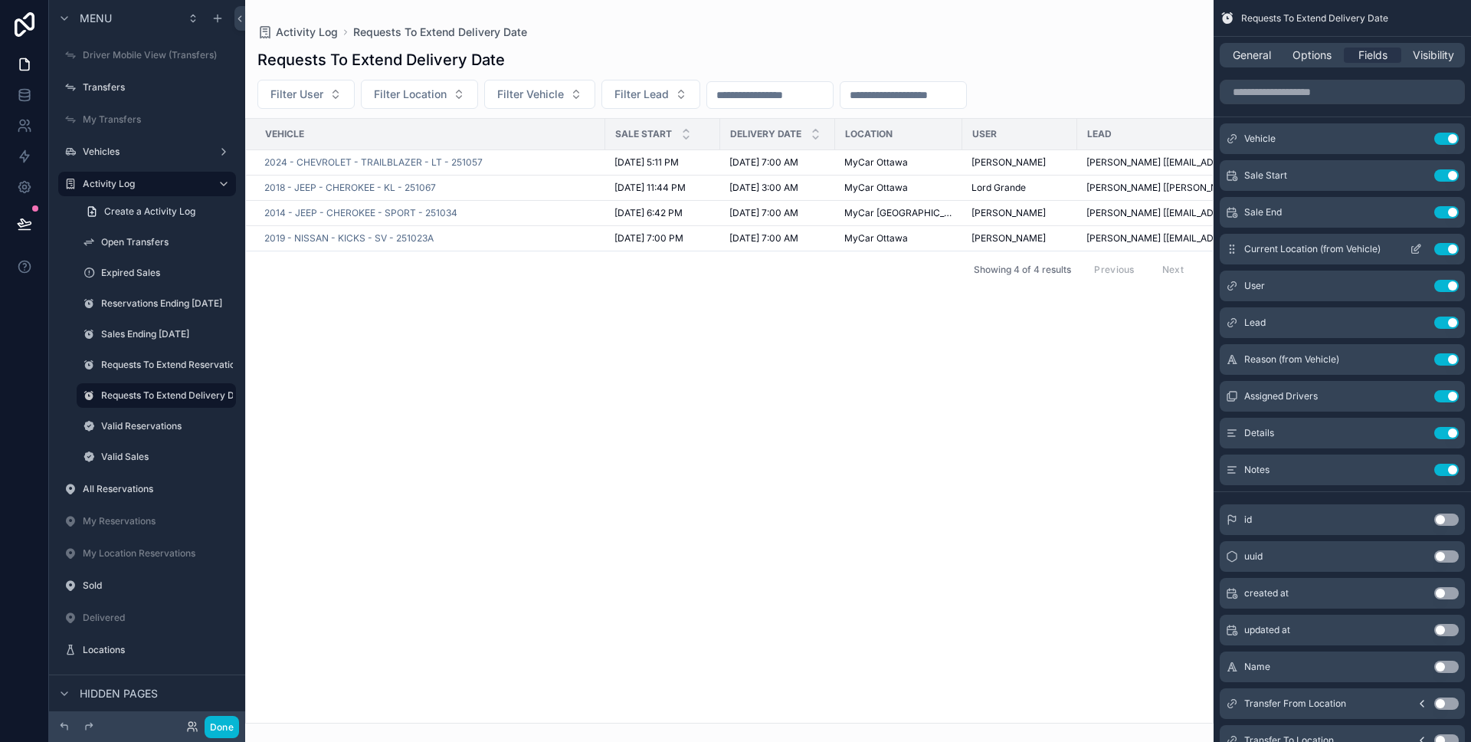
click at [1416, 246] on icon "scrollable content" at bounding box center [1416, 249] width 12 height 12
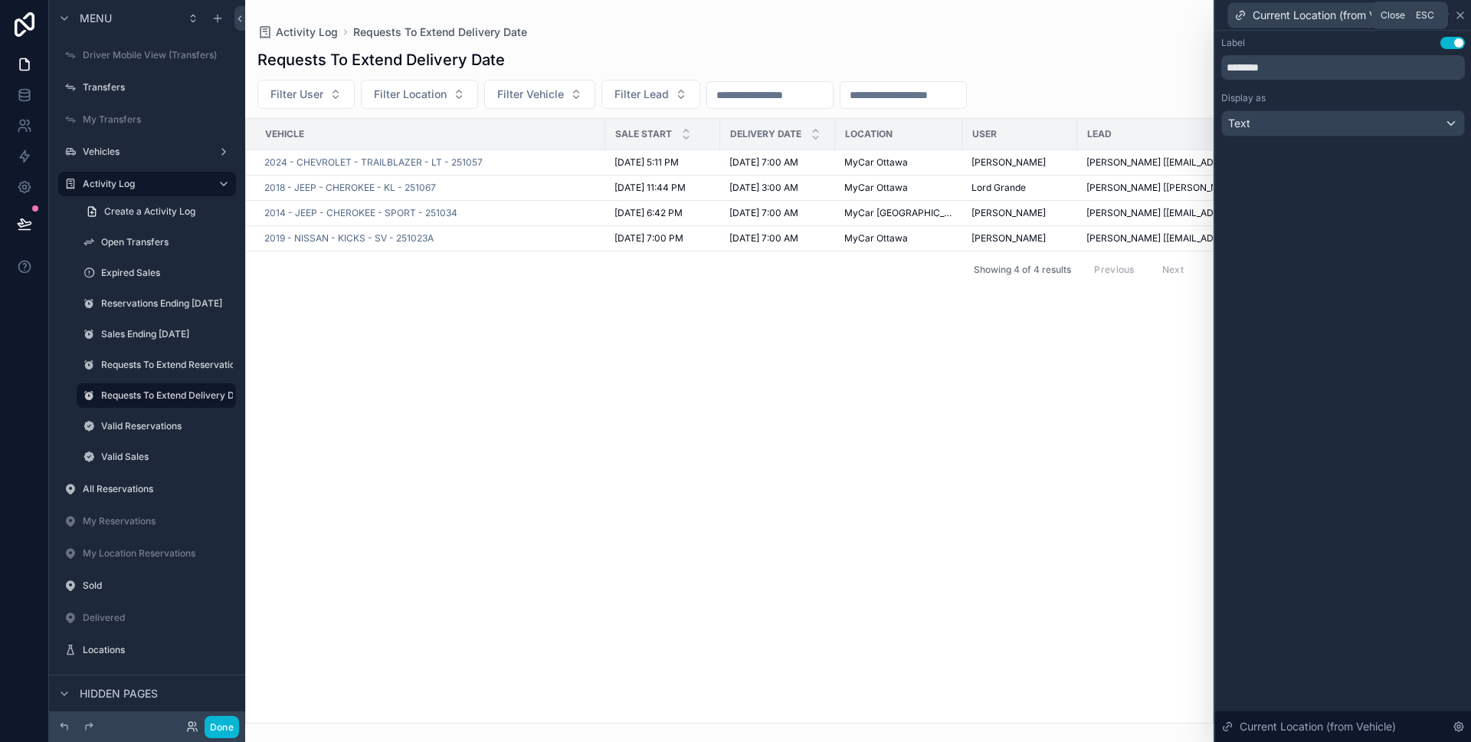
click at [1463, 19] on icon at bounding box center [1460, 15] width 12 height 12
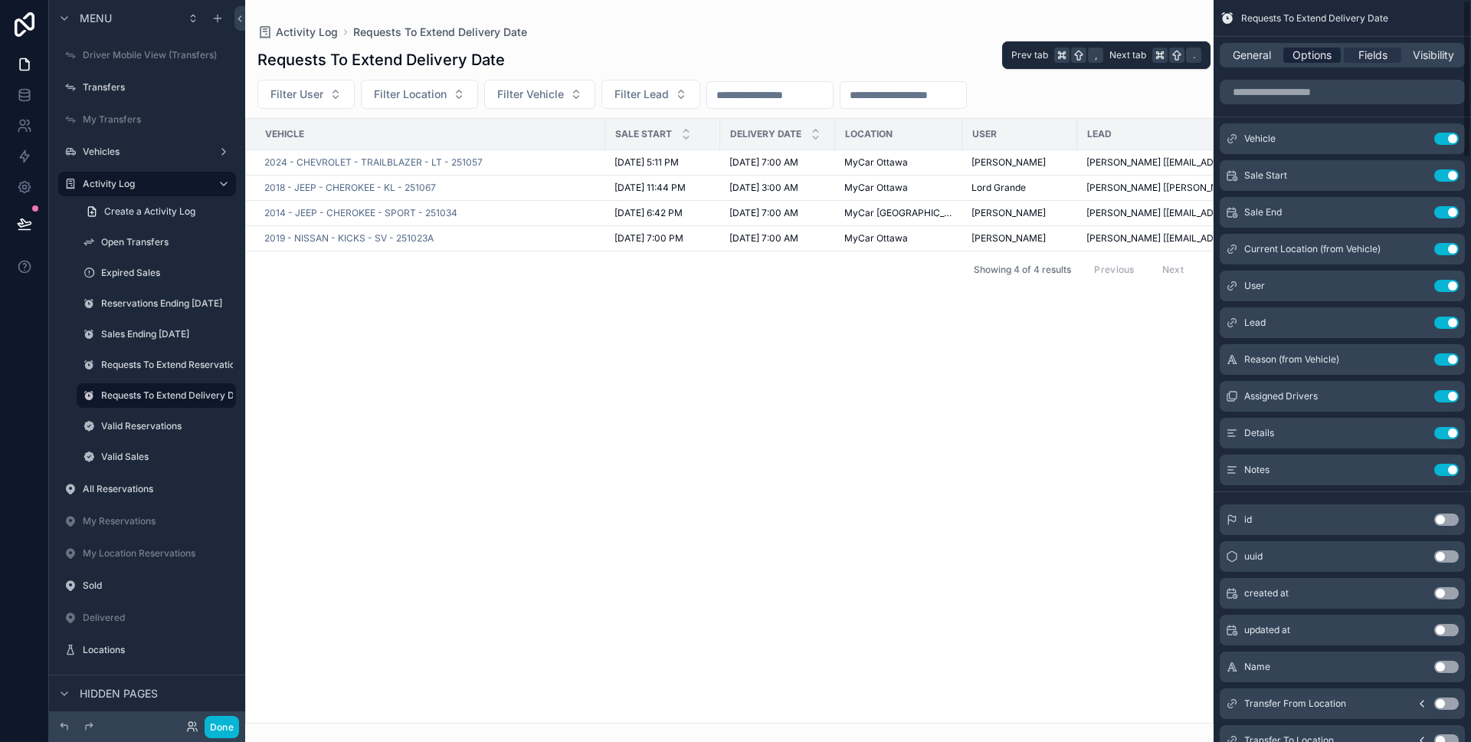
click at [1320, 53] on span "Options" at bounding box center [1312, 55] width 39 height 15
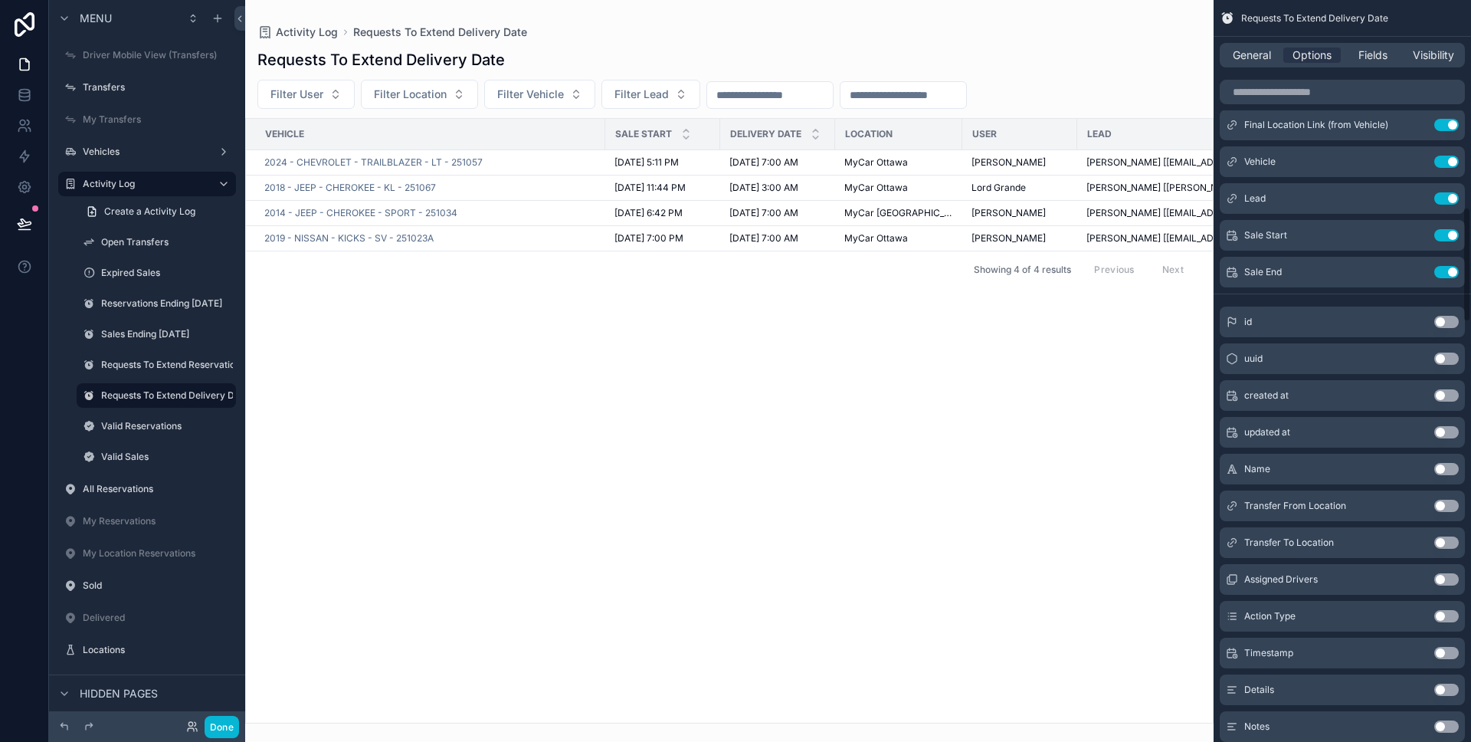
scroll to position [1137, 0]
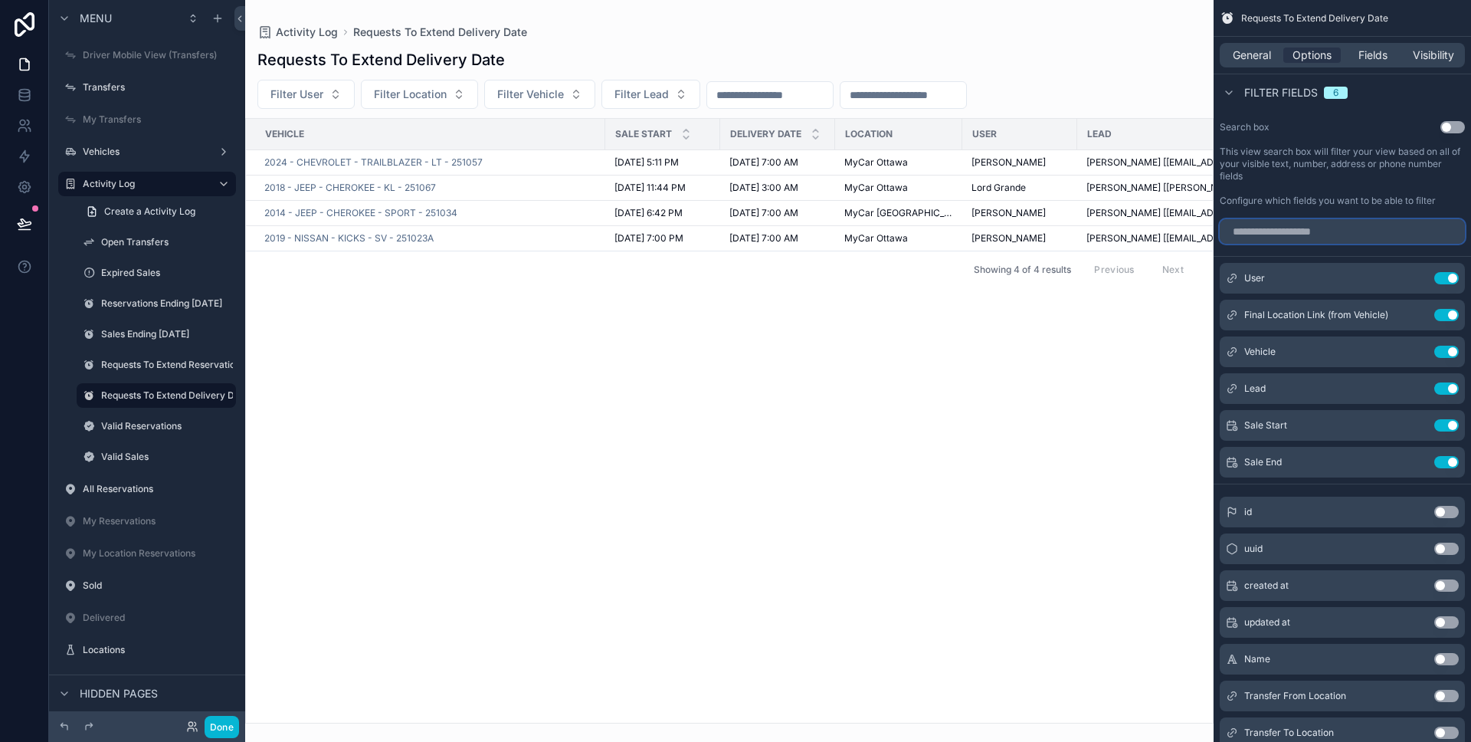
click at [1335, 231] on input "scrollable content" at bounding box center [1342, 231] width 245 height 25
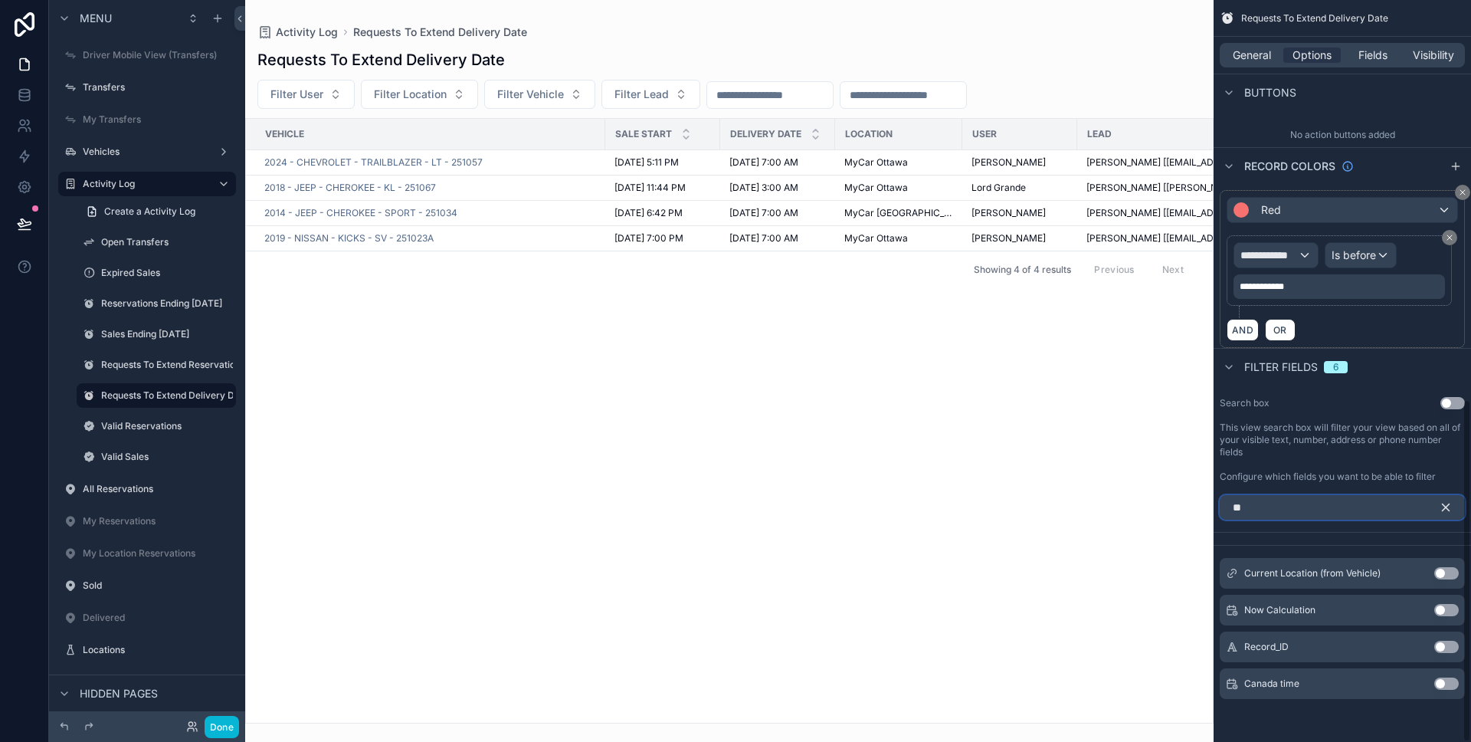
scroll to position [861, 0]
type input "**"
click at [1441, 573] on button "Use setting" at bounding box center [1446, 573] width 25 height 12
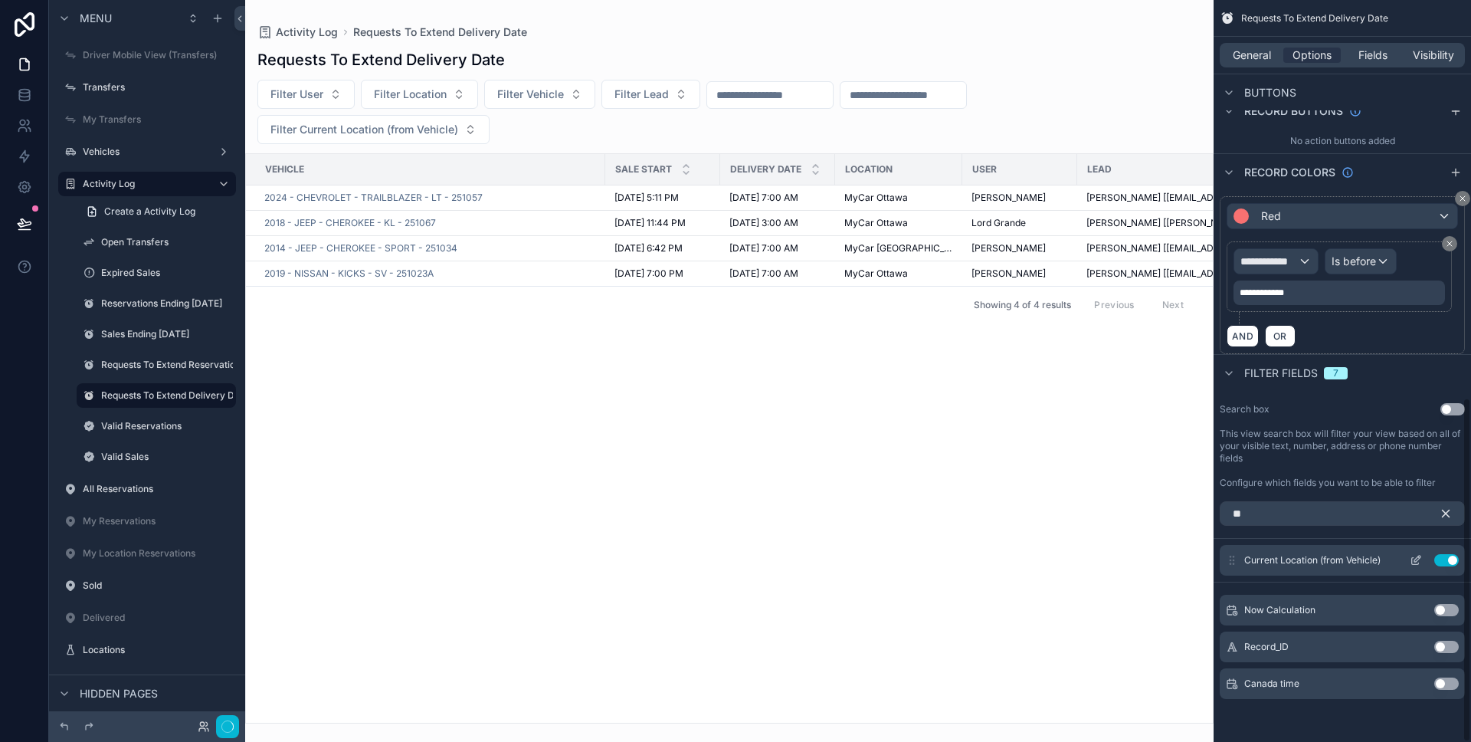
scroll to position [855, 0]
click at [1442, 517] on icon "scrollable content" at bounding box center [1446, 513] width 14 height 14
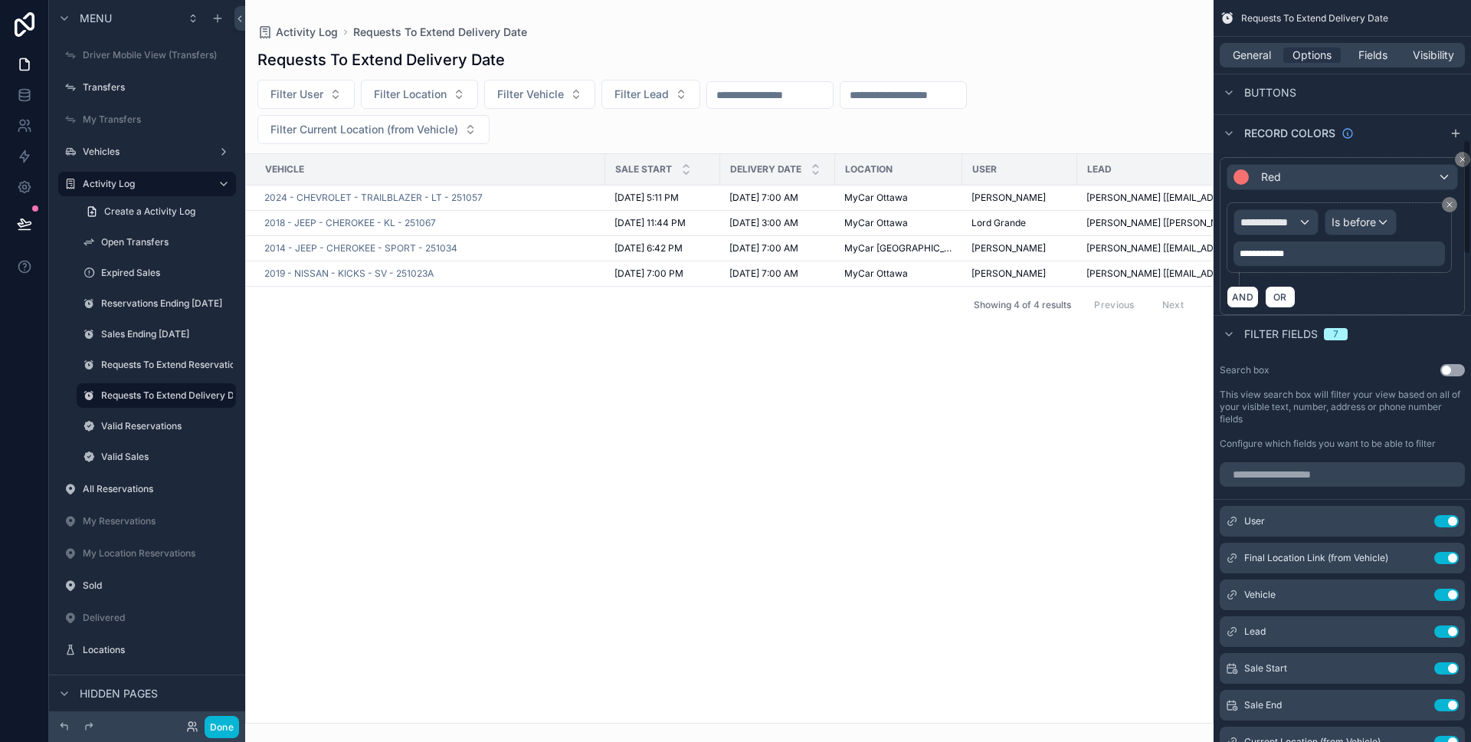
scroll to position [914, 0]
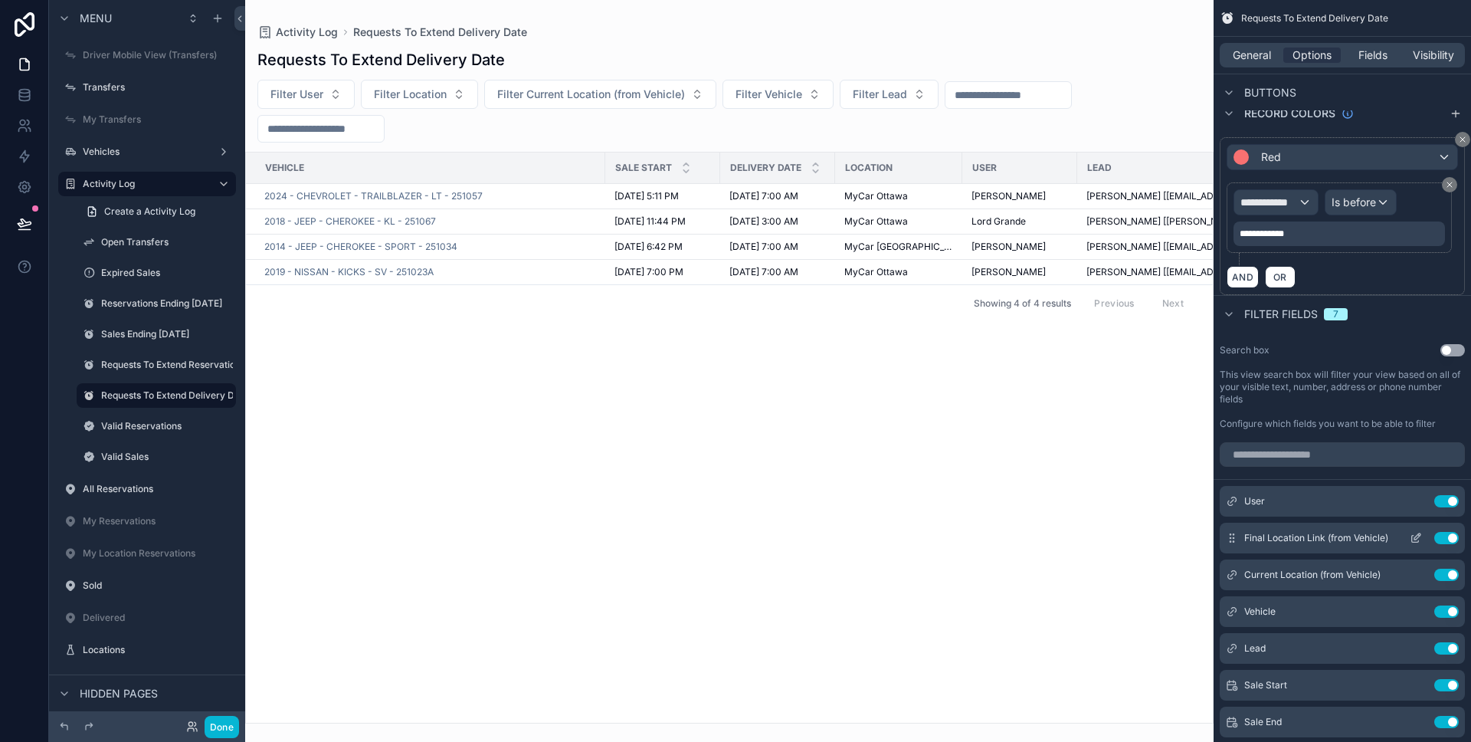
click at [1413, 536] on icon "scrollable content" at bounding box center [1416, 538] width 12 height 12
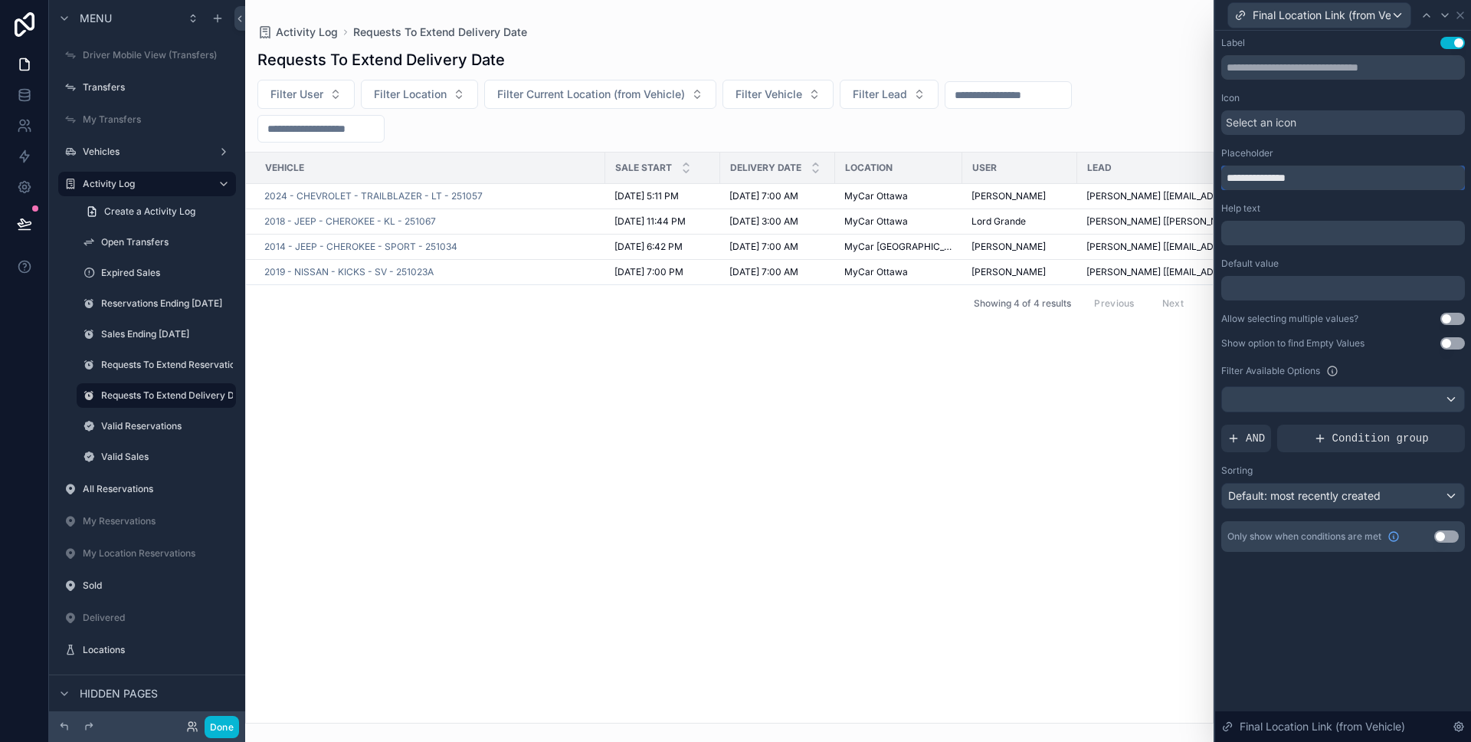
click at [1299, 168] on input "**********" at bounding box center [1343, 178] width 244 height 25
click at [1463, 14] on icon at bounding box center [1460, 15] width 12 height 12
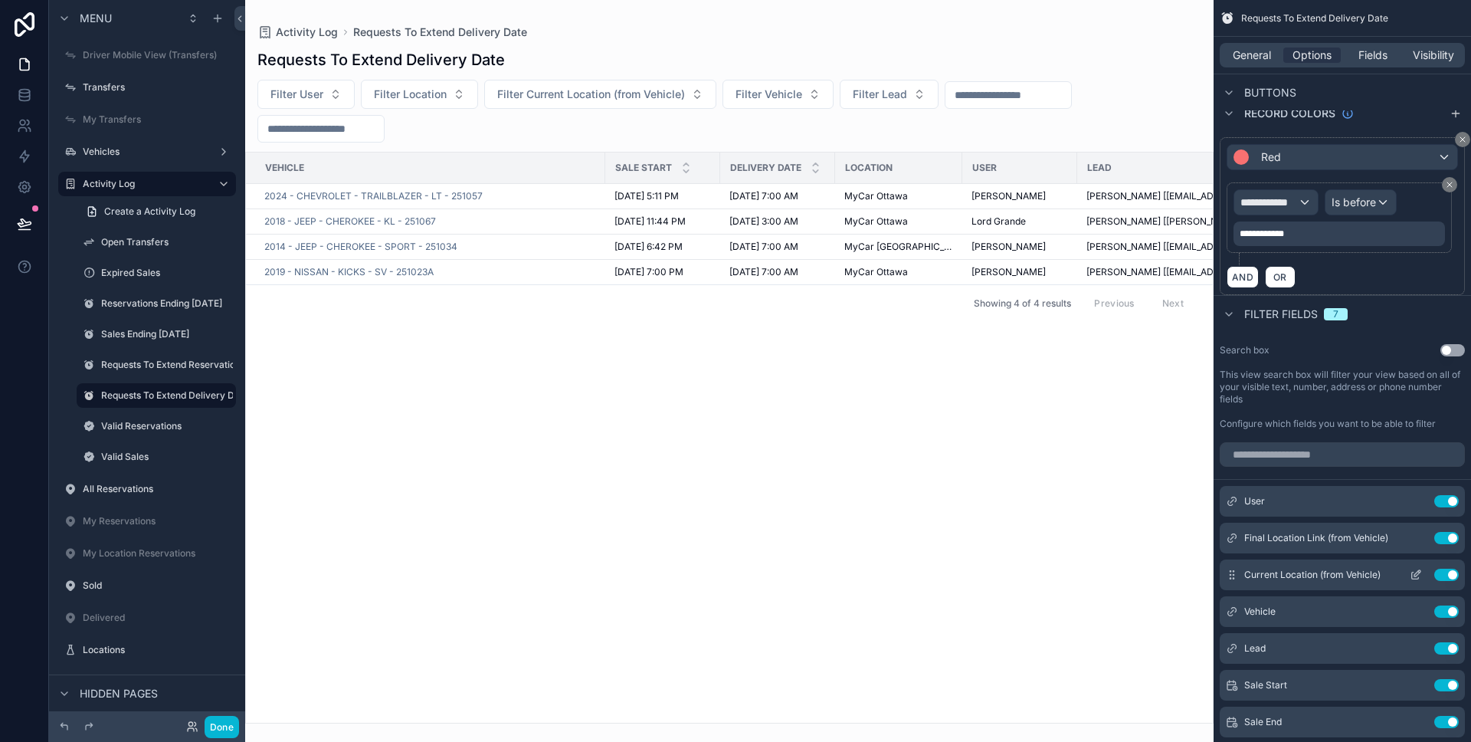
click at [1417, 575] on icon "scrollable content" at bounding box center [1417, 573] width 6 height 6
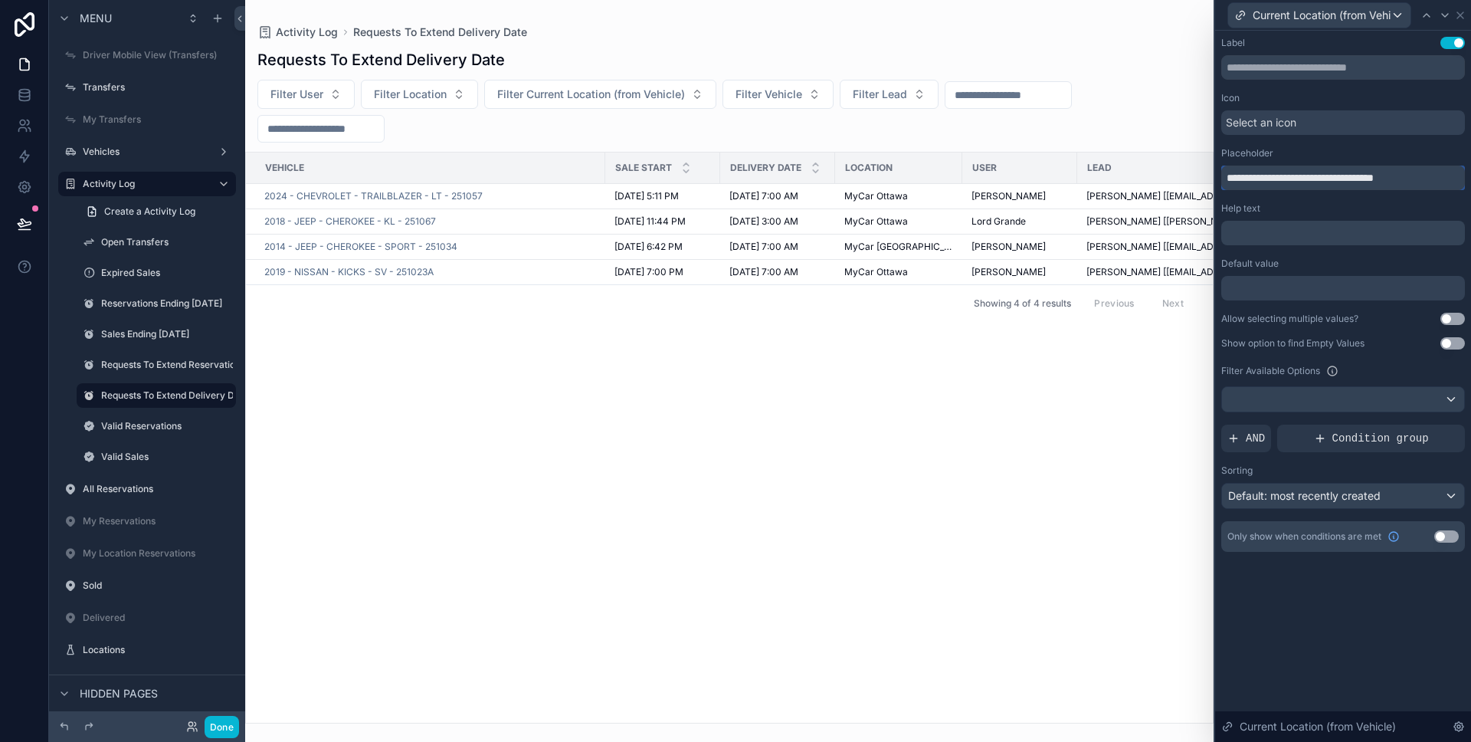
click at [1275, 175] on input "**********" at bounding box center [1343, 178] width 244 height 25
paste input "text"
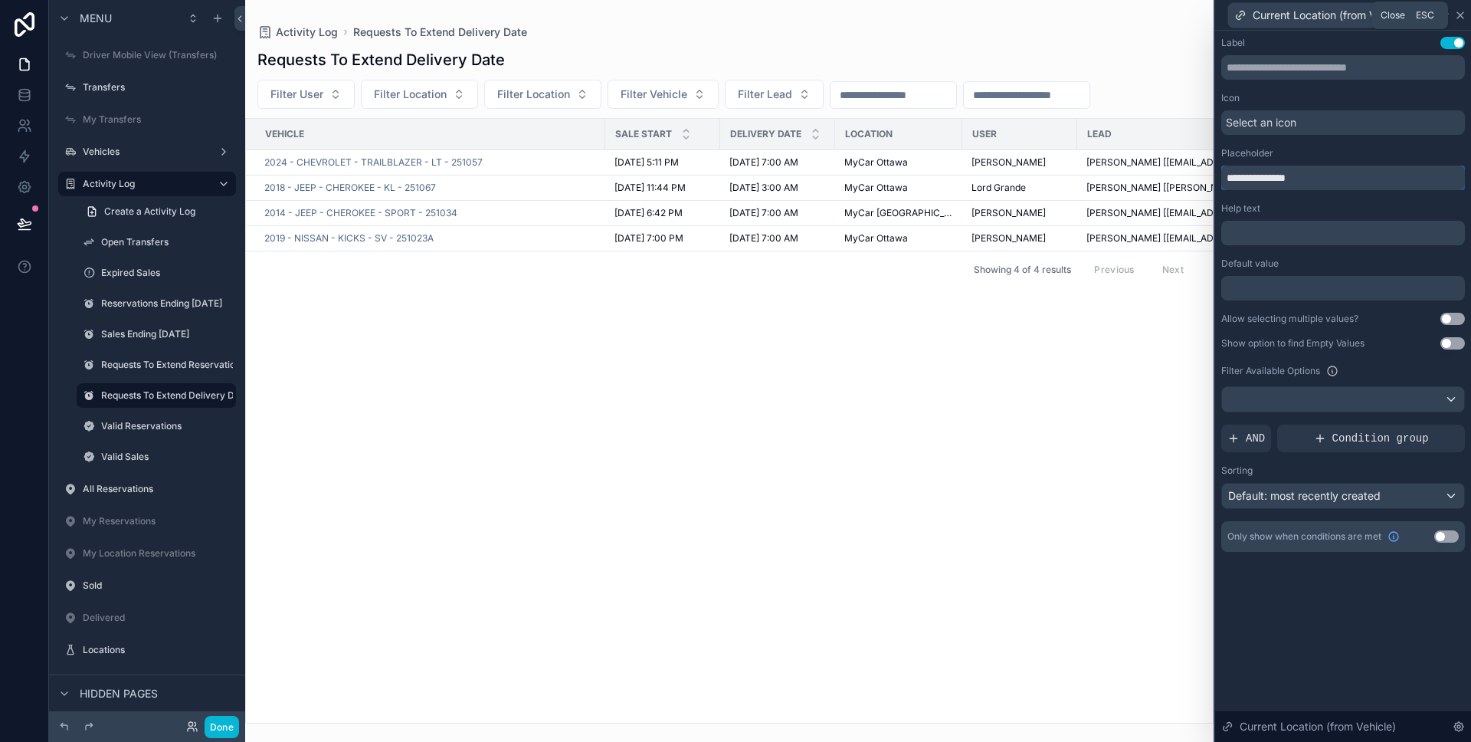
type input "**********"
click at [1458, 12] on icon at bounding box center [1460, 15] width 6 height 6
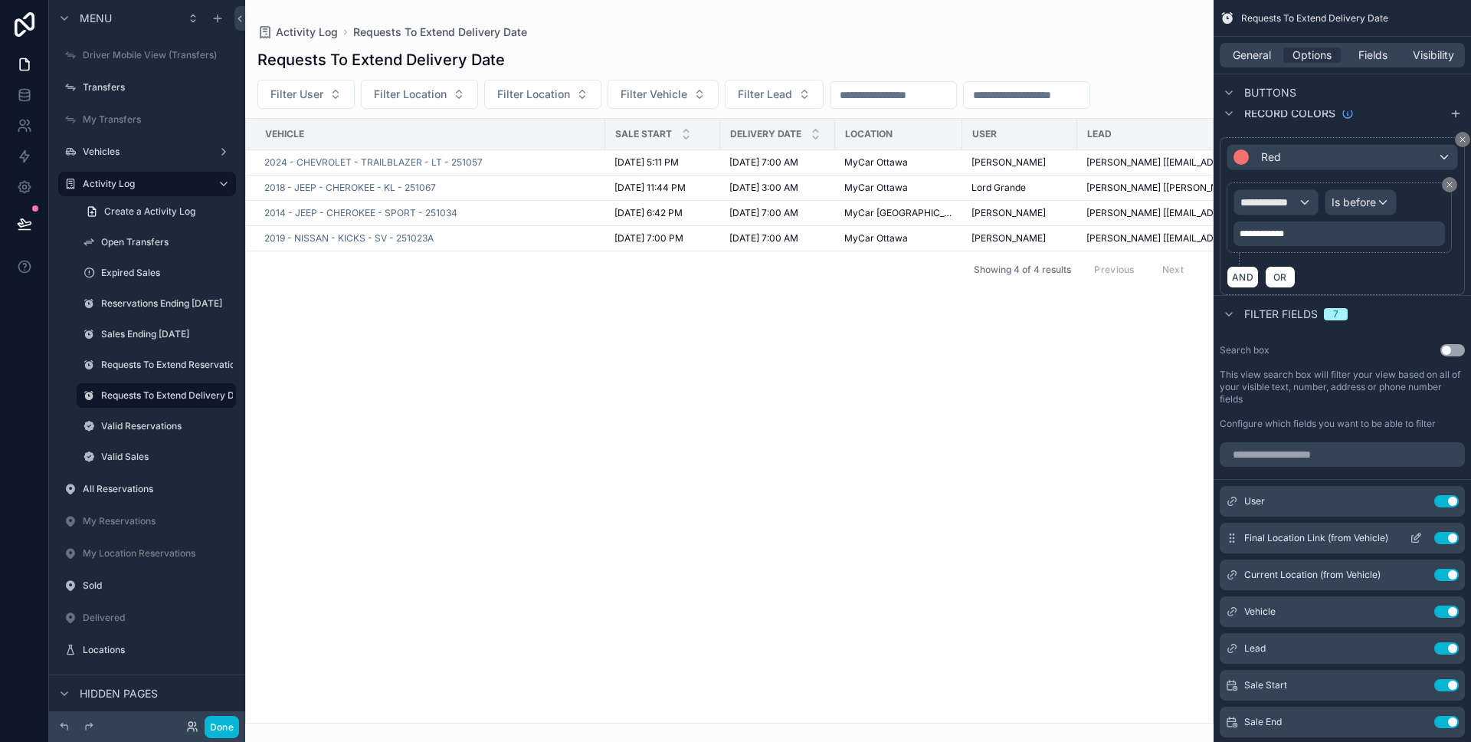
click at [1440, 539] on button "Use setting" at bounding box center [1446, 538] width 25 height 12
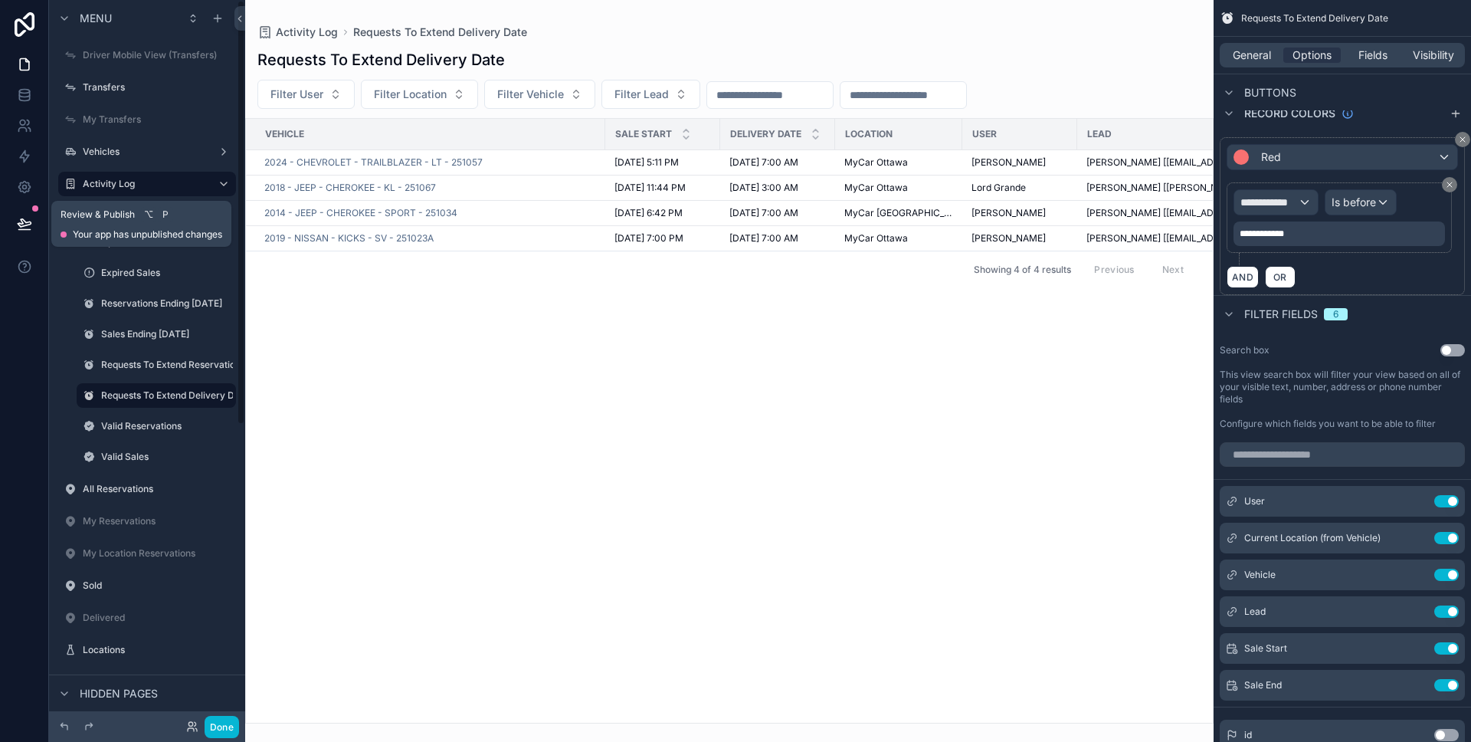
click at [31, 234] on button at bounding box center [25, 223] width 34 height 43
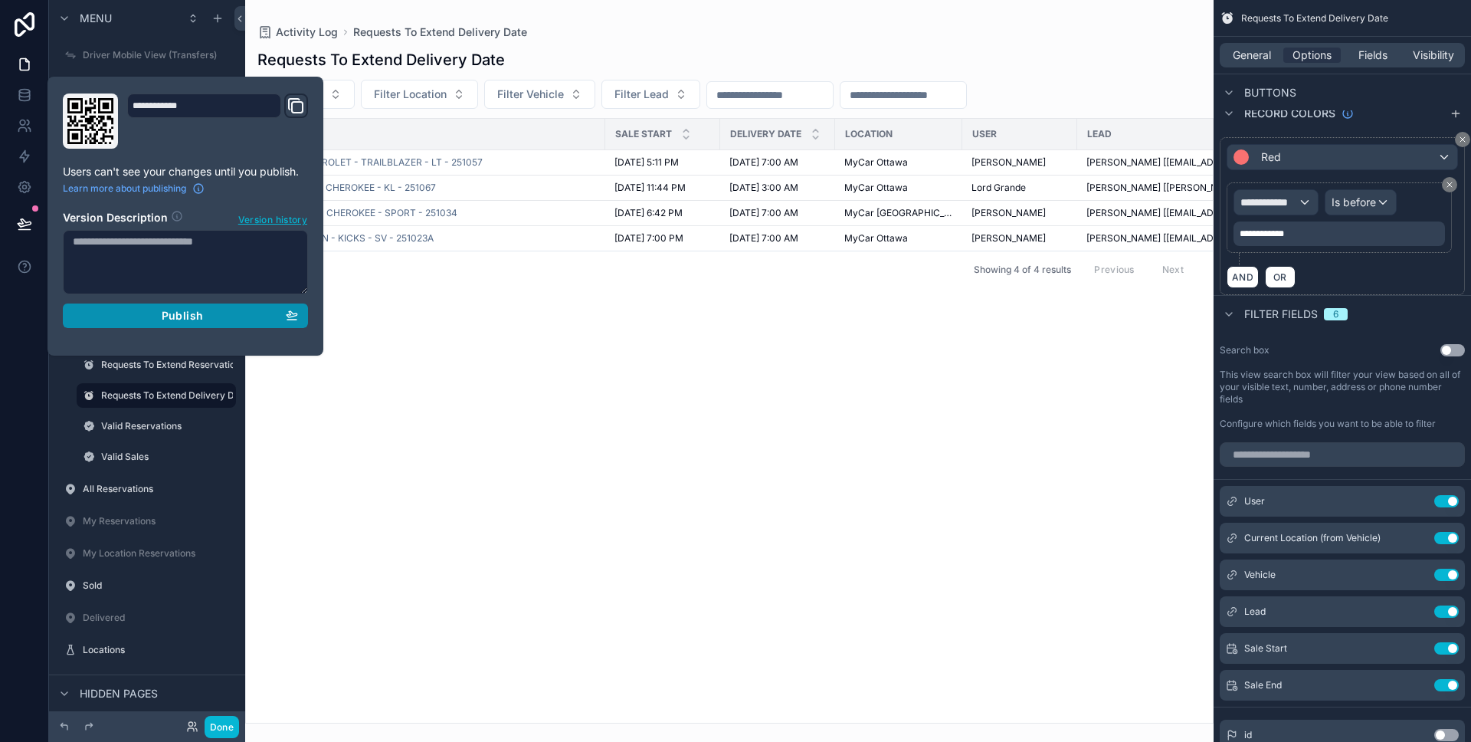
click at [91, 310] on div "Publish" at bounding box center [185, 316] width 225 height 14
click at [169, 356] on div "**********" at bounding box center [186, 216] width 276 height 279
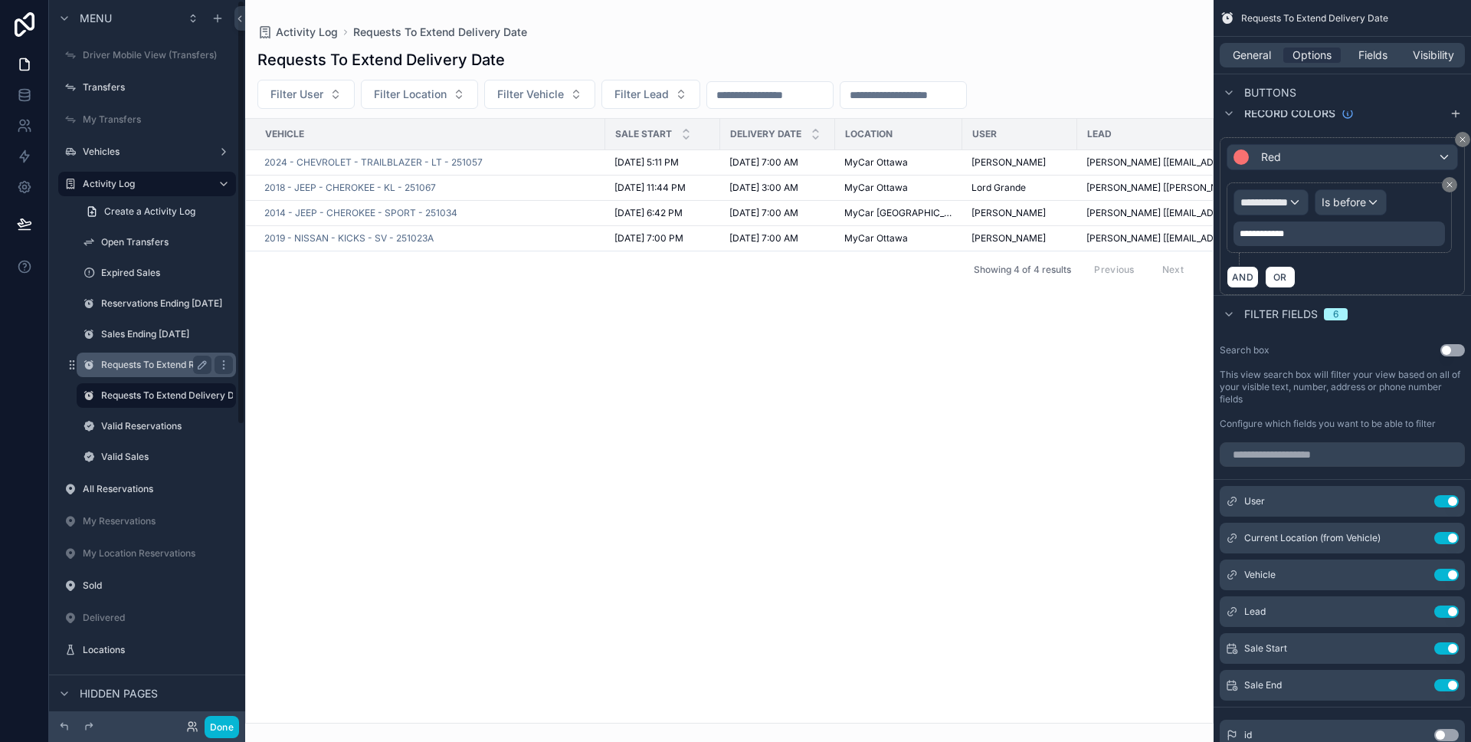
click at [165, 375] on div "Requests To Extend Reservation" at bounding box center [156, 364] width 153 height 25
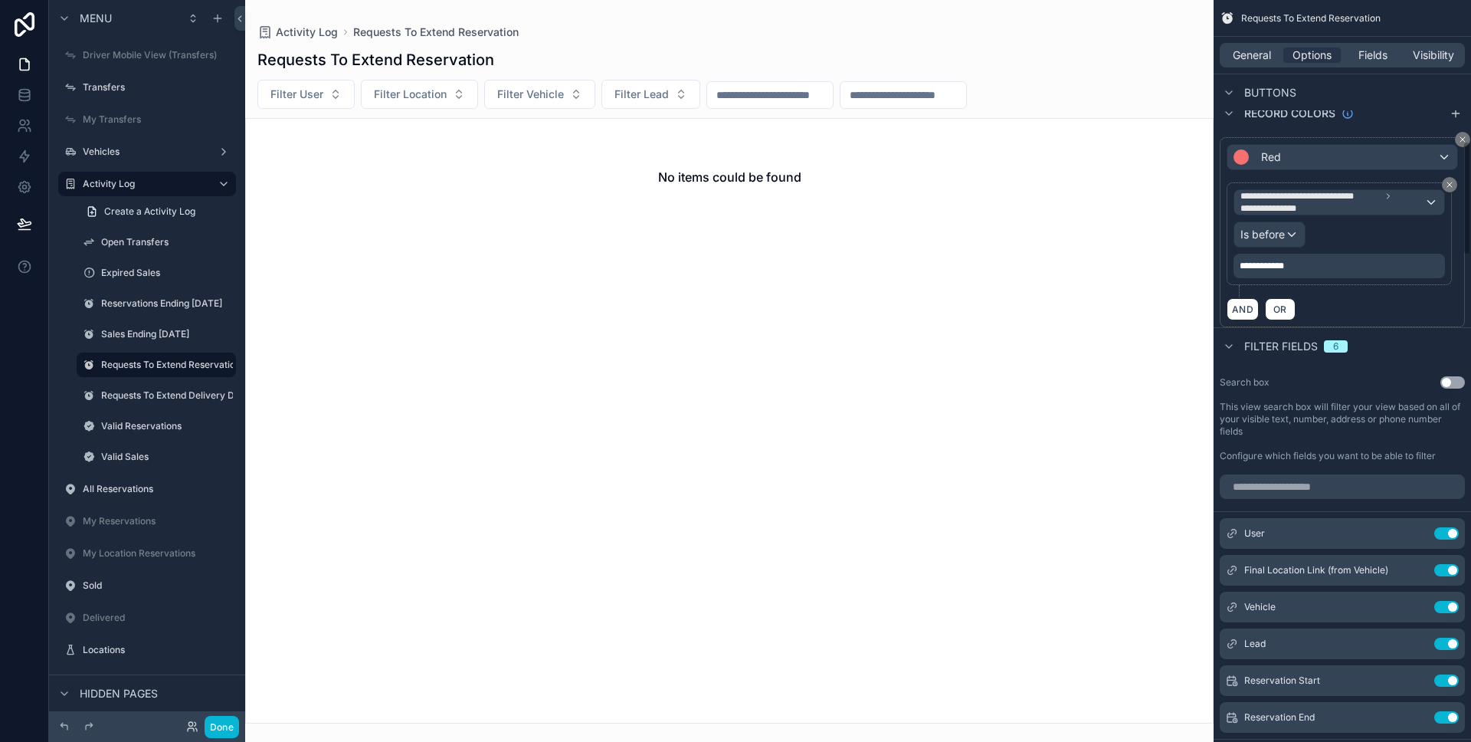
scroll to position [924, 0]
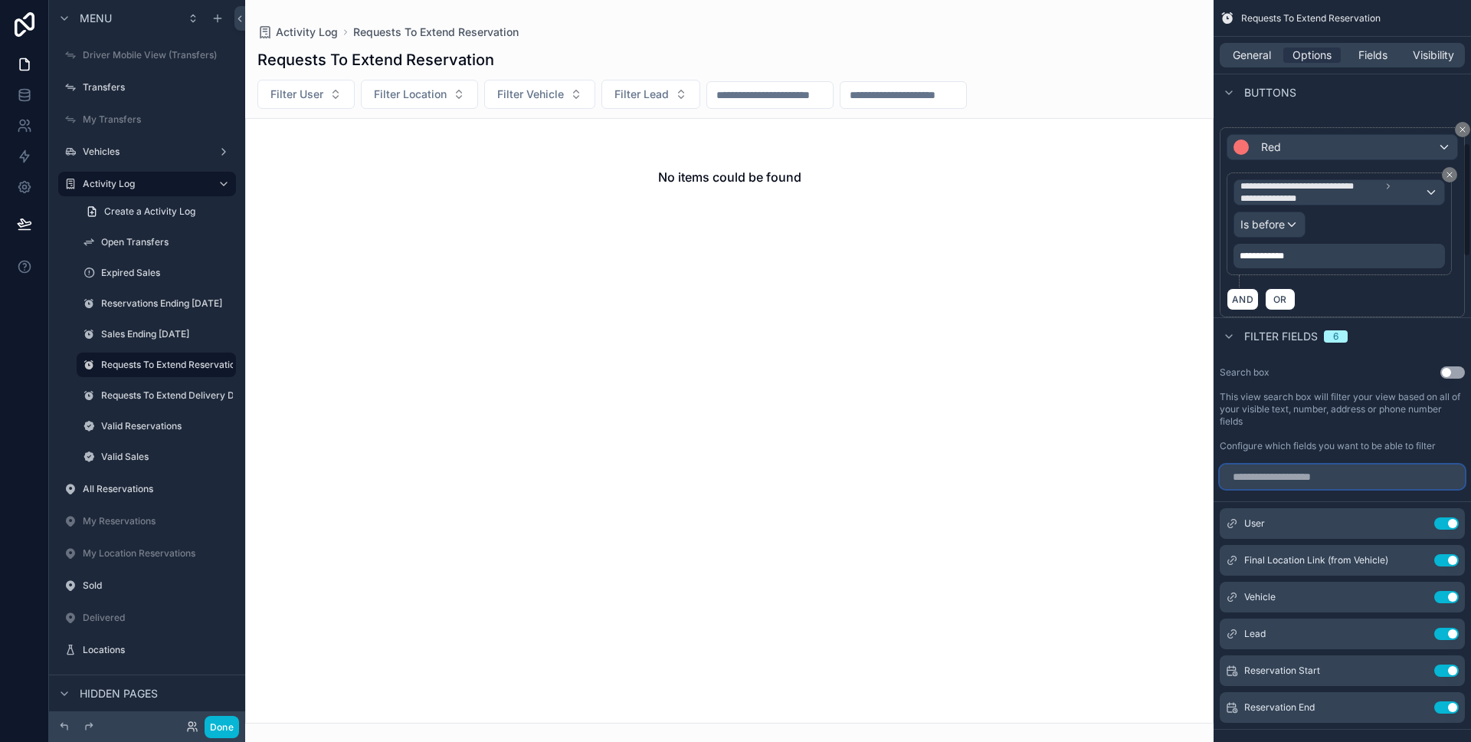
click at [1348, 477] on input "scrollable content" at bounding box center [1342, 476] width 245 height 25
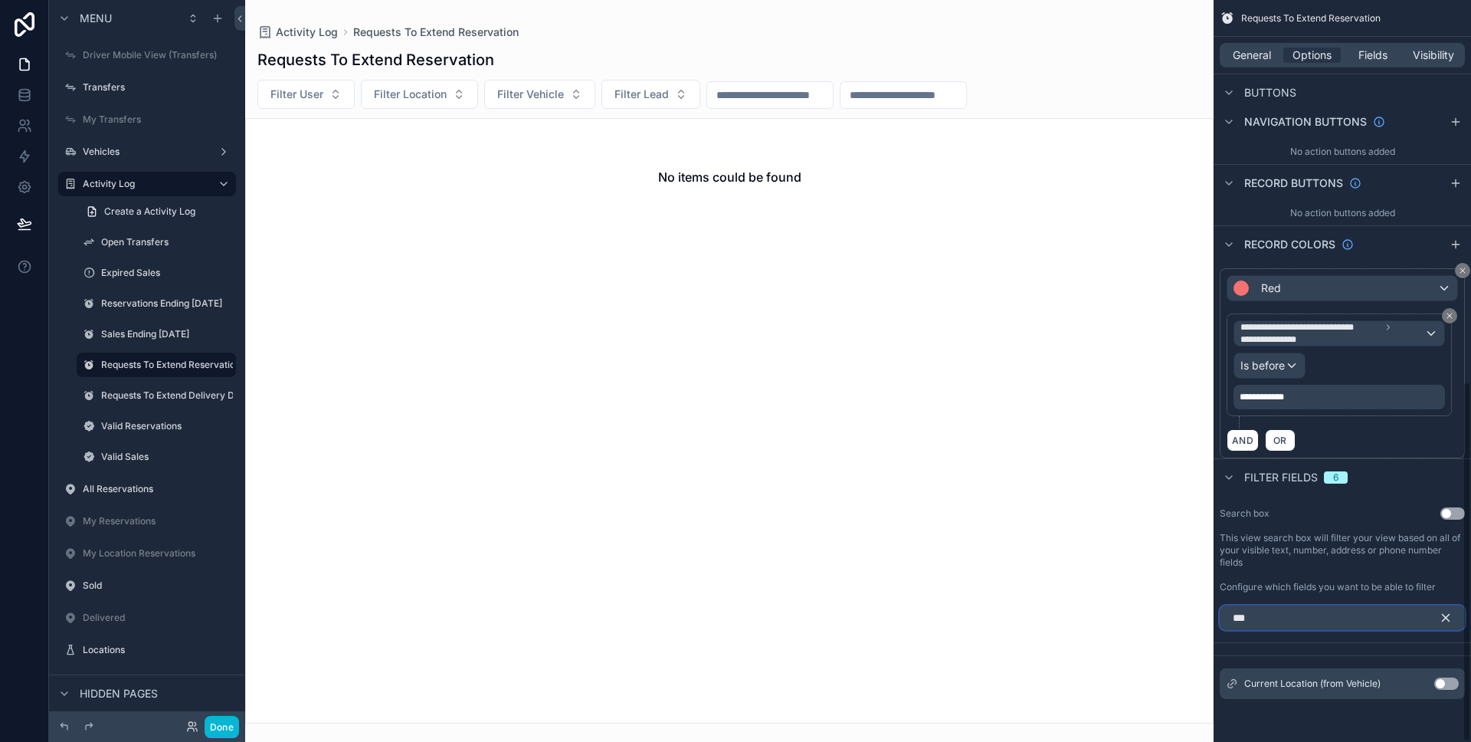
scroll to position [783, 0]
type input "****"
click at [1451, 685] on button "Use setting" at bounding box center [1446, 683] width 25 height 12
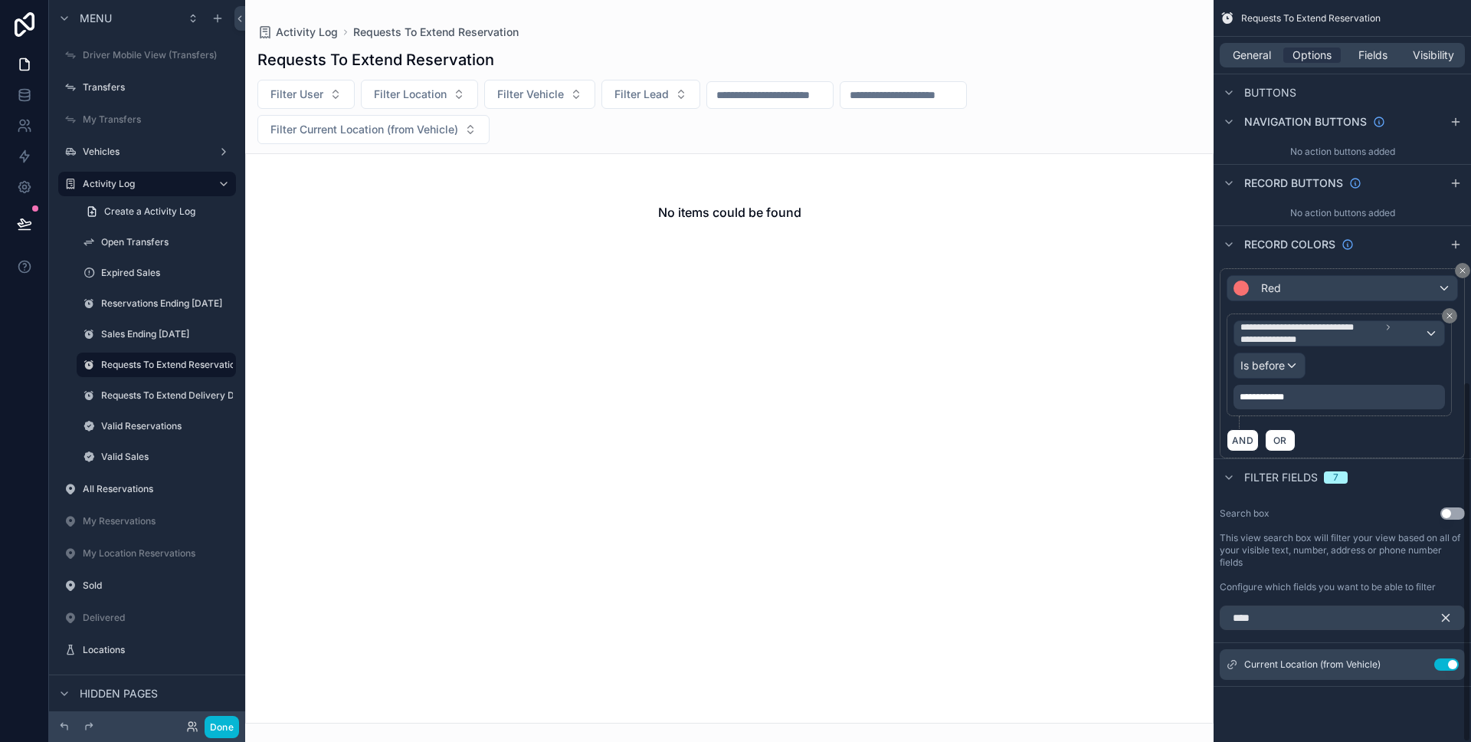
click at [1447, 620] on icon "scrollable content" at bounding box center [1446, 618] width 14 height 14
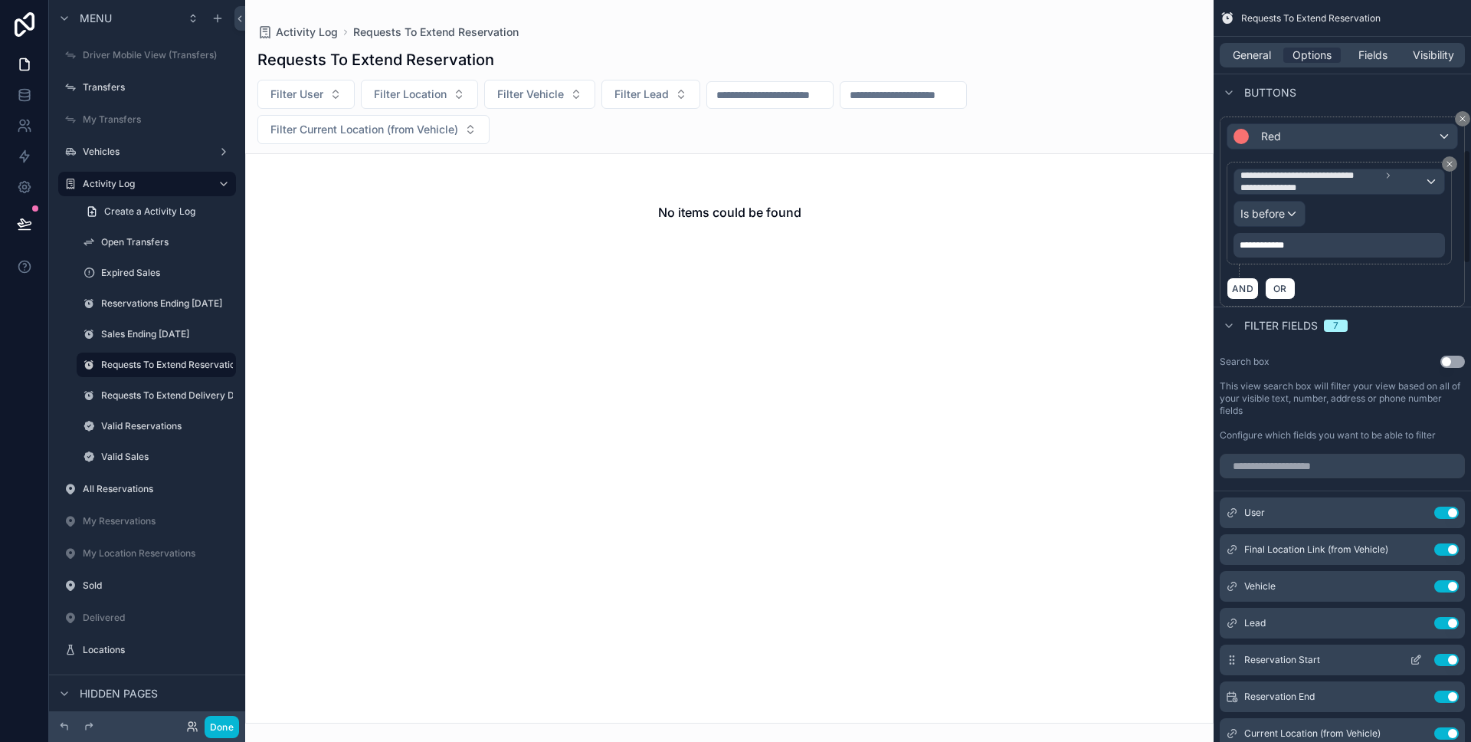
scroll to position [1036, 0]
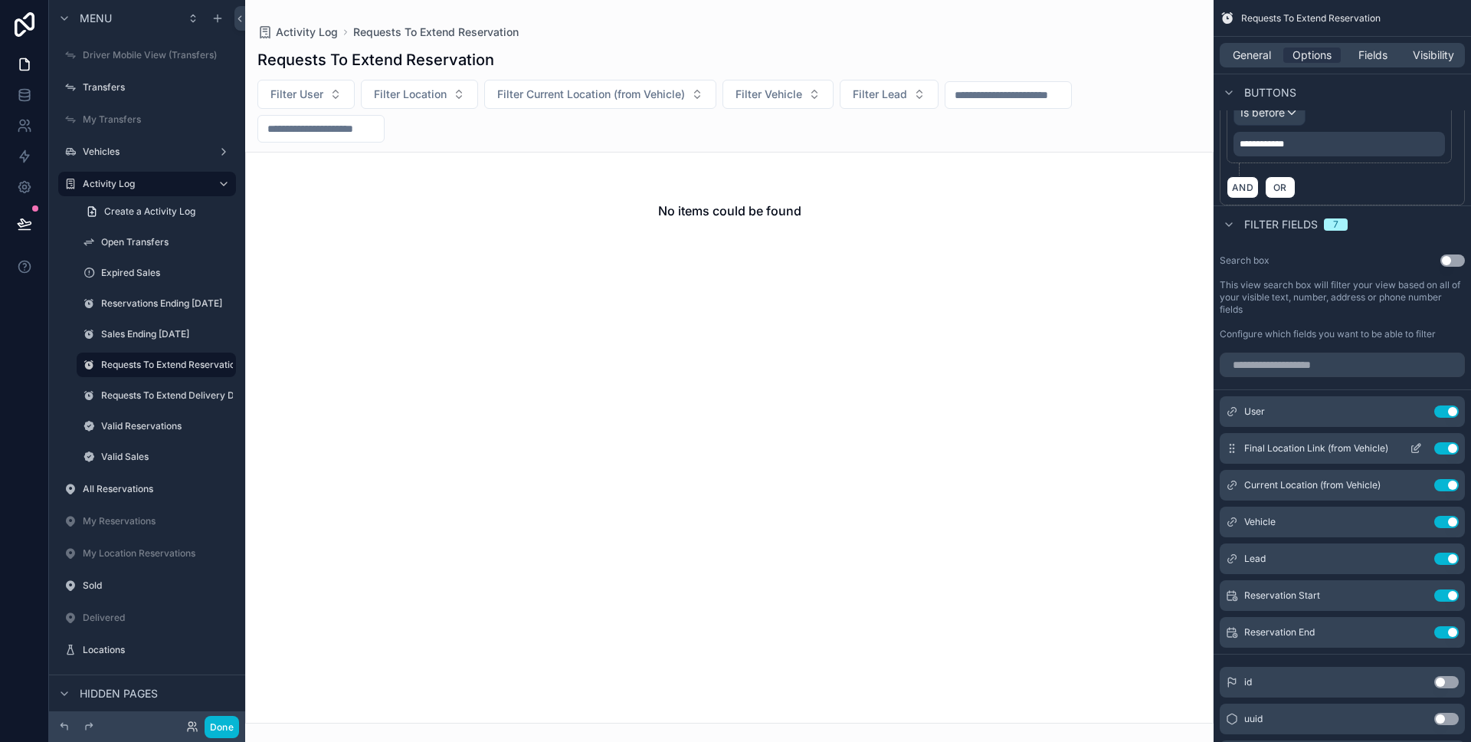
click at [1414, 448] on icon "scrollable content" at bounding box center [1417, 447] width 6 height 6
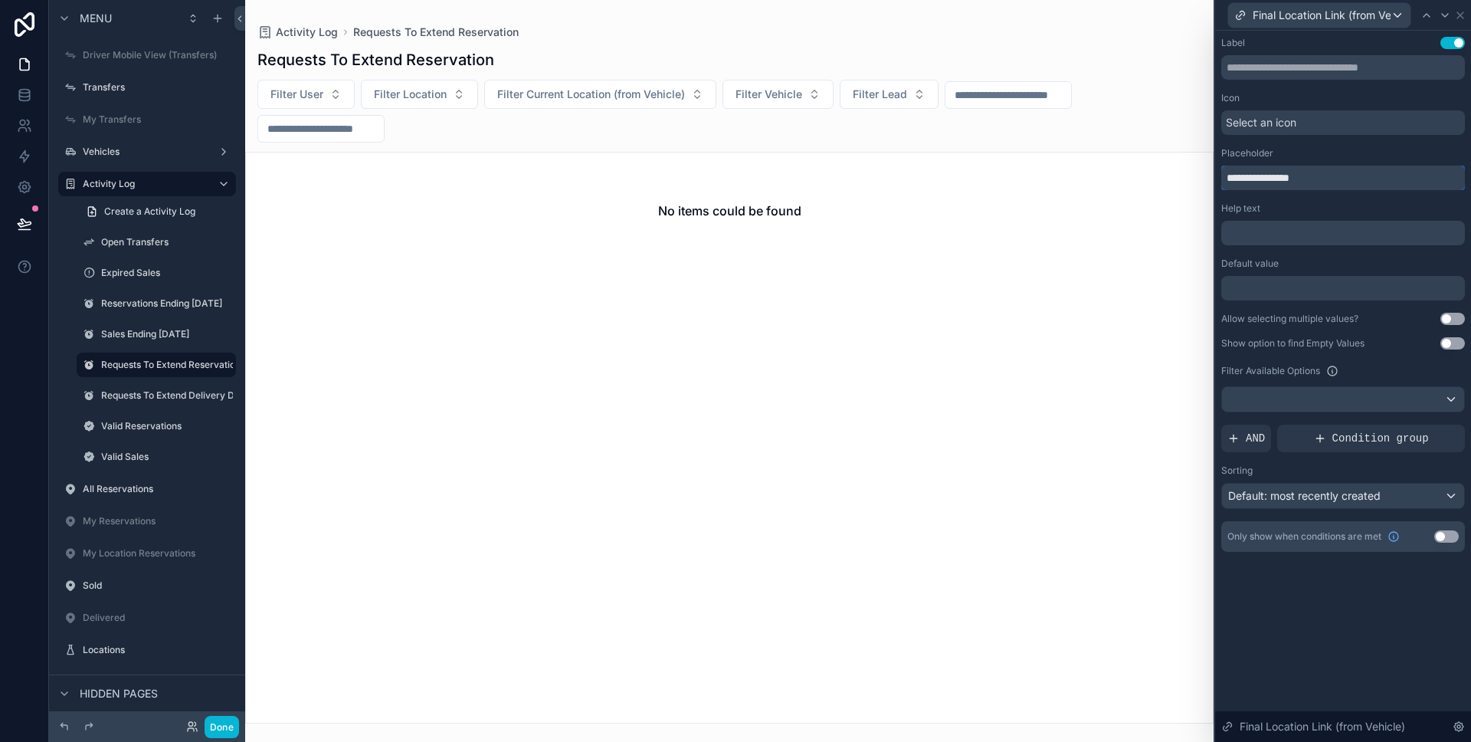
click at [1349, 171] on input "**********" at bounding box center [1343, 178] width 244 height 25
click at [1463, 17] on icon at bounding box center [1460, 15] width 6 height 6
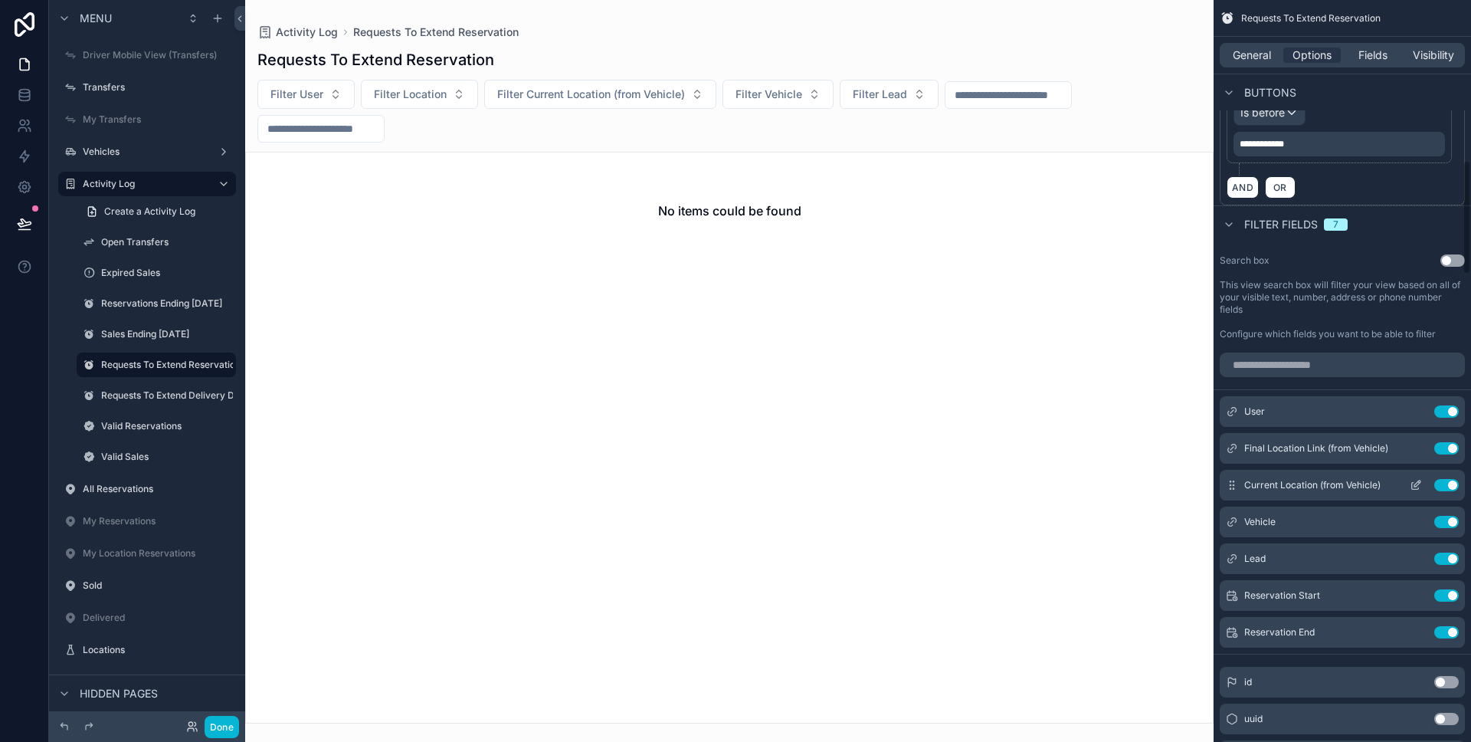
click at [1406, 483] on button "scrollable content" at bounding box center [1416, 485] width 25 height 12
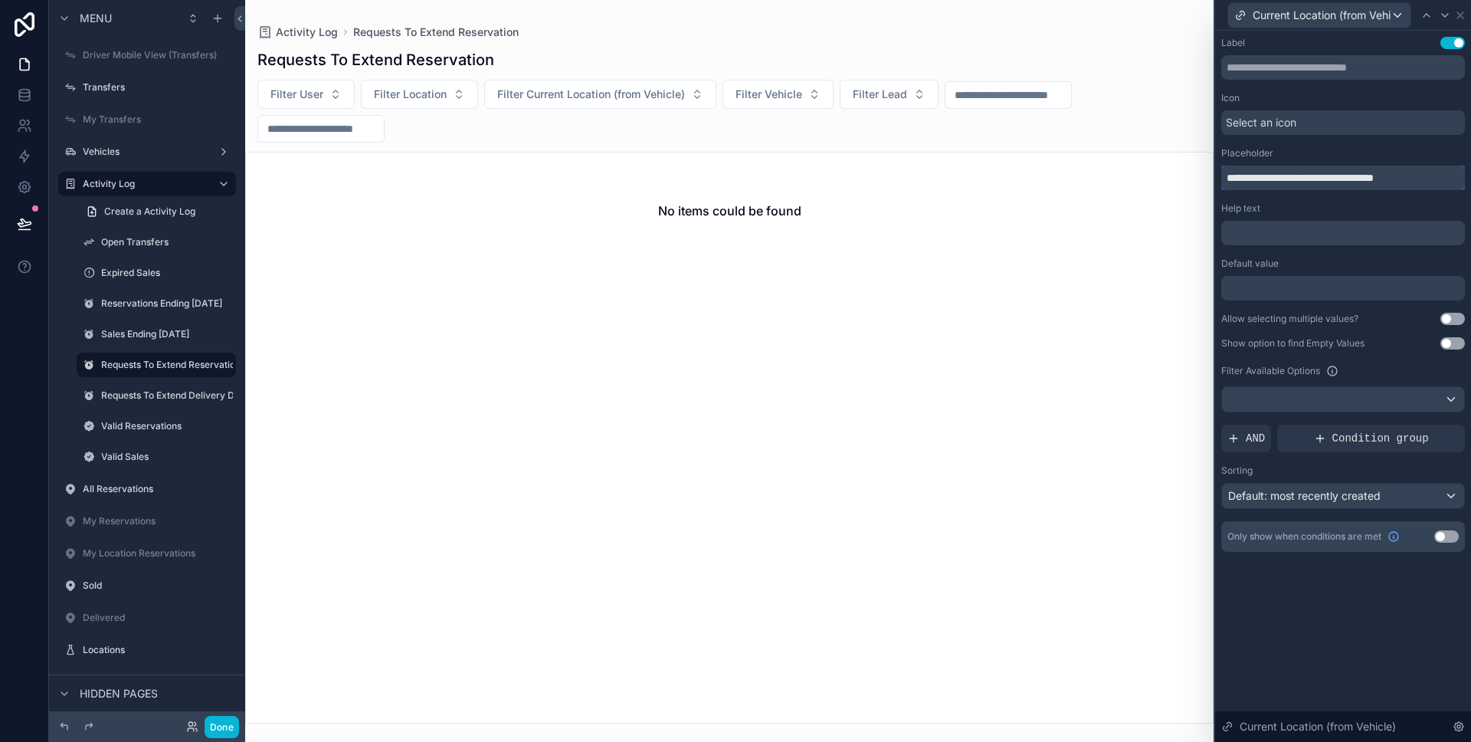
click at [1285, 182] on input "**********" at bounding box center [1343, 178] width 244 height 25
paste input "text"
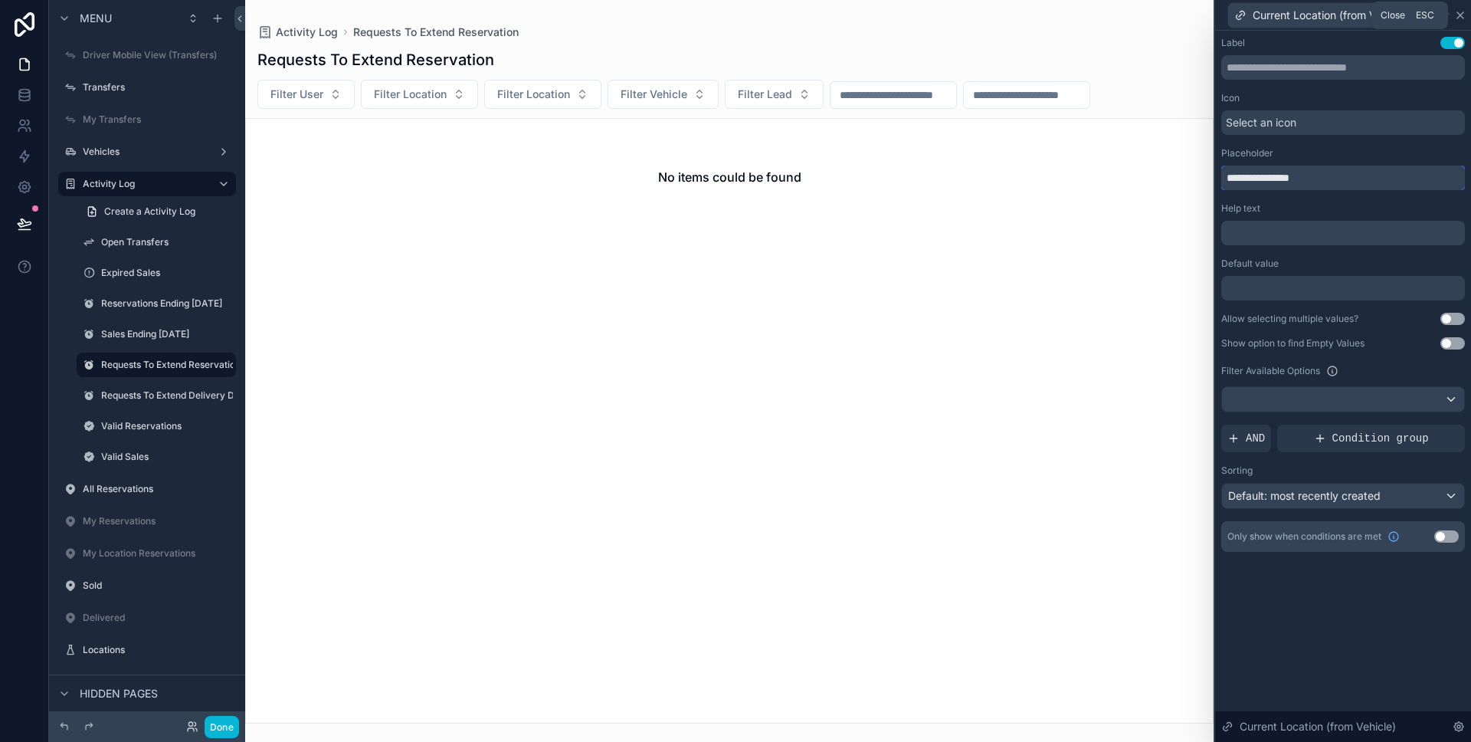
type input "**********"
click at [1463, 18] on icon at bounding box center [1460, 15] width 12 height 12
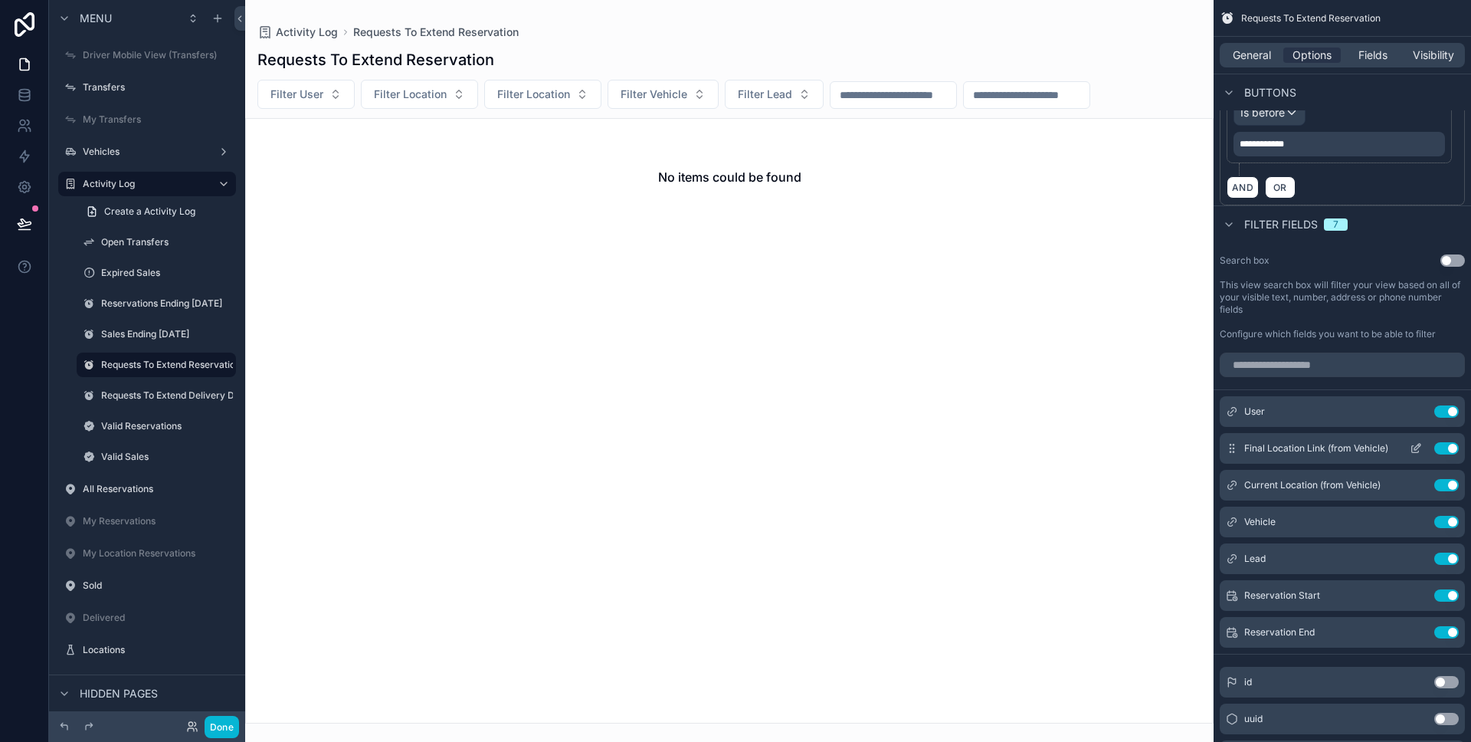
click at [1444, 447] on button "Use setting" at bounding box center [1446, 448] width 25 height 12
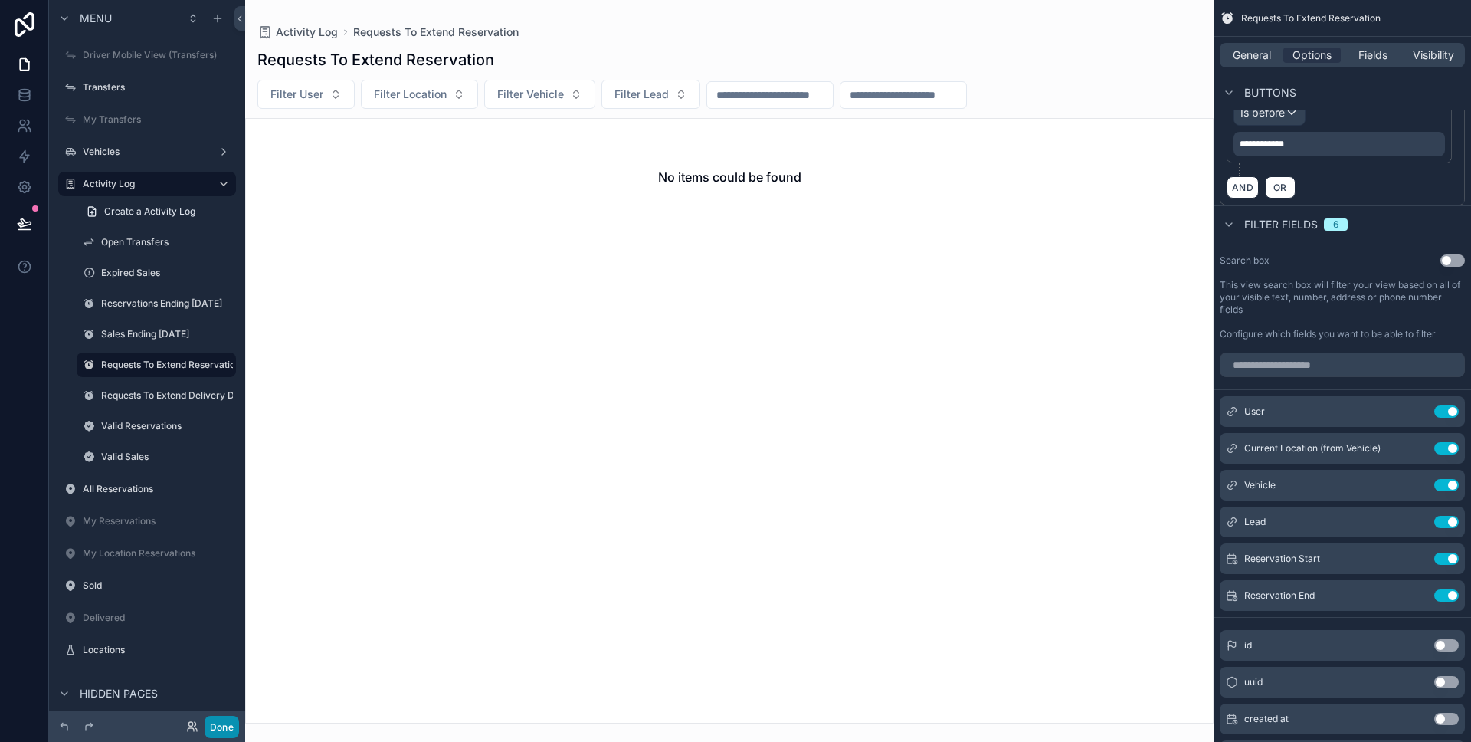
click at [233, 729] on button "Done" at bounding box center [222, 727] width 34 height 22
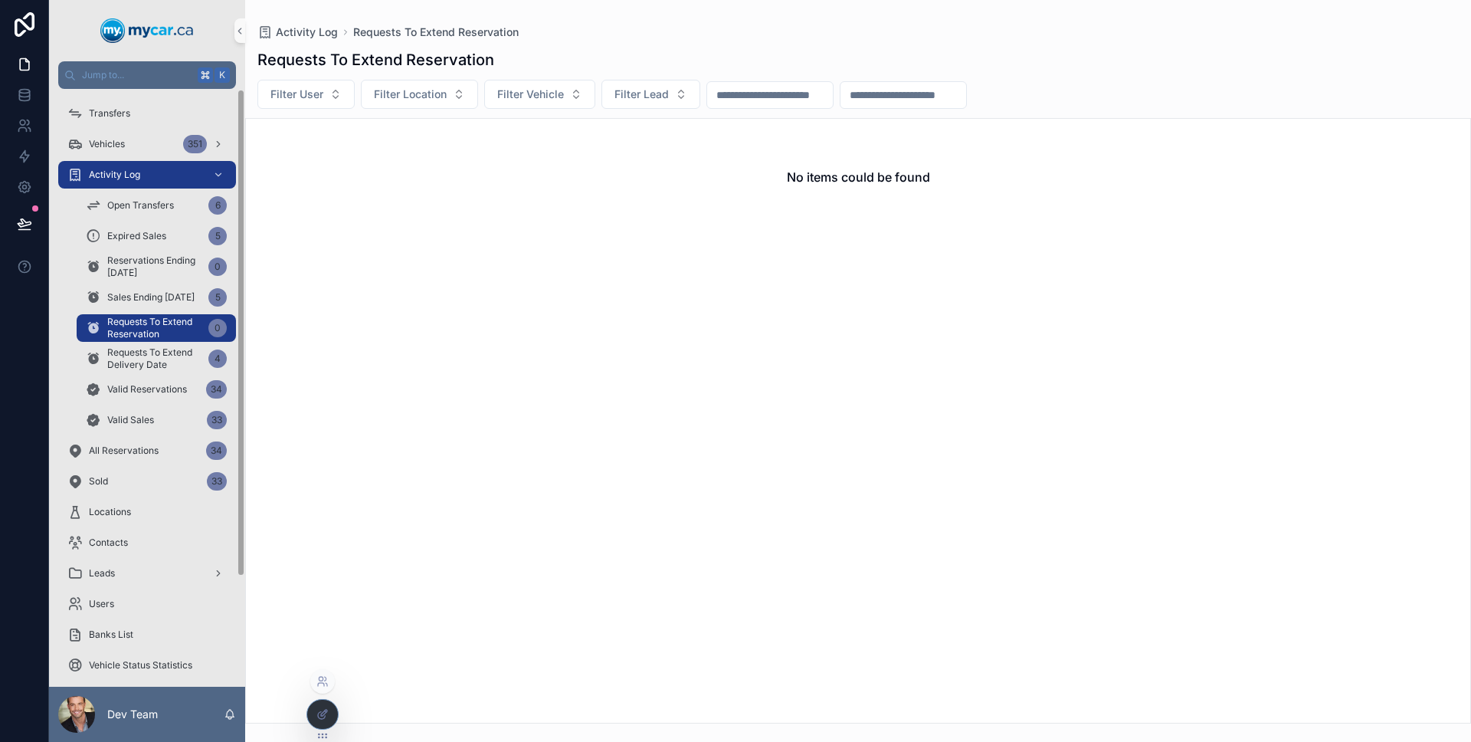
click at [321, 711] on icon at bounding box center [322, 714] width 12 height 12
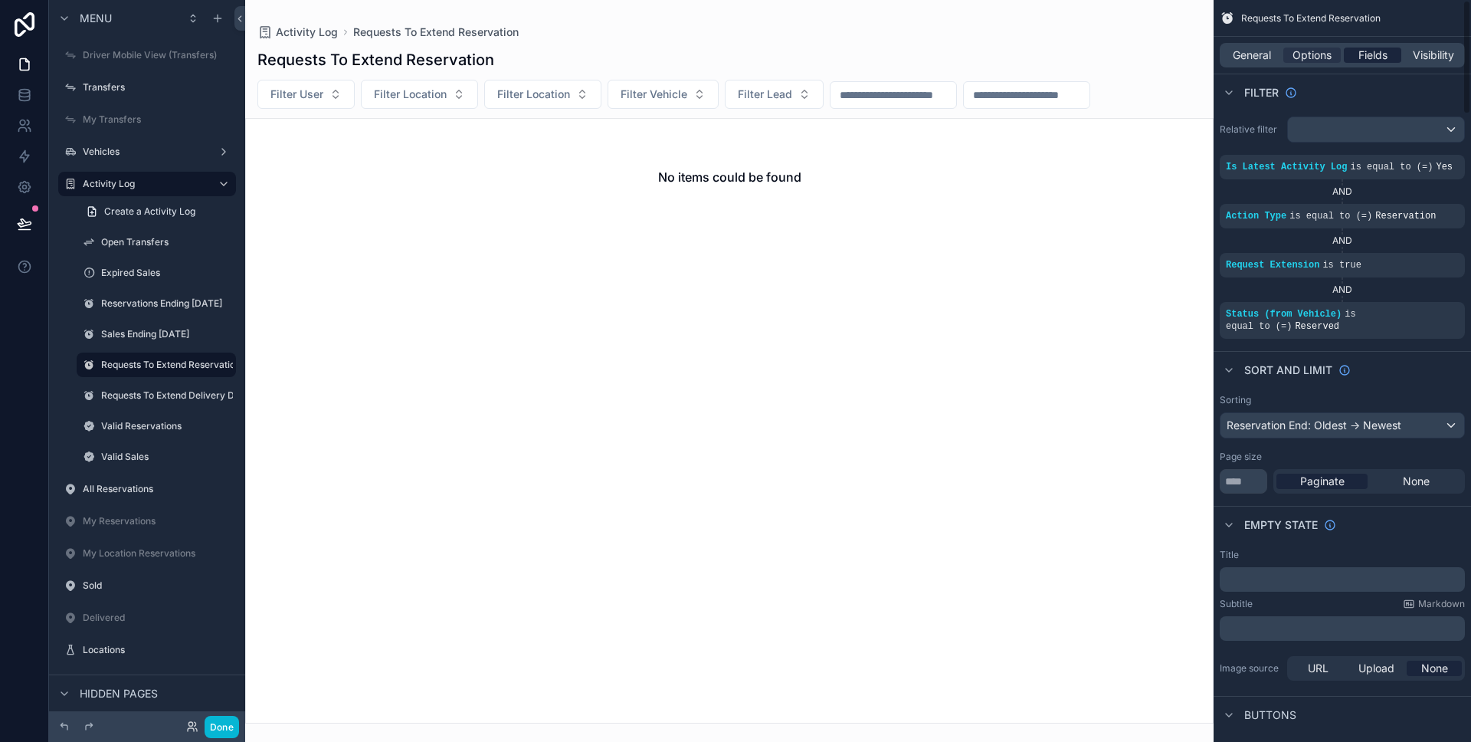
click at [1373, 52] on span "Fields" at bounding box center [1372, 55] width 29 height 15
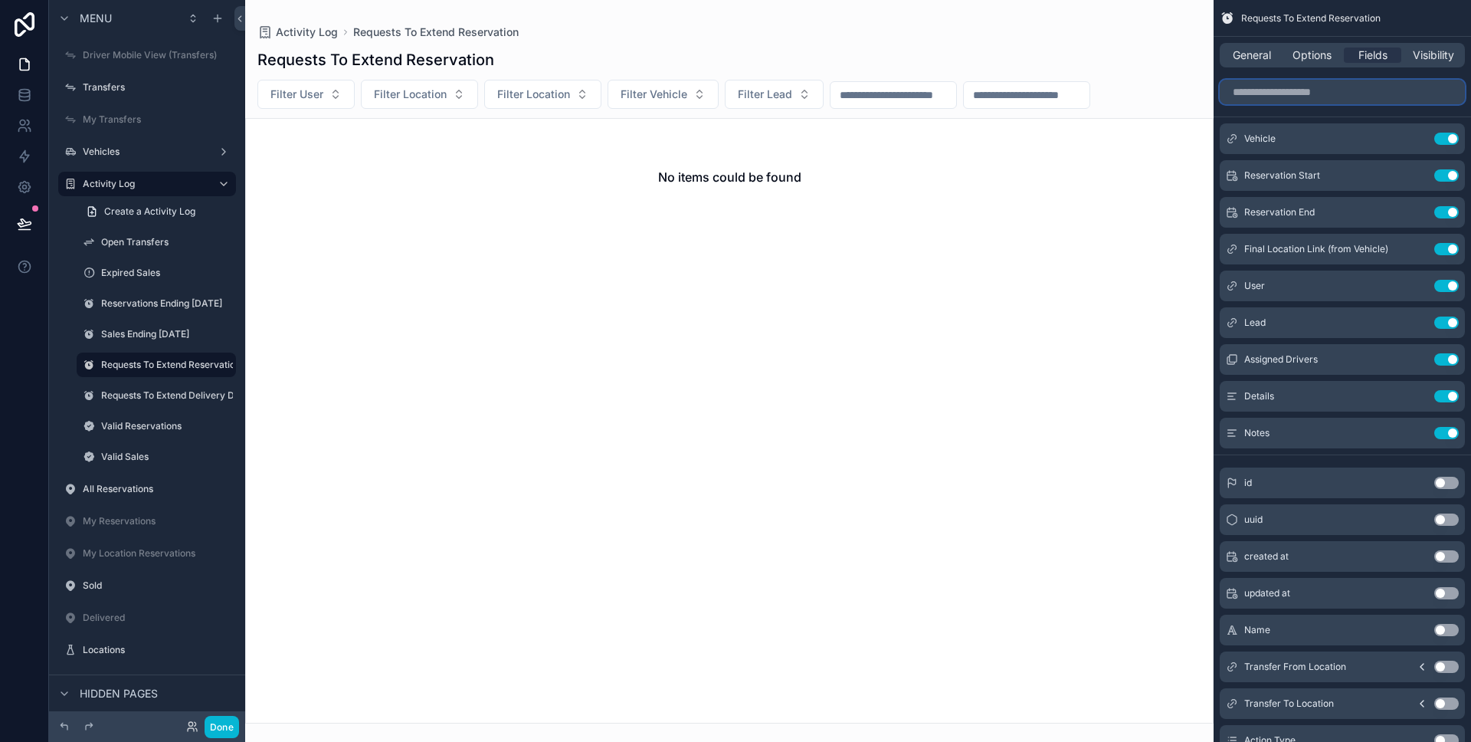
click at [1353, 100] on input "scrollable content" at bounding box center [1342, 92] width 245 height 25
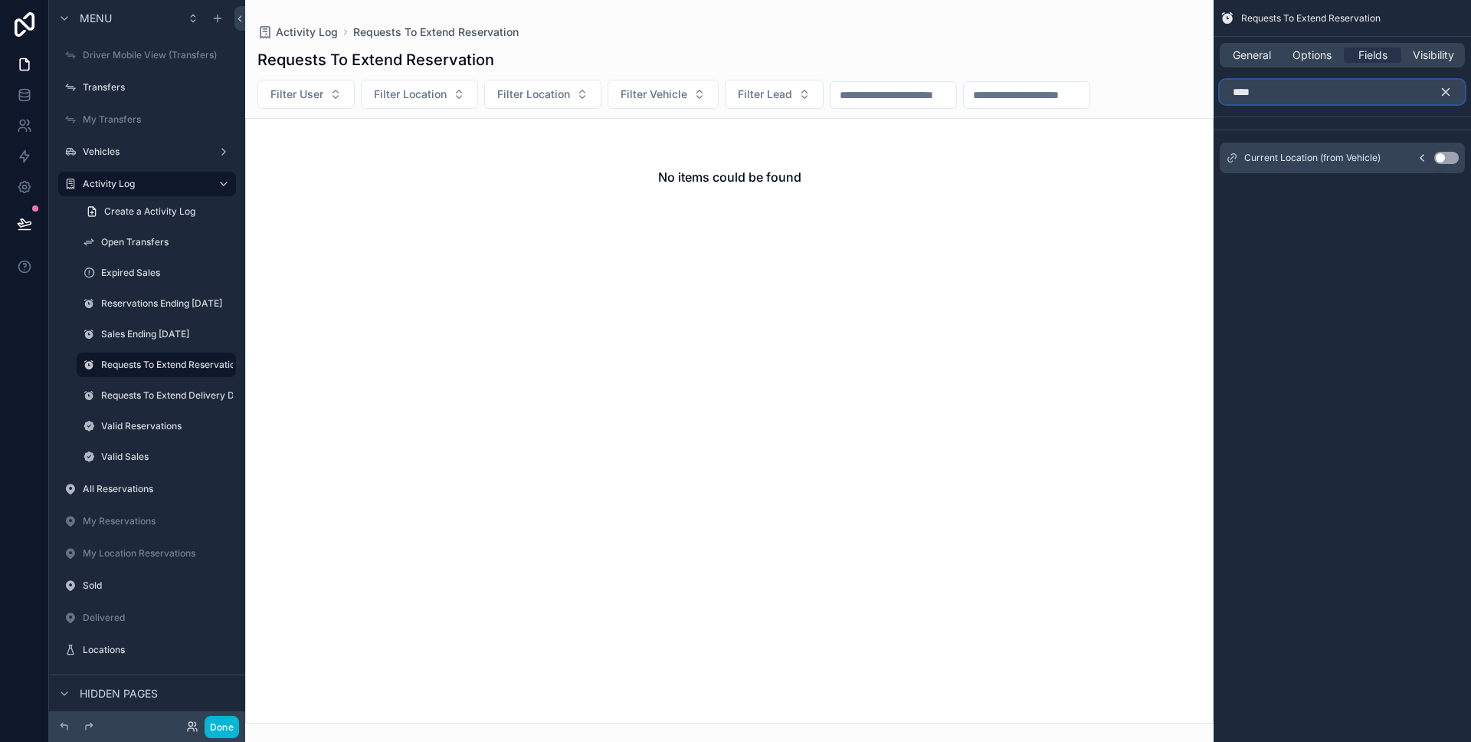
type input "****"
click at [1441, 158] on button "Use setting" at bounding box center [1446, 158] width 25 height 12
click at [1453, 95] on button "scrollable content" at bounding box center [1452, 92] width 26 height 25
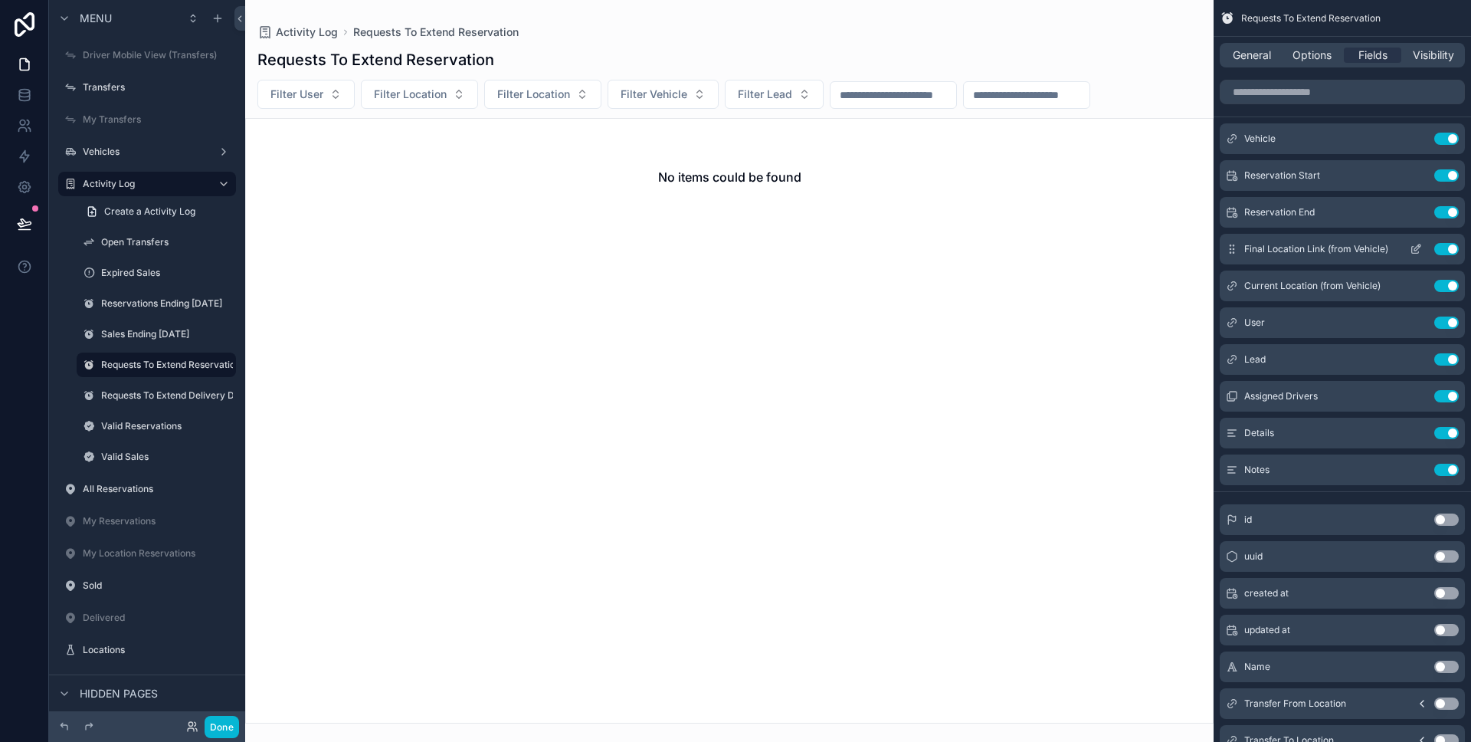
click at [1417, 244] on icon "scrollable content" at bounding box center [1416, 249] width 12 height 12
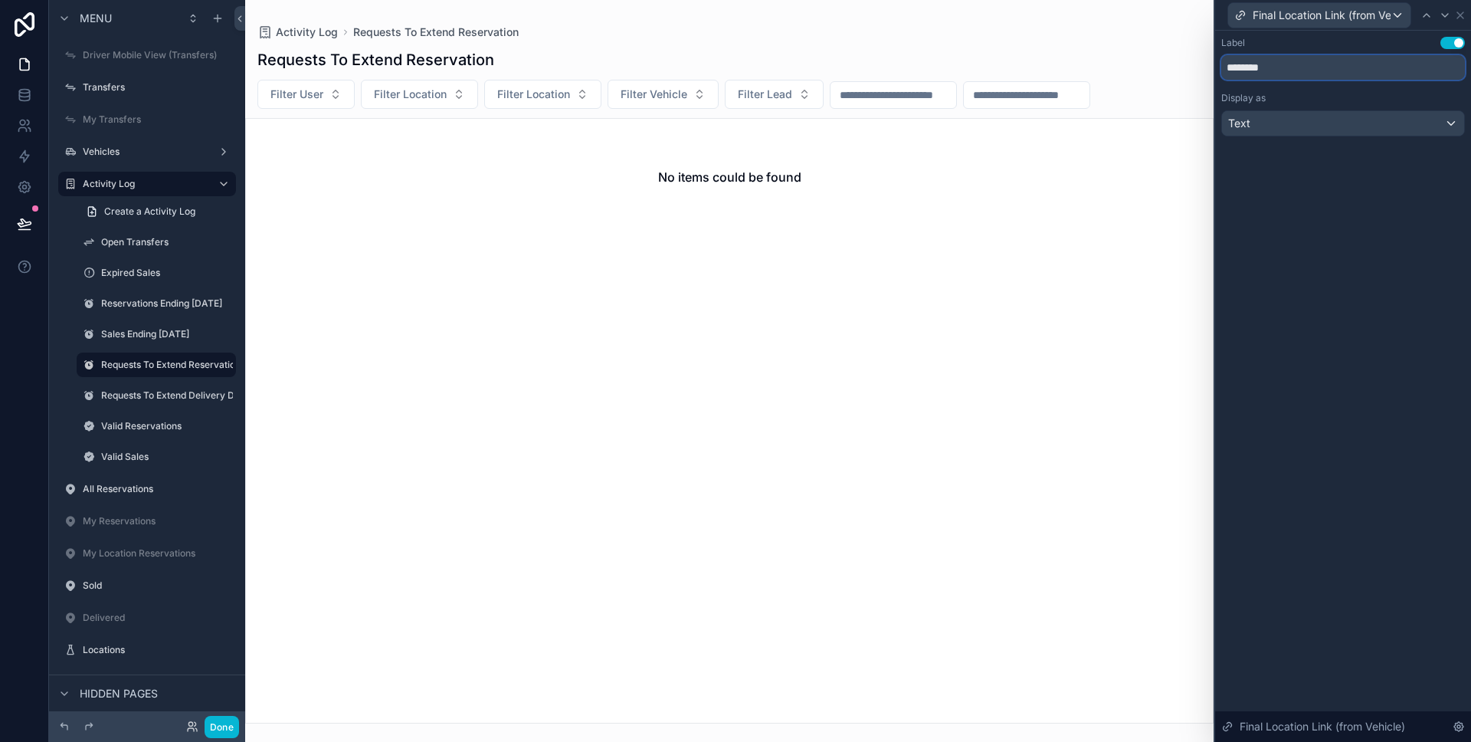
click at [1296, 71] on input "********" at bounding box center [1343, 67] width 244 height 25
click at [1462, 15] on icon at bounding box center [1460, 15] width 6 height 6
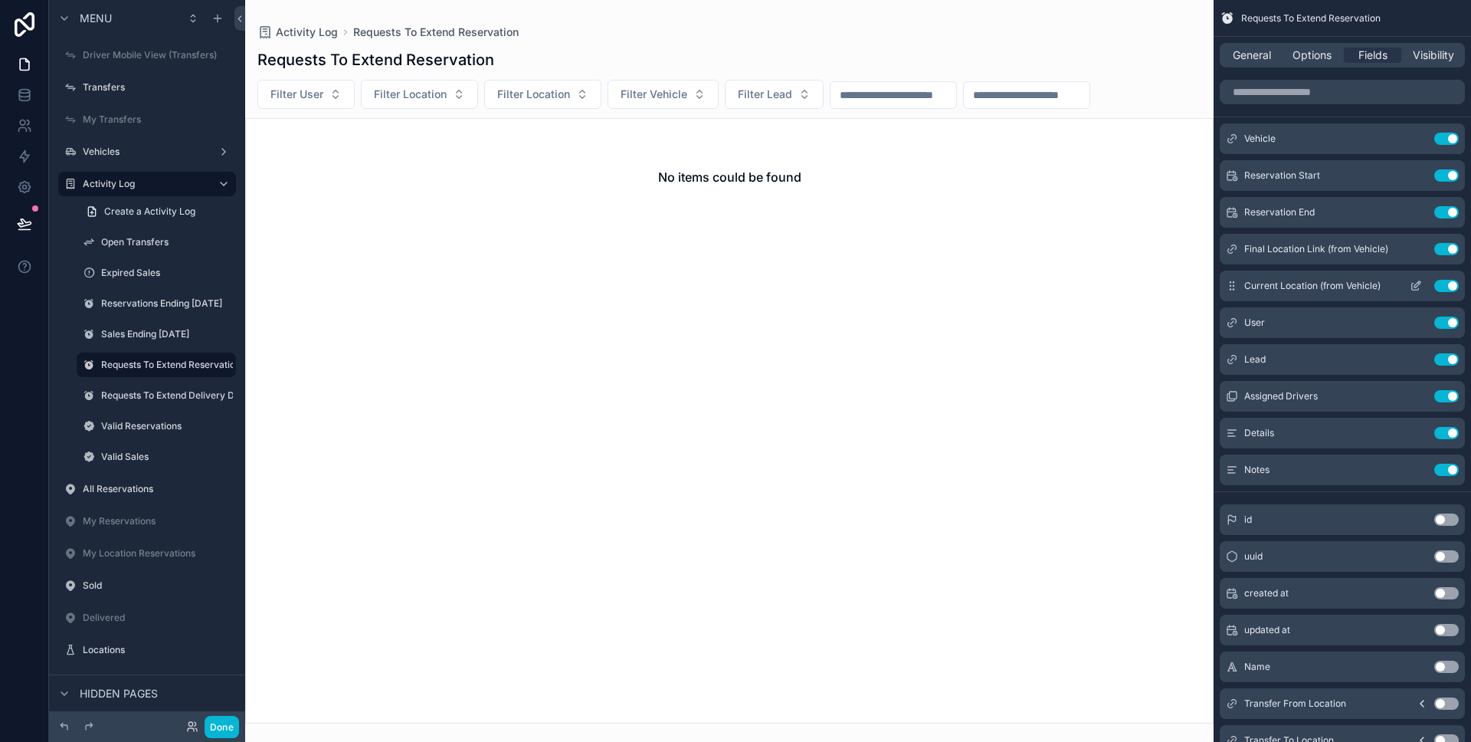
click at [1412, 283] on icon "scrollable content" at bounding box center [1415, 286] width 7 height 7
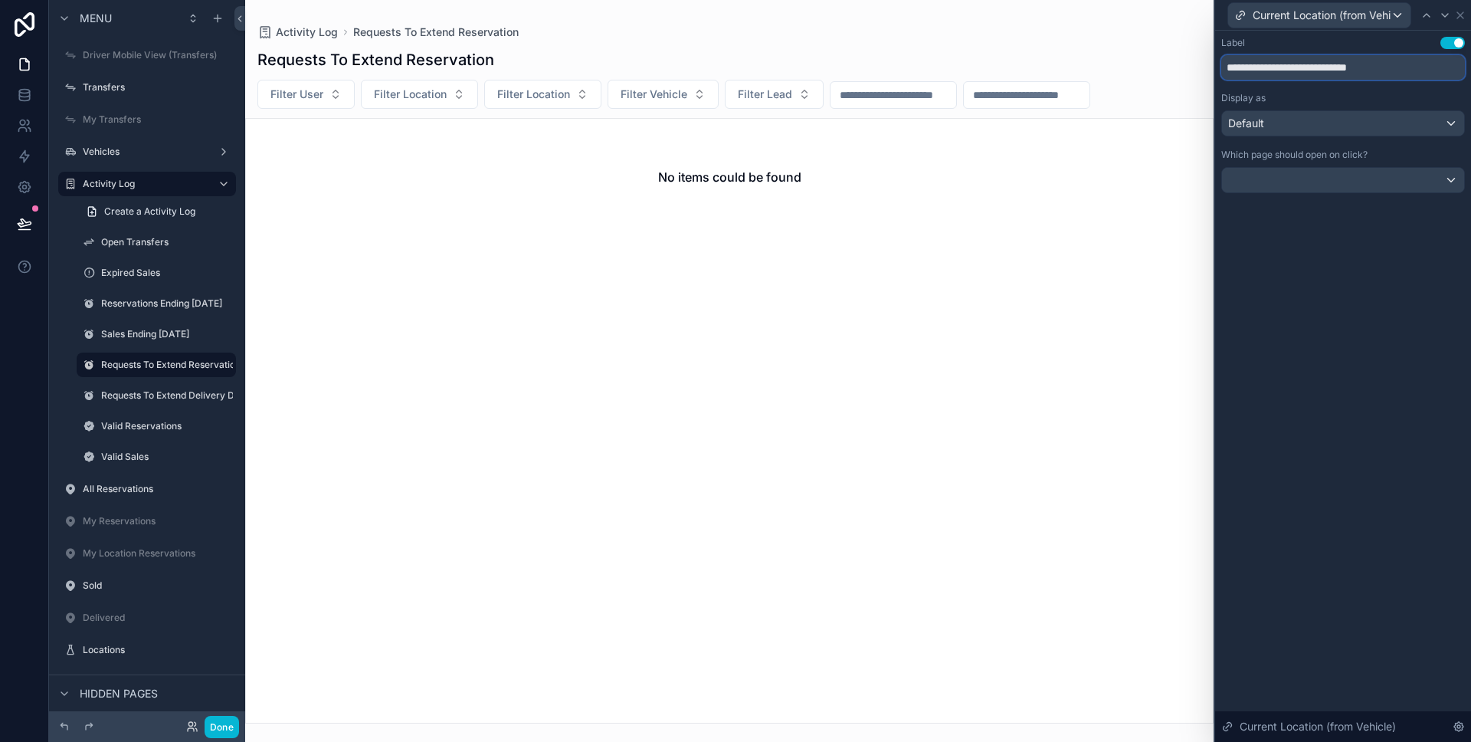
click at [1283, 78] on input "**********" at bounding box center [1343, 67] width 244 height 25
click at [1283, 79] on input "**********" at bounding box center [1343, 67] width 244 height 25
paste input "text"
type input "********"
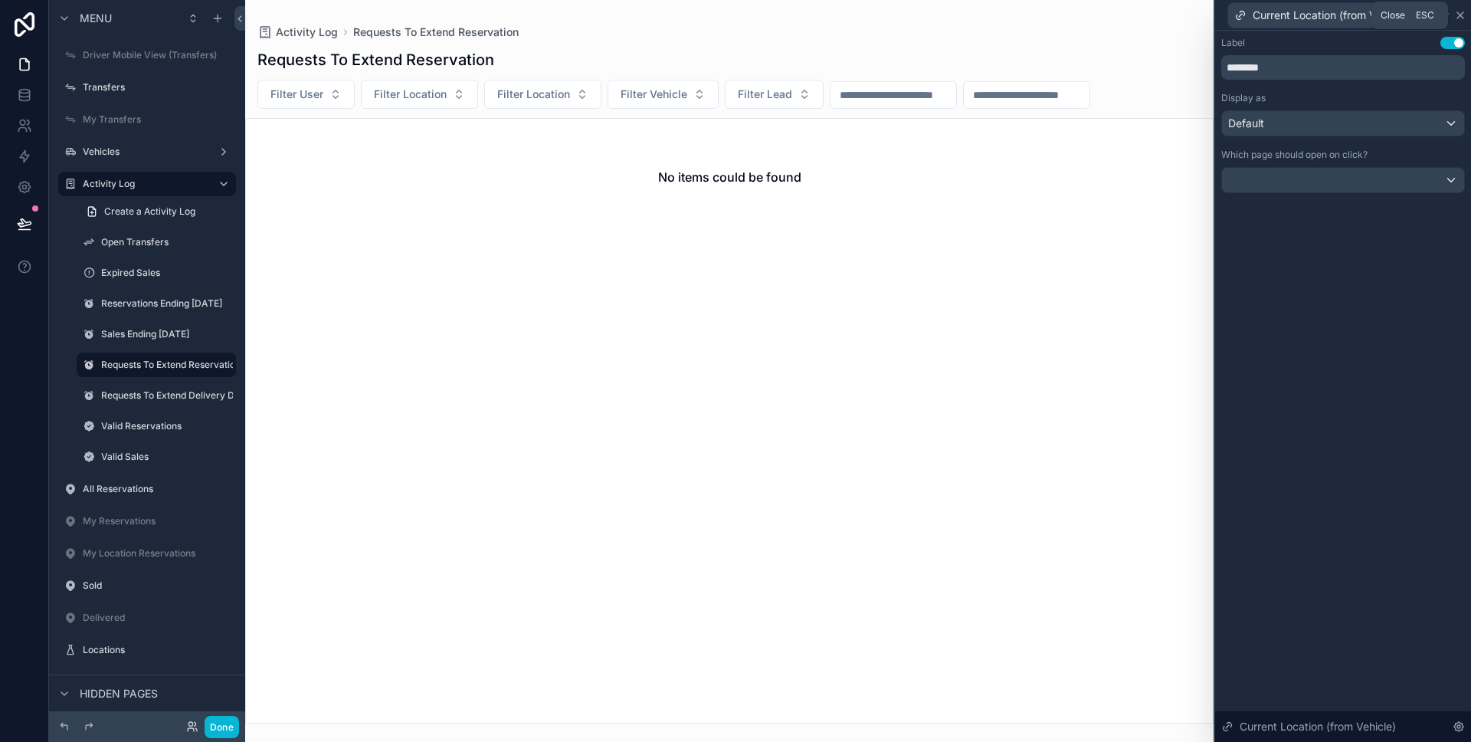
click at [1464, 15] on icon at bounding box center [1460, 15] width 12 height 12
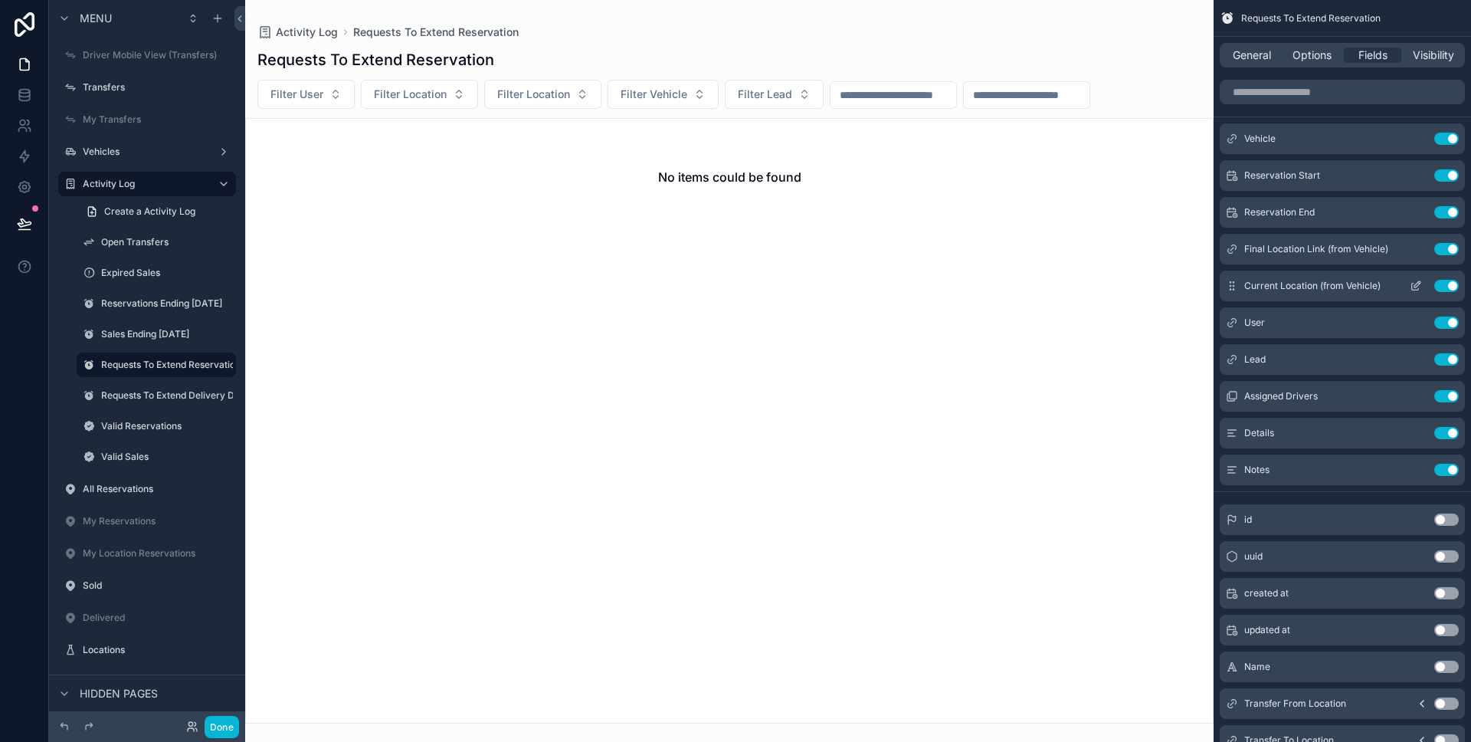
click at [1411, 286] on icon "scrollable content" at bounding box center [1416, 286] width 12 height 12
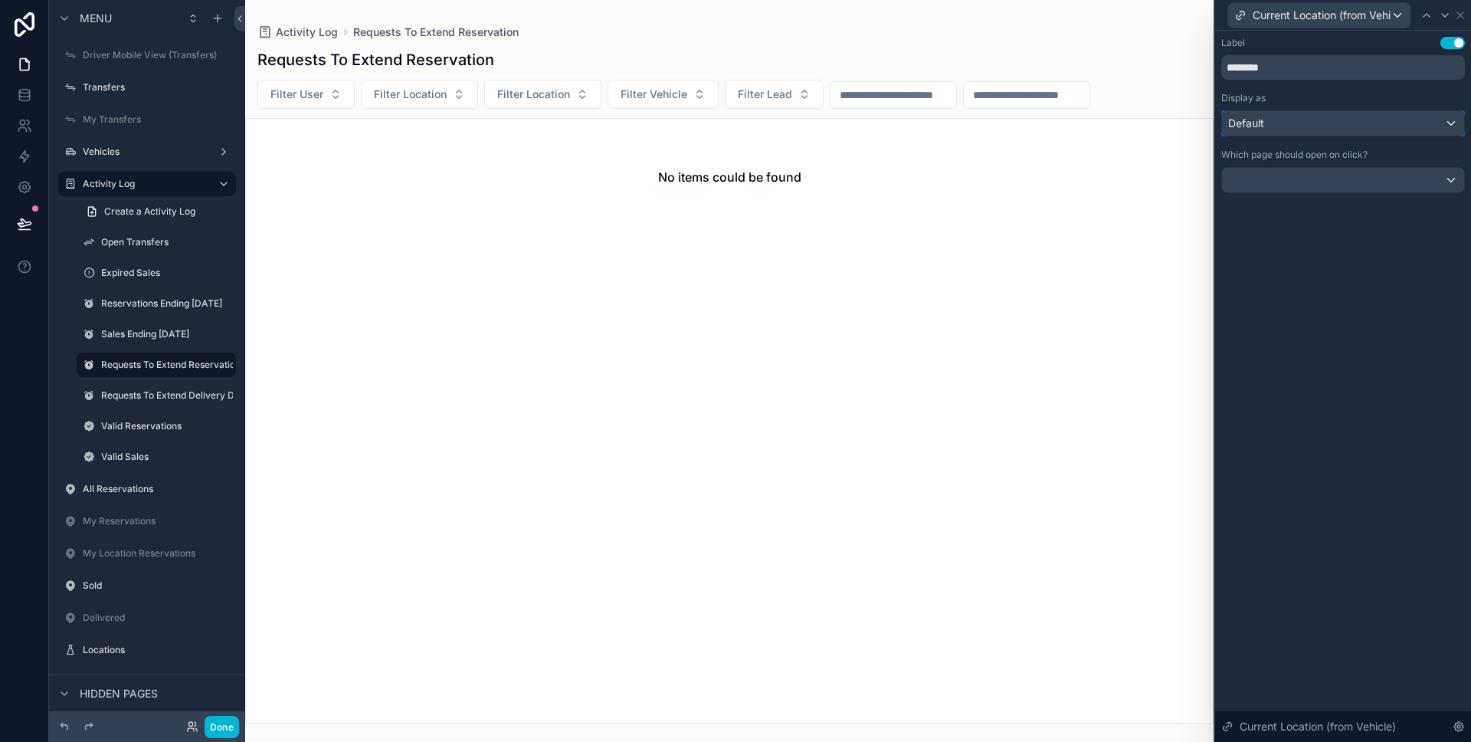
click at [1286, 123] on div "Default" at bounding box center [1343, 123] width 242 height 25
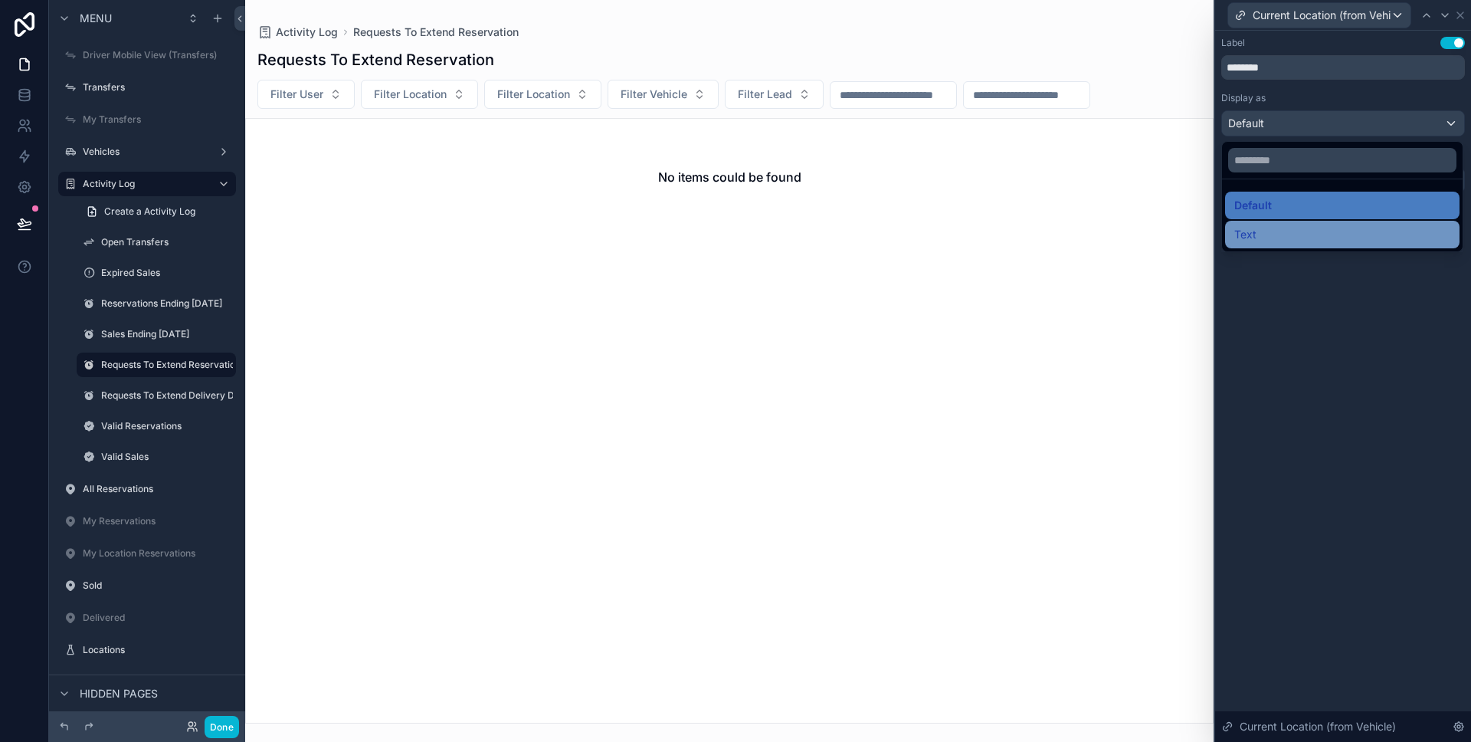
click at [1280, 236] on div "Text" at bounding box center [1342, 234] width 216 height 18
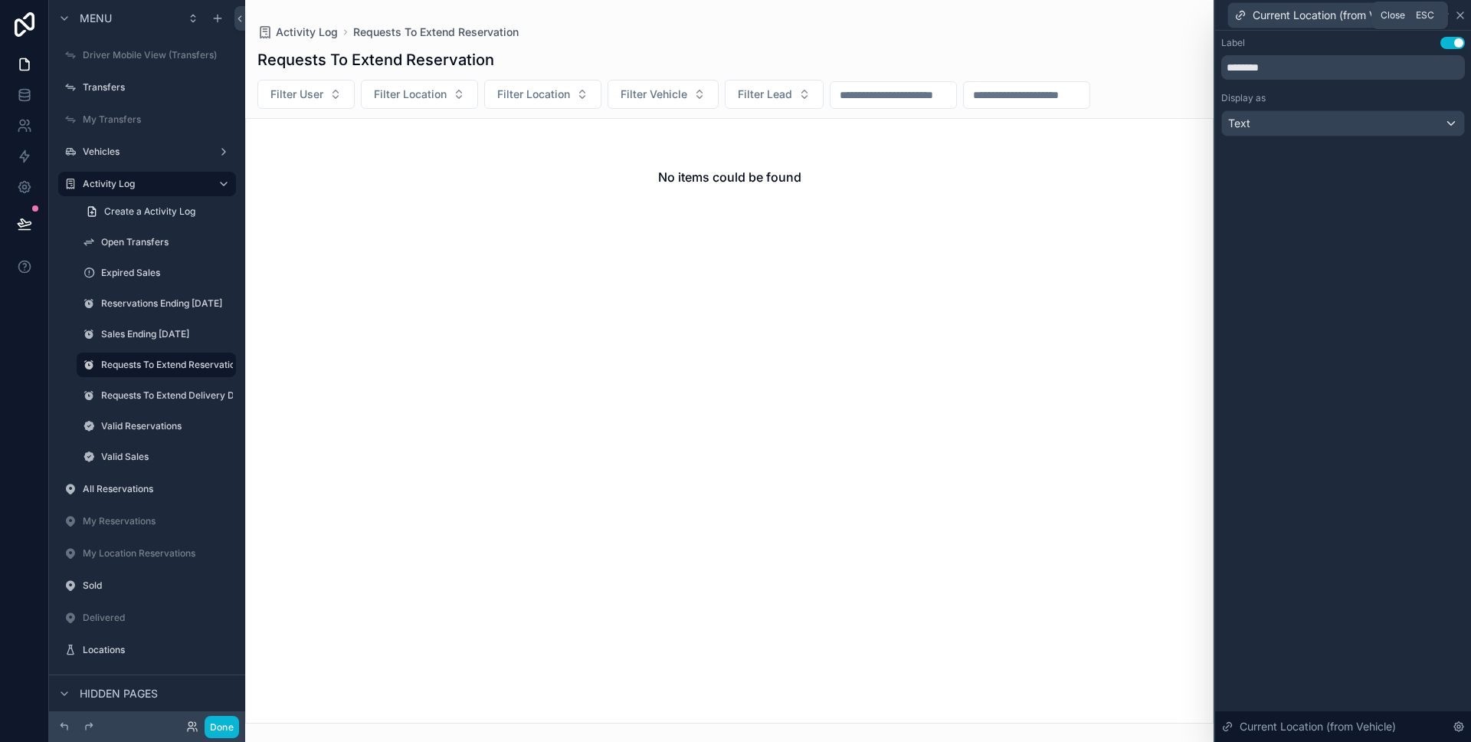
click at [1463, 16] on icon at bounding box center [1460, 15] width 12 height 12
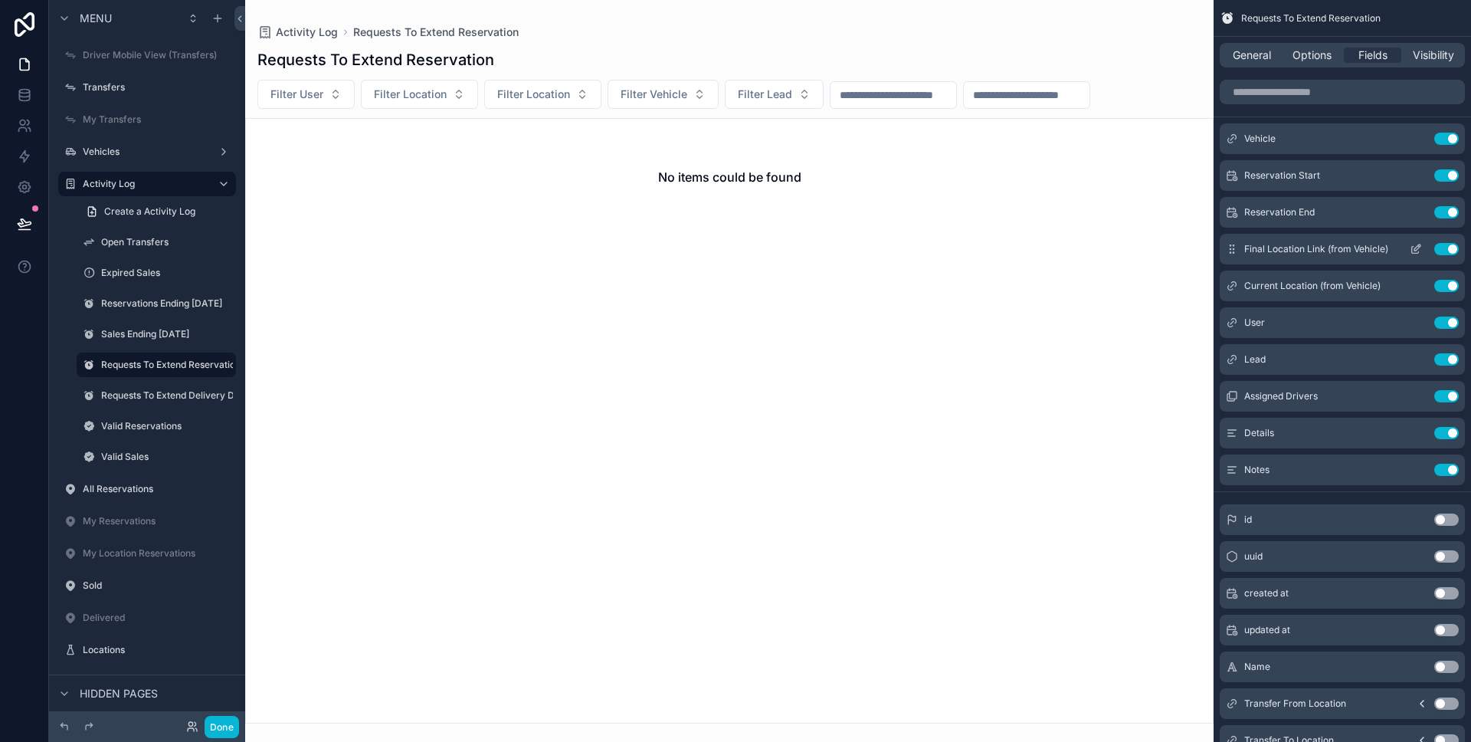
click at [1444, 246] on button "Use setting" at bounding box center [1446, 249] width 25 height 12
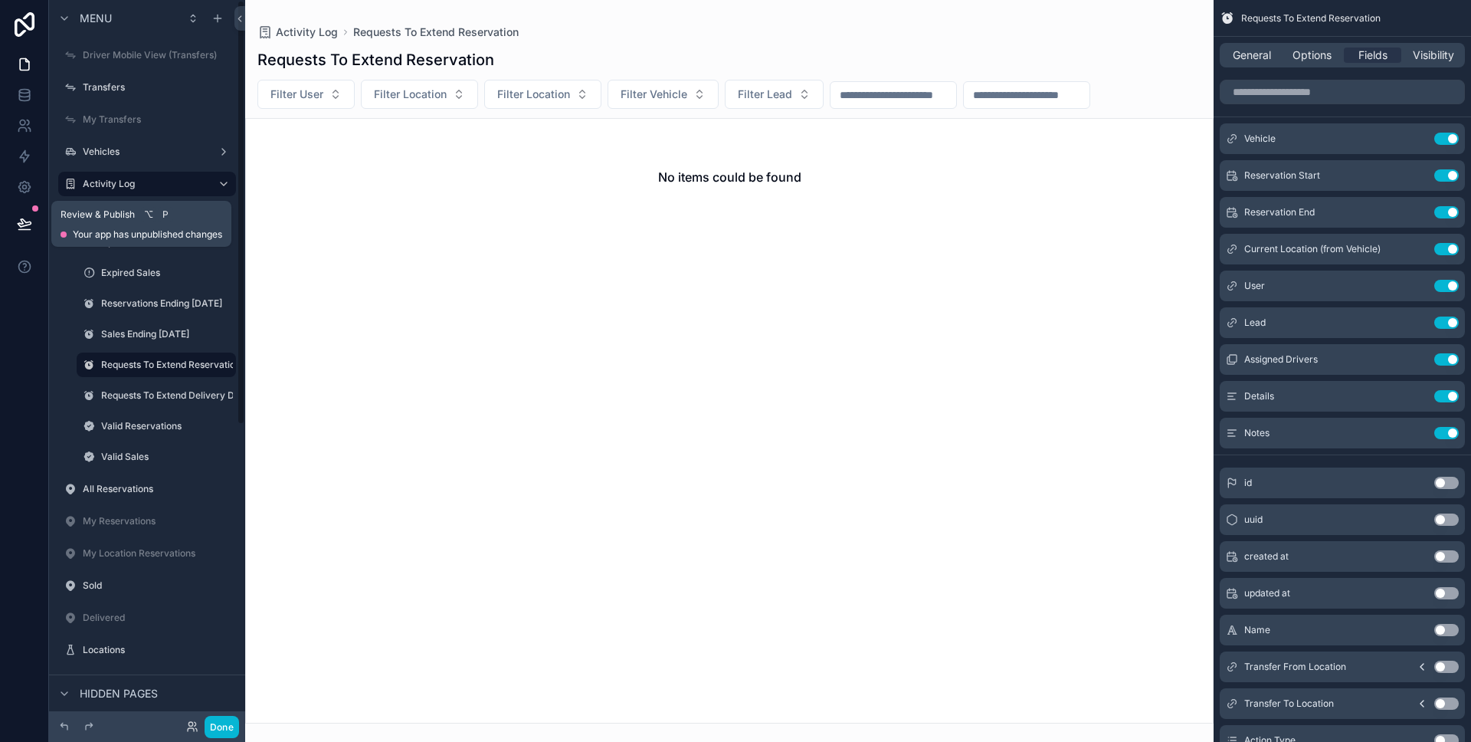
click at [32, 233] on button at bounding box center [25, 223] width 34 height 43
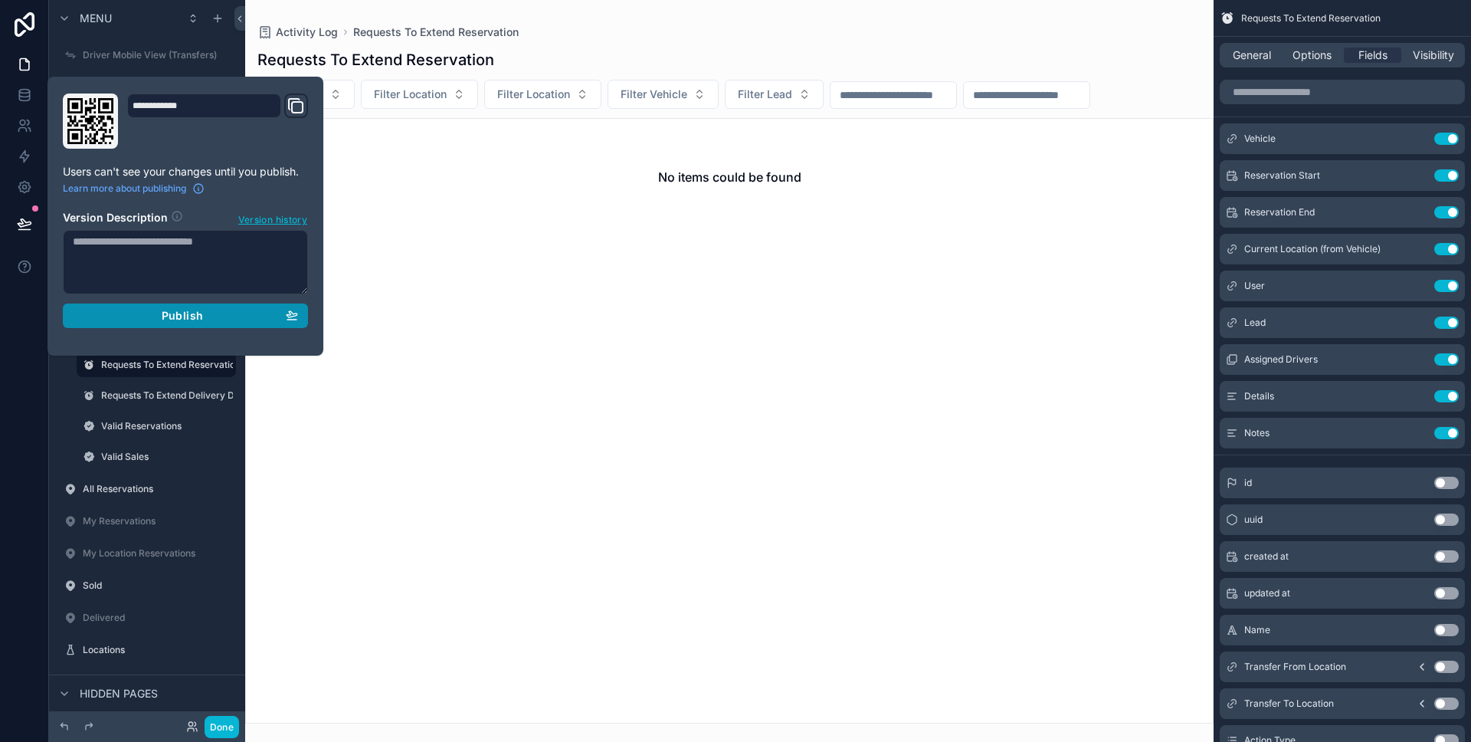
click at [303, 313] on button "Publish" at bounding box center [185, 315] width 245 height 25
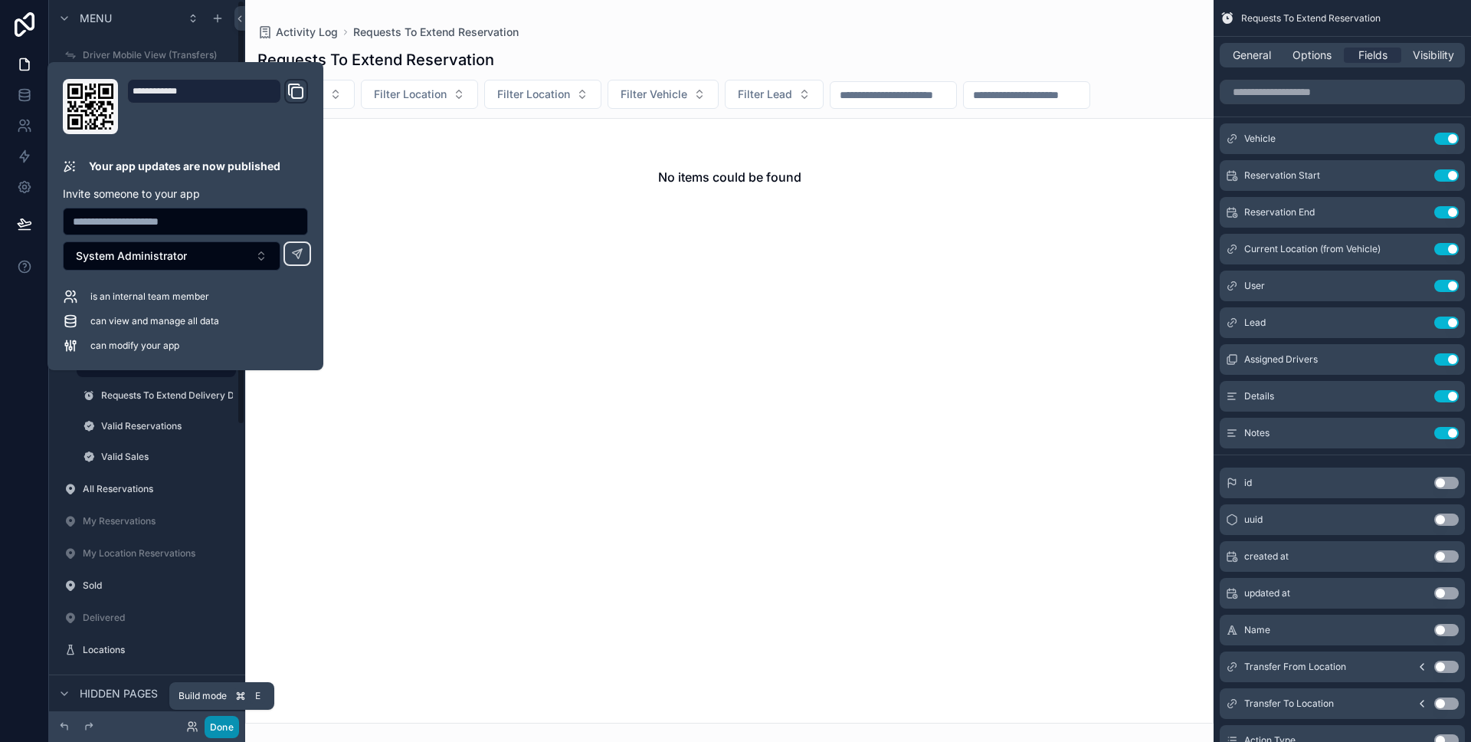
drag, startPoint x: 211, startPoint y: 722, endPoint x: 203, endPoint y: 706, distance: 17.8
click at [211, 721] on button "Done" at bounding box center [222, 727] width 34 height 22
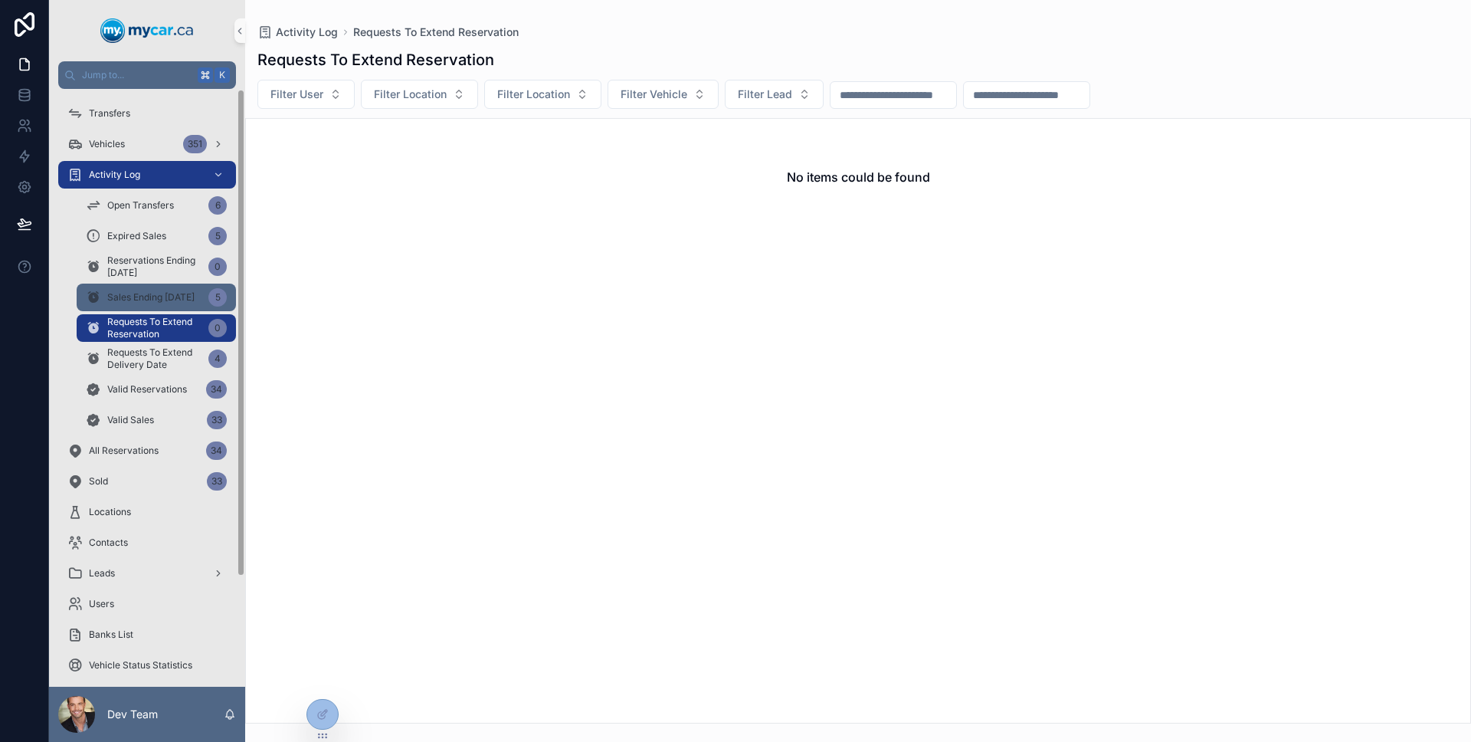
click at [143, 303] on span "Sales Ending Today" at bounding box center [150, 297] width 87 height 12
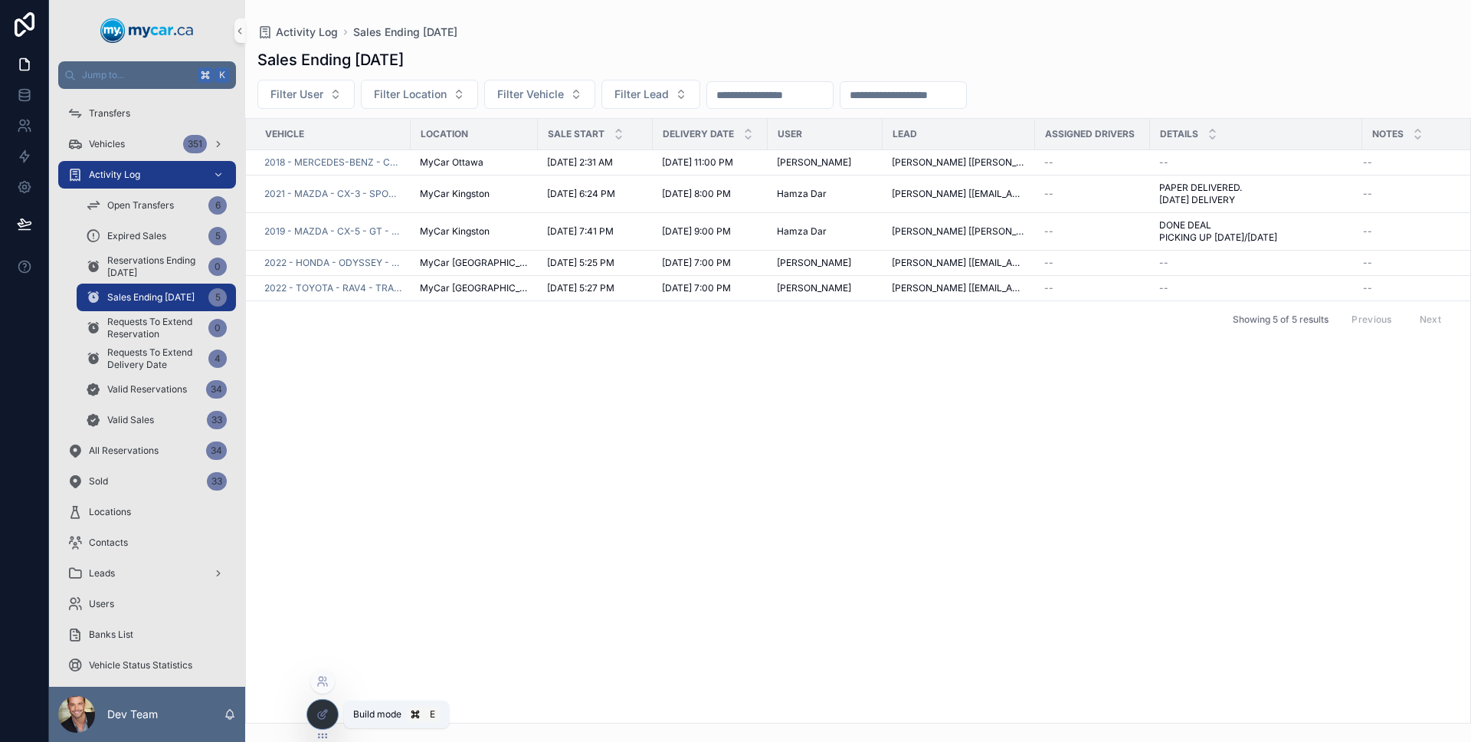
click at [327, 708] on icon at bounding box center [322, 714] width 12 height 12
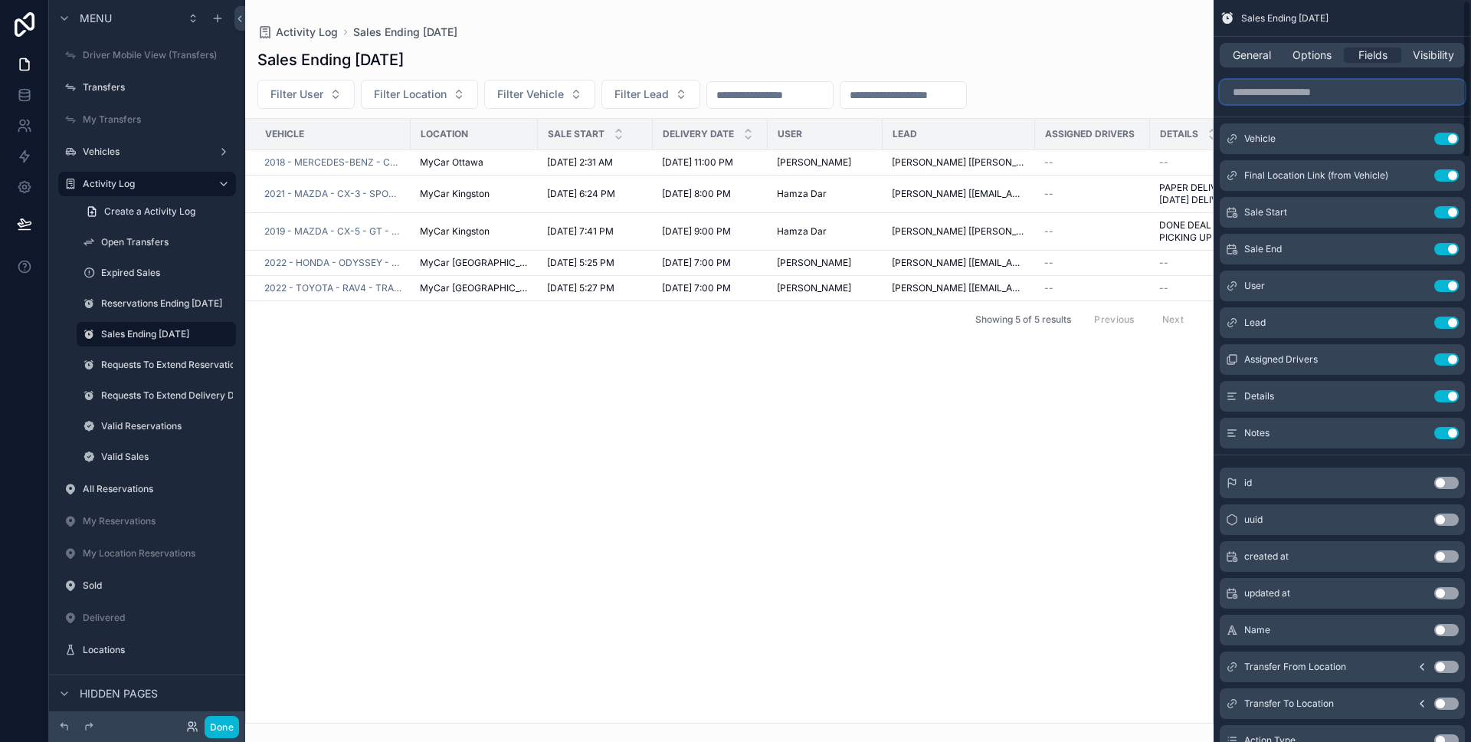
click at [1309, 103] on input "scrollable content" at bounding box center [1342, 92] width 245 height 25
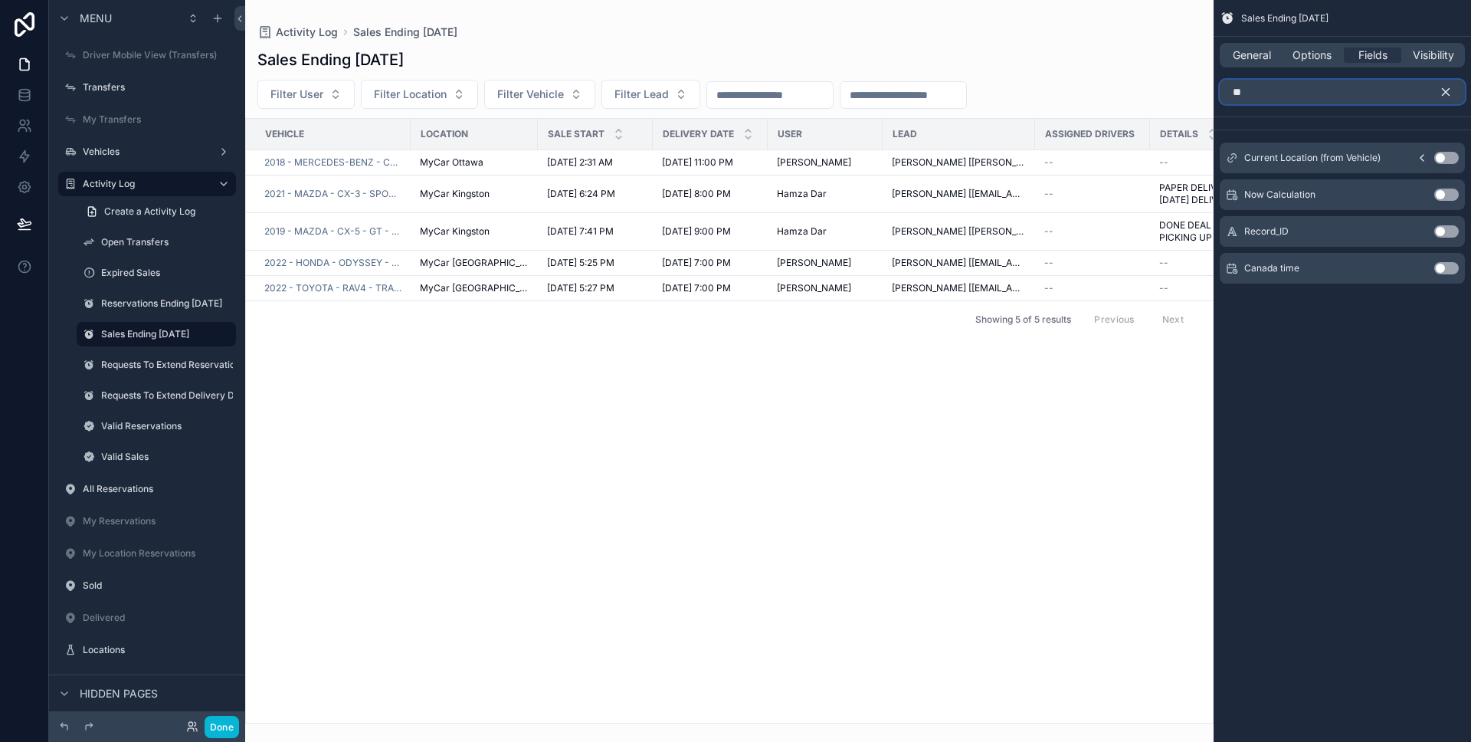
type input "**"
click at [1441, 156] on button "Use setting" at bounding box center [1446, 158] width 25 height 12
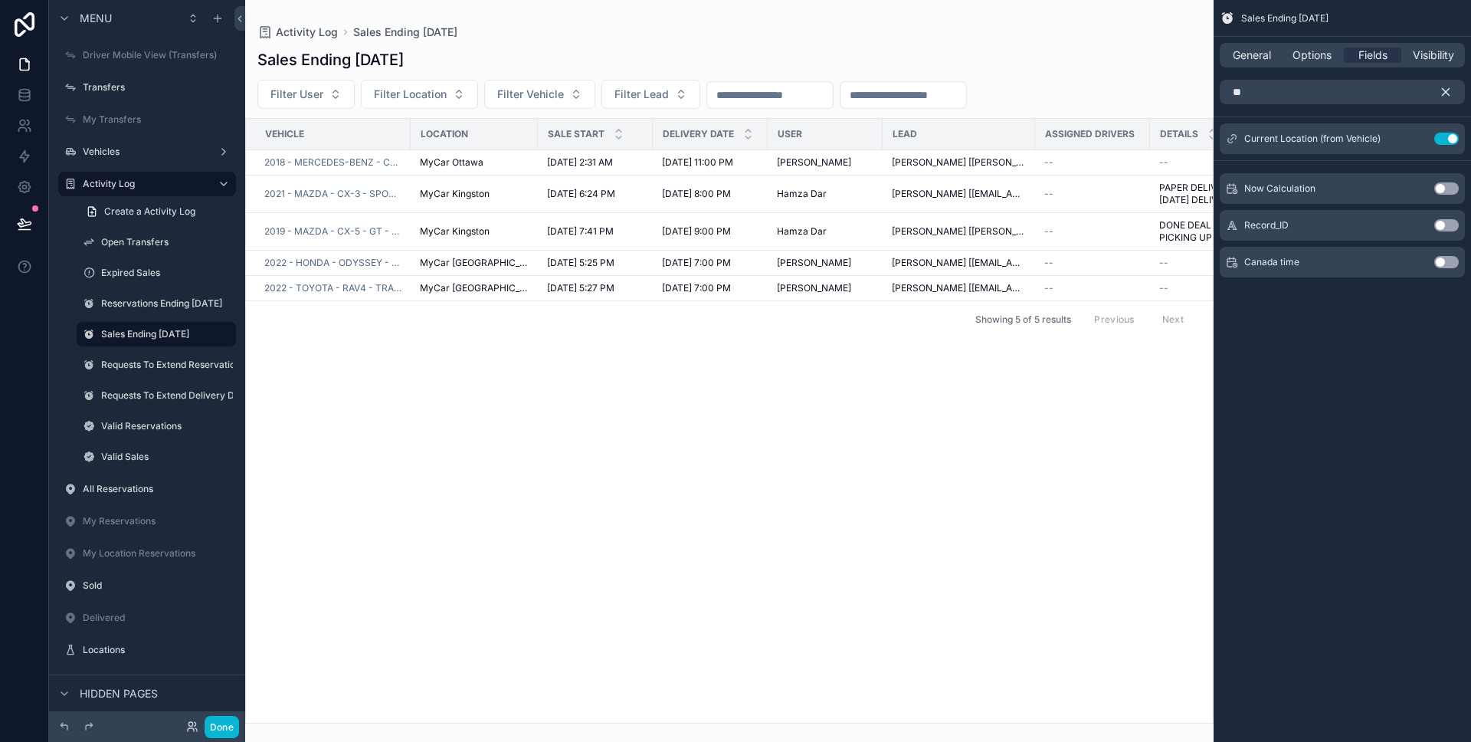
click at [1447, 92] on icon "scrollable content" at bounding box center [1446, 92] width 14 height 14
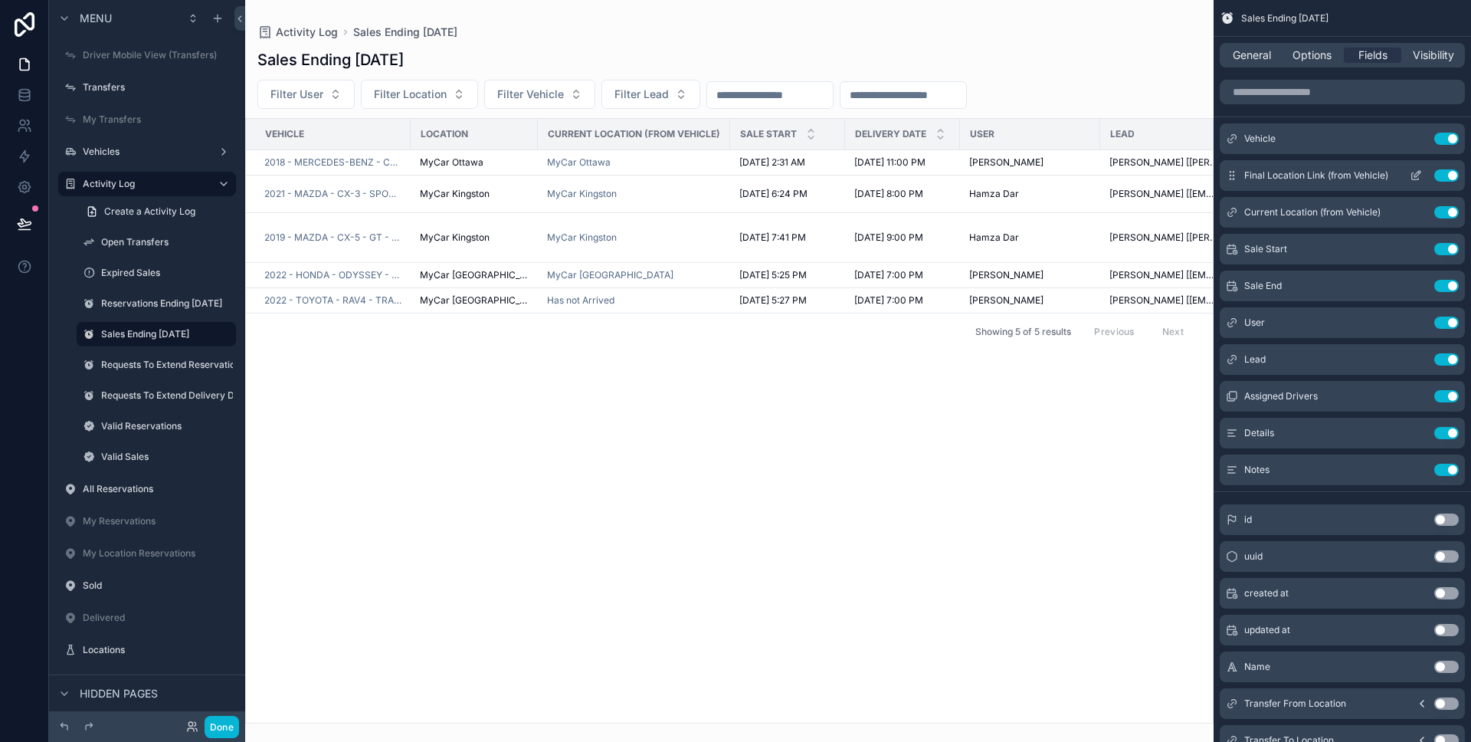
click at [1420, 175] on icon "scrollable content" at bounding box center [1416, 175] width 12 height 12
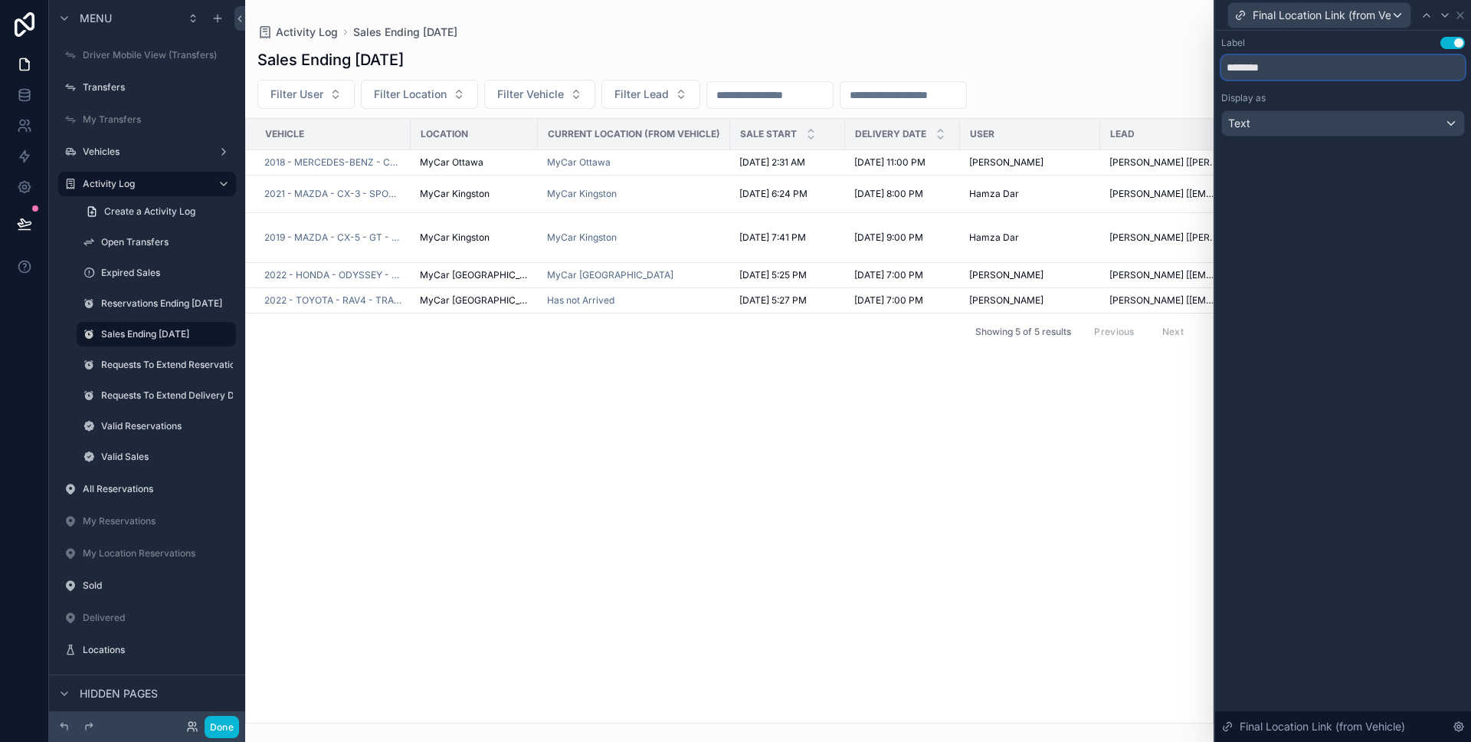
click at [1316, 64] on input "********" at bounding box center [1343, 67] width 244 height 25
click at [1459, 18] on icon at bounding box center [1460, 15] width 12 height 12
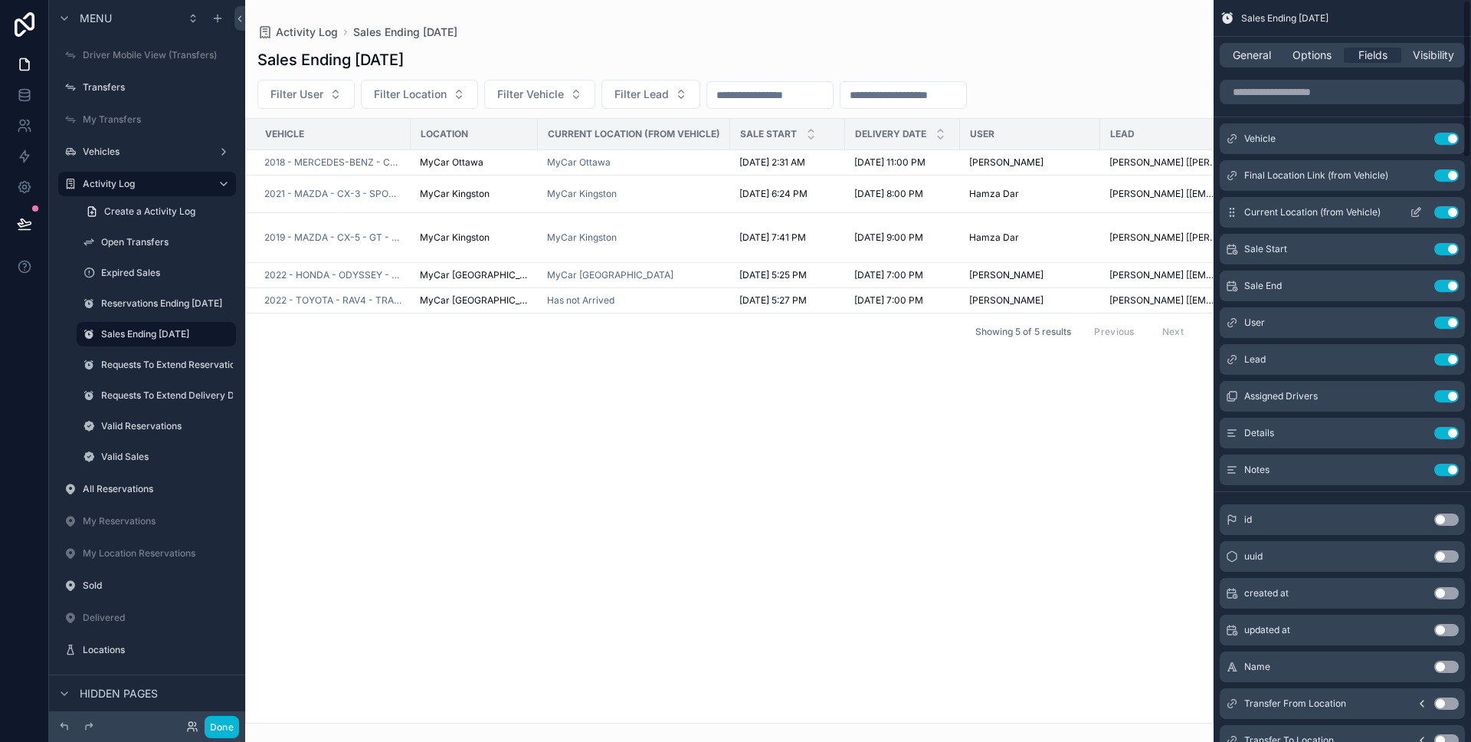
click at [1414, 211] on icon "scrollable content" at bounding box center [1416, 212] width 12 height 12
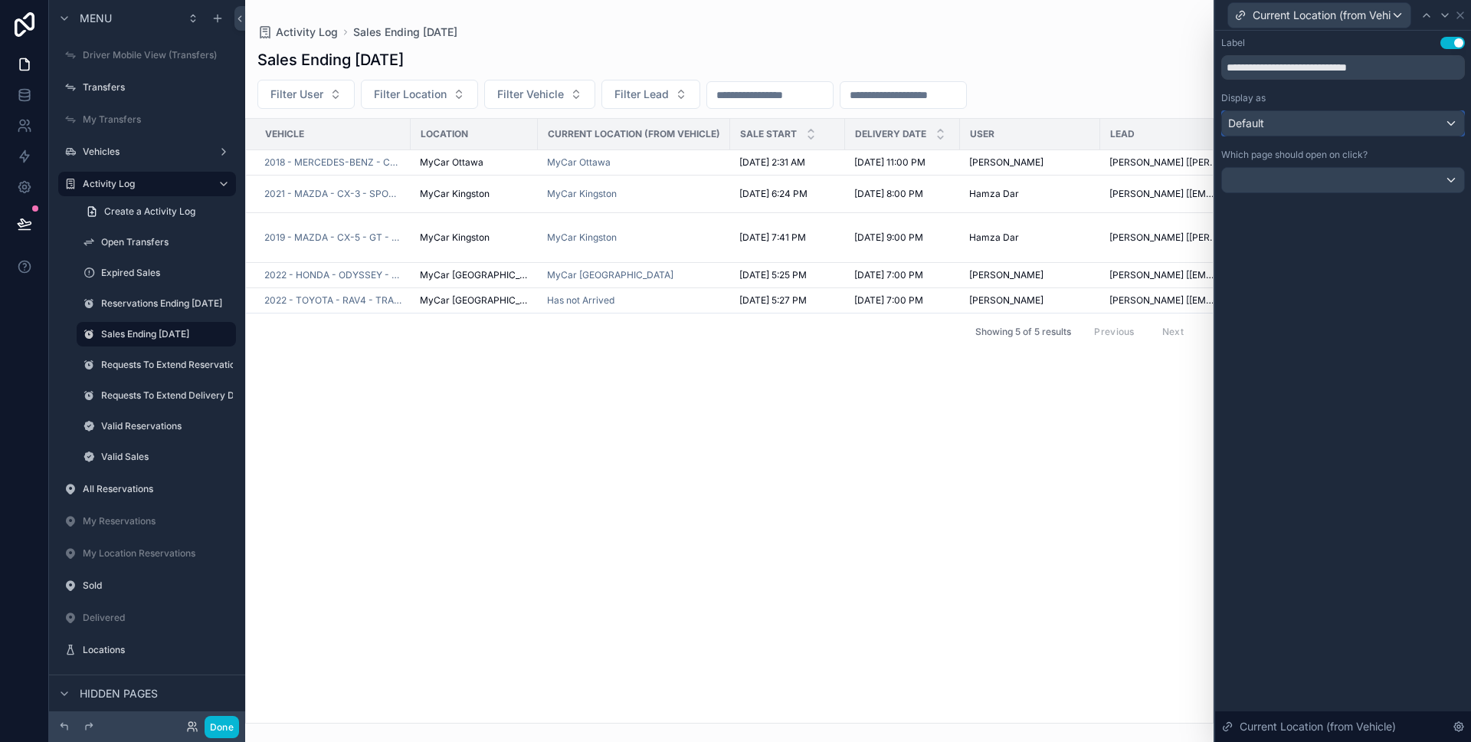
click at [1326, 122] on div "Default" at bounding box center [1343, 123] width 242 height 25
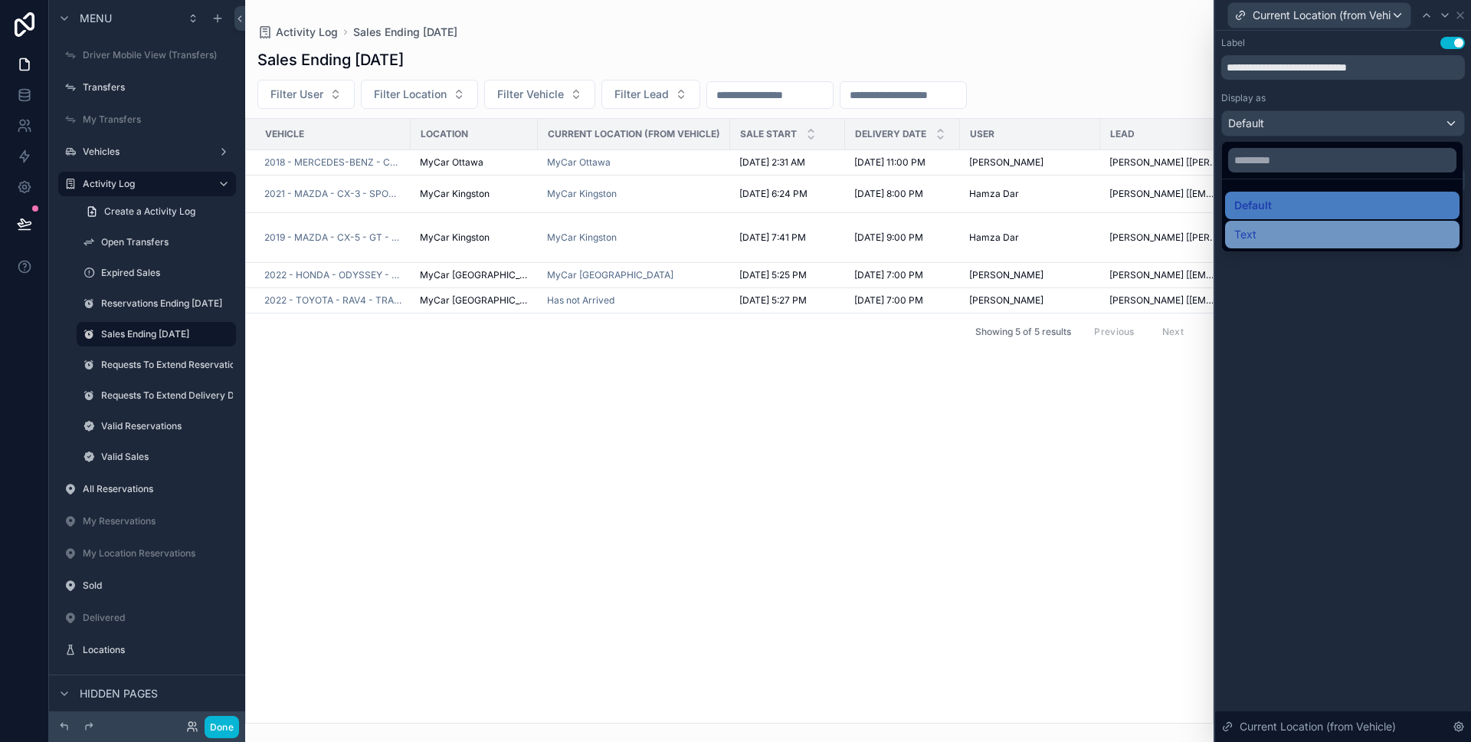
click at [1304, 230] on div "Text" at bounding box center [1342, 234] width 216 height 18
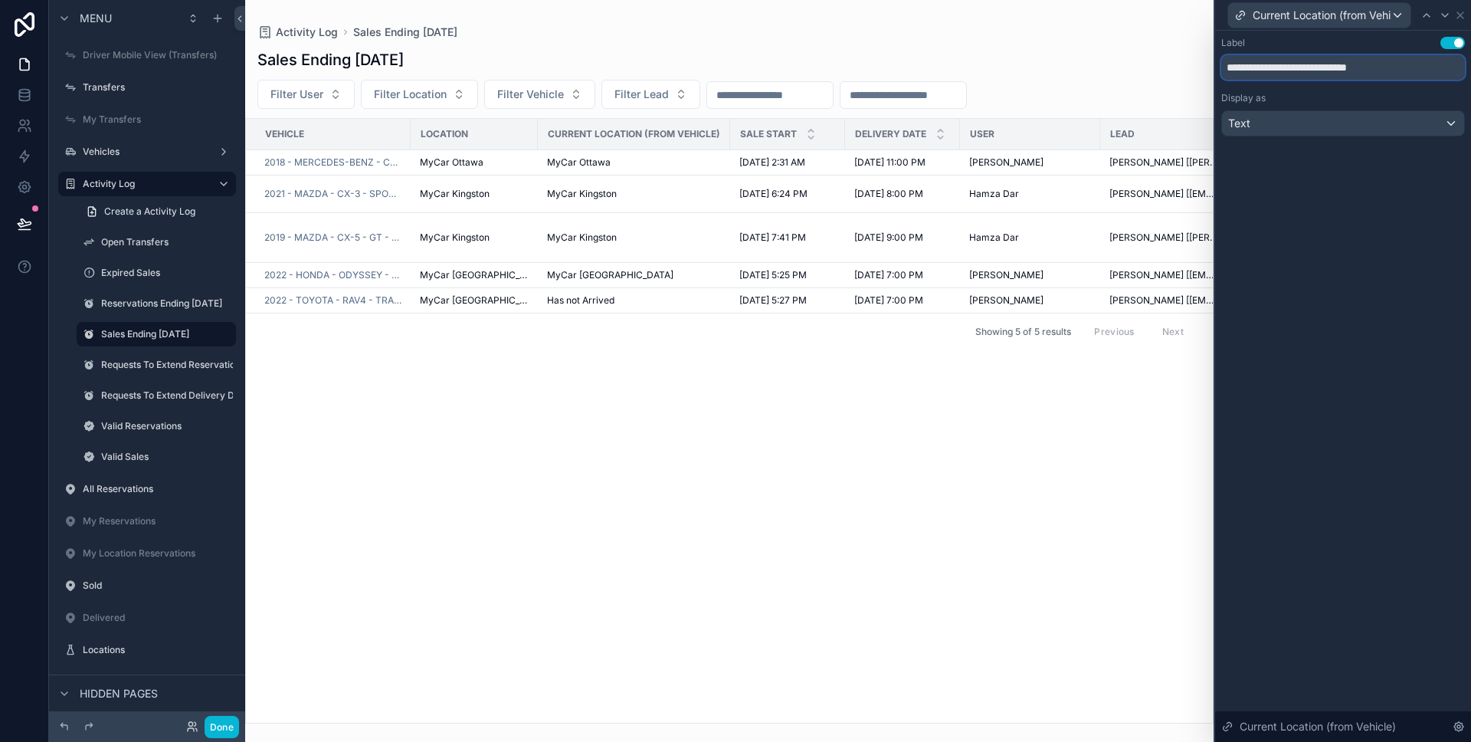
click at [1308, 69] on input "**********" at bounding box center [1343, 67] width 244 height 25
click at [1308, 70] on input "**********" at bounding box center [1343, 67] width 244 height 25
click at [1308, 69] on input "**********" at bounding box center [1343, 67] width 244 height 25
paste input "text"
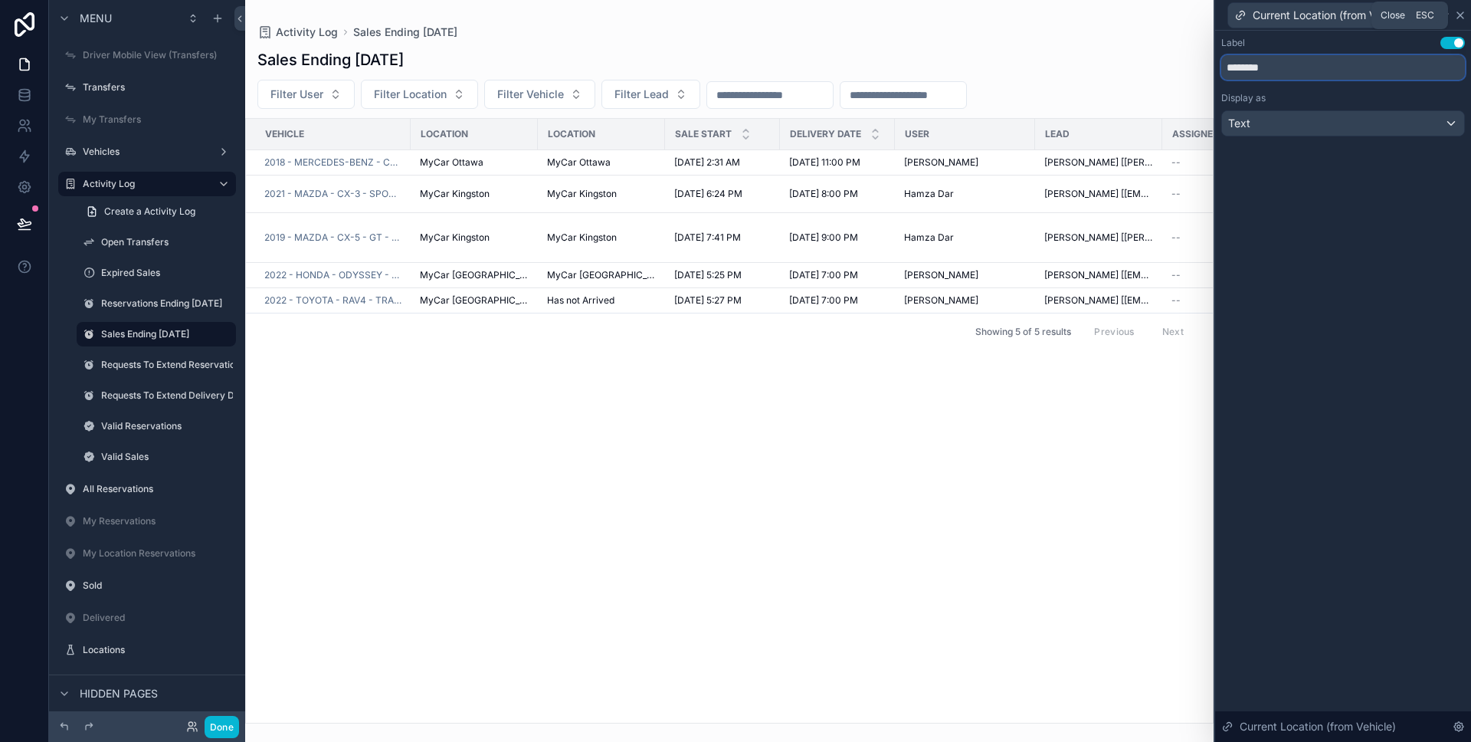
type input "********"
click at [1460, 17] on icon at bounding box center [1460, 15] width 12 height 12
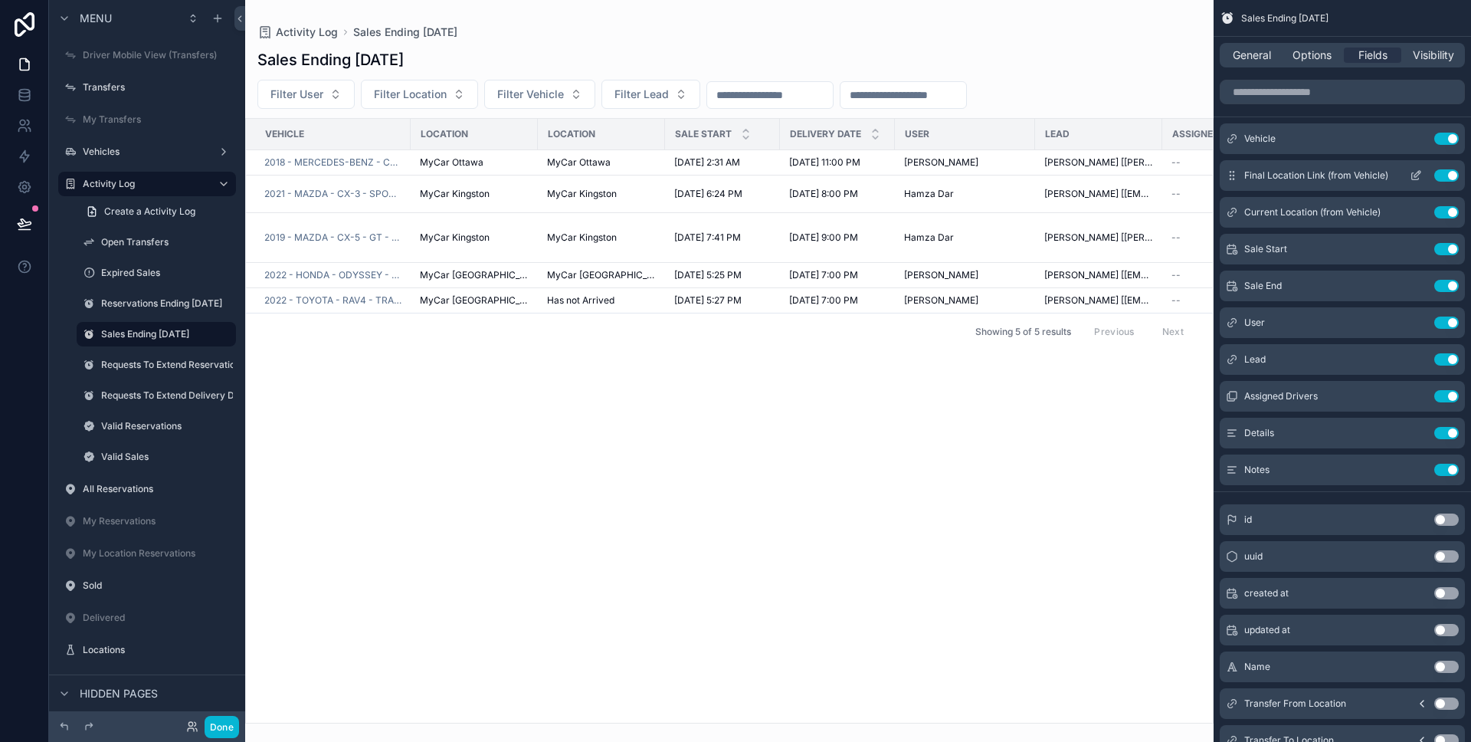
click at [1445, 177] on button "Use setting" at bounding box center [1446, 175] width 25 height 12
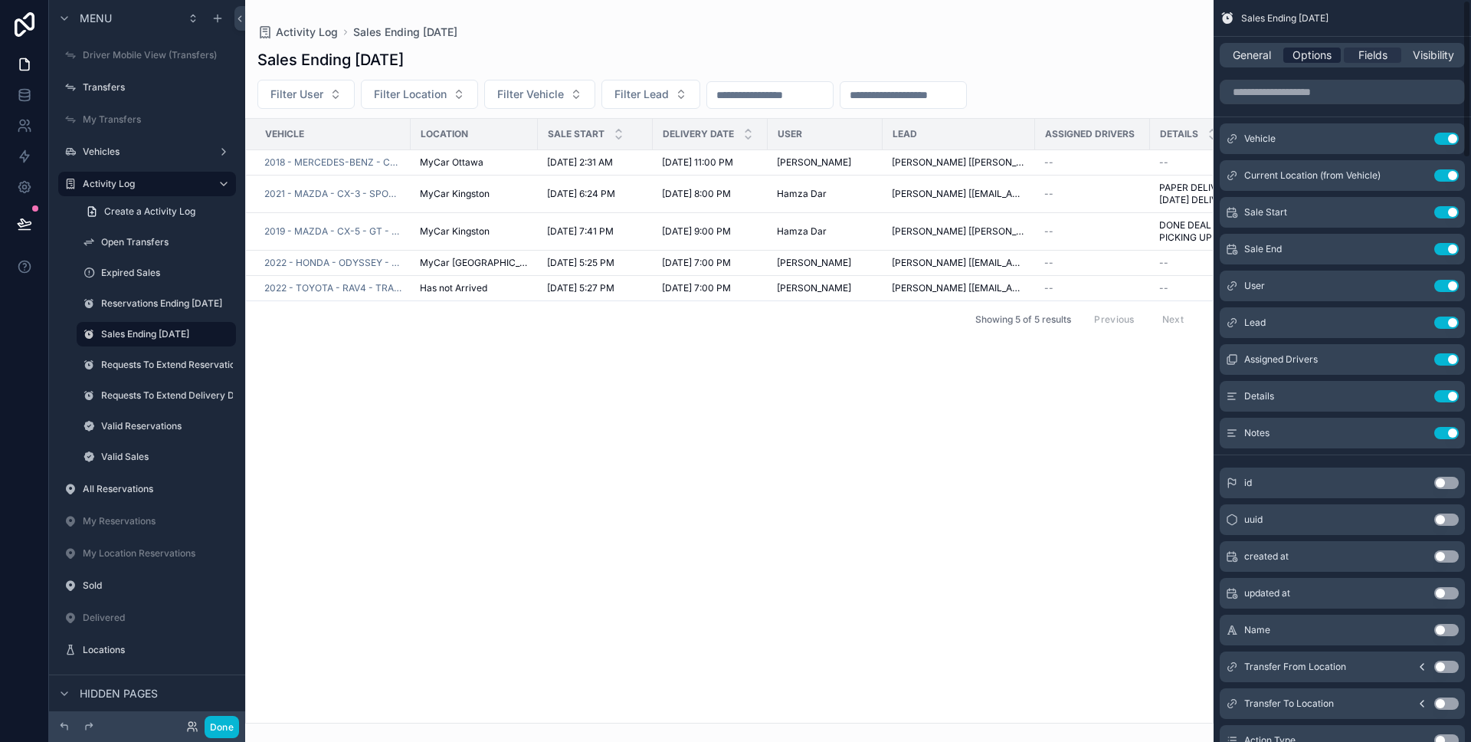
click at [1317, 51] on span "Options" at bounding box center [1312, 55] width 39 height 15
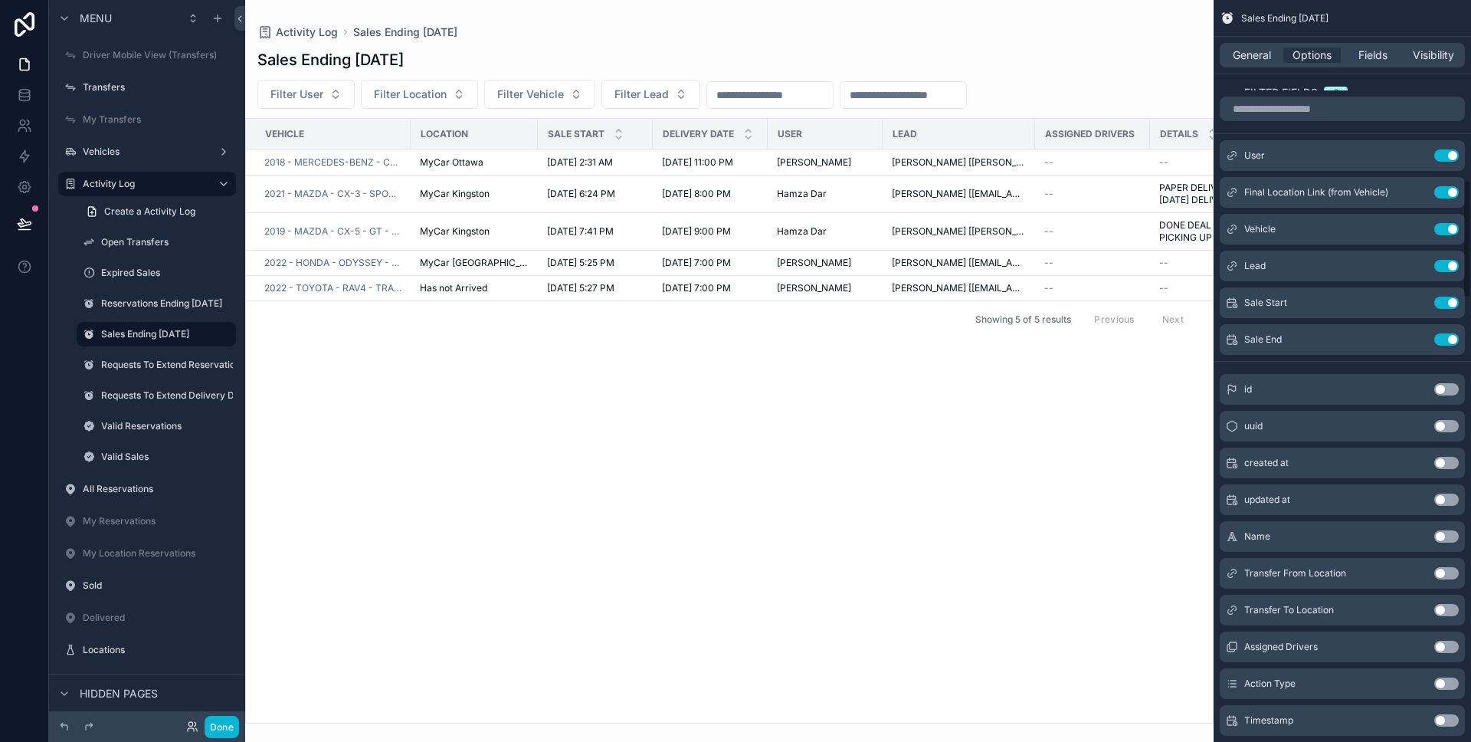
scroll to position [1056, 0]
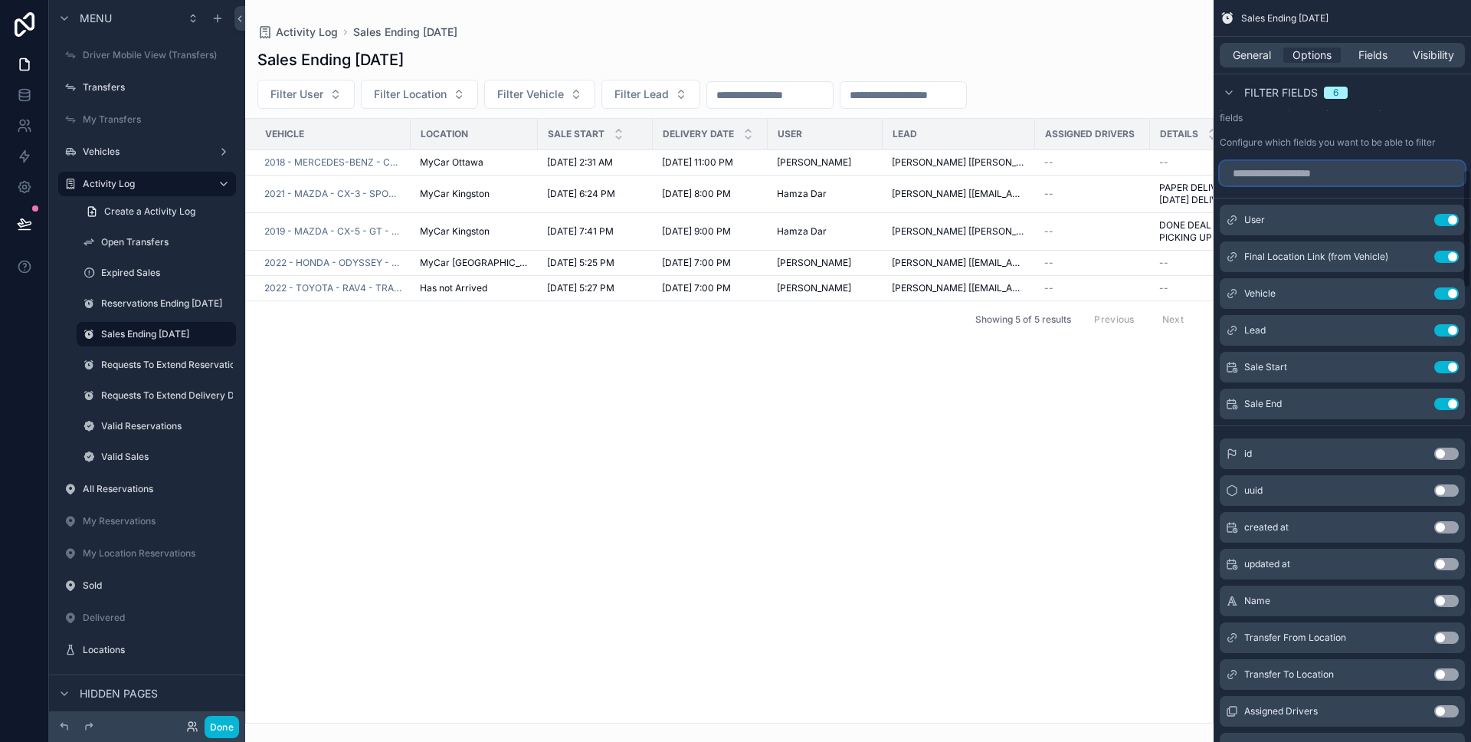
click at [1336, 174] on input "scrollable content" at bounding box center [1342, 173] width 245 height 25
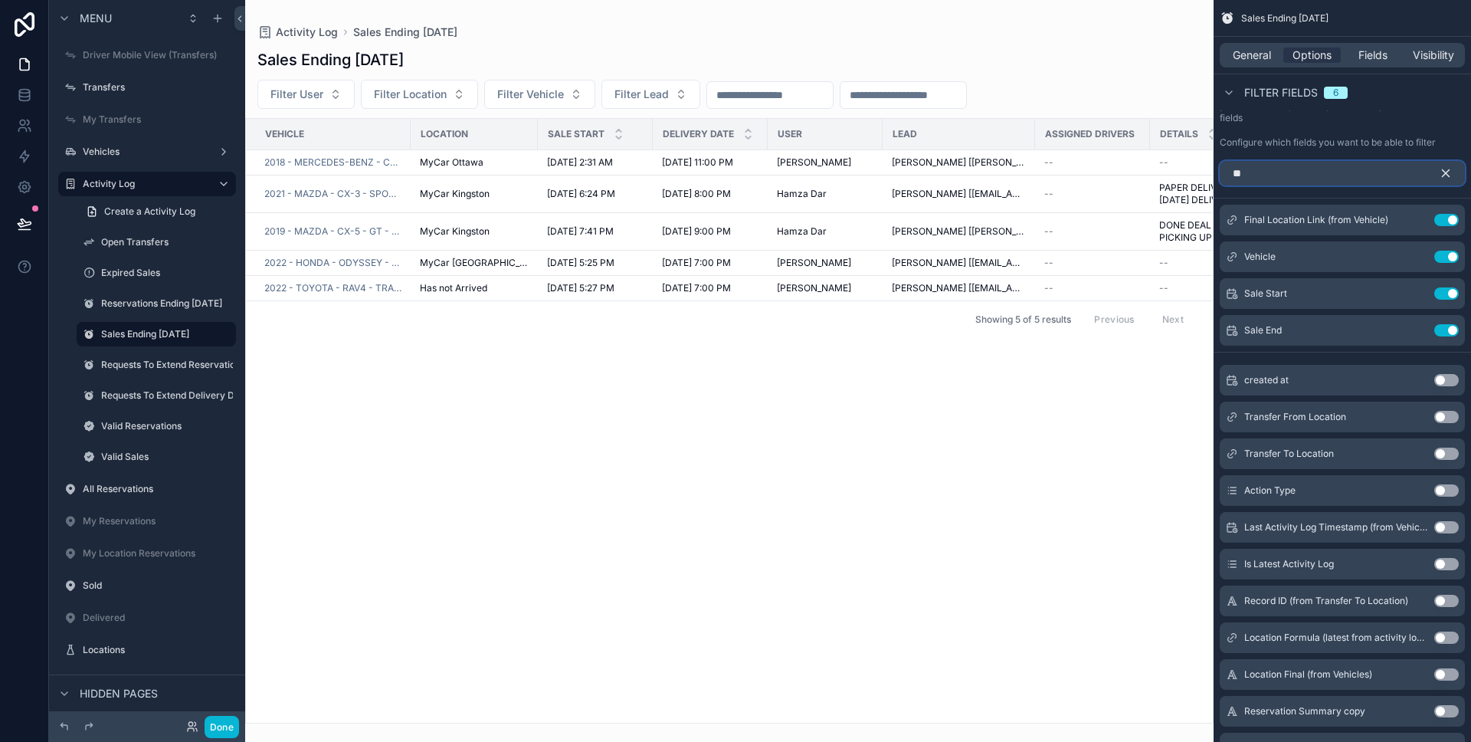
scroll to position [722, 0]
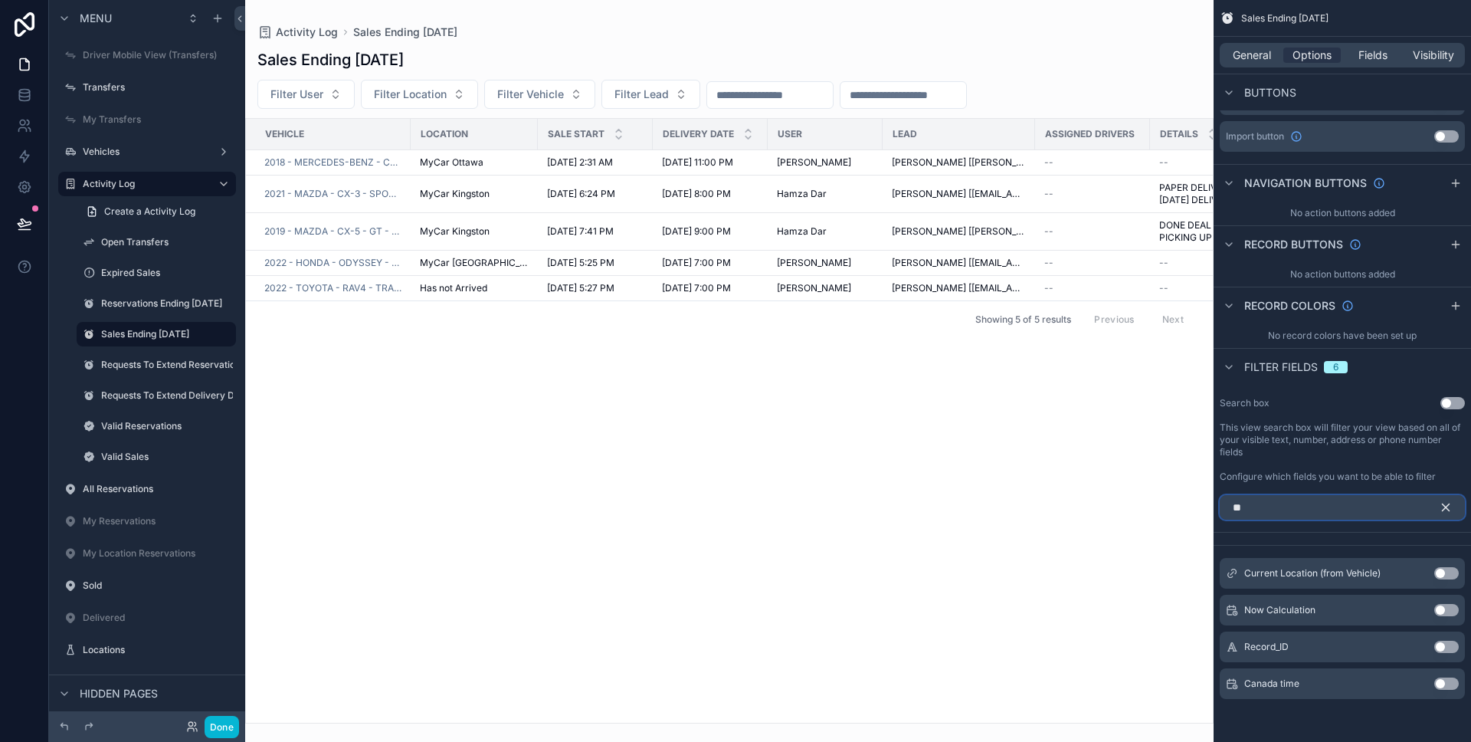
type input "**"
click at [1443, 573] on button "Use setting" at bounding box center [1446, 573] width 25 height 12
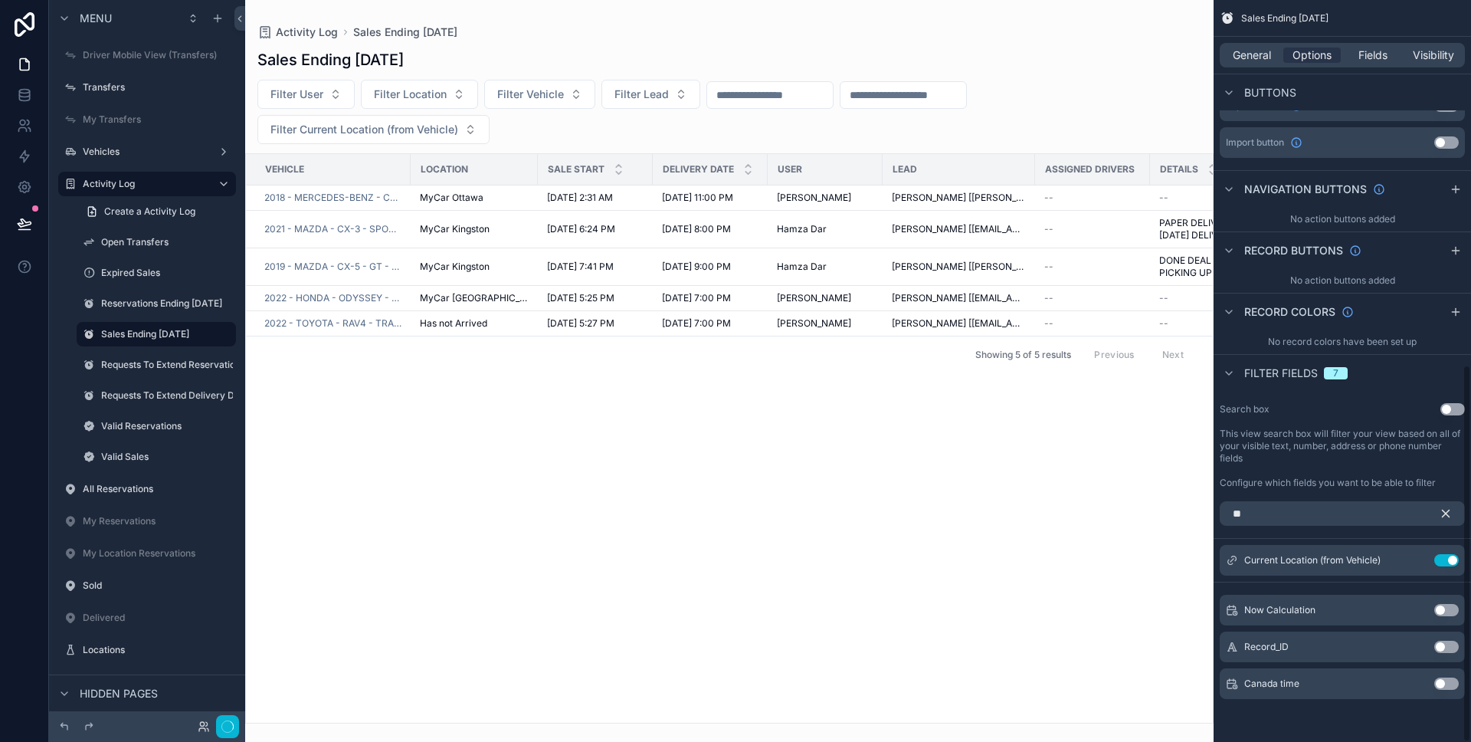
scroll to position [716, 0]
click at [1441, 516] on icon "scrollable content" at bounding box center [1446, 513] width 14 height 14
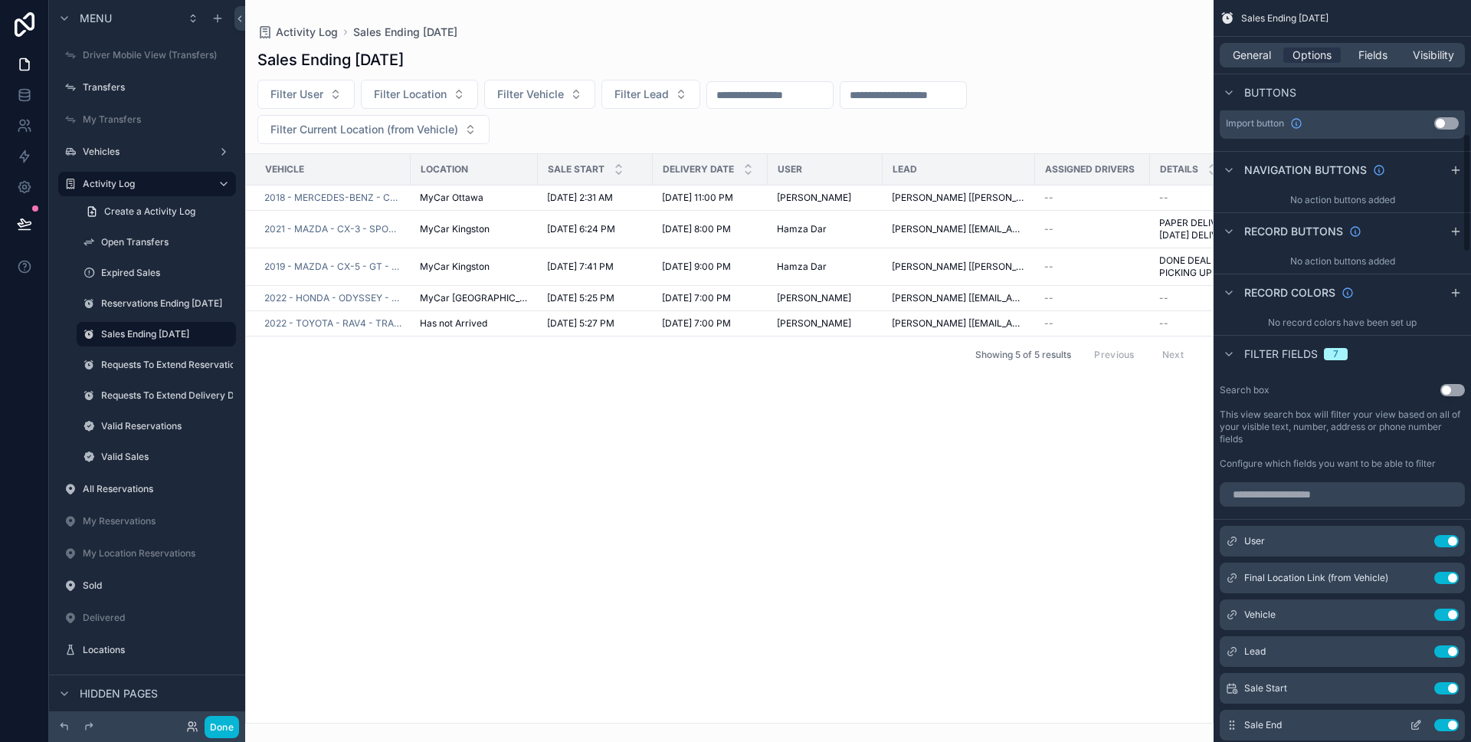
scroll to position [833, 0]
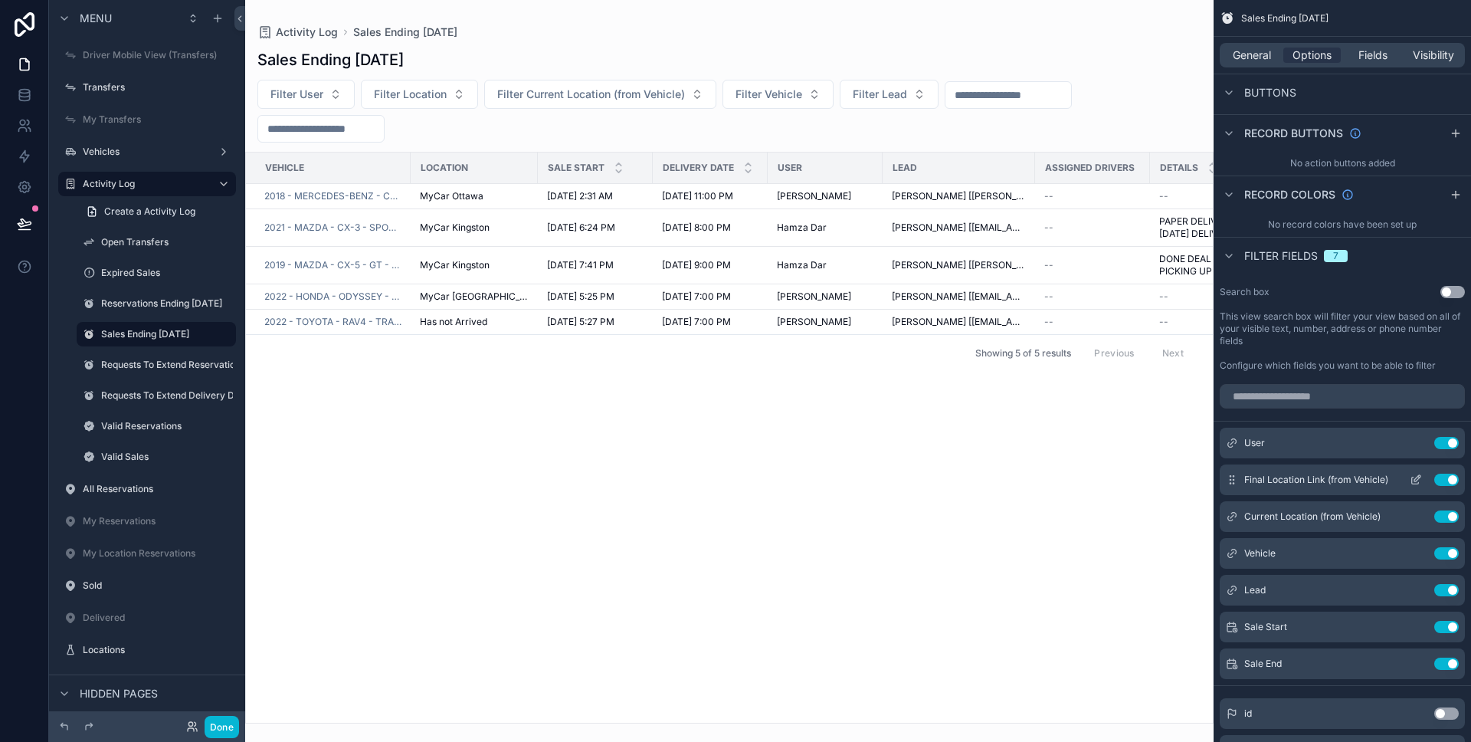
click at [1413, 480] on icon "scrollable content" at bounding box center [1416, 480] width 12 height 12
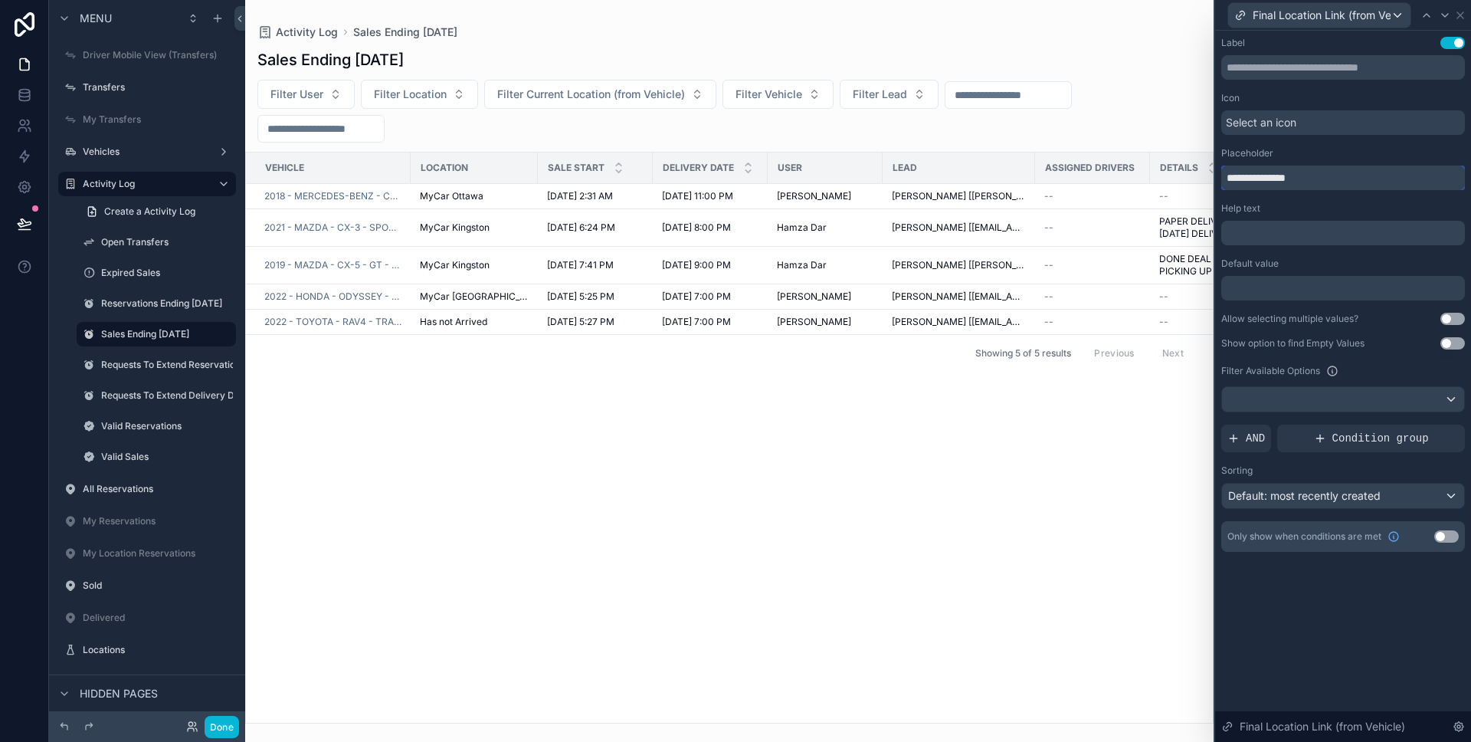
click at [1291, 172] on input "**********" at bounding box center [1343, 178] width 244 height 25
click at [1462, 19] on icon at bounding box center [1460, 15] width 12 height 12
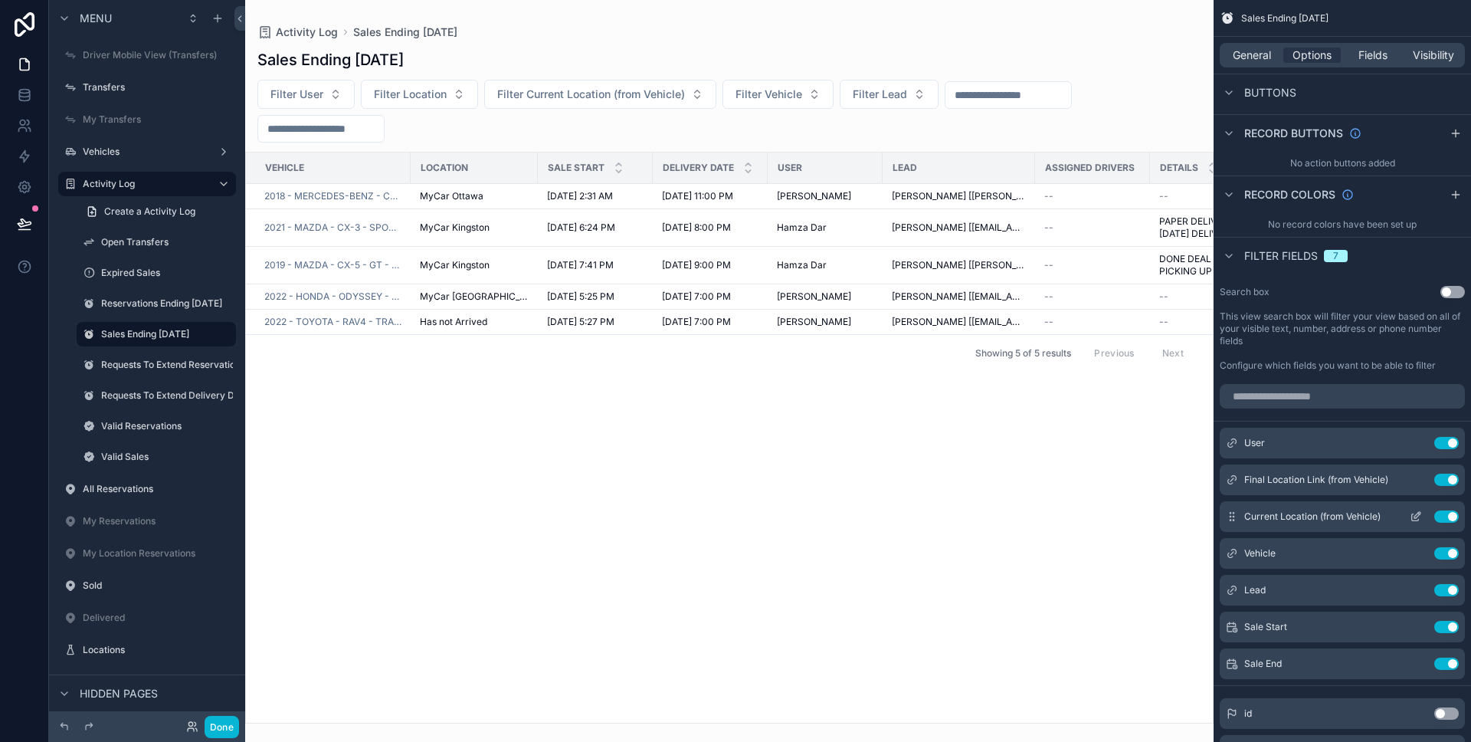
click at [1413, 510] on icon "scrollable content" at bounding box center [1416, 516] width 12 height 12
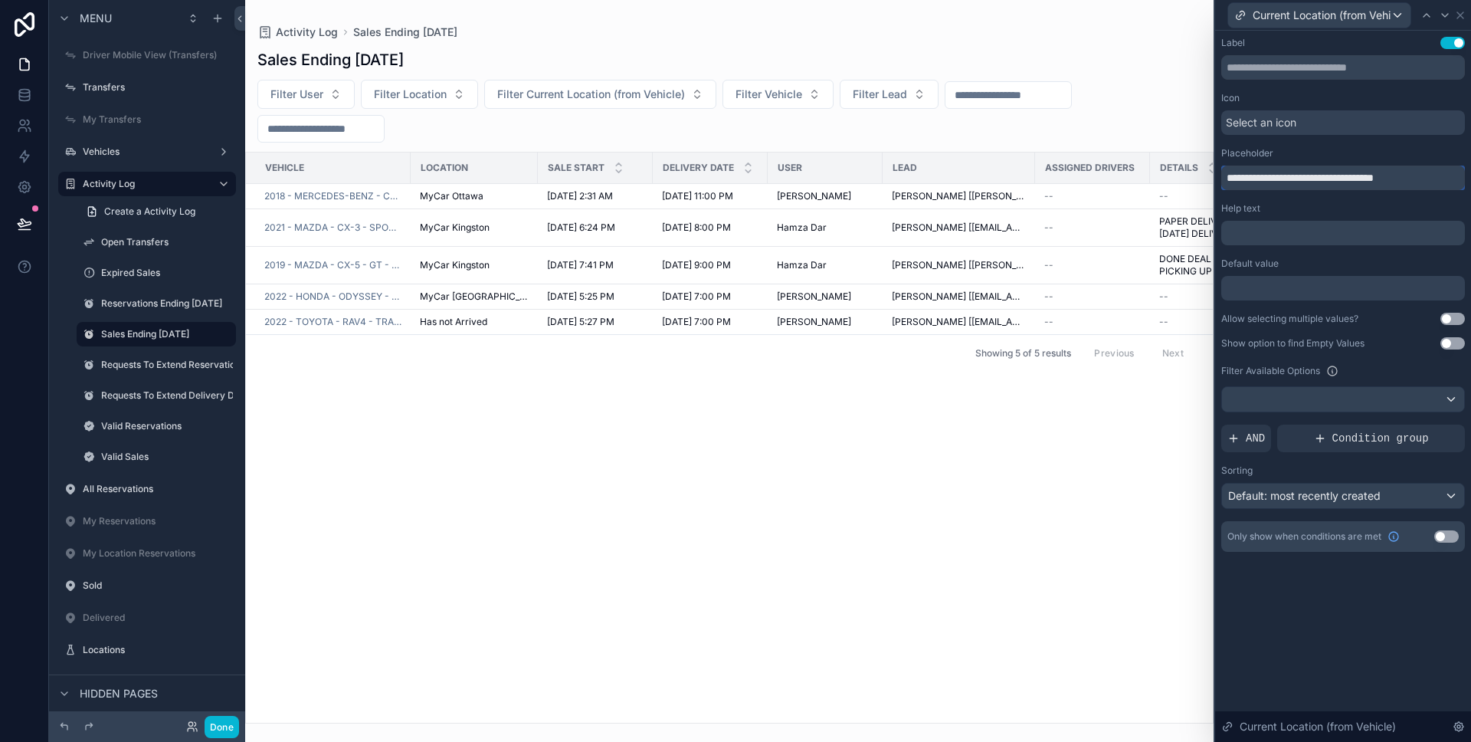
click at [1267, 182] on input "**********" at bounding box center [1343, 178] width 244 height 25
paste input "text"
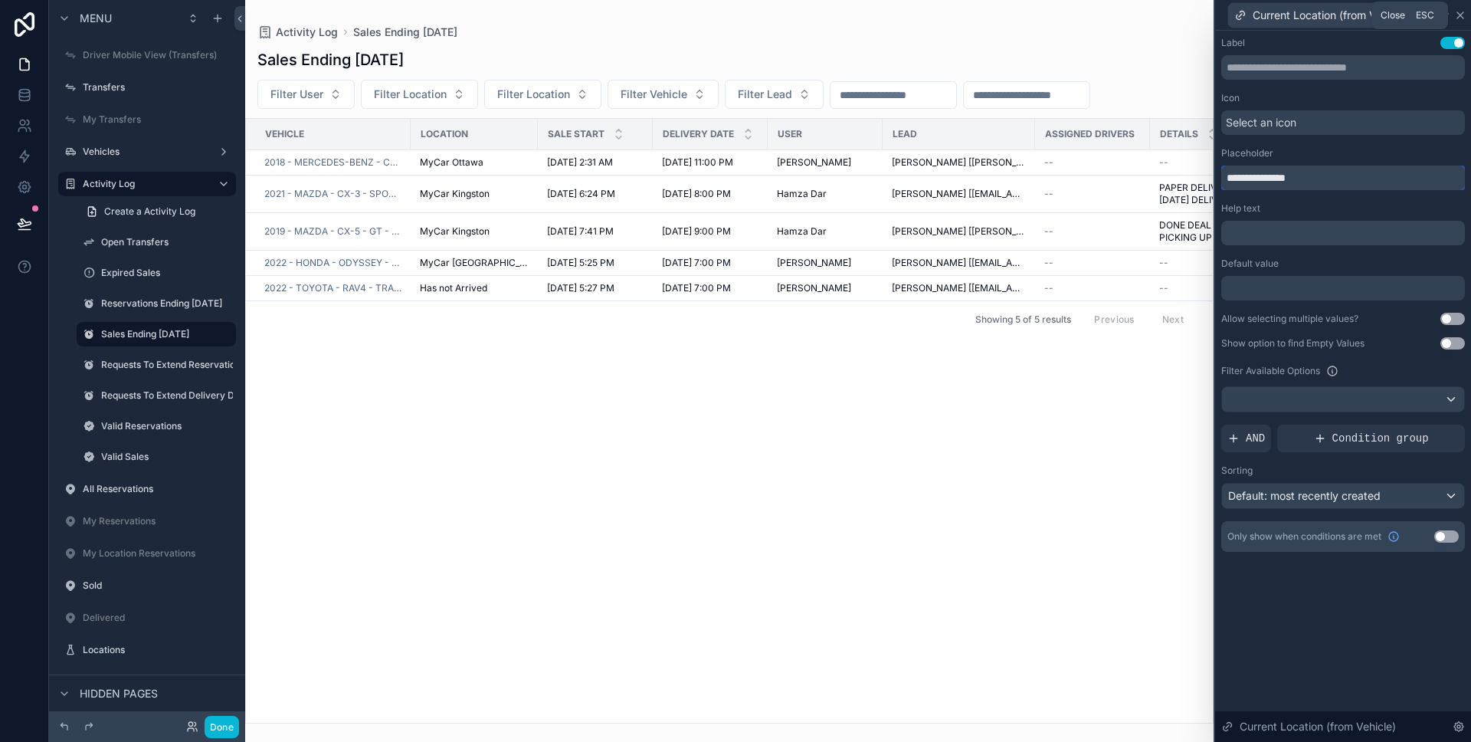
type input "**********"
click at [1458, 16] on icon at bounding box center [1460, 15] width 6 height 6
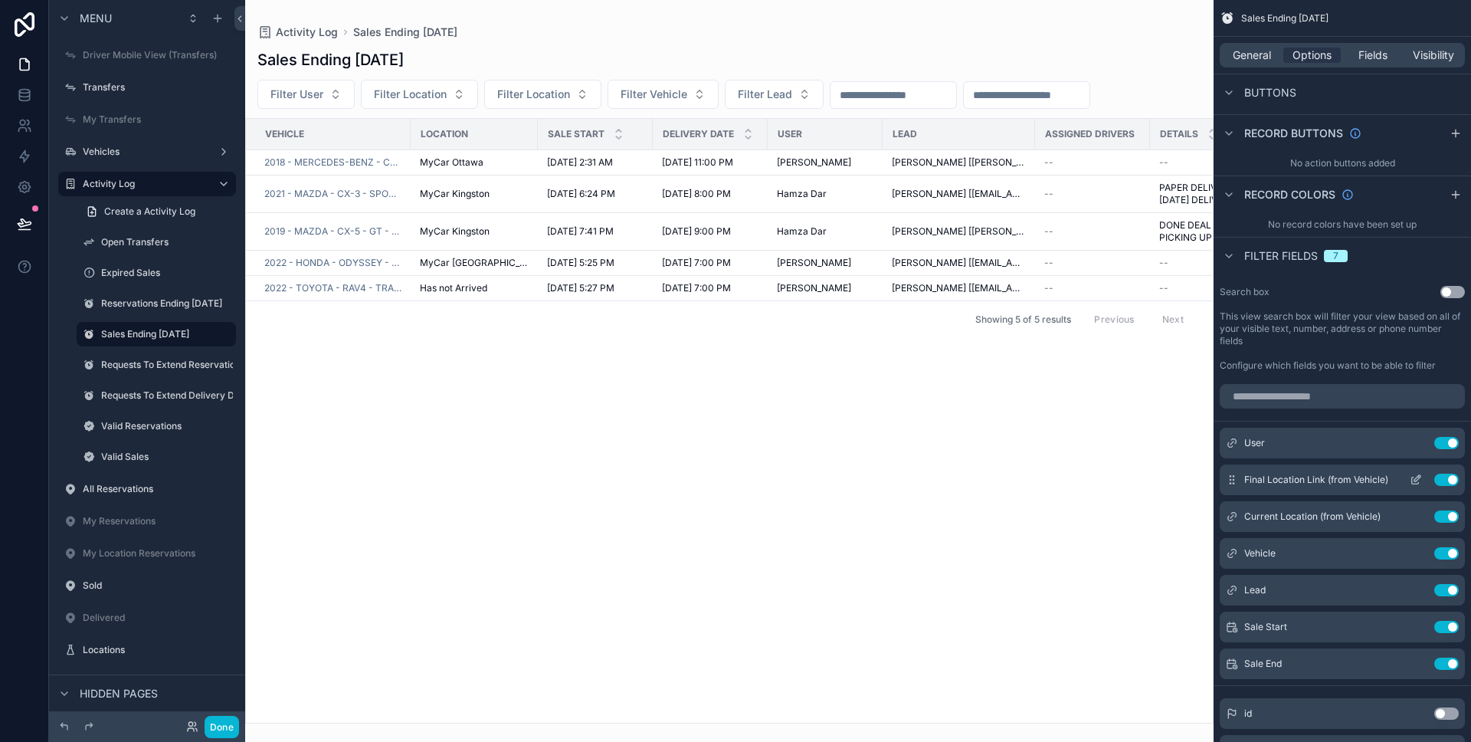
click at [1452, 478] on button "Use setting" at bounding box center [1446, 480] width 25 height 12
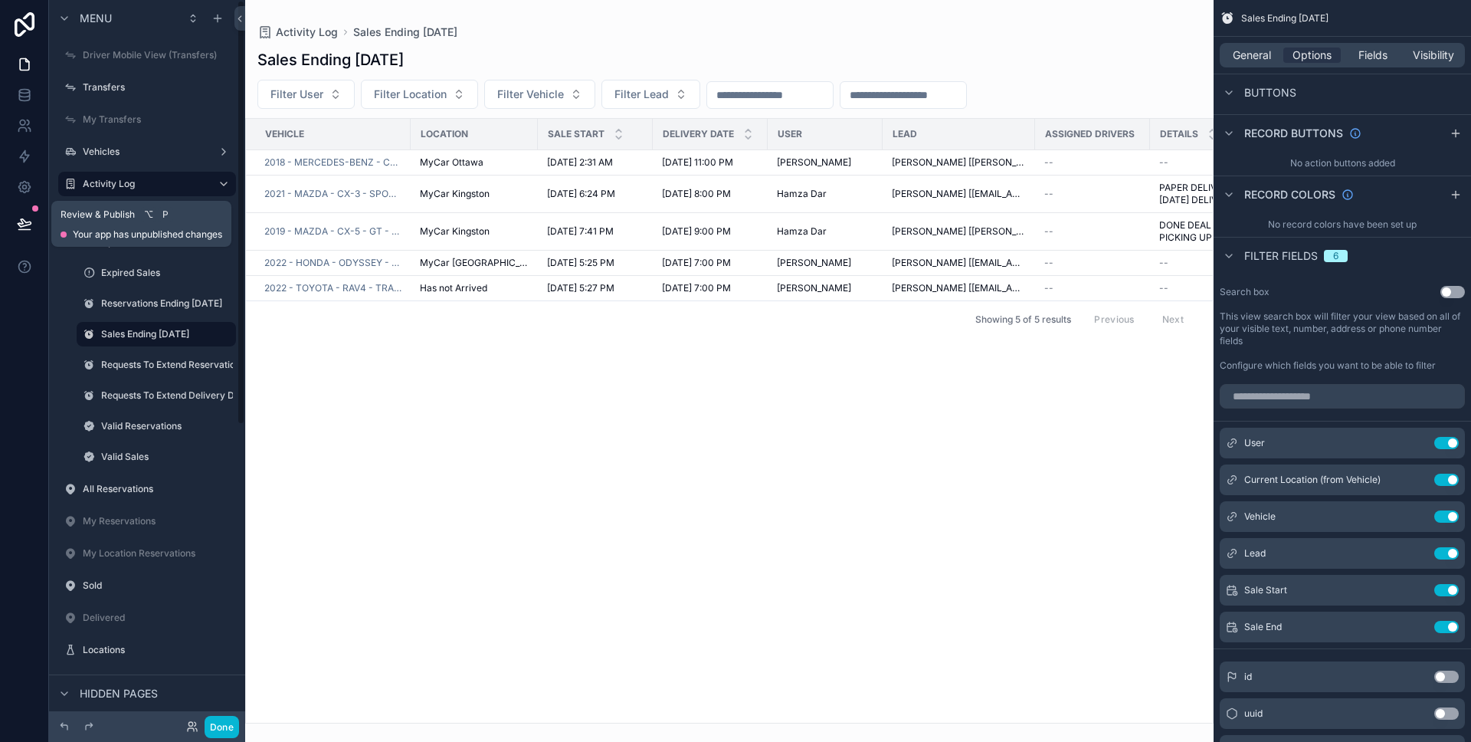
click at [21, 226] on icon at bounding box center [24, 223] width 13 height 8
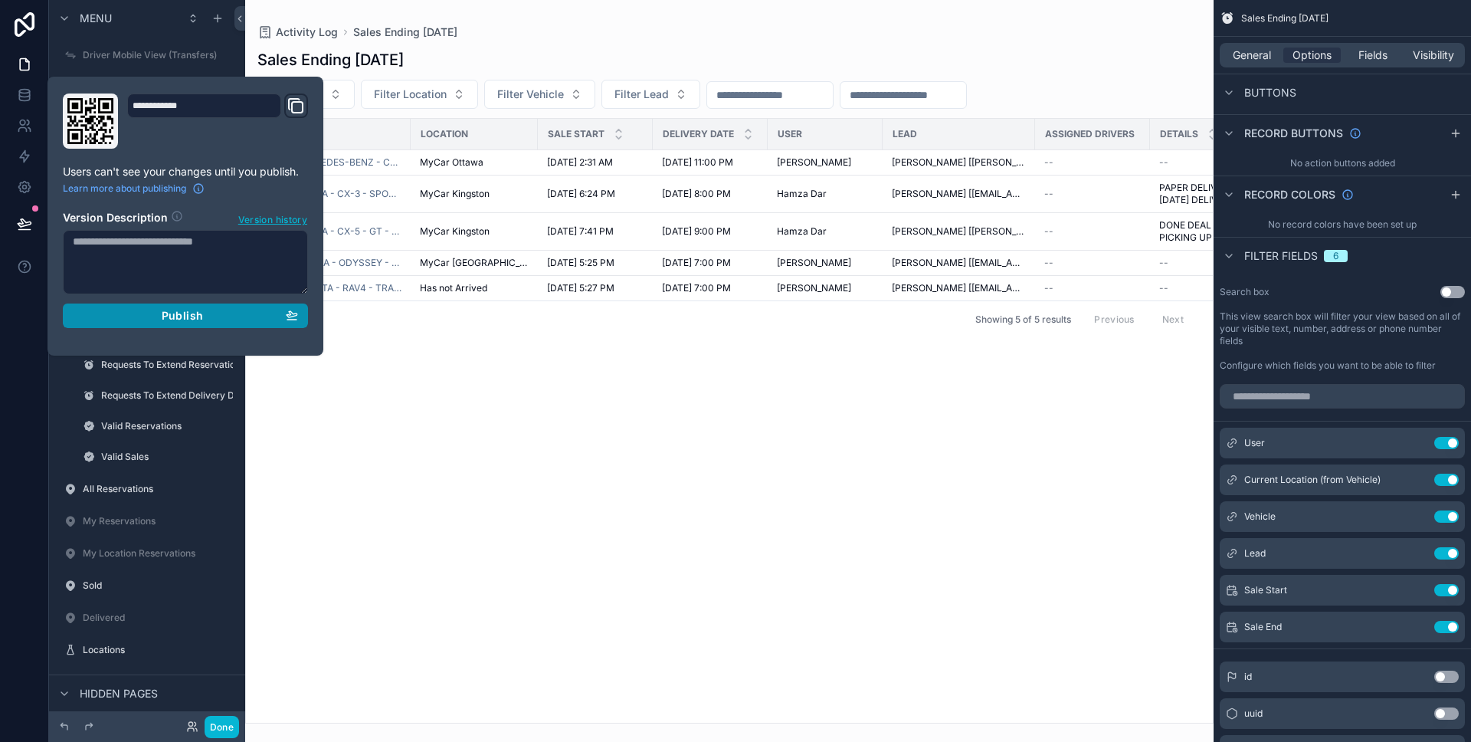
click at [142, 306] on button "Publish" at bounding box center [185, 315] width 245 height 25
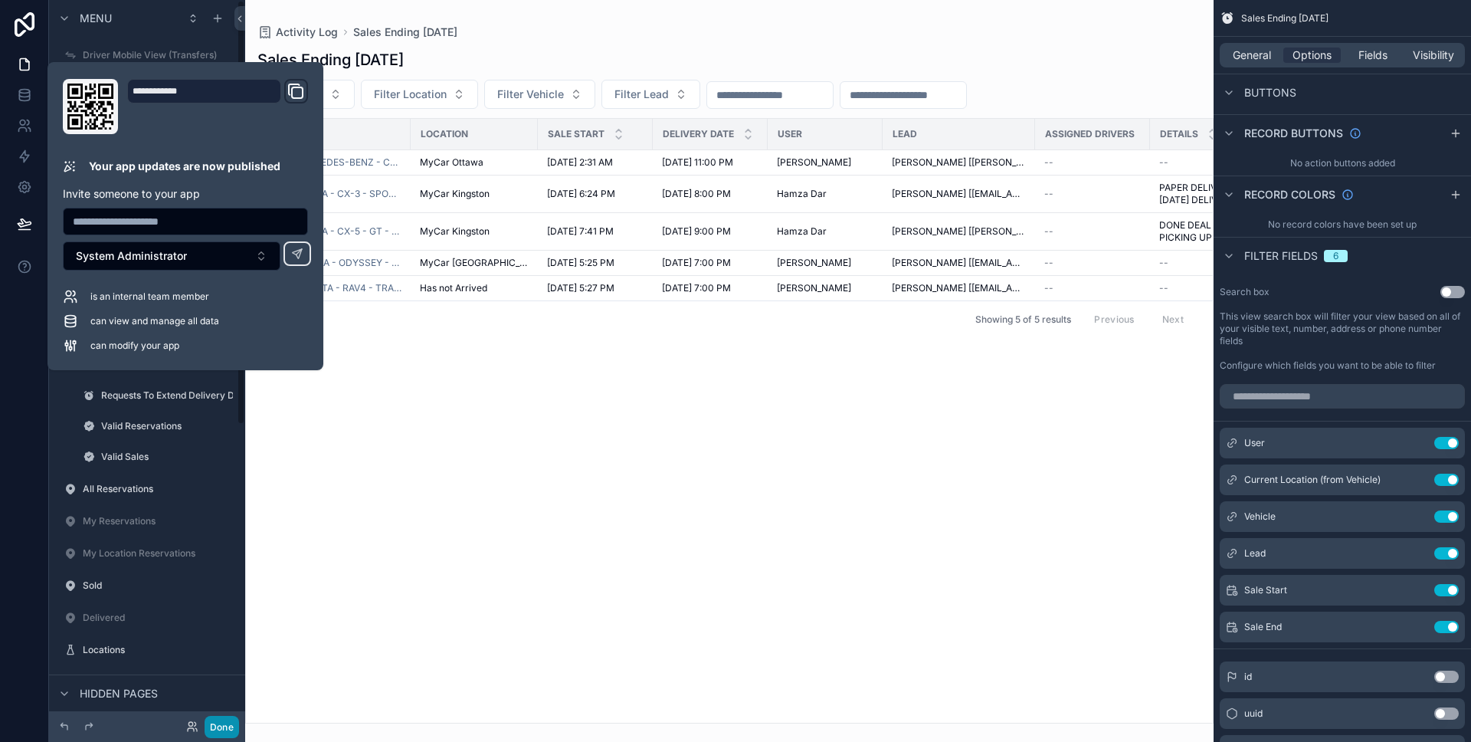
click at [225, 717] on button "Done" at bounding box center [222, 727] width 34 height 22
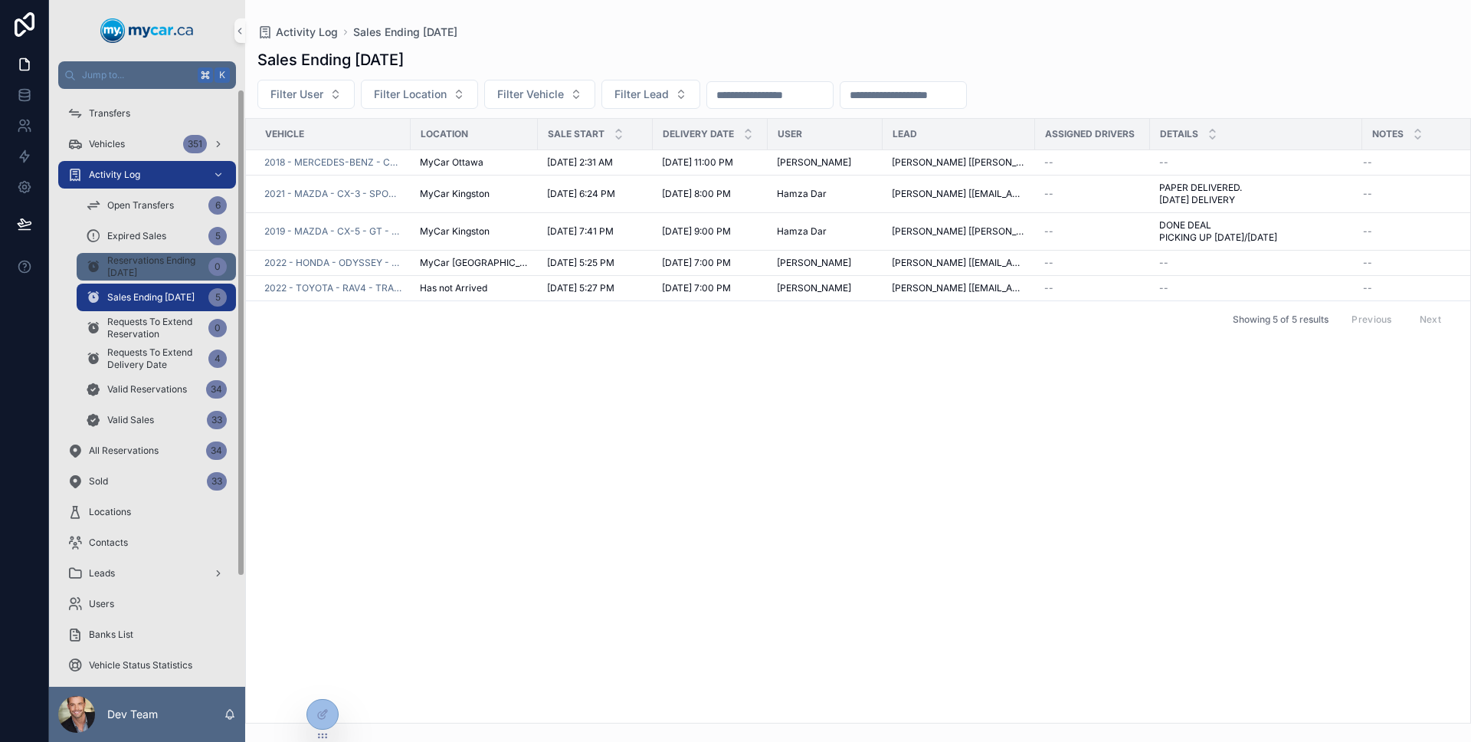
click at [137, 267] on span "Reservations Ending Today" at bounding box center [154, 266] width 95 height 25
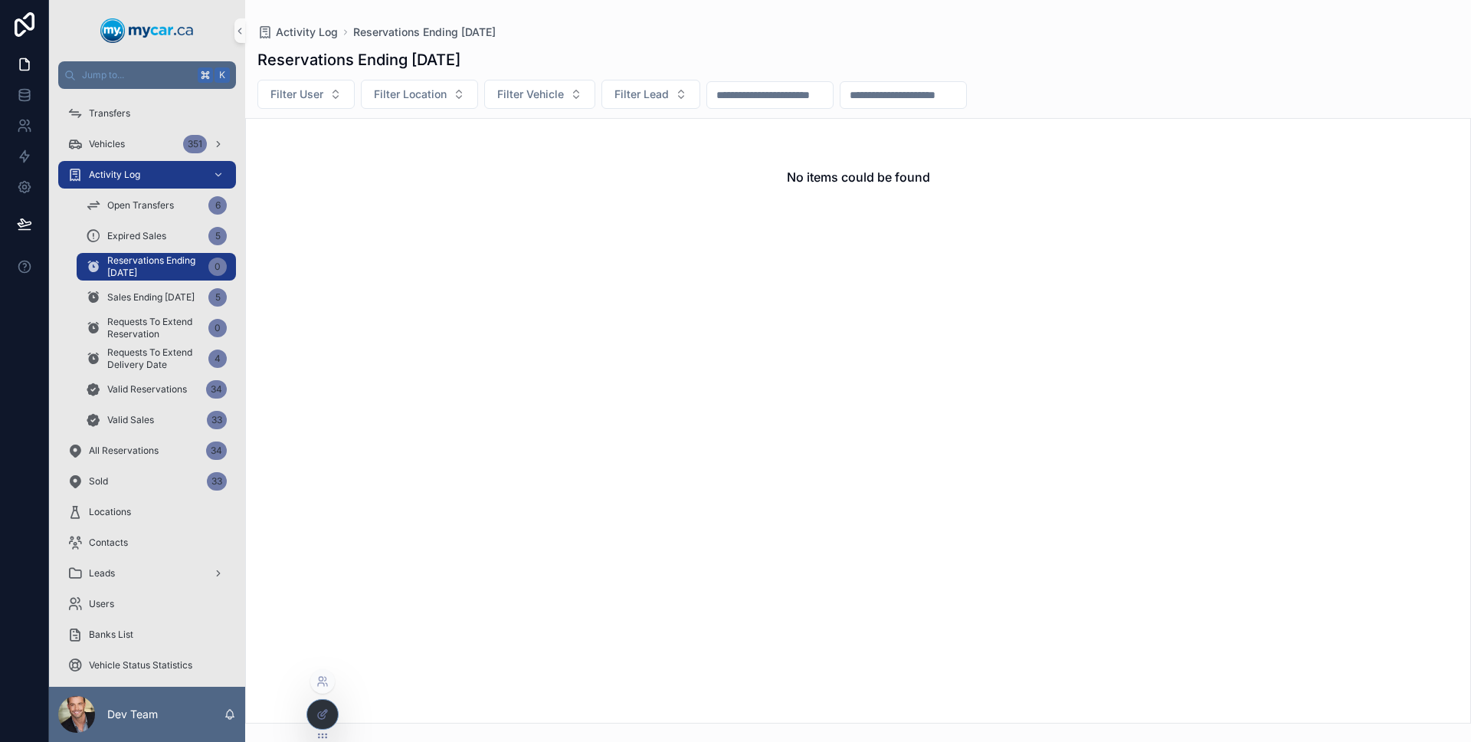
click at [328, 719] on icon at bounding box center [322, 714] width 12 height 12
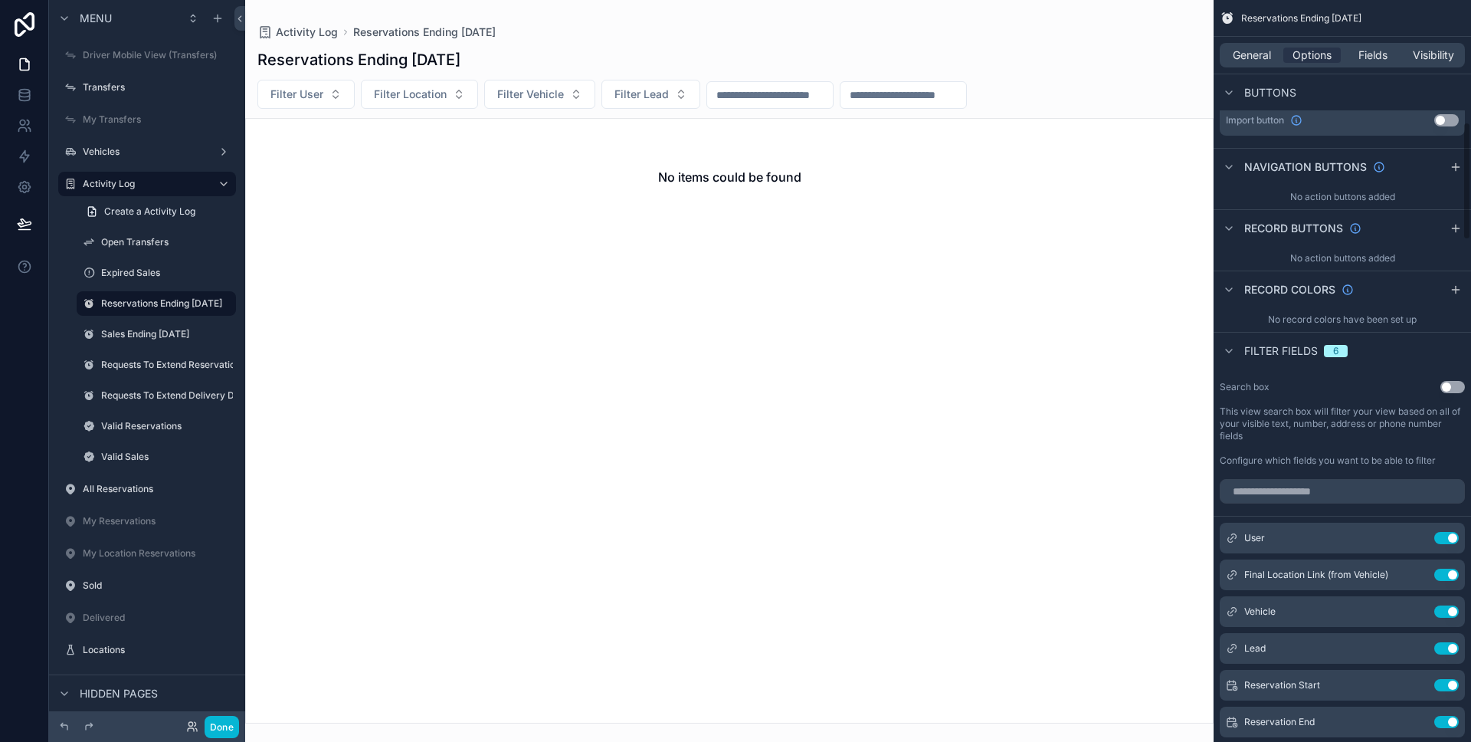
scroll to position [760, 0]
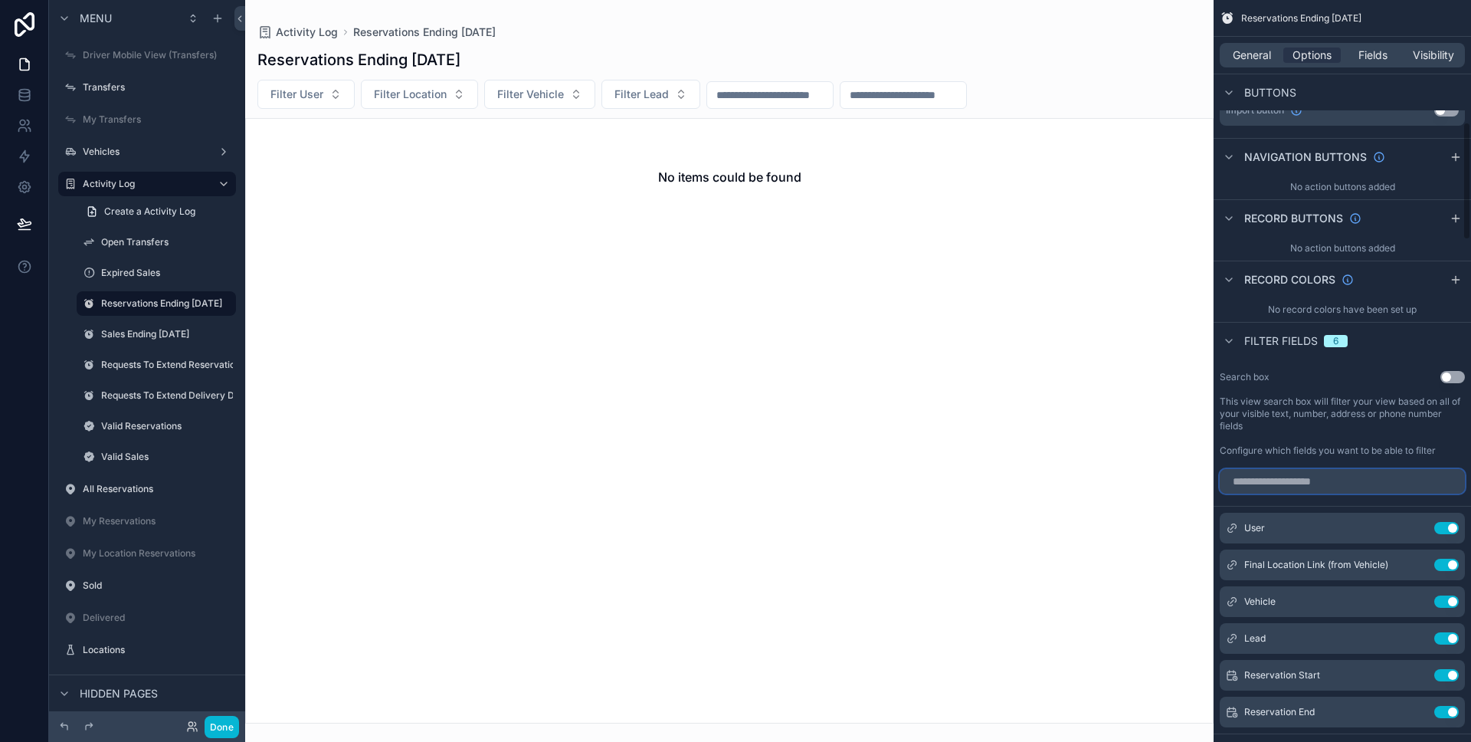
click at [1329, 483] on input "scrollable content" at bounding box center [1342, 481] width 245 height 25
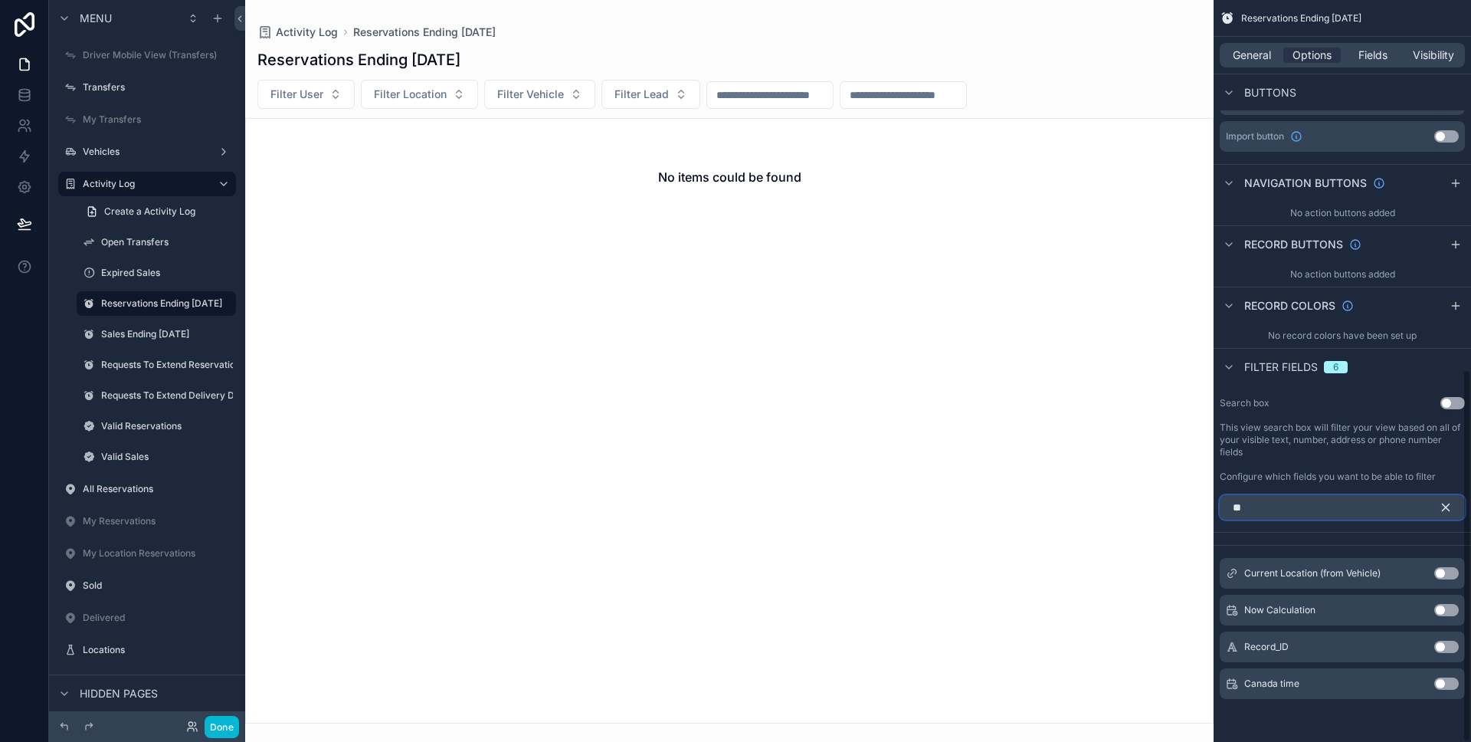
scroll to position [734, 0]
type input "**"
click at [1438, 570] on button "Use setting" at bounding box center [1446, 573] width 25 height 12
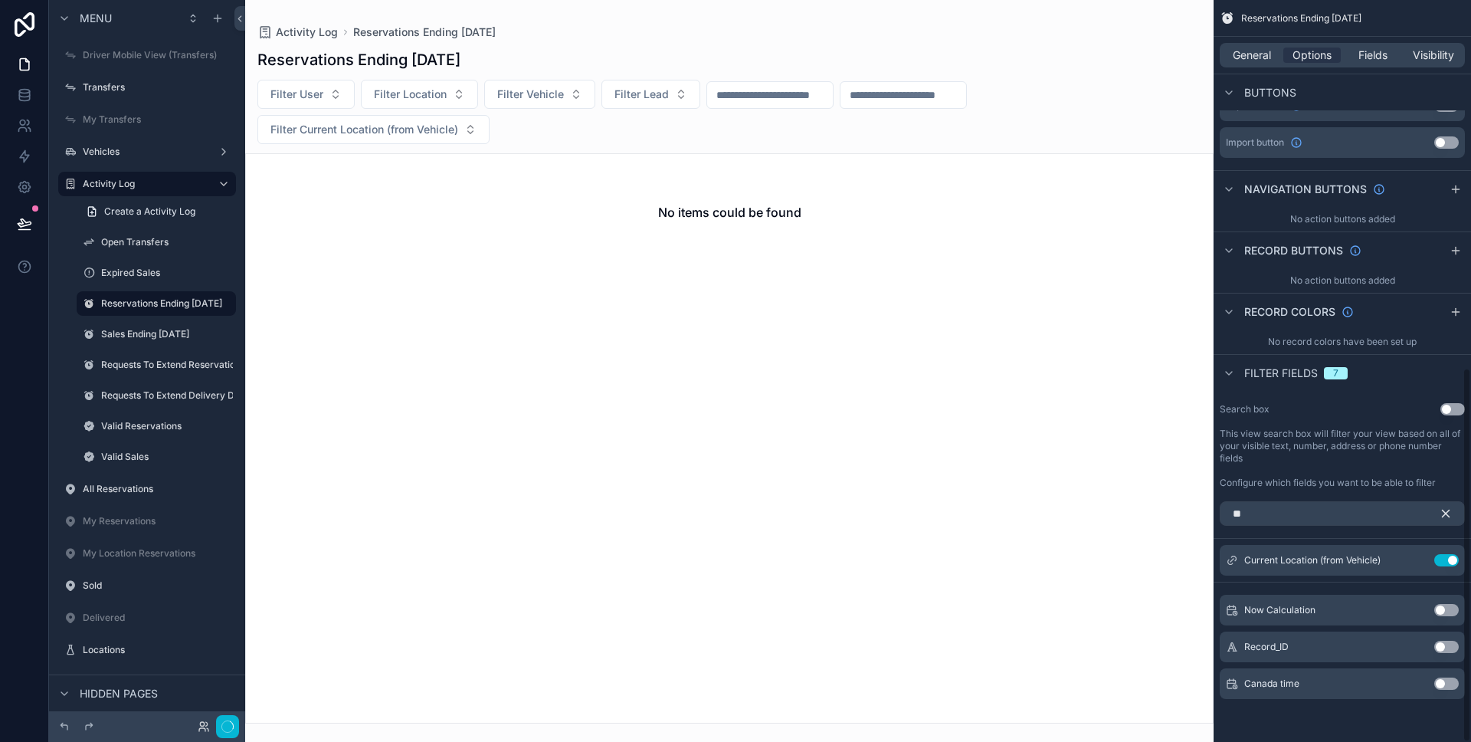
scroll to position [728, 0]
click at [1444, 510] on icon "scrollable content" at bounding box center [1446, 513] width 7 height 7
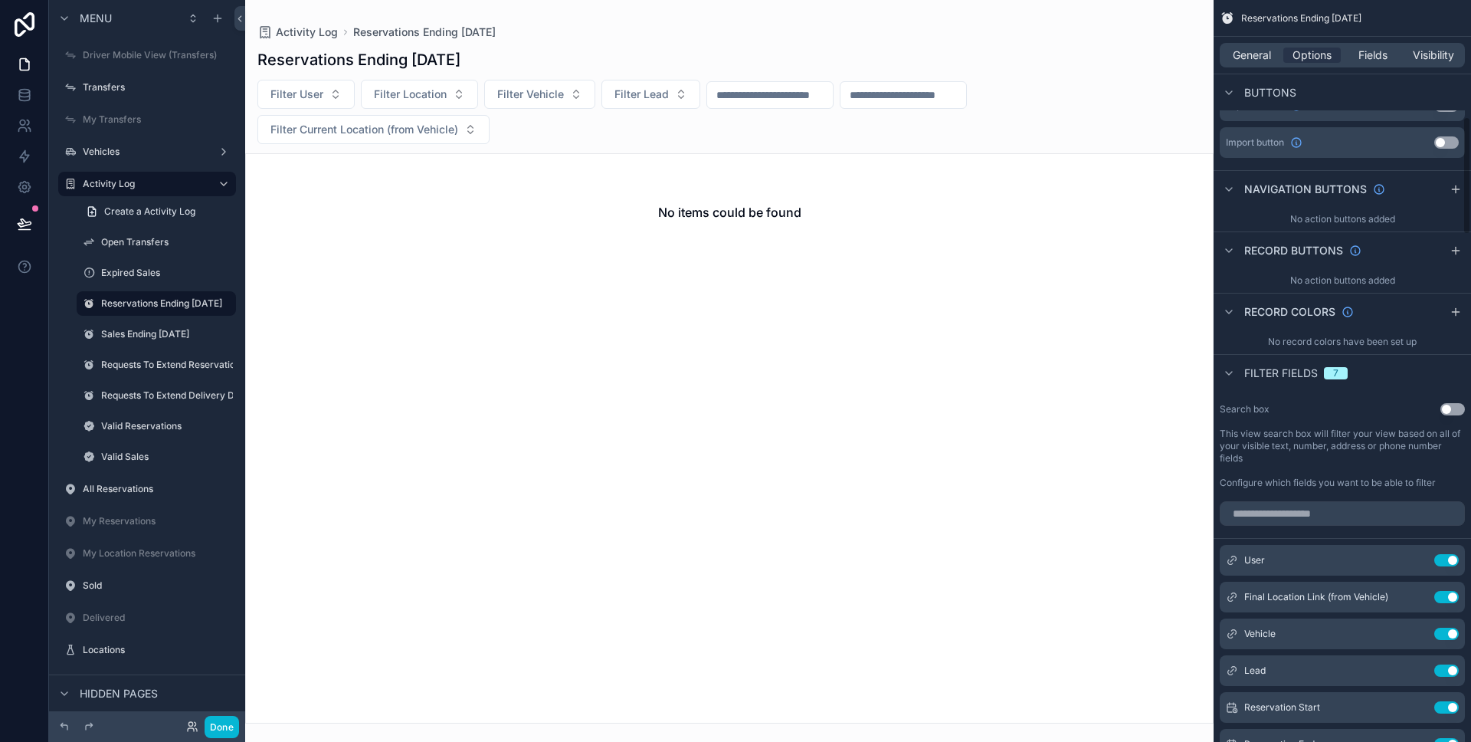
scroll to position [870, 0]
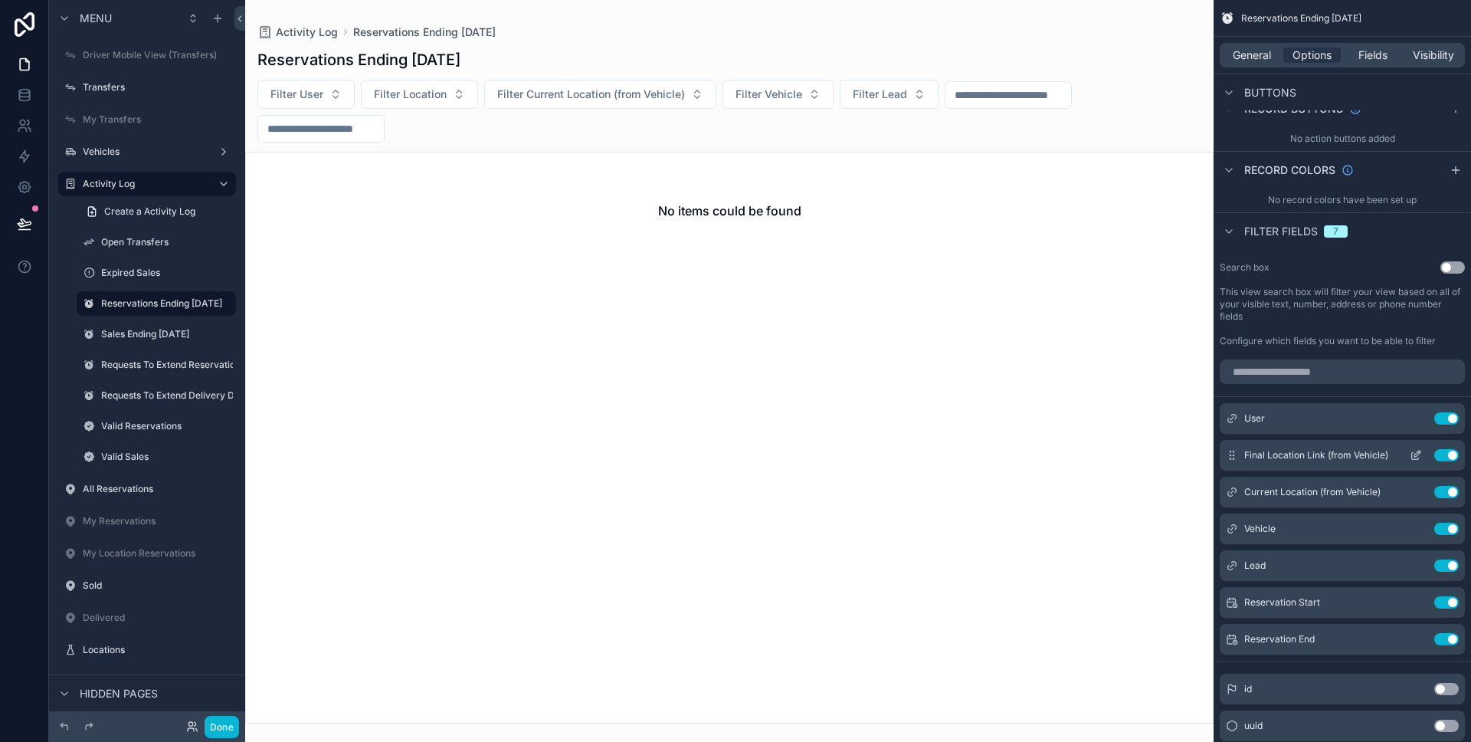
click at [1412, 457] on icon "scrollable content" at bounding box center [1416, 455] width 12 height 12
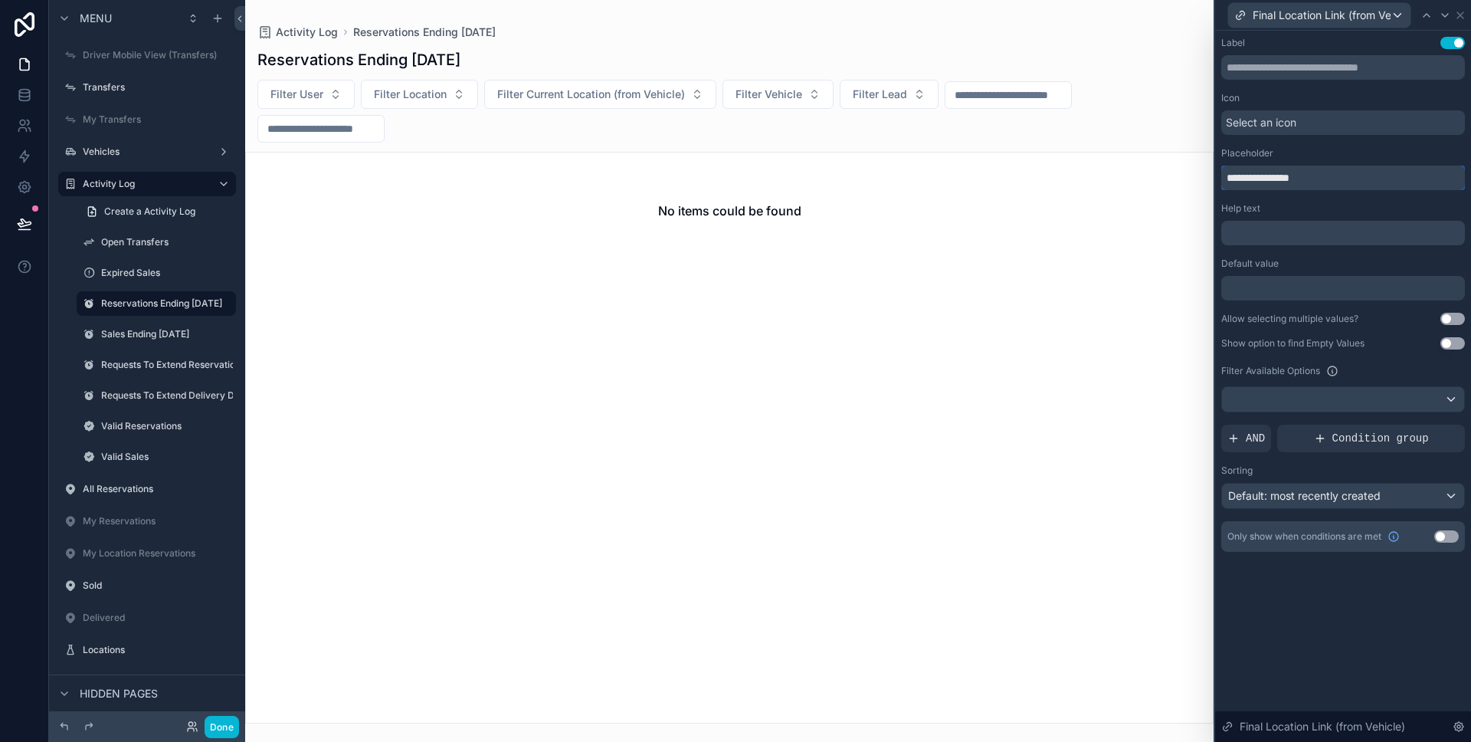
click at [1286, 178] on input "**********" at bounding box center [1343, 178] width 244 height 25
click at [1458, 15] on icon at bounding box center [1460, 15] width 12 height 12
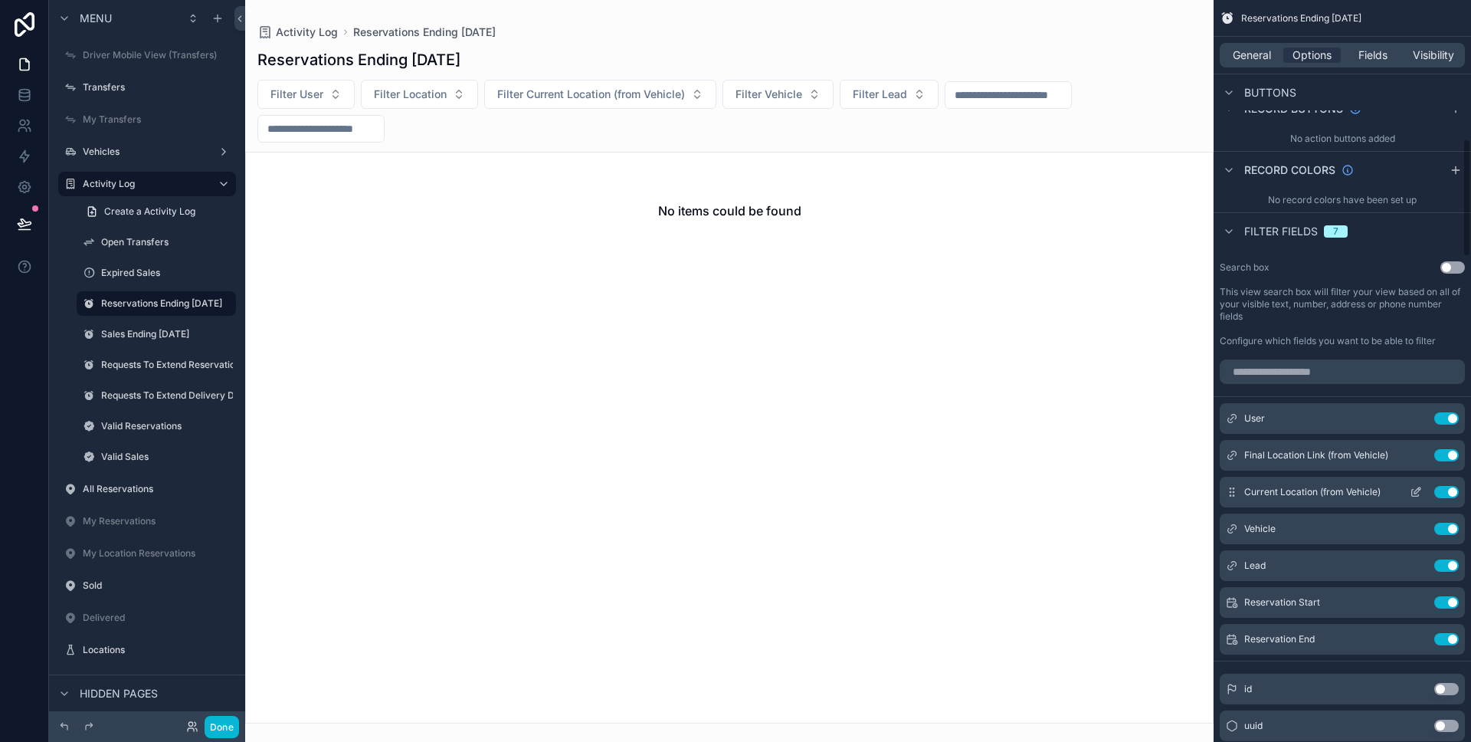
click at [1412, 490] on icon "scrollable content" at bounding box center [1415, 493] width 7 height 7
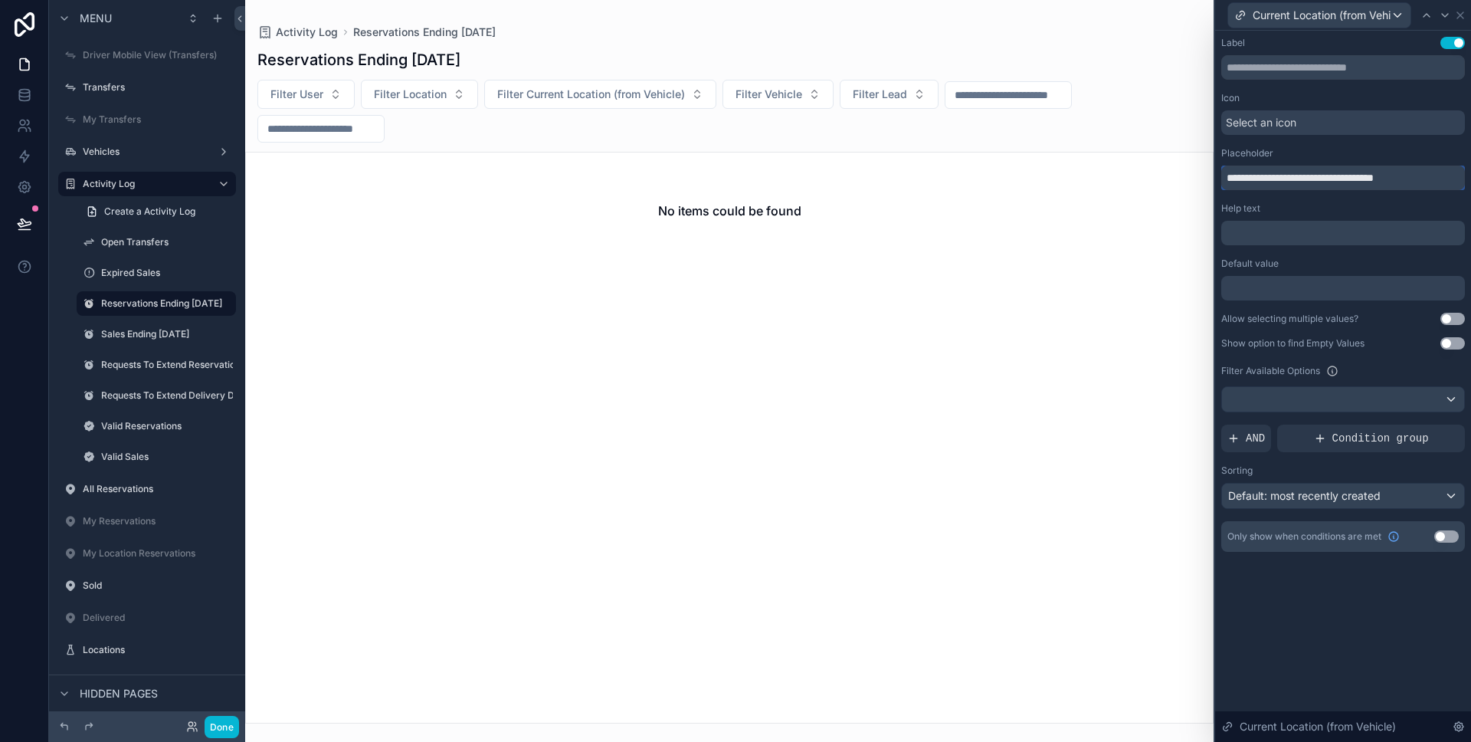
click at [1298, 182] on input "**********" at bounding box center [1343, 178] width 244 height 25
paste input "text"
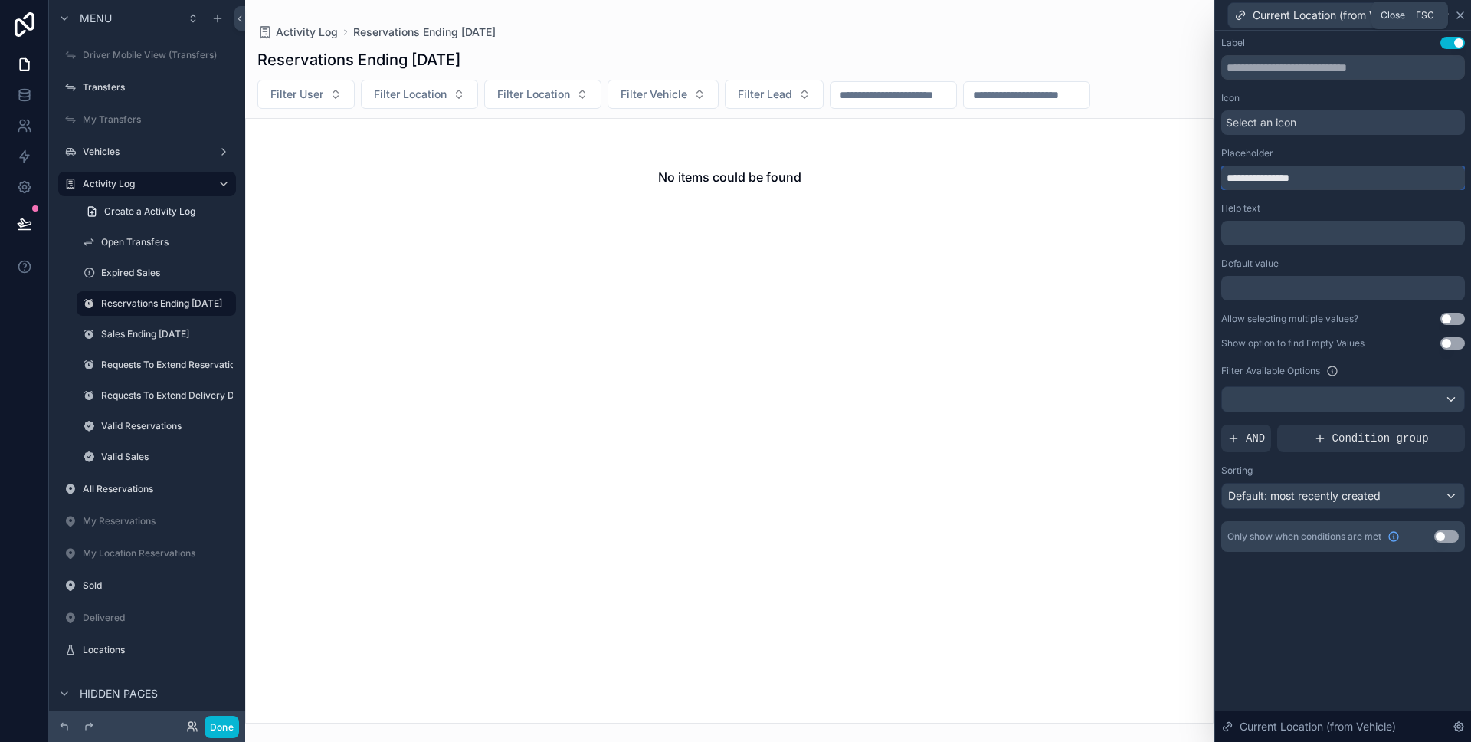
type input "**********"
click at [1459, 18] on icon at bounding box center [1460, 15] width 12 height 12
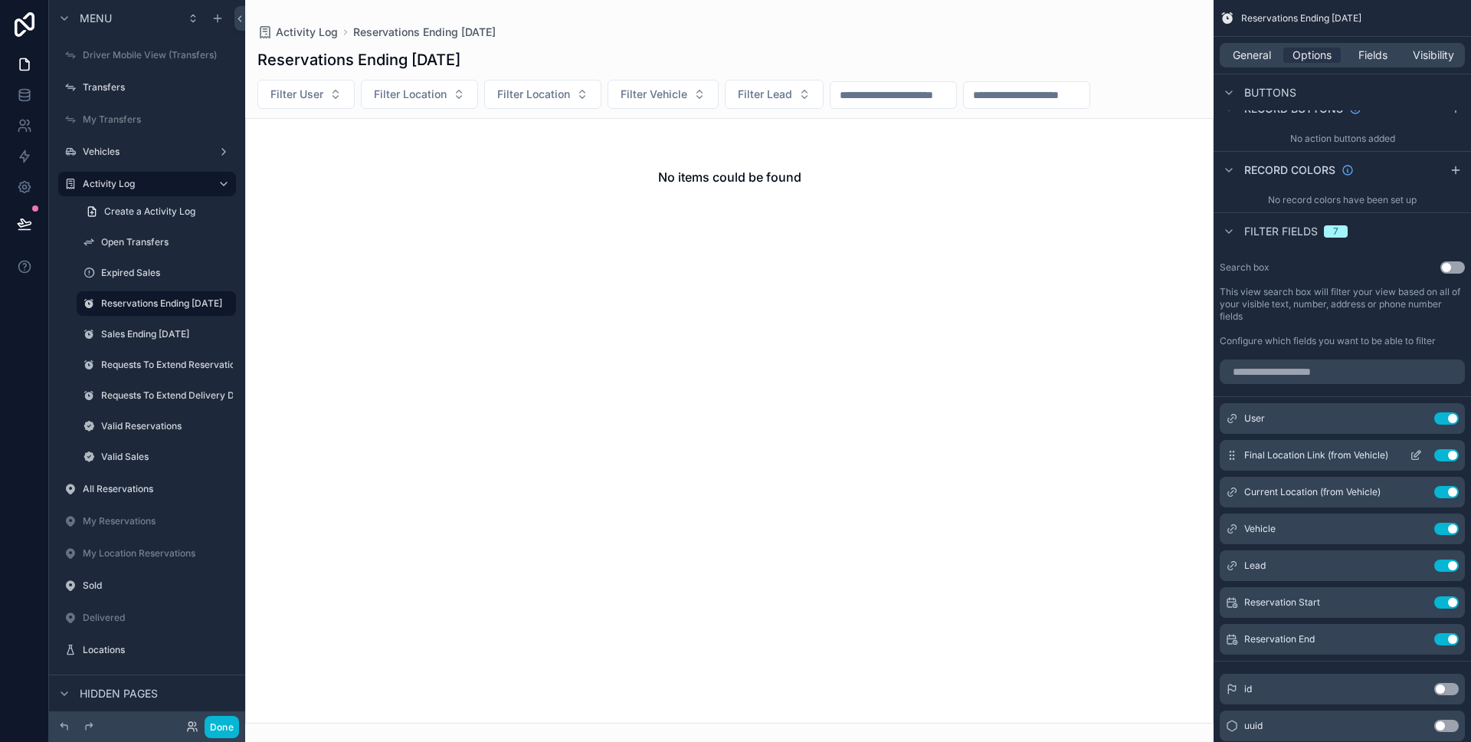
click at [1442, 457] on button "Use setting" at bounding box center [1446, 455] width 25 height 12
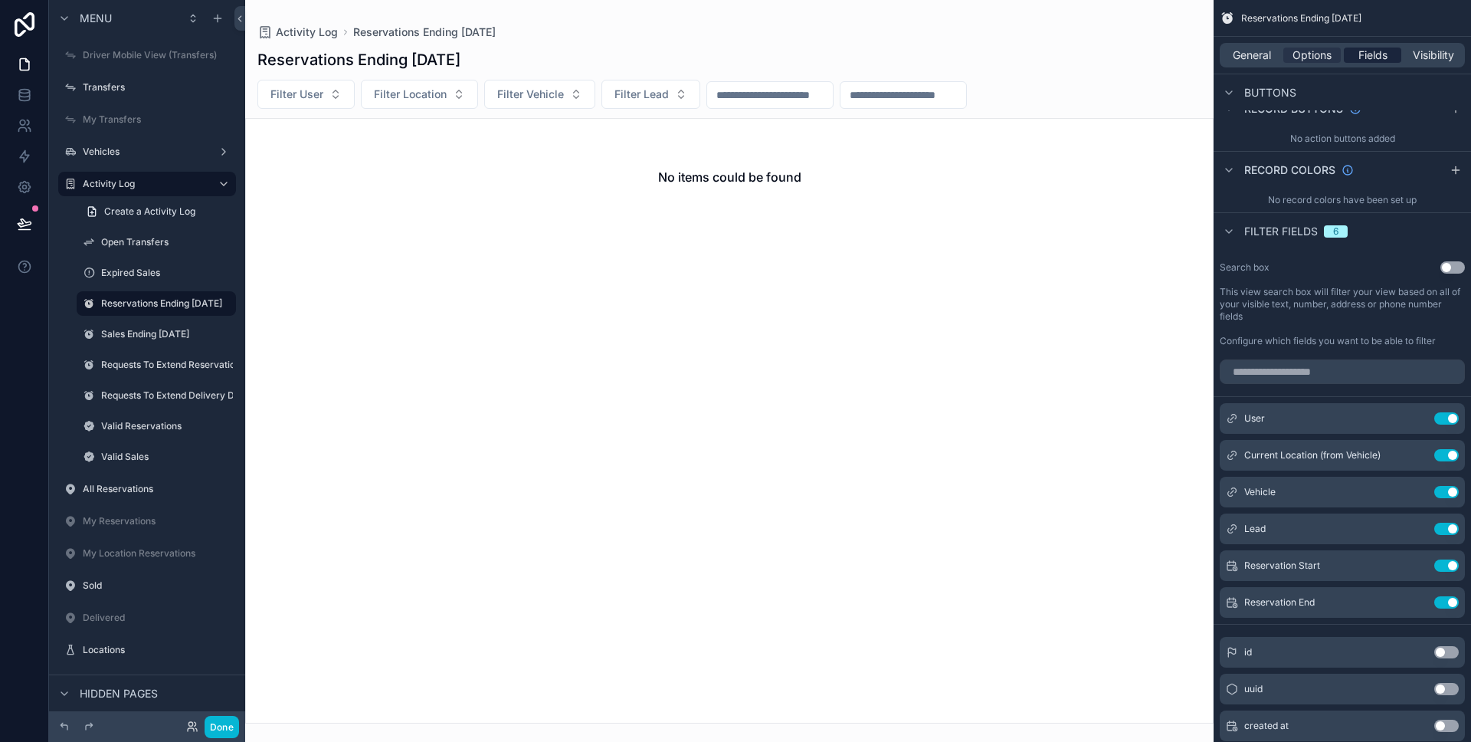
click at [1360, 61] on span "Fields" at bounding box center [1372, 55] width 29 height 15
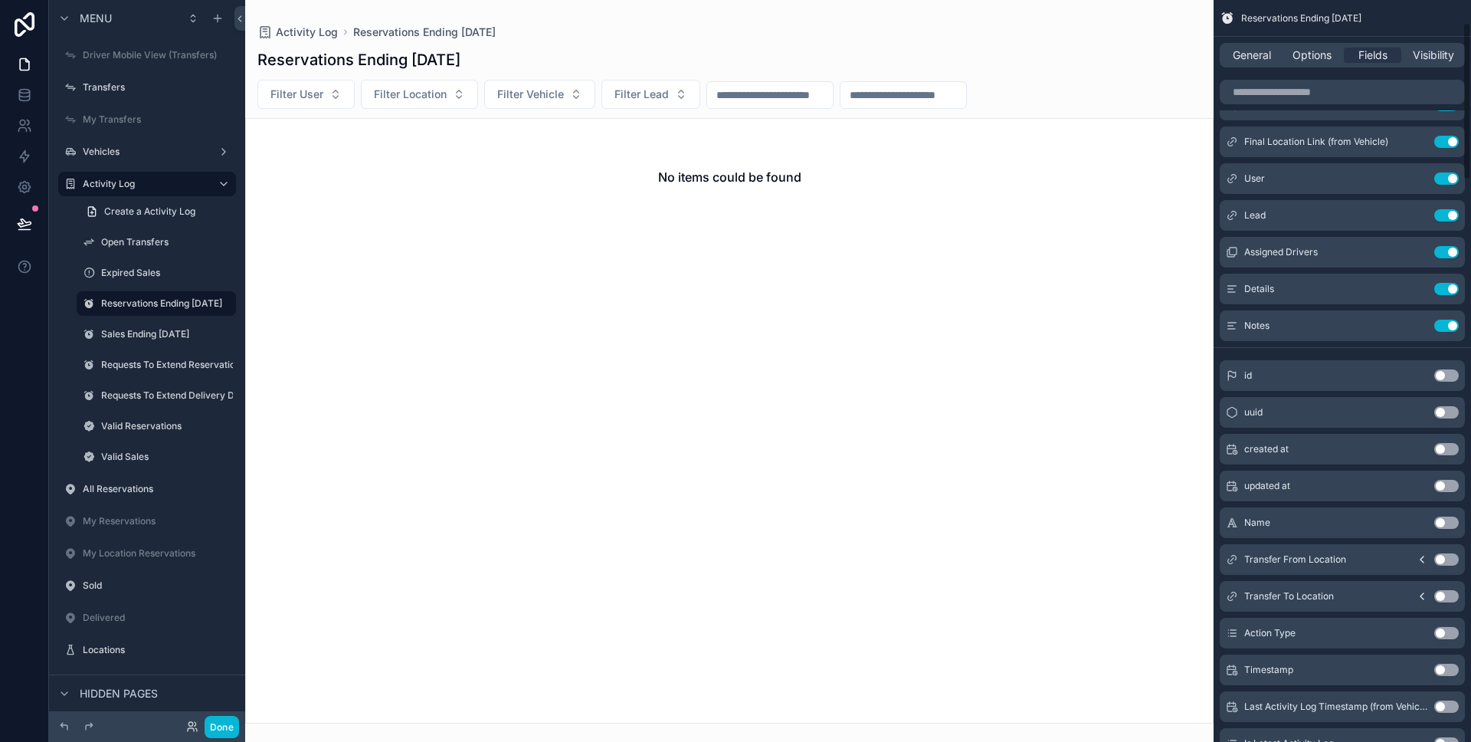
scroll to position [0, 0]
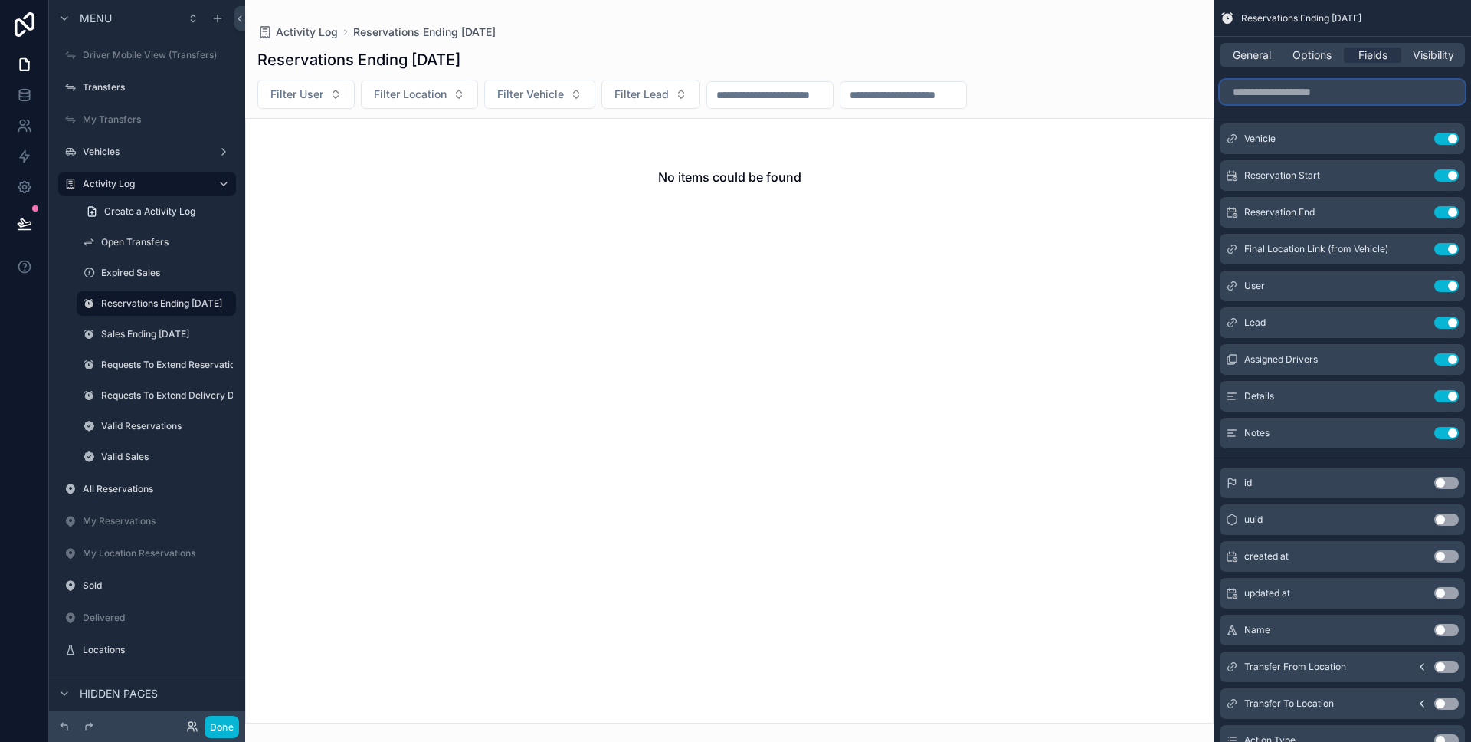
click at [1309, 98] on input "scrollable content" at bounding box center [1342, 92] width 245 height 25
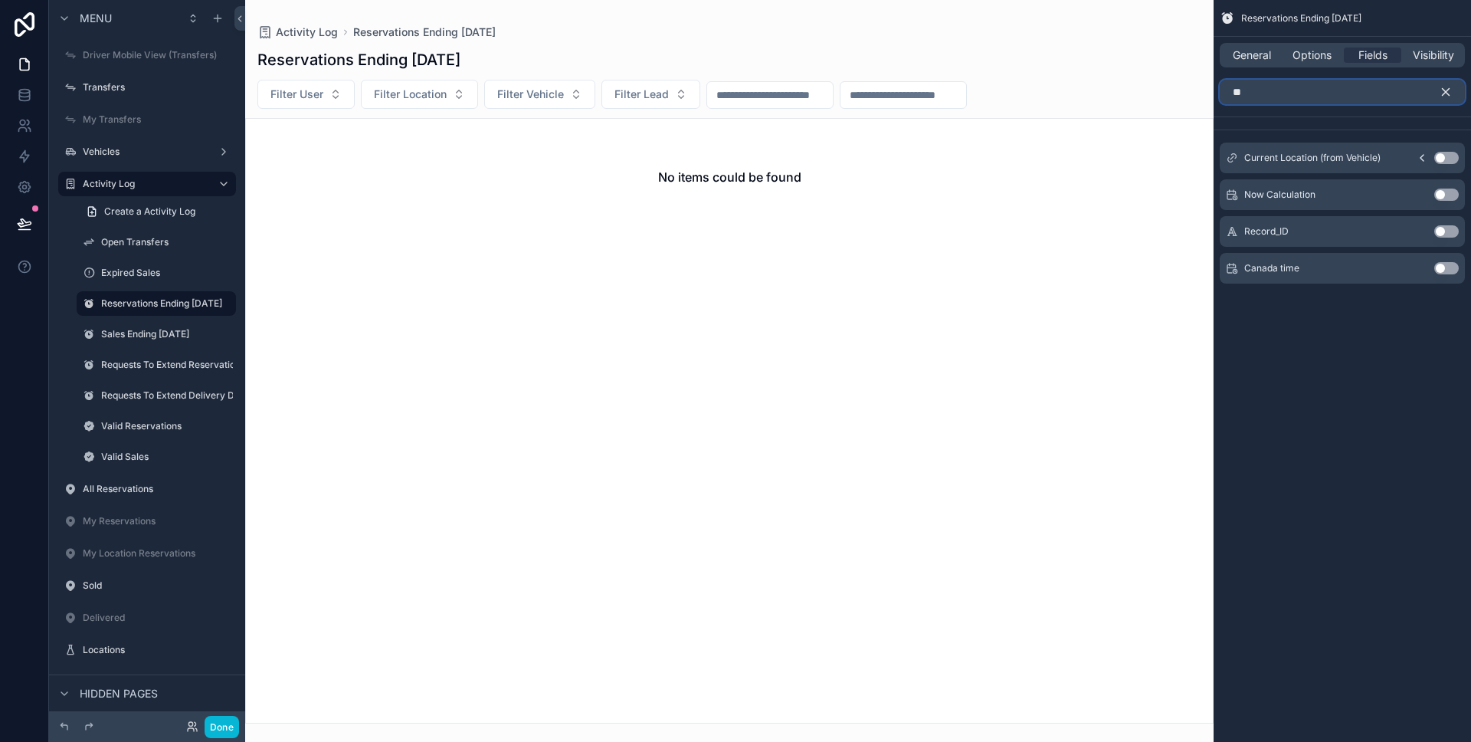
type input "**"
click at [1450, 156] on button "Use setting" at bounding box center [1446, 158] width 25 height 12
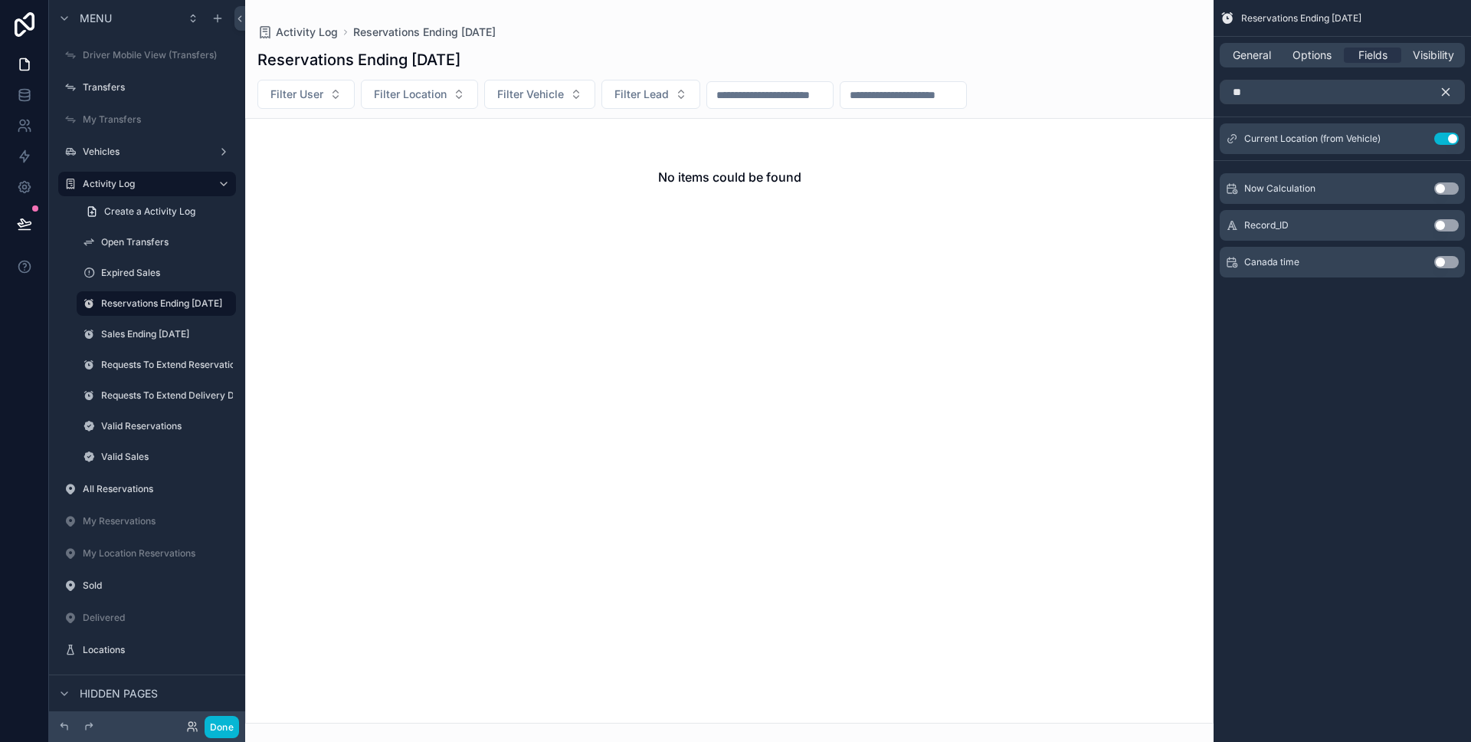
click at [1449, 90] on icon "scrollable content" at bounding box center [1446, 92] width 14 height 14
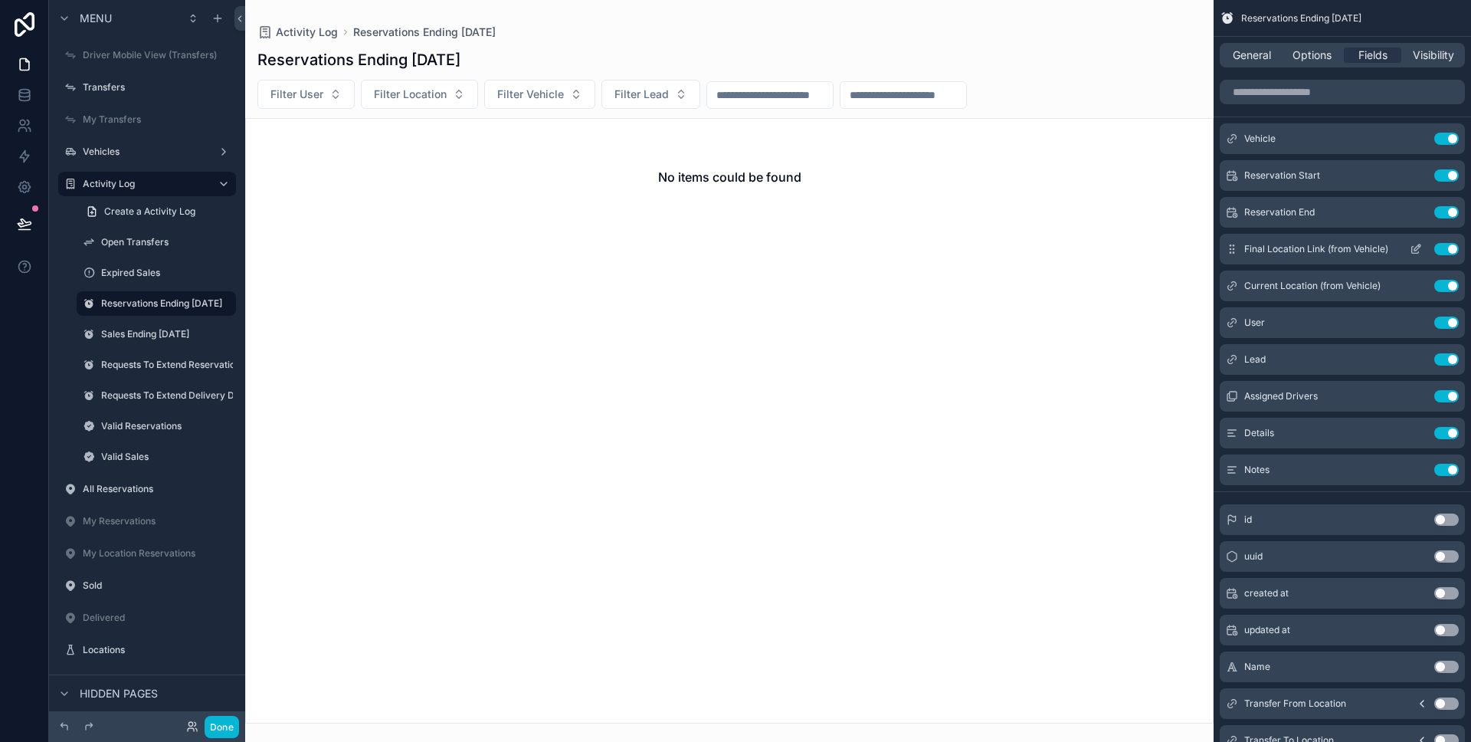
click at [1412, 252] on icon "scrollable content" at bounding box center [1415, 250] width 7 height 7
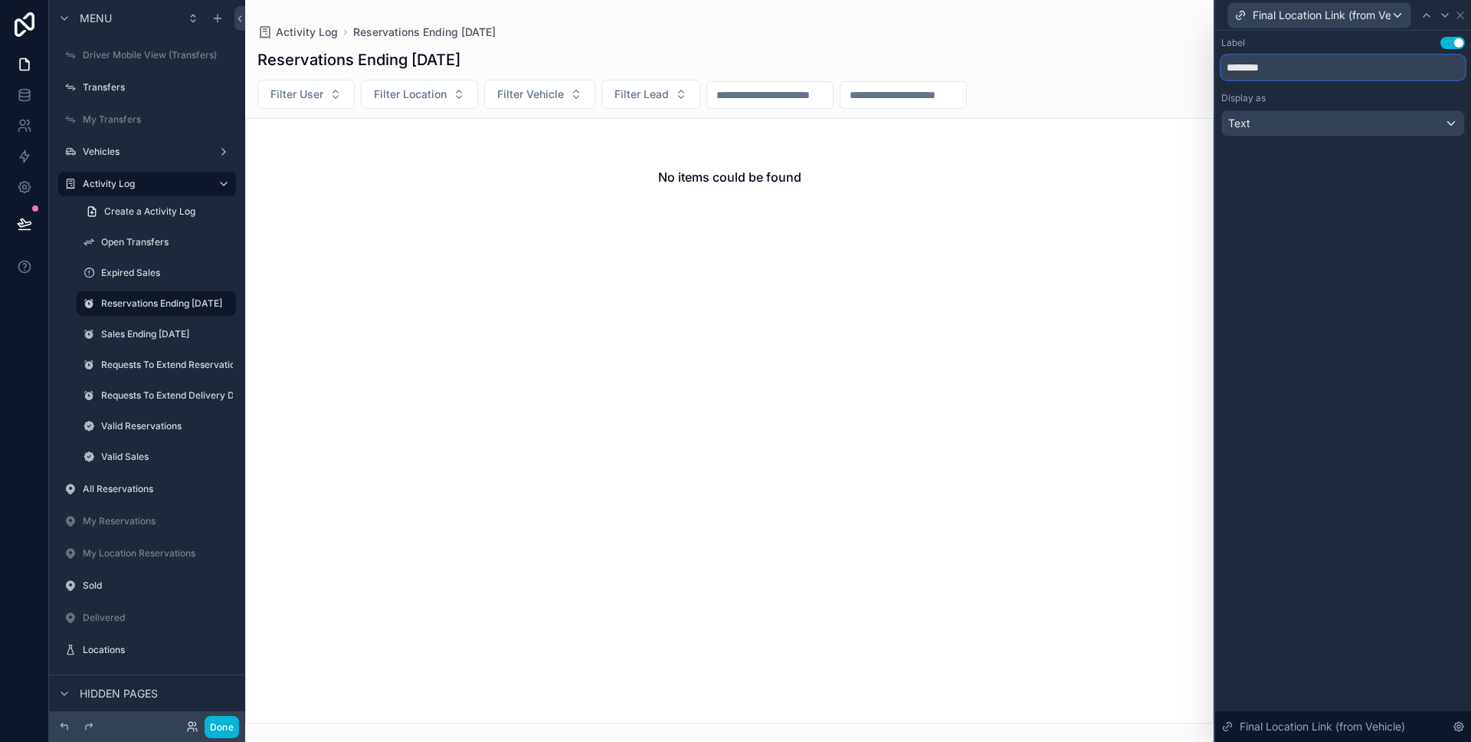
click at [1341, 74] on input "********" at bounding box center [1343, 67] width 244 height 25
click at [1458, 16] on icon at bounding box center [1460, 15] width 12 height 12
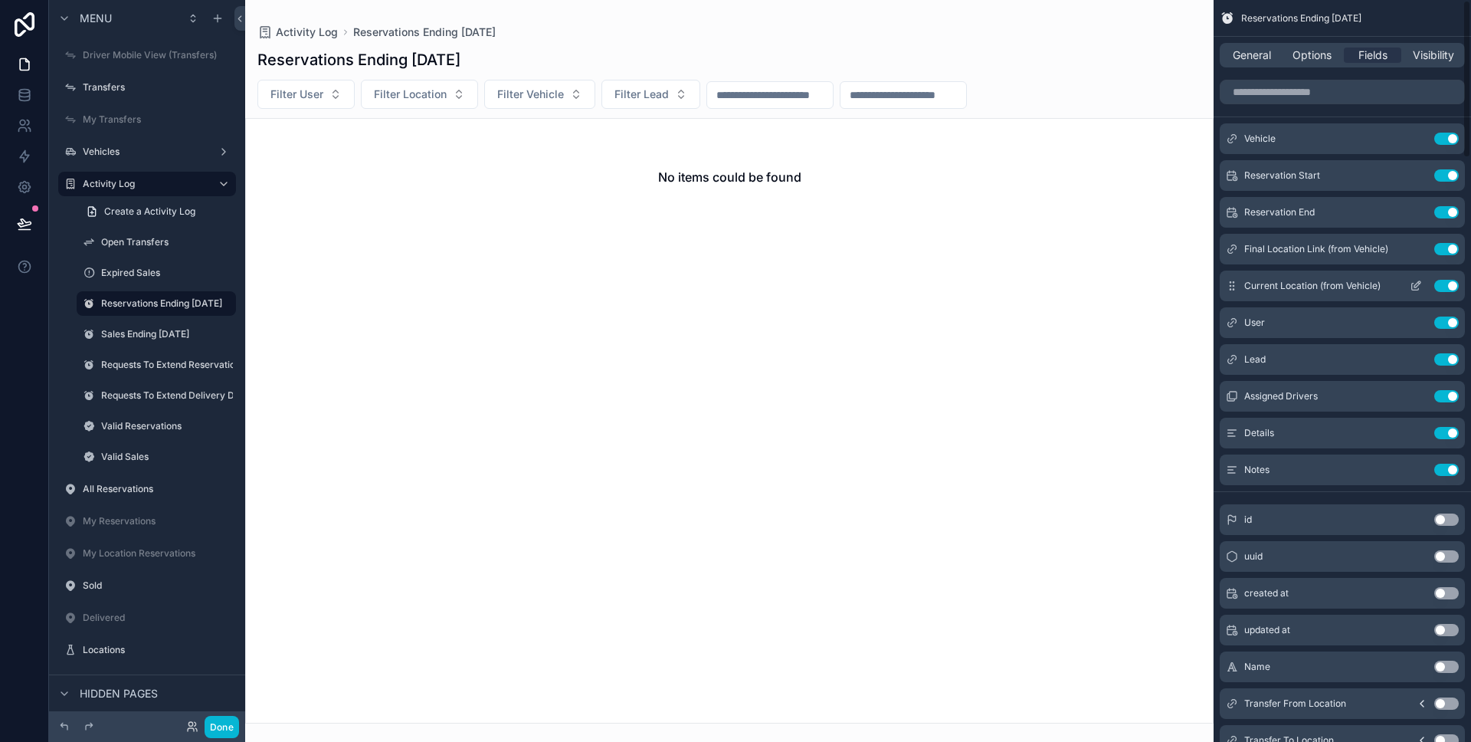
click at [1413, 287] on icon "scrollable content" at bounding box center [1416, 286] width 12 height 12
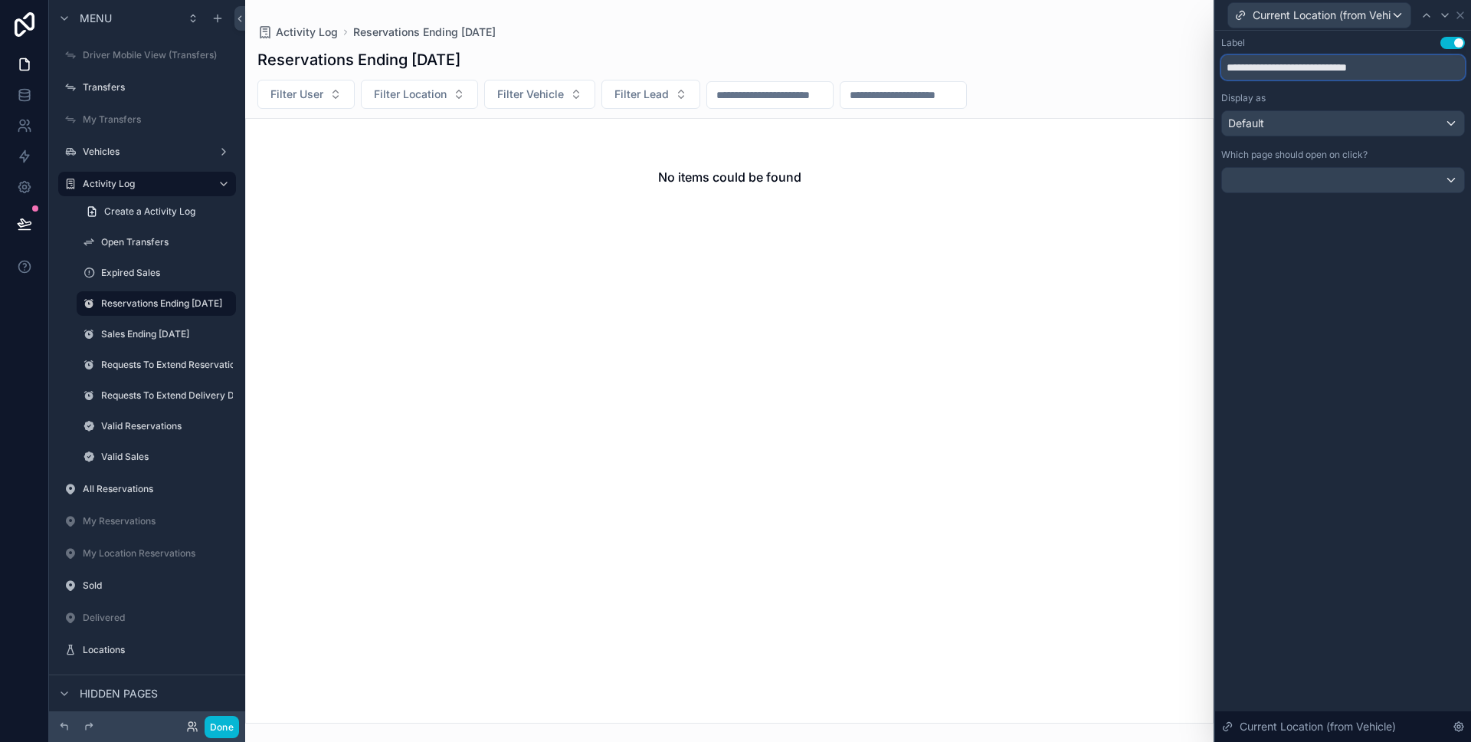
click at [1292, 70] on input "**********" at bounding box center [1343, 67] width 244 height 25
click at [1292, 71] on input "**********" at bounding box center [1343, 67] width 244 height 25
click at [1292, 72] on input "**********" at bounding box center [1343, 67] width 244 height 25
paste input "********"
click at [1419, 62] on input "**********" at bounding box center [1343, 67] width 244 height 25
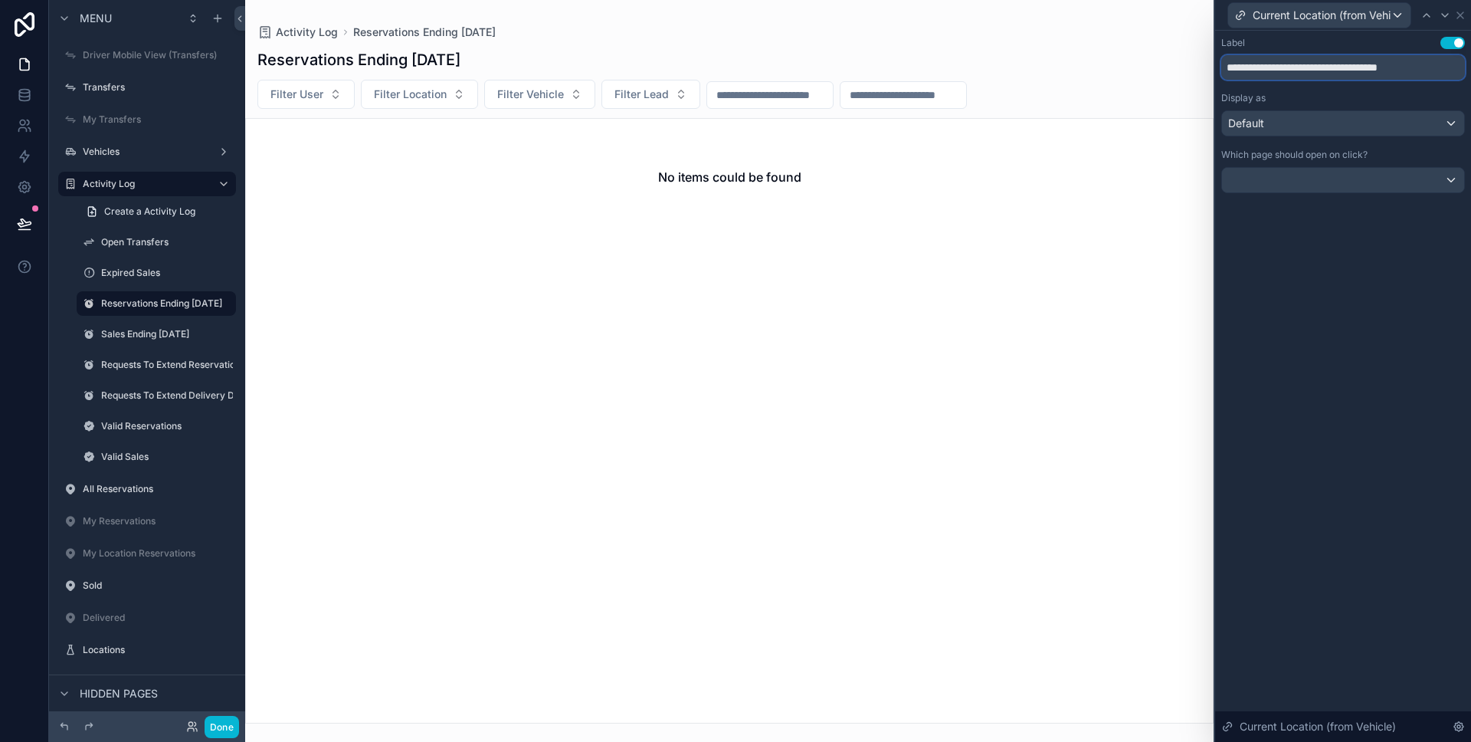
click at [1419, 62] on input "**********" at bounding box center [1343, 67] width 244 height 25
paste input "text"
type input "********"
click at [1362, 126] on div "Default" at bounding box center [1343, 123] width 242 height 25
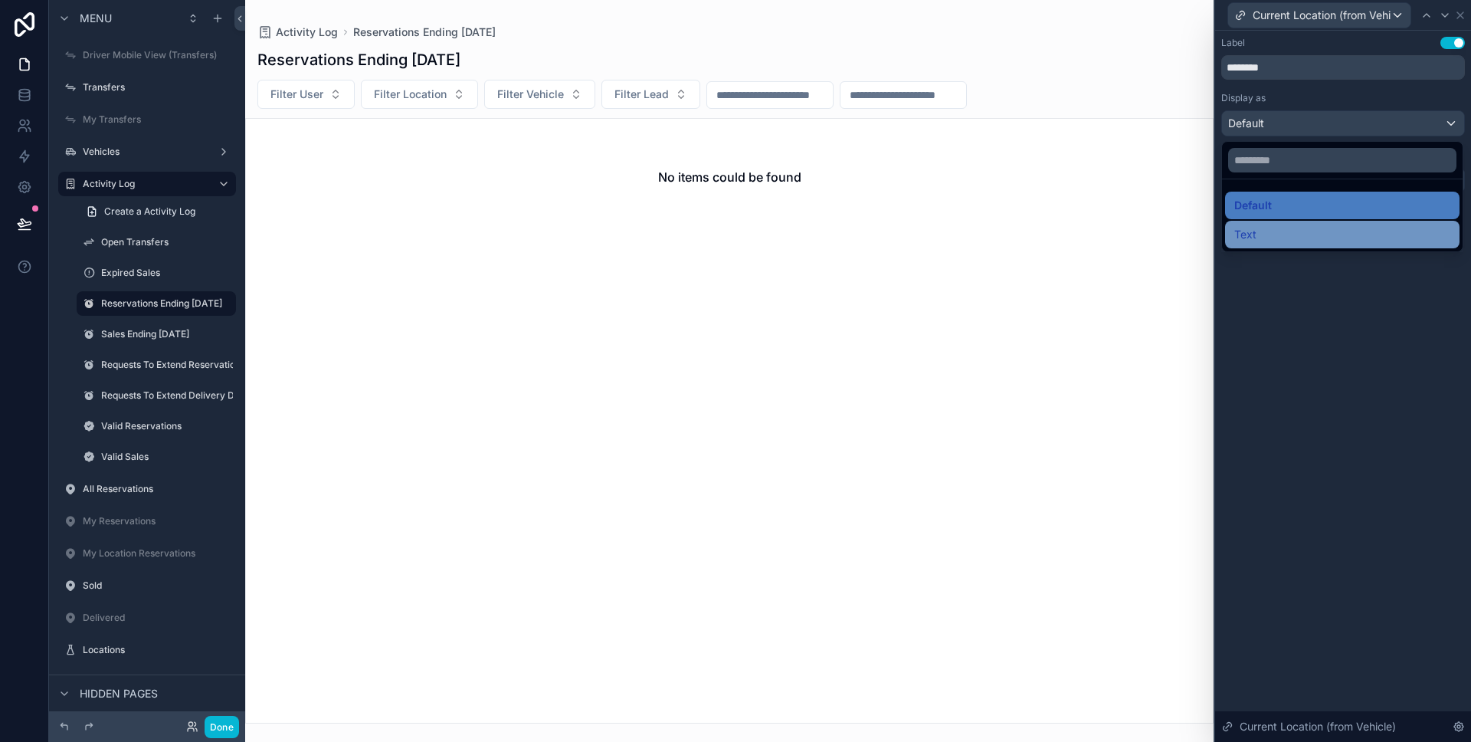
click at [1324, 227] on div "Text" at bounding box center [1342, 234] width 216 height 18
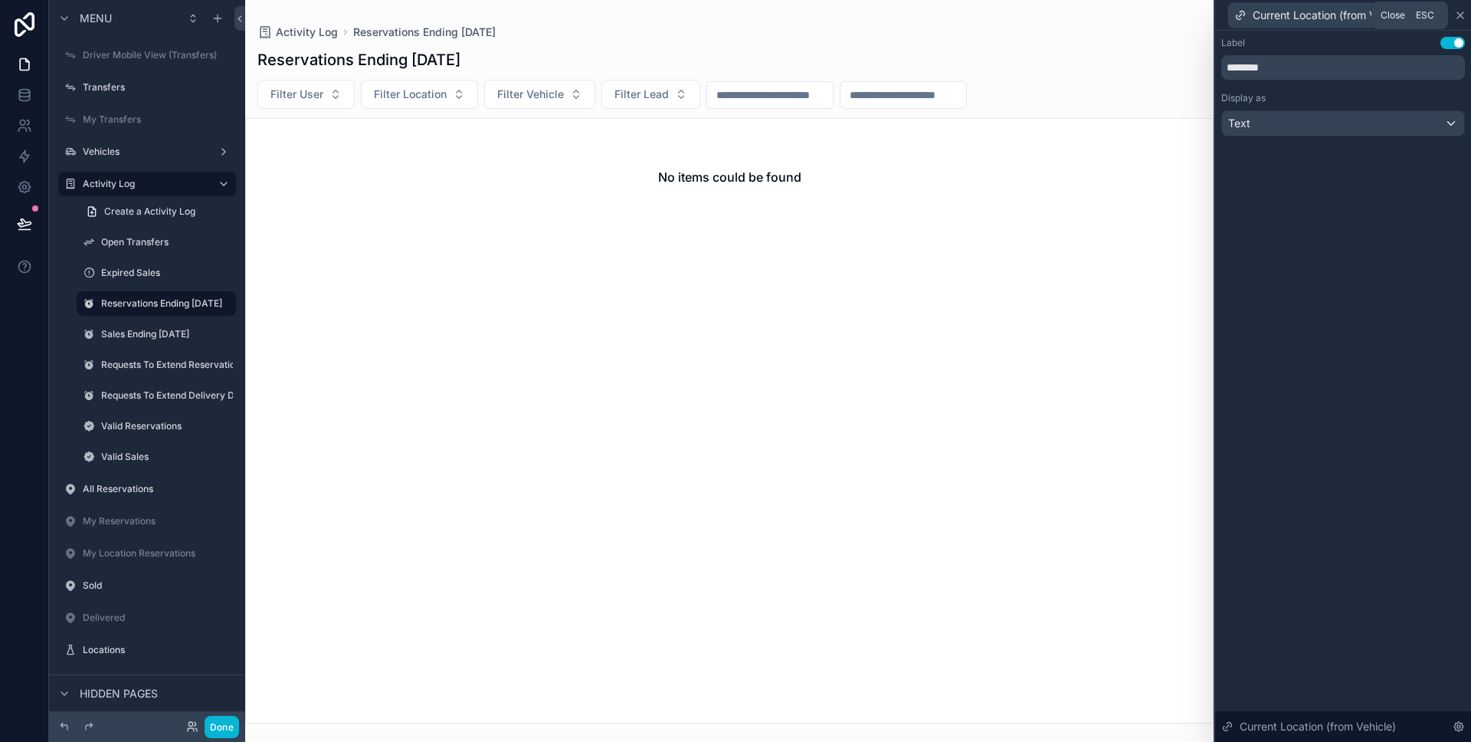
click at [1462, 17] on icon at bounding box center [1460, 15] width 6 height 6
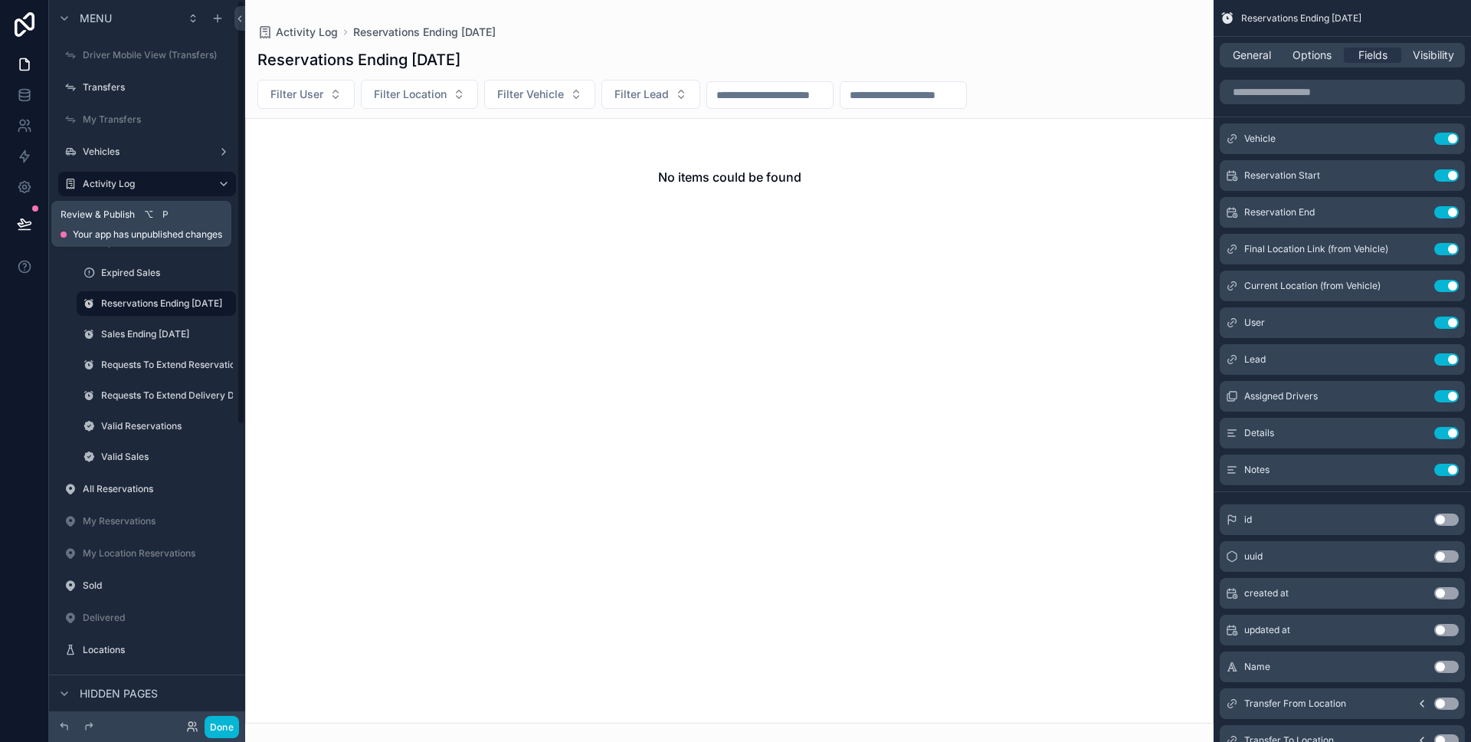
click at [31, 217] on icon at bounding box center [24, 223] width 15 height 15
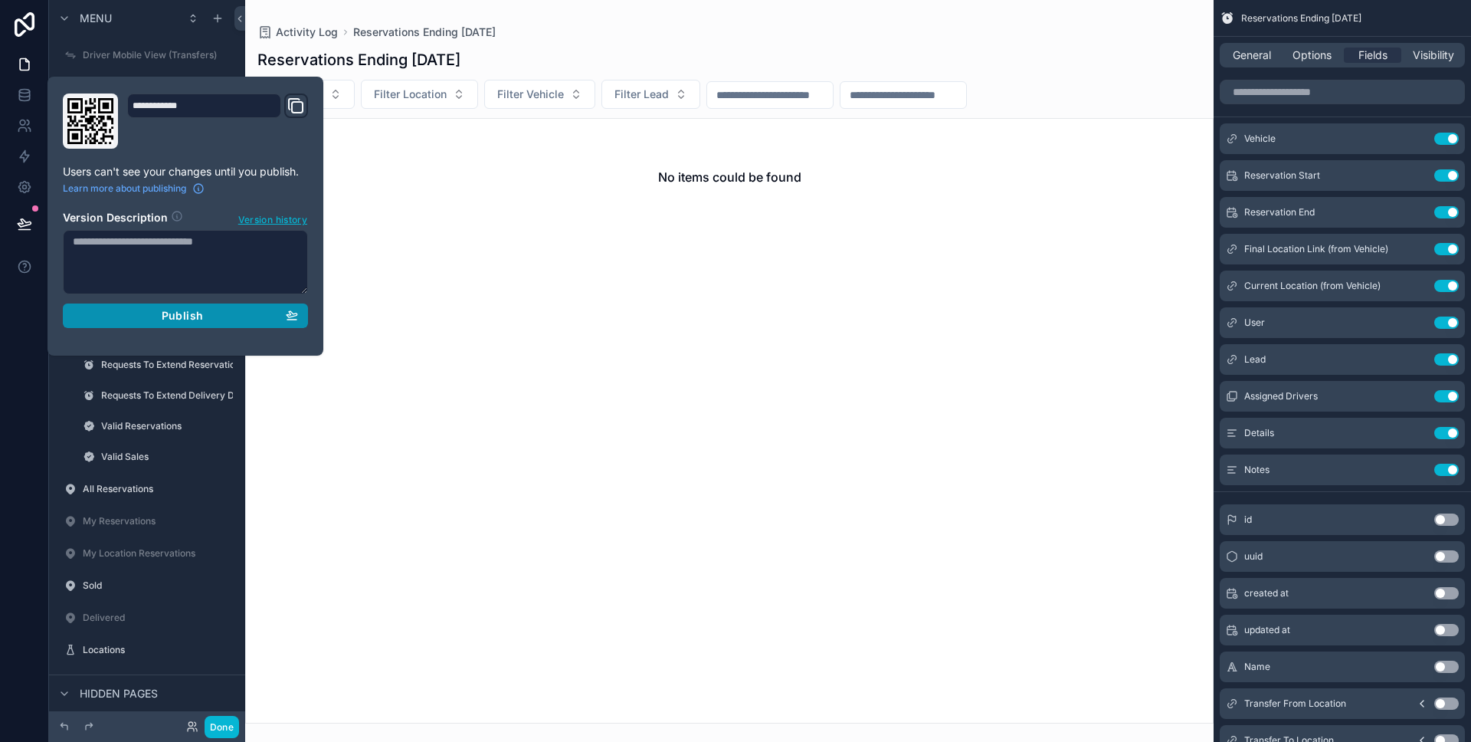
click at [107, 306] on button "Publish" at bounding box center [185, 315] width 245 height 25
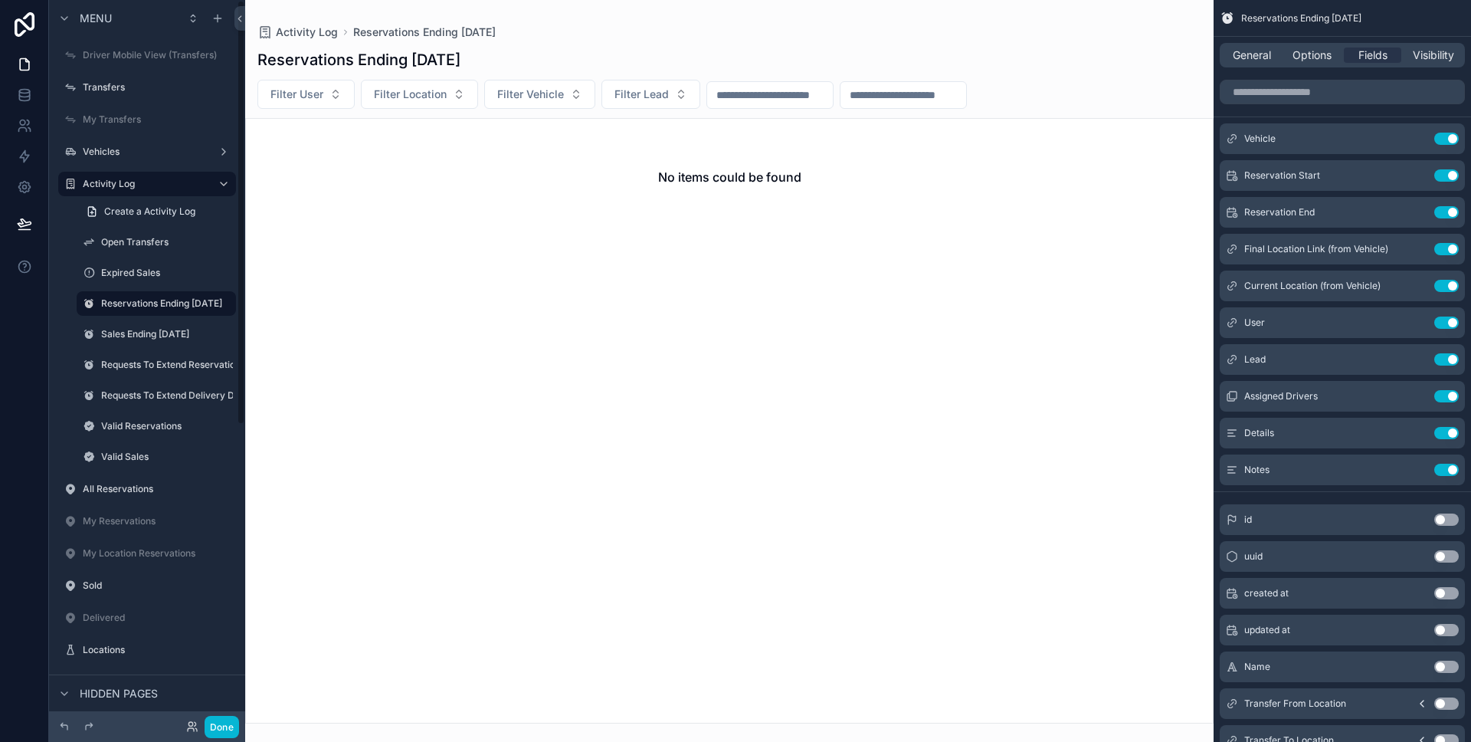
click at [228, 714] on div "Done" at bounding box center [147, 726] width 196 height 31
click at [120, 277] on label "Expired Sales" at bounding box center [153, 273] width 104 height 12
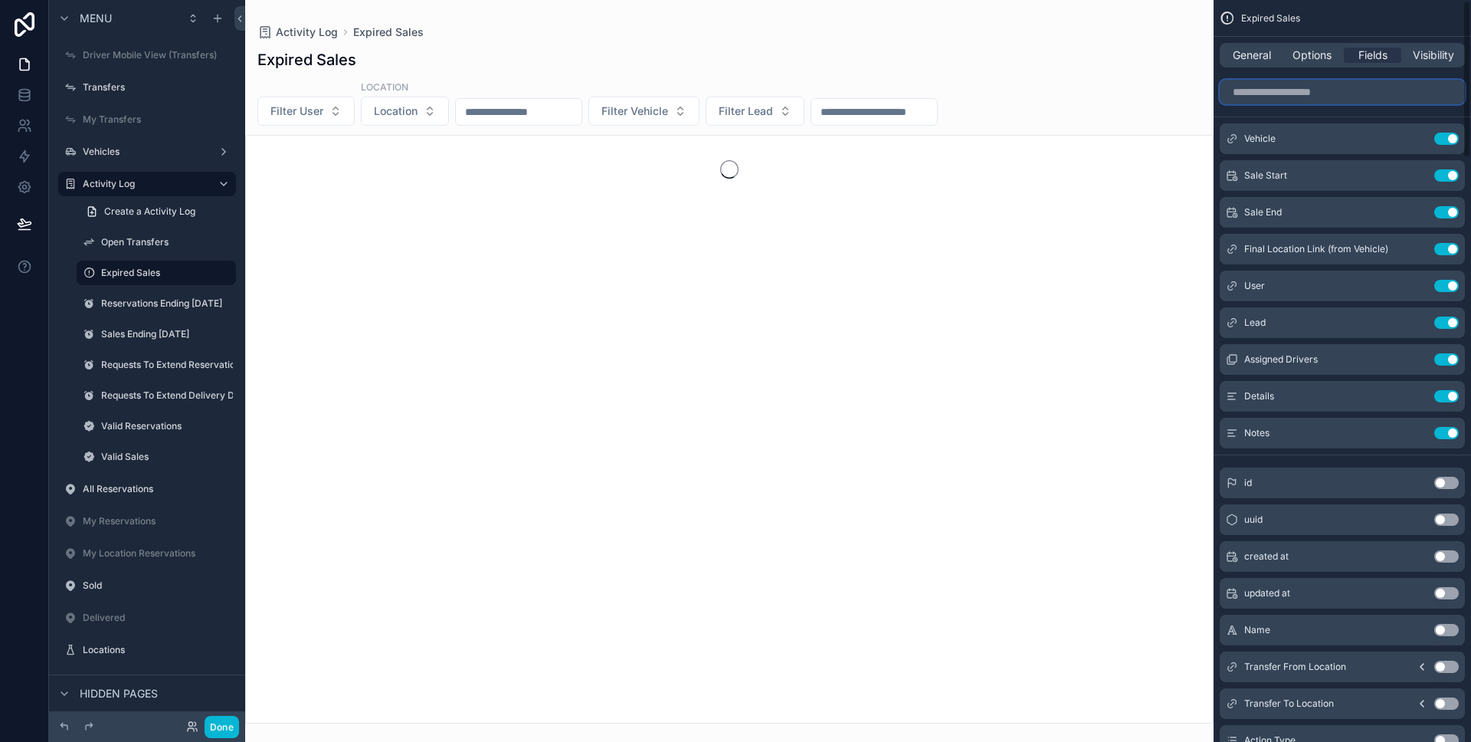
click at [1319, 93] on input "scrollable content" at bounding box center [1342, 92] width 245 height 25
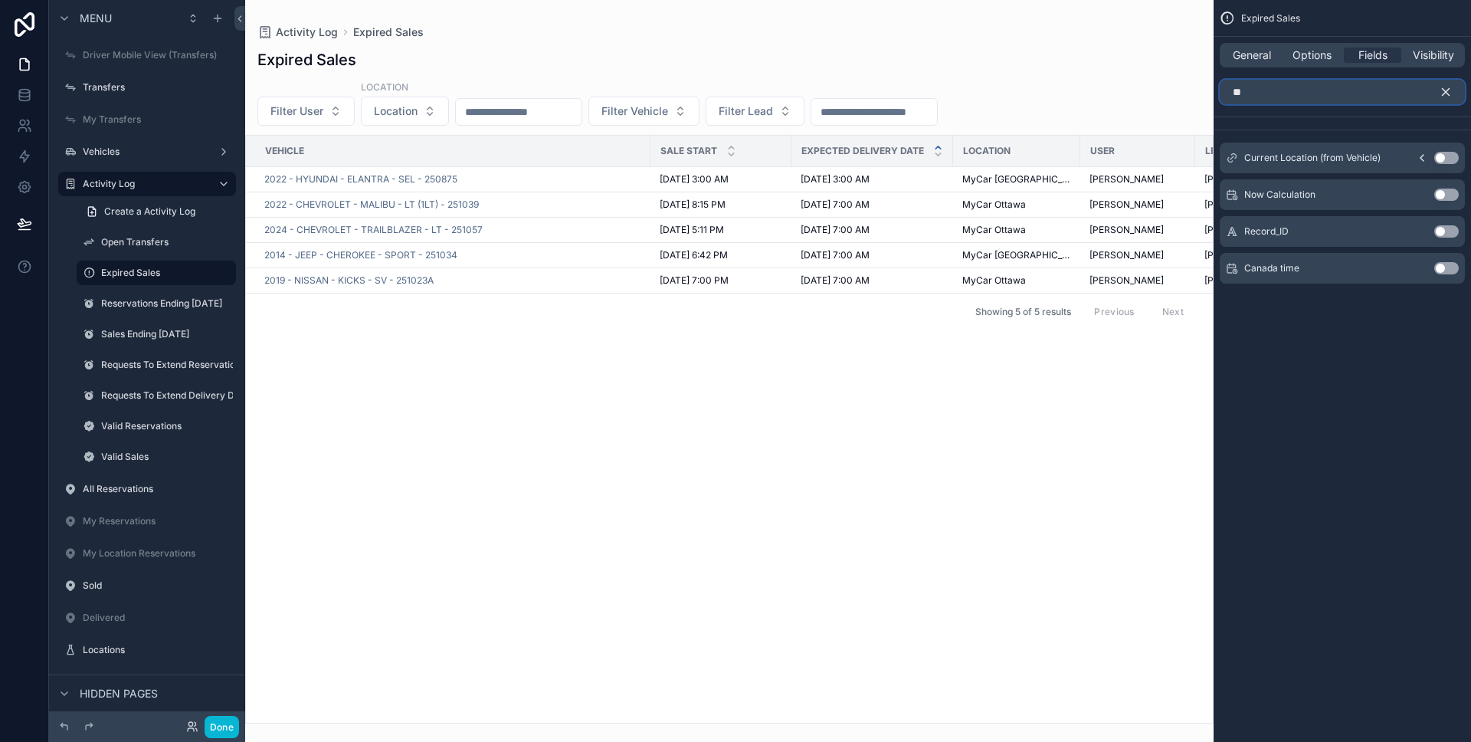
type input "**"
click at [1439, 156] on button "Use setting" at bounding box center [1446, 158] width 25 height 12
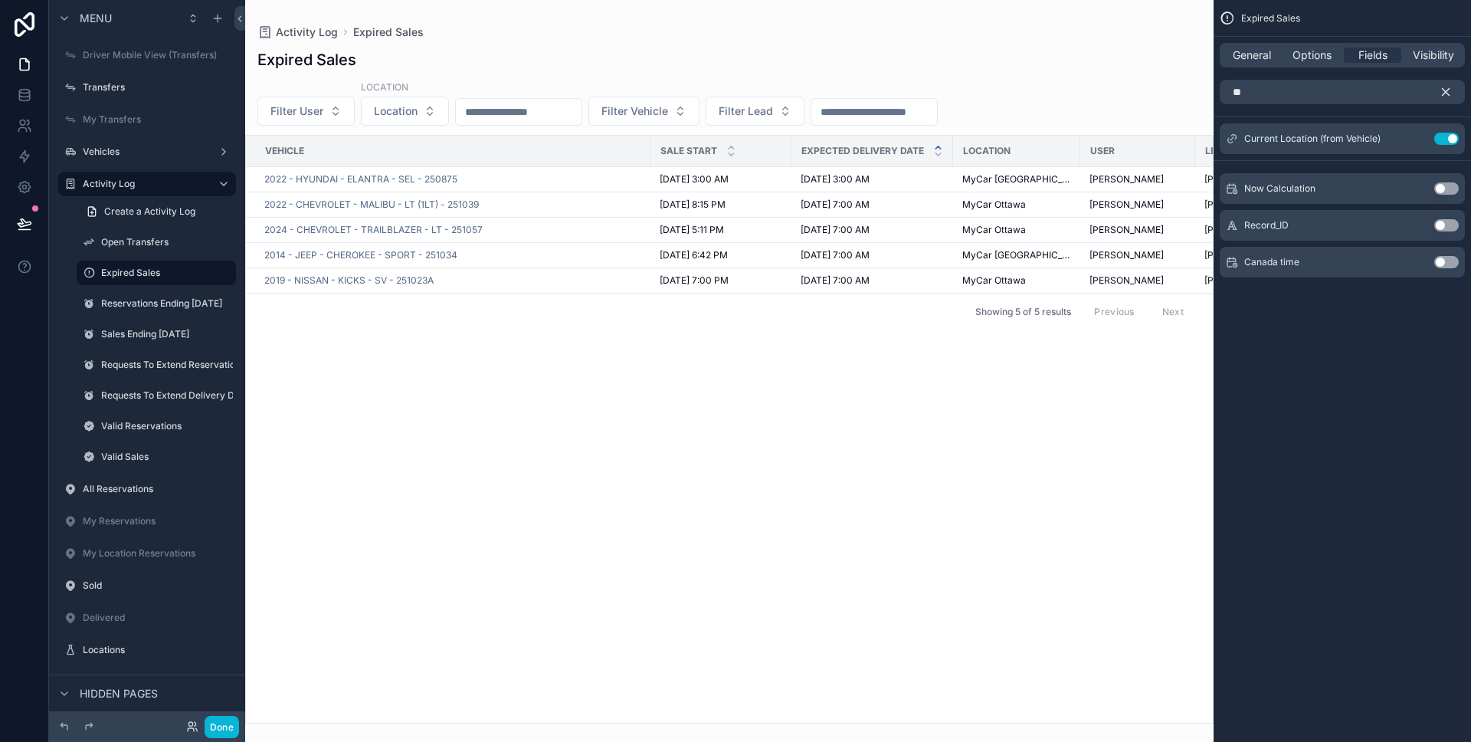
click at [1446, 96] on icon "scrollable content" at bounding box center [1446, 92] width 14 height 14
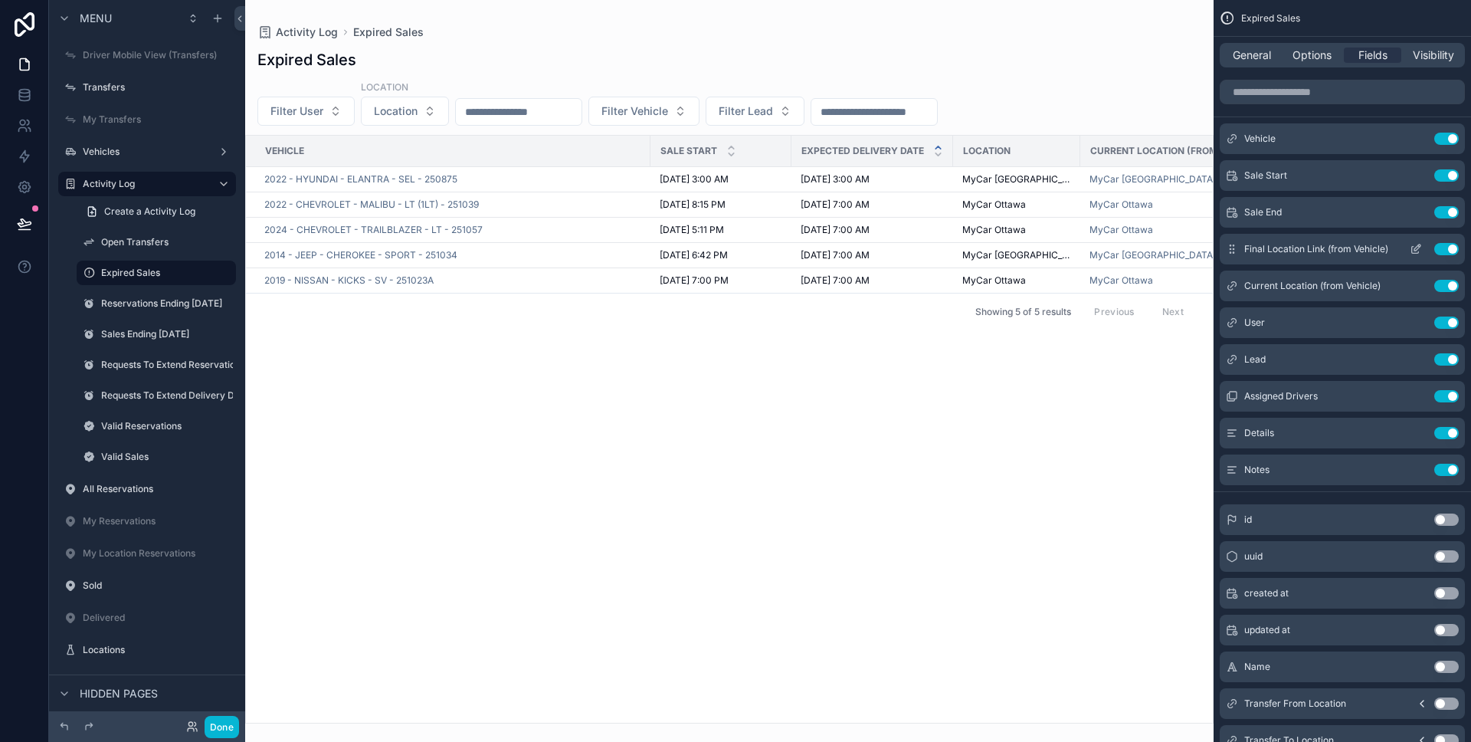
click at [1417, 250] on icon "scrollable content" at bounding box center [1416, 249] width 12 height 12
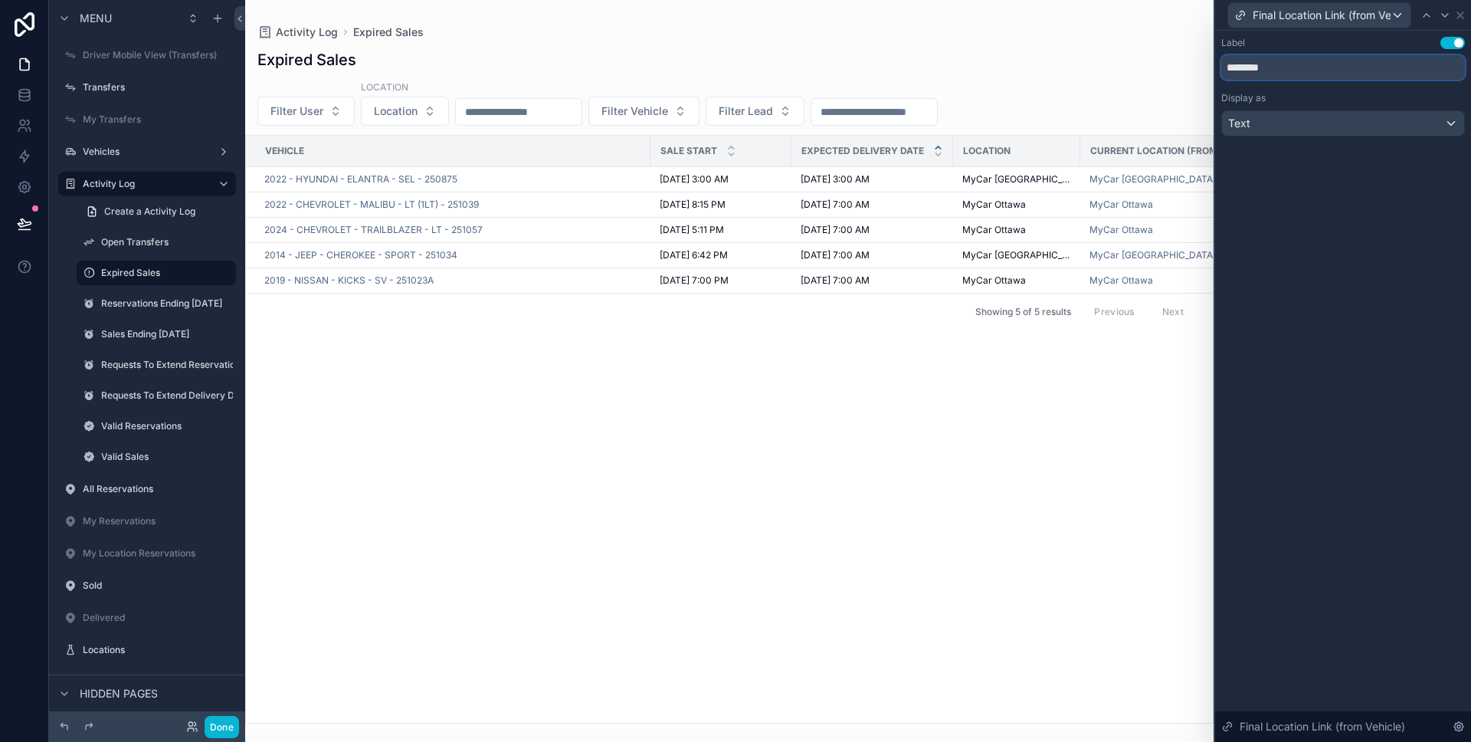
click at [1384, 68] on input "********" at bounding box center [1343, 67] width 244 height 25
click at [1461, 13] on icon at bounding box center [1460, 15] width 6 height 6
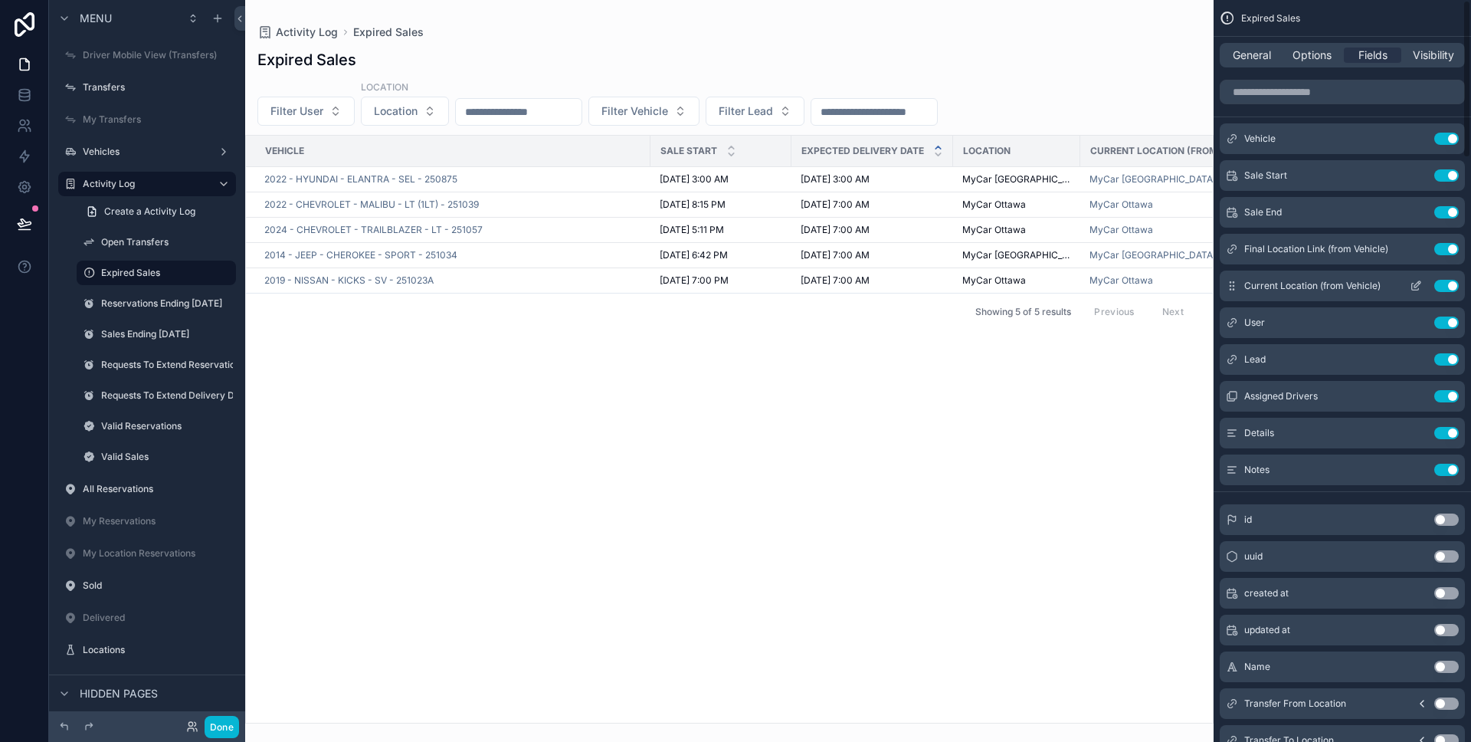
click at [1414, 281] on icon "scrollable content" at bounding box center [1416, 286] width 12 height 12
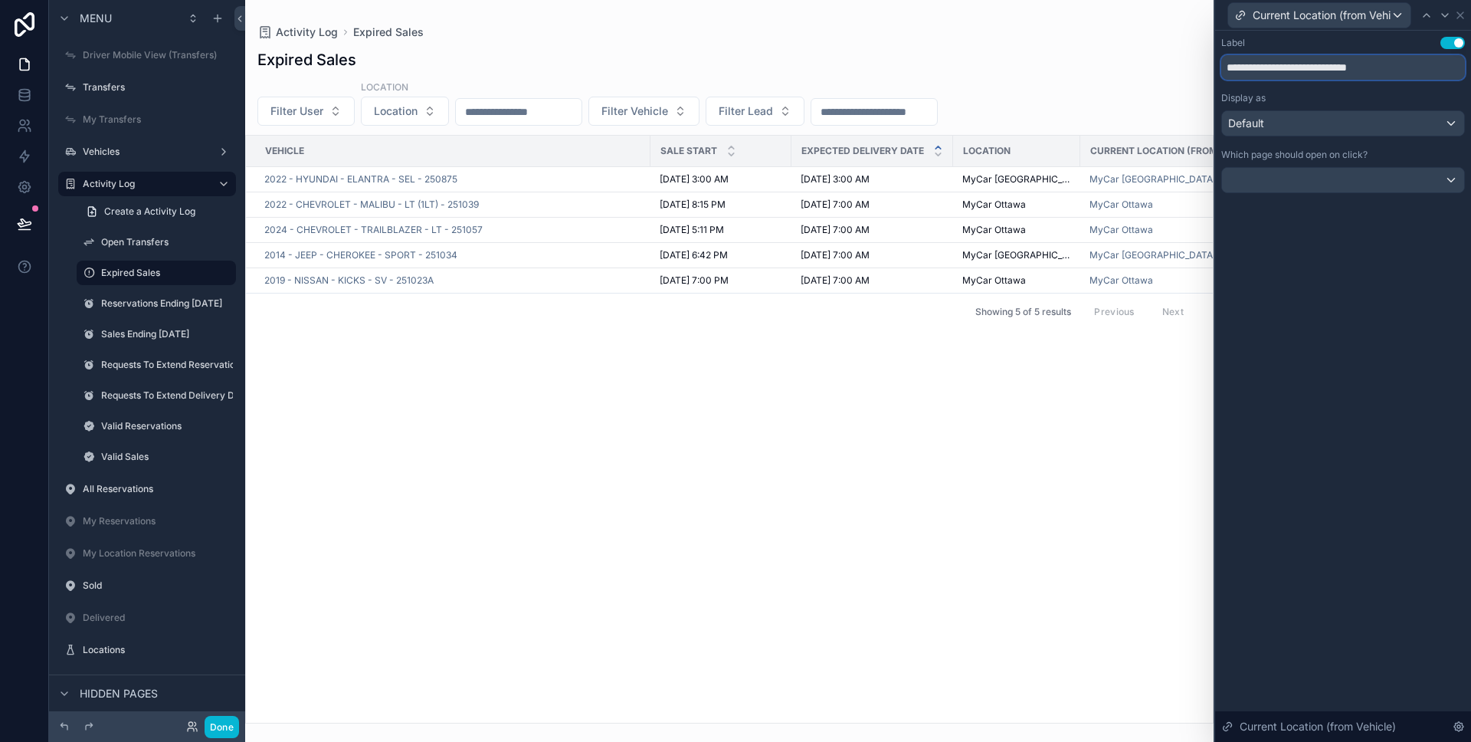
click at [1294, 74] on input "**********" at bounding box center [1343, 67] width 244 height 25
paste input "text"
type input "********"
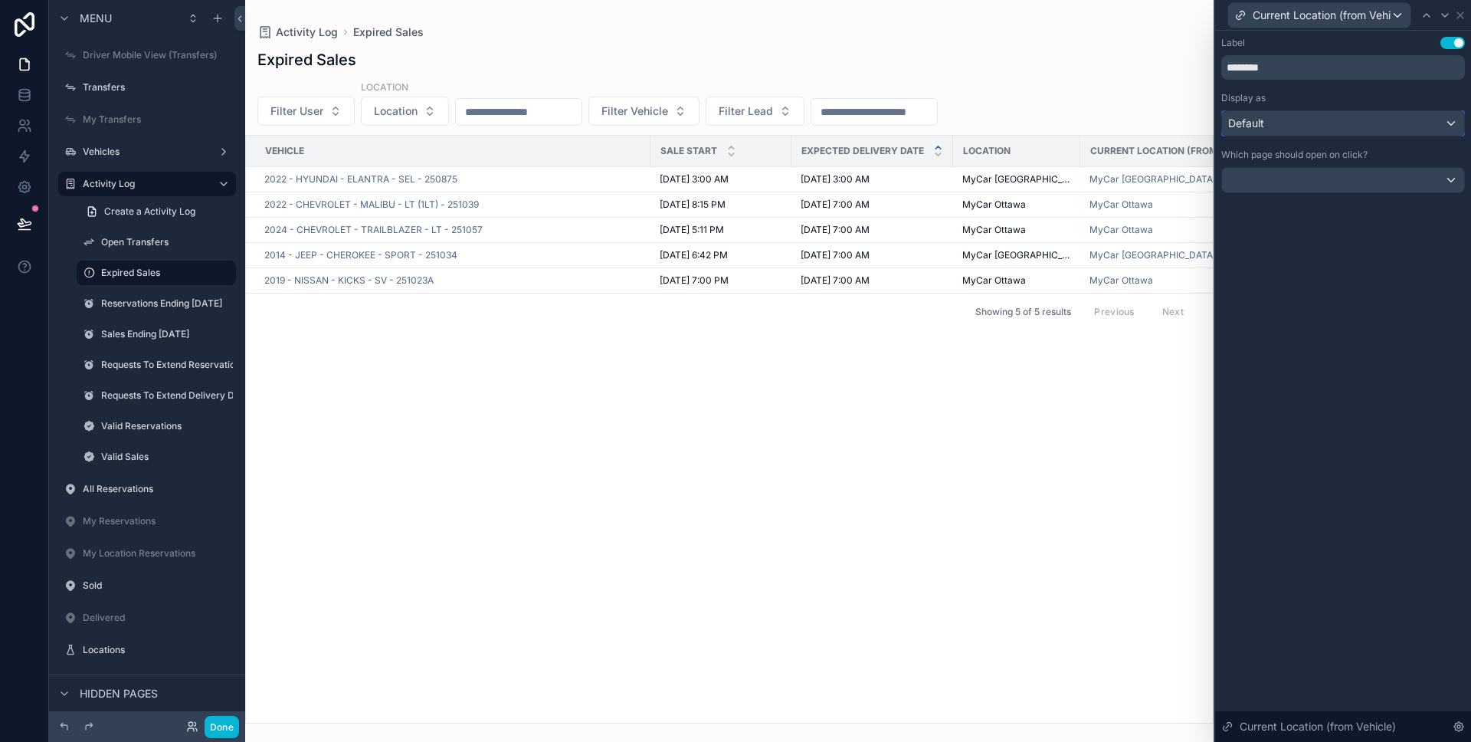
click at [1294, 111] on div "Default" at bounding box center [1343, 123] width 242 height 25
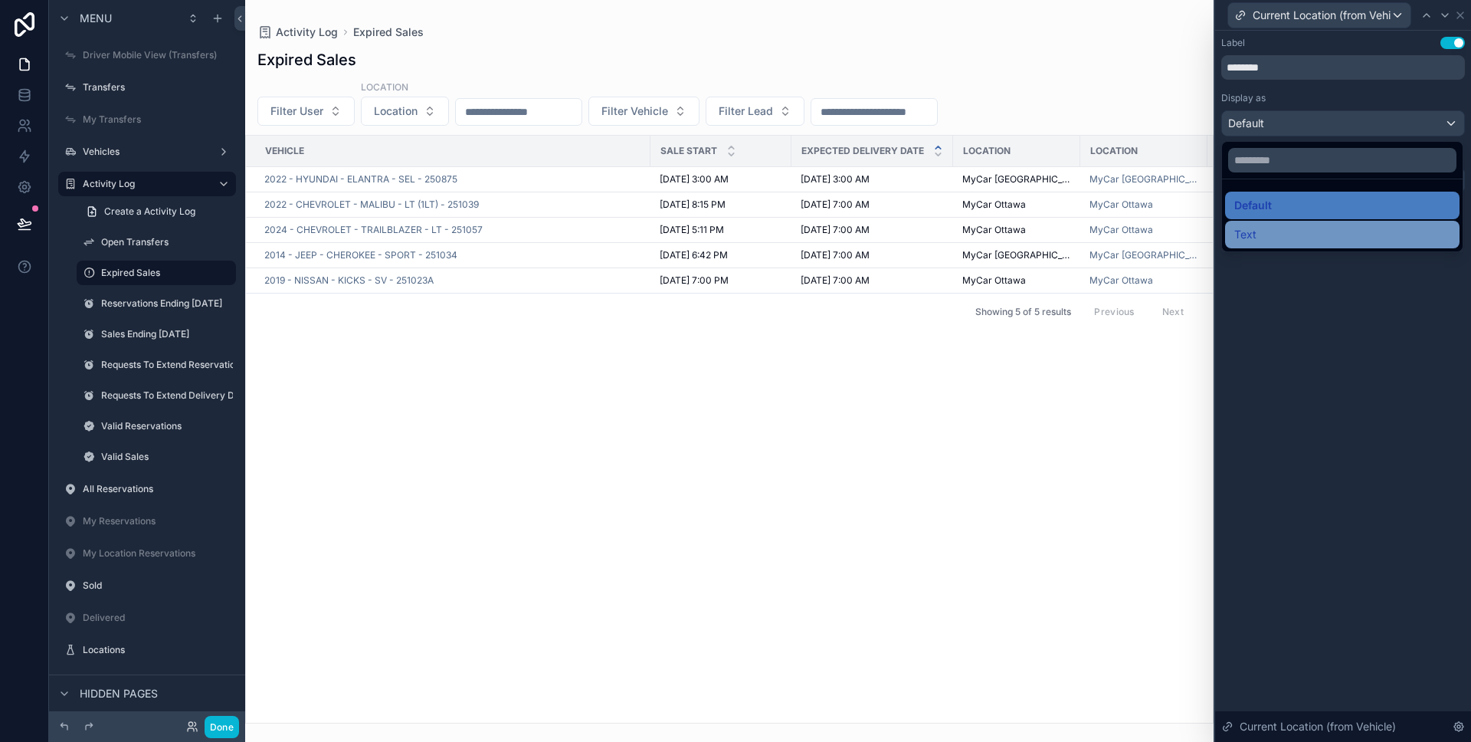
click at [1277, 230] on div "Text" at bounding box center [1342, 234] width 216 height 18
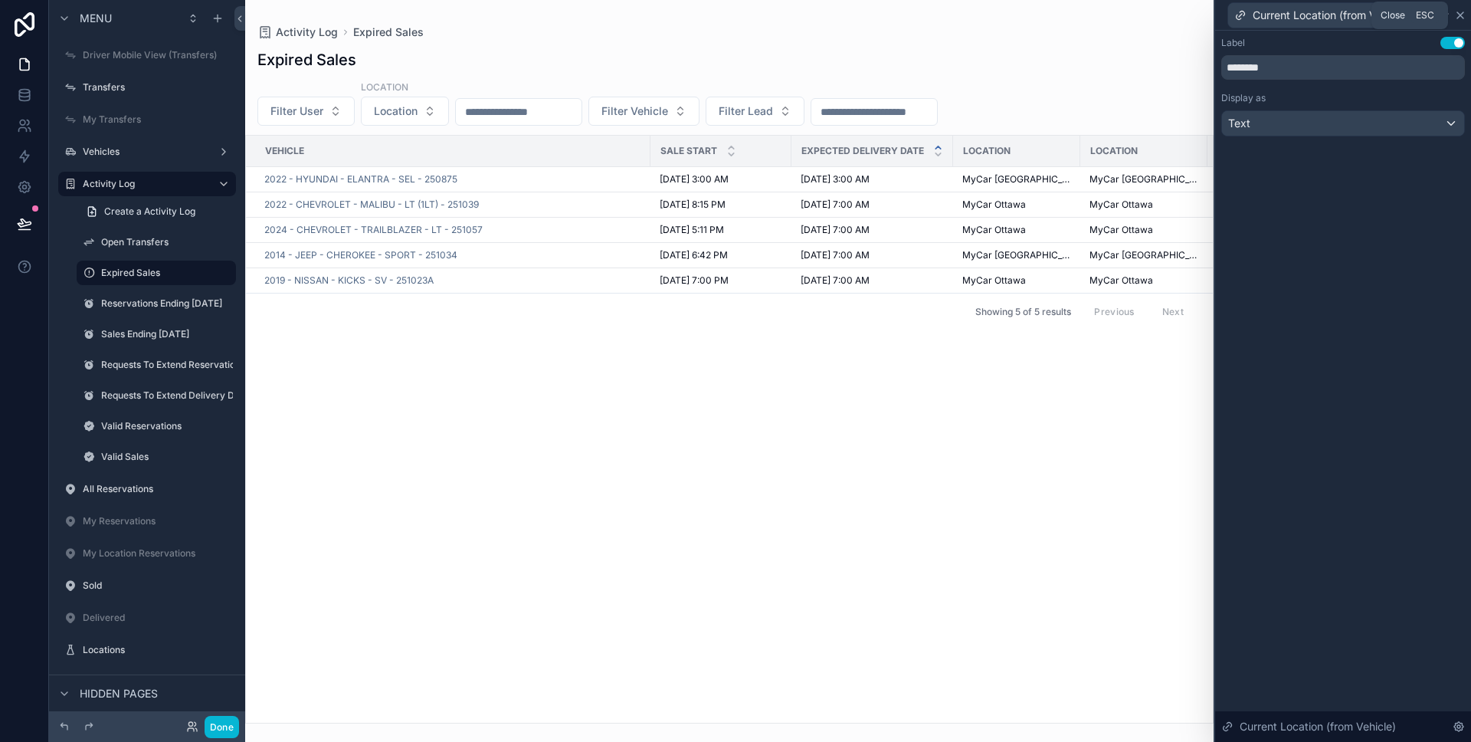
click at [1463, 11] on icon at bounding box center [1460, 15] width 12 height 12
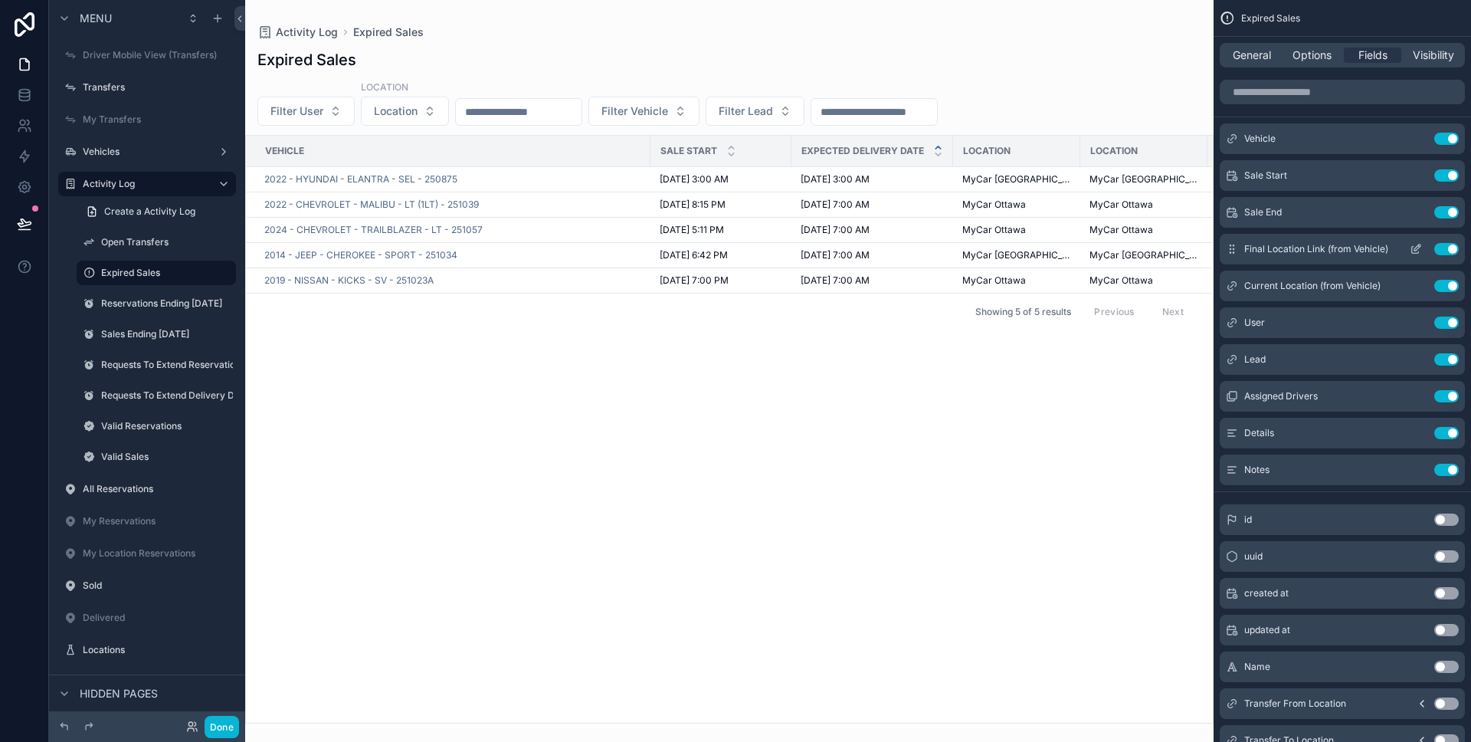
click at [1446, 250] on button "Use setting" at bounding box center [1446, 249] width 25 height 12
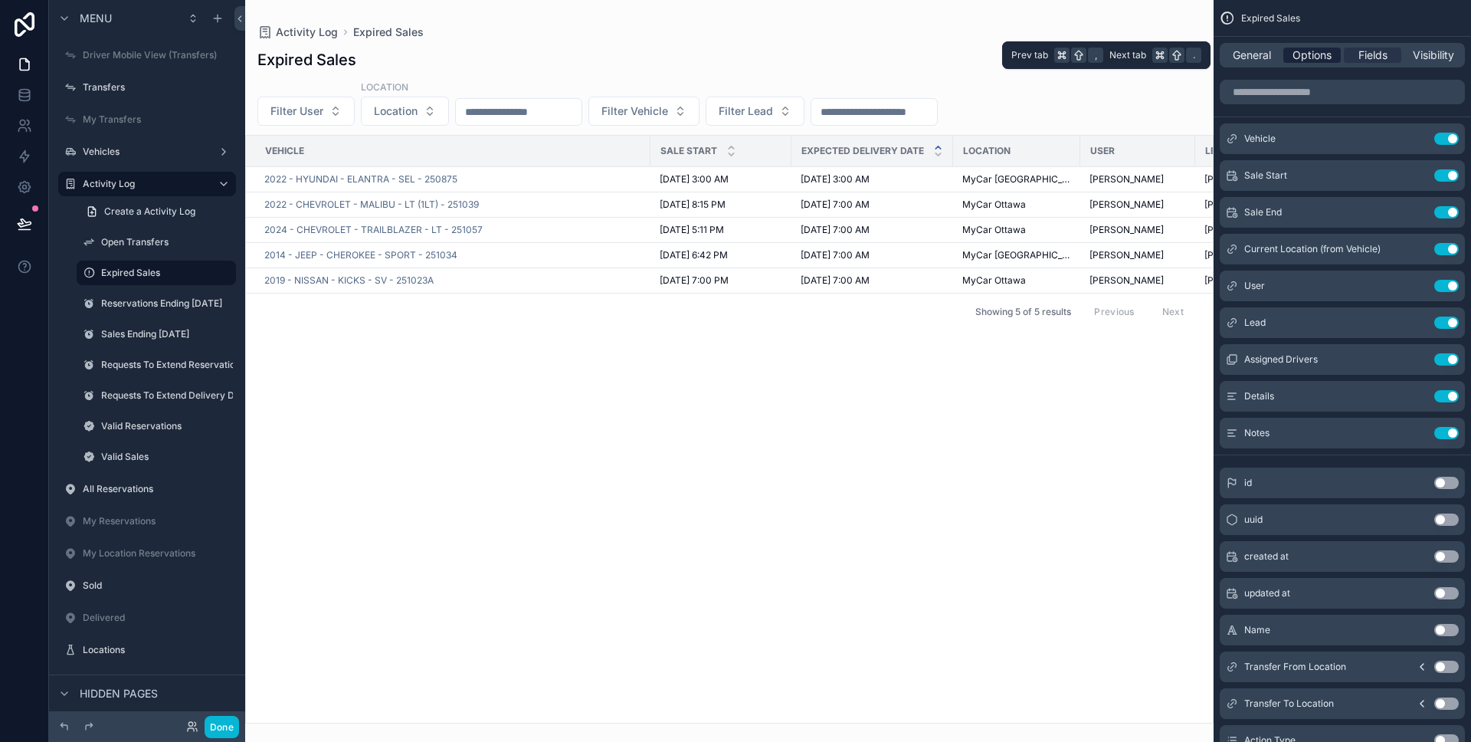
click at [1333, 52] on div "Options" at bounding box center [1311, 55] width 57 height 15
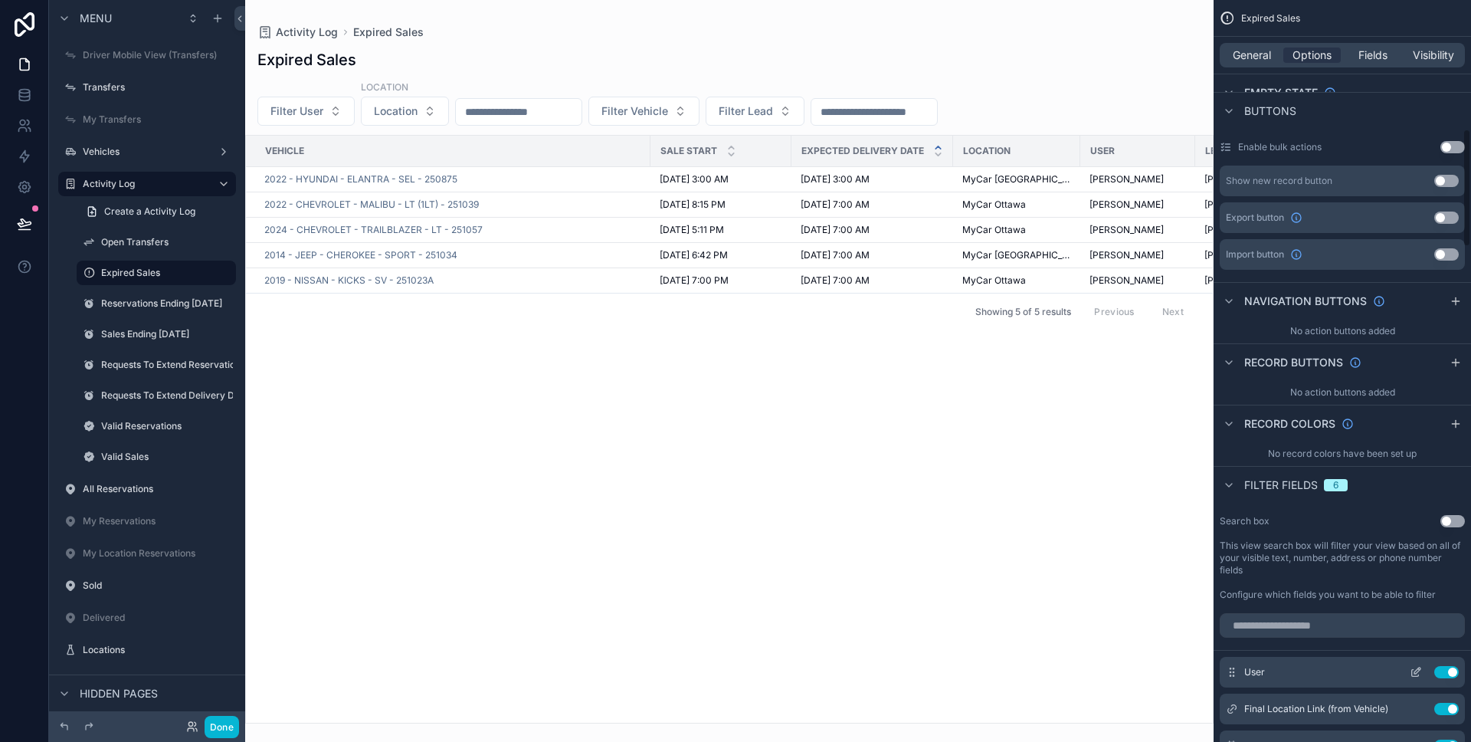
scroll to position [807, 0]
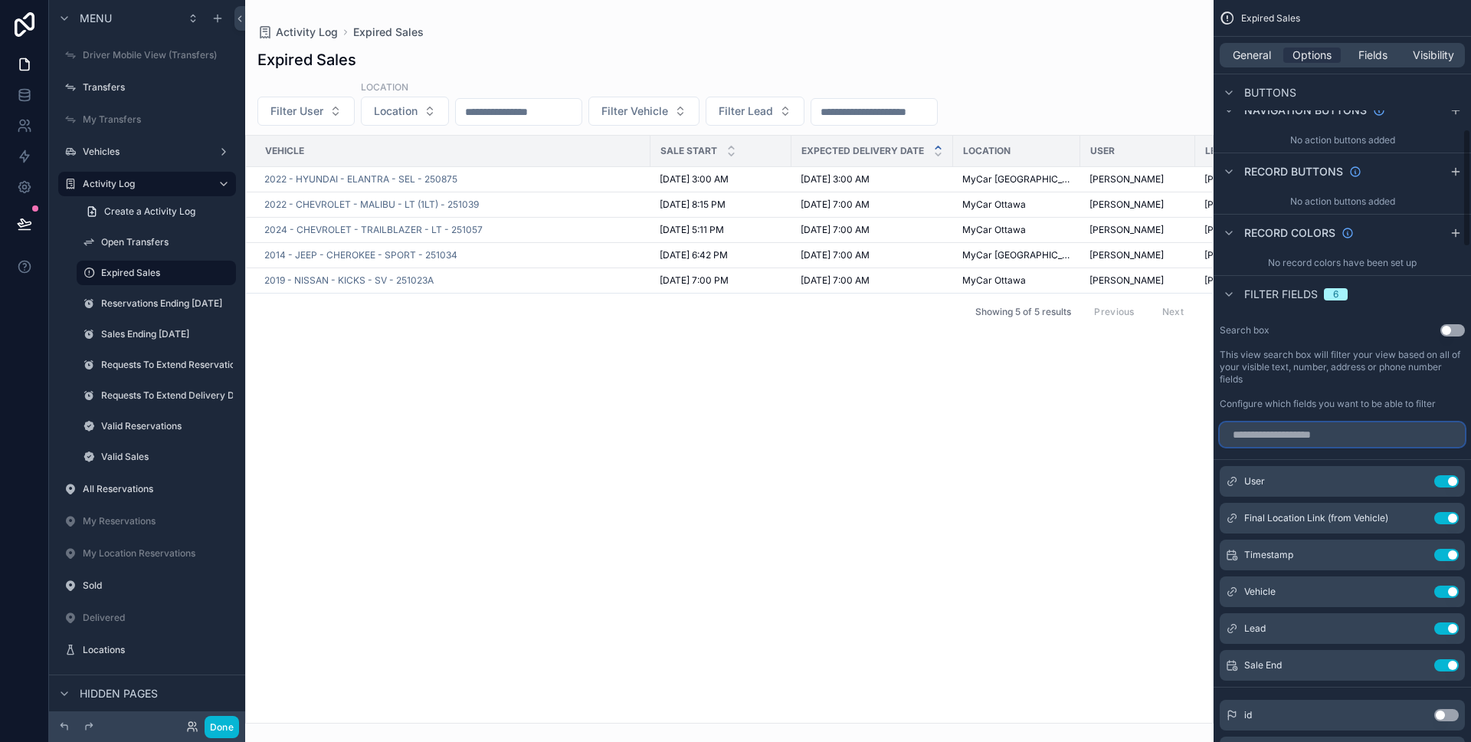
click at [1339, 434] on input "scrollable content" at bounding box center [1342, 434] width 245 height 25
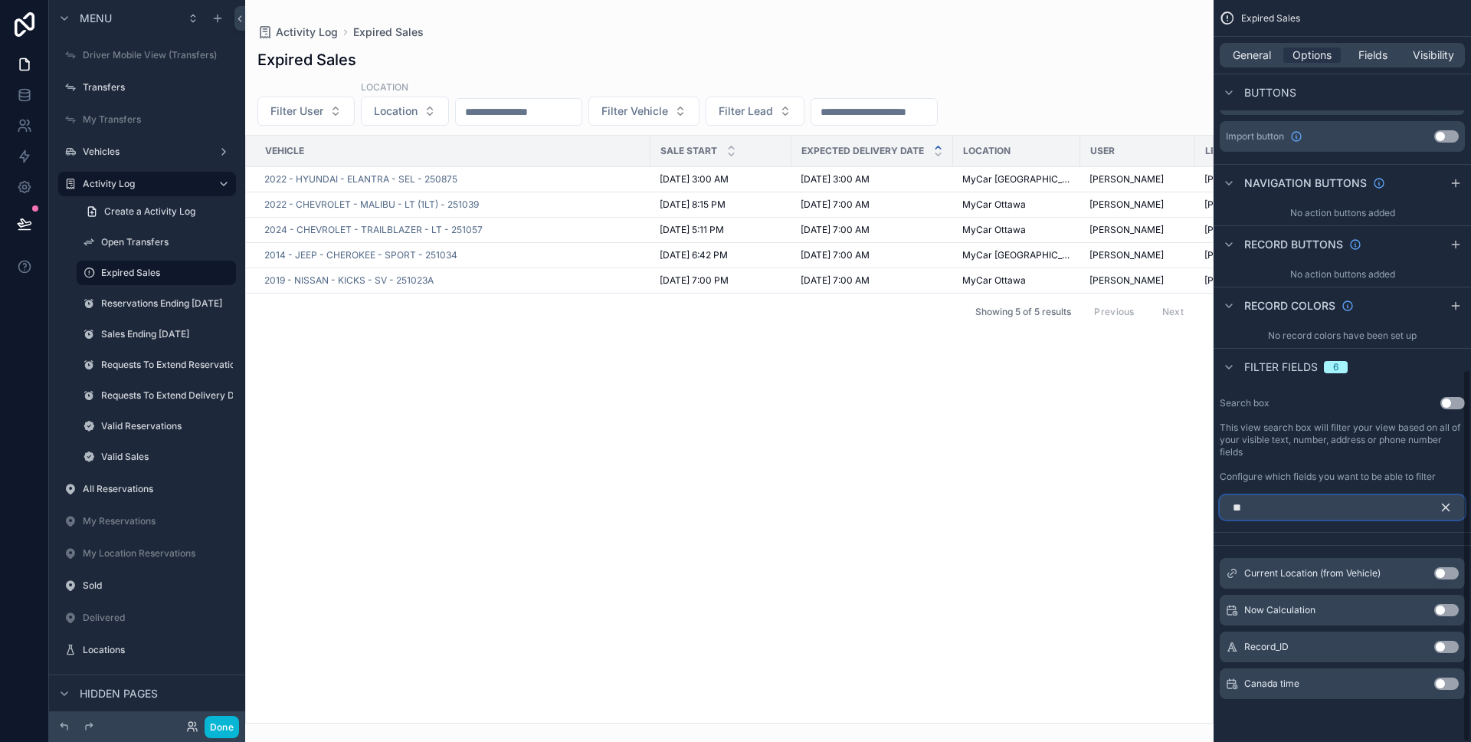
scroll to position [734, 0]
type input "**"
click at [1440, 573] on button "Use setting" at bounding box center [1446, 573] width 25 height 12
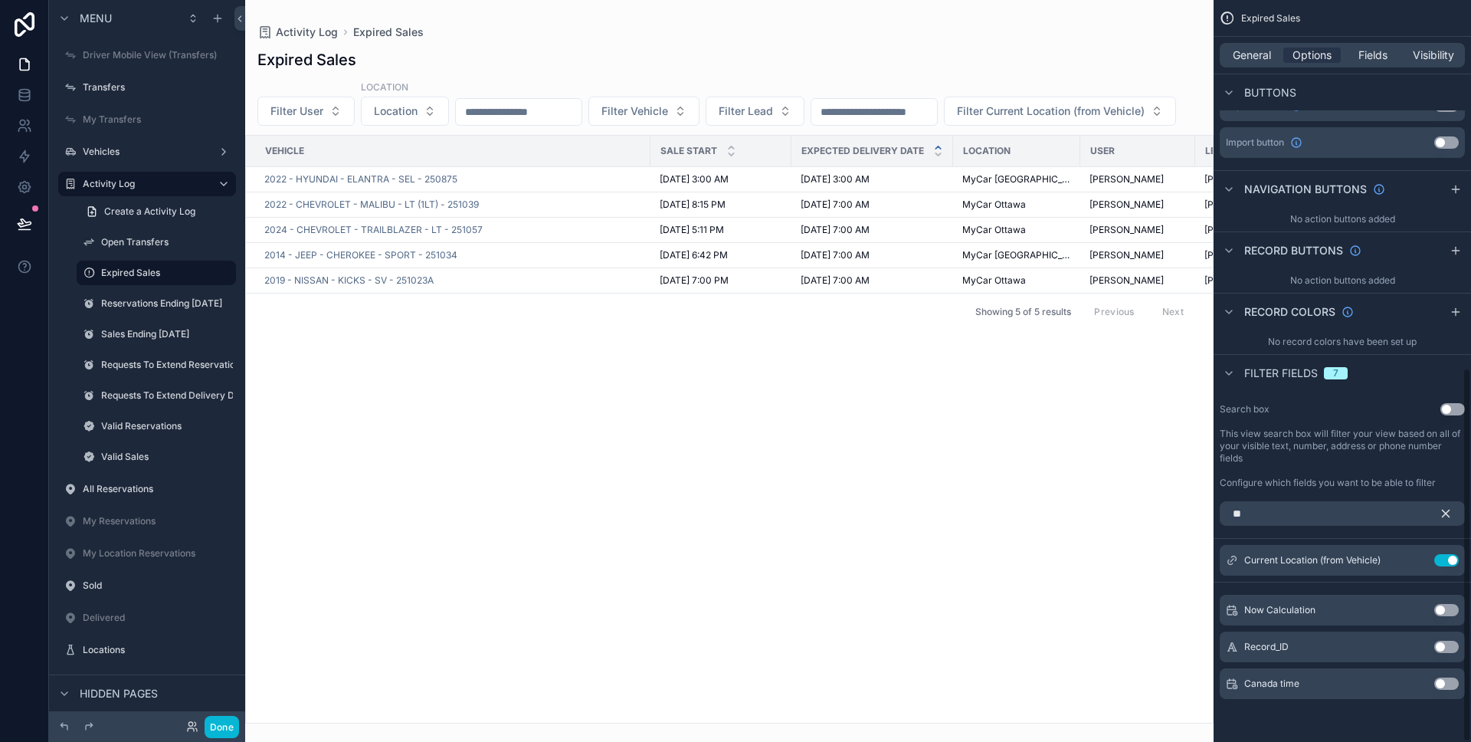
click at [1443, 516] on icon "scrollable content" at bounding box center [1446, 513] width 7 height 7
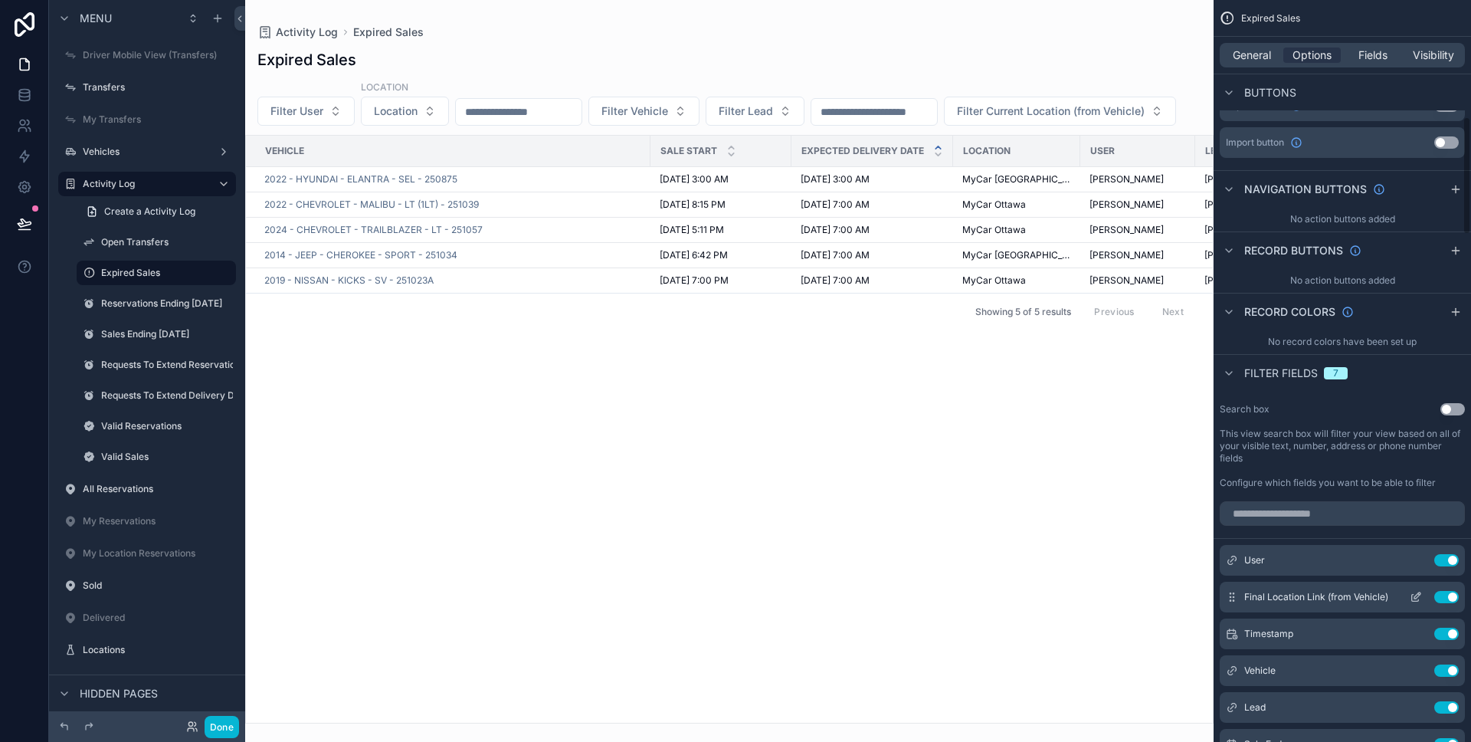
scroll to position [805, 0]
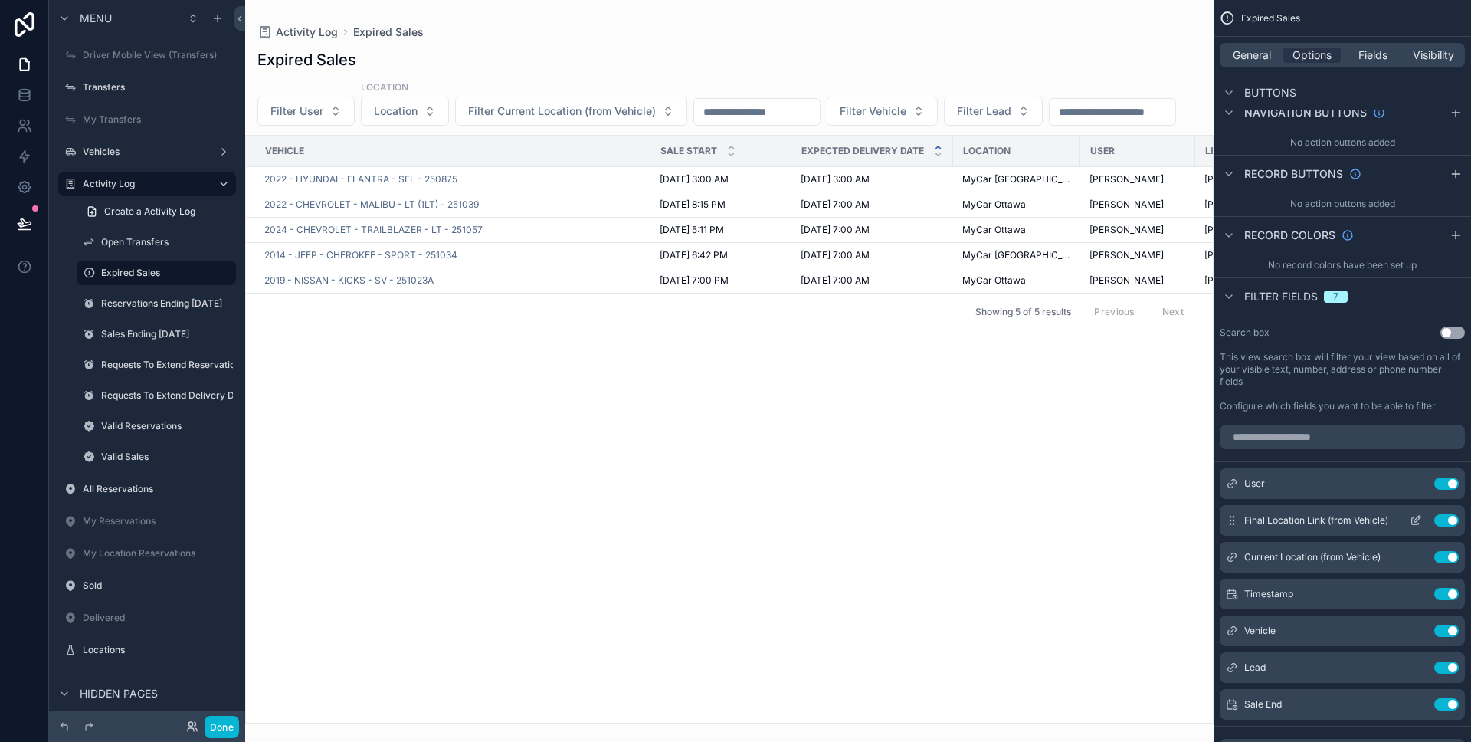
click at [1422, 527] on div "Final Location Link (from Vehicle) Use setting" at bounding box center [1342, 520] width 245 height 31
click at [1421, 524] on icon "scrollable content" at bounding box center [1416, 520] width 12 height 12
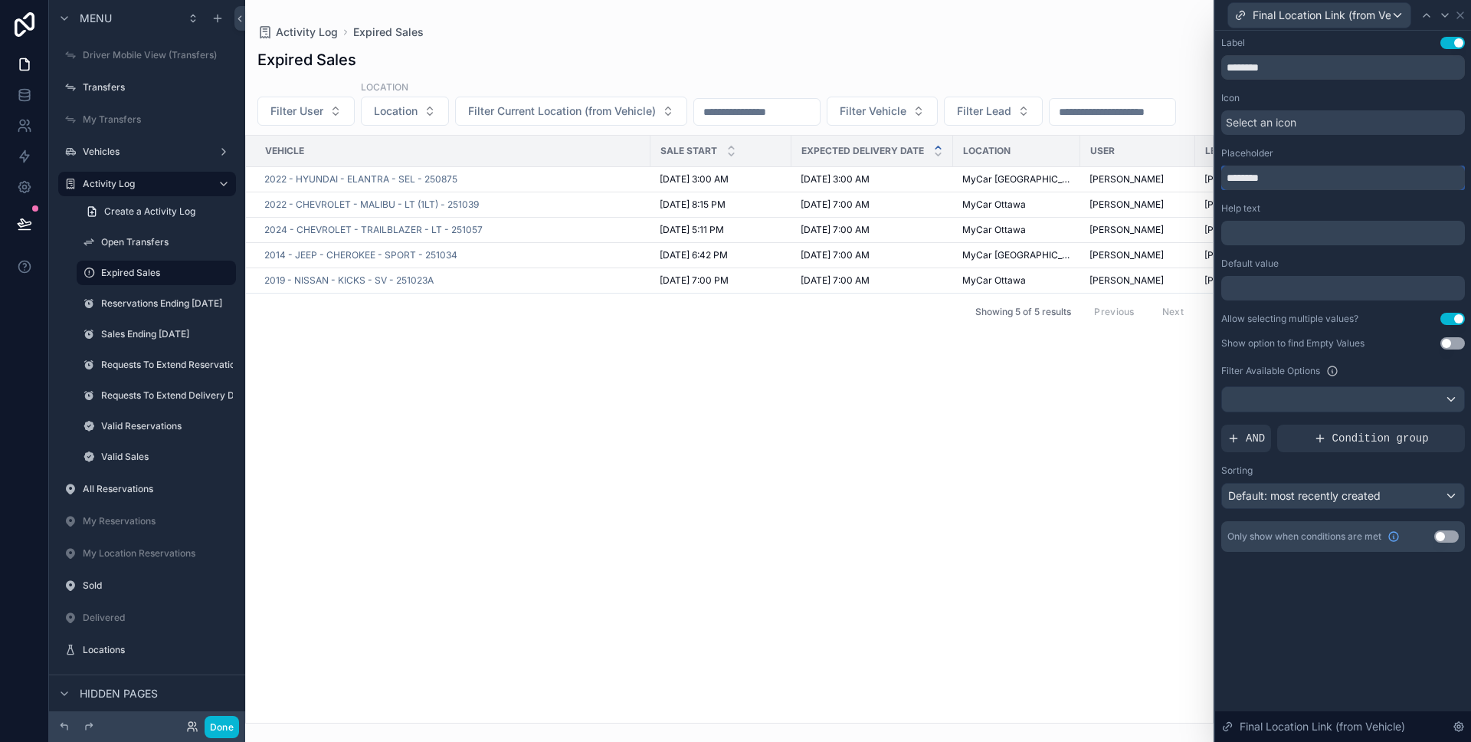
click at [1326, 174] on input "********" at bounding box center [1343, 178] width 244 height 25
click at [1463, 16] on icon at bounding box center [1460, 15] width 12 height 12
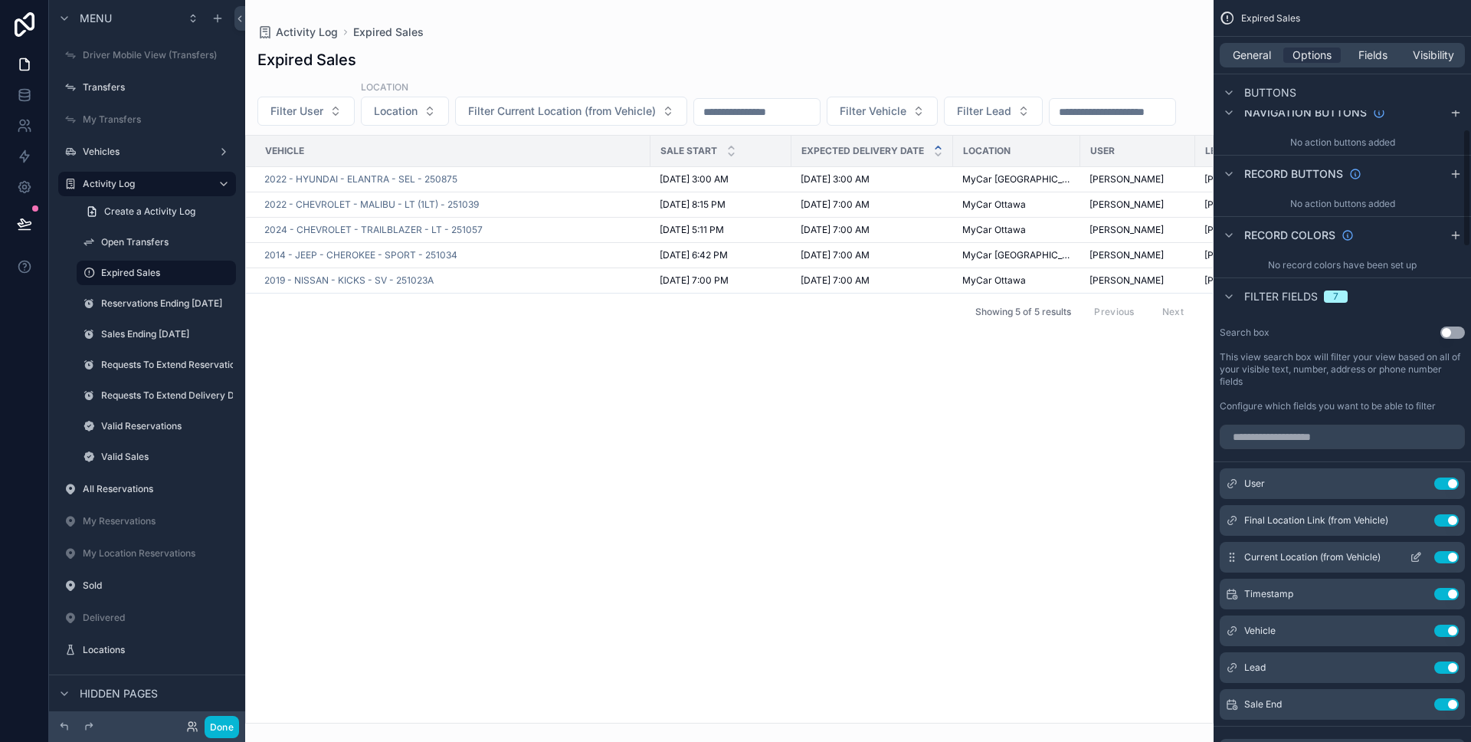
click at [1419, 555] on icon "scrollable content" at bounding box center [1419, 554] width 2 height 2
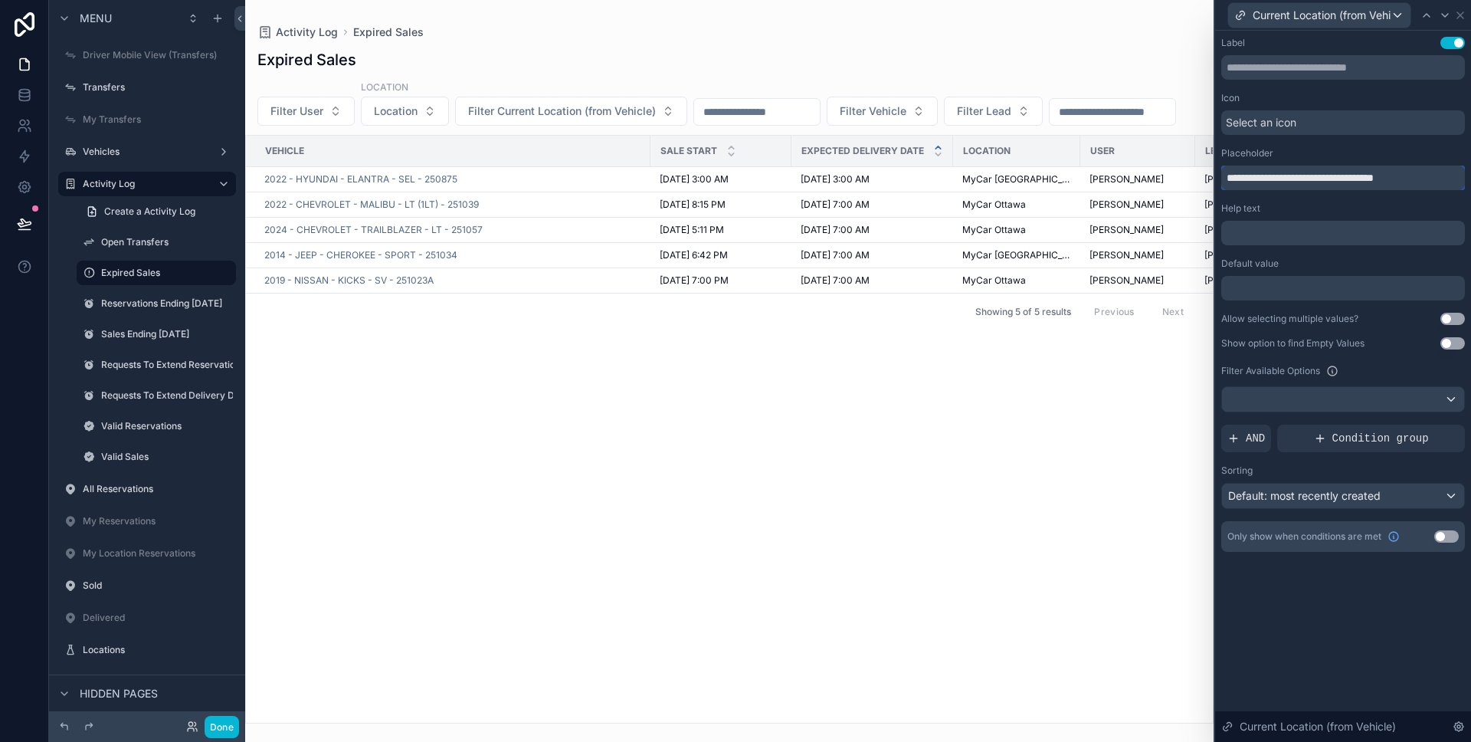
click at [1274, 186] on input "**********" at bounding box center [1343, 178] width 244 height 25
paste input "text"
type input "********"
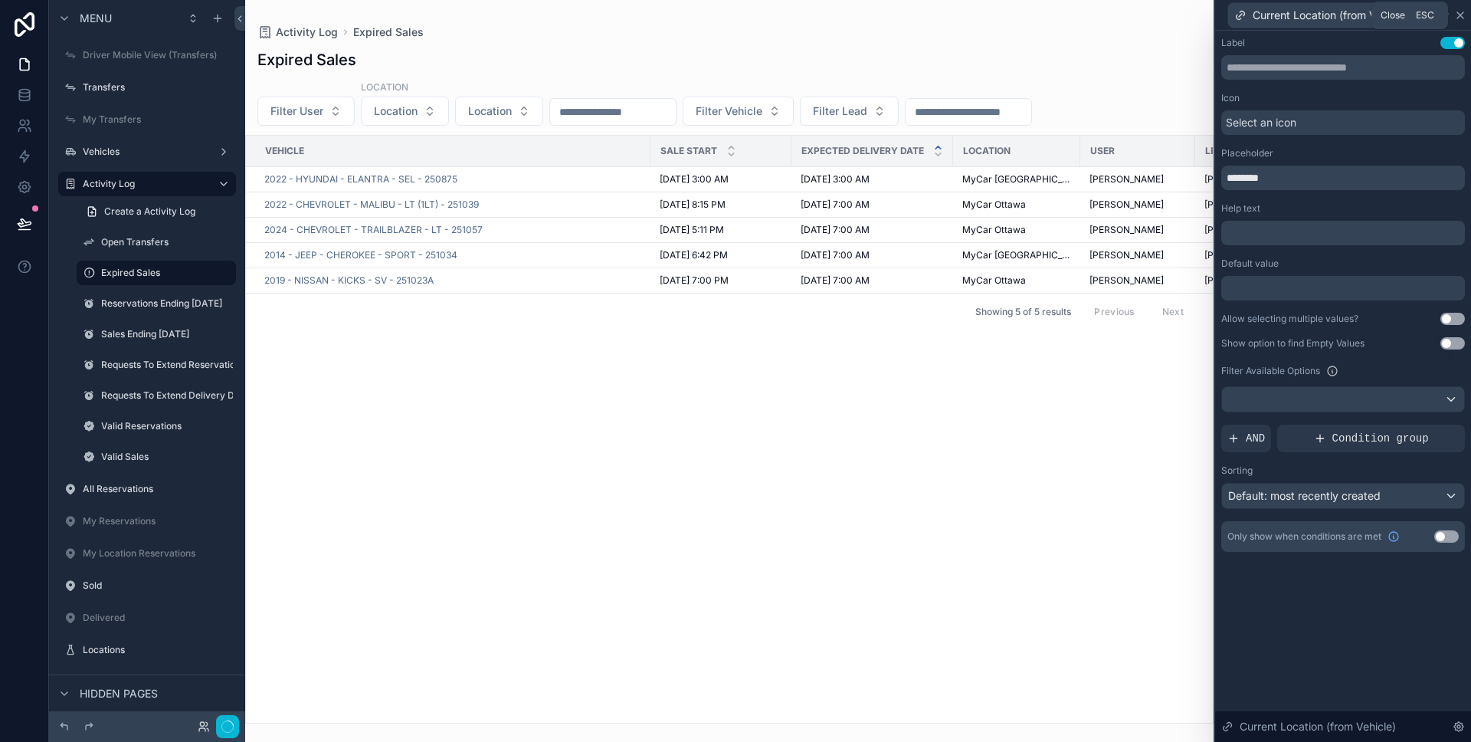
click at [1461, 15] on icon at bounding box center [1460, 15] width 12 height 12
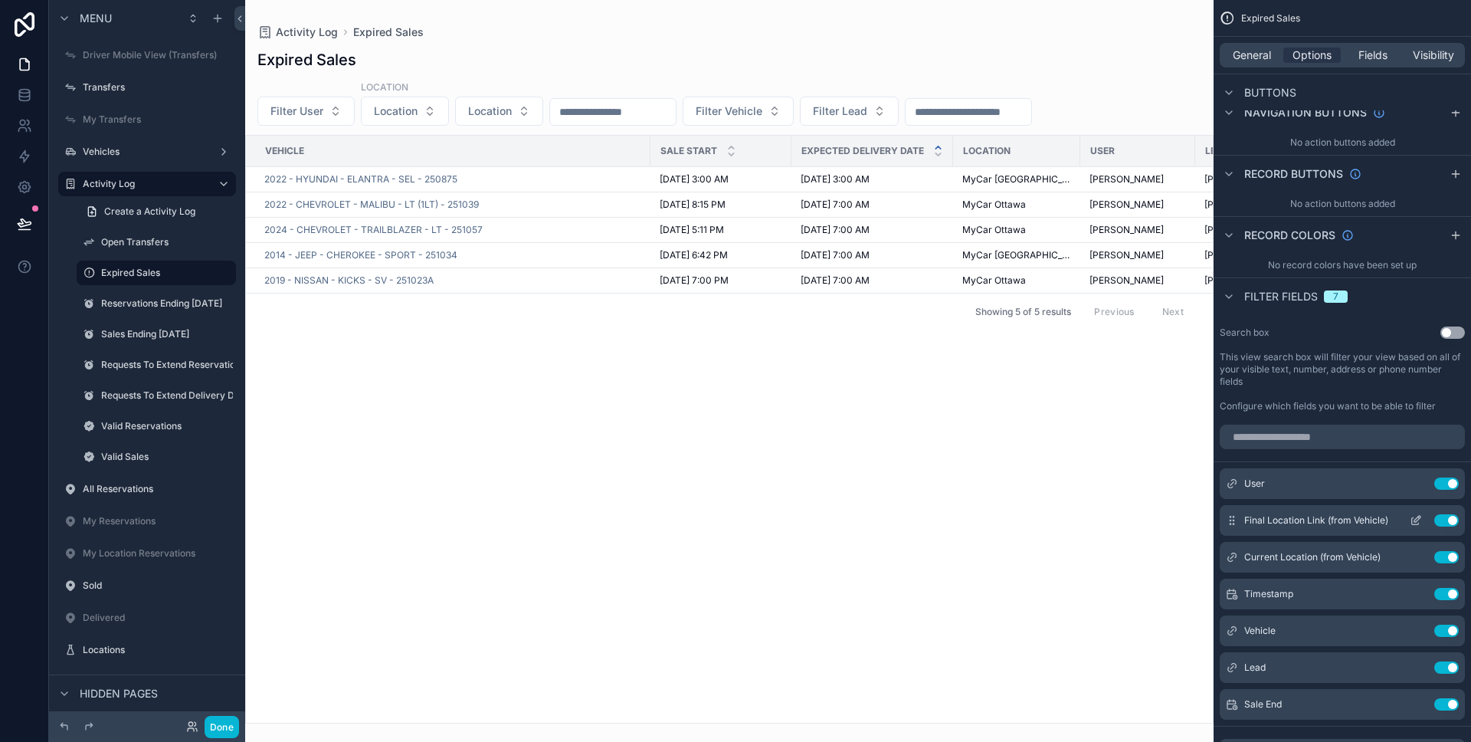
click at [1439, 518] on button "Use setting" at bounding box center [1446, 520] width 25 height 12
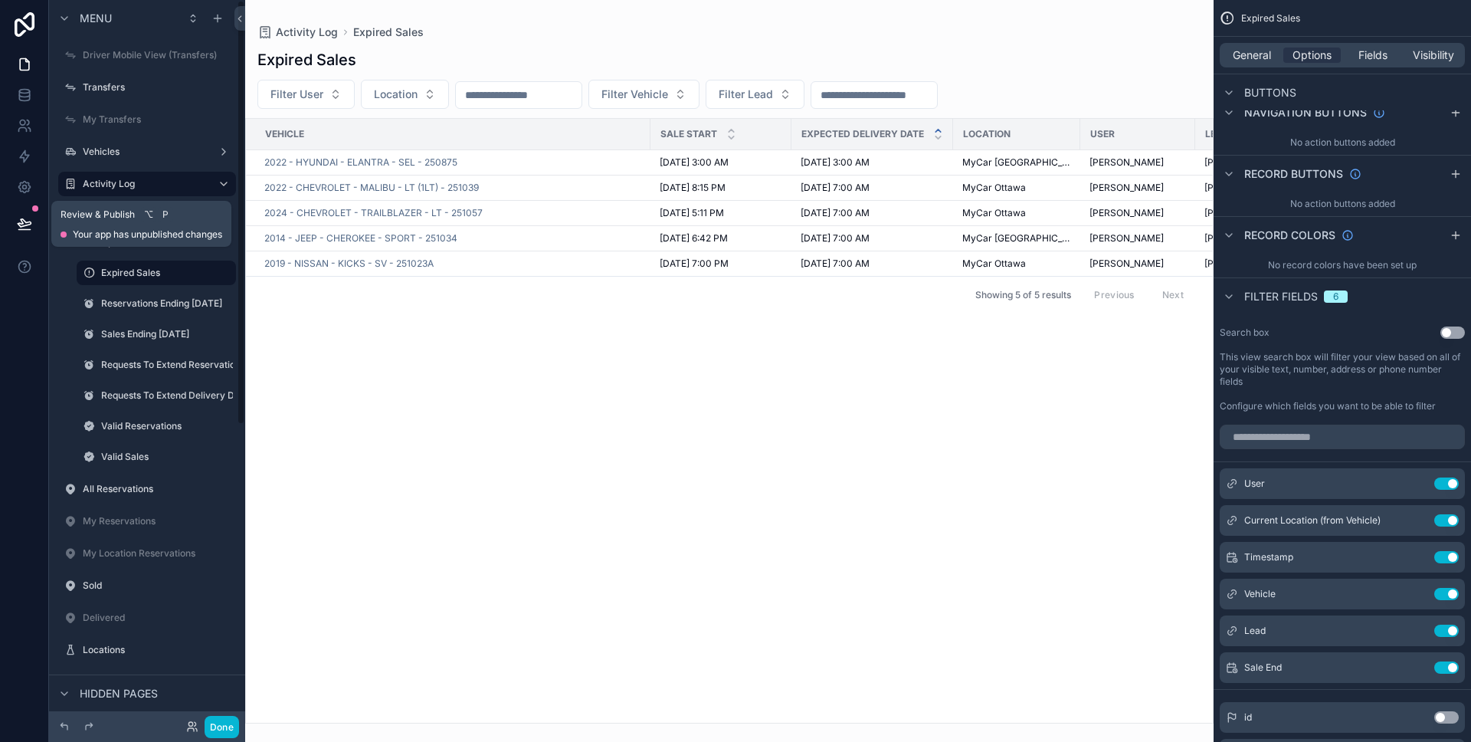
click at [25, 218] on icon at bounding box center [24, 223] width 15 height 15
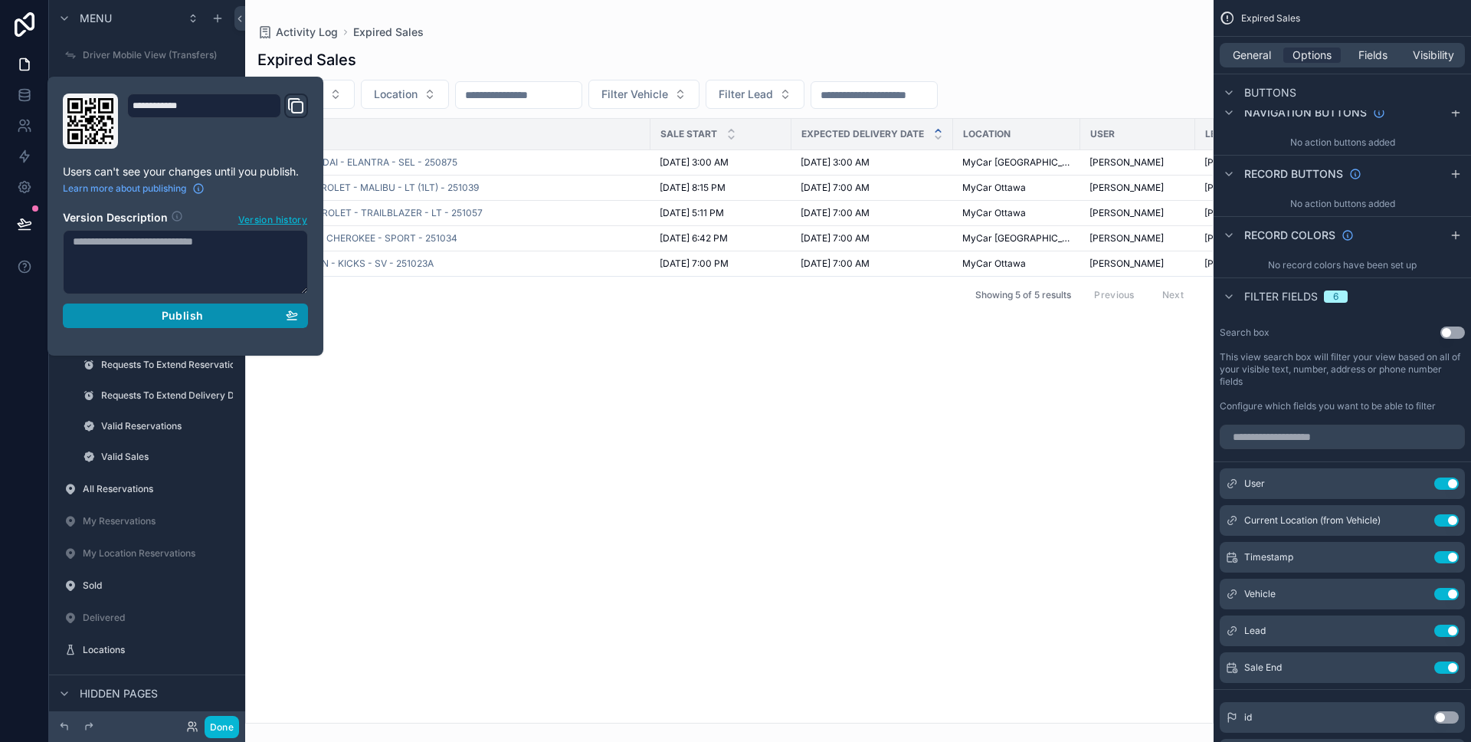
click at [131, 310] on div "Publish" at bounding box center [185, 316] width 225 height 14
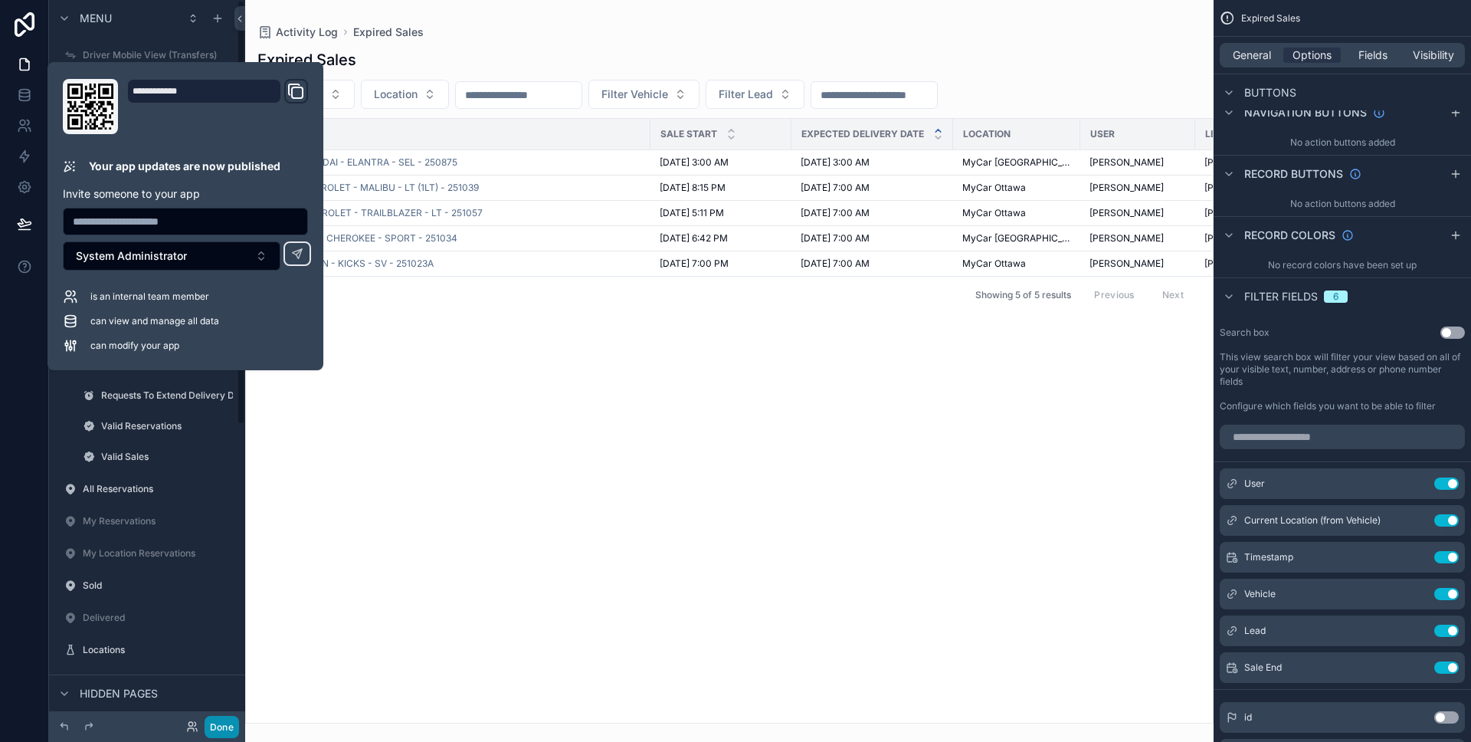
click at [233, 720] on button "Done" at bounding box center [222, 727] width 34 height 22
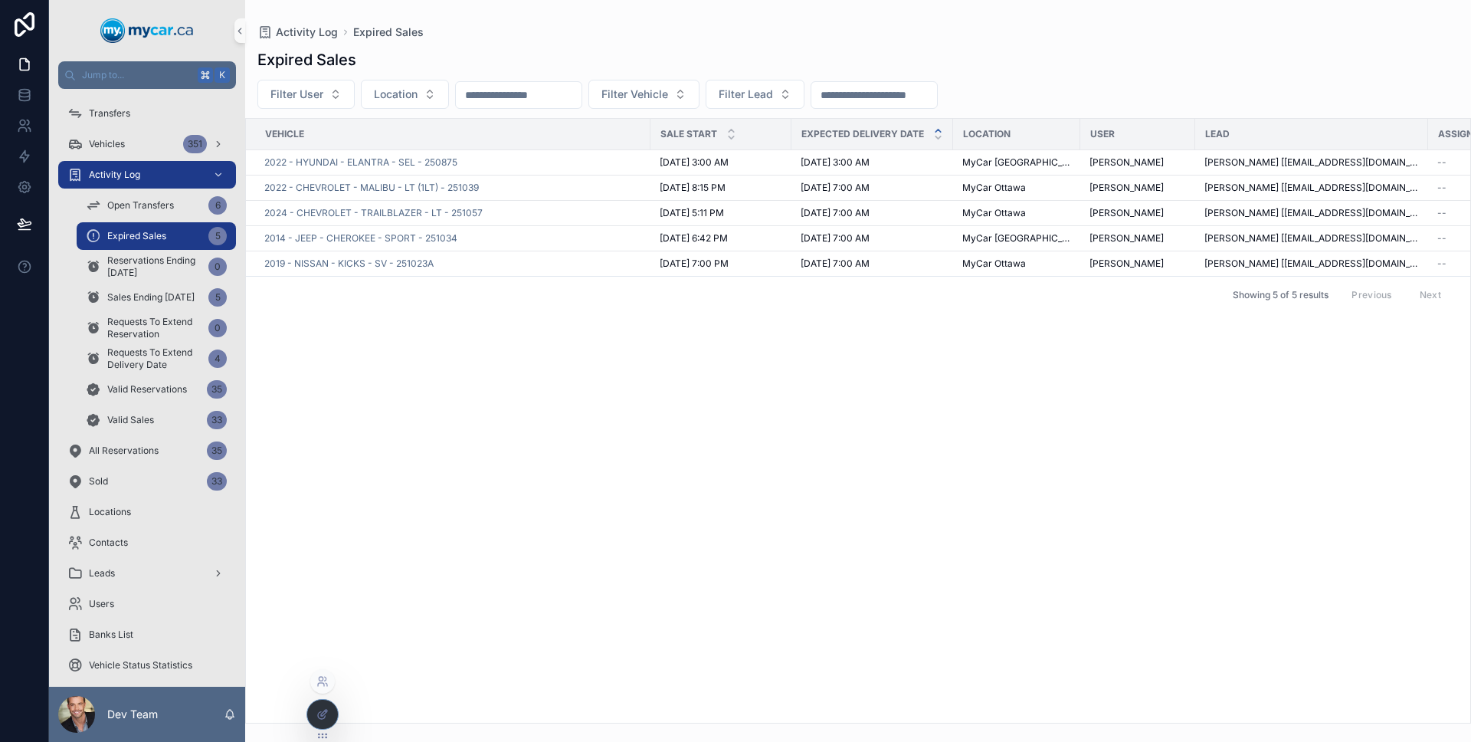
click at [328, 723] on div at bounding box center [322, 714] width 31 height 29
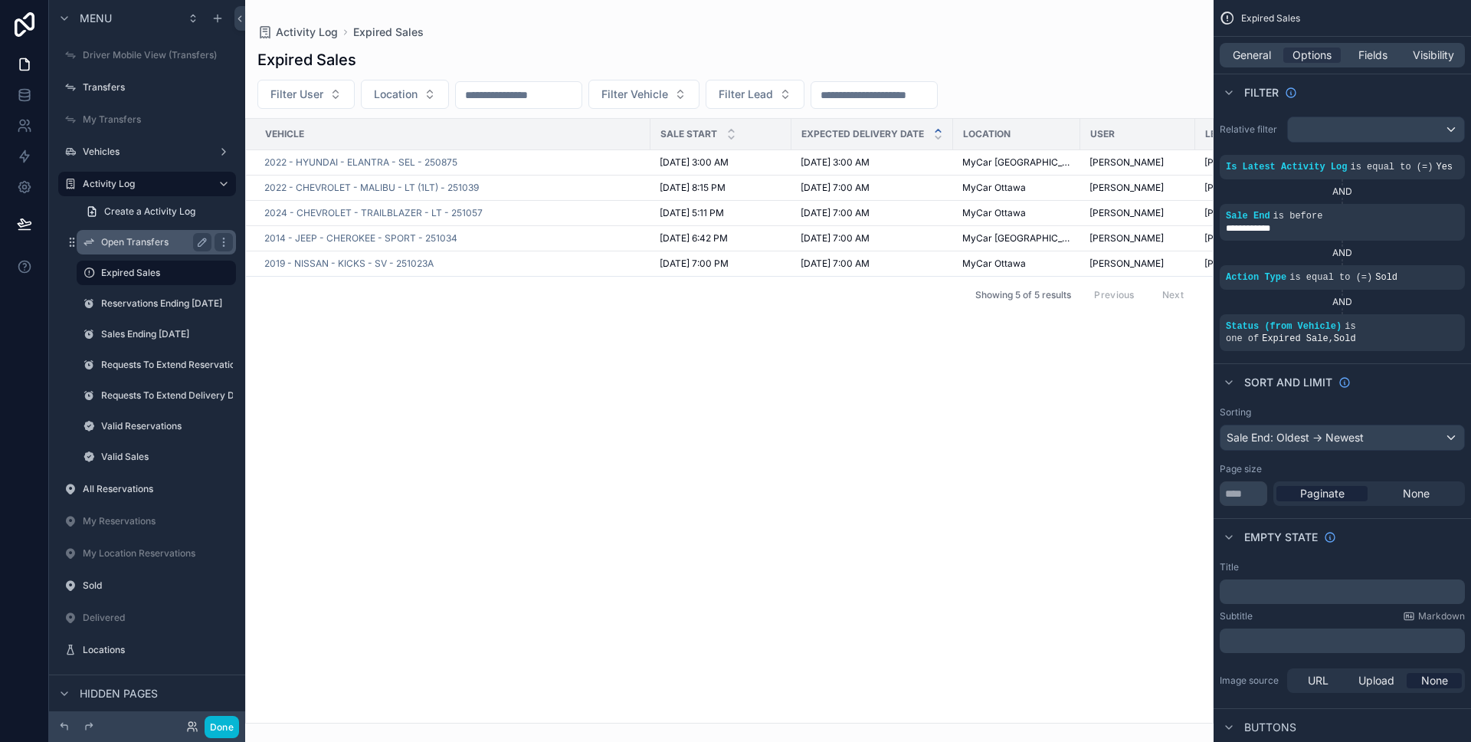
click at [149, 241] on label "Open Transfers" at bounding box center [153, 242] width 104 height 12
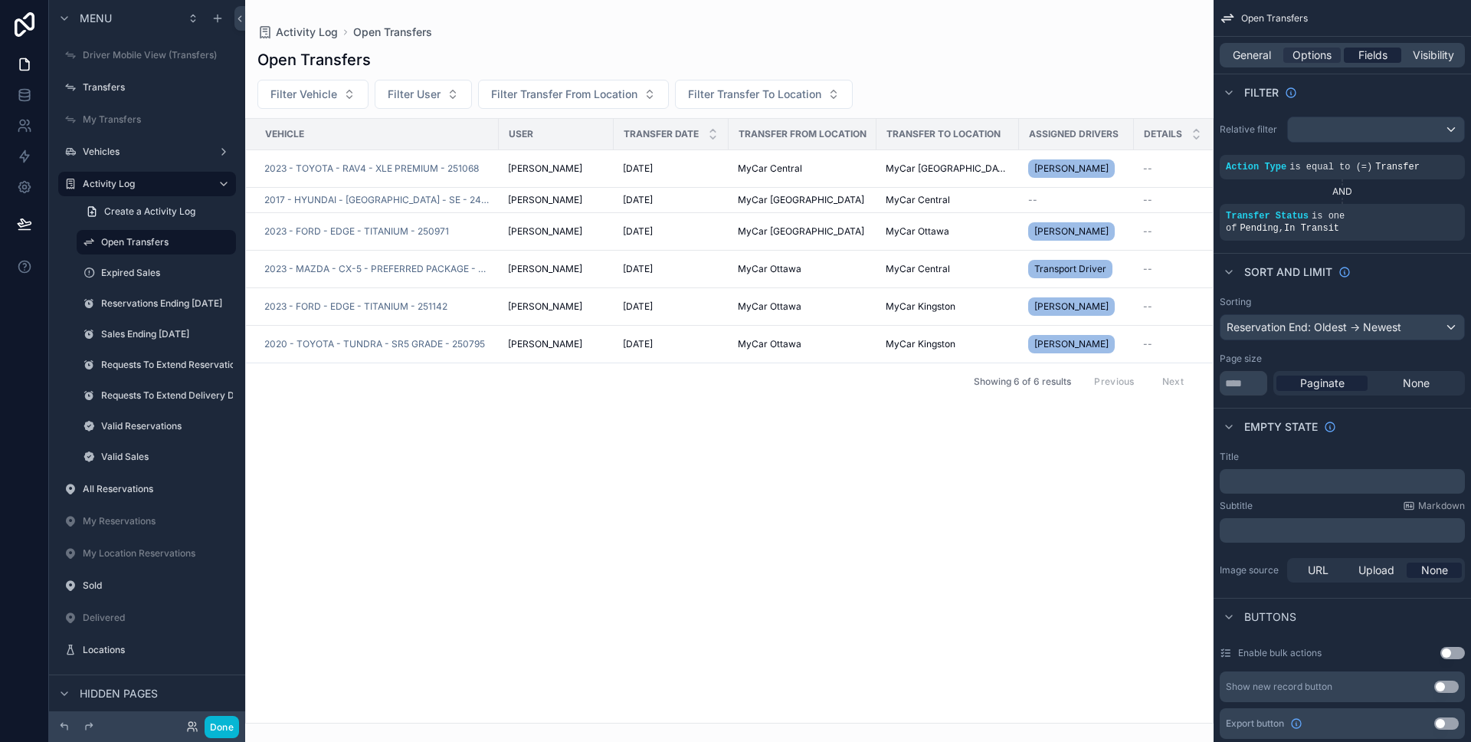
click at [1372, 54] on span "Fields" at bounding box center [1372, 55] width 29 height 15
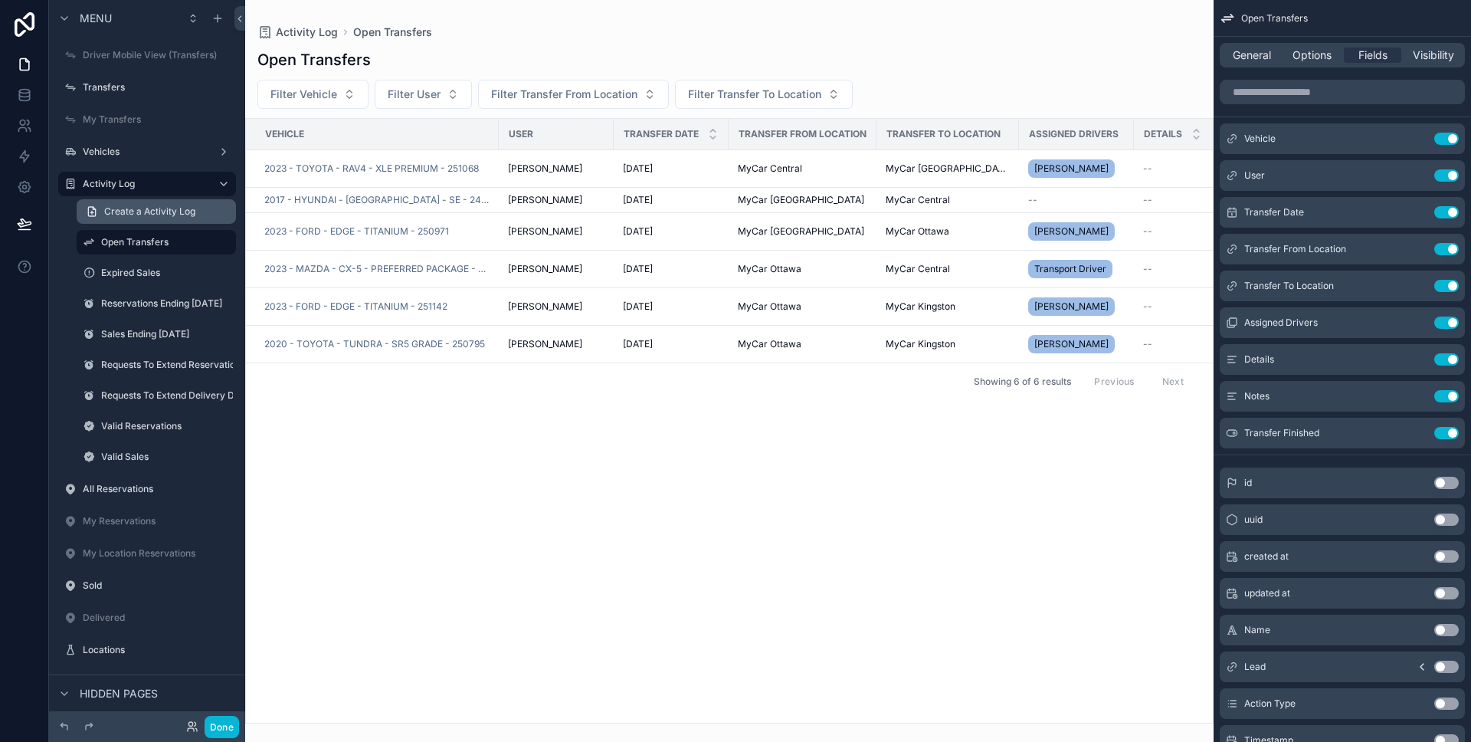
click at [150, 213] on span "Create a Activity Log" at bounding box center [149, 211] width 91 height 12
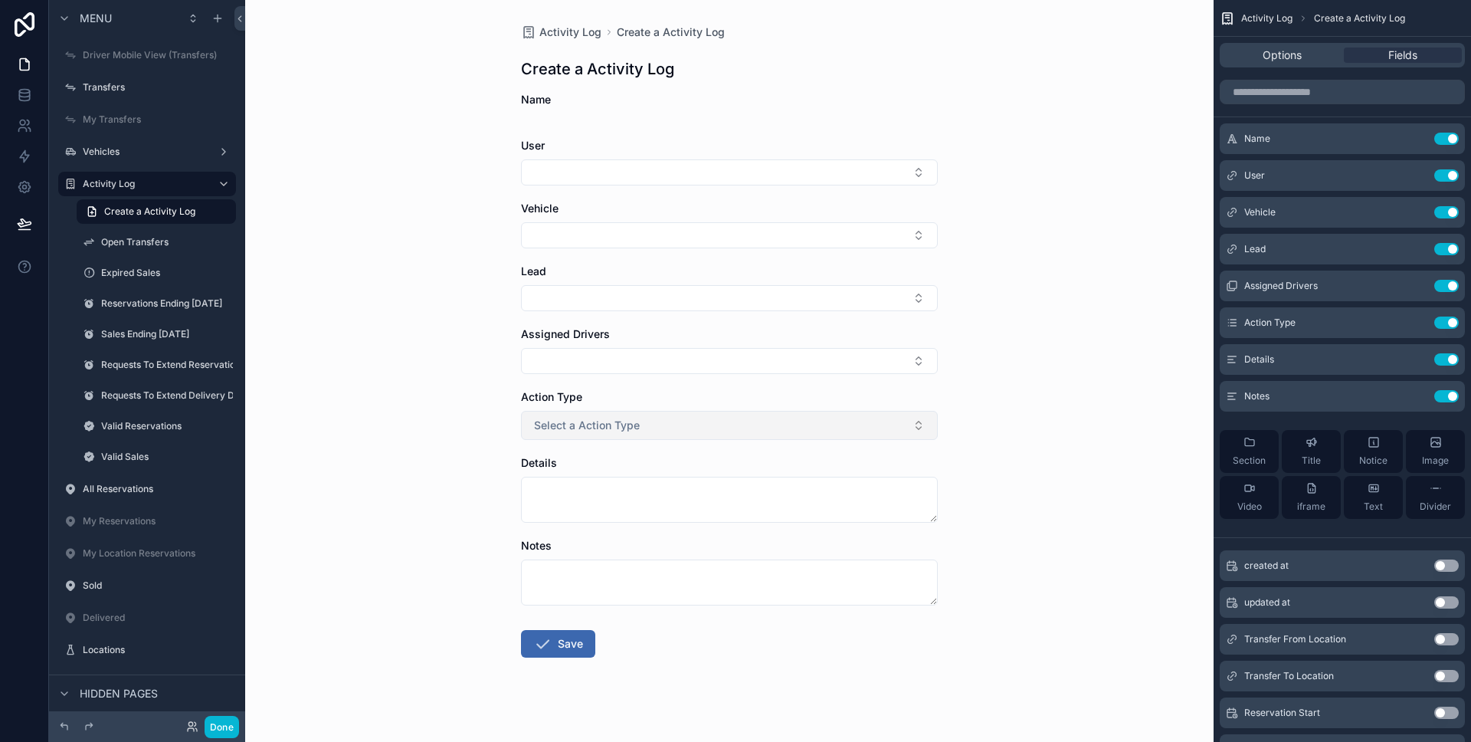
click at [677, 431] on button "Select a Action Type" at bounding box center [729, 425] width 417 height 29
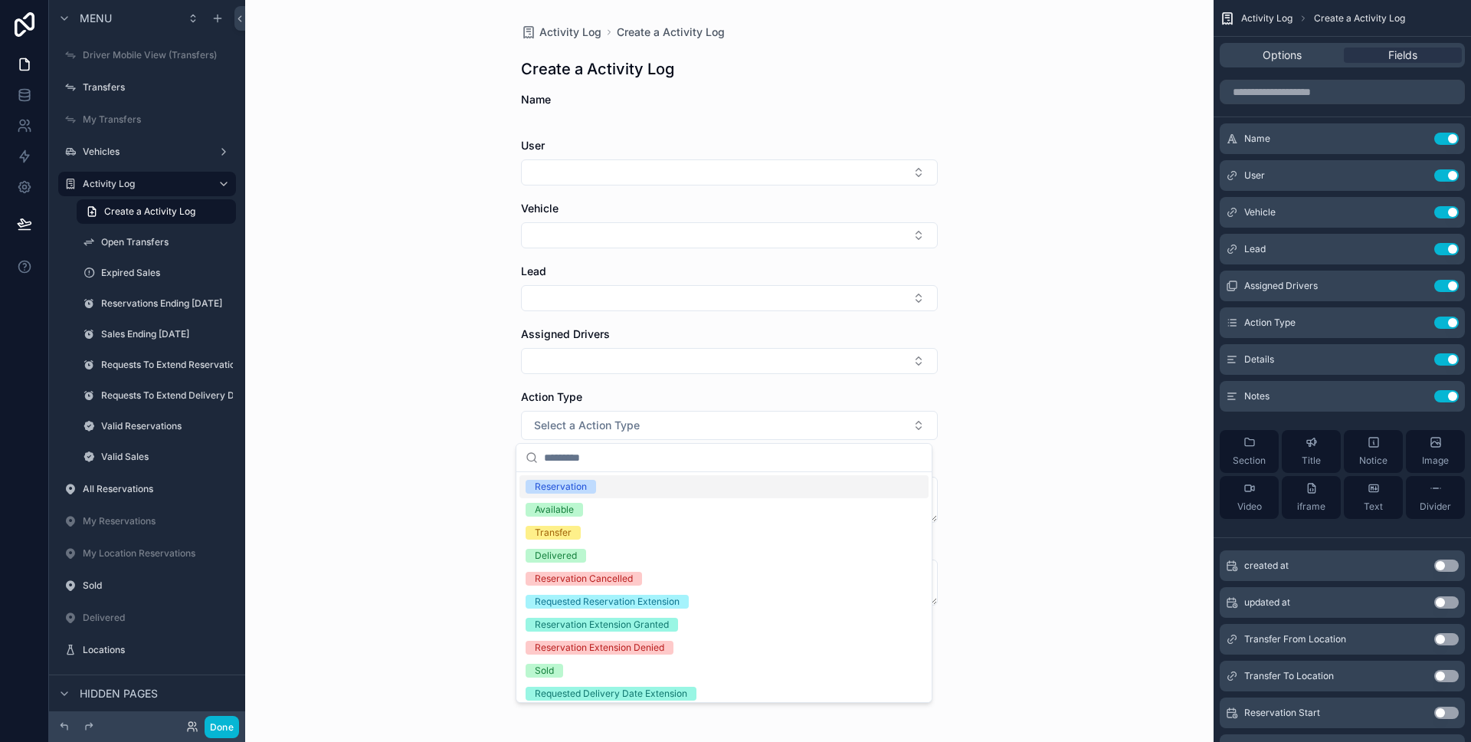
click at [316, 318] on div "Activity Log Create a Activity Log Create a Activity Log Name User Vehicle Lead…" at bounding box center [729, 371] width 968 height 742
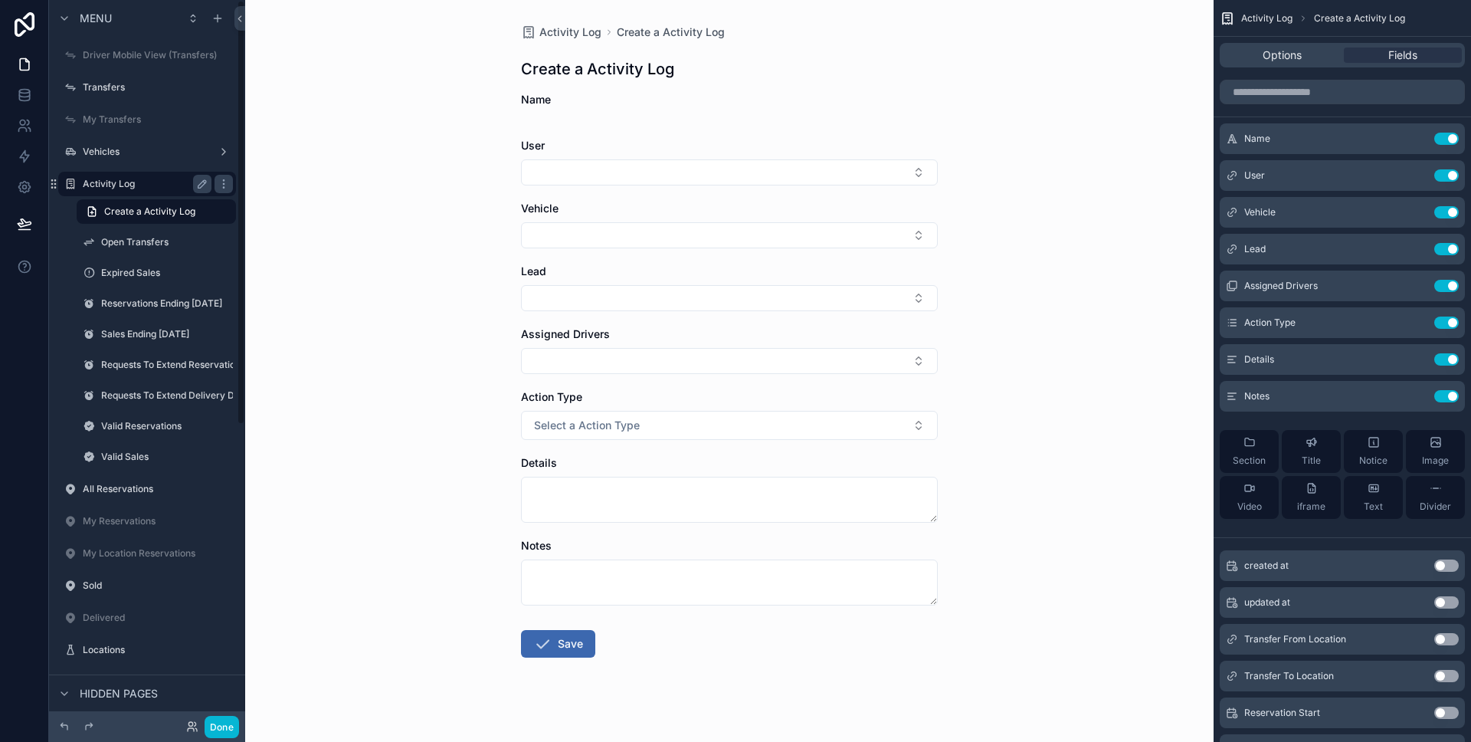
click at [144, 187] on label "Activity Log" at bounding box center [144, 184] width 123 height 12
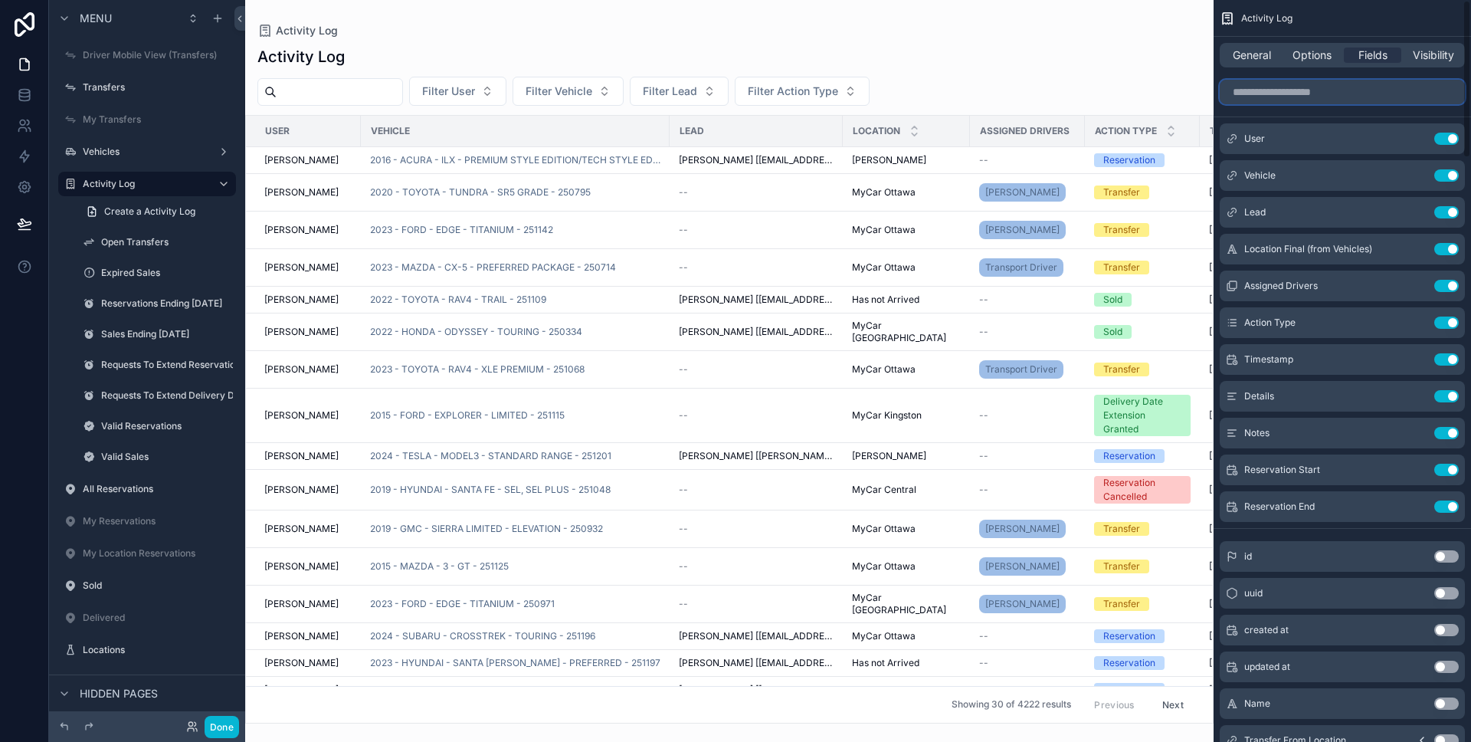
click at [1326, 90] on input "scrollable content" at bounding box center [1342, 92] width 245 height 25
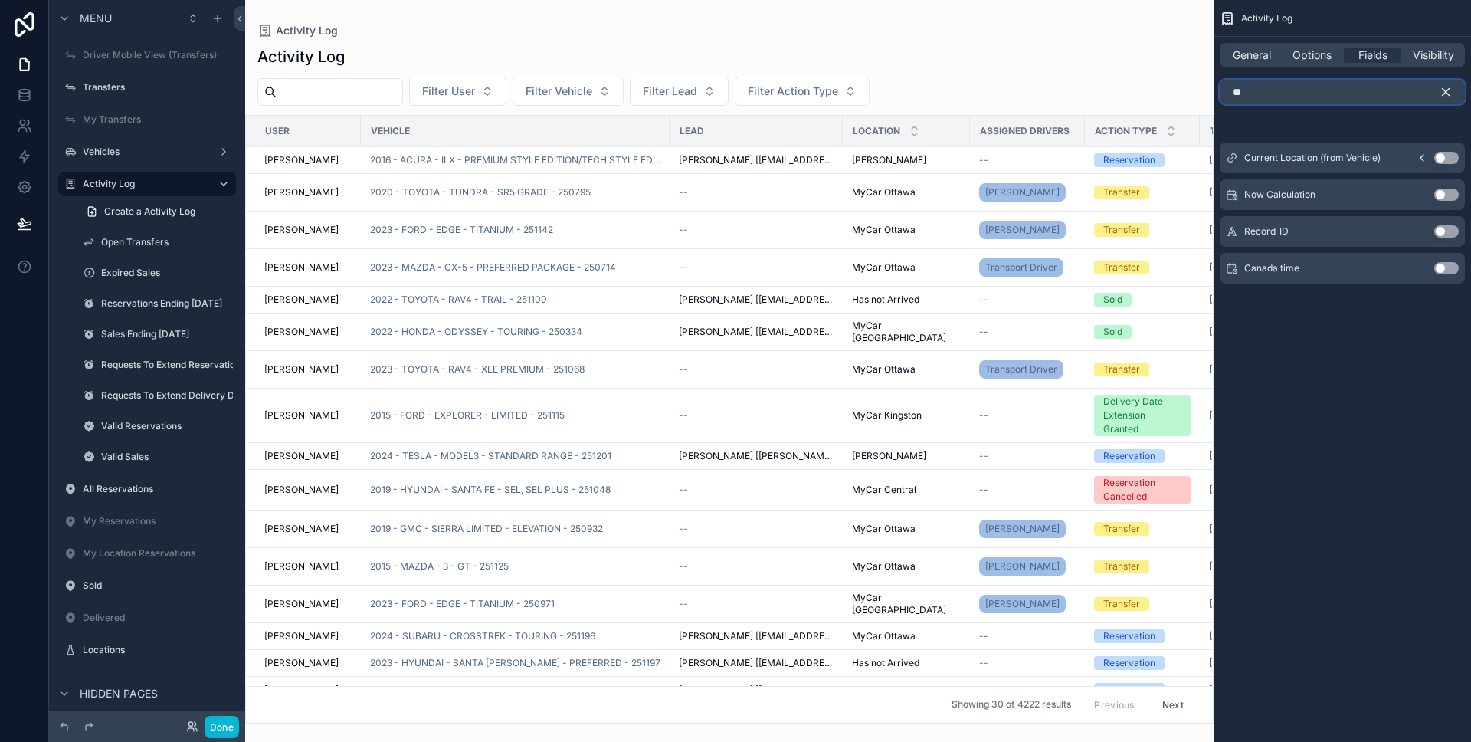
type input "**"
click at [1451, 156] on button "Use setting" at bounding box center [1446, 158] width 25 height 12
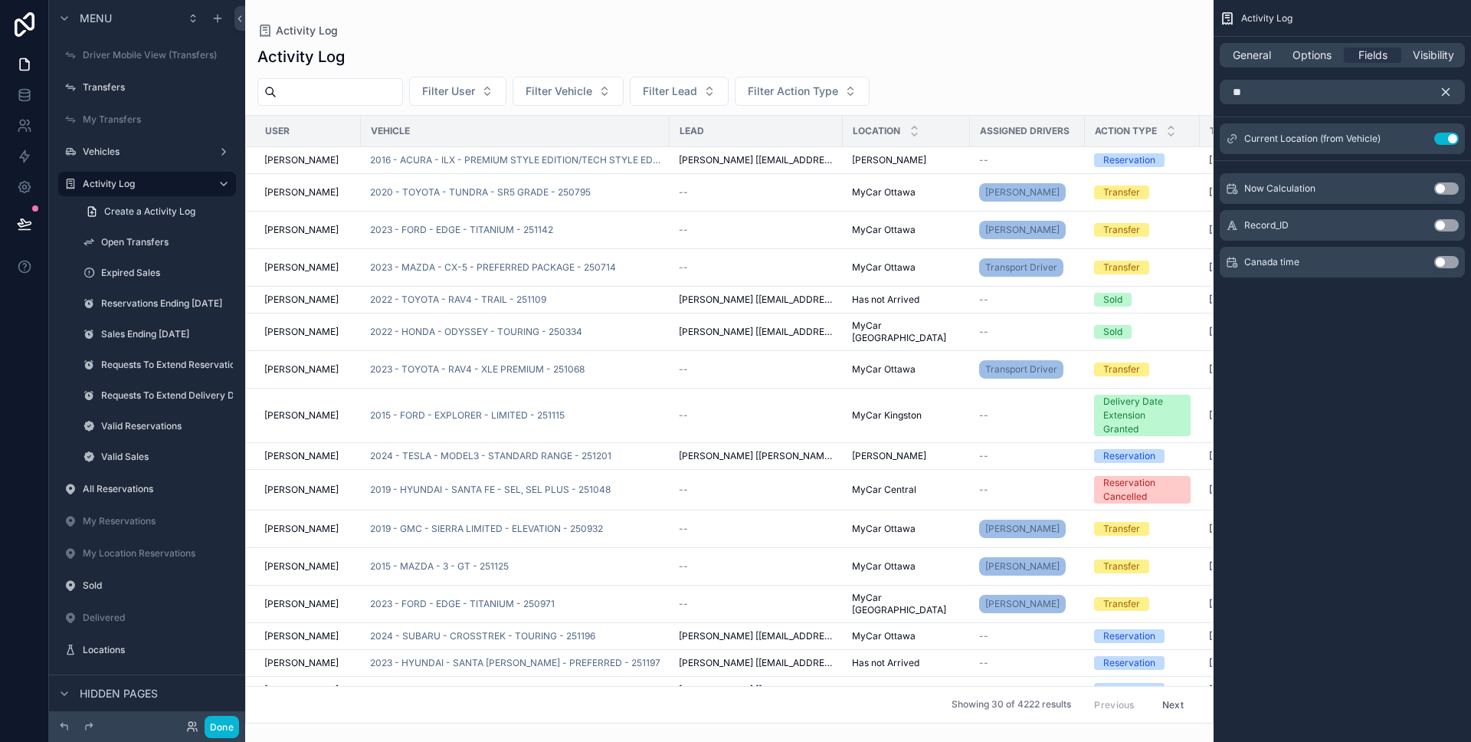
click at [1447, 95] on icon "scrollable content" at bounding box center [1446, 92] width 14 height 14
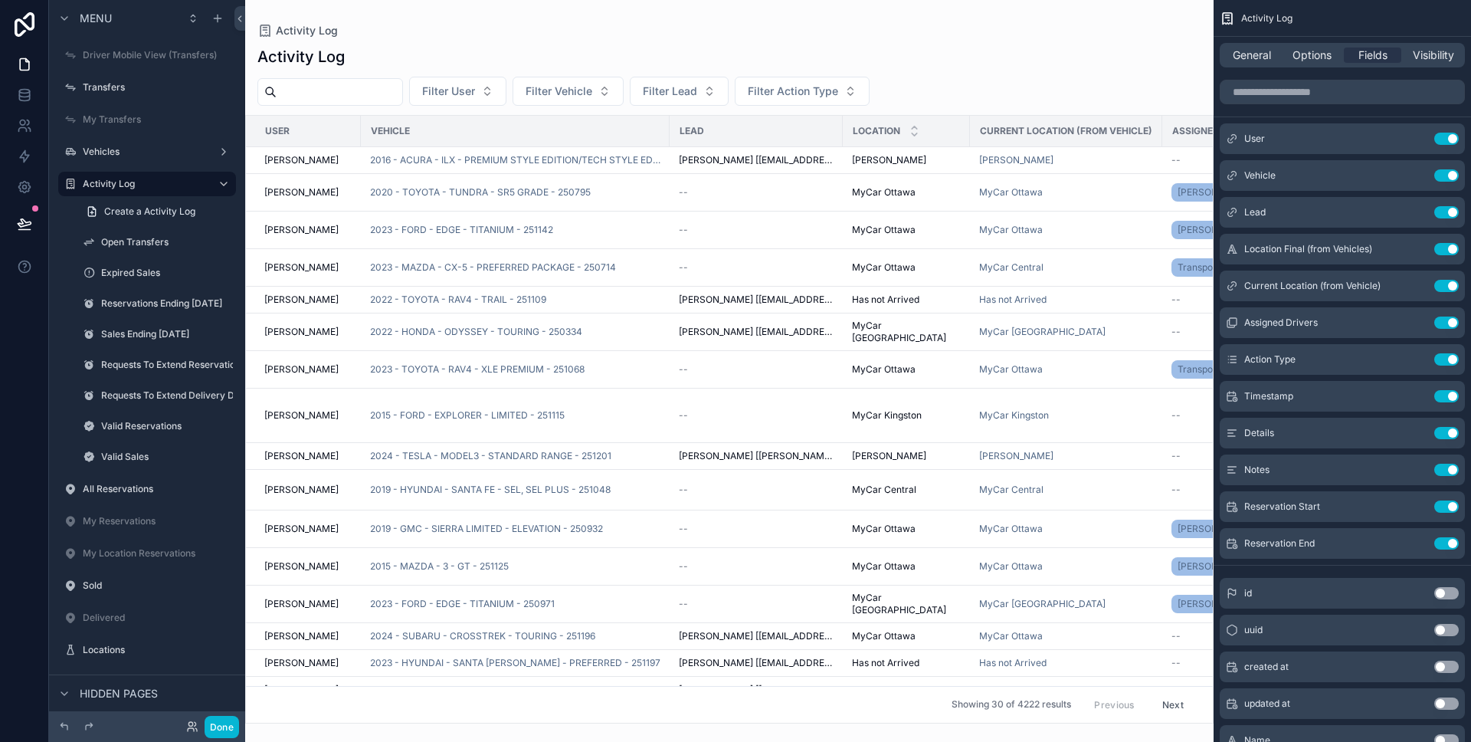
click at [757, 716] on div "scrollable content" at bounding box center [729, 371] width 968 height 742
click at [1419, 251] on icon "scrollable content" at bounding box center [1416, 249] width 12 height 12
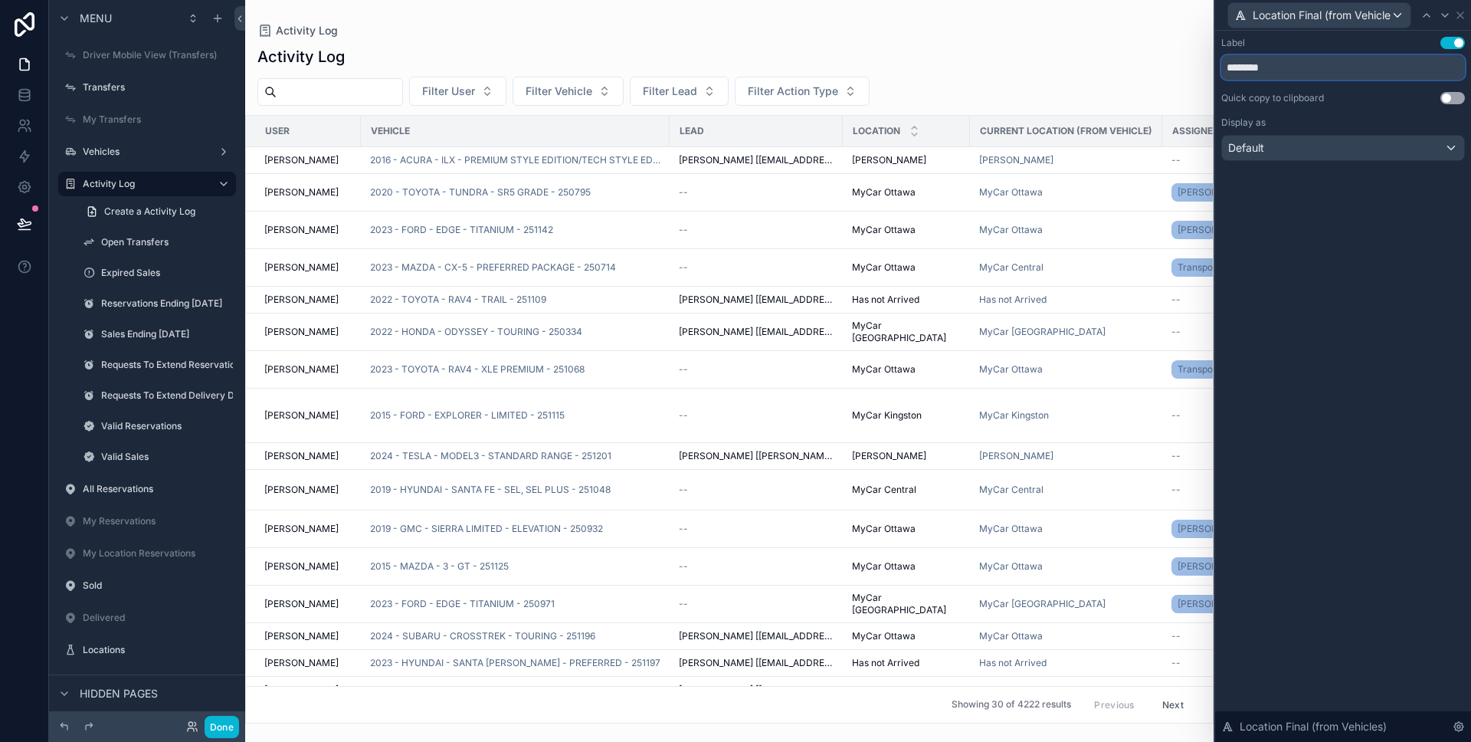
click at [1355, 62] on input "********" at bounding box center [1343, 67] width 244 height 25
click at [1462, 12] on icon at bounding box center [1460, 15] width 6 height 6
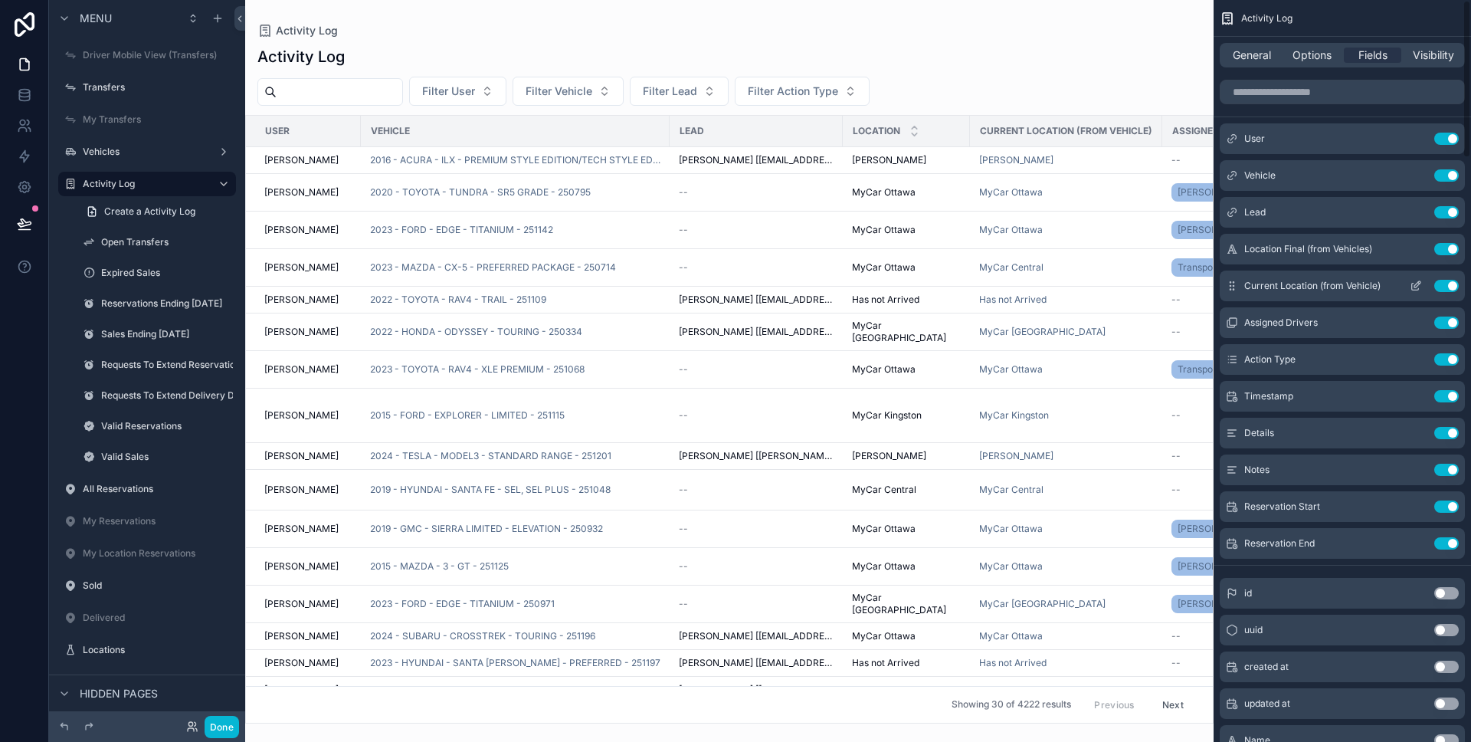
click at [1413, 283] on icon "scrollable content" at bounding box center [1416, 286] width 12 height 12
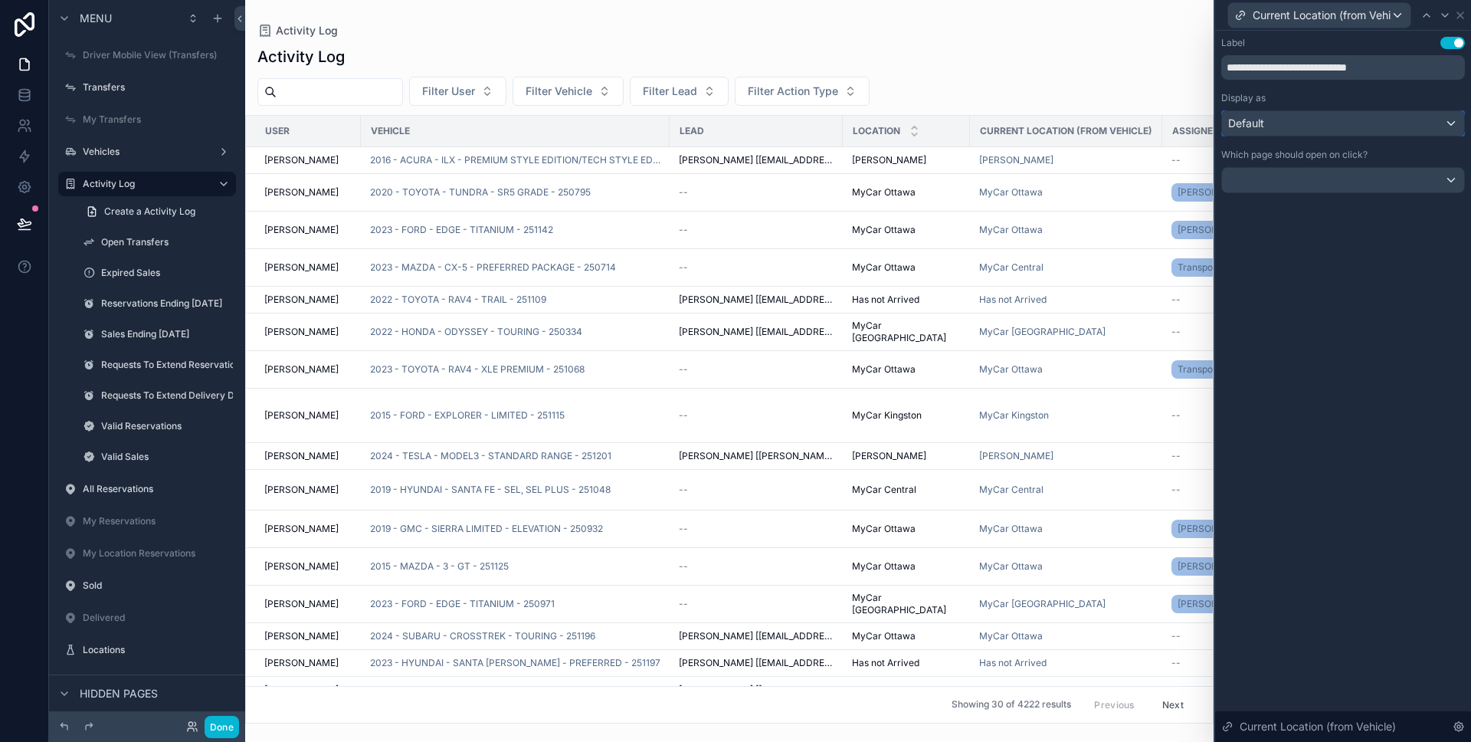
click at [1310, 120] on div "Default" at bounding box center [1343, 123] width 242 height 25
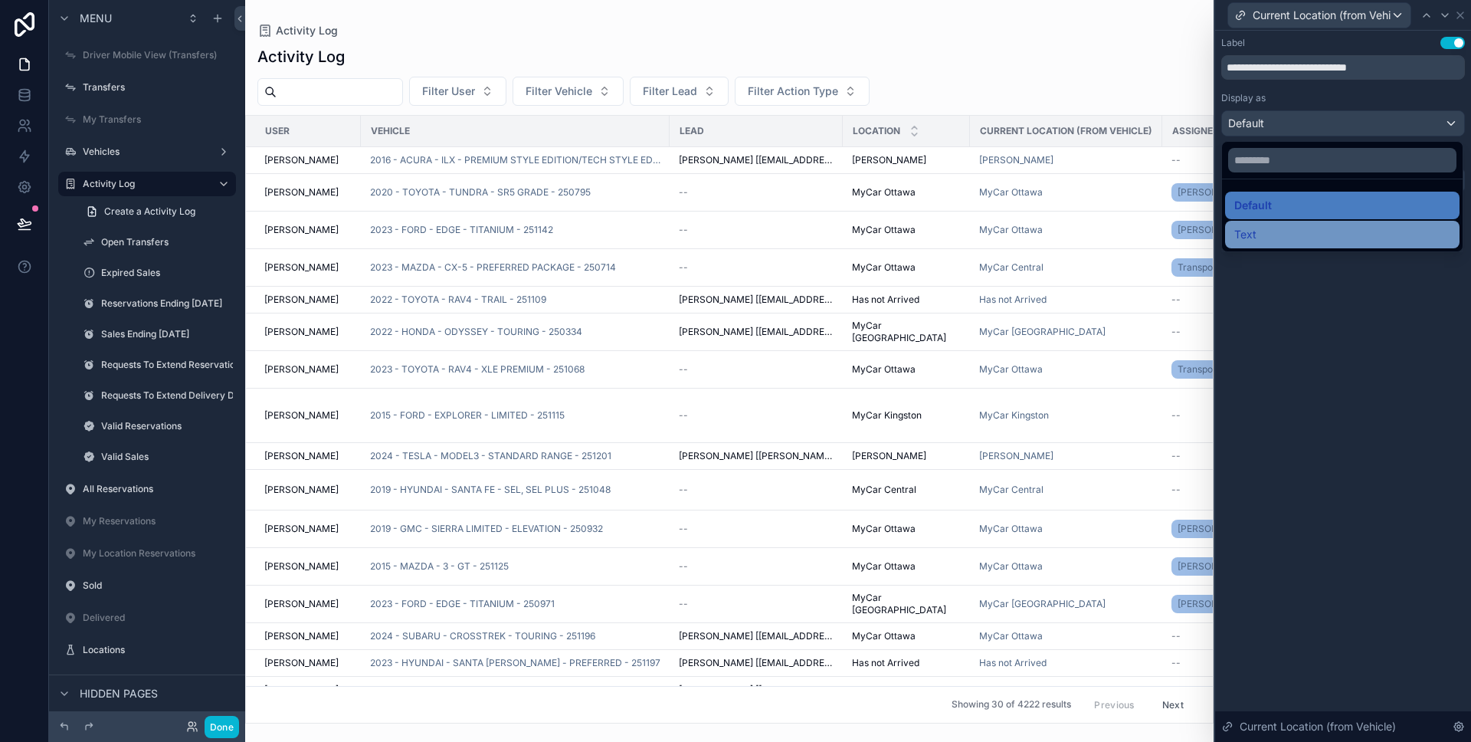
click at [1284, 232] on div "Text" at bounding box center [1342, 234] width 216 height 18
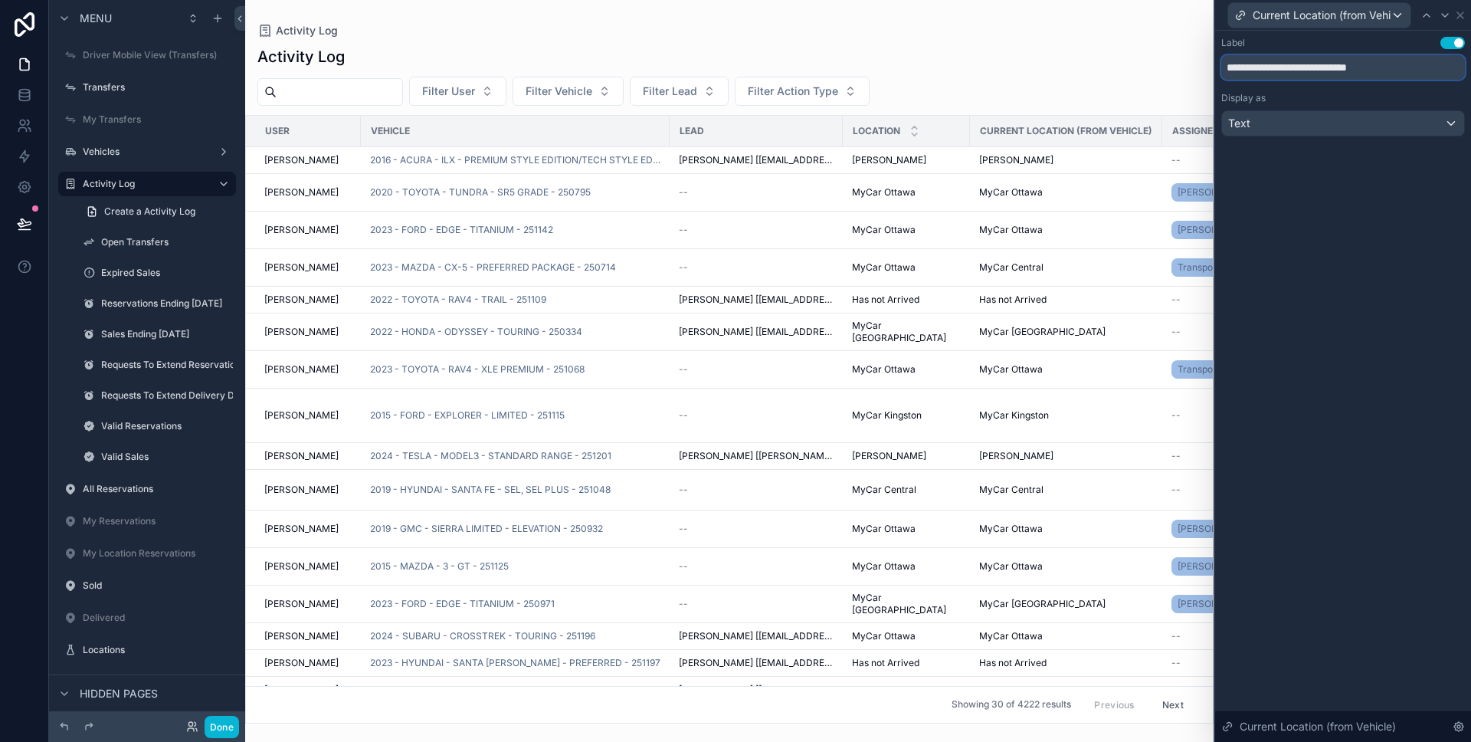
click at [1311, 67] on input "**********" at bounding box center [1343, 67] width 244 height 25
paste input "*******"
click at [1311, 67] on input "**********" at bounding box center [1343, 67] width 244 height 25
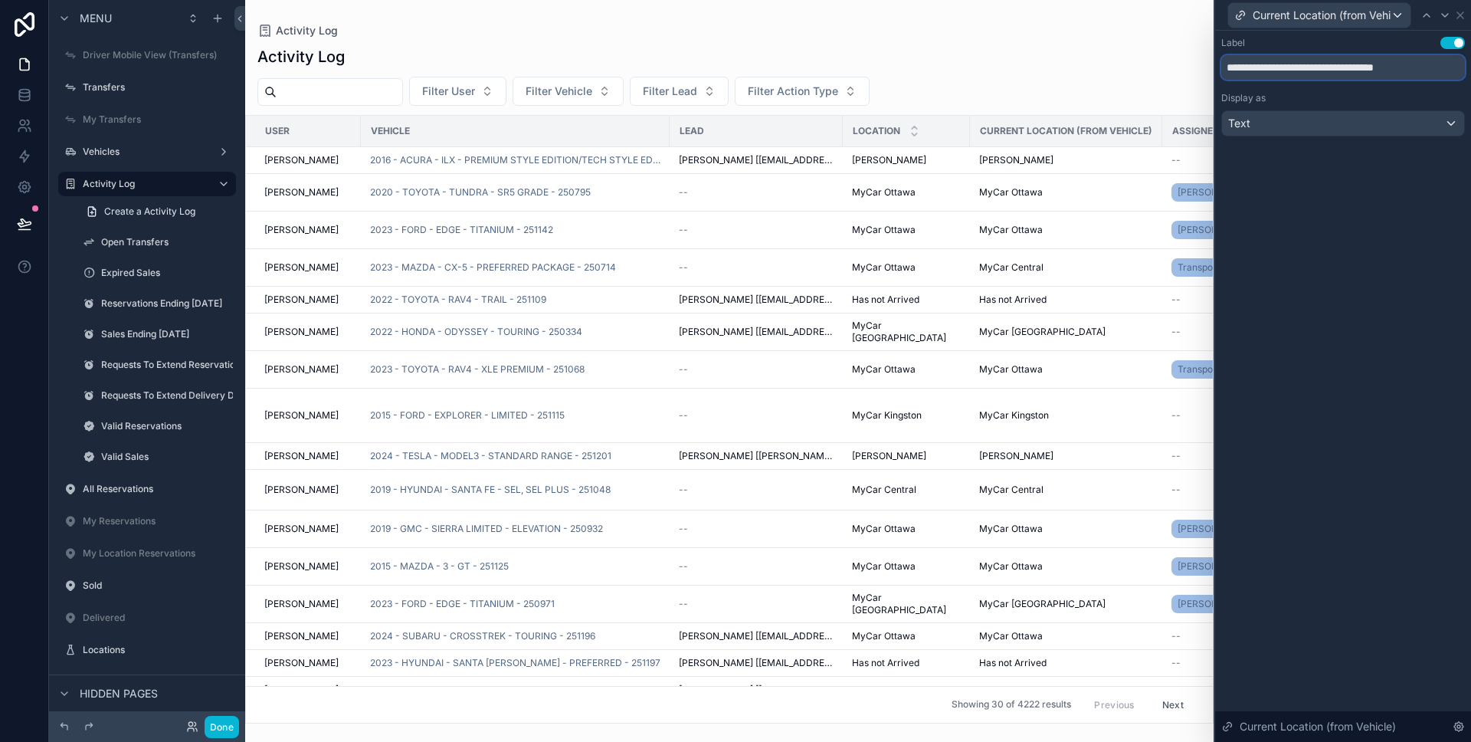
click at [1311, 67] on input "**********" at bounding box center [1343, 67] width 244 height 25
paste input "text"
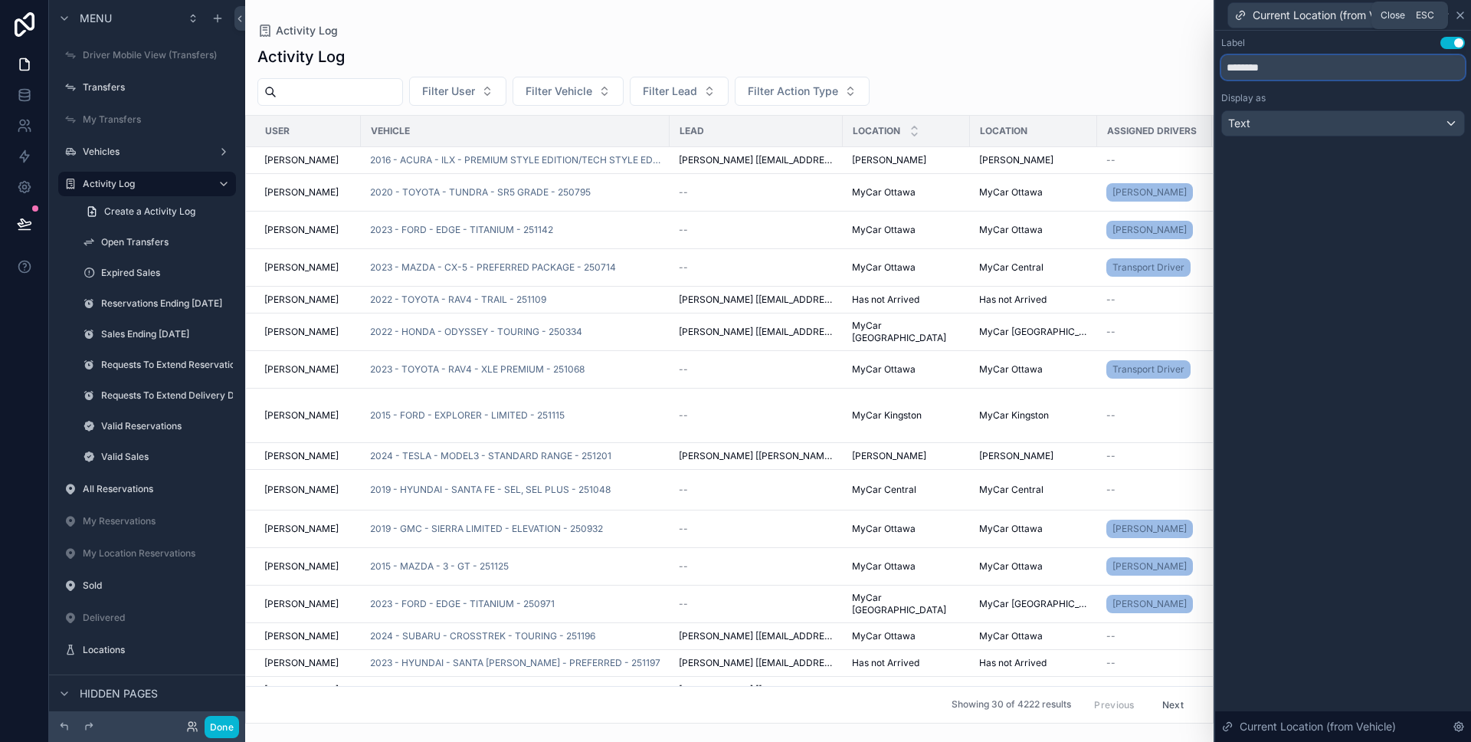
type input "********"
click at [1460, 16] on icon at bounding box center [1460, 15] width 12 height 12
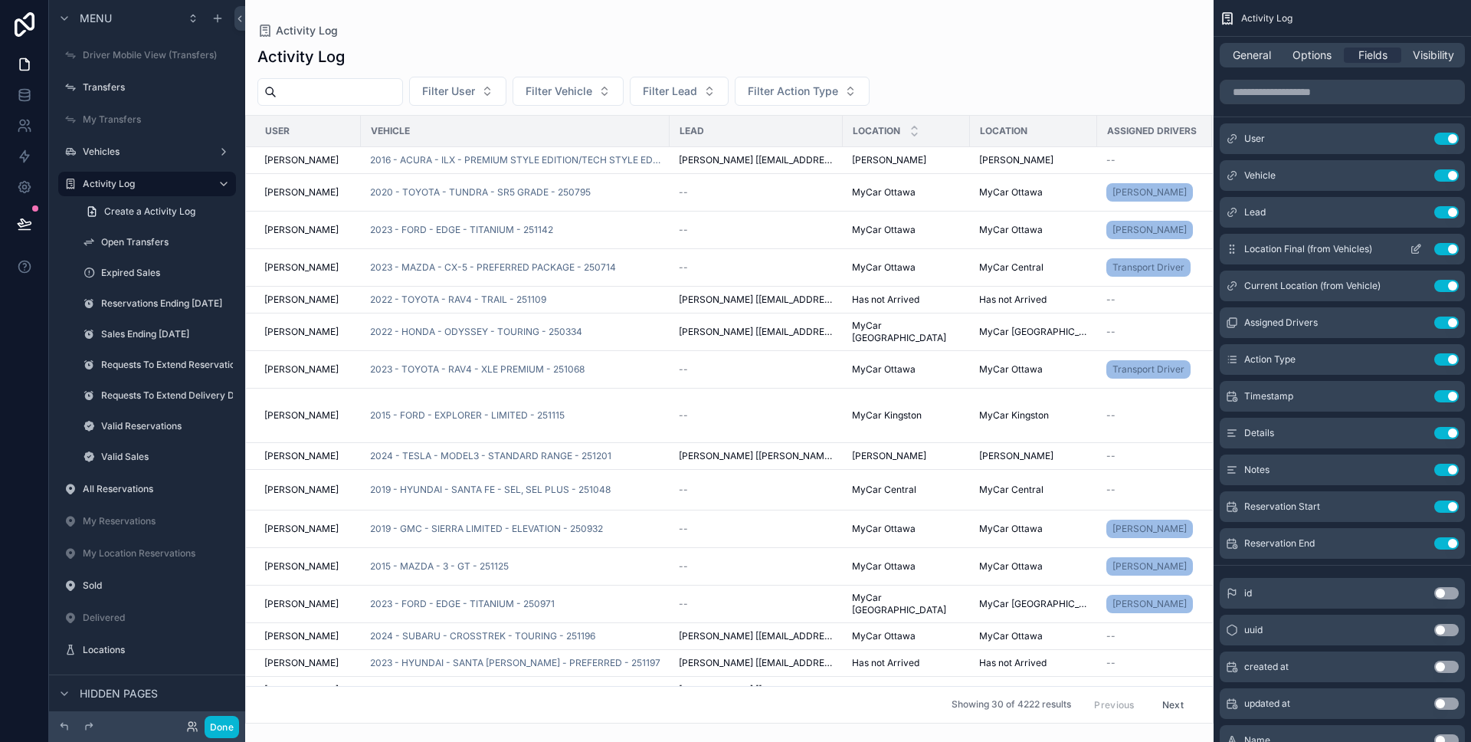
click at [1444, 247] on button "Use setting" at bounding box center [1446, 249] width 25 height 12
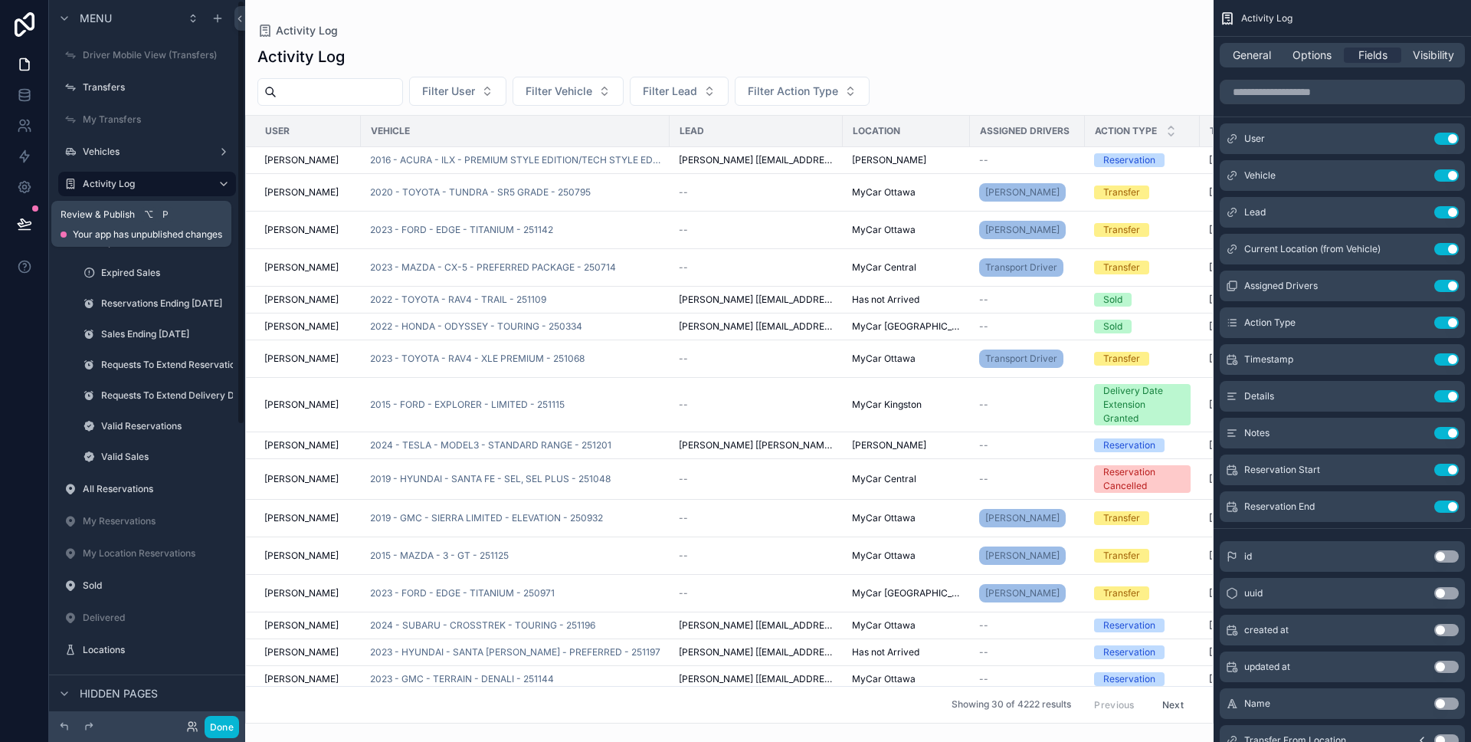
click at [28, 218] on icon at bounding box center [24, 223] width 15 height 15
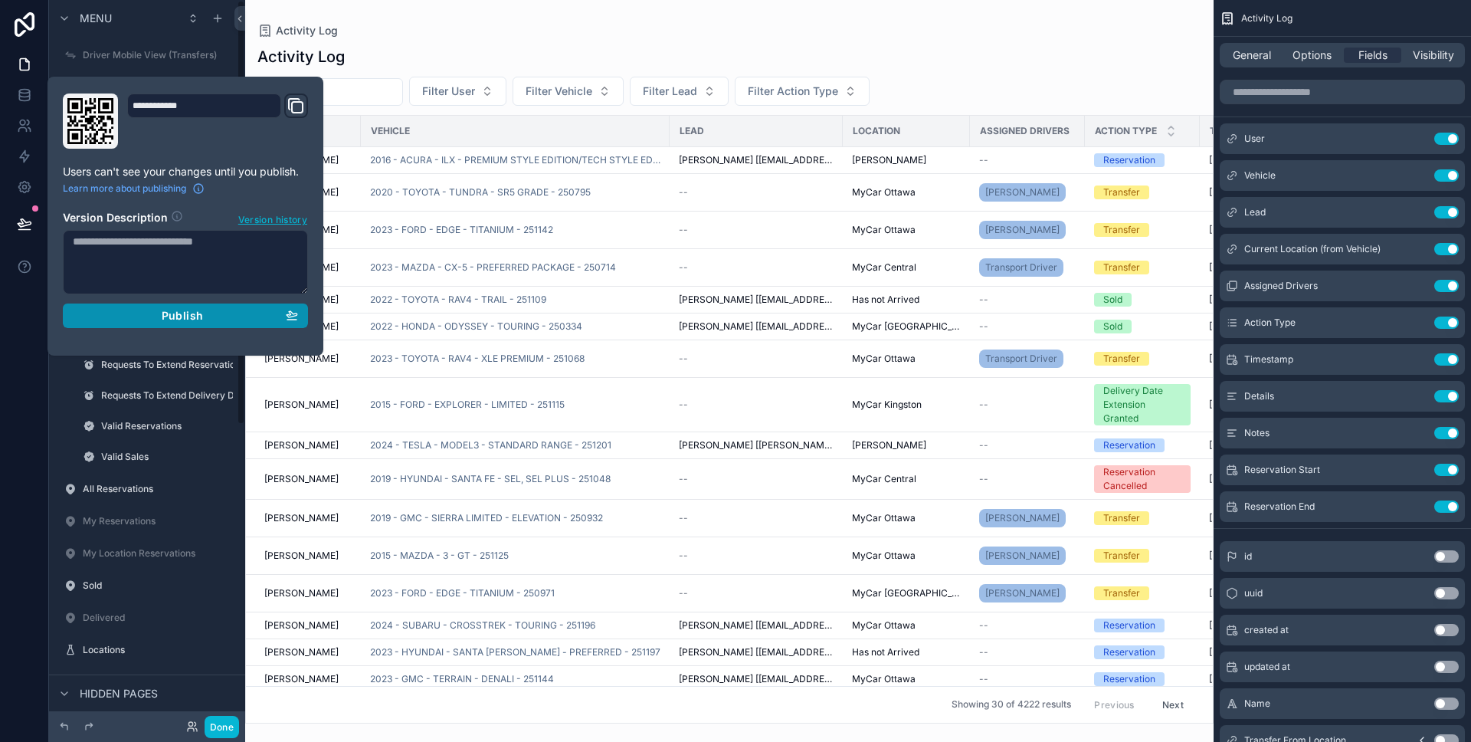
click at [114, 310] on div "Publish" at bounding box center [185, 316] width 225 height 14
click at [3, 313] on div at bounding box center [24, 371] width 49 height 742
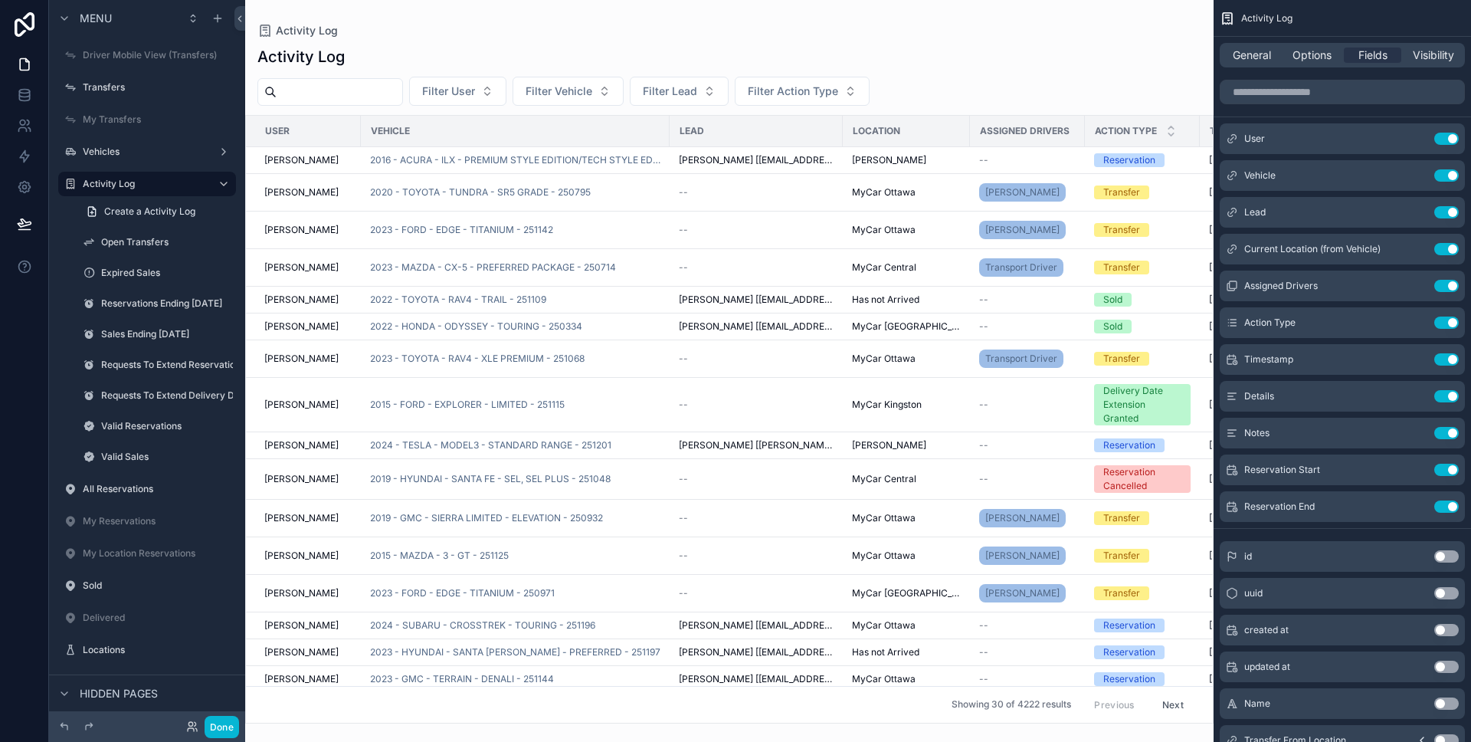
click at [477, 28] on div "Activity Log" at bounding box center [729, 31] width 944 height 12
click at [160, 148] on label "Vehicles" at bounding box center [144, 152] width 123 height 12
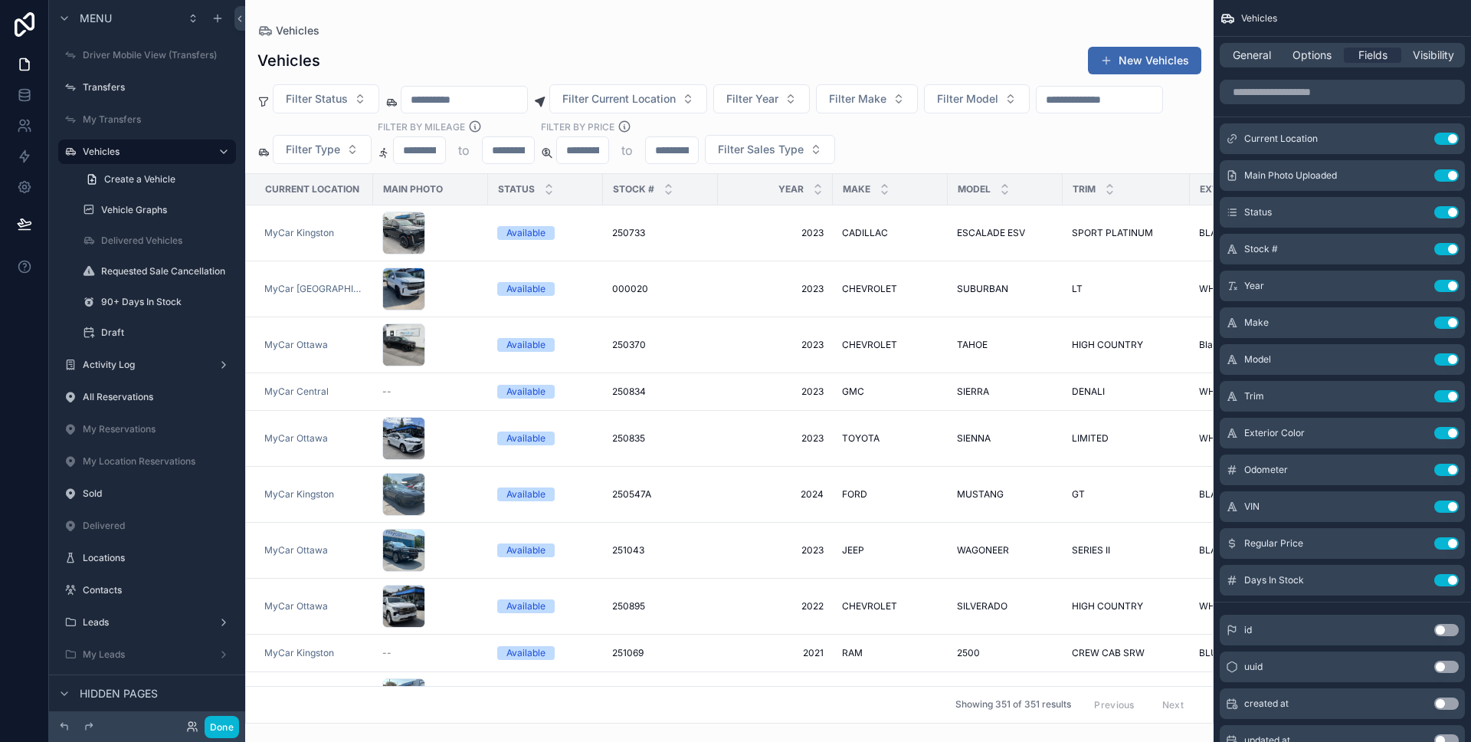
click at [1319, 65] on div "General Options Fields Visibility" at bounding box center [1342, 55] width 245 height 25
click at [1316, 61] on span "Options" at bounding box center [1312, 55] width 39 height 15
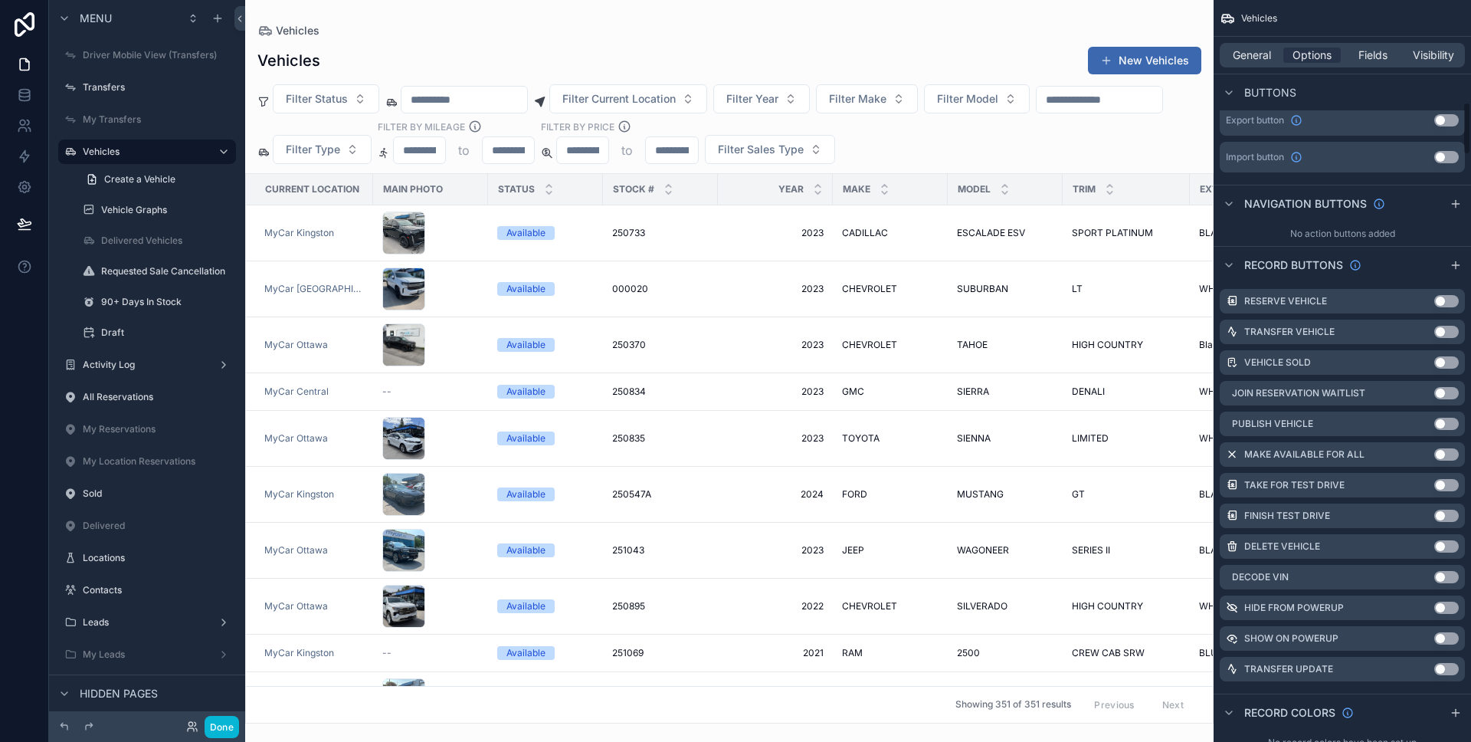
scroll to position [1437, 0]
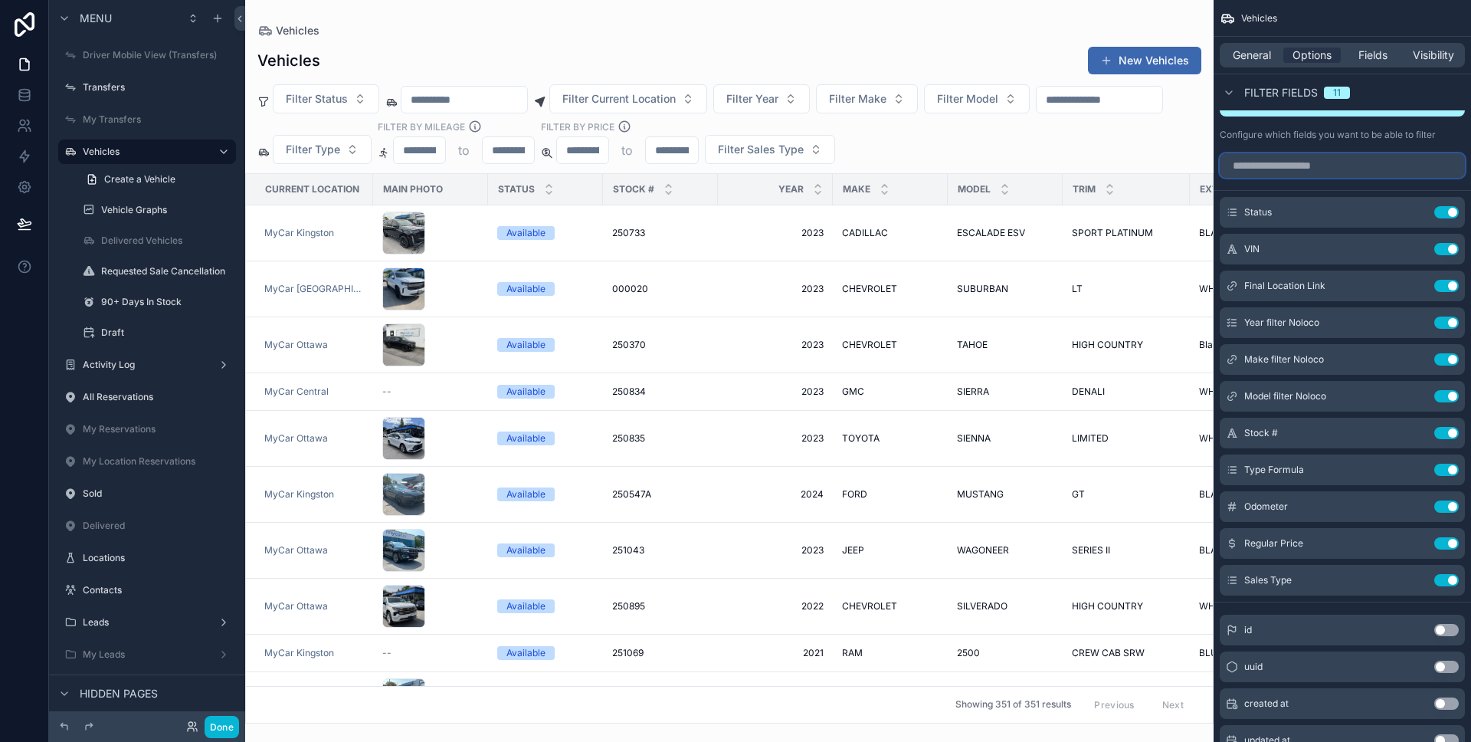
click at [1325, 168] on input "scrollable content" at bounding box center [1342, 165] width 245 height 25
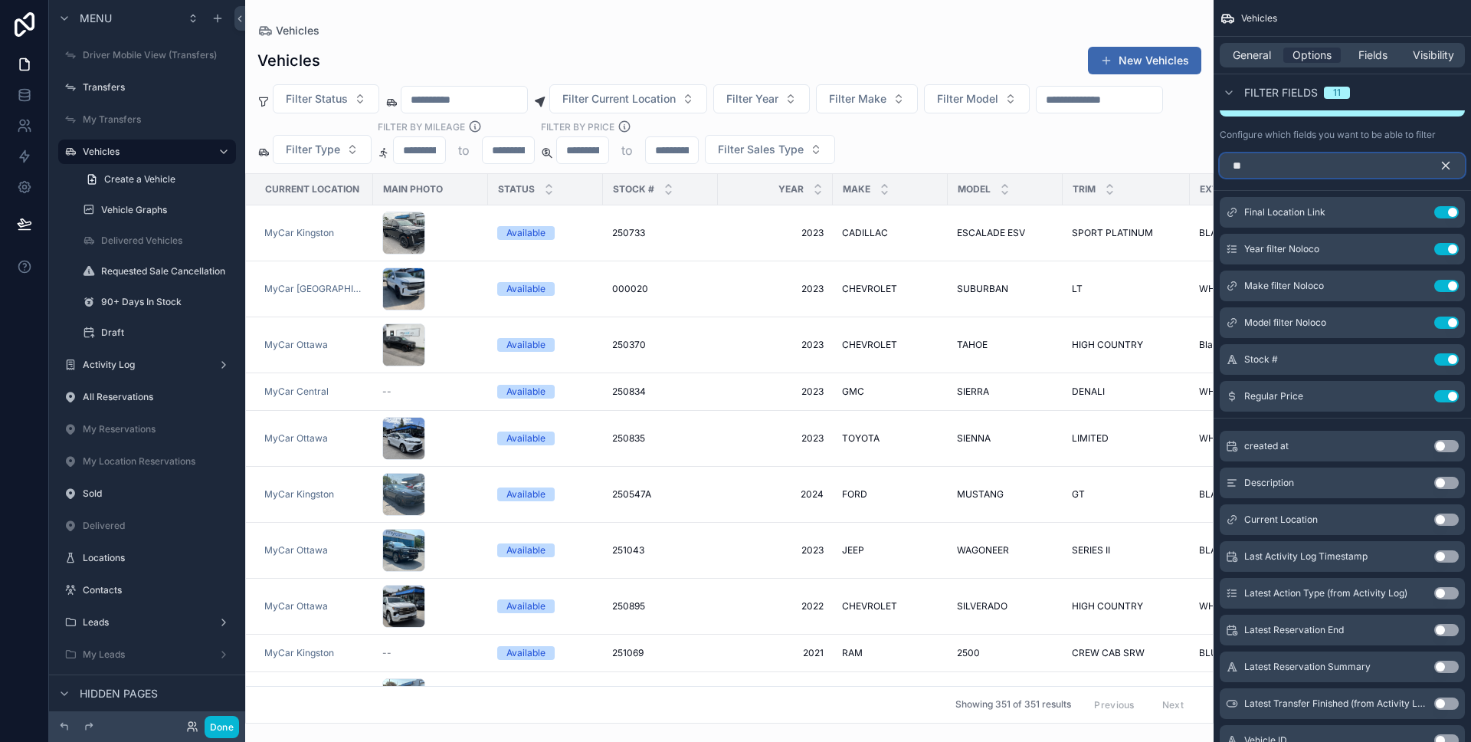
scroll to position [1316, 0]
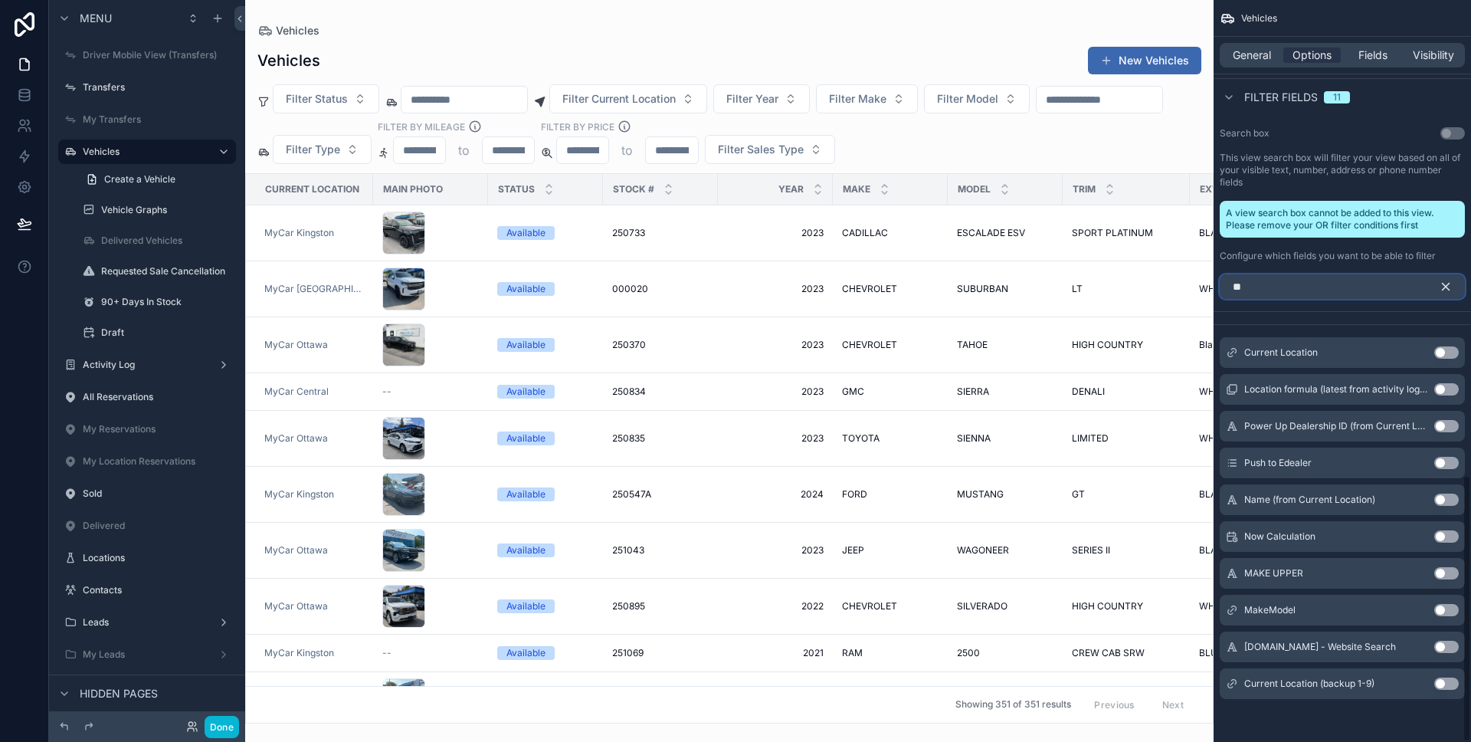
type input "**"
click at [1445, 348] on button "Use setting" at bounding box center [1446, 352] width 25 height 12
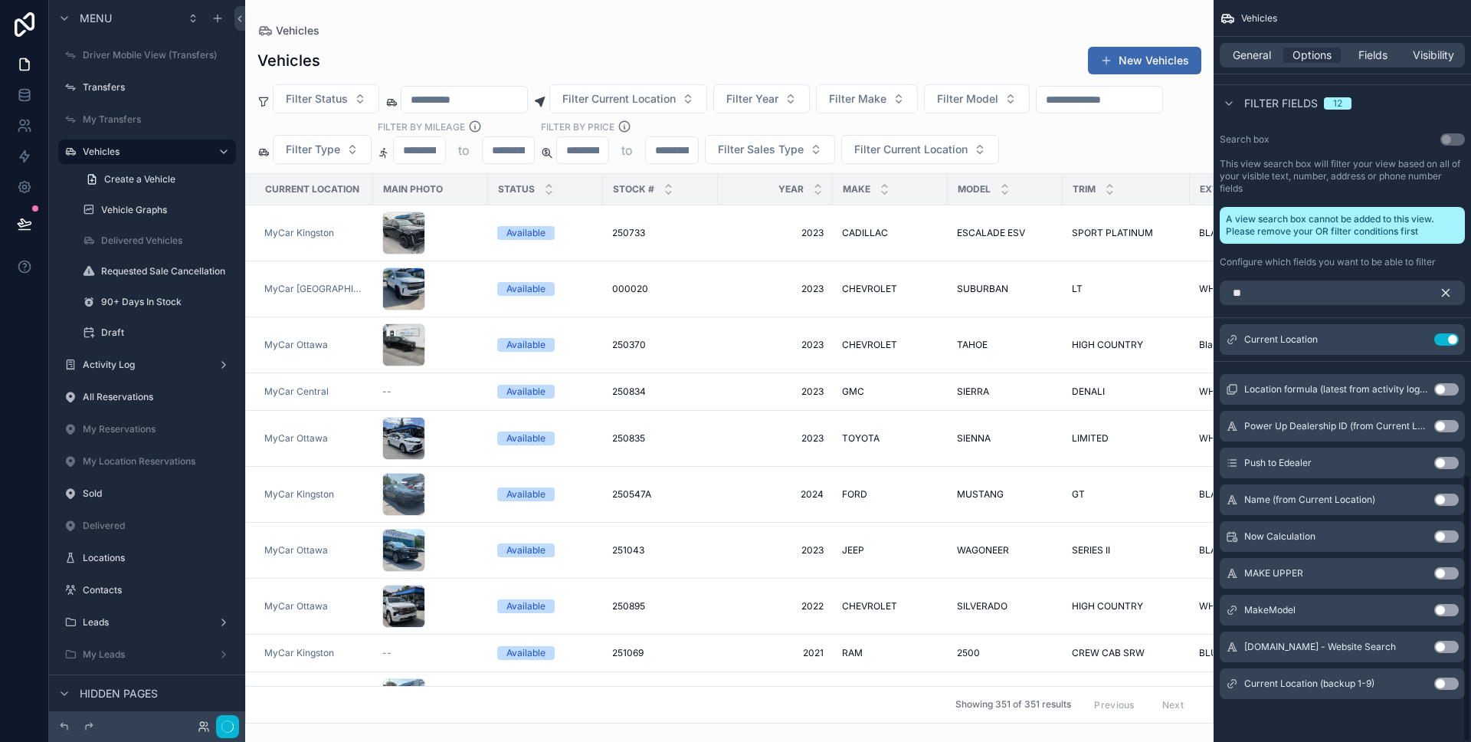
scroll to position [1310, 0]
click at [1447, 289] on icon "scrollable content" at bounding box center [1446, 293] width 14 height 14
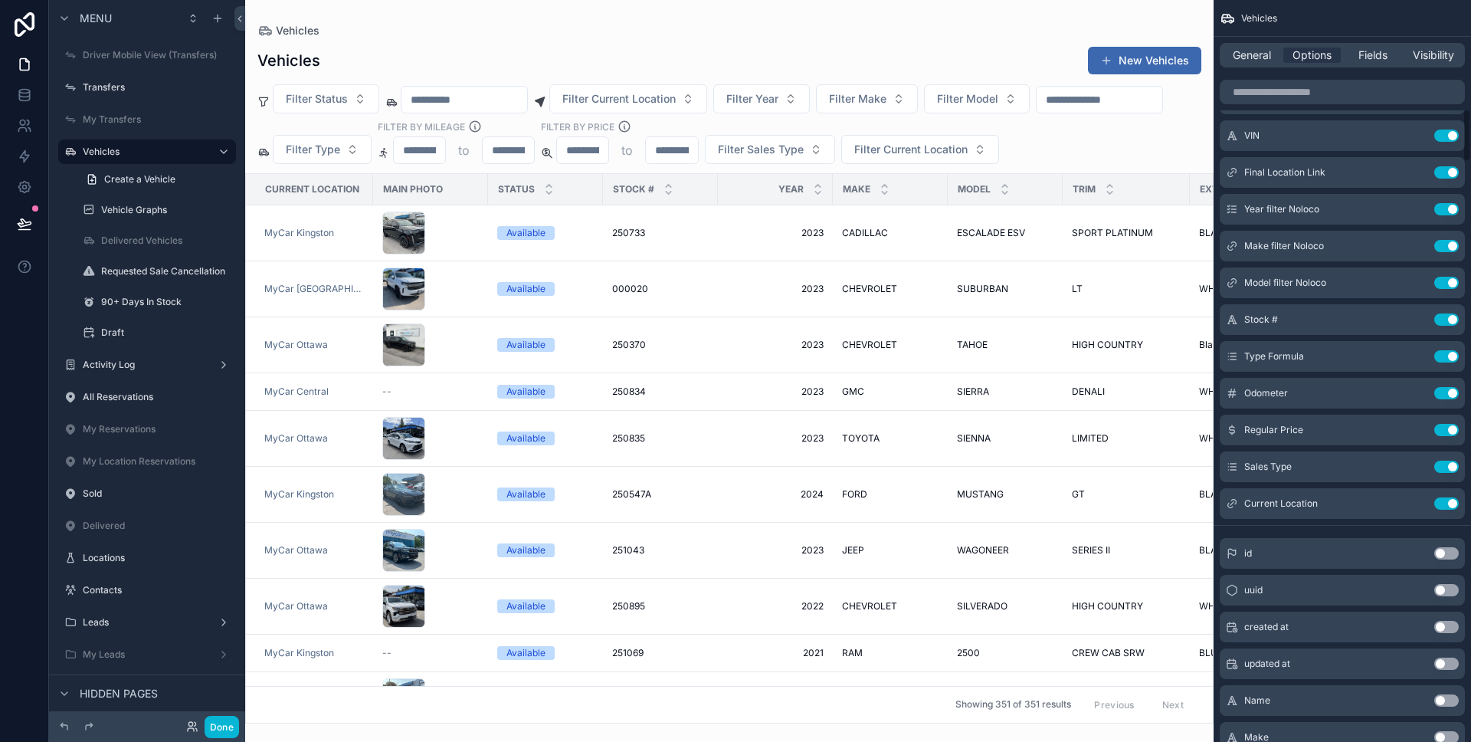
scroll to position [1532, 0]
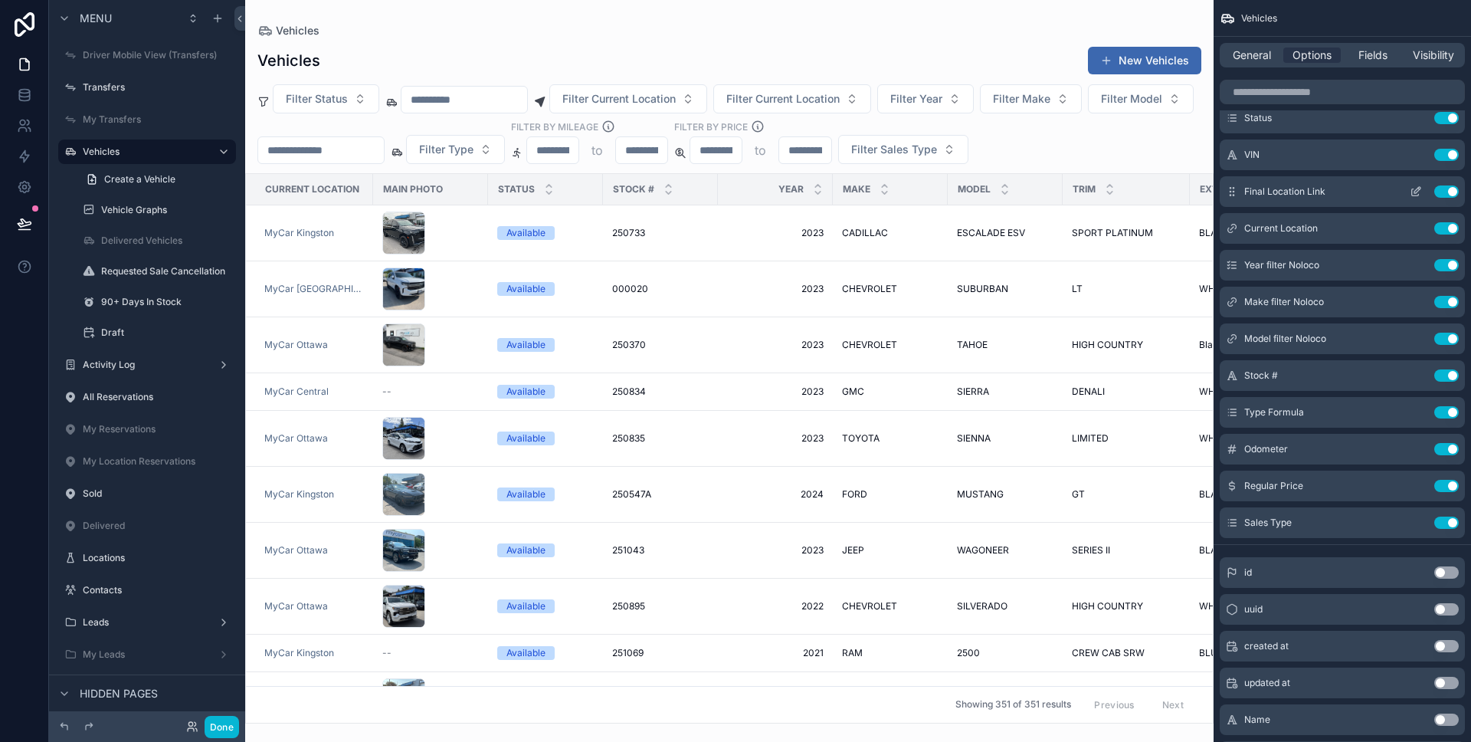
click at [1414, 189] on icon "scrollable content" at bounding box center [1415, 192] width 7 height 7
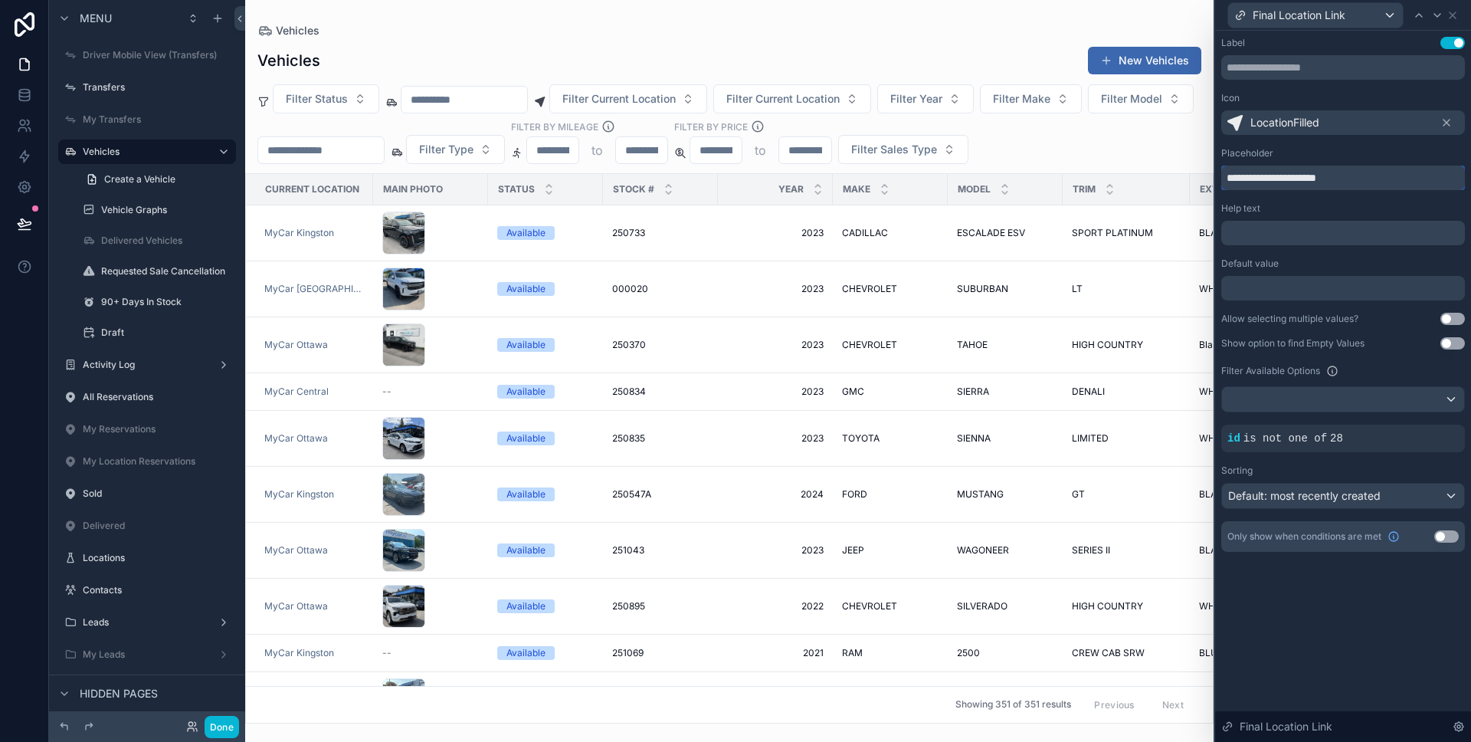
click at [1352, 179] on input "**********" at bounding box center [1343, 178] width 244 height 25
click at [1419, 428] on div at bounding box center [1426, 425] width 21 height 21
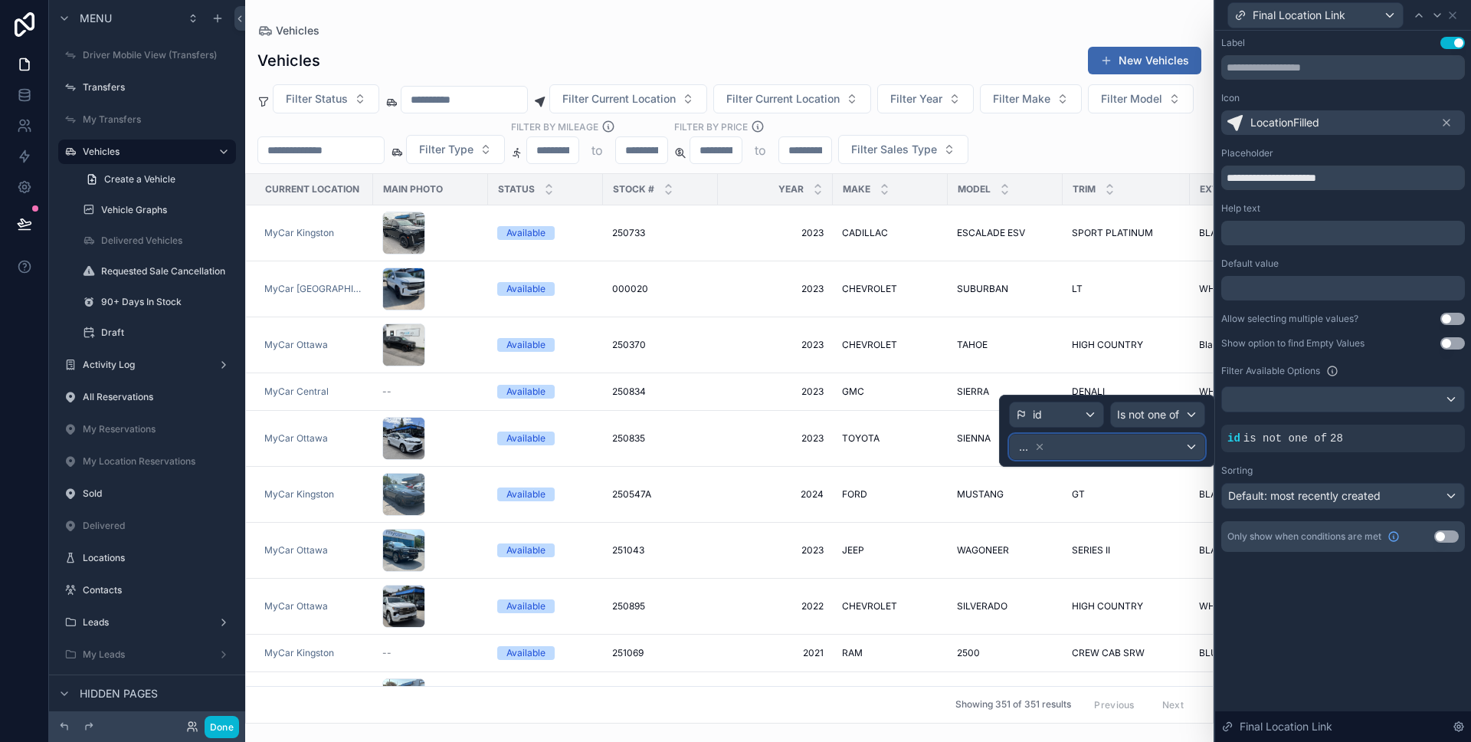
click at [1172, 456] on div "..." at bounding box center [1107, 446] width 195 height 25
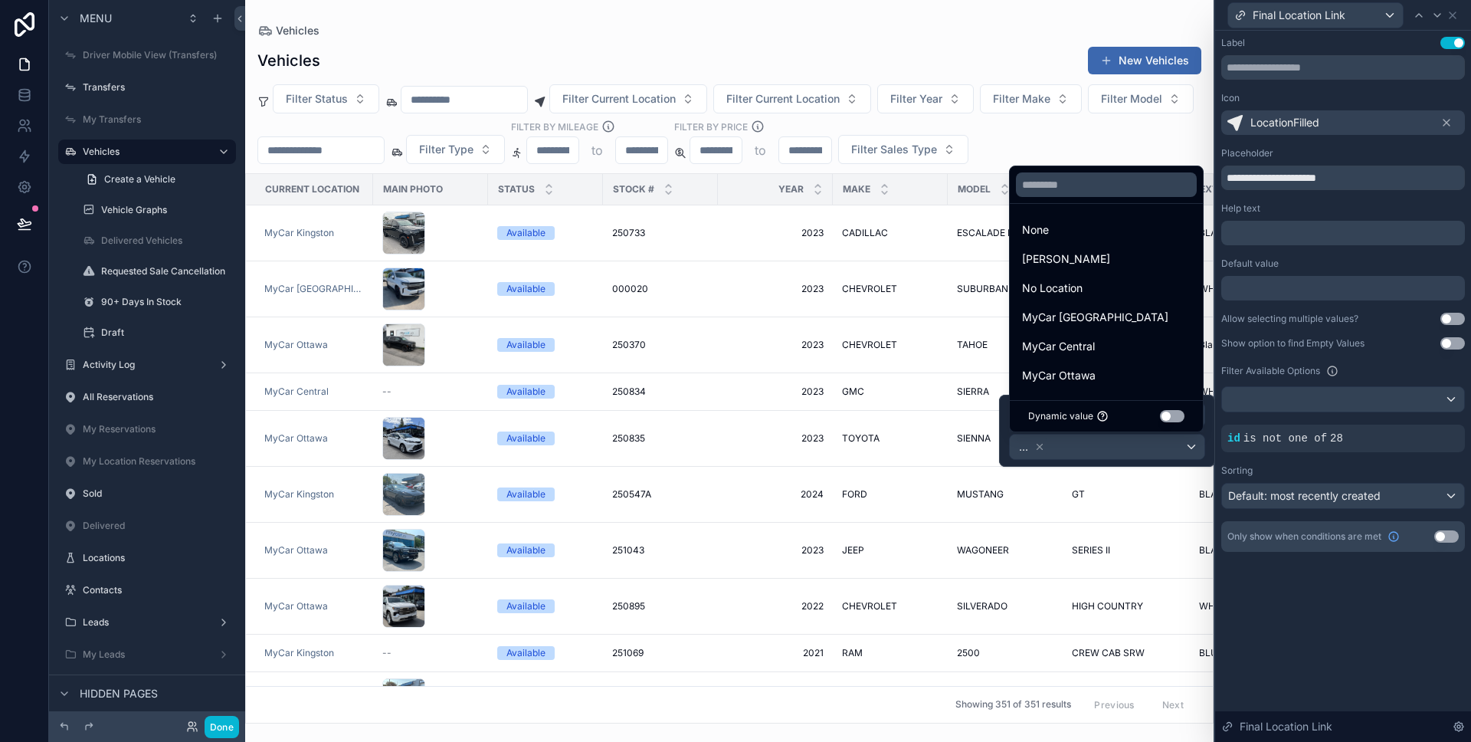
click at [1172, 456] on div at bounding box center [1107, 431] width 216 height 72
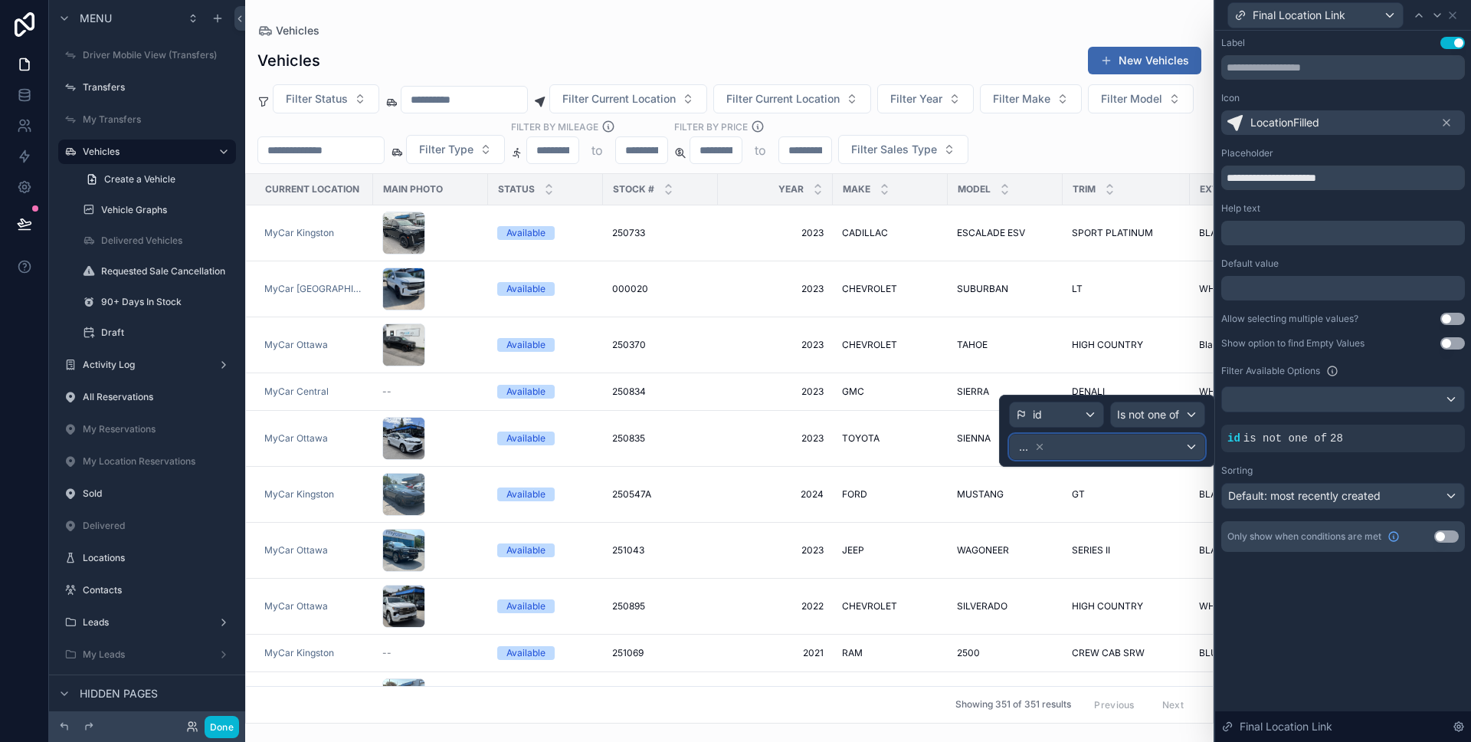
click at [1142, 450] on div "..." at bounding box center [1107, 446] width 195 height 25
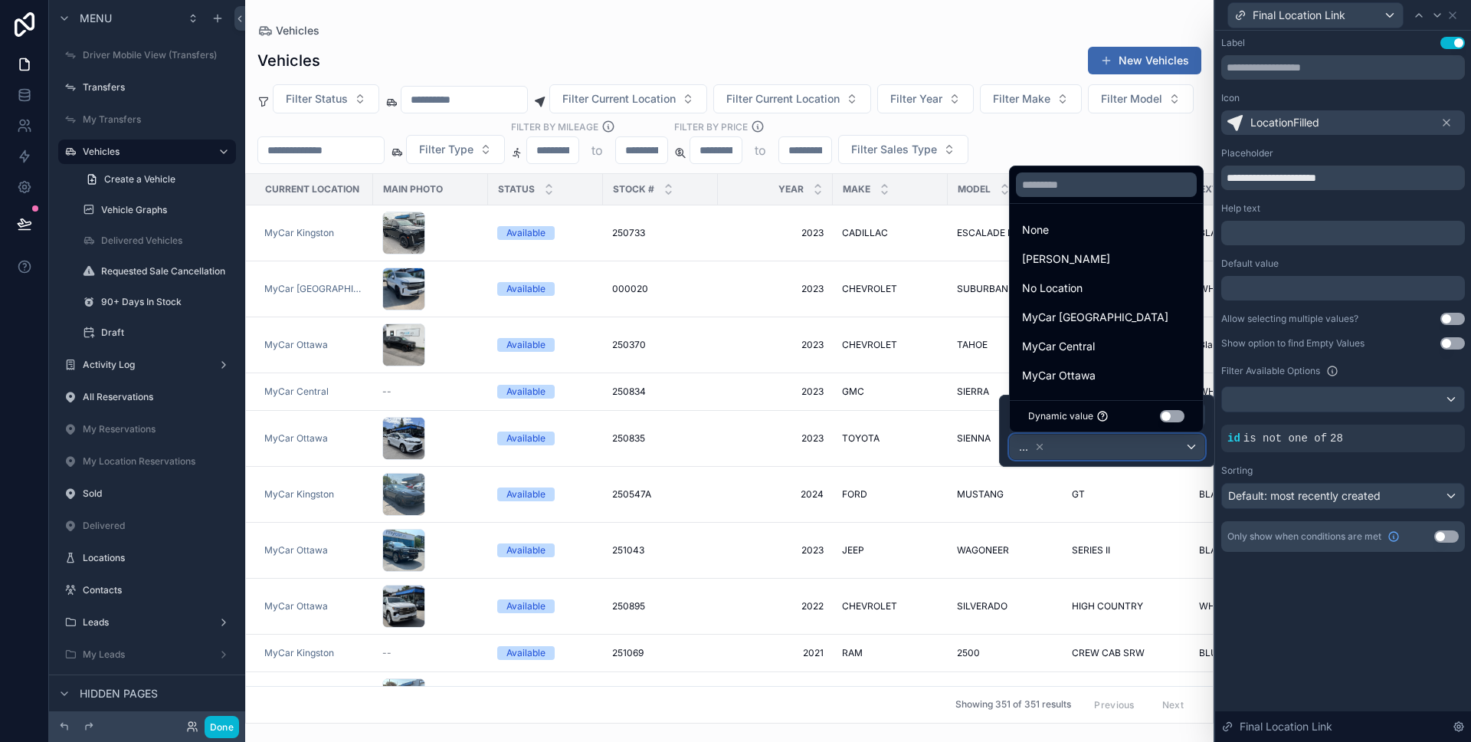
scroll to position [89, 0]
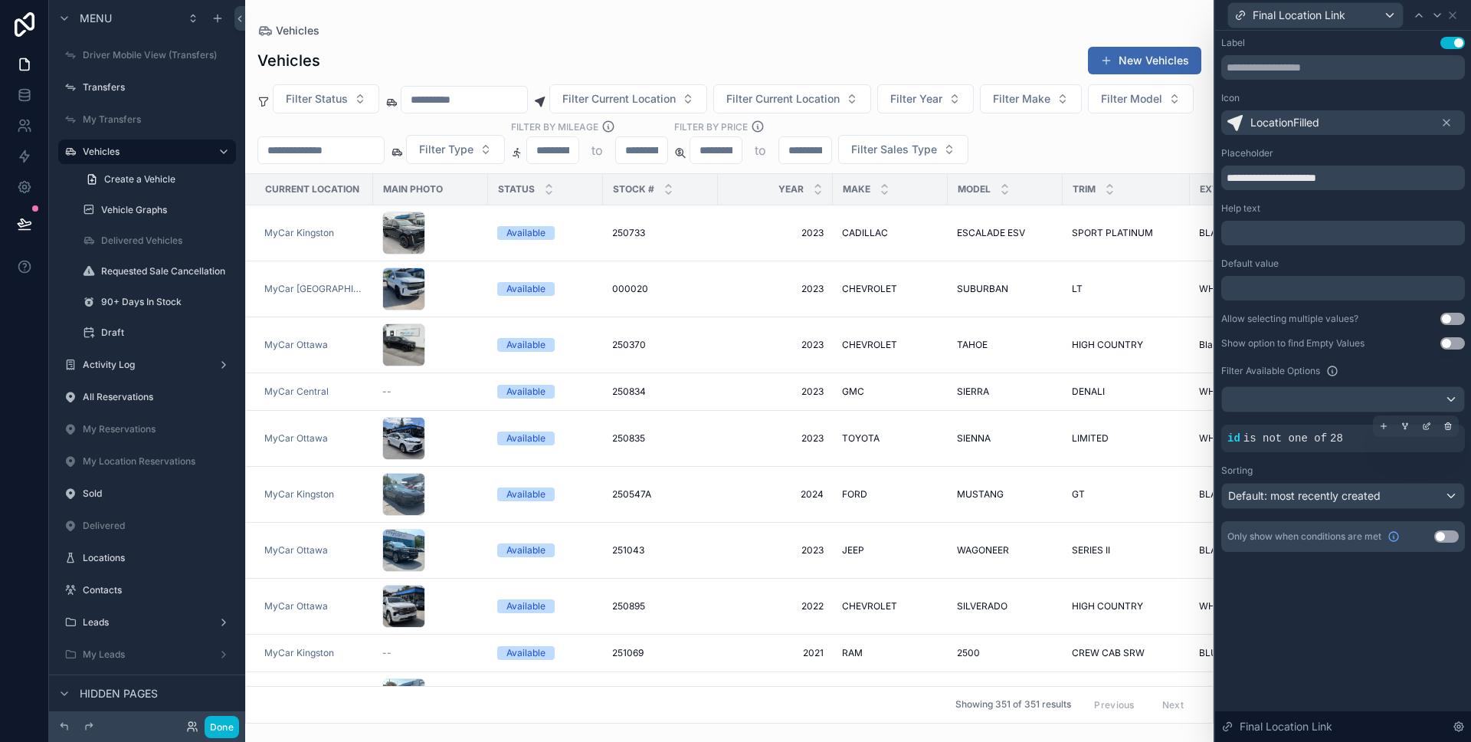
click at [1362, 451] on div "id is not one of 28" at bounding box center [1343, 438] width 244 height 28
click at [1433, 431] on div at bounding box center [1426, 425] width 21 height 21
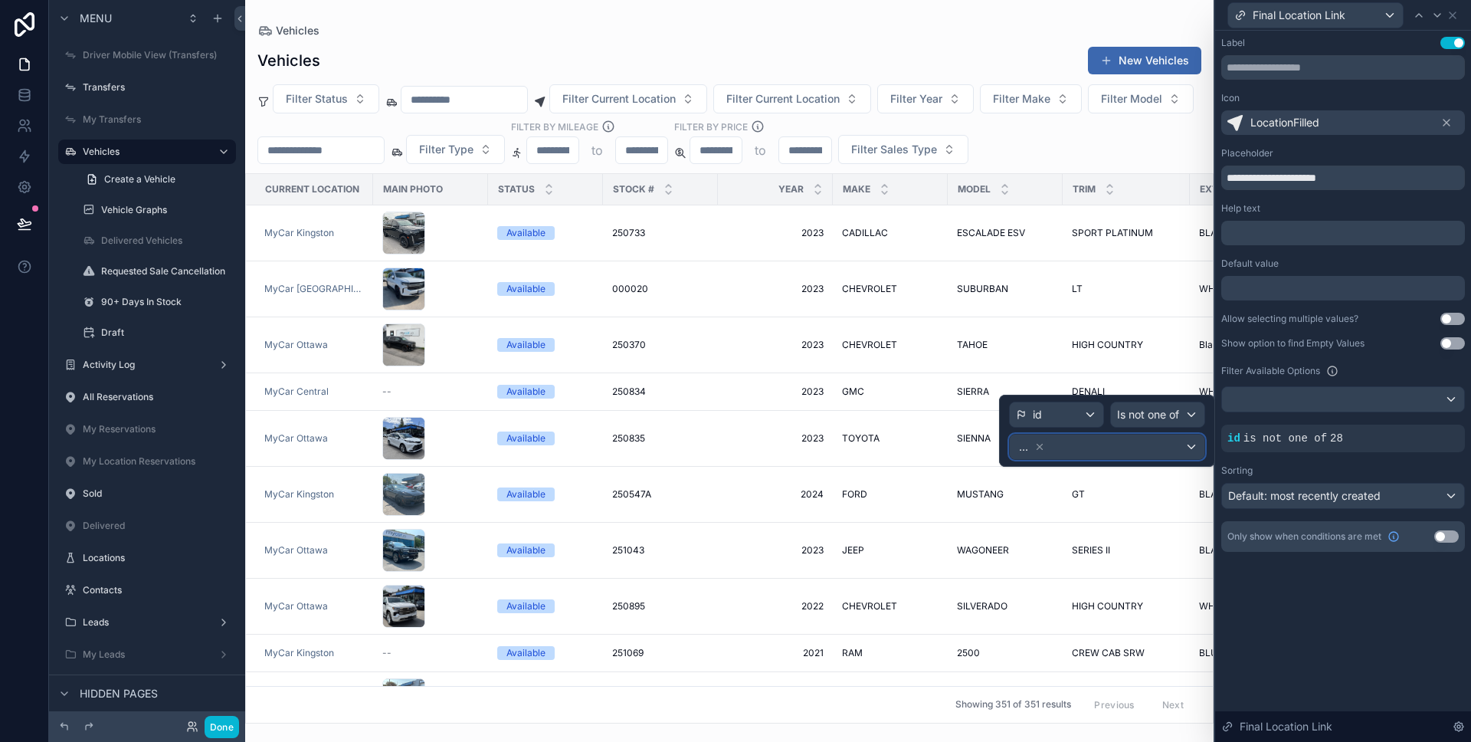
click at [1024, 447] on span "..." at bounding box center [1023, 446] width 9 height 15
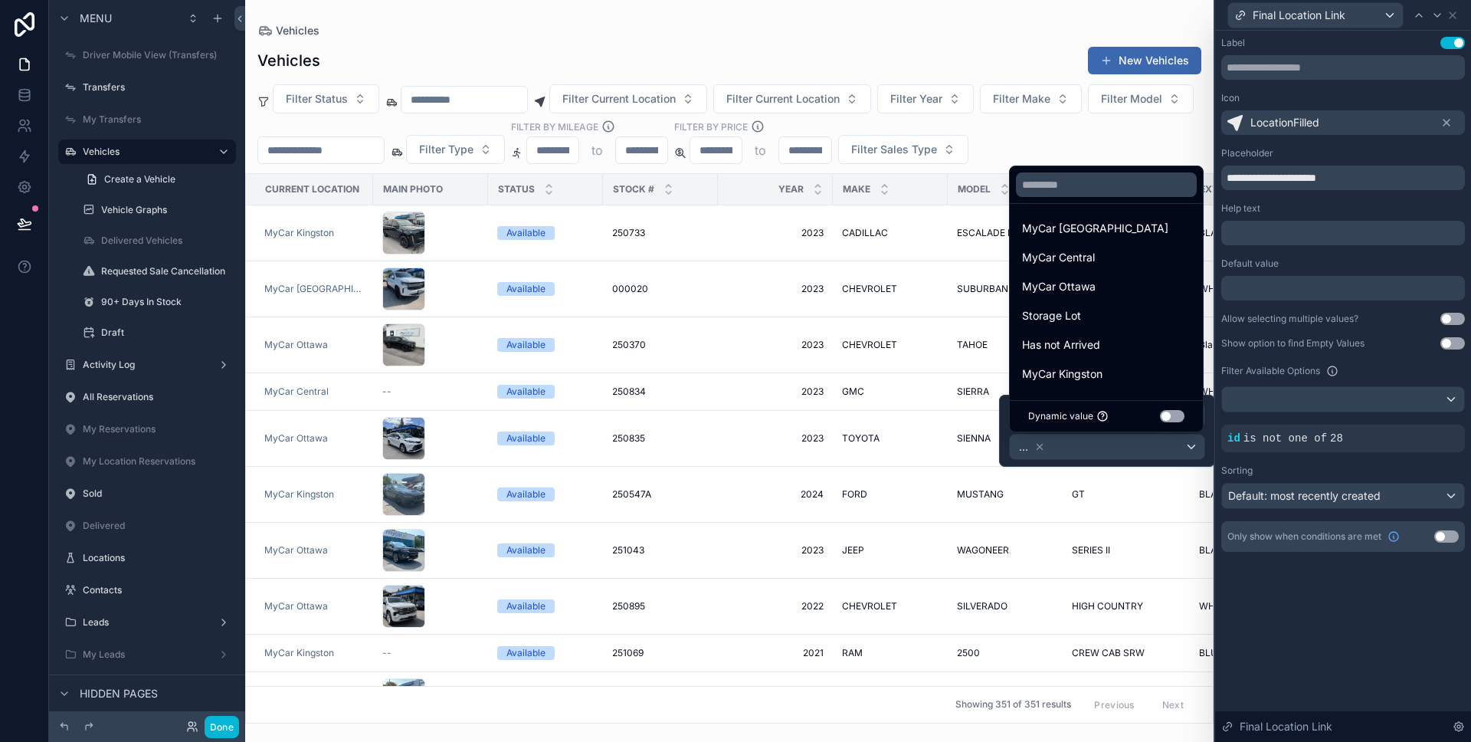
click at [1374, 460] on div "**********" at bounding box center [1343, 294] width 244 height 515
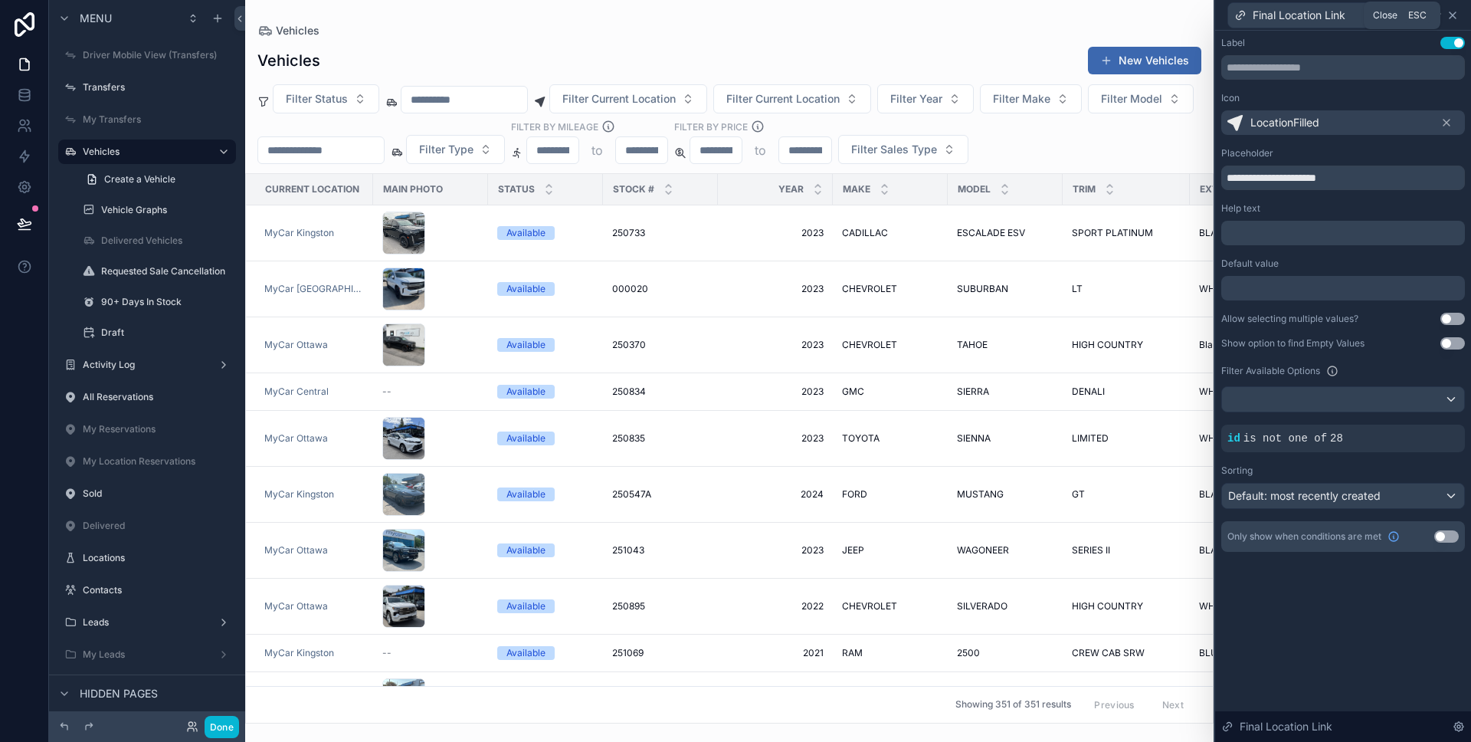
click at [1456, 15] on icon at bounding box center [1453, 15] width 12 height 12
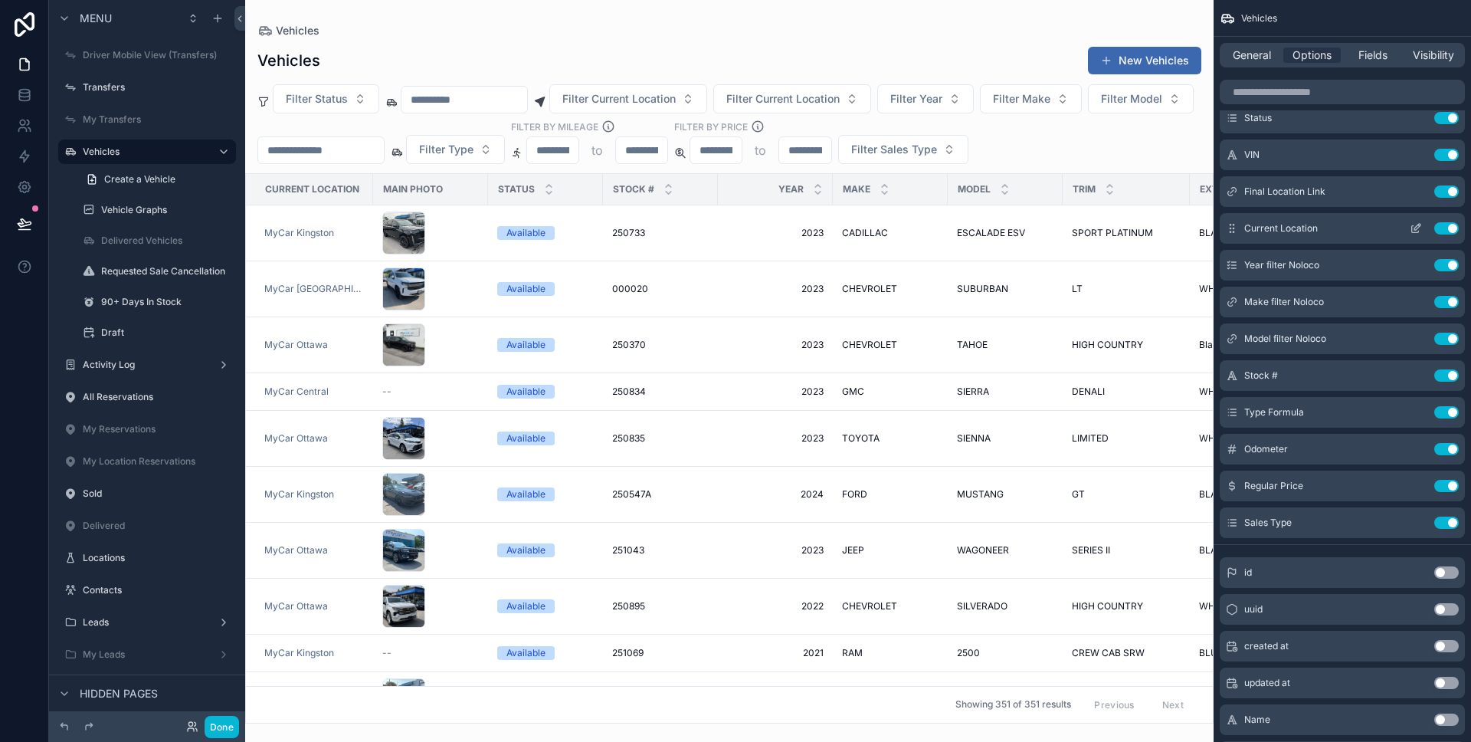
click at [1414, 229] on icon "scrollable content" at bounding box center [1417, 227] width 6 height 6
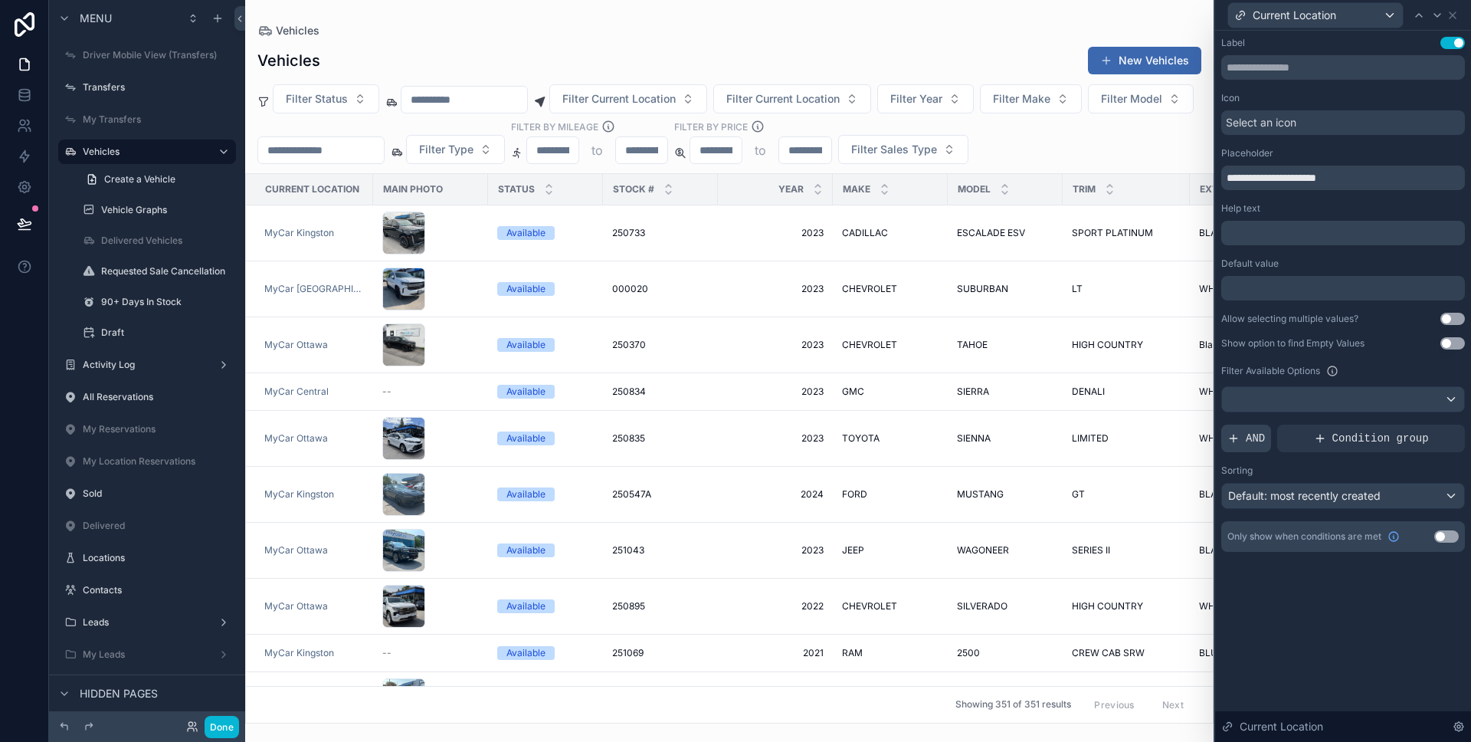
click at [1253, 438] on span "AND" at bounding box center [1255, 438] width 19 height 15
click at [1423, 422] on icon at bounding box center [1426, 425] width 9 height 9
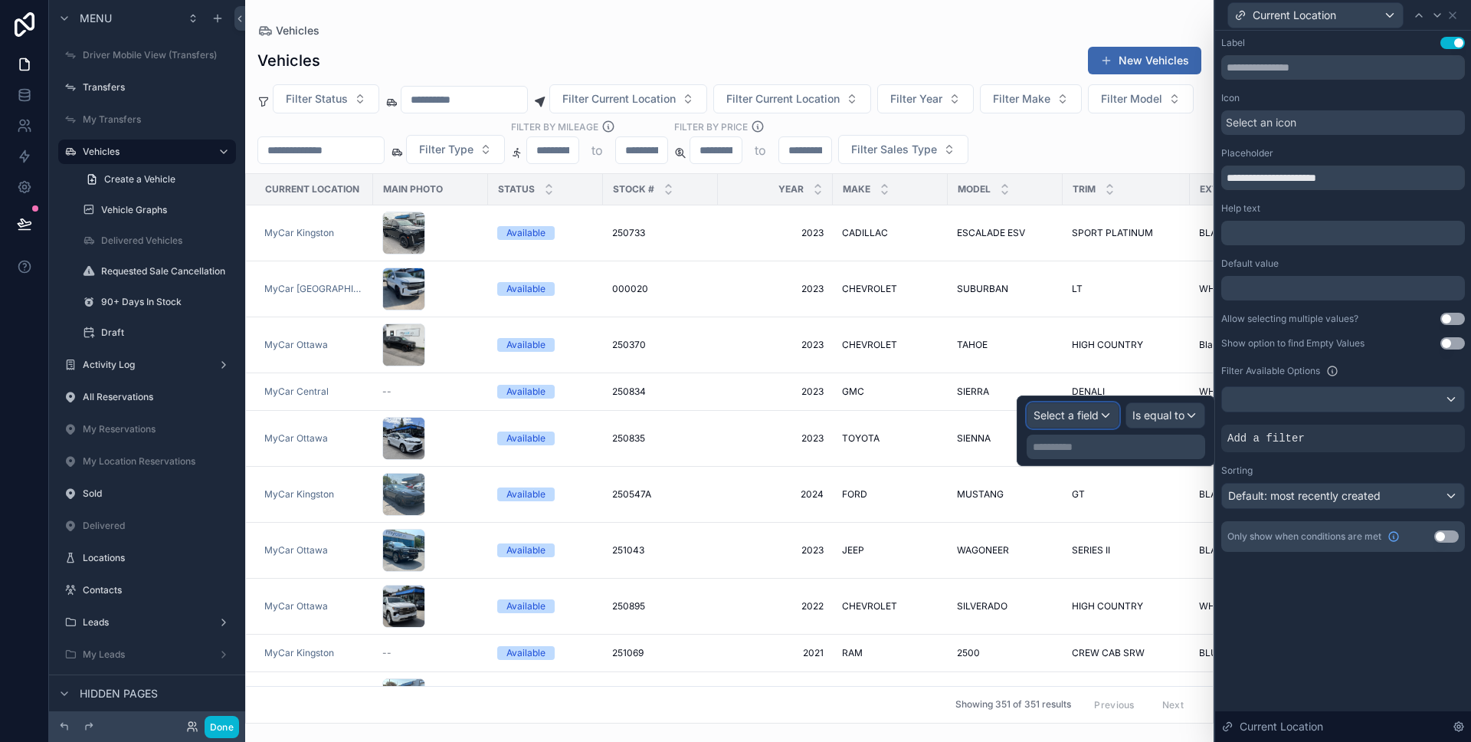
click at [1083, 408] on span "Select a field" at bounding box center [1066, 414] width 65 height 13
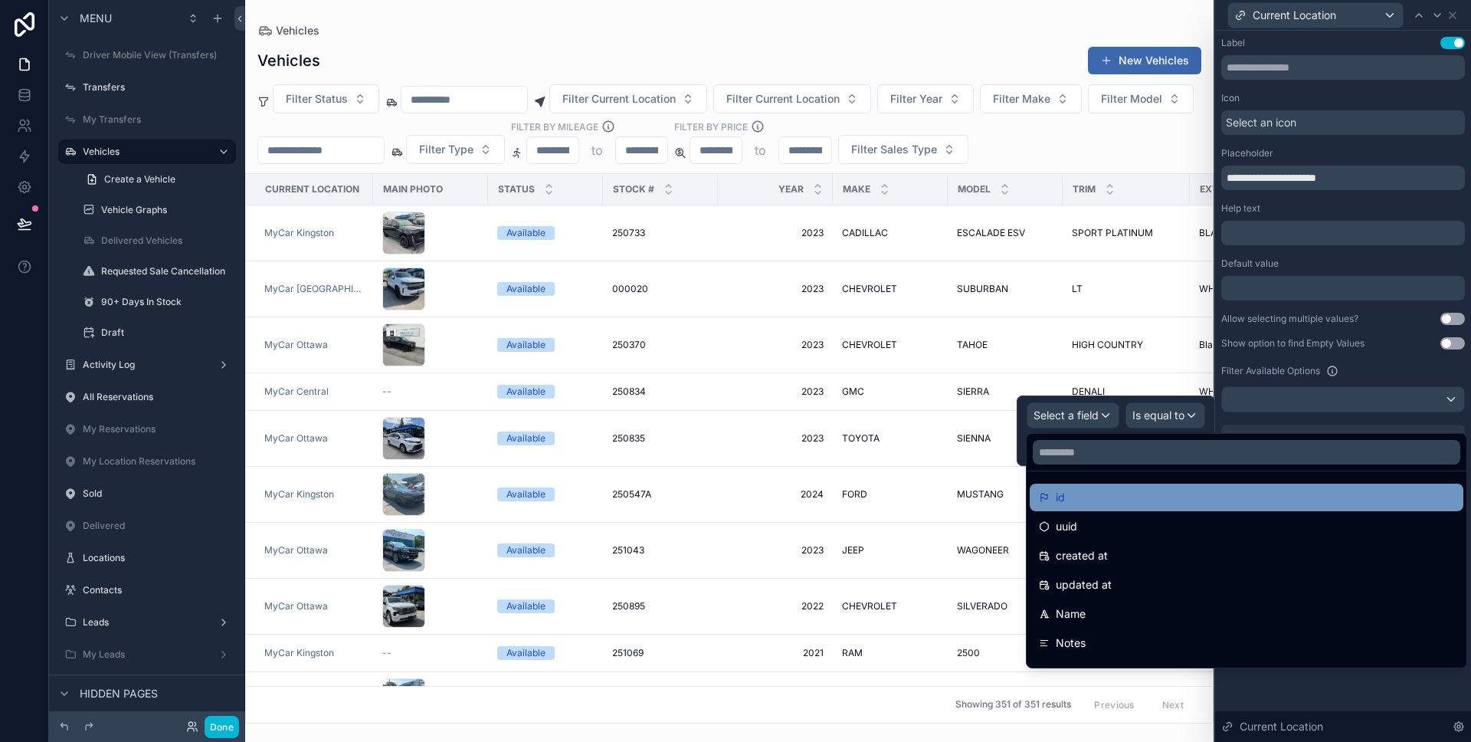
click at [1099, 486] on div "id" at bounding box center [1247, 497] width 434 height 28
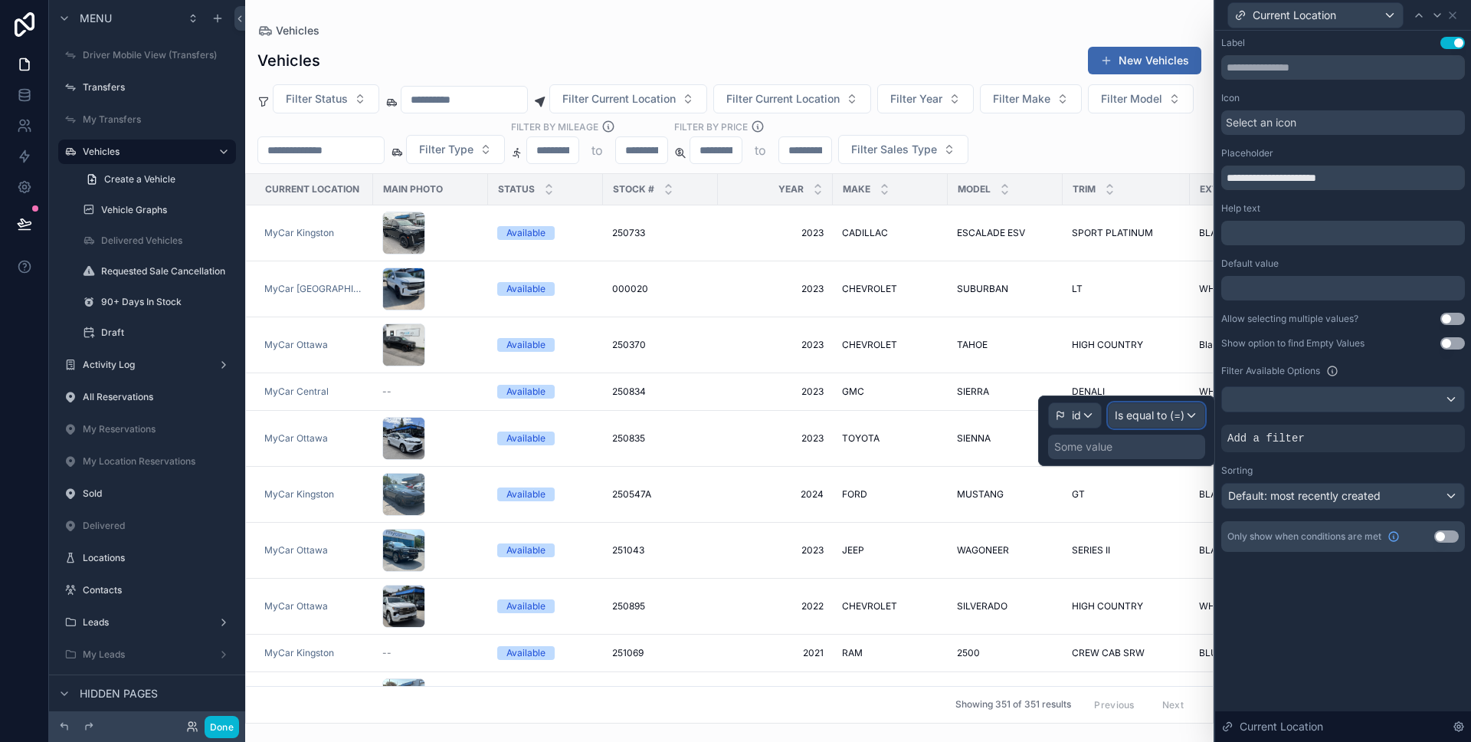
click at [1158, 417] on span "Is equal to (=)" at bounding box center [1150, 415] width 70 height 15
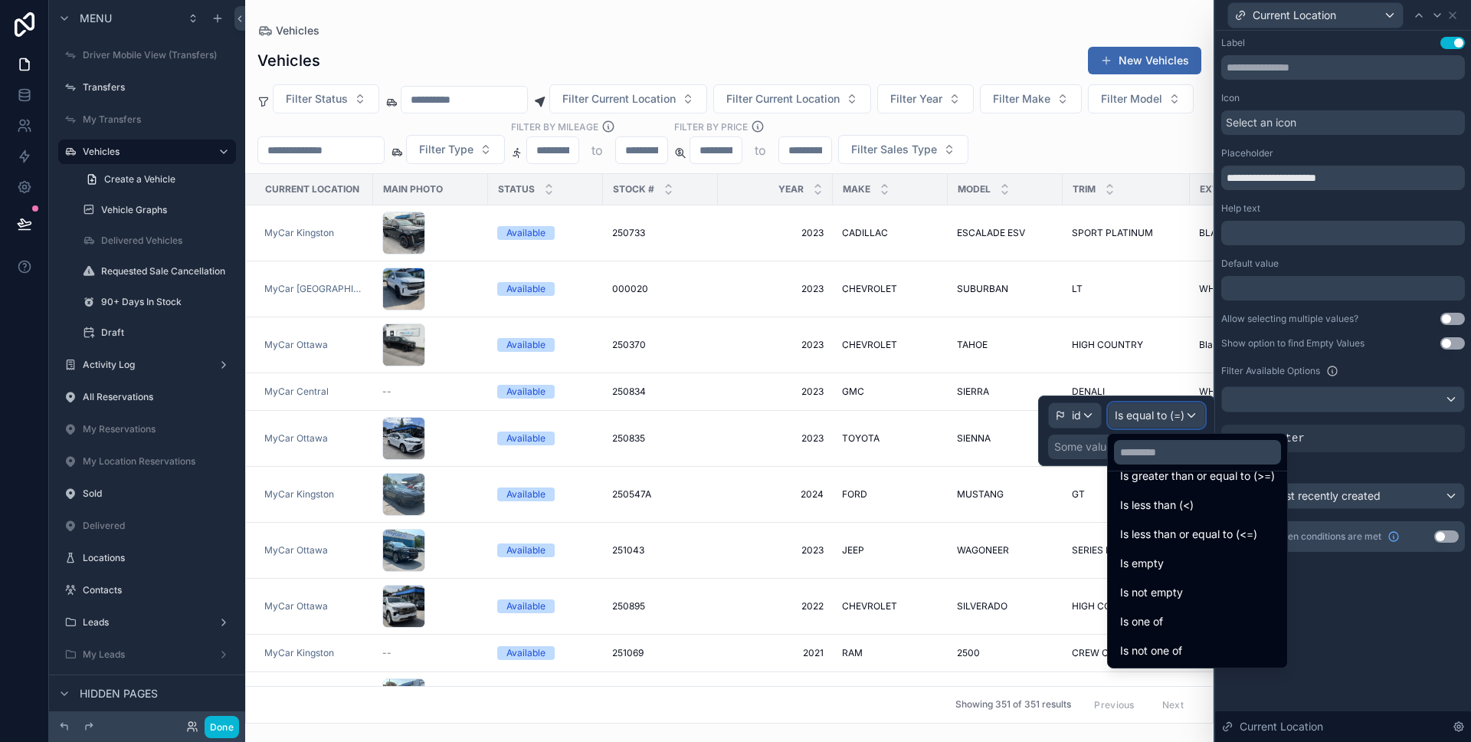
scroll to position [0, 0]
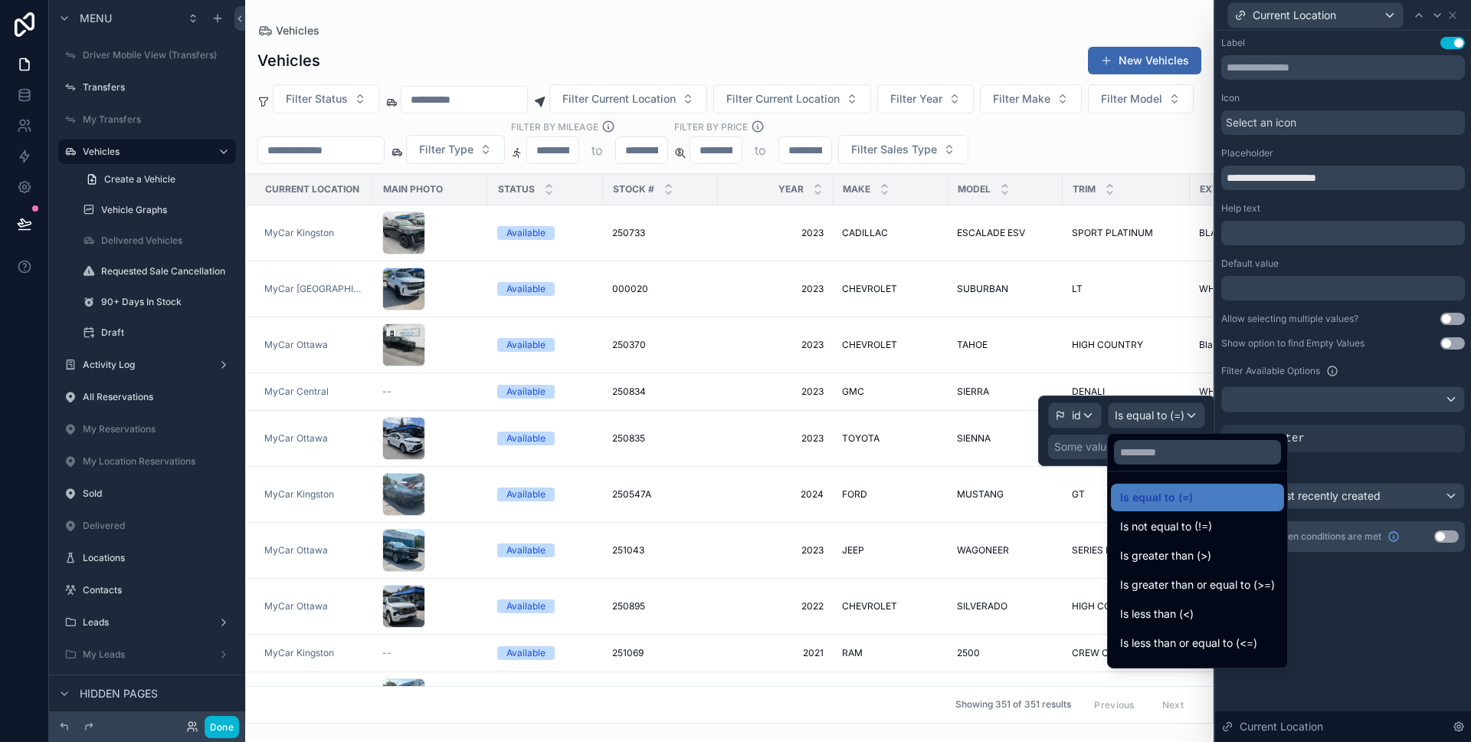
drag, startPoint x: 1173, startPoint y: 539, endPoint x: 1140, endPoint y: 465, distance: 80.6
click at [1173, 538] on div "Is not equal to (!=)" at bounding box center [1197, 527] width 173 height 28
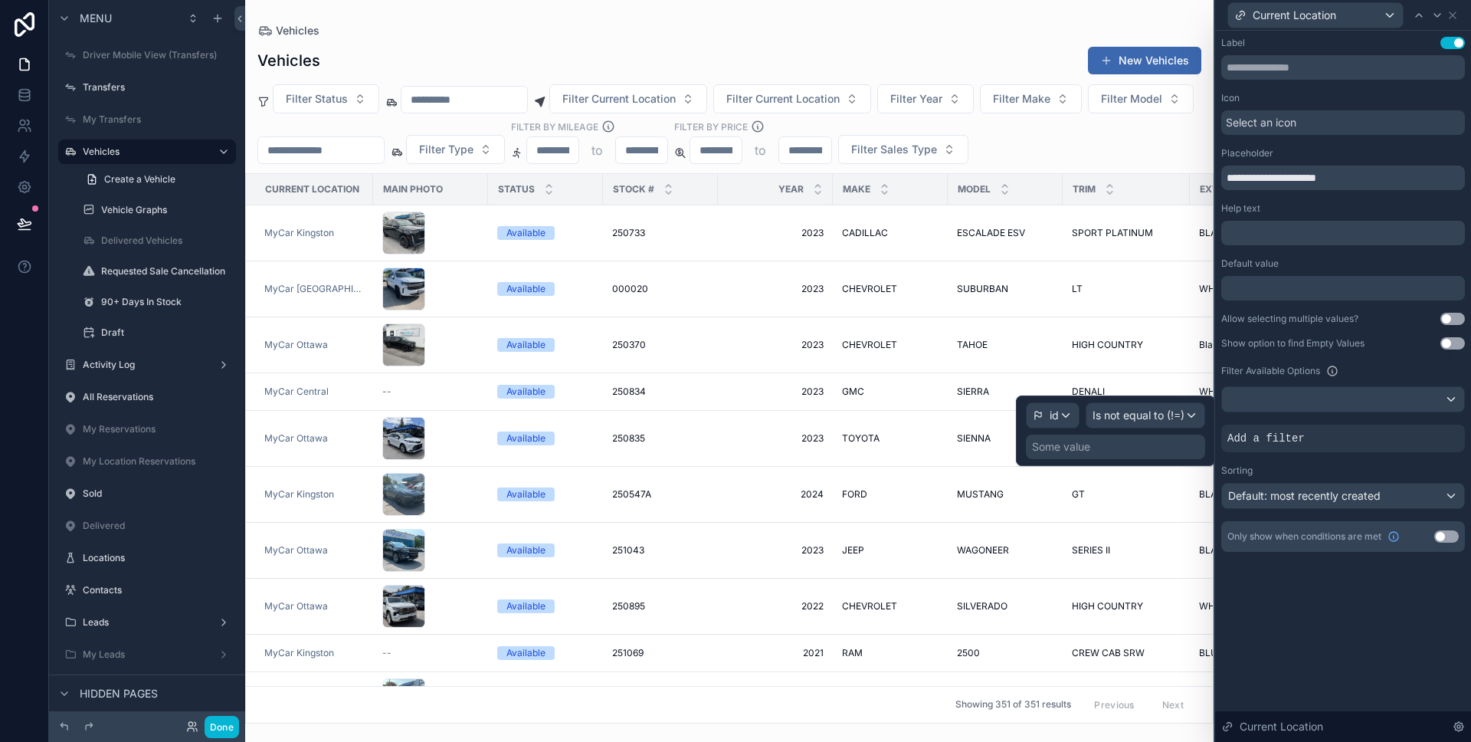
click at [1120, 446] on div "Some value" at bounding box center [1115, 446] width 179 height 25
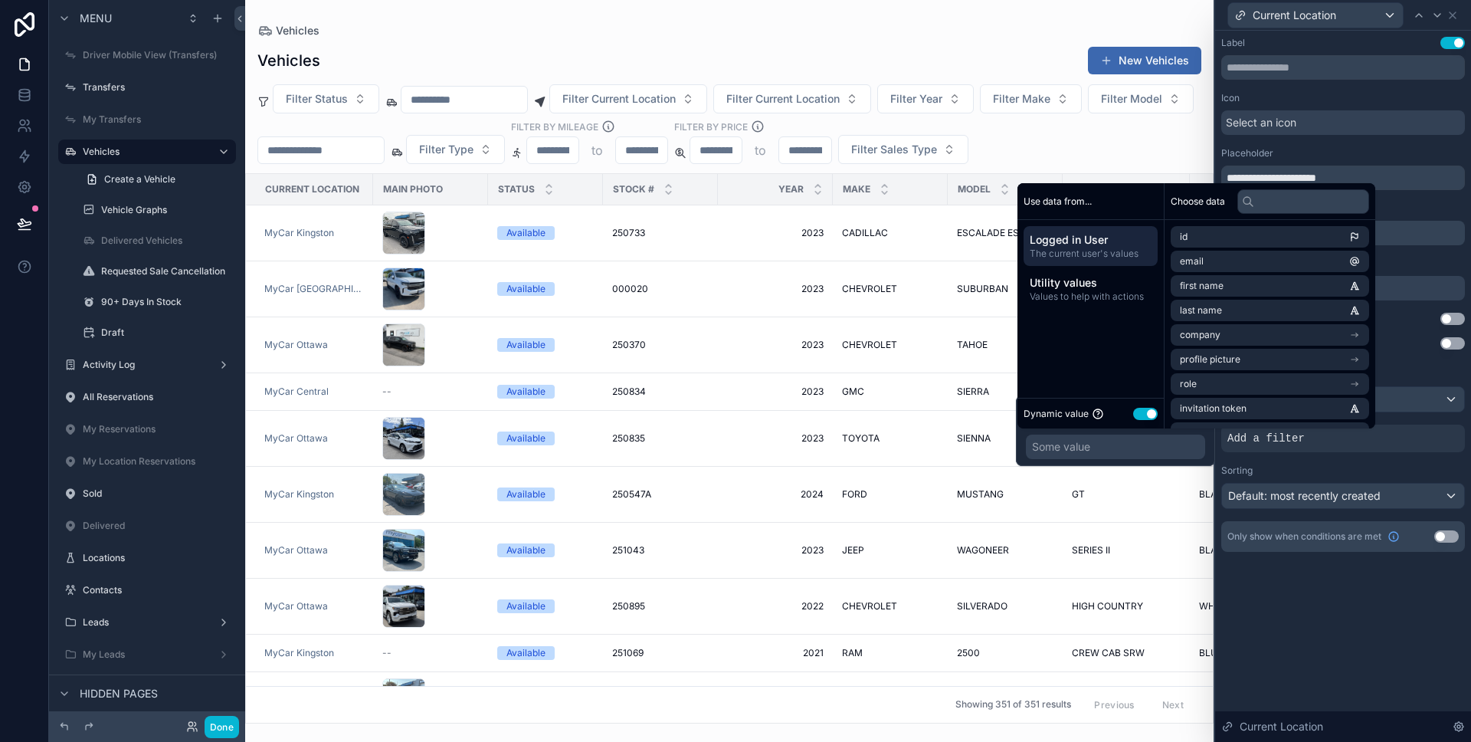
click at [1135, 418] on button "Use setting" at bounding box center [1145, 414] width 25 height 12
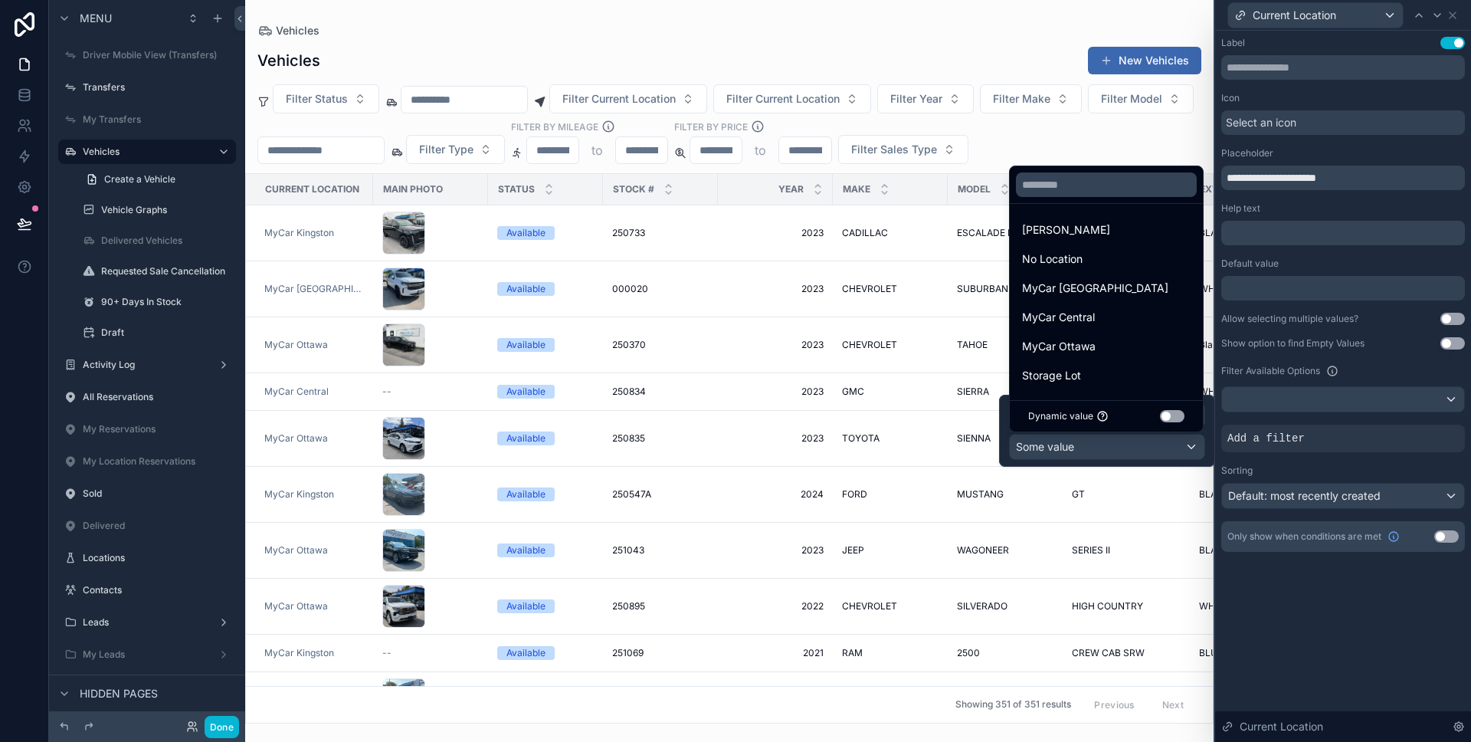
click at [1336, 589] on div "**********" at bounding box center [1343, 386] width 256 height 711
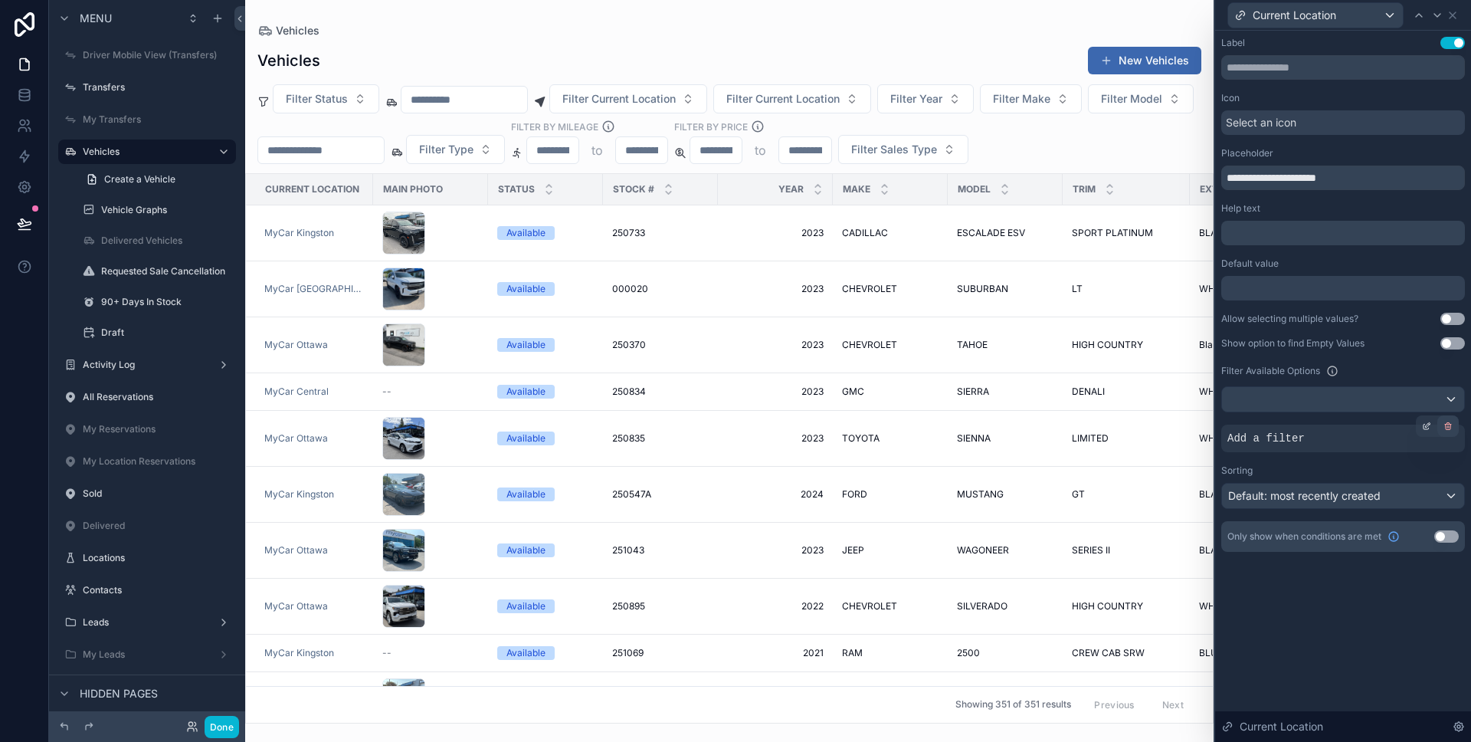
click at [1447, 428] on icon at bounding box center [1448, 425] width 9 height 9
click at [1457, 16] on icon at bounding box center [1453, 15] width 12 height 12
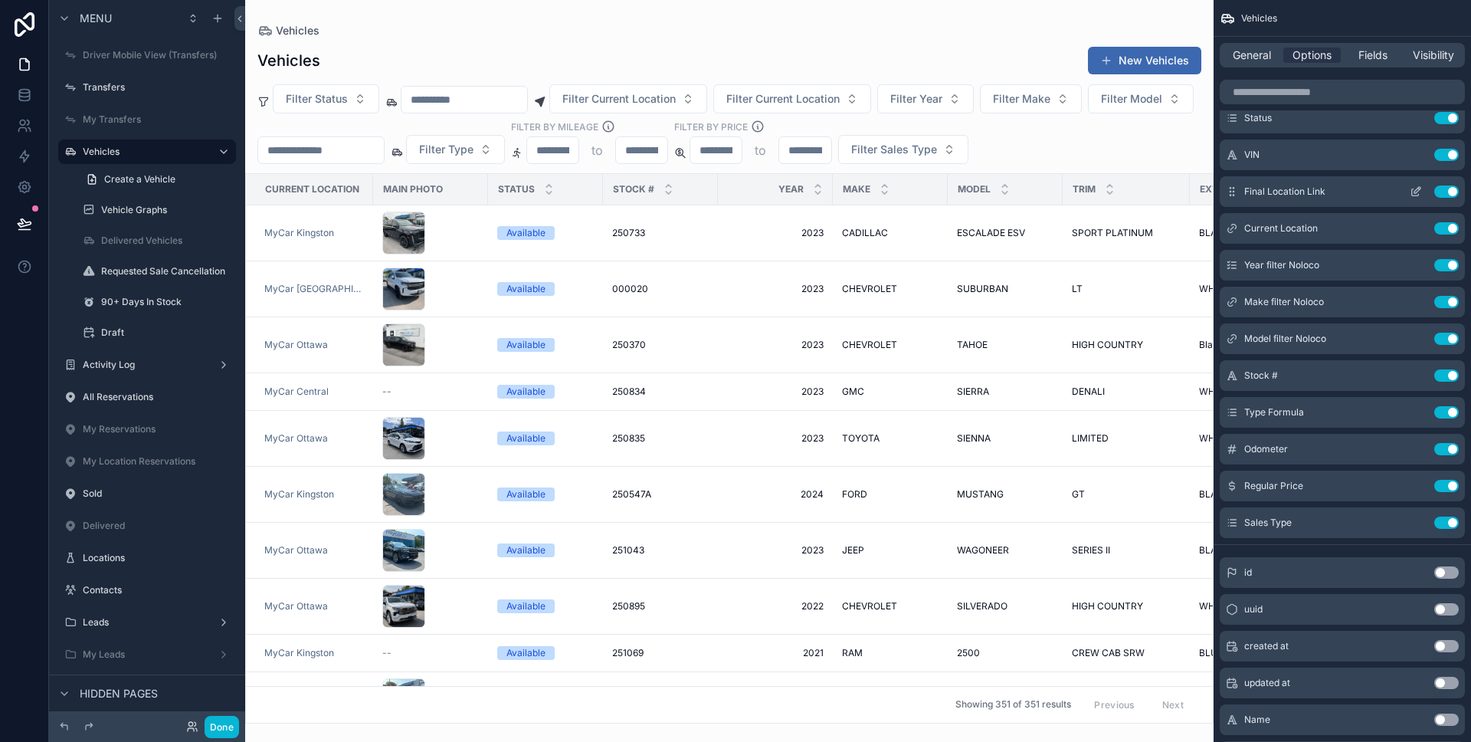
click at [1440, 188] on button "Use setting" at bounding box center [1446, 191] width 25 height 12
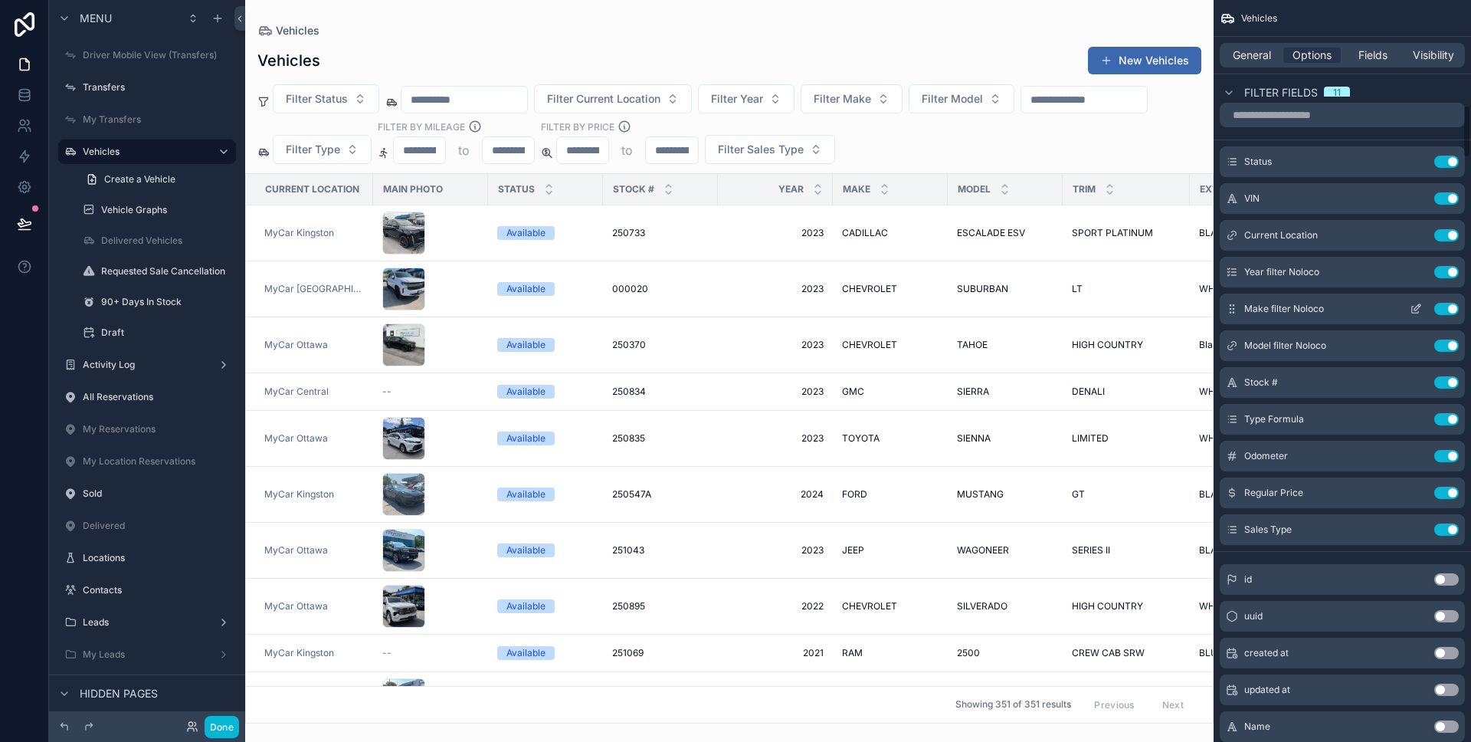
scroll to position [1376, 0]
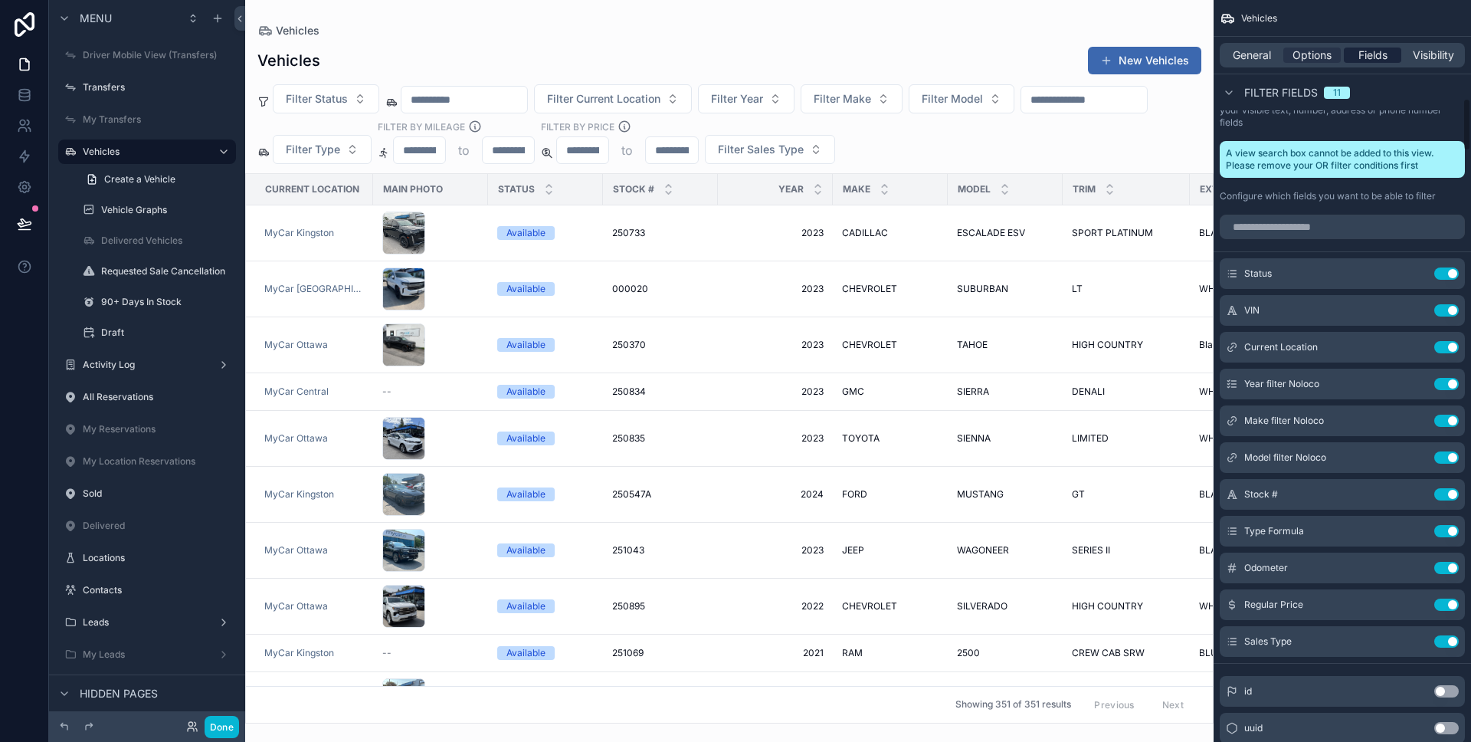
click at [1366, 54] on span "Fields" at bounding box center [1372, 55] width 29 height 15
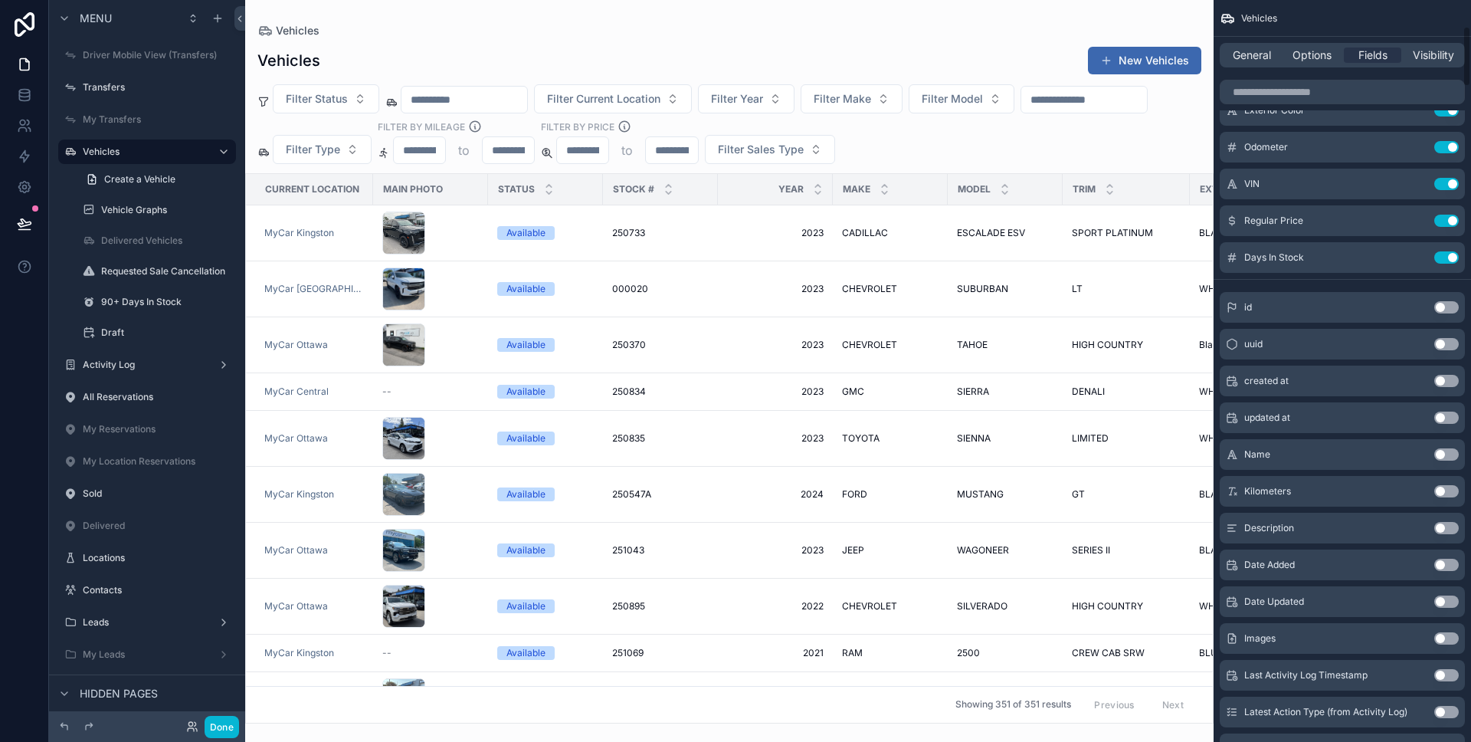
scroll to position [0, 0]
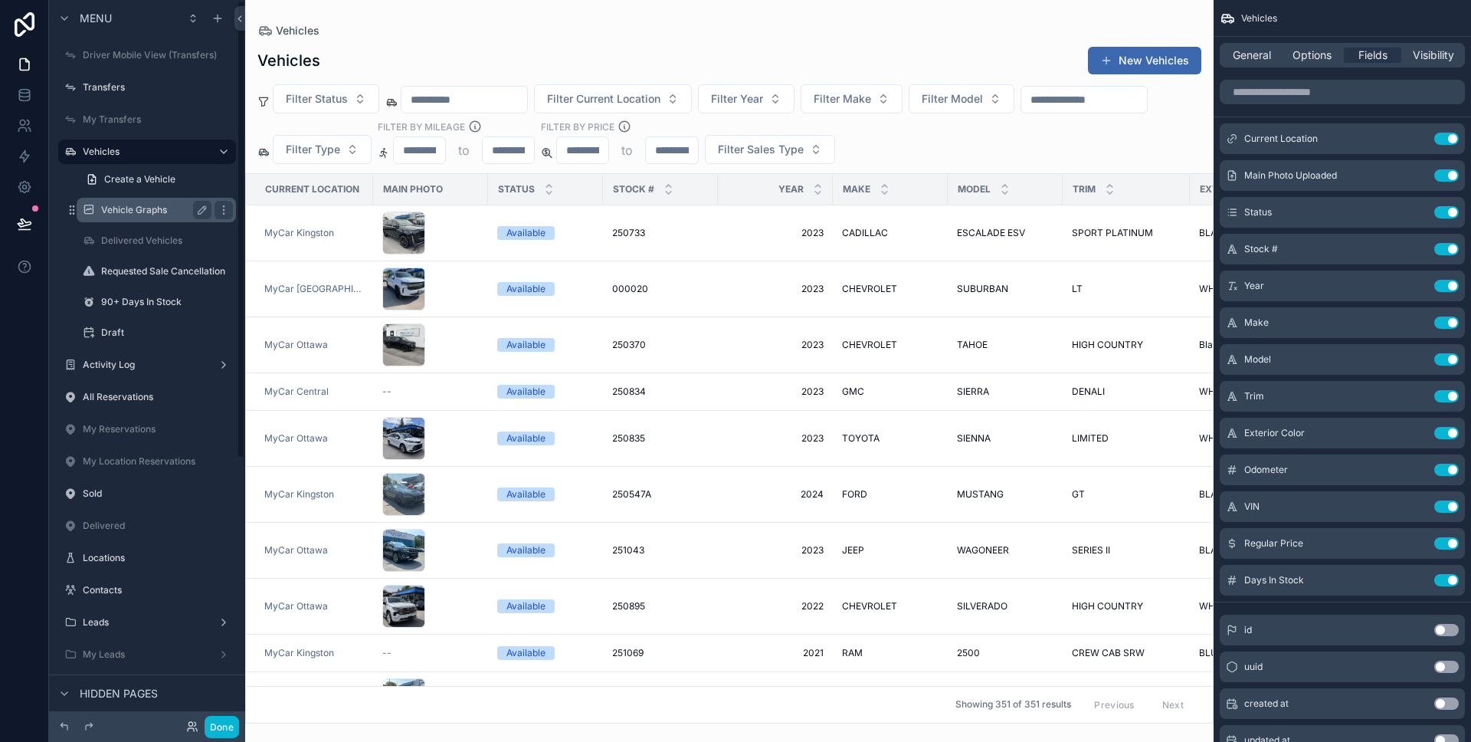
click at [150, 208] on label "Vehicle Graphs" at bounding box center [153, 210] width 104 height 12
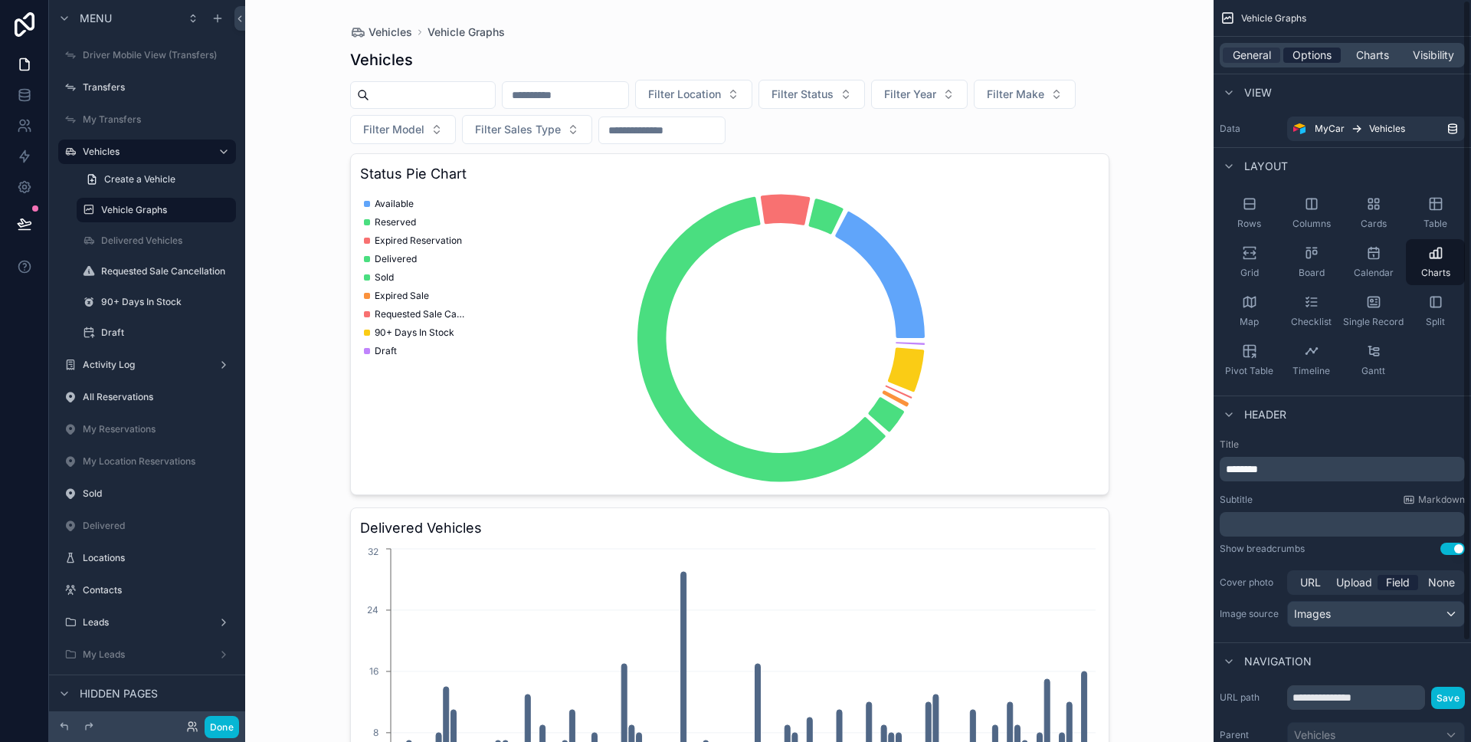
click at [1329, 58] on span "Options" at bounding box center [1312, 55] width 39 height 15
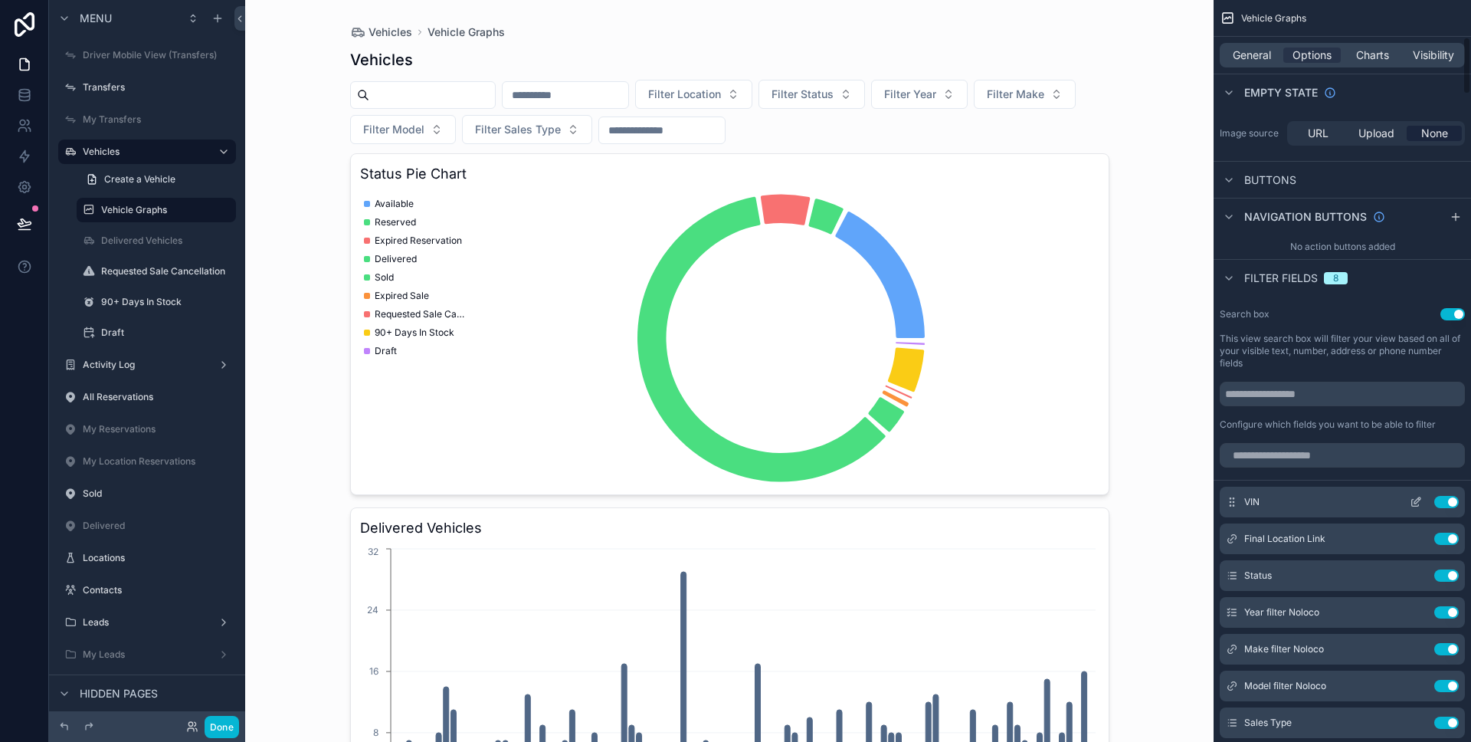
scroll to position [477, 0]
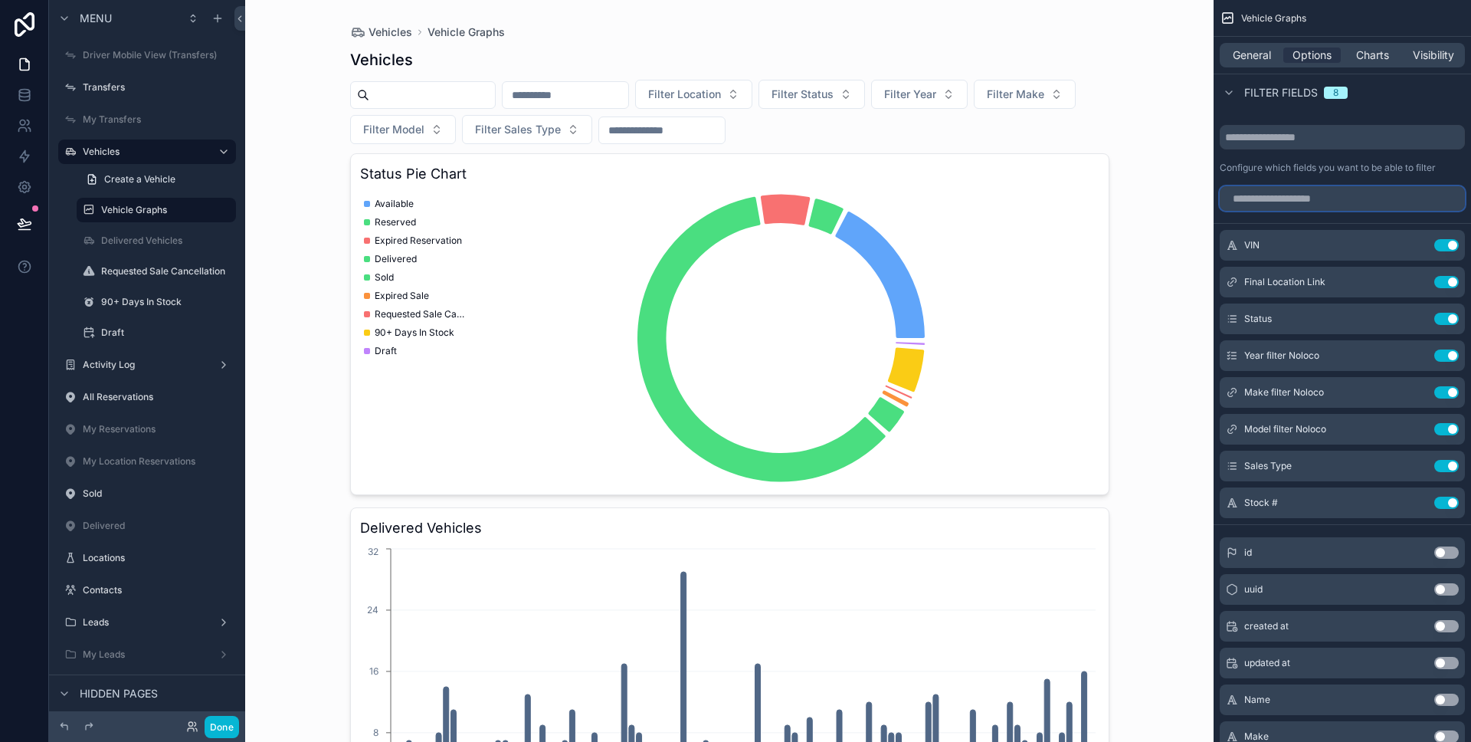
click at [1343, 200] on input "scrollable content" at bounding box center [1342, 198] width 245 height 25
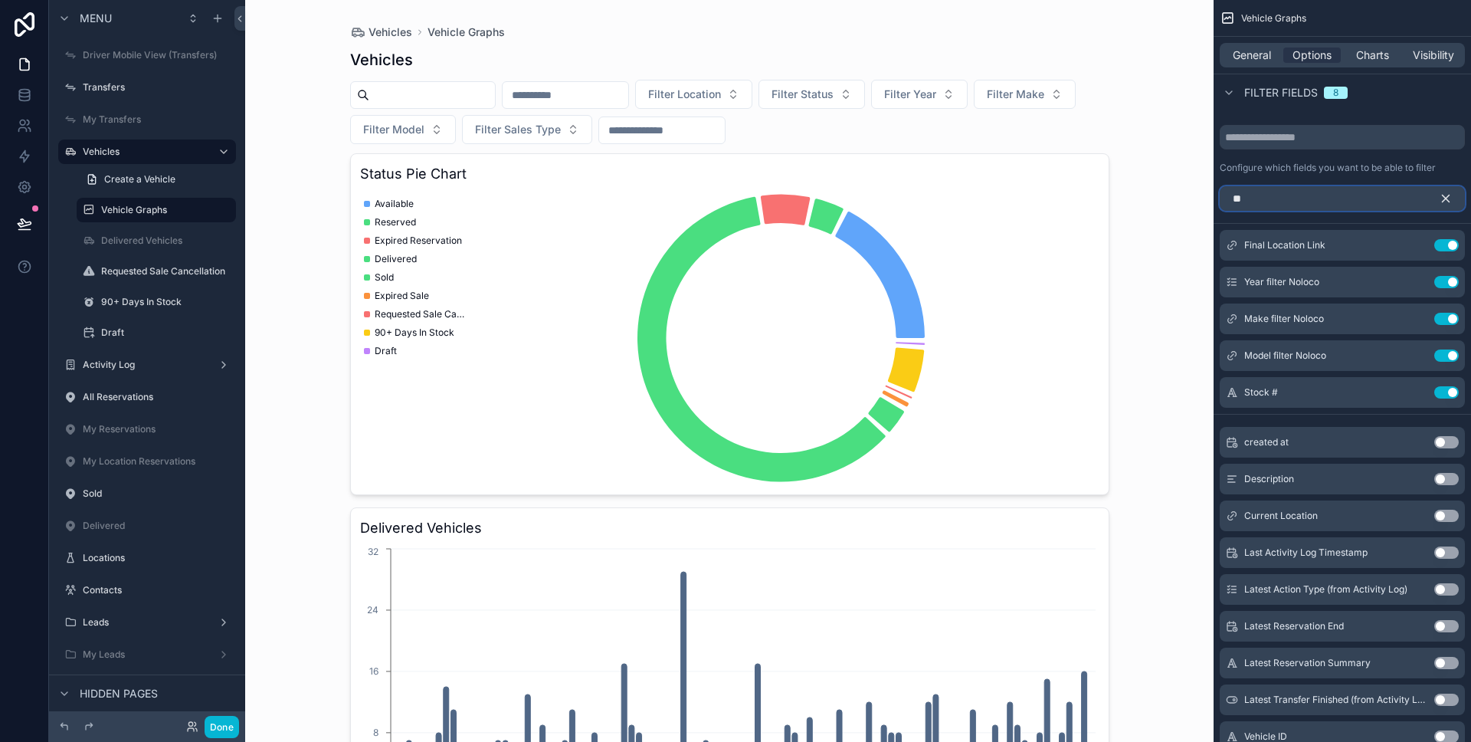
scroll to position [389, 0]
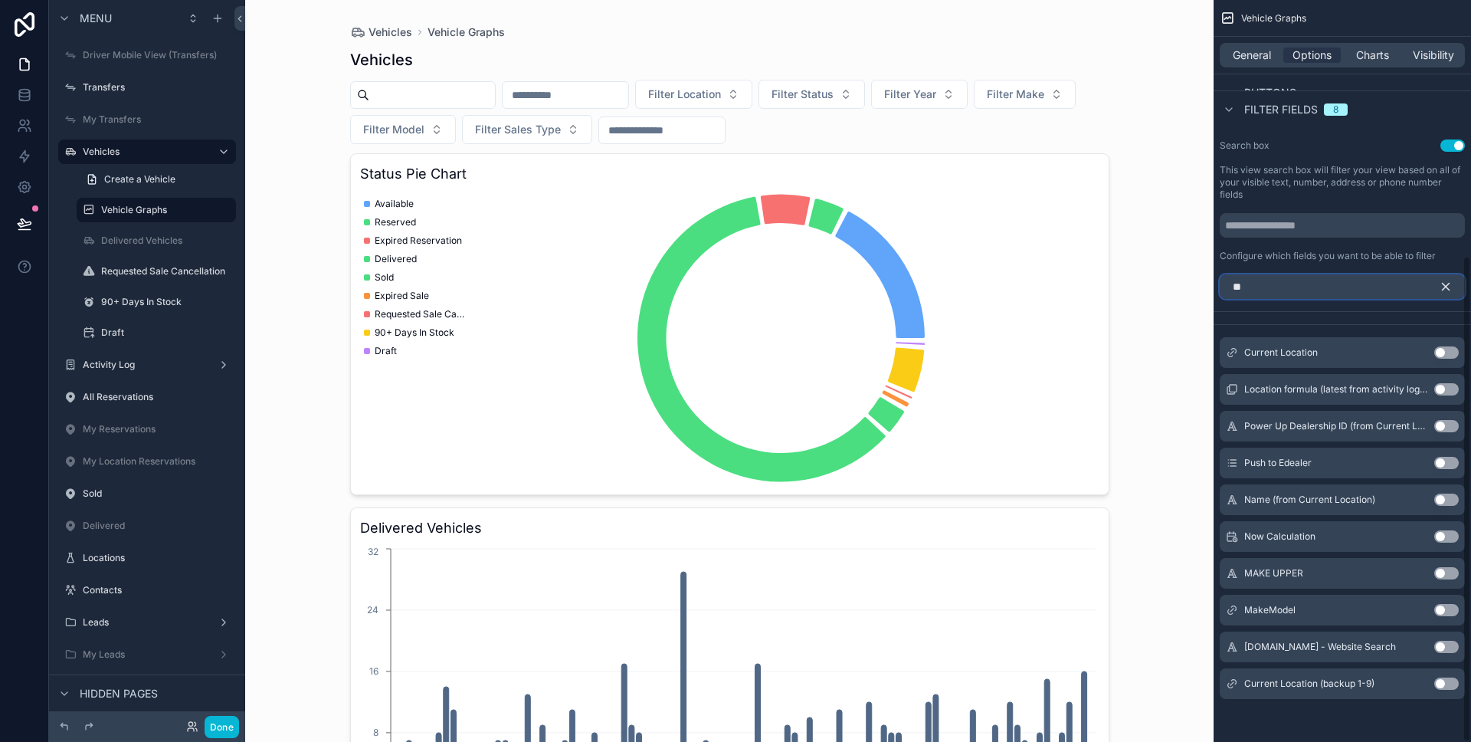
type input "**"
click at [1444, 355] on button "Use setting" at bounding box center [1446, 352] width 25 height 12
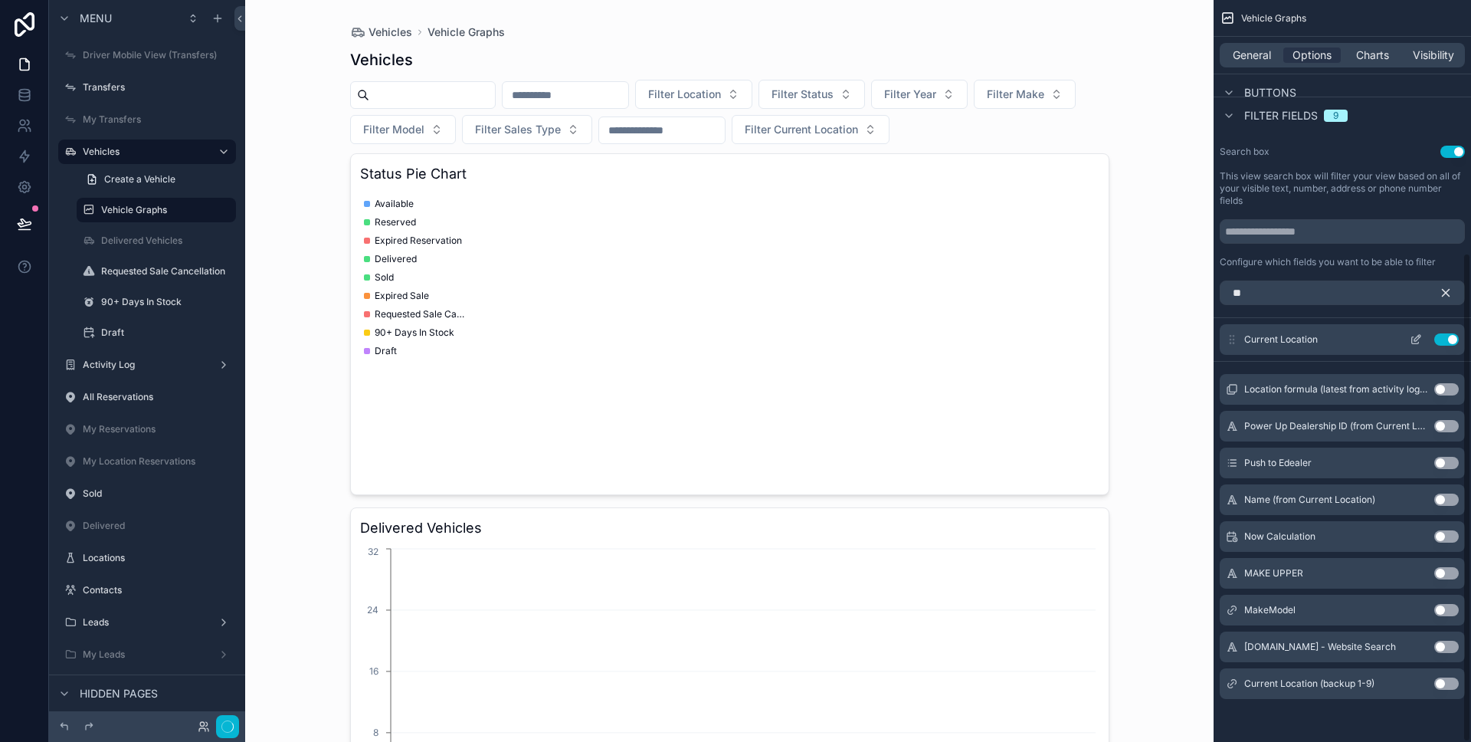
scroll to position [383, 0]
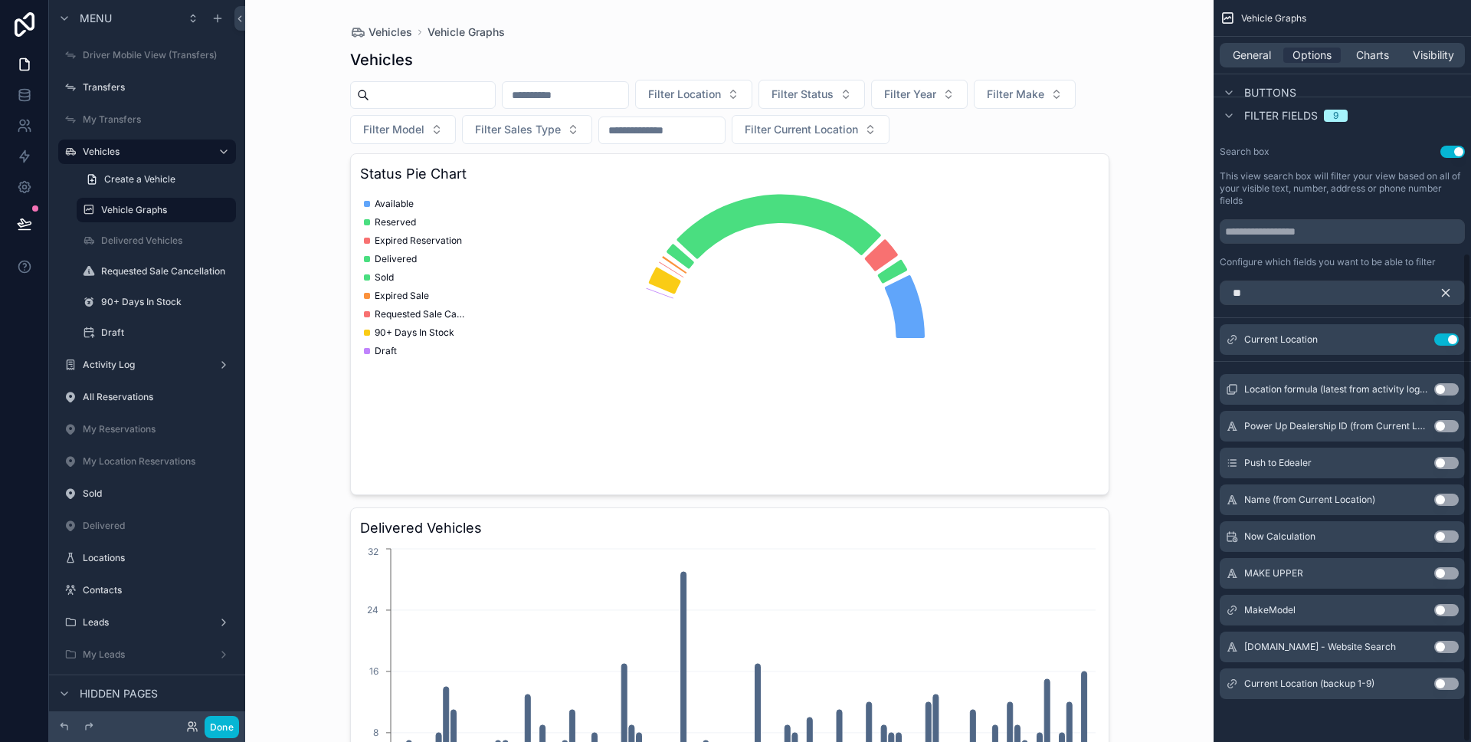
click at [1448, 288] on icon "scrollable content" at bounding box center [1446, 293] width 14 height 14
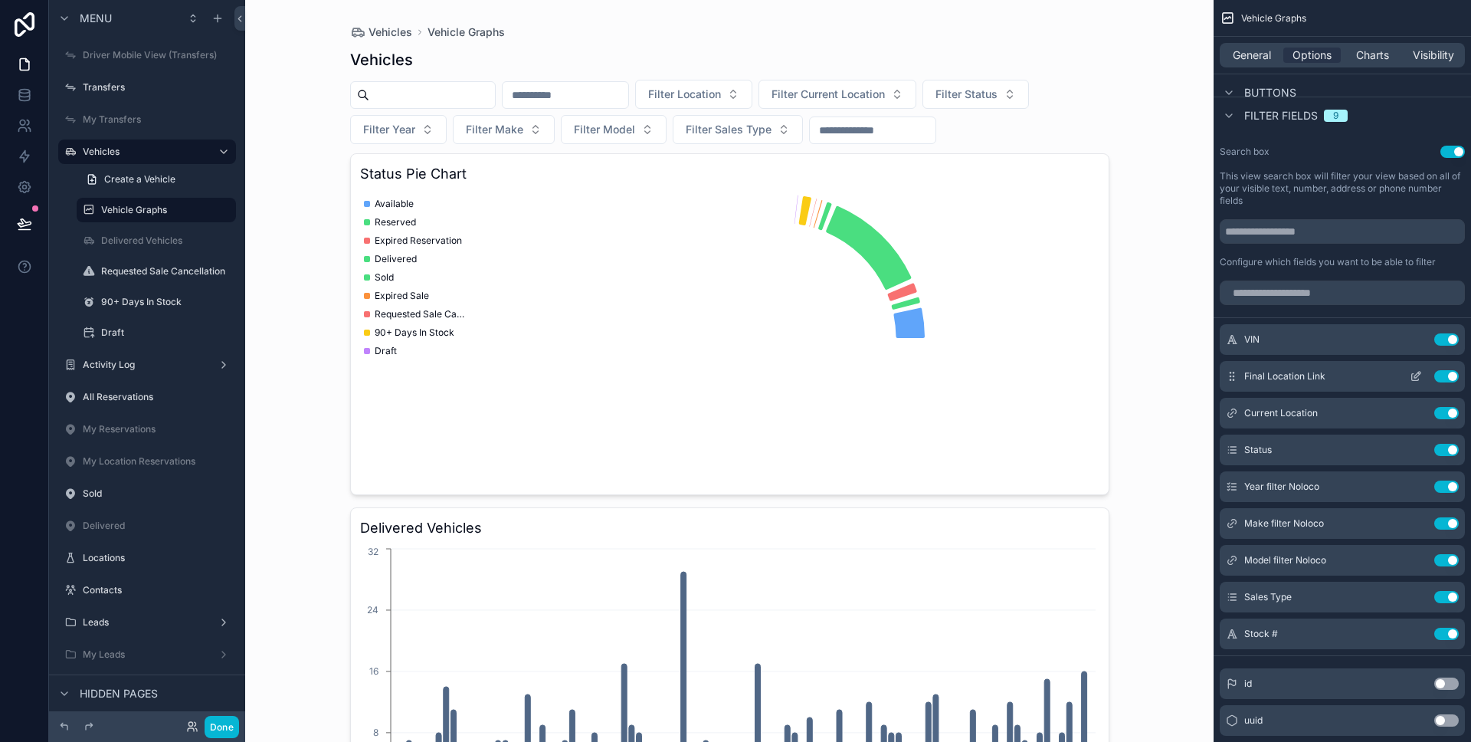
click at [1414, 375] on icon "scrollable content" at bounding box center [1416, 376] width 12 height 12
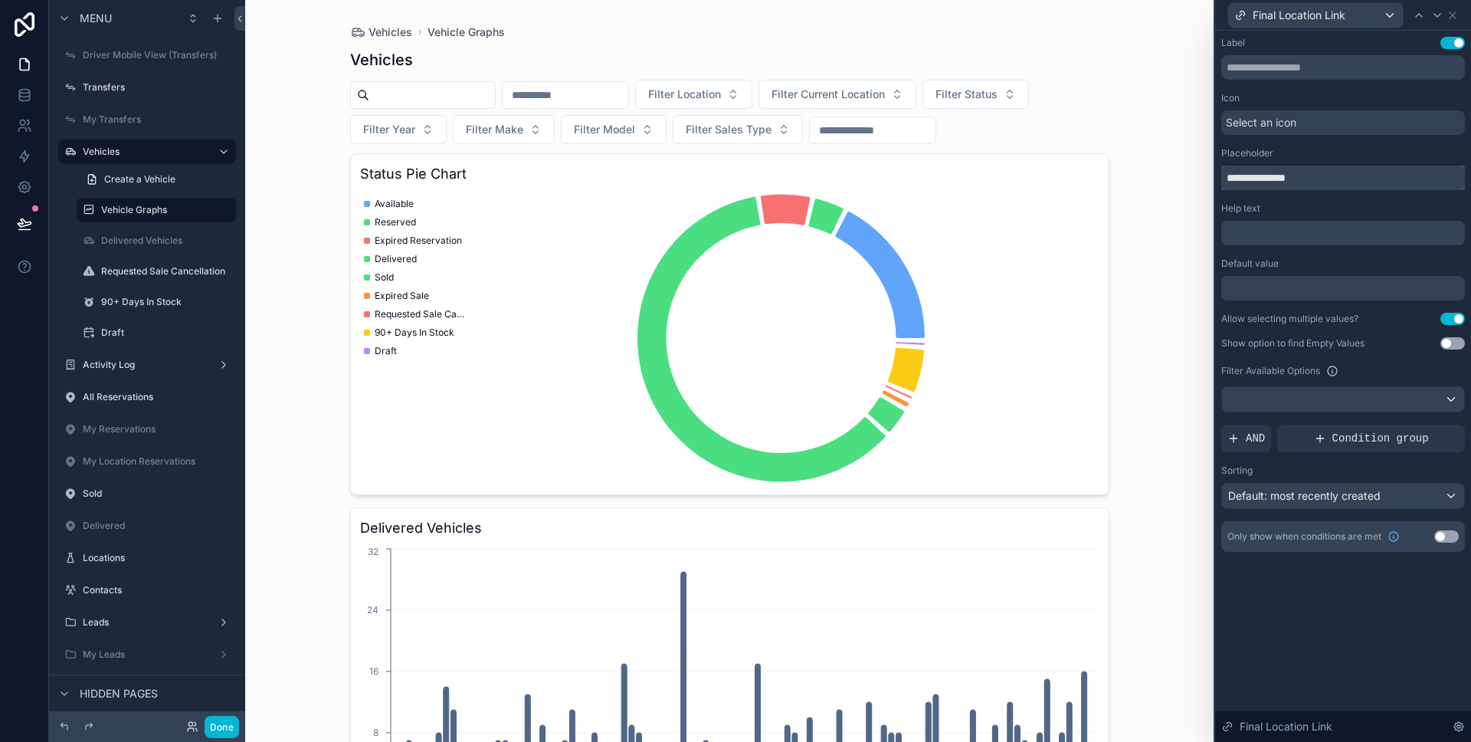
click at [1289, 177] on input "**********" at bounding box center [1343, 178] width 244 height 25
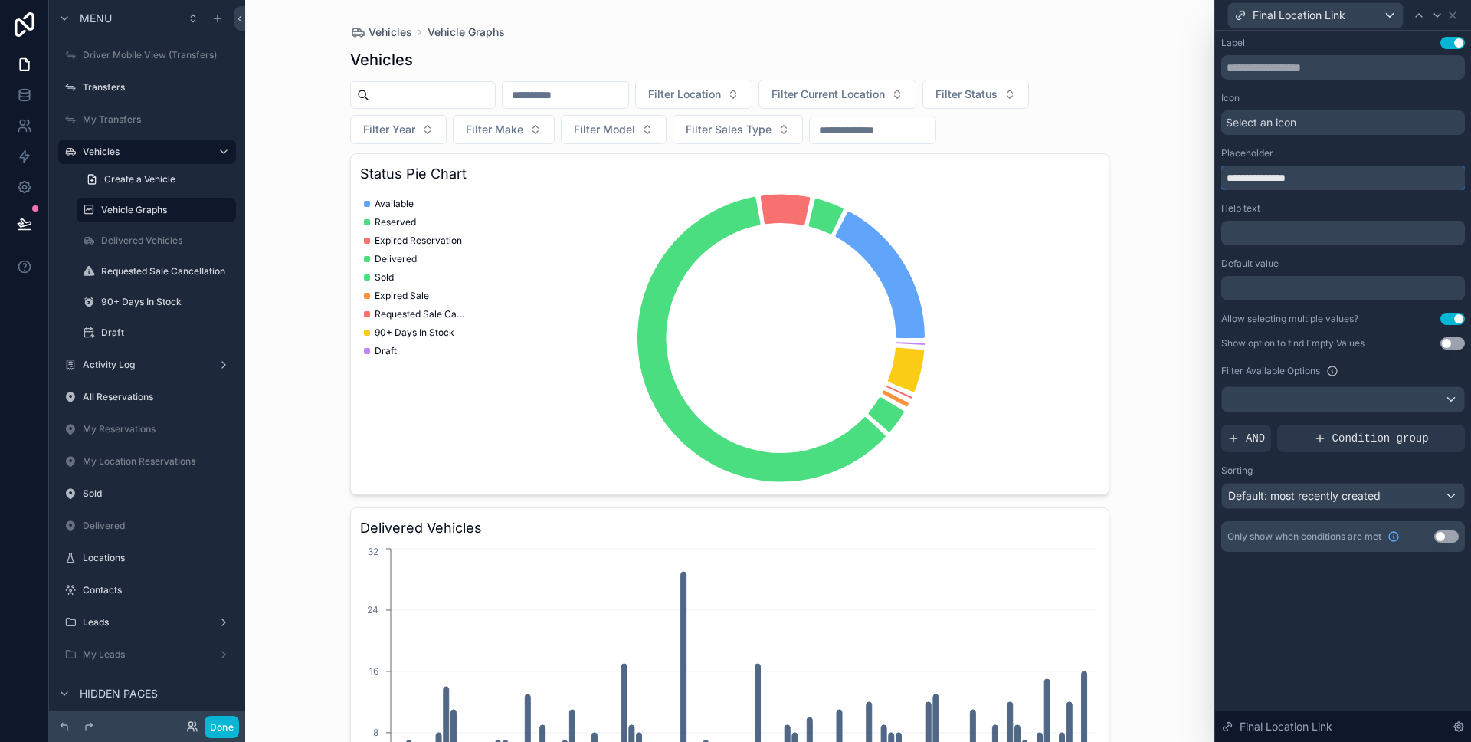
click at [1289, 177] on input "**********" at bounding box center [1343, 178] width 244 height 25
click at [1457, 18] on icon at bounding box center [1453, 15] width 12 height 12
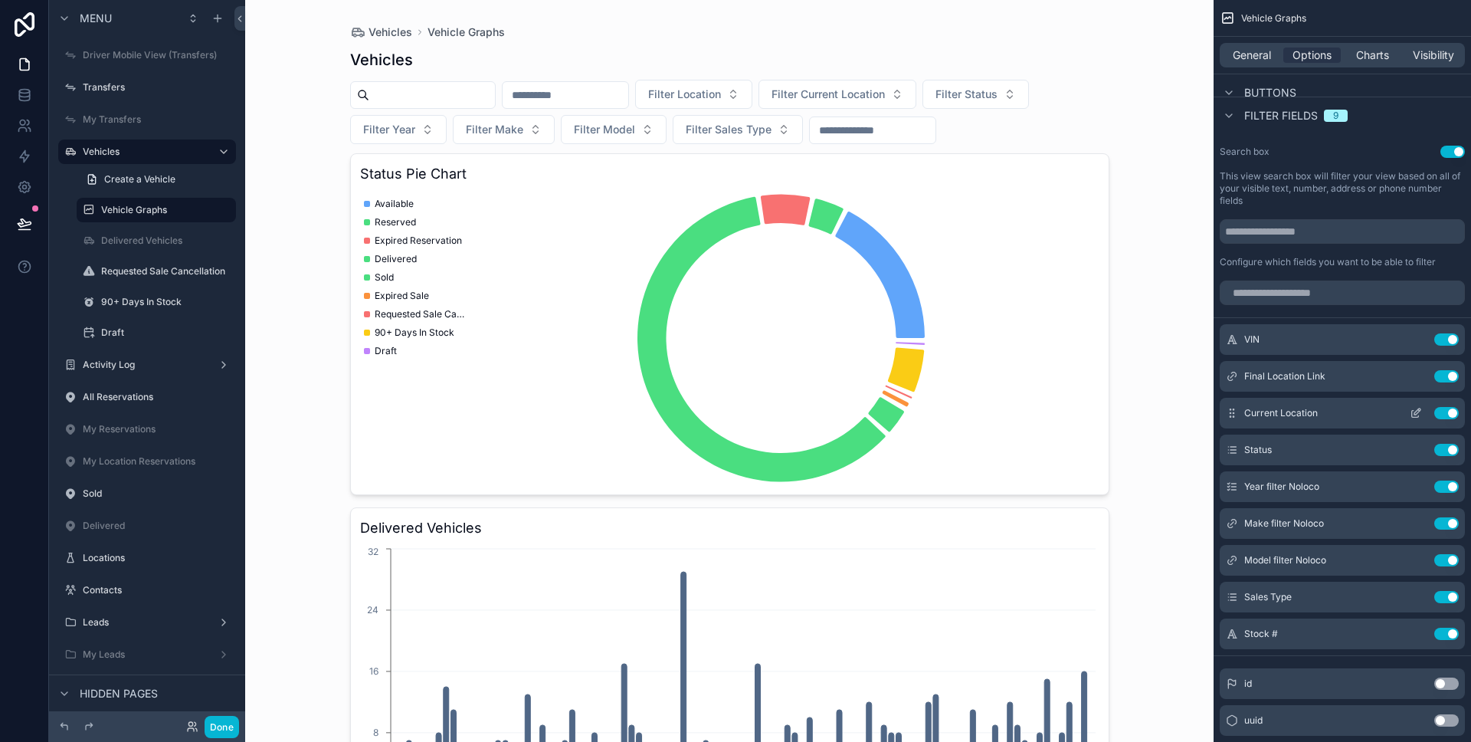
click at [1414, 410] on icon "scrollable content" at bounding box center [1416, 413] width 12 height 12
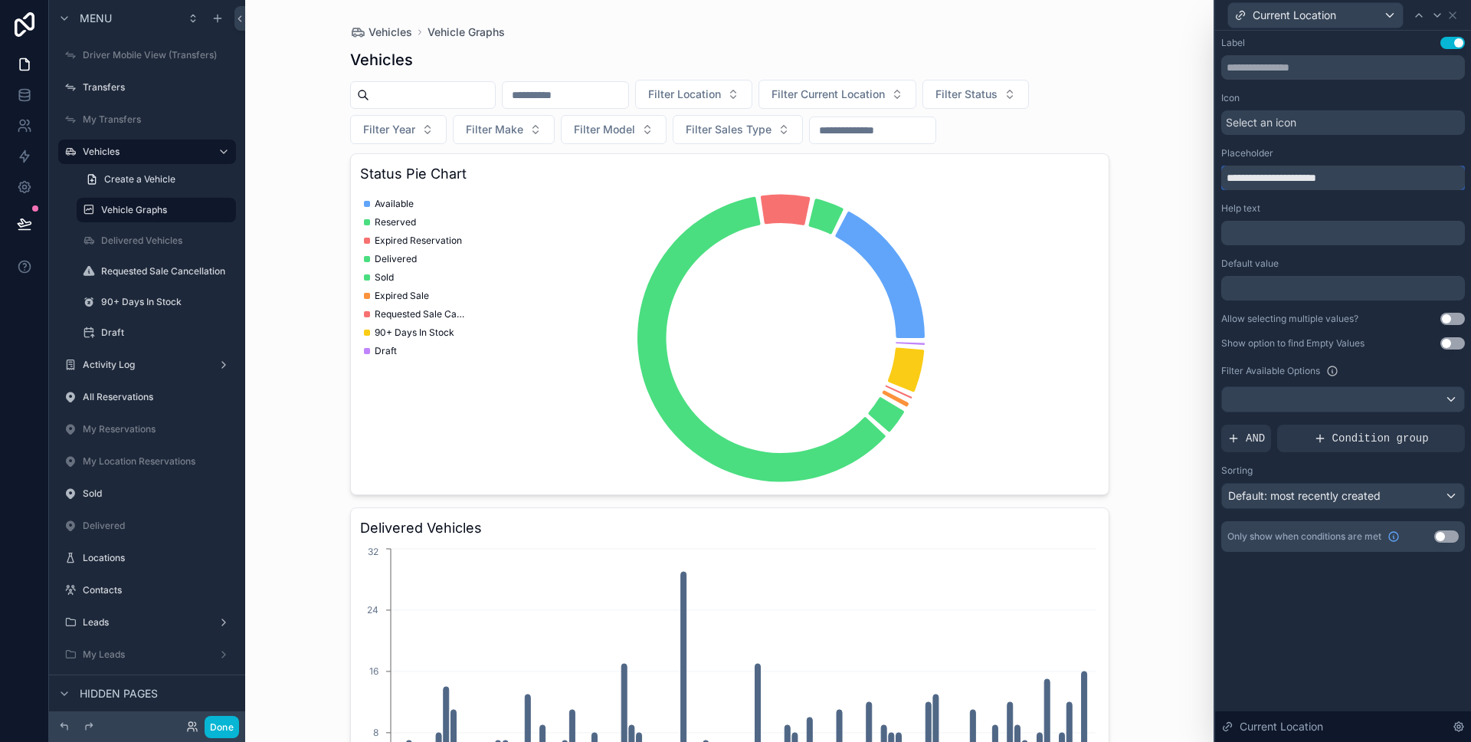
click at [1300, 183] on input "**********" at bounding box center [1343, 178] width 244 height 25
paste input "text"
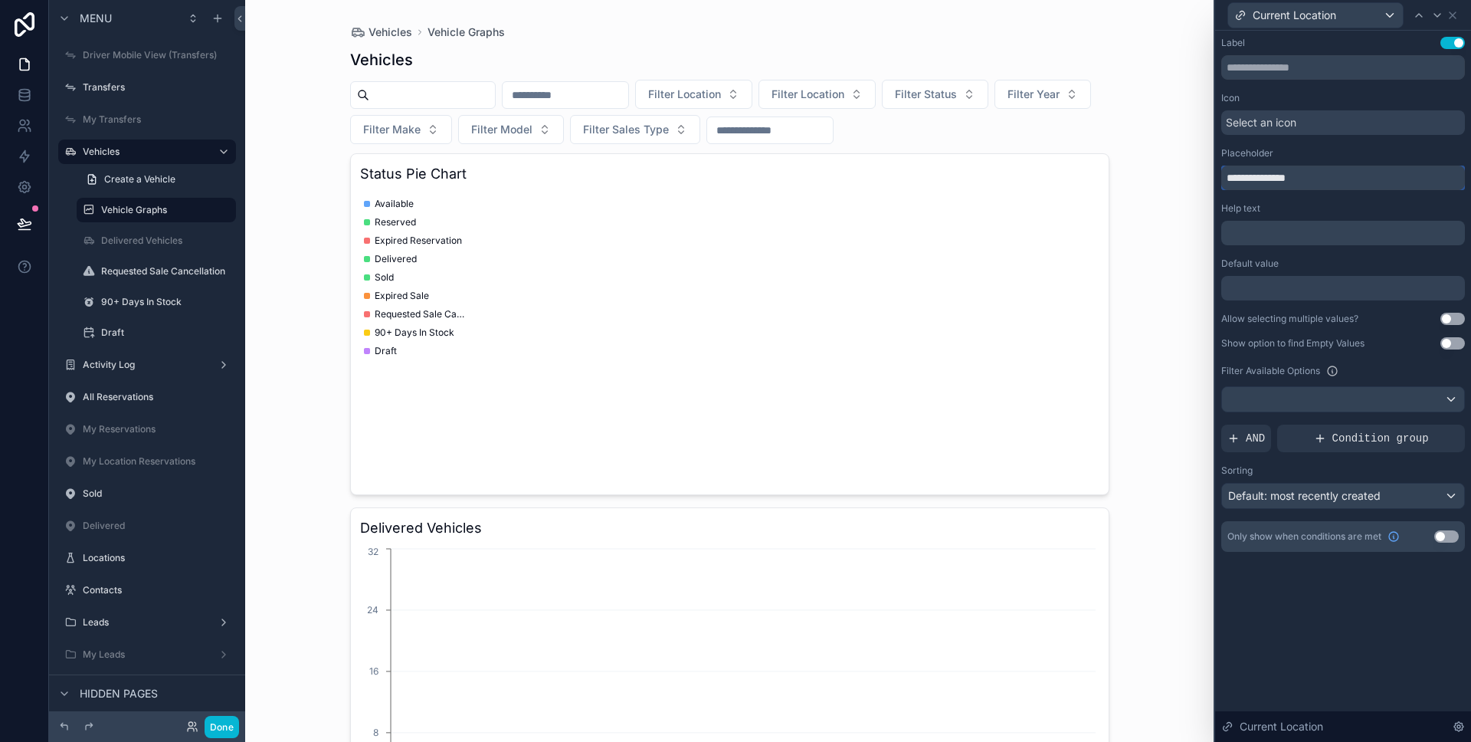
type input "**********"
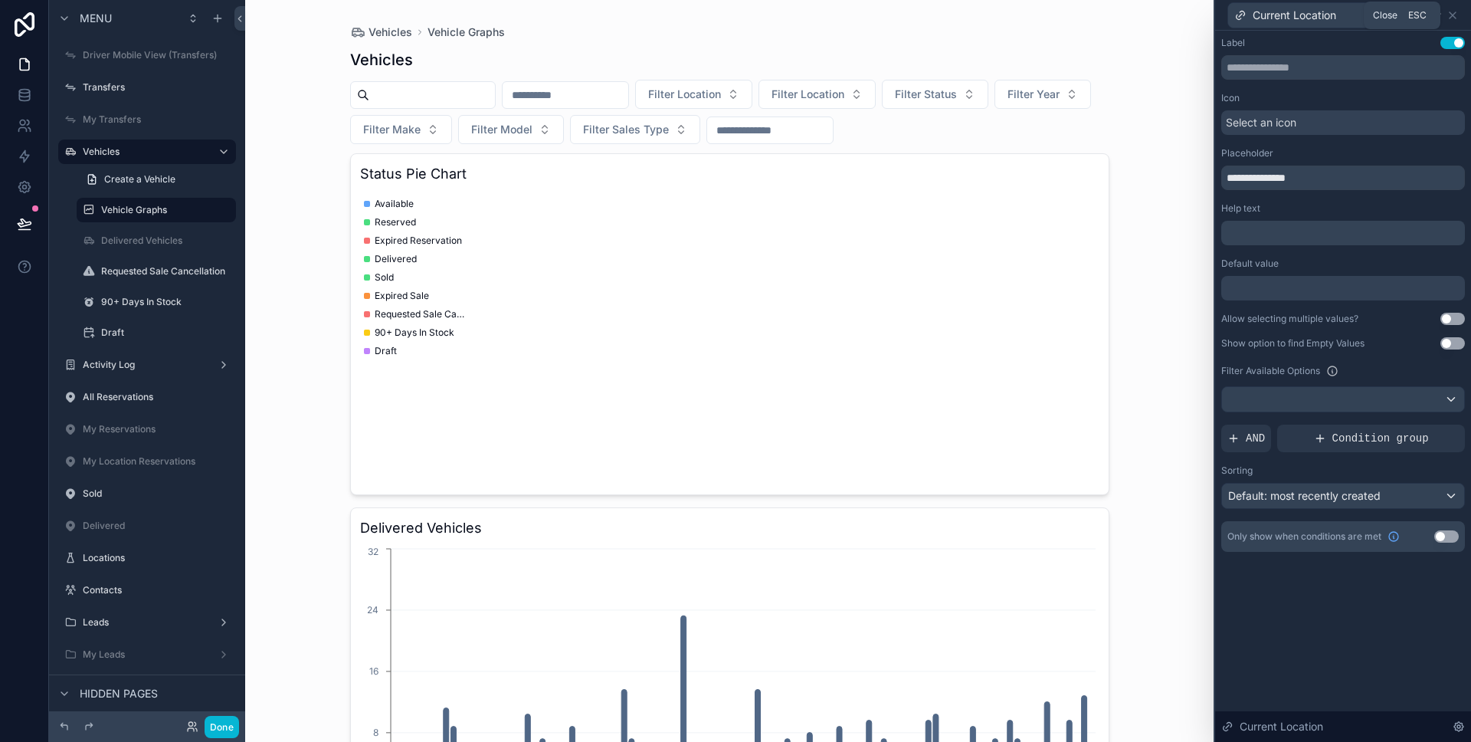
click at [1455, 16] on icon at bounding box center [1453, 15] width 12 height 12
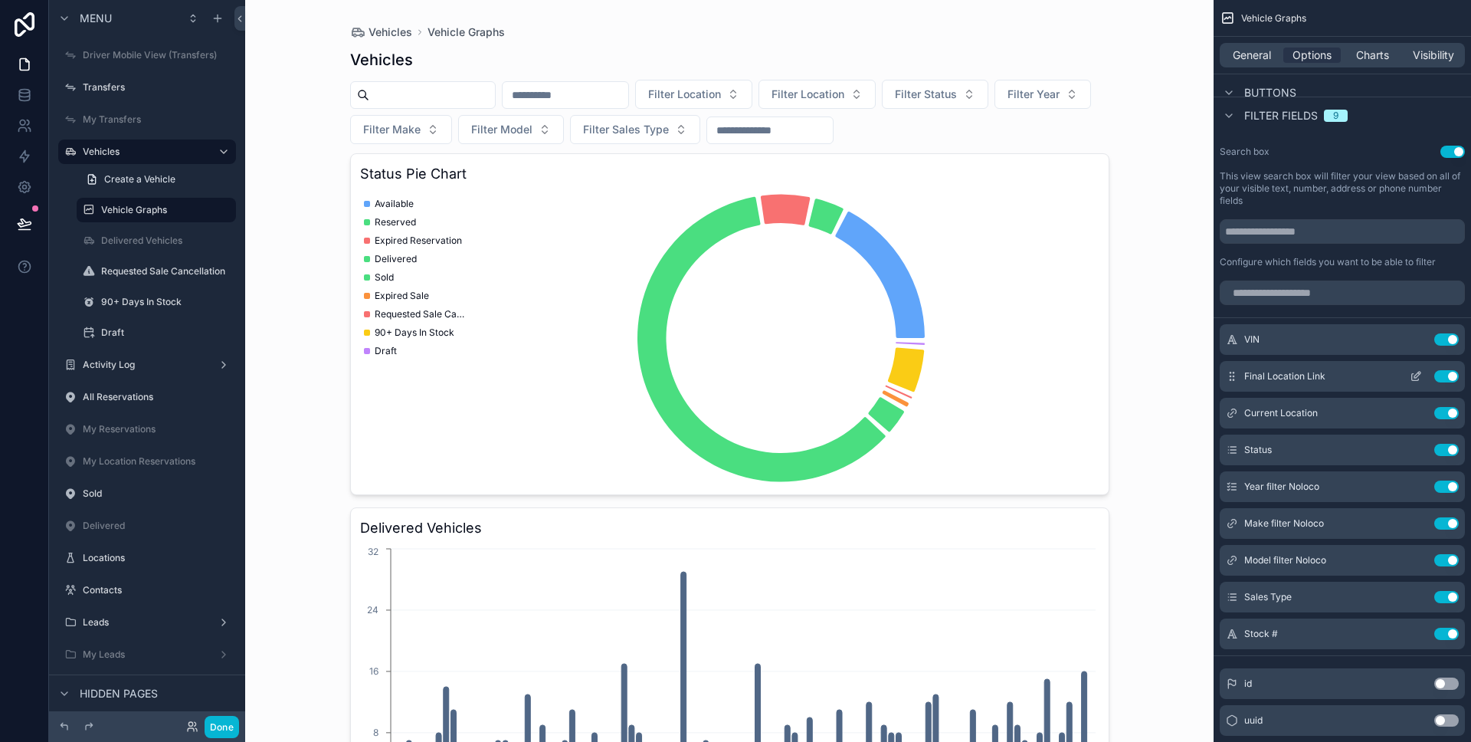
click at [1445, 378] on button "Use setting" at bounding box center [1446, 376] width 25 height 12
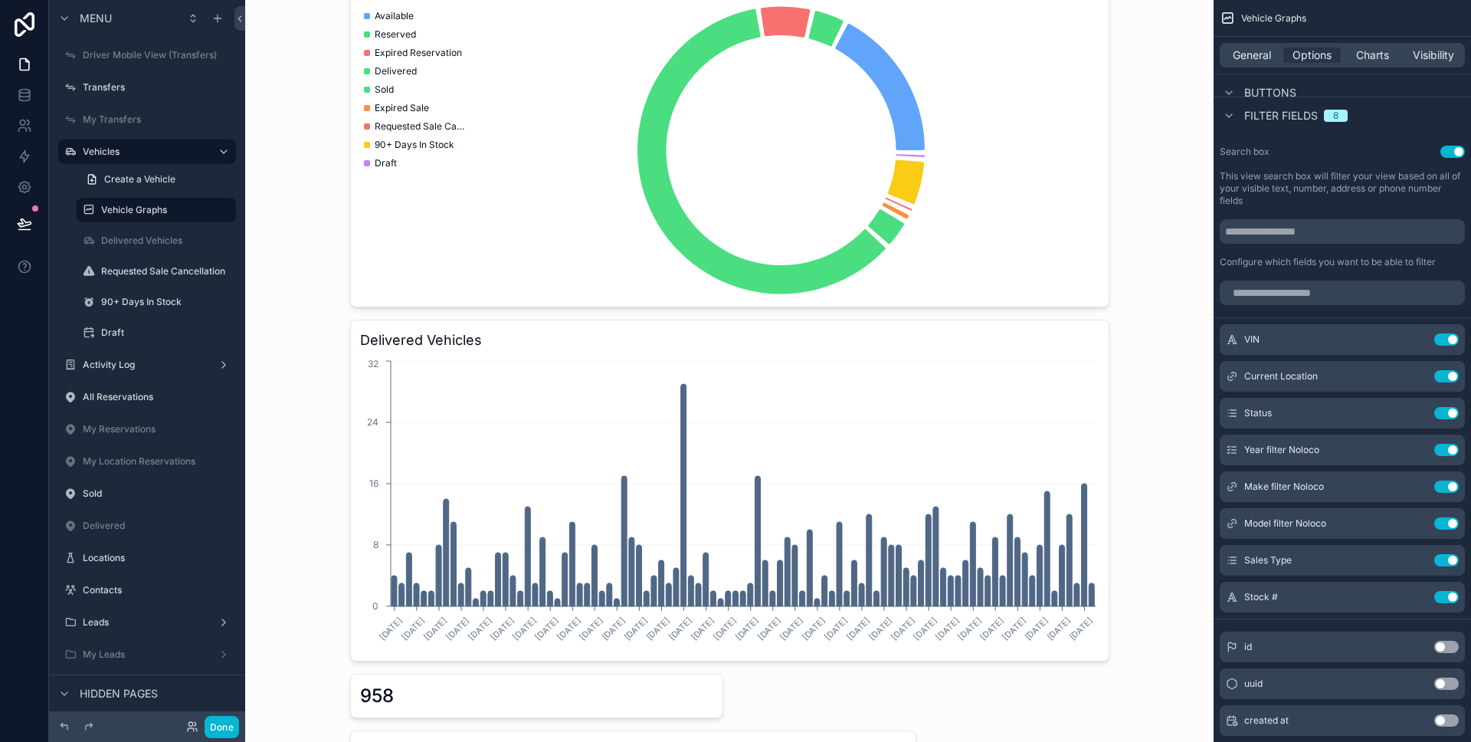
scroll to position [0, 0]
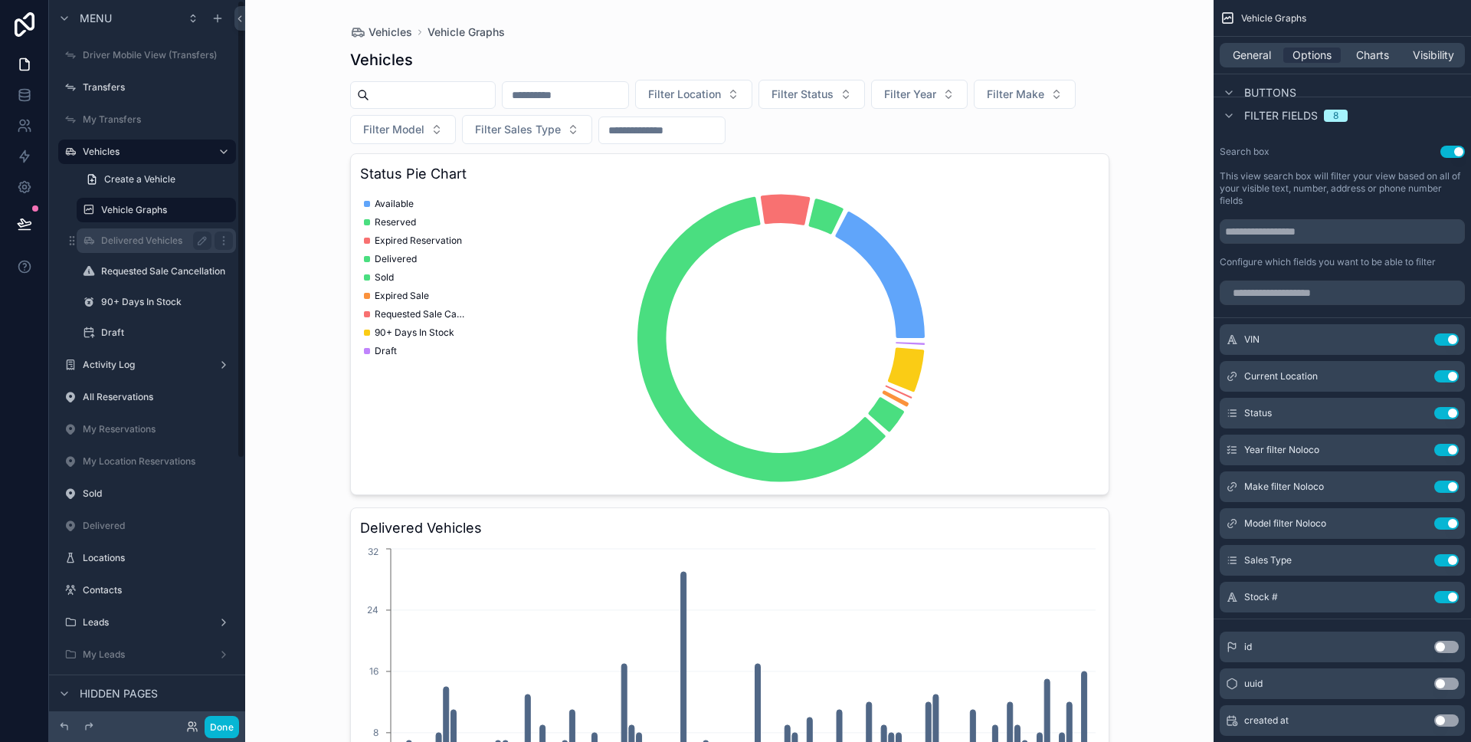
click at [144, 241] on label "Delivered Vehicles" at bounding box center [153, 240] width 104 height 12
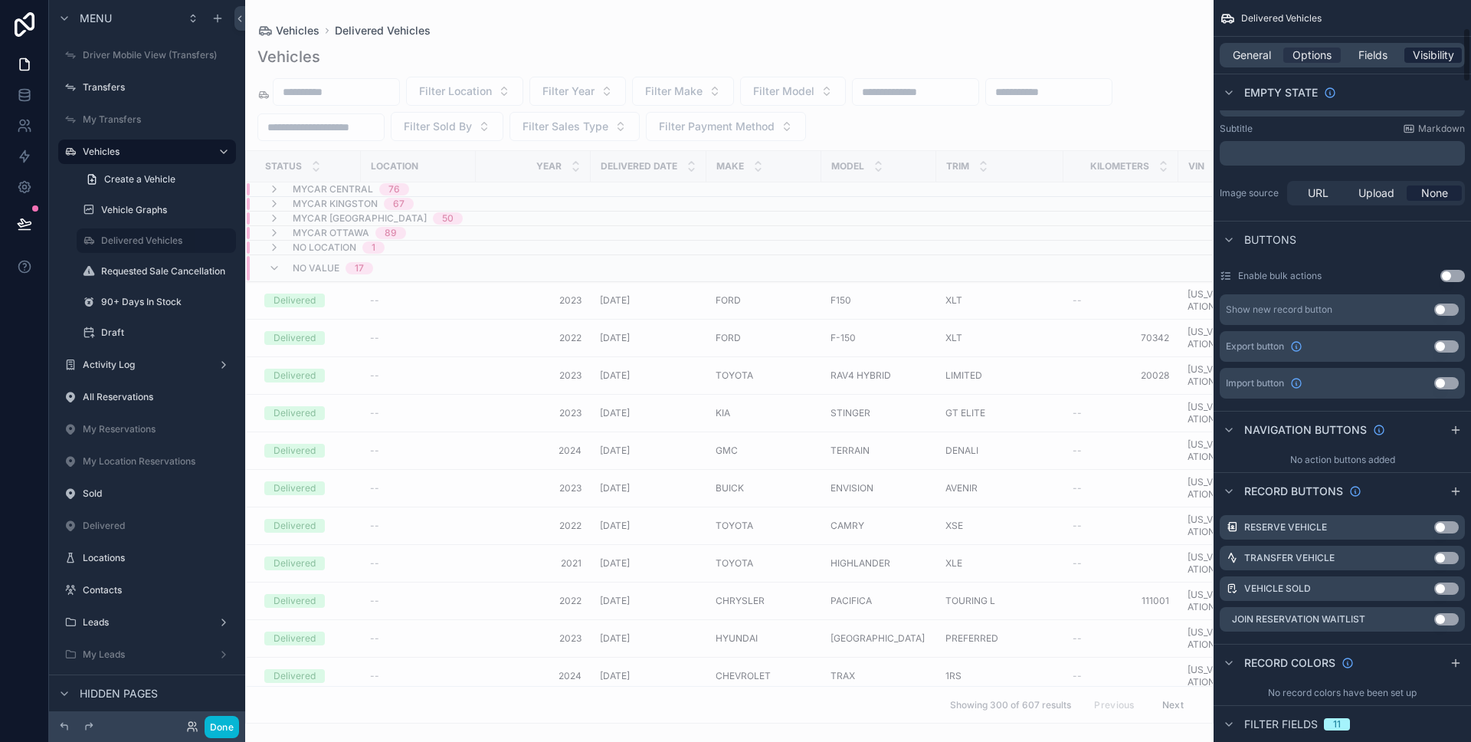
click at [1449, 58] on span "Visibility" at bounding box center [1433, 55] width 41 height 15
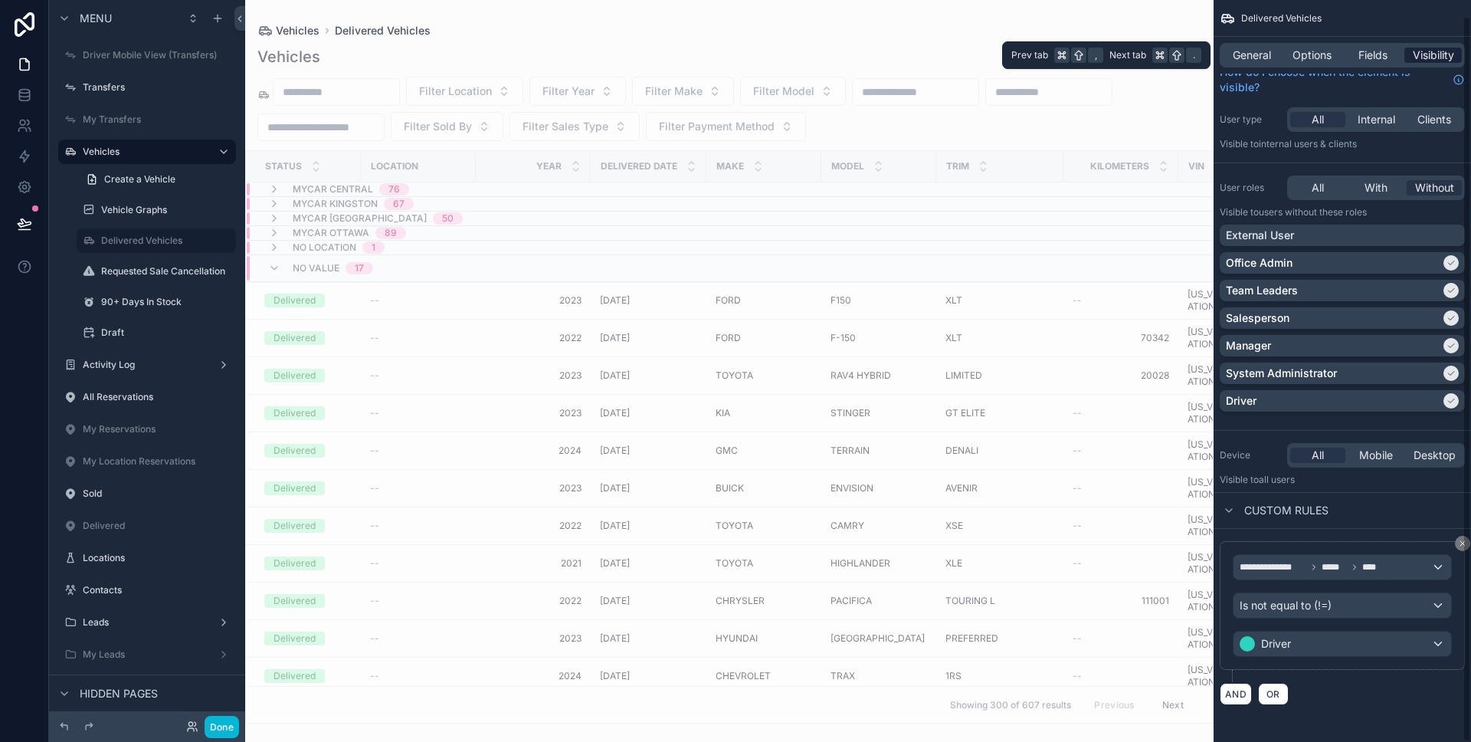
scroll to position [16, 0]
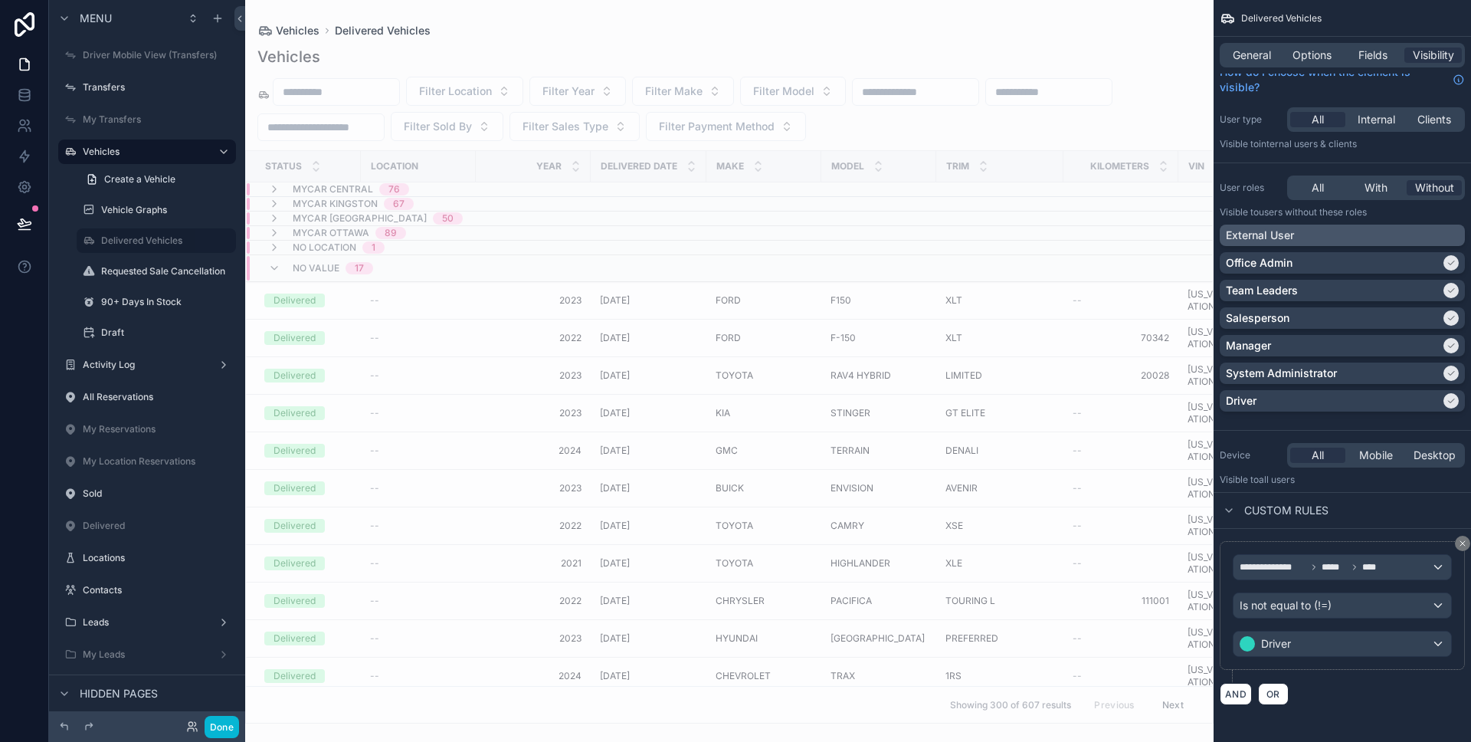
click at [1404, 233] on div "External User" at bounding box center [1342, 235] width 233 height 15
click at [166, 205] on label "Vehicle Graphs" at bounding box center [153, 210] width 104 height 12
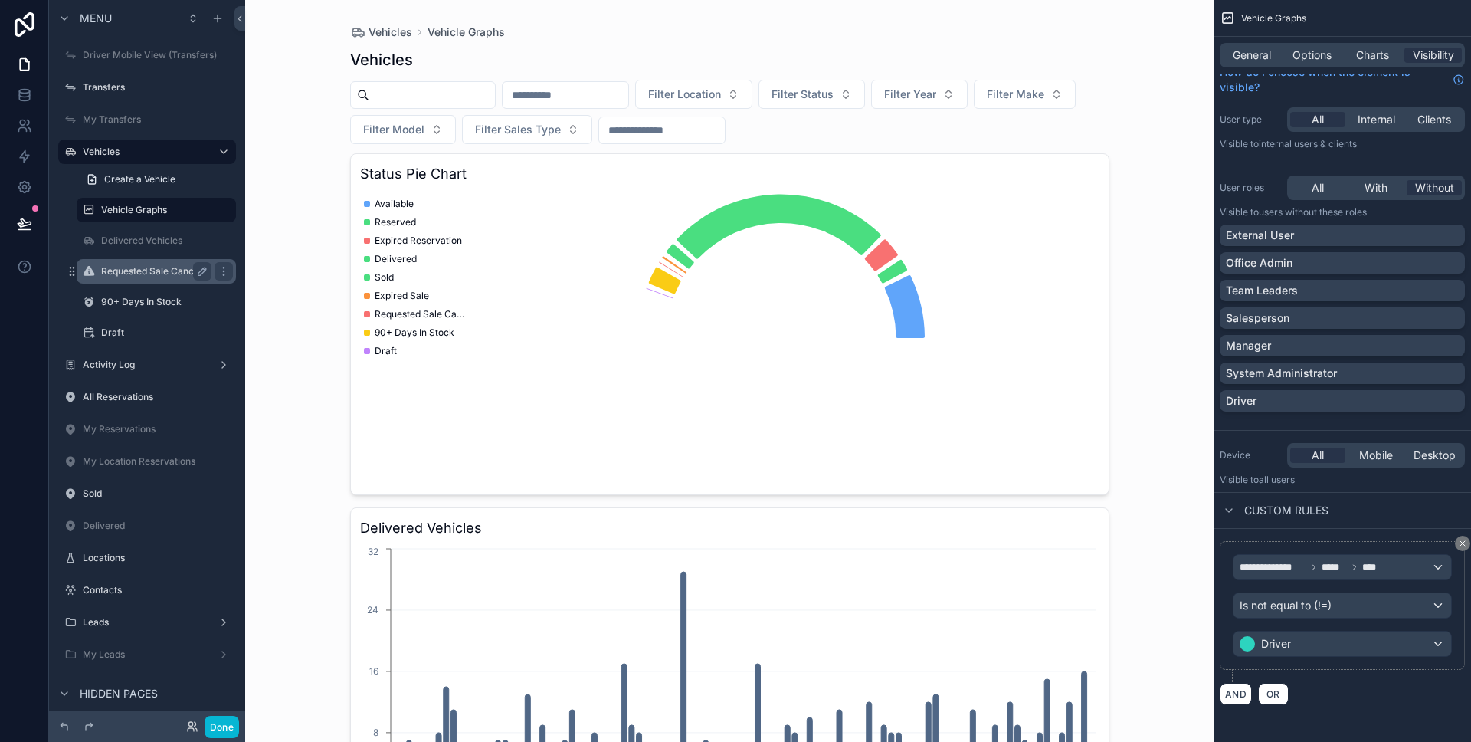
click at [135, 271] on label "Requested Sale Cancellation" at bounding box center [163, 271] width 124 height 12
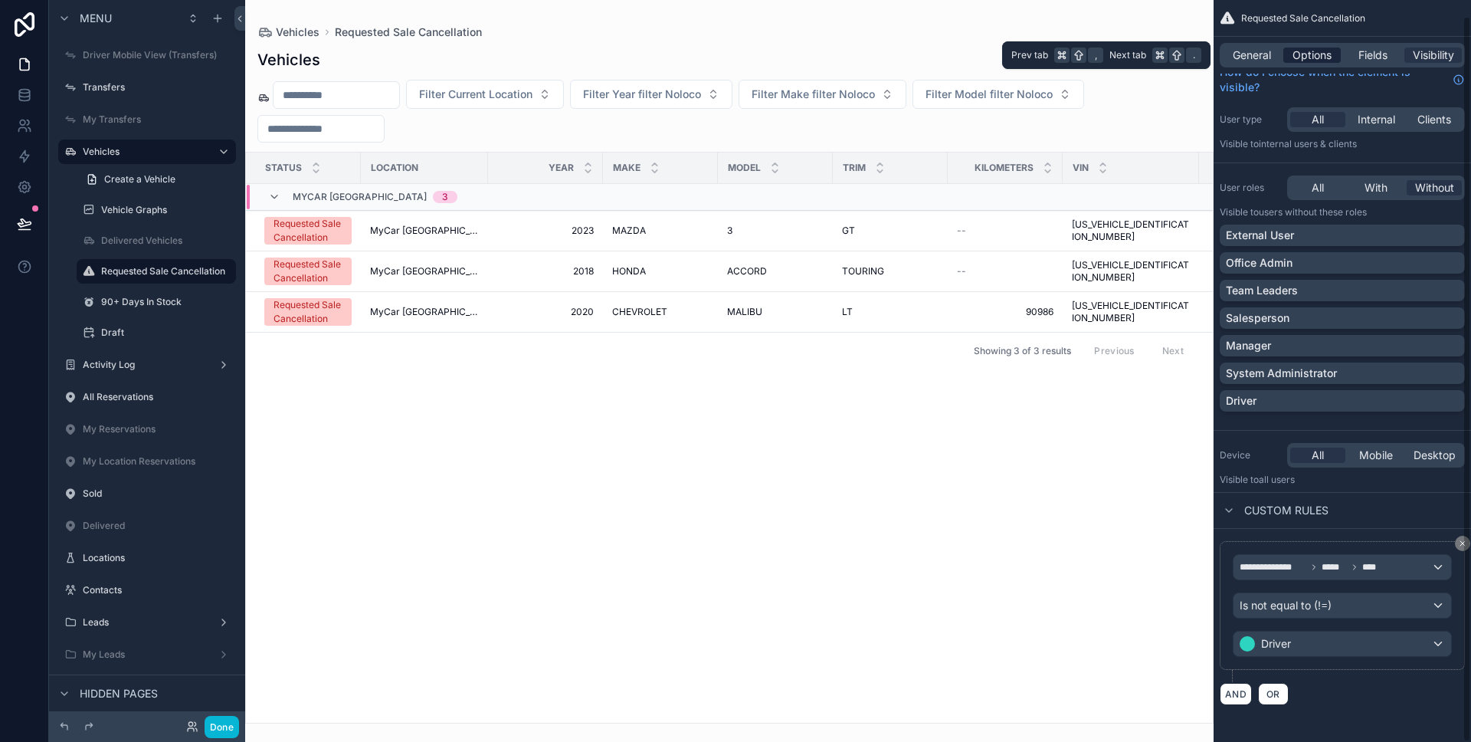
click at [1304, 54] on span "Options" at bounding box center [1312, 55] width 39 height 15
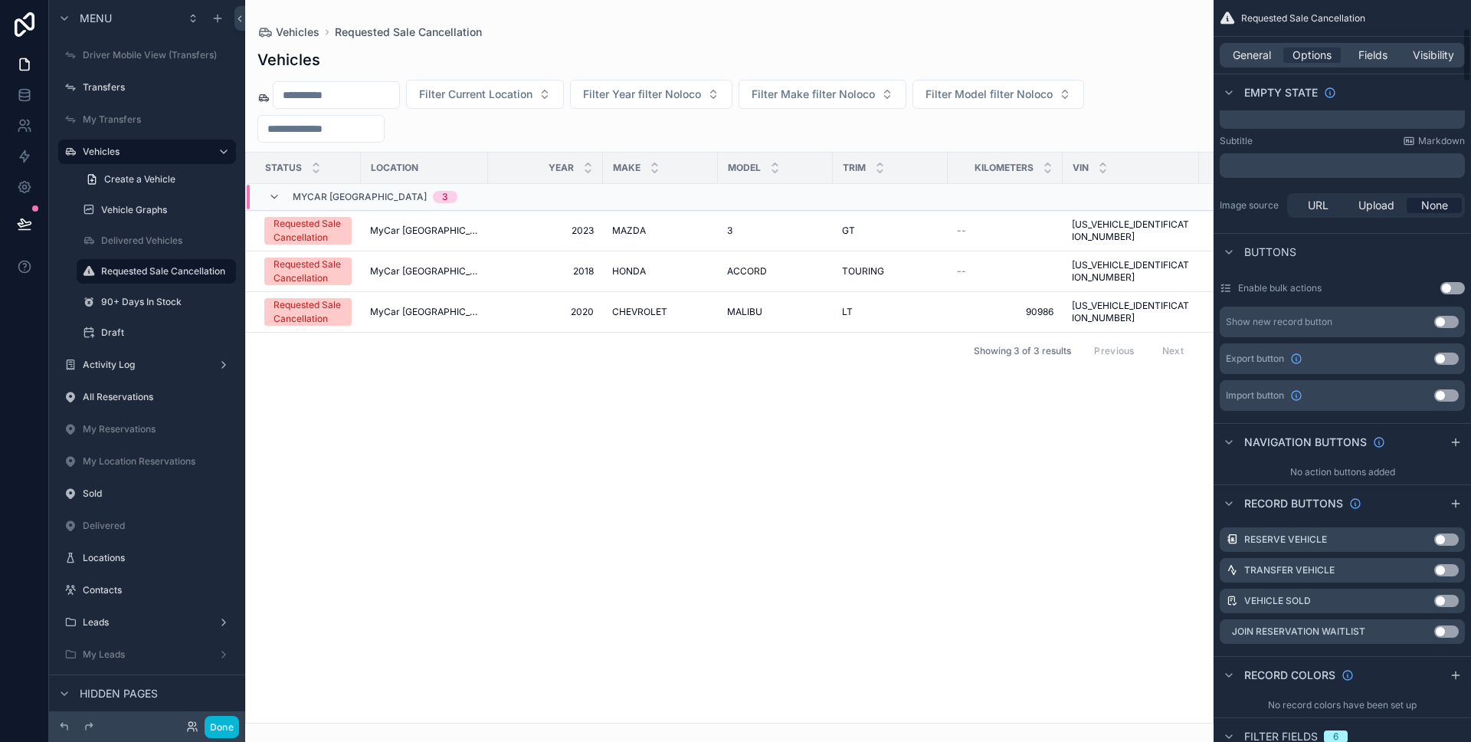
scroll to position [885, 0]
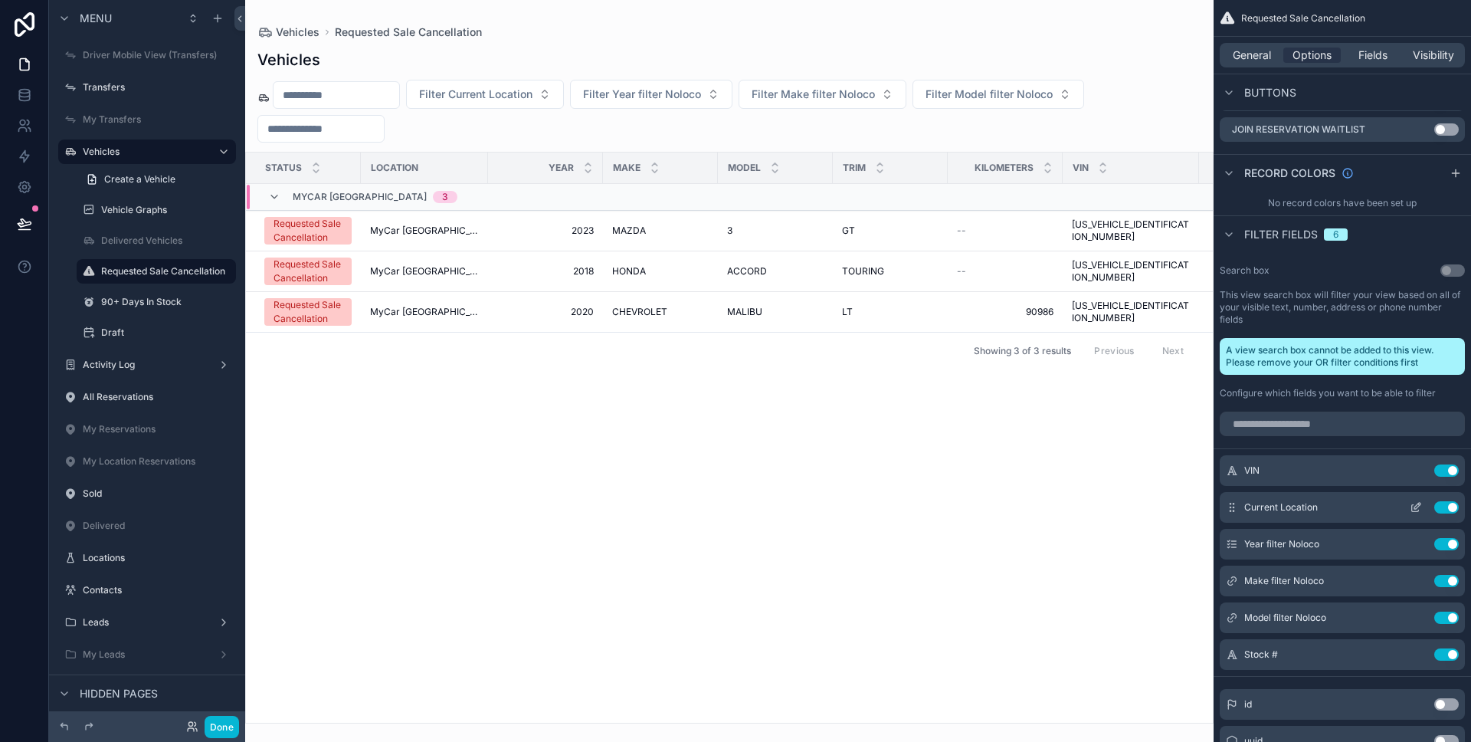
click at [1416, 503] on icon "scrollable content" at bounding box center [1416, 507] width 12 height 12
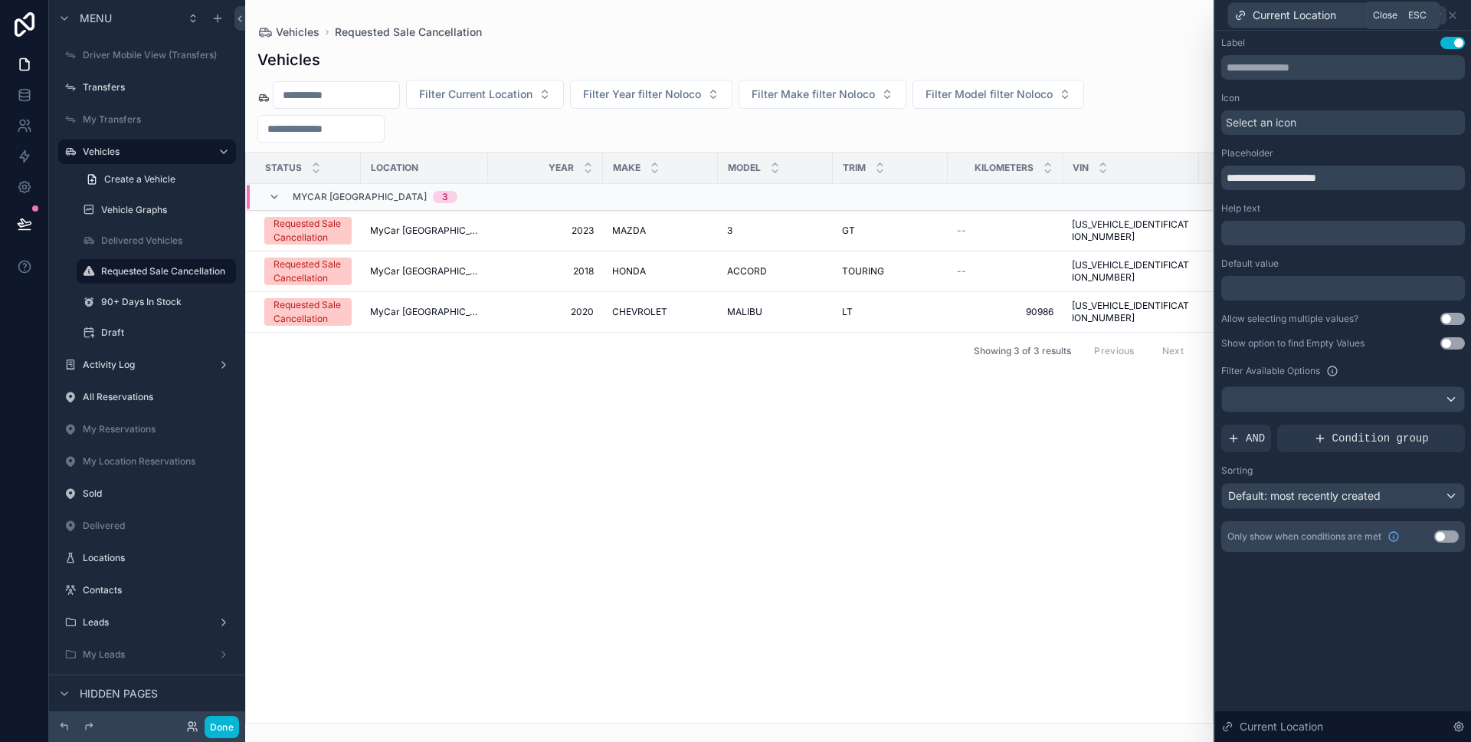
click at [1455, 17] on icon at bounding box center [1453, 15] width 6 height 6
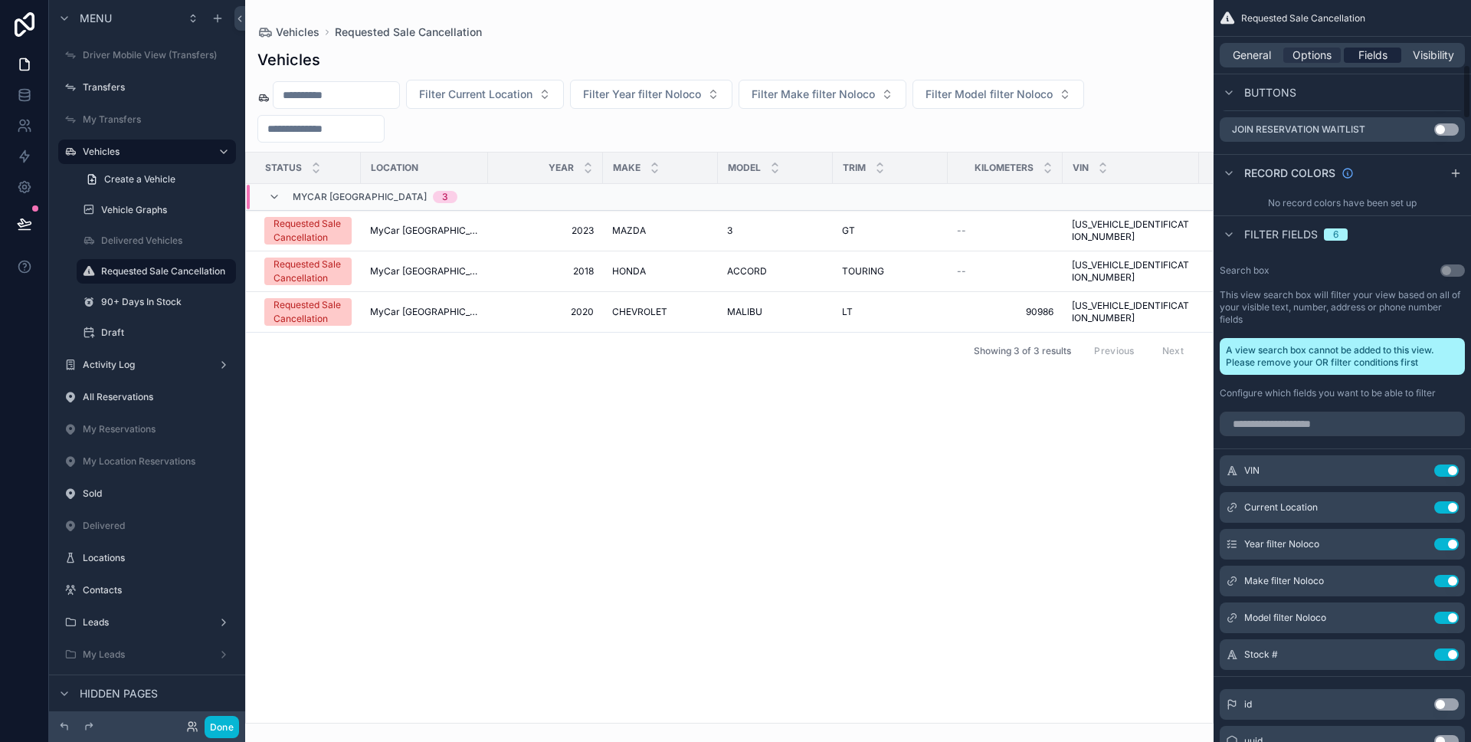
click at [1376, 61] on span "Fields" at bounding box center [1372, 55] width 29 height 15
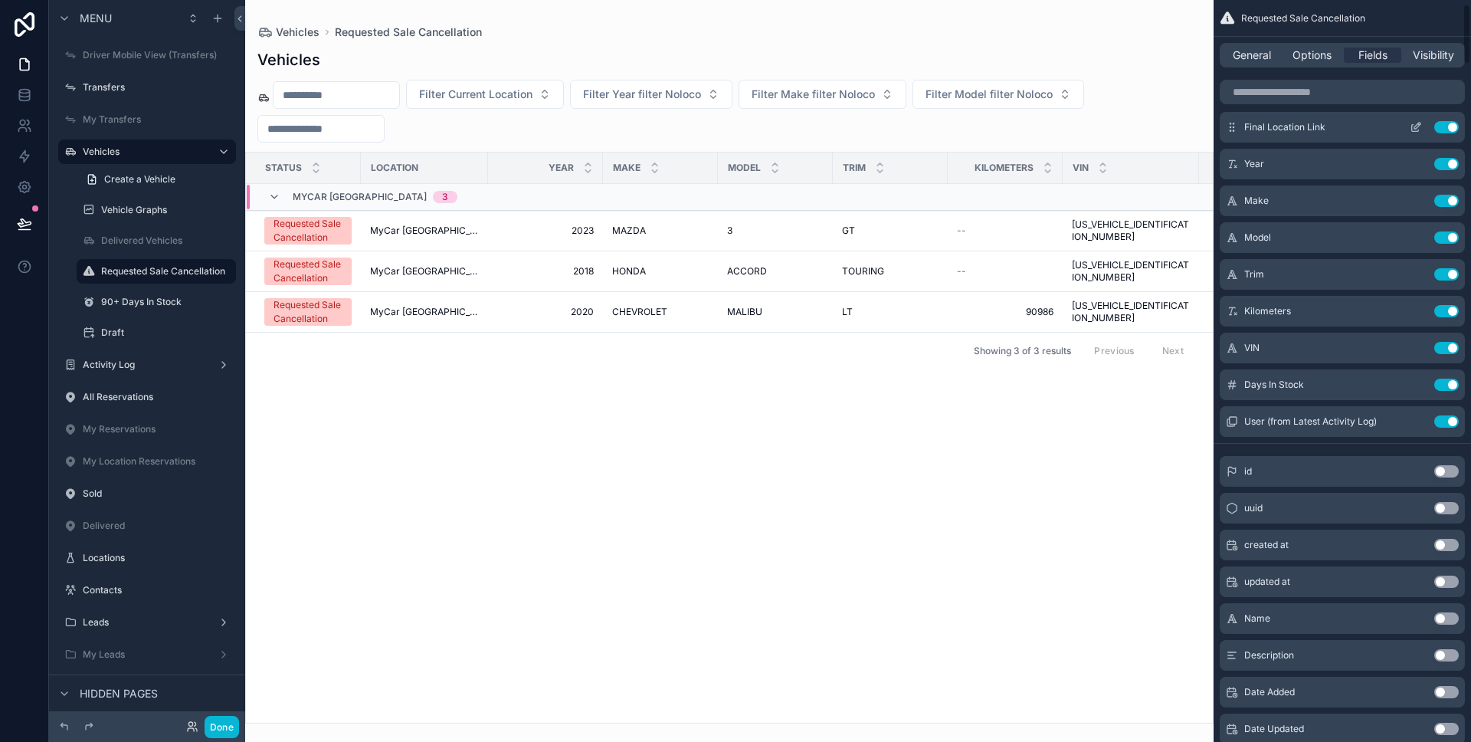
scroll to position [0, 0]
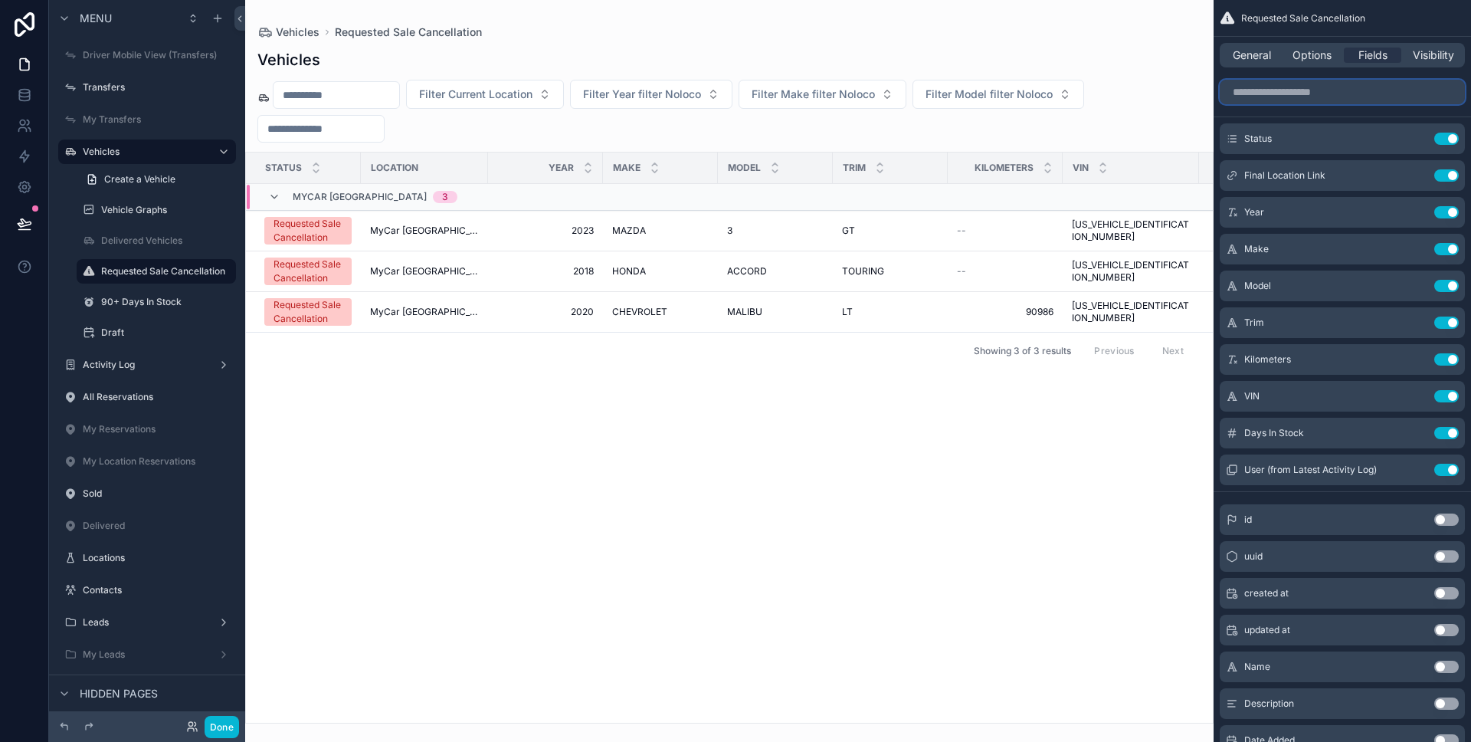
click at [1342, 97] on input "scrollable content" at bounding box center [1342, 92] width 245 height 25
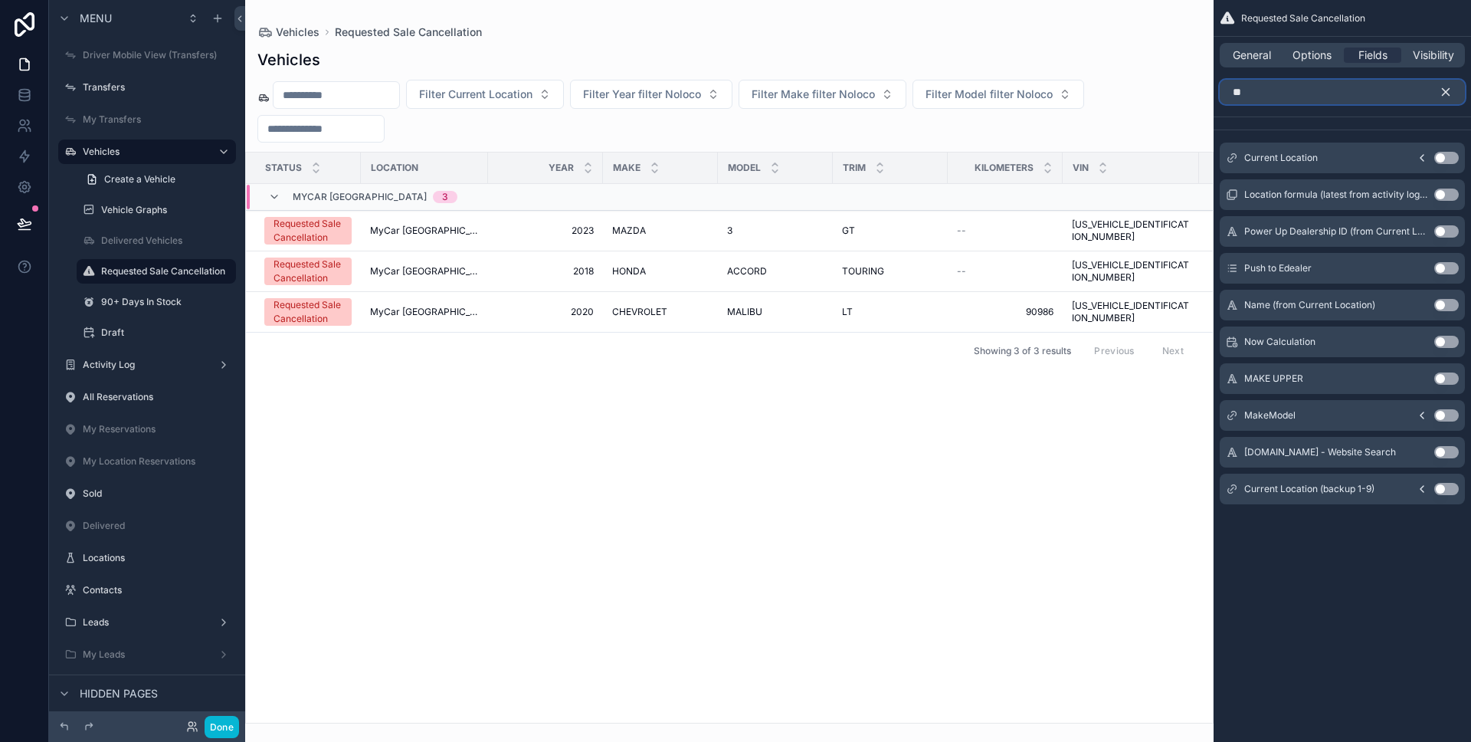
type input "**"
click at [1444, 152] on button "Use setting" at bounding box center [1446, 158] width 25 height 12
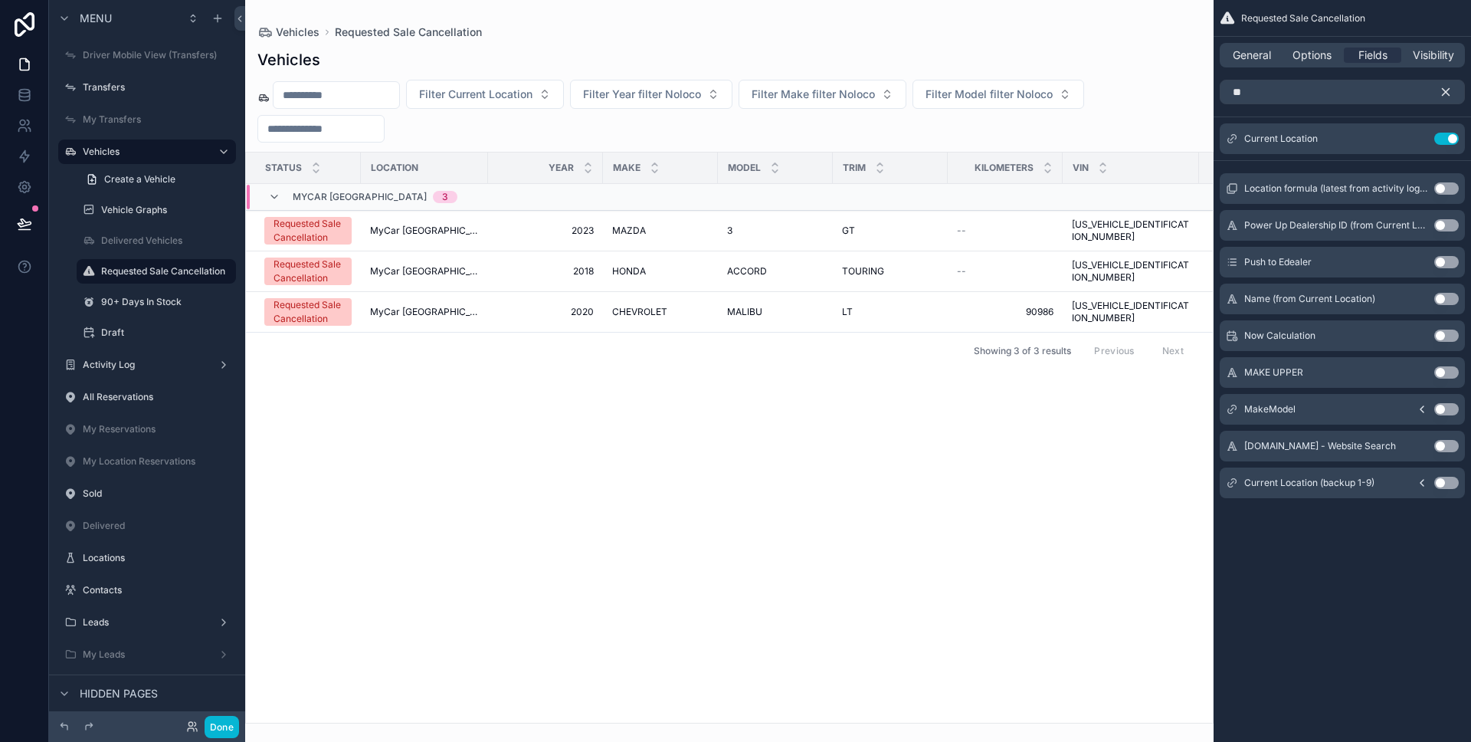
click at [1450, 92] on icon "scrollable content" at bounding box center [1446, 92] width 14 height 14
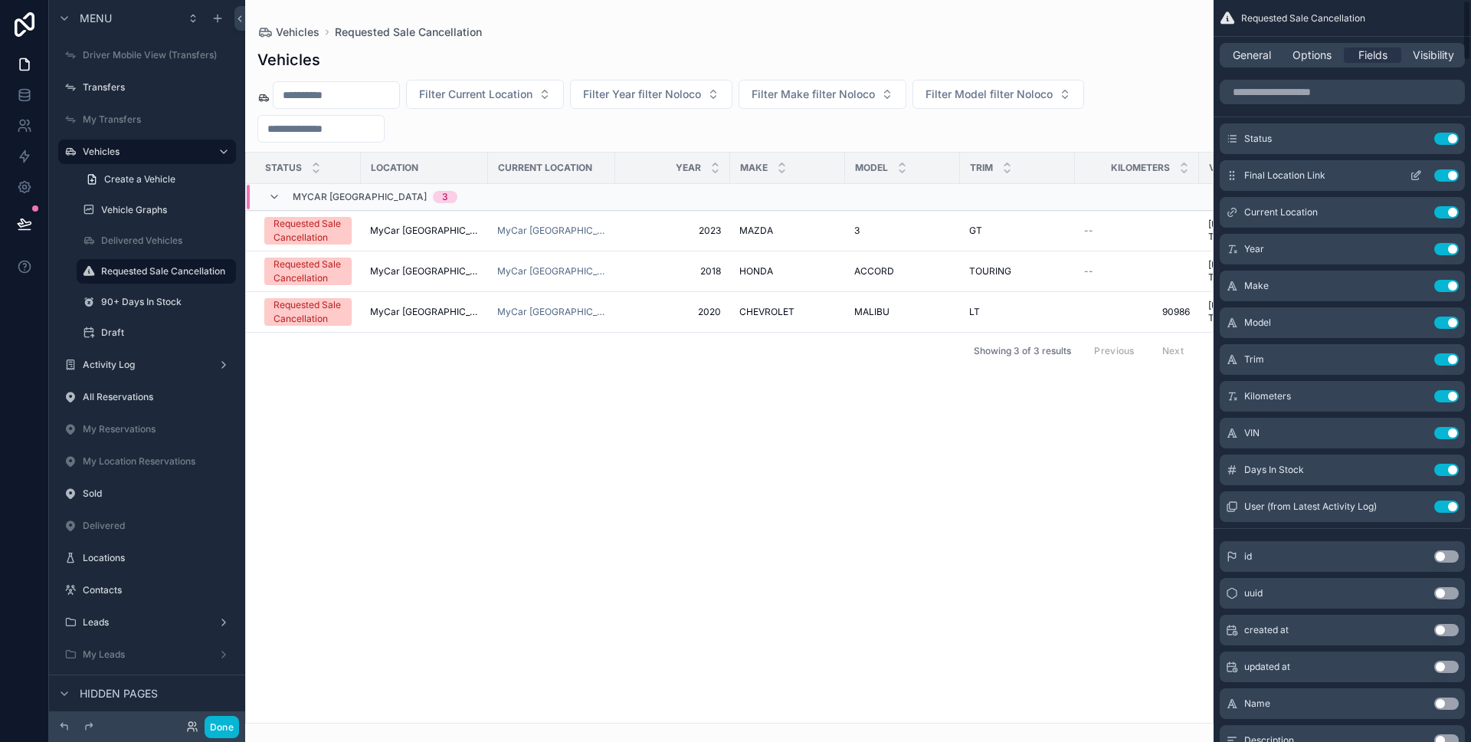
click at [1419, 174] on icon "scrollable content" at bounding box center [1416, 175] width 12 height 12
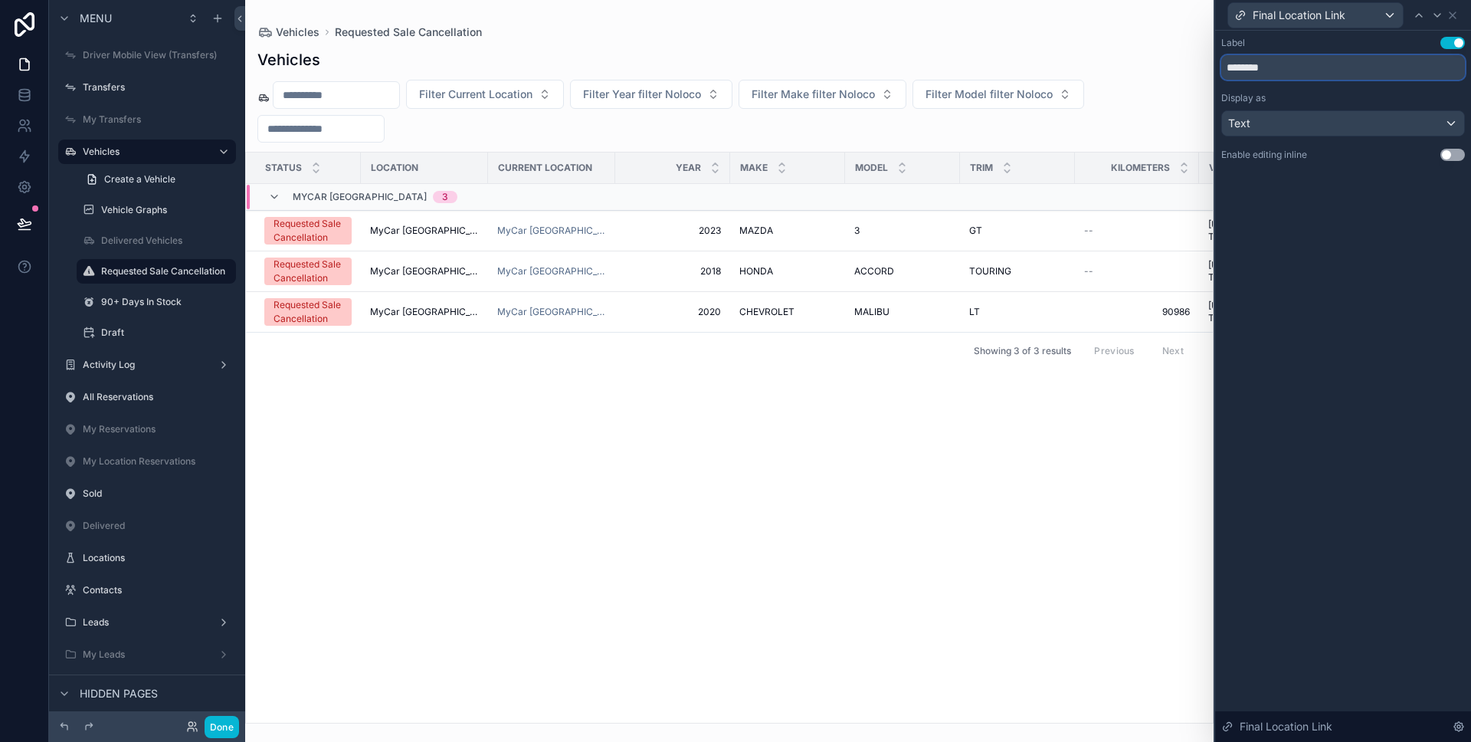
click at [1346, 69] on input "********" at bounding box center [1343, 67] width 244 height 25
click at [1453, 16] on icon at bounding box center [1453, 15] width 12 height 12
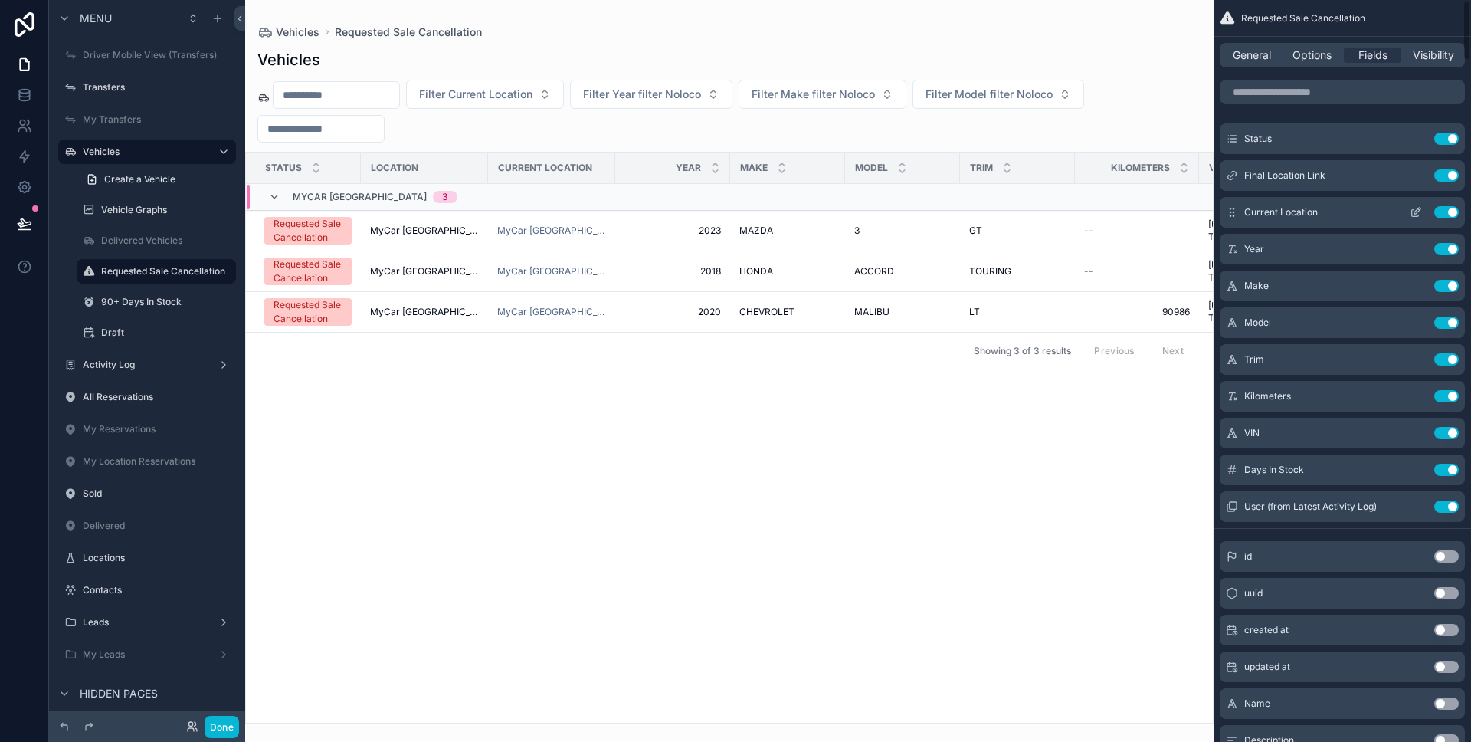
click at [1412, 212] on icon "scrollable content" at bounding box center [1415, 213] width 7 height 7
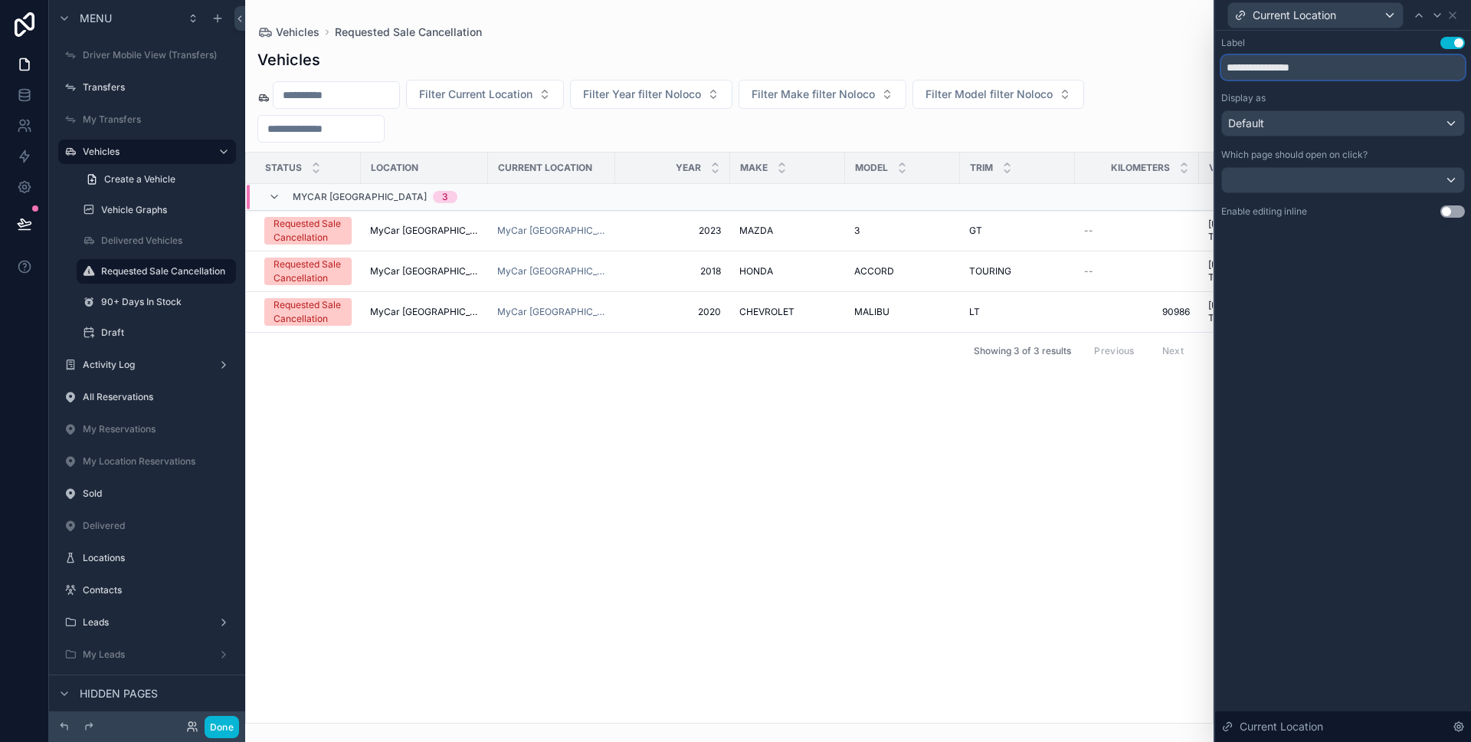
click at [1333, 70] on input "**********" at bounding box center [1343, 67] width 244 height 25
paste input "text"
type input "********"
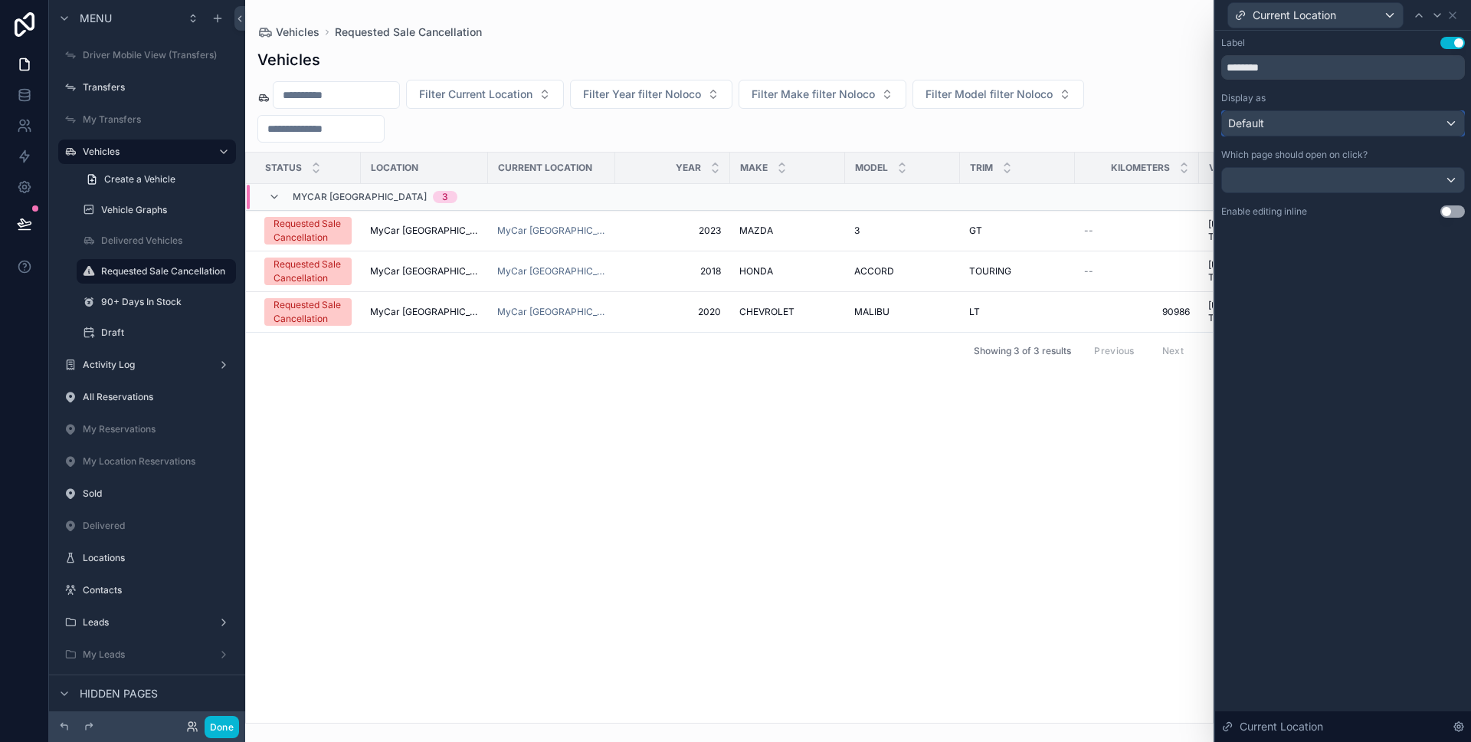
click at [1330, 118] on div "Default" at bounding box center [1343, 123] width 242 height 25
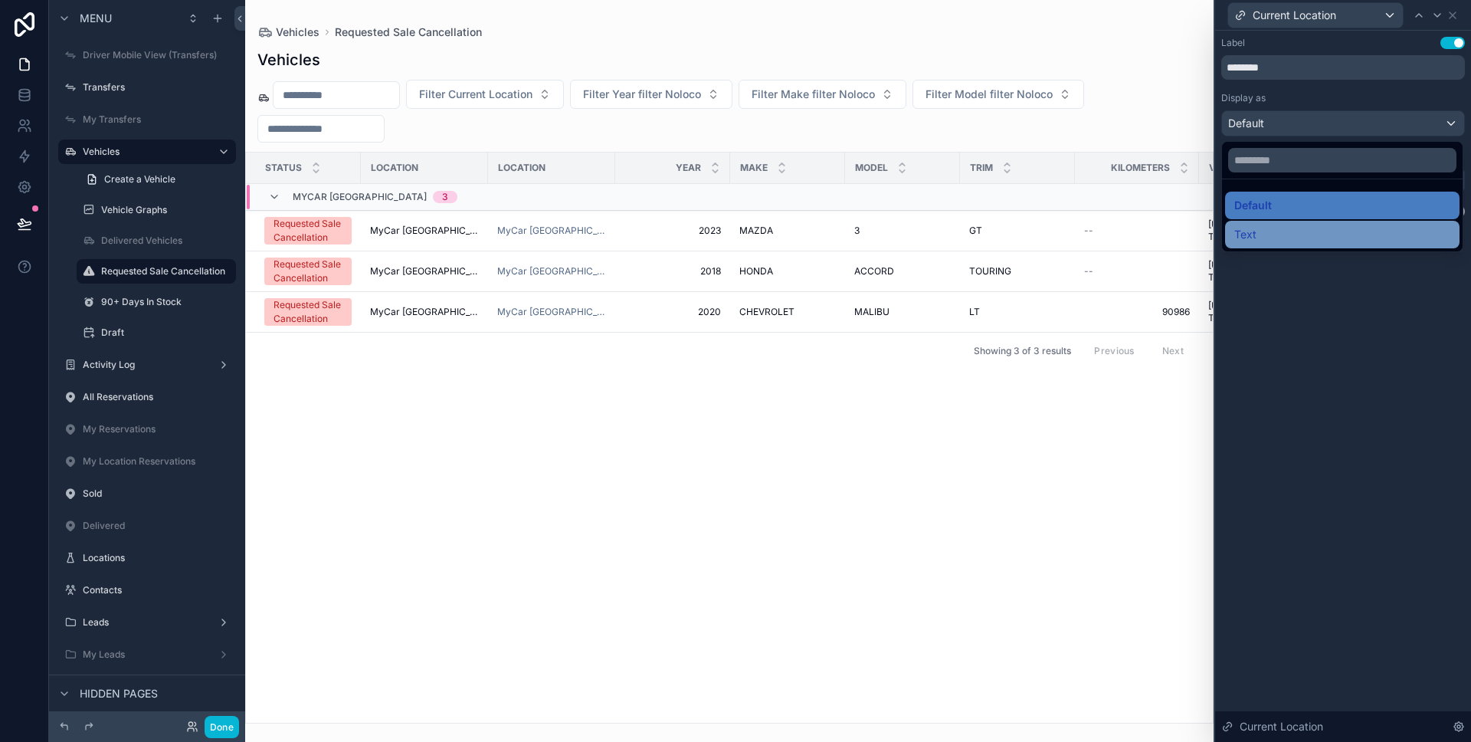
click at [1317, 228] on div "Text" at bounding box center [1342, 234] width 216 height 18
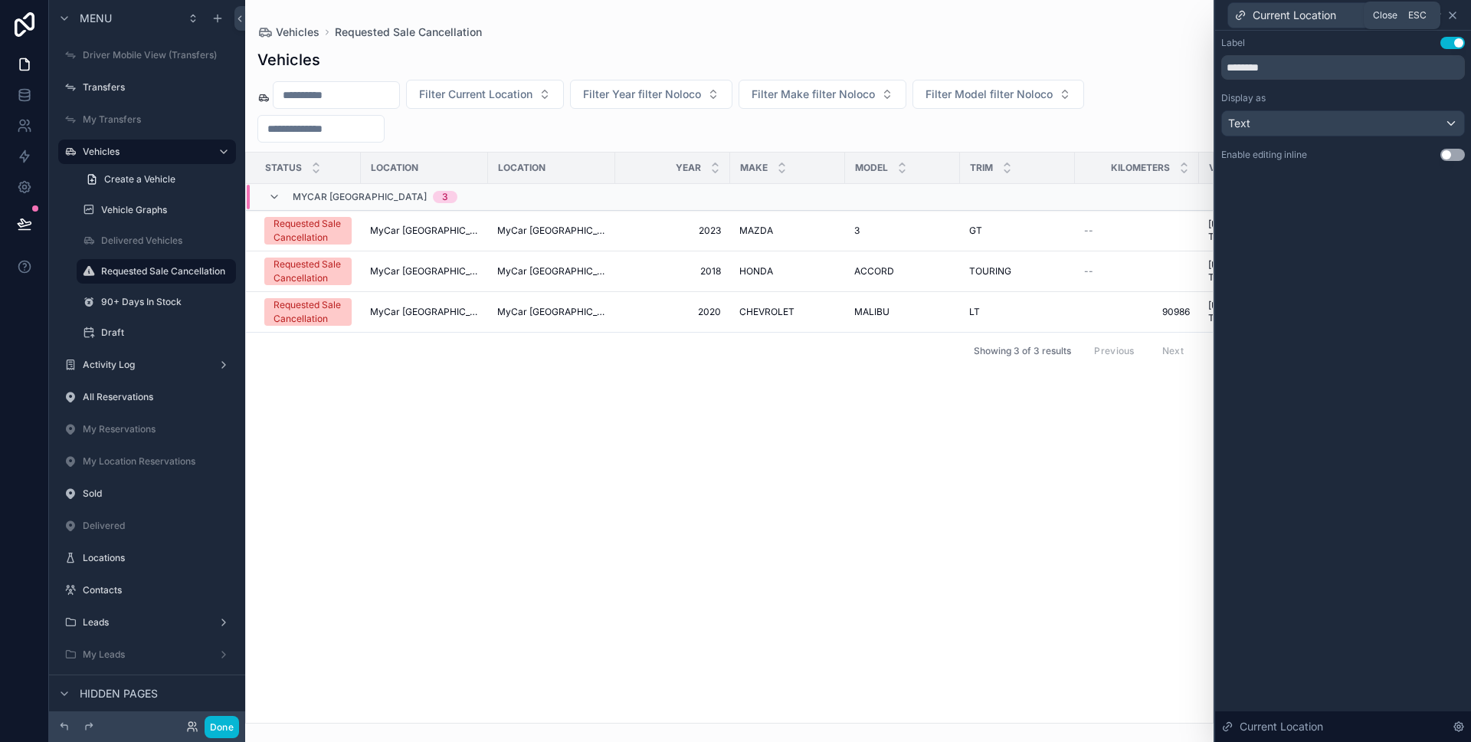
click at [1454, 14] on icon at bounding box center [1453, 15] width 12 height 12
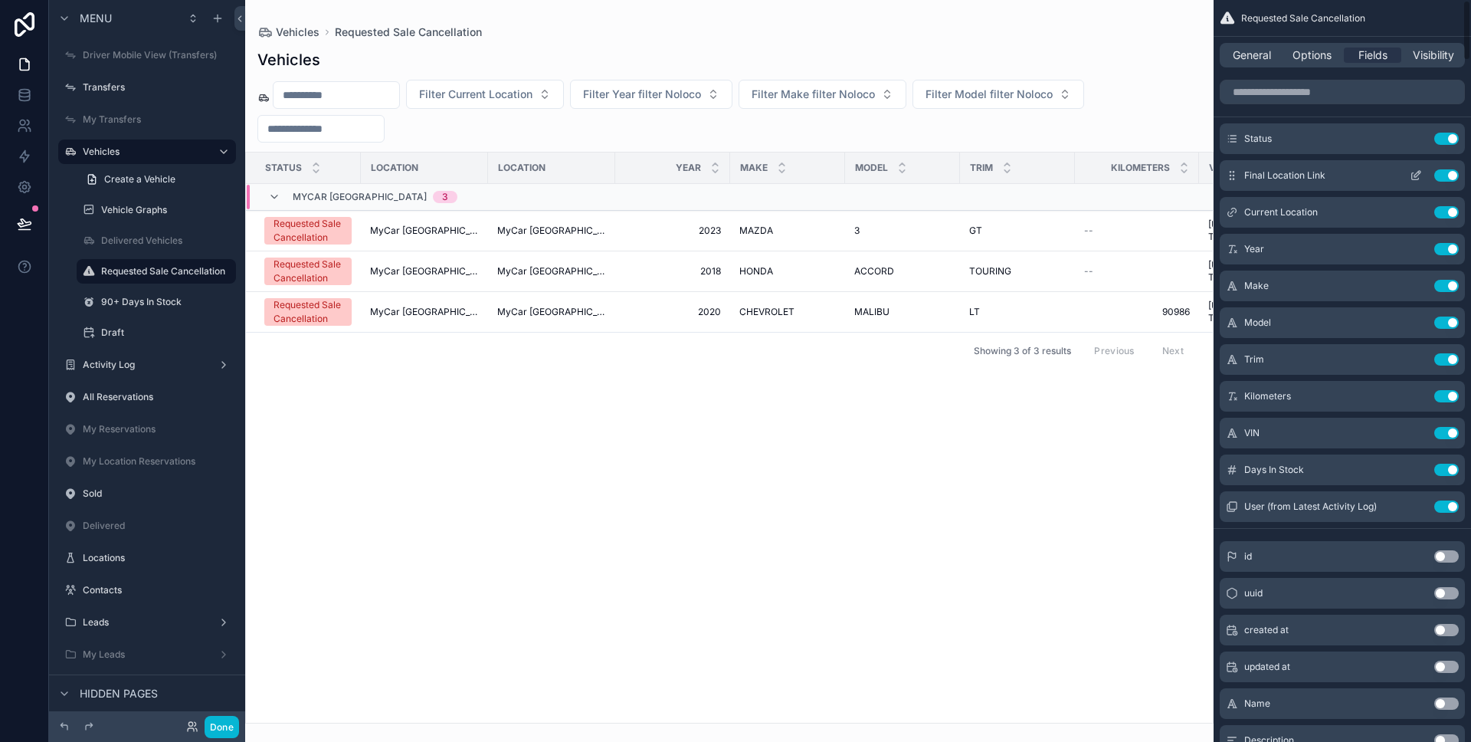
click at [1442, 176] on button "Use setting" at bounding box center [1446, 175] width 25 height 12
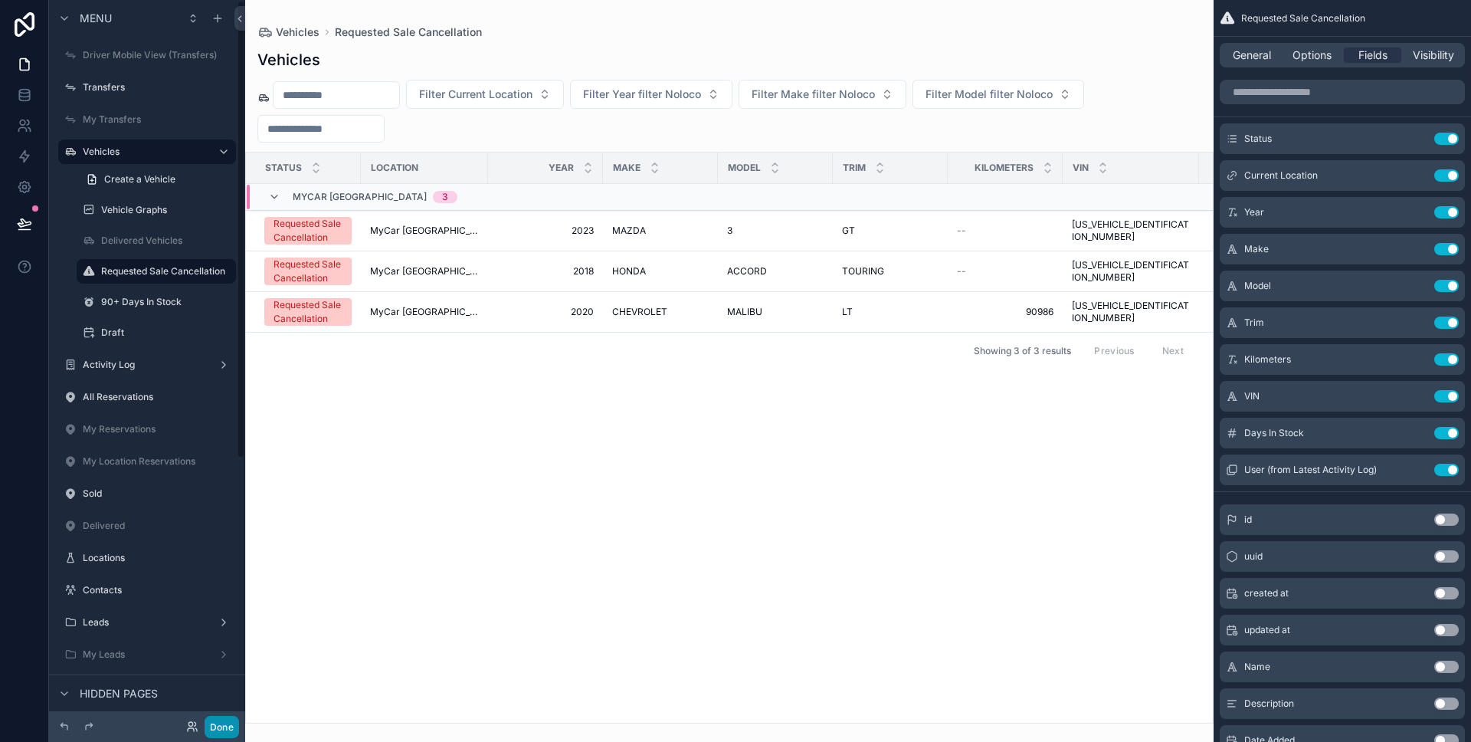
click at [221, 722] on button "Done" at bounding box center [222, 727] width 34 height 22
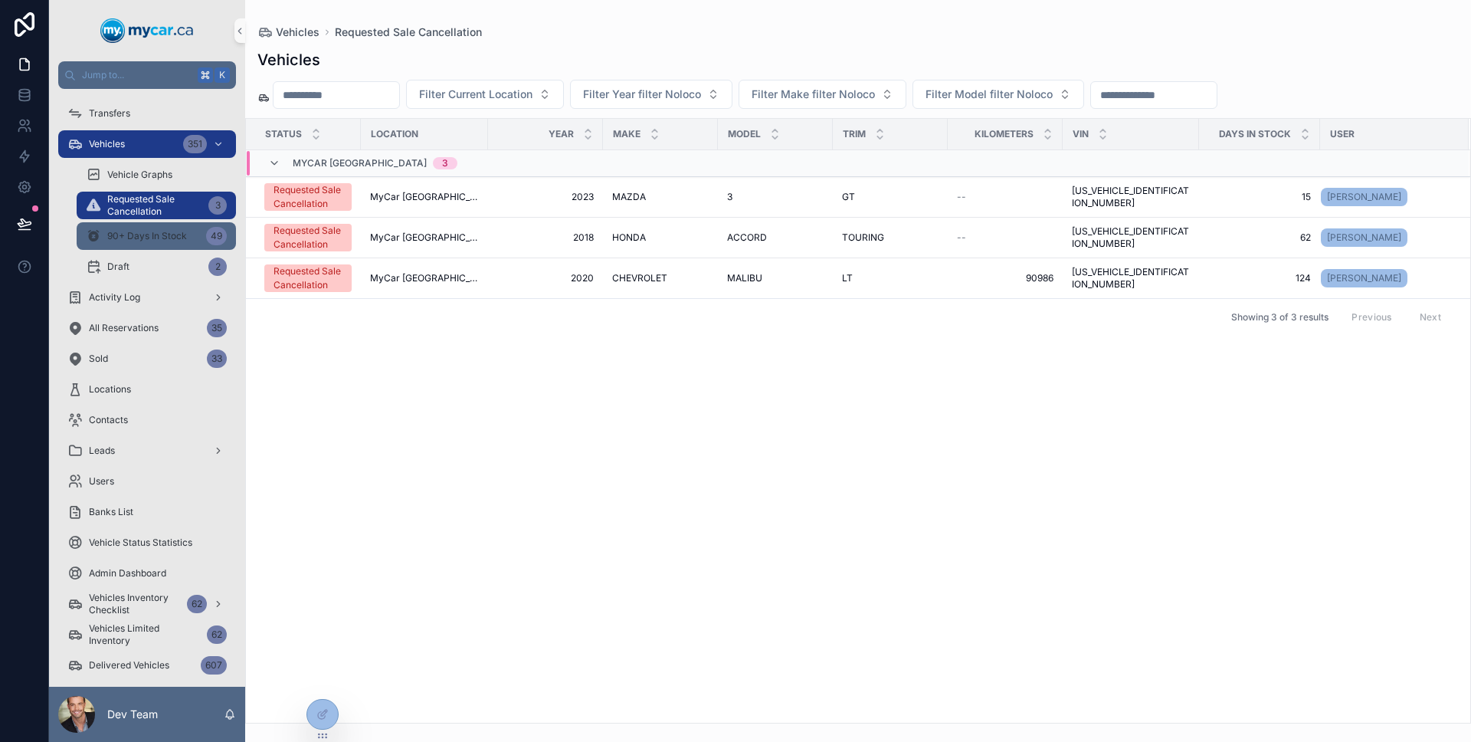
click at [106, 236] on div "90+ Days In Stock 49" at bounding box center [156, 236] width 141 height 25
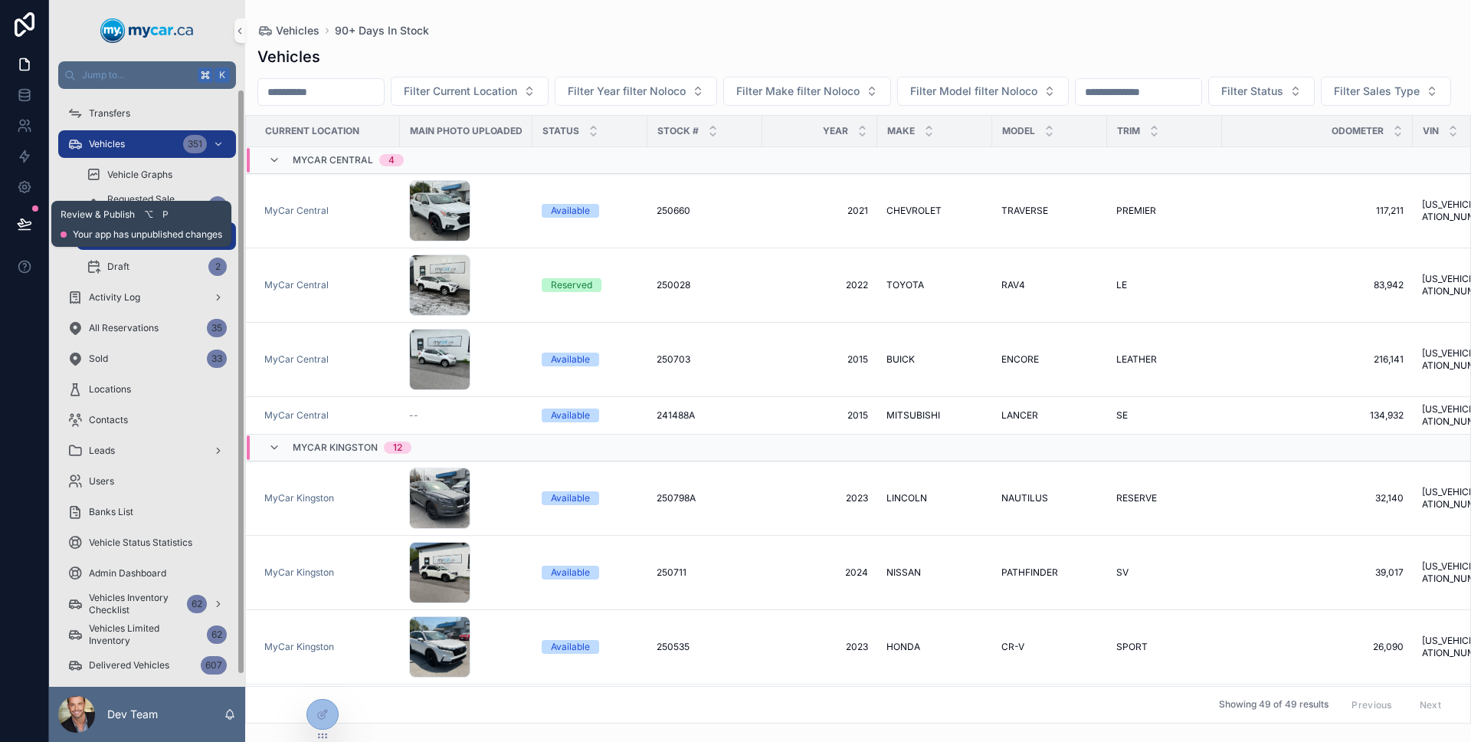
drag, startPoint x: 27, startPoint y: 223, endPoint x: 75, endPoint y: 254, distance: 57.2
click at [27, 223] on icon at bounding box center [24, 223] width 15 height 15
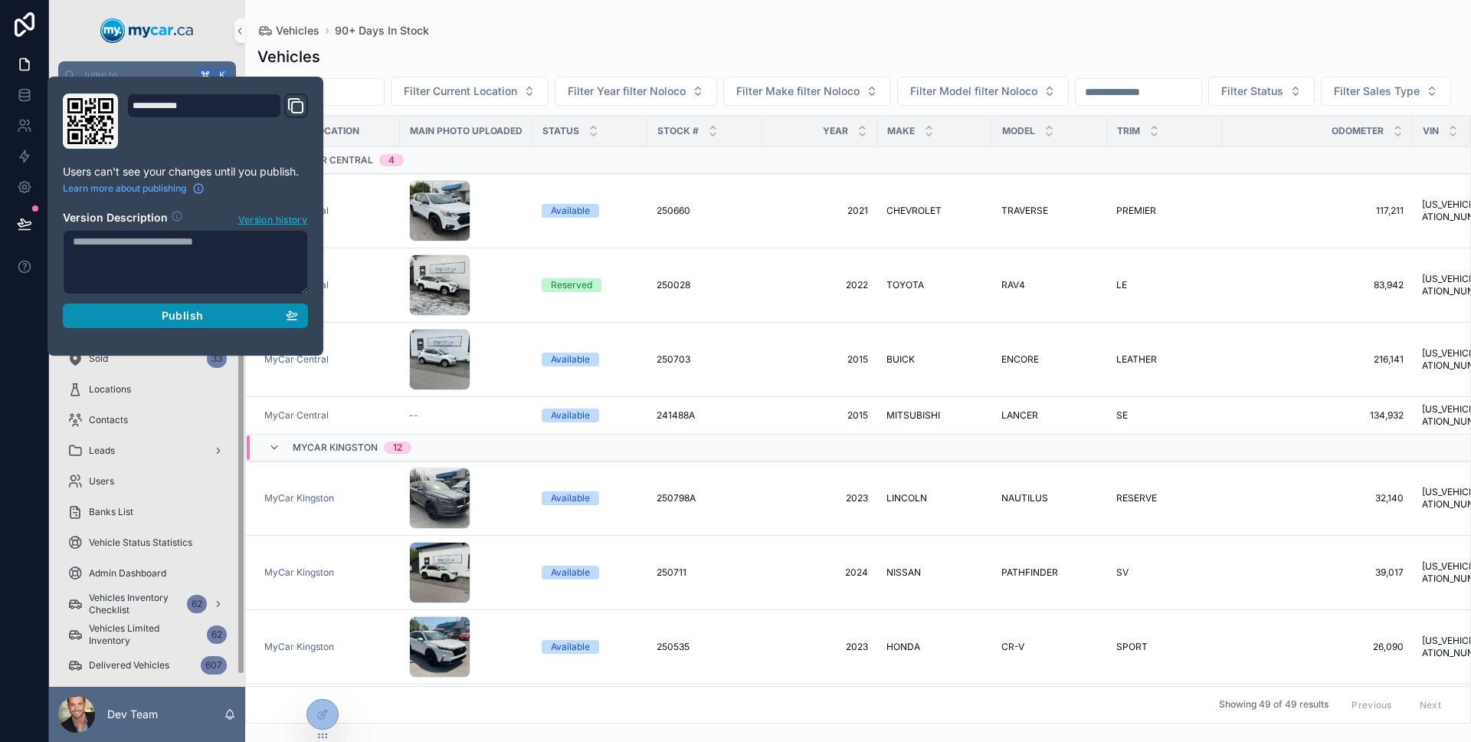
click at [104, 303] on button "Publish" at bounding box center [185, 315] width 245 height 25
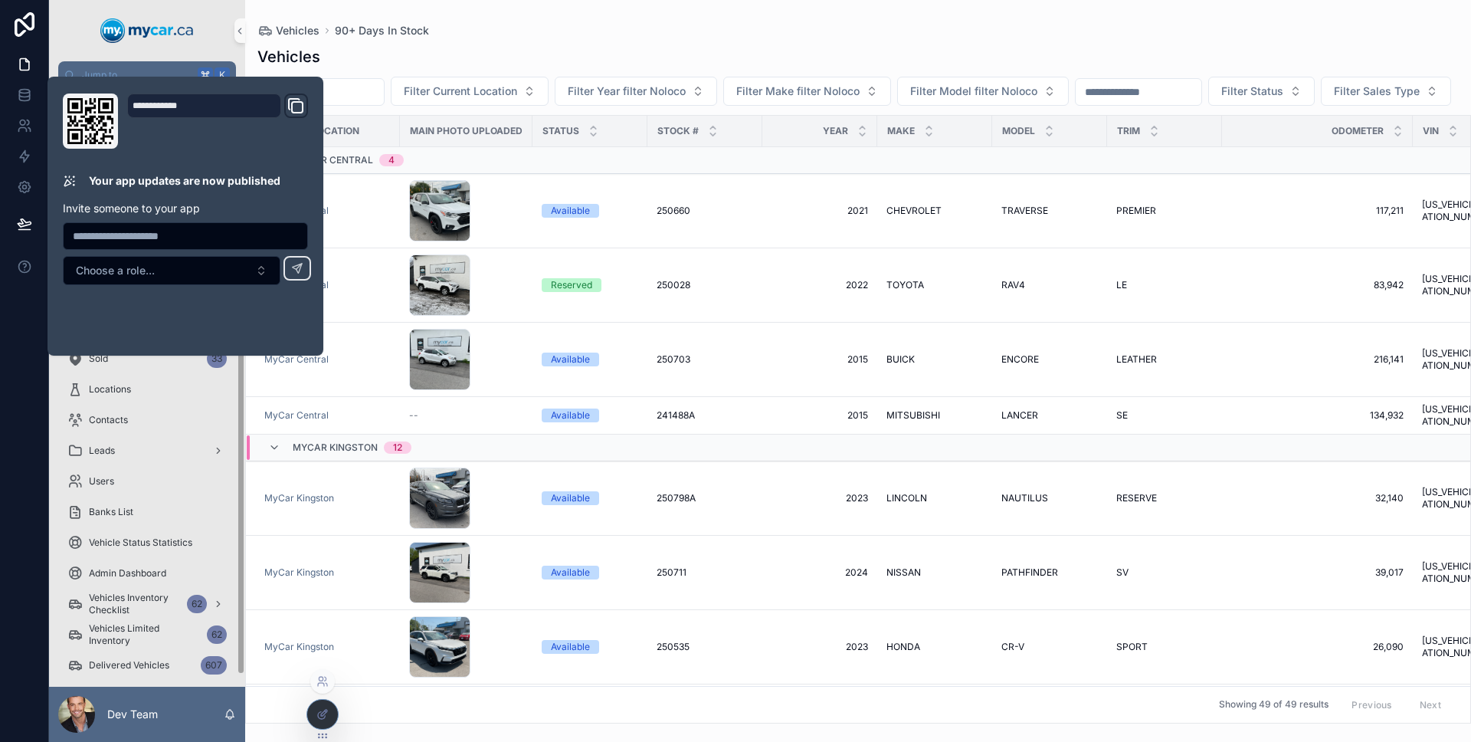
click at [333, 708] on div at bounding box center [322, 714] width 31 height 29
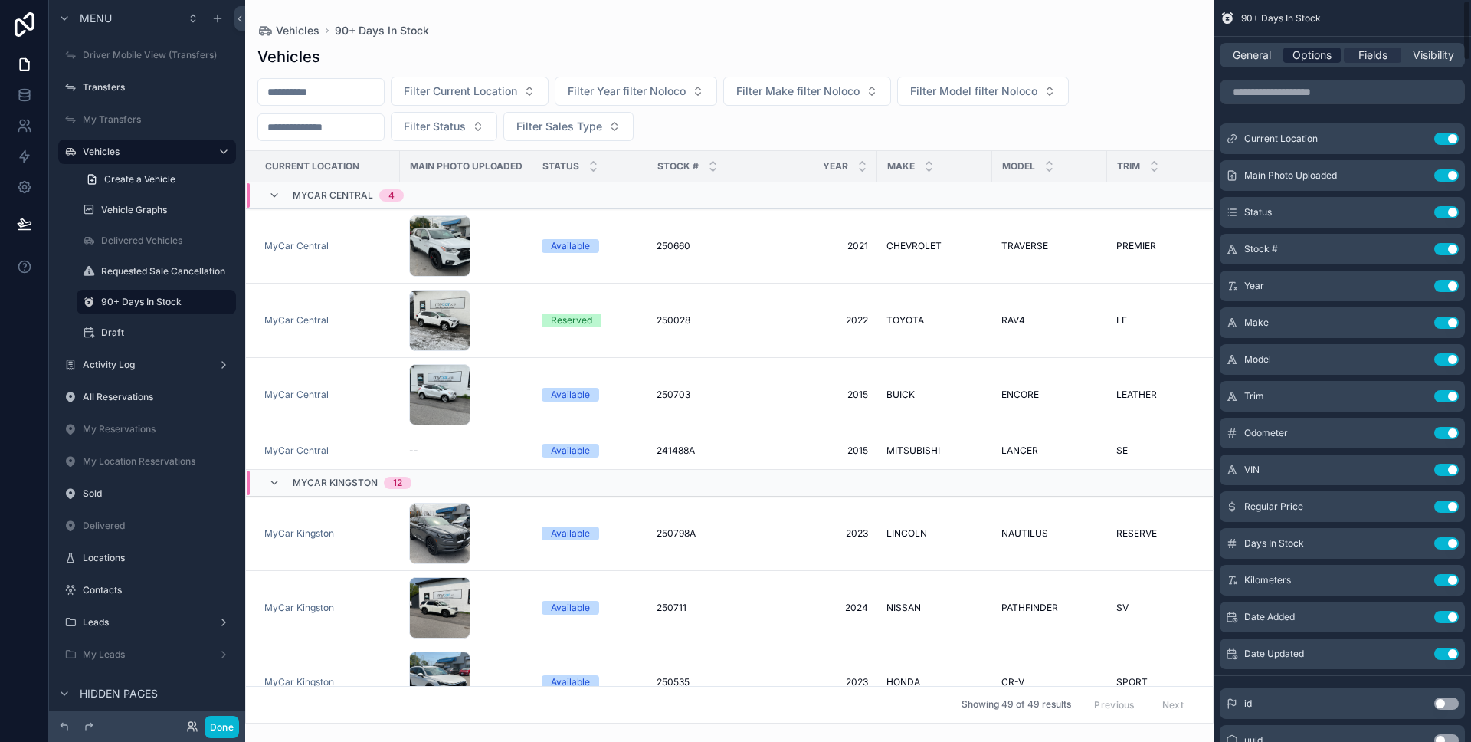
click at [1323, 62] on span "Options" at bounding box center [1312, 55] width 39 height 15
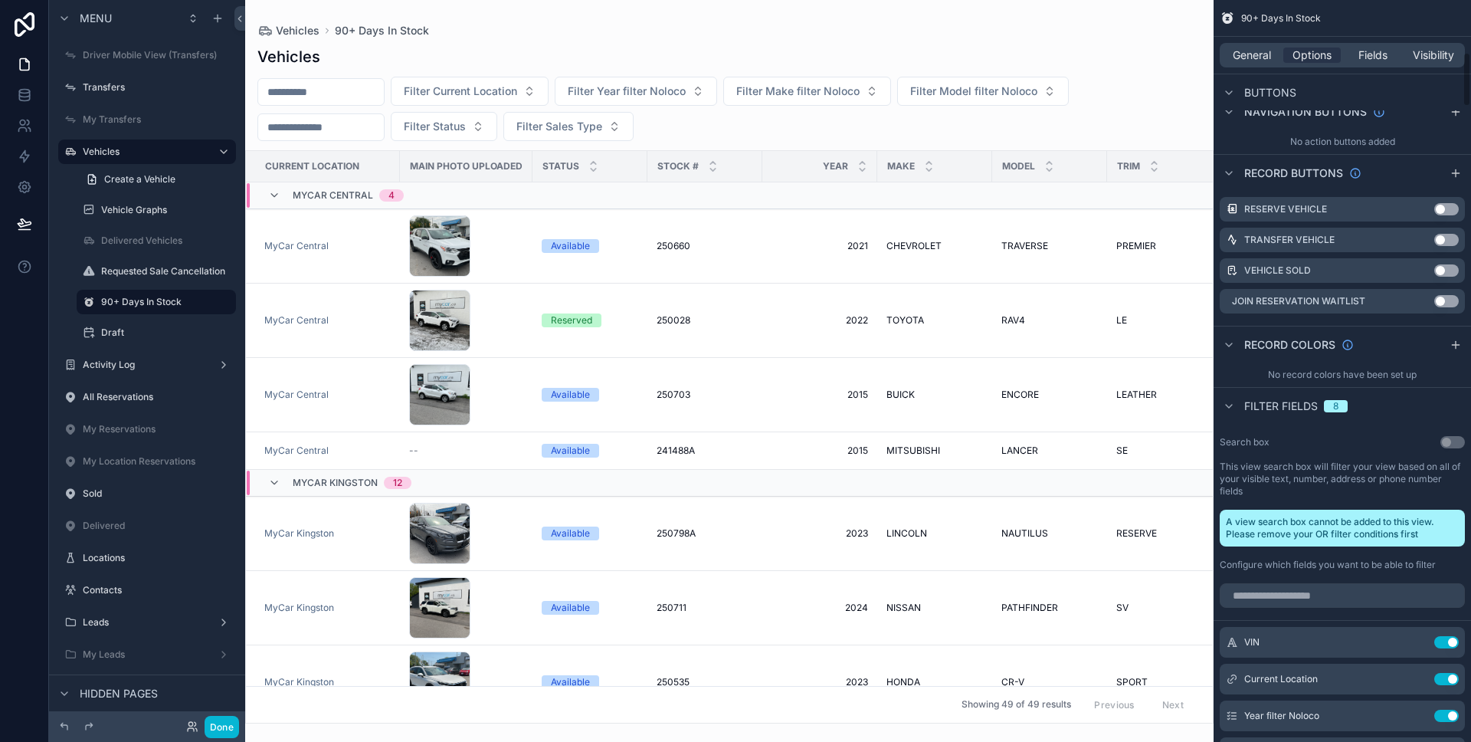
scroll to position [936, 0]
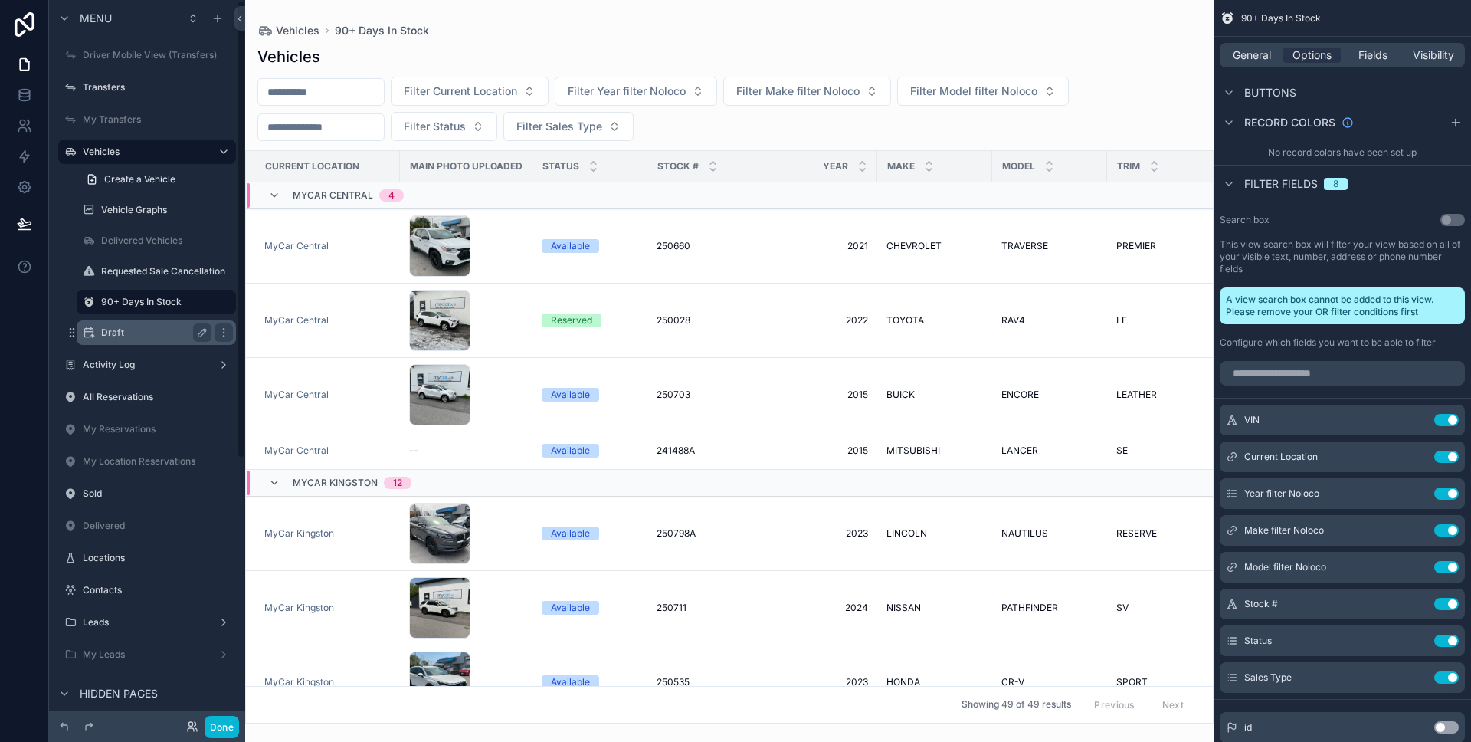
click at [118, 339] on div "Draft" at bounding box center [156, 332] width 110 height 18
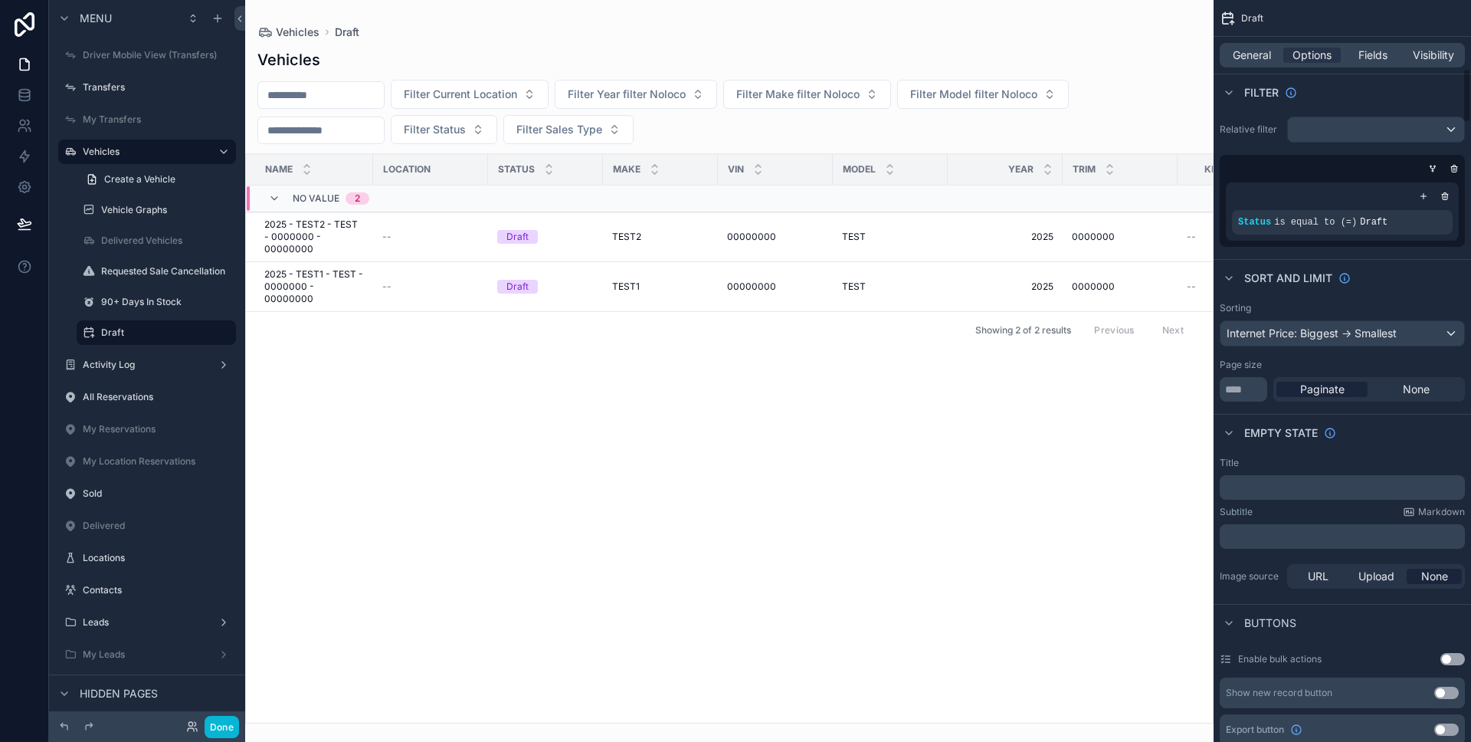
scroll to position [936, 0]
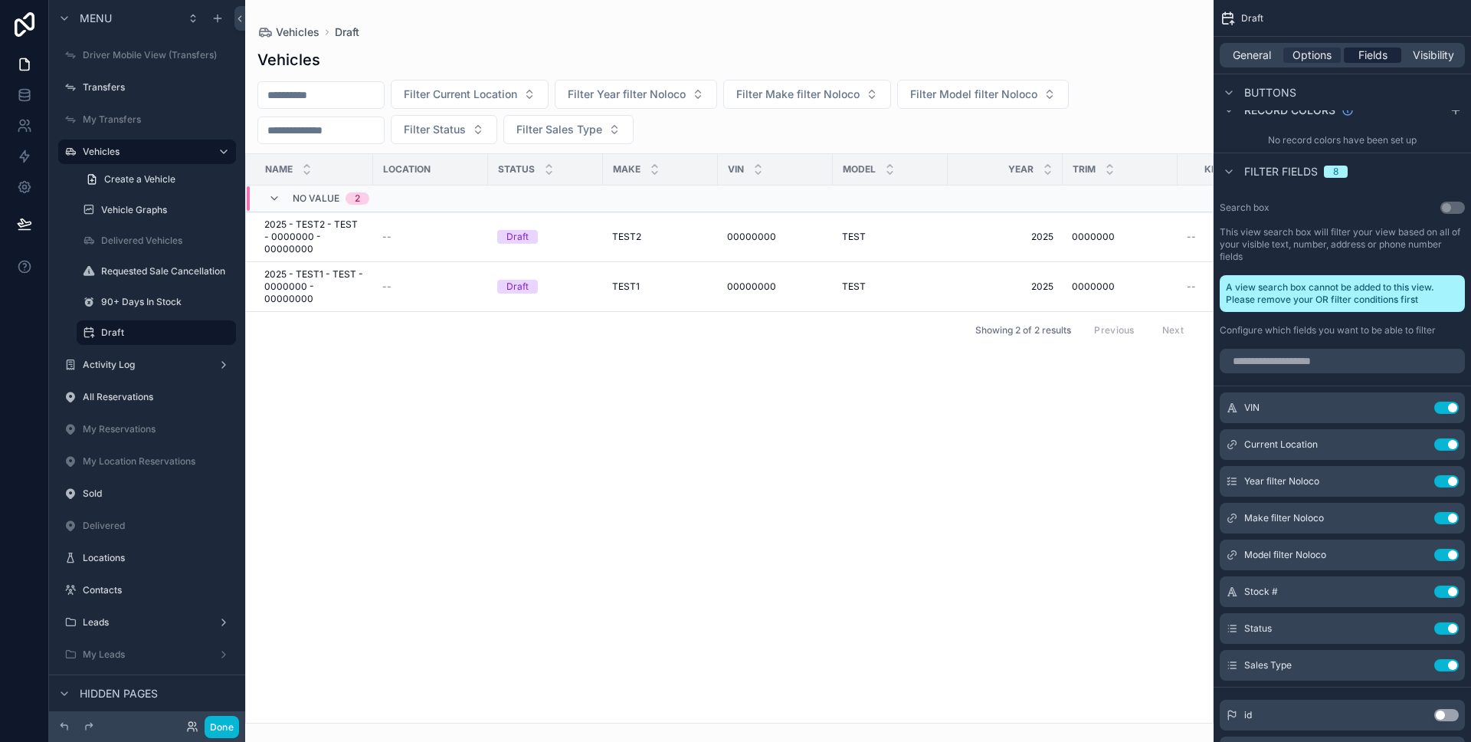
click at [1375, 53] on span "Fields" at bounding box center [1372, 55] width 29 height 15
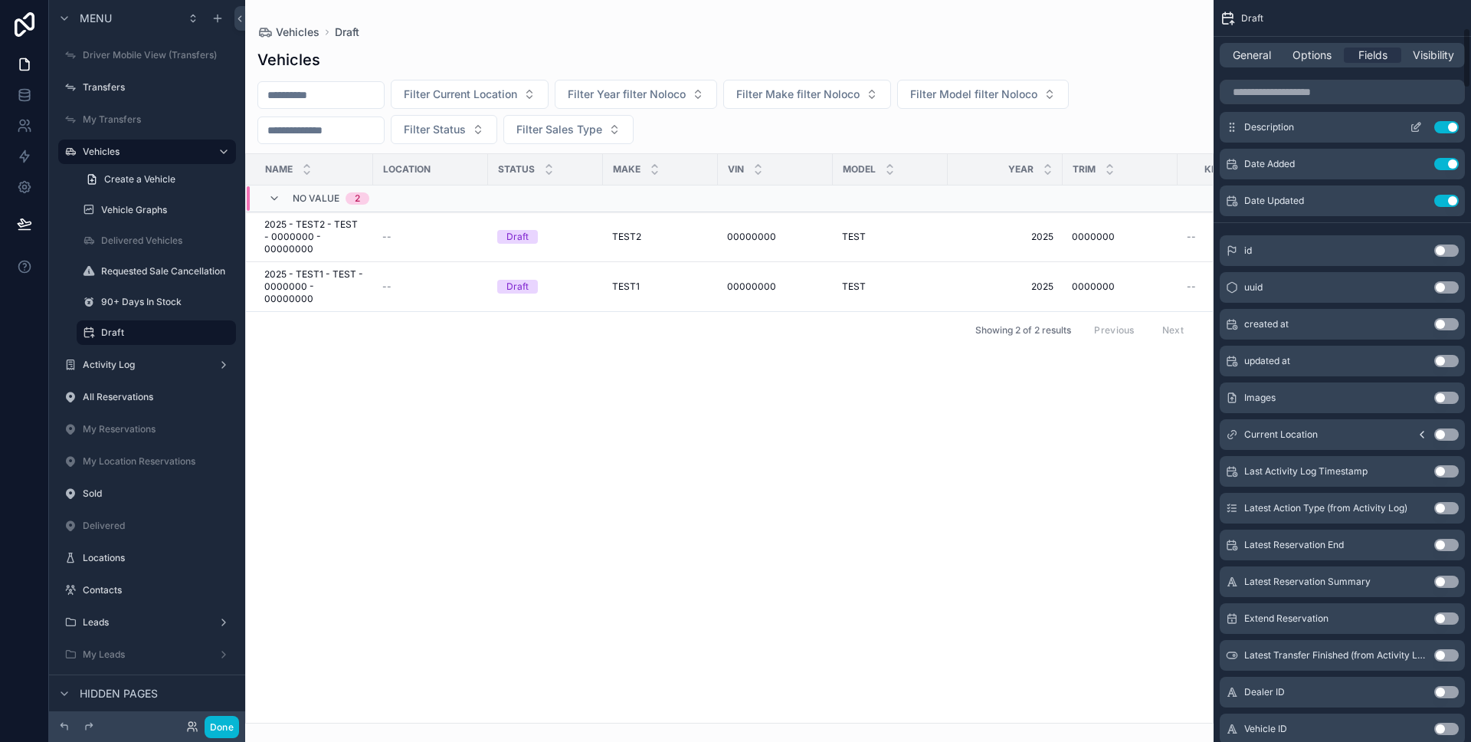
scroll to position [0, 0]
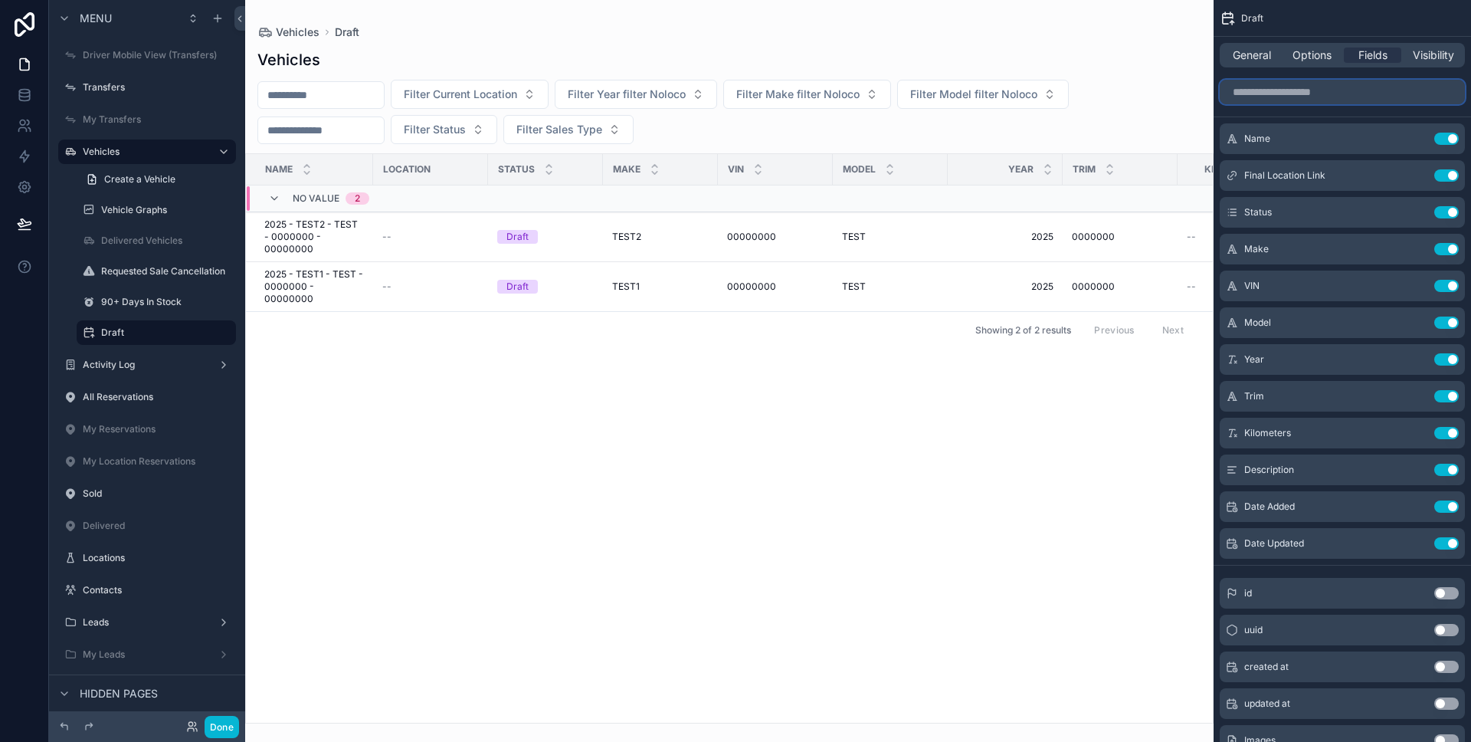
click at [1360, 96] on input "scrollable content" at bounding box center [1342, 92] width 245 height 25
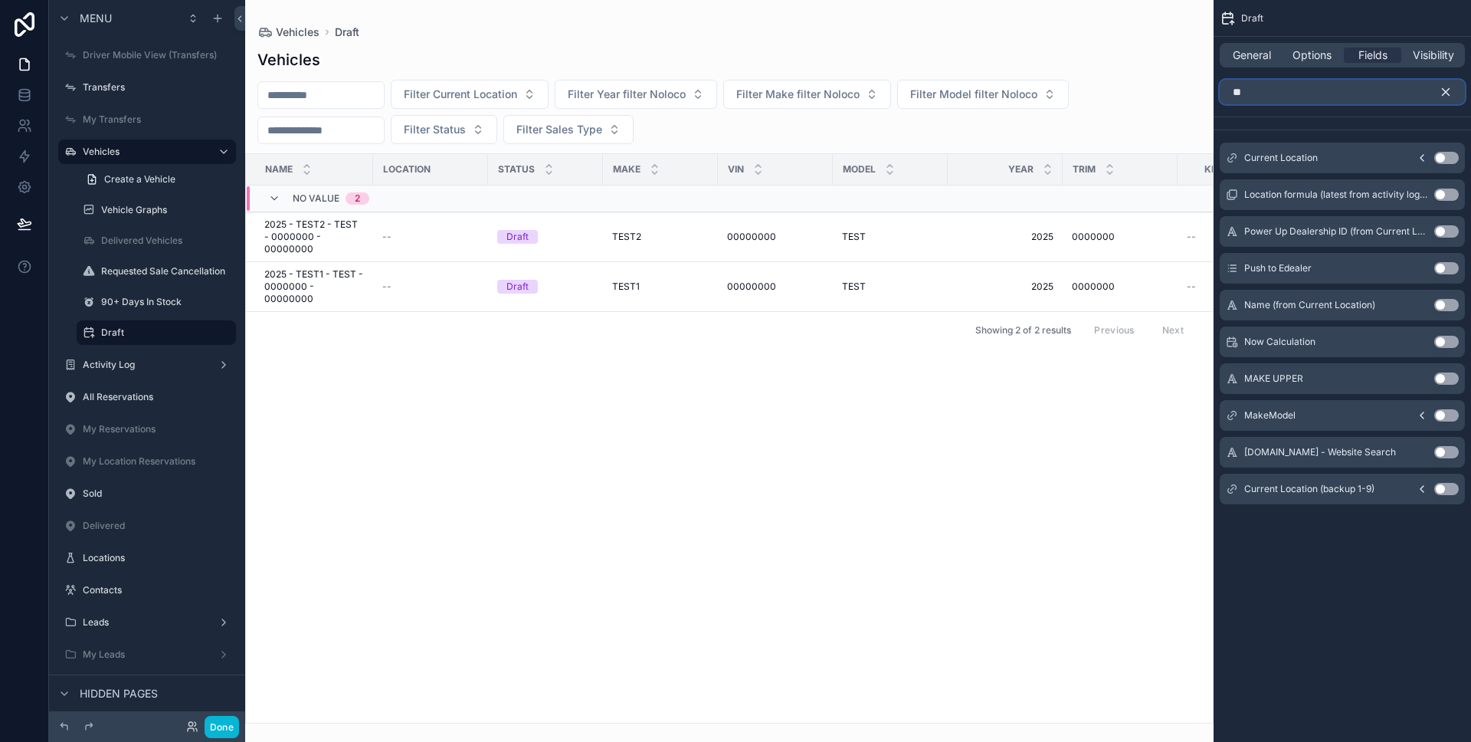
type input "**"
click at [1440, 159] on button "Use setting" at bounding box center [1446, 158] width 25 height 12
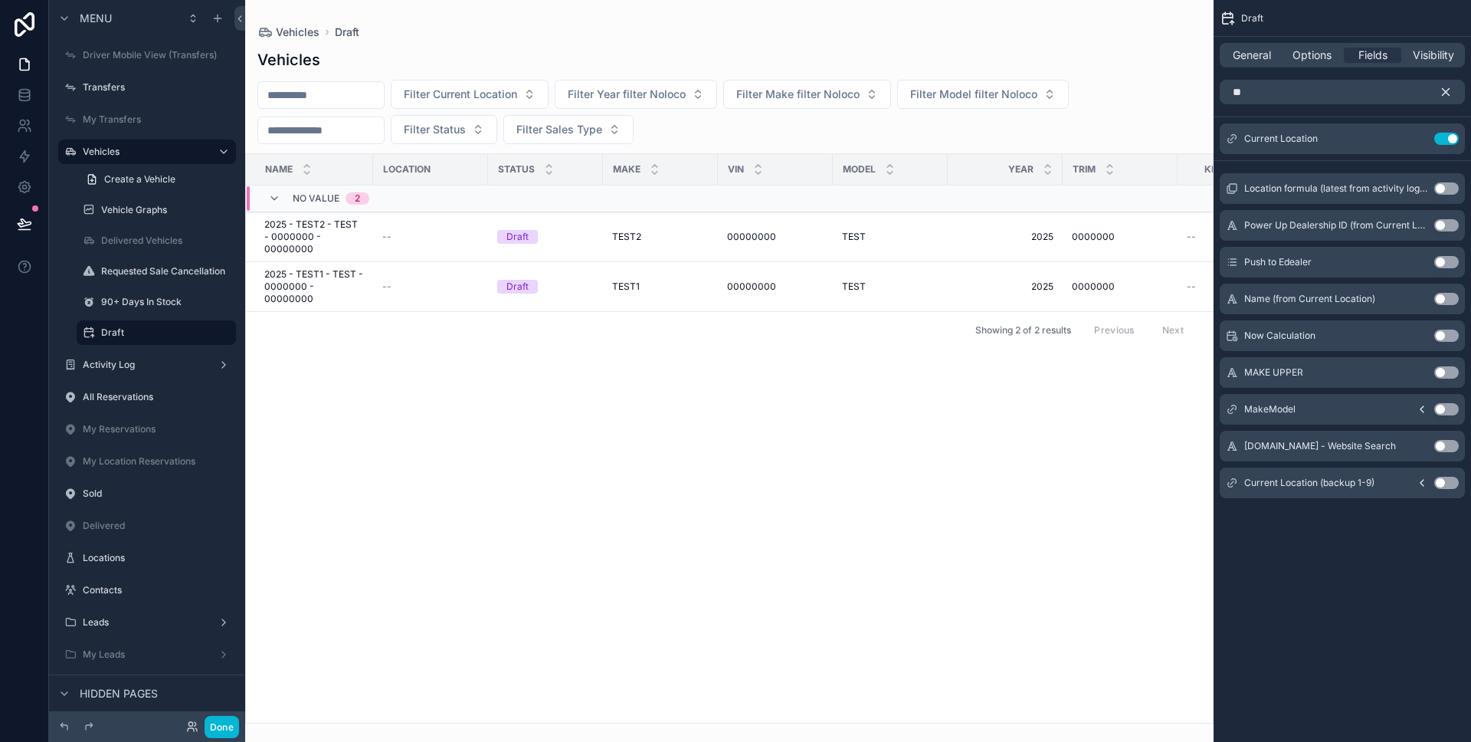
click at [1454, 93] on button "scrollable content" at bounding box center [1452, 92] width 26 height 25
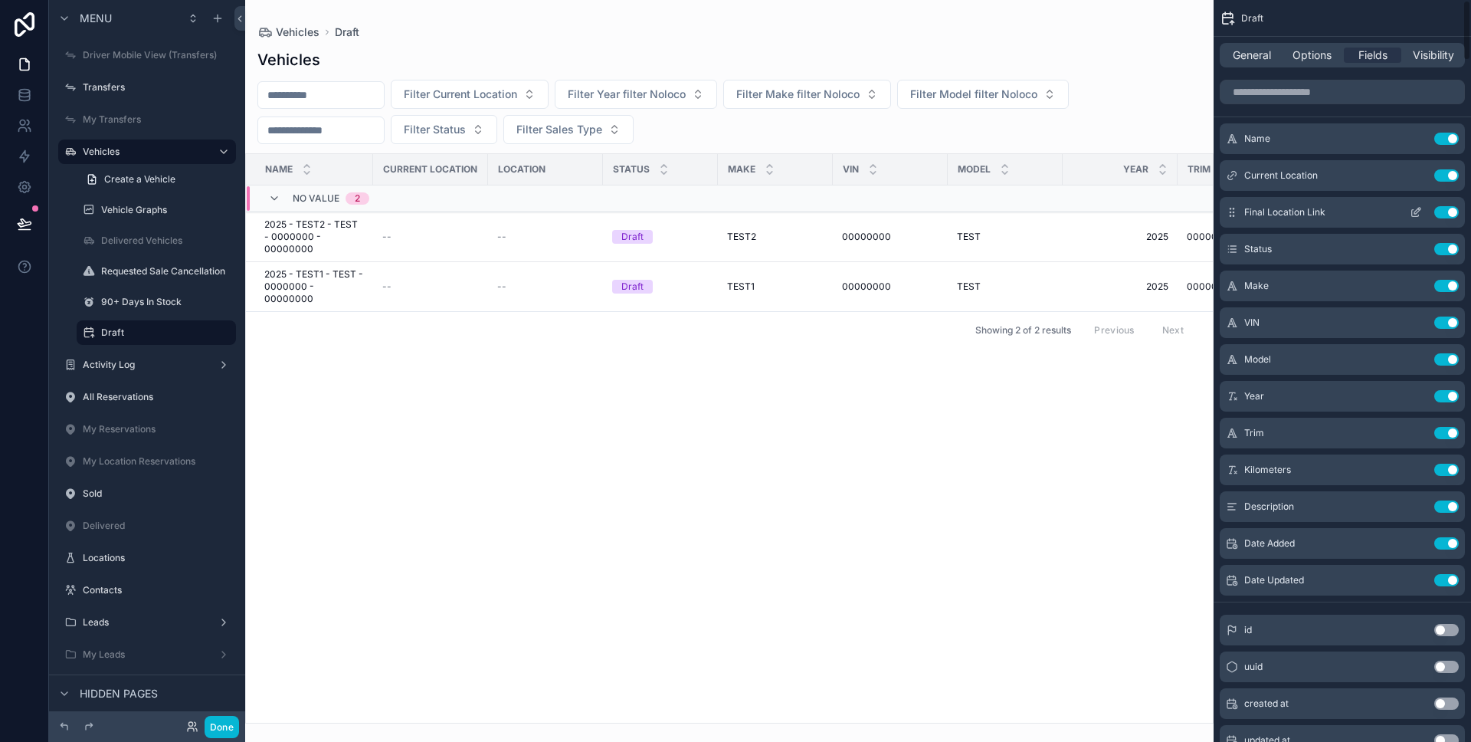
click at [1416, 214] on icon "scrollable content" at bounding box center [1417, 211] width 6 height 6
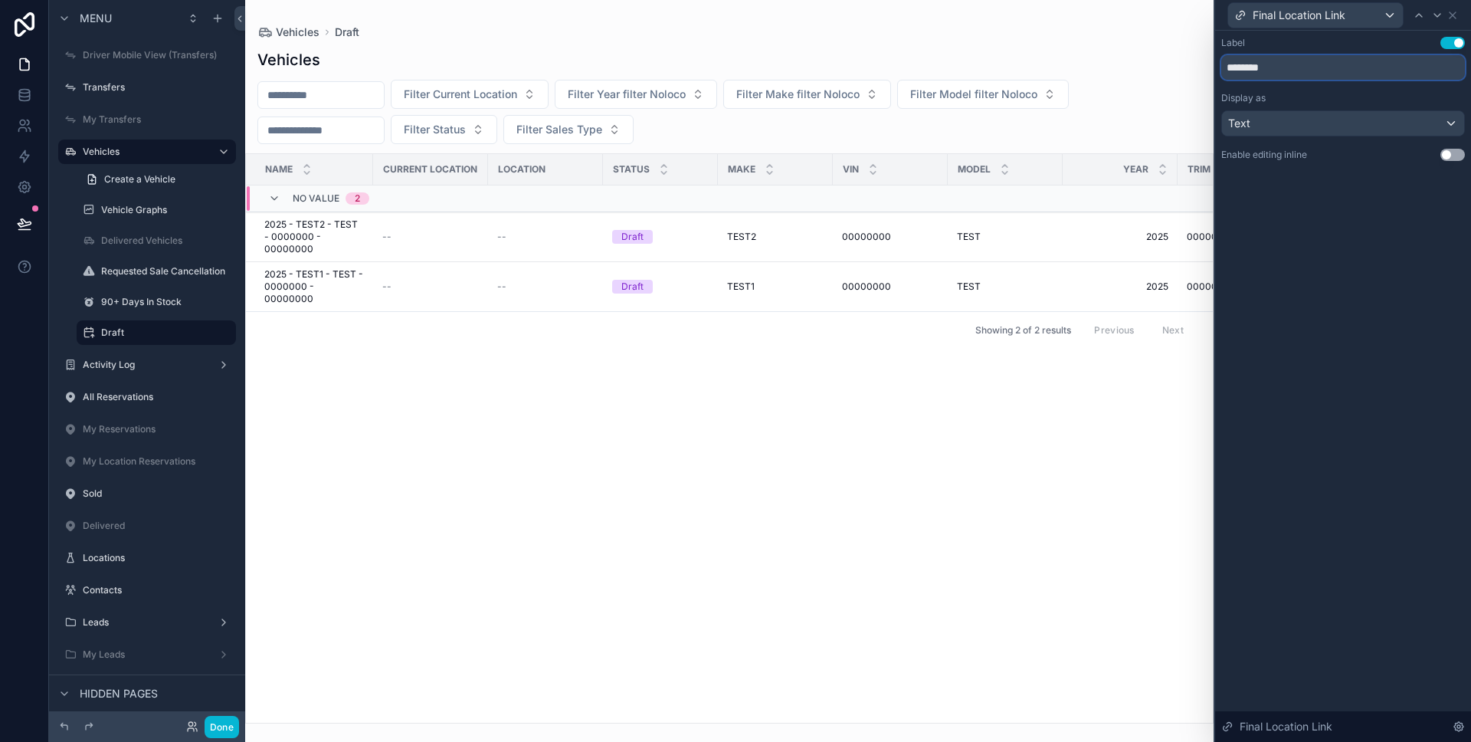
click at [1303, 57] on input "********" at bounding box center [1343, 67] width 244 height 25
click at [1303, 68] on input "********" at bounding box center [1343, 67] width 244 height 25
click at [1451, 18] on icon at bounding box center [1453, 15] width 12 height 12
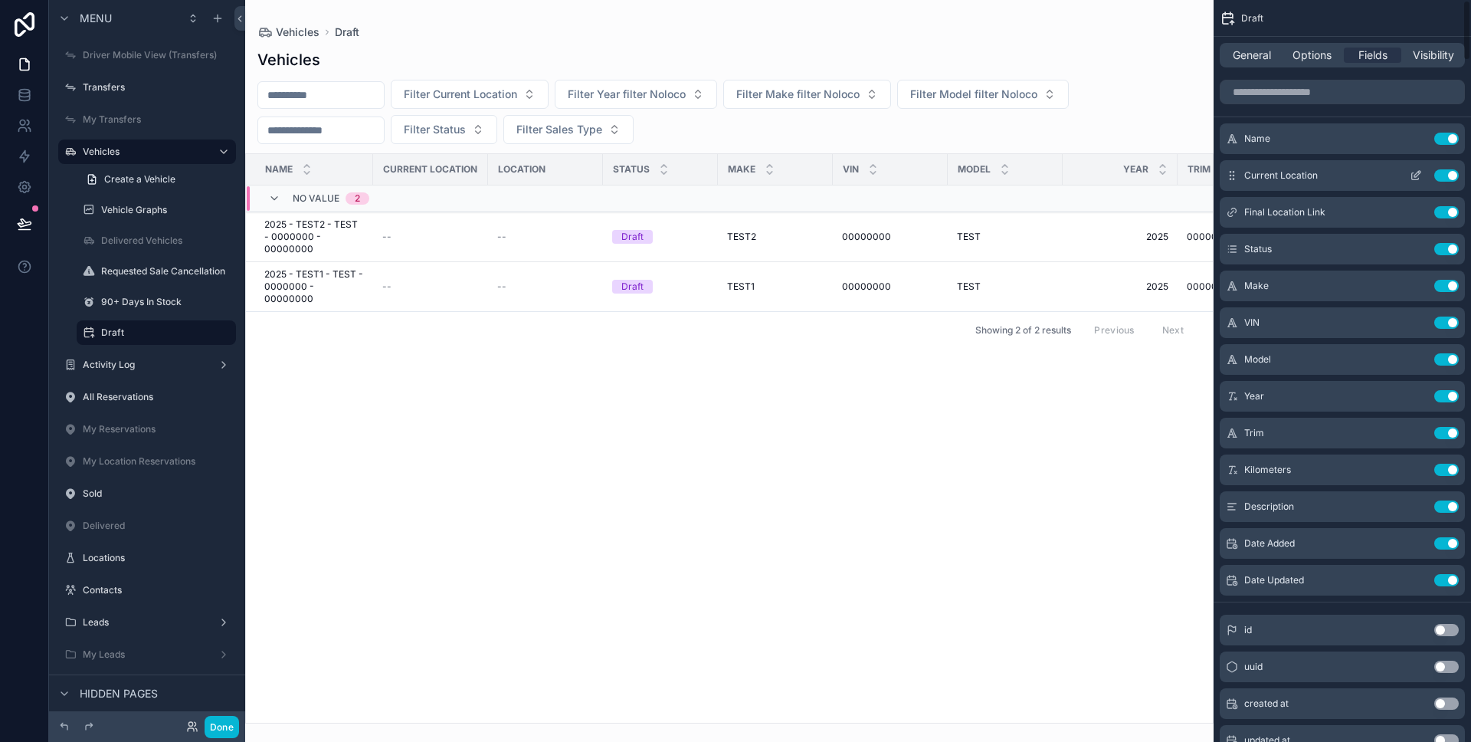
click at [1417, 178] on icon "scrollable content" at bounding box center [1416, 175] width 12 height 12
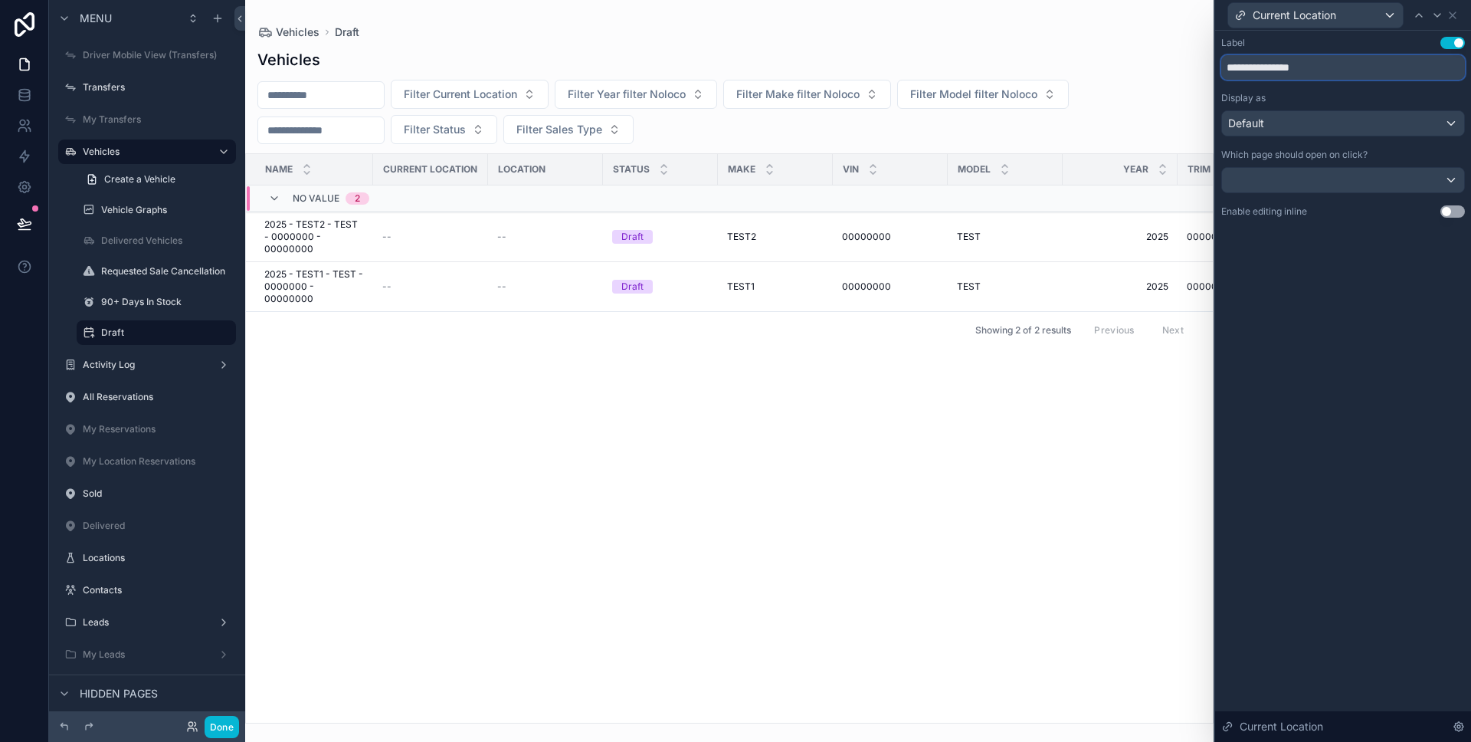
click at [1317, 70] on input "**********" at bounding box center [1343, 67] width 244 height 25
paste input "text"
type input "********"
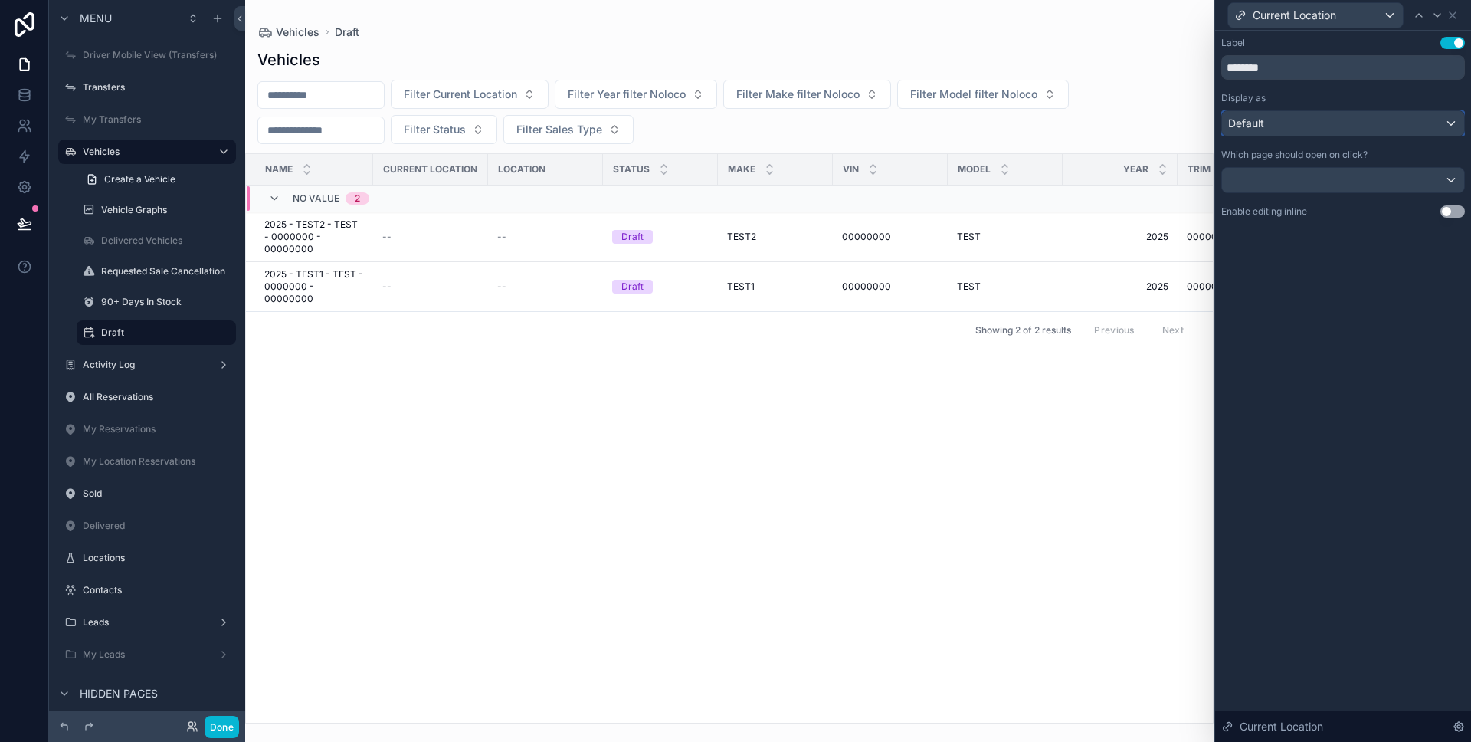
click at [1325, 124] on div "Default" at bounding box center [1343, 123] width 242 height 25
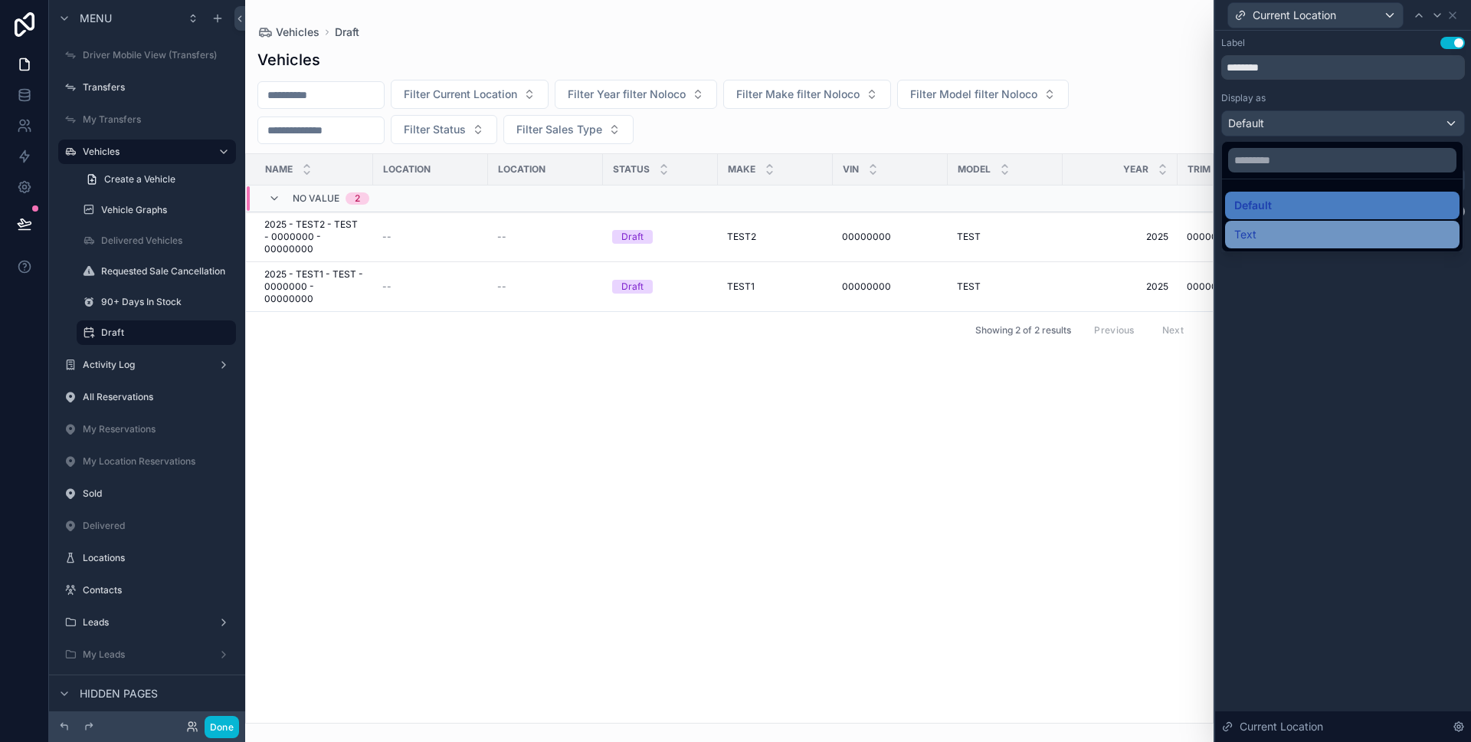
click at [1308, 225] on div "Text" at bounding box center [1342, 234] width 216 height 18
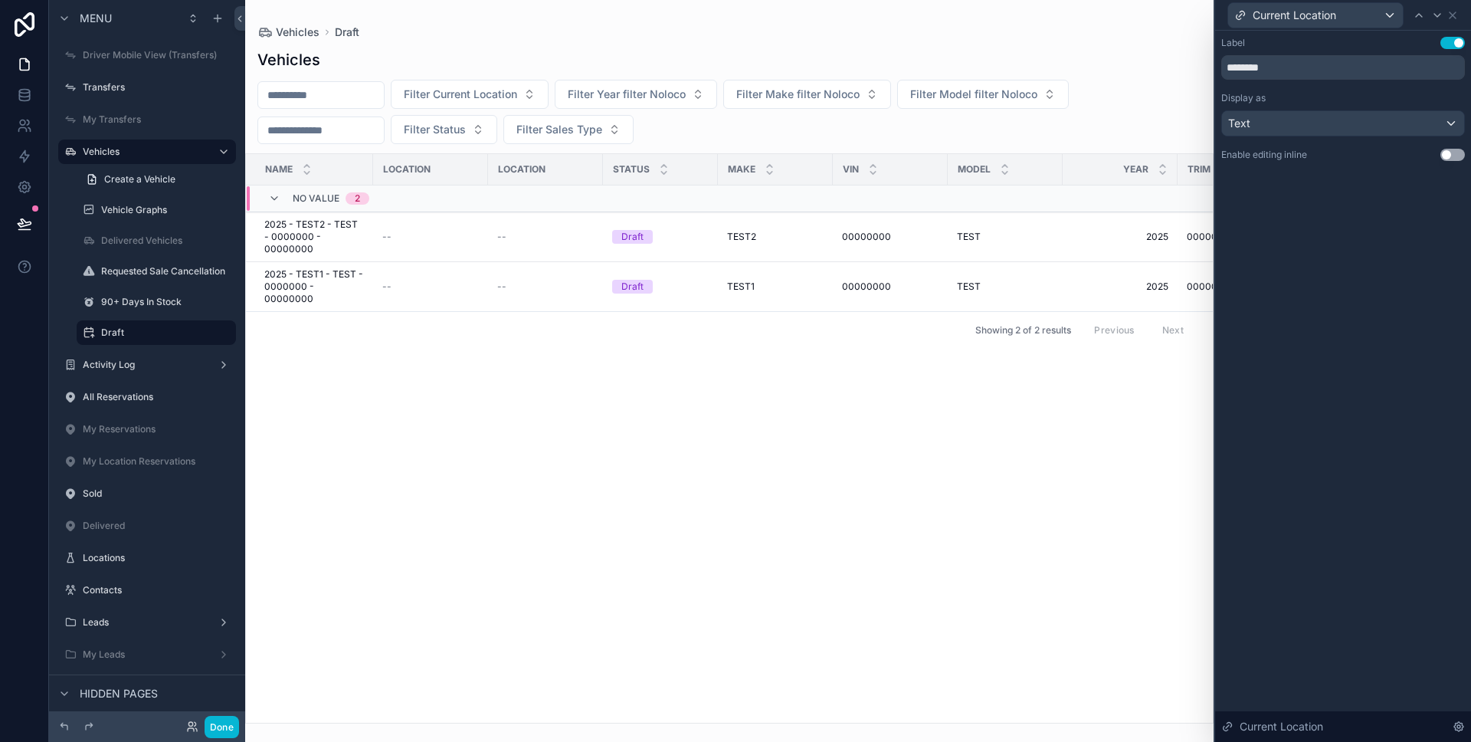
click at [1450, 21] on div "Current Location" at bounding box center [1343, 15] width 244 height 30
click at [1453, 21] on div "Current Location" at bounding box center [1343, 15] width 244 height 30
click at [1456, 18] on icon at bounding box center [1453, 15] width 12 height 12
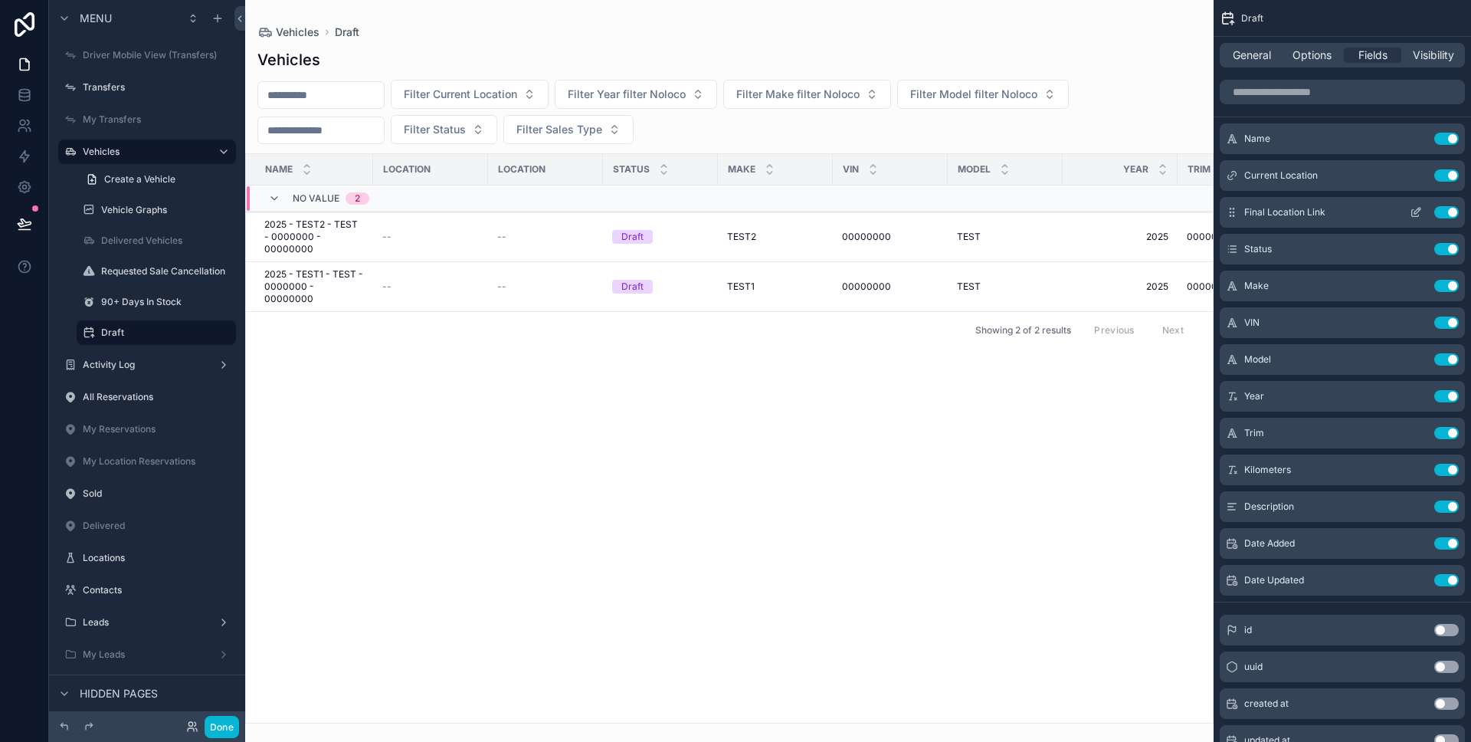
click at [1444, 212] on button "Use setting" at bounding box center [1446, 212] width 25 height 12
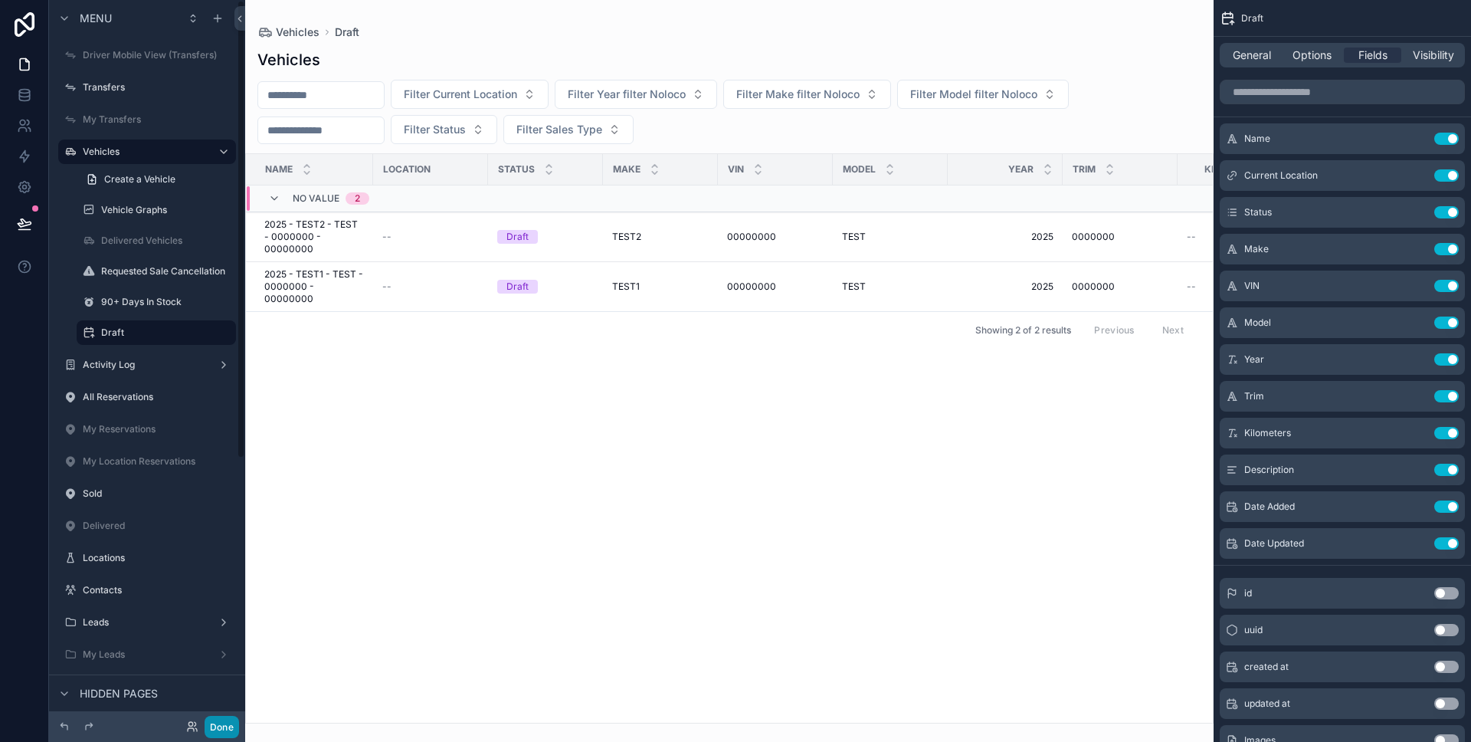
click at [231, 719] on button "Done" at bounding box center [222, 727] width 34 height 22
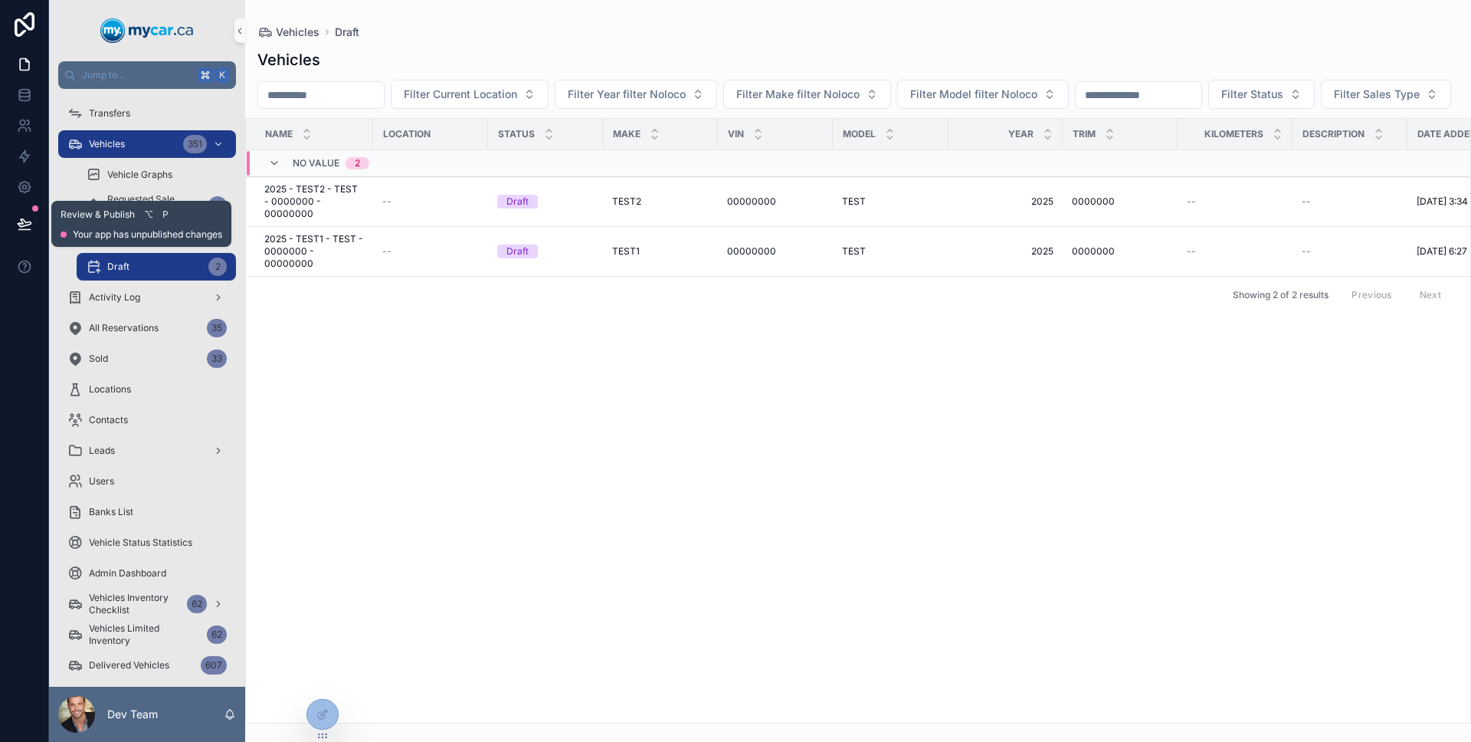
click at [29, 223] on icon at bounding box center [24, 223] width 15 height 15
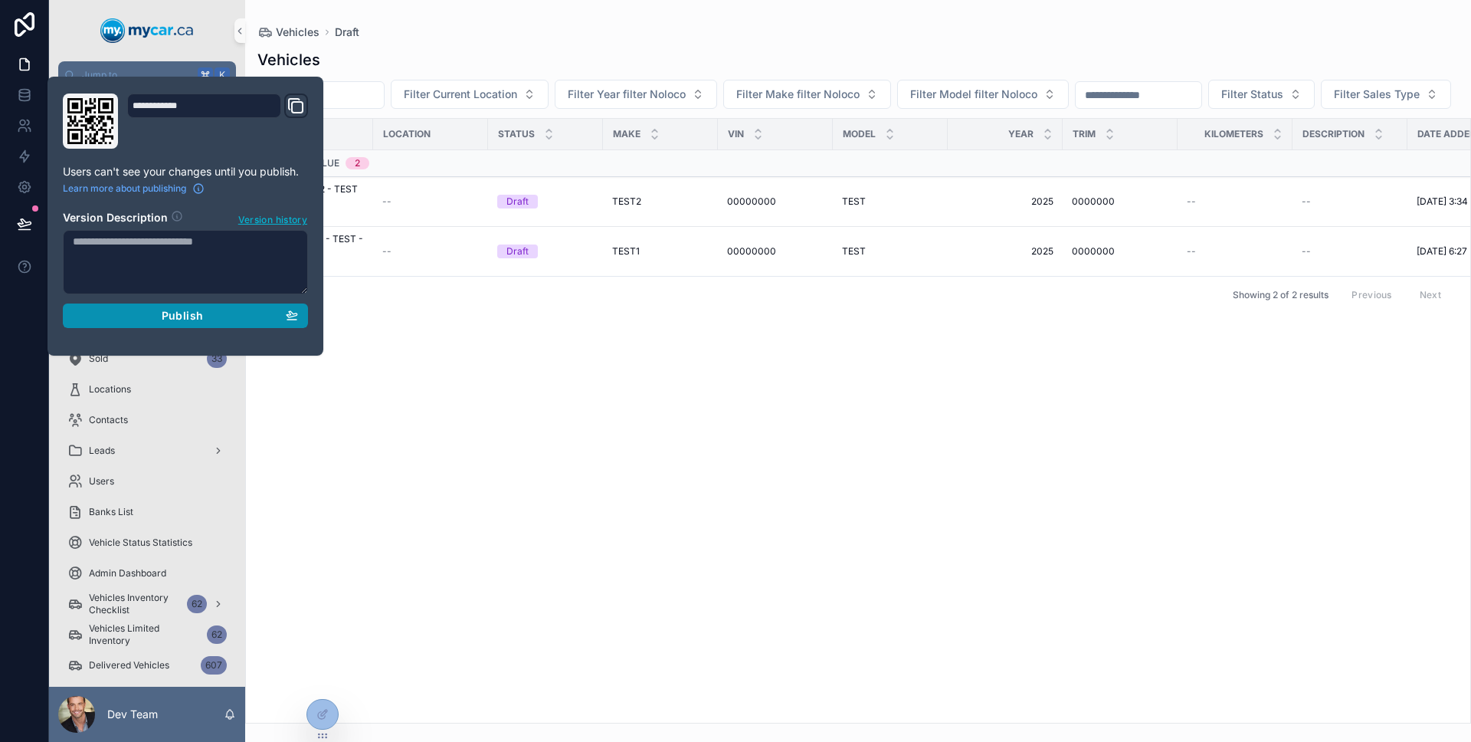
drag, startPoint x: 165, startPoint y: 309, endPoint x: 104, endPoint y: 302, distance: 60.9
click at [165, 309] on span "Publish" at bounding box center [182, 316] width 41 height 14
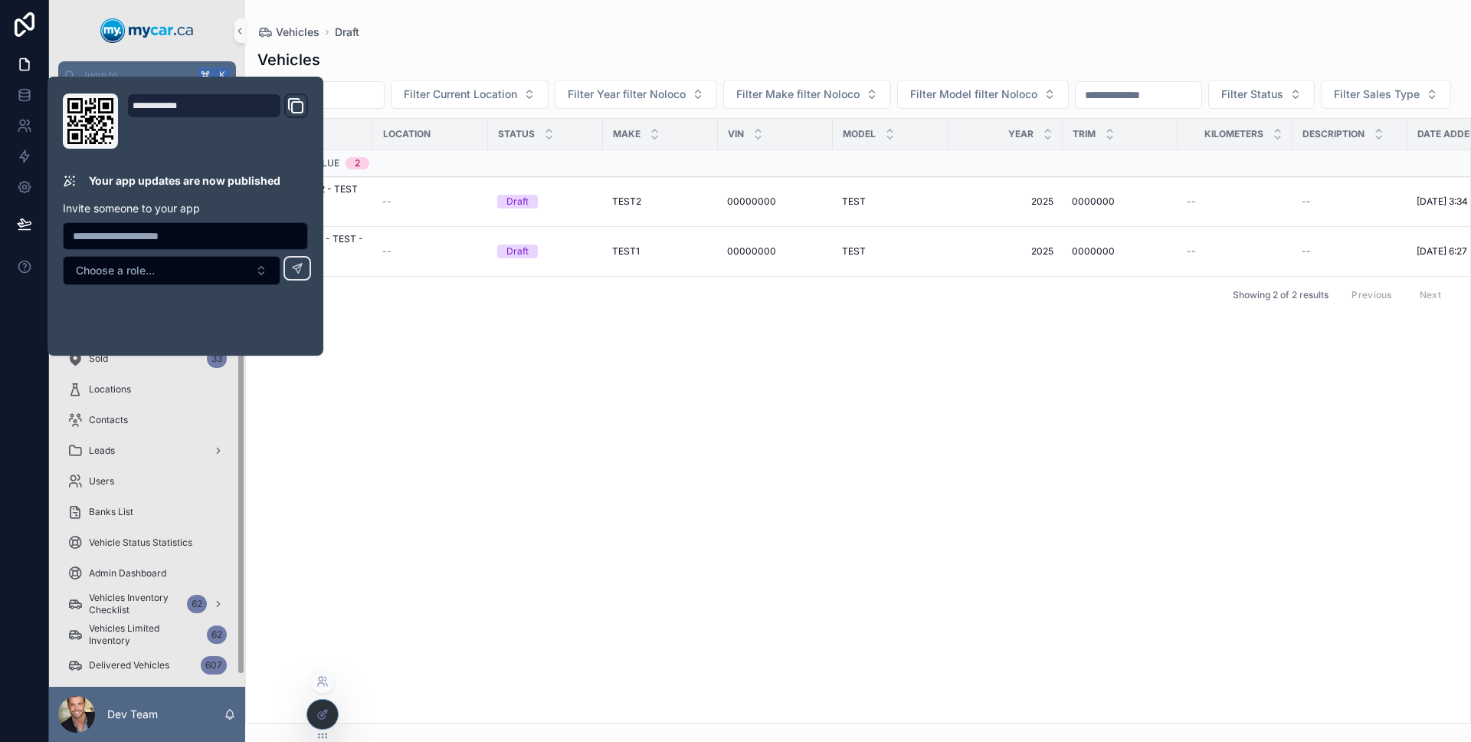
click at [326, 720] on div at bounding box center [322, 714] width 31 height 29
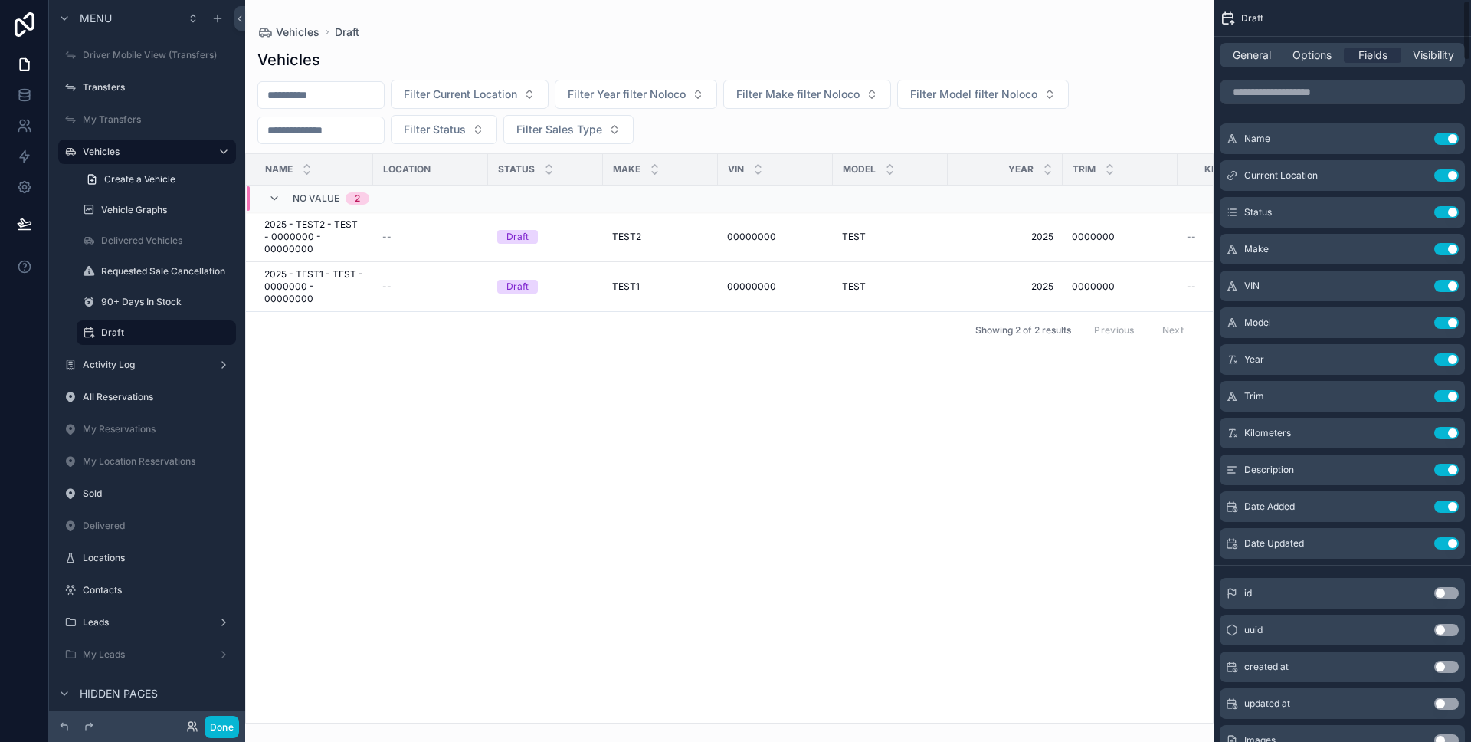
click at [1249, 65] on div "General Options Fields Visibility" at bounding box center [1342, 55] width 245 height 25
click at [1250, 60] on span "General" at bounding box center [1252, 55] width 38 height 15
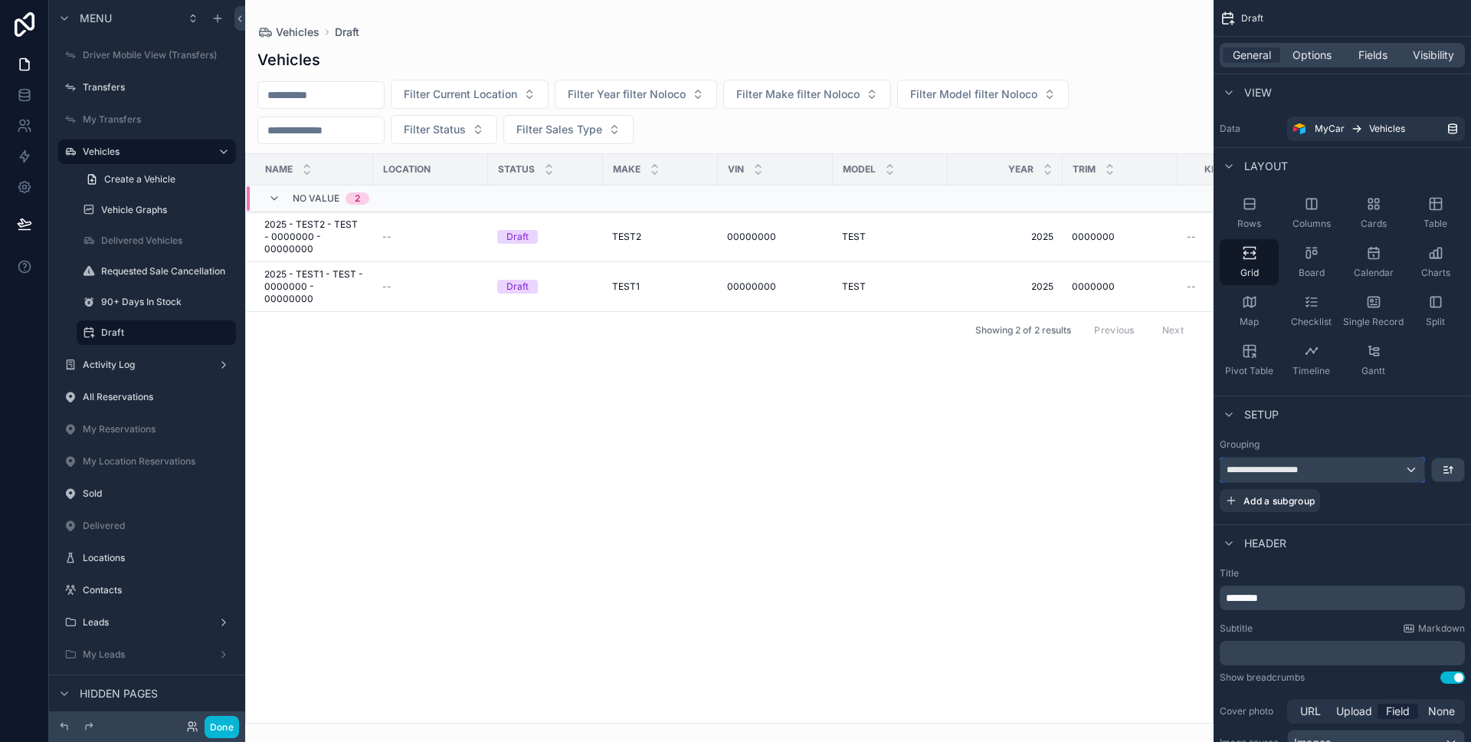
click at [1345, 475] on div "**********" at bounding box center [1323, 469] width 204 height 25
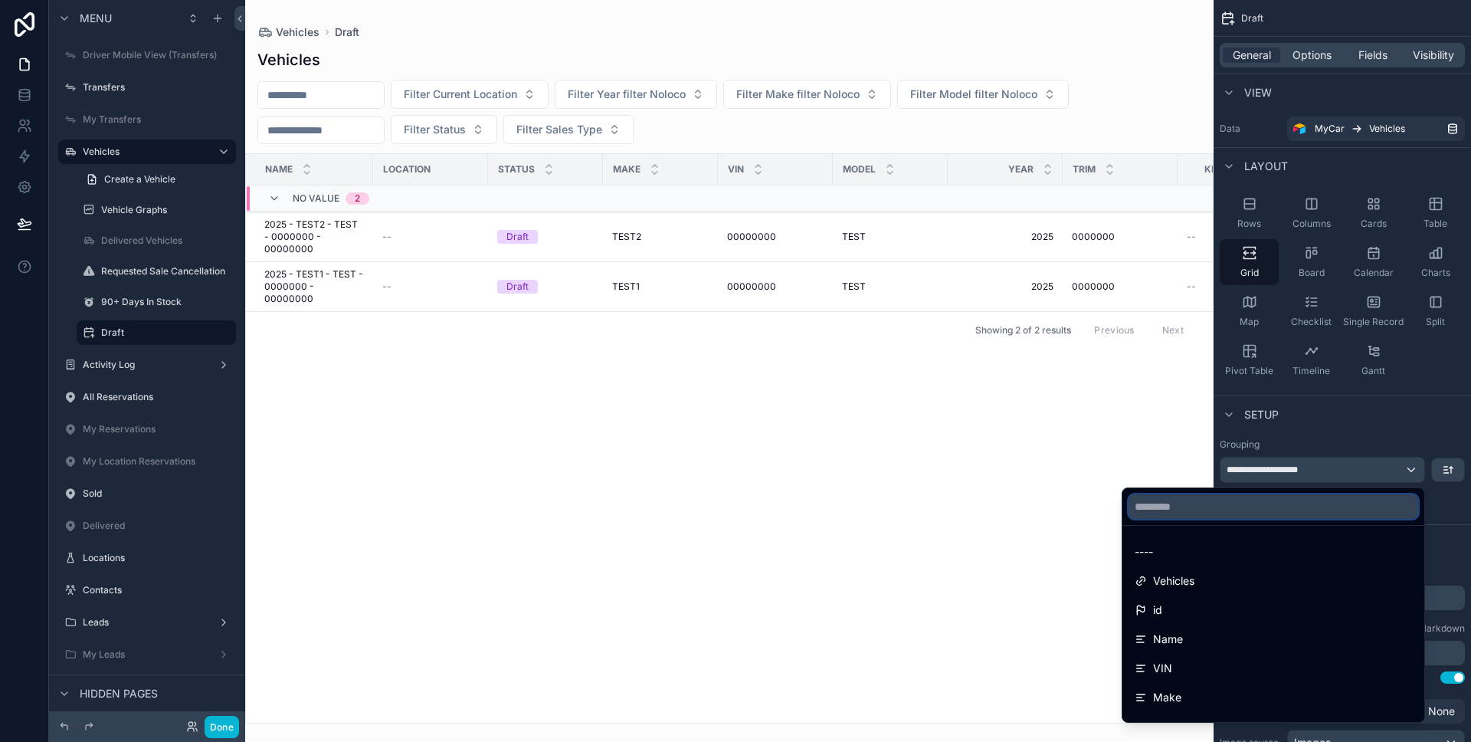
click at [1317, 509] on input "text" at bounding box center [1274, 506] width 290 height 25
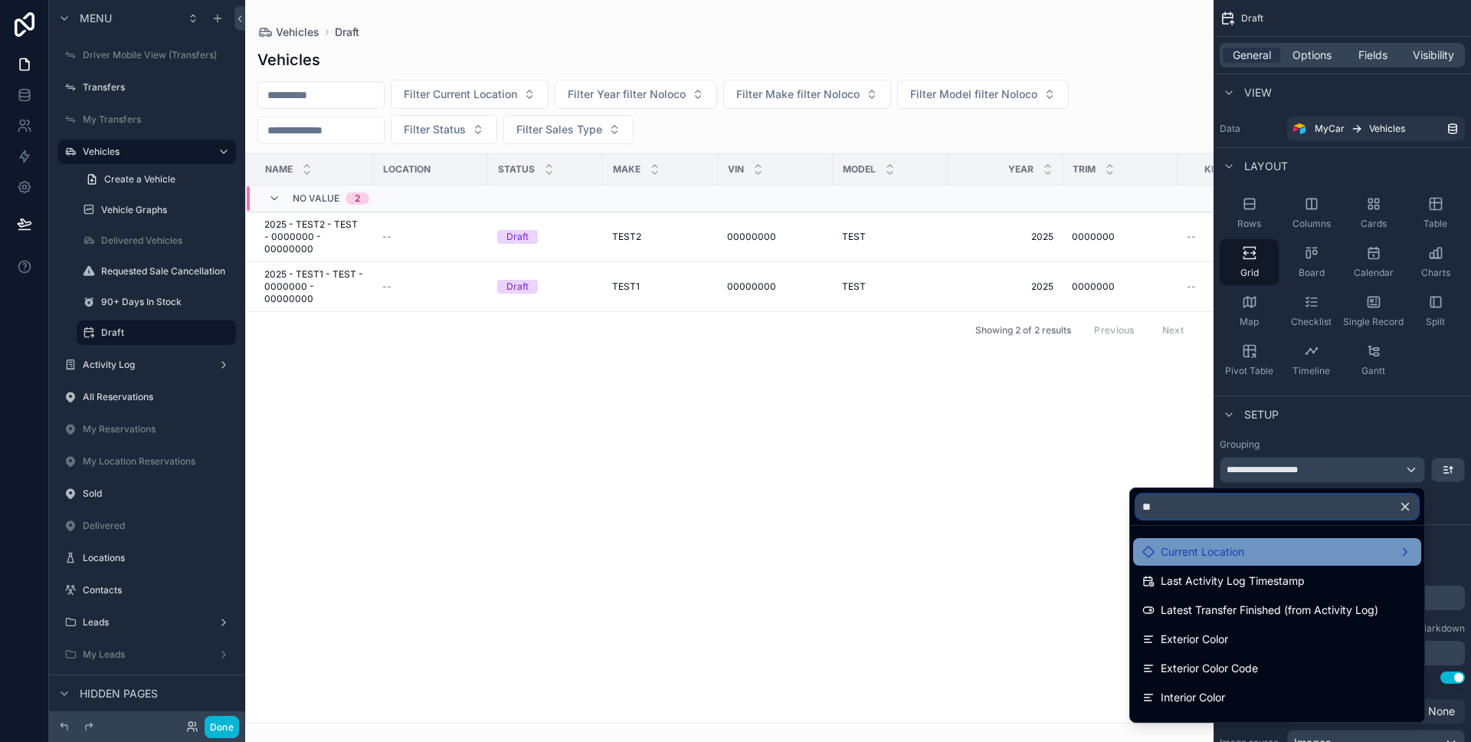
type input "**"
click at [1286, 540] on div "Current Location" at bounding box center [1277, 552] width 288 height 28
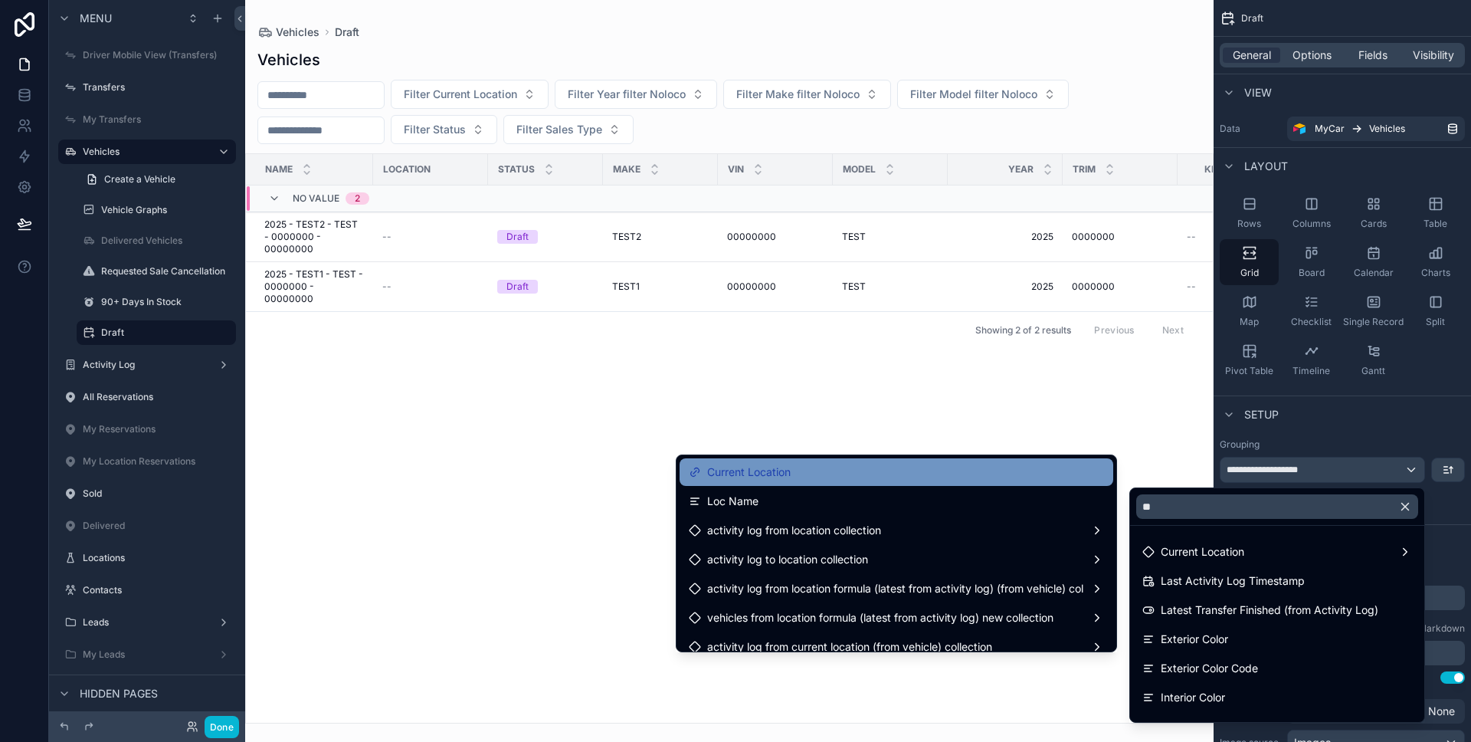
click at [896, 472] on div "Current Location" at bounding box center [896, 472] width 415 height 18
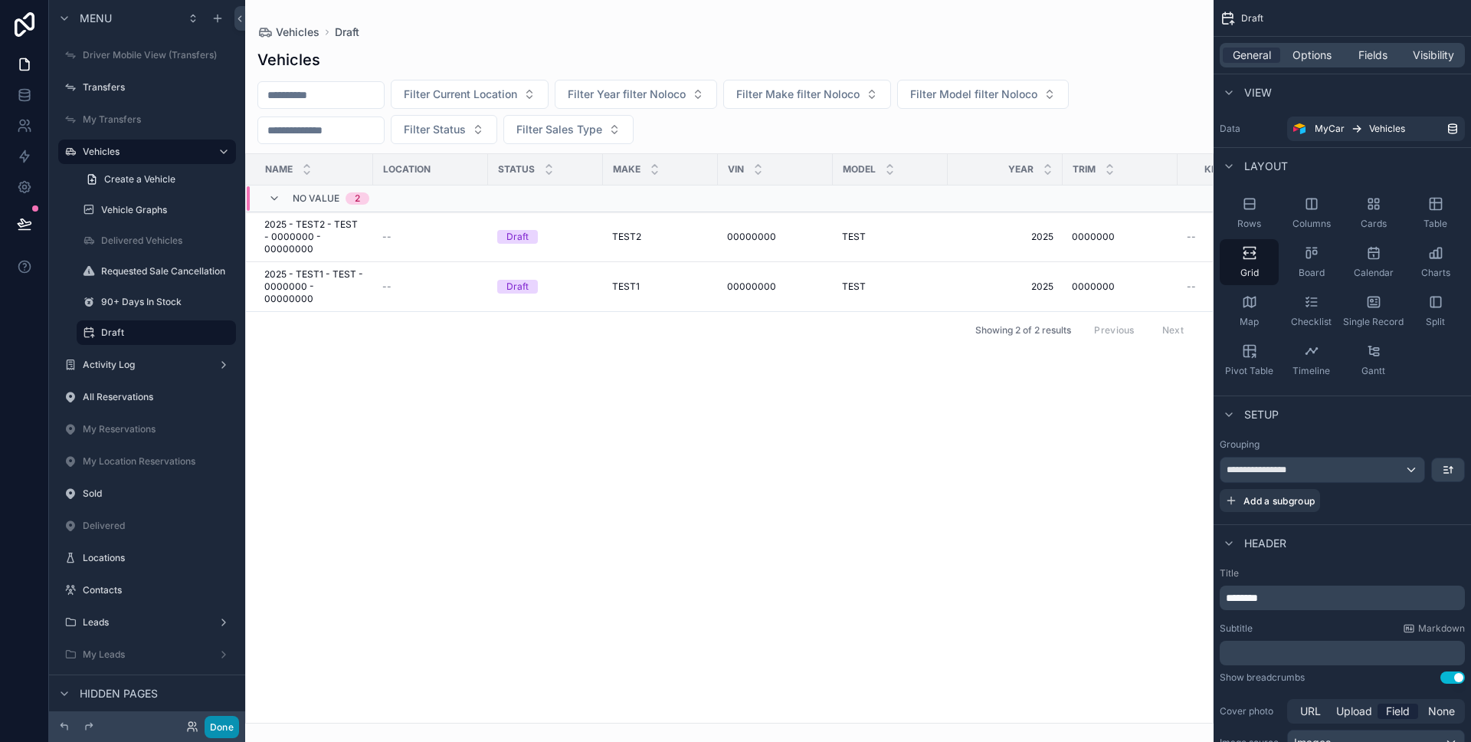
drag, startPoint x: 228, startPoint y: 725, endPoint x: 240, endPoint y: 727, distance: 12.5
click at [228, 725] on button "Done" at bounding box center [222, 727] width 34 height 22
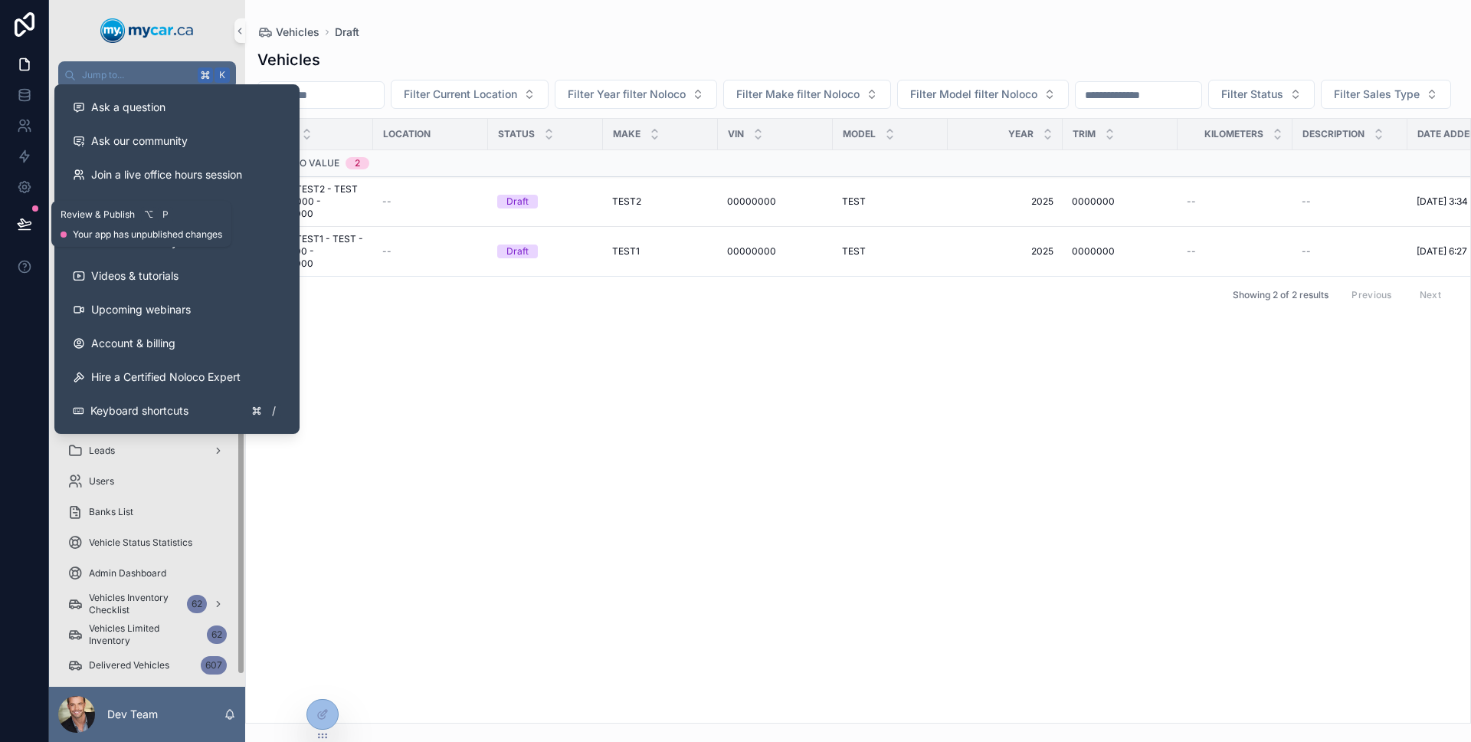
click at [28, 230] on icon at bounding box center [23, 230] width 11 height 0
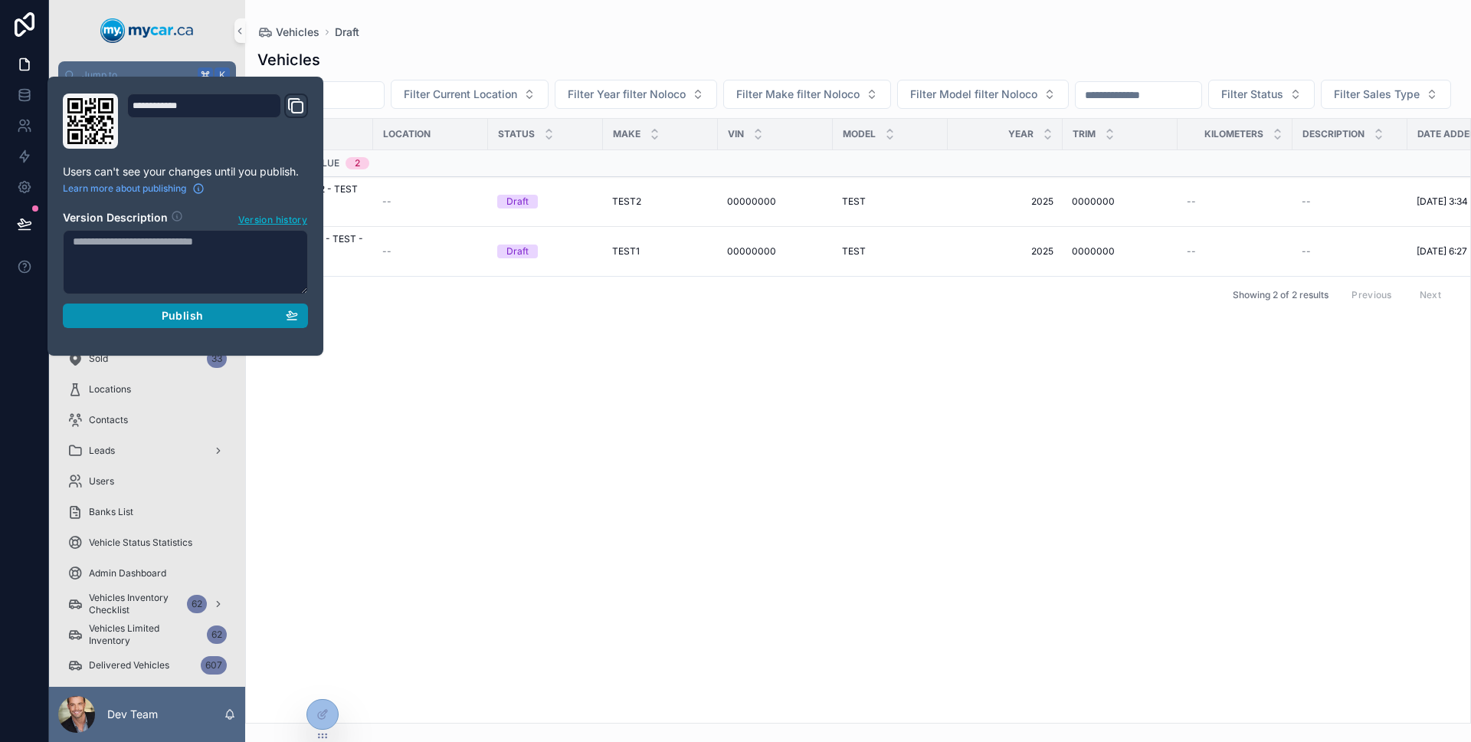
click at [115, 309] on div "Publish" at bounding box center [185, 316] width 225 height 14
drag, startPoint x: 6, startPoint y: 315, endPoint x: 16, endPoint y: 303, distance: 15.8
click at [6, 315] on div at bounding box center [24, 371] width 49 height 742
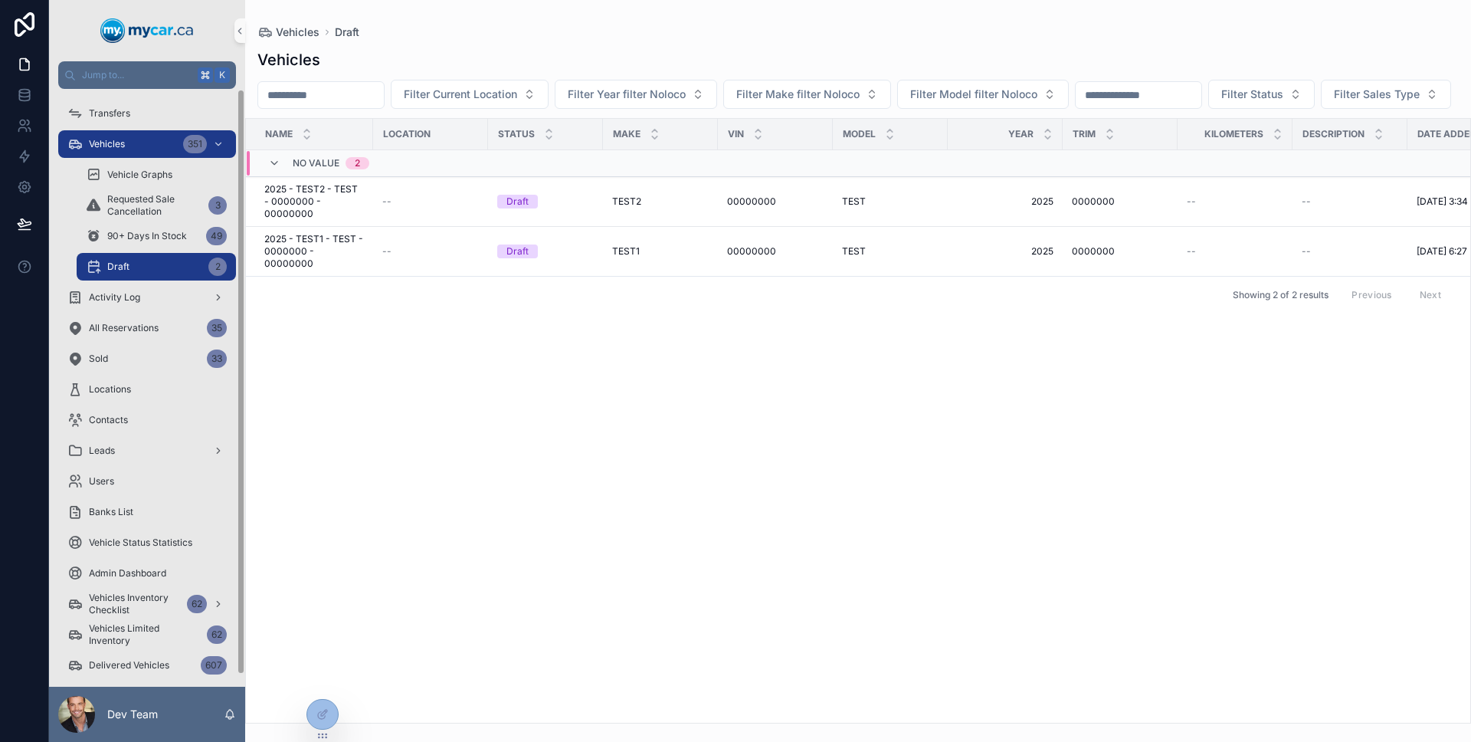
click at [10, 392] on div at bounding box center [24, 371] width 49 height 742
click at [168, 115] on div "Transfers" at bounding box center [146, 113] width 159 height 25
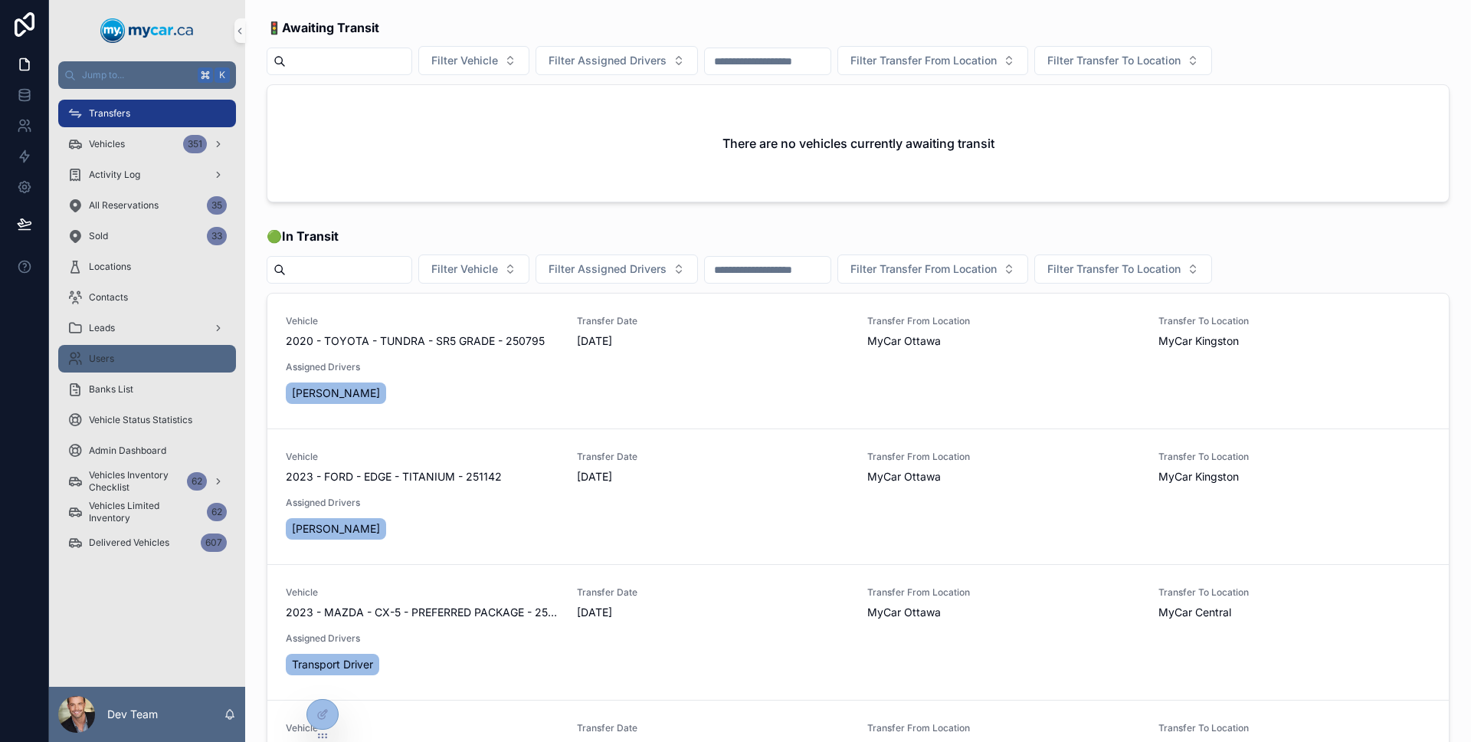
click at [122, 361] on div "Users" at bounding box center [146, 358] width 159 height 25
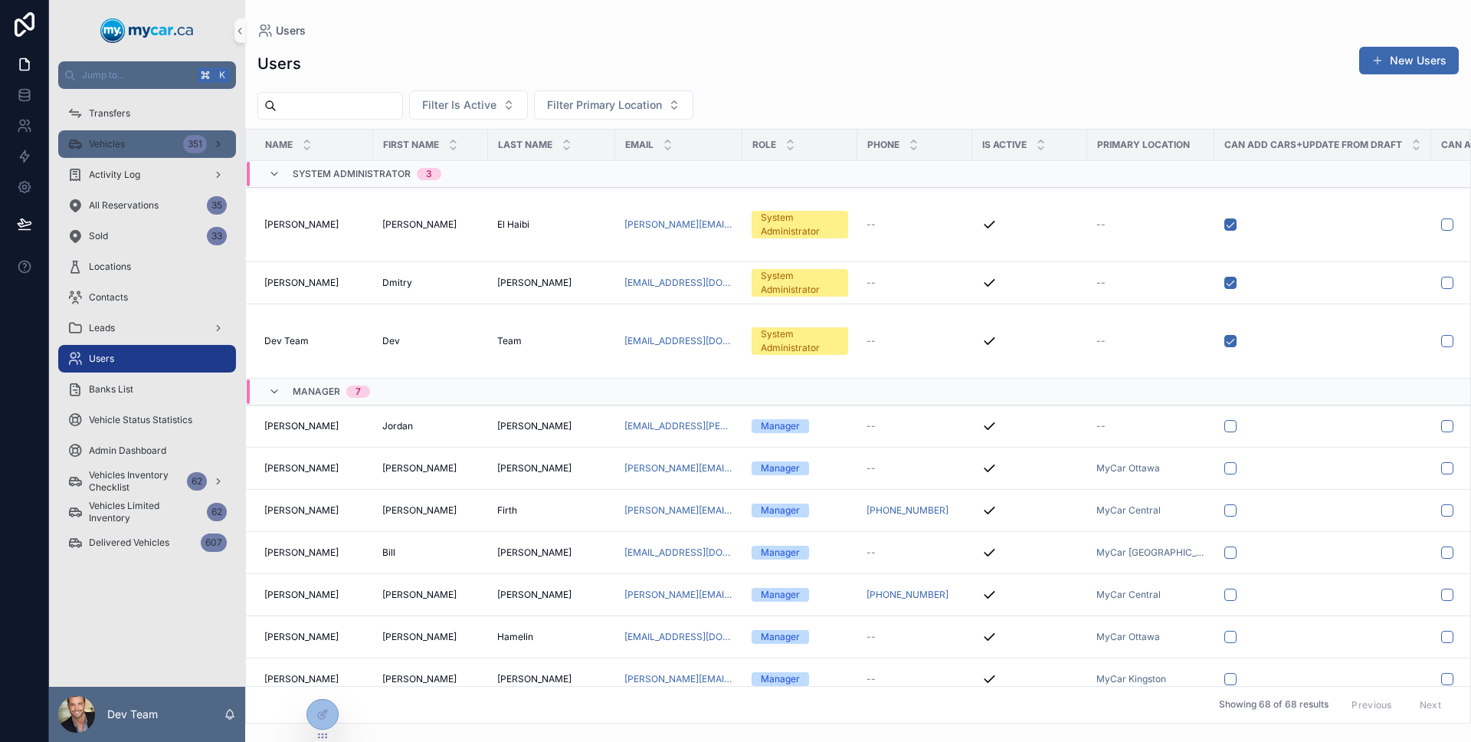
click at [123, 134] on div "Vehicles 351" at bounding box center [146, 144] width 159 height 25
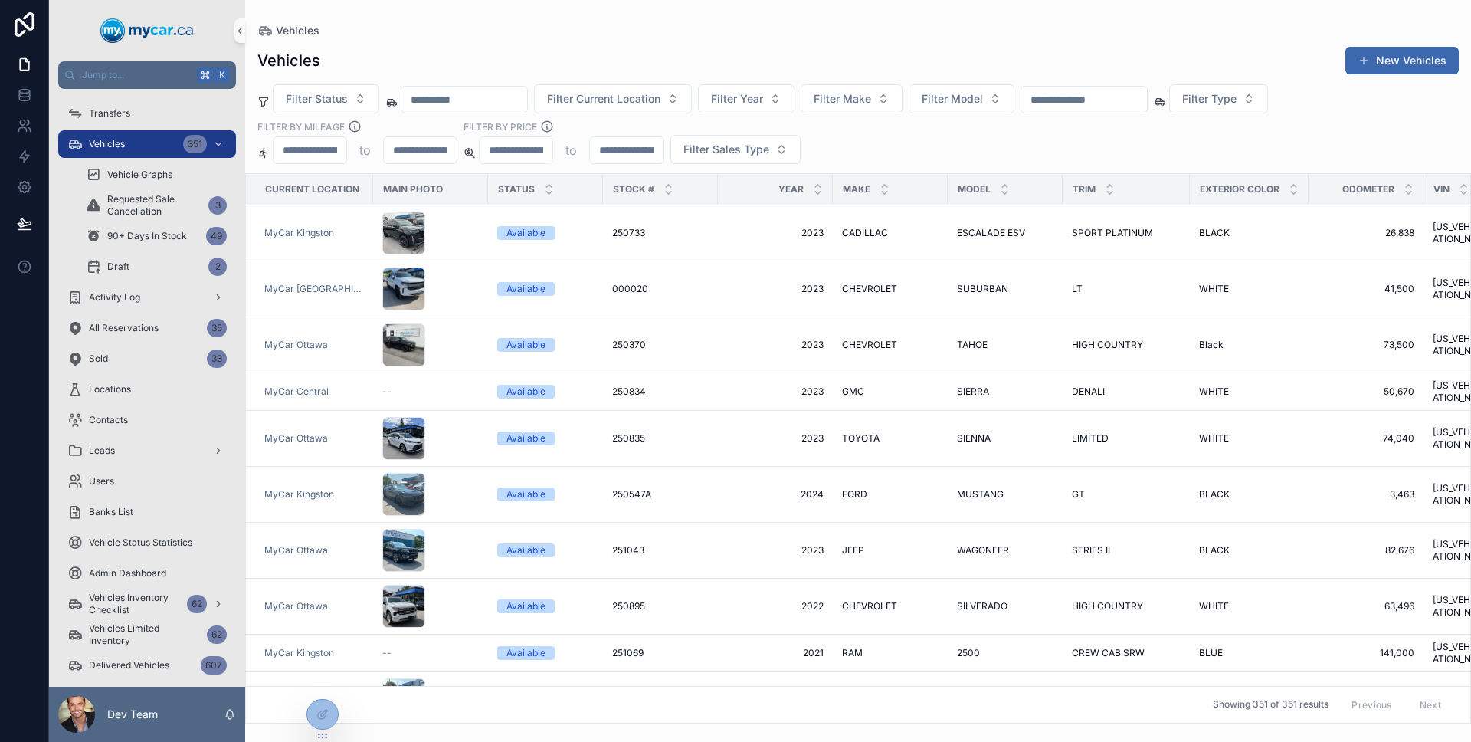
click at [1121, 97] on input "scrollable content" at bounding box center [1084, 99] width 126 height 21
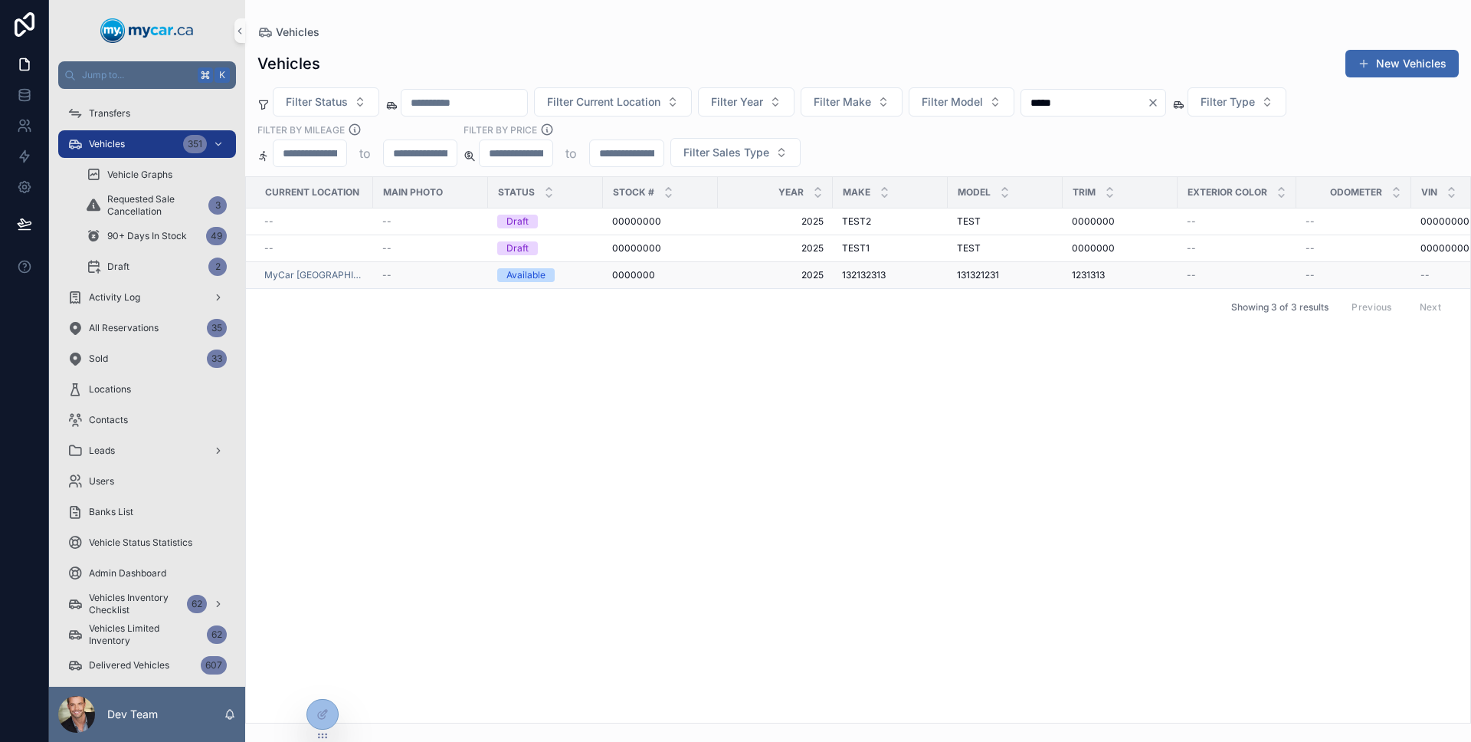
type input "*****"
click at [700, 276] on div "0000000 0000000" at bounding box center [660, 275] width 97 height 12
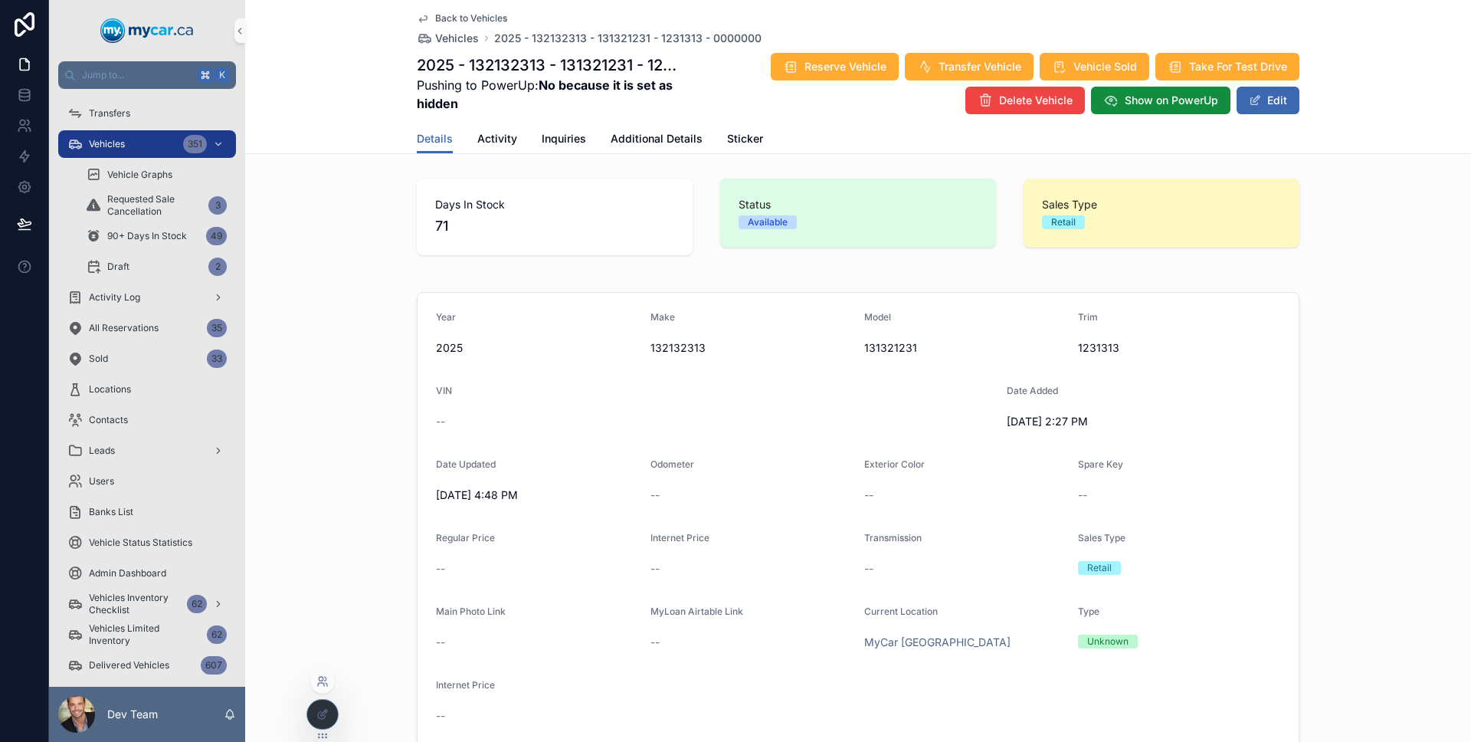
click at [326, 677] on icon at bounding box center [322, 681] width 12 height 12
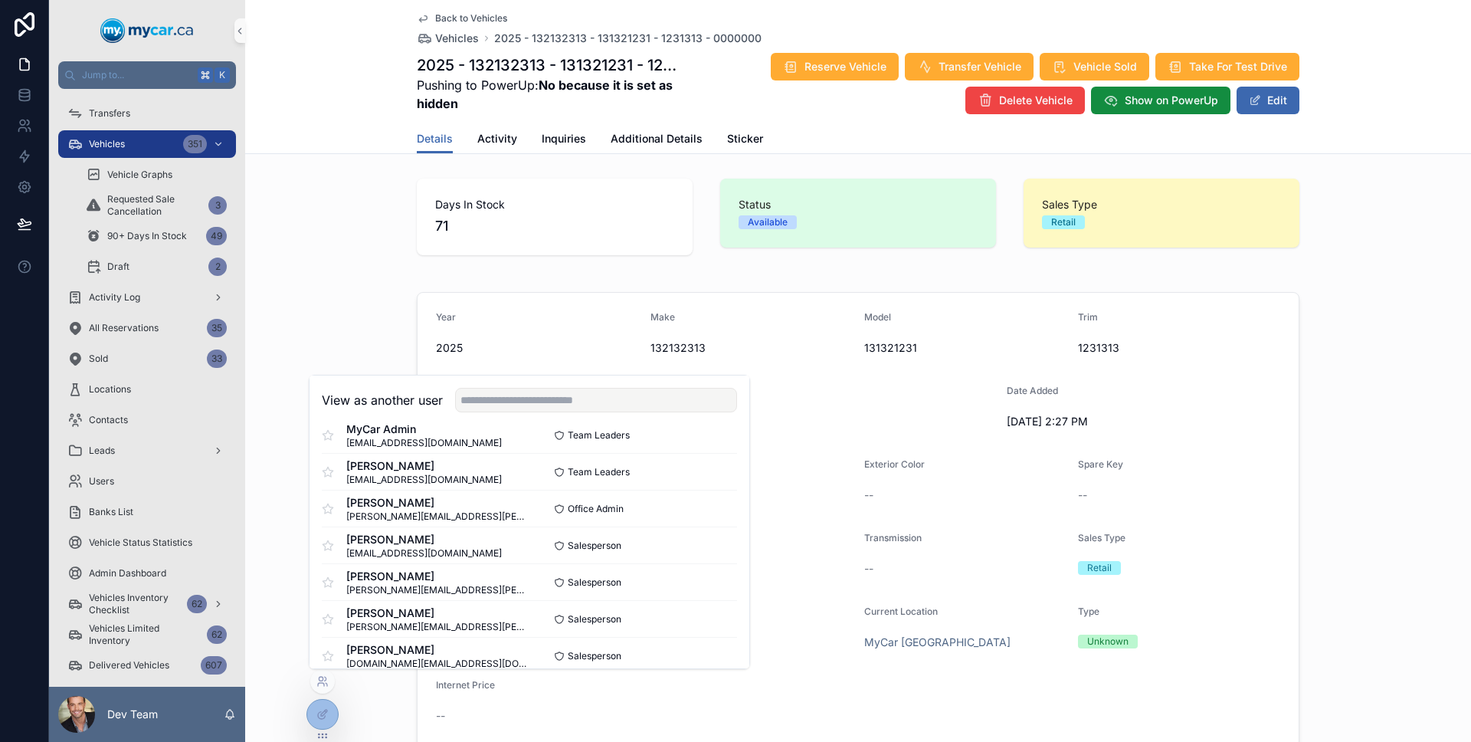
scroll to position [1523, 0]
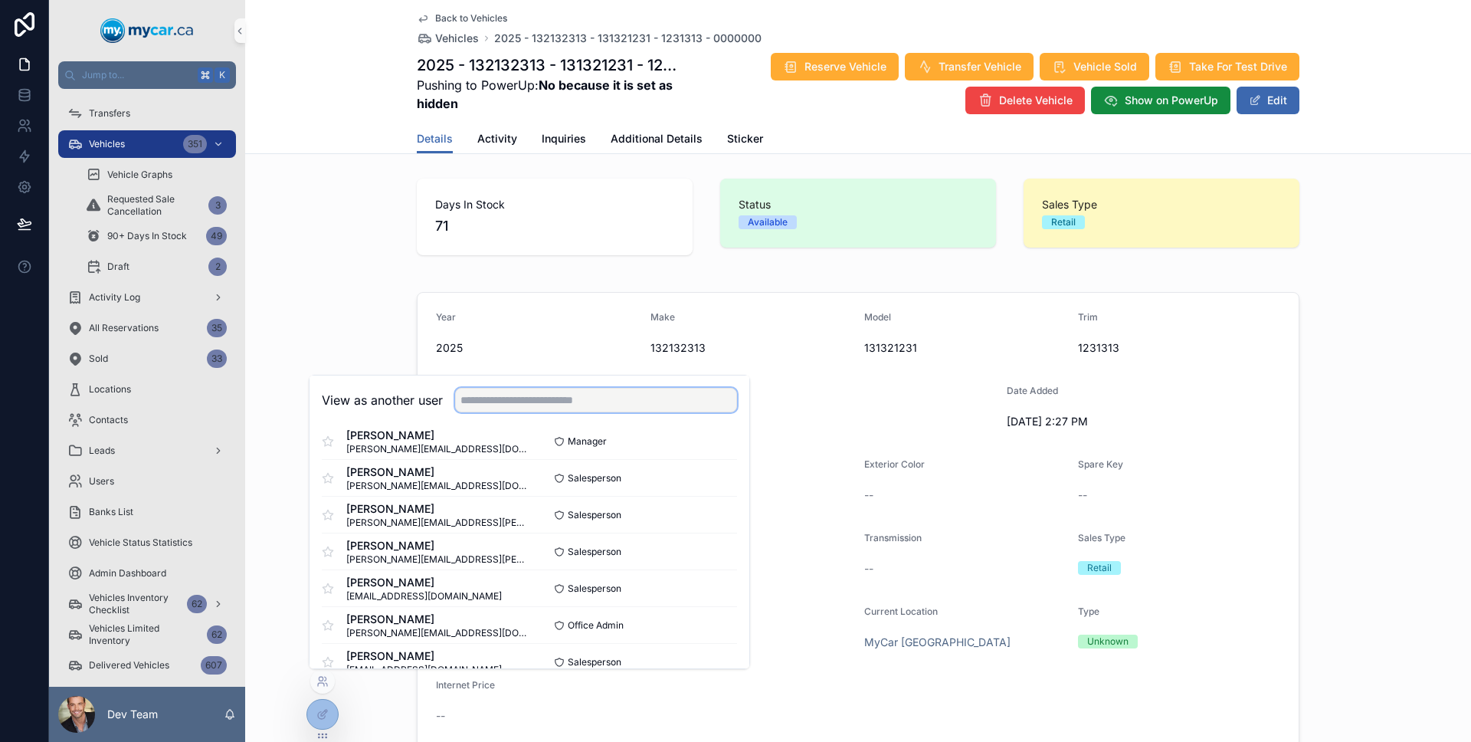
click at [637, 393] on input "text" at bounding box center [596, 400] width 282 height 25
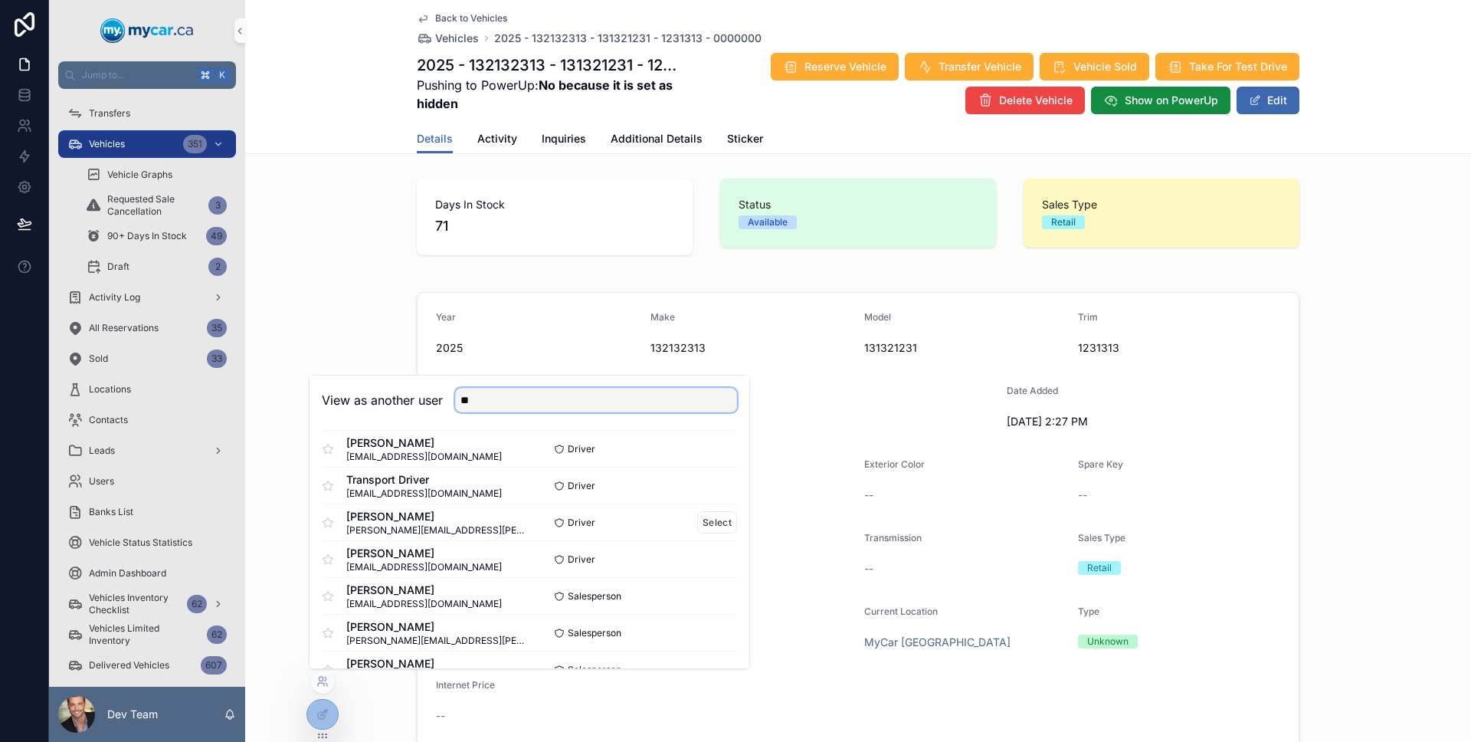
scroll to position [108, 0]
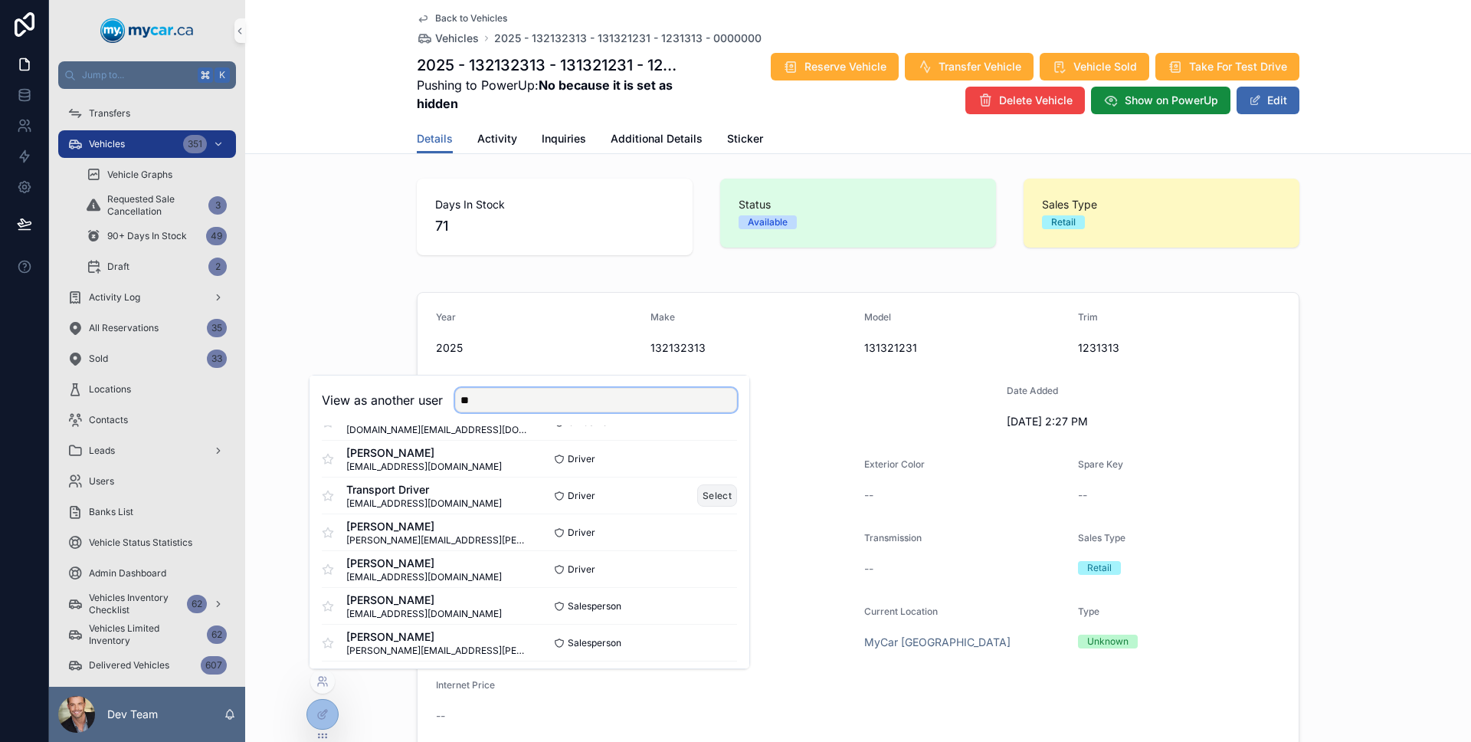
type input "**"
click at [699, 495] on button "Select" at bounding box center [717, 495] width 40 height 22
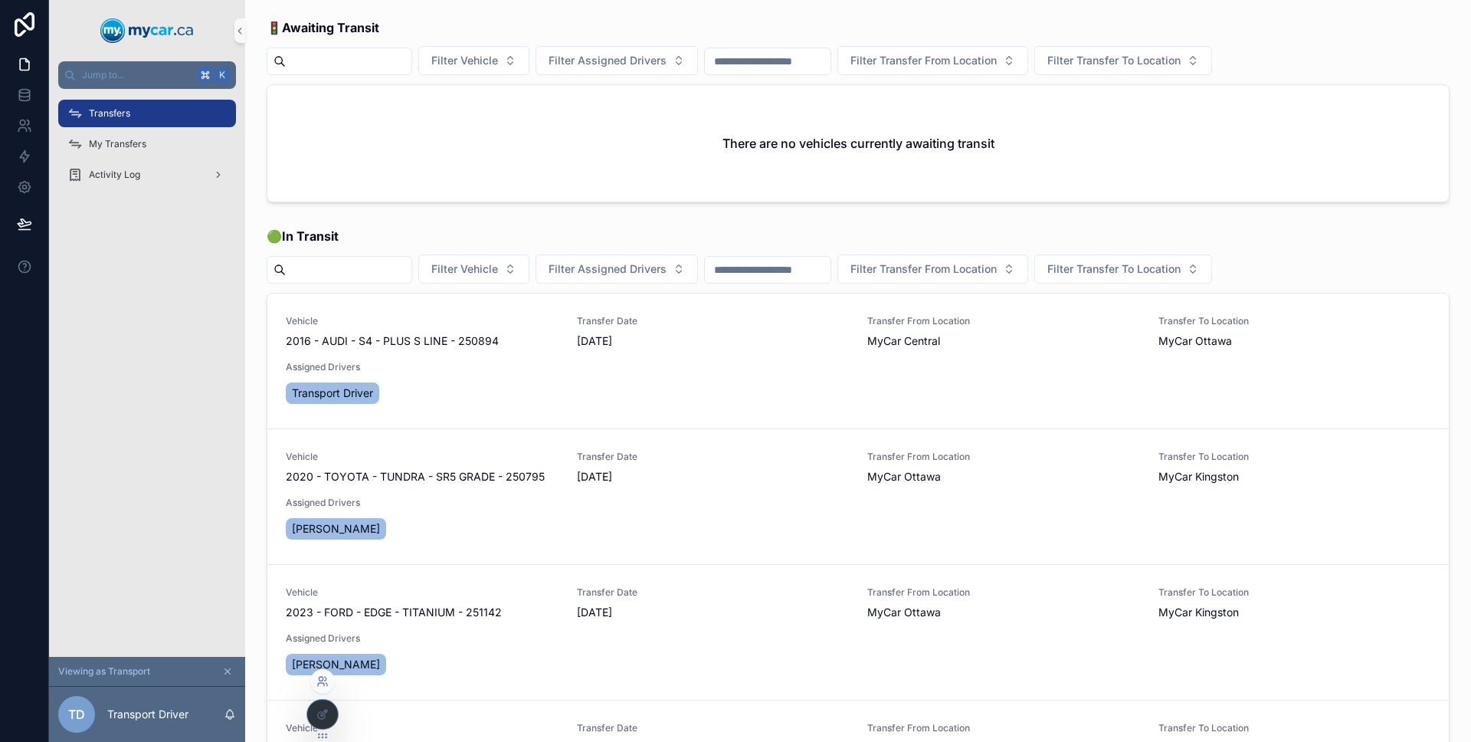
click at [323, 683] on icon at bounding box center [321, 684] width 6 height 3
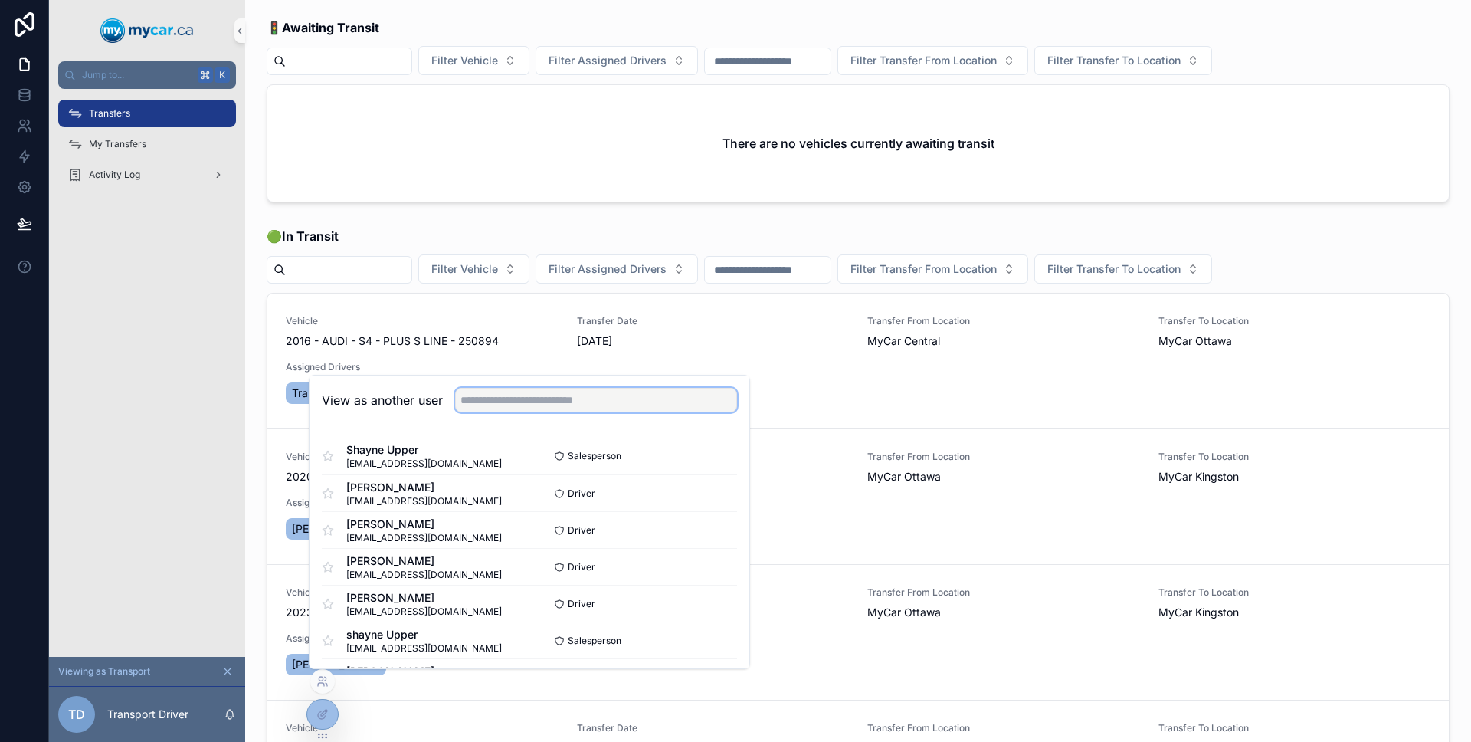
click at [527, 404] on input "text" at bounding box center [596, 400] width 282 height 25
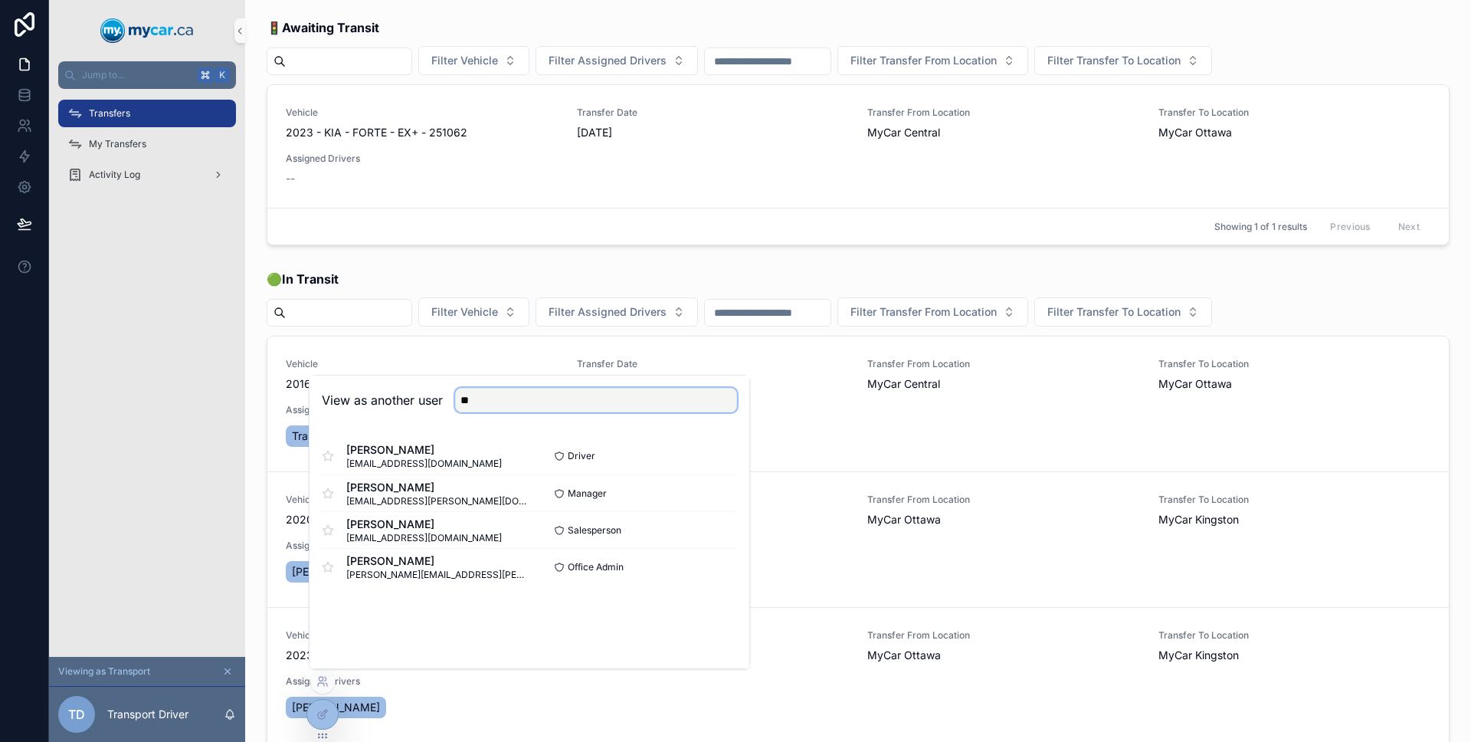
type input "*"
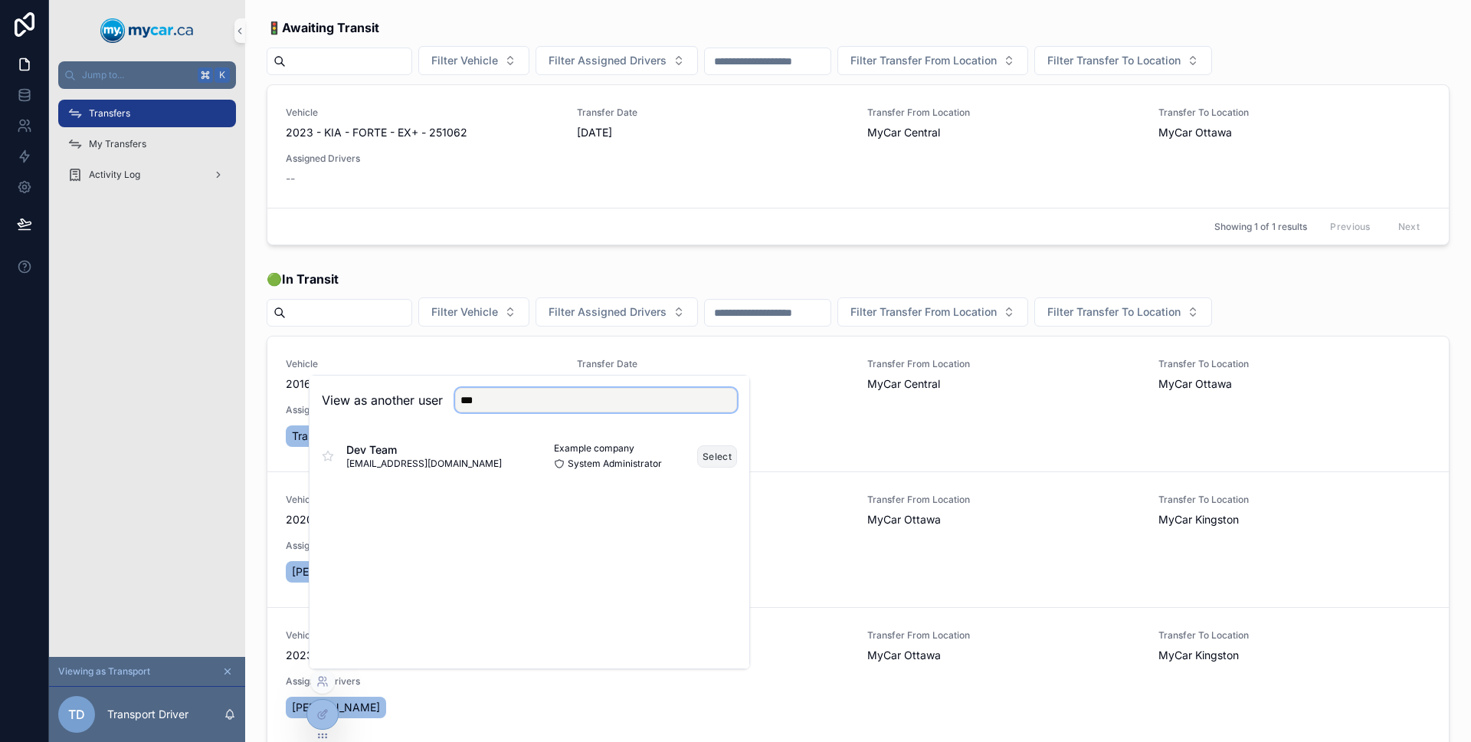
type input "***"
click at [703, 458] on button "Select" at bounding box center [717, 456] width 40 height 22
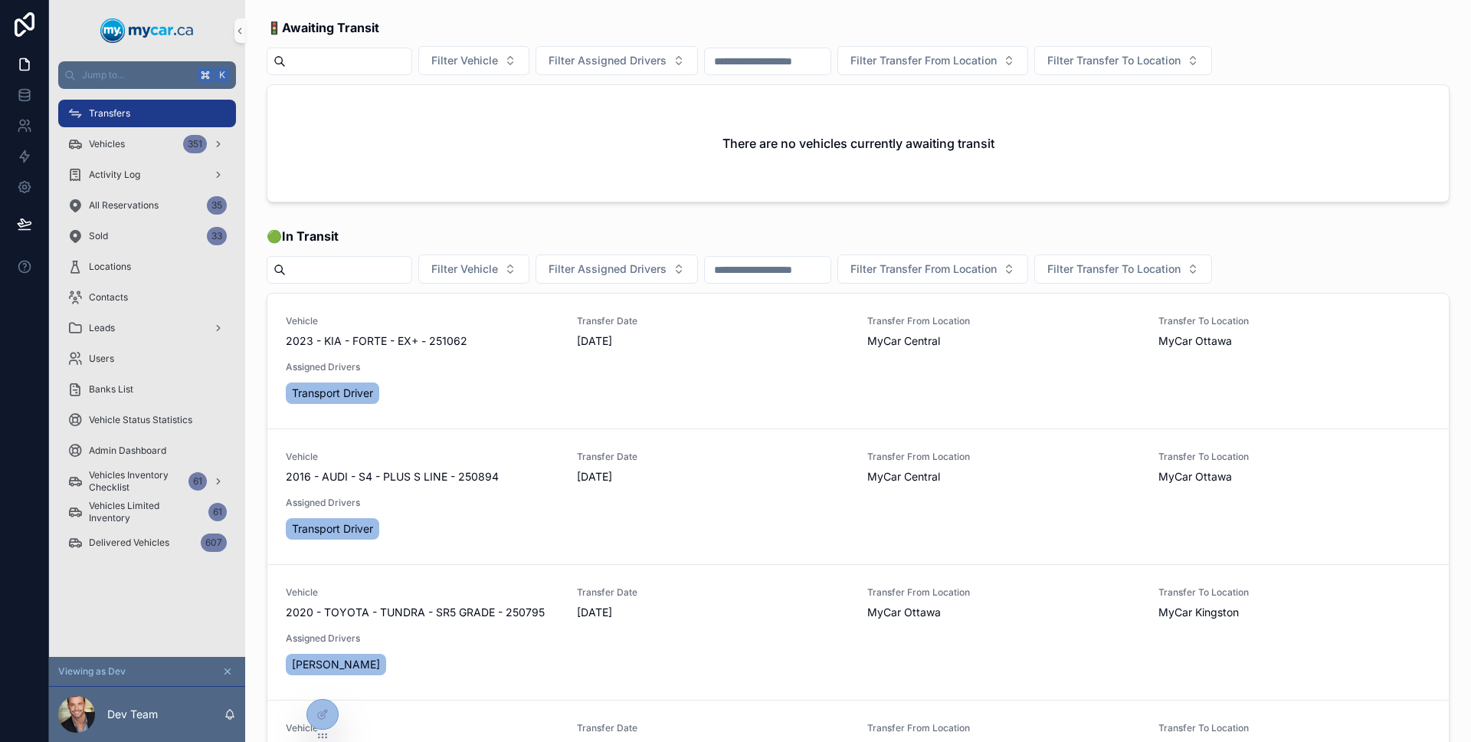
click at [124, 124] on div "Transfers" at bounding box center [146, 113] width 159 height 25
